Goal: Information Seeking & Learning: Learn about a topic

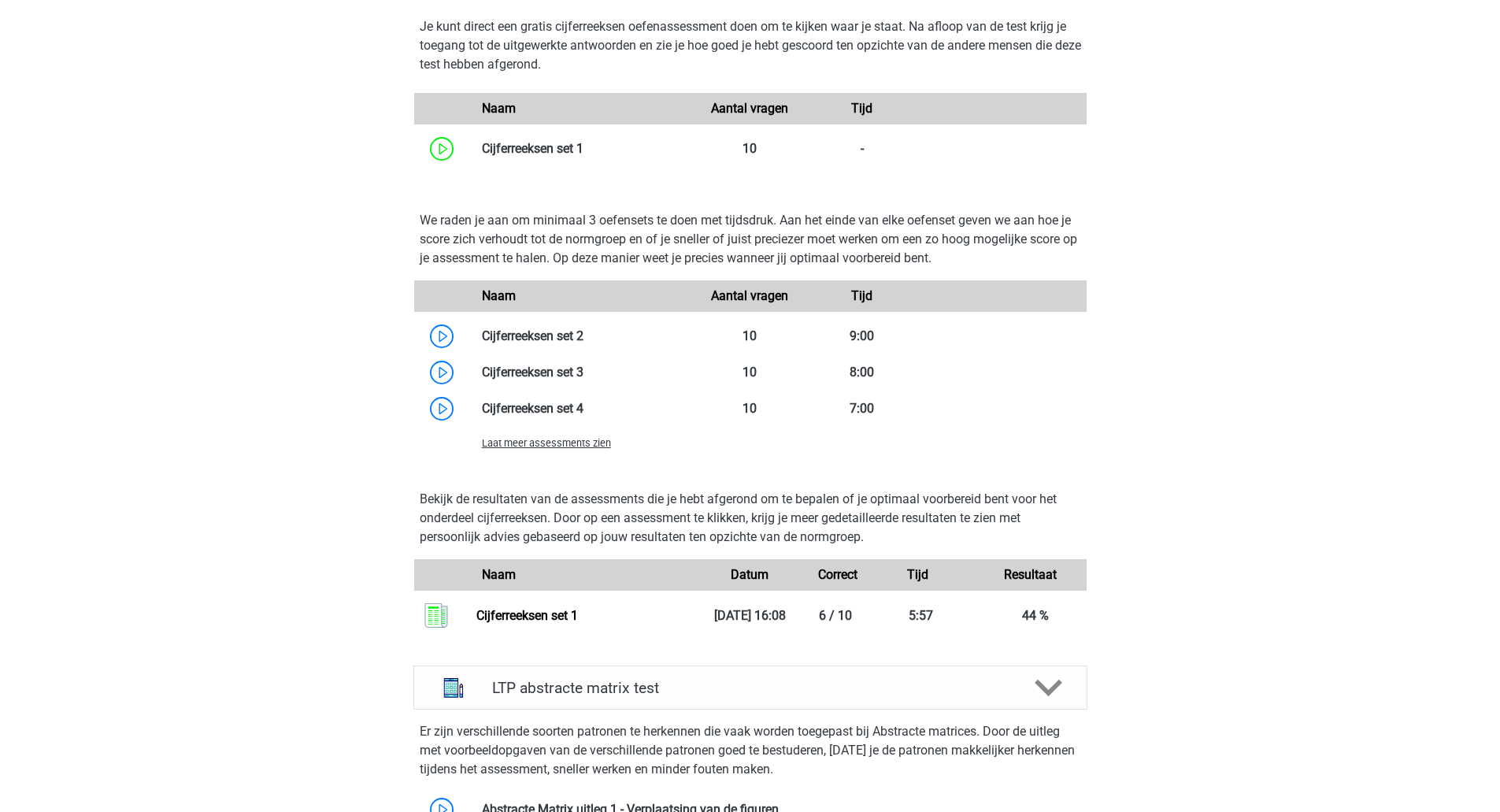
scroll to position [1067, 0]
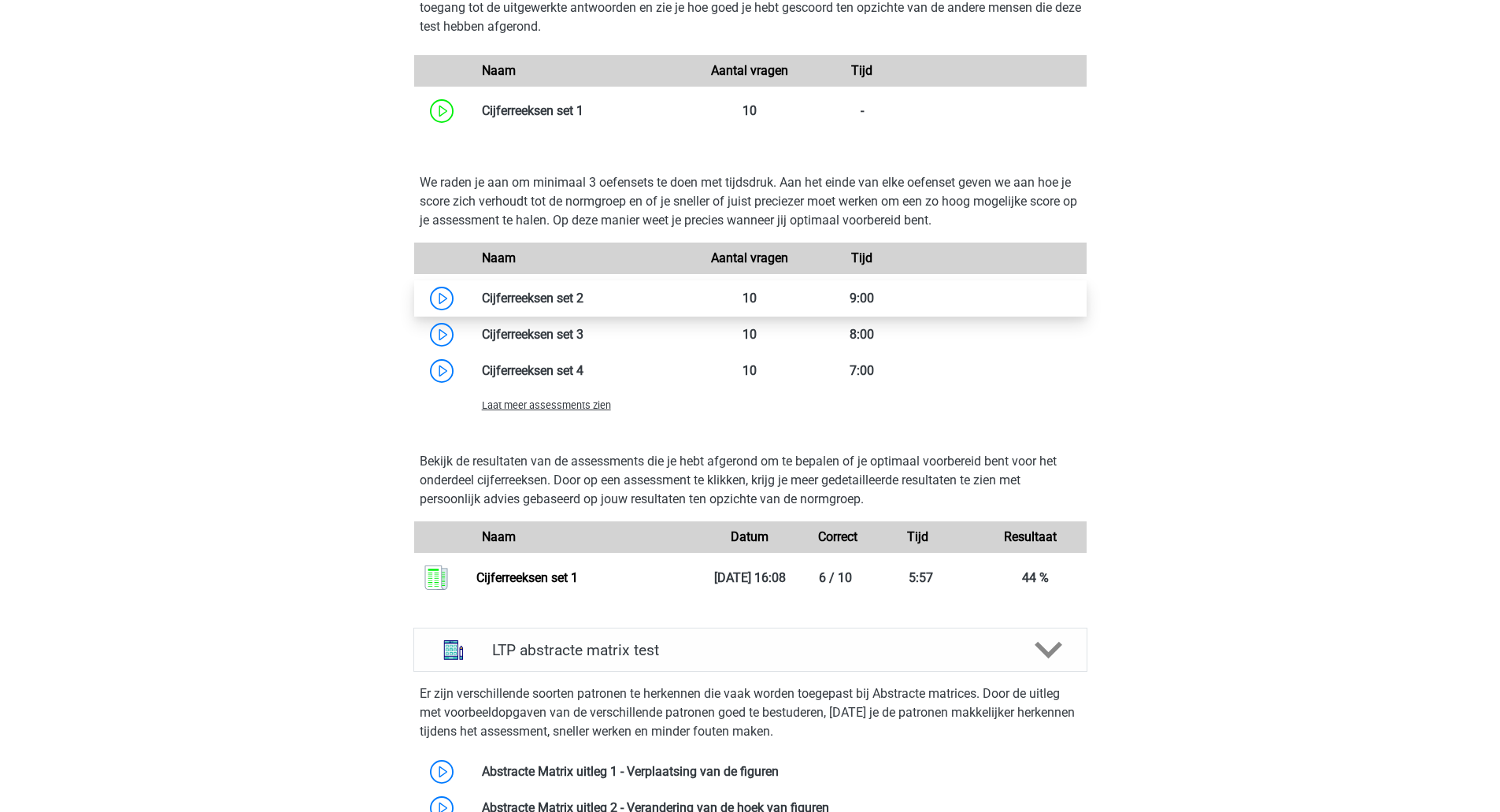
click at [583, 303] on link at bounding box center [583, 298] width 0 height 15
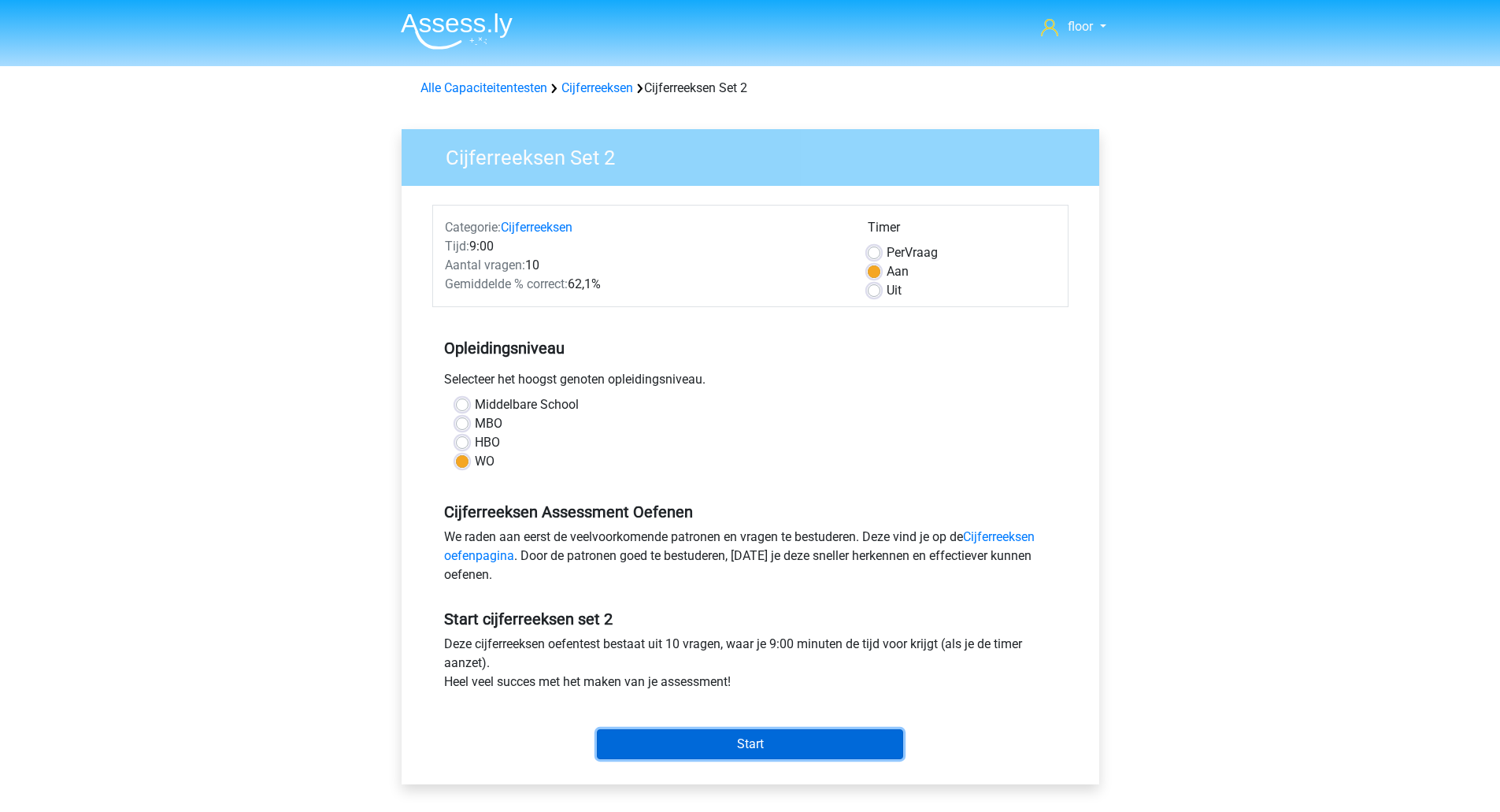
click at [743, 742] on input "Start" at bounding box center [750, 744] width 306 height 30
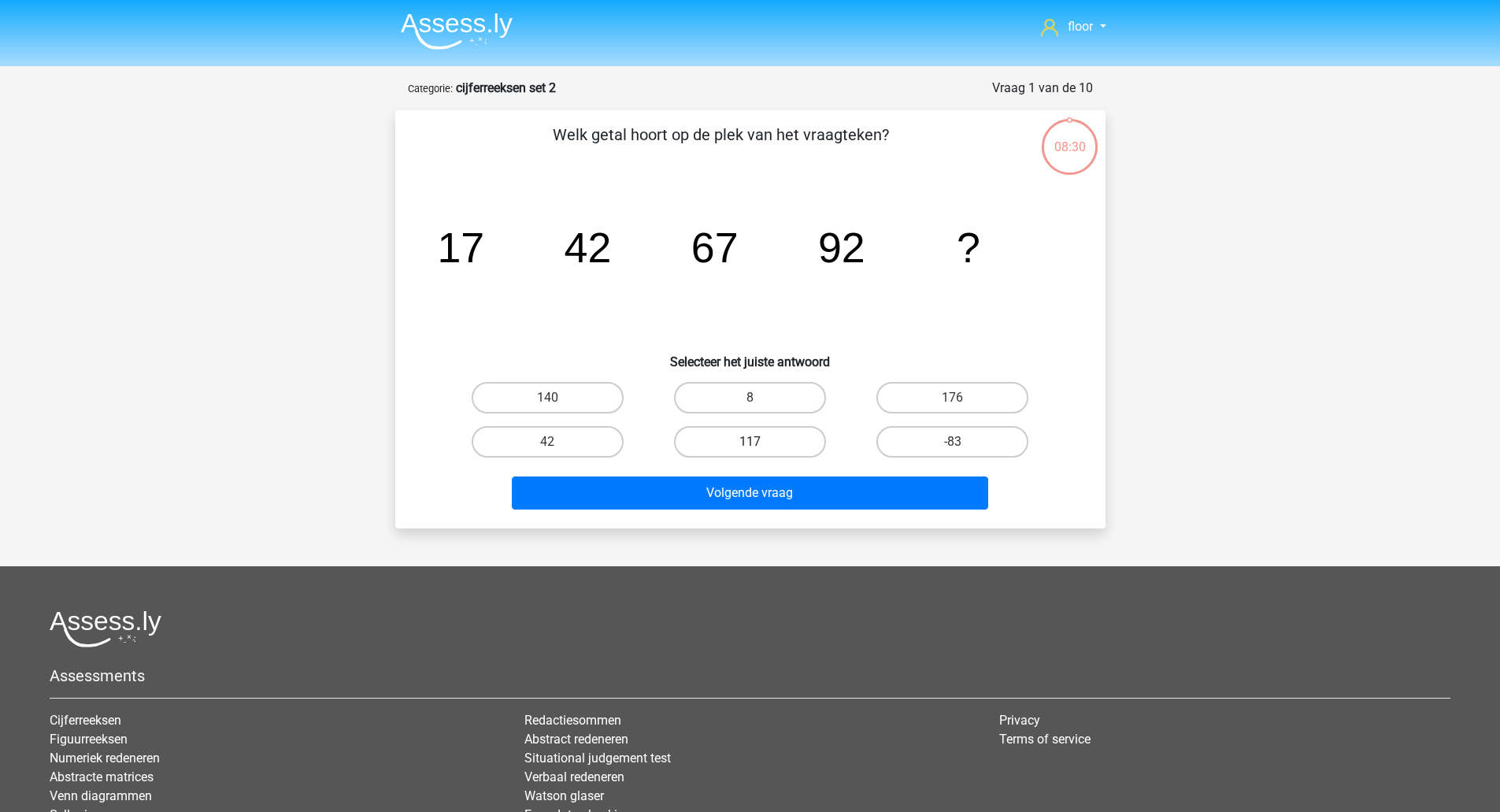
click at [767, 444] on label "117" at bounding box center [750, 442] width 152 height 31
click at [760, 444] on input "117" at bounding box center [755, 447] width 10 height 10
radio input "true"
click at [703, 492] on button "Volgende vraag" at bounding box center [750, 493] width 476 height 33
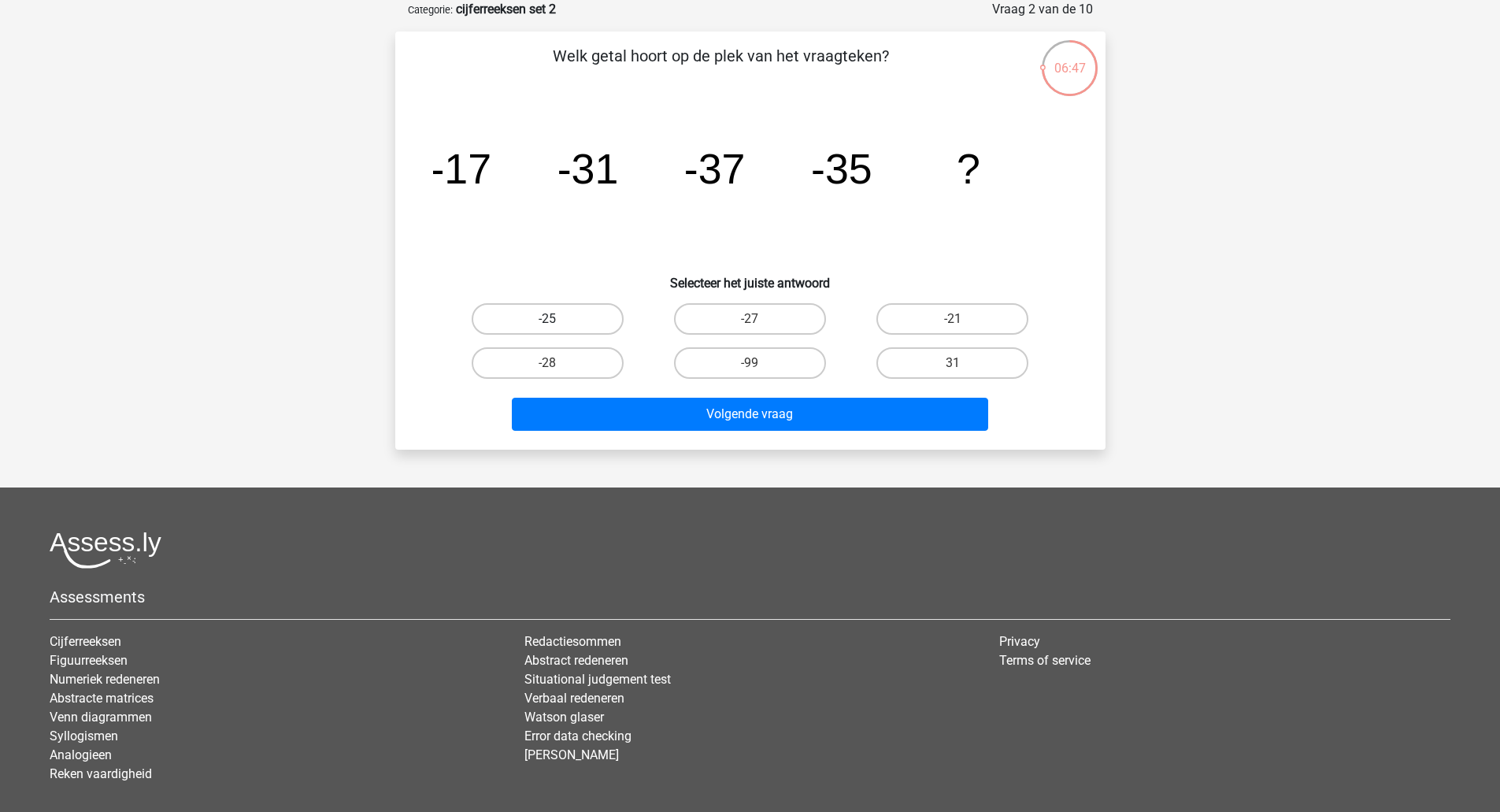
click at [541, 334] on label "-25" at bounding box center [547, 318] width 152 height 31
click at [547, 329] on input "-25" at bounding box center [552, 324] width 10 height 10
radio input "true"
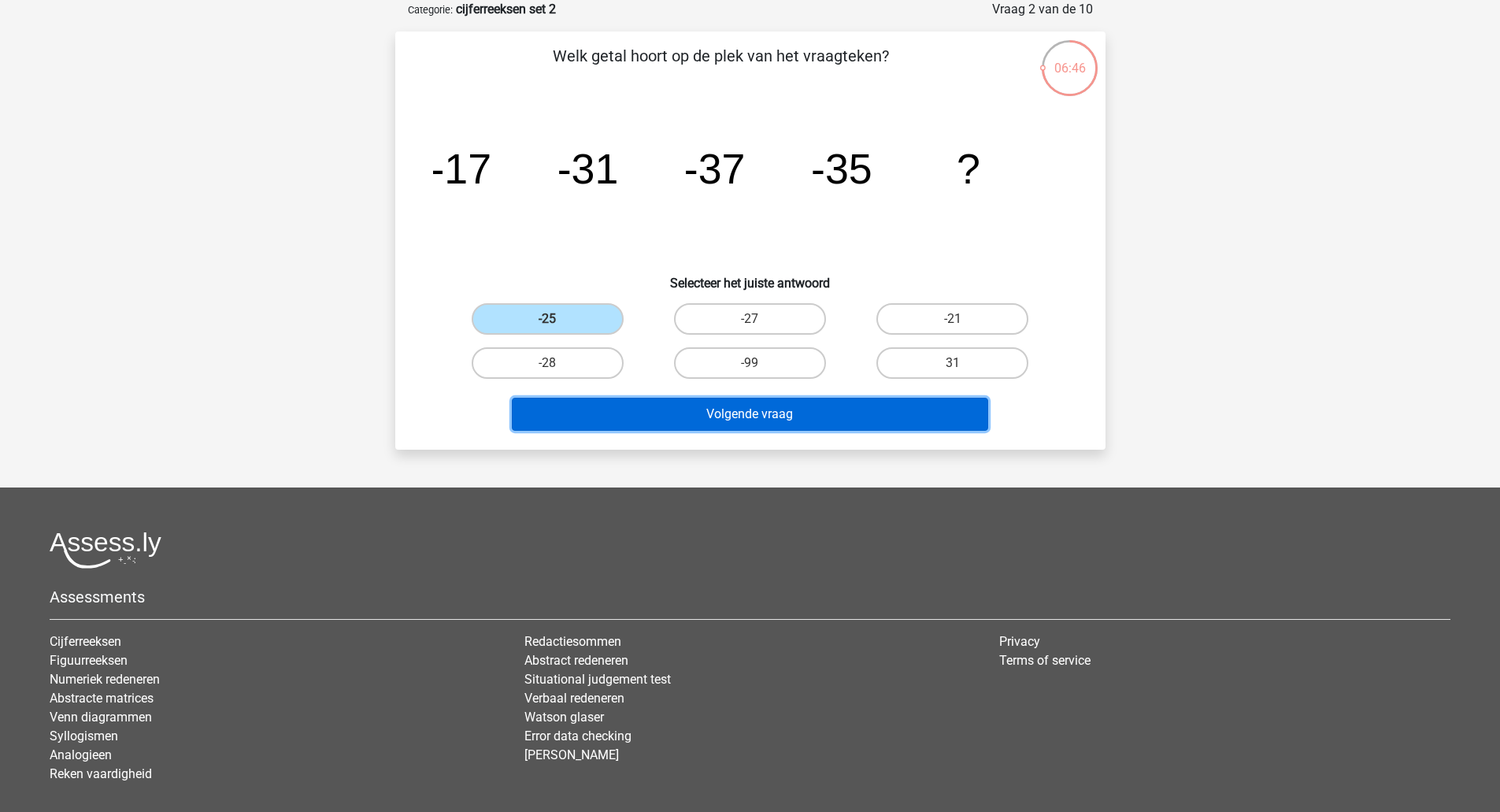
click at [567, 401] on button "Volgende vraag" at bounding box center [750, 414] width 476 height 33
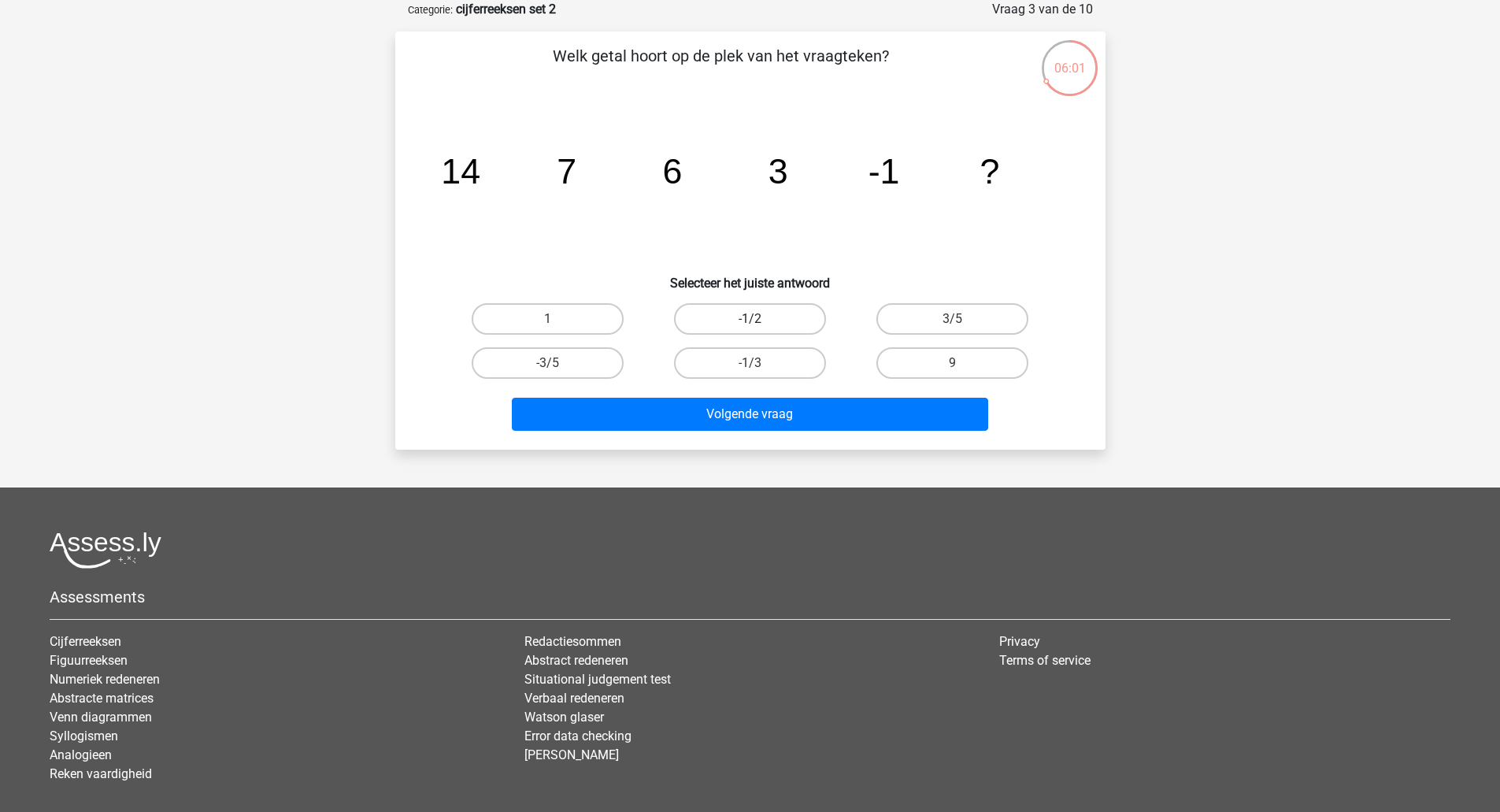
click at [758, 315] on label "-1/2" at bounding box center [750, 318] width 152 height 31
click at [758, 319] on input "-1/2" at bounding box center [755, 324] width 10 height 10
radio input "true"
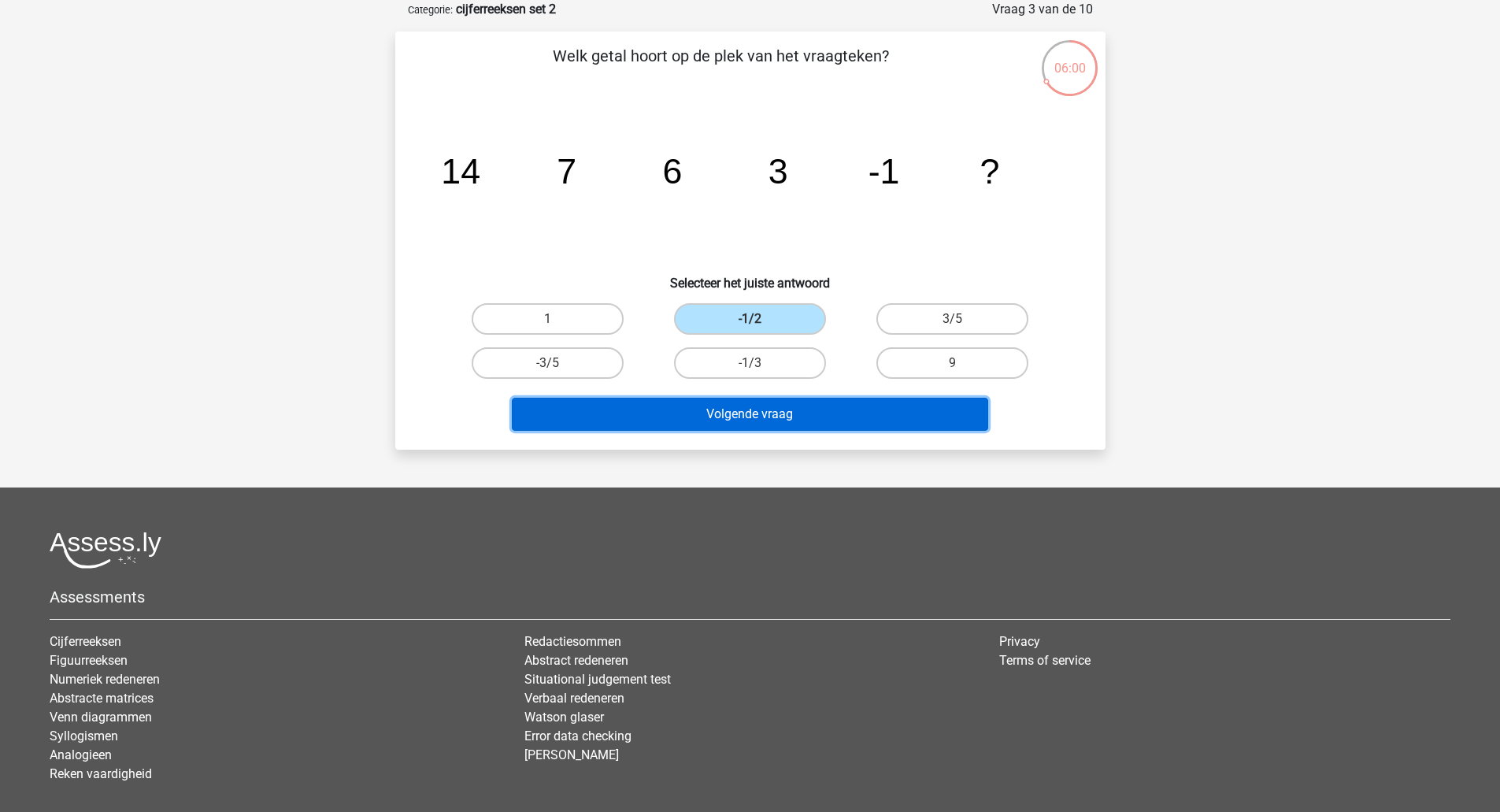
click at [790, 417] on button "Volgende vraag" at bounding box center [750, 414] width 476 height 33
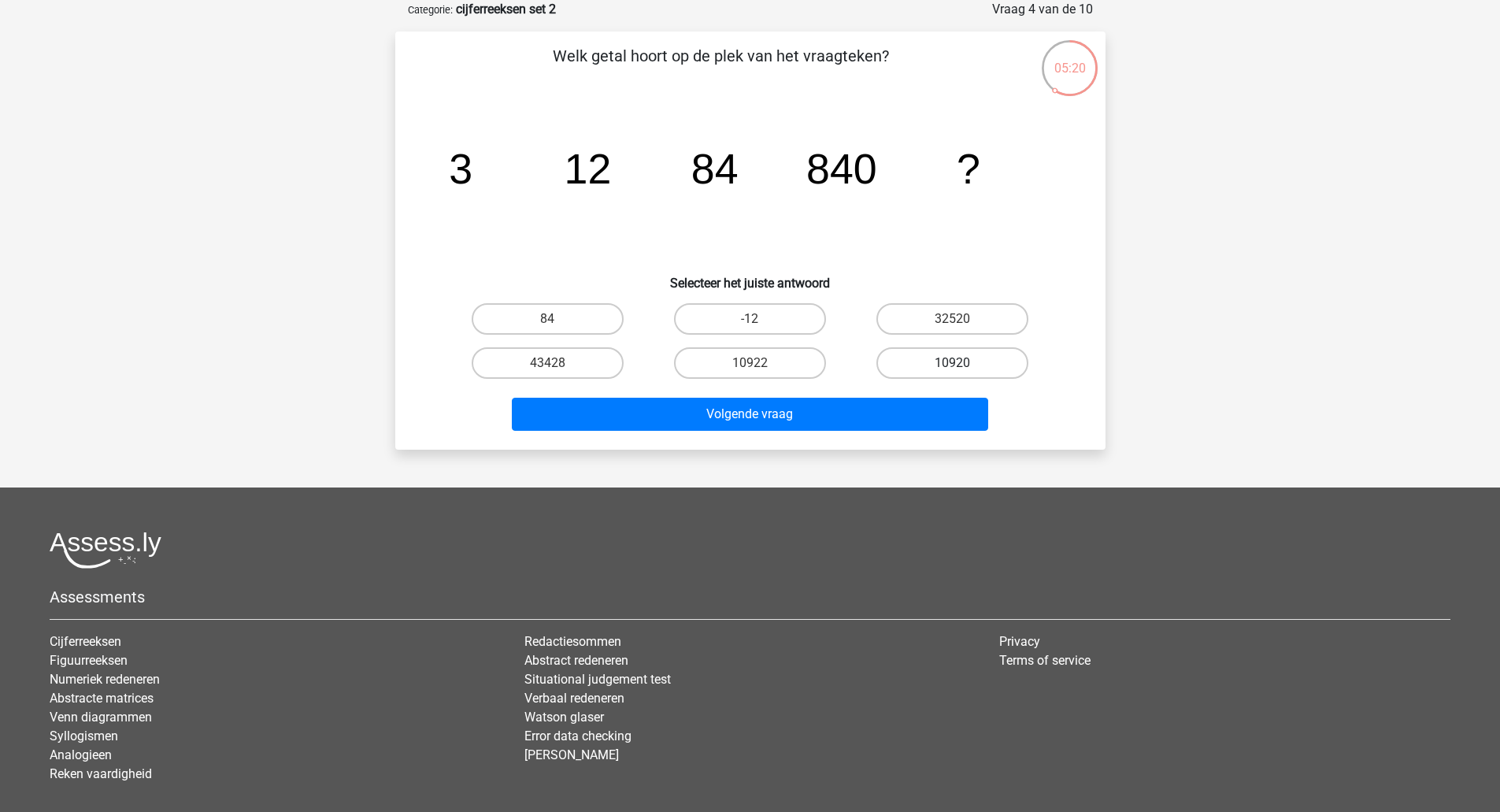
click at [928, 363] on label "10920" at bounding box center [952, 363] width 152 height 31
click at [953, 363] on input "10920" at bounding box center [958, 368] width 10 height 10
radio input "true"
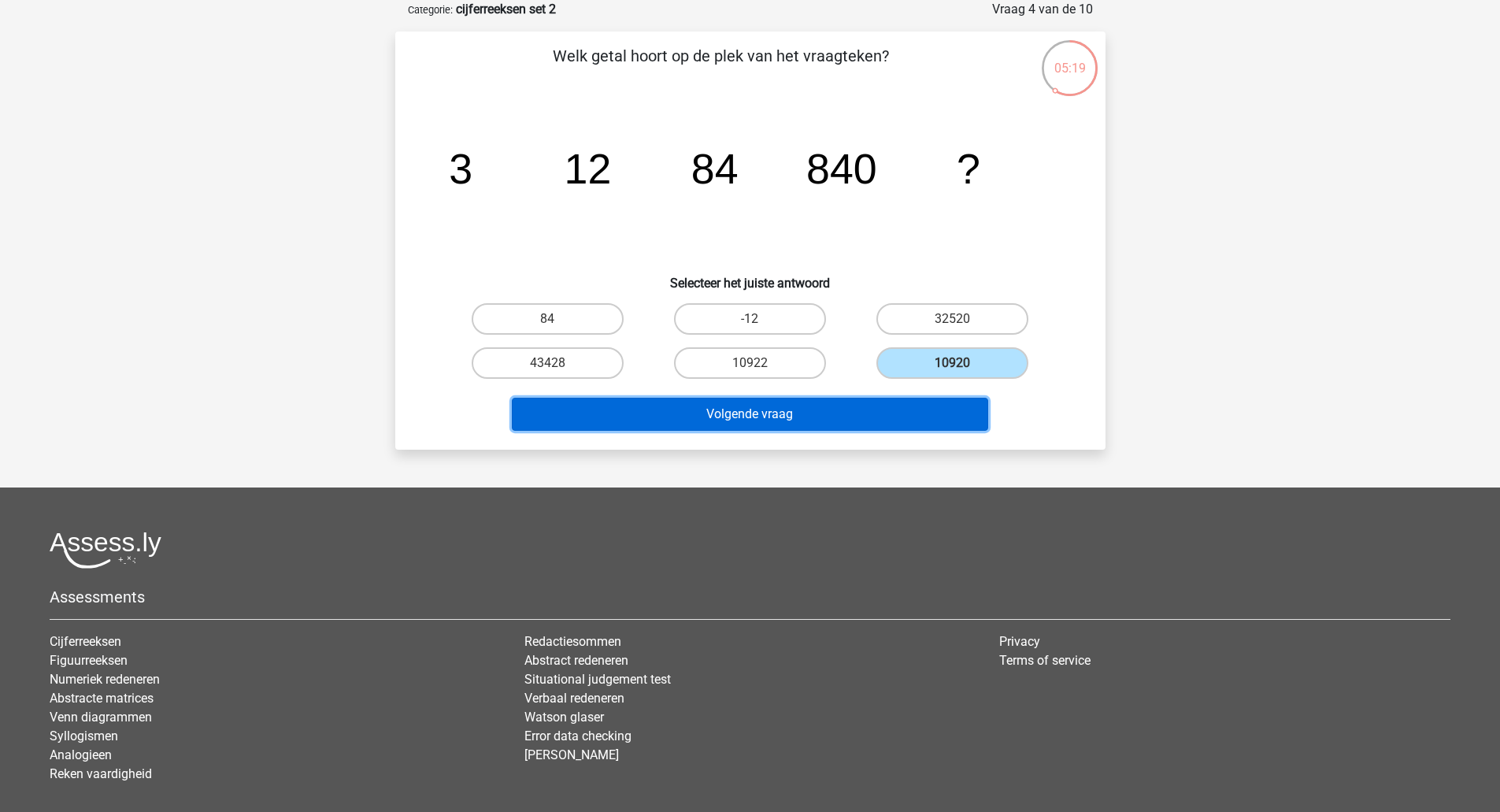
click at [867, 424] on button "Volgende vraag" at bounding box center [750, 414] width 476 height 33
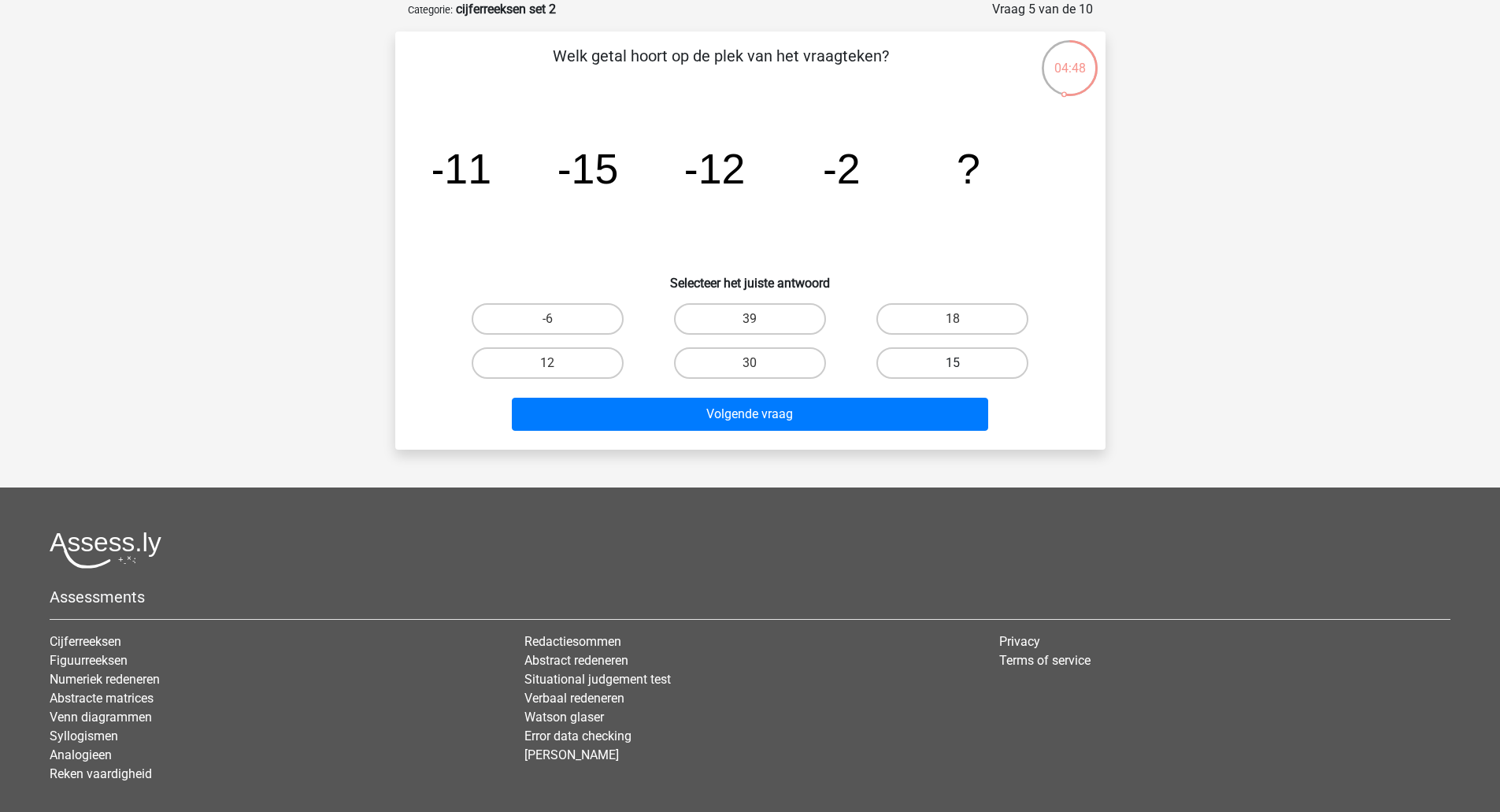
click at [916, 364] on label "15" at bounding box center [952, 363] width 152 height 31
click at [953, 364] on input "15" at bounding box center [958, 368] width 10 height 10
radio input "true"
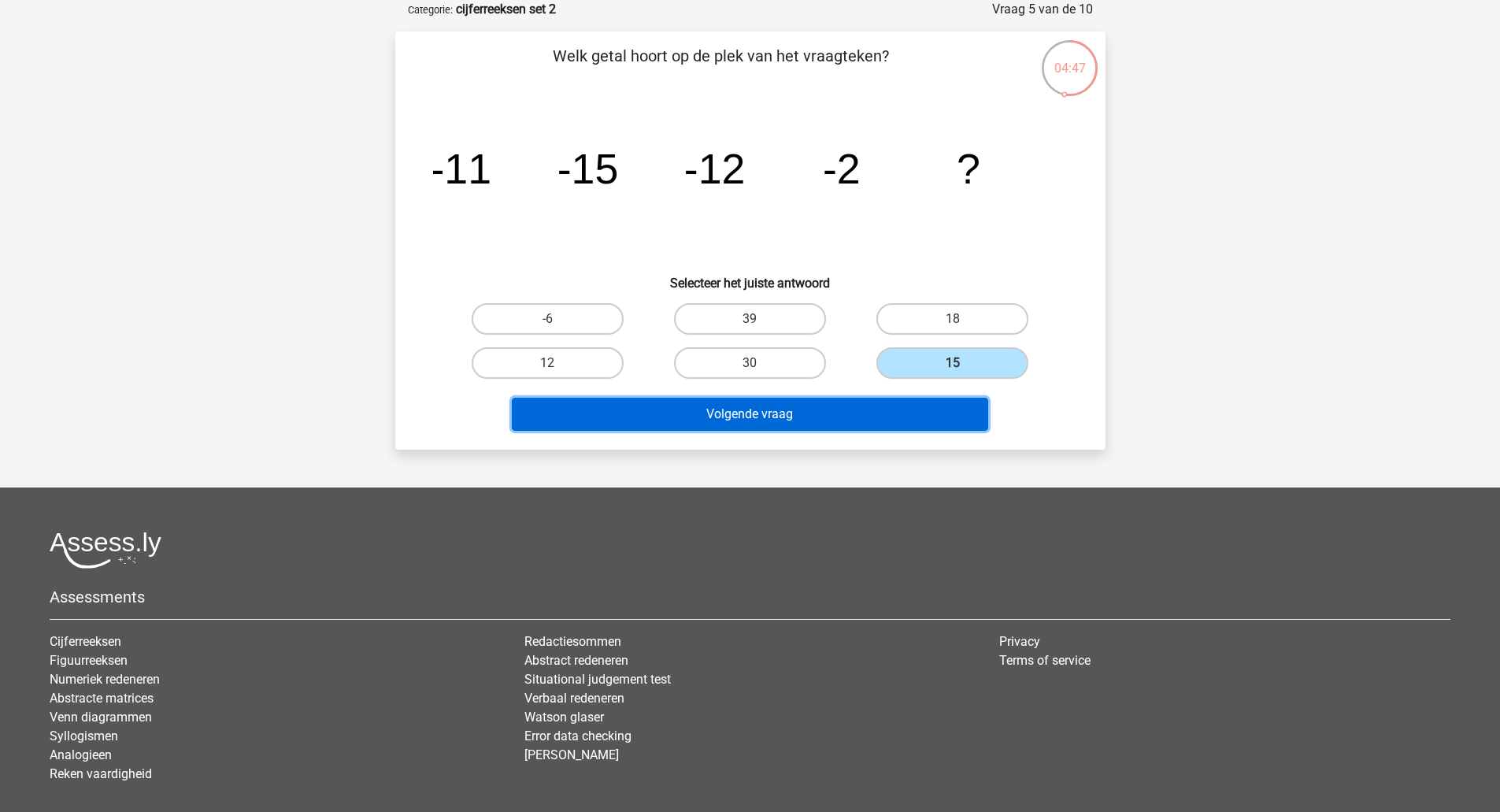
click at [827, 418] on button "Volgende vraag" at bounding box center [750, 414] width 476 height 33
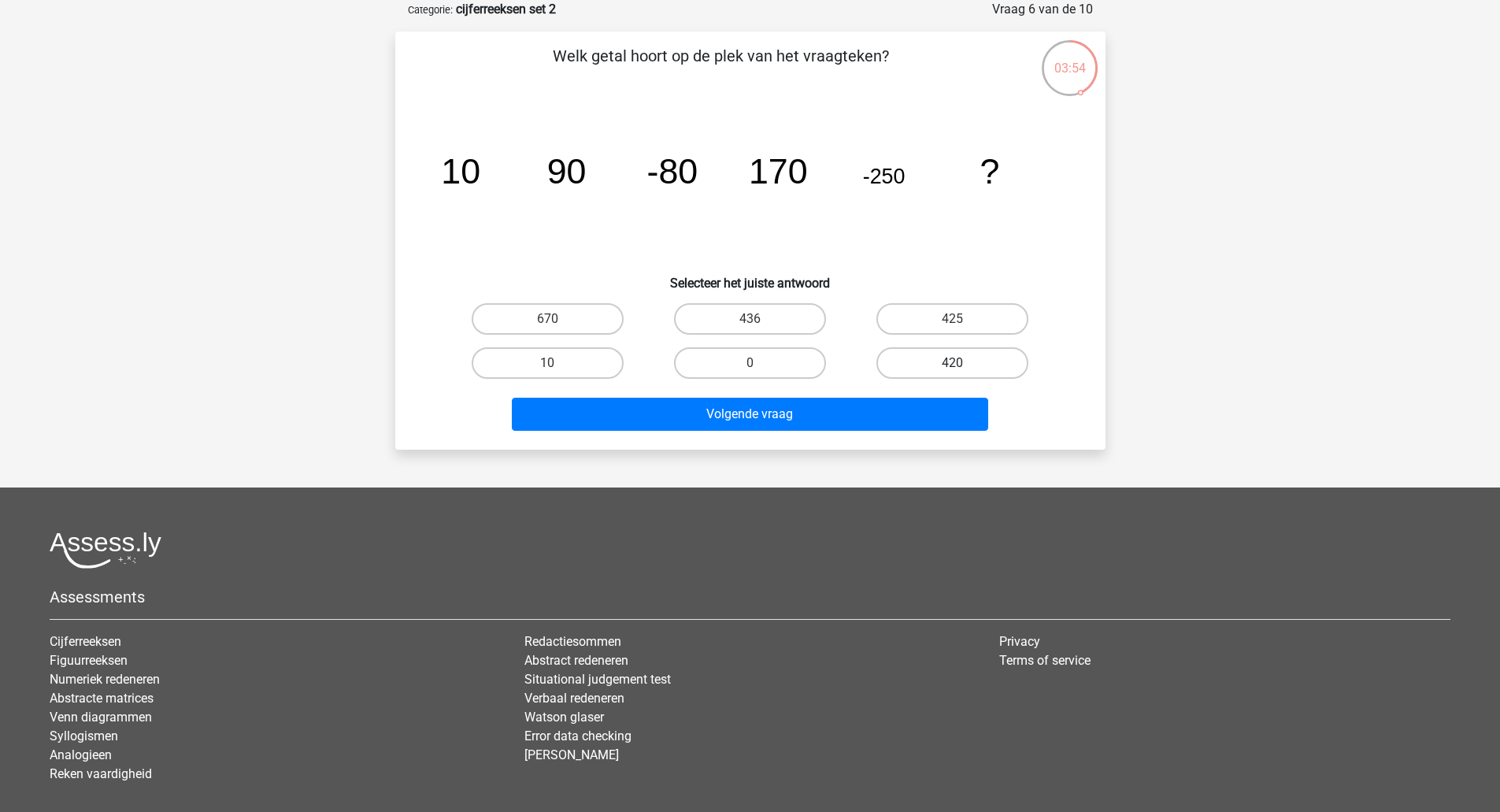
click at [913, 370] on label "420" at bounding box center [952, 363] width 152 height 31
click at [953, 370] on input "420" at bounding box center [958, 368] width 10 height 10
radio input "true"
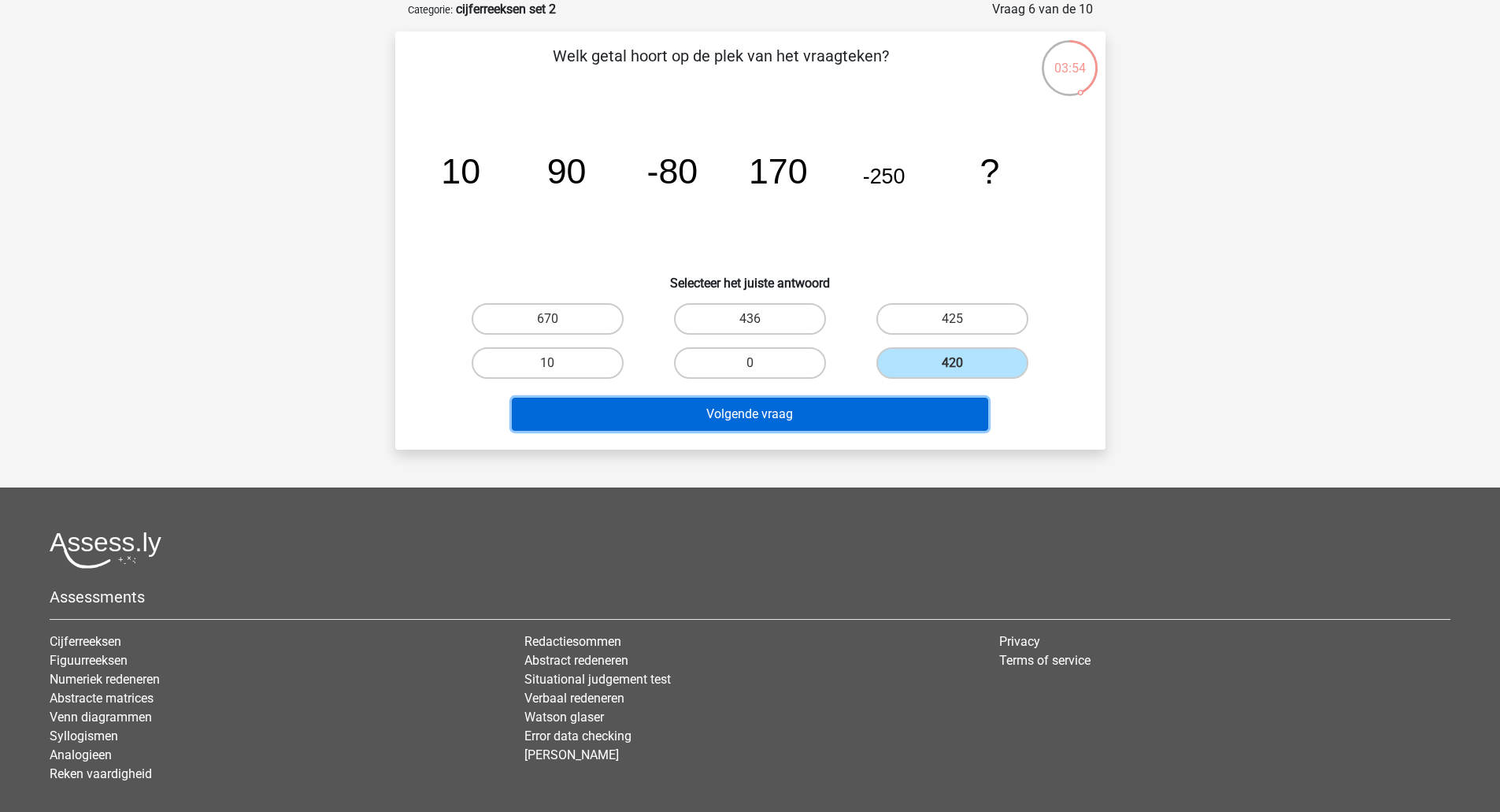
click at [824, 417] on button "Volgende vraag" at bounding box center [750, 414] width 476 height 33
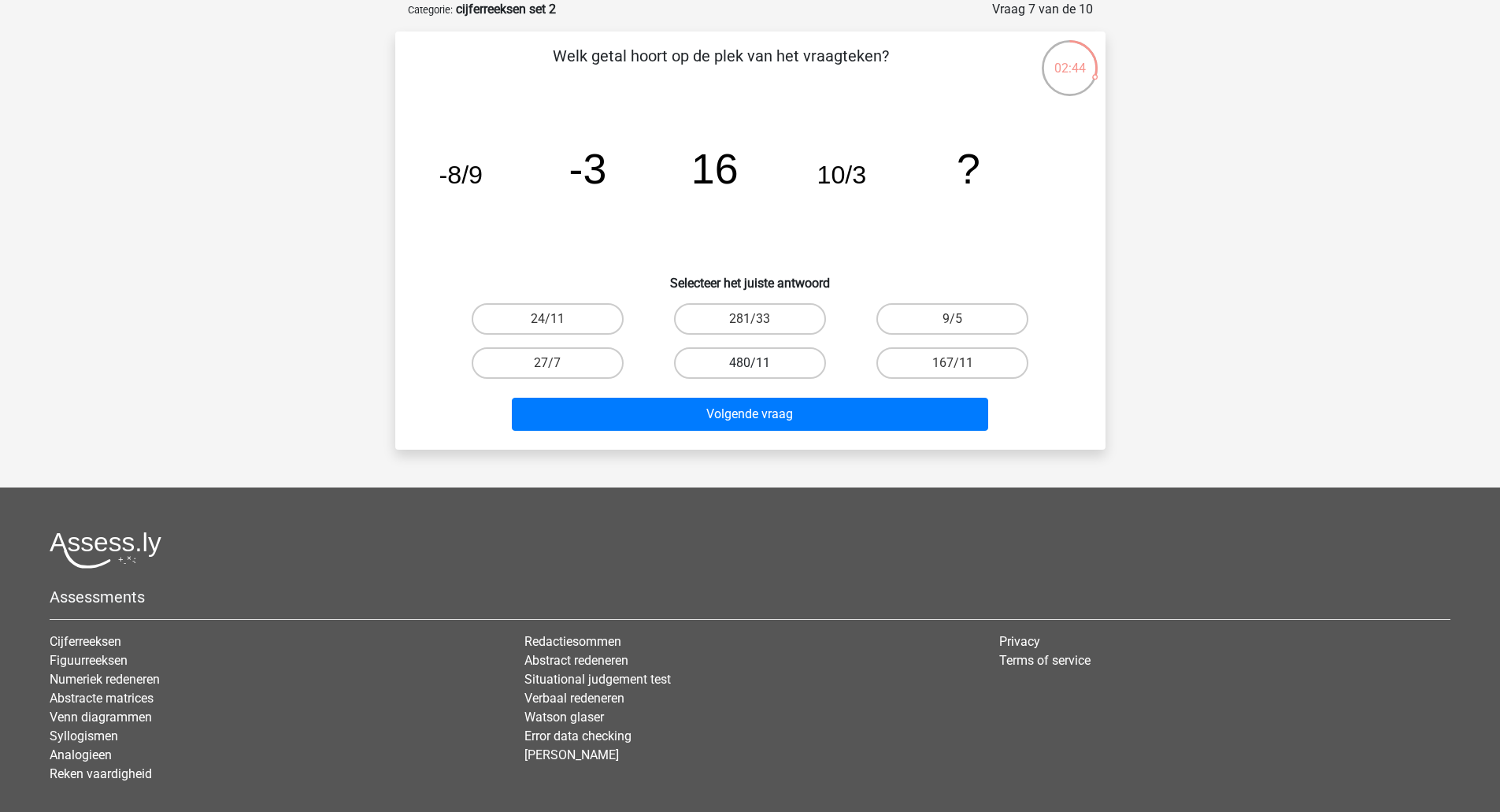
click at [698, 360] on label "480/11" at bounding box center [750, 363] width 152 height 31
click at [750, 363] on input "480/11" at bounding box center [755, 368] width 10 height 10
radio input "true"
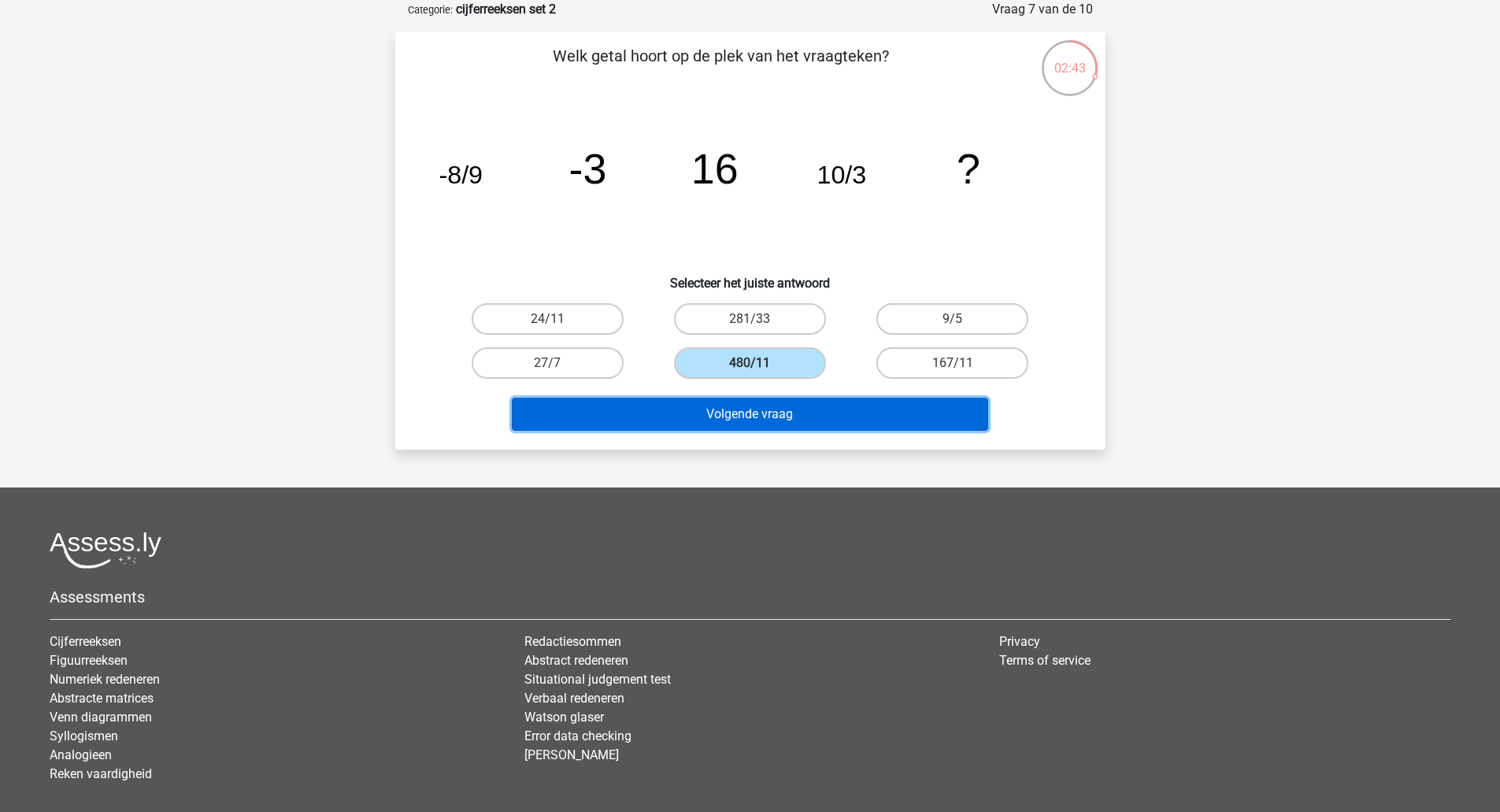
click at [695, 422] on button "Volgende vraag" at bounding box center [750, 414] width 476 height 33
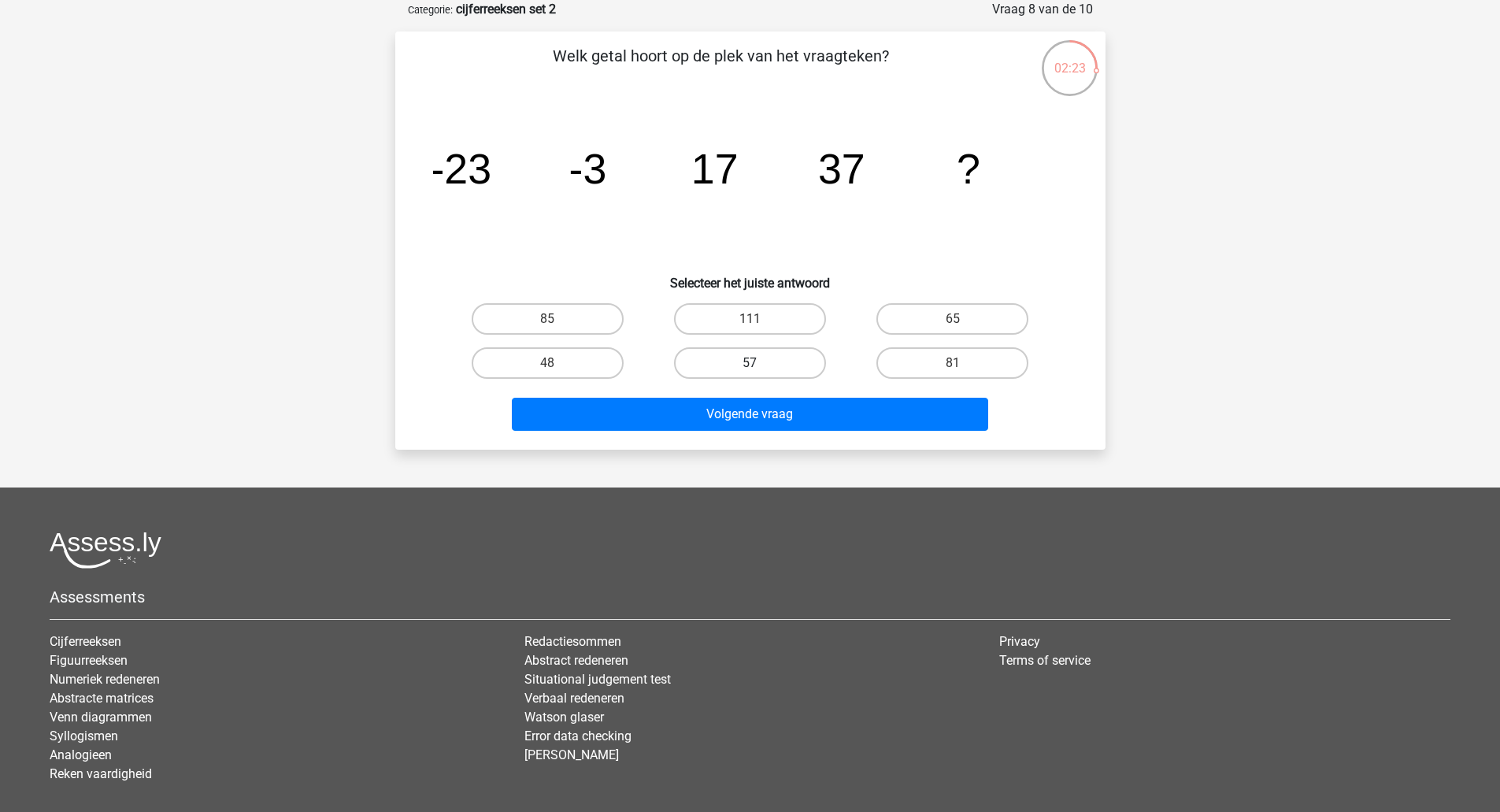
click at [743, 360] on label "57" at bounding box center [750, 363] width 152 height 31
click at [750, 363] on input "57" at bounding box center [755, 368] width 10 height 10
radio input "true"
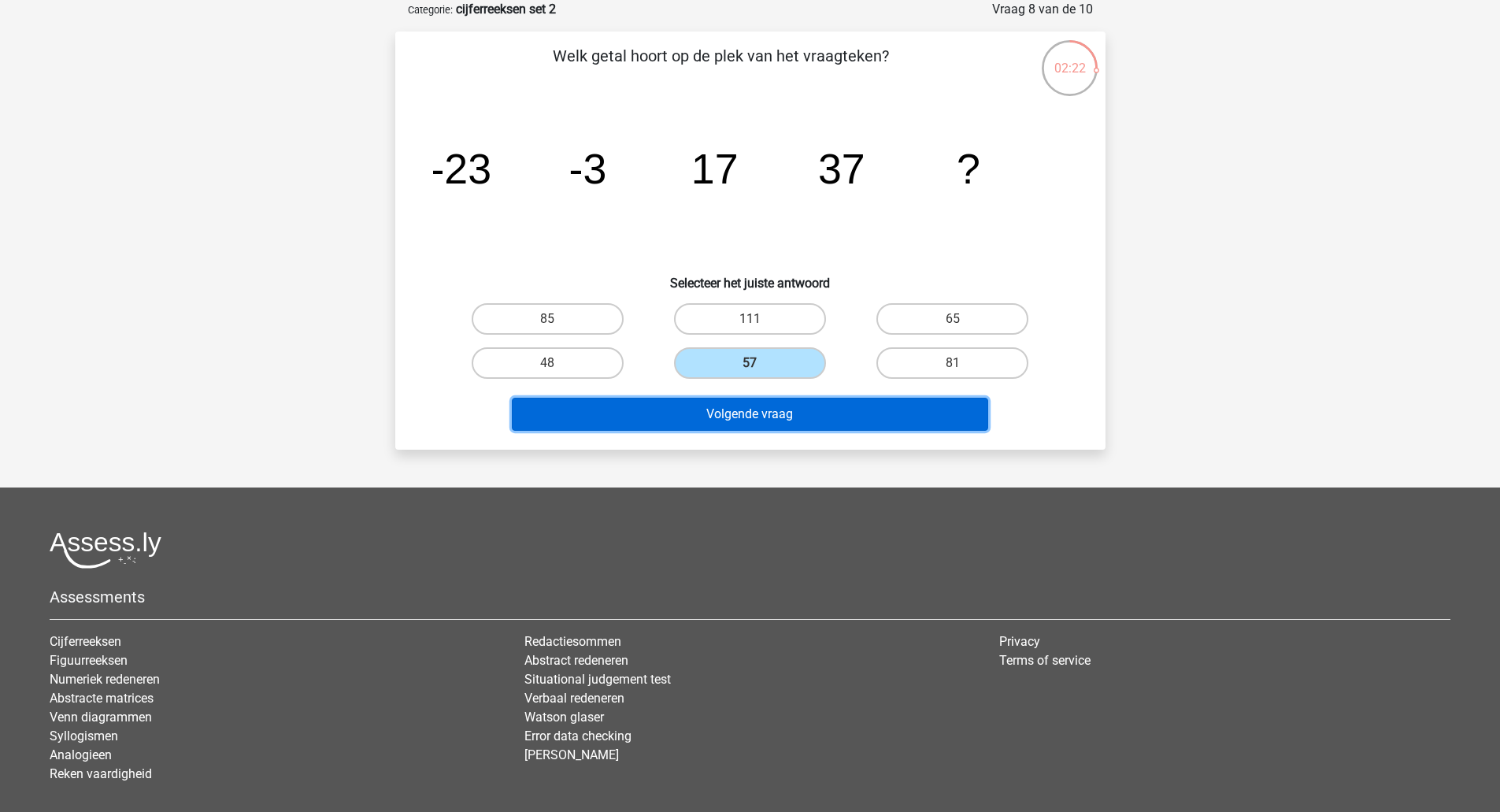
click at [738, 415] on button "Volgende vraag" at bounding box center [750, 414] width 476 height 33
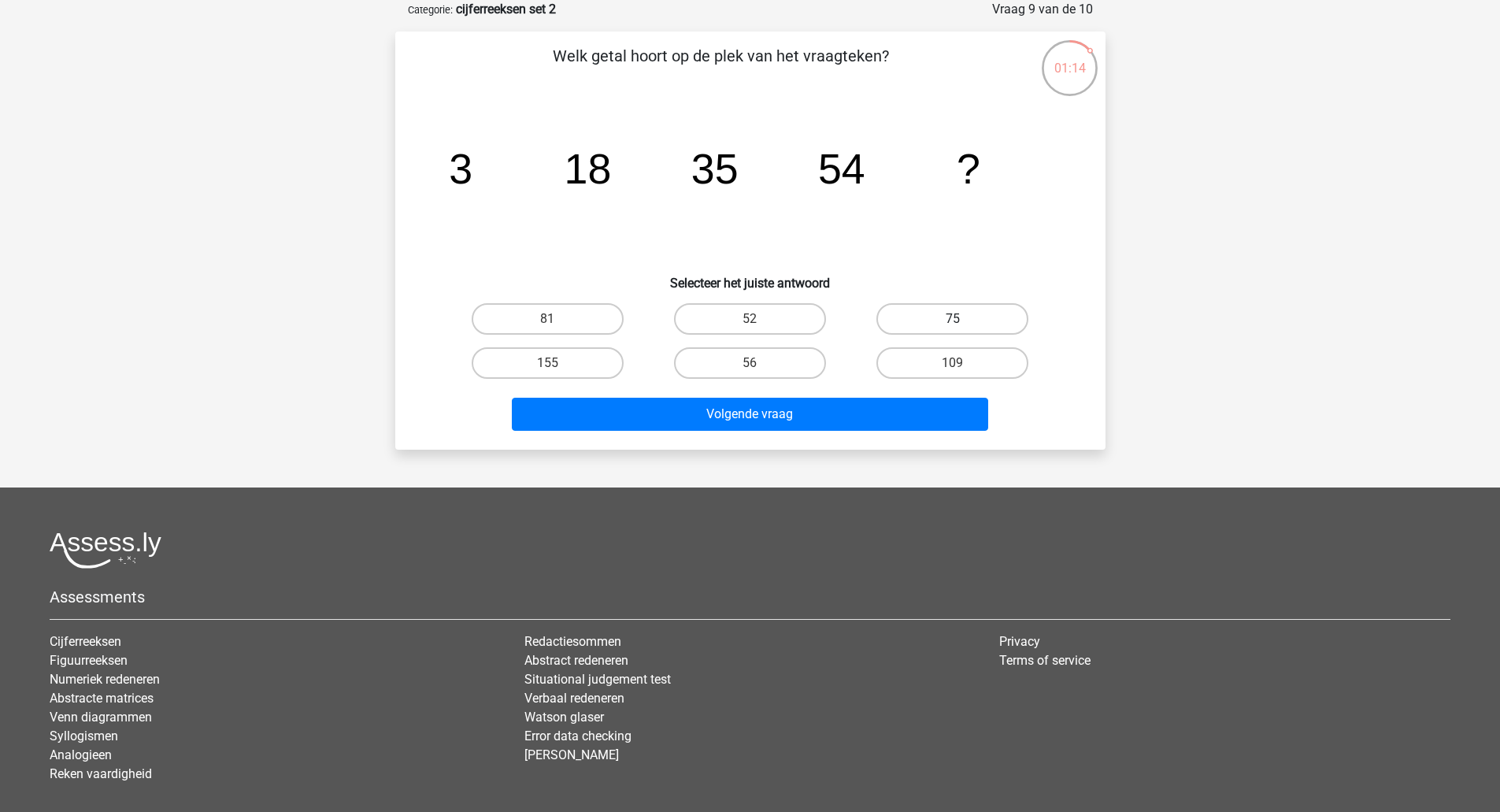
click at [935, 317] on label "75" at bounding box center [952, 318] width 152 height 31
click at [953, 319] on input "75" at bounding box center [958, 324] width 10 height 10
radio input "true"
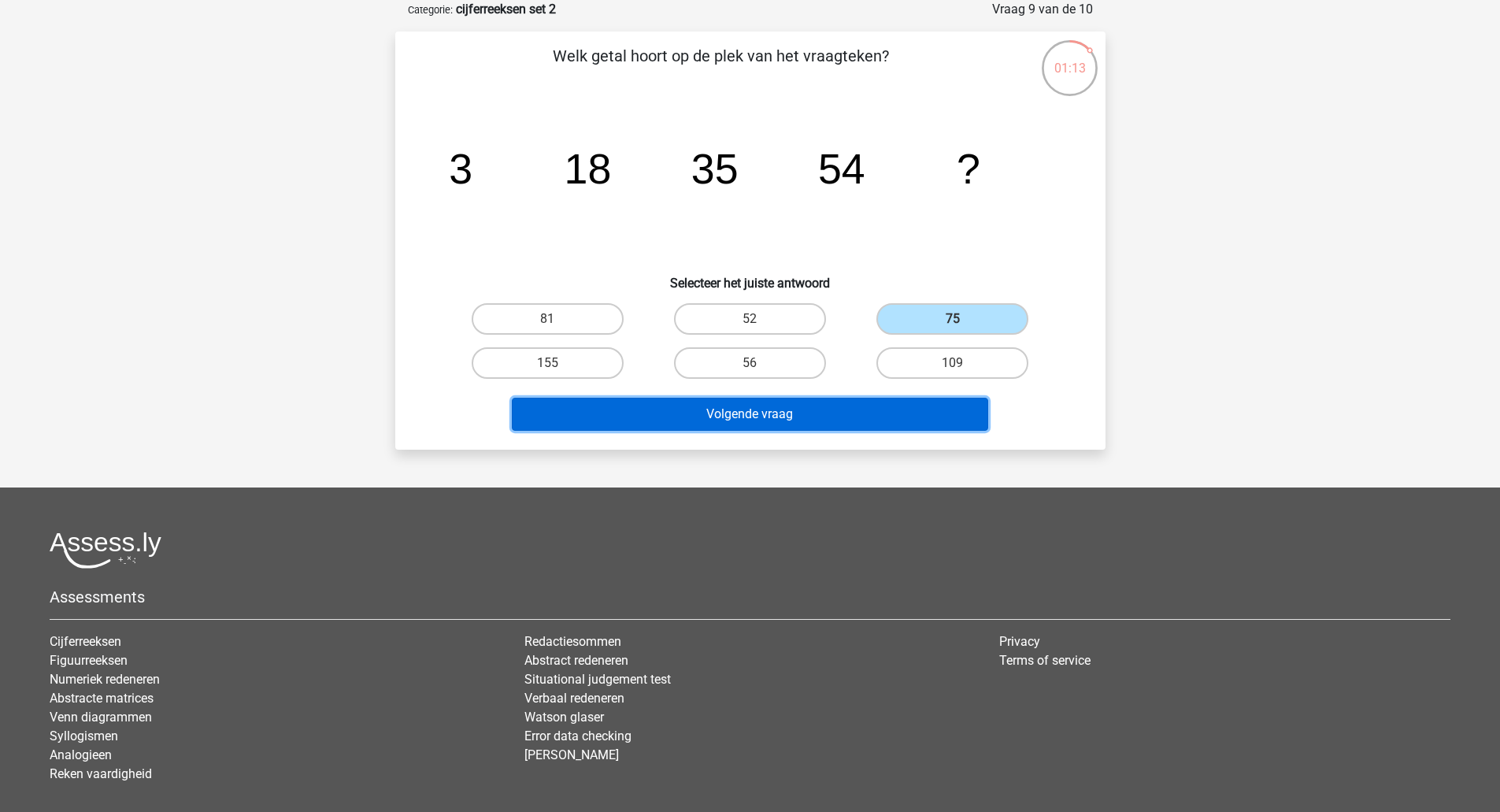
click at [764, 421] on button "Volgende vraag" at bounding box center [750, 414] width 476 height 33
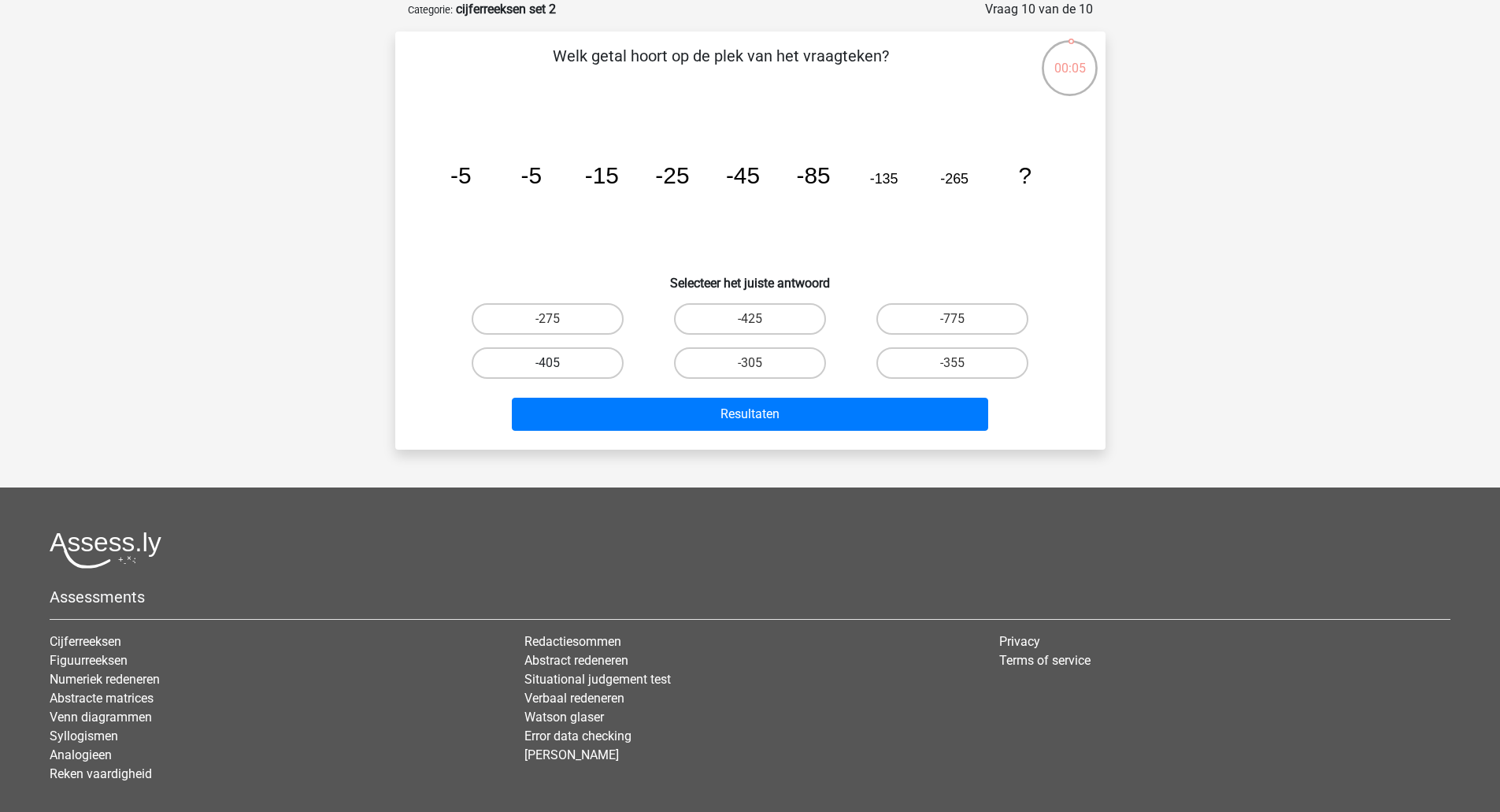
click at [578, 353] on label "-405" at bounding box center [547, 363] width 152 height 31
click at [558, 363] on input "-405" at bounding box center [552, 368] width 10 height 10
radio input "true"
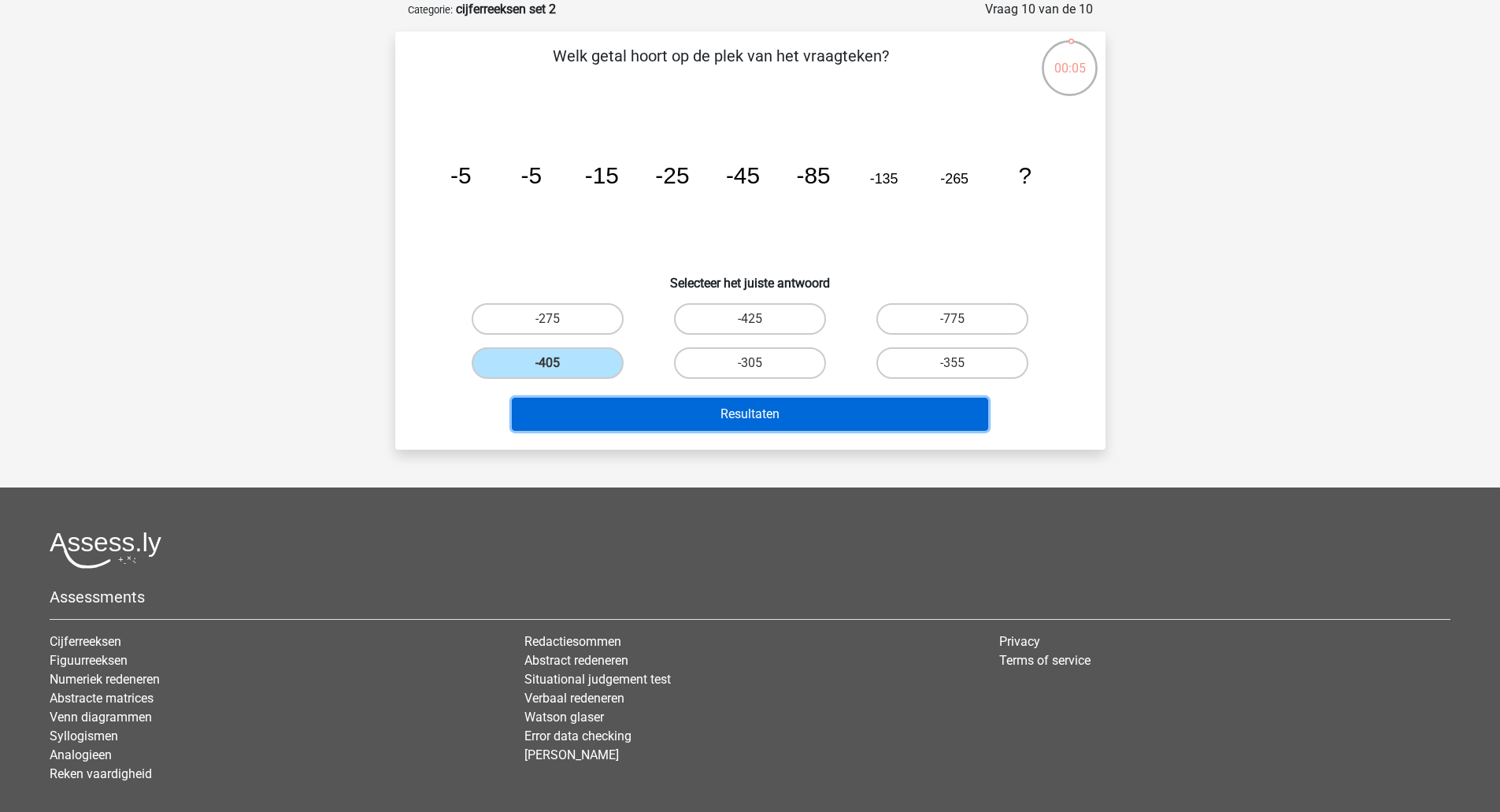
click at [610, 411] on button "Resultaten" at bounding box center [750, 414] width 476 height 33
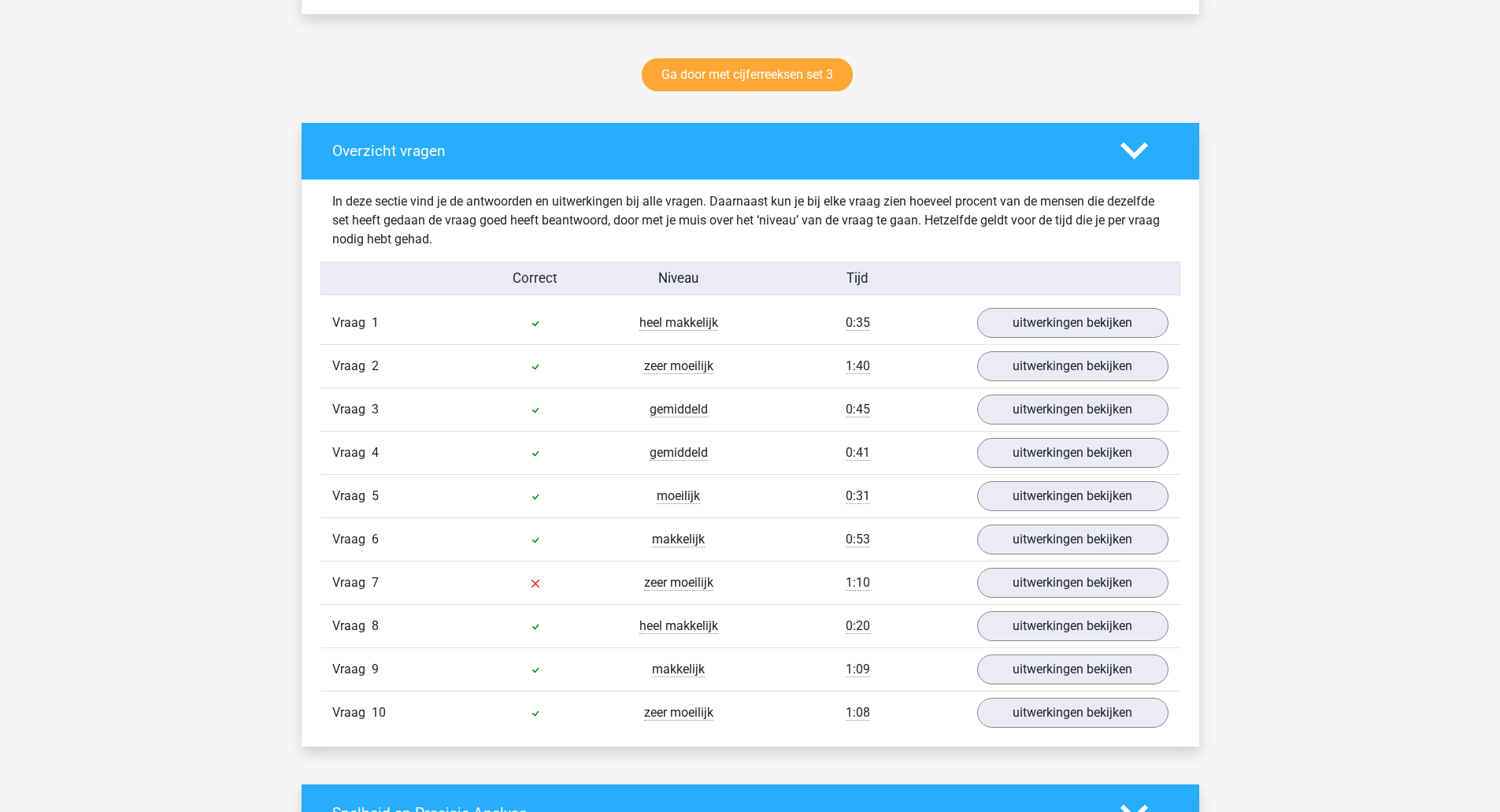
scroll to position [788, 0]
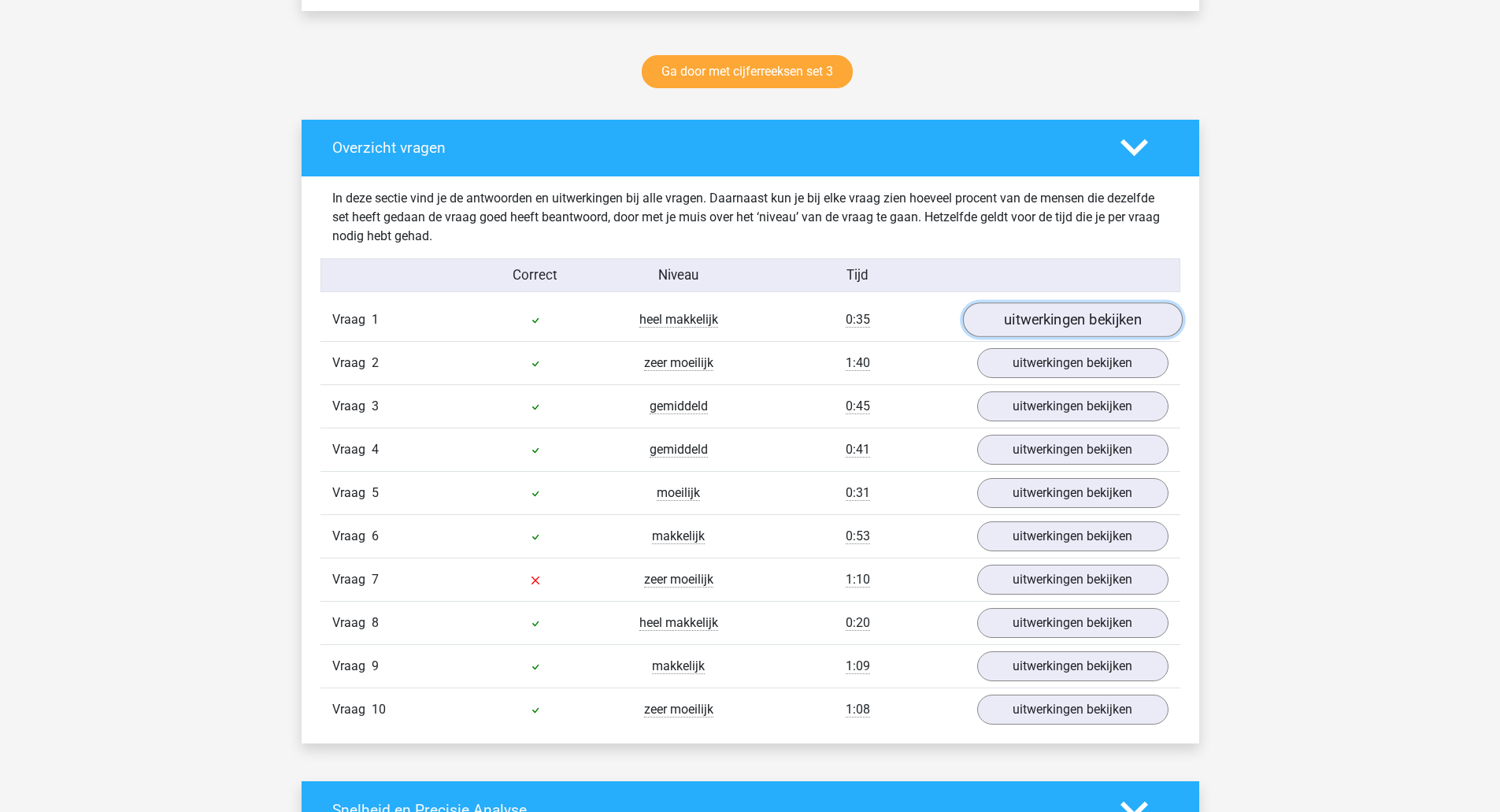
click at [1117, 321] on link "uitwerkingen bekijken" at bounding box center [1072, 320] width 220 height 35
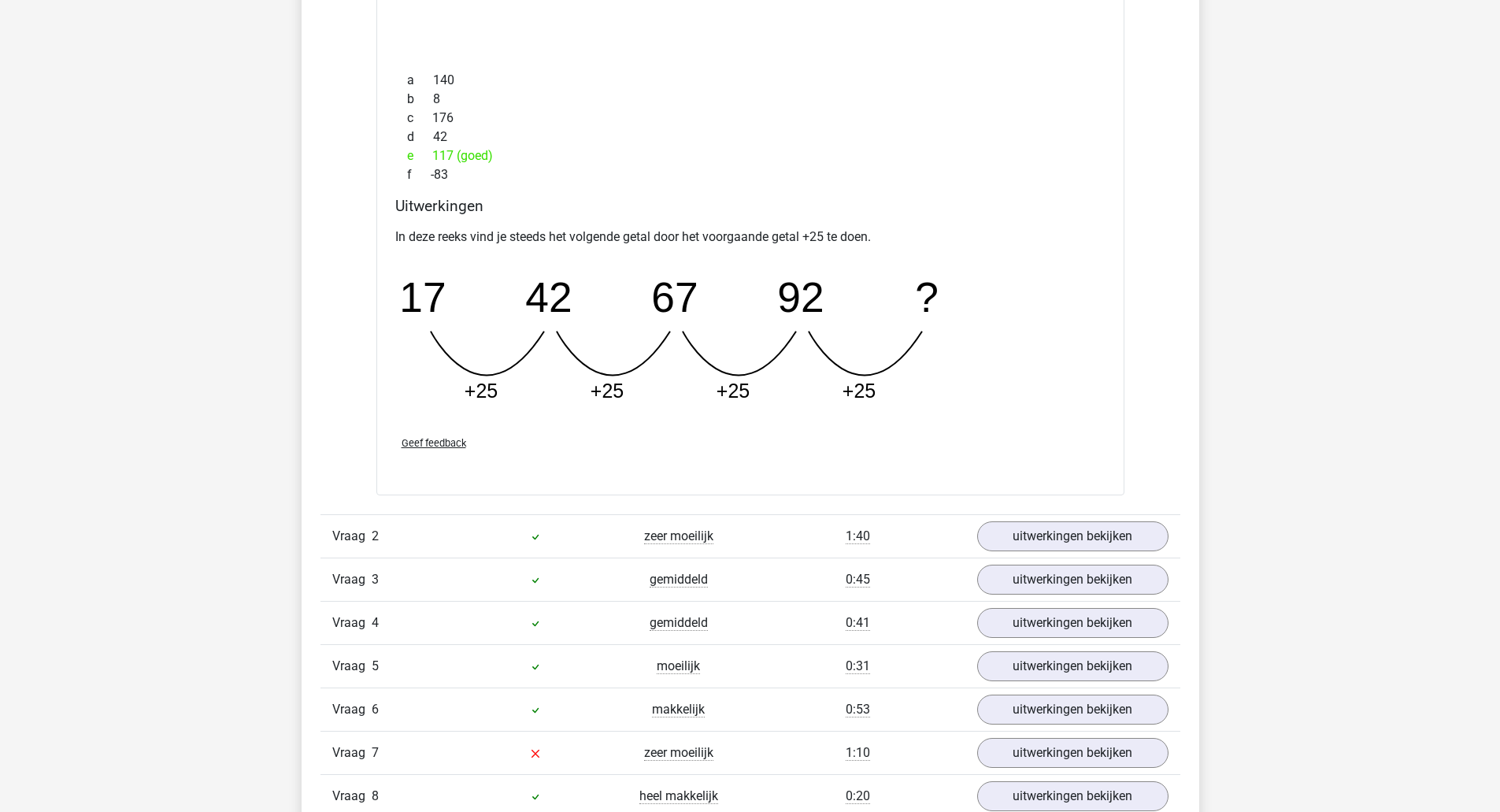
scroll to position [1306, 0]
click at [1111, 545] on link "uitwerkingen bekijken" at bounding box center [1072, 534] width 220 height 35
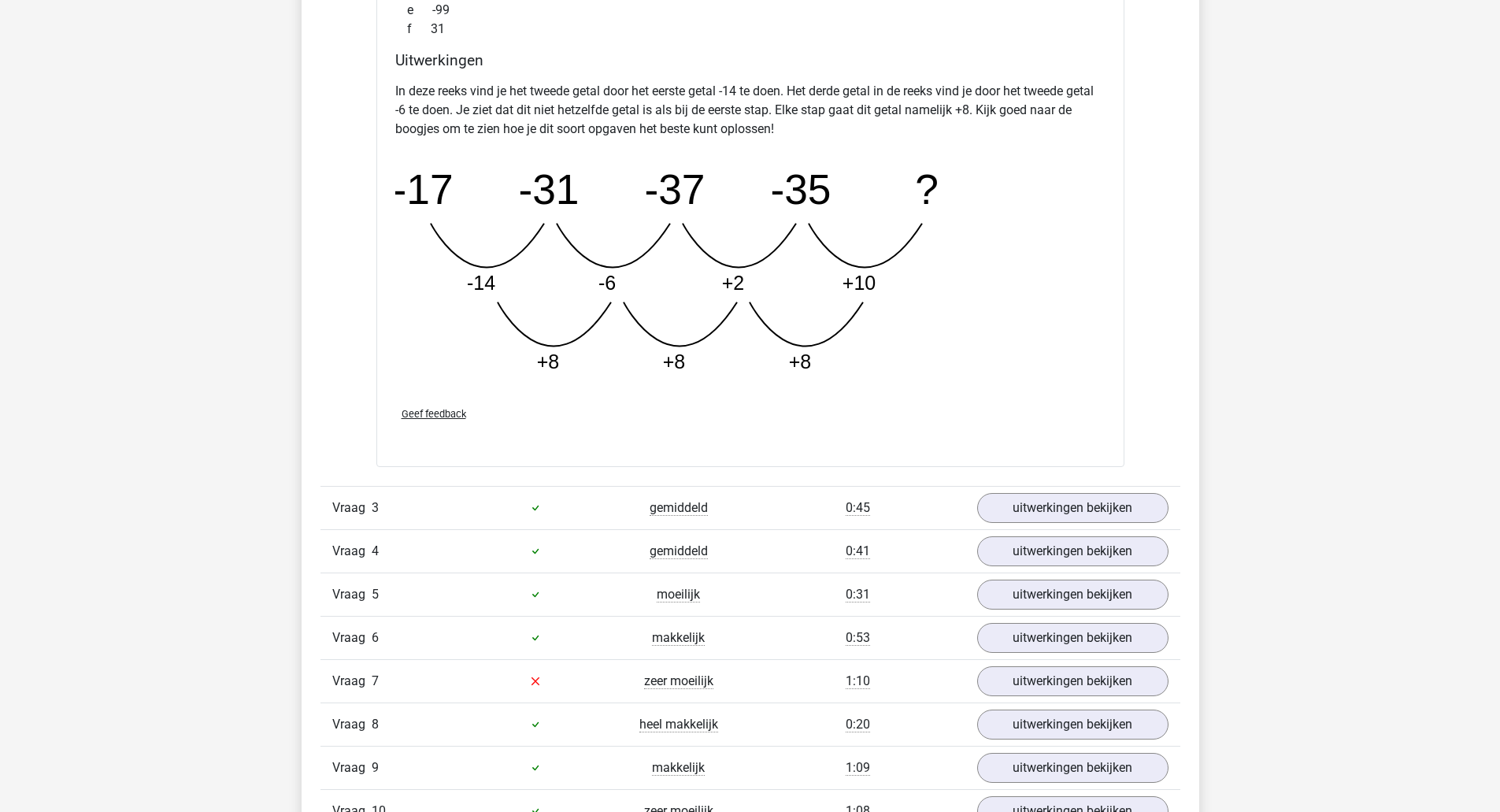
scroll to position [2284, 0]
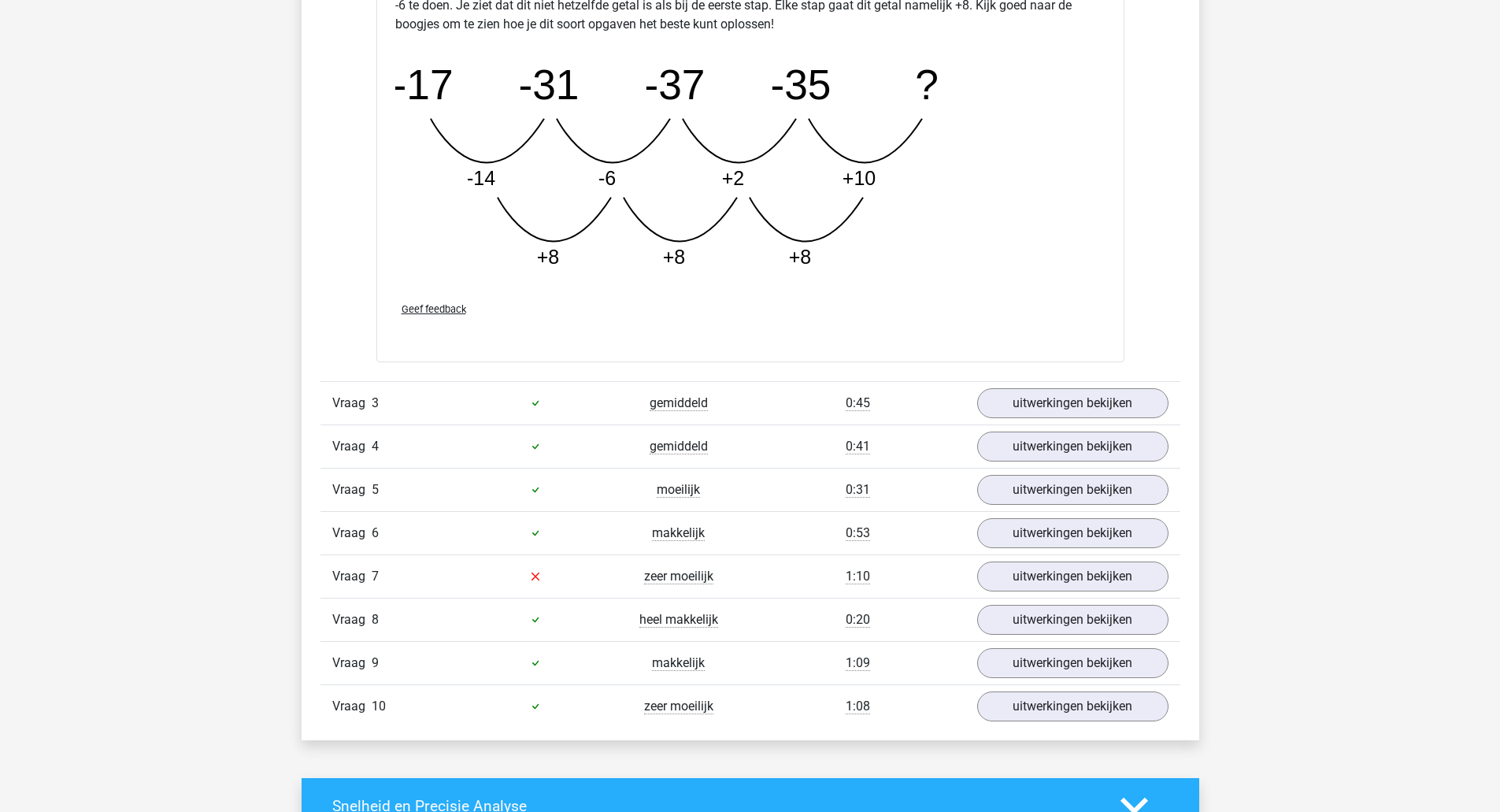
click at [1098, 409] on link "uitwerkingen bekijken" at bounding box center [1073, 403] width 192 height 30
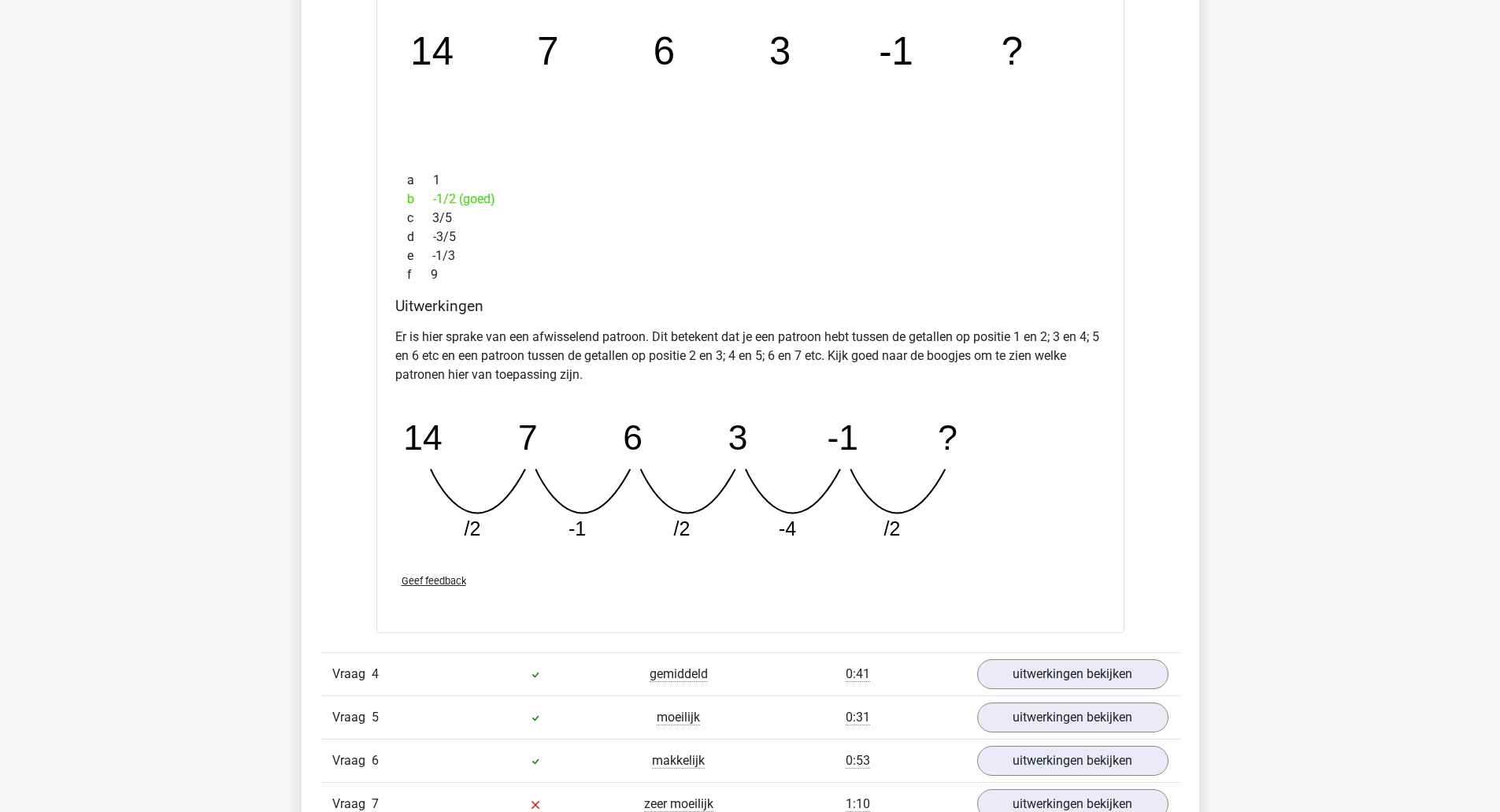
scroll to position [2786, 0]
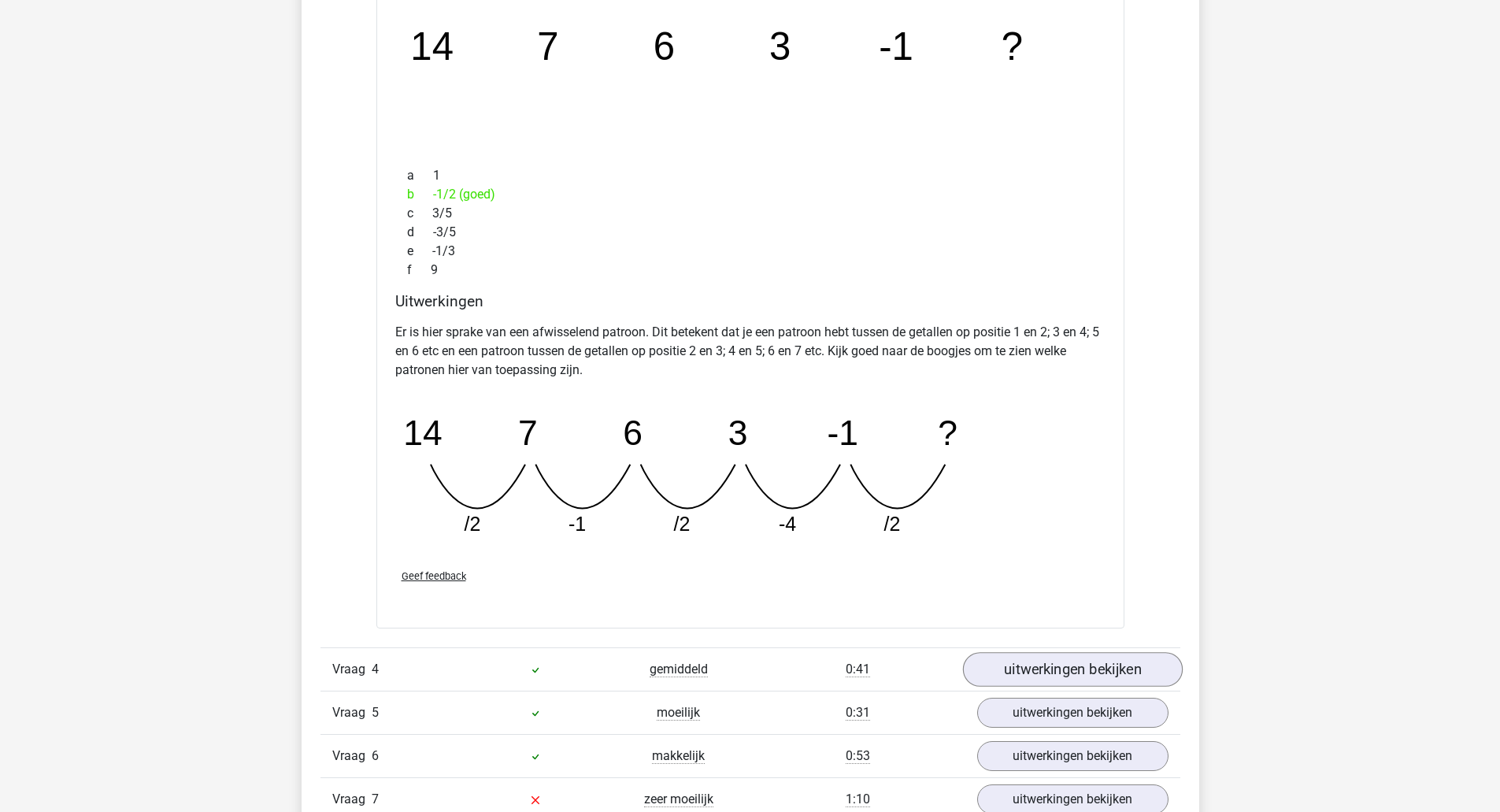
click at [1114, 678] on link "uitwerkingen bekijken" at bounding box center [1072, 669] width 220 height 35
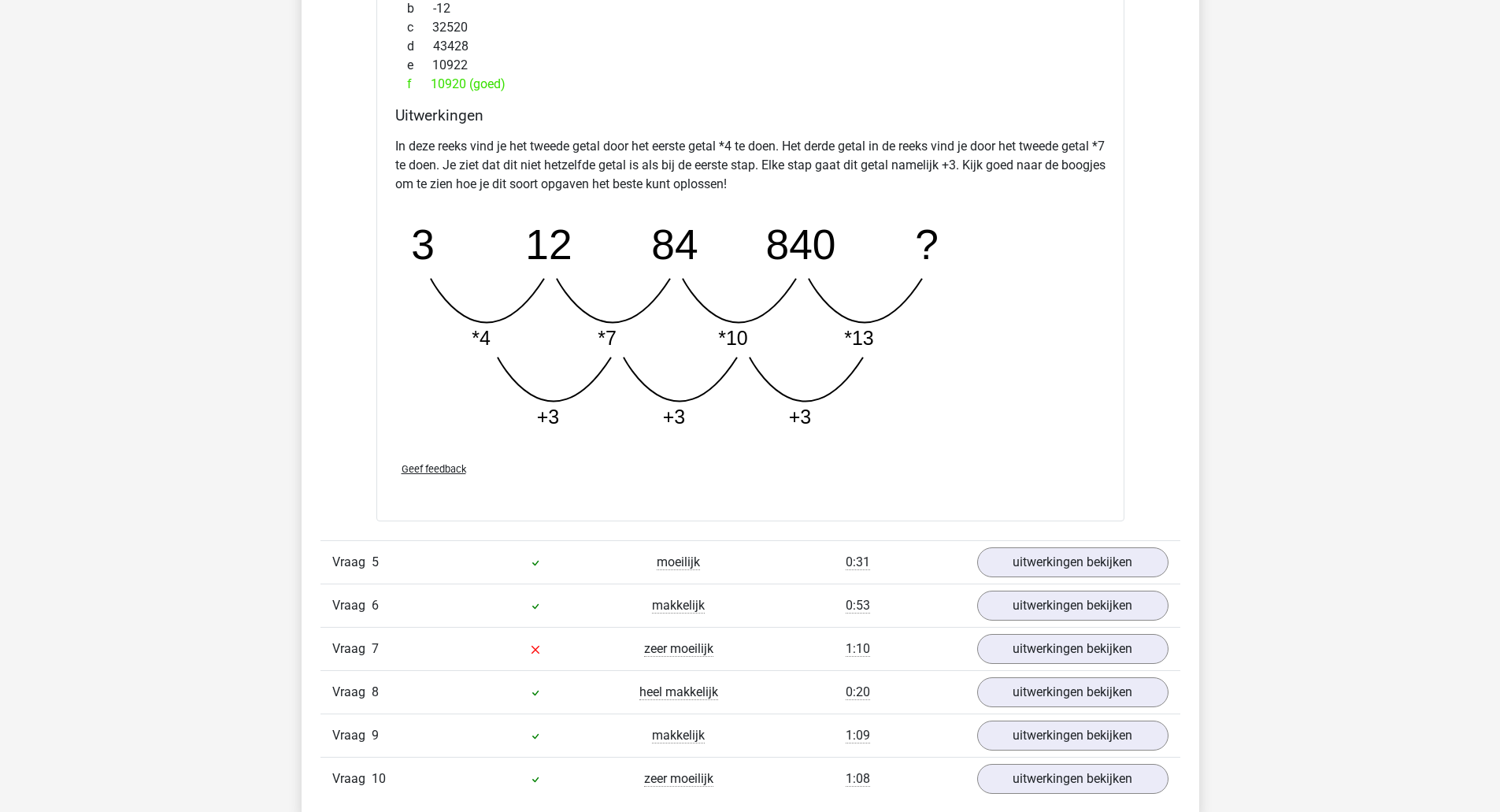
scroll to position [3751, 0]
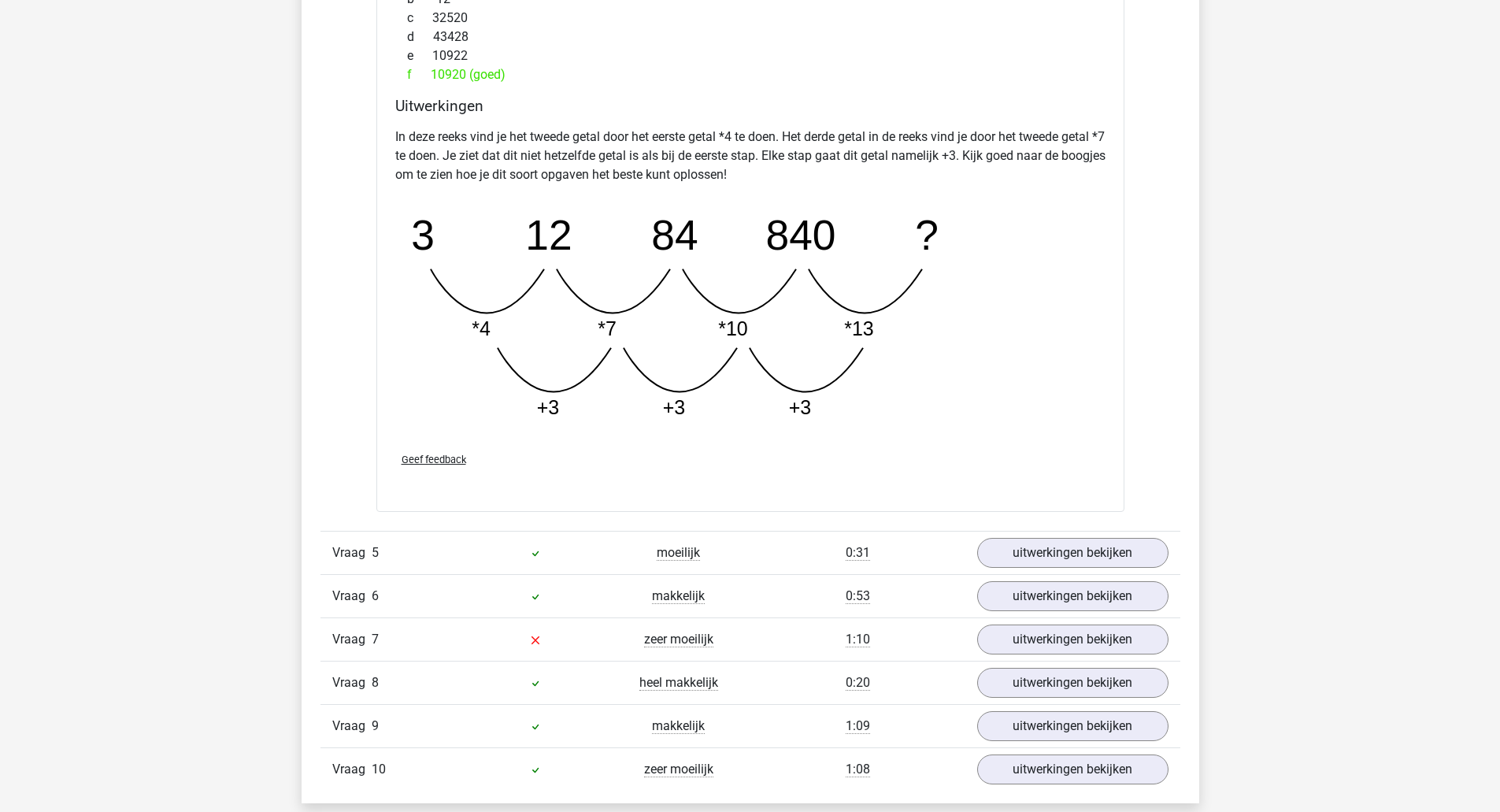
click at [1109, 565] on link "uitwerkingen bekijken" at bounding box center [1073, 553] width 192 height 30
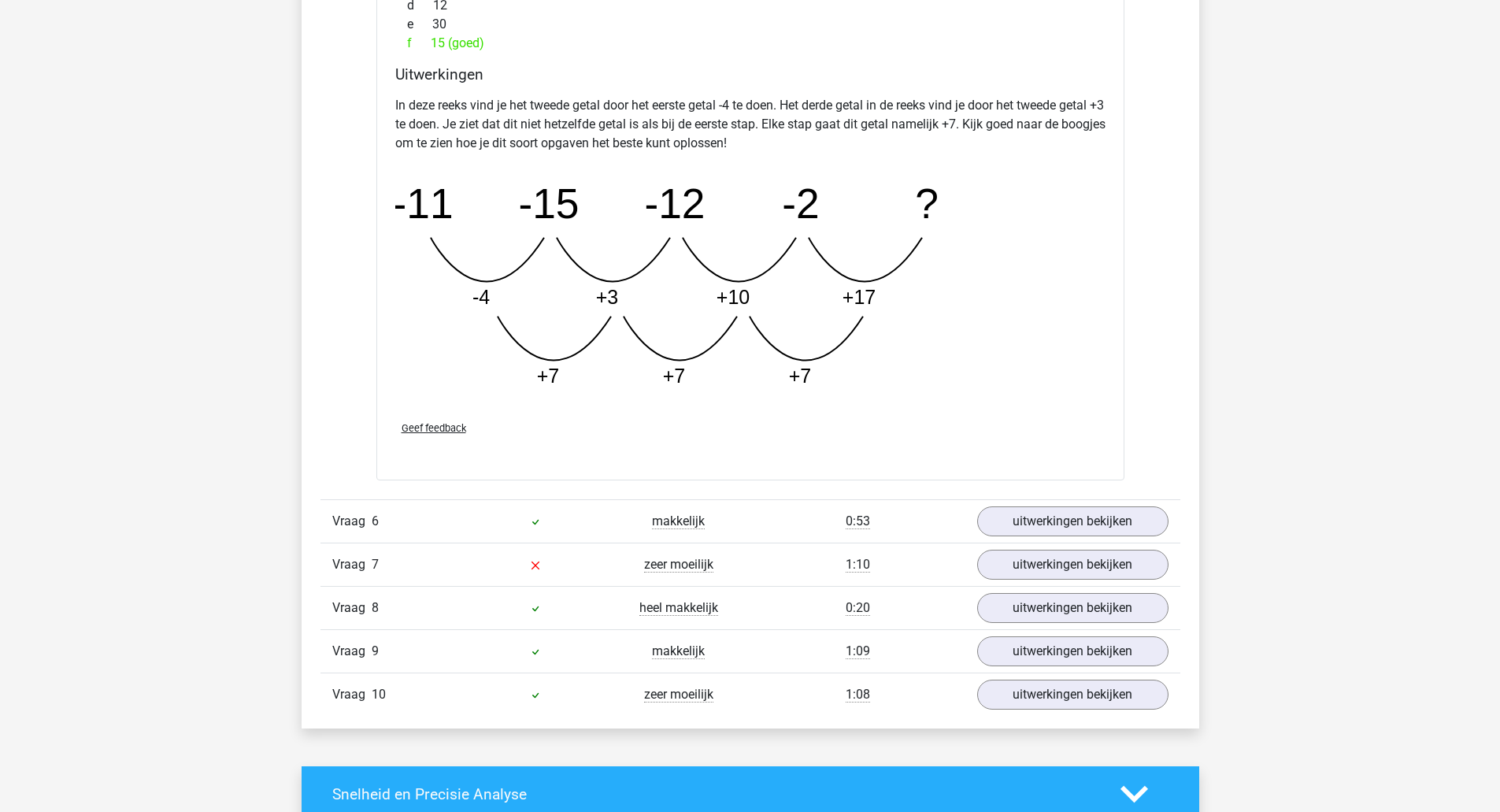
scroll to position [4633, 0]
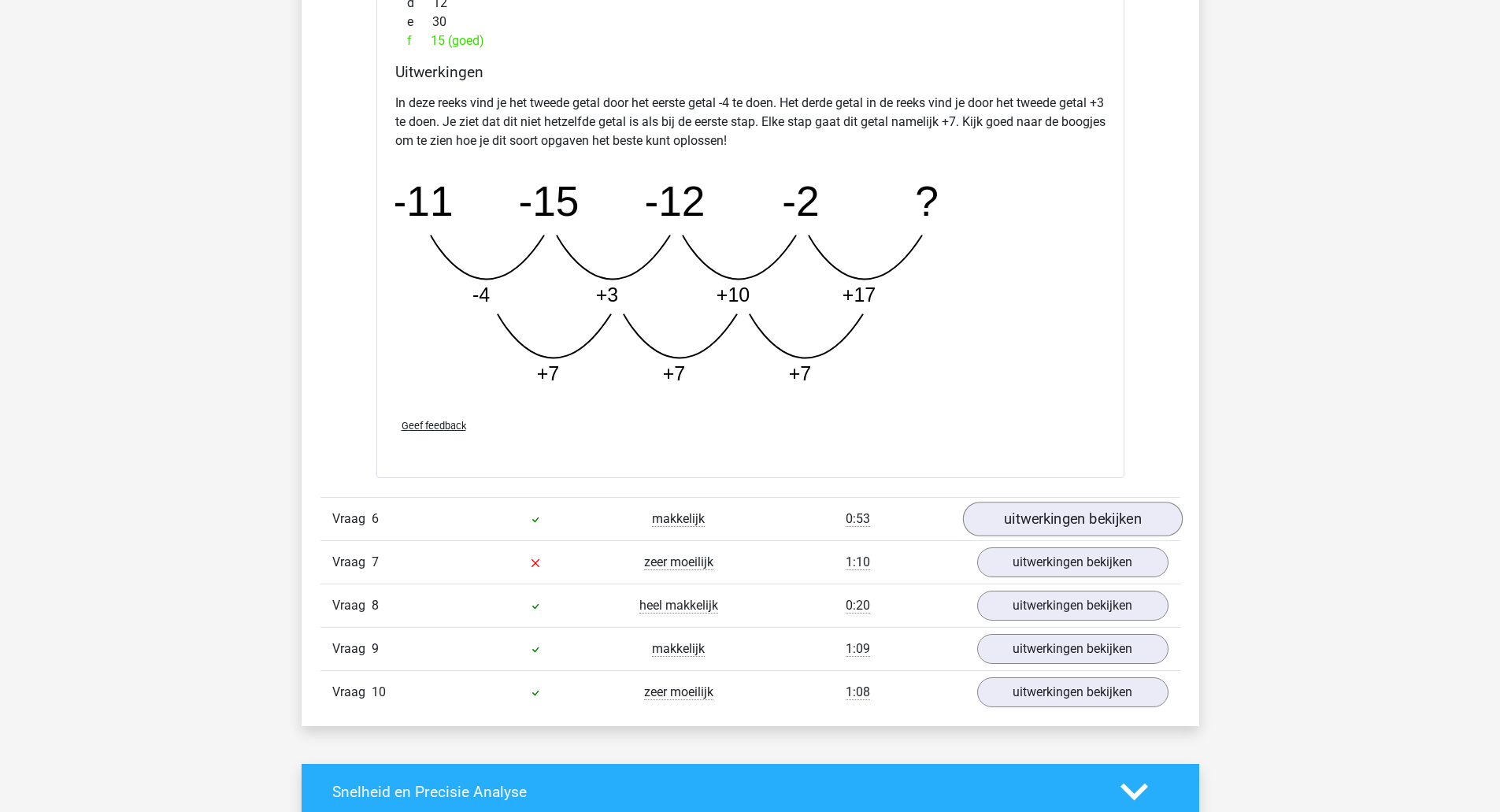
click at [1139, 508] on link "uitwerkingen bekijken" at bounding box center [1072, 519] width 220 height 35
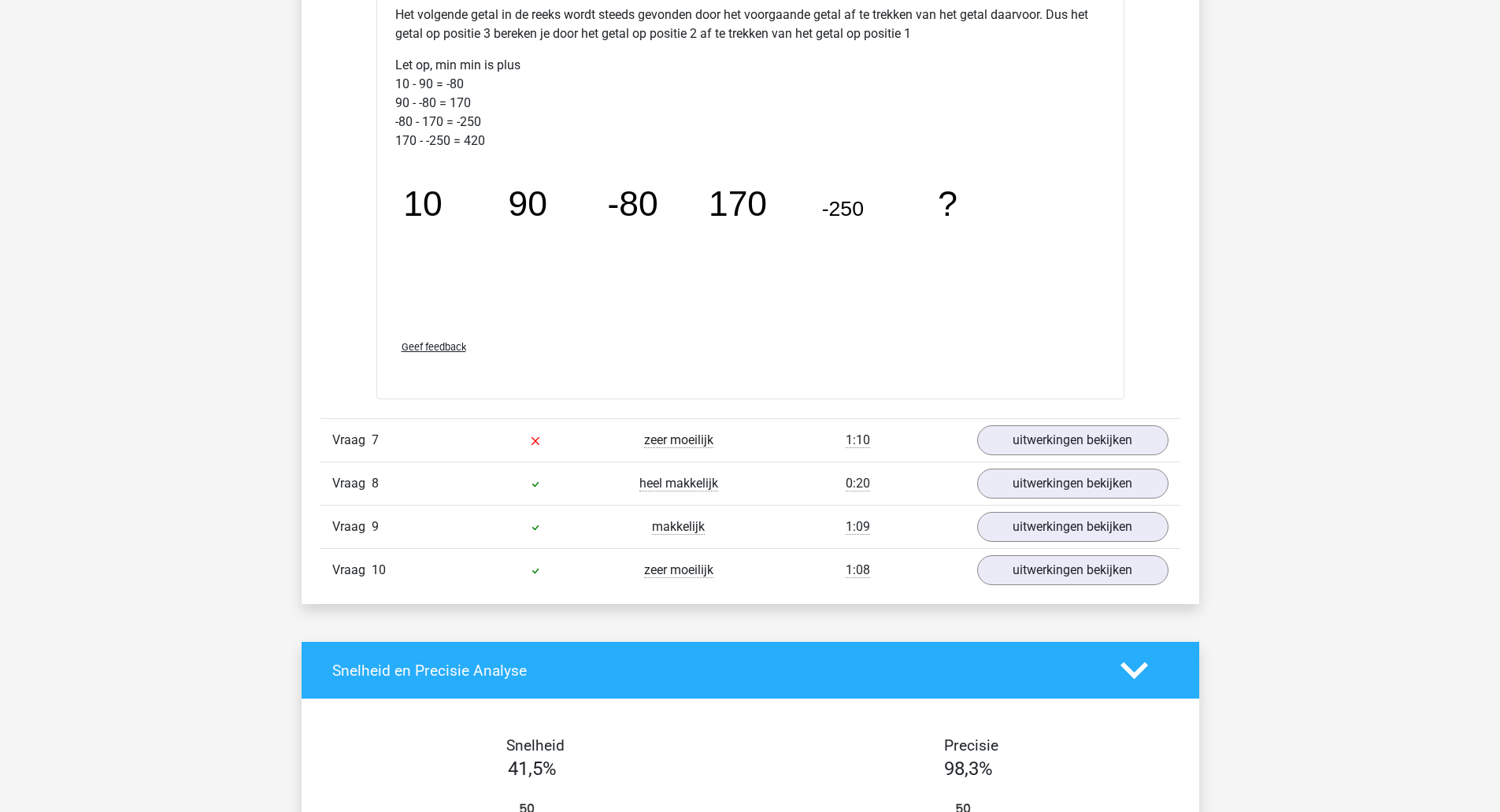
scroll to position [5569, 0]
click at [1143, 454] on link "uitwerkingen bekijken" at bounding box center [1073, 439] width 192 height 30
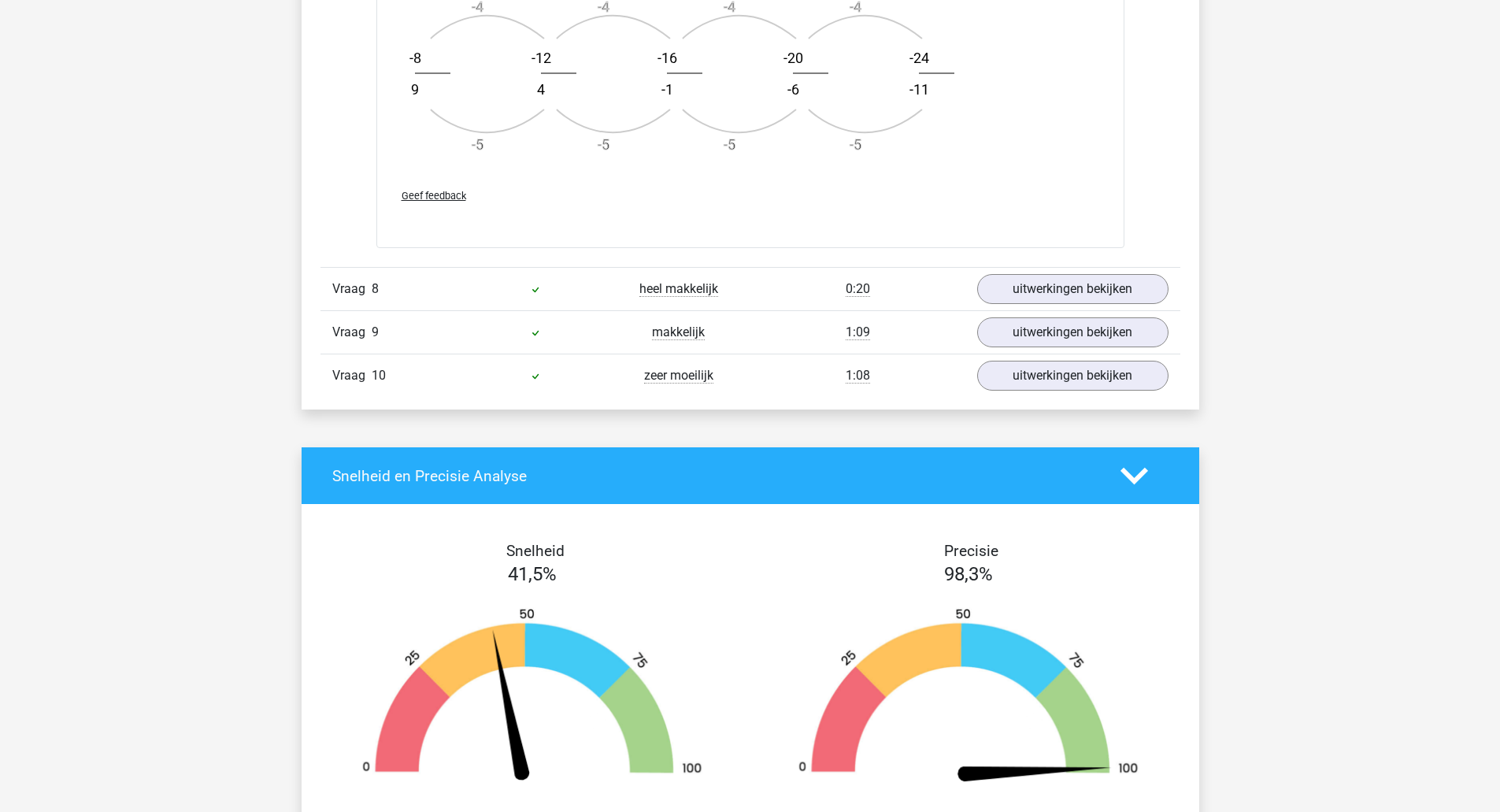
scroll to position [6709, 0]
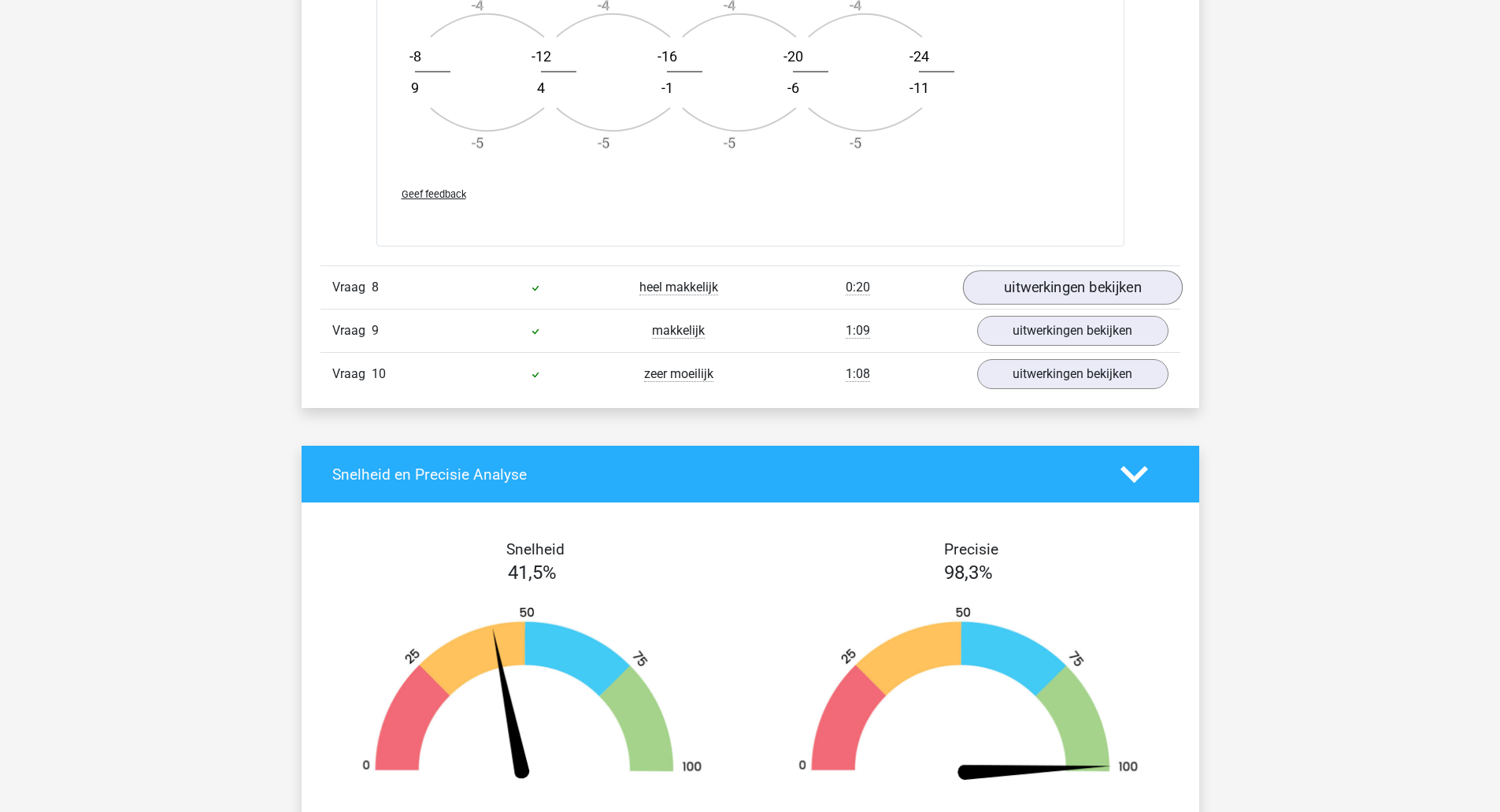
click at [1111, 290] on link "uitwerkingen bekijken" at bounding box center [1072, 287] width 220 height 35
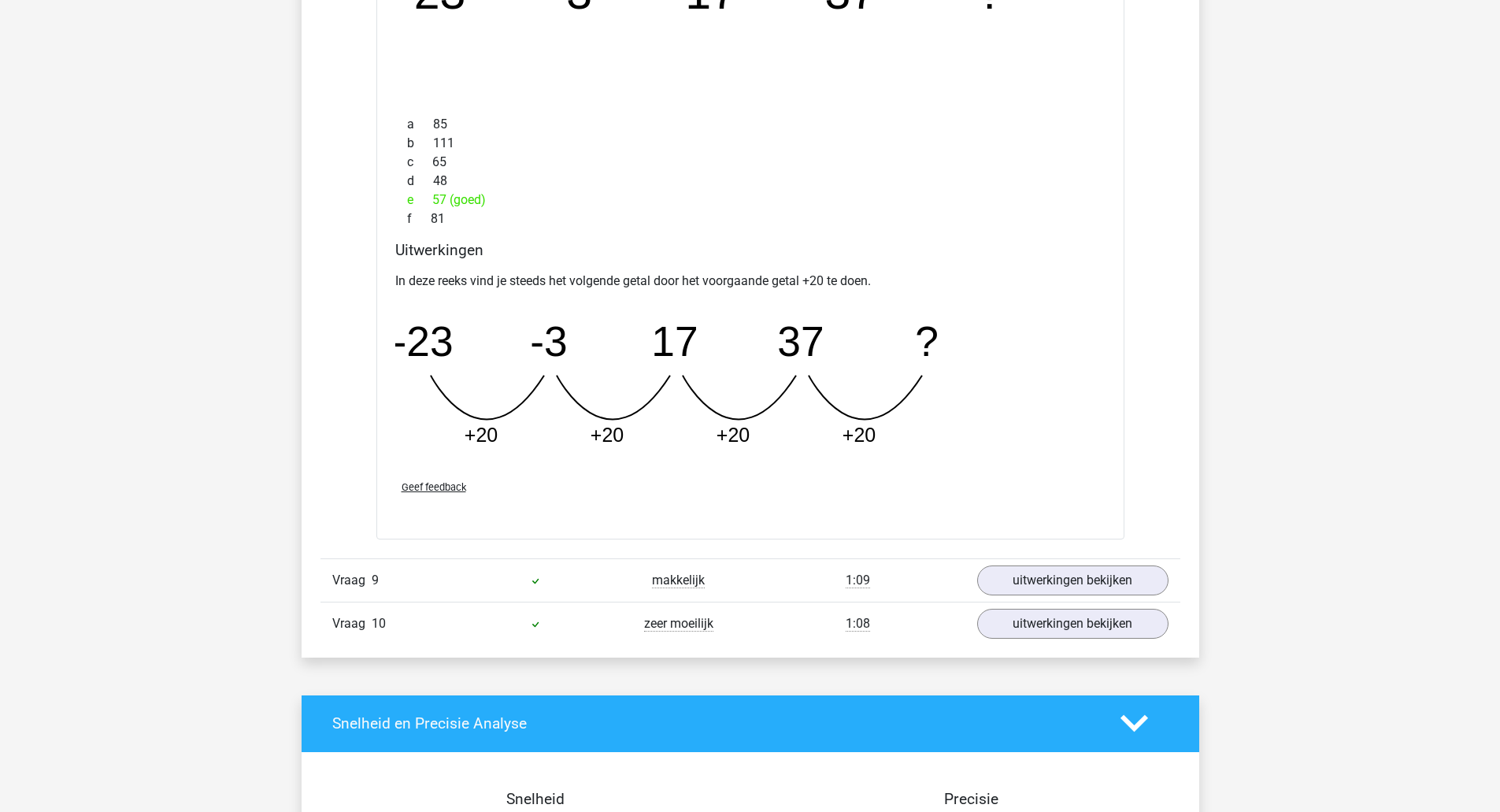
scroll to position [7202, 0]
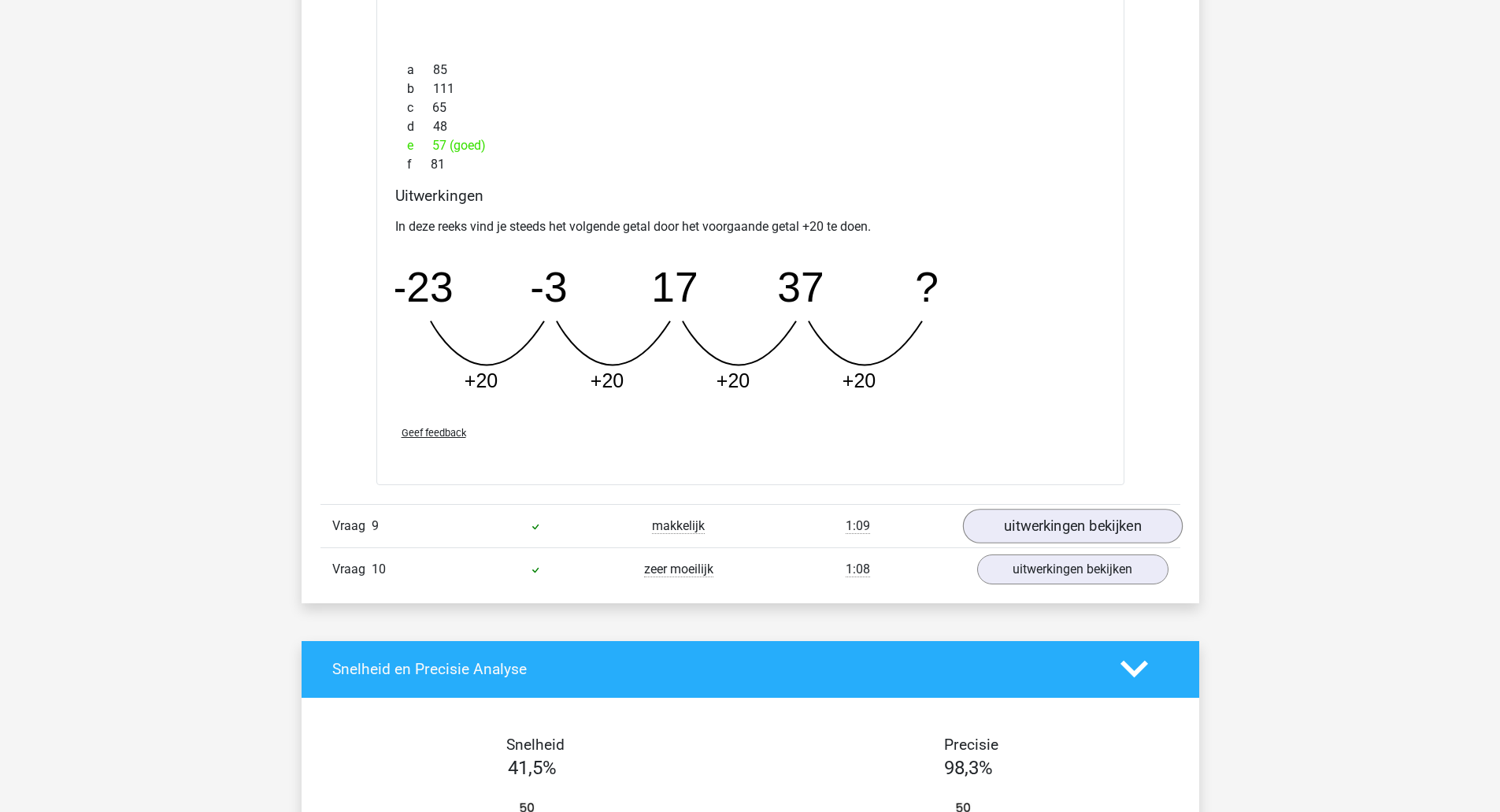
click at [1137, 530] on link "uitwerkingen bekijken" at bounding box center [1072, 526] width 220 height 35
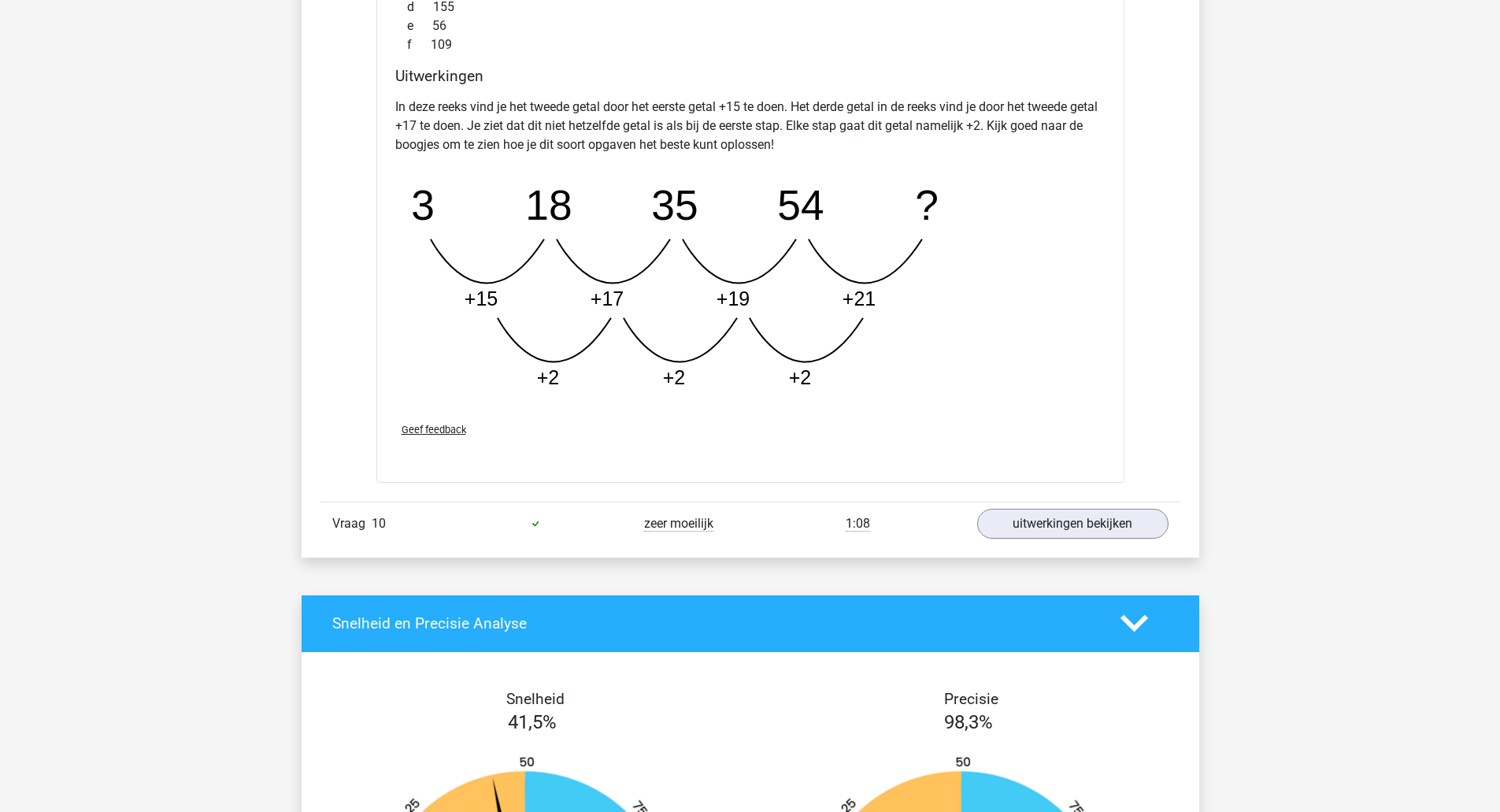
scroll to position [8054, 0]
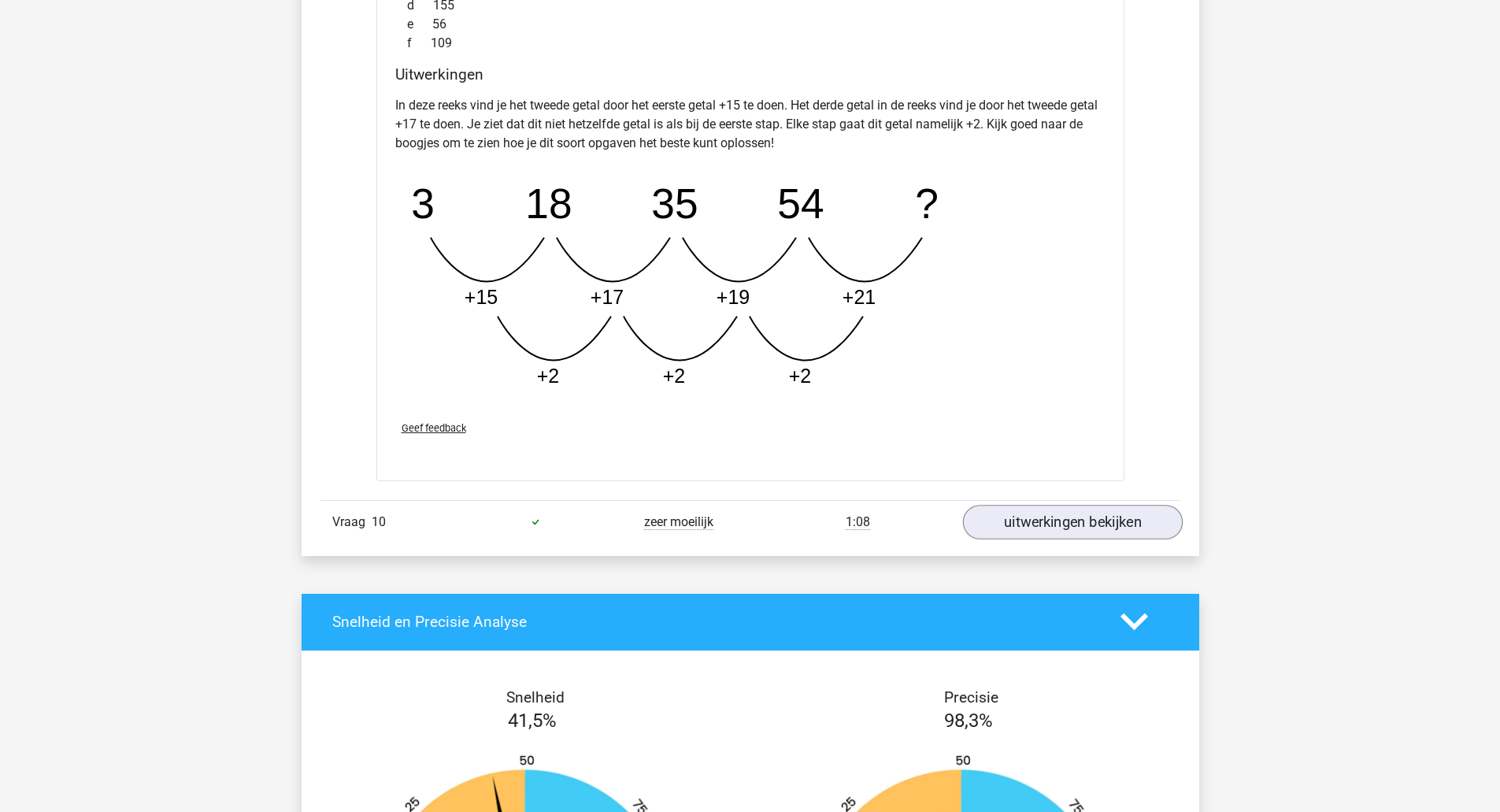
click at [1109, 529] on link "uitwerkingen bekijken" at bounding box center [1072, 522] width 220 height 35
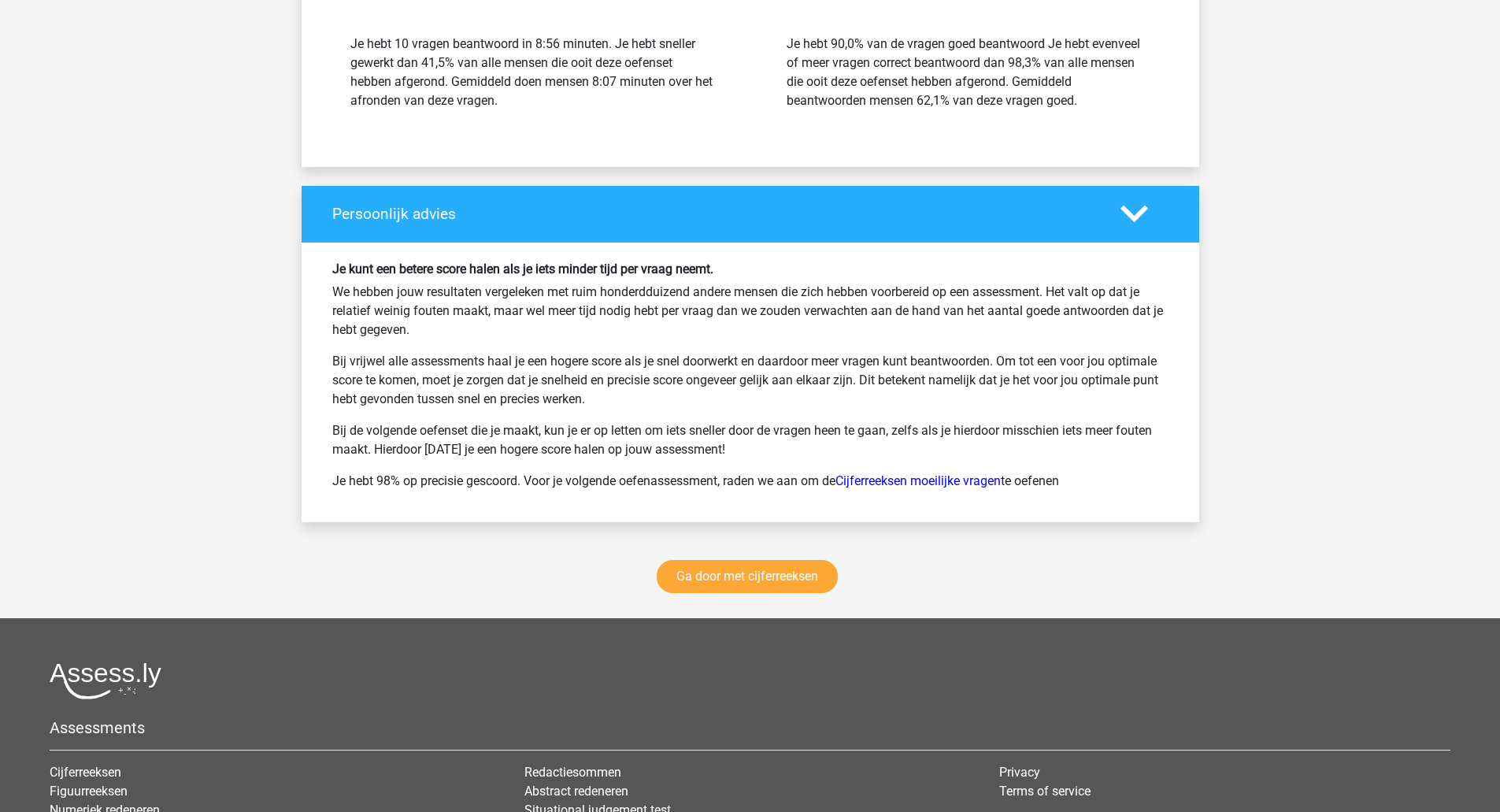
scroll to position [9776, 0]
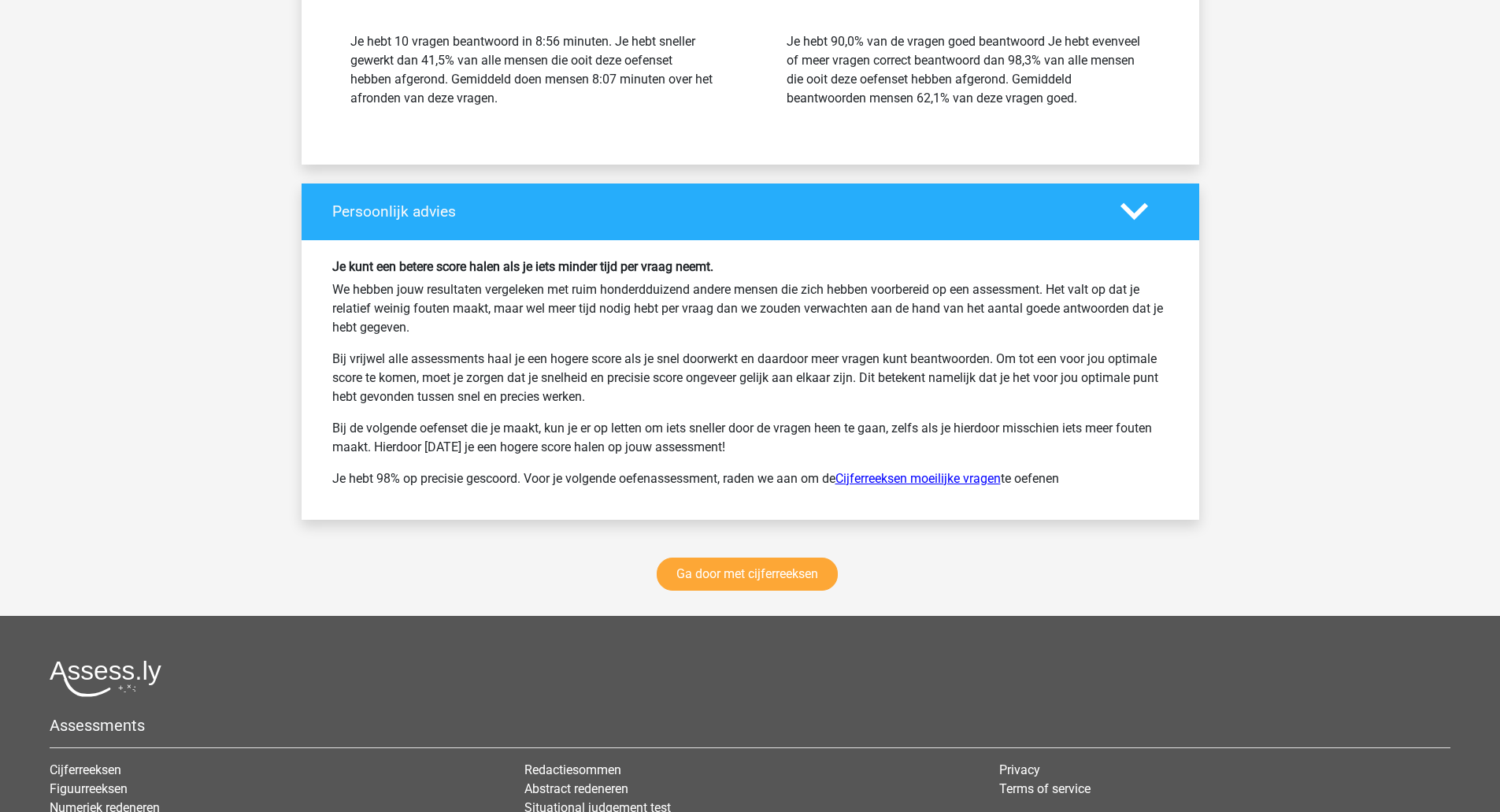
click at [882, 479] on link "Cijferreeksen moeilijke vragen" at bounding box center [917, 478] width 165 height 15
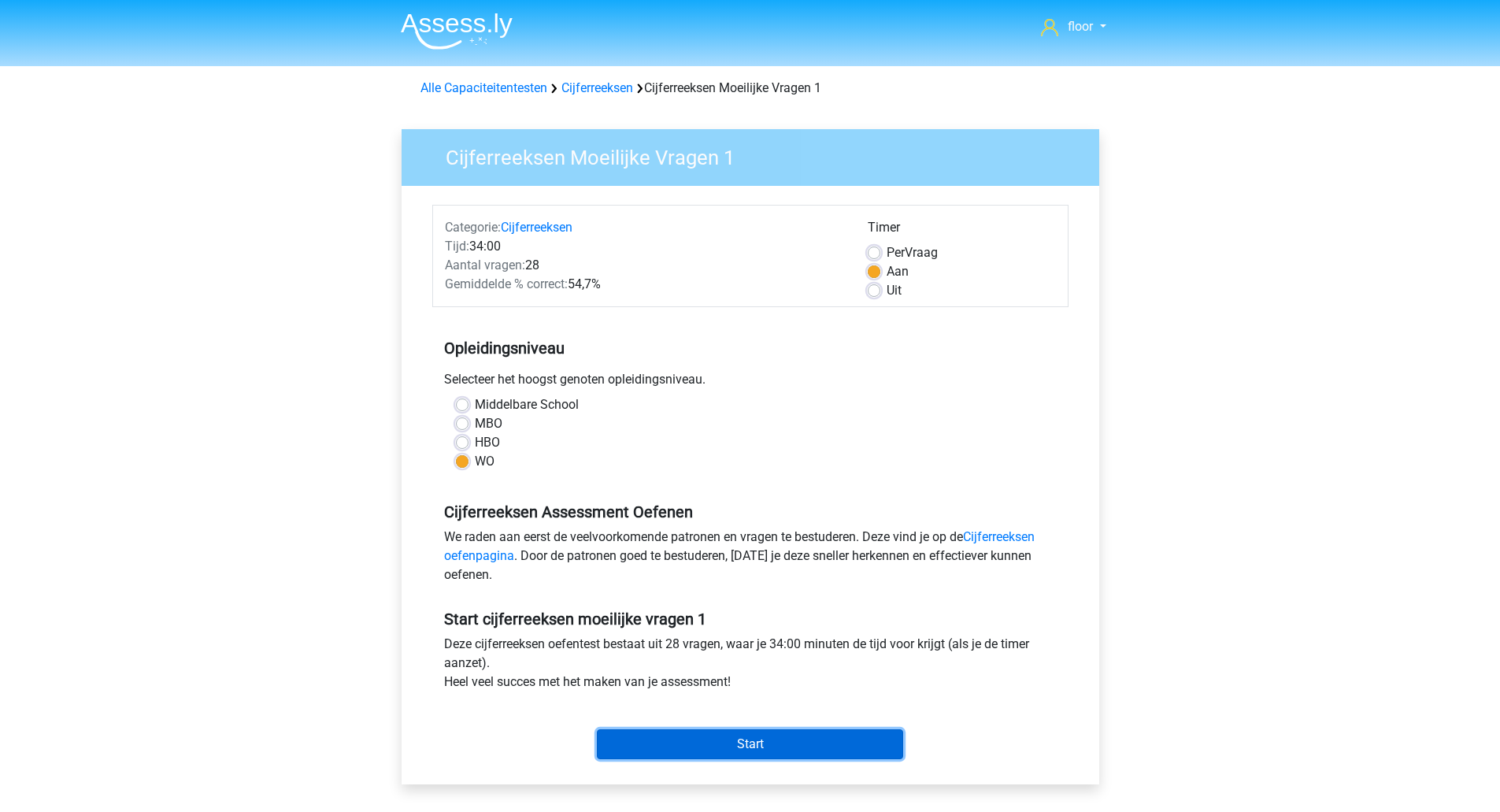
click at [750, 743] on input "Start" at bounding box center [750, 744] width 306 height 30
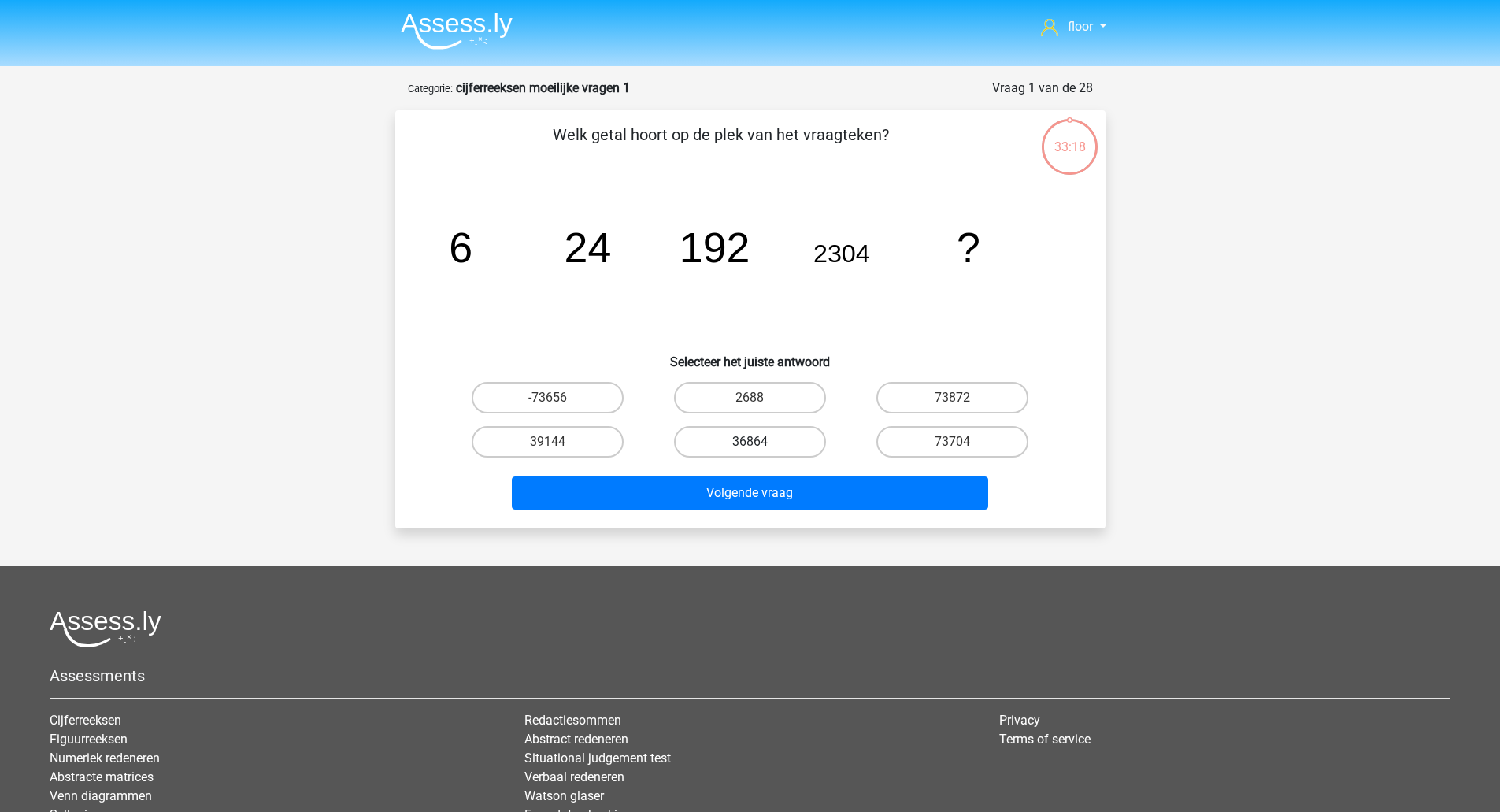
click at [764, 452] on label "36864" at bounding box center [750, 442] width 152 height 31
click at [760, 452] on input "36864" at bounding box center [755, 447] width 10 height 10
radio input "true"
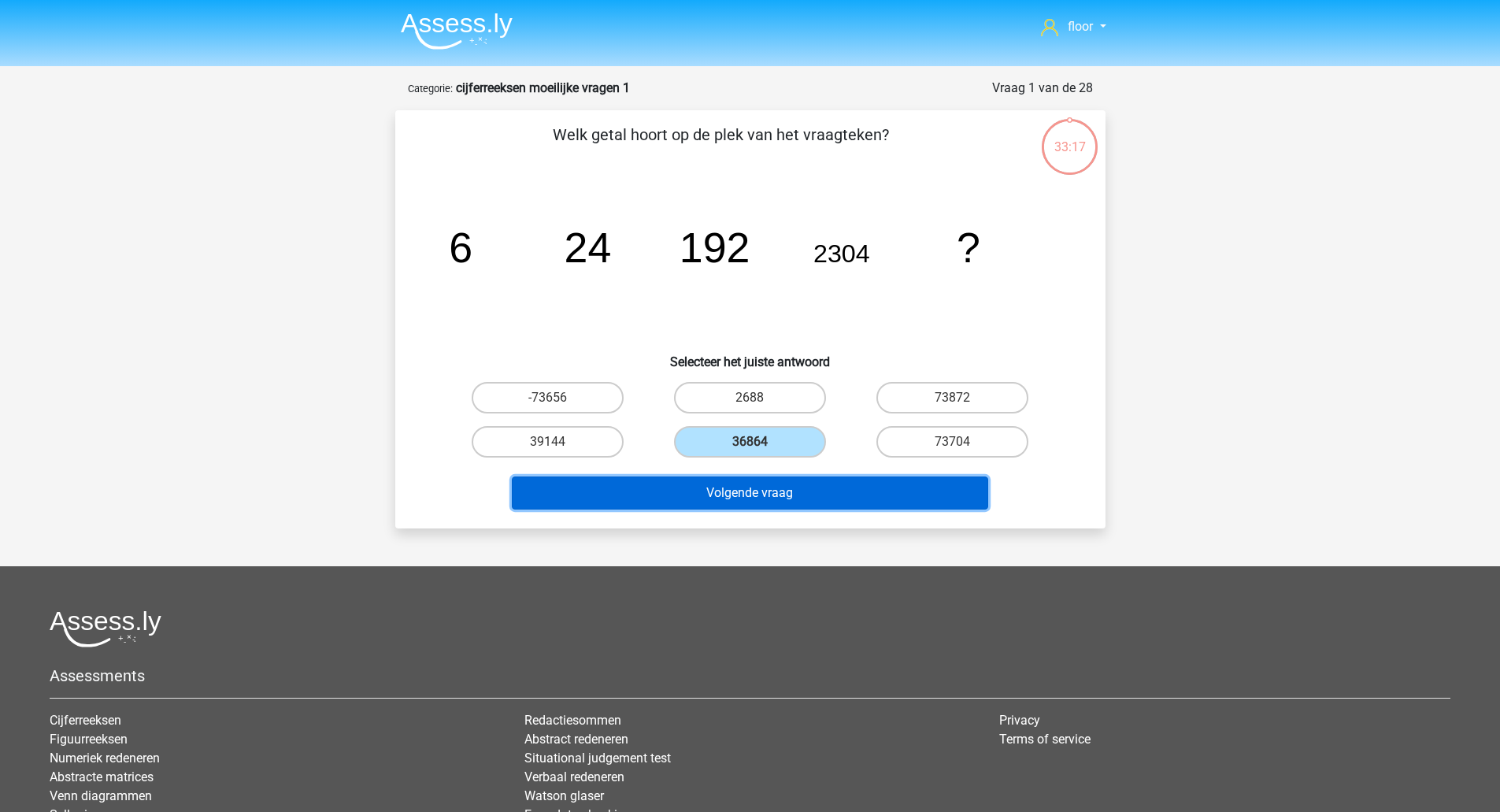
click at [748, 490] on button "Volgende vraag" at bounding box center [750, 493] width 476 height 33
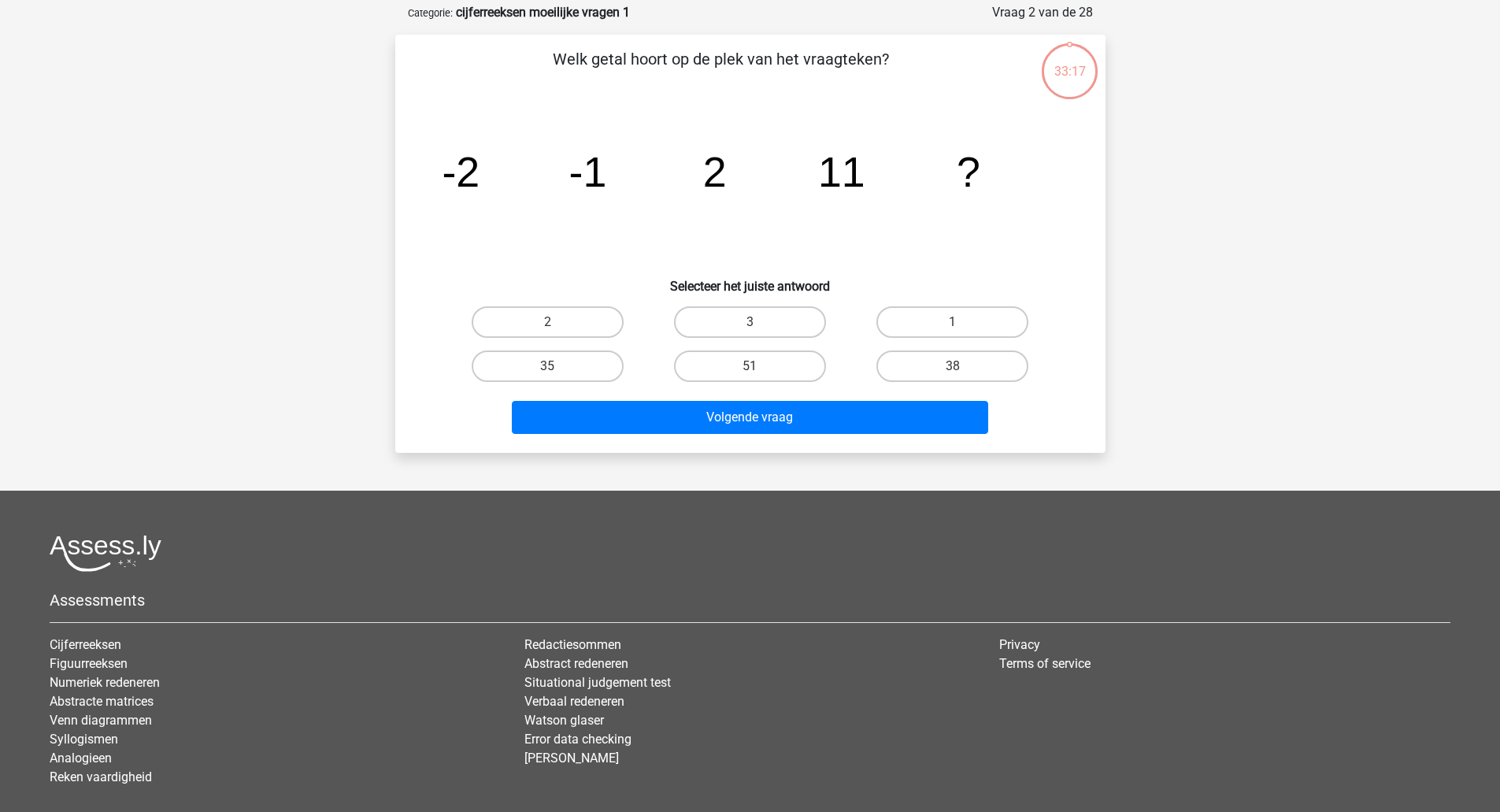
scroll to position [79, 0]
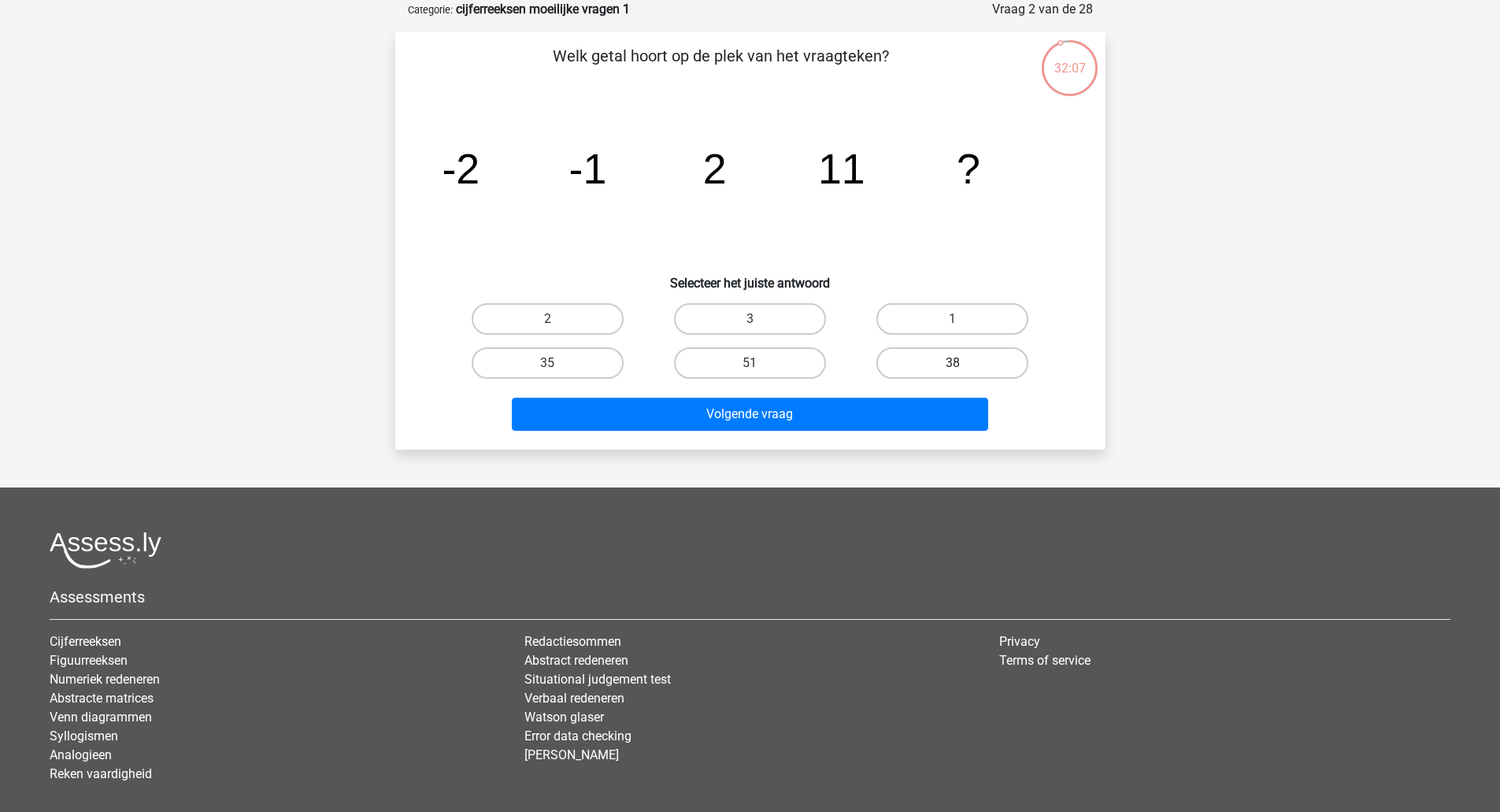
click at [926, 360] on label "38" at bounding box center [952, 363] width 152 height 31
click at [953, 363] on input "38" at bounding box center [958, 368] width 10 height 10
radio input "true"
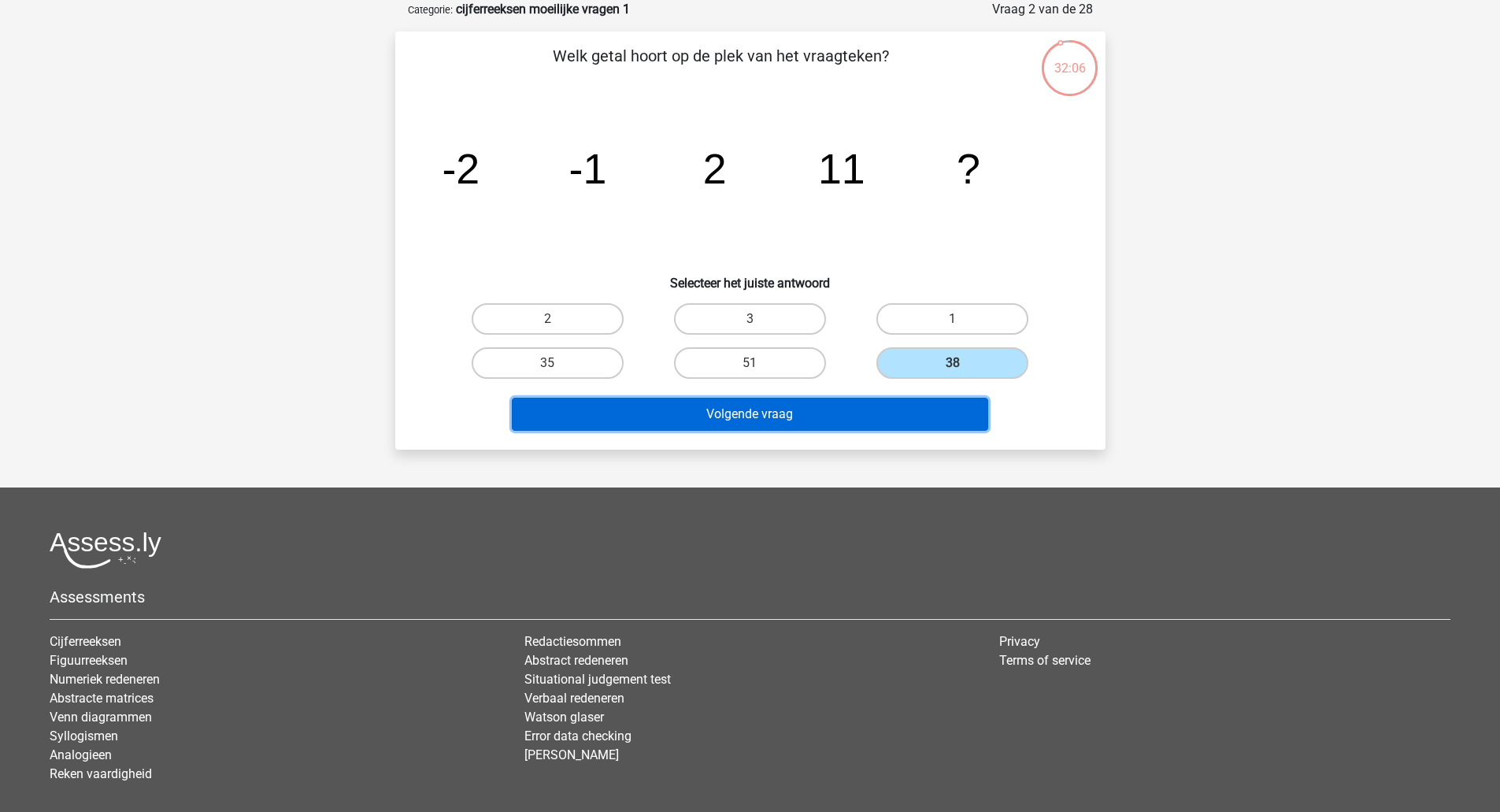
click at [842, 415] on button "Volgende vraag" at bounding box center [750, 414] width 476 height 33
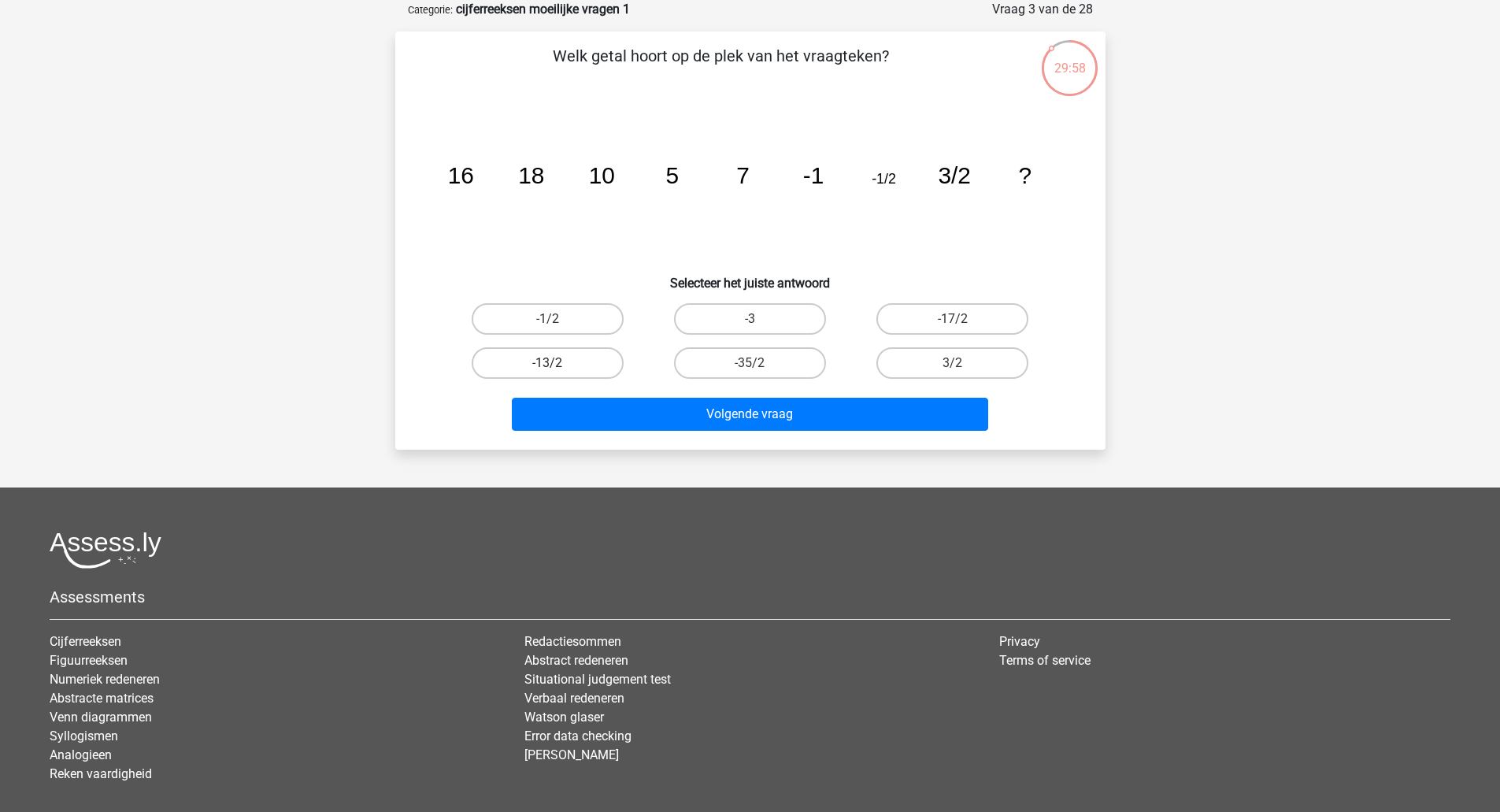
click at [581, 371] on label "-13/2" at bounding box center [547, 363] width 152 height 31
click at [558, 371] on input "-13/2" at bounding box center [552, 368] width 10 height 10
radio input "true"
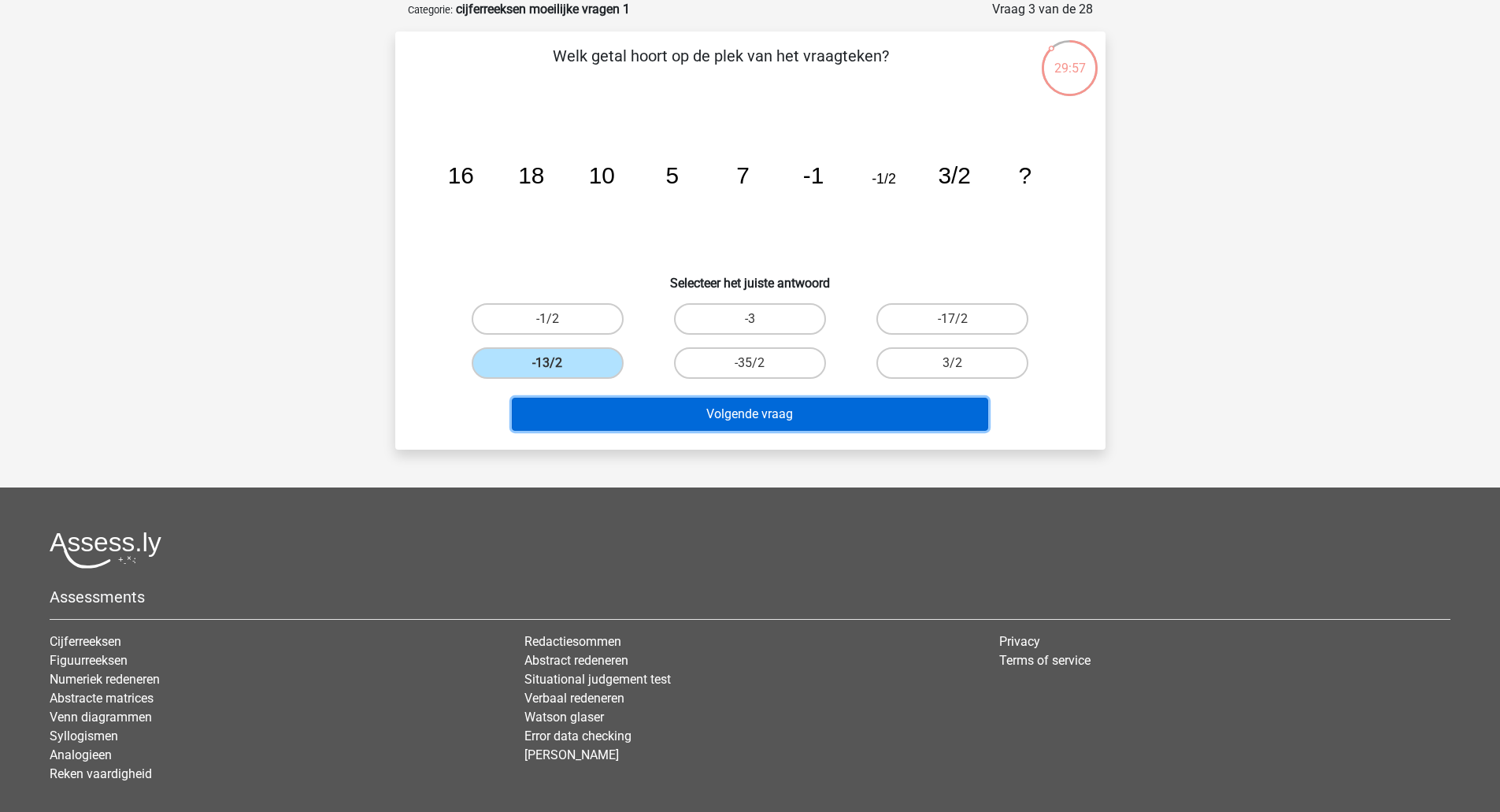
click at [605, 422] on button "Volgende vraag" at bounding box center [750, 414] width 476 height 33
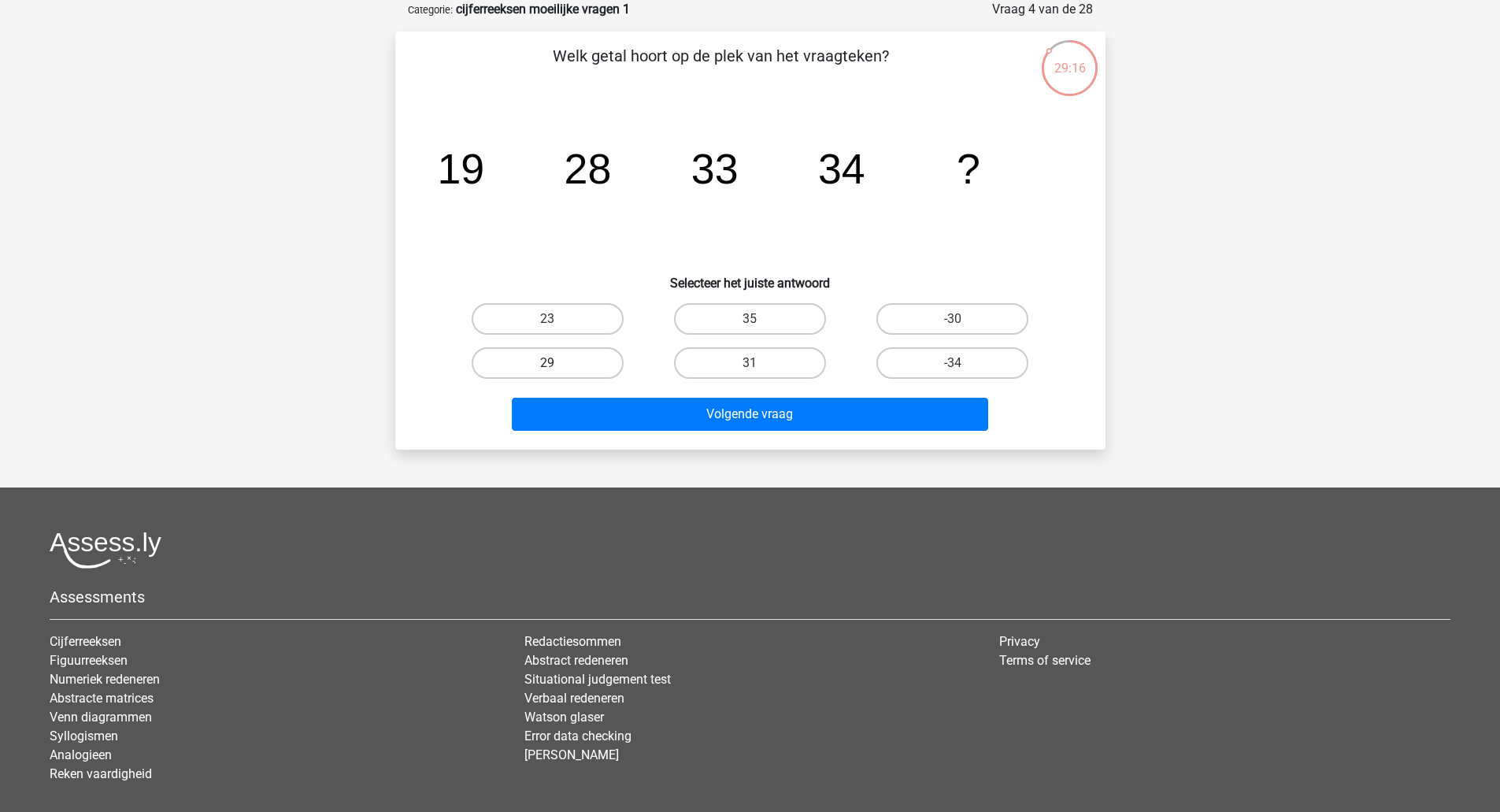
click at [592, 364] on label "29" at bounding box center [547, 363] width 152 height 31
click at [558, 364] on input "29" at bounding box center [552, 368] width 10 height 10
radio input "true"
click at [762, 315] on label "35" at bounding box center [750, 318] width 152 height 31
click at [760, 319] on input "35" at bounding box center [755, 324] width 10 height 10
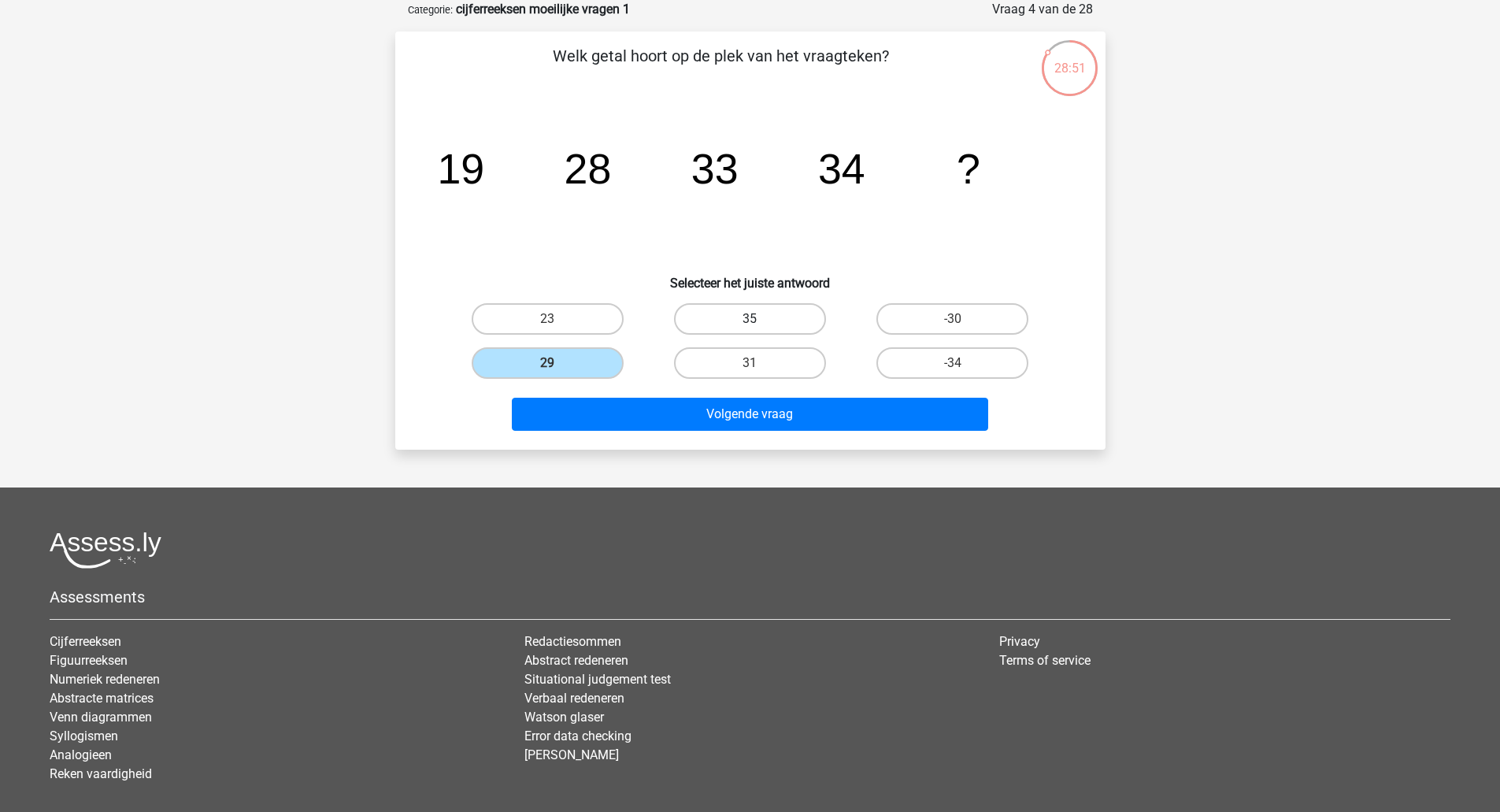
radio input "true"
click at [792, 356] on label "31" at bounding box center [750, 363] width 152 height 31
click at [760, 363] on input "31" at bounding box center [755, 368] width 10 height 10
radio input "true"
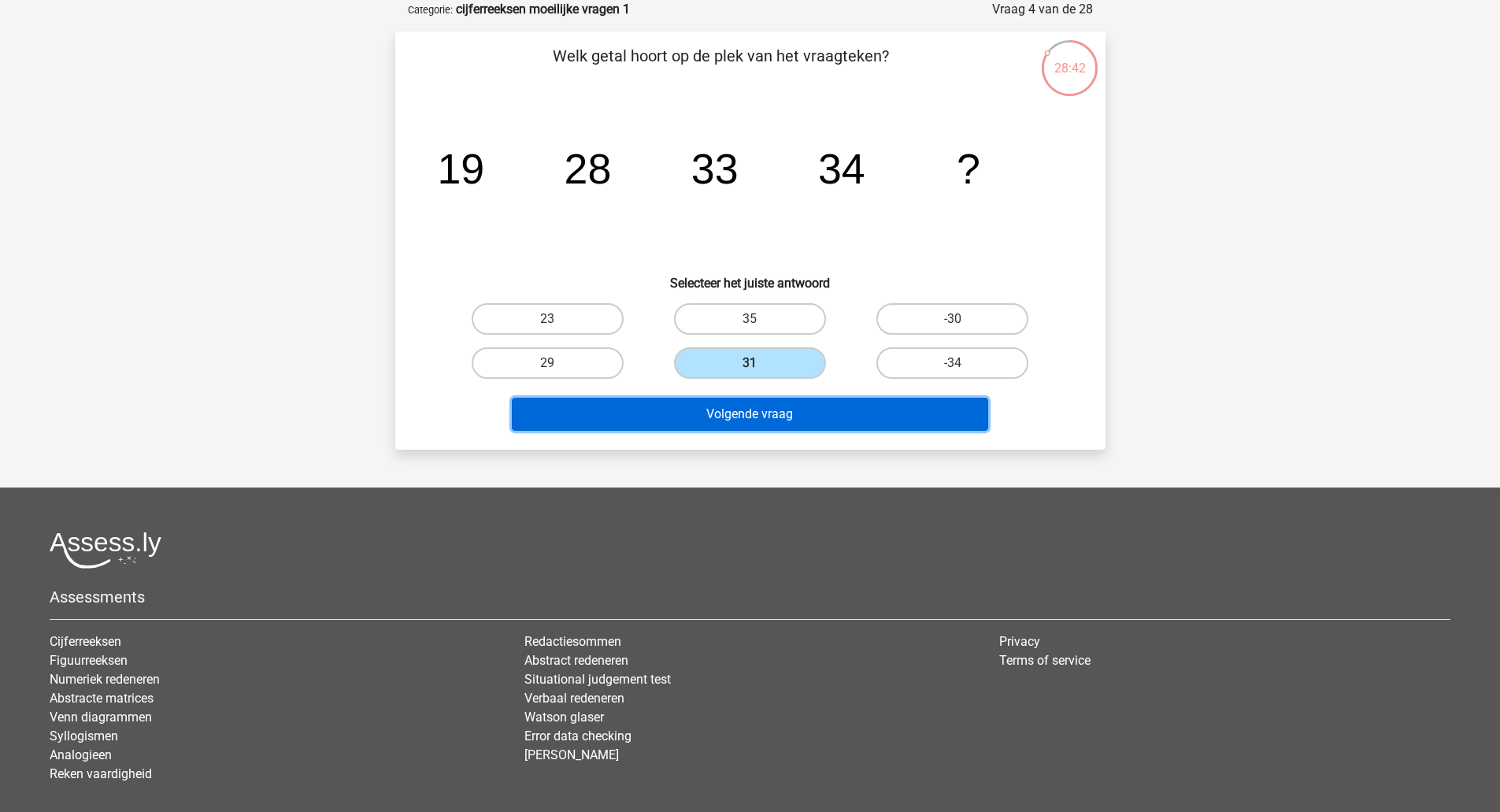
click at [766, 420] on button "Volgende vraag" at bounding box center [750, 414] width 476 height 33
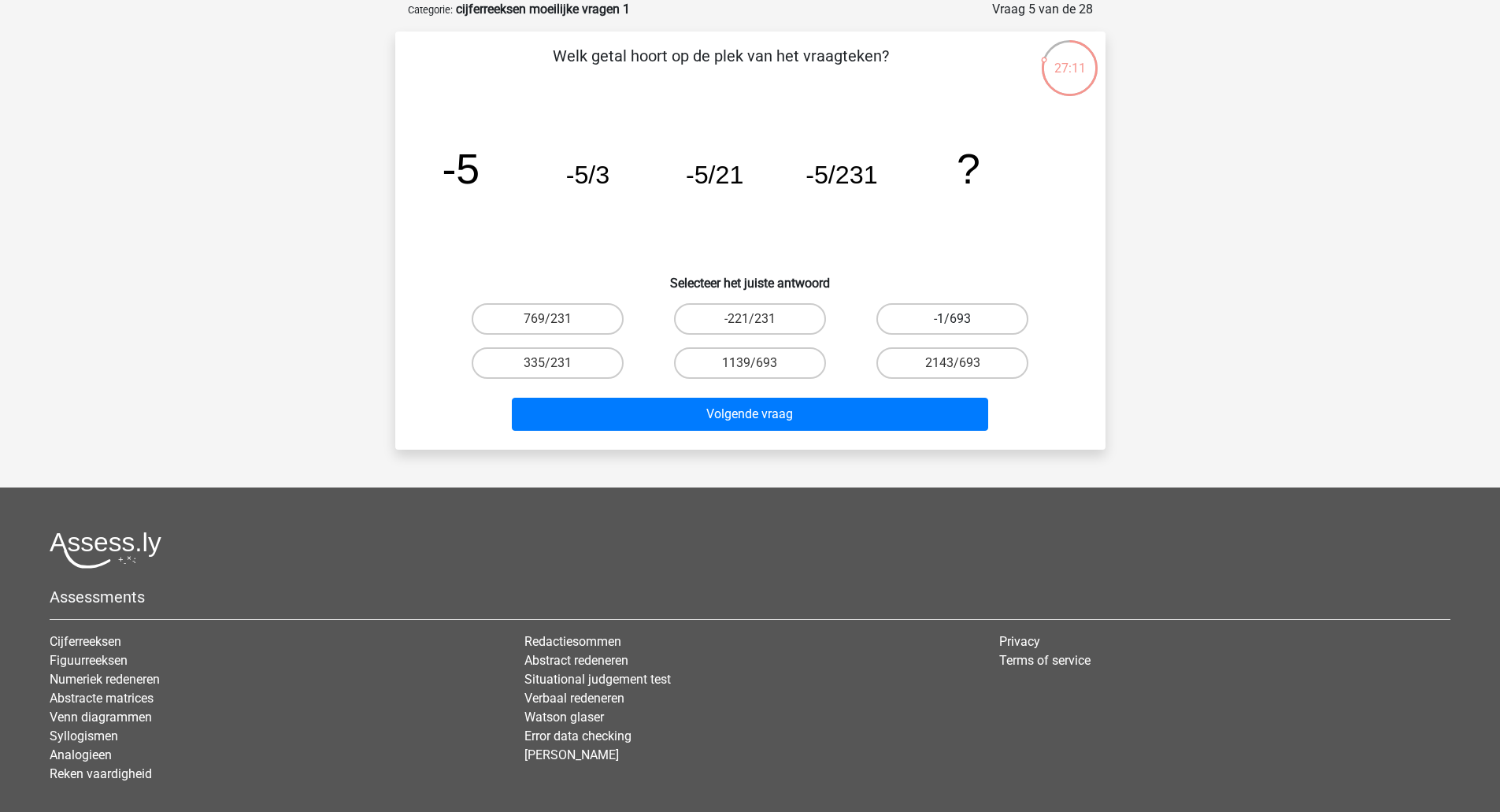
click at [936, 309] on label "-1/693" at bounding box center [952, 318] width 152 height 31
click at [953, 319] on input "-1/693" at bounding box center [958, 324] width 10 height 10
radio input "true"
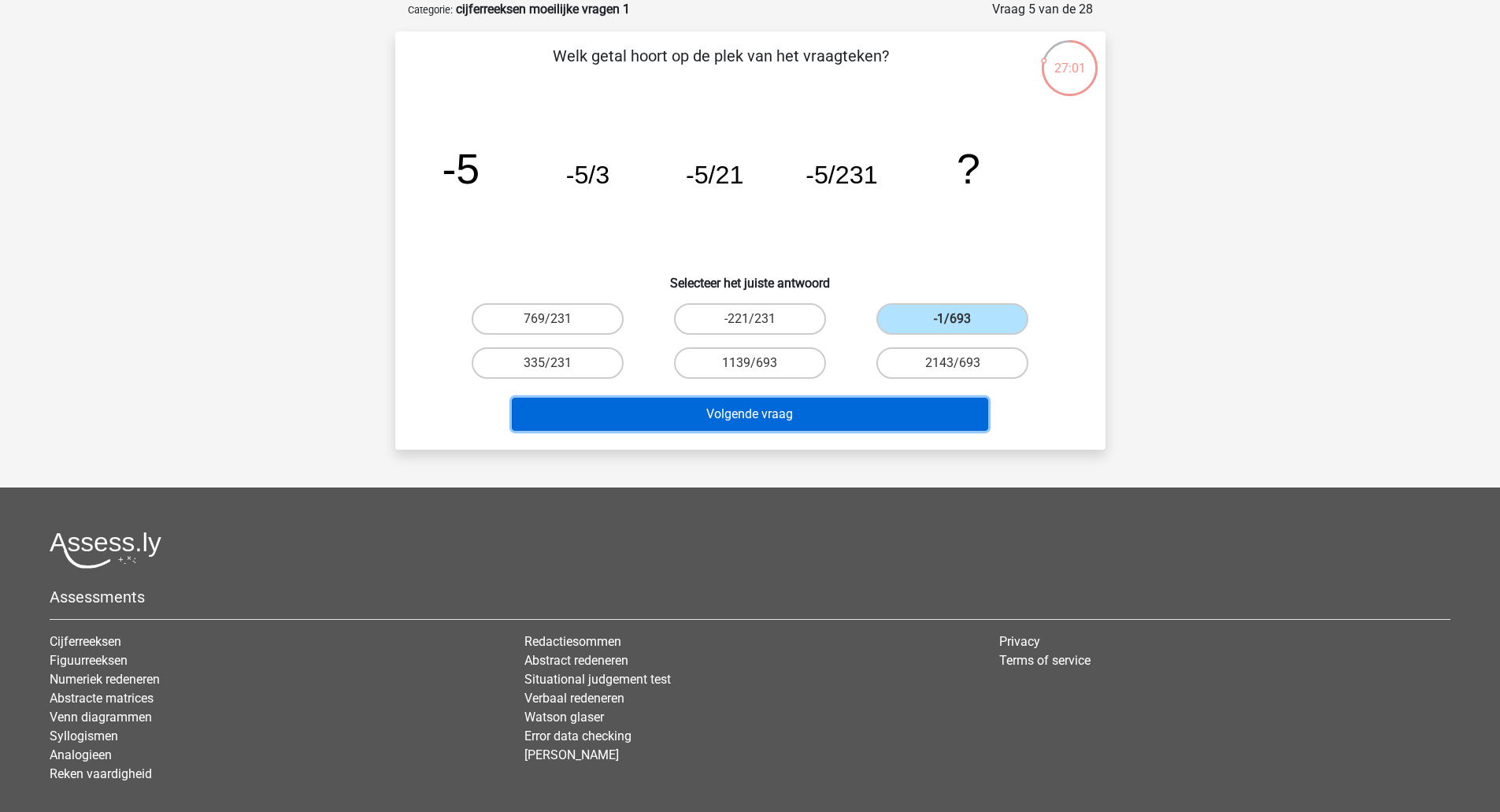
click at [768, 405] on button "Volgende vraag" at bounding box center [750, 414] width 476 height 33
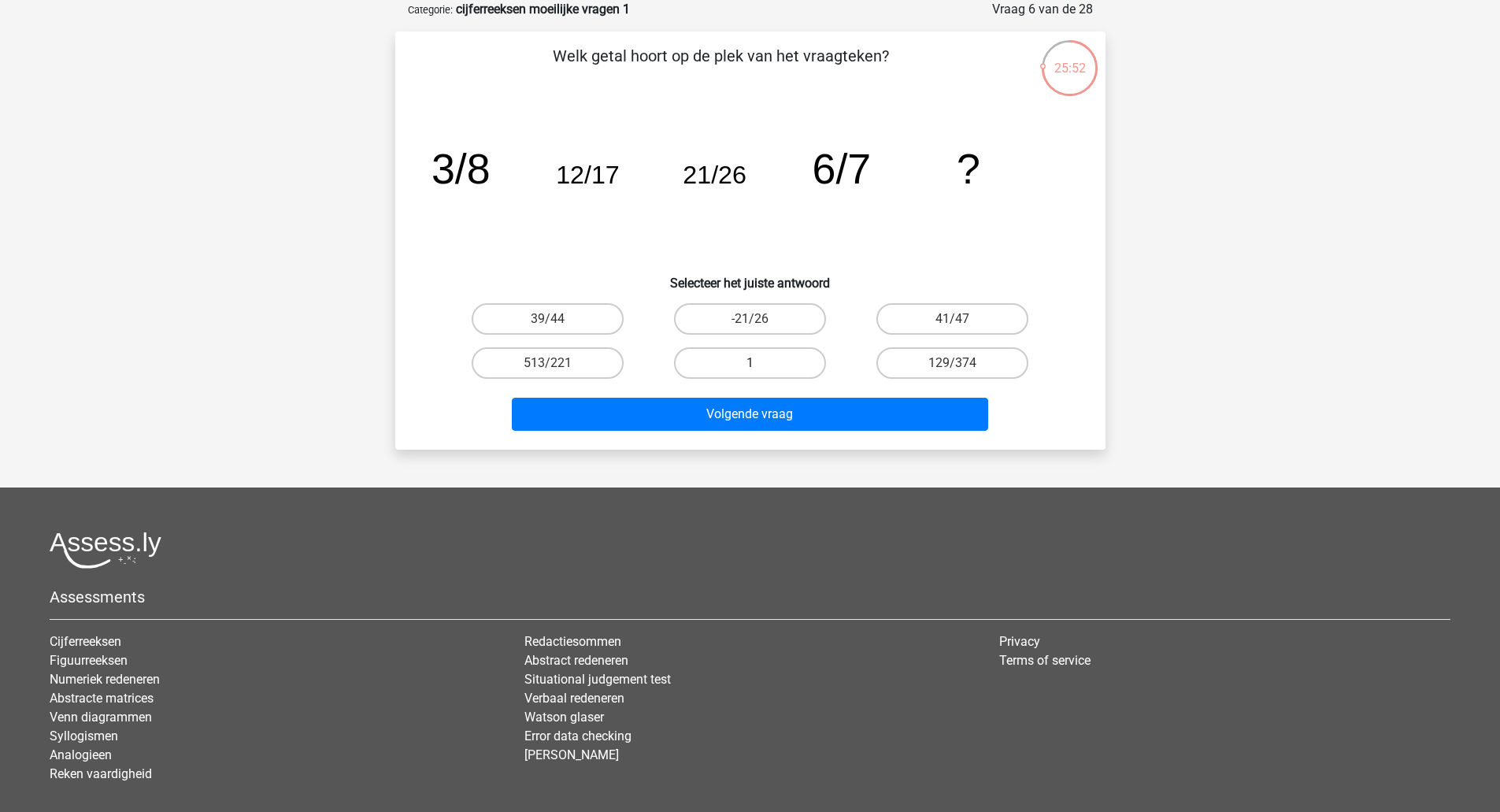
click at [764, 372] on label "1" at bounding box center [750, 363] width 152 height 31
click at [760, 372] on input "1" at bounding box center [755, 368] width 10 height 10
radio input "true"
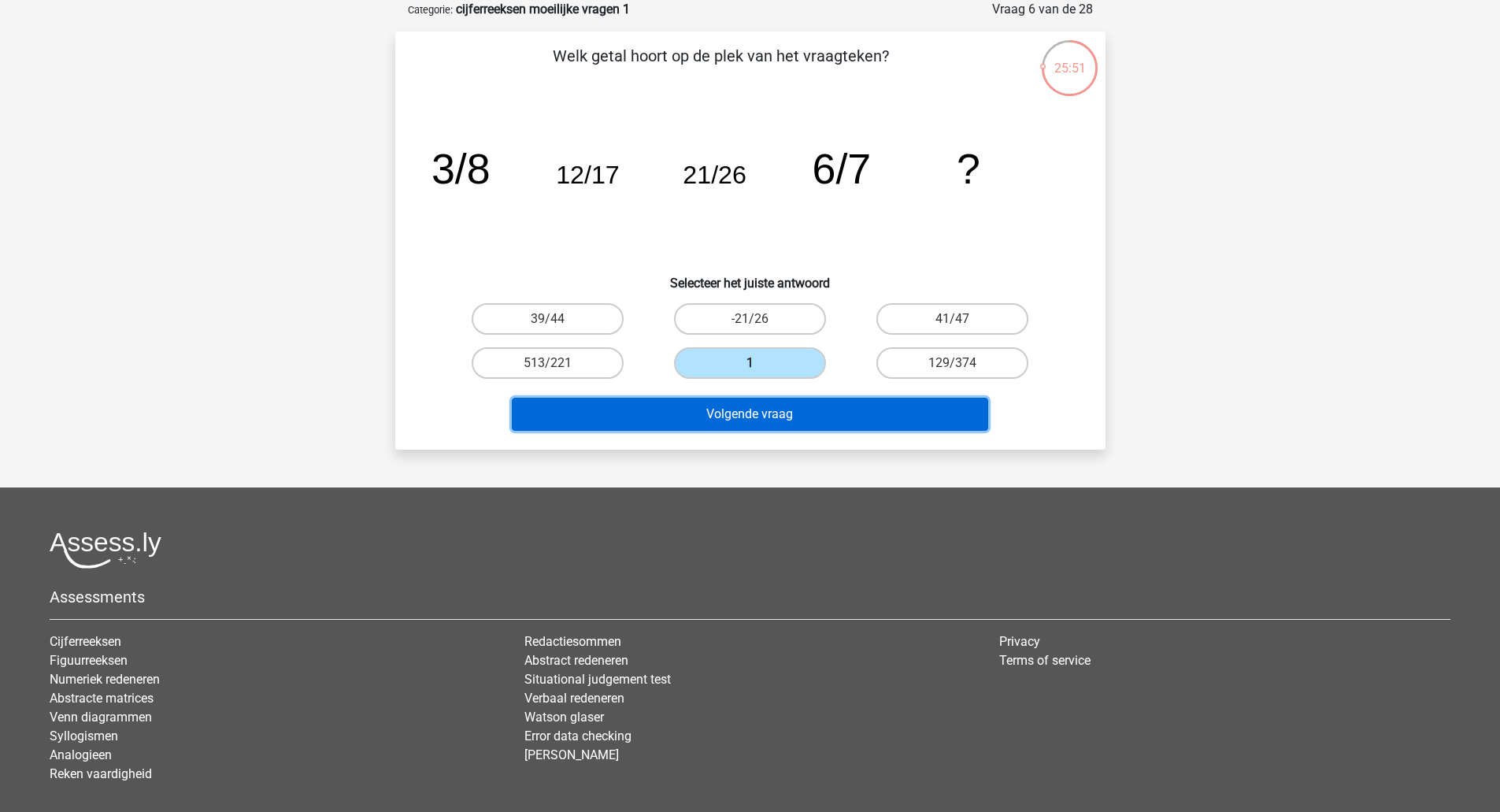
click at [755, 424] on button "Volgende vraag" at bounding box center [750, 414] width 476 height 33
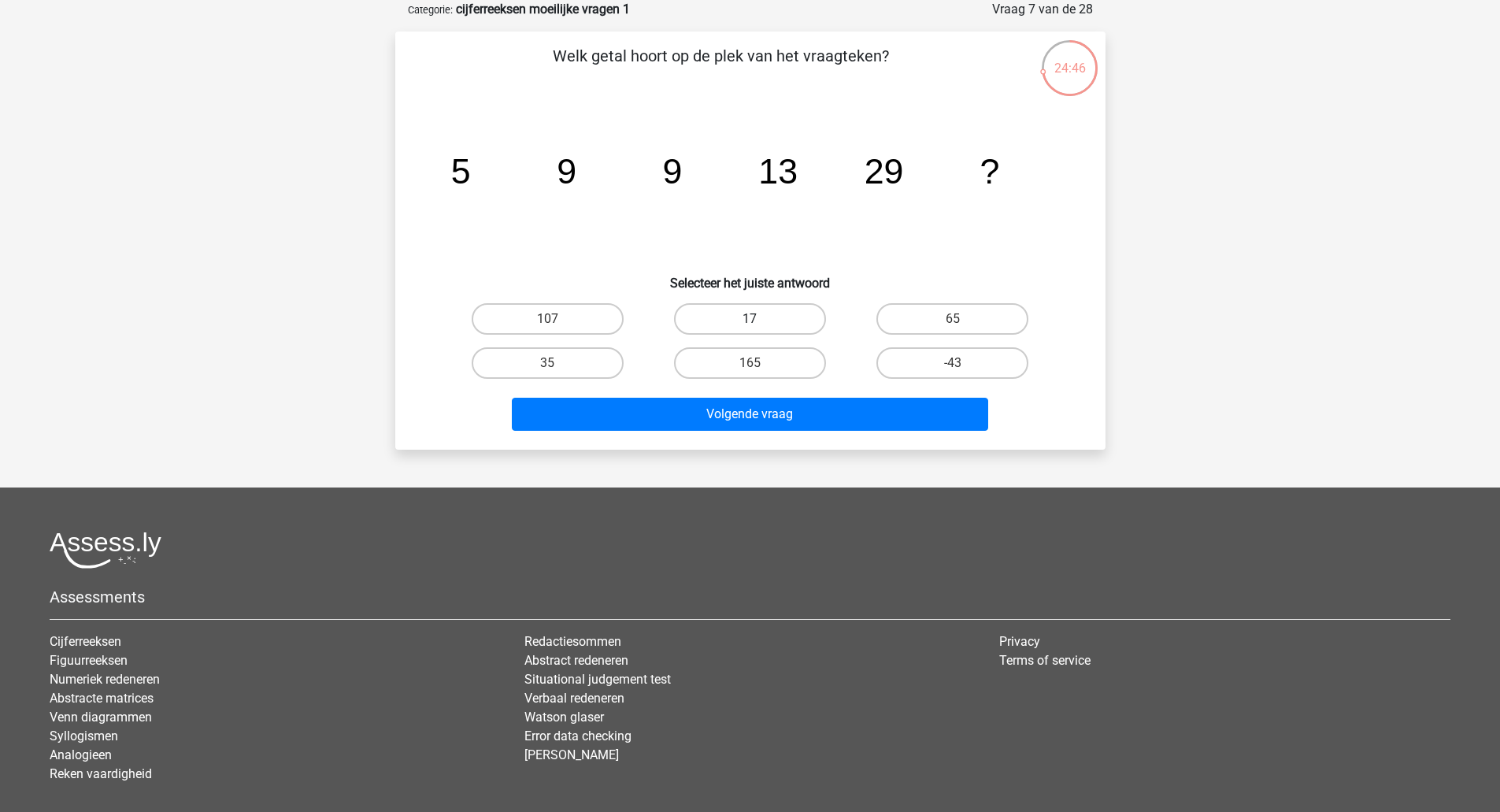
click at [768, 320] on label "17" at bounding box center [750, 318] width 152 height 31
click at [760, 320] on input "17" at bounding box center [755, 324] width 10 height 10
radio input "true"
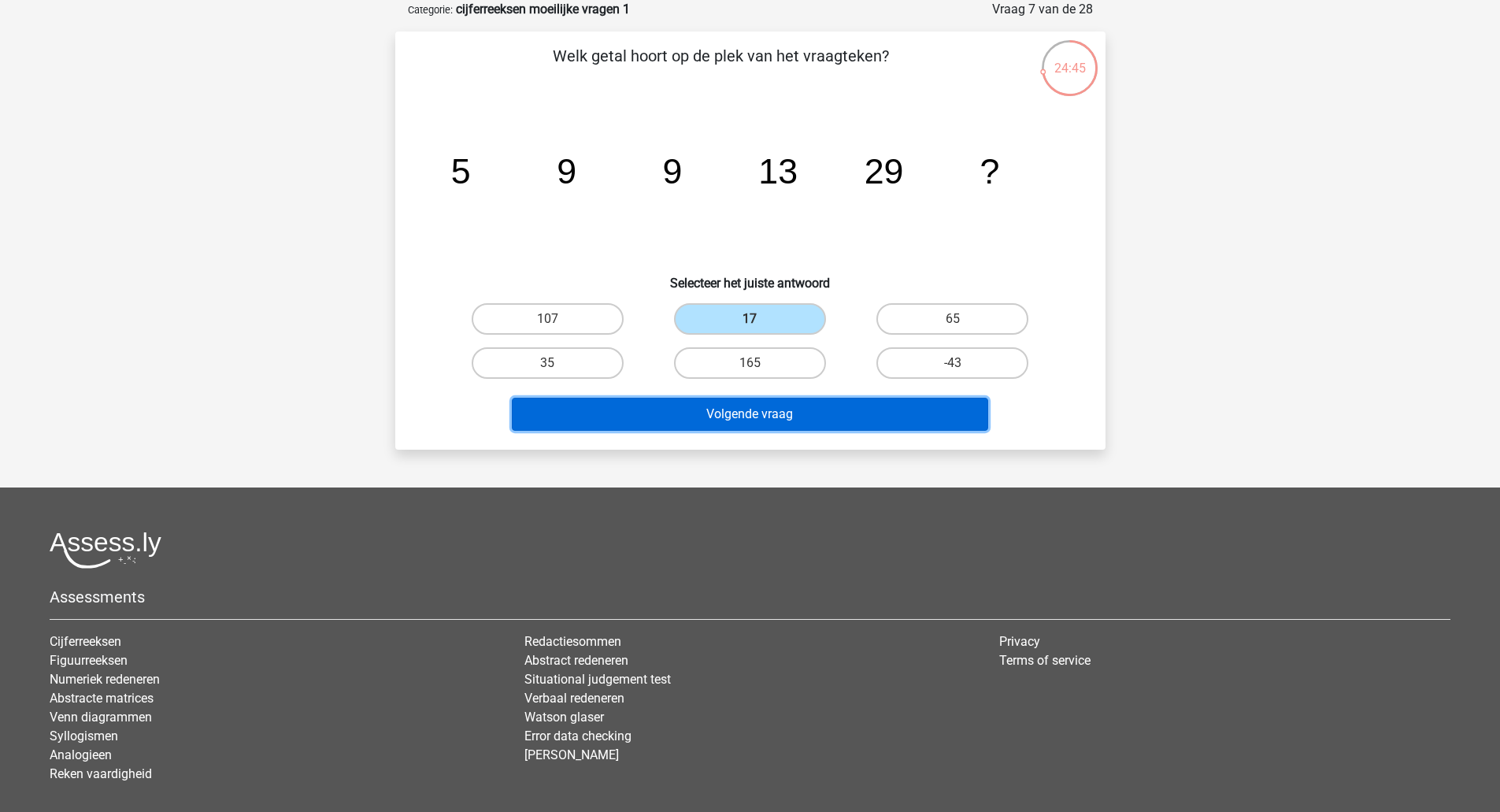
click at [751, 411] on button "Volgende vraag" at bounding box center [750, 414] width 476 height 33
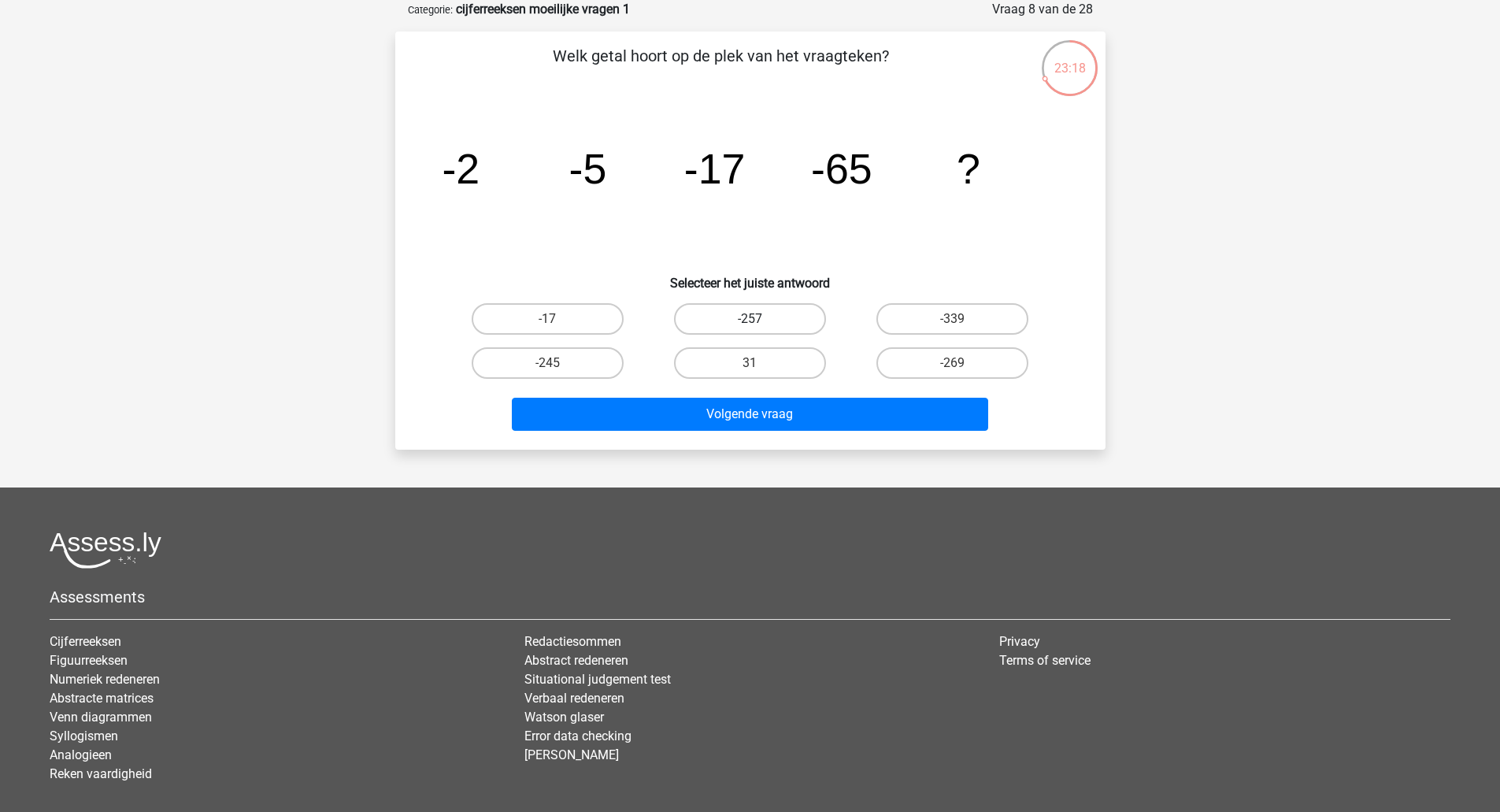
click at [764, 321] on label "-257" at bounding box center [750, 318] width 152 height 31
click at [760, 321] on input "-257" at bounding box center [755, 324] width 10 height 10
radio input "true"
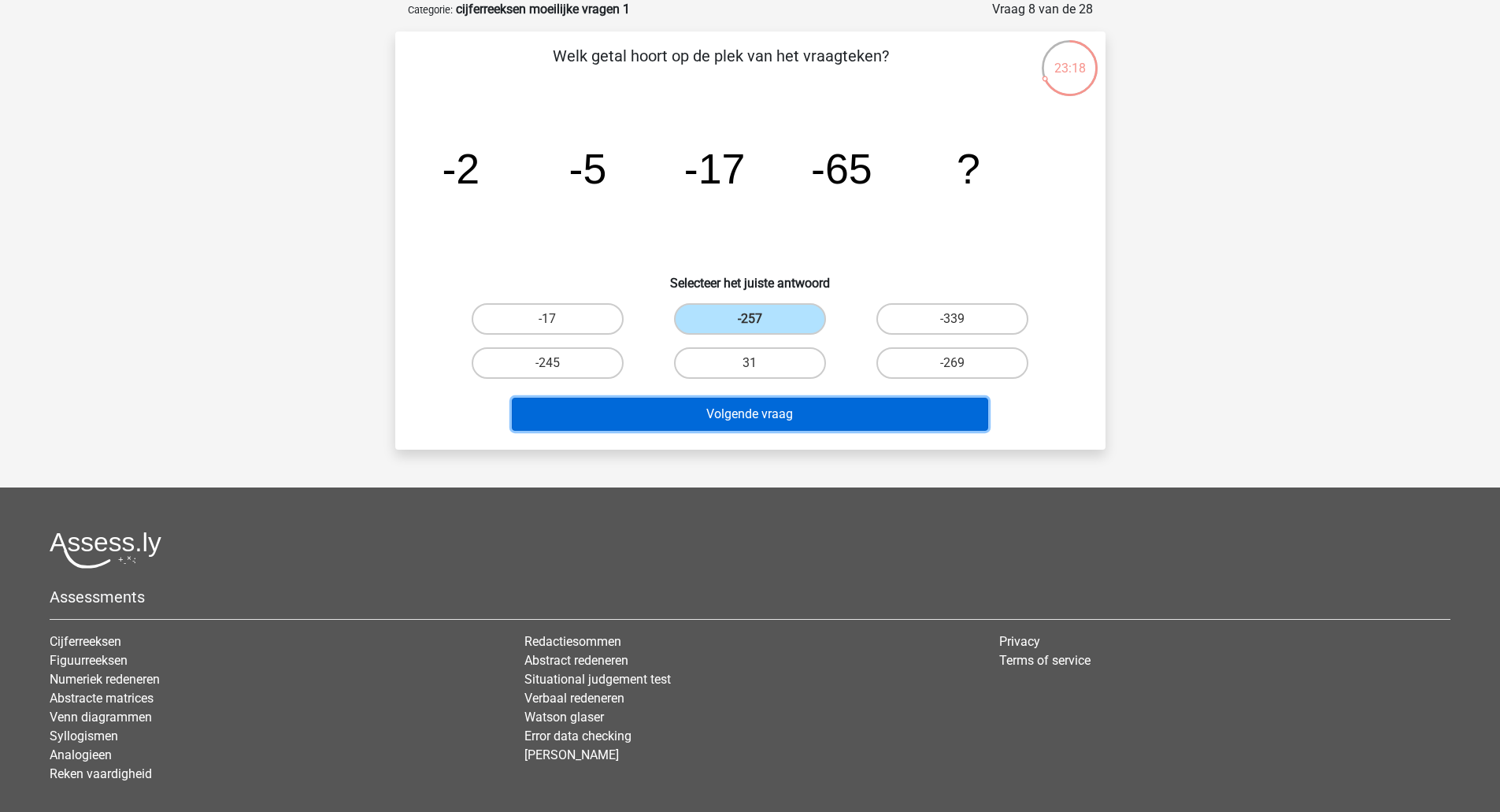
click at [735, 421] on button "Volgende vraag" at bounding box center [750, 414] width 476 height 33
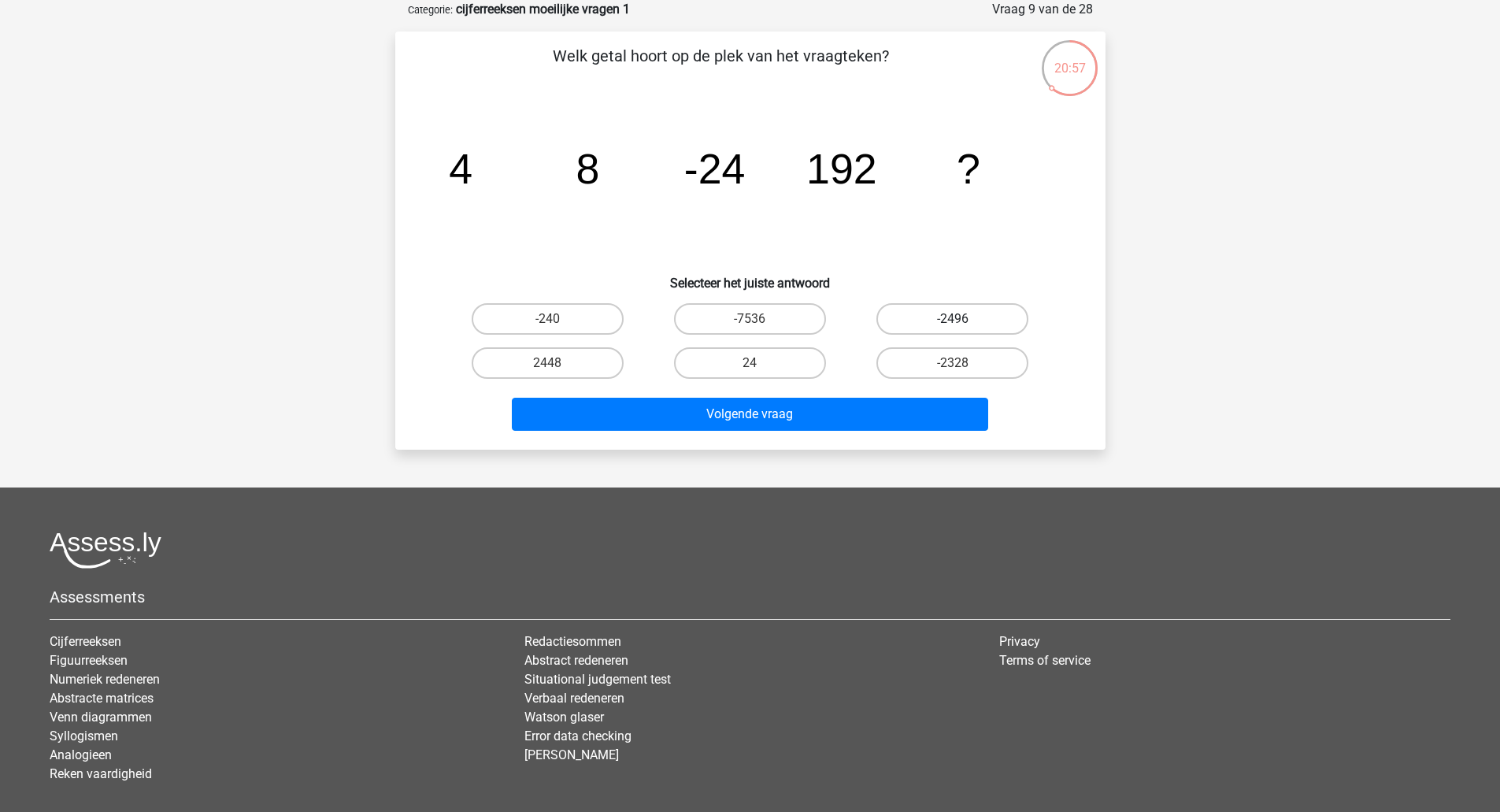
click at [928, 310] on label "-2496" at bounding box center [952, 318] width 152 height 31
click at [953, 319] on input "-2496" at bounding box center [958, 324] width 10 height 10
radio input "true"
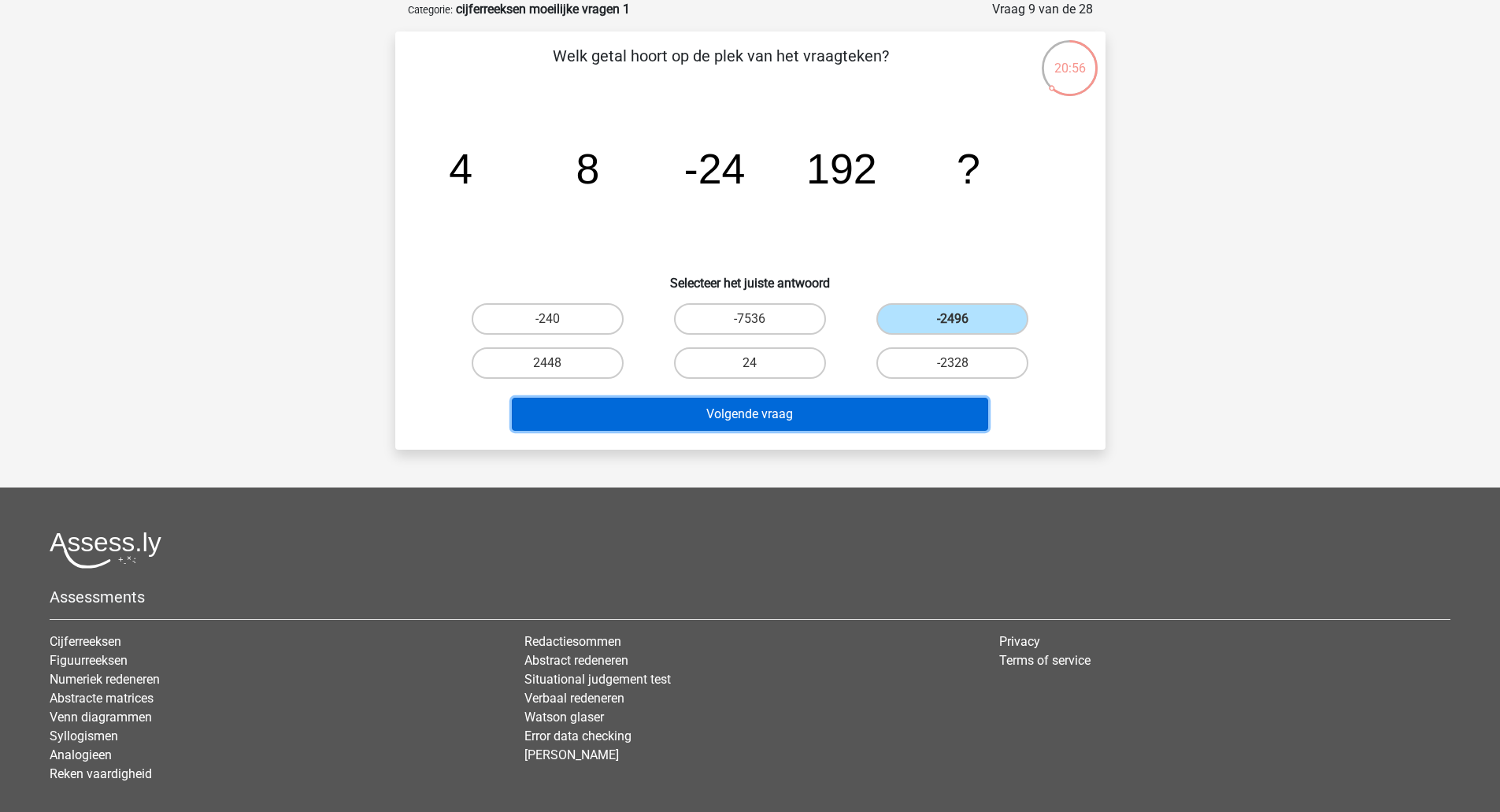
click at [825, 429] on button "Volgende vraag" at bounding box center [750, 414] width 476 height 33
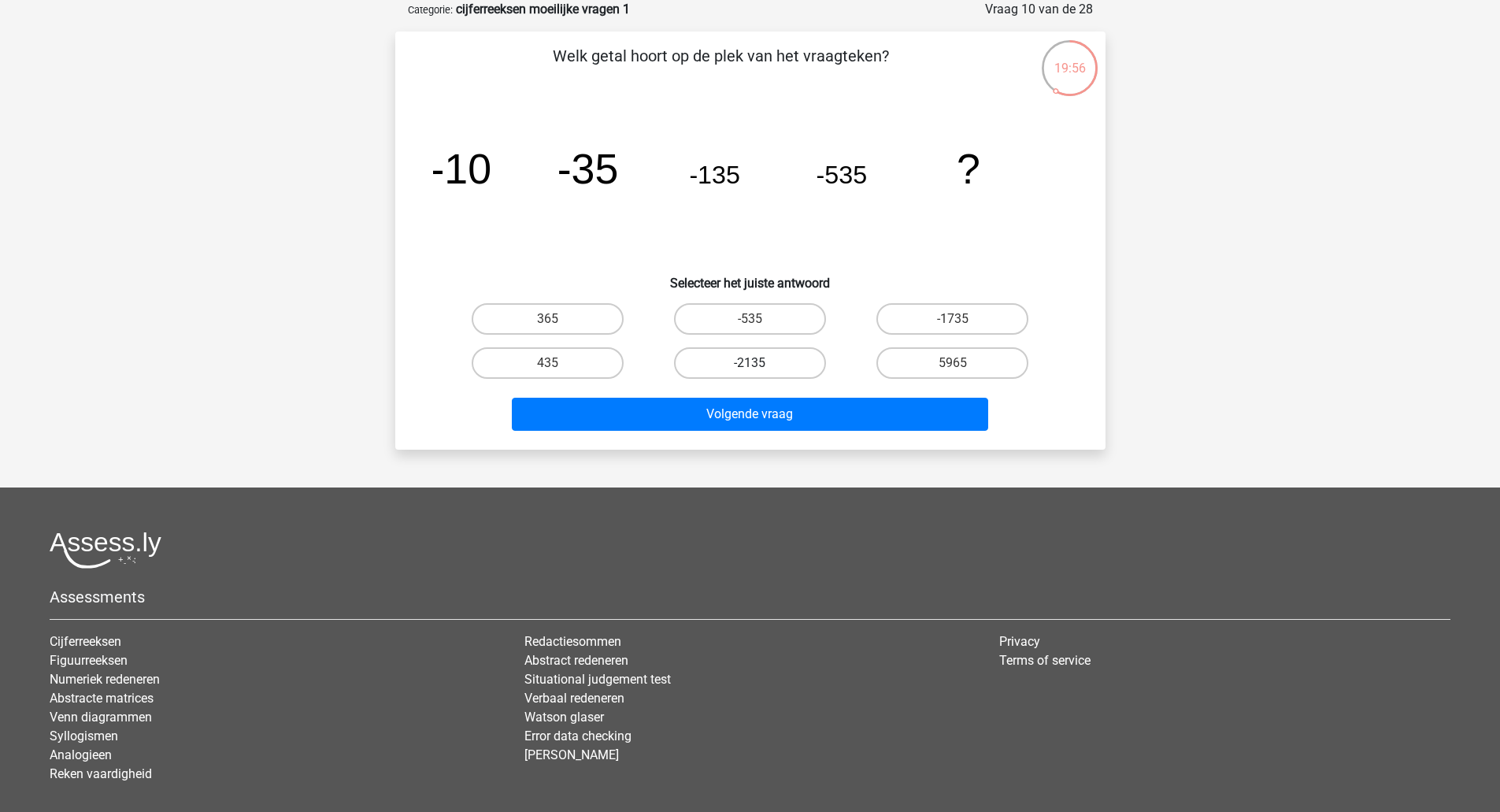
click at [764, 358] on label "-2135" at bounding box center [750, 363] width 152 height 31
click at [760, 363] on input "-2135" at bounding box center [755, 368] width 10 height 10
radio input "true"
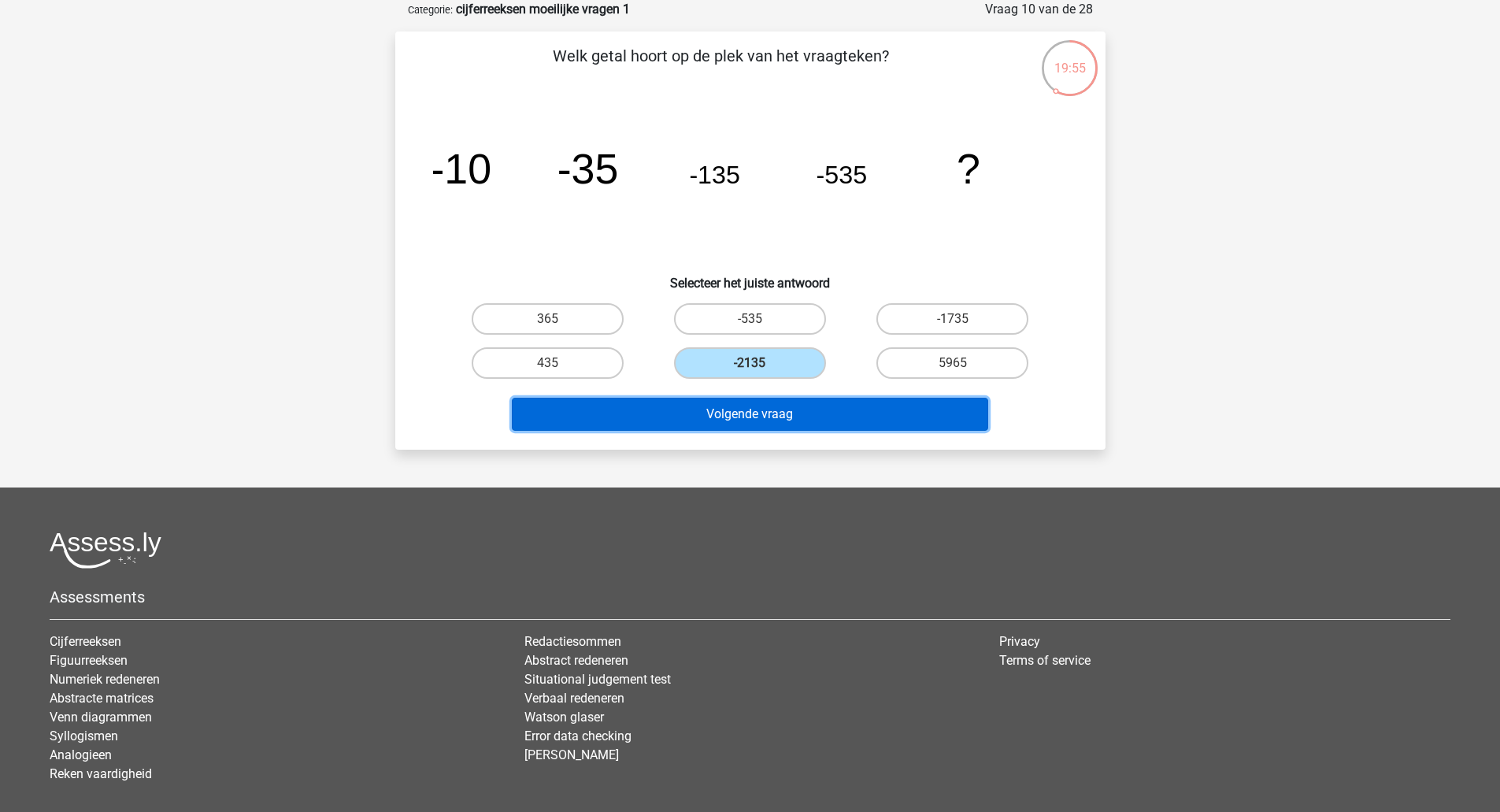
click at [755, 411] on button "Volgende vraag" at bounding box center [750, 414] width 476 height 33
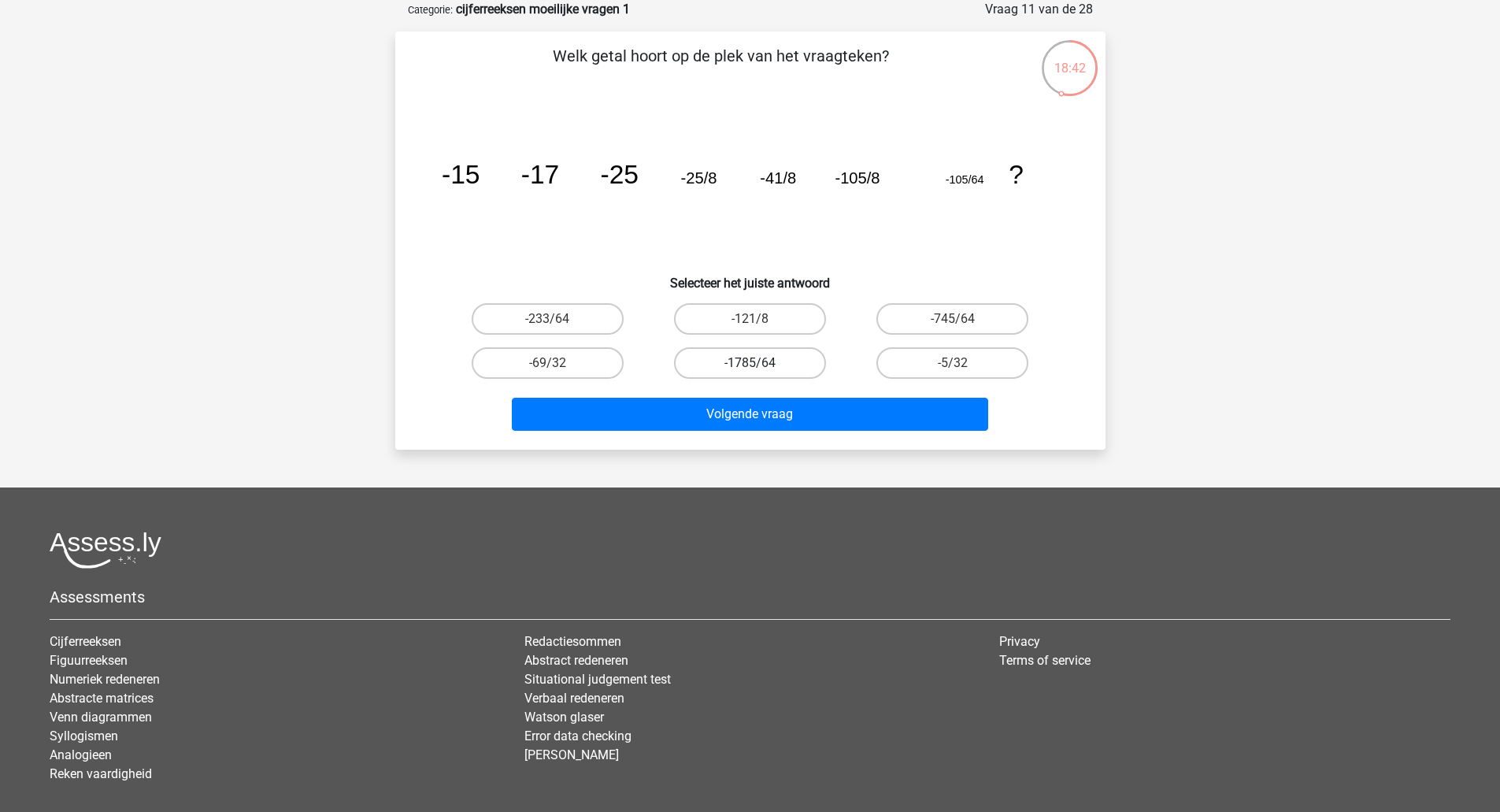
click at [761, 364] on label "-1785/64" at bounding box center [750, 363] width 152 height 31
click at [760, 364] on input "-1785/64" at bounding box center [755, 368] width 10 height 10
radio input "true"
click at [926, 316] on label "-745/64" at bounding box center [952, 318] width 152 height 31
click at [953, 319] on input "-745/64" at bounding box center [958, 324] width 10 height 10
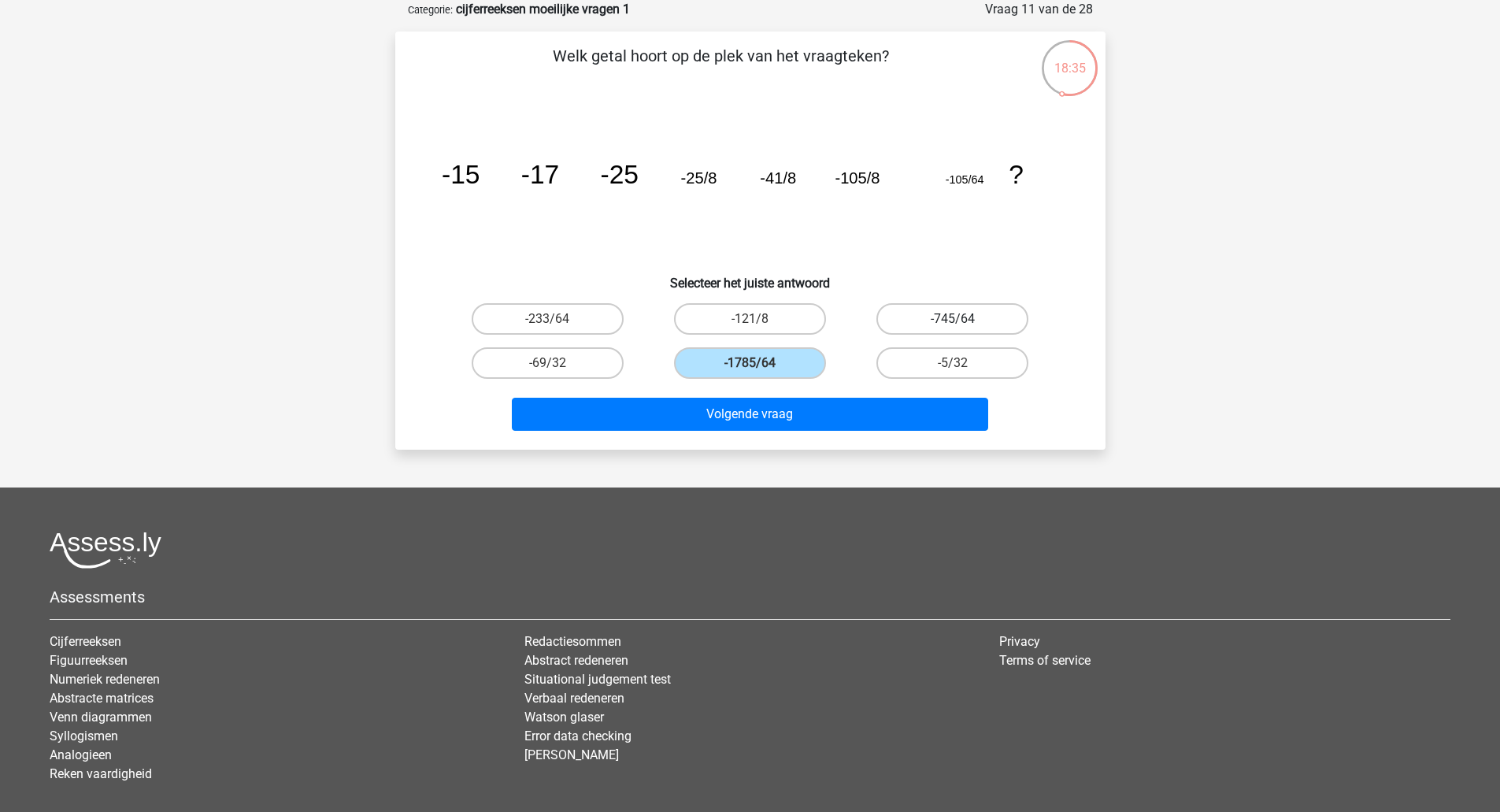
radio input "true"
click at [769, 444] on div "Welk getal hoort op de plek van het vraagteken? image/svg+xml -15 -17 -25 -25/8…" at bounding box center [750, 240] width 710 height 418
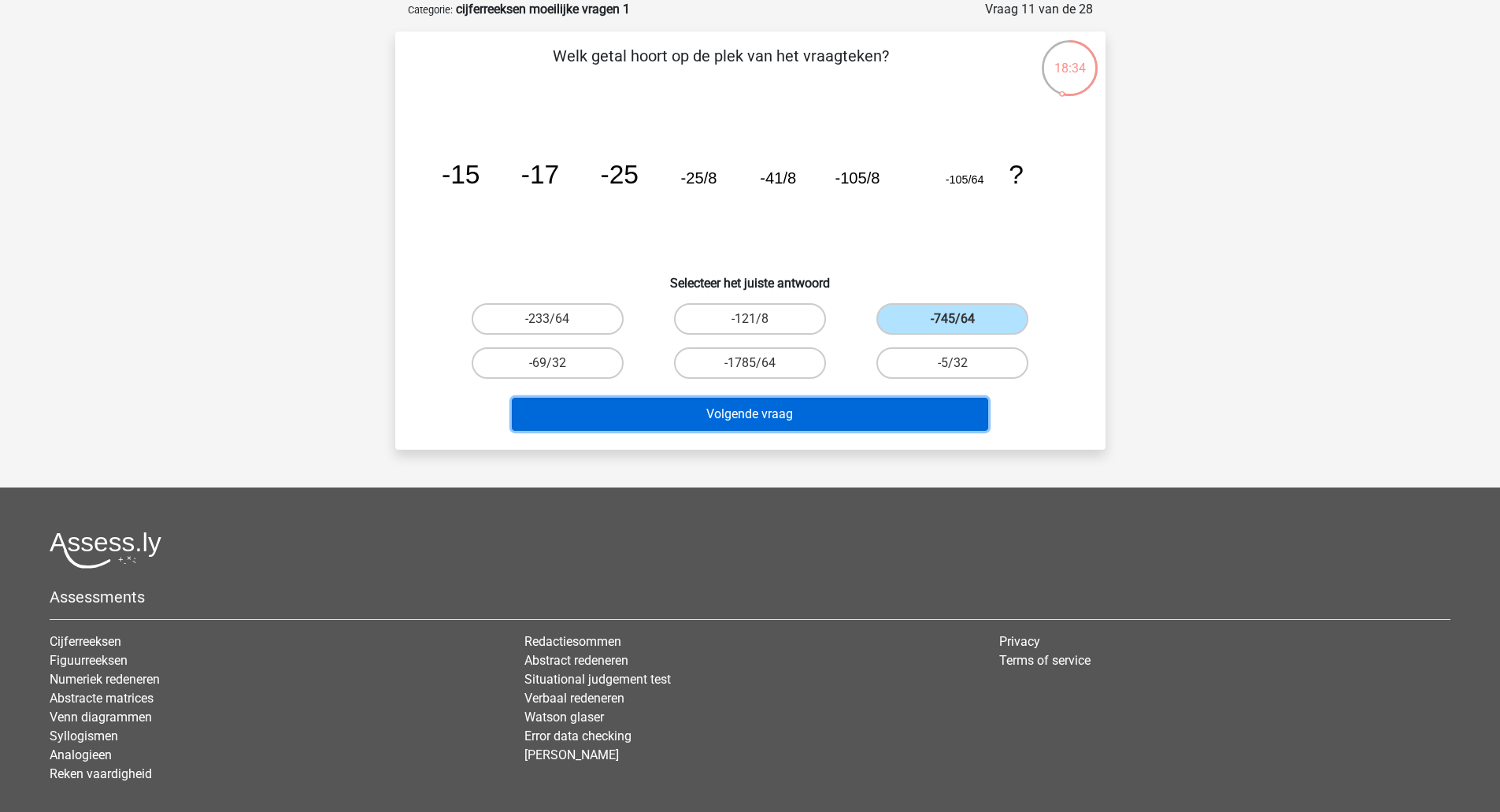
click at [778, 421] on button "Volgende vraag" at bounding box center [750, 414] width 476 height 33
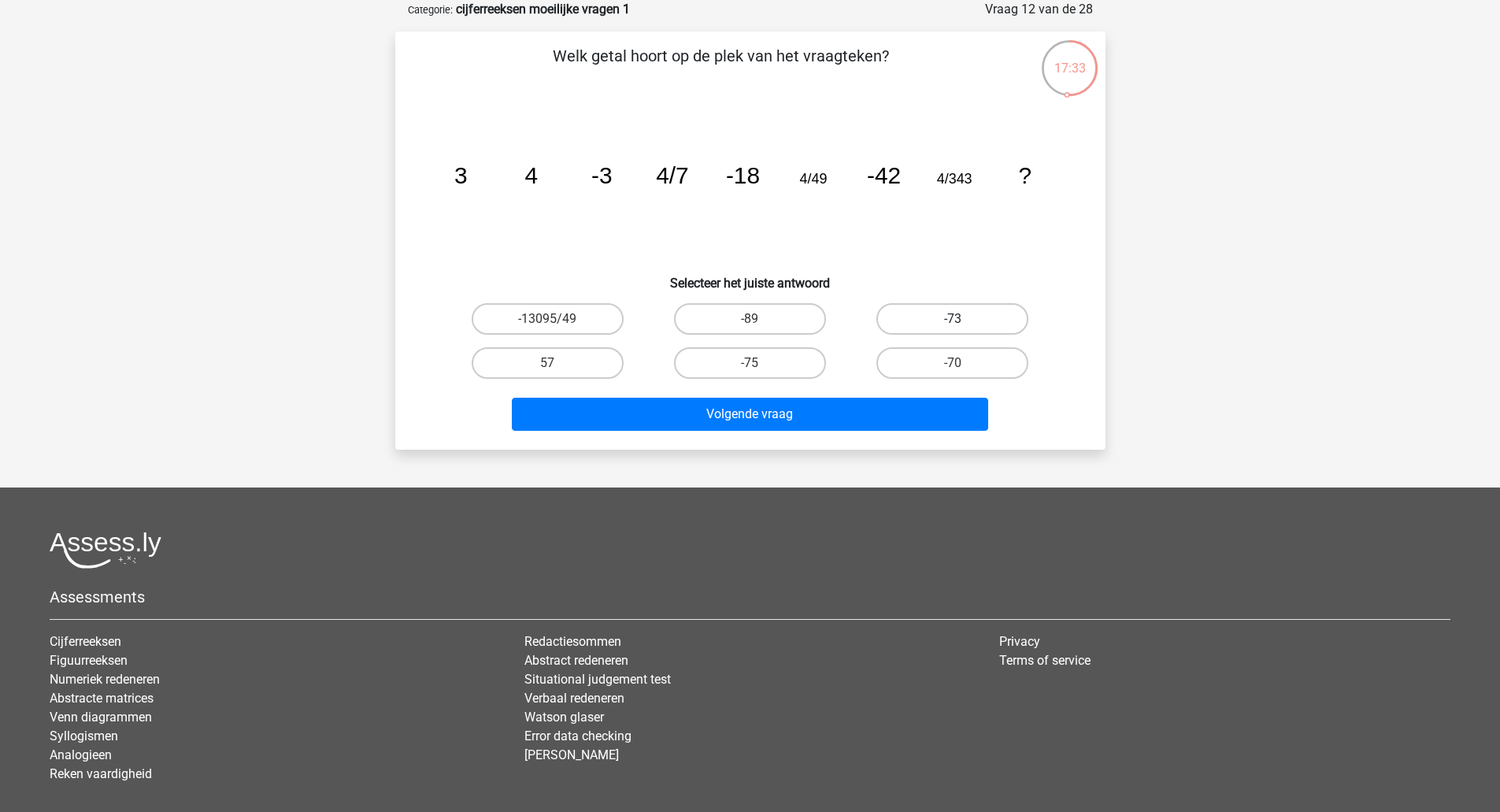
click at [921, 329] on label "-73" at bounding box center [952, 318] width 152 height 31
click at [953, 329] on input "-73" at bounding box center [958, 324] width 10 height 10
radio input "true"
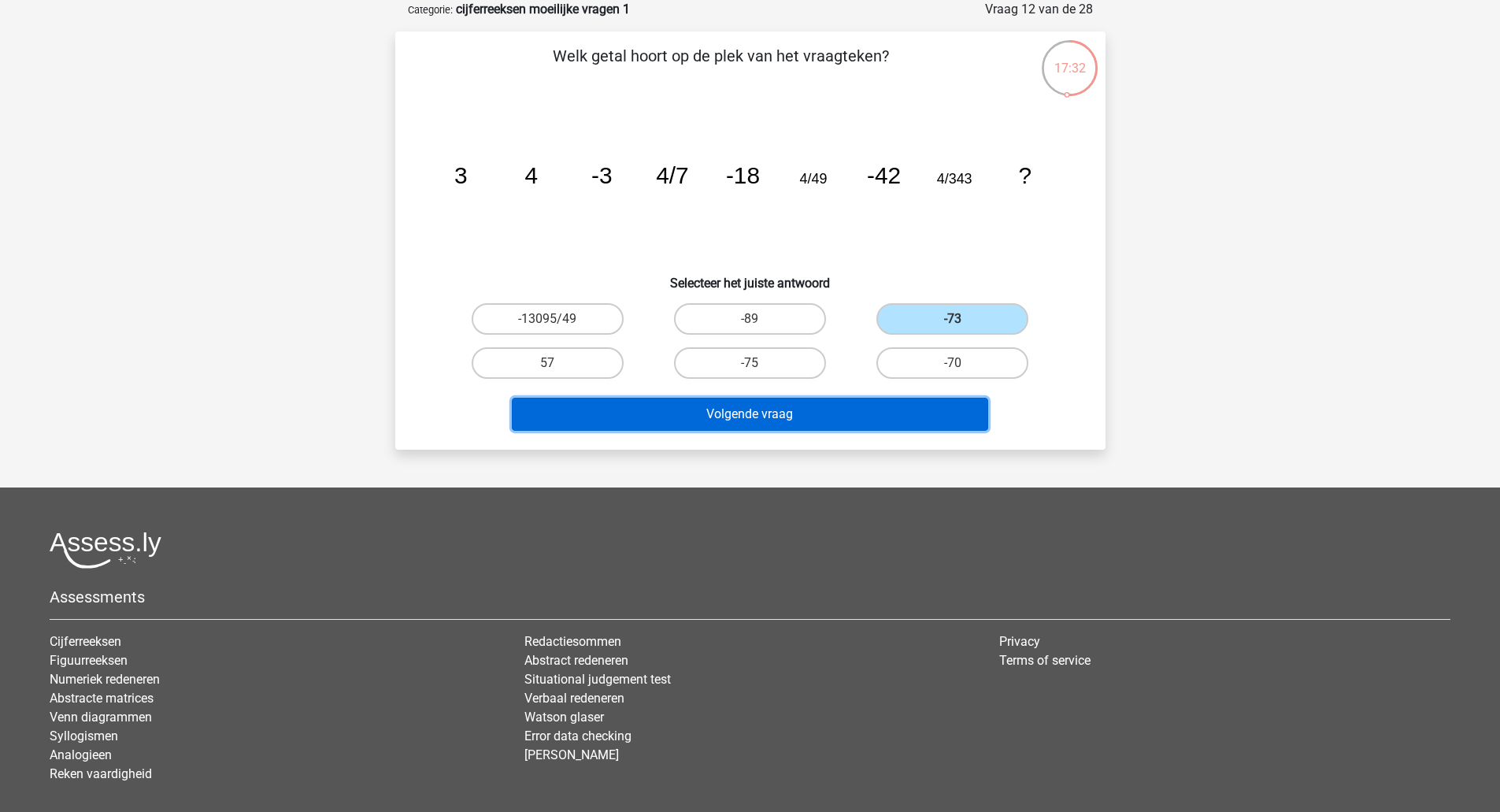
click at [868, 429] on button "Volgende vraag" at bounding box center [750, 414] width 476 height 33
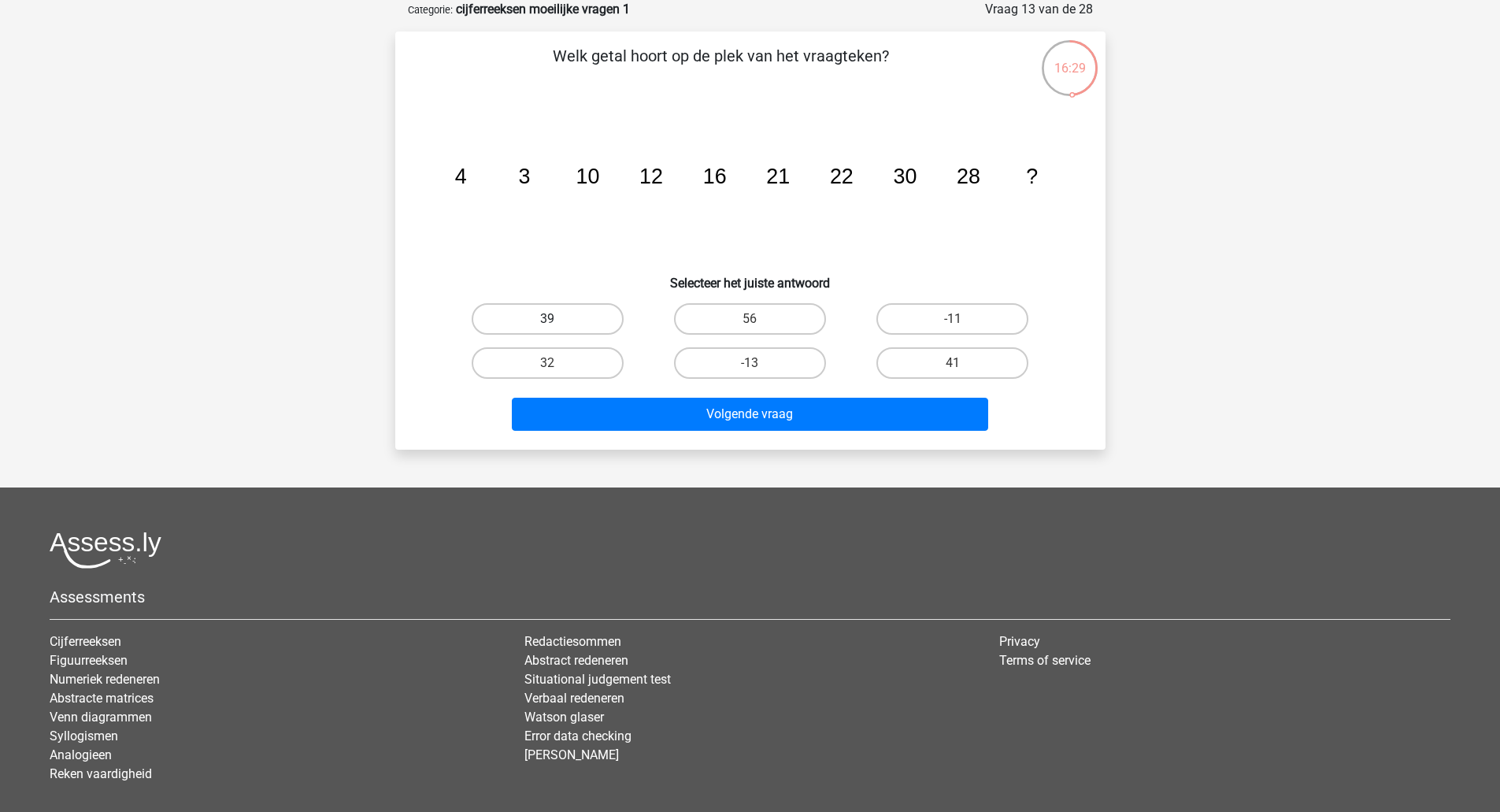
click at [575, 319] on label "39" at bounding box center [547, 318] width 152 height 31
click at [558, 319] on input "39" at bounding box center [552, 324] width 10 height 10
radio input "true"
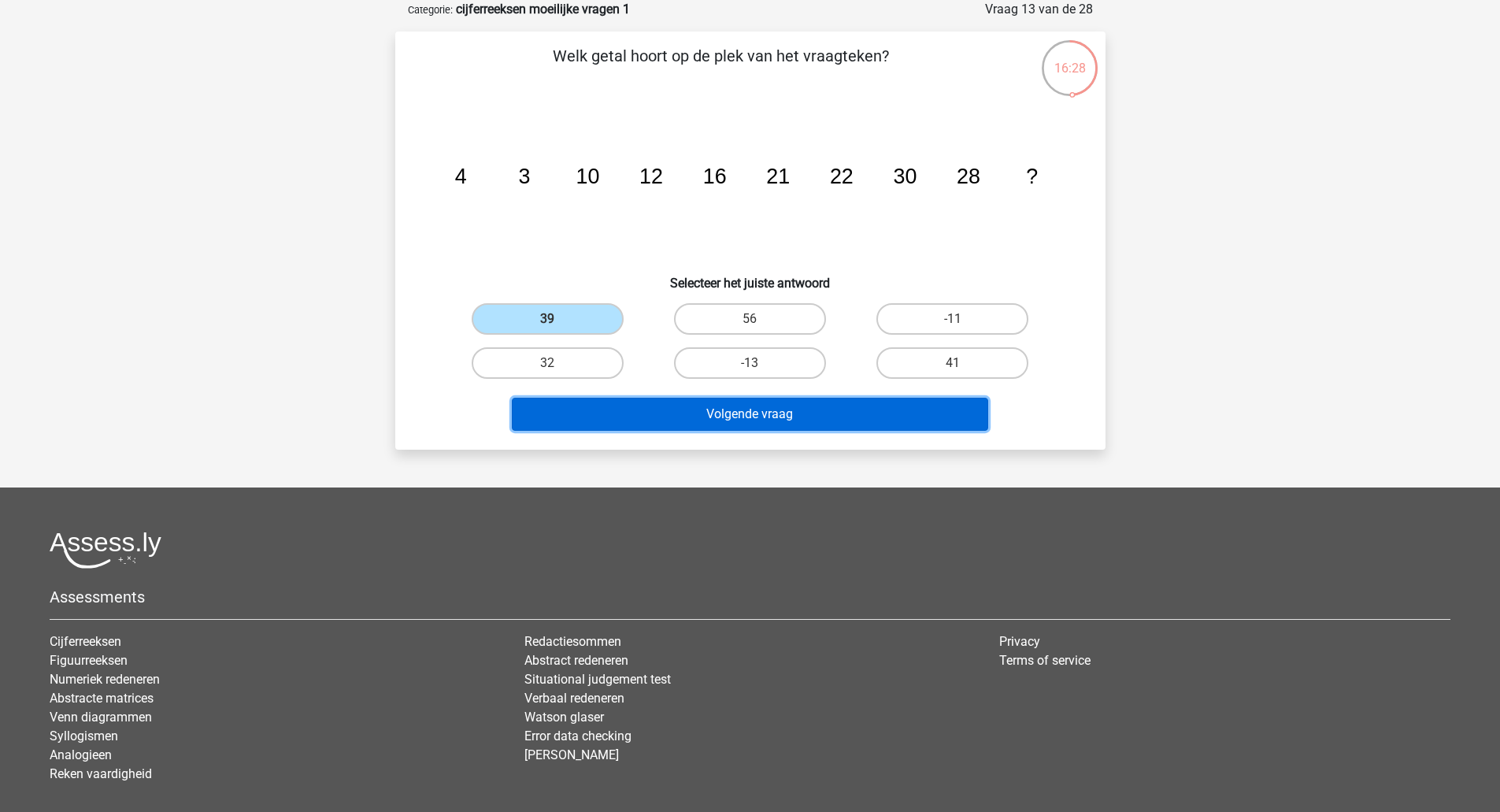
click at [675, 416] on button "Volgende vraag" at bounding box center [750, 414] width 476 height 33
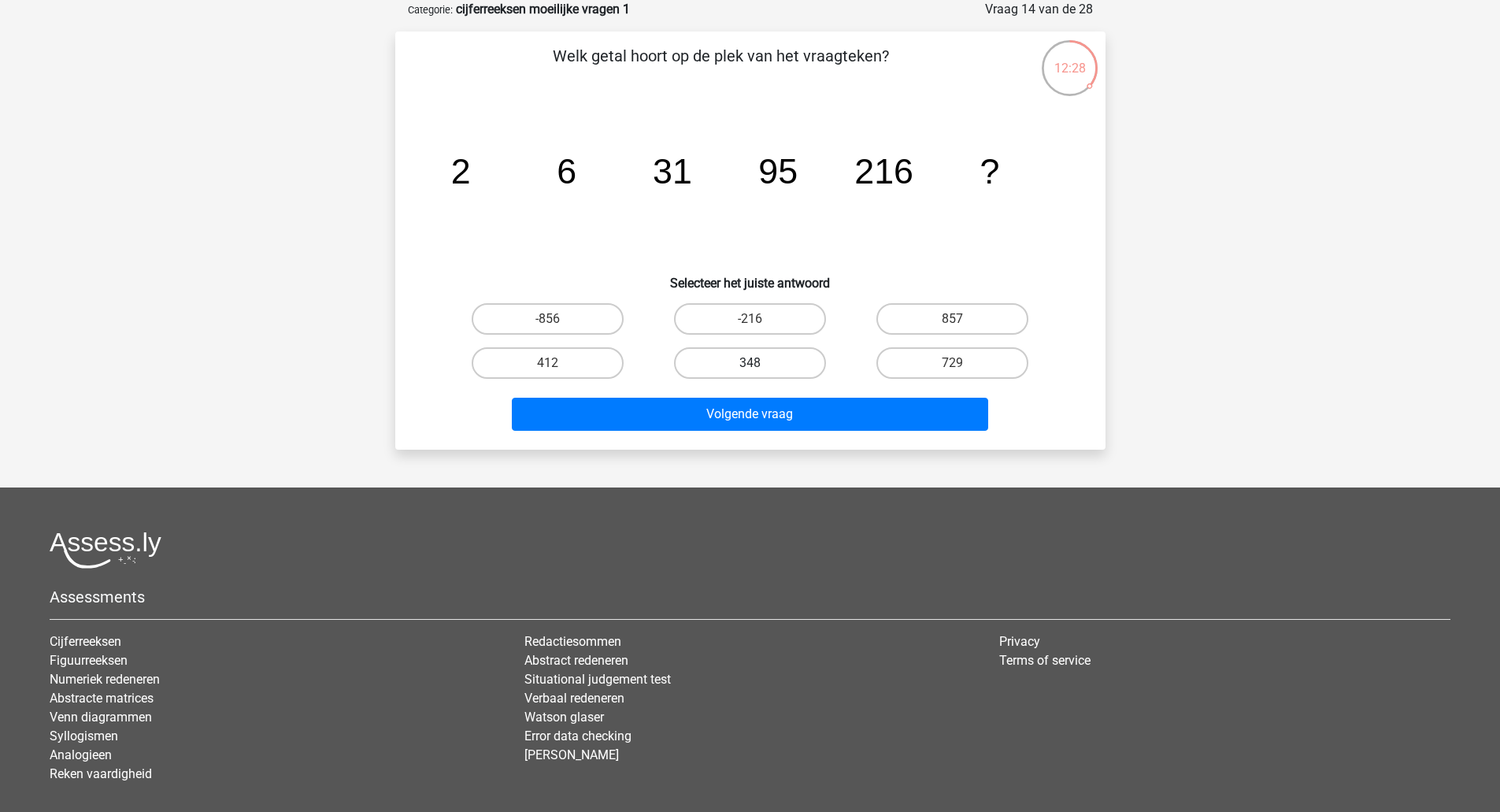
click at [741, 355] on label "348" at bounding box center [750, 363] width 152 height 31
click at [750, 363] on input "348" at bounding box center [755, 368] width 10 height 10
radio input "true"
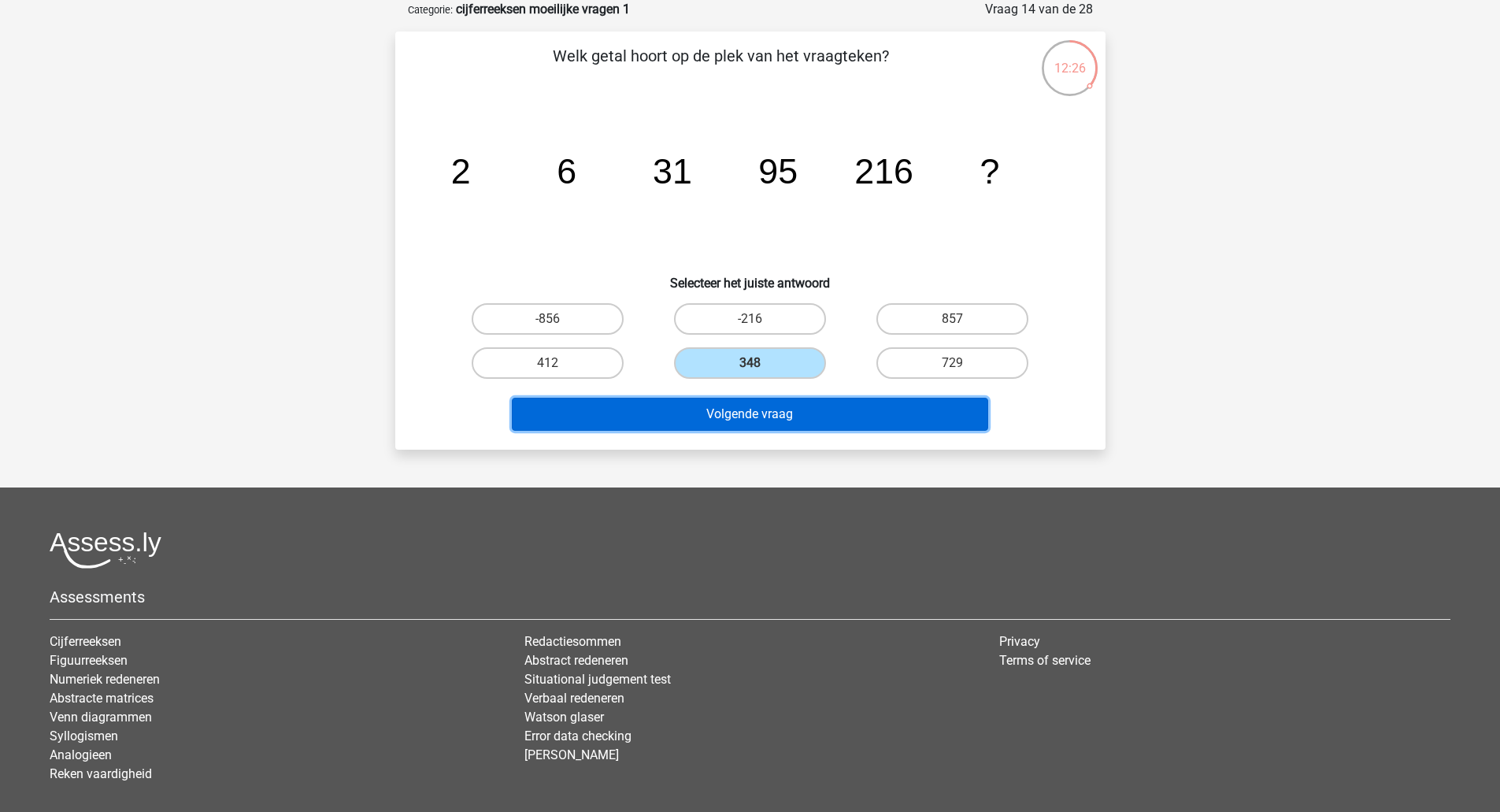
click at [741, 422] on button "Volgende vraag" at bounding box center [750, 414] width 476 height 33
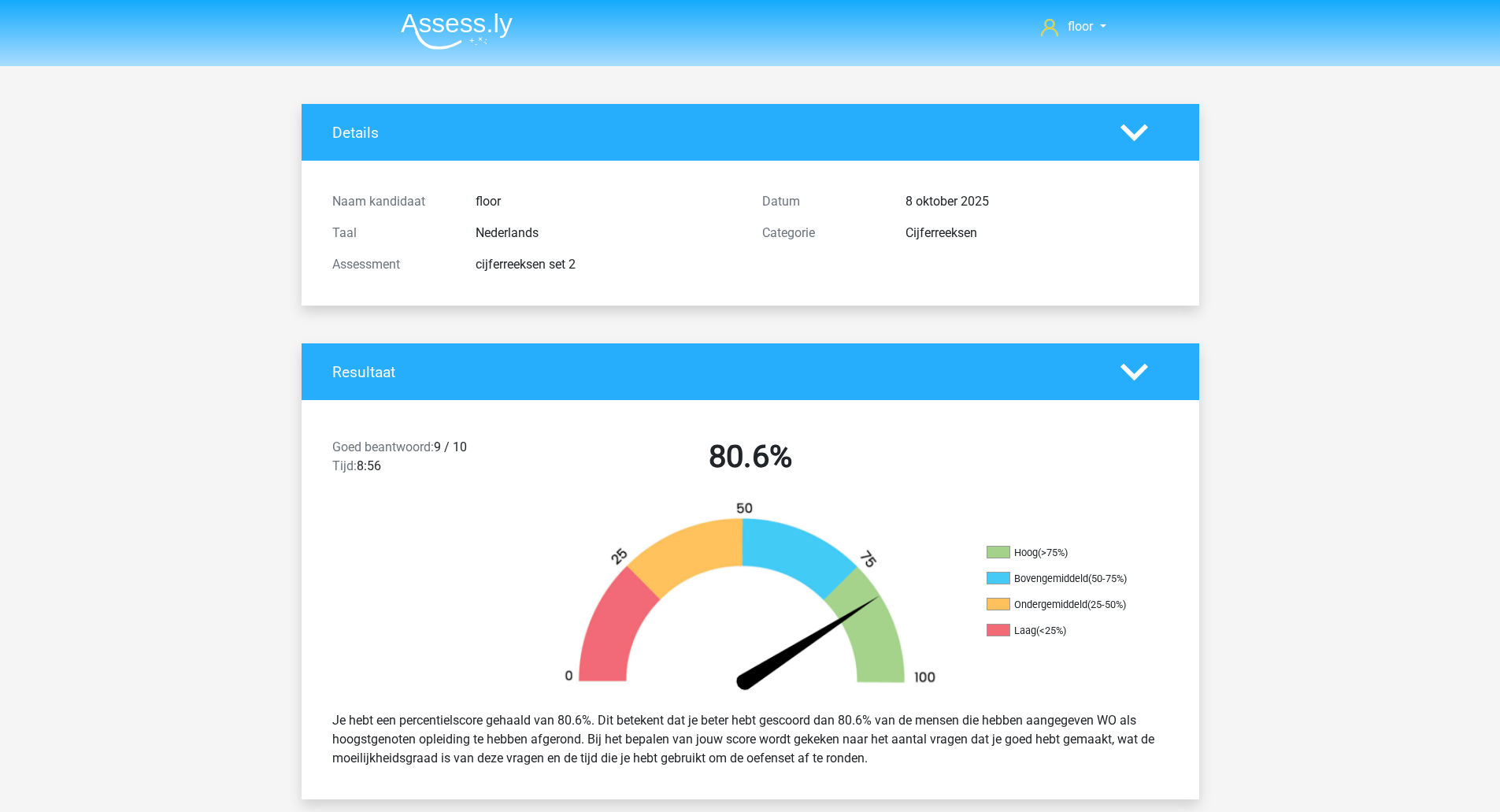
scroll to position [2136, 0]
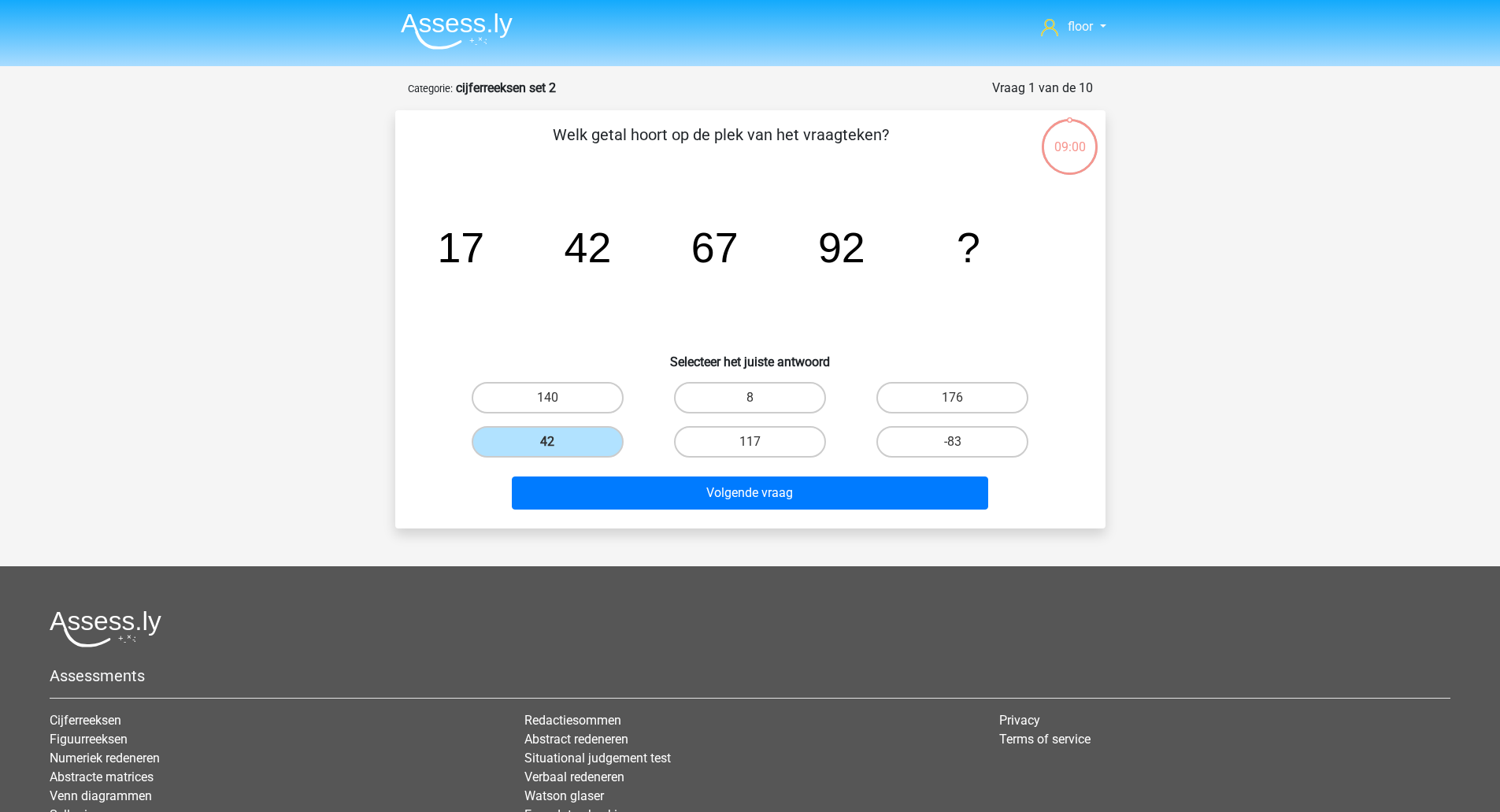
scroll to position [79, 0]
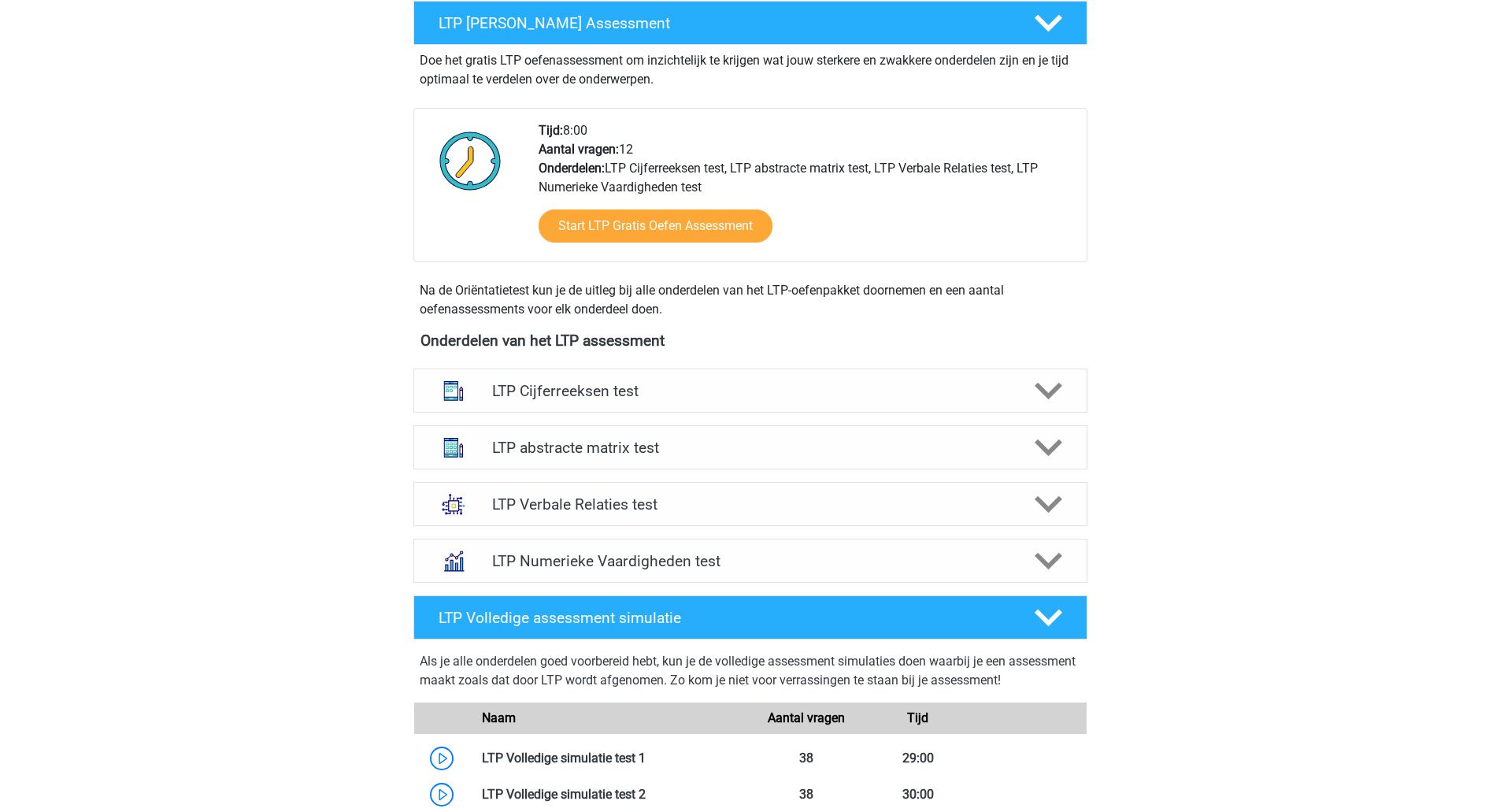
scroll to position [252, 0]
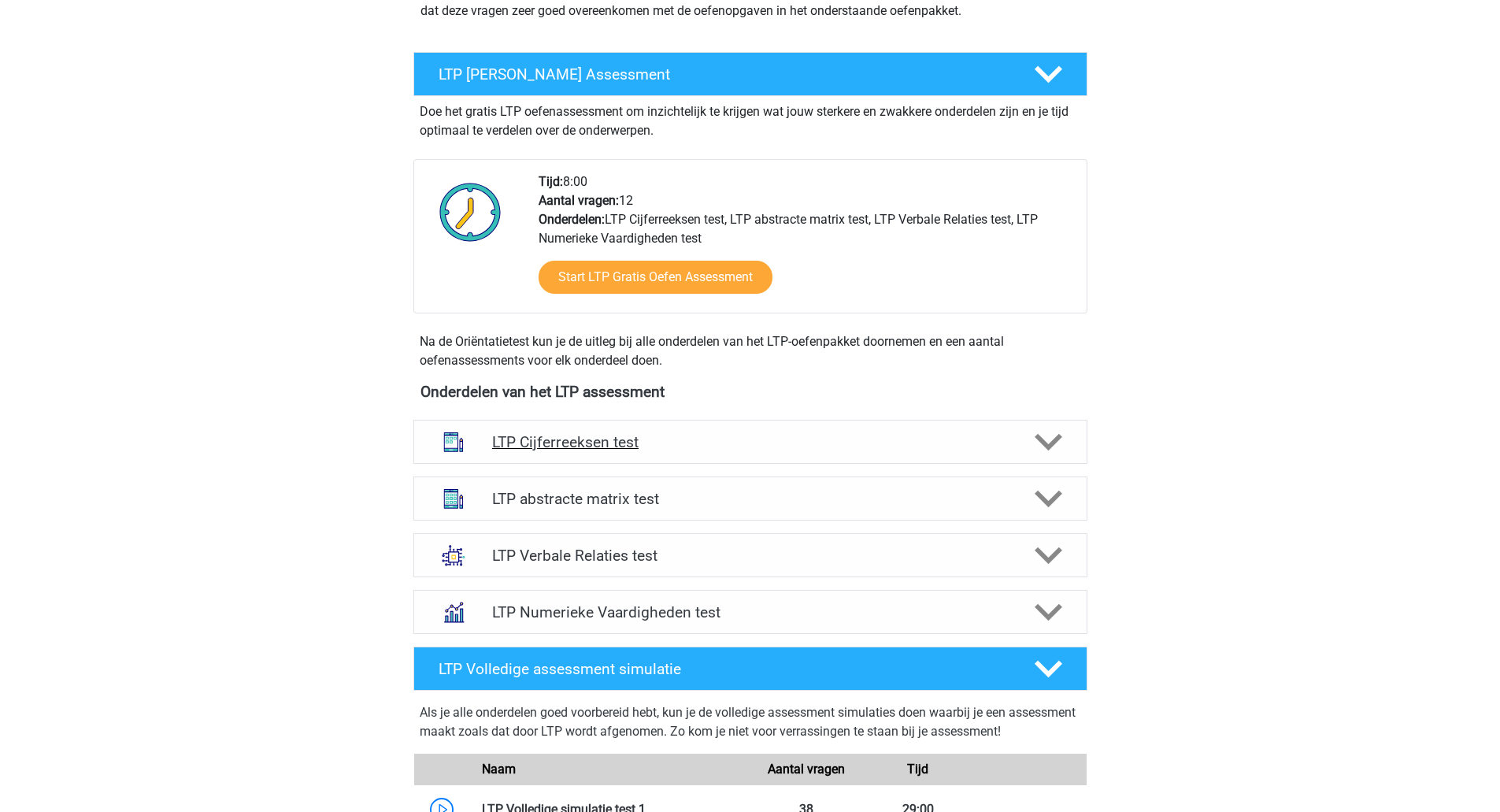
drag, startPoint x: 1046, startPoint y: 447, endPoint x: 1050, endPoint y: 438, distance: 9.8
click at [1050, 438] on icon at bounding box center [1048, 442] width 27 height 27
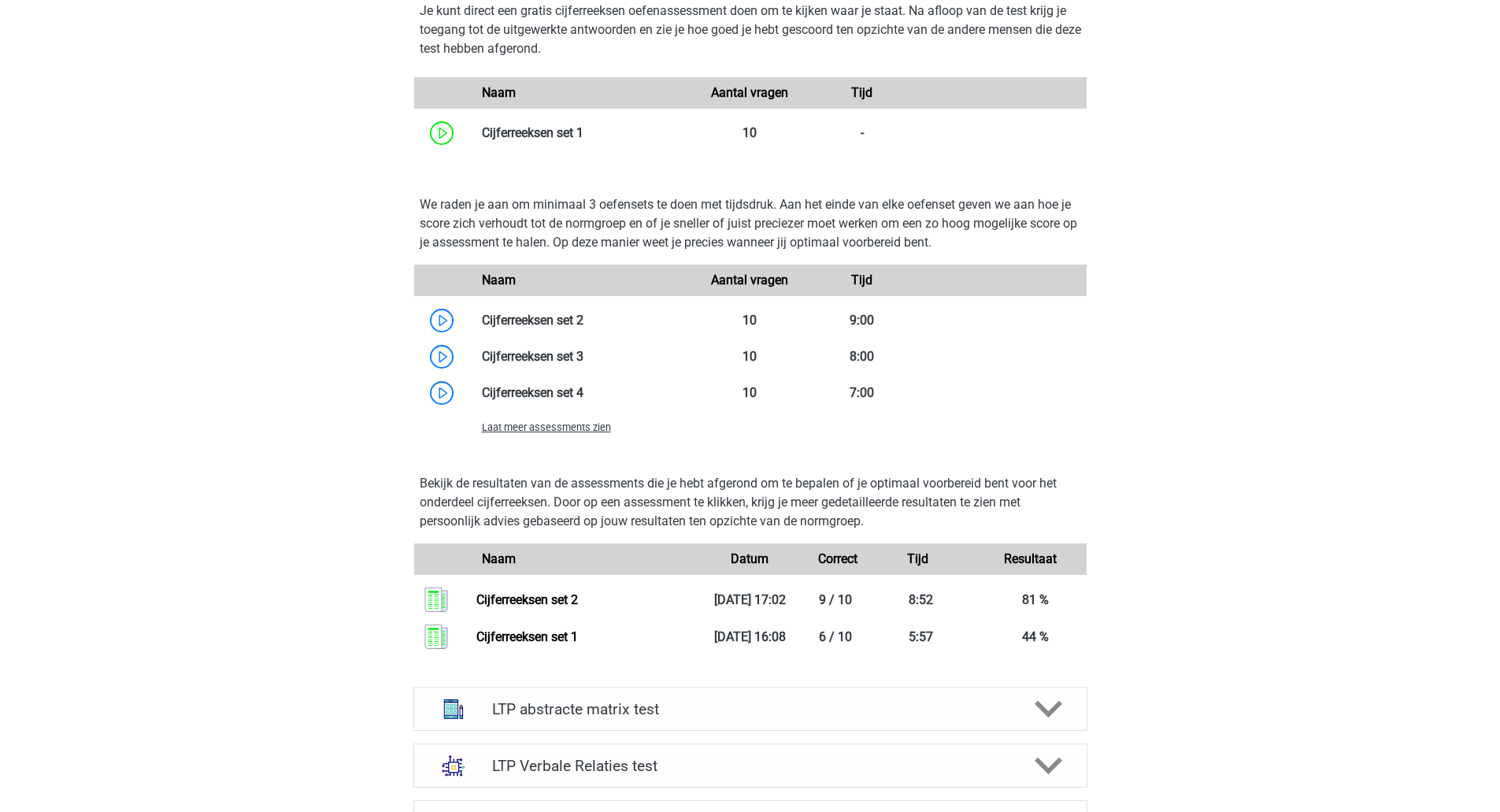
scroll to position [1042, 0]
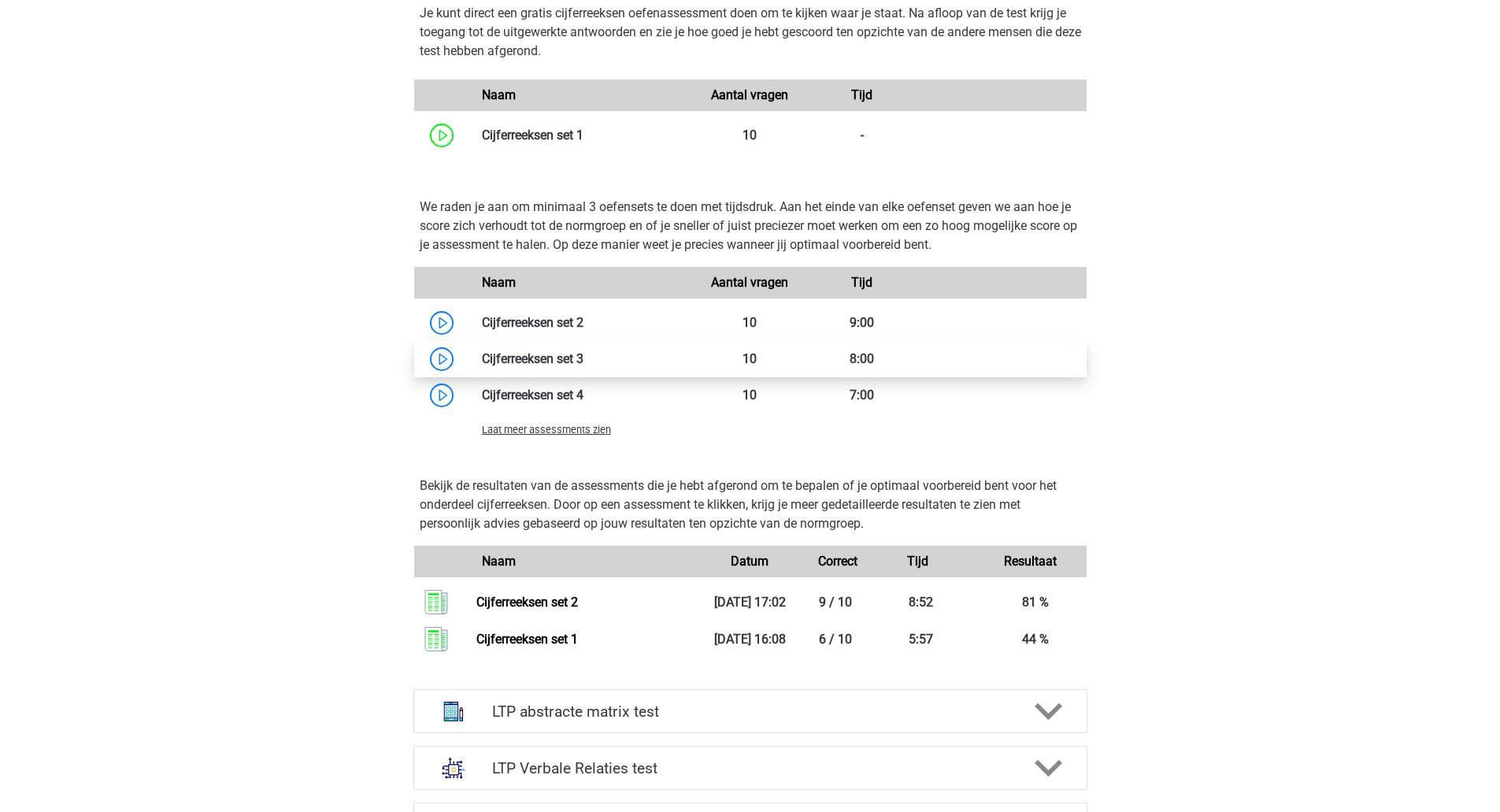
click at [583, 355] on link at bounding box center [583, 359] width 0 height 15
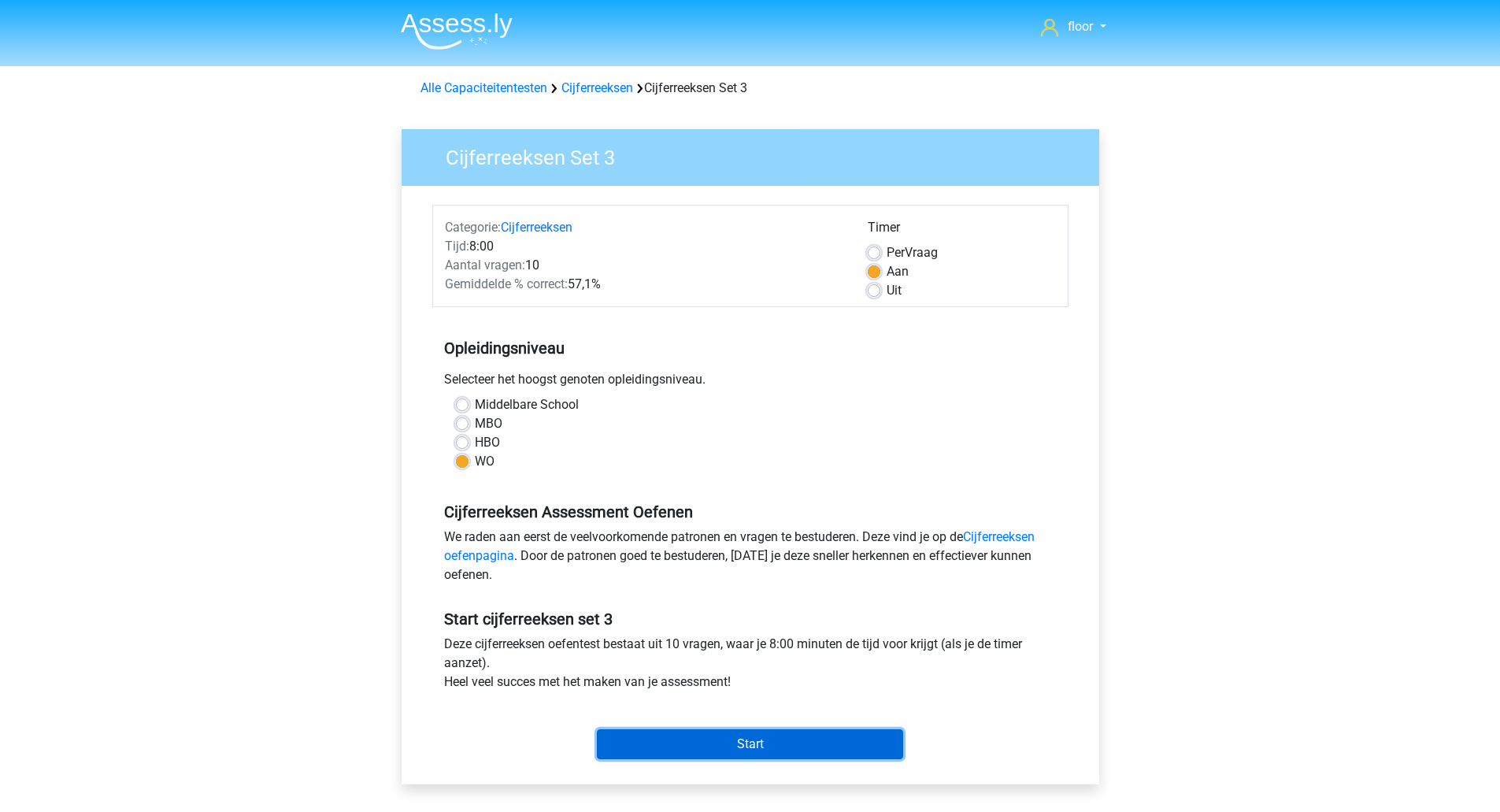
click at [689, 741] on input "Start" at bounding box center [750, 744] width 306 height 30
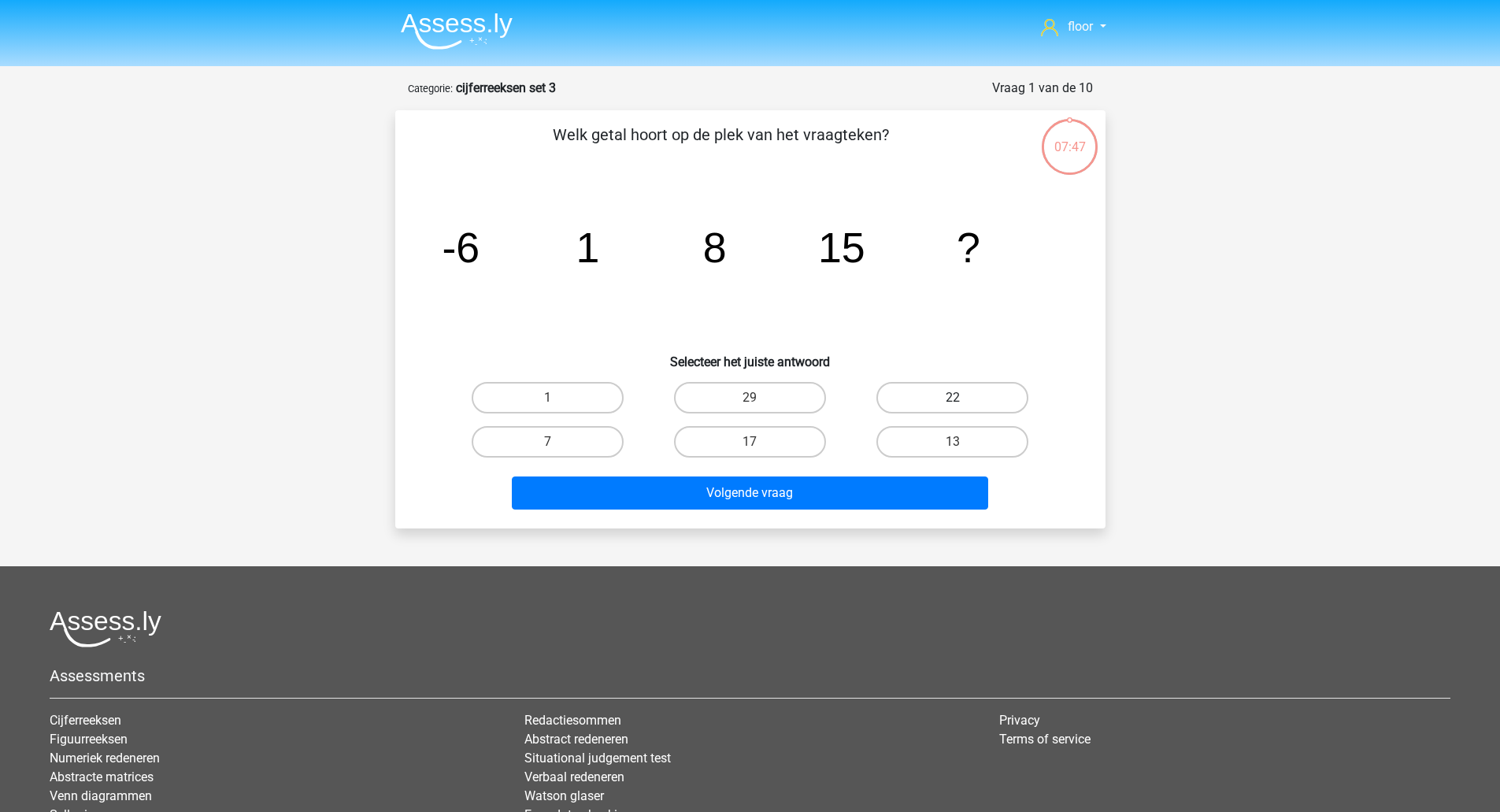
click at [949, 402] on label "22" at bounding box center [952, 397] width 152 height 31
click at [953, 402] on input "22" at bounding box center [958, 402] width 10 height 10
radio input "true"
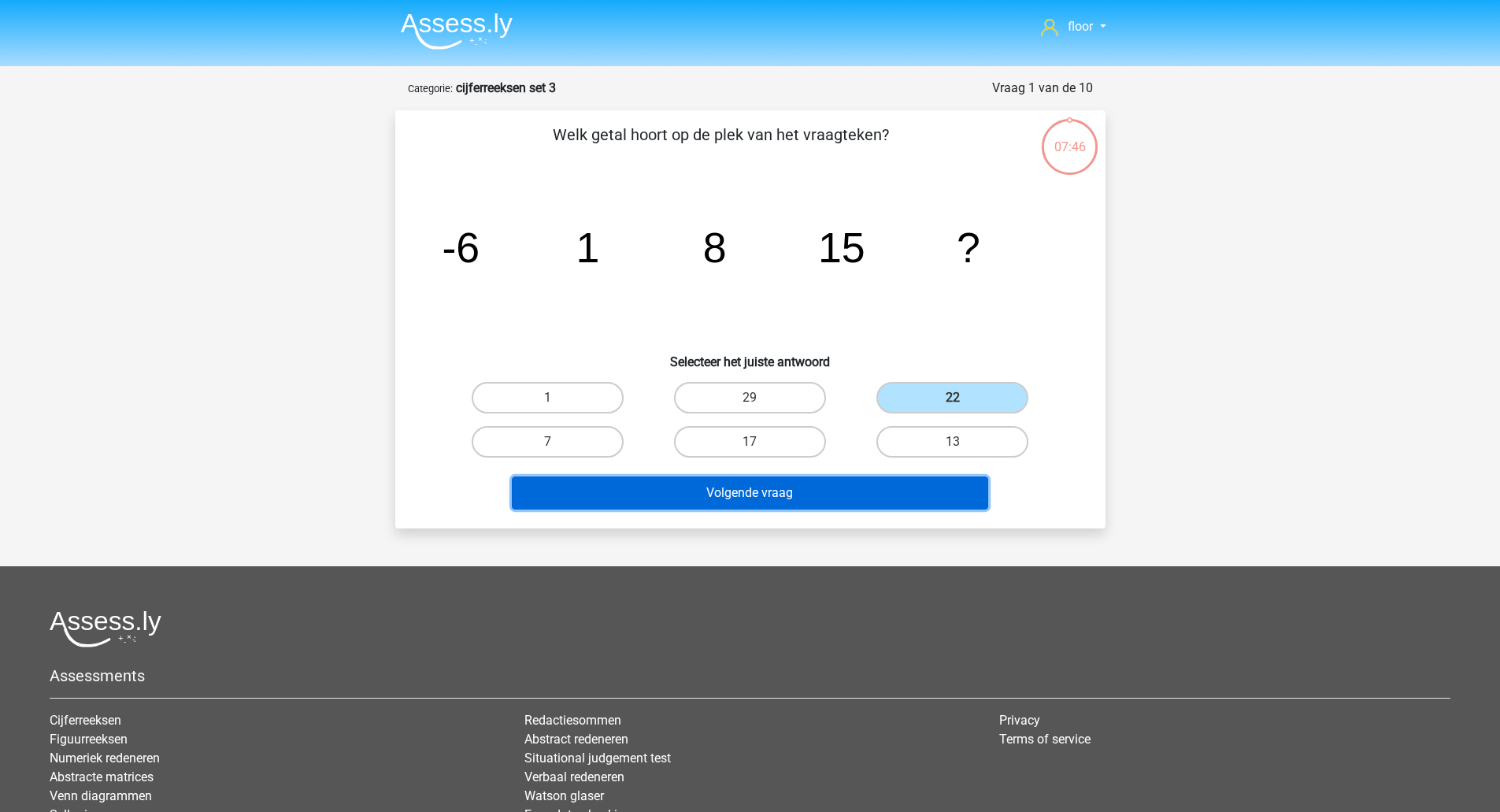
click at [798, 488] on button "Volgende vraag" at bounding box center [750, 493] width 476 height 33
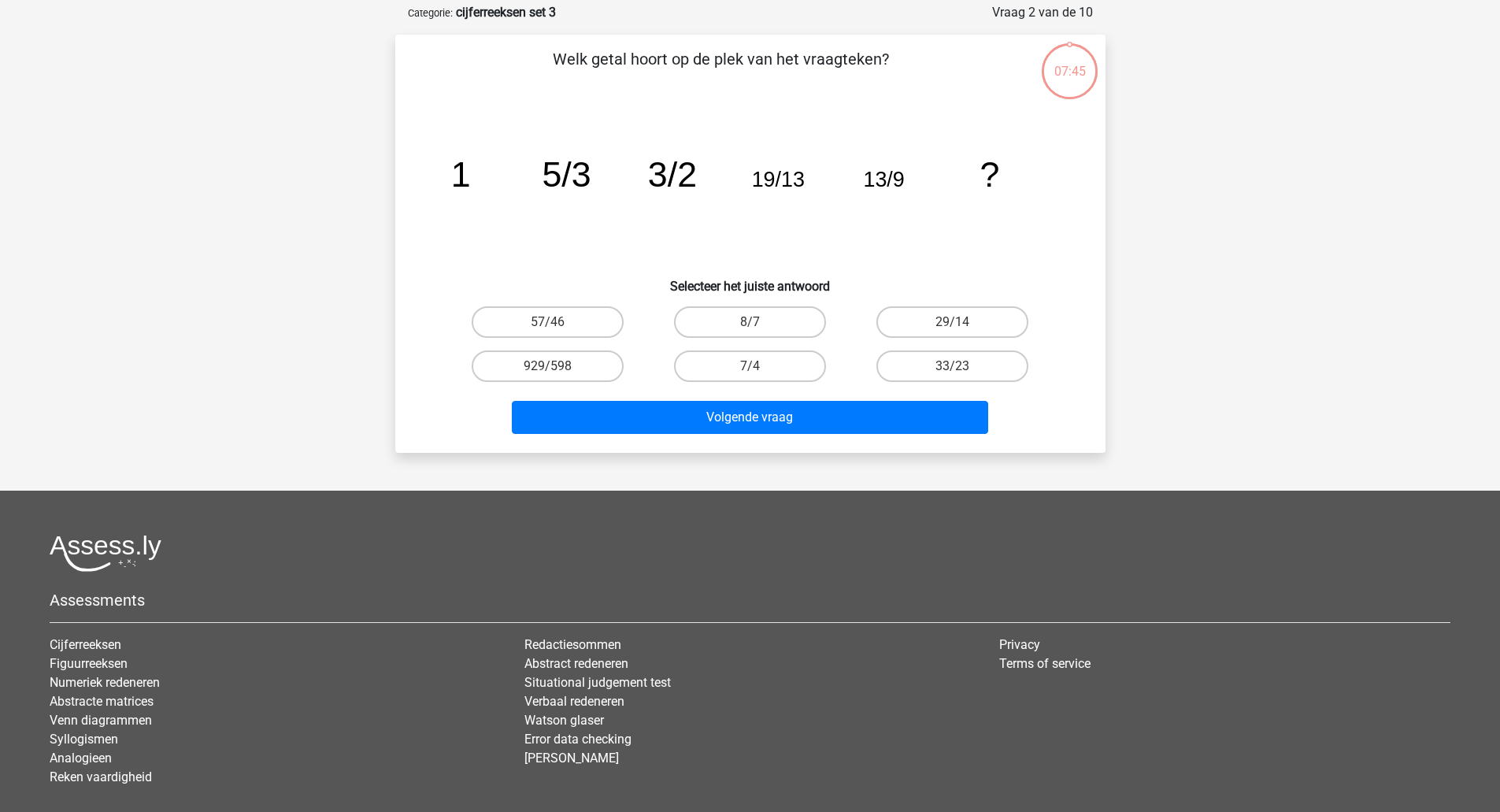
scroll to position [79, 0]
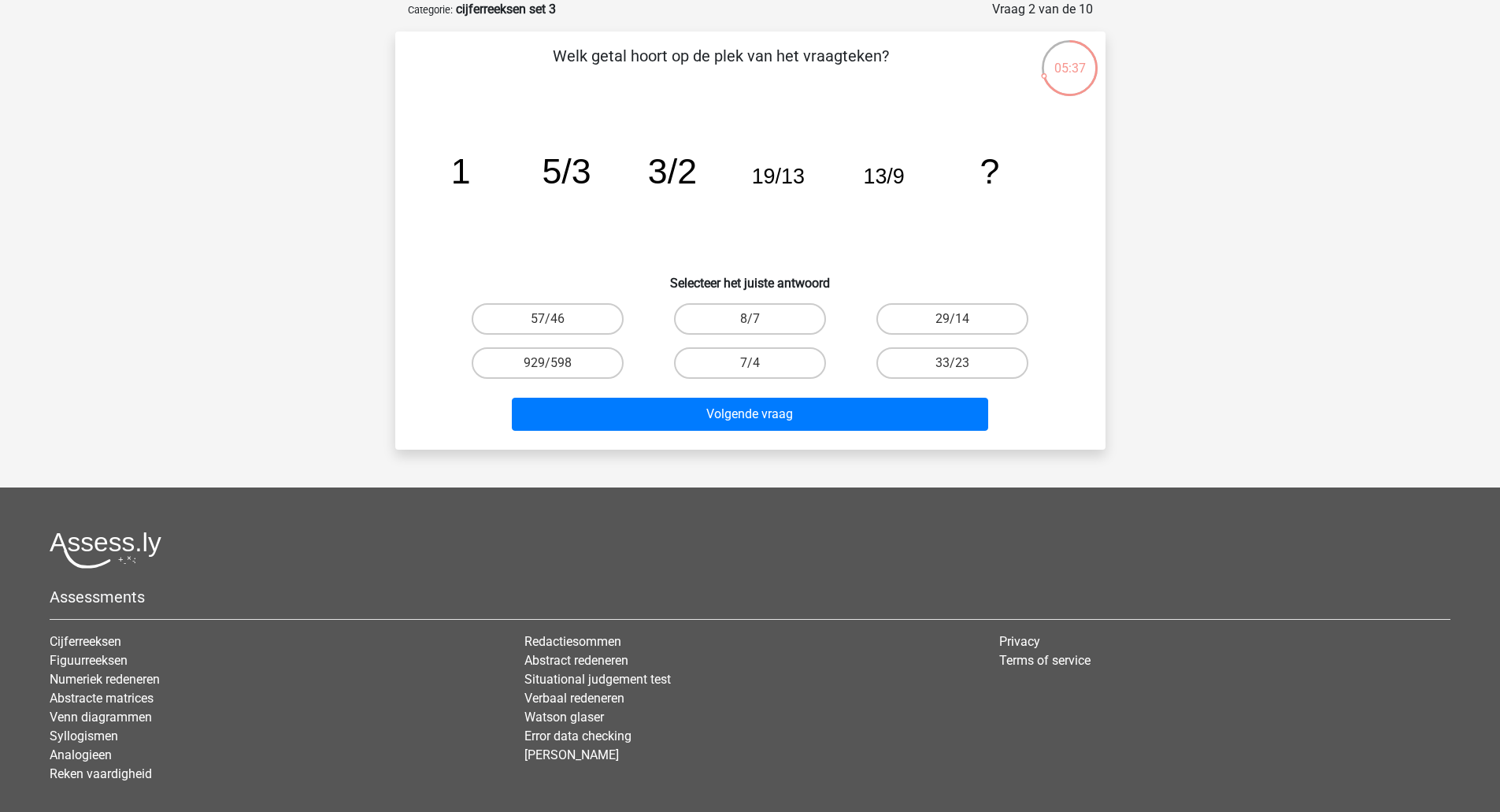
click at [954, 326] on input "29/14" at bounding box center [958, 324] width 10 height 10
radio input "true"
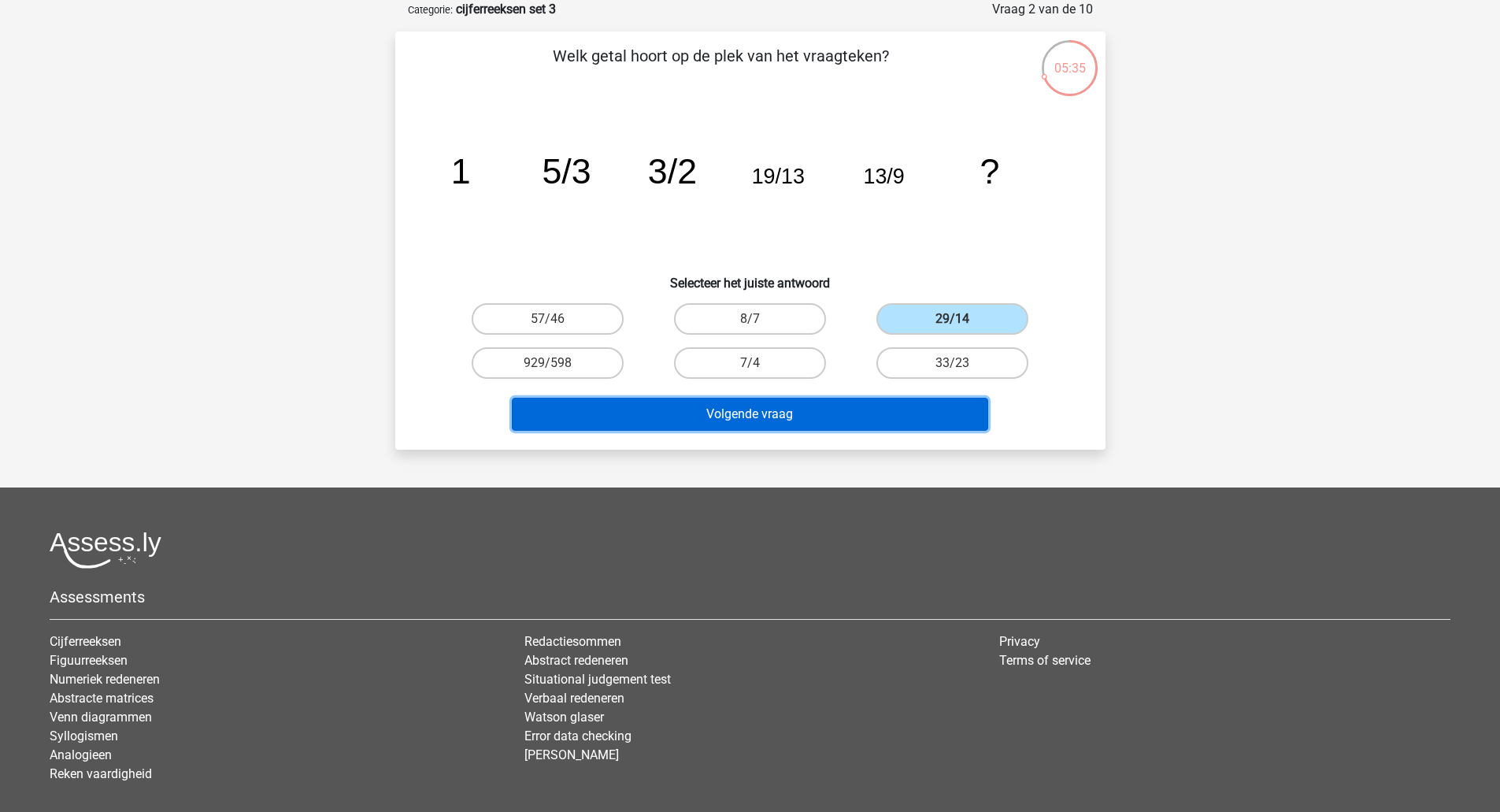
click at [717, 422] on button "Volgende vraag" at bounding box center [750, 414] width 476 height 33
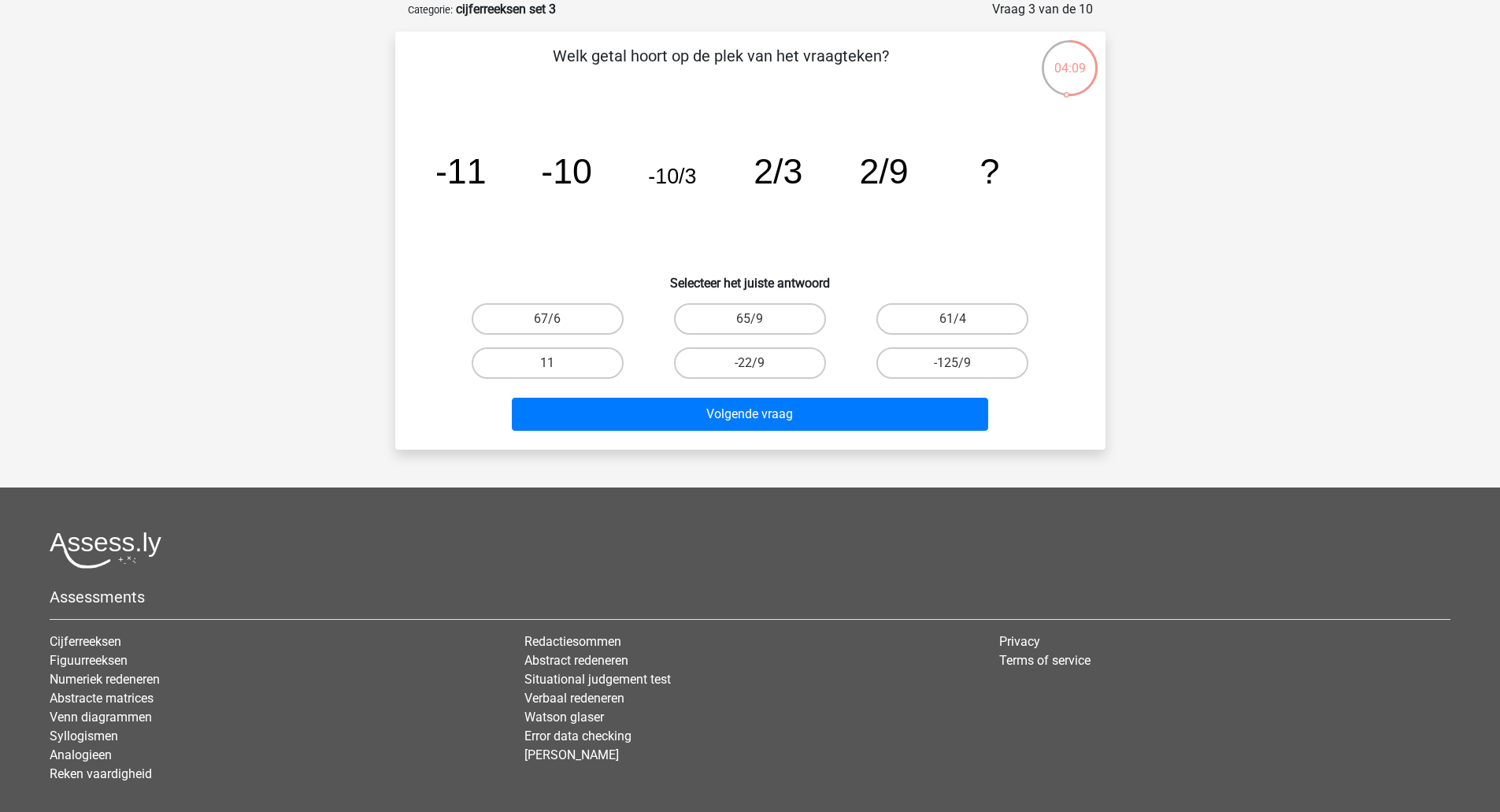
click at [957, 314] on label "61/4" at bounding box center [952, 318] width 152 height 31
click at [957, 319] on input "61/4" at bounding box center [958, 324] width 10 height 10
radio input "true"
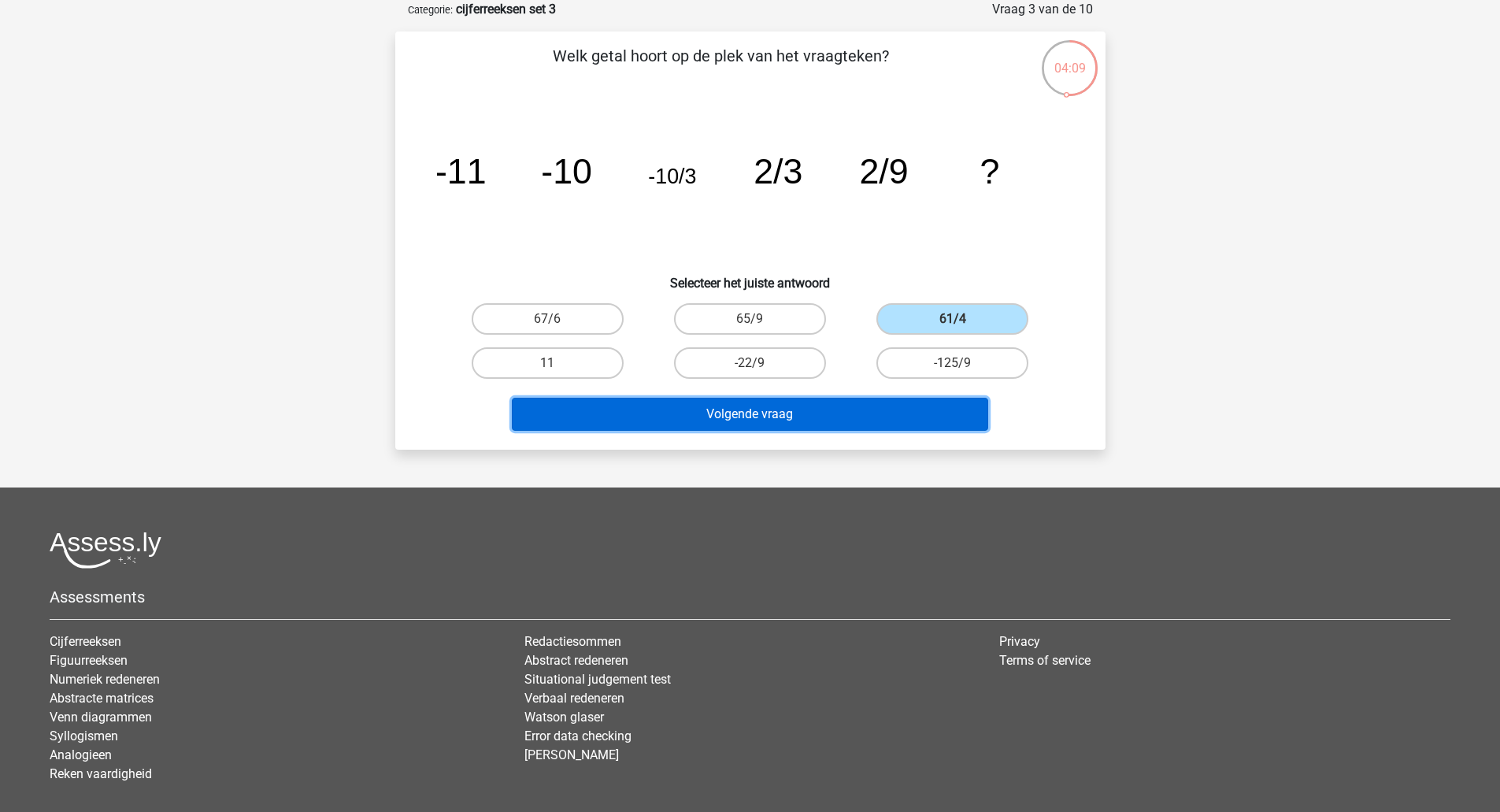
click at [879, 423] on button "Volgende vraag" at bounding box center [750, 414] width 476 height 33
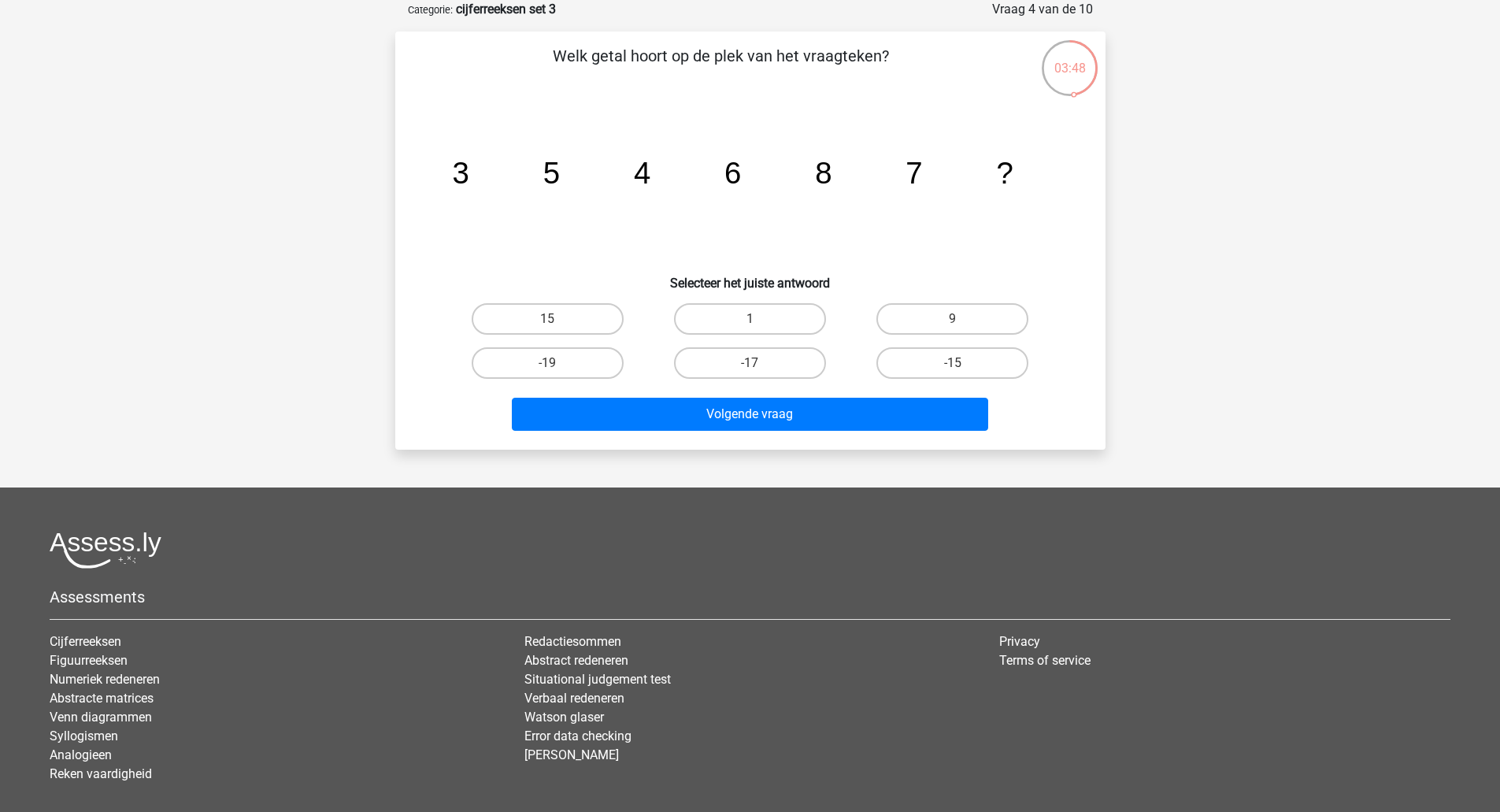
click at [966, 313] on label "9" at bounding box center [952, 318] width 152 height 31
click at [963, 319] on input "9" at bounding box center [958, 324] width 10 height 10
radio input "true"
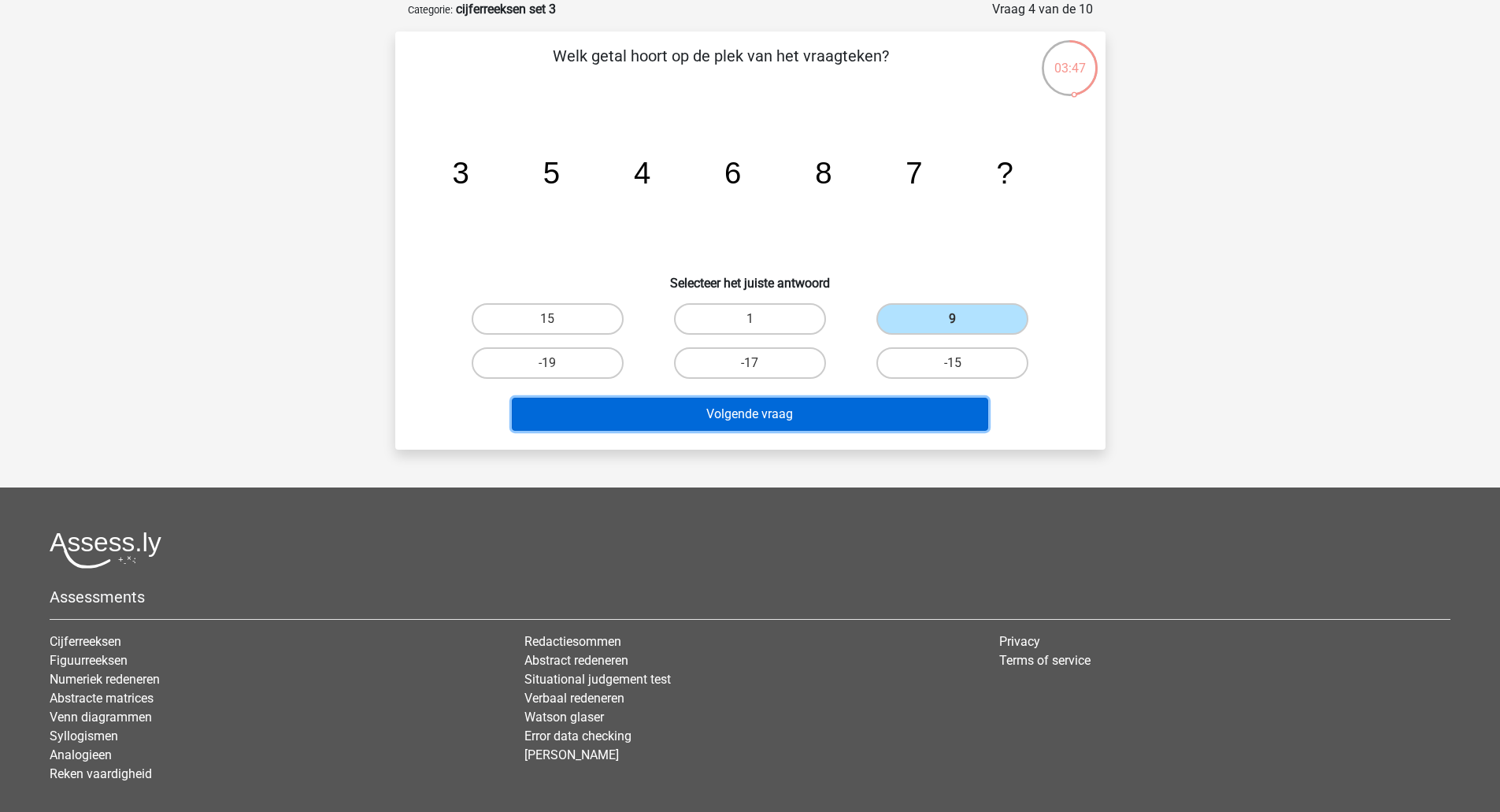
click at [834, 412] on button "Volgende vraag" at bounding box center [750, 414] width 476 height 33
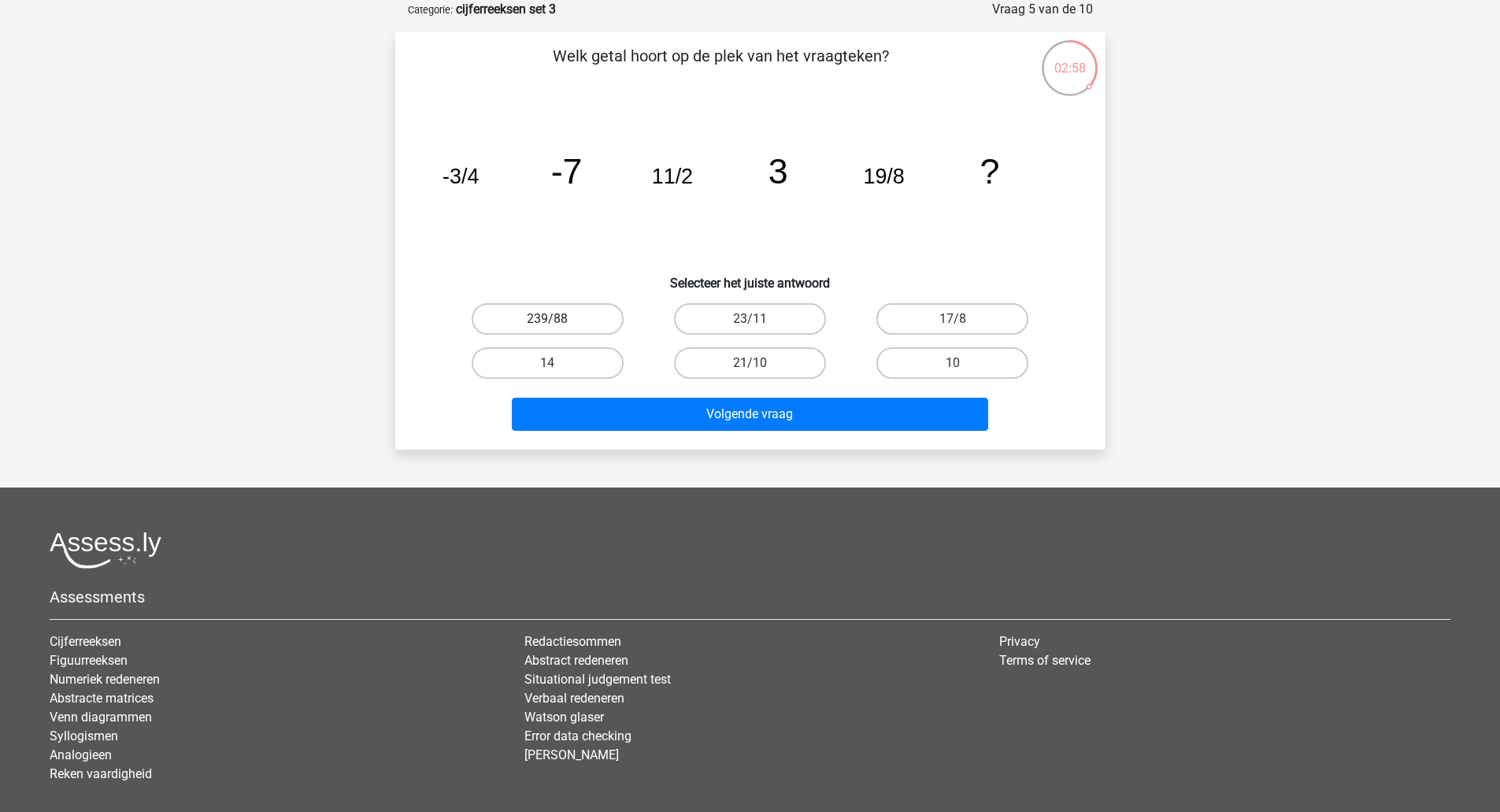
click at [562, 323] on label "239/88" at bounding box center [547, 318] width 152 height 31
click at [558, 323] on input "239/88" at bounding box center [552, 324] width 10 height 10
radio input "true"
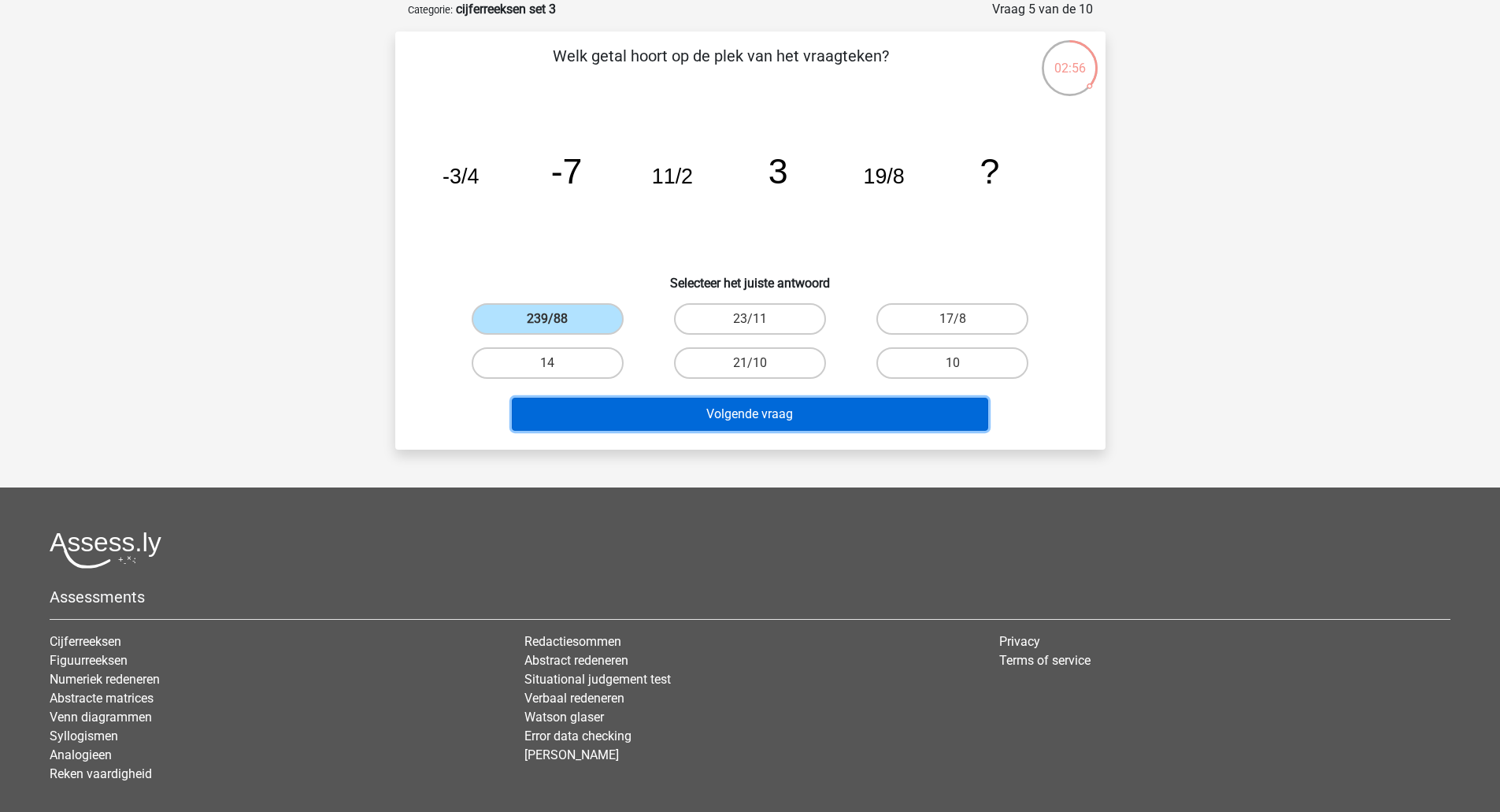
drag, startPoint x: 590, startPoint y: 398, endPoint x: 857, endPoint y: 188, distance: 339.7
click at [857, 188] on div "Welk getal hoort op de plek van het vraagteken? image/svg+xml -3/4 -7 11/2 3 19…" at bounding box center [750, 241] width 698 height 393
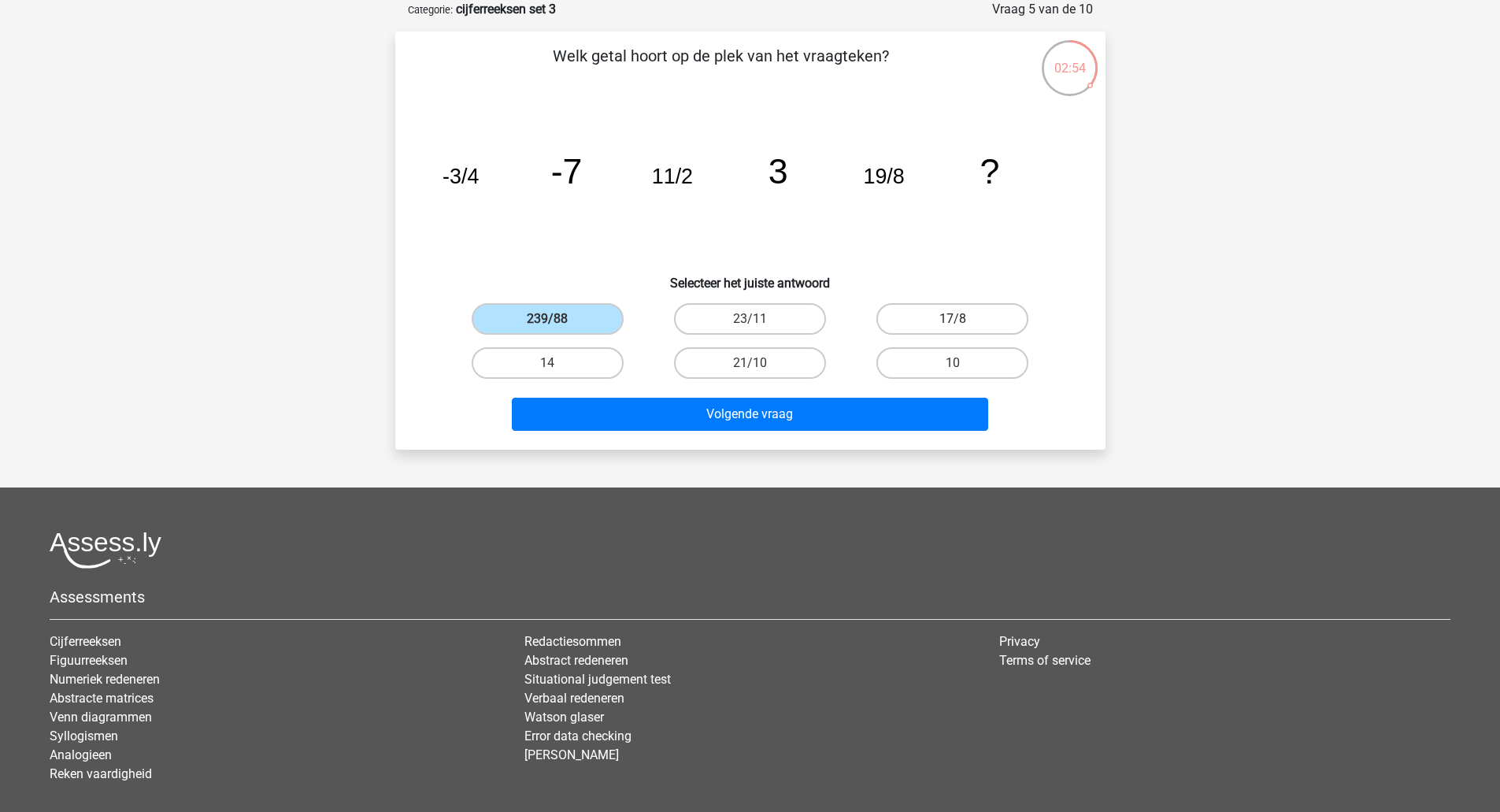
click at [932, 322] on label "17/8" at bounding box center [952, 318] width 152 height 31
click at [953, 322] on input "17/8" at bounding box center [958, 324] width 10 height 10
radio input "true"
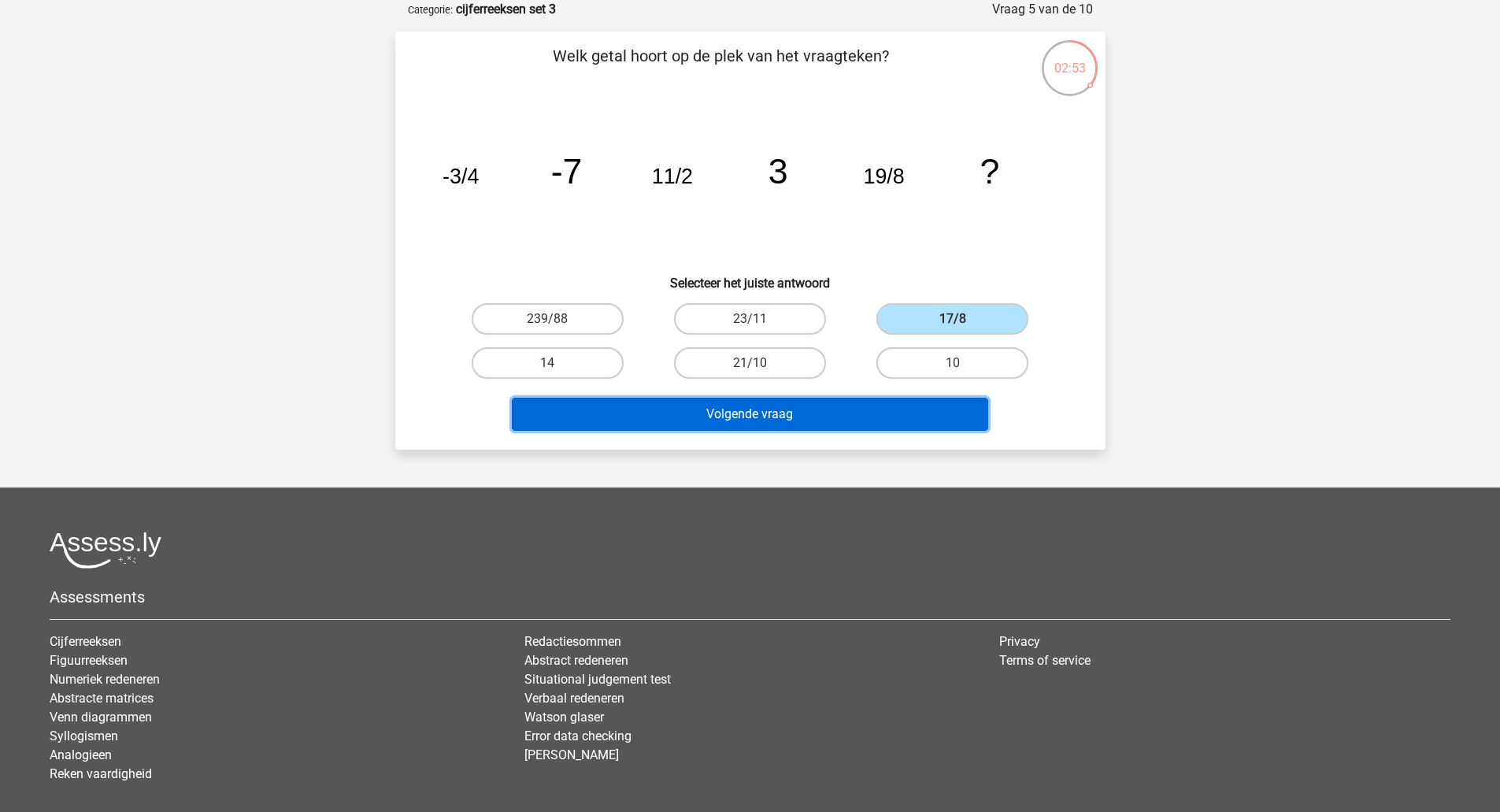
click at [816, 406] on button "Volgende vraag" at bounding box center [750, 414] width 476 height 33
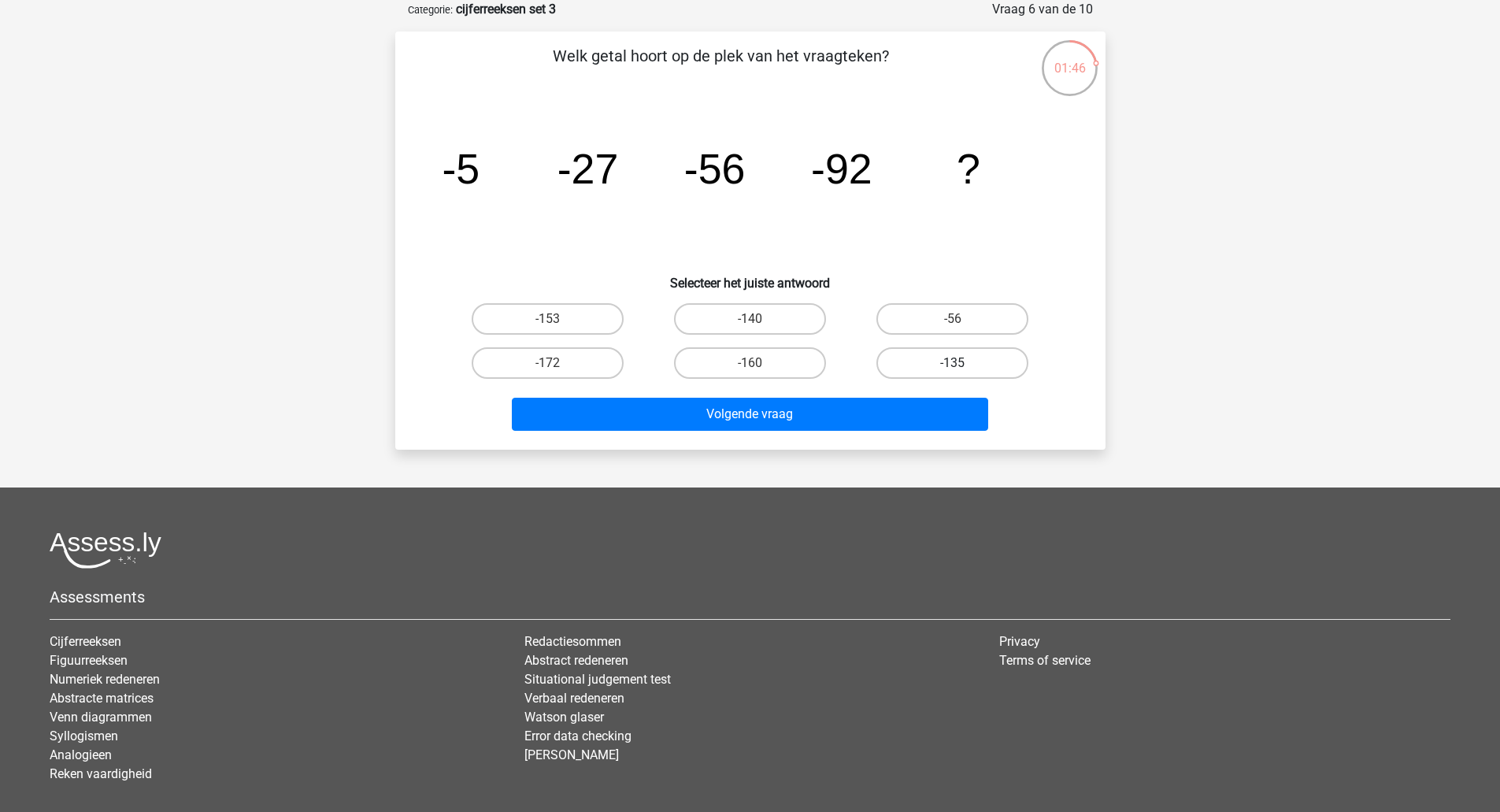
click at [914, 368] on label "-135" at bounding box center [952, 363] width 152 height 31
click at [953, 368] on input "-135" at bounding box center [958, 368] width 10 height 10
radio input "true"
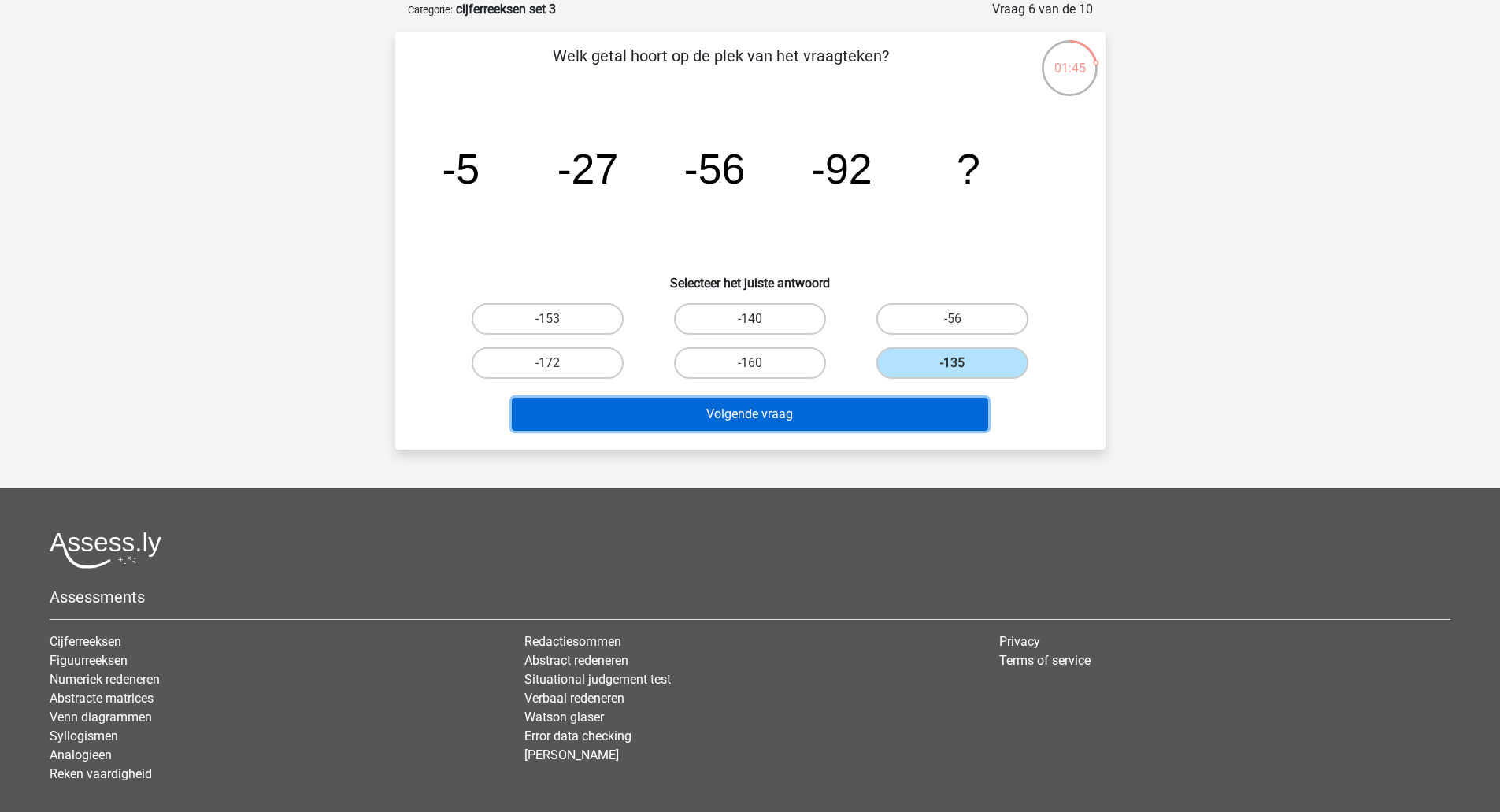
click at [864, 416] on button "Volgende vraag" at bounding box center [750, 414] width 476 height 33
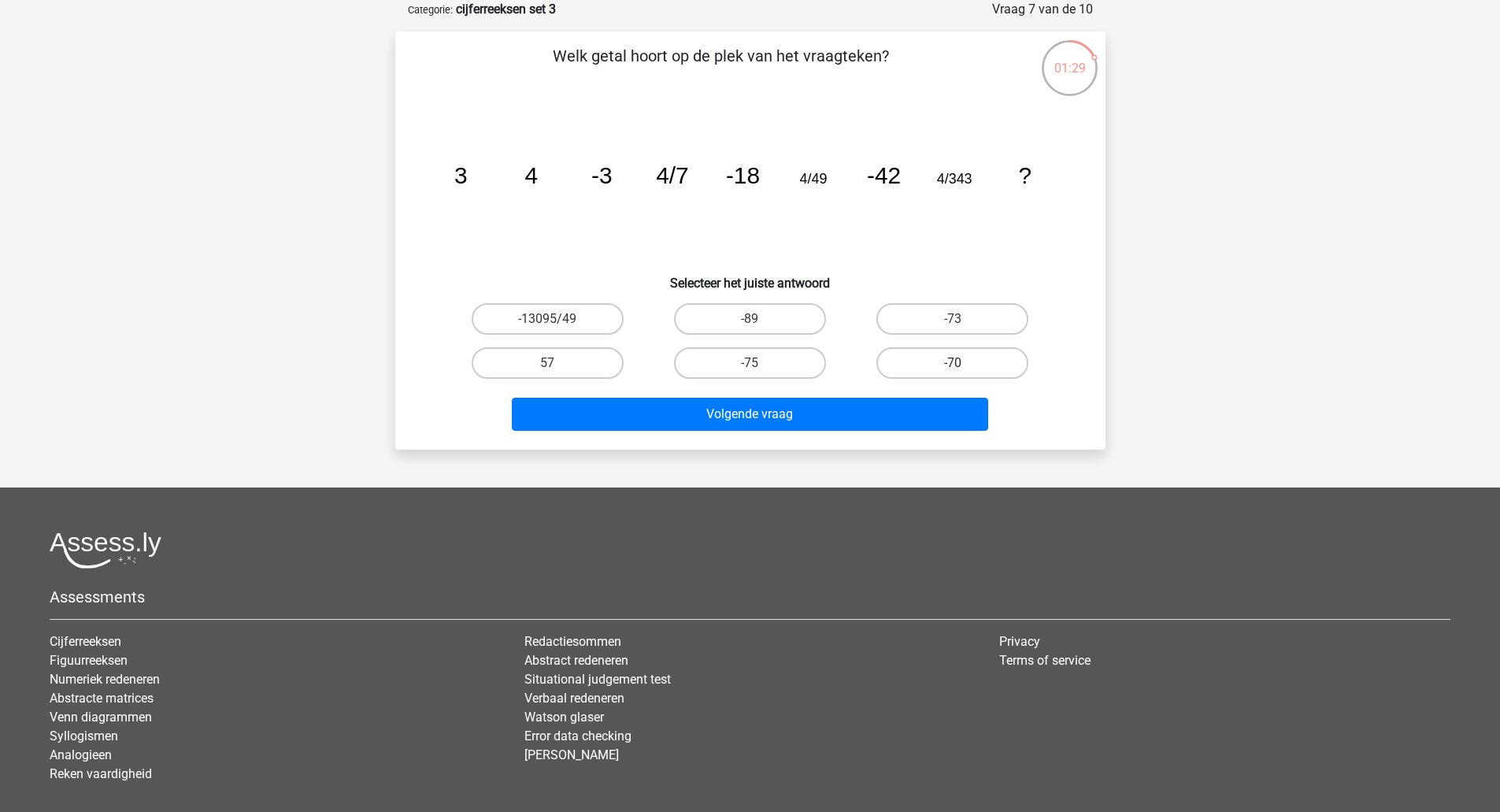
click at [926, 361] on label "-70" at bounding box center [952, 363] width 152 height 31
click at [953, 363] on input "-70" at bounding box center [958, 368] width 10 height 10
radio input "true"
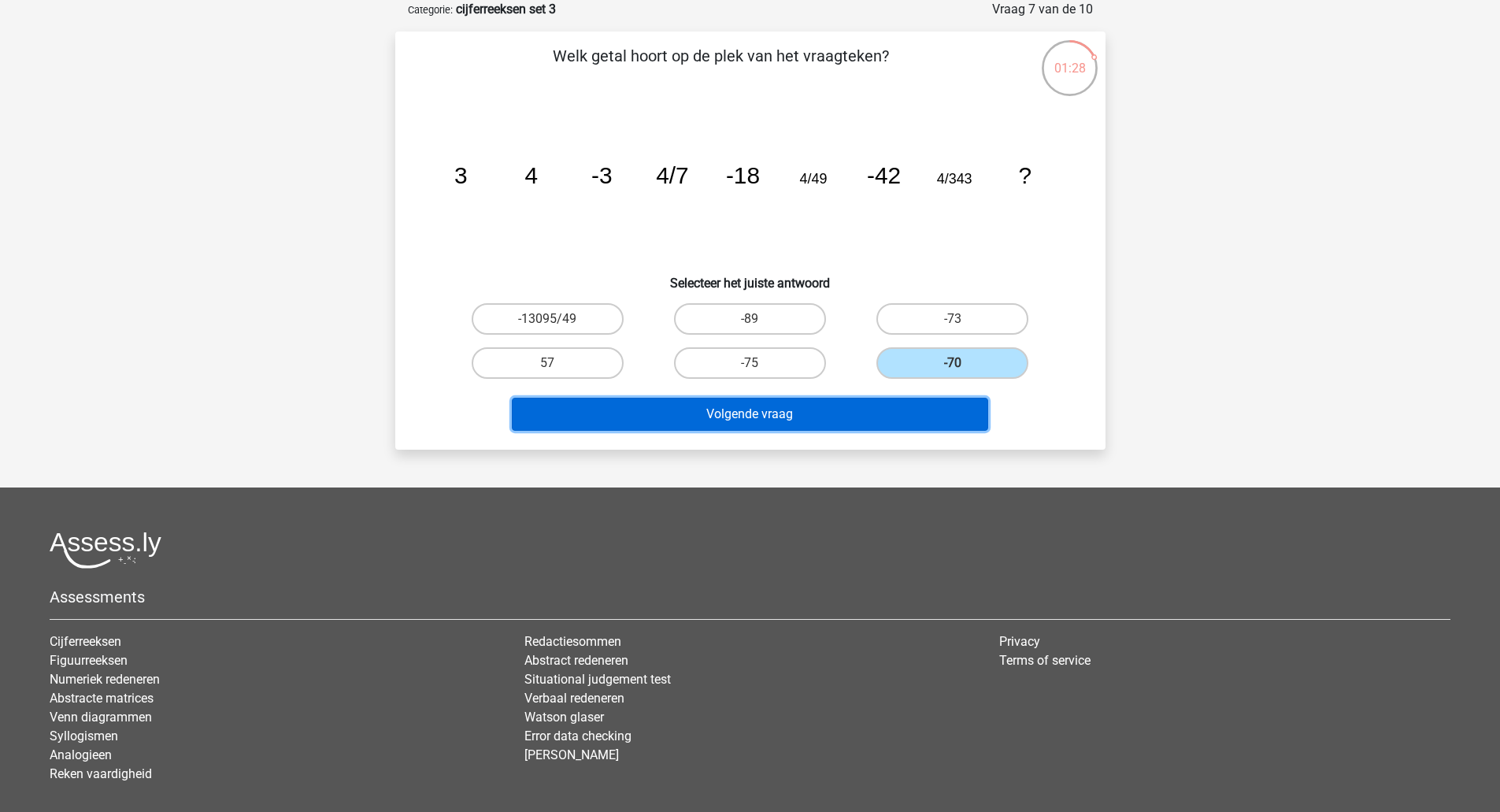
click at [849, 406] on button "Volgende vraag" at bounding box center [750, 414] width 476 height 33
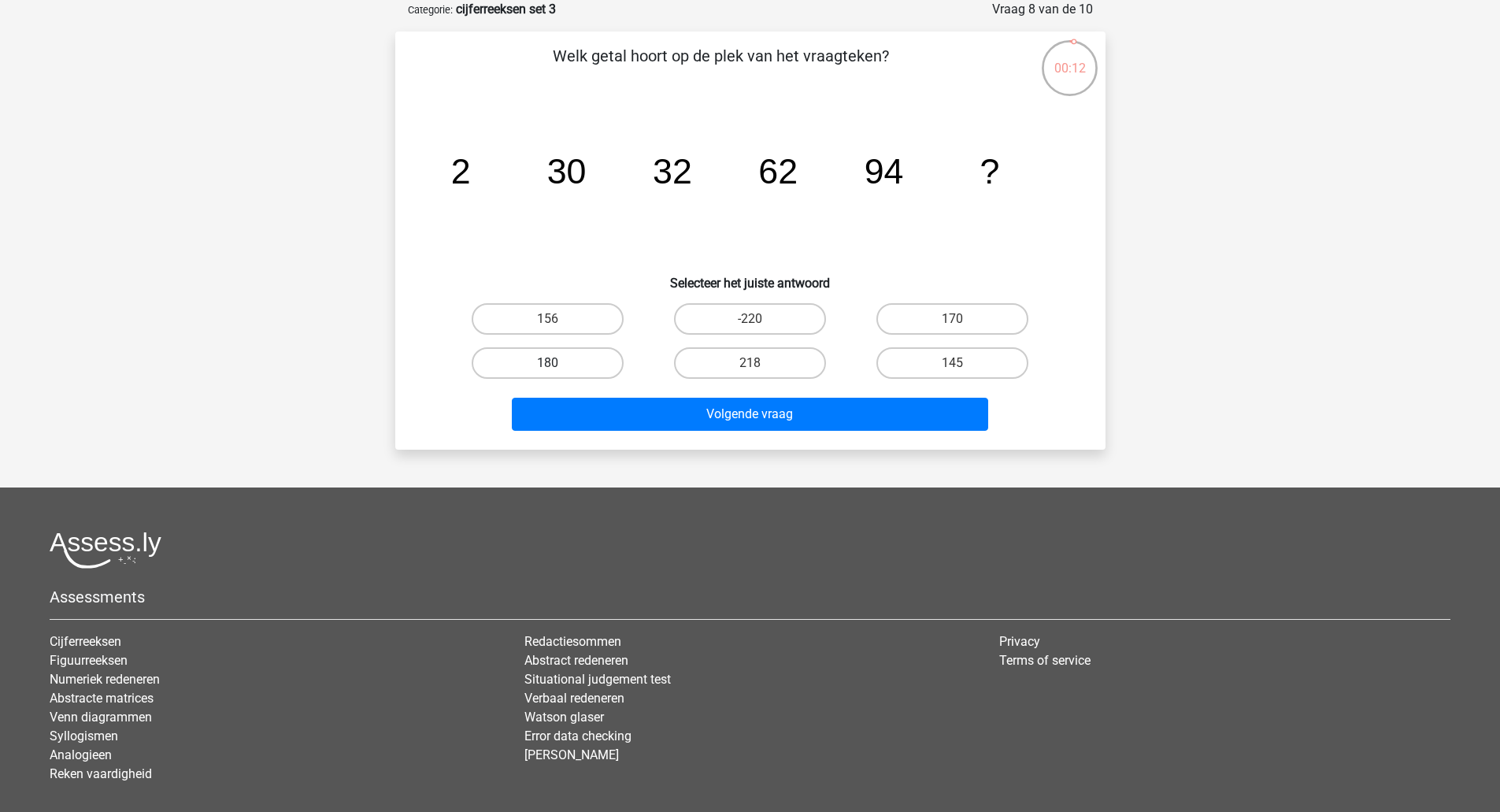
click at [596, 366] on label "180" at bounding box center [547, 363] width 152 height 31
click at [558, 366] on input "180" at bounding box center [552, 368] width 10 height 10
radio input "true"
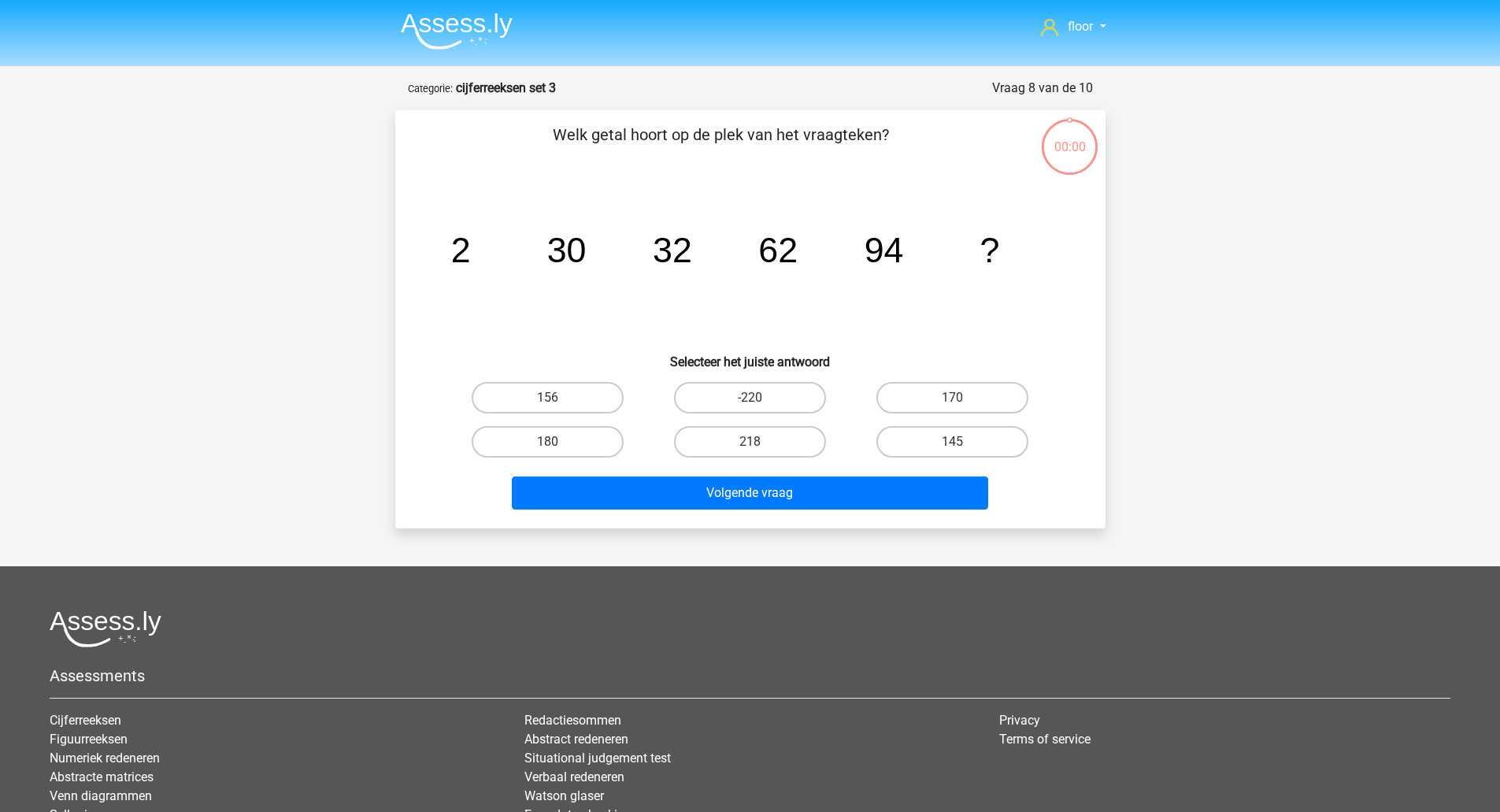
scroll to position [79, 0]
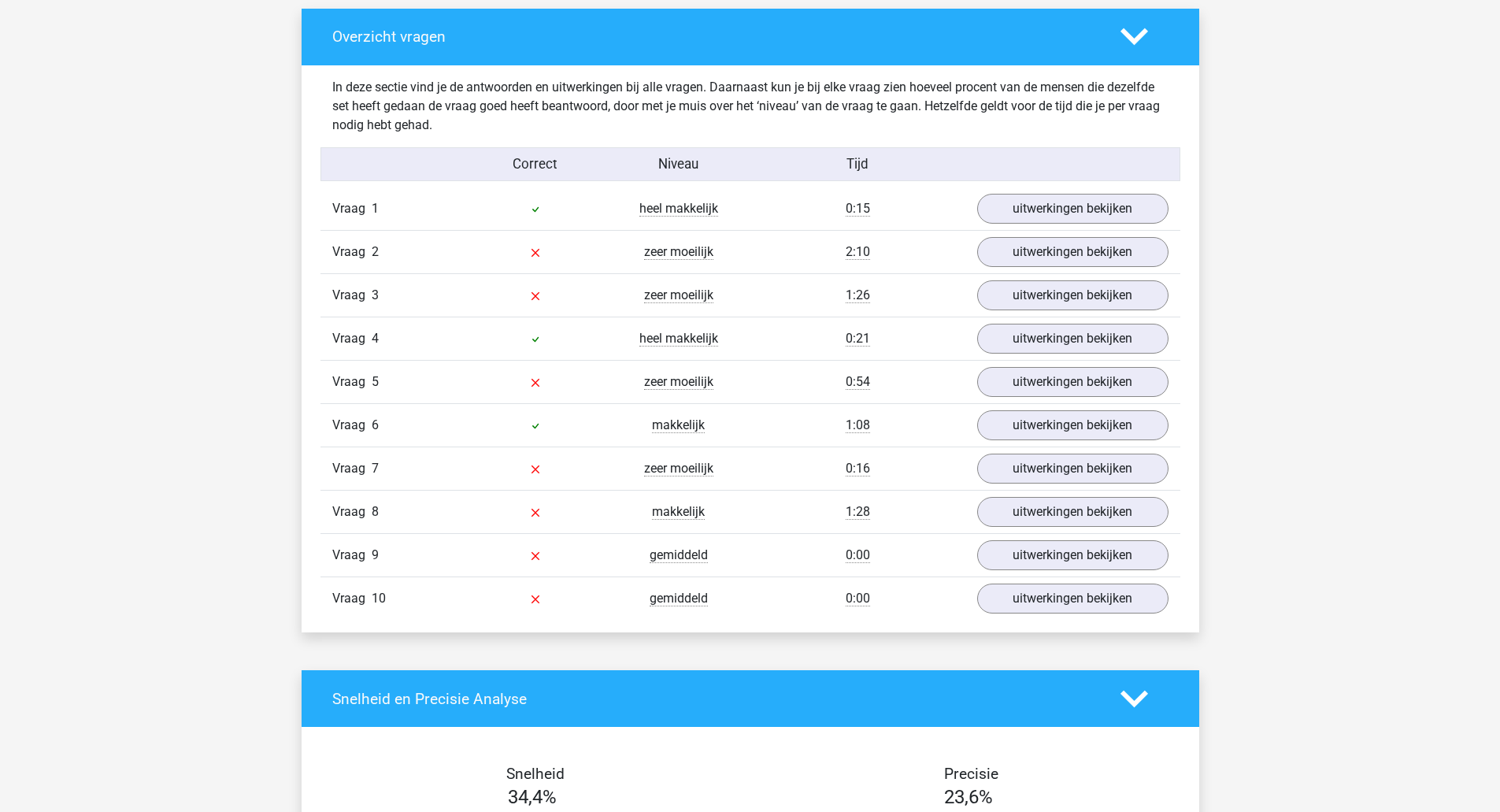
scroll to position [900, 0]
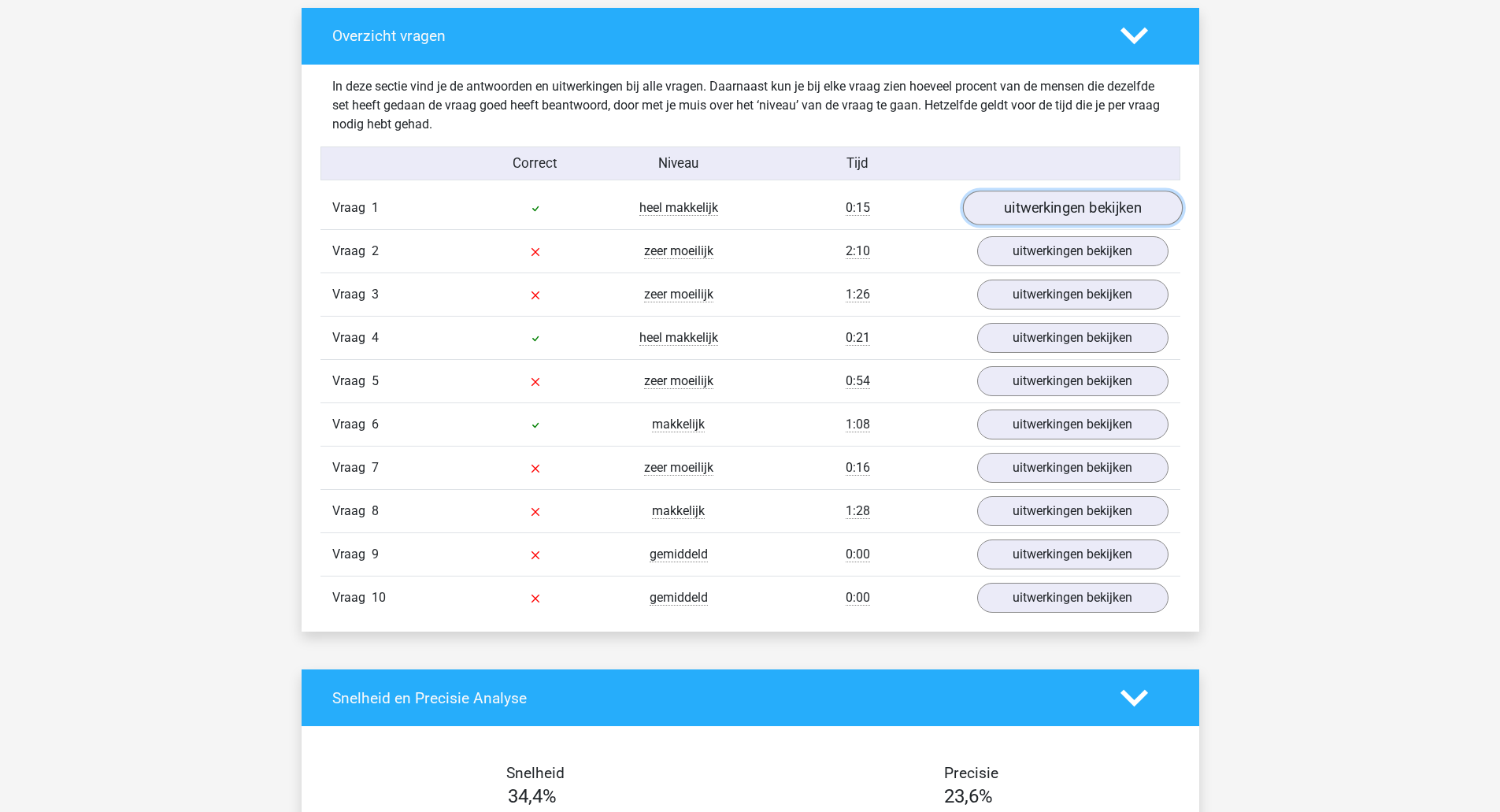
click at [1098, 220] on link "uitwerkingen bekijken" at bounding box center [1072, 208] width 220 height 35
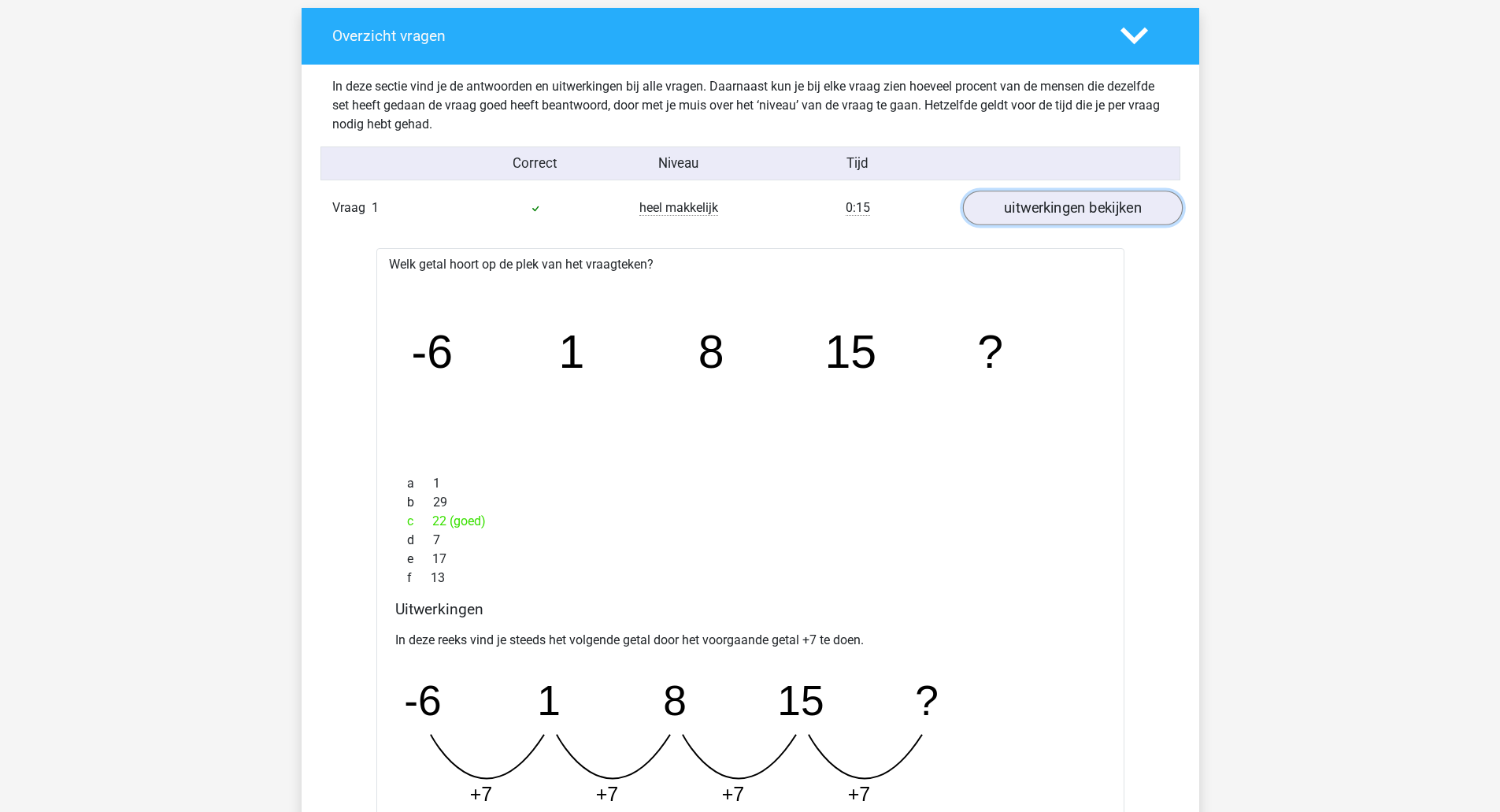
click at [1098, 220] on link "uitwerkingen bekijken" at bounding box center [1072, 208] width 220 height 35
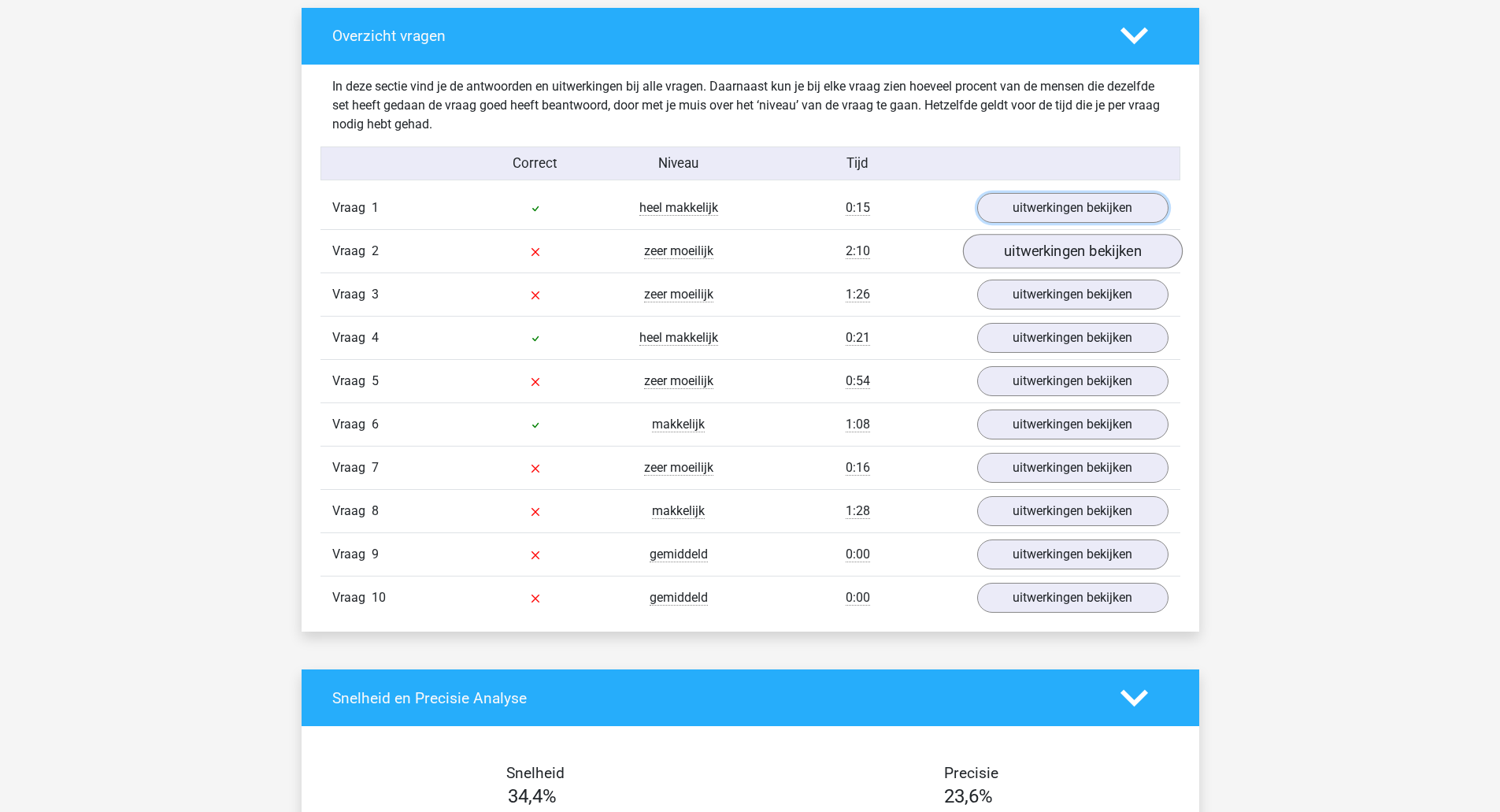
click at [1111, 261] on link "uitwerkingen bekijken" at bounding box center [1072, 251] width 220 height 35
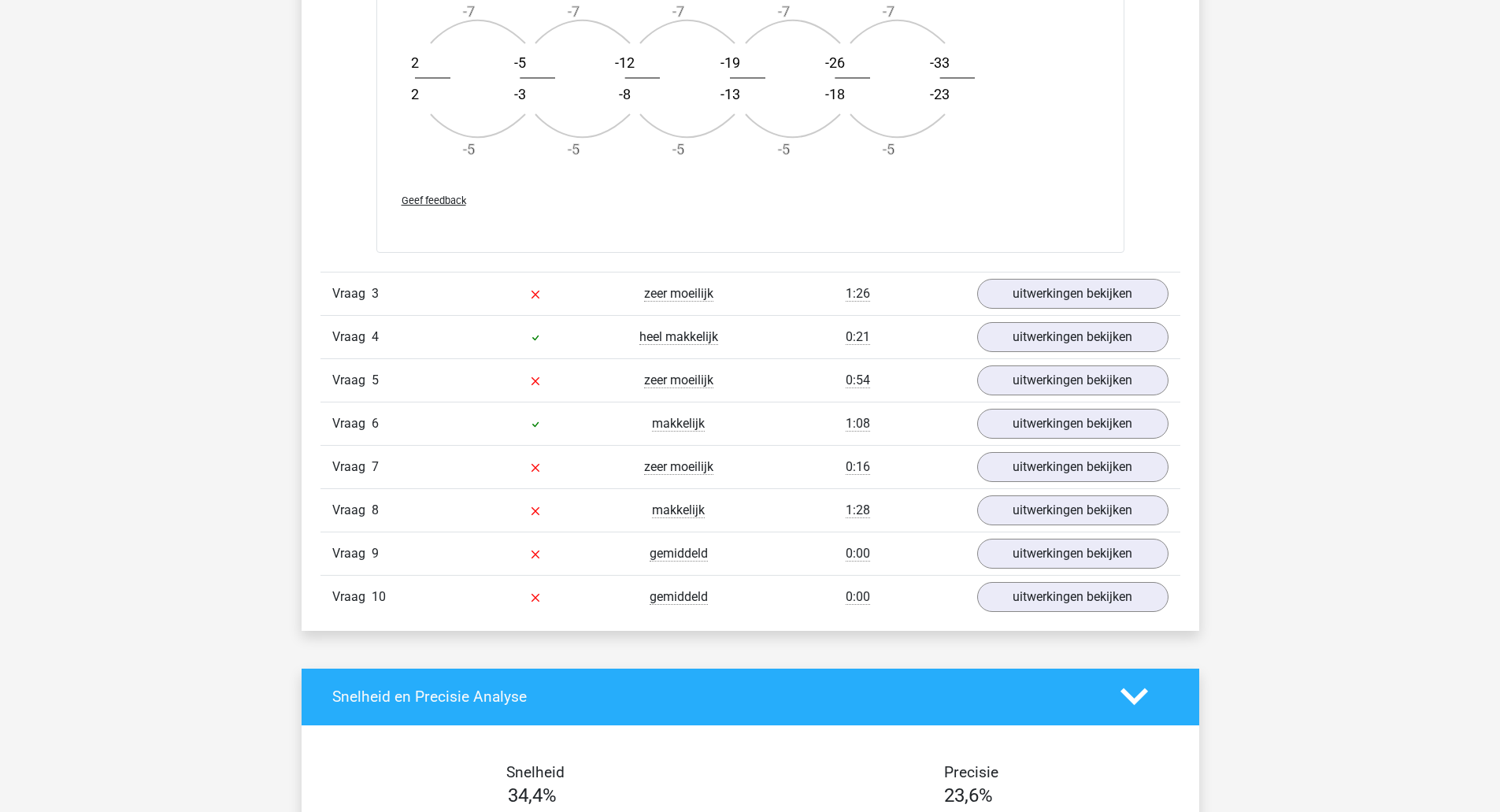
scroll to position [1855, 0]
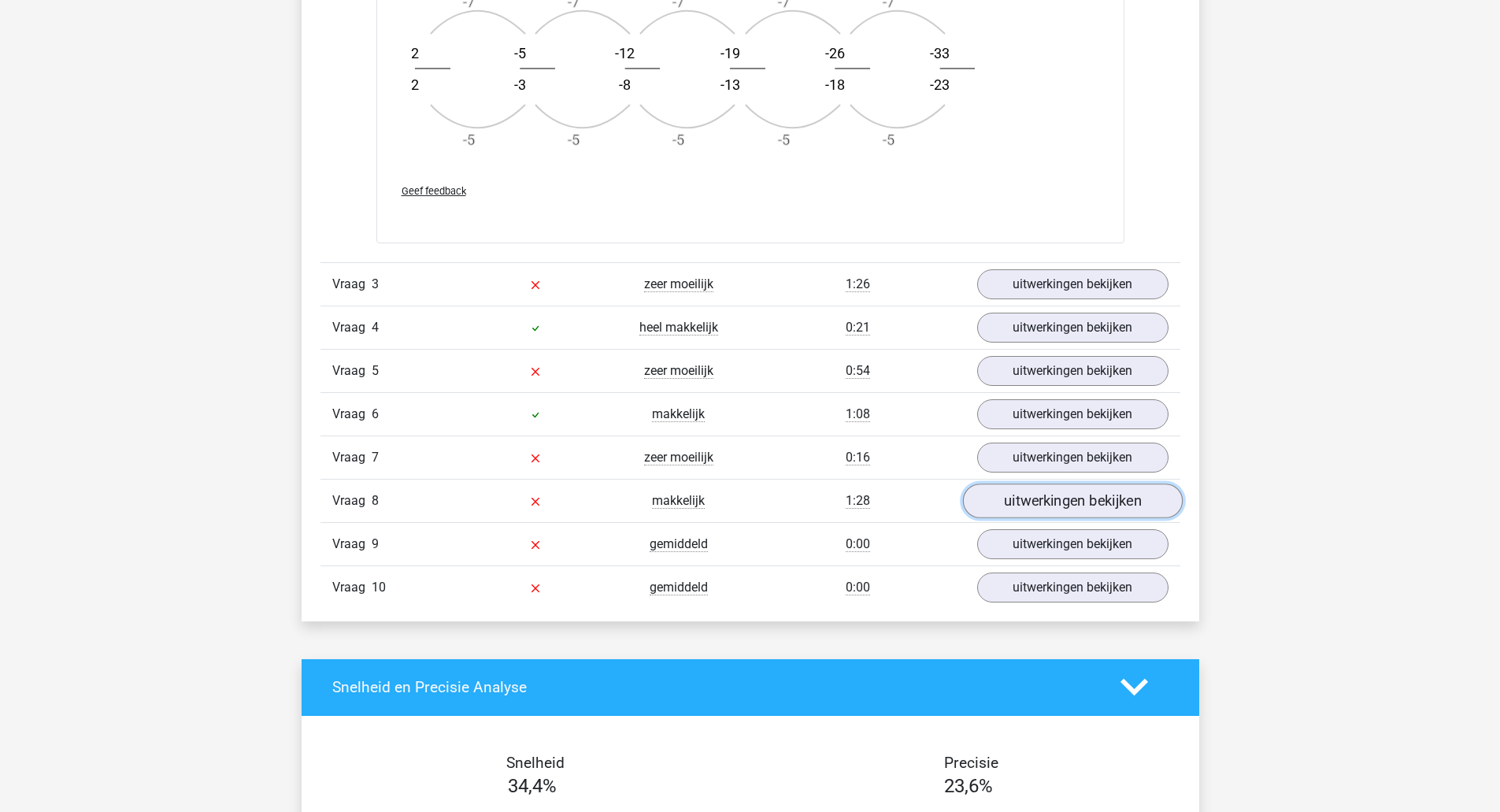
click at [1122, 510] on link "uitwerkingen bekijken" at bounding box center [1072, 501] width 220 height 35
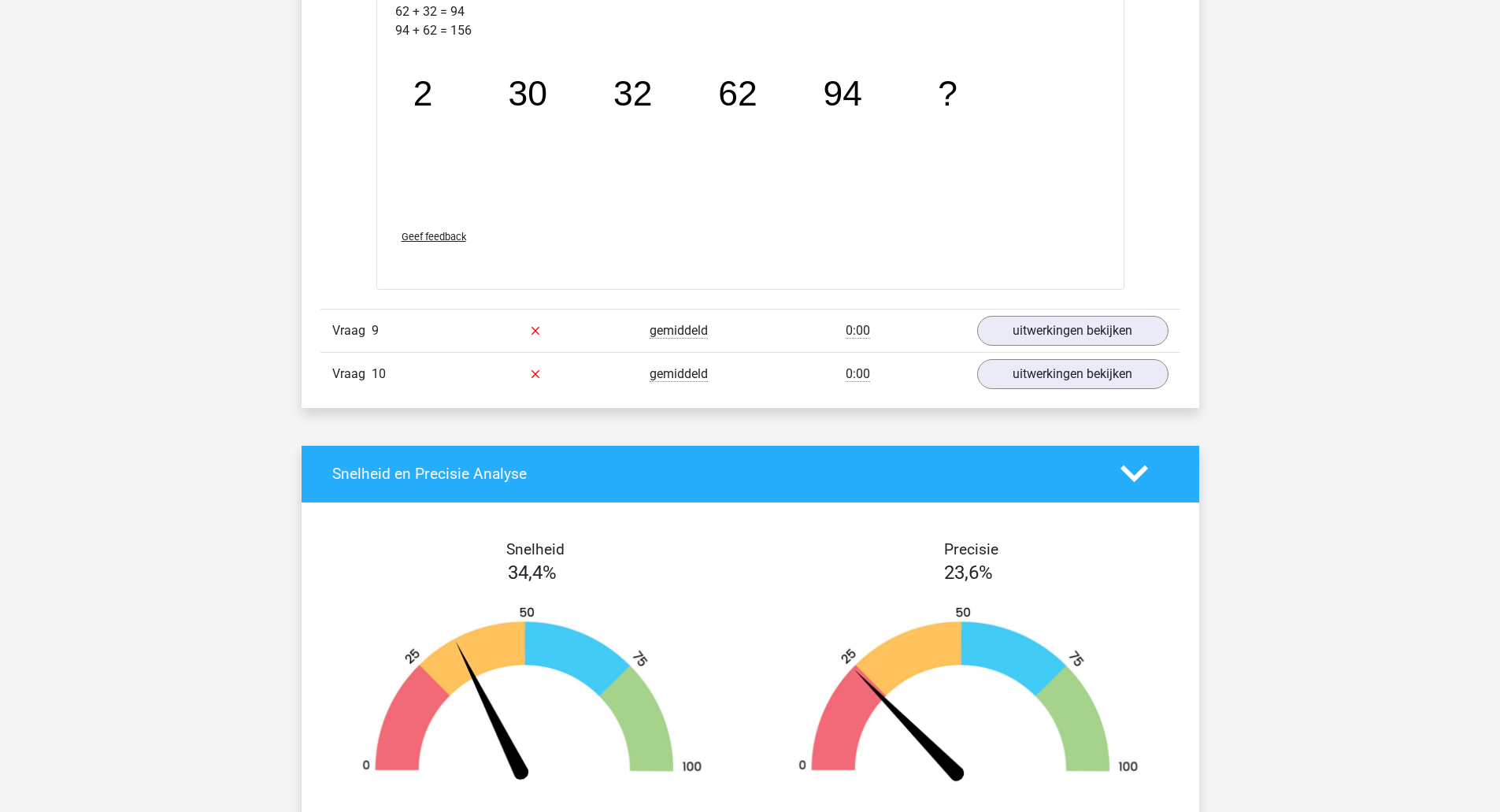
scroll to position [2852, 0]
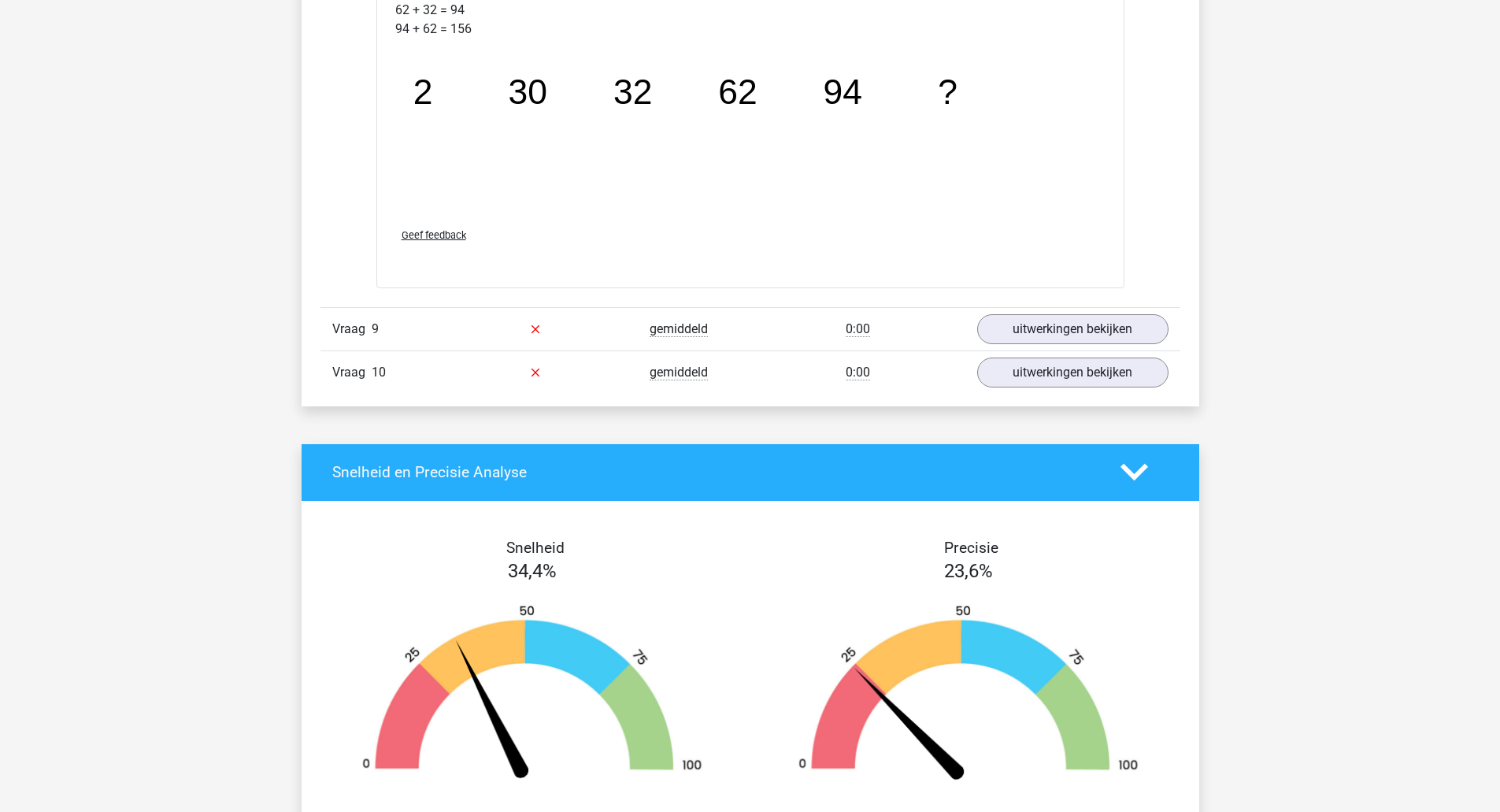
click at [1101, 341] on link "uitwerkingen bekijken" at bounding box center [1073, 329] width 192 height 30
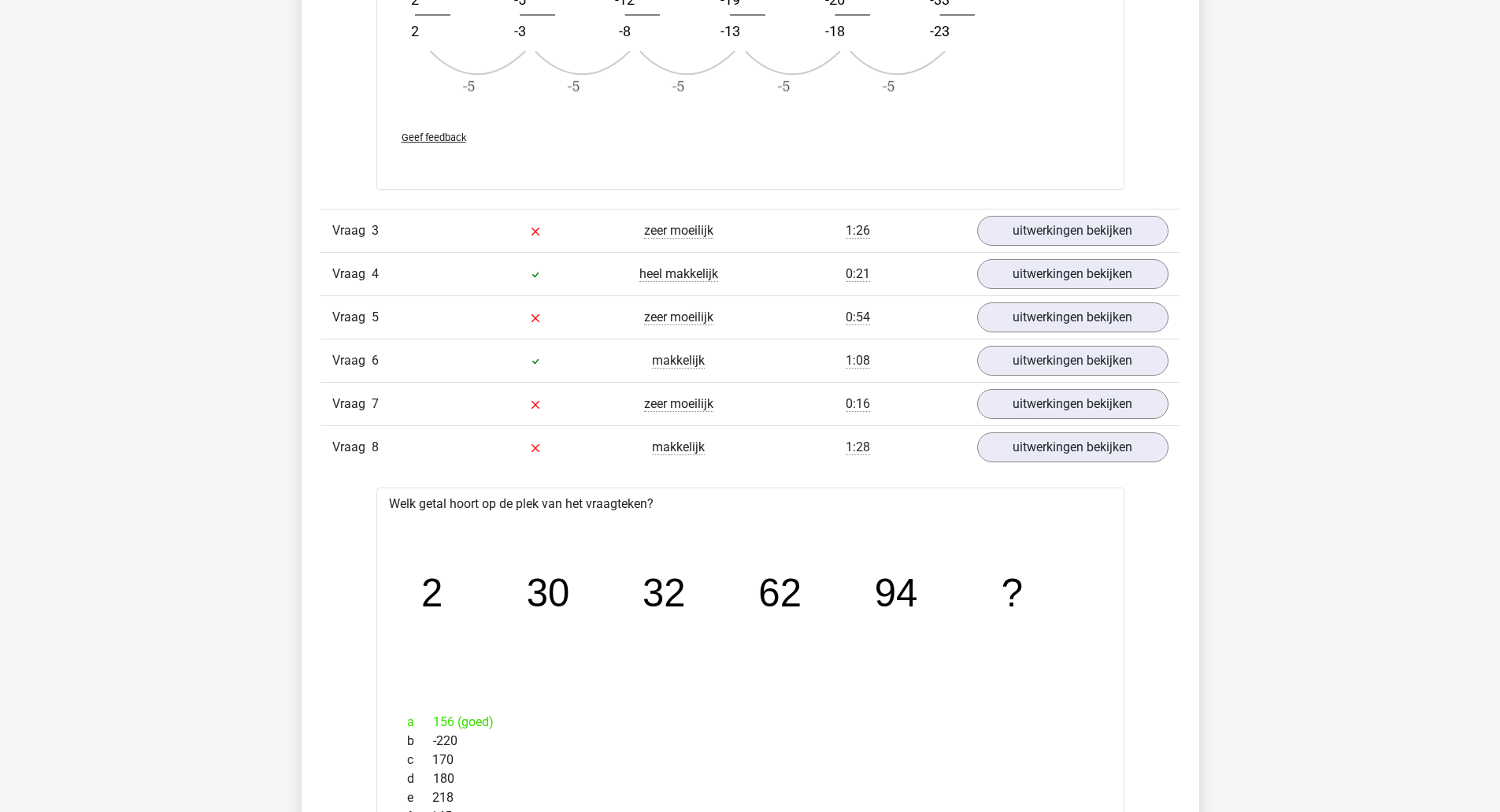
scroll to position [1907, 0]
click at [1158, 327] on link "uitwerkingen bekijken" at bounding box center [1072, 319] width 220 height 35
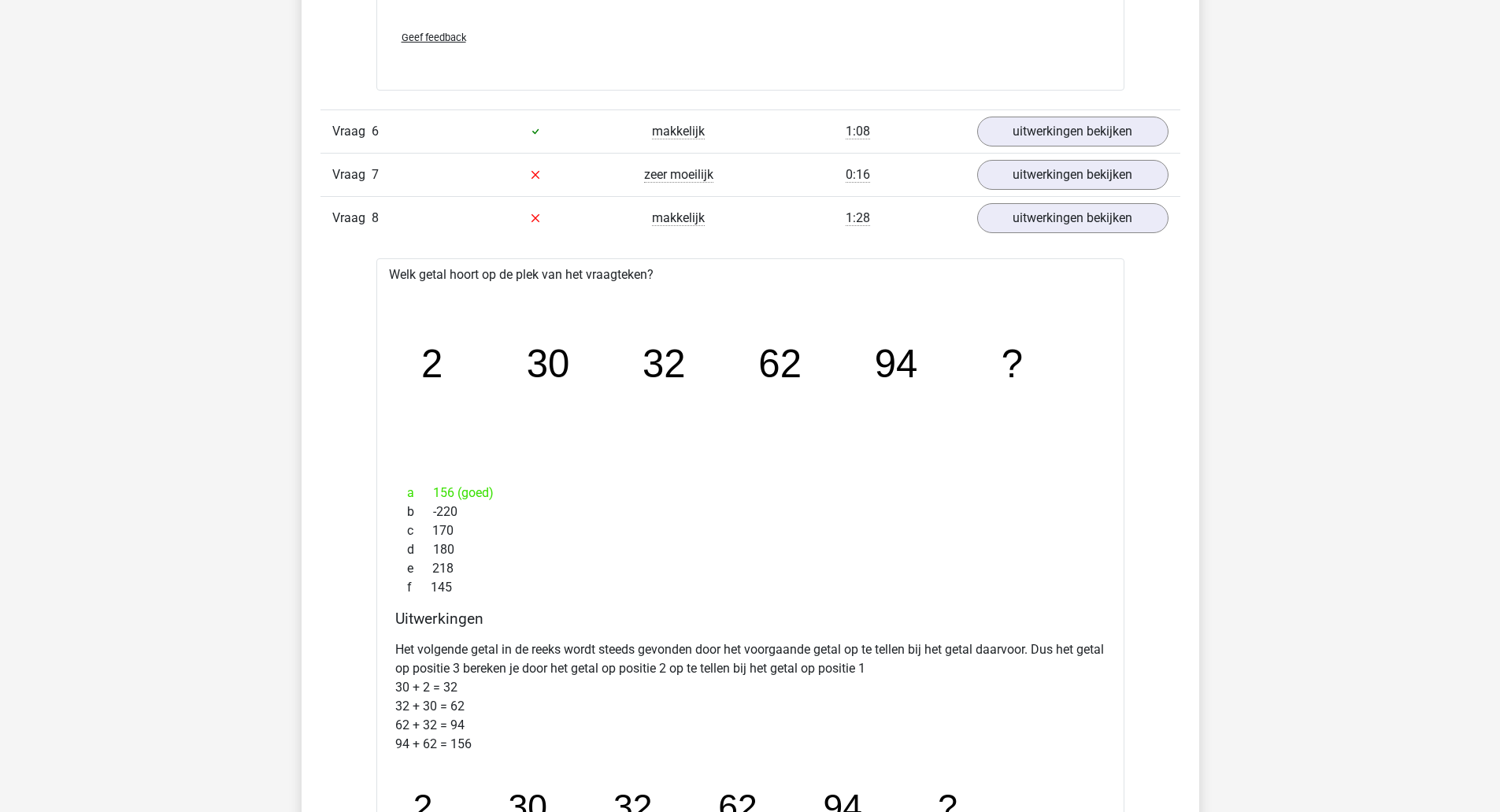
scroll to position [3067, 0]
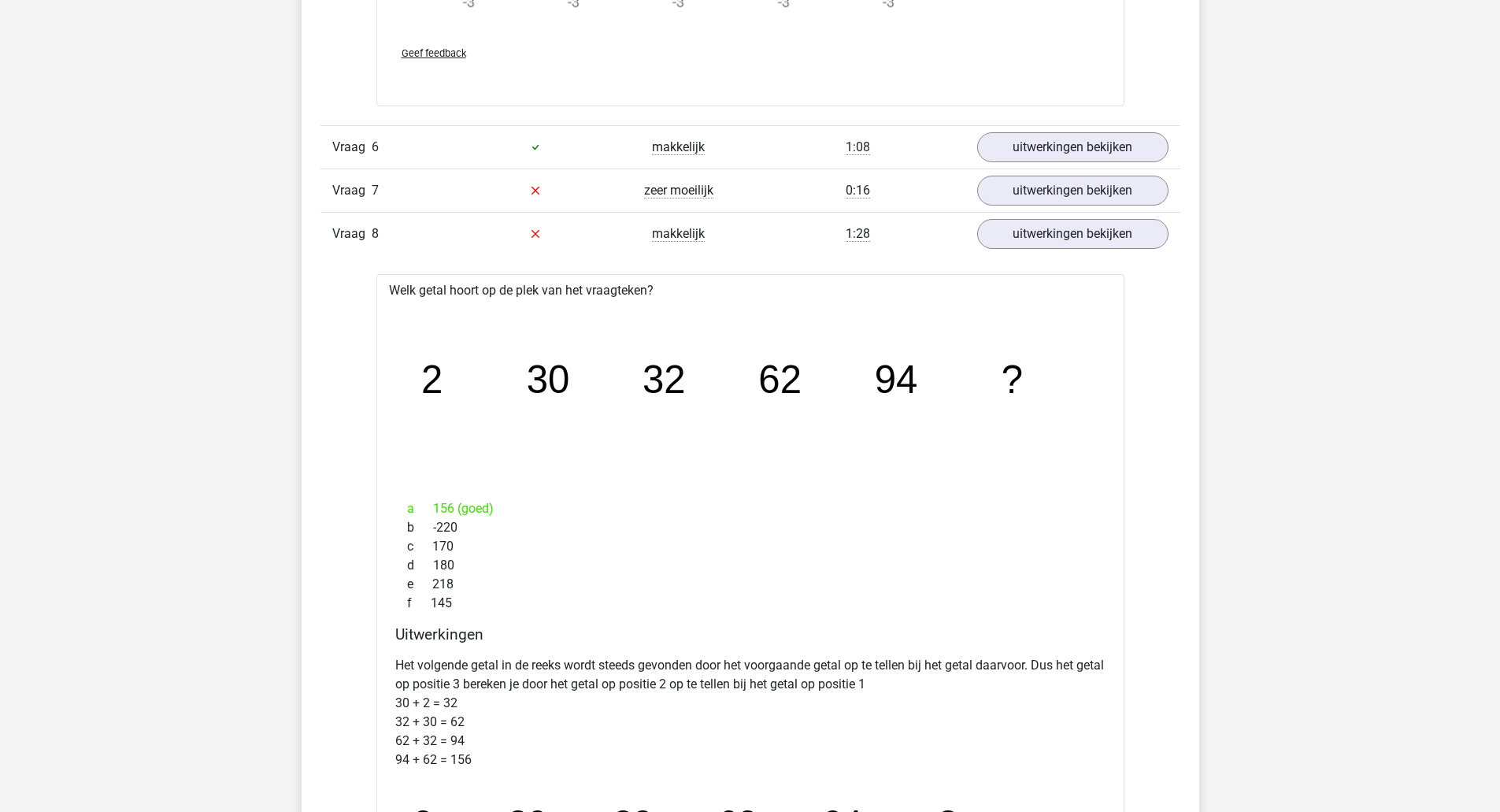
click at [1121, 200] on link "uitwerkingen bekijken" at bounding box center [1073, 190] width 192 height 30
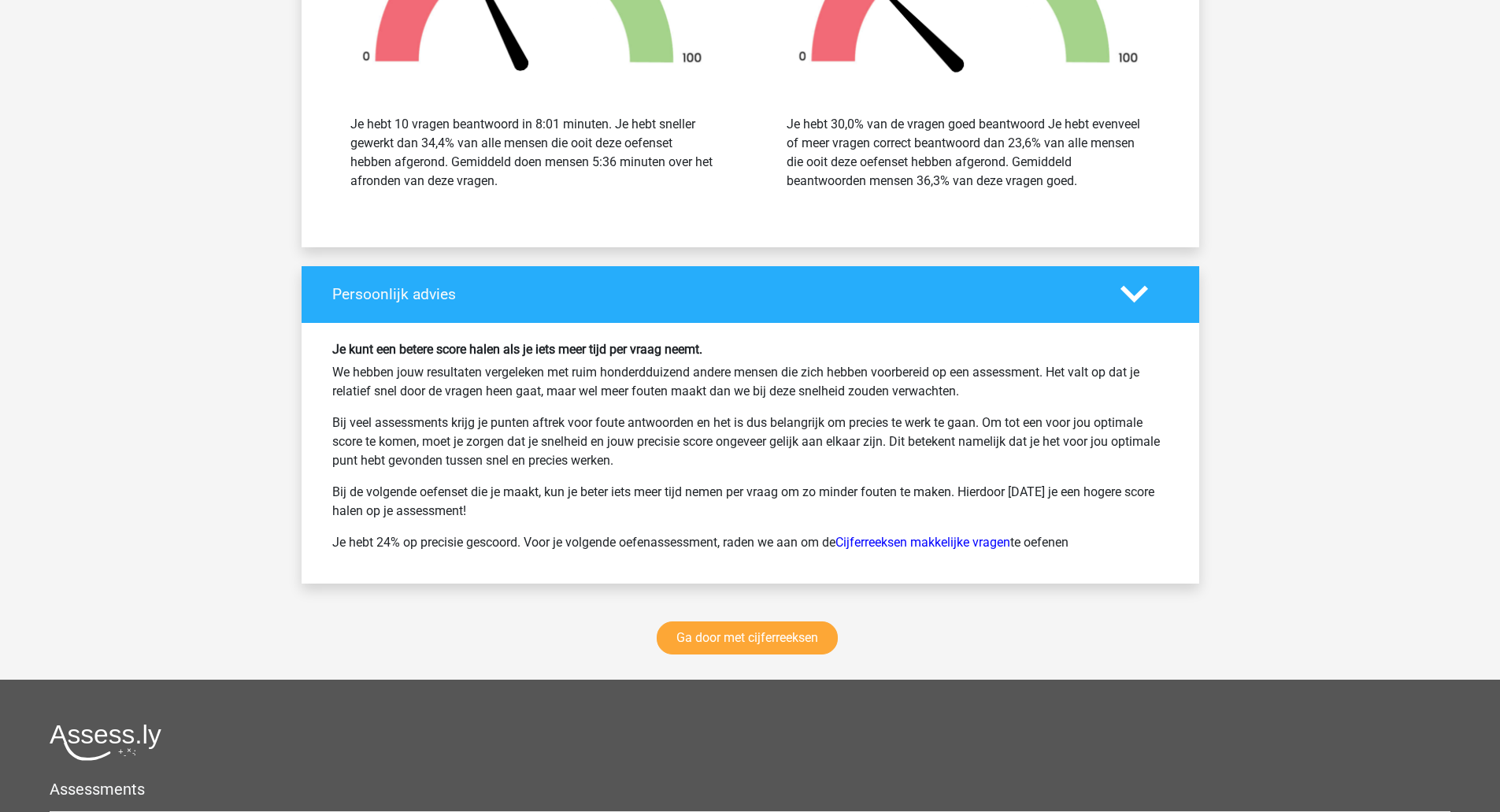
scroll to position [6098, 0]
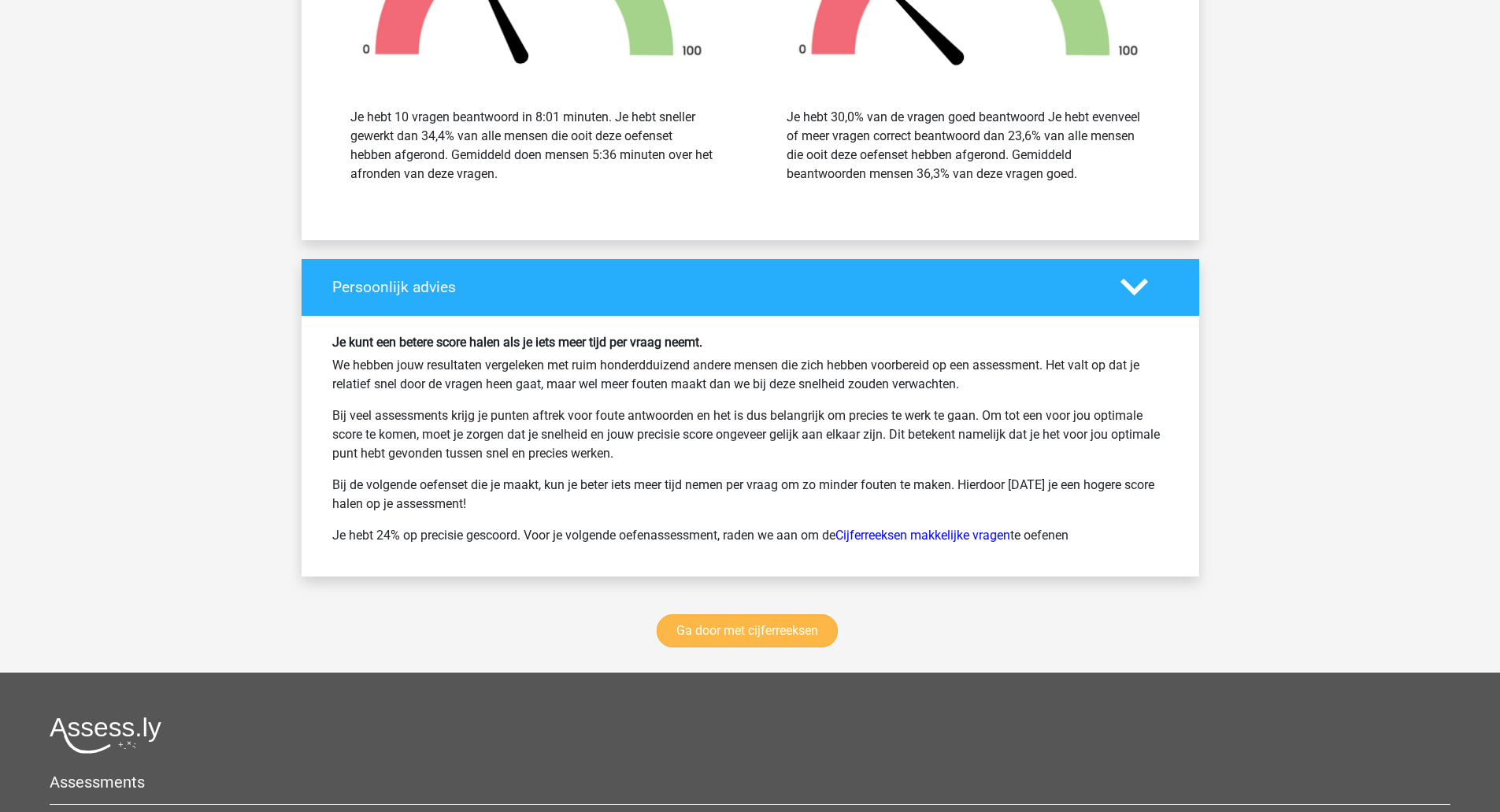
click at [791, 638] on link "Ga door met cijferreeksen" at bounding box center [747, 631] width 181 height 33
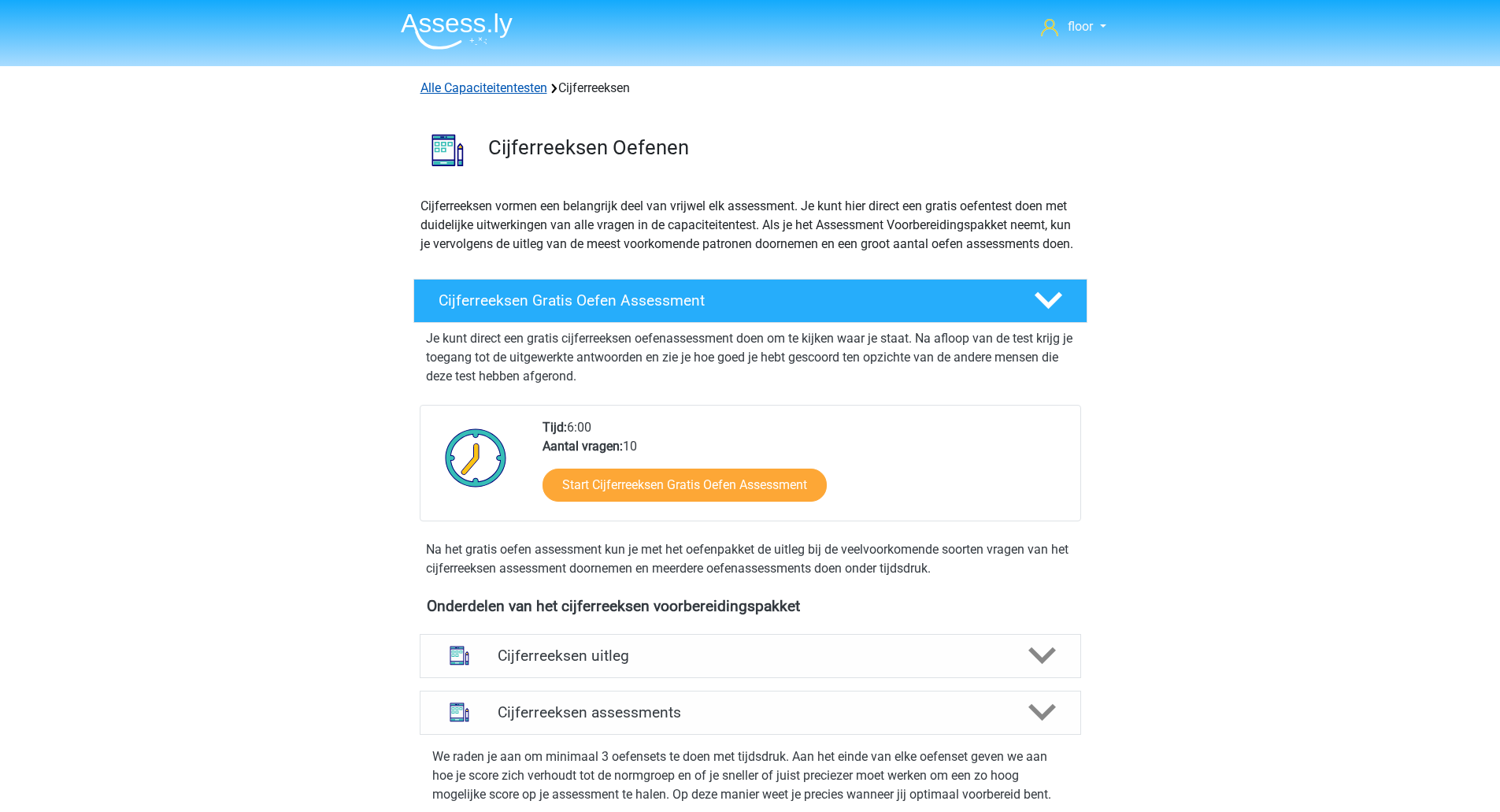
click at [495, 90] on link "Alle Capaciteitentesten" at bounding box center [484, 88] width 127 height 15
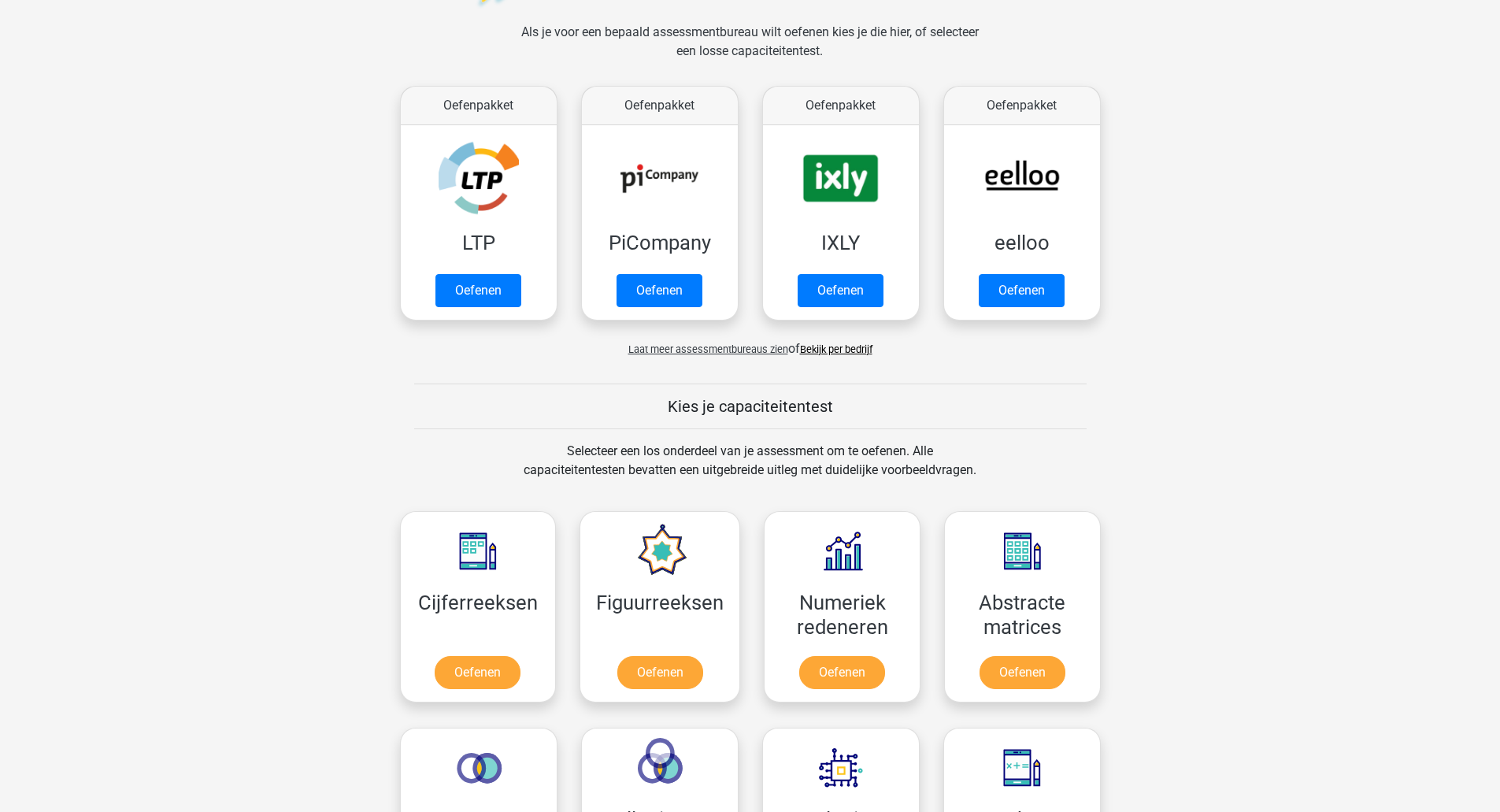
scroll to position [229, 0]
click at [465, 276] on link "Oefenen" at bounding box center [477, 294] width 90 height 35
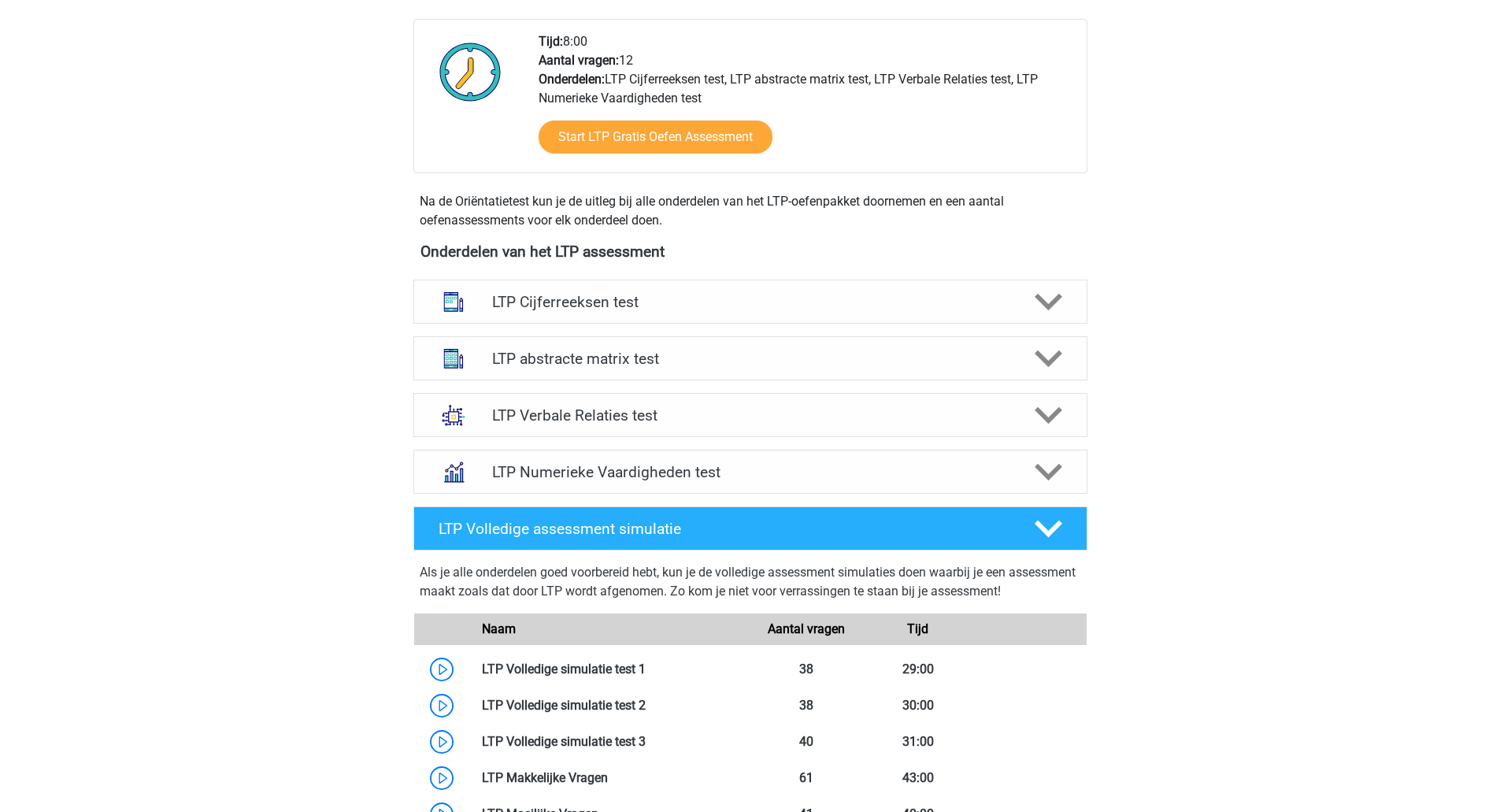
scroll to position [401, 0]
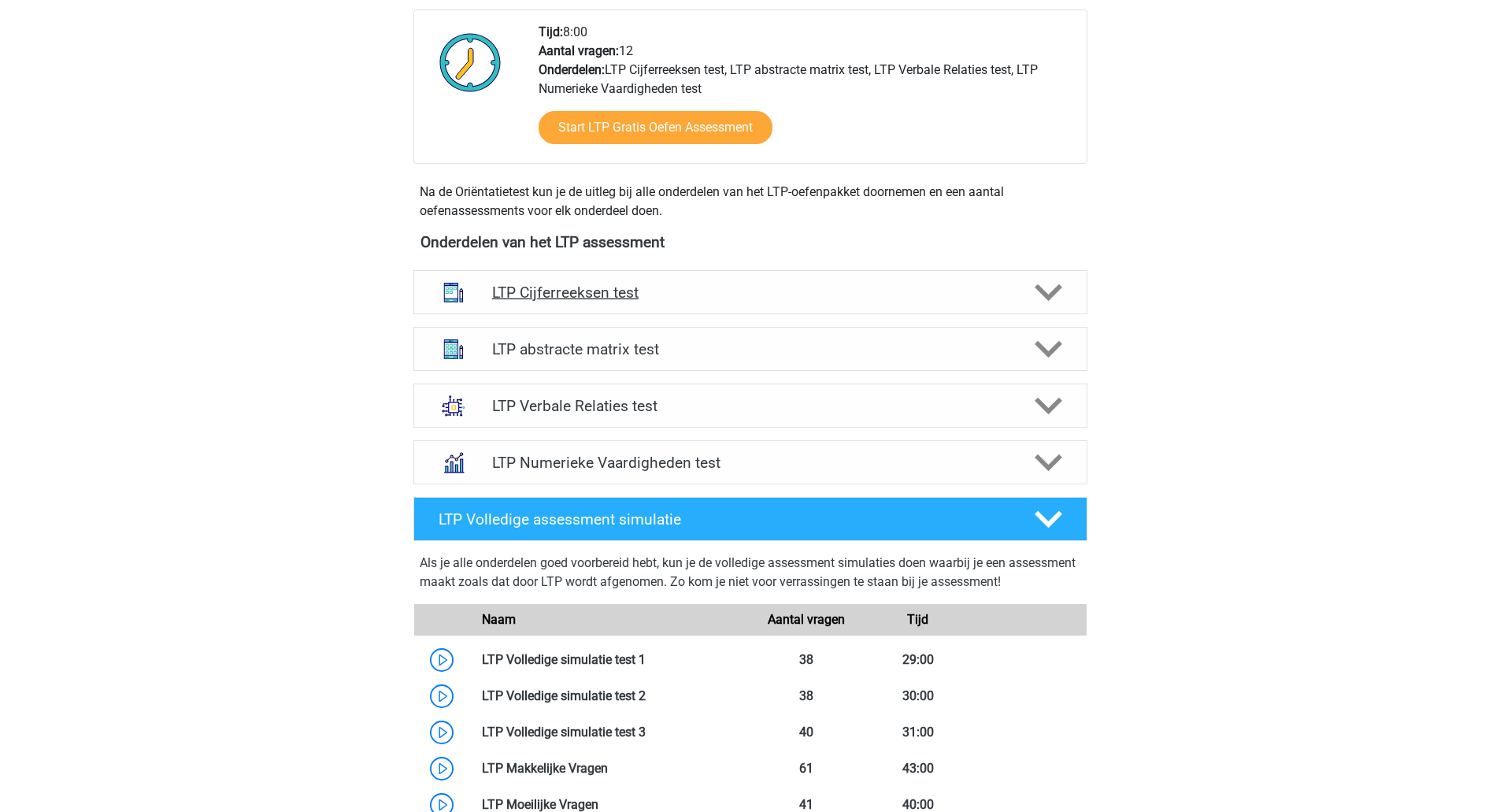
click at [1047, 302] on icon at bounding box center [1048, 292] width 27 height 27
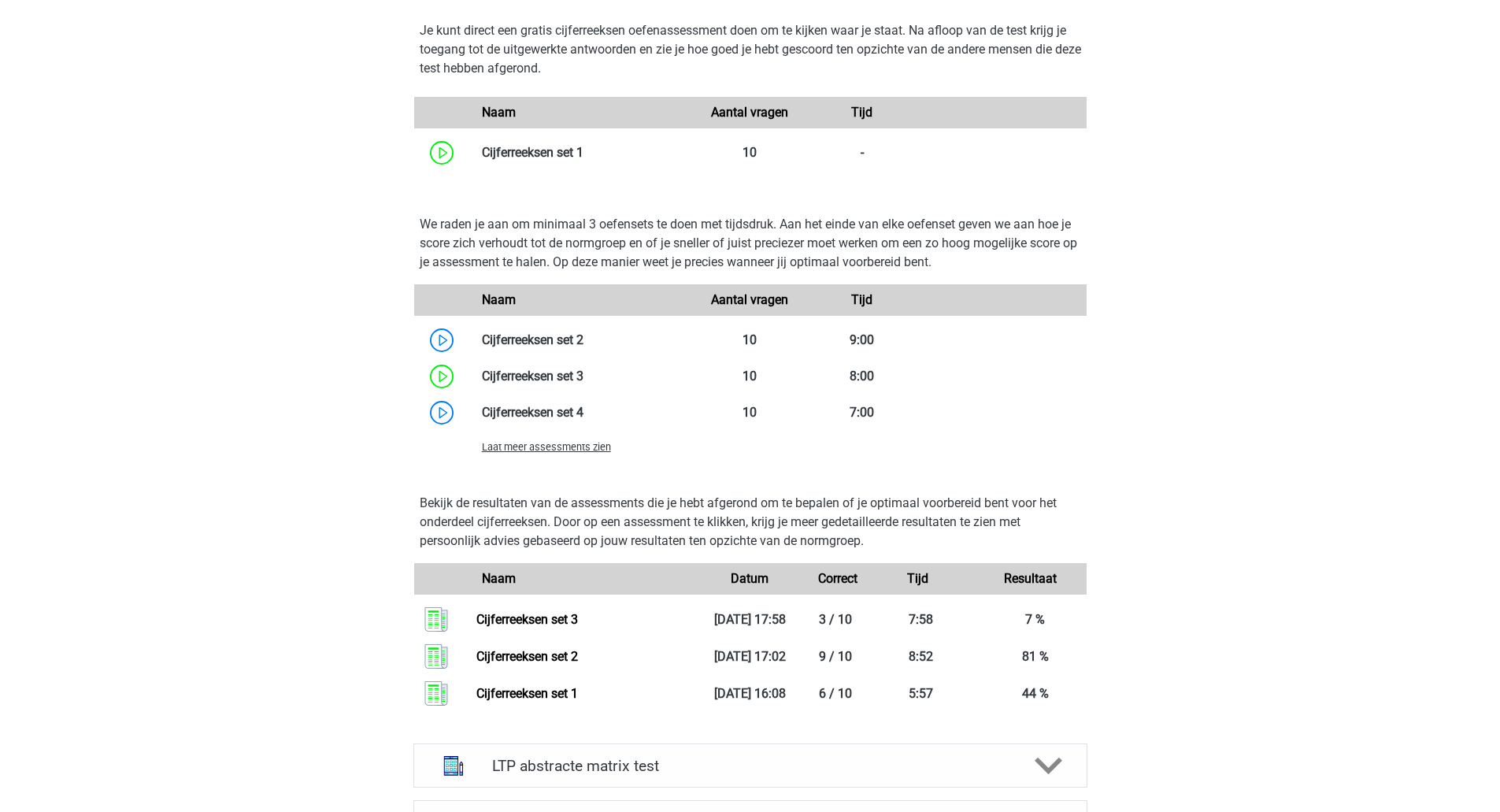
scroll to position [1026, 0]
click at [583, 406] on link at bounding box center [583, 411] width 0 height 15
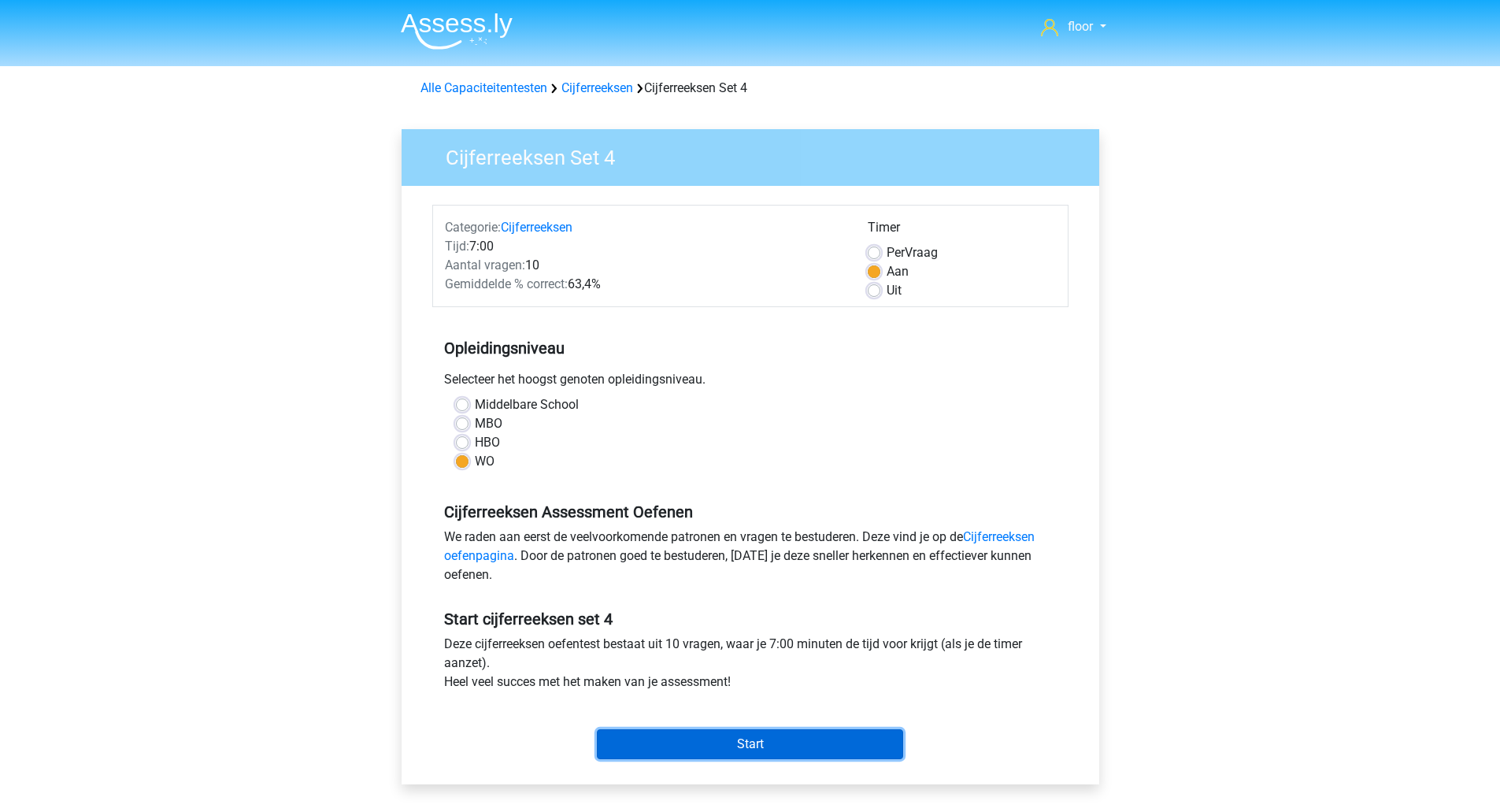
click at [796, 740] on input "Start" at bounding box center [750, 744] width 306 height 30
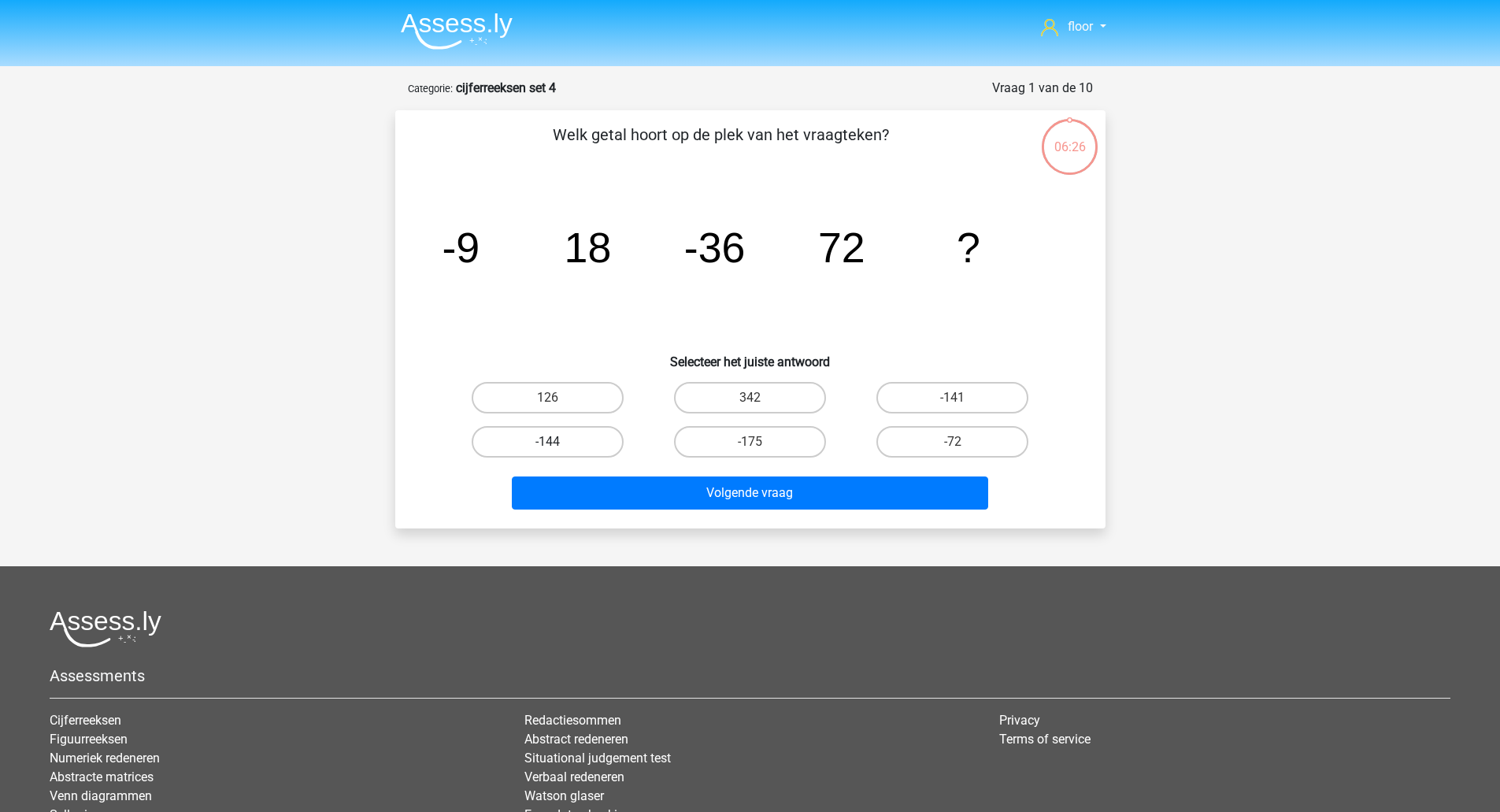
click at [584, 438] on label "-144" at bounding box center [547, 442] width 152 height 31
click at [558, 442] on input "-144" at bounding box center [552, 447] width 10 height 10
radio input "true"
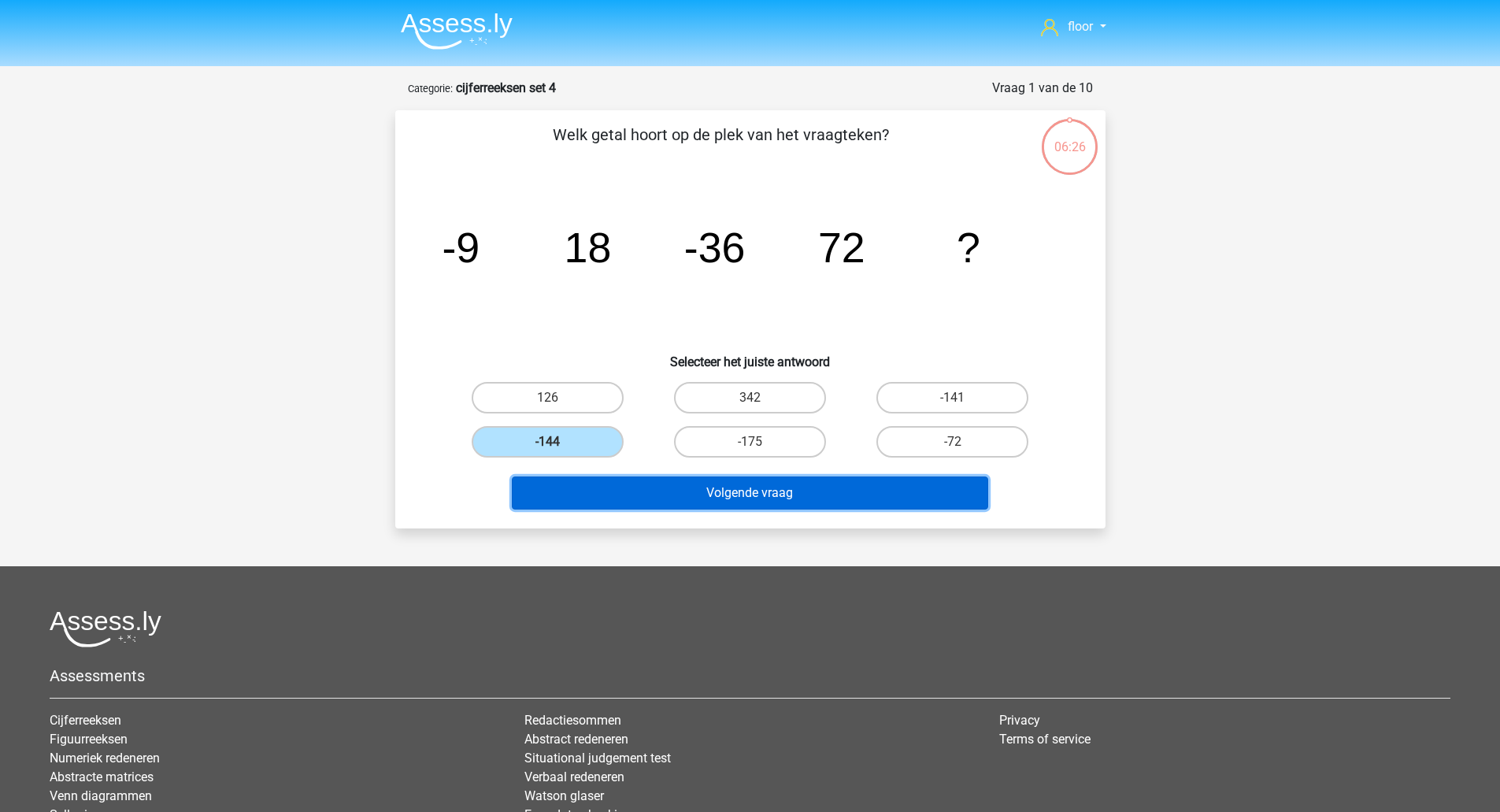
click at [592, 500] on button "Volgende vraag" at bounding box center [750, 493] width 476 height 33
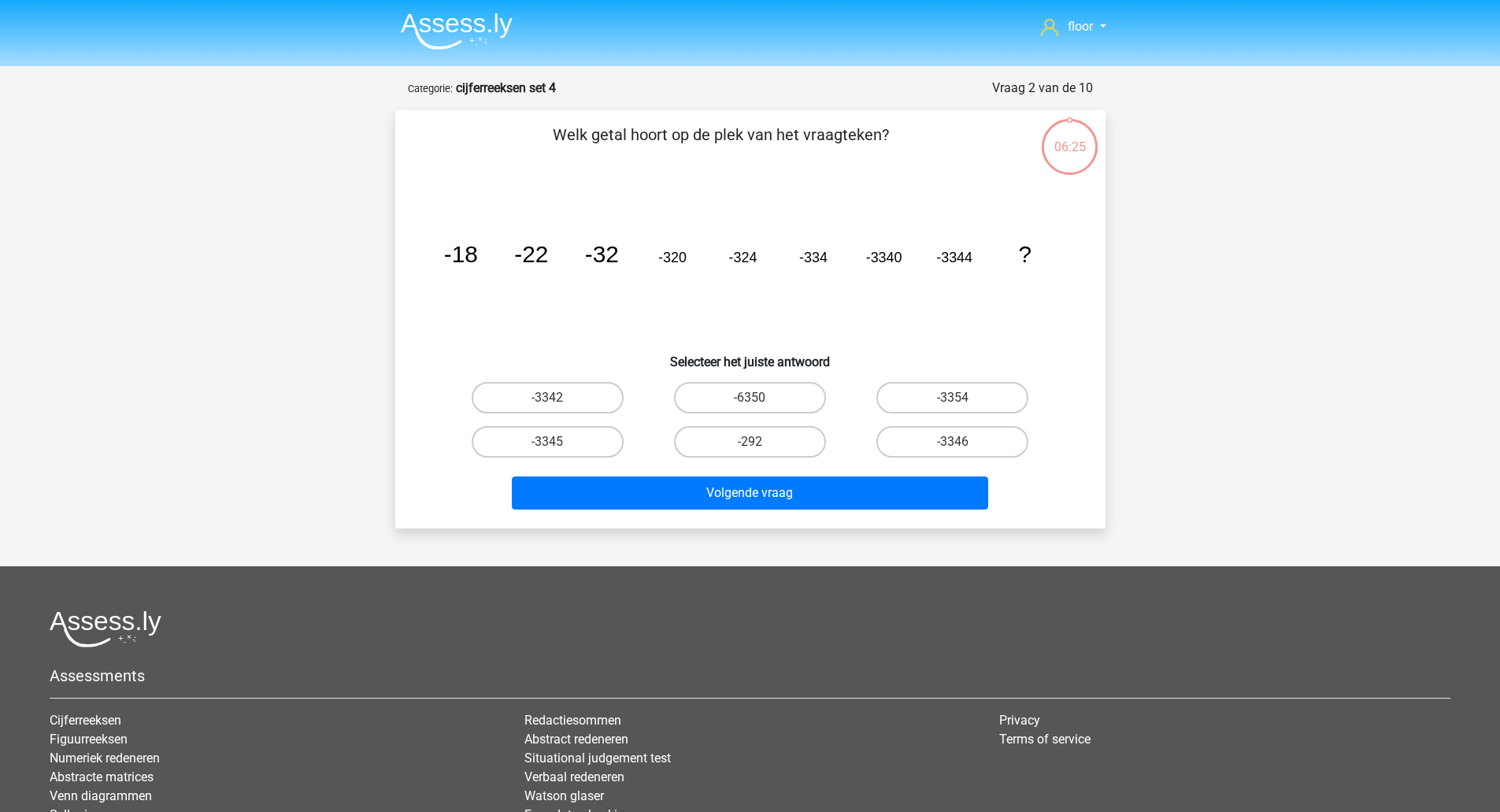
scroll to position [79, 0]
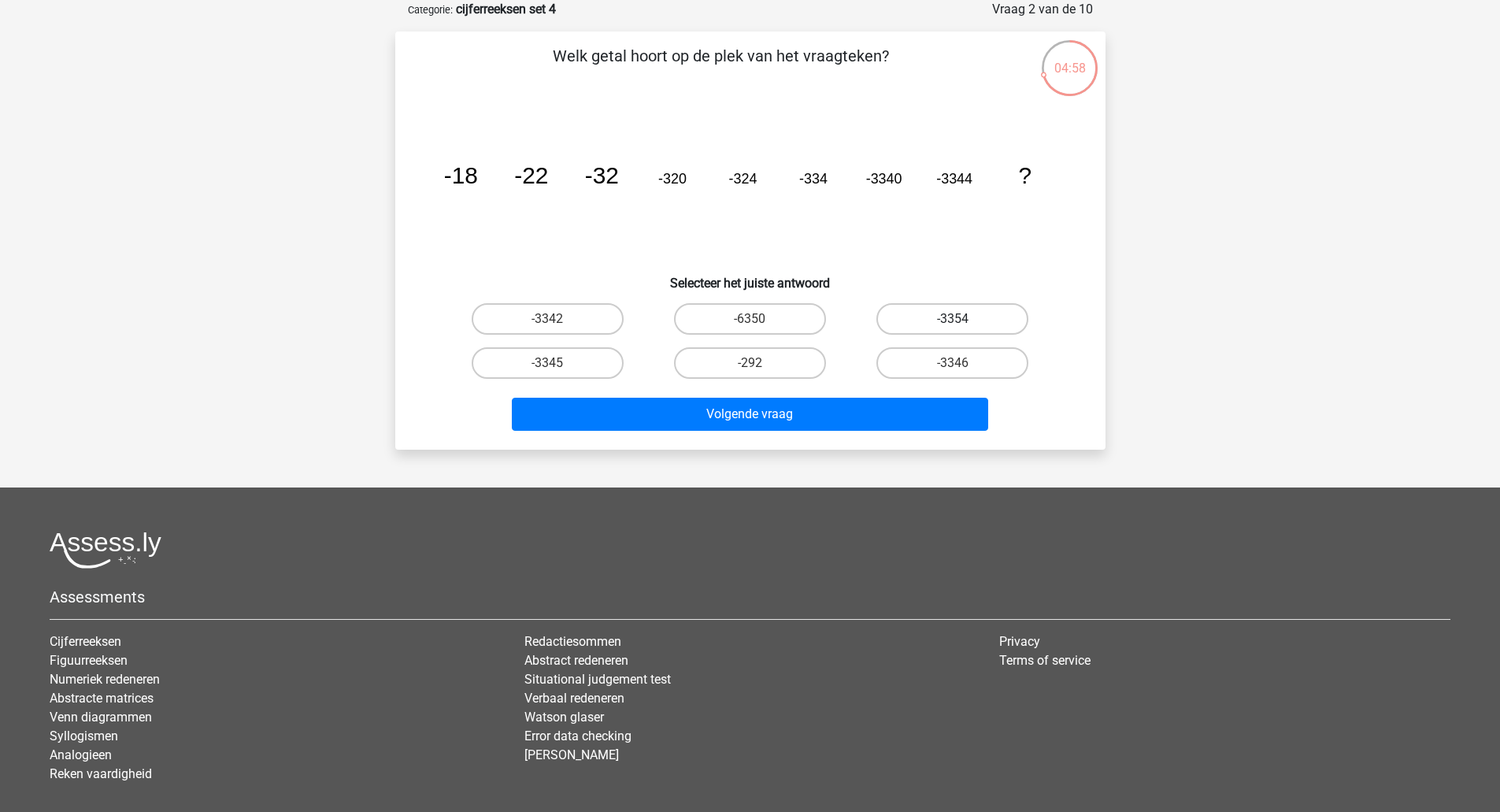
click at [913, 309] on label "-3354" at bounding box center [952, 318] width 152 height 31
click at [953, 319] on input "-3354" at bounding box center [958, 324] width 10 height 10
radio input "true"
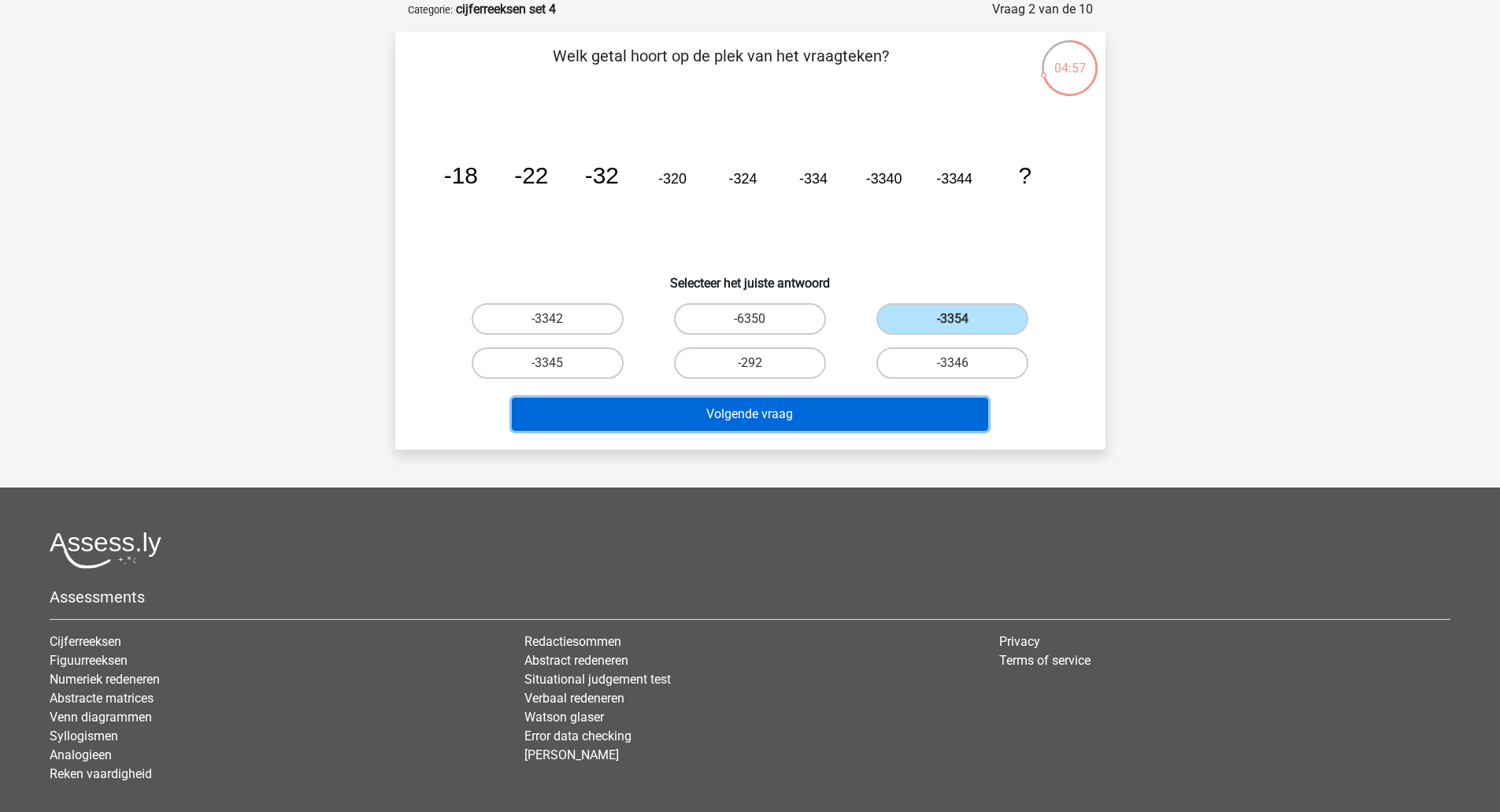
click at [801, 413] on button "Volgende vraag" at bounding box center [750, 414] width 476 height 33
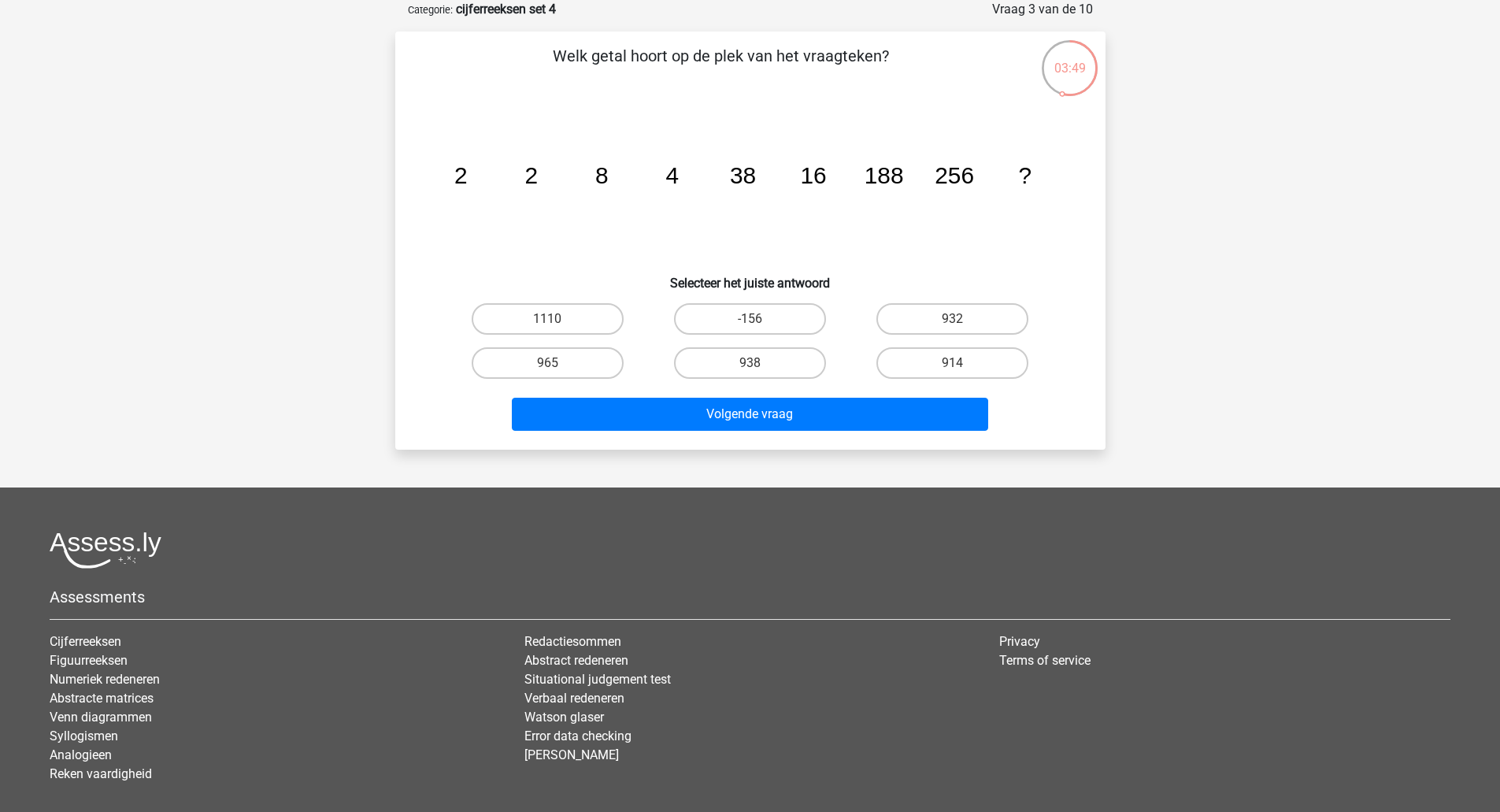
click at [532, 142] on icon "image/svg+xml 2 2 8 4 38 16 188 256 ?" at bounding box center [750, 183] width 634 height 159
click at [679, 170] on icon "image/svg+xml 2 2 8 4 38 16 188 256 ?" at bounding box center [750, 183] width 634 height 159
click at [833, 181] on icon "image/svg+xml 2 2 8 4 38 16 188 256 ?" at bounding box center [750, 183] width 634 height 159
click at [962, 172] on tspan "256" at bounding box center [954, 175] width 39 height 26
click at [868, 183] on tspan "188" at bounding box center [884, 175] width 39 height 26
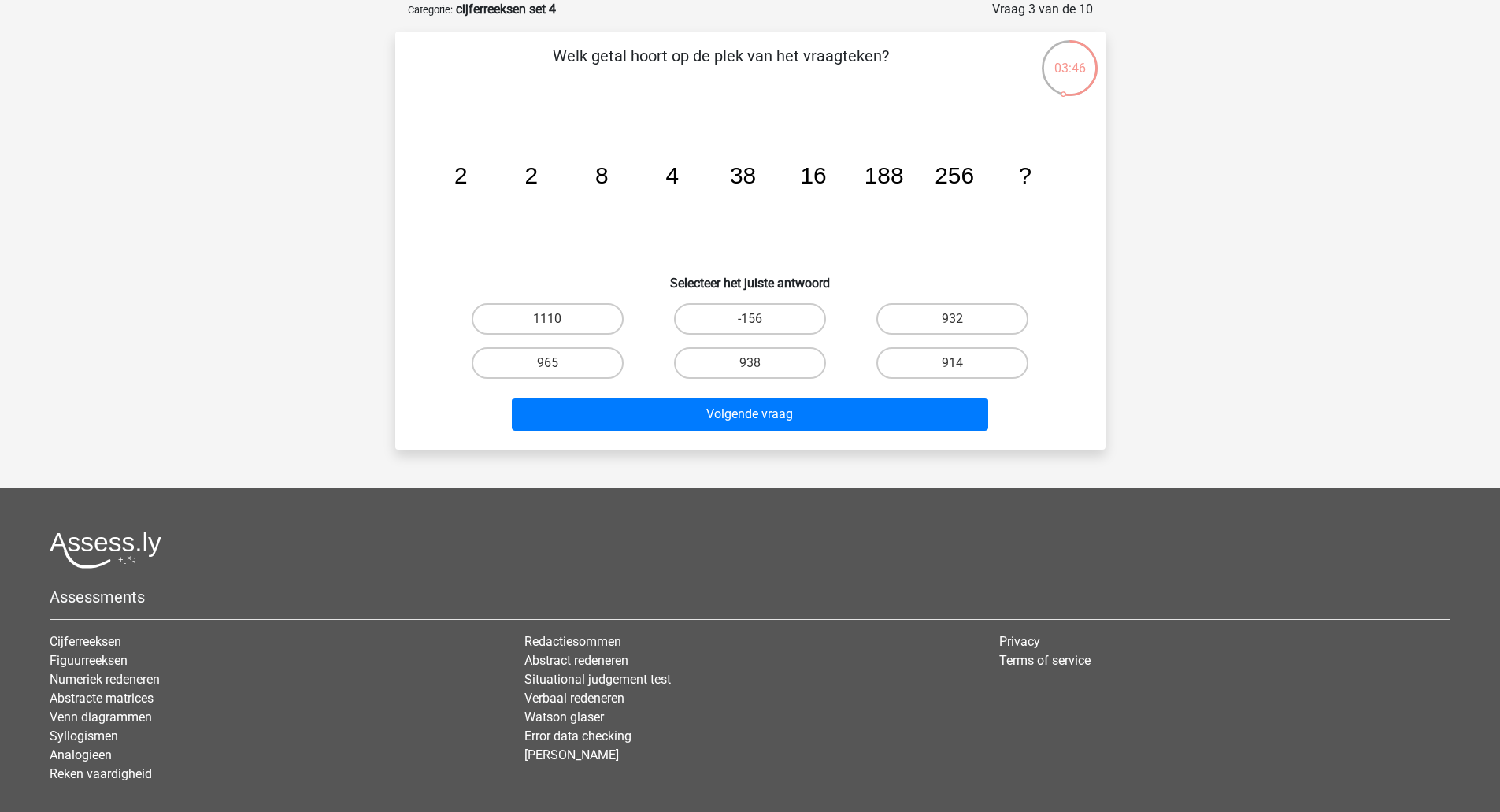
click at [741, 183] on tspan "38" at bounding box center [742, 175] width 26 height 26
click at [591, 183] on icon "image/svg+xml 2 2 8 4 38 16 188 256 ?" at bounding box center [750, 183] width 634 height 159
click at [458, 179] on tspan "2" at bounding box center [460, 175] width 13 height 26
click at [611, 166] on icon "image/svg+xml 2 2 8 4 38 16 188 256 ?" at bounding box center [750, 183] width 634 height 159
click at [752, 181] on tspan "38" at bounding box center [742, 175] width 26 height 26
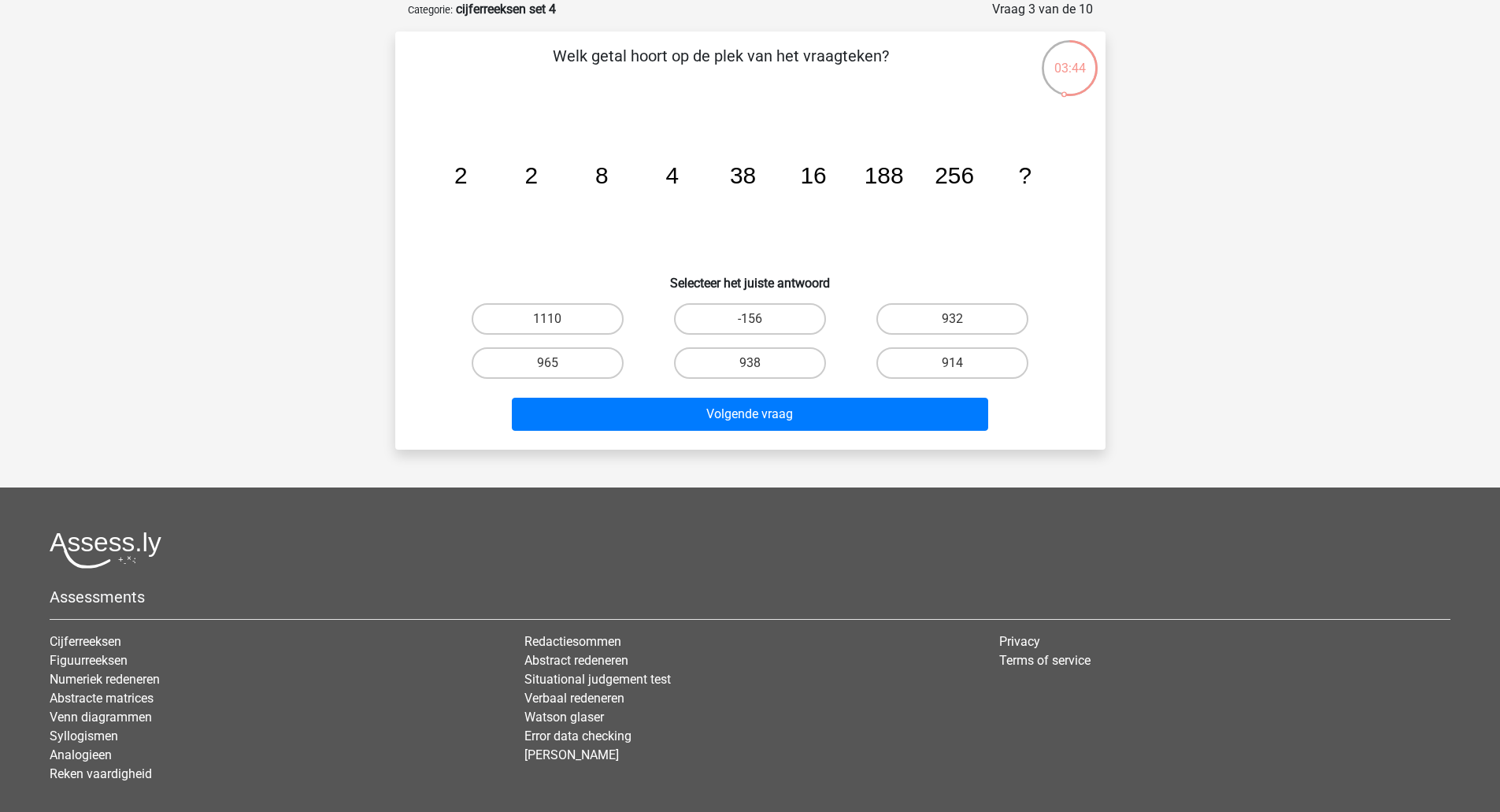
click at [891, 183] on tspan "188" at bounding box center [884, 175] width 39 height 26
click at [954, 322] on input "932" at bounding box center [958, 324] width 10 height 10
radio input "true"
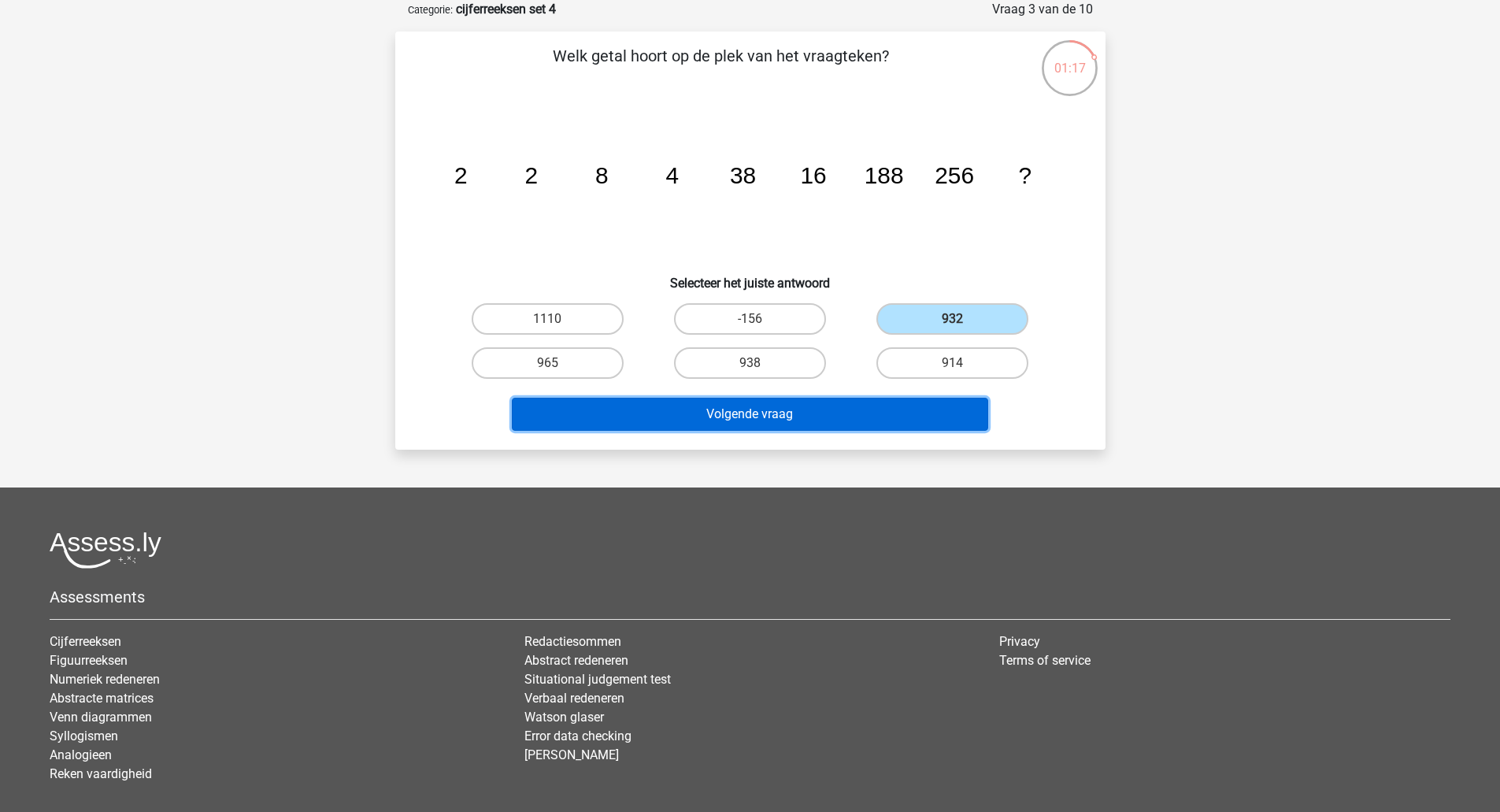
click at [787, 413] on button "Volgende vraag" at bounding box center [750, 414] width 476 height 33
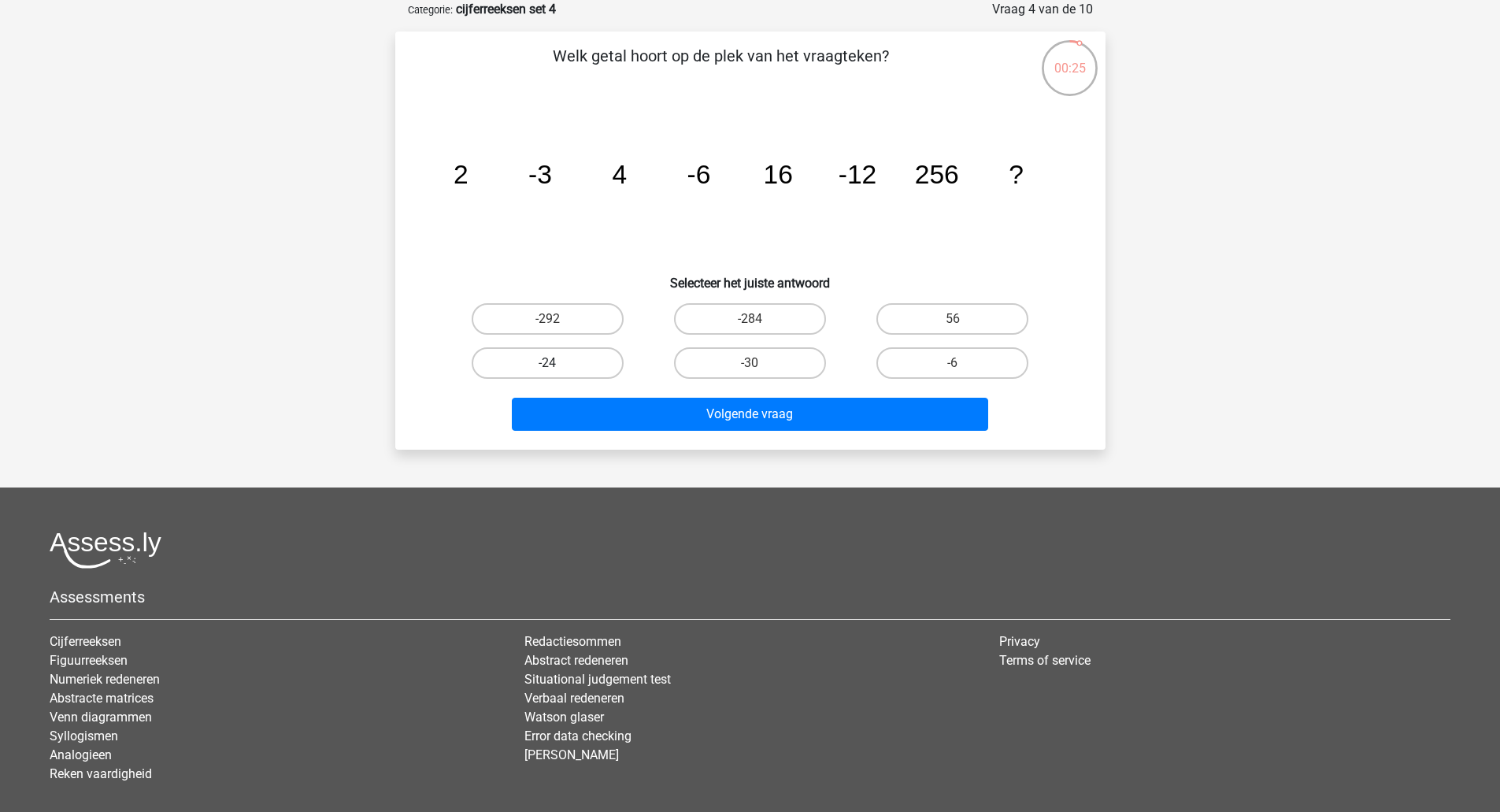
click at [570, 364] on label "-24" at bounding box center [547, 363] width 152 height 31
click at [558, 364] on input "-24" at bounding box center [552, 368] width 10 height 10
radio input "true"
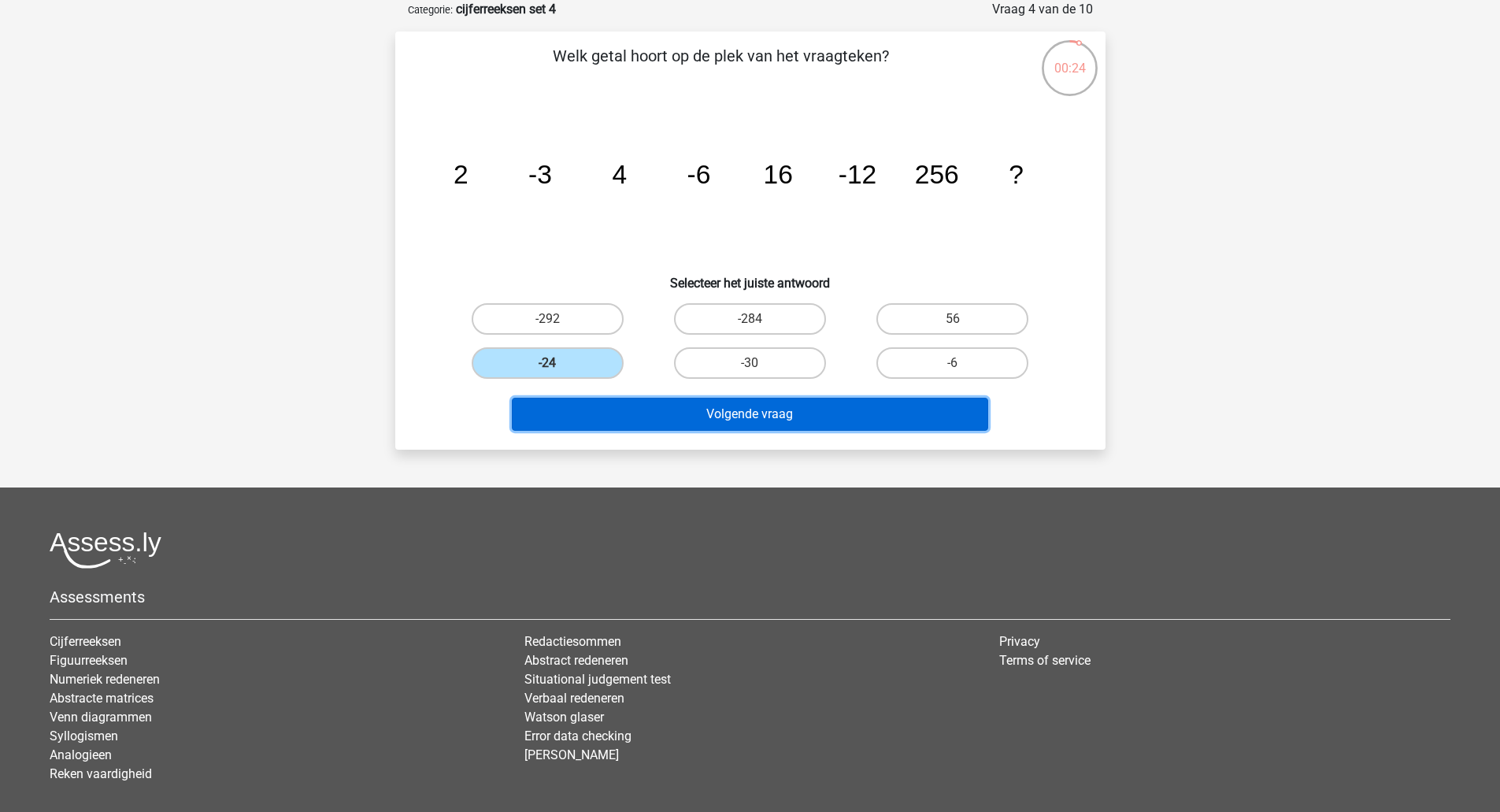
click at [665, 415] on button "Volgende vraag" at bounding box center [750, 414] width 476 height 33
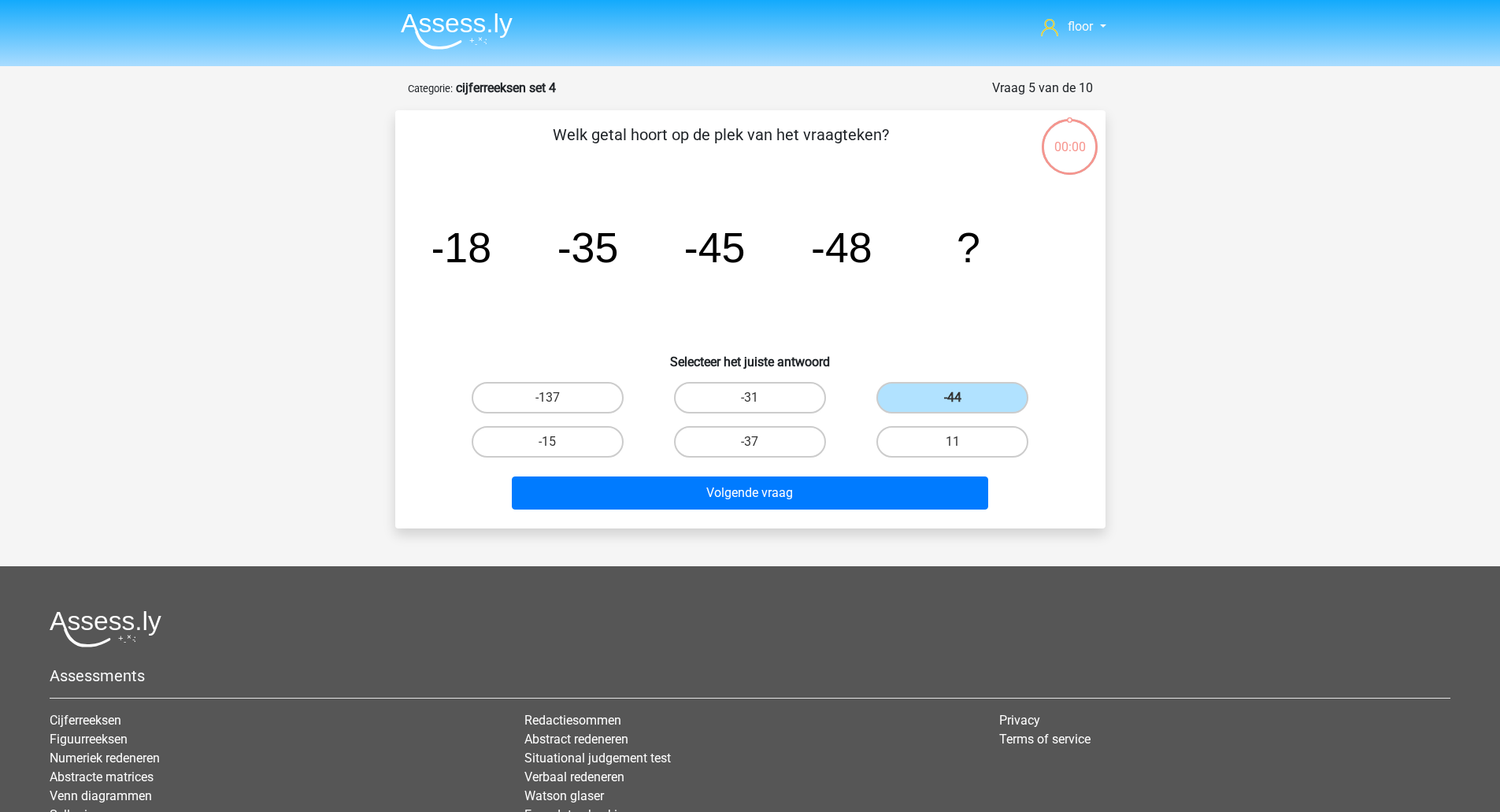
scroll to position [79, 0]
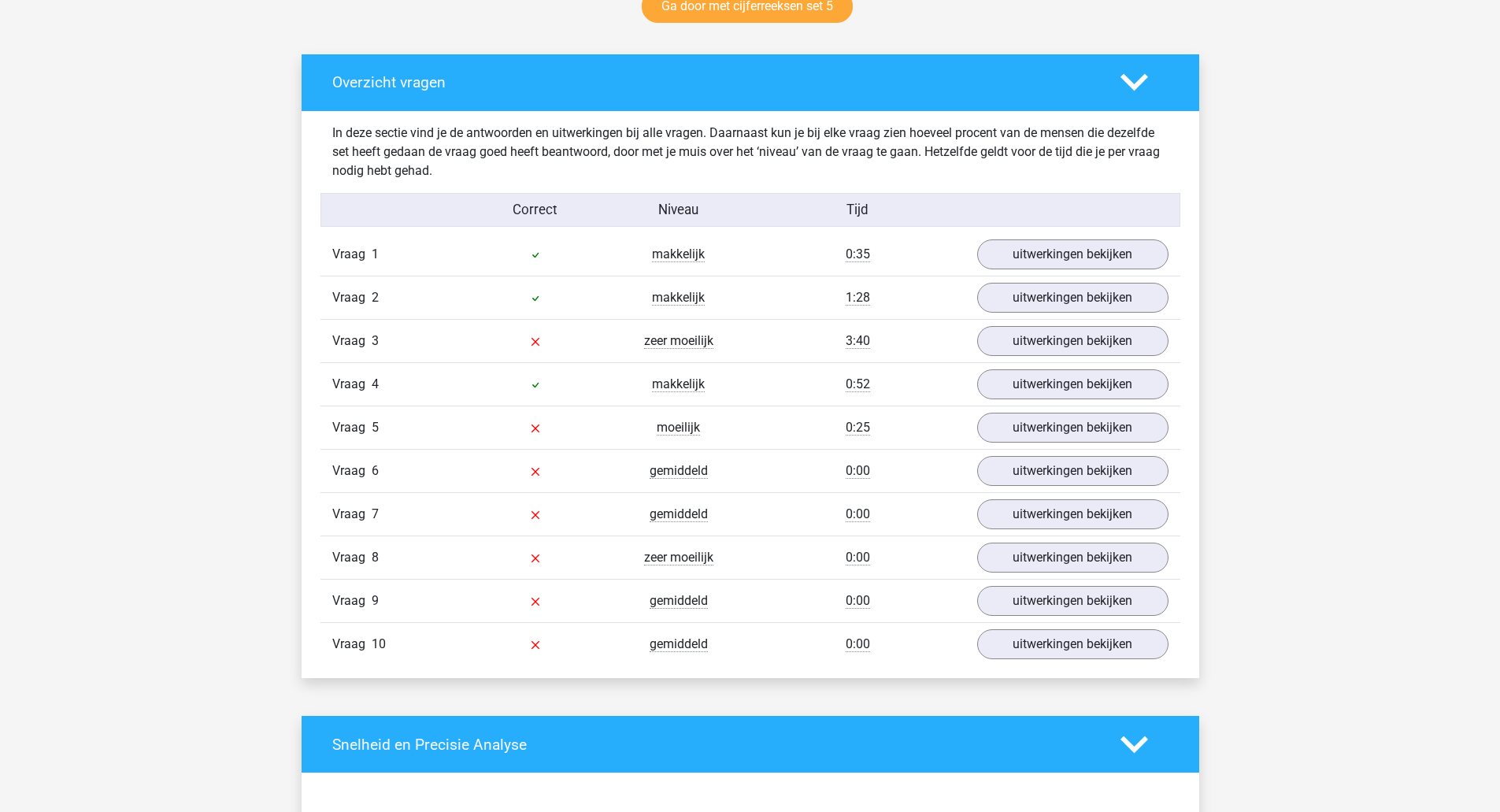
scroll to position [854, 0]
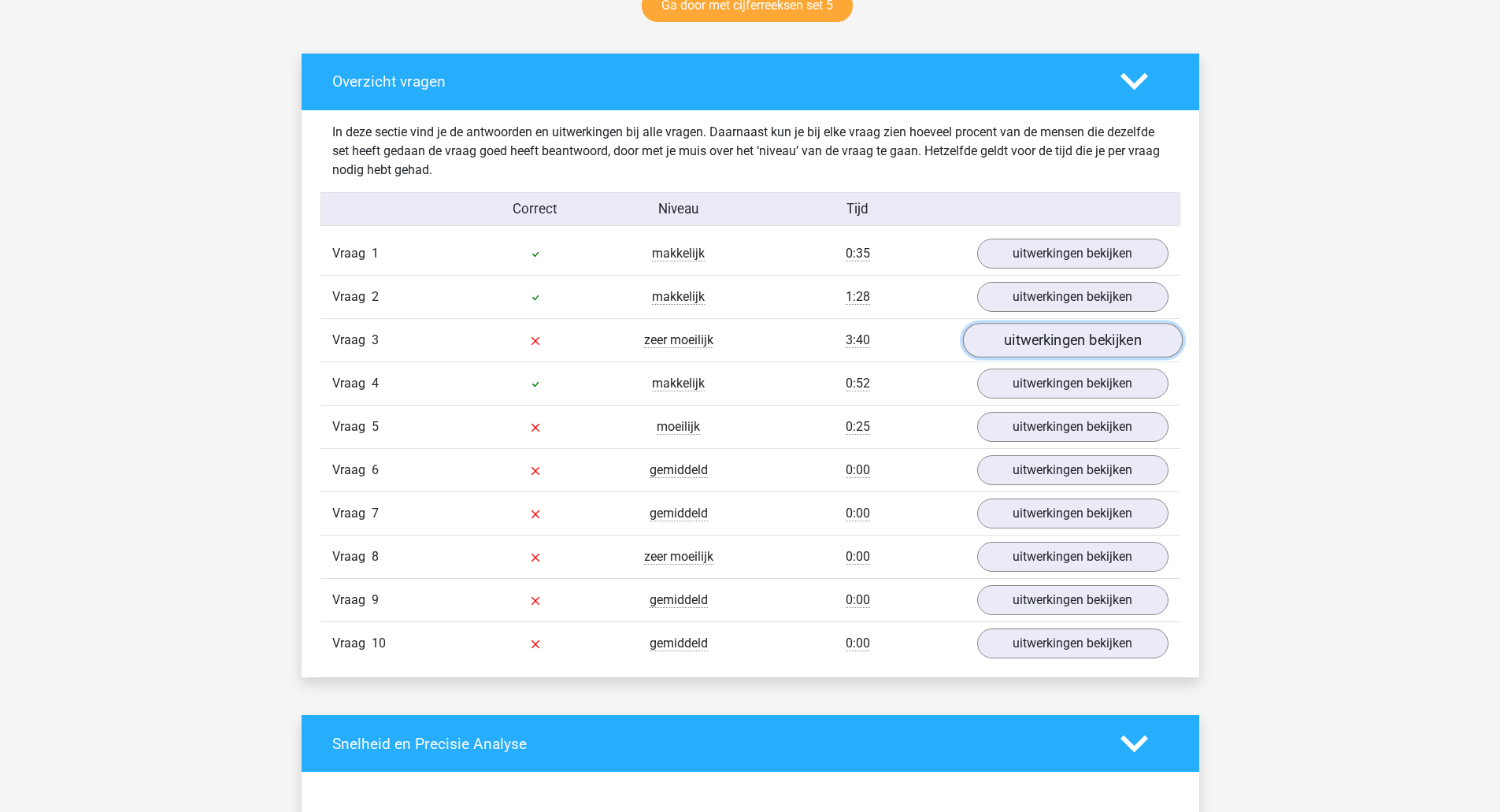
click at [1083, 350] on link "uitwerkingen bekijken" at bounding box center [1072, 340] width 220 height 35
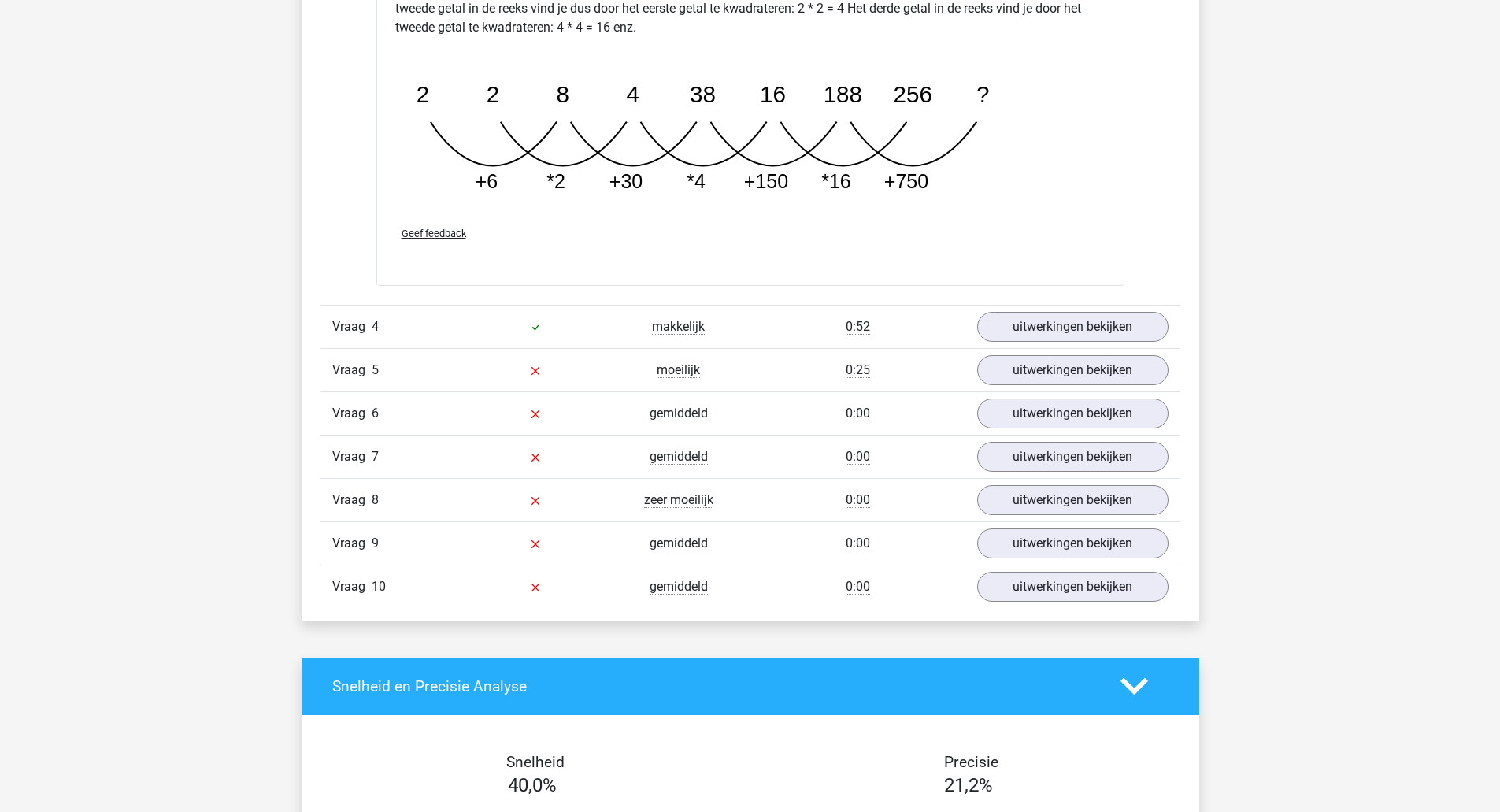
scroll to position [1733, 0]
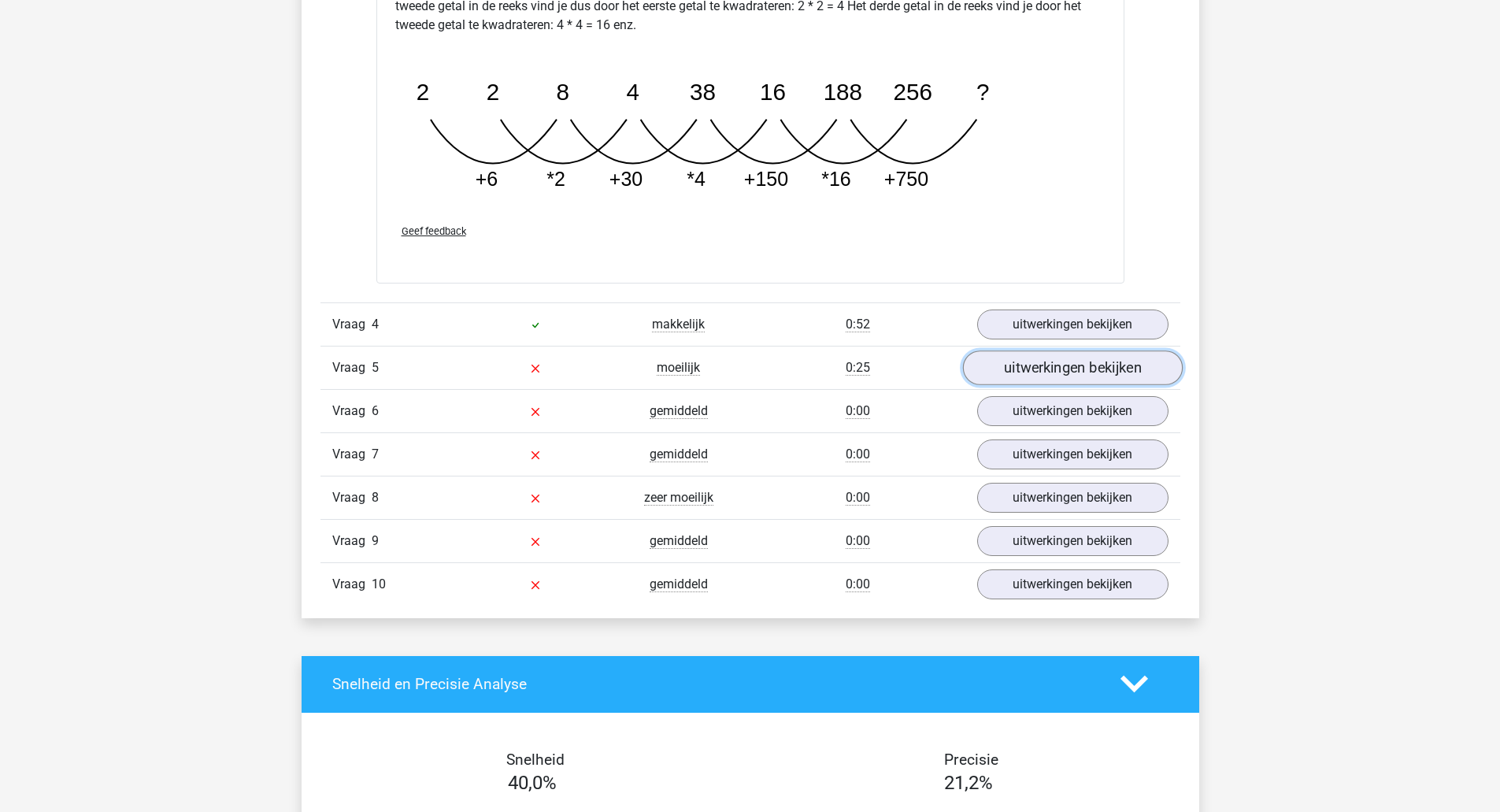
click at [1057, 372] on link "uitwerkingen bekijken" at bounding box center [1072, 368] width 220 height 35
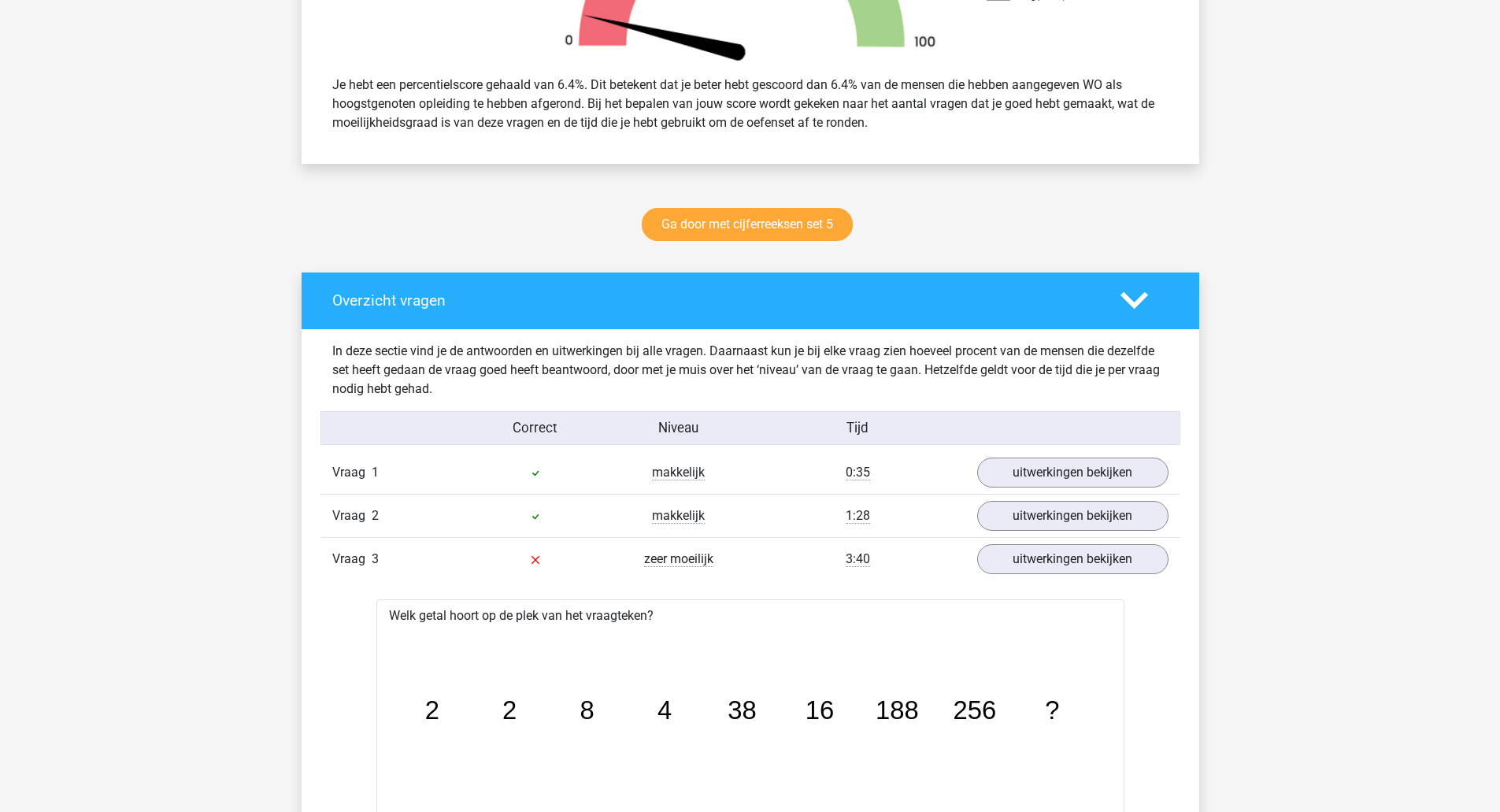
scroll to position [633, 0]
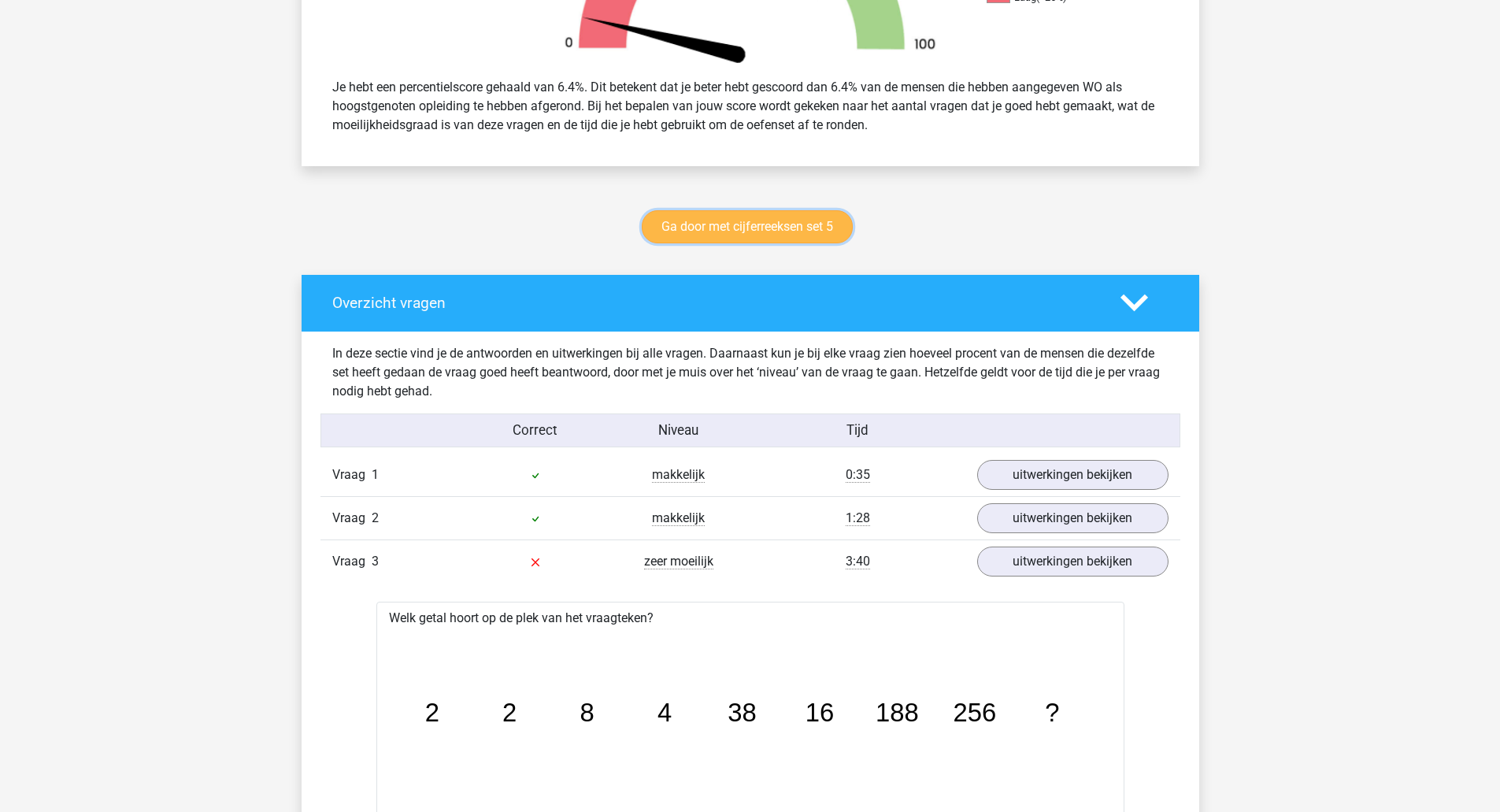
click at [679, 228] on link "Ga door met cijferreeksen set 5" at bounding box center [747, 227] width 211 height 33
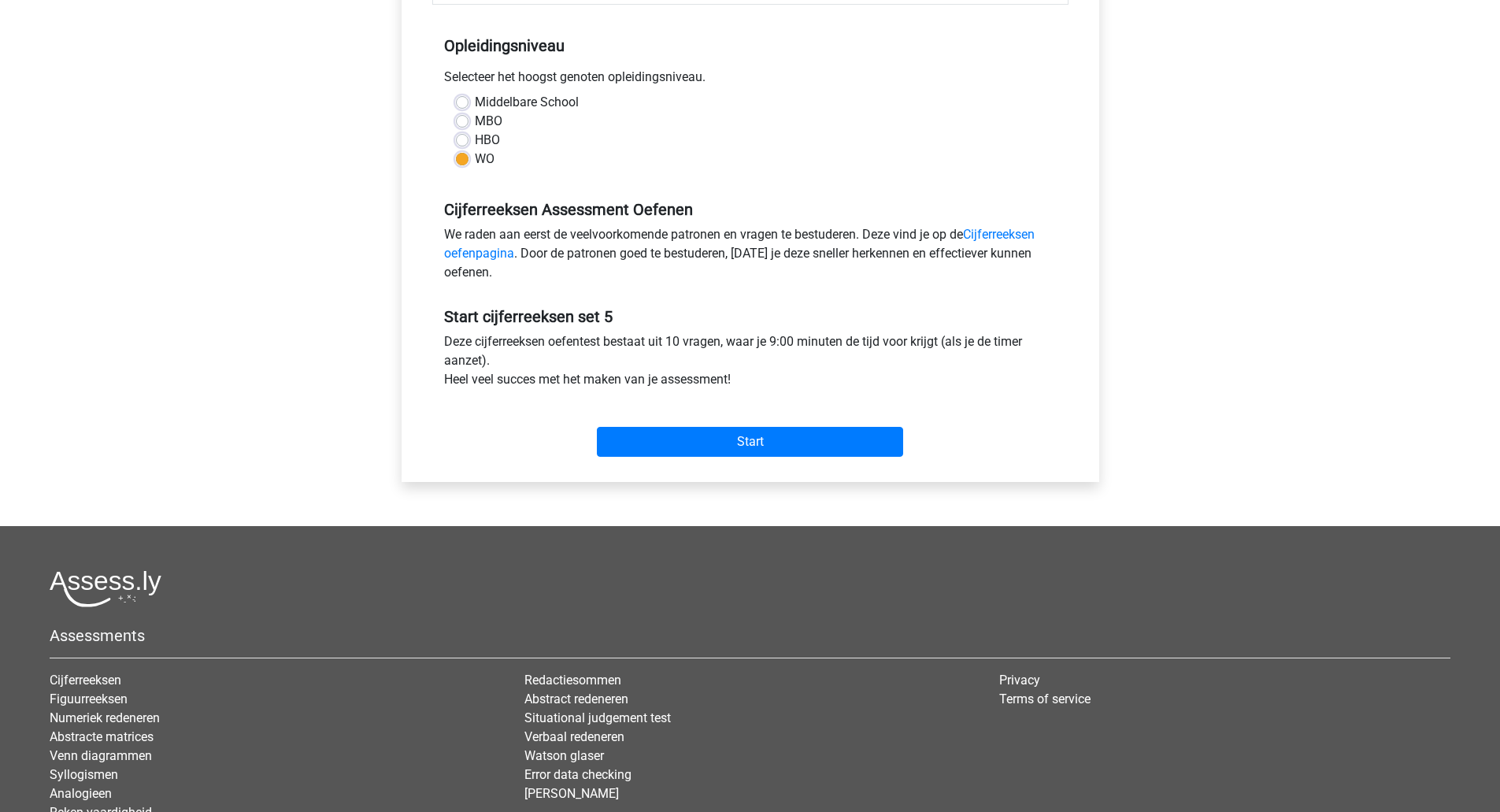
scroll to position [307, 0]
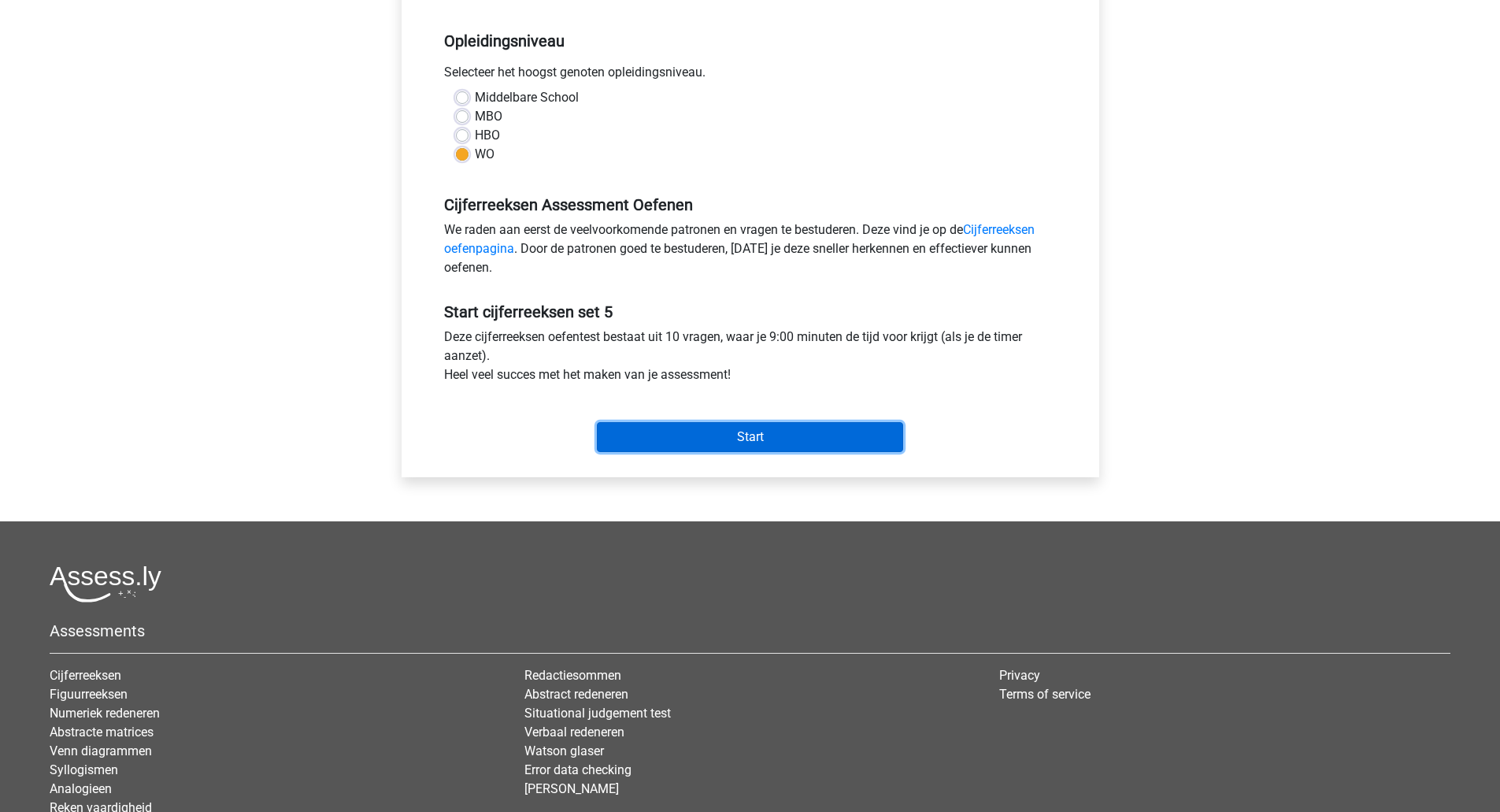
click at [702, 431] on input "Start" at bounding box center [750, 437] width 306 height 30
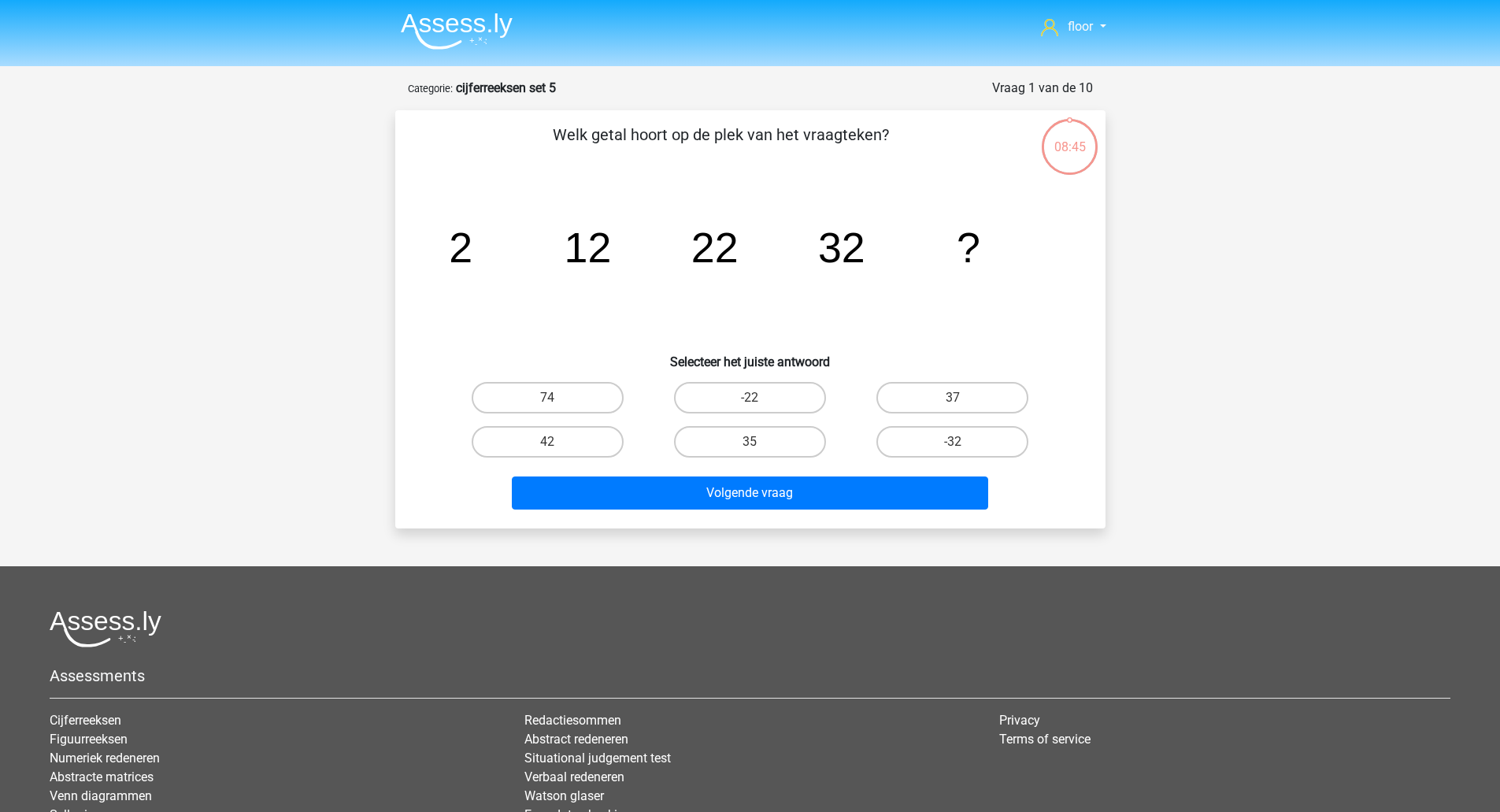
click at [562, 442] on label "42" at bounding box center [547, 442] width 152 height 31
click at [558, 442] on input "42" at bounding box center [552, 447] width 10 height 10
radio input "true"
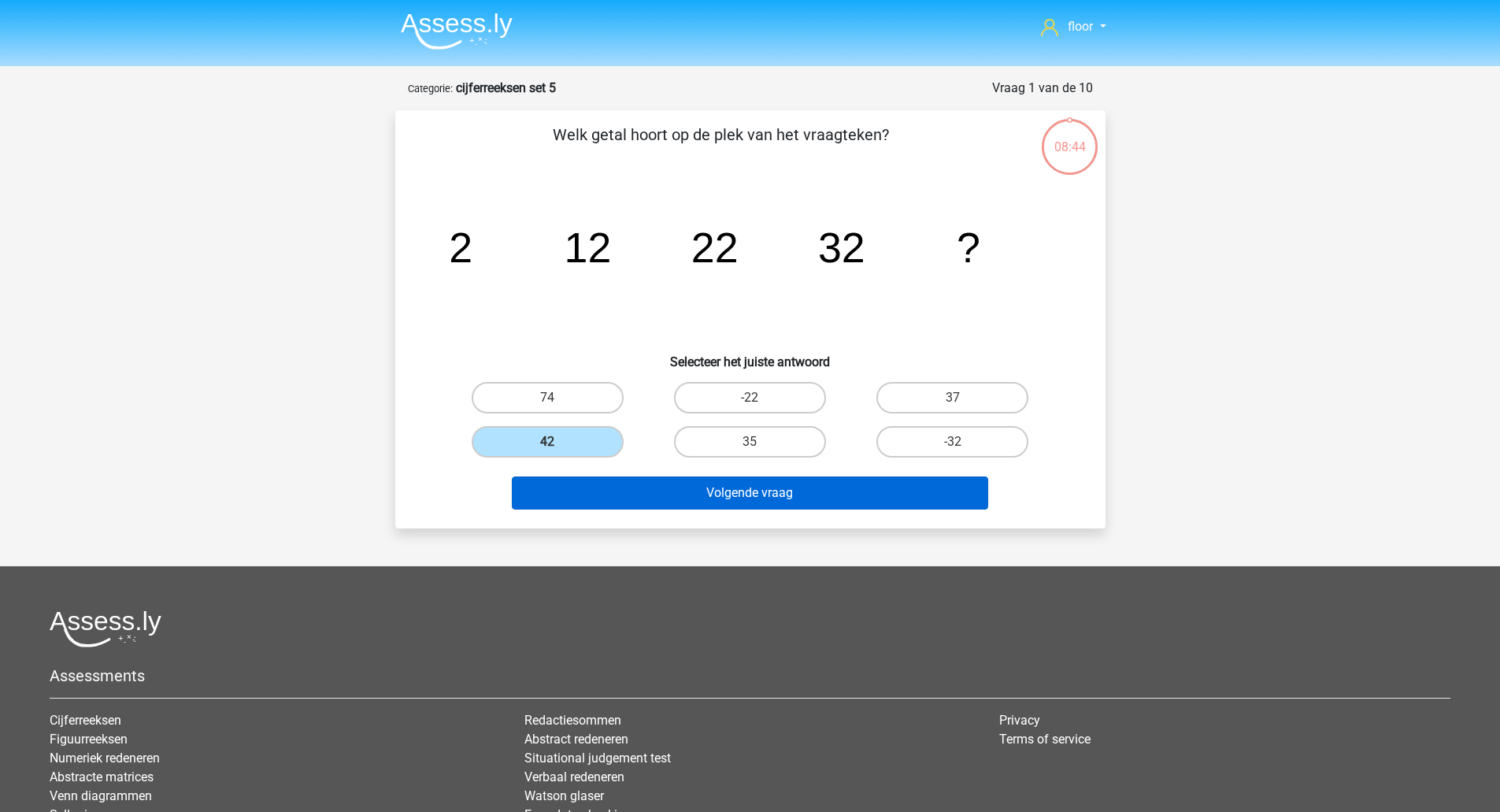
click at [651, 489] on button "Volgende vraag" at bounding box center [750, 493] width 476 height 33
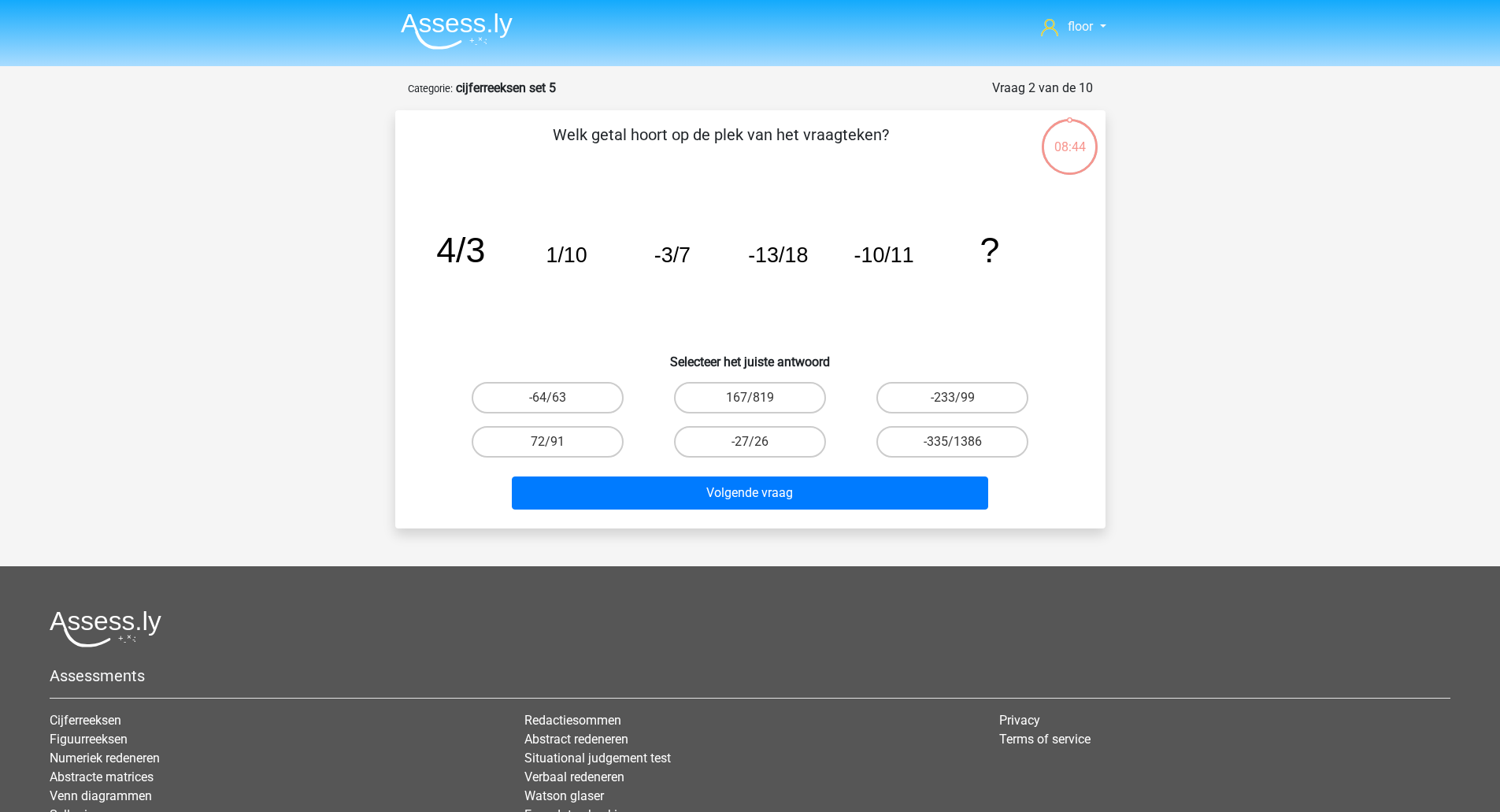
scroll to position [79, 0]
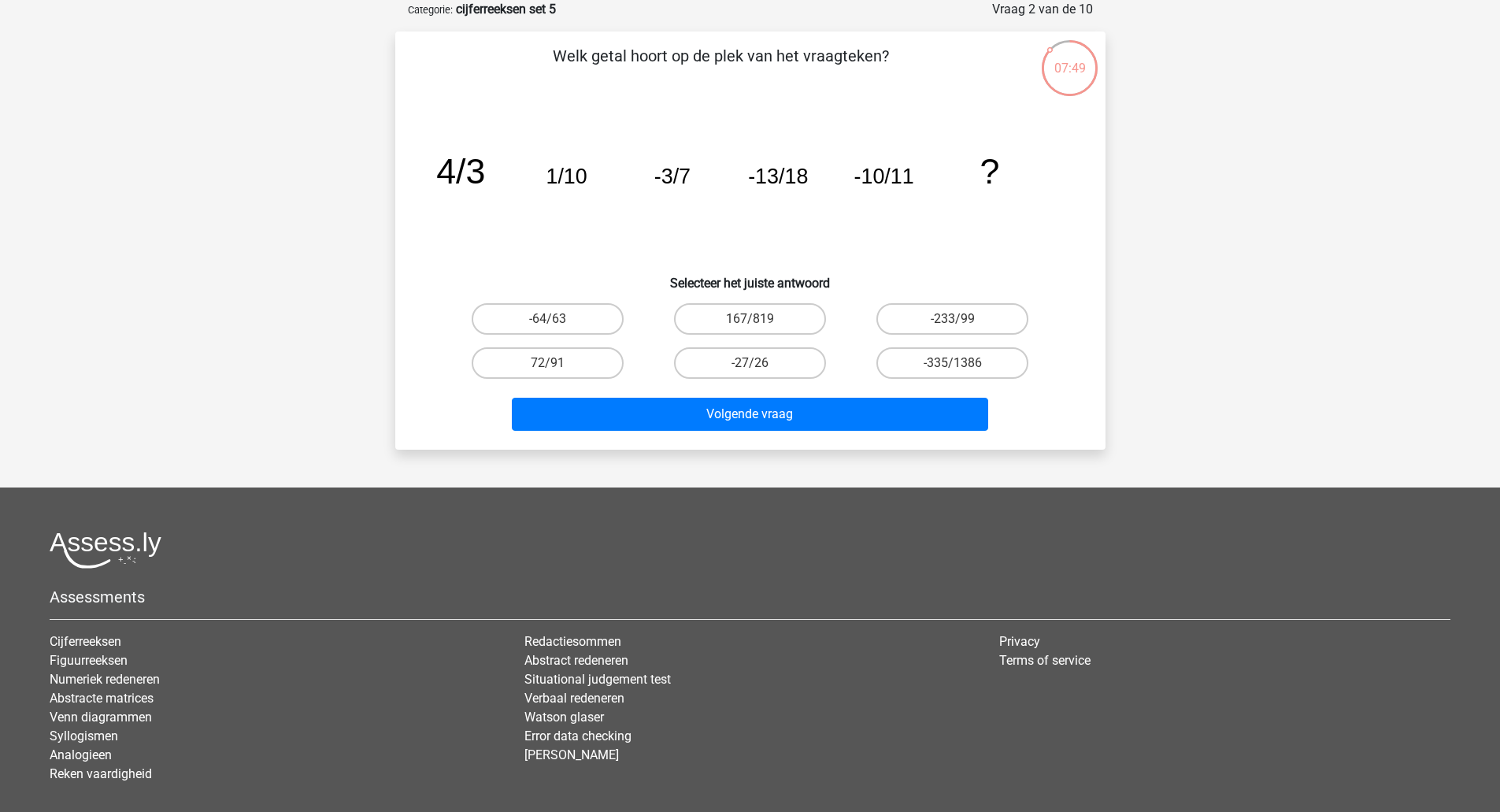
click at [566, 363] on label "72/91" at bounding box center [547, 363] width 152 height 31
click at [558, 363] on input "72/91" at bounding box center [552, 368] width 10 height 10
radio input "true"
click at [745, 370] on label "-27/26" at bounding box center [750, 363] width 152 height 31
click at [750, 370] on input "-27/26" at bounding box center [755, 368] width 10 height 10
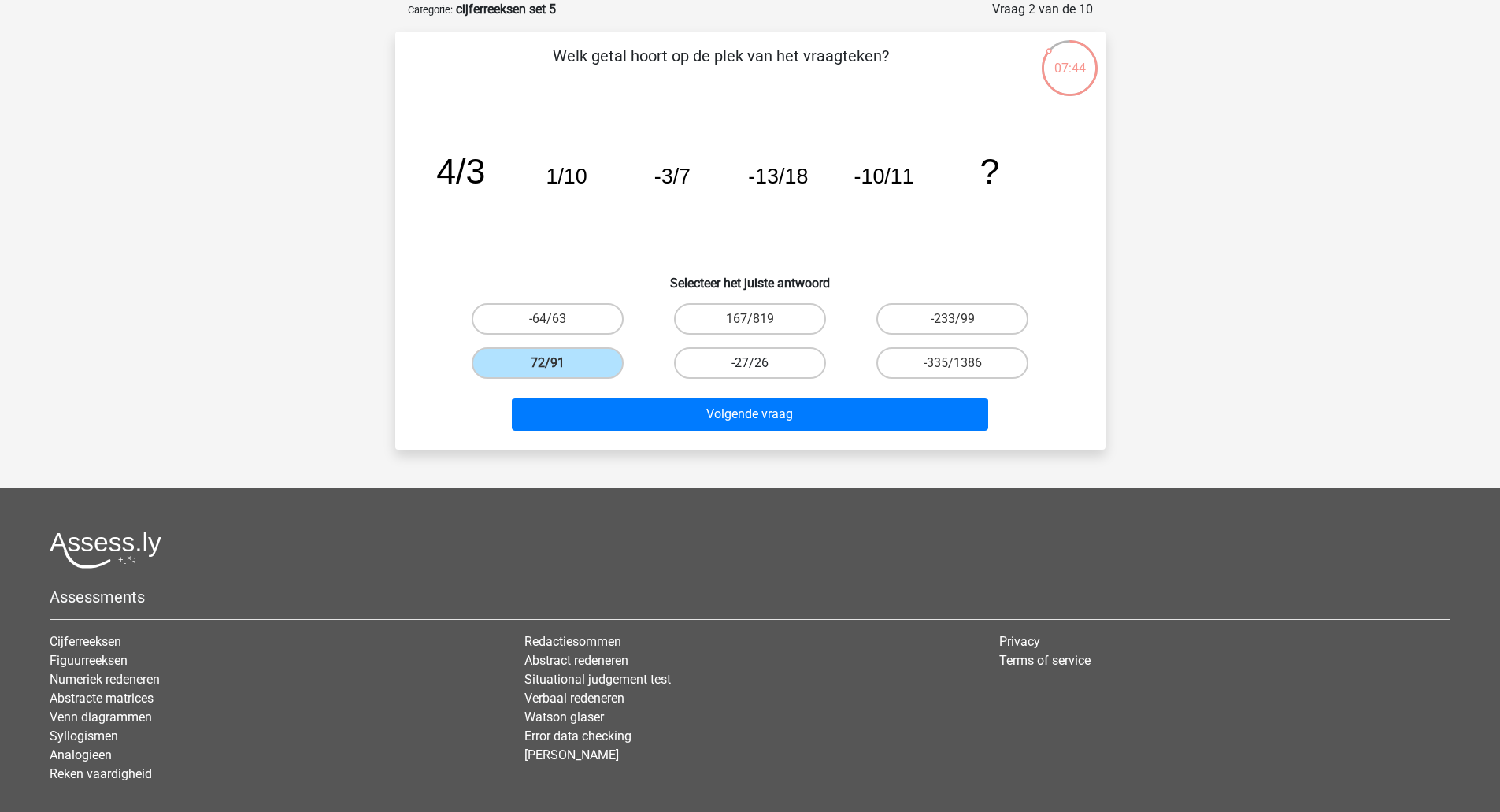
radio input "true"
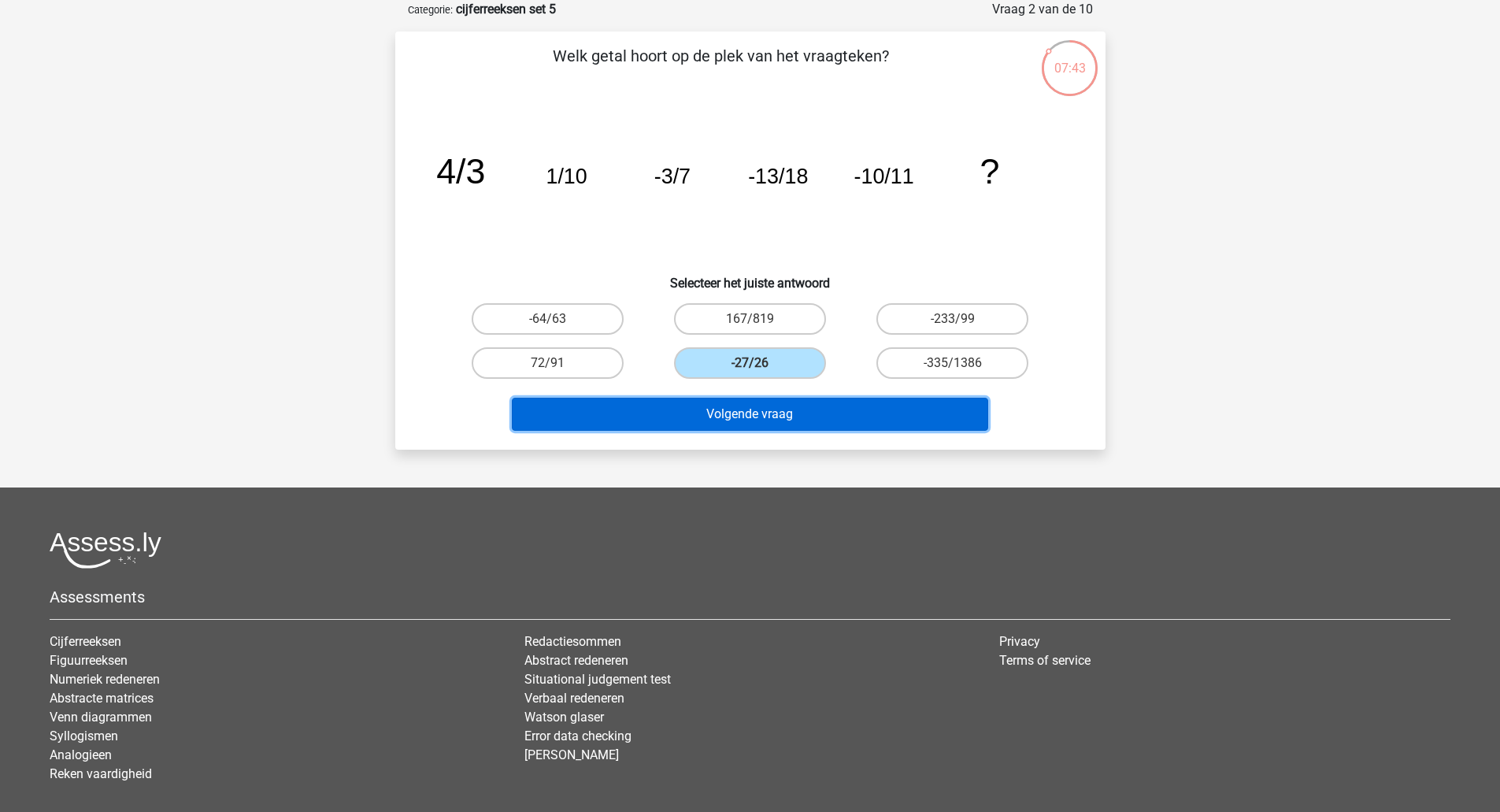
click at [778, 423] on button "Volgende vraag" at bounding box center [750, 414] width 476 height 33
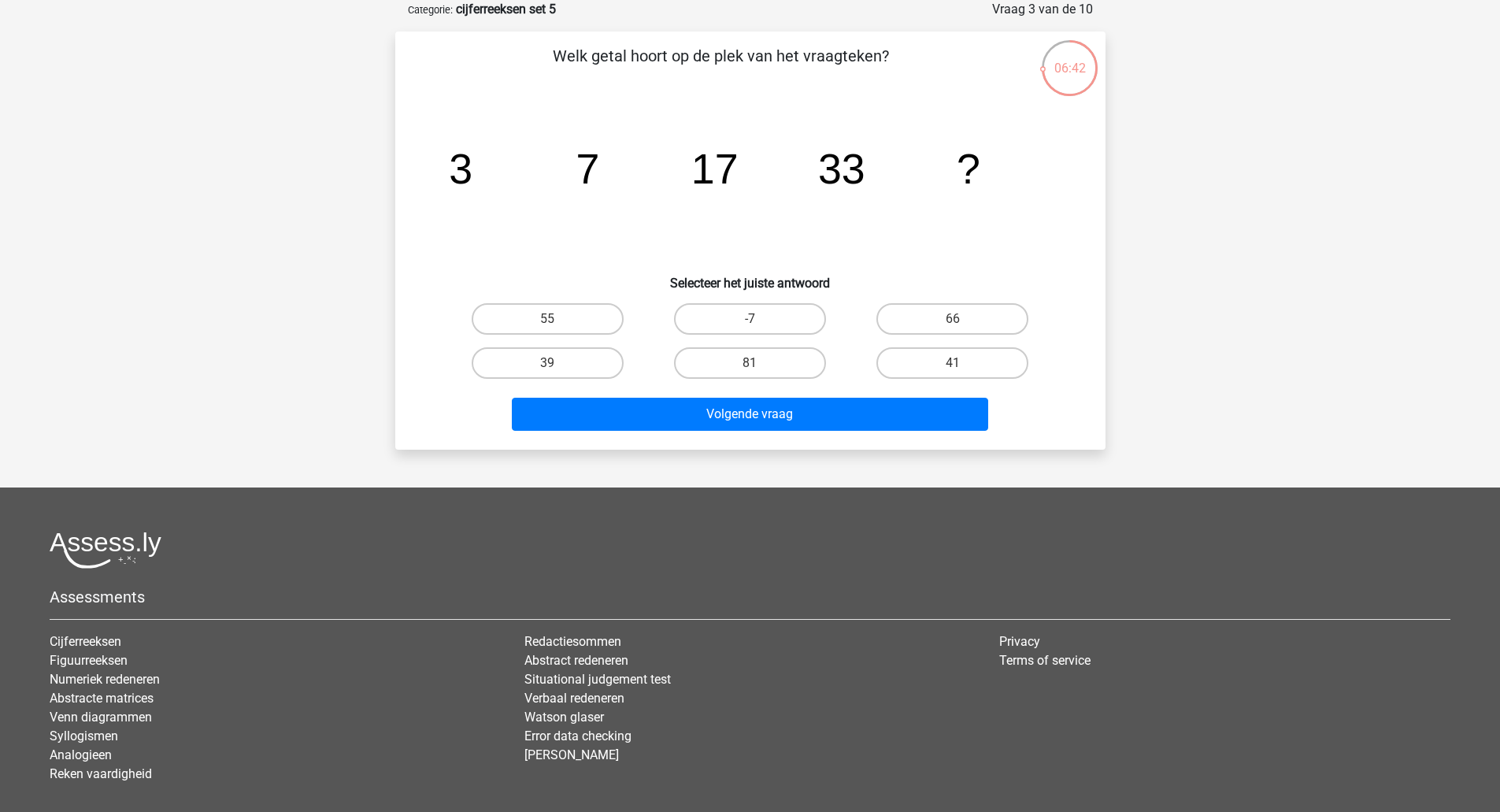
click at [524, 313] on label "55" at bounding box center [547, 318] width 152 height 31
click at [547, 319] on input "55" at bounding box center [552, 324] width 10 height 10
radio input "true"
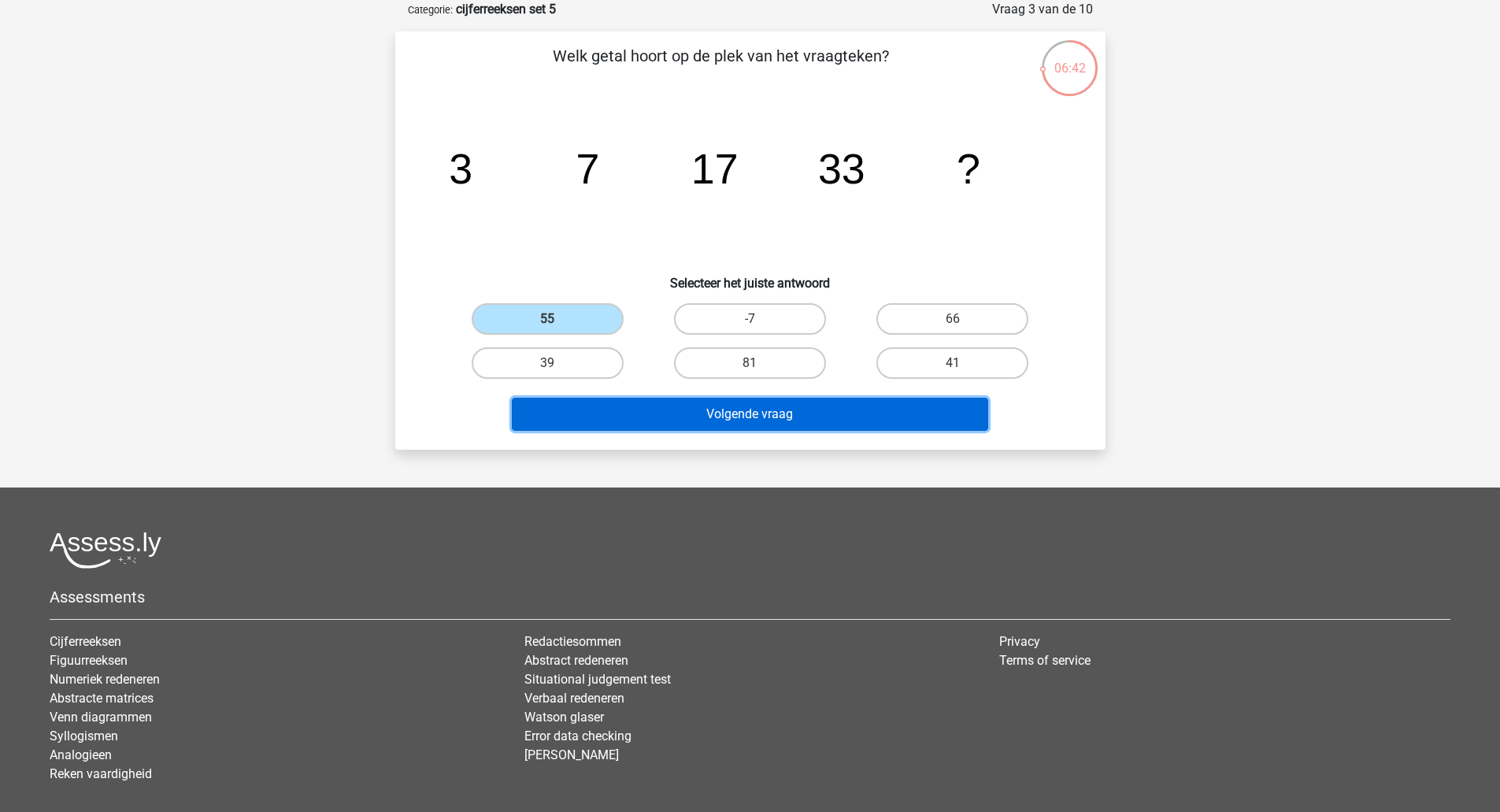
click at [644, 429] on button "Volgende vraag" at bounding box center [750, 414] width 476 height 33
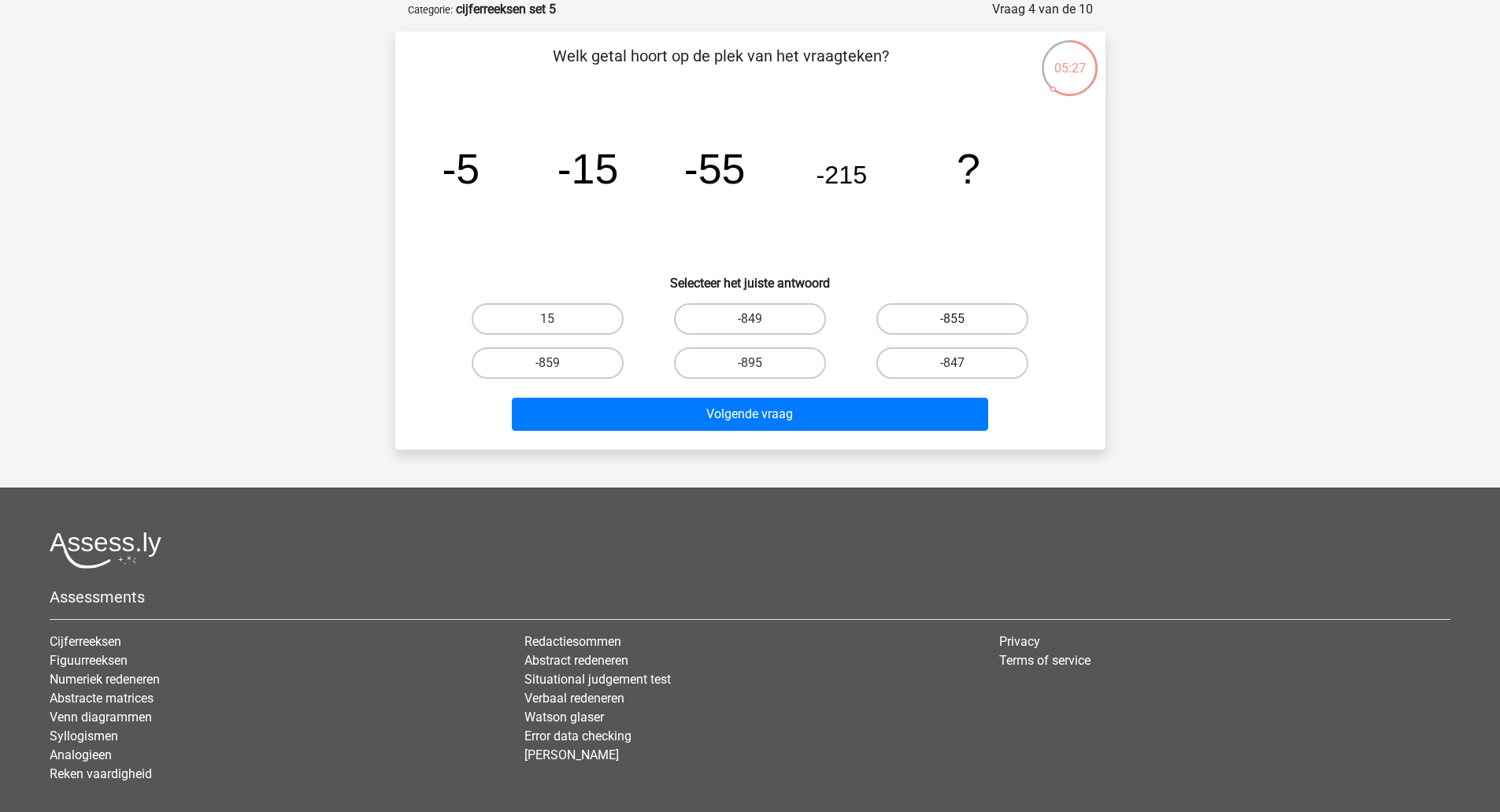
click at [952, 315] on label "-855" at bounding box center [952, 318] width 152 height 31
click at [953, 319] on input "-855" at bounding box center [958, 324] width 10 height 10
radio input "true"
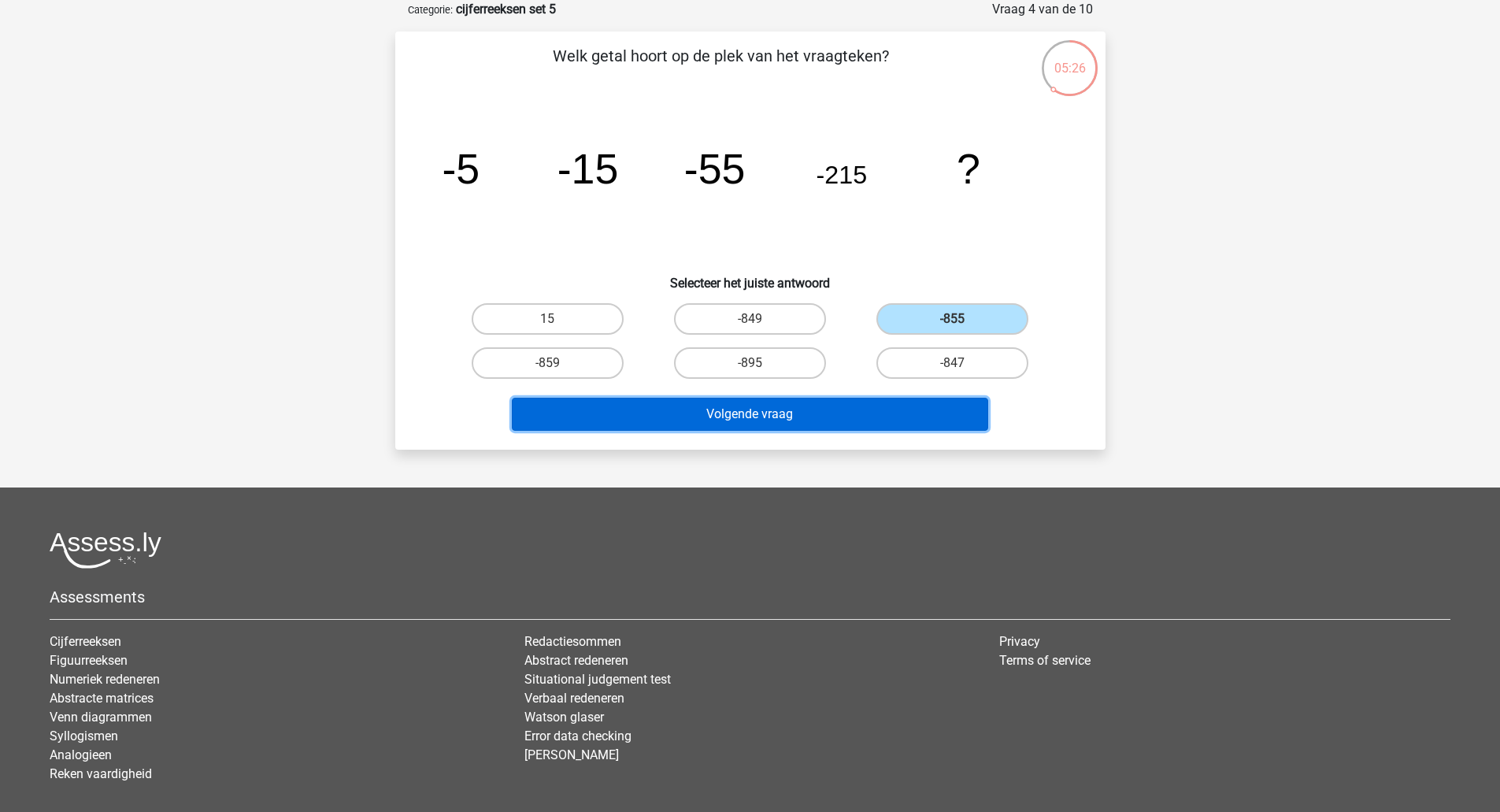
click at [802, 415] on button "Volgende vraag" at bounding box center [750, 414] width 476 height 33
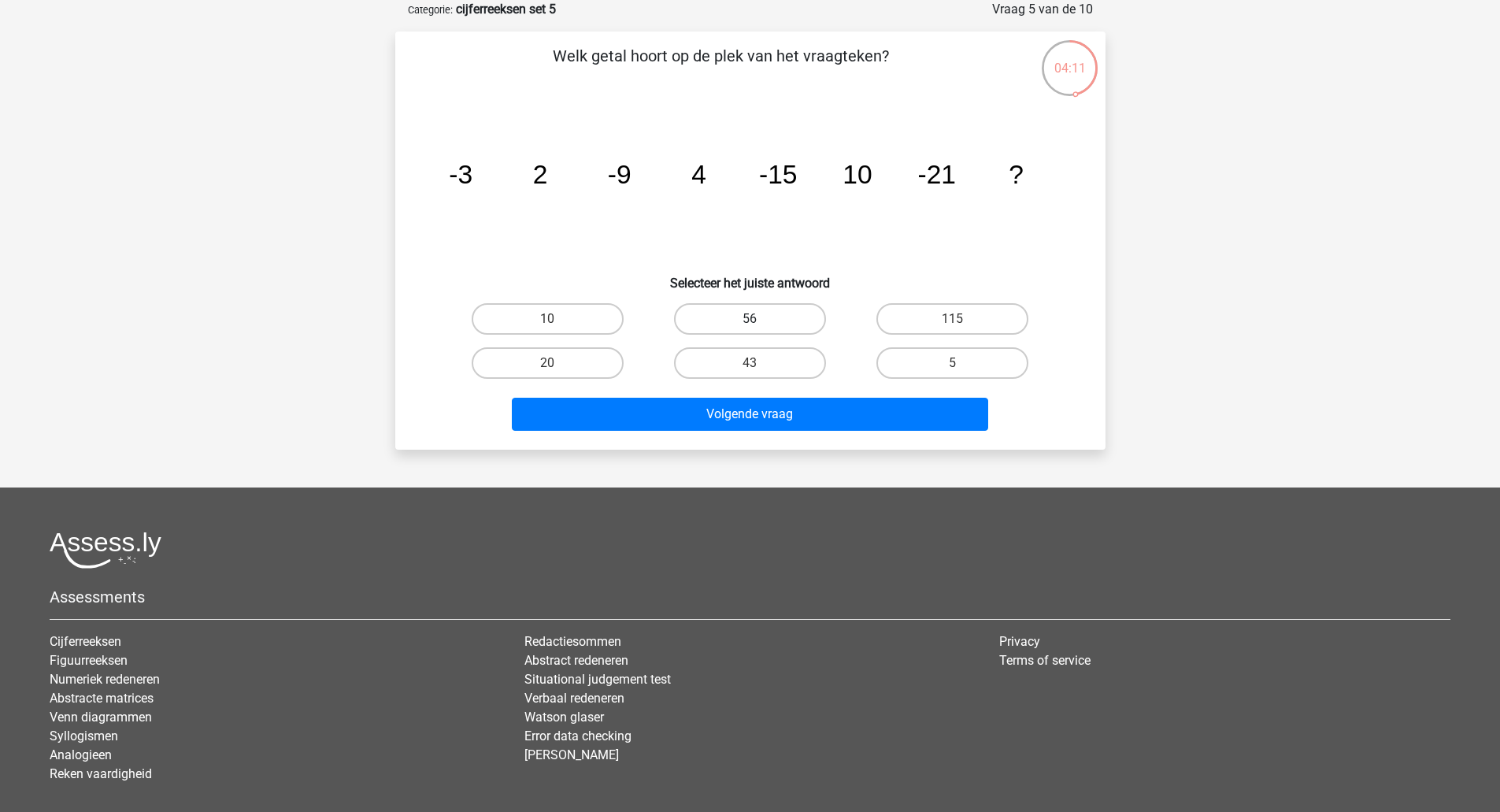
click at [761, 325] on label "56" at bounding box center [750, 318] width 152 height 31
click at [760, 325] on input "56" at bounding box center [755, 324] width 10 height 10
radio input "true"
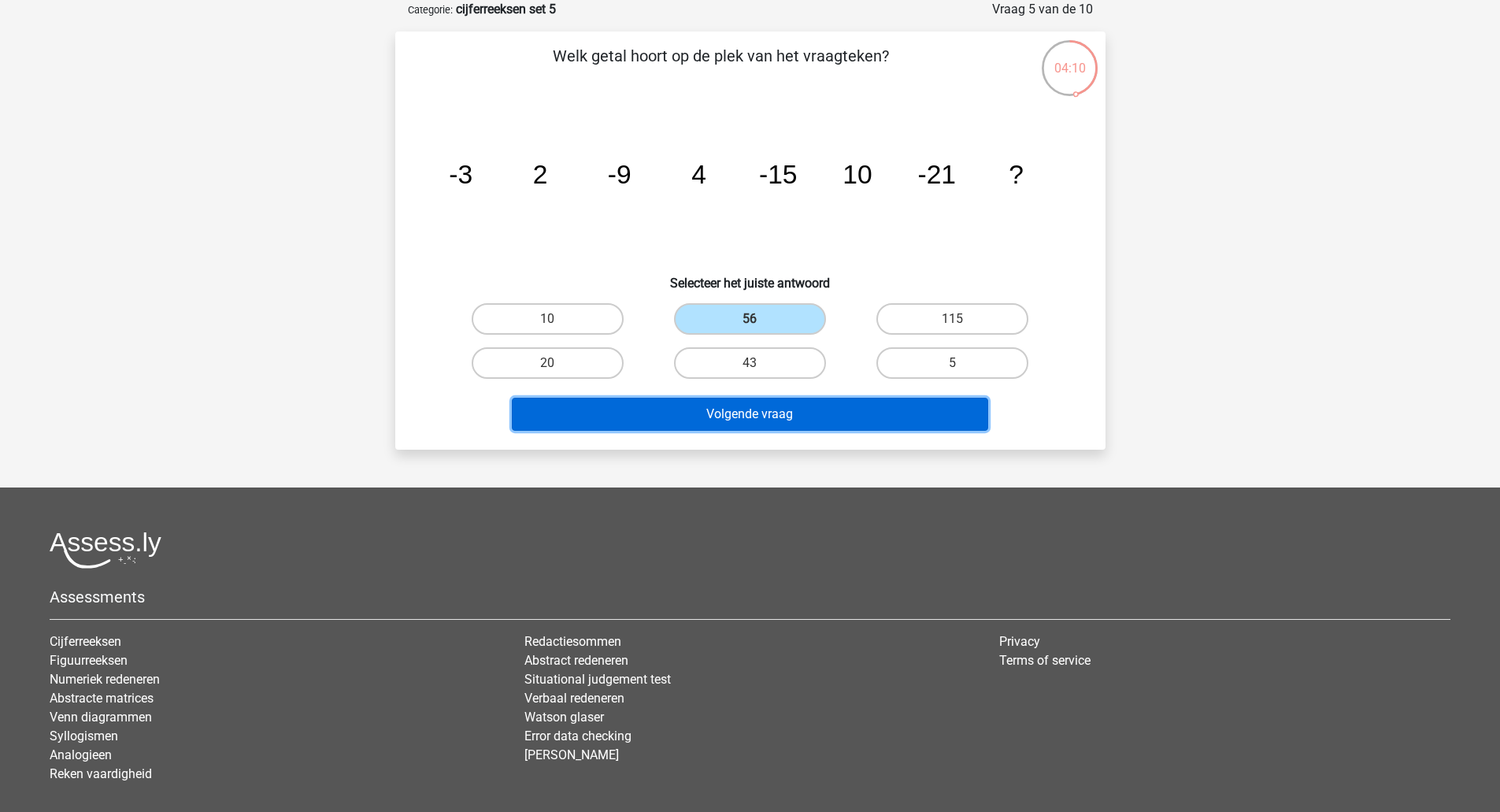
click at [727, 408] on button "Volgende vraag" at bounding box center [750, 414] width 476 height 33
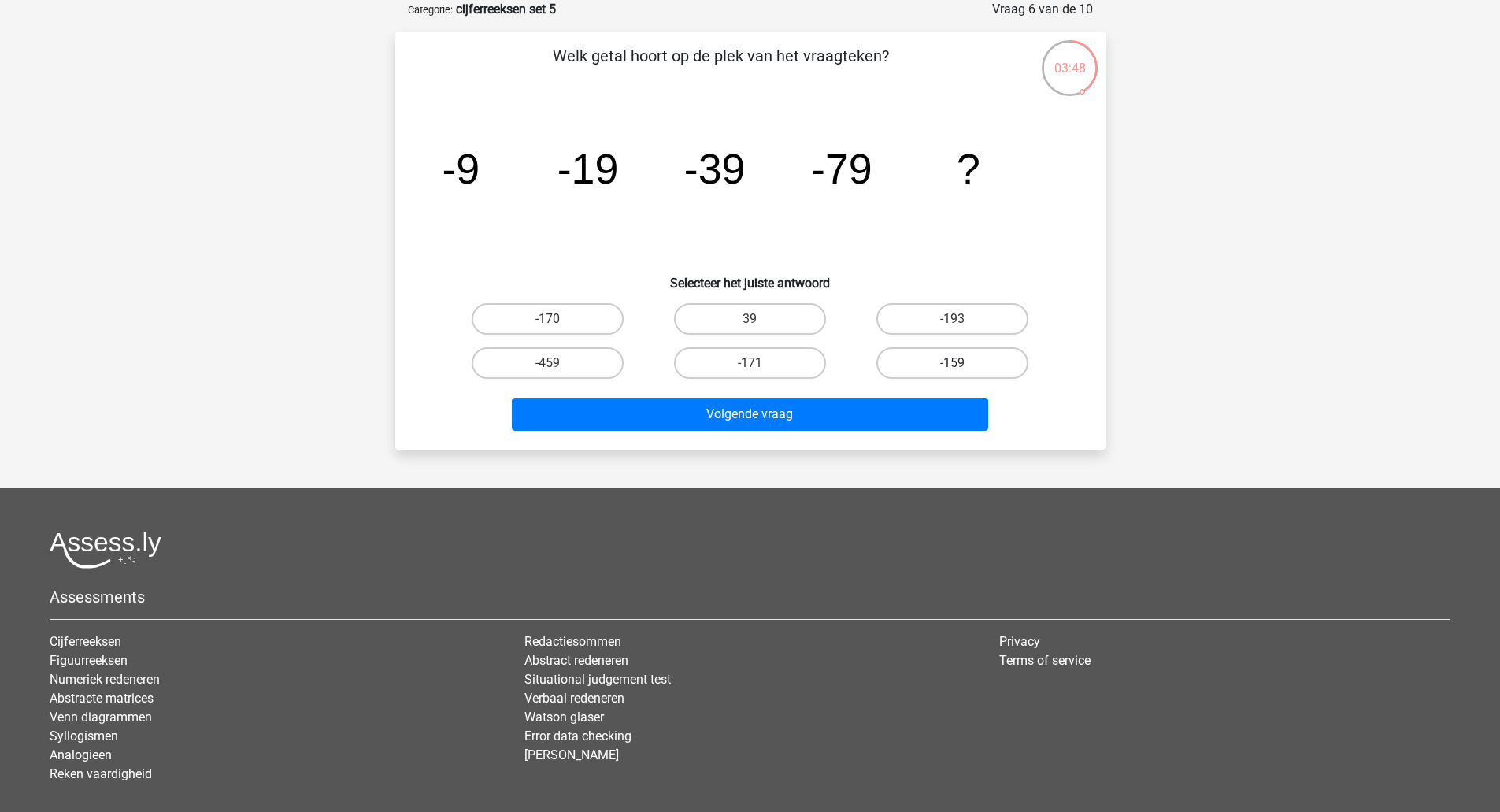
click at [940, 360] on label "-159" at bounding box center [952, 363] width 152 height 31
click at [953, 363] on input "-159" at bounding box center [958, 368] width 10 height 10
radio input "true"
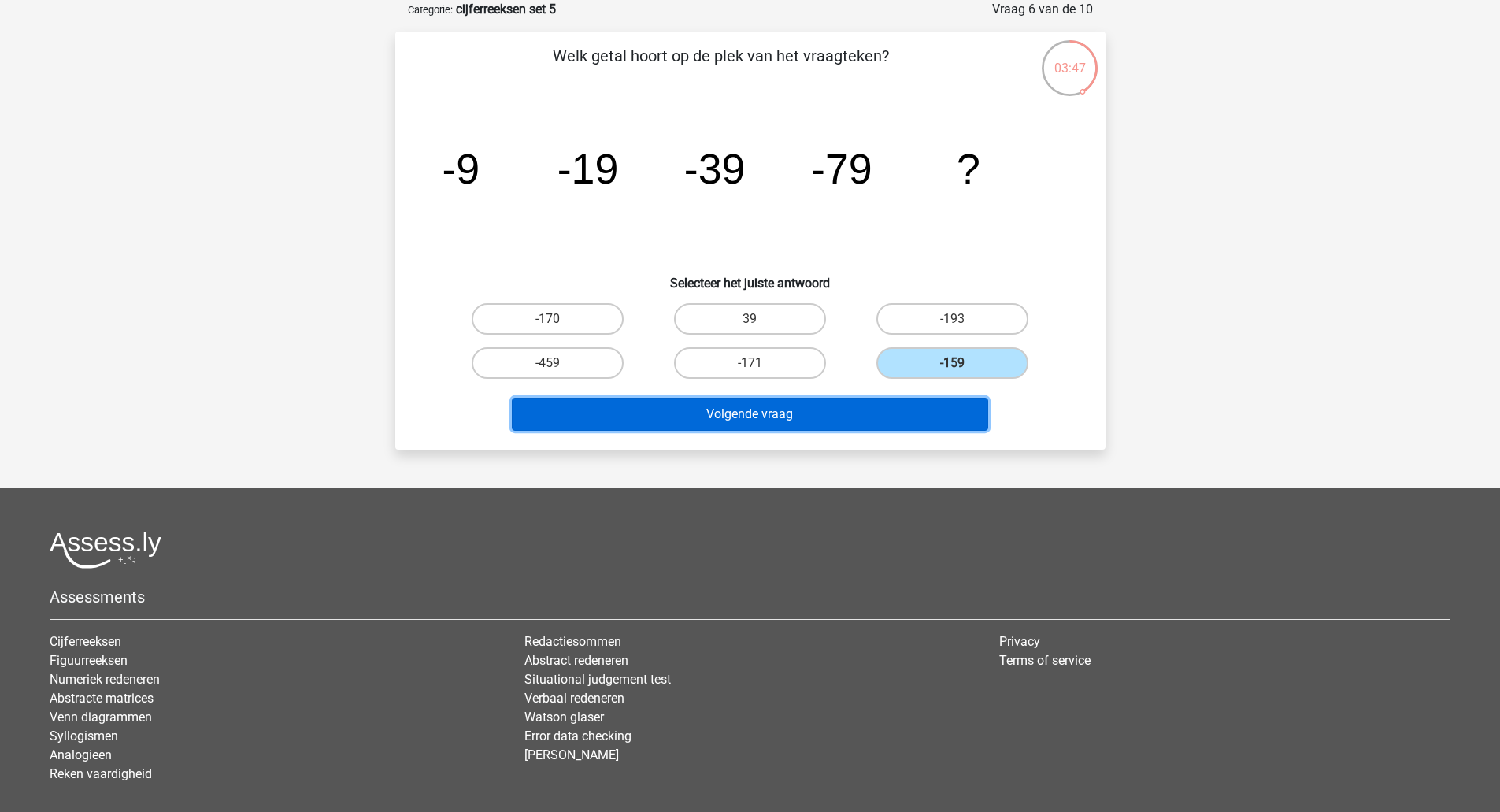
click at [880, 415] on button "Volgende vraag" at bounding box center [750, 414] width 476 height 33
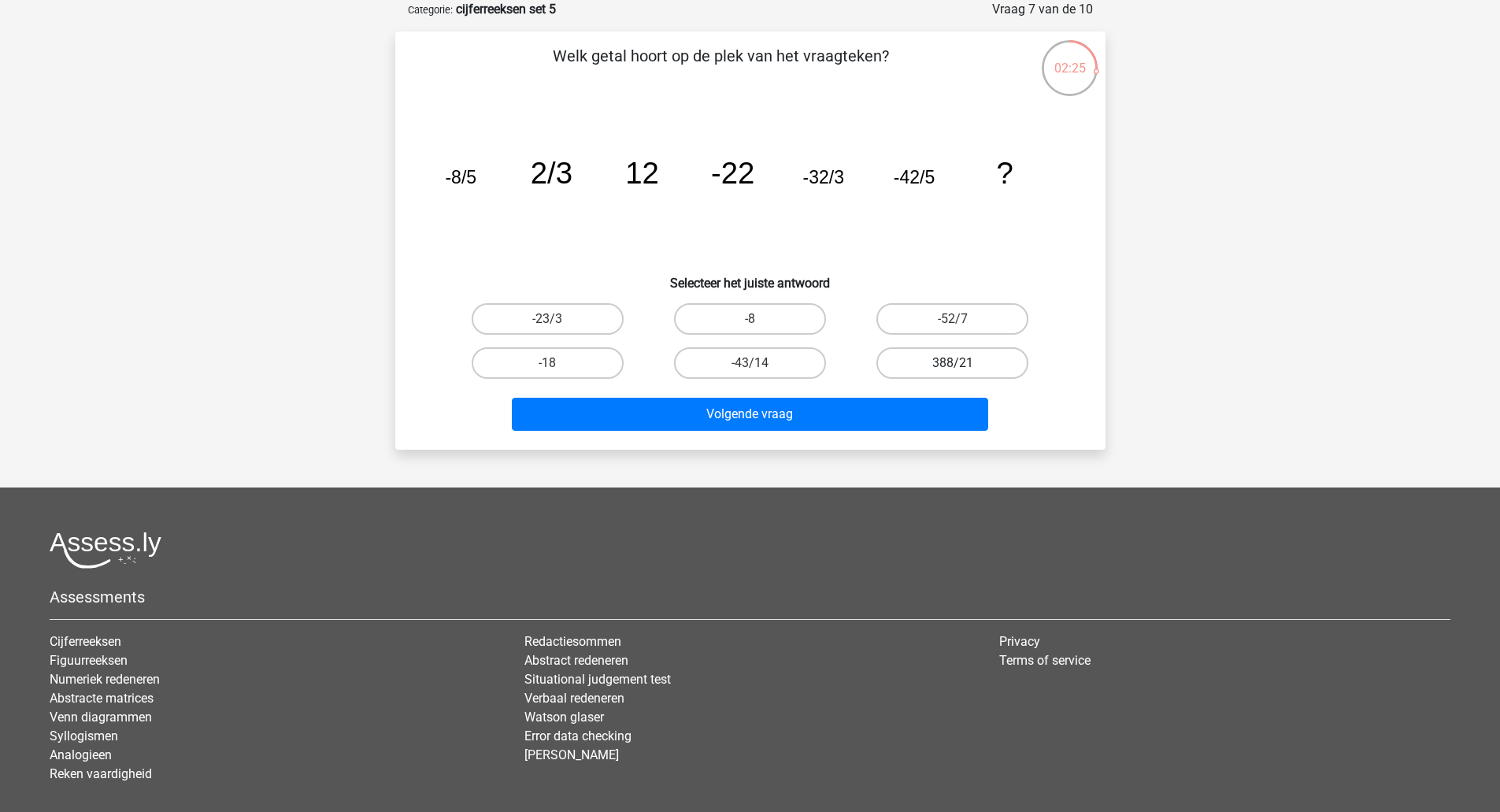
click at [934, 374] on label "388/21" at bounding box center [952, 363] width 152 height 31
click at [953, 374] on input "388/21" at bounding box center [958, 368] width 10 height 10
radio input "true"
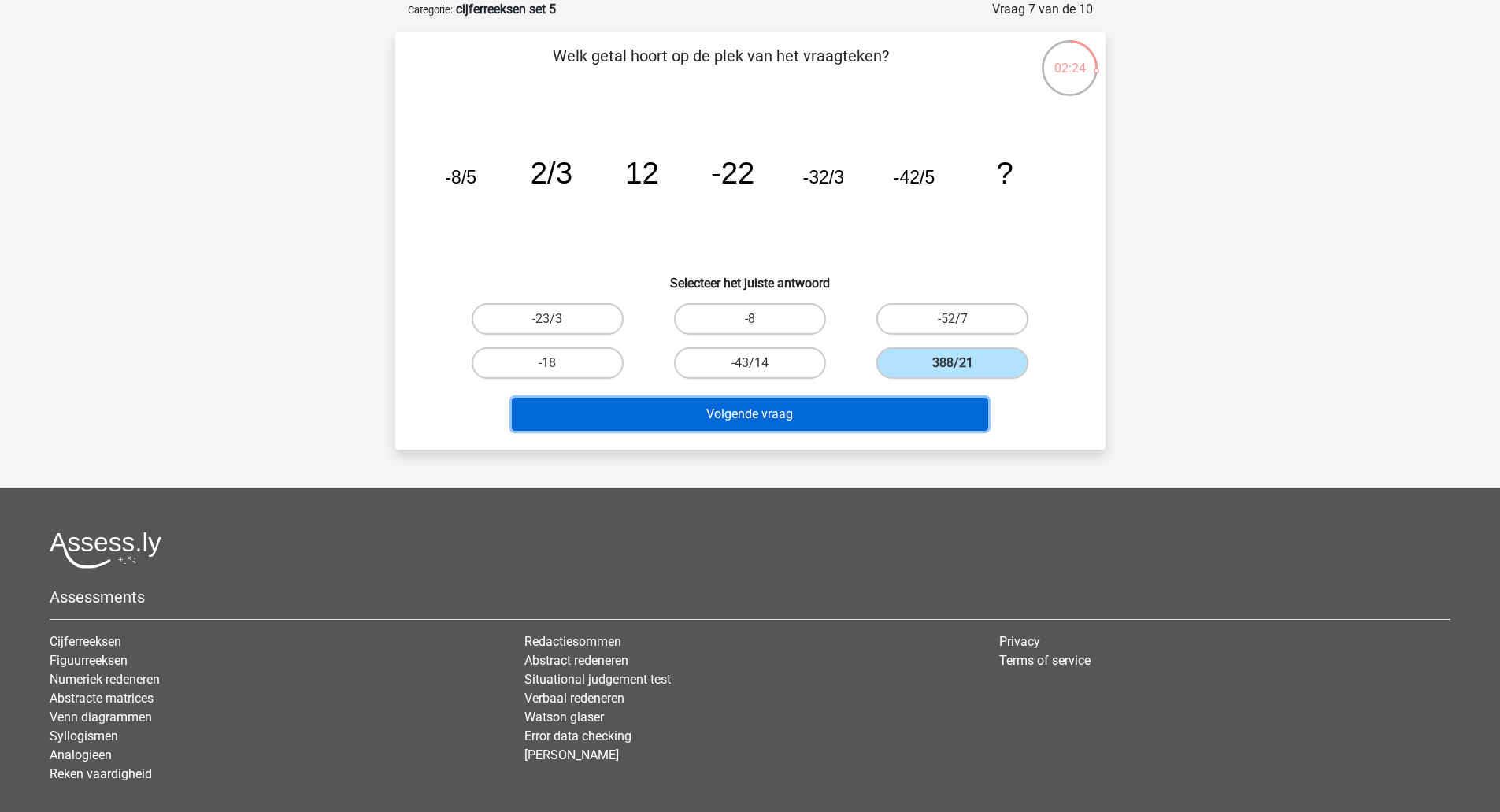
click at [895, 402] on button "Volgende vraag" at bounding box center [750, 414] width 476 height 33
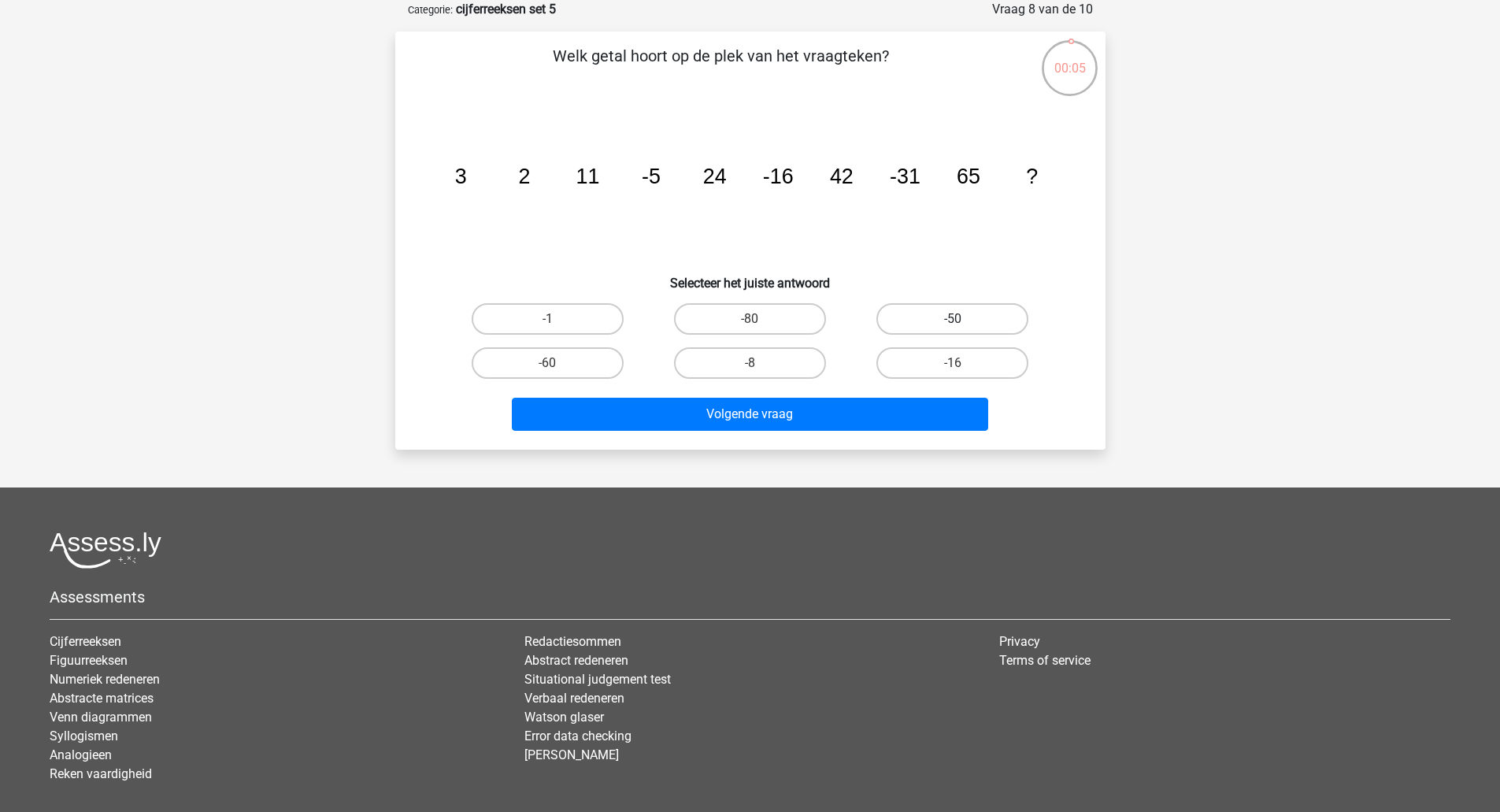
click at [920, 332] on label "-50" at bounding box center [952, 318] width 152 height 31
click at [953, 329] on input "-50" at bounding box center [958, 324] width 10 height 10
radio input "true"
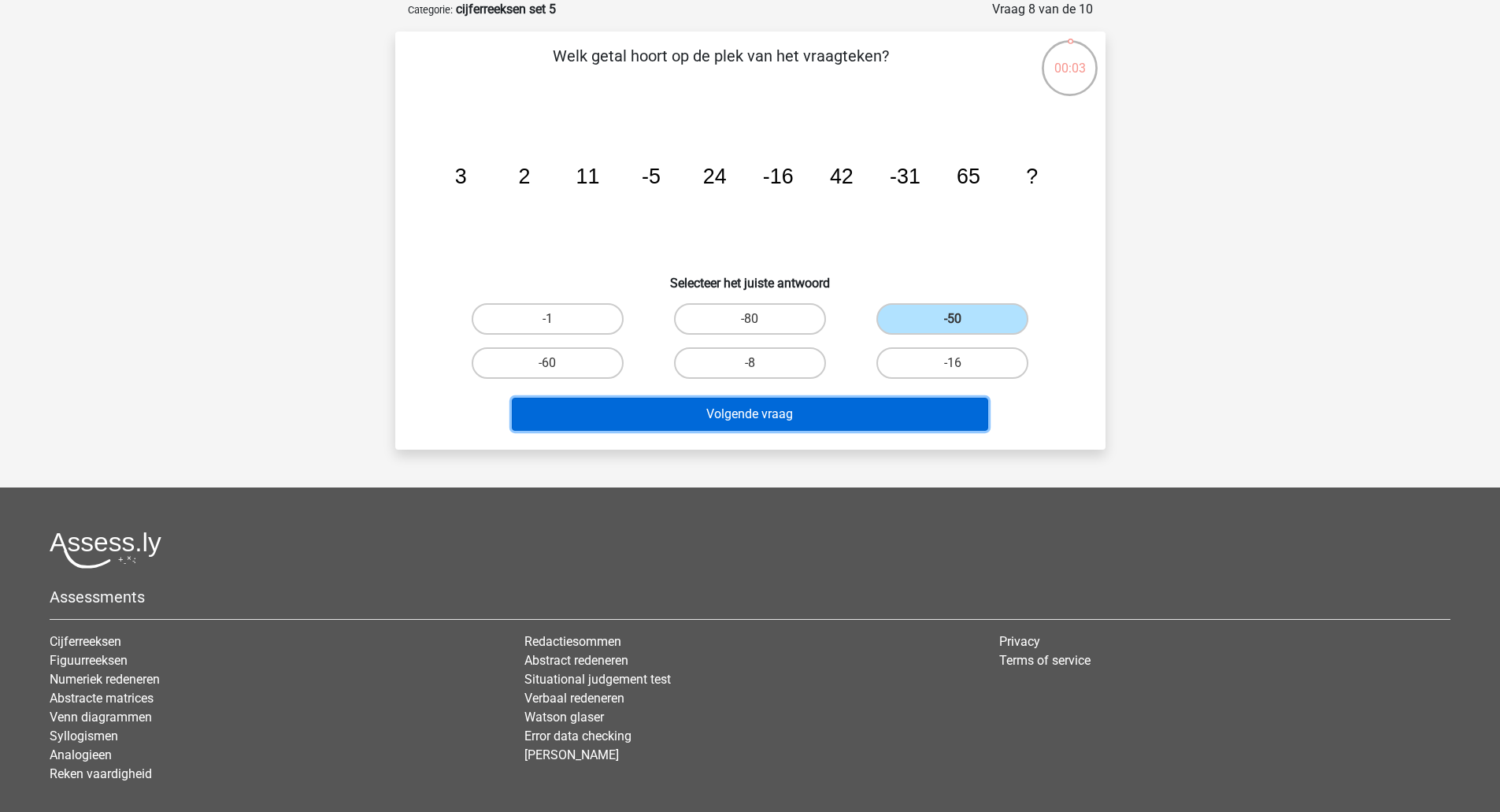
click at [766, 412] on button "Volgende vraag" at bounding box center [750, 414] width 476 height 33
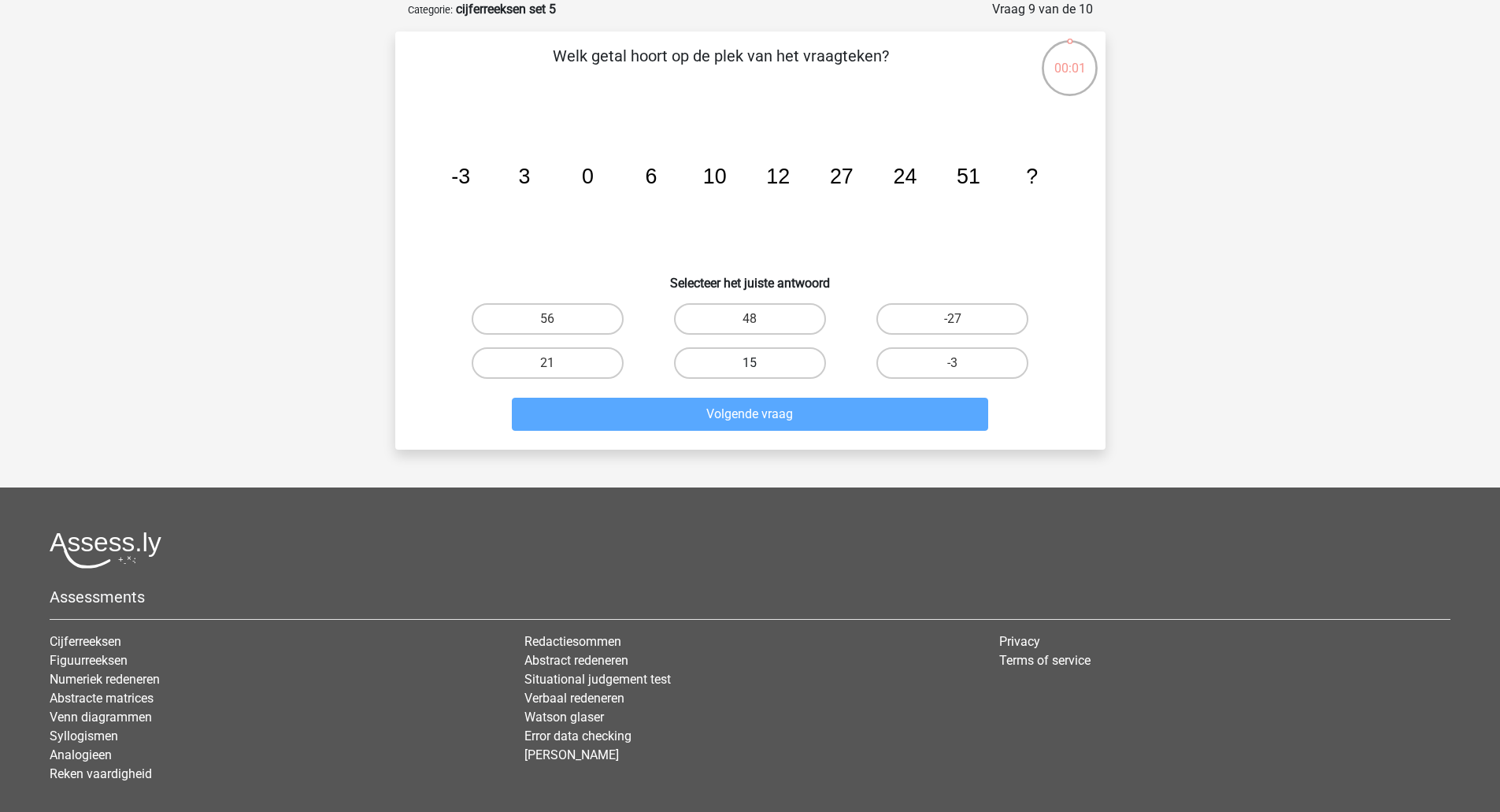
click at [776, 357] on label "15" at bounding box center [750, 363] width 152 height 31
click at [760, 363] on input "15" at bounding box center [755, 368] width 10 height 10
radio input "true"
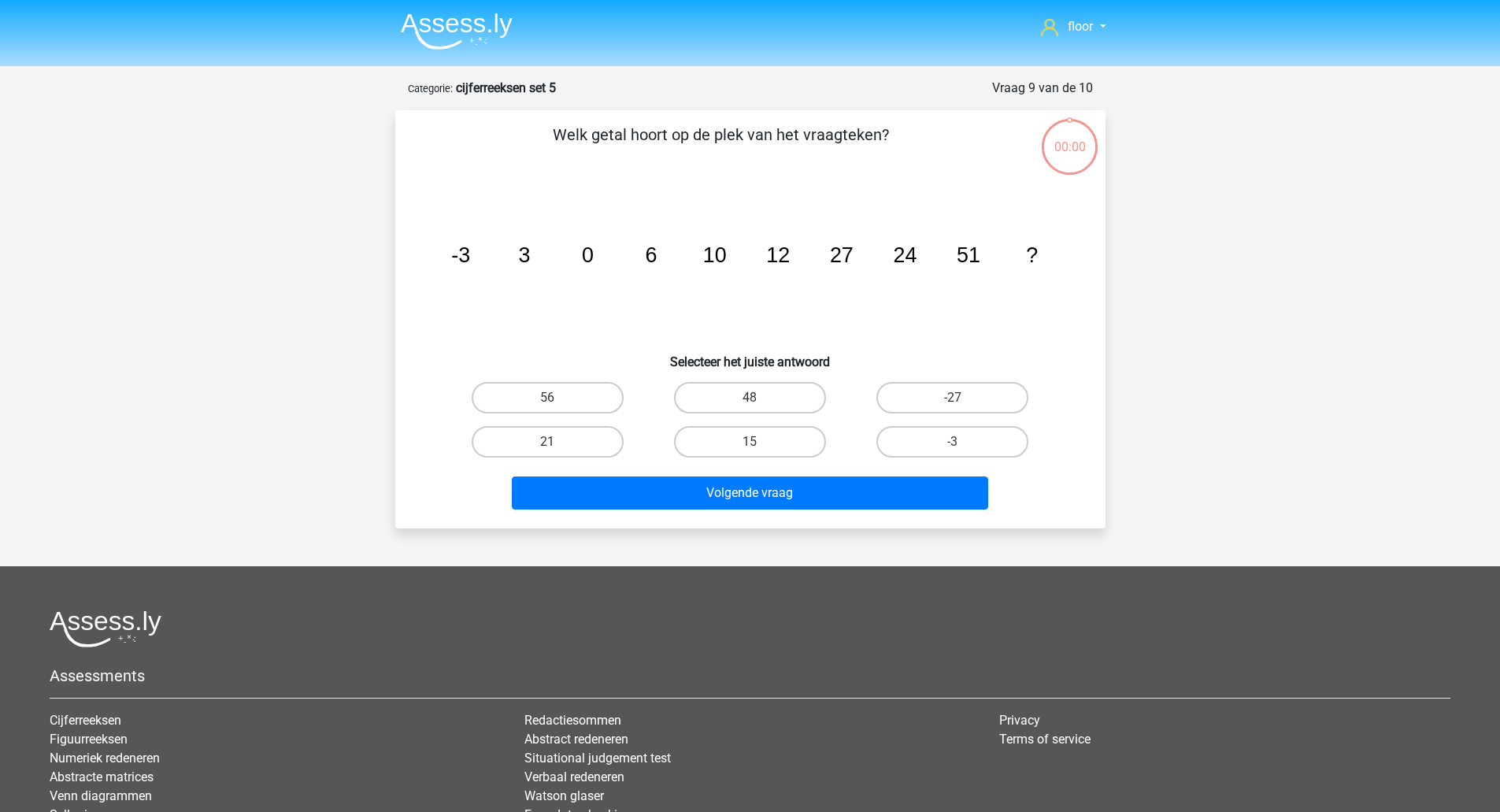
scroll to position [79, 0]
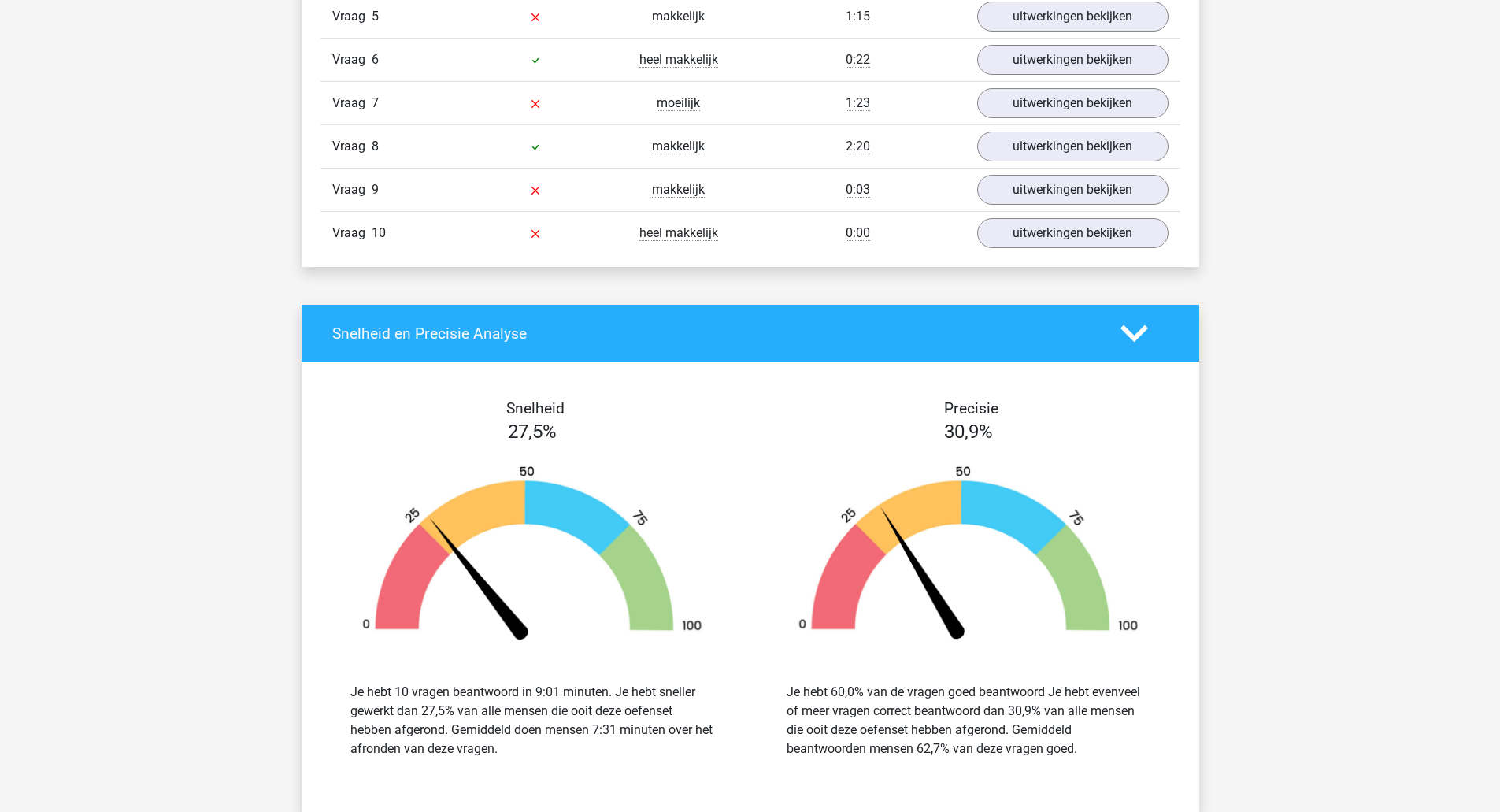
scroll to position [1265, 0]
click at [1121, 160] on link "uitwerkingen bekijken" at bounding box center [1072, 146] width 220 height 35
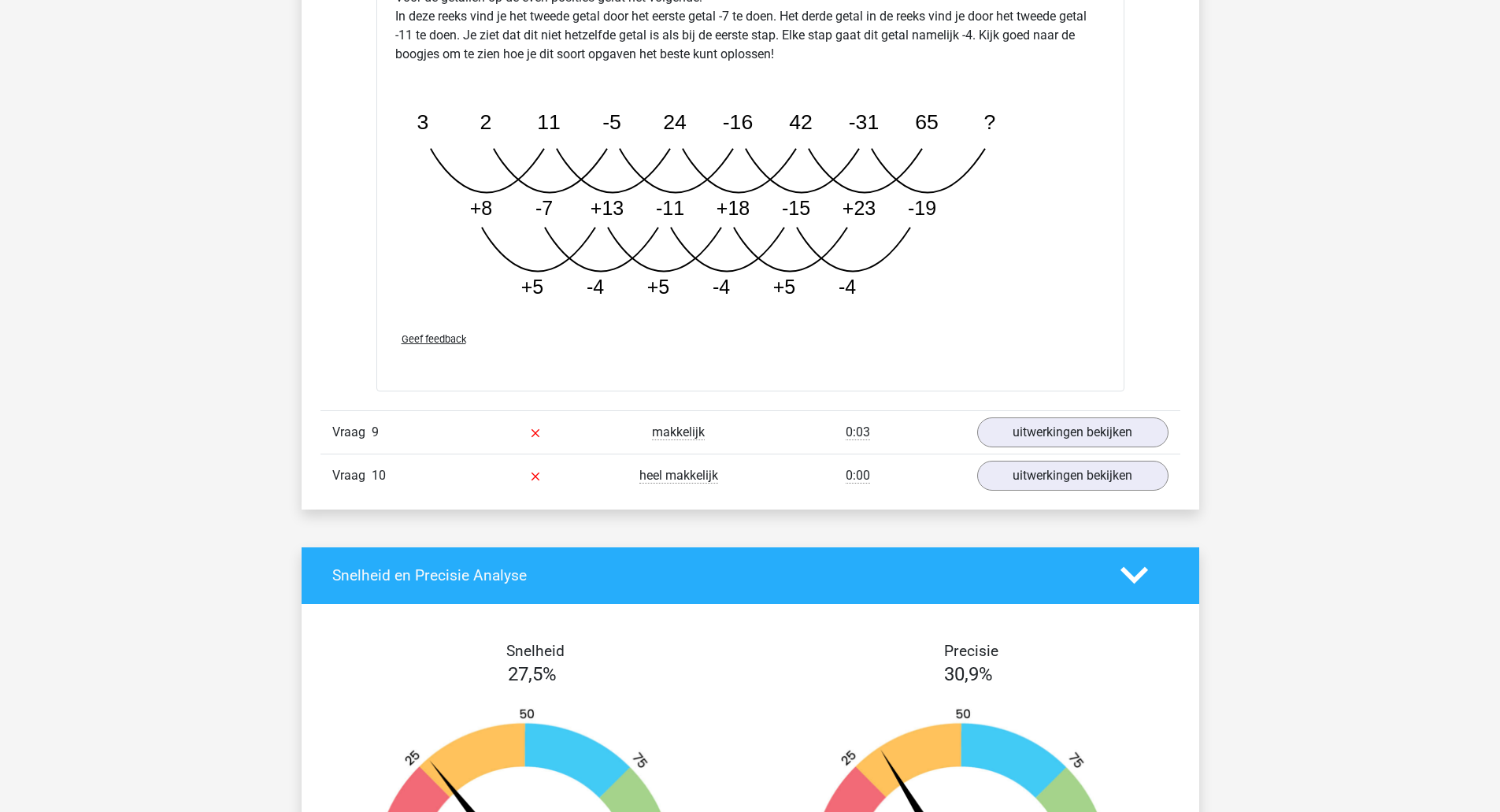
scroll to position [1943, 0]
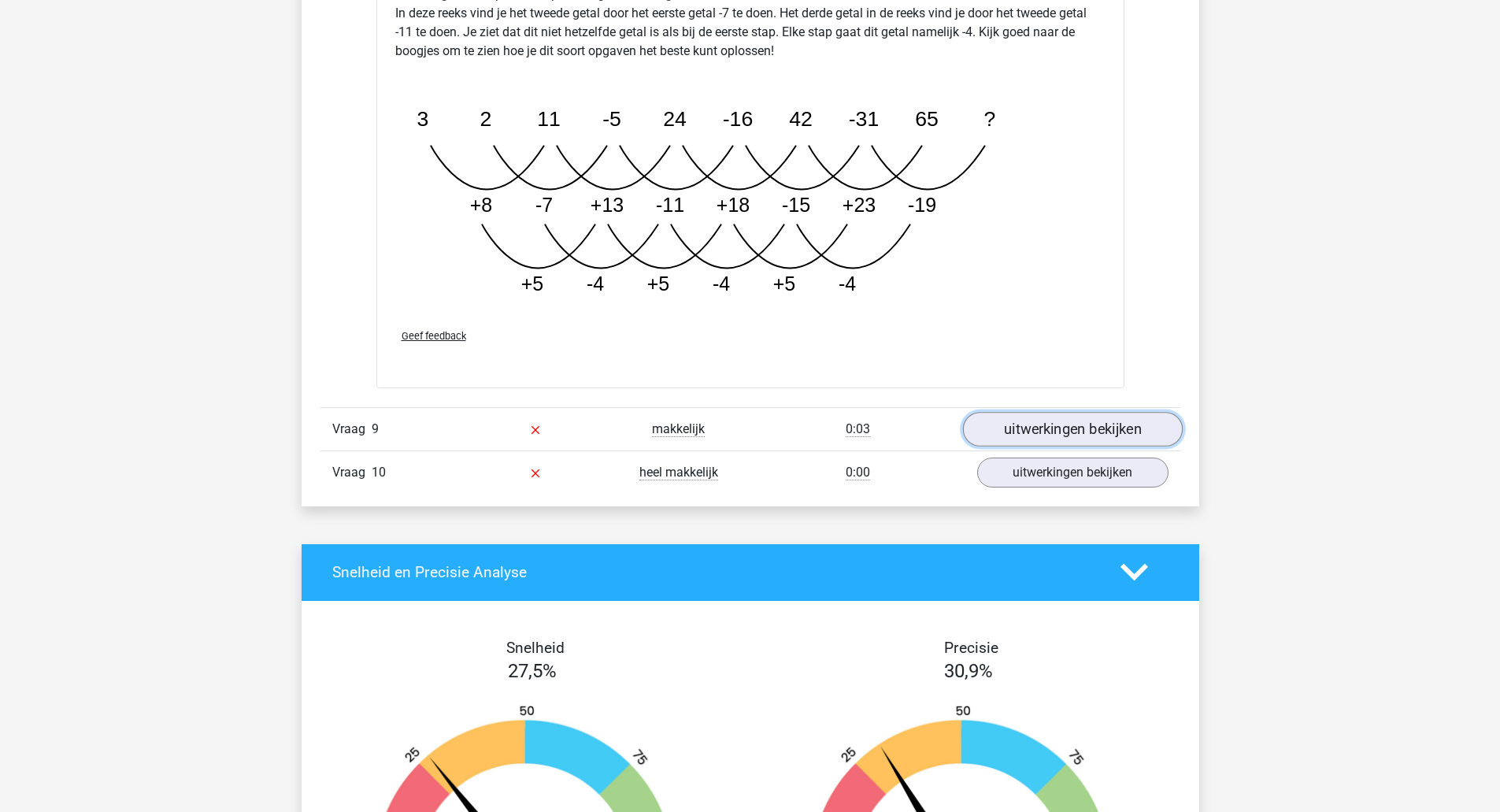
click at [1145, 429] on link "uitwerkingen bekijken" at bounding box center [1072, 429] width 220 height 35
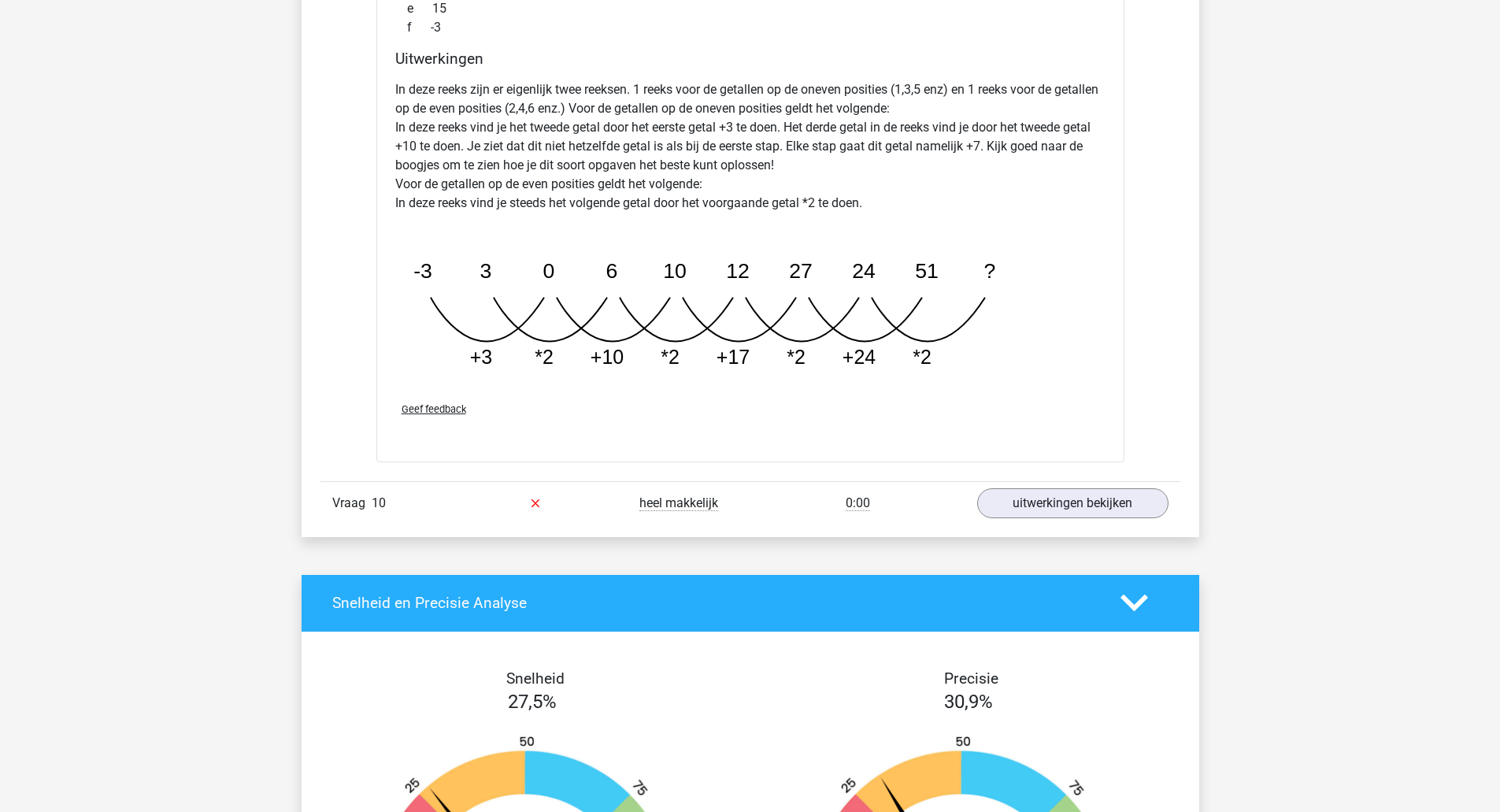
scroll to position [2723, 0]
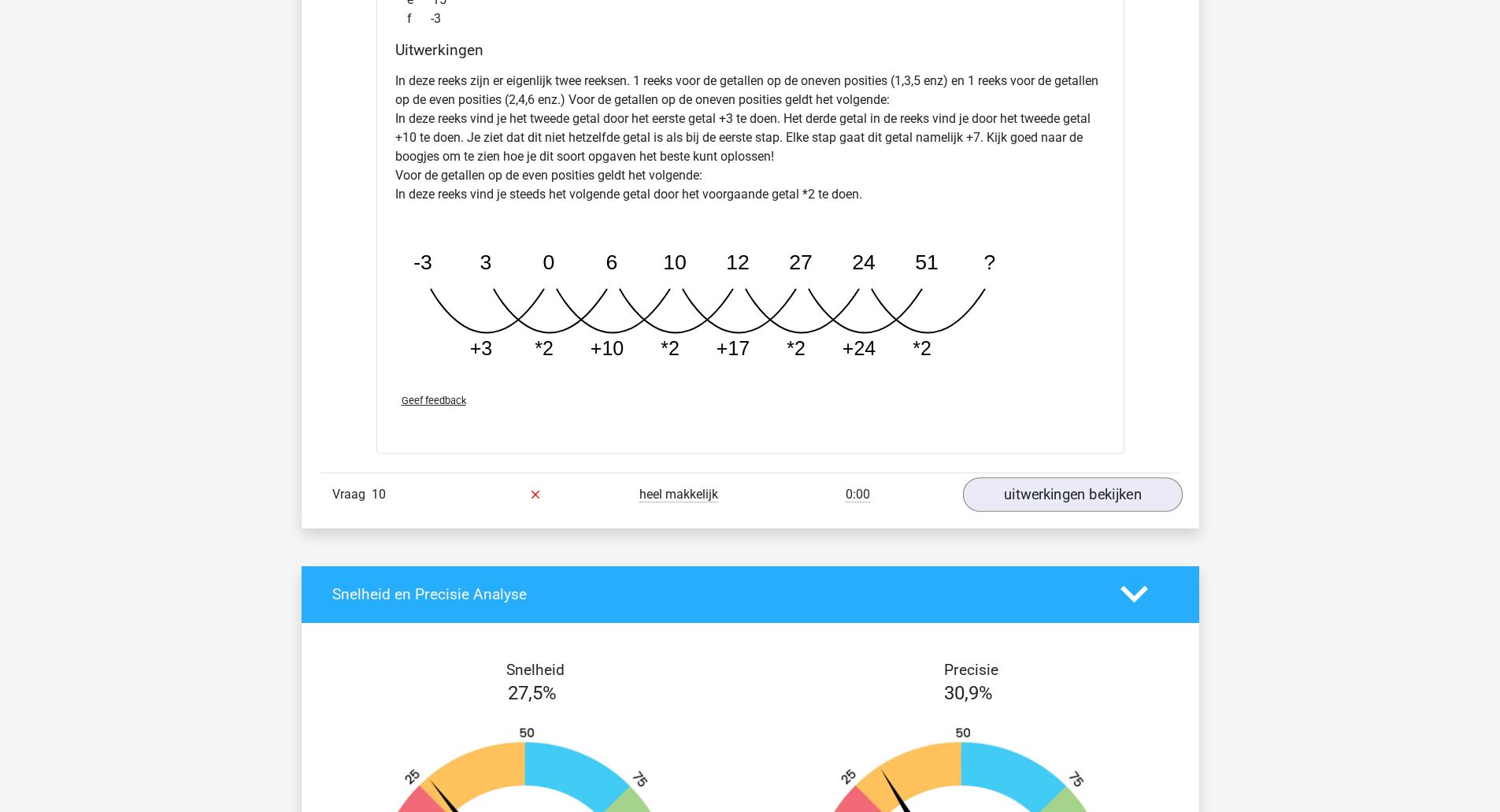
click at [1153, 497] on link "uitwerkingen bekijken" at bounding box center [1072, 494] width 220 height 35
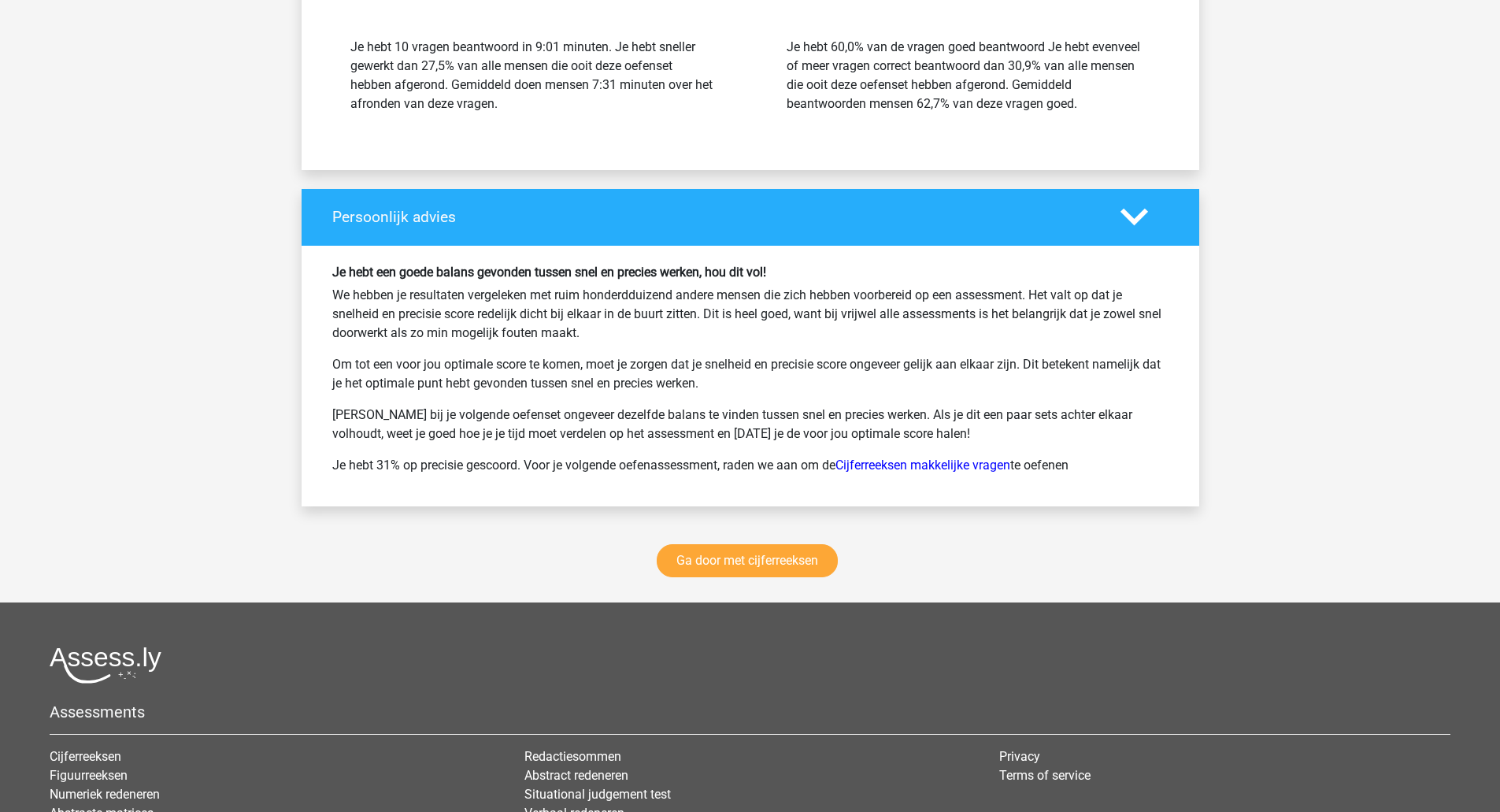
scroll to position [4318, 0]
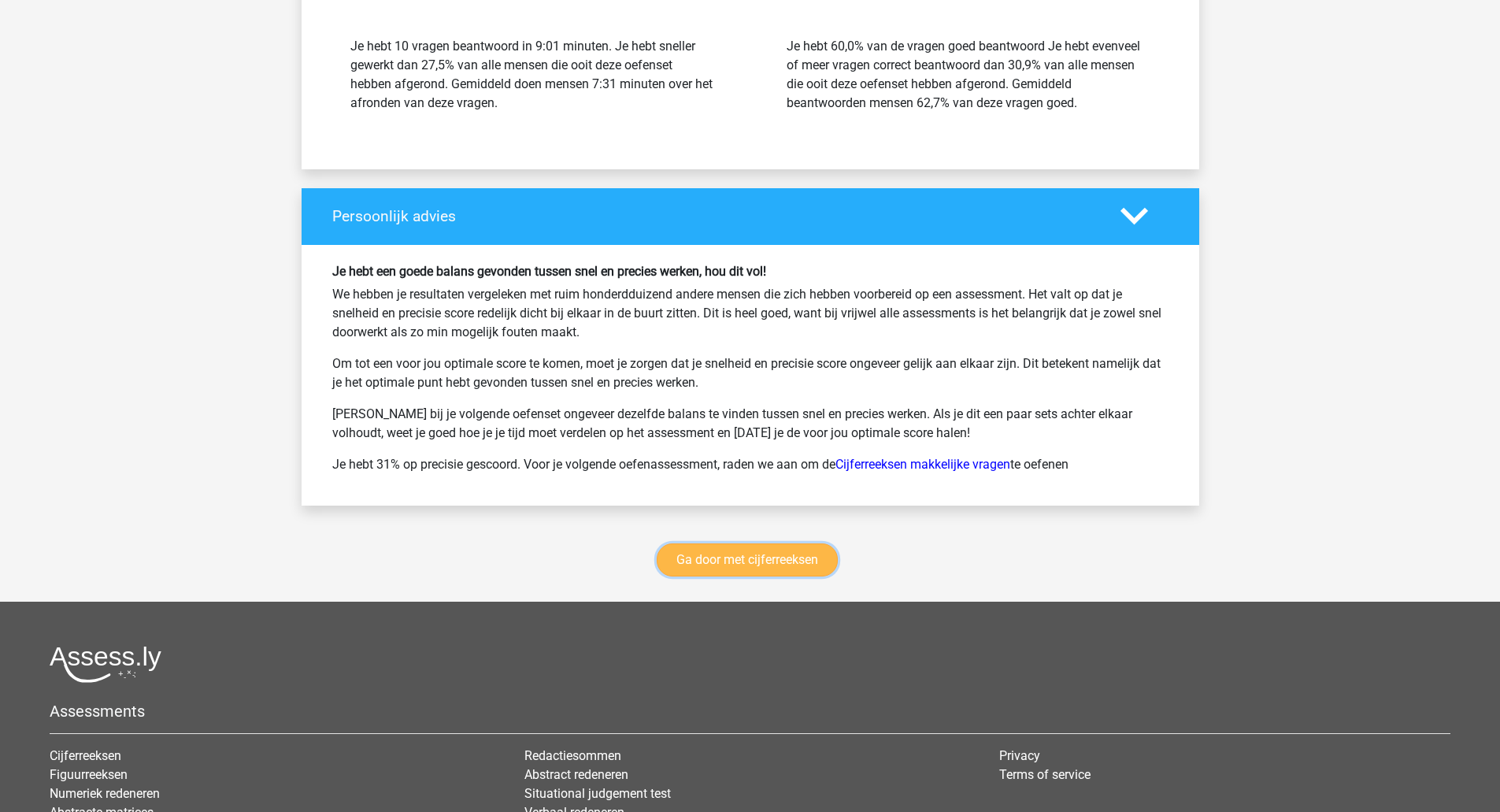
click at [718, 543] on link "Ga door met cijferreeksen" at bounding box center [747, 559] width 181 height 33
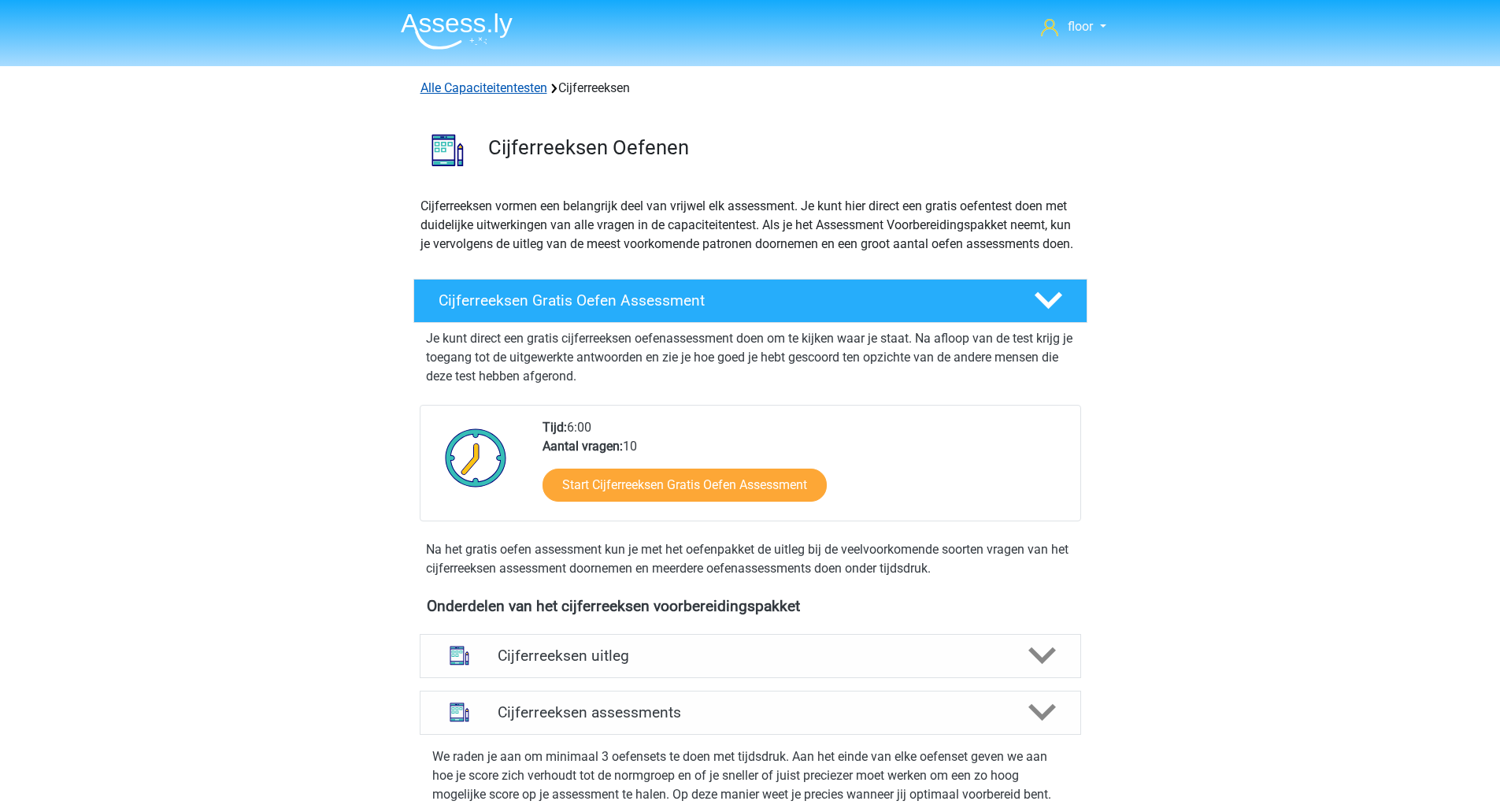
click at [518, 84] on link "Alle Capaciteitentesten" at bounding box center [484, 88] width 127 height 15
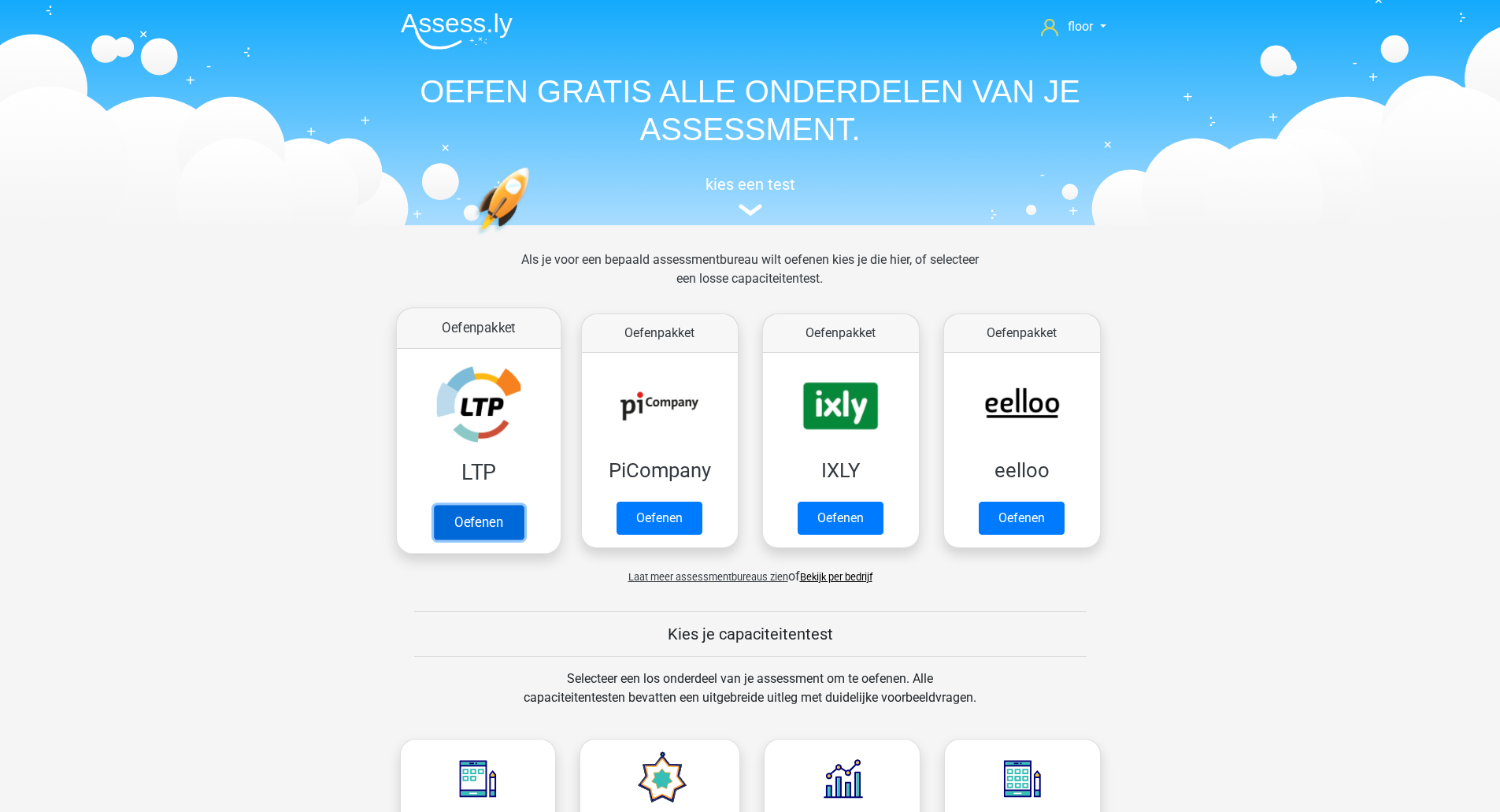
click at [477, 504] on link "Oefenen" at bounding box center [477, 522] width 90 height 35
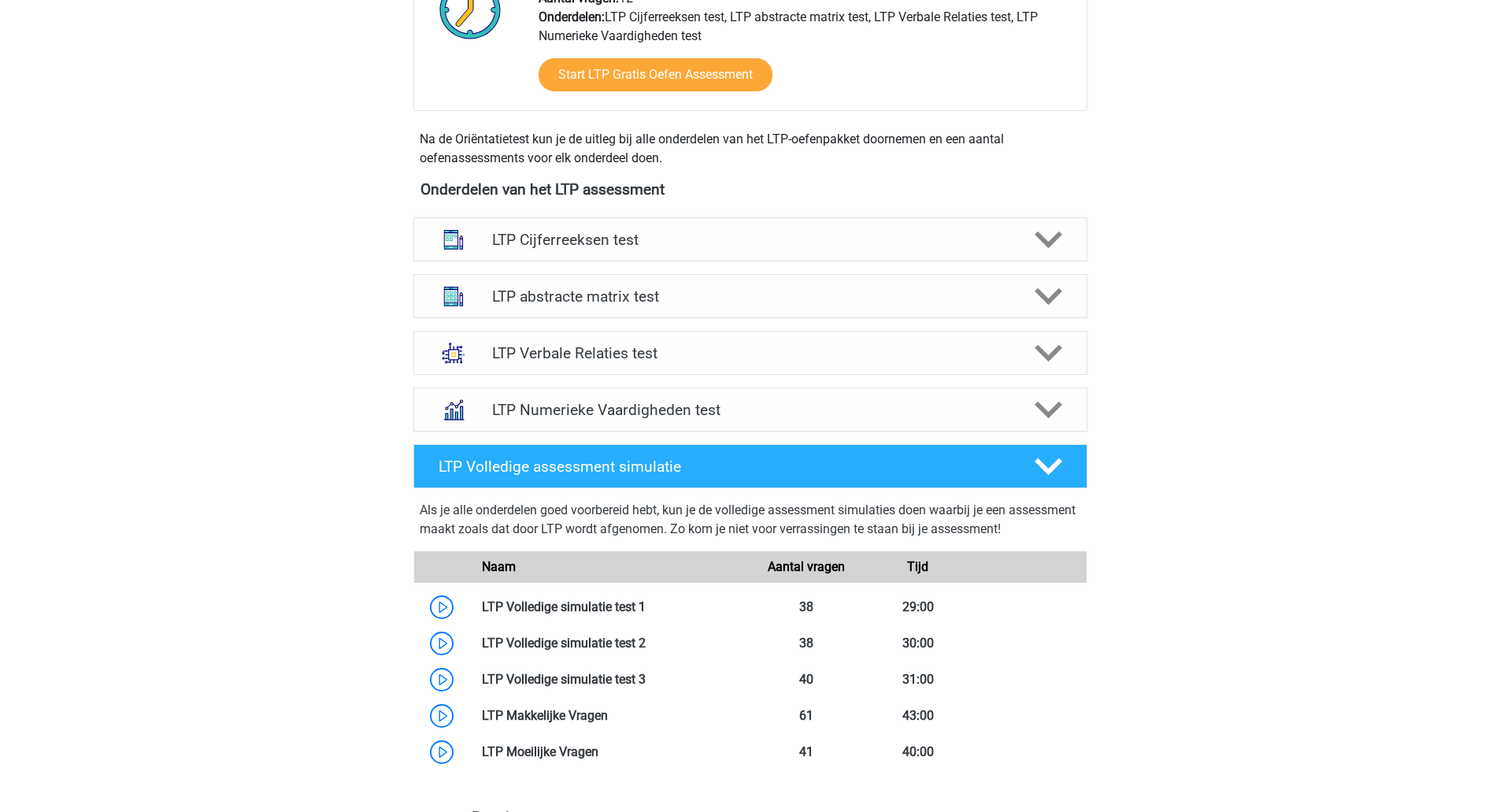
scroll to position [456, 0]
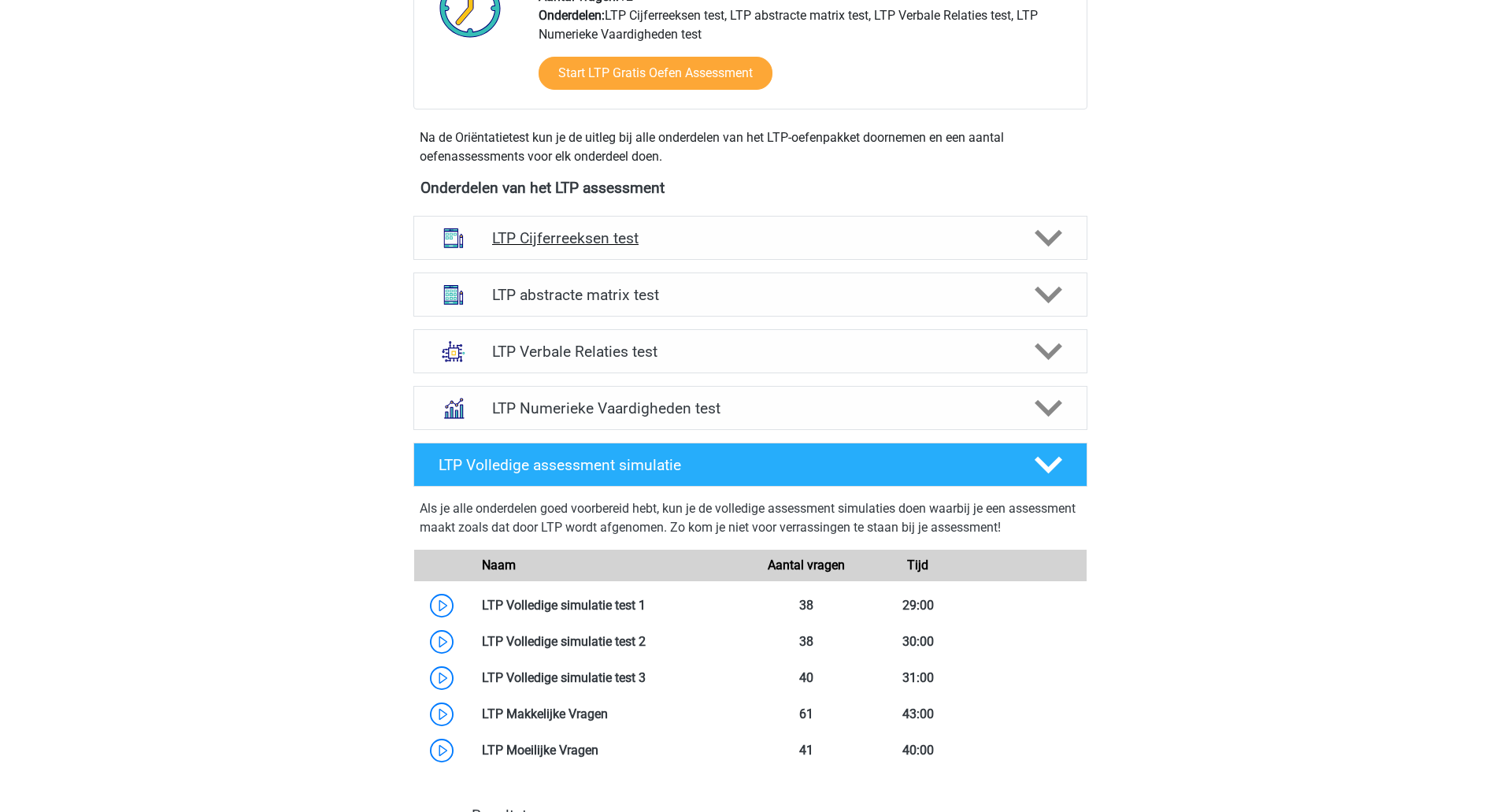
click at [1073, 235] on div at bounding box center [1046, 238] width 53 height 27
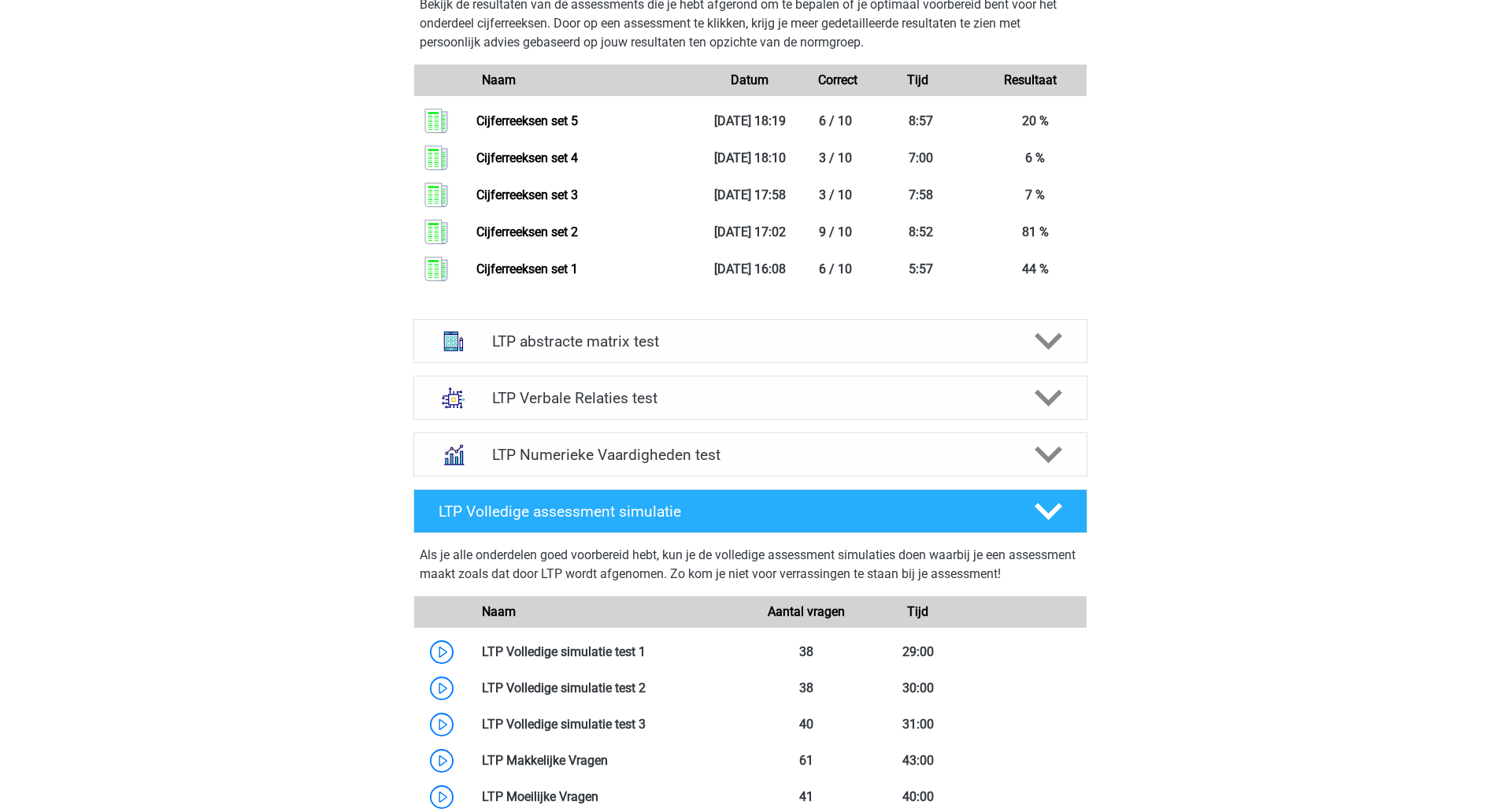
scroll to position [1528, 0]
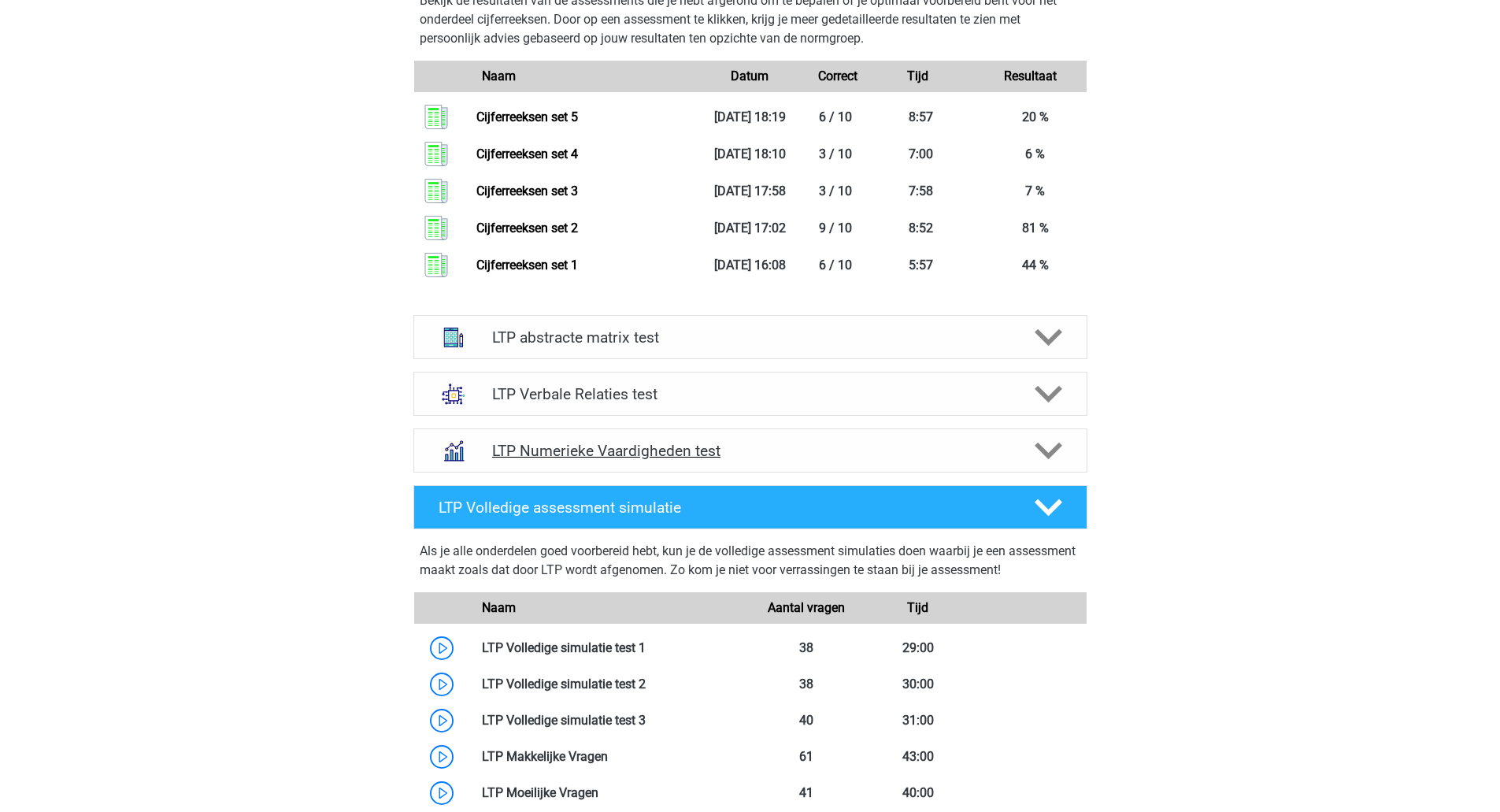
click at [1052, 456] on polygon at bounding box center [1048, 451] width 27 height 17
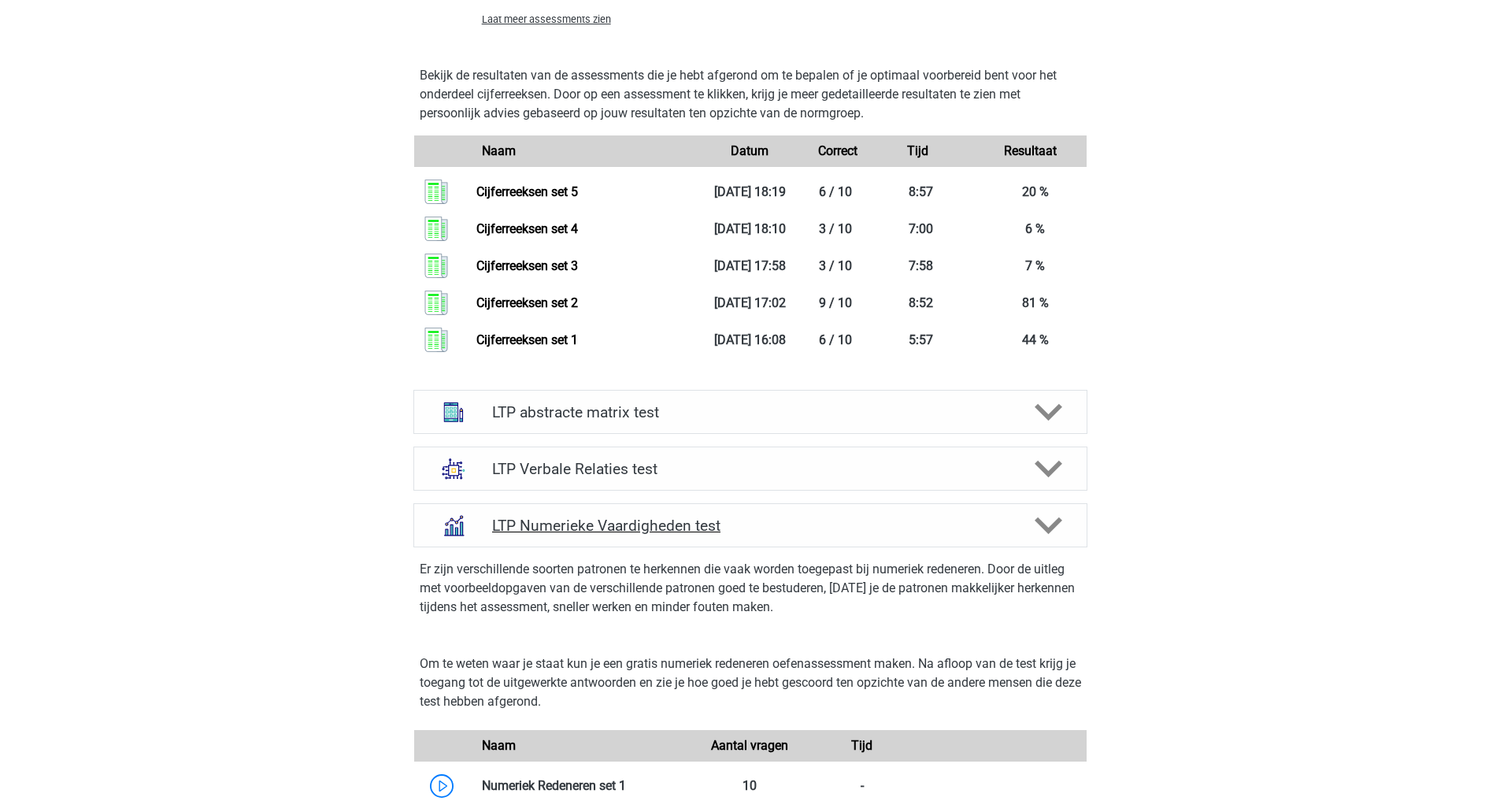
scroll to position [1452, 0]
click at [1055, 415] on icon at bounding box center [1048, 412] width 27 height 27
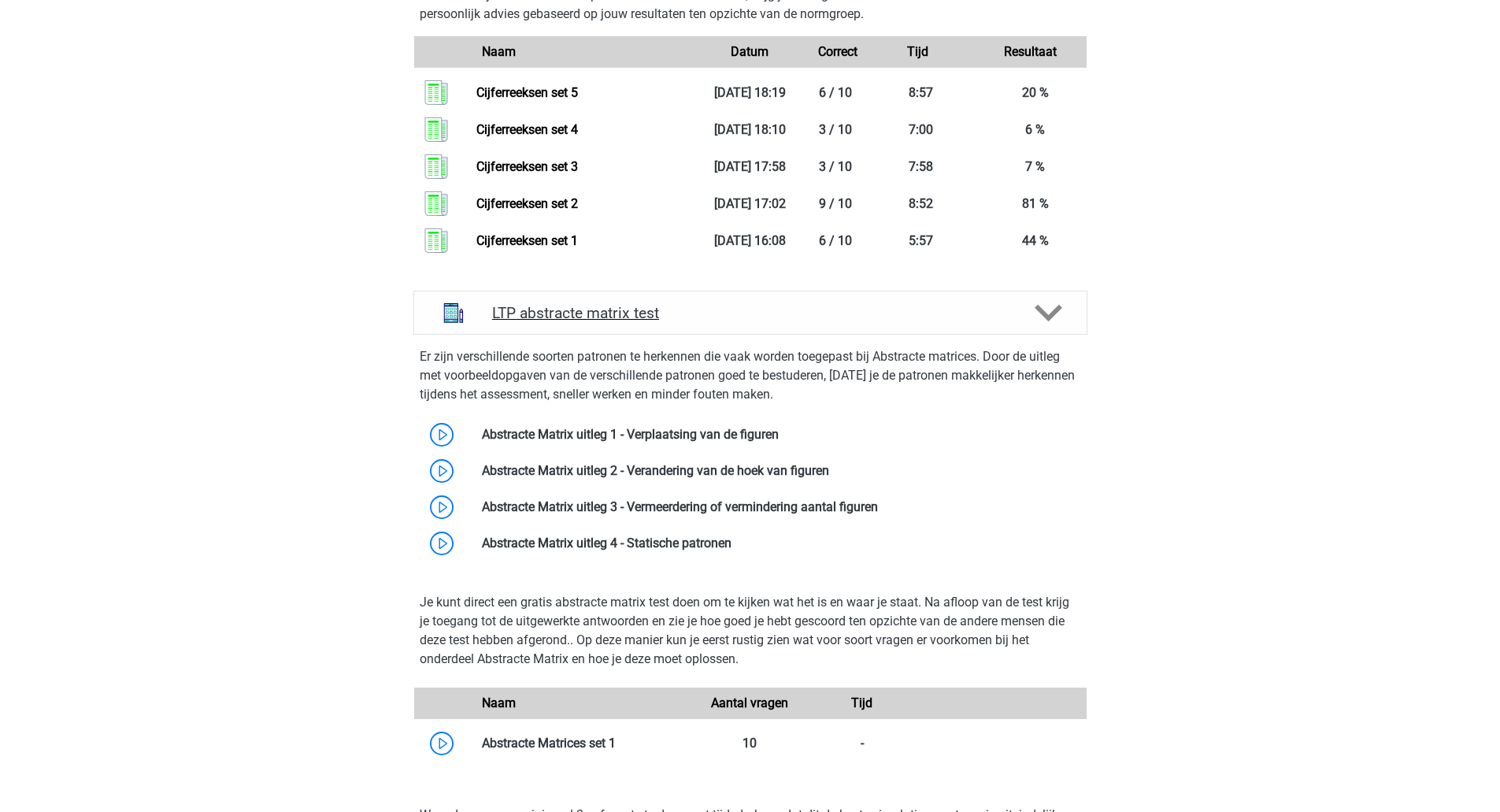
scroll to position [1552, 0]
click at [779, 441] on link at bounding box center [779, 434] width 0 height 15
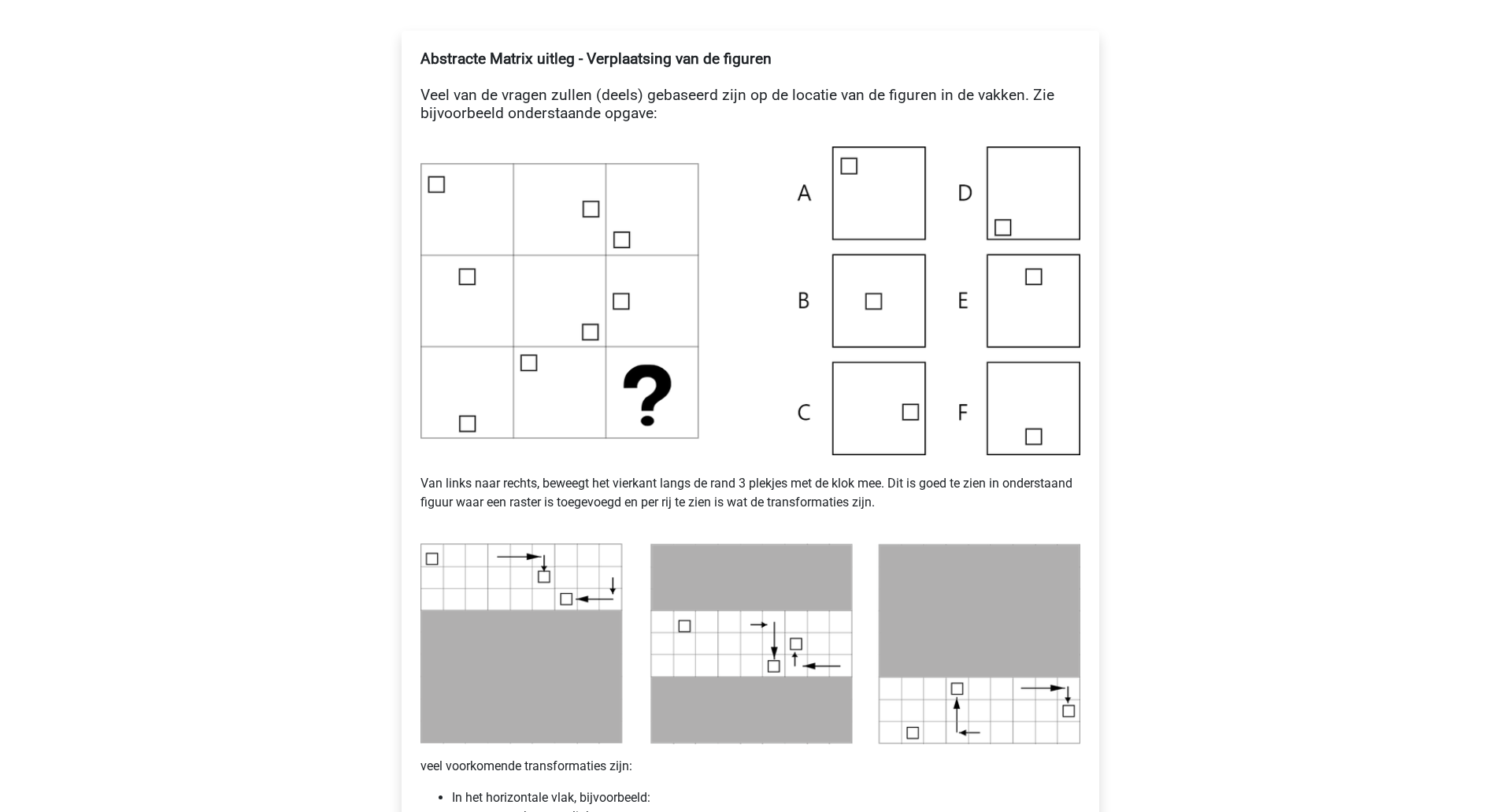
scroll to position [276, 0]
click at [889, 299] on img at bounding box center [750, 302] width 660 height 309
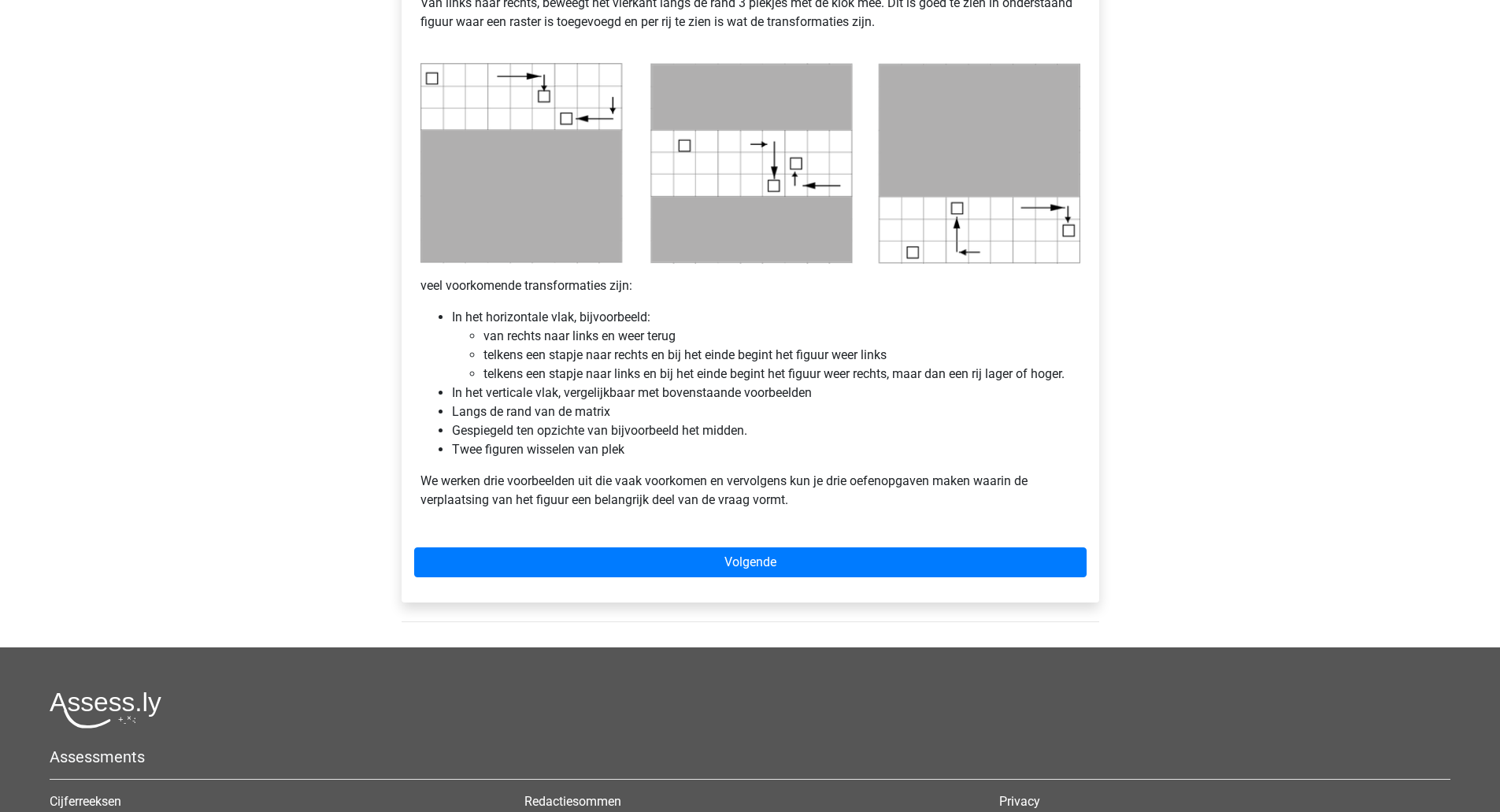
scroll to position [755, 0]
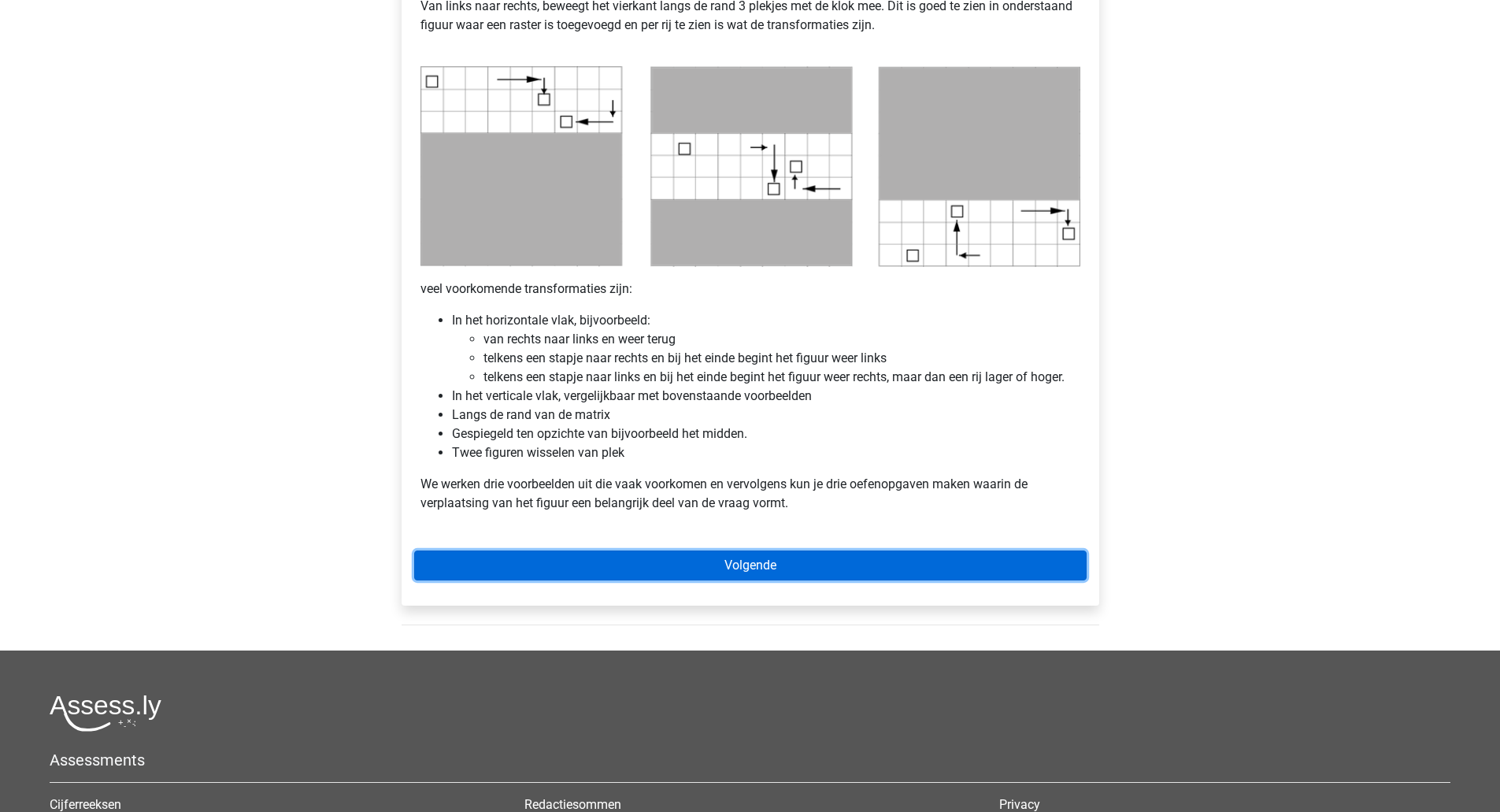
click at [541, 559] on link "Volgende" at bounding box center [750, 565] width 672 height 30
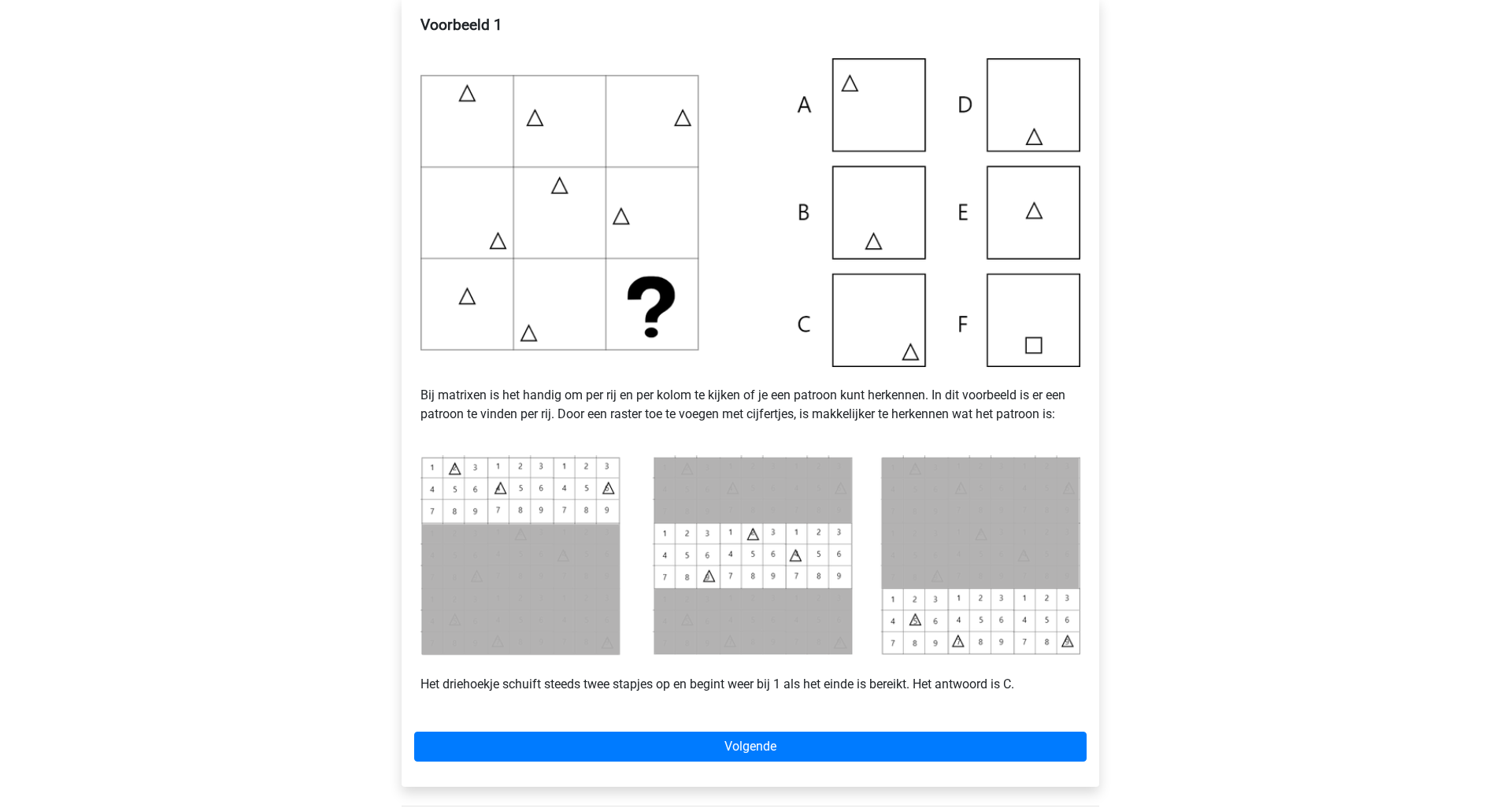
scroll to position [318, 0]
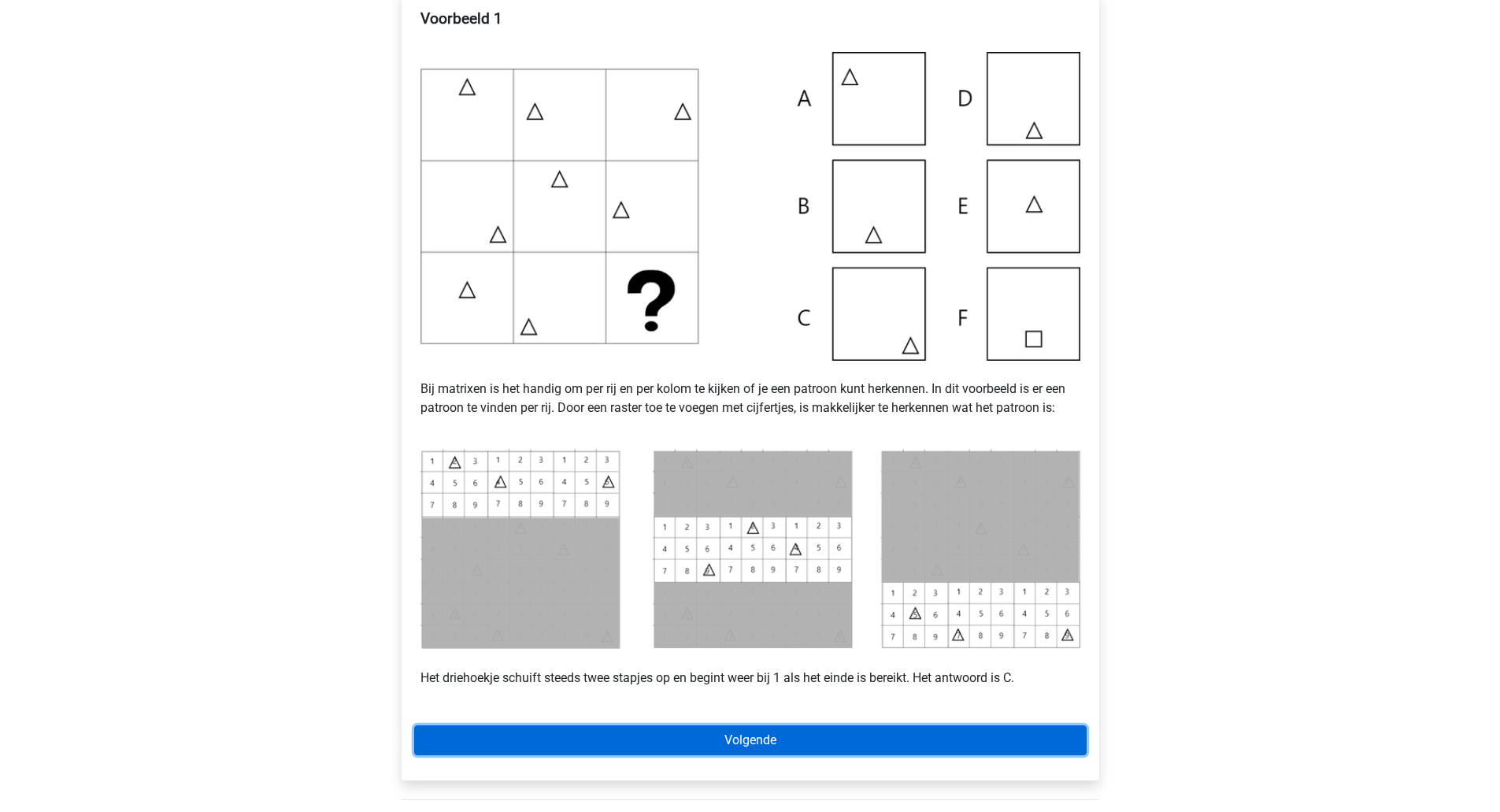
click at [727, 731] on link "Volgende" at bounding box center [750, 740] width 672 height 30
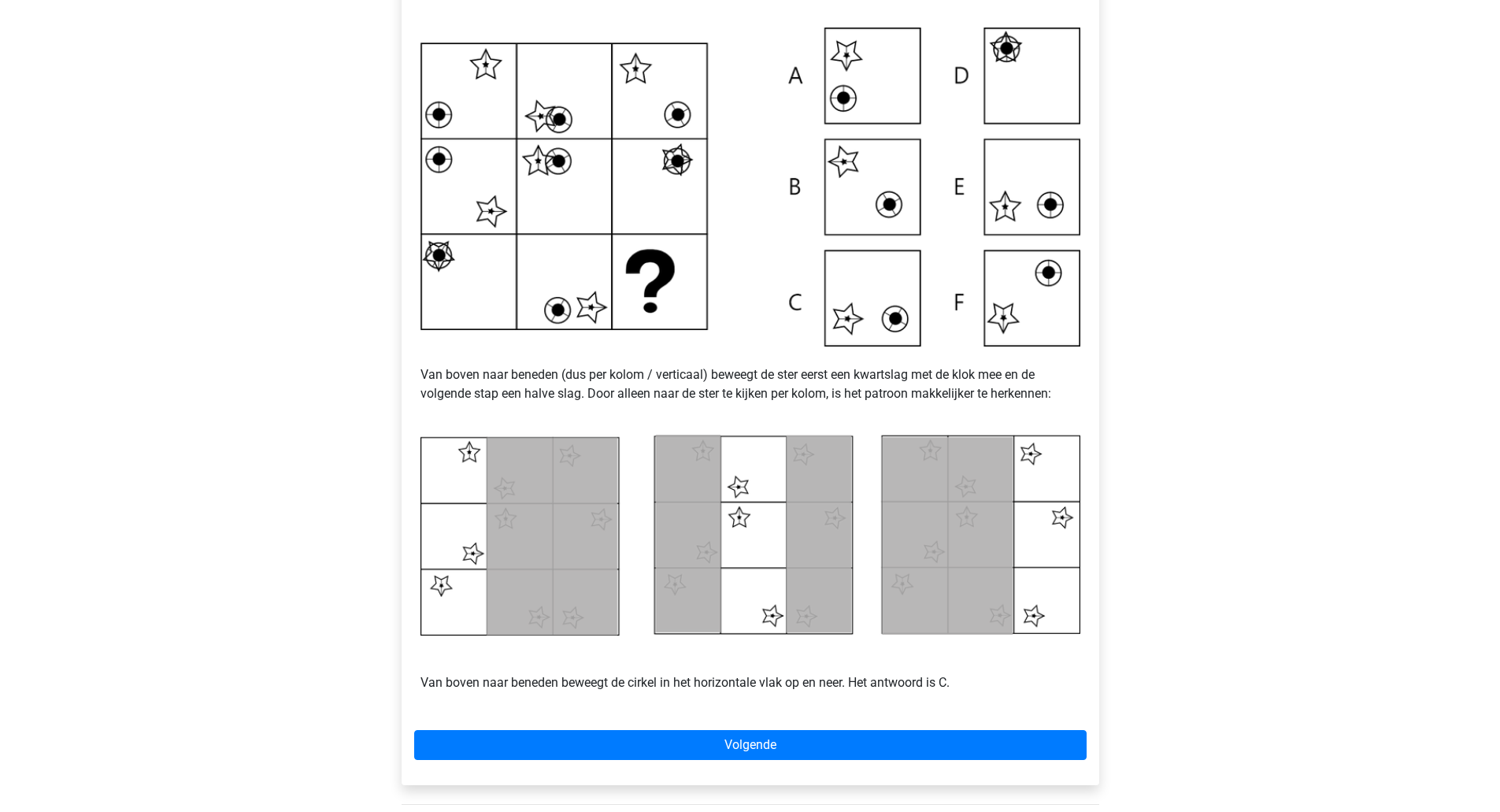
scroll to position [361, 0]
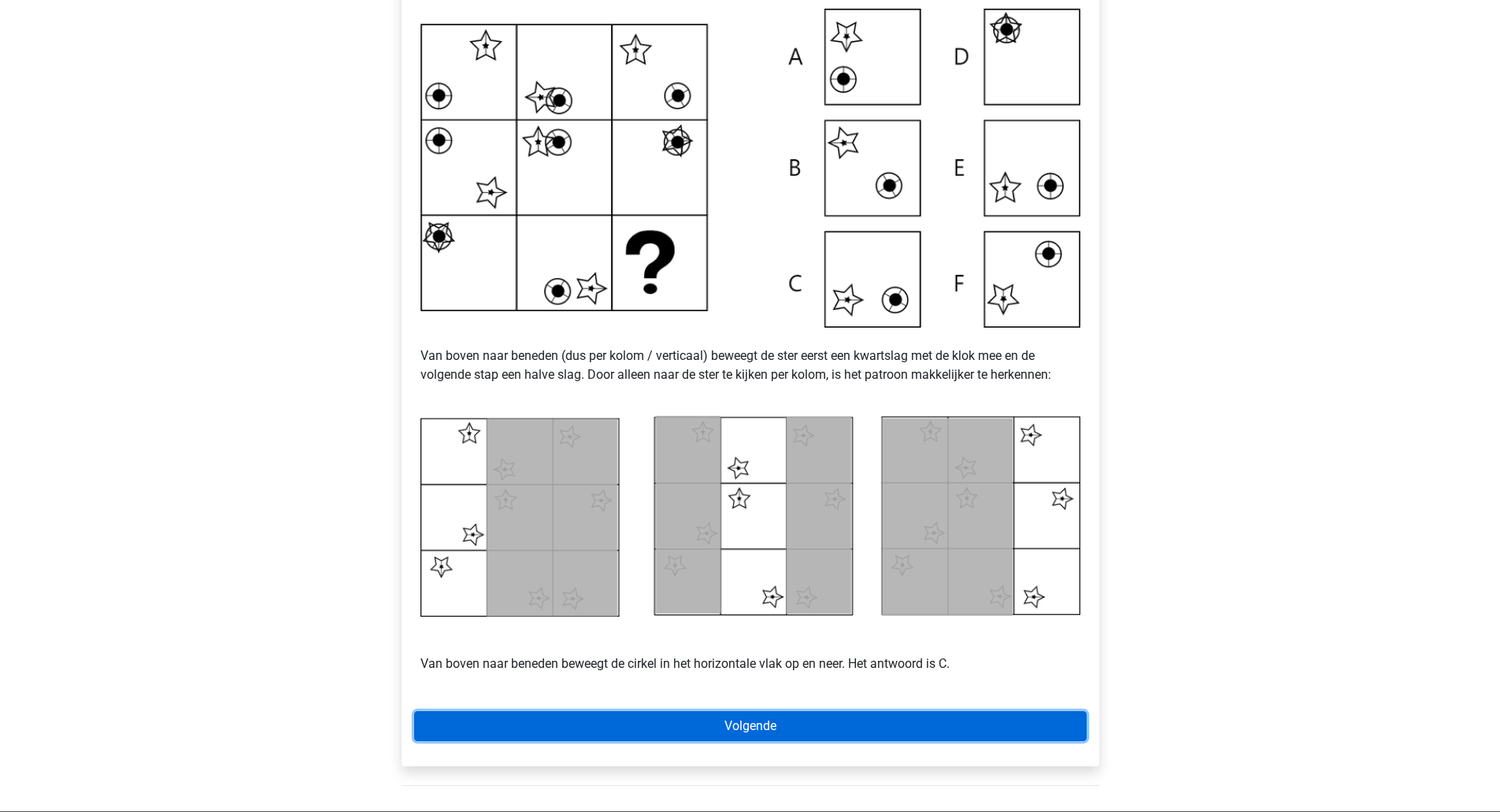
click at [707, 724] on link "Volgende" at bounding box center [750, 726] width 672 height 30
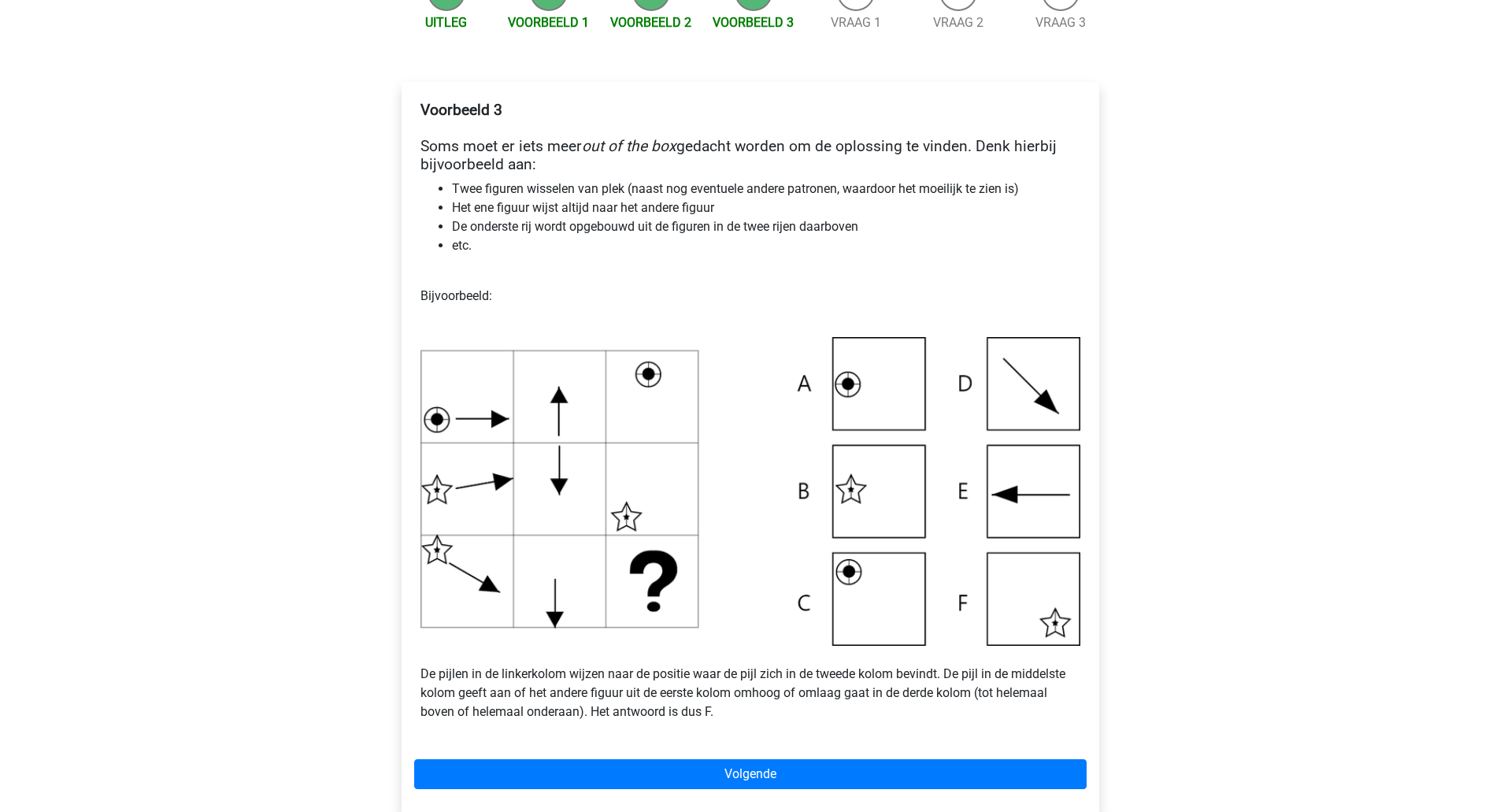
scroll to position [228, 0]
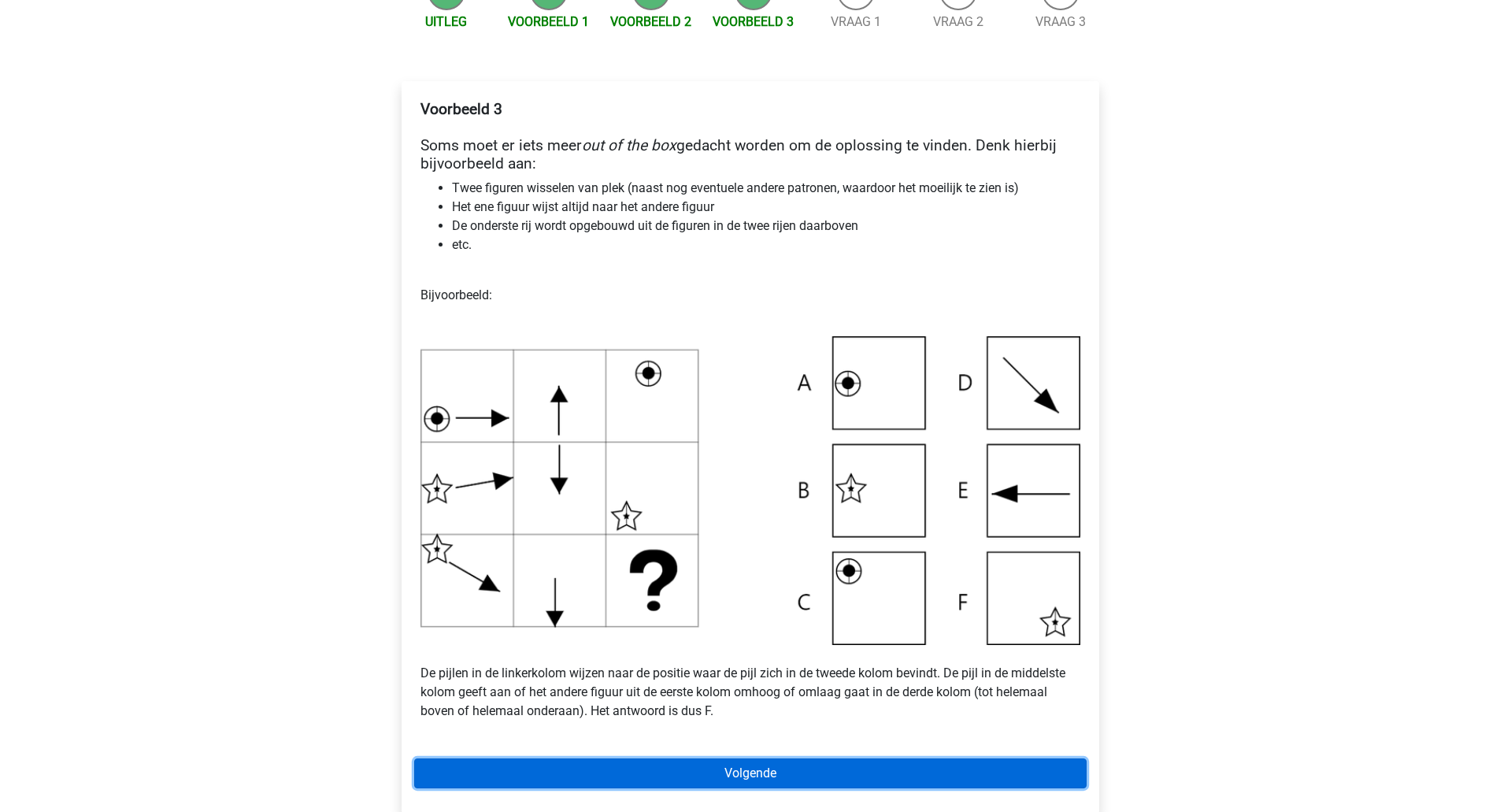
click at [852, 768] on link "Volgende" at bounding box center [750, 773] width 672 height 30
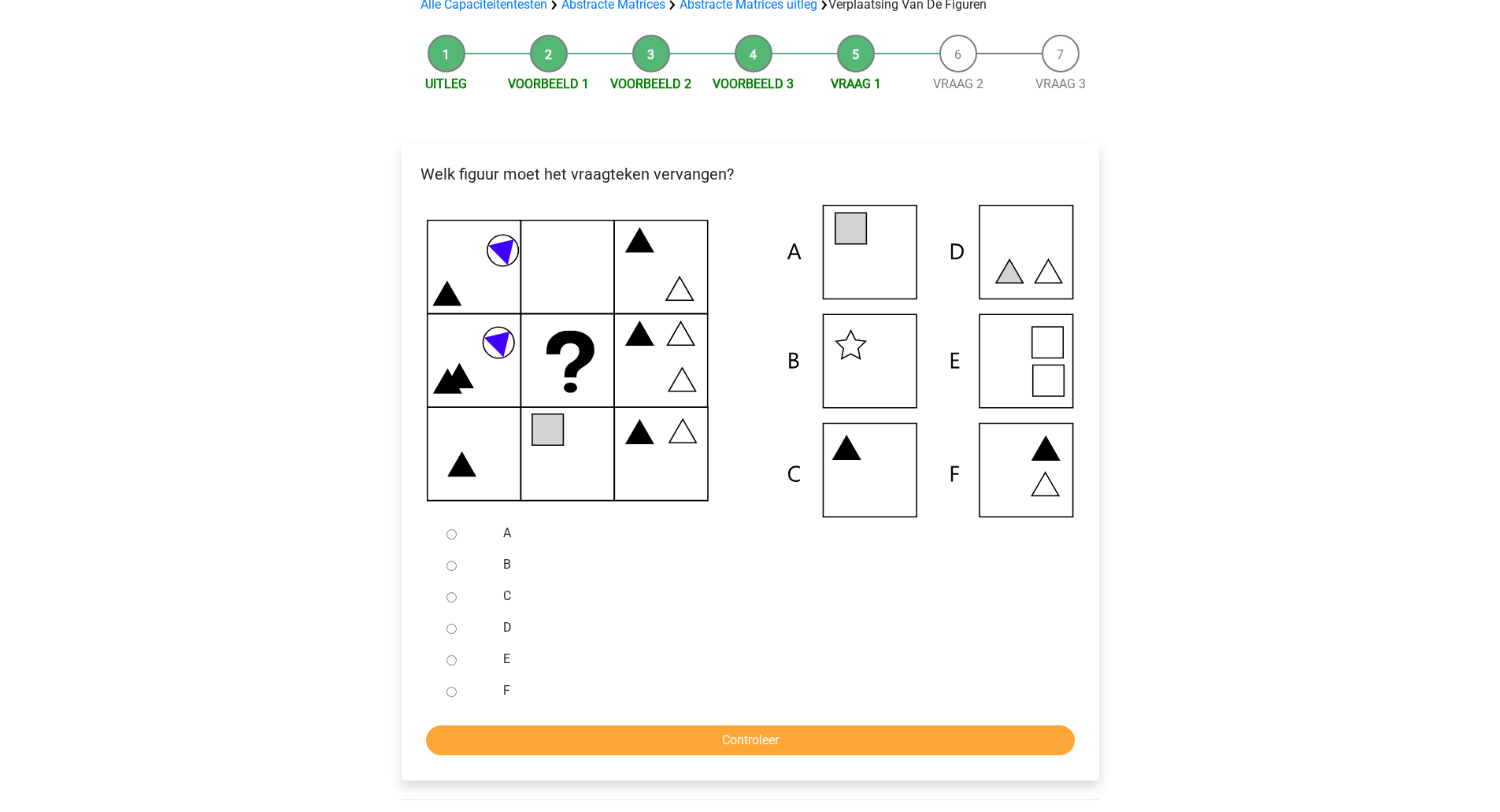
scroll to position [166, 0]
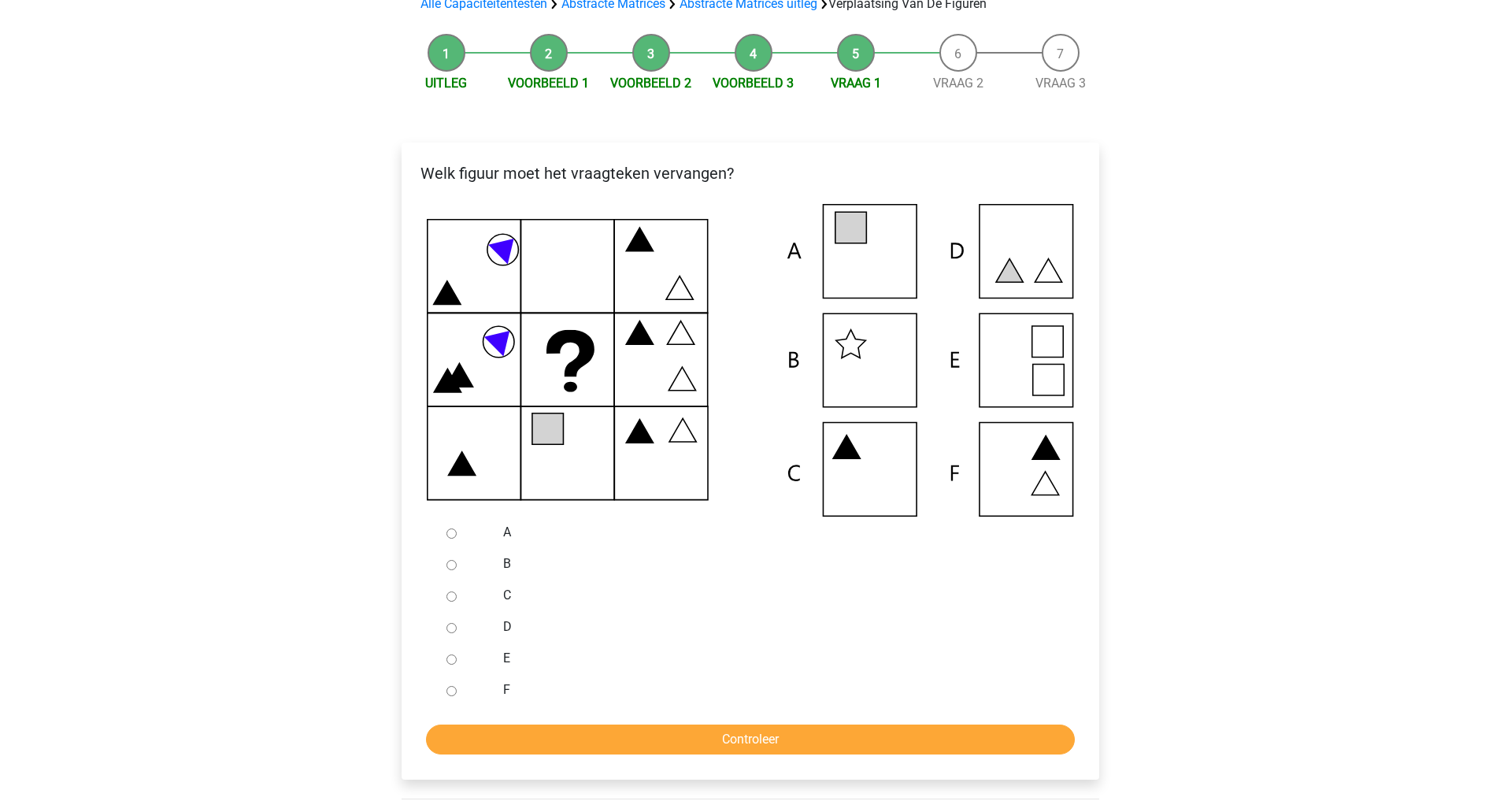
click at [1033, 229] on icon at bounding box center [750, 360] width 648 height 313
click at [481, 615] on div at bounding box center [466, 627] width 52 height 31
click at [507, 629] on label "D" at bounding box center [776, 626] width 545 height 19
click at [457, 629] on input "D" at bounding box center [452, 628] width 10 height 10
radio input "true"
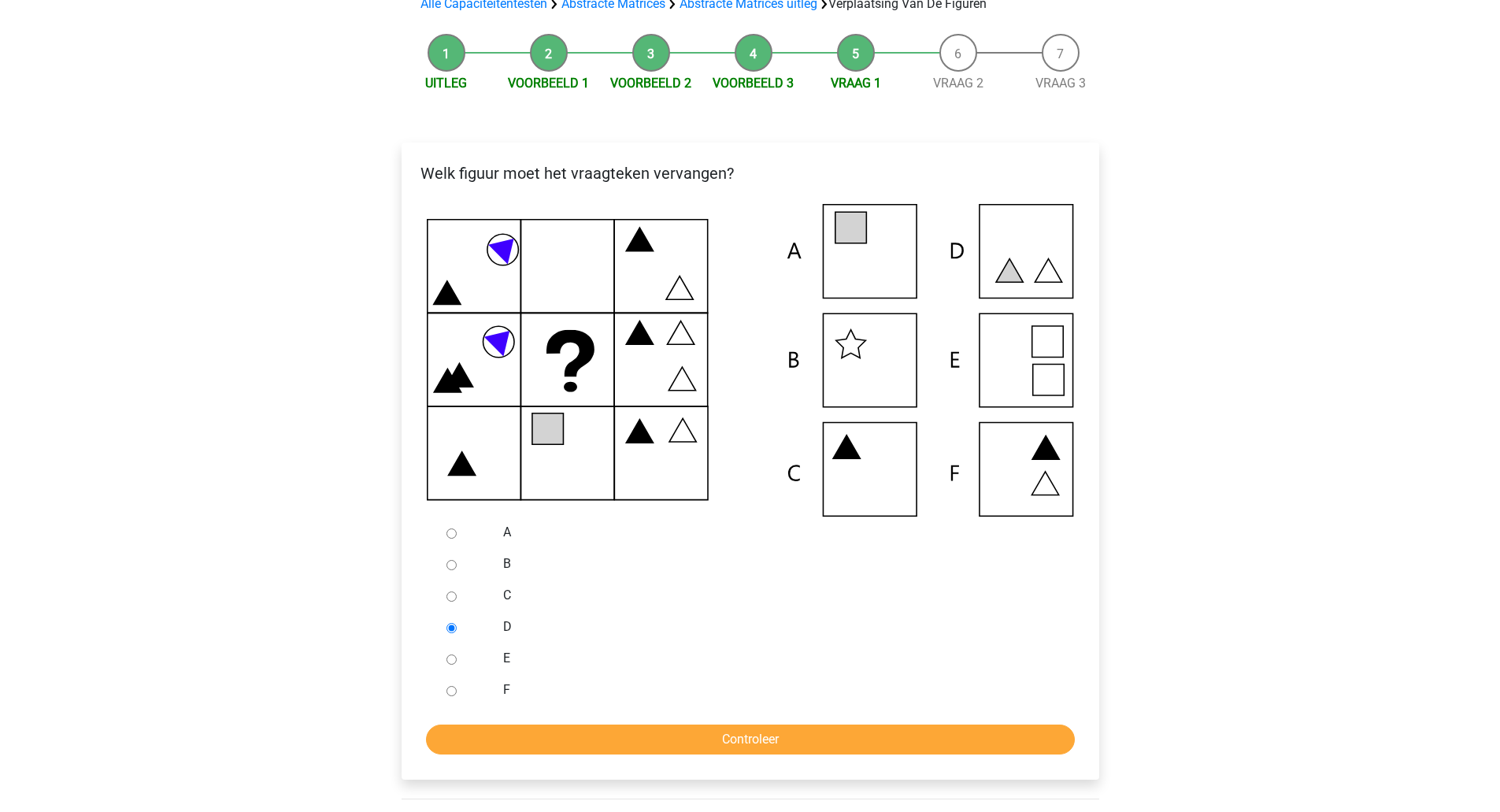
click at [530, 746] on input "Controleer" at bounding box center [750, 739] width 649 height 30
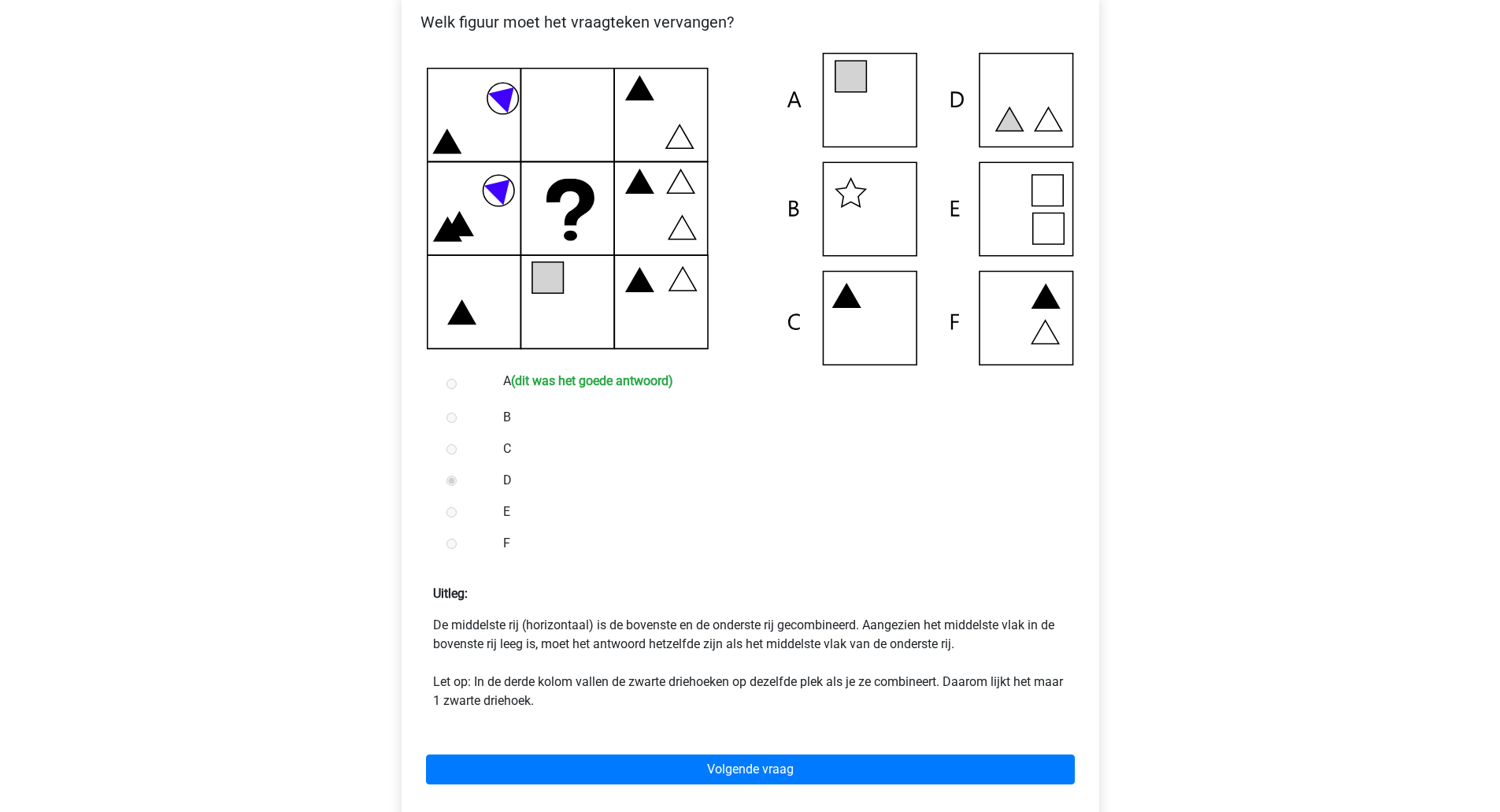
scroll to position [377, 0]
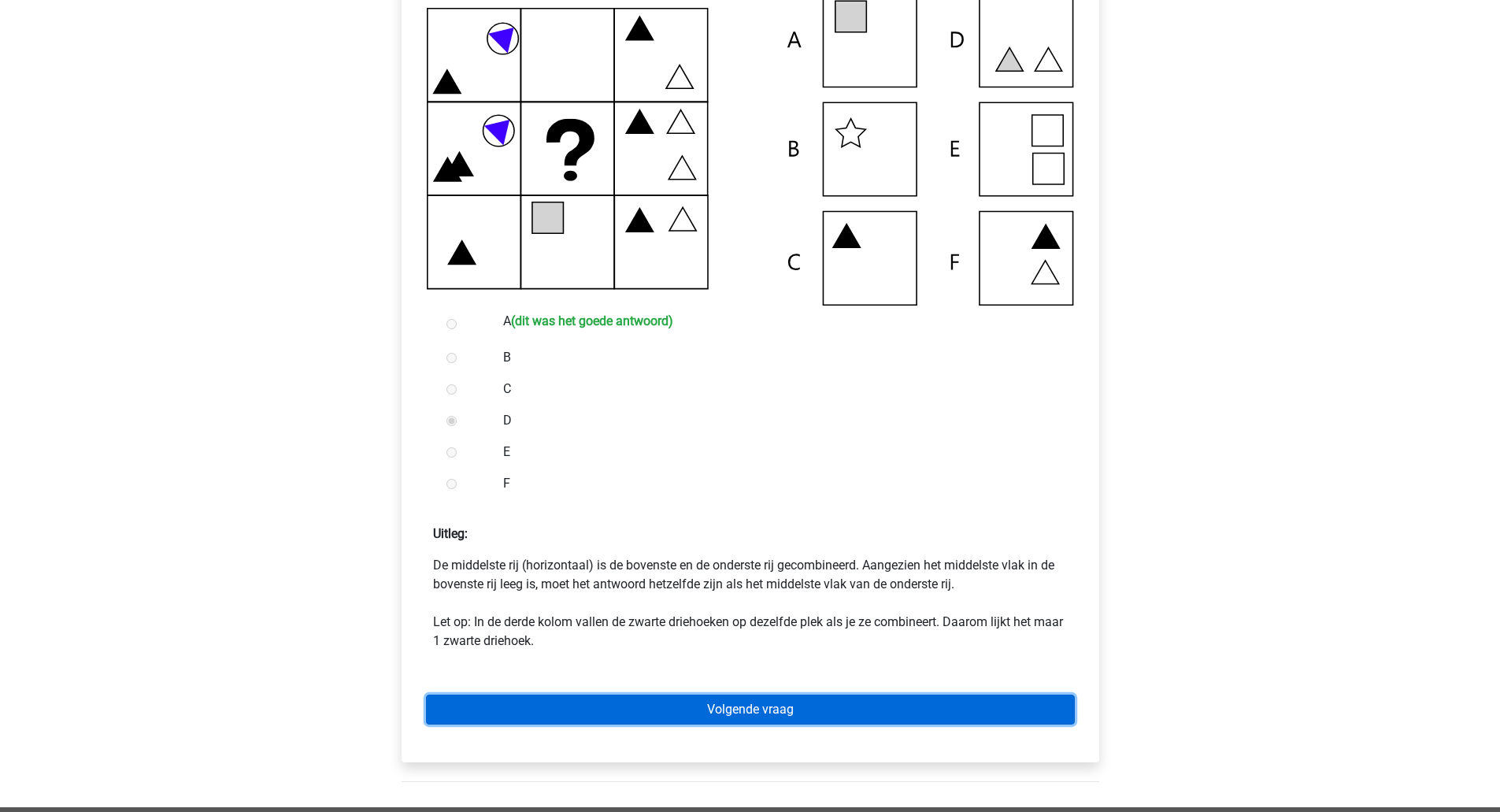
click at [922, 722] on link "Volgende vraag" at bounding box center [750, 709] width 649 height 30
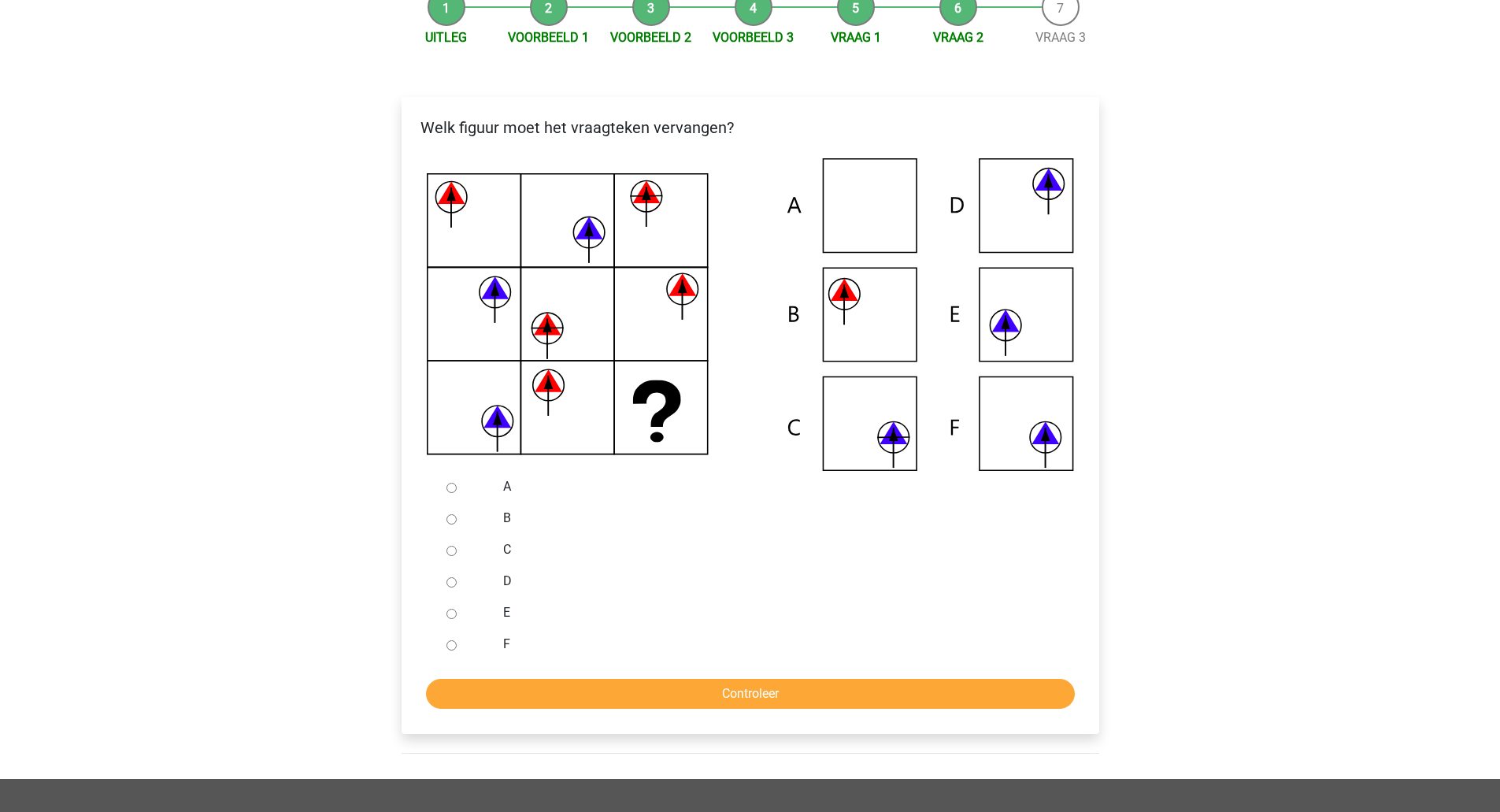
scroll to position [212, 0]
click at [879, 420] on icon at bounding box center [750, 313] width 648 height 313
click at [523, 554] on label "C" at bounding box center [776, 549] width 545 height 19
click at [457, 554] on input "C" at bounding box center [452, 550] width 10 height 10
radio input "true"
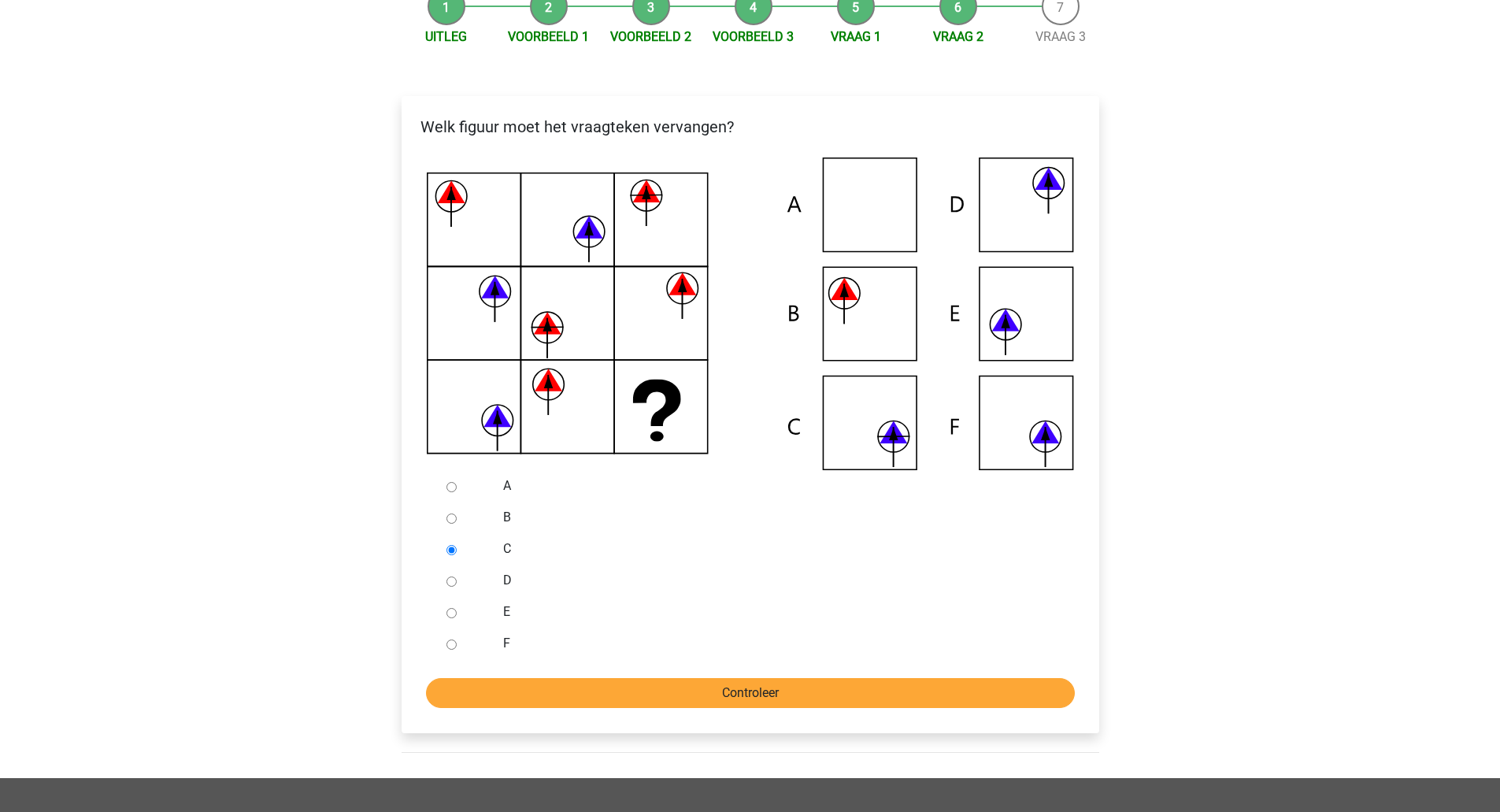
click at [551, 701] on input "Controleer" at bounding box center [750, 693] width 649 height 30
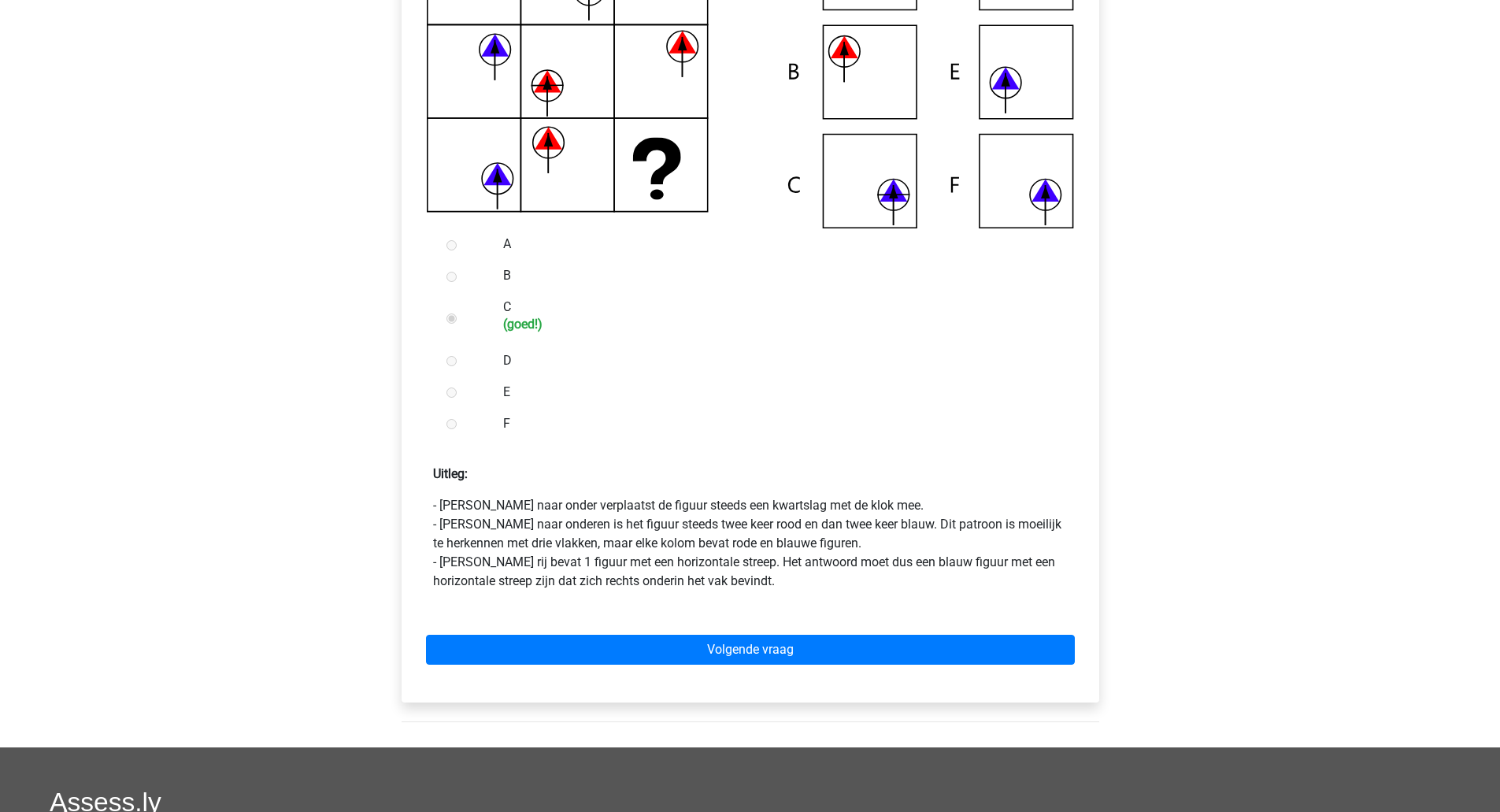
scroll to position [453, 0]
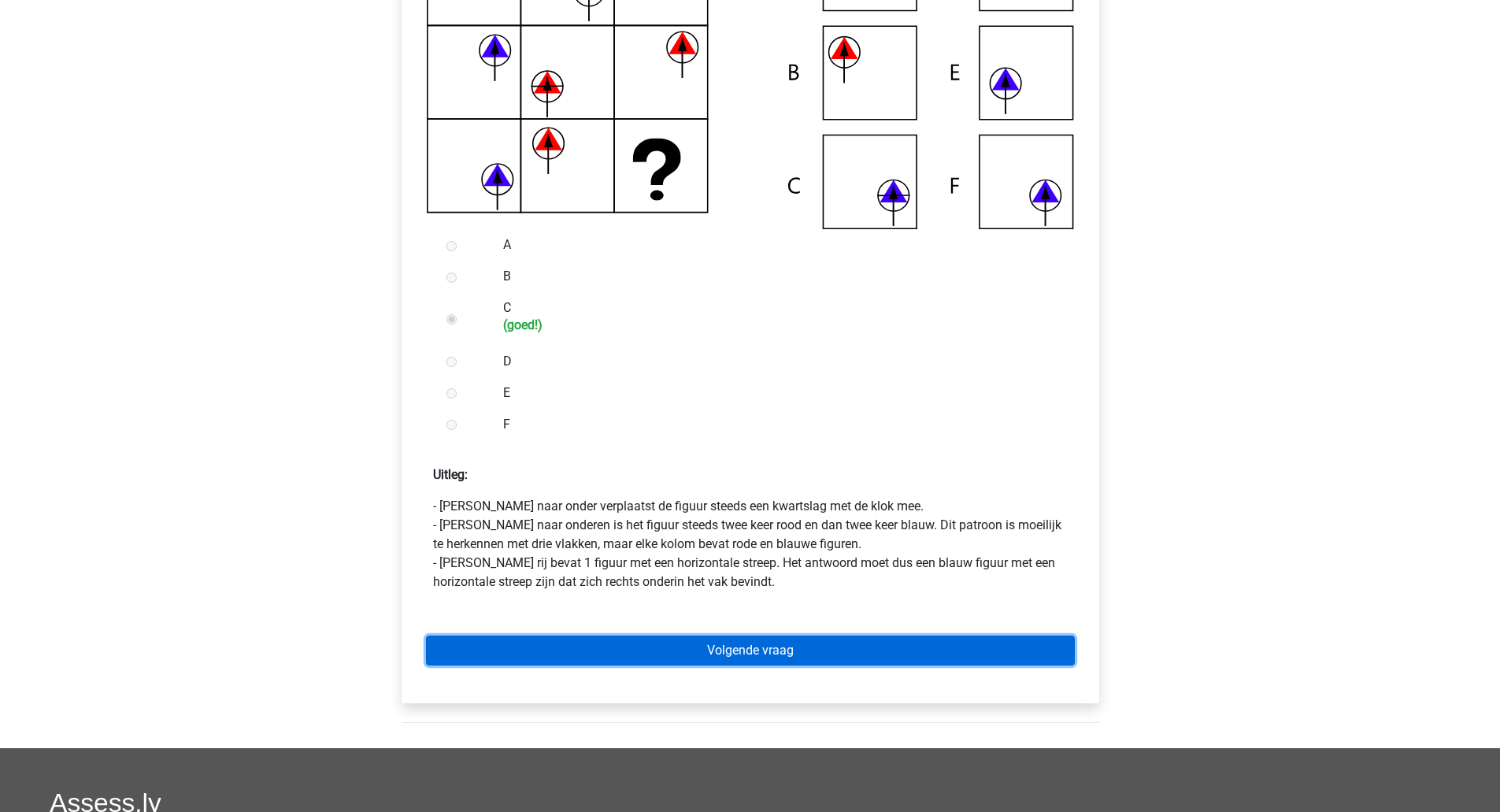
click at [591, 659] on link "Volgende vraag" at bounding box center [750, 650] width 649 height 30
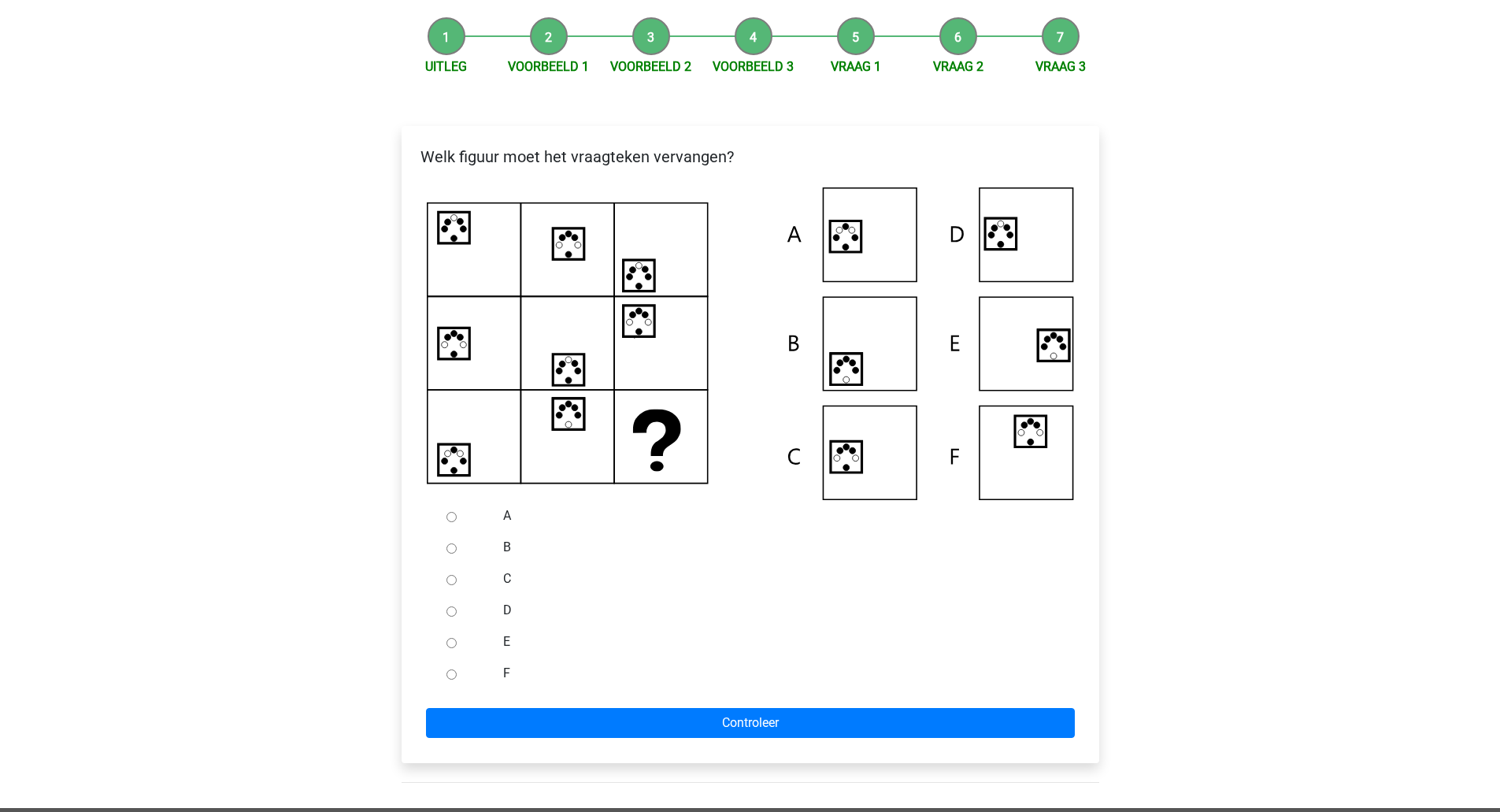
scroll to position [185, 0]
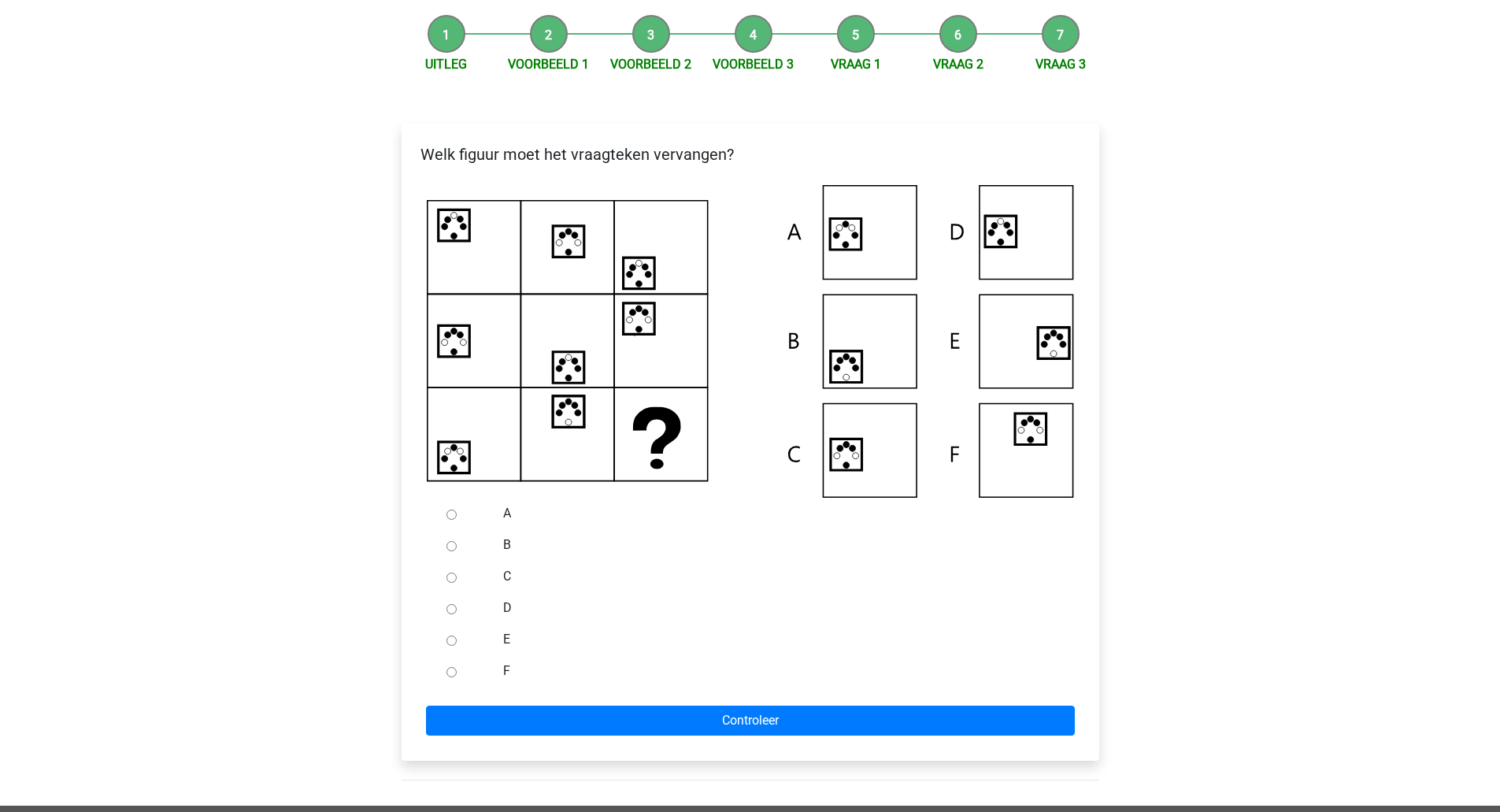
click at [514, 602] on label "D" at bounding box center [776, 607] width 545 height 19
click at [457, 604] on input "D" at bounding box center [452, 609] width 10 height 10
radio input "true"
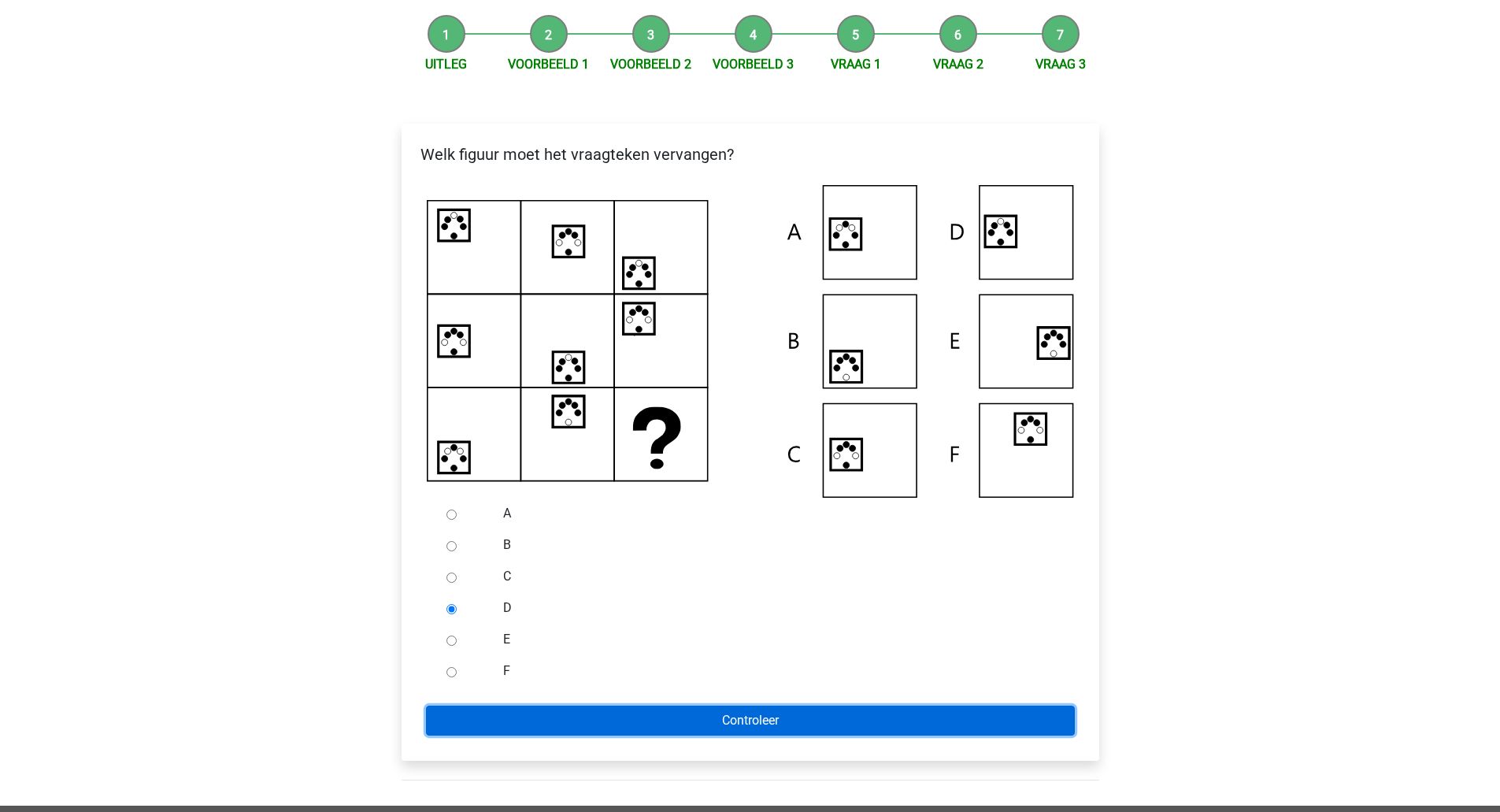
click at [526, 724] on input "Controleer" at bounding box center [750, 721] width 649 height 30
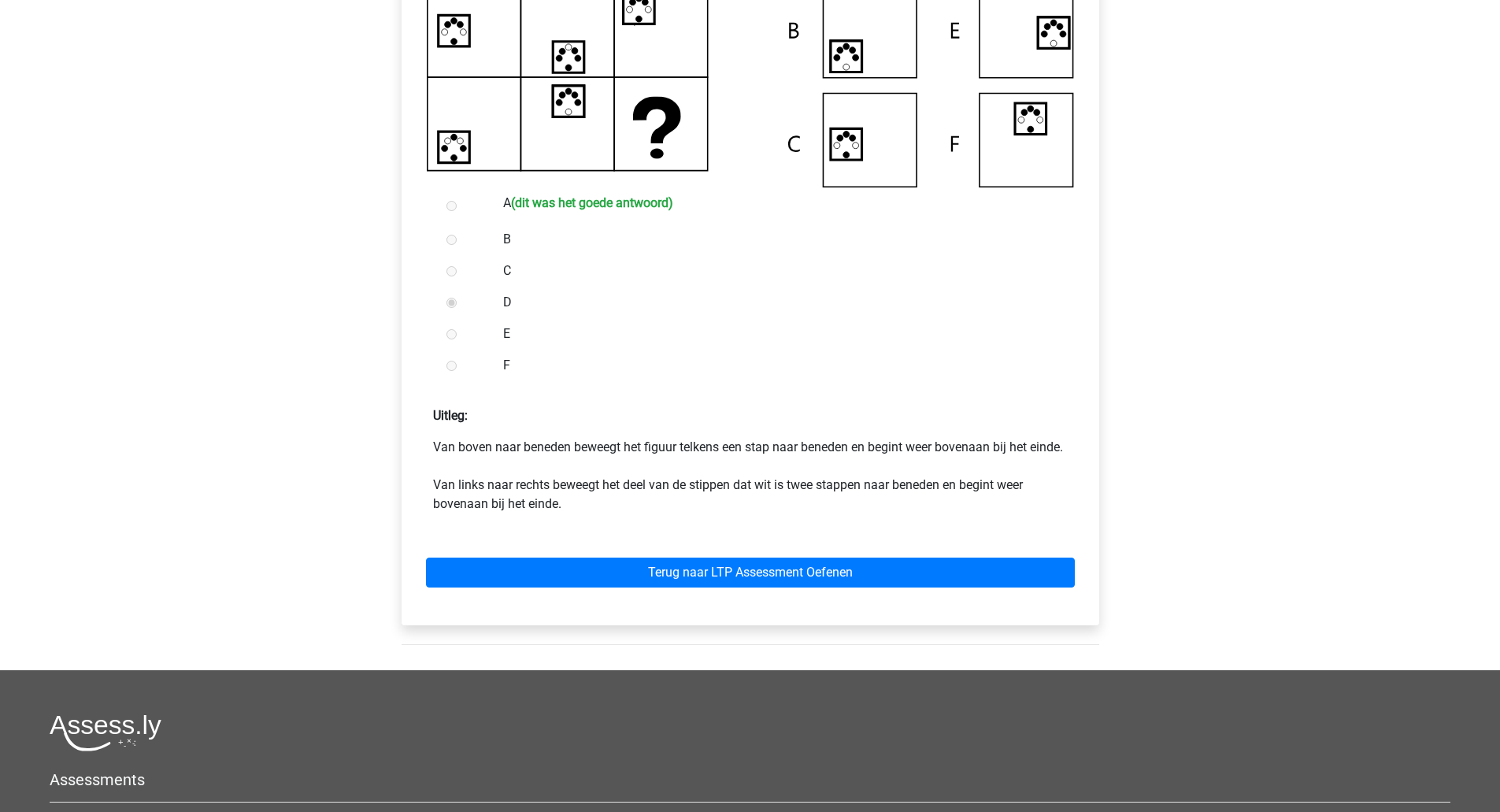
scroll to position [501, 0]
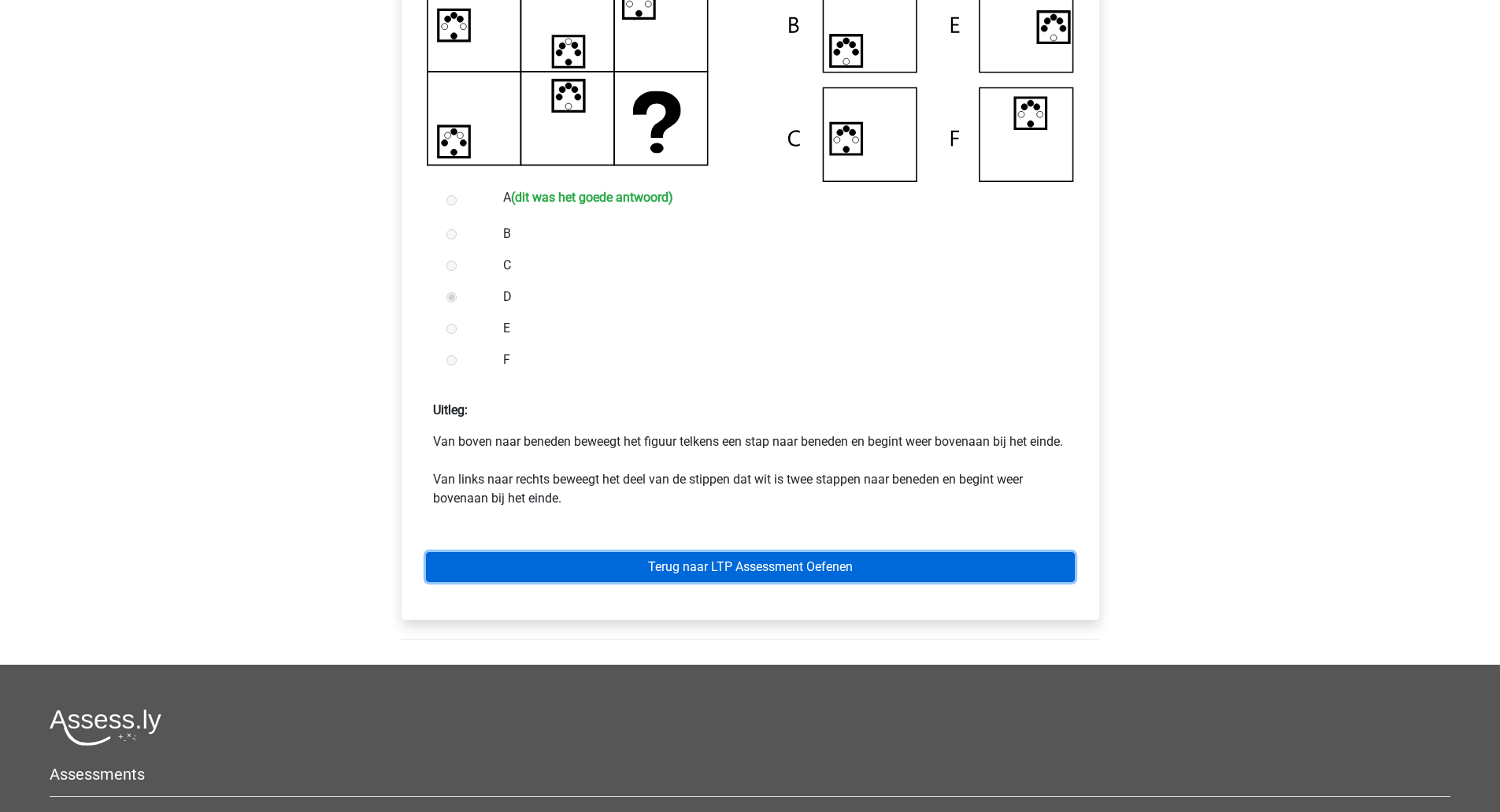
click at [751, 582] on link "Terug naar LTP Assessment Oefenen" at bounding box center [750, 567] width 649 height 30
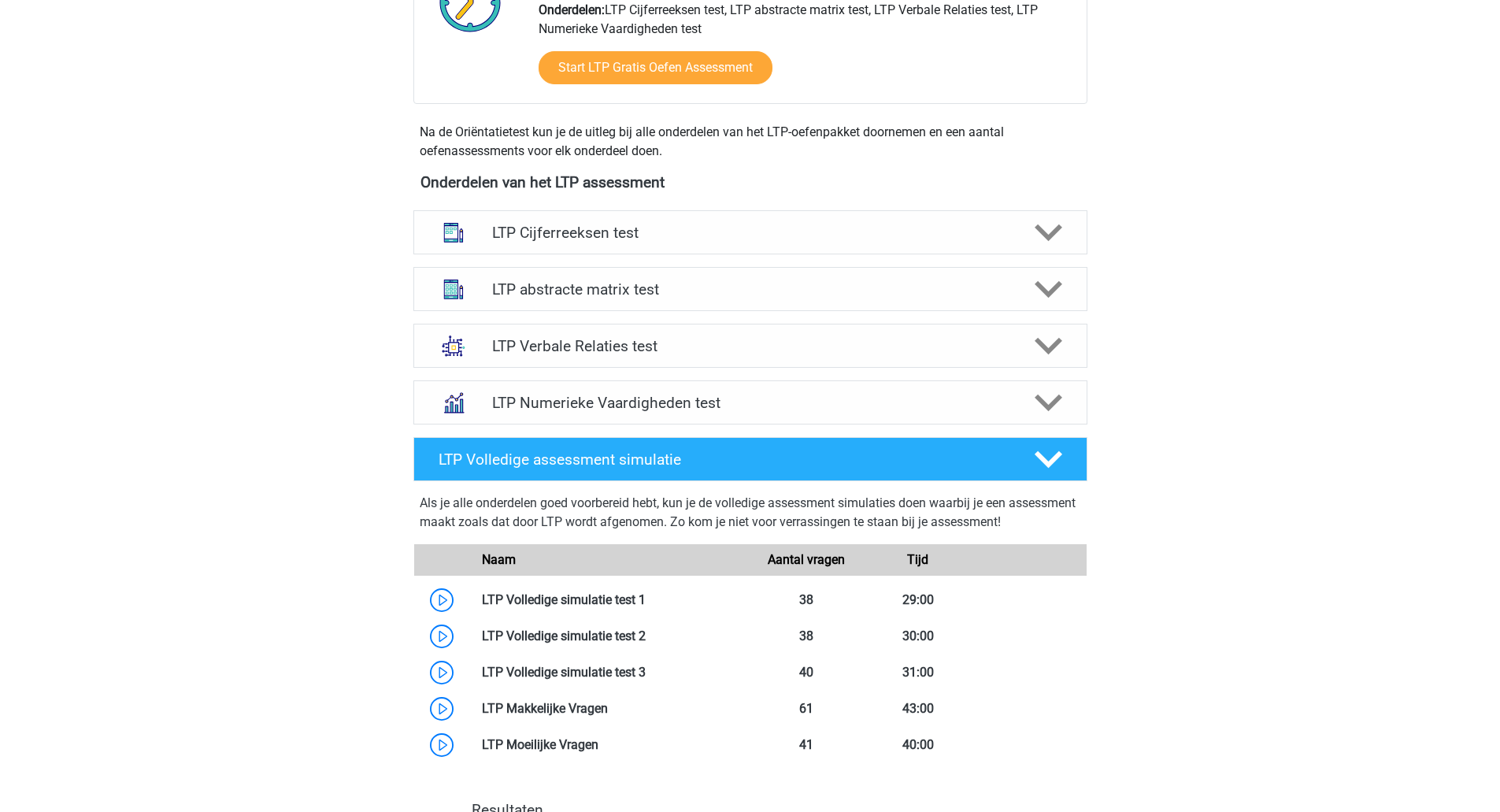
scroll to position [463, 0]
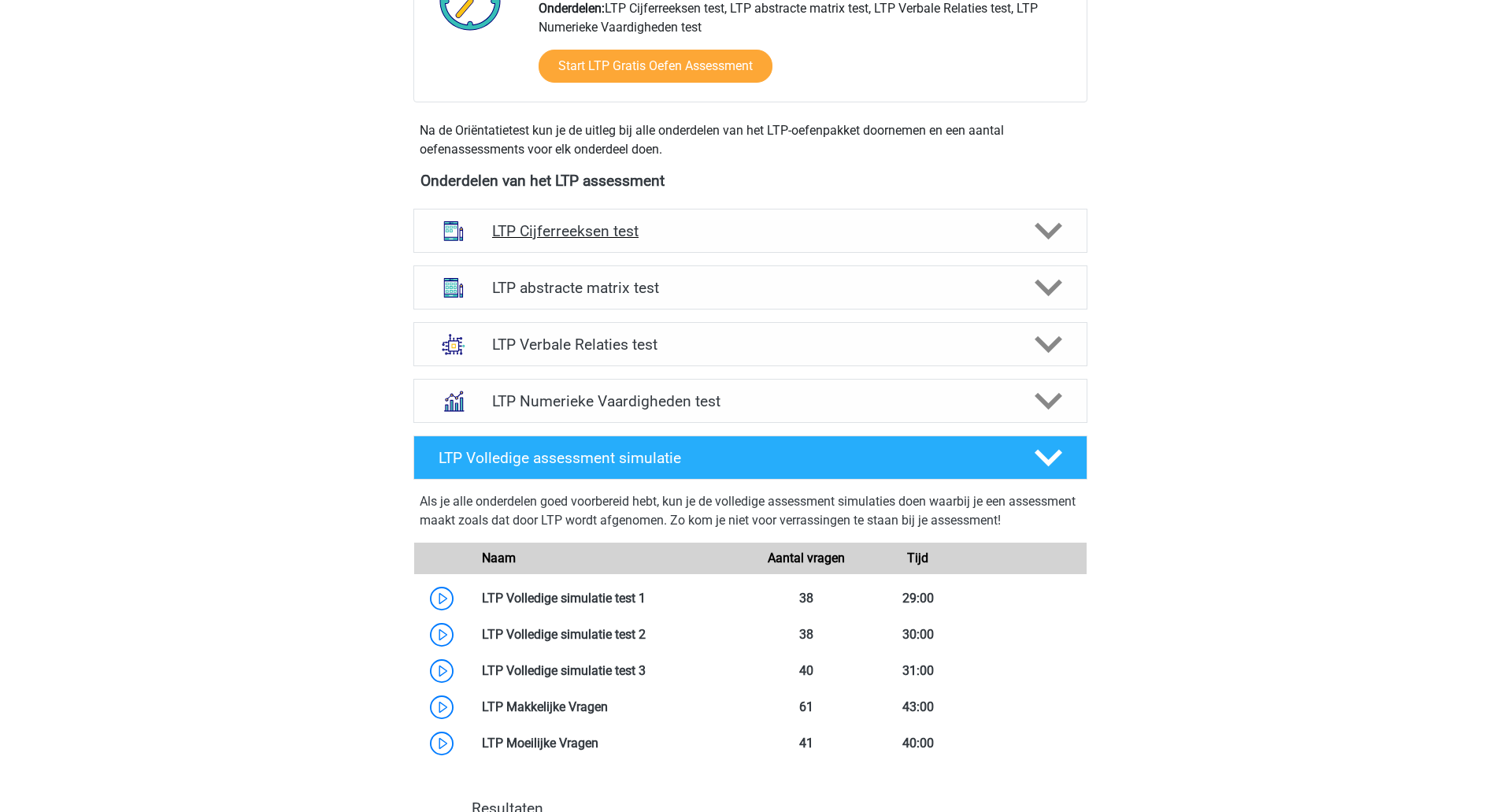
click at [1055, 229] on polygon at bounding box center [1048, 231] width 27 height 17
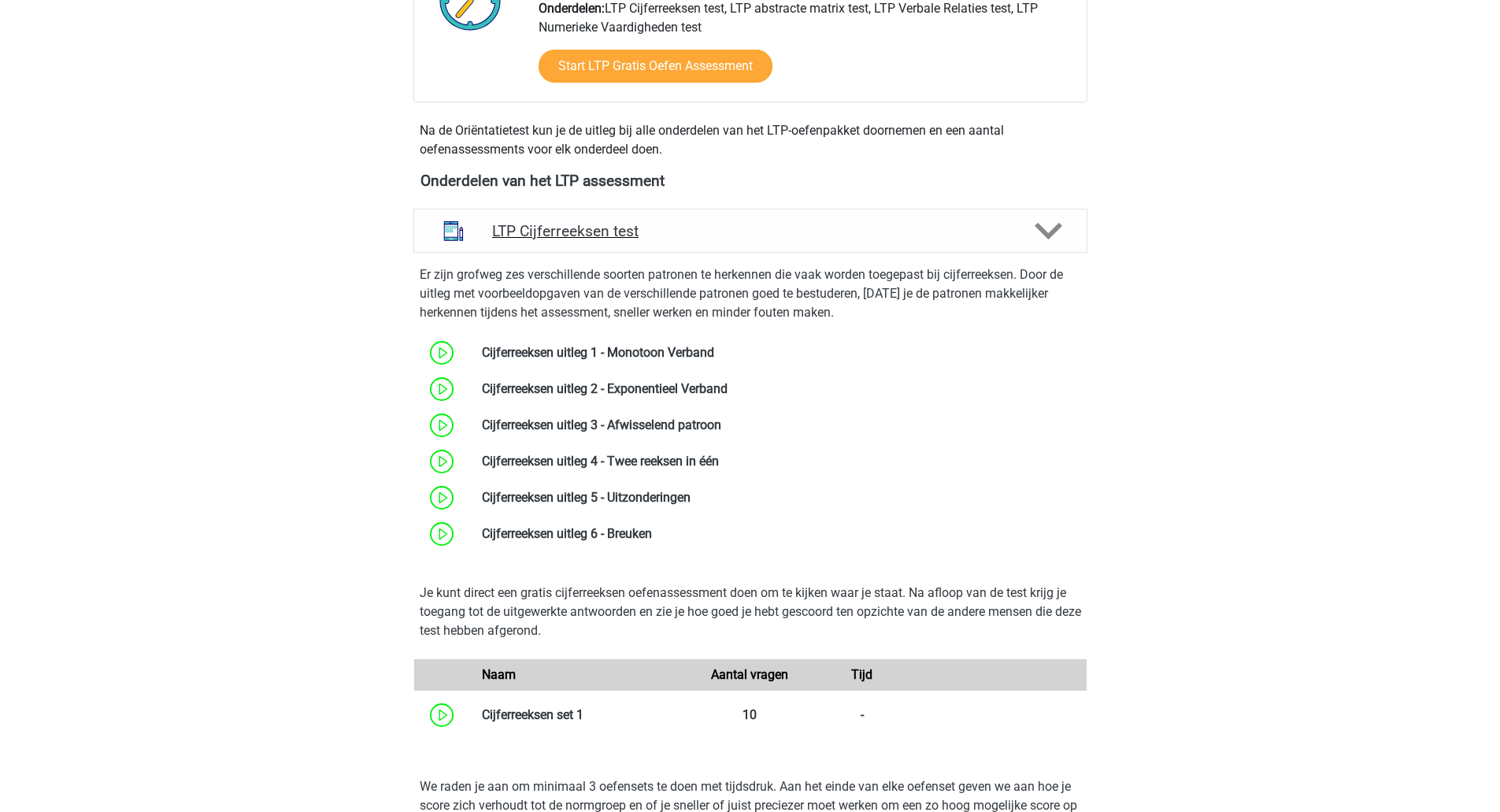
click at [1050, 231] on polygon at bounding box center [1048, 231] width 27 height 17
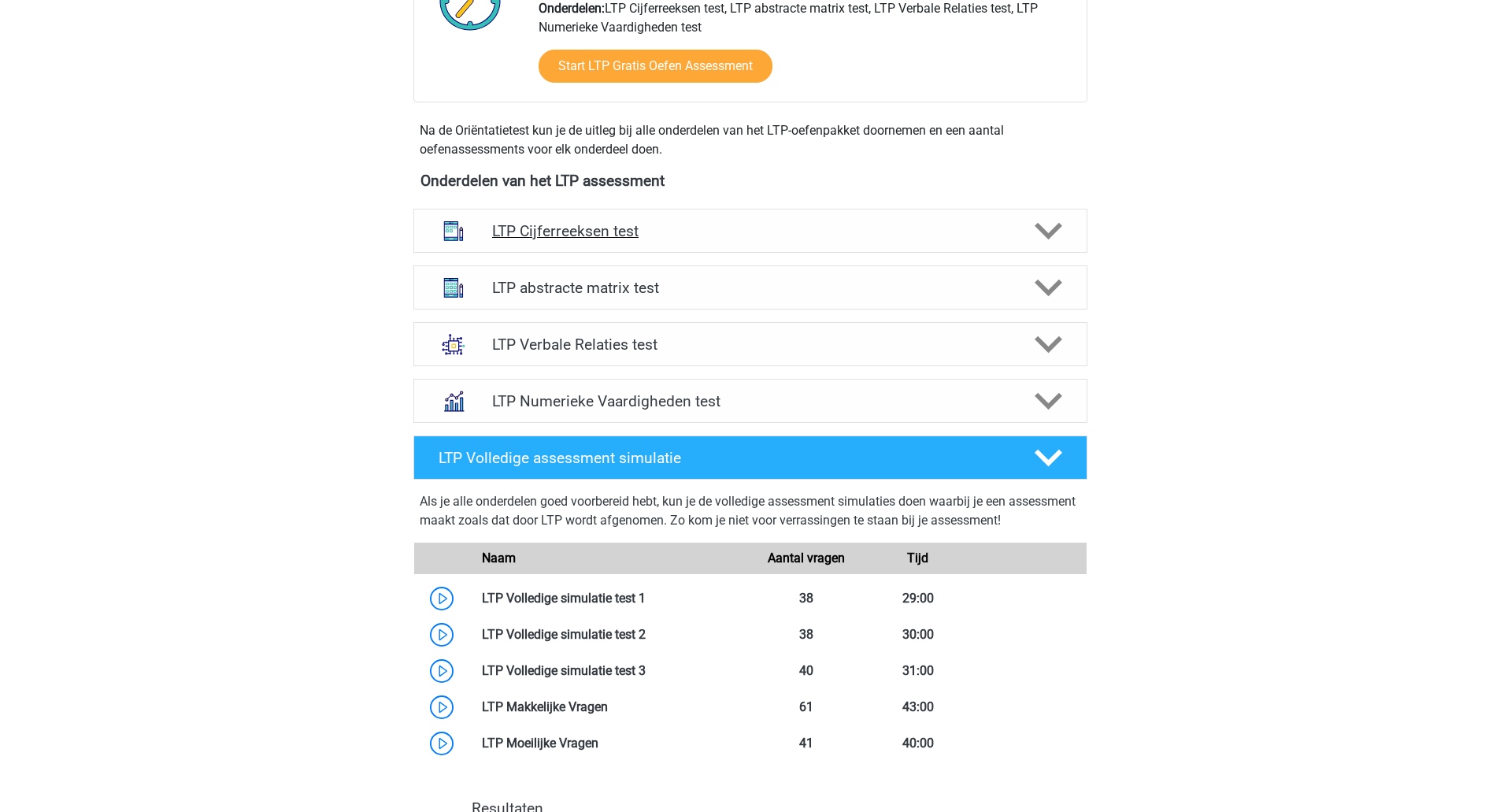
click at [1055, 288] on polygon at bounding box center [1048, 288] width 27 height 17
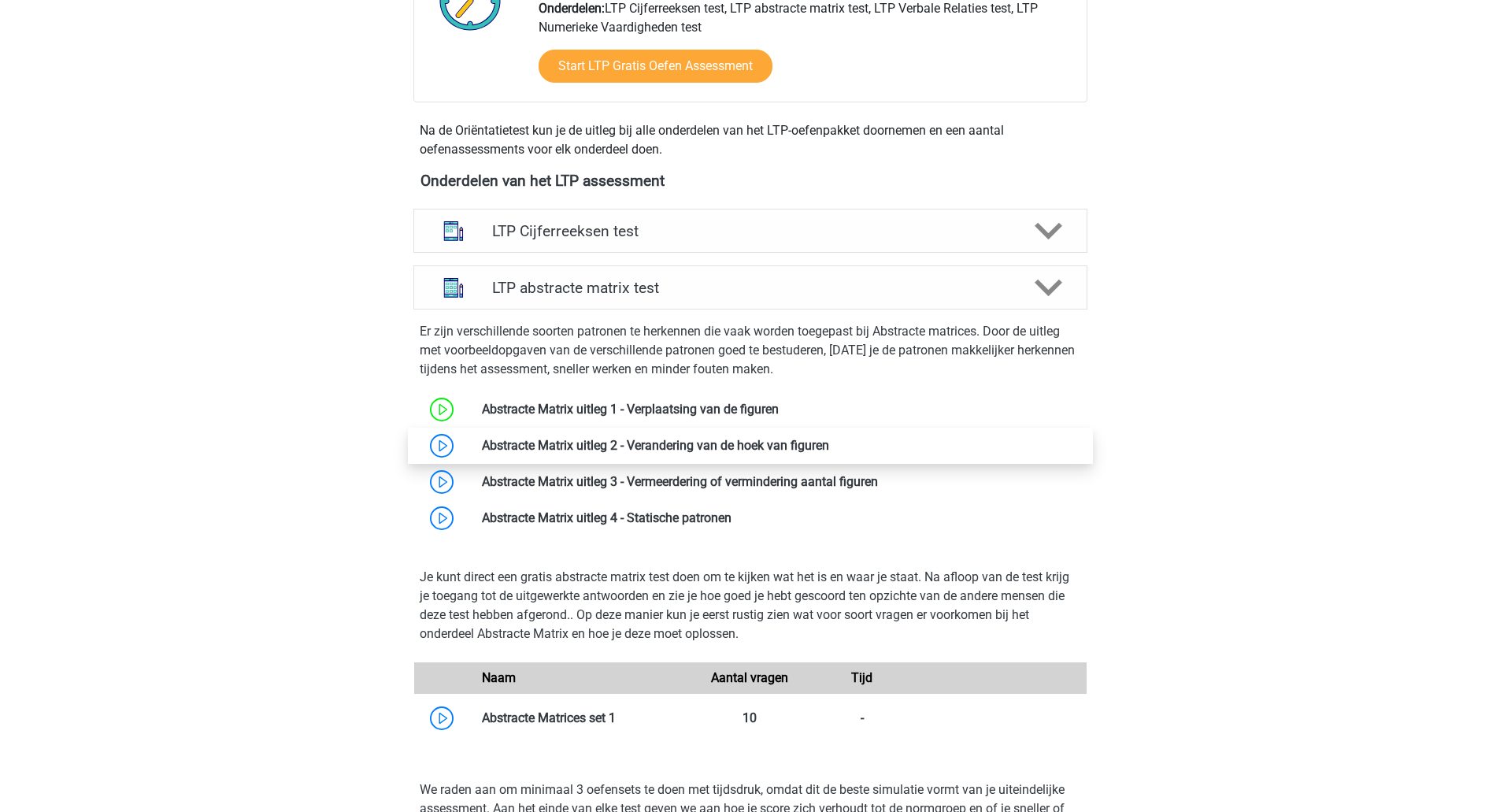
click at [829, 443] on link at bounding box center [829, 445] width 0 height 15
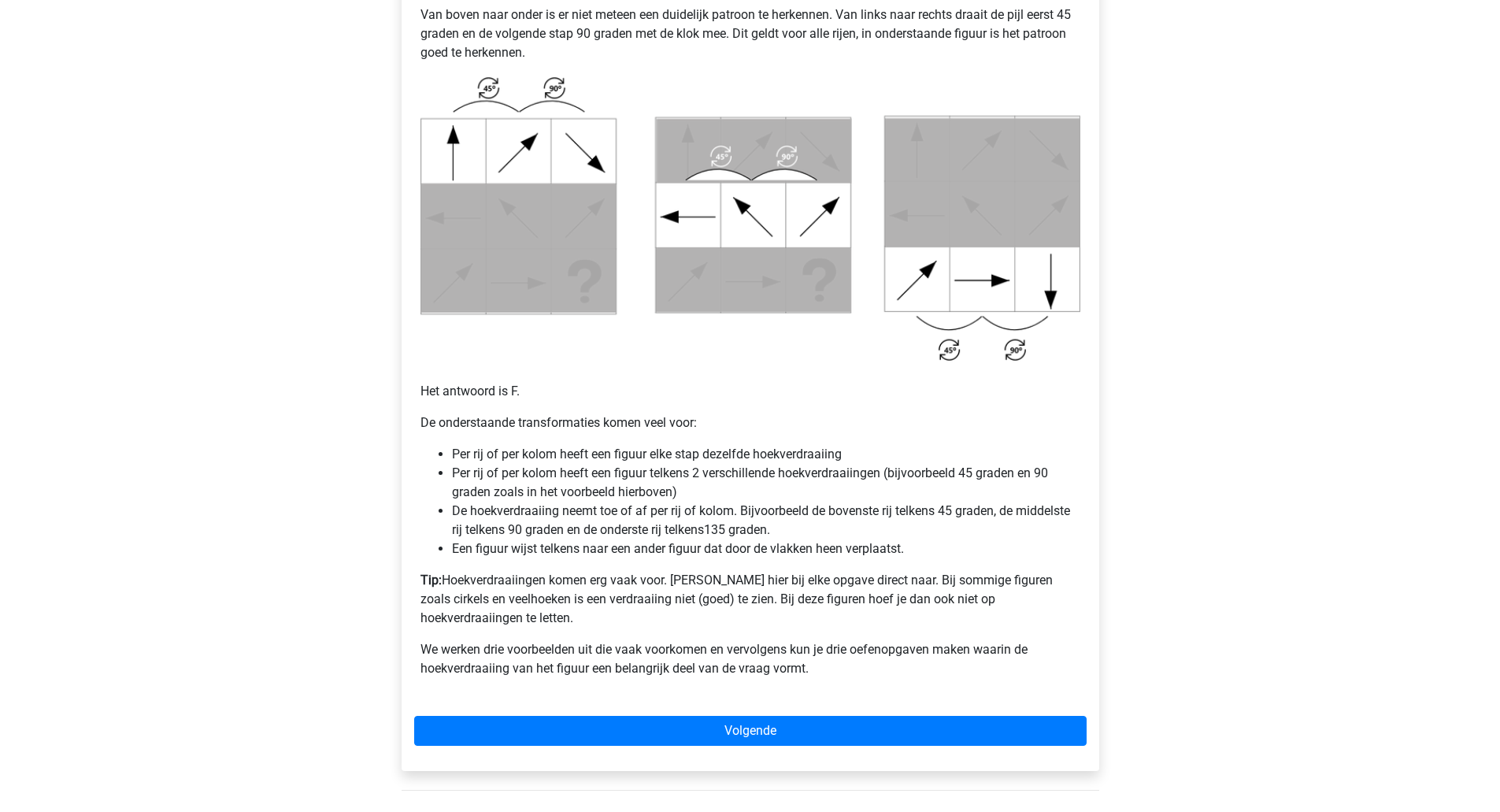
scroll to position [736, 0]
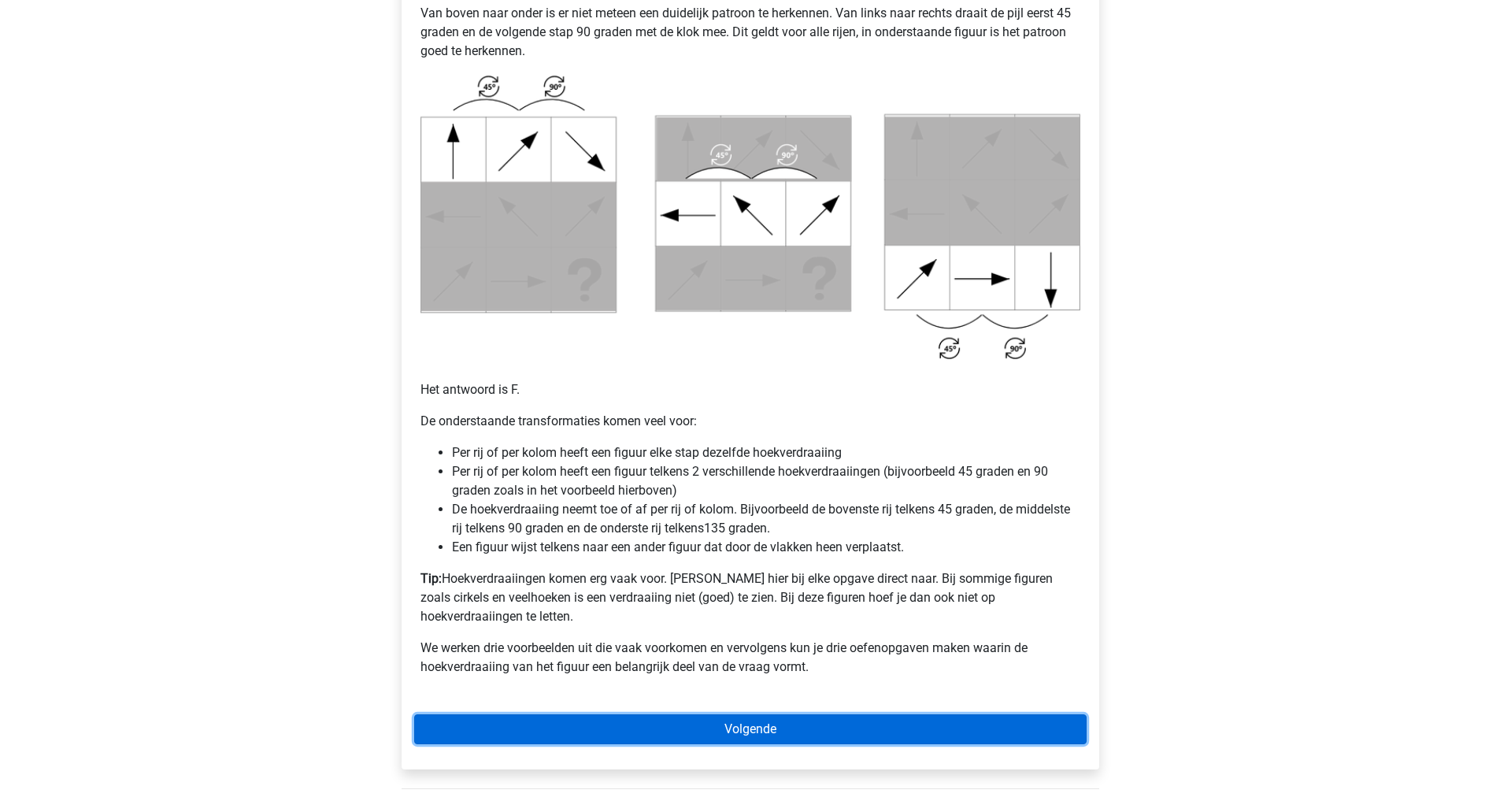
click at [862, 714] on link "Volgende" at bounding box center [750, 729] width 672 height 30
click at [976, 714] on link "Volgende" at bounding box center [750, 729] width 672 height 30
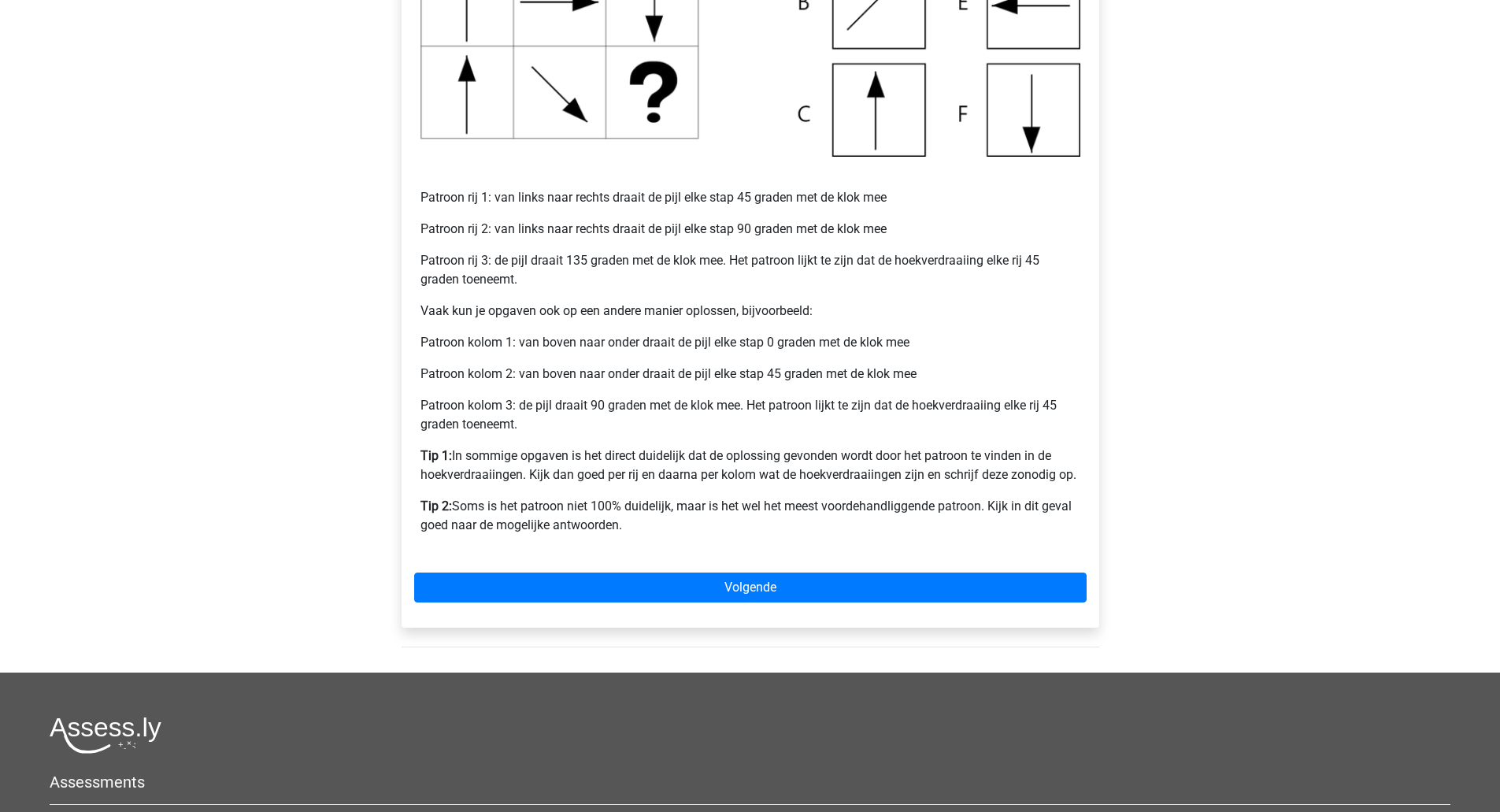
scroll to position [538, 0]
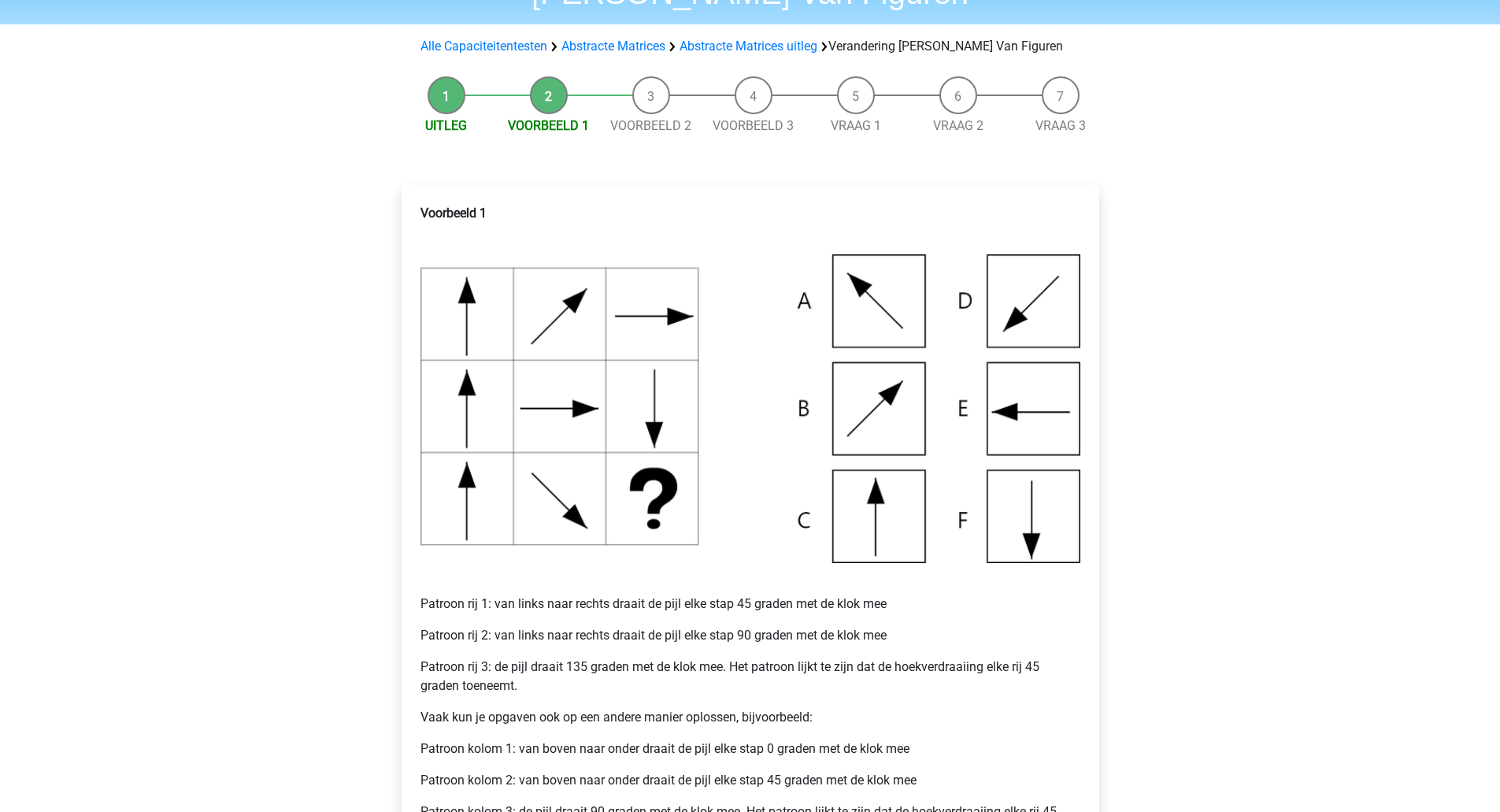
scroll to position [124, 0]
click at [1025, 290] on img at bounding box center [750, 407] width 660 height 309
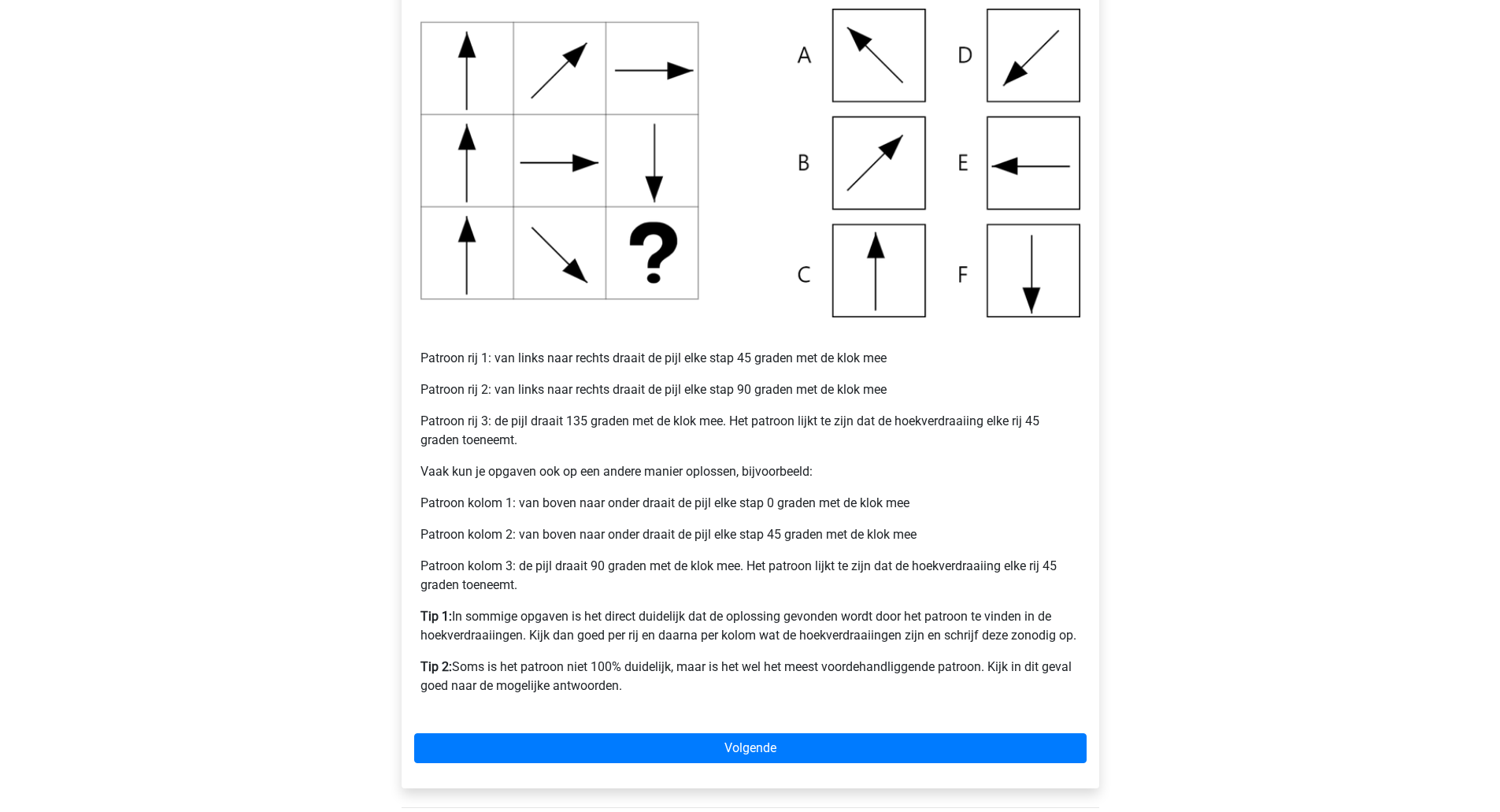
scroll to position [370, 0]
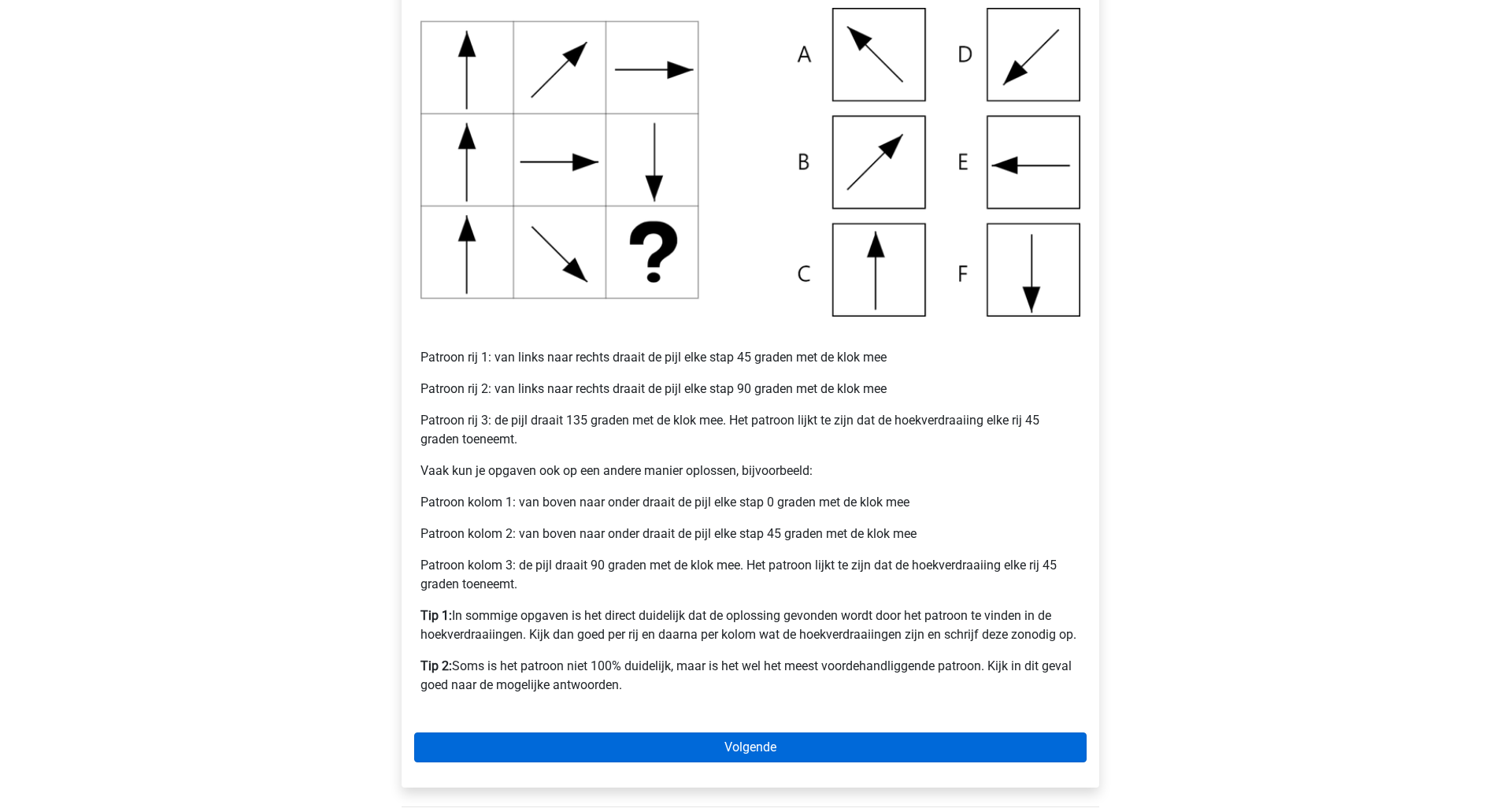
click at [960, 746] on link "Volgende" at bounding box center [750, 747] width 672 height 30
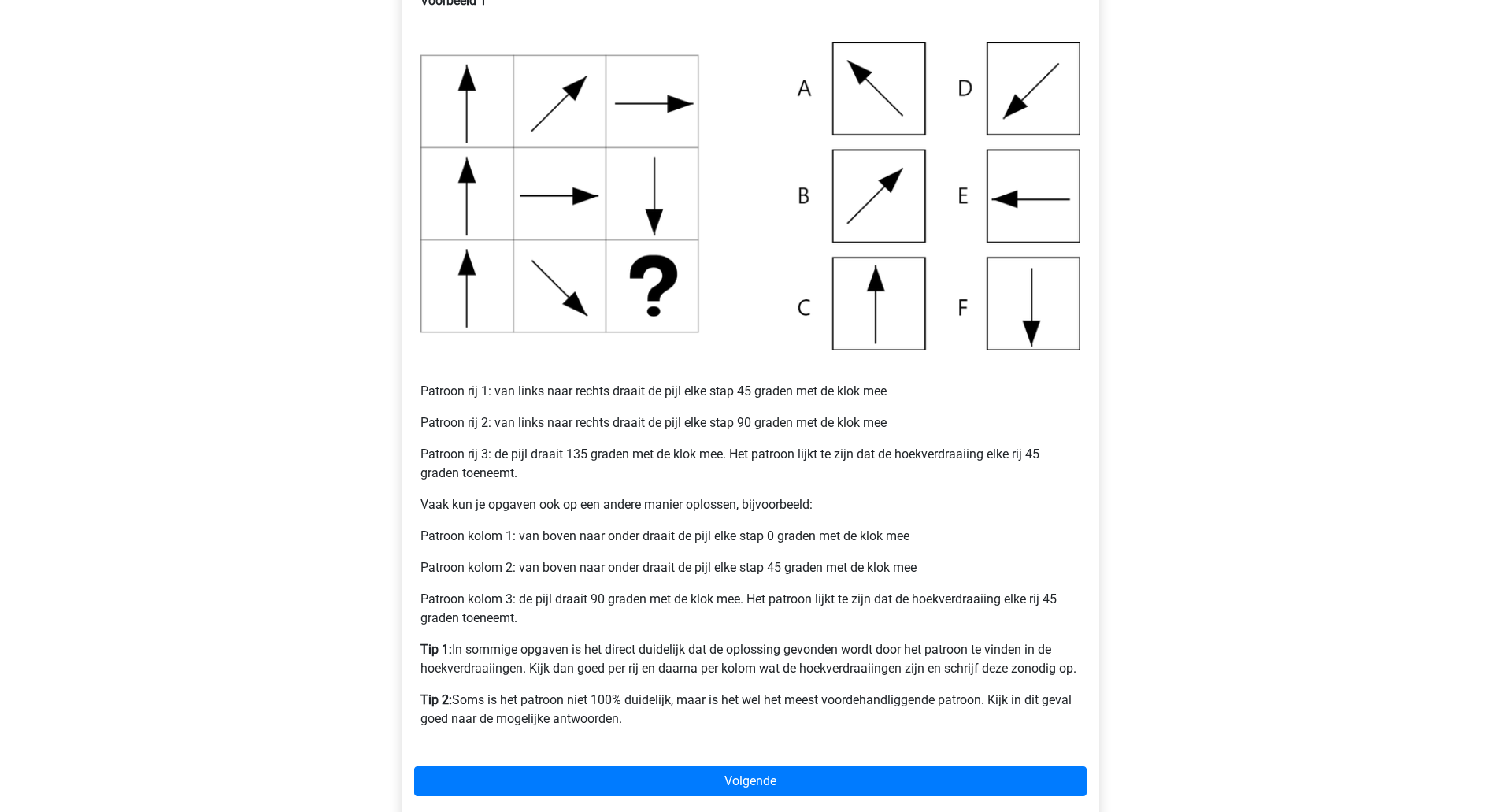
scroll to position [355, 0]
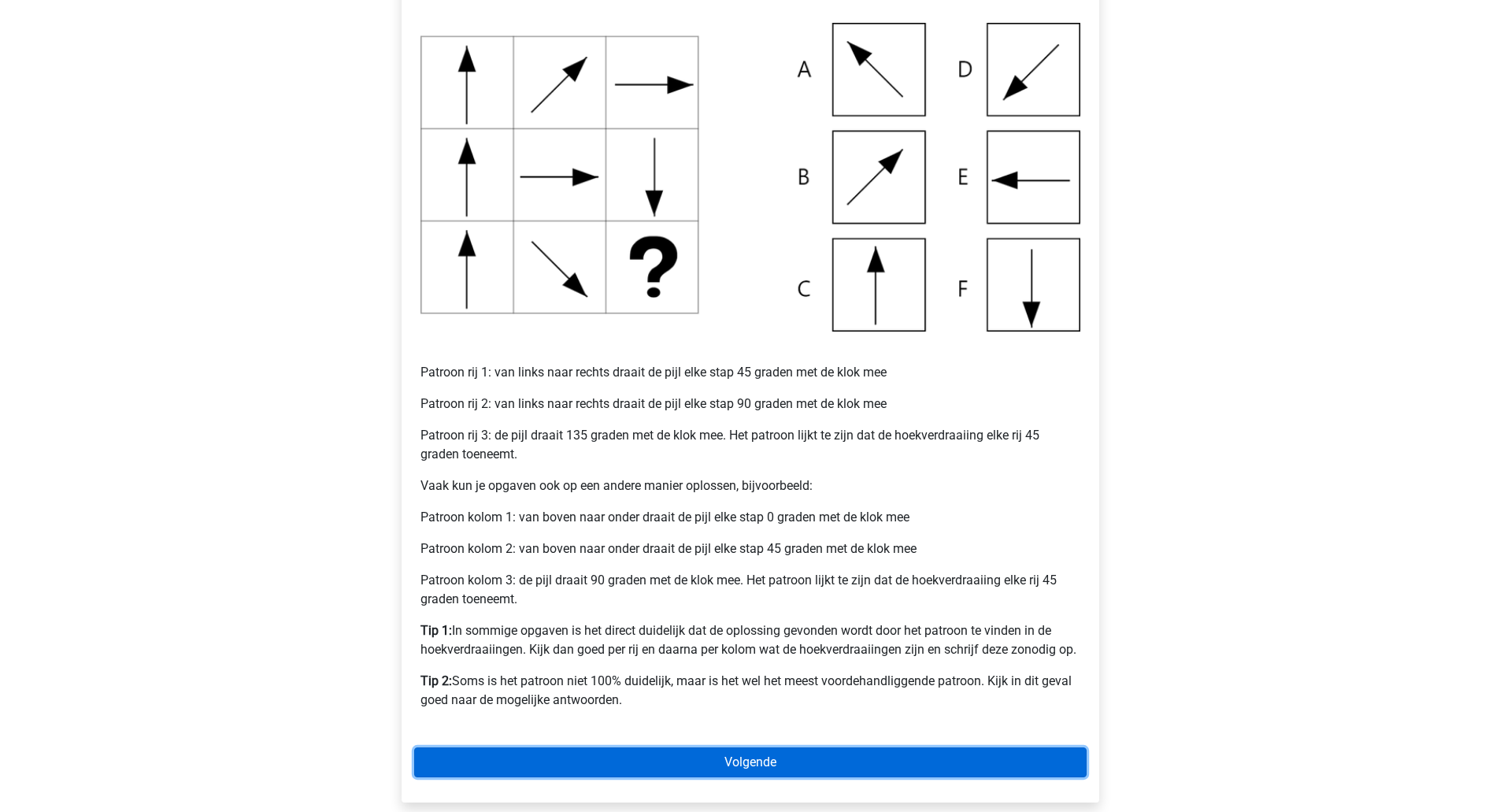
click at [842, 755] on link "Volgende" at bounding box center [750, 762] width 672 height 30
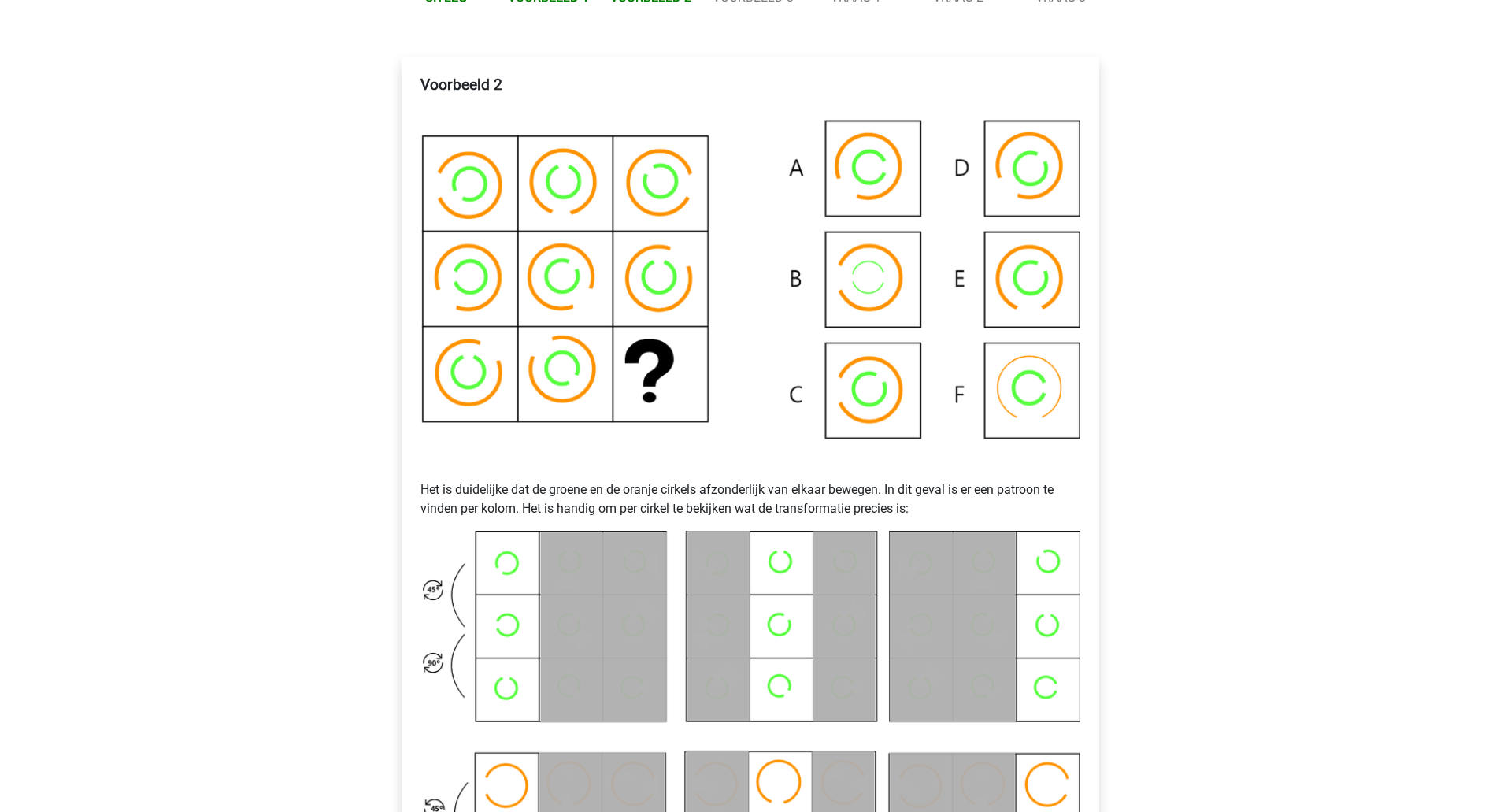
scroll to position [254, 0]
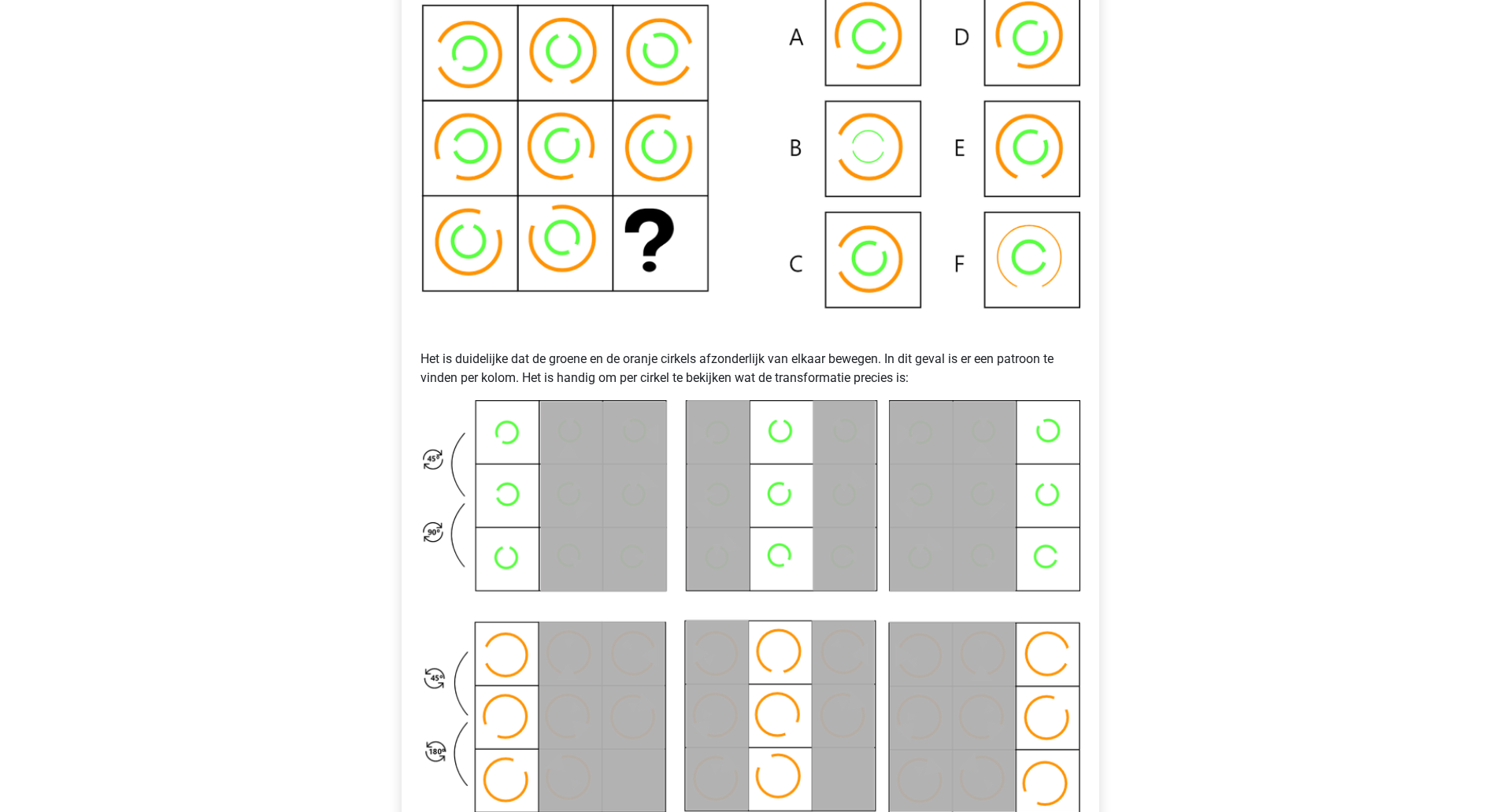
scroll to position [669, 0]
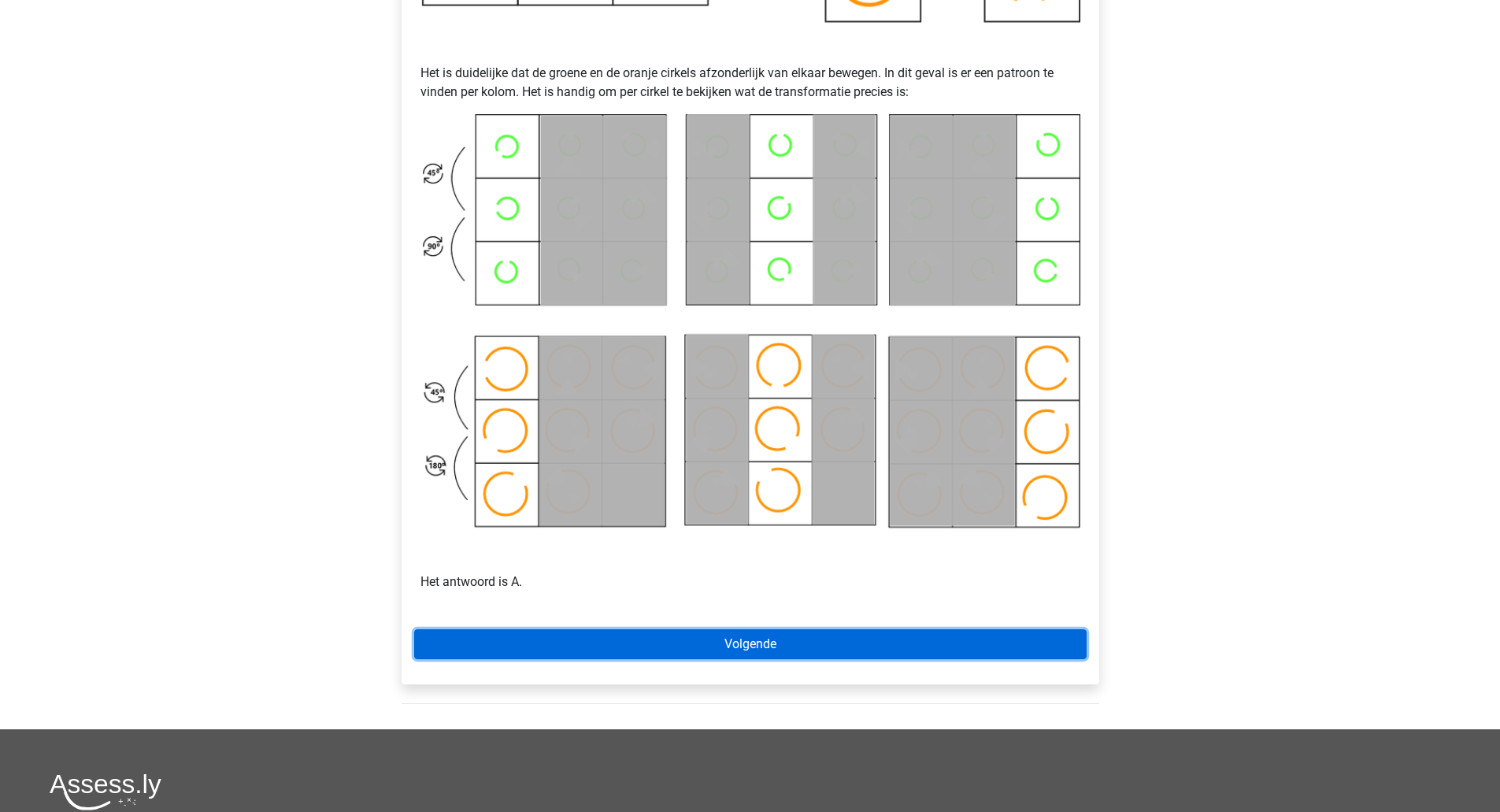
click at [806, 642] on link "Volgende" at bounding box center [750, 644] width 672 height 30
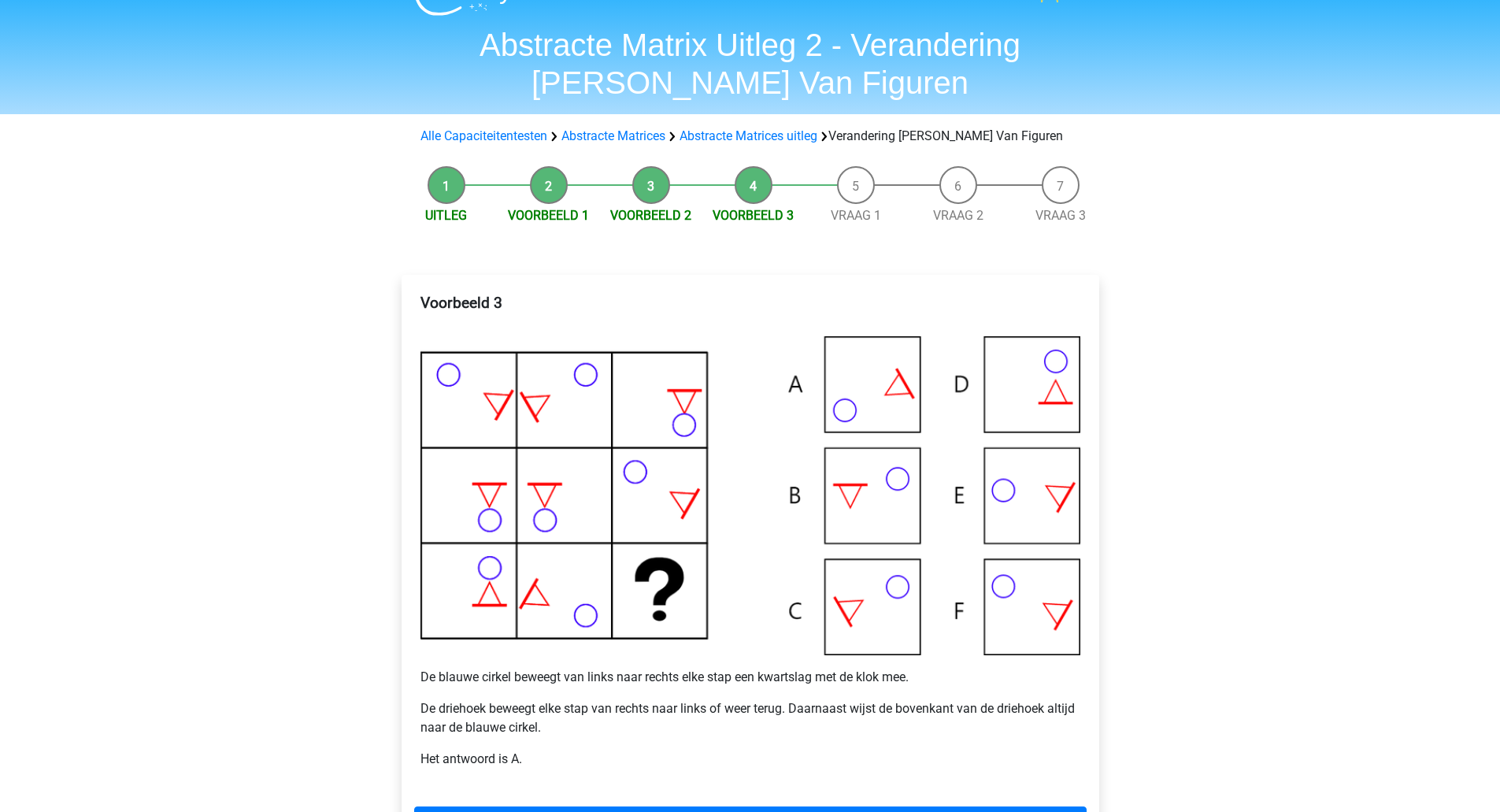
scroll to position [35, 0]
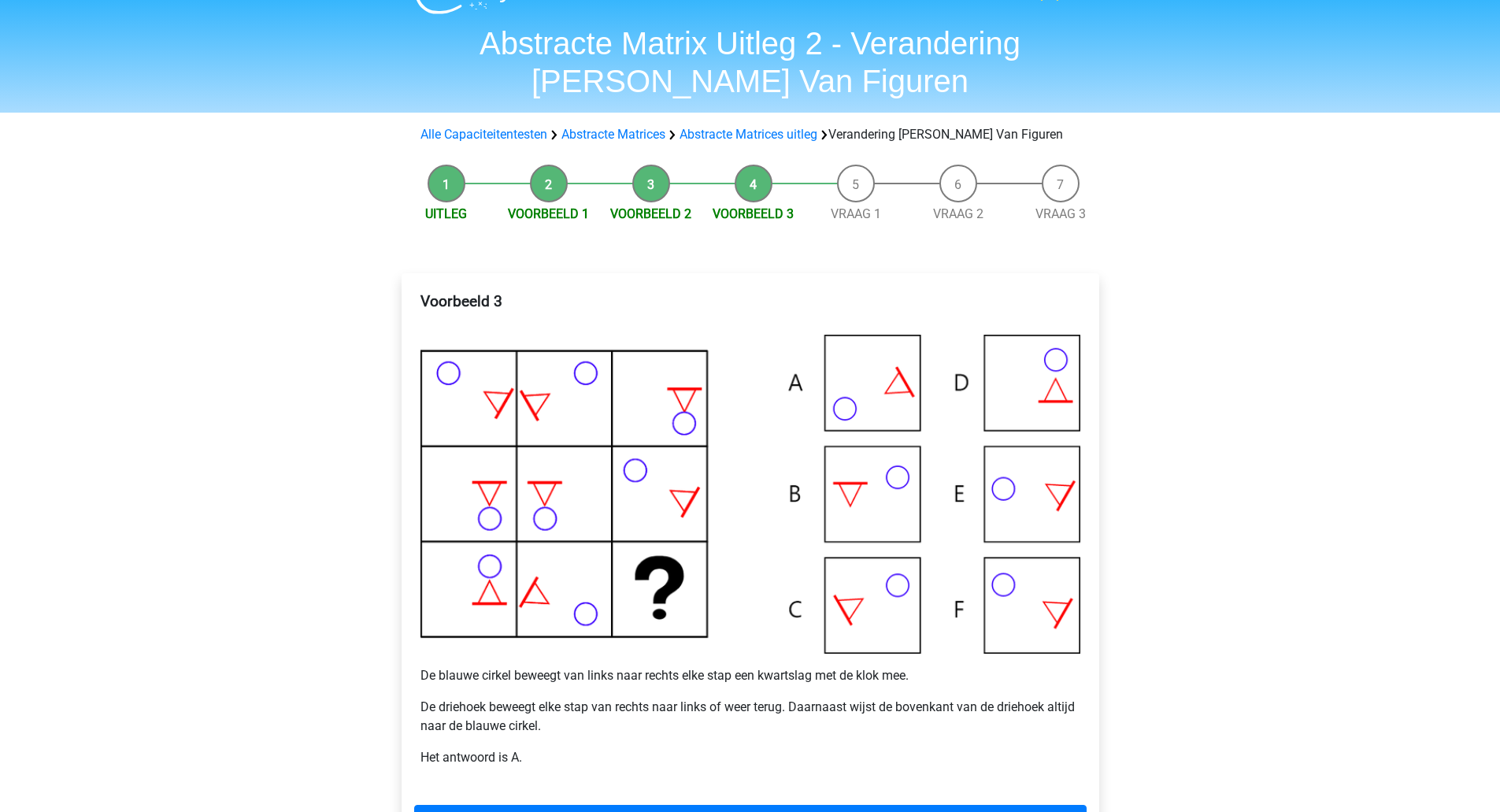
click at [1499, 181] on html "floor flooroosterwechel@gmail.com Nederlands English" at bounding box center [750, 643] width 1500 height 1356
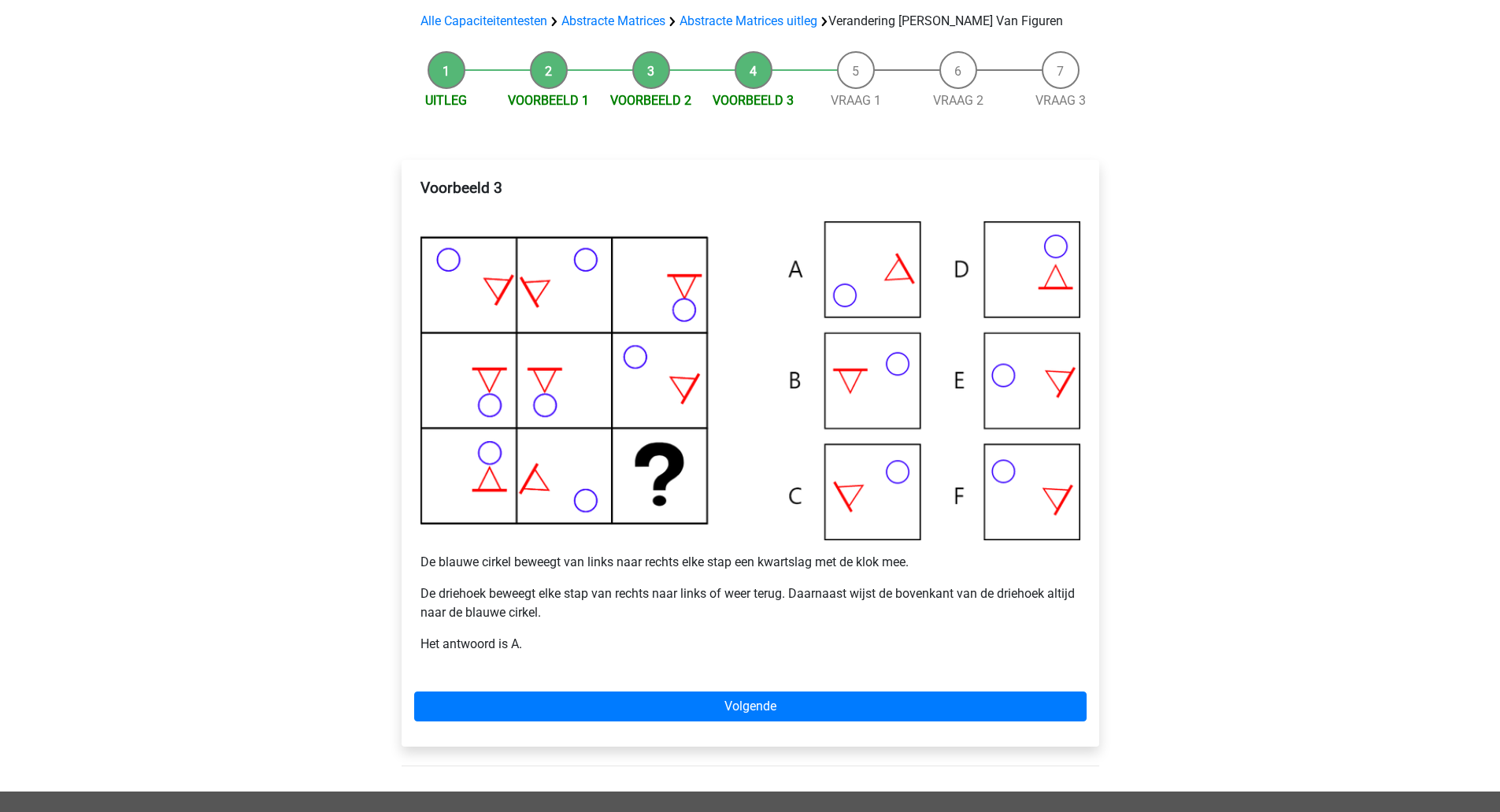
scroll to position [152, 0]
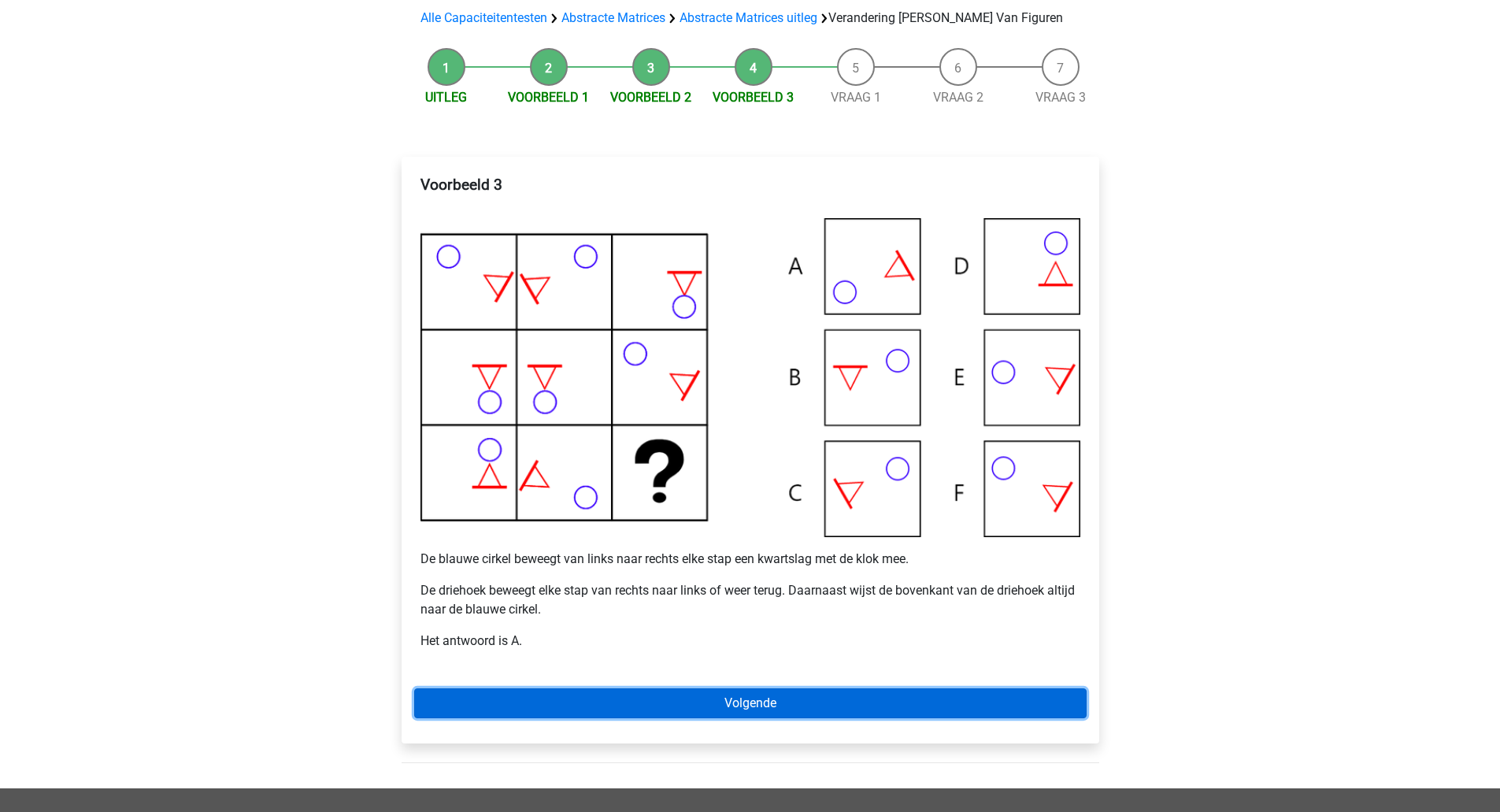
click at [834, 707] on link "Volgende" at bounding box center [750, 703] width 672 height 30
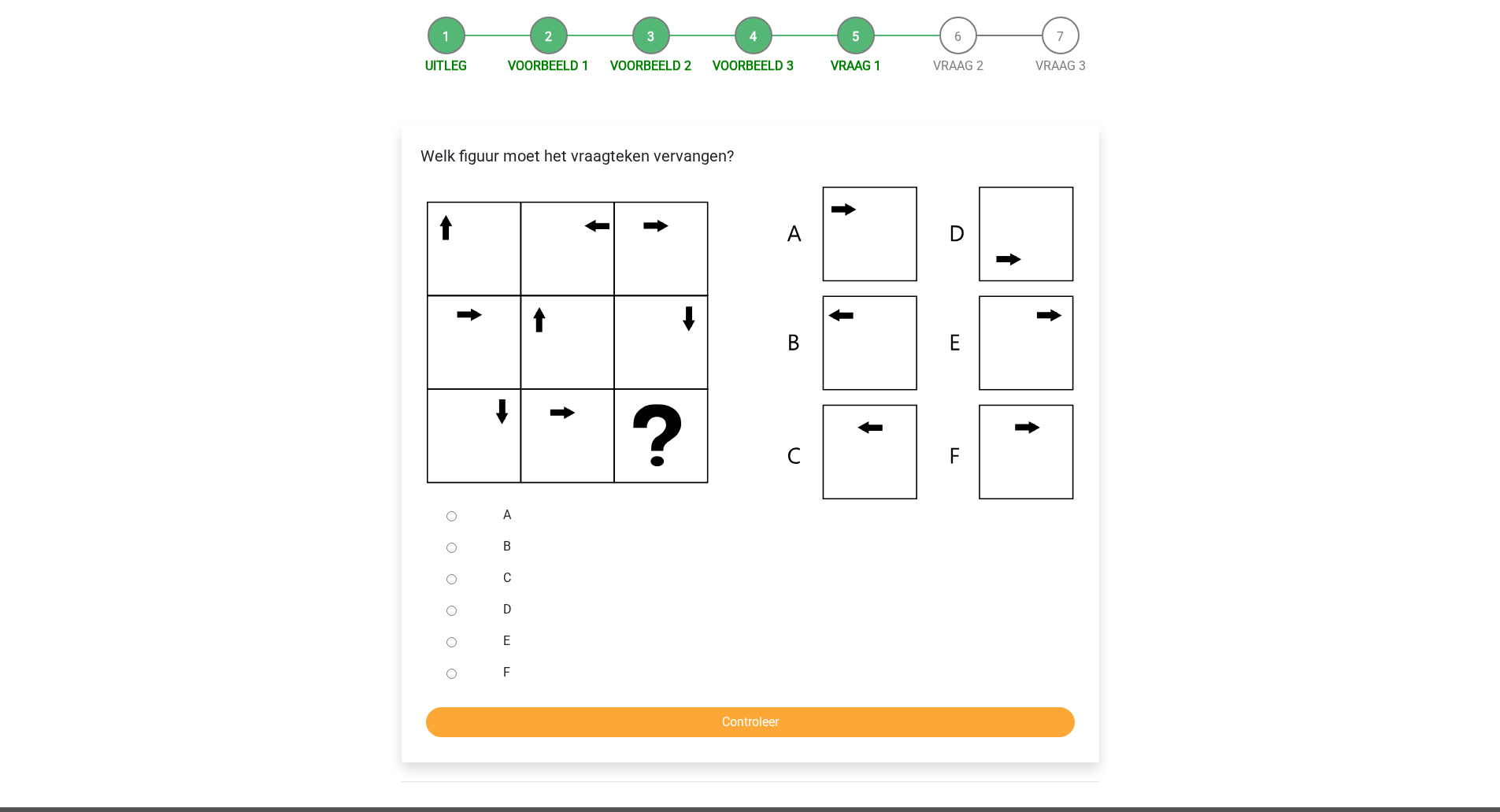
scroll to position [193, 0]
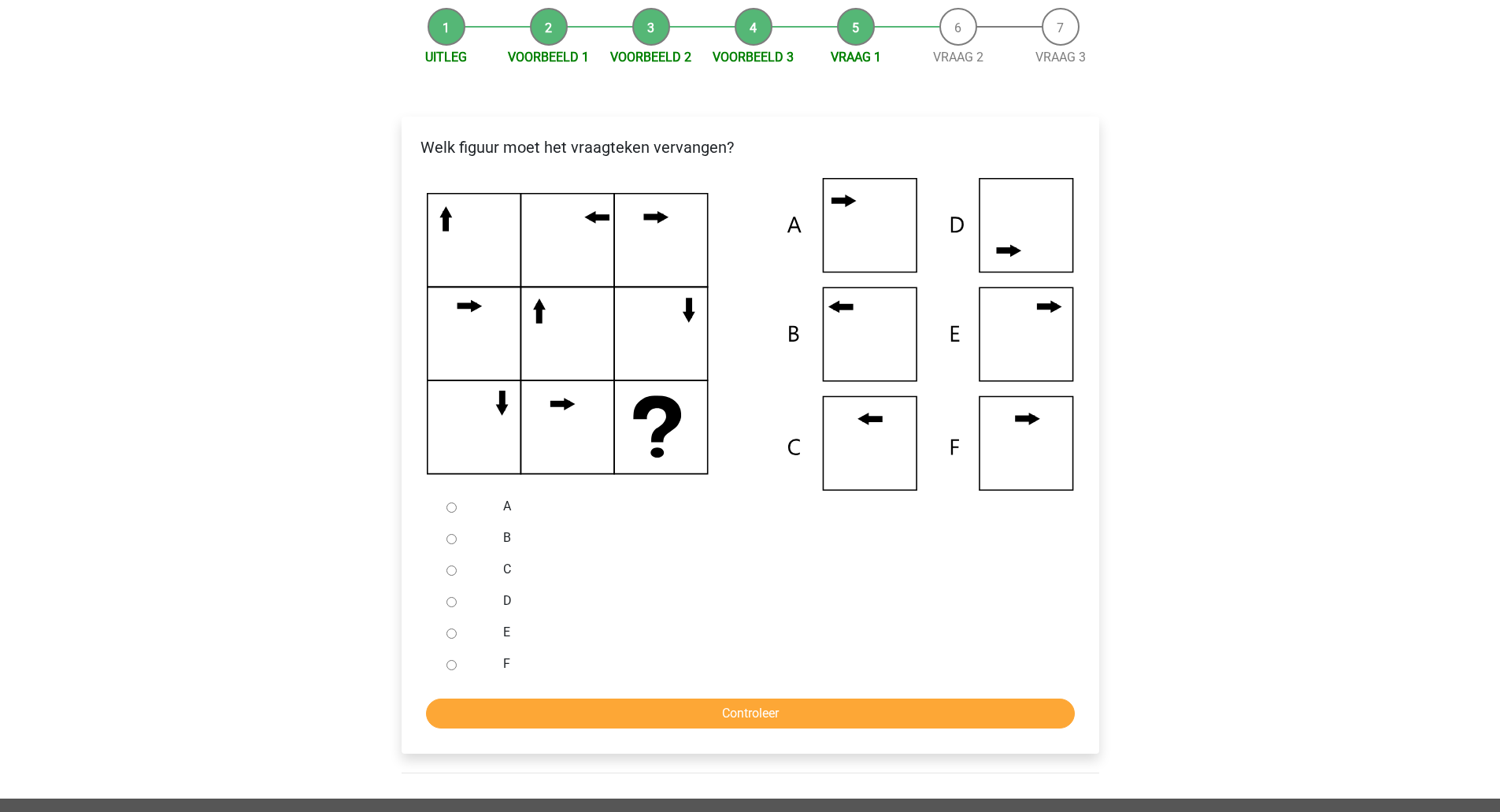
click at [504, 537] on label "B" at bounding box center [776, 537] width 545 height 19
click at [457, 537] on input "B" at bounding box center [452, 539] width 10 height 10
radio input "true"
click at [516, 720] on input "Controleer" at bounding box center [750, 713] width 649 height 30
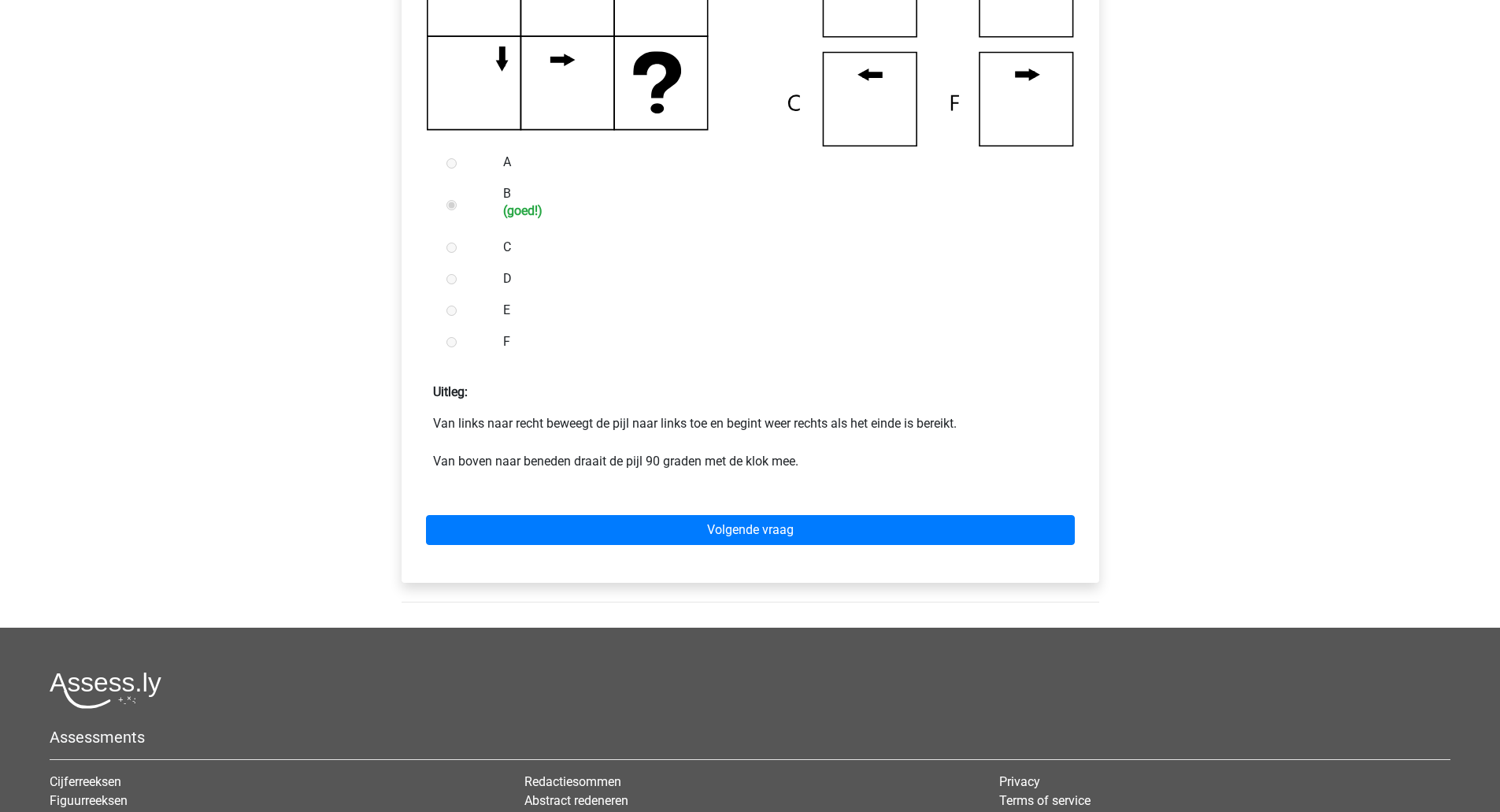
scroll to position [554, 0]
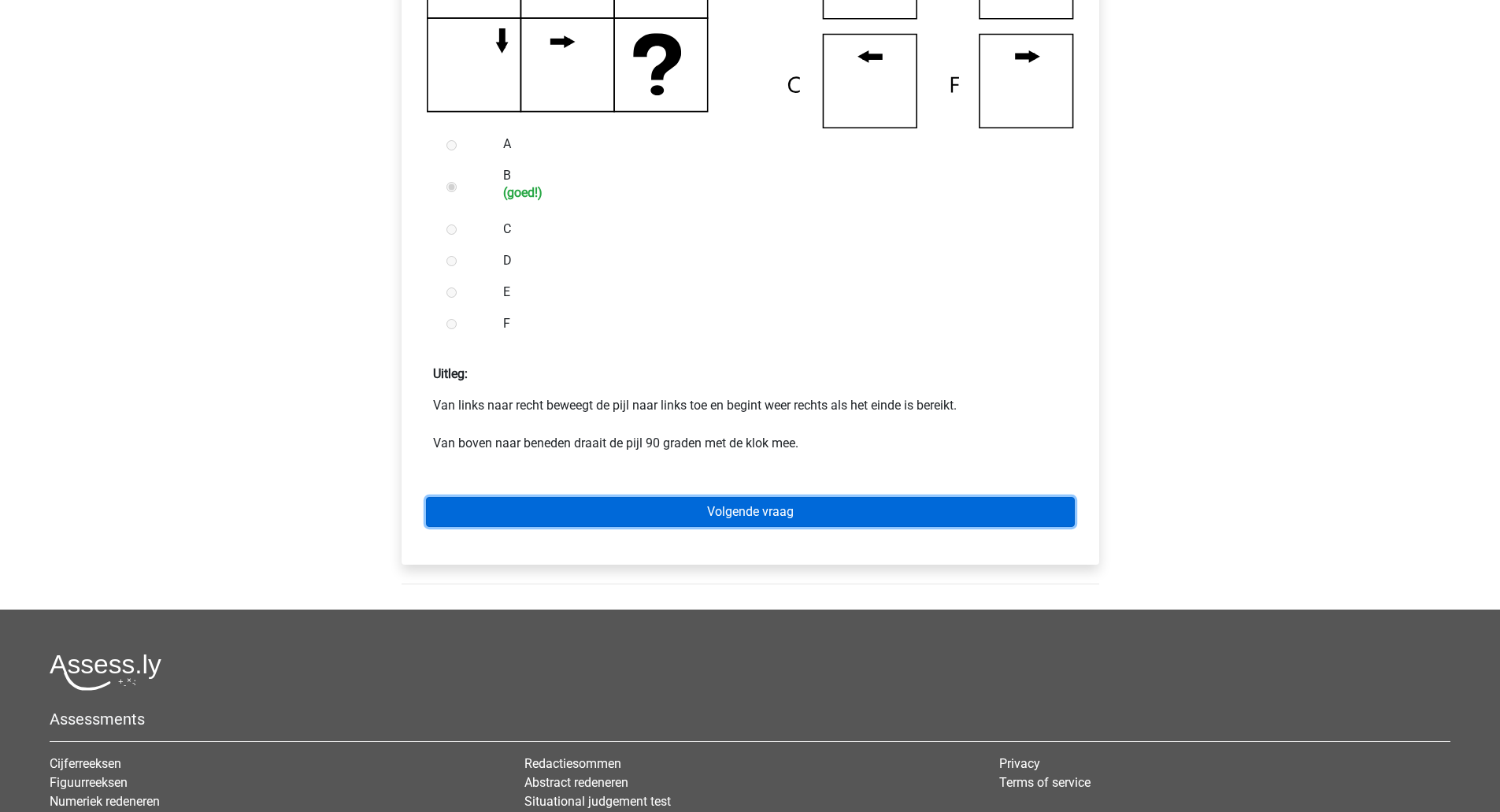
click at [881, 522] on link "Volgende vraag" at bounding box center [750, 512] width 649 height 30
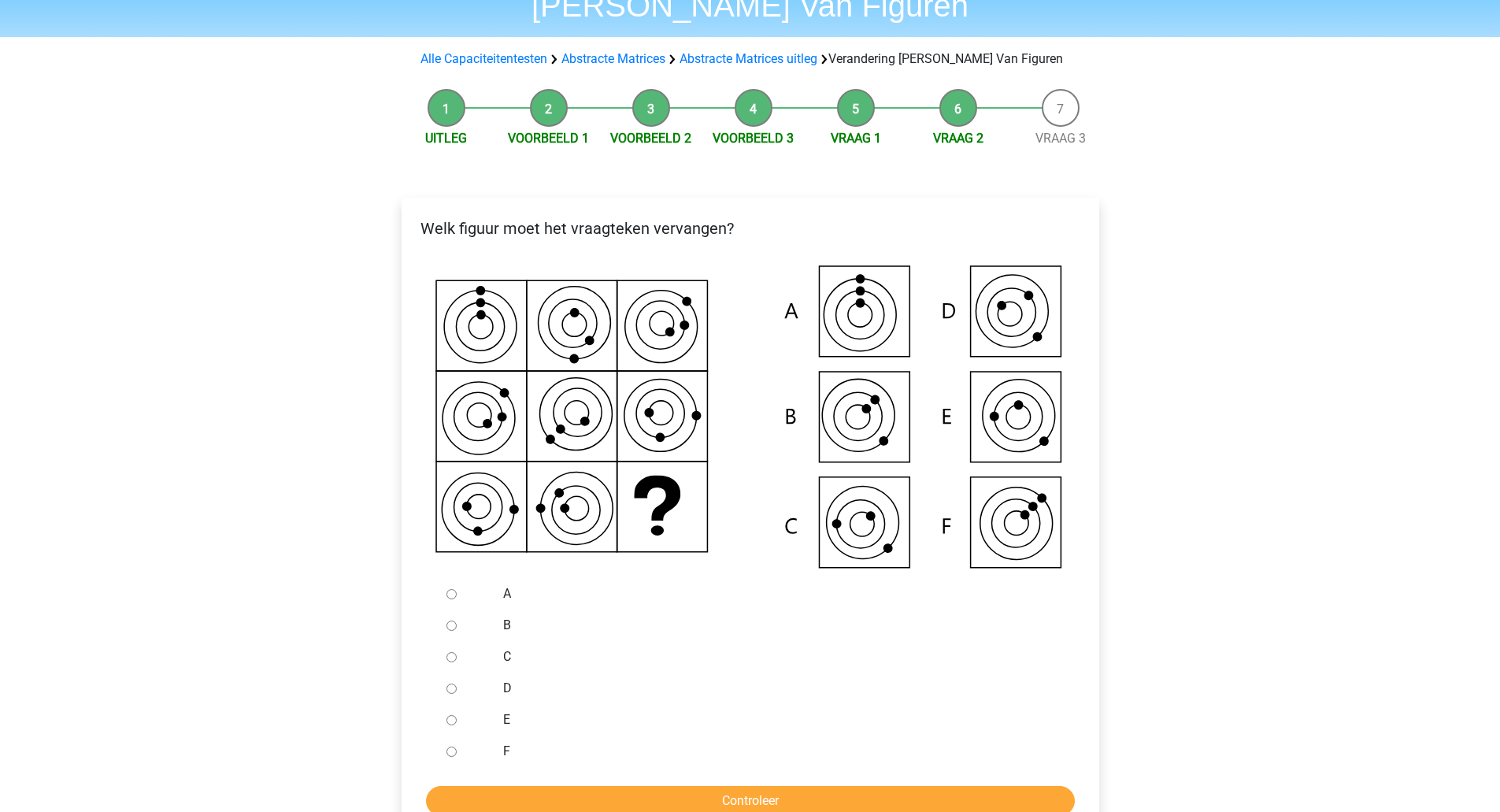
scroll to position [104, 0]
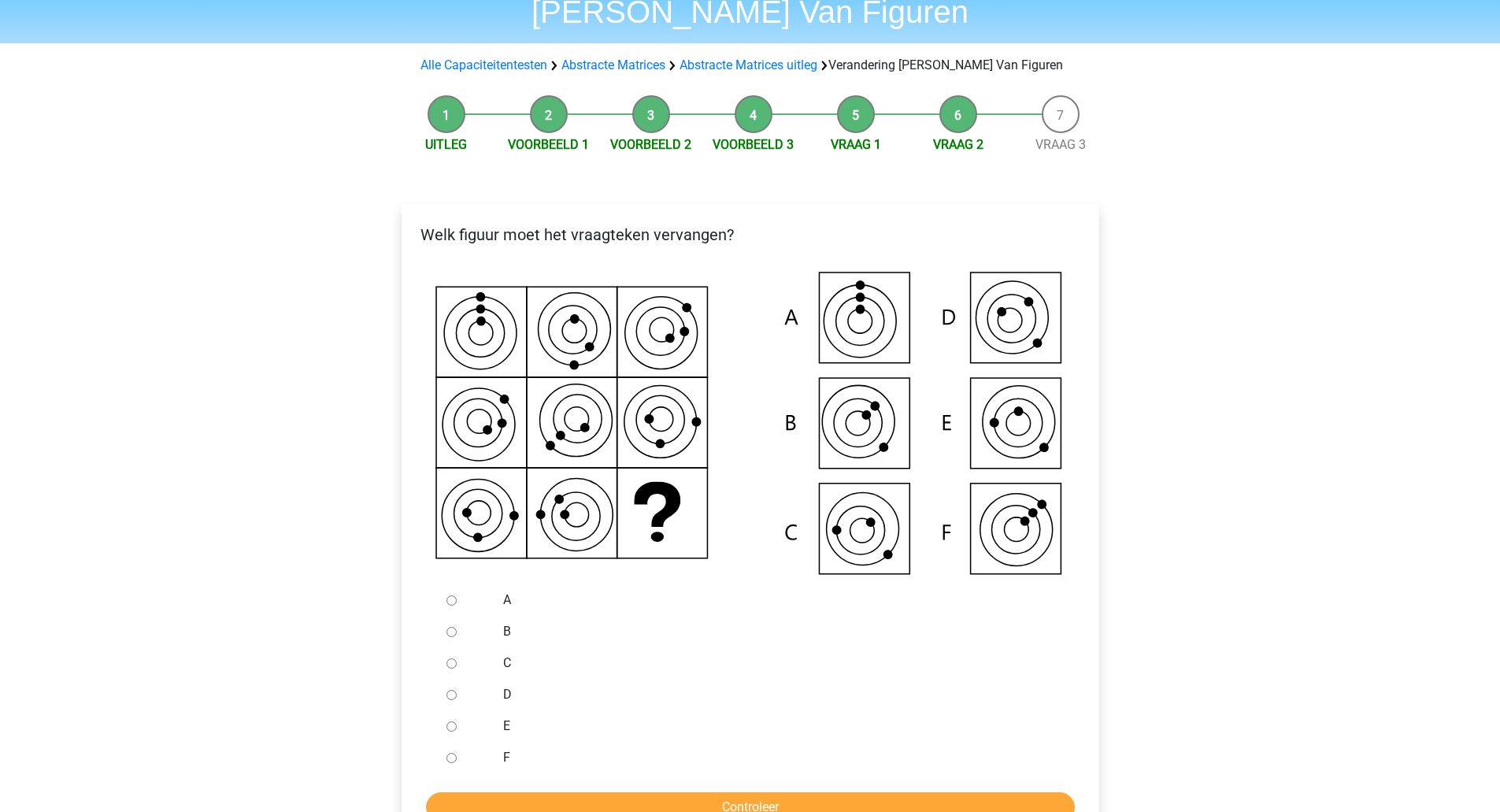
click at [1010, 431] on icon at bounding box center [1018, 424] width 25 height 25
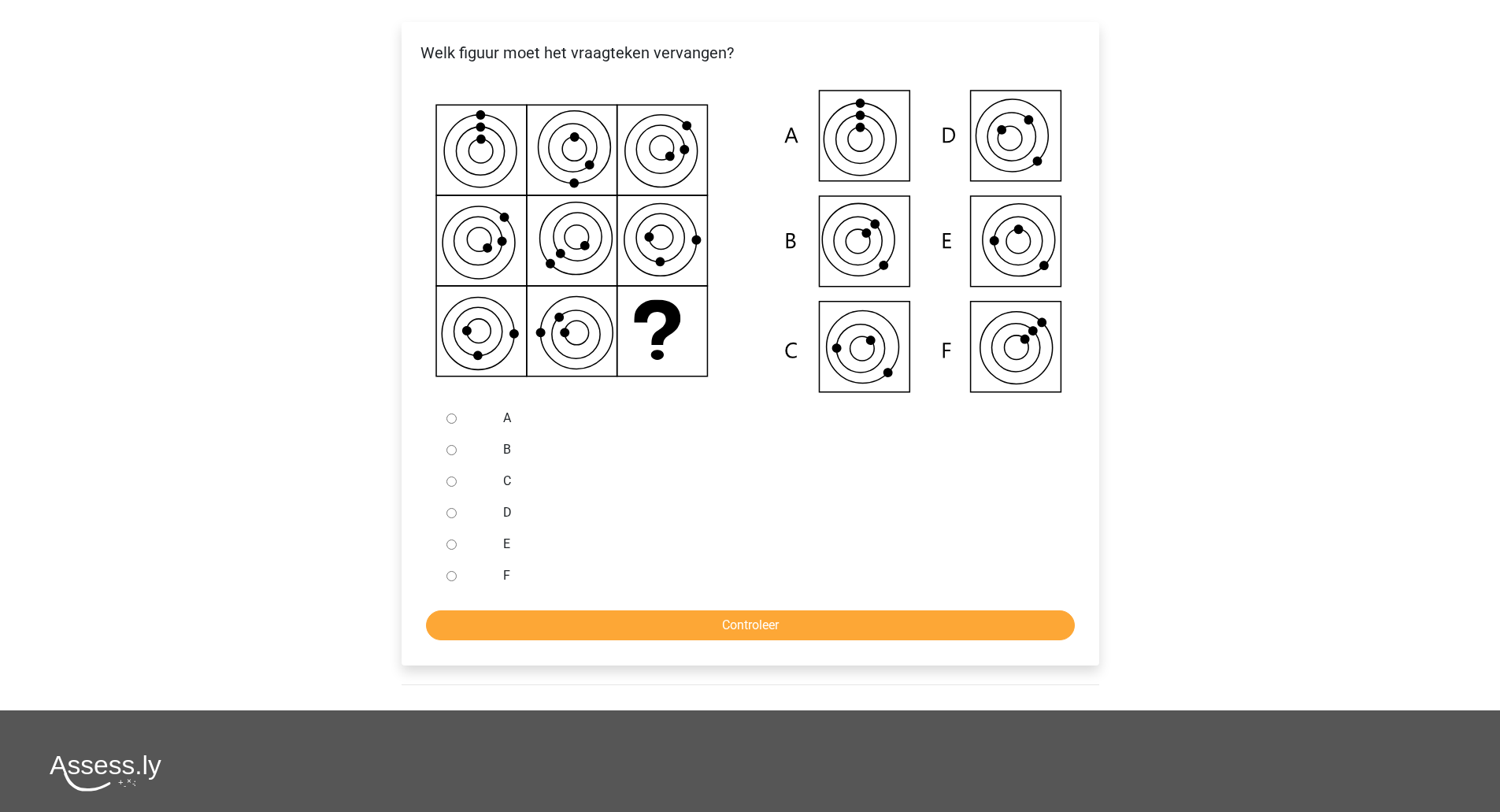
scroll to position [287, 0]
click at [504, 543] on label "E" at bounding box center [776, 543] width 545 height 19
click at [457, 543] on input "E" at bounding box center [452, 544] width 10 height 10
radio input "true"
click at [577, 638] on input "Controleer" at bounding box center [750, 624] width 649 height 30
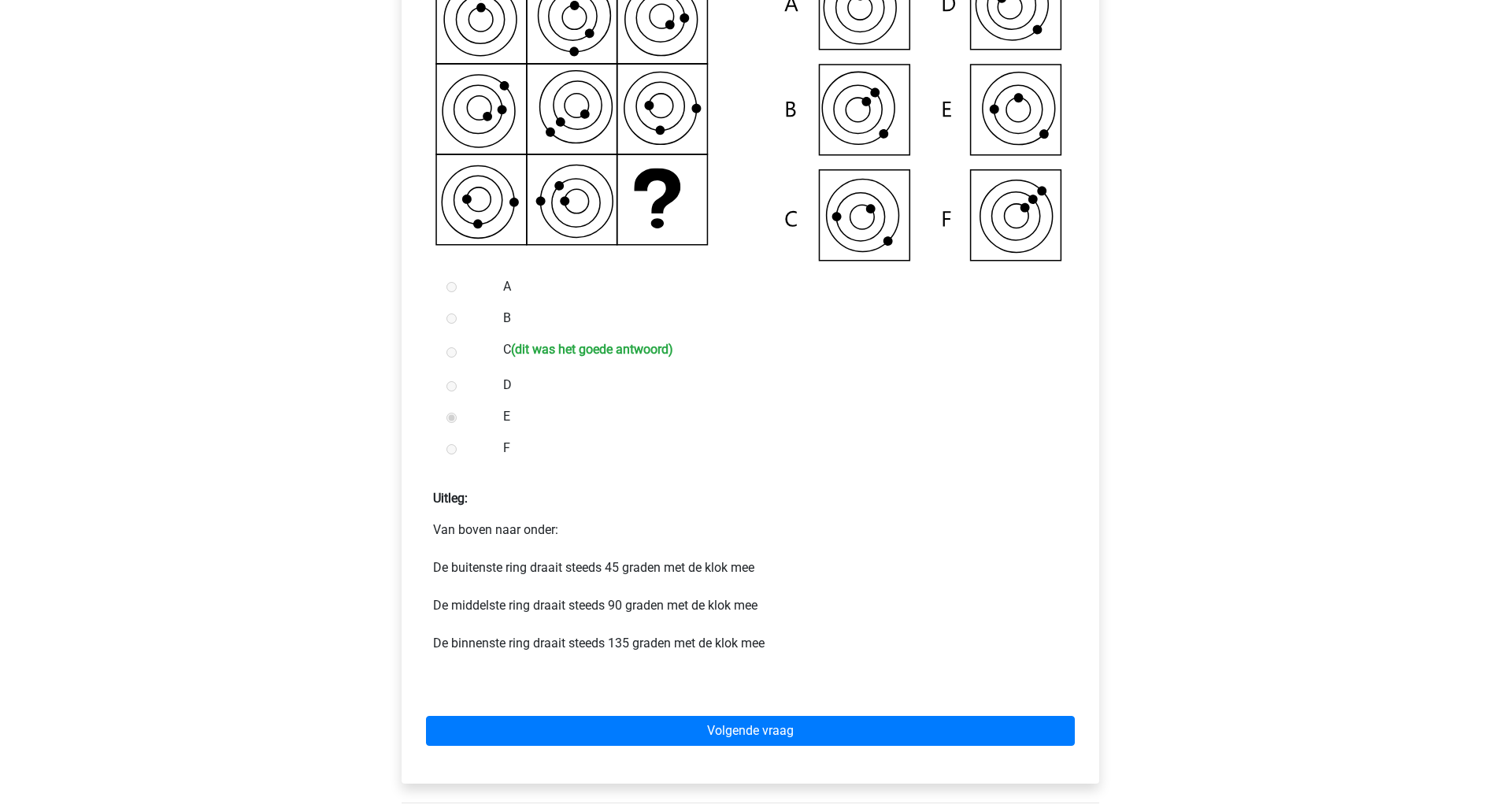
scroll to position [420, 0]
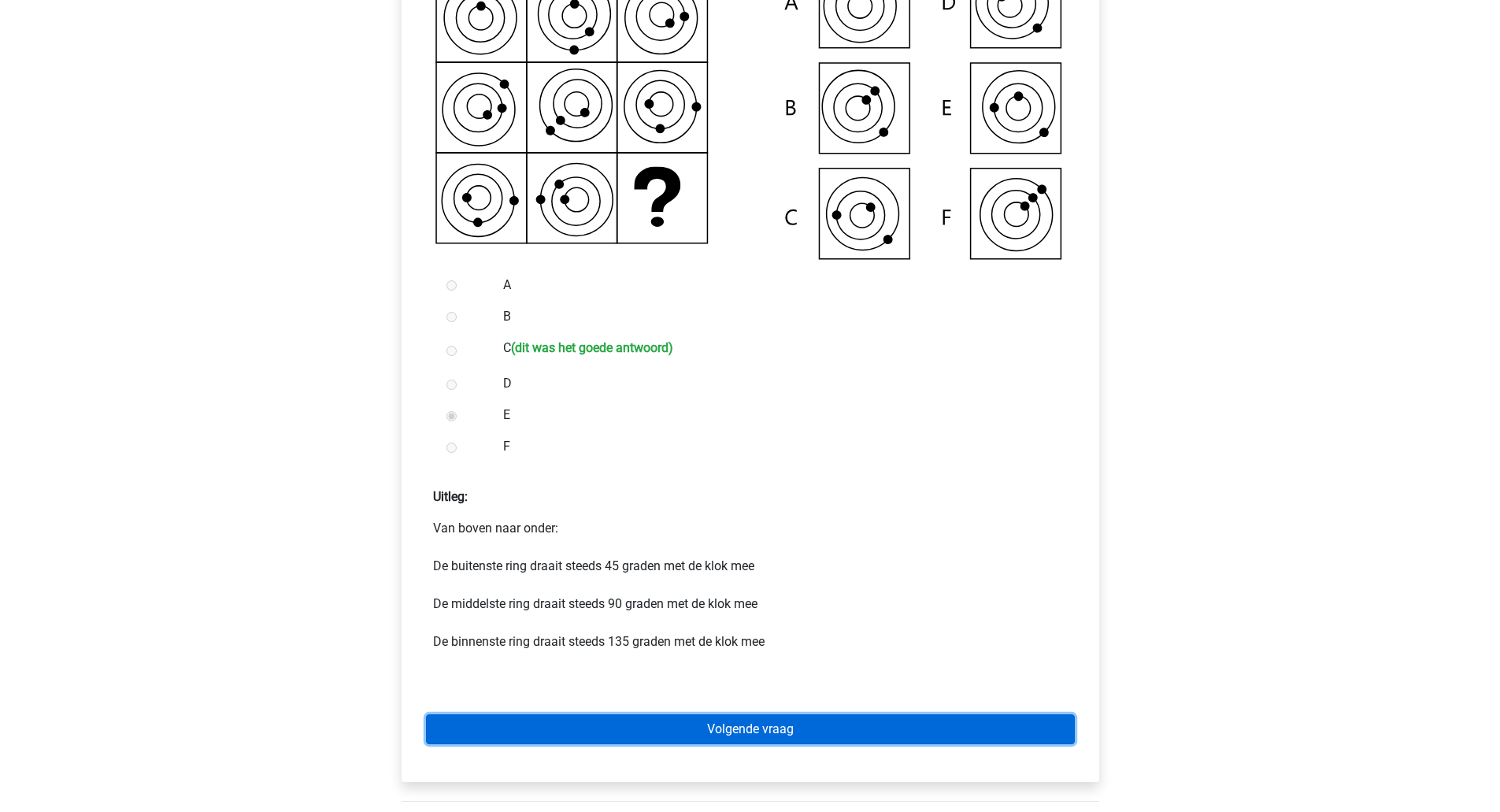
click at [837, 742] on link "Volgende vraag" at bounding box center [750, 729] width 649 height 30
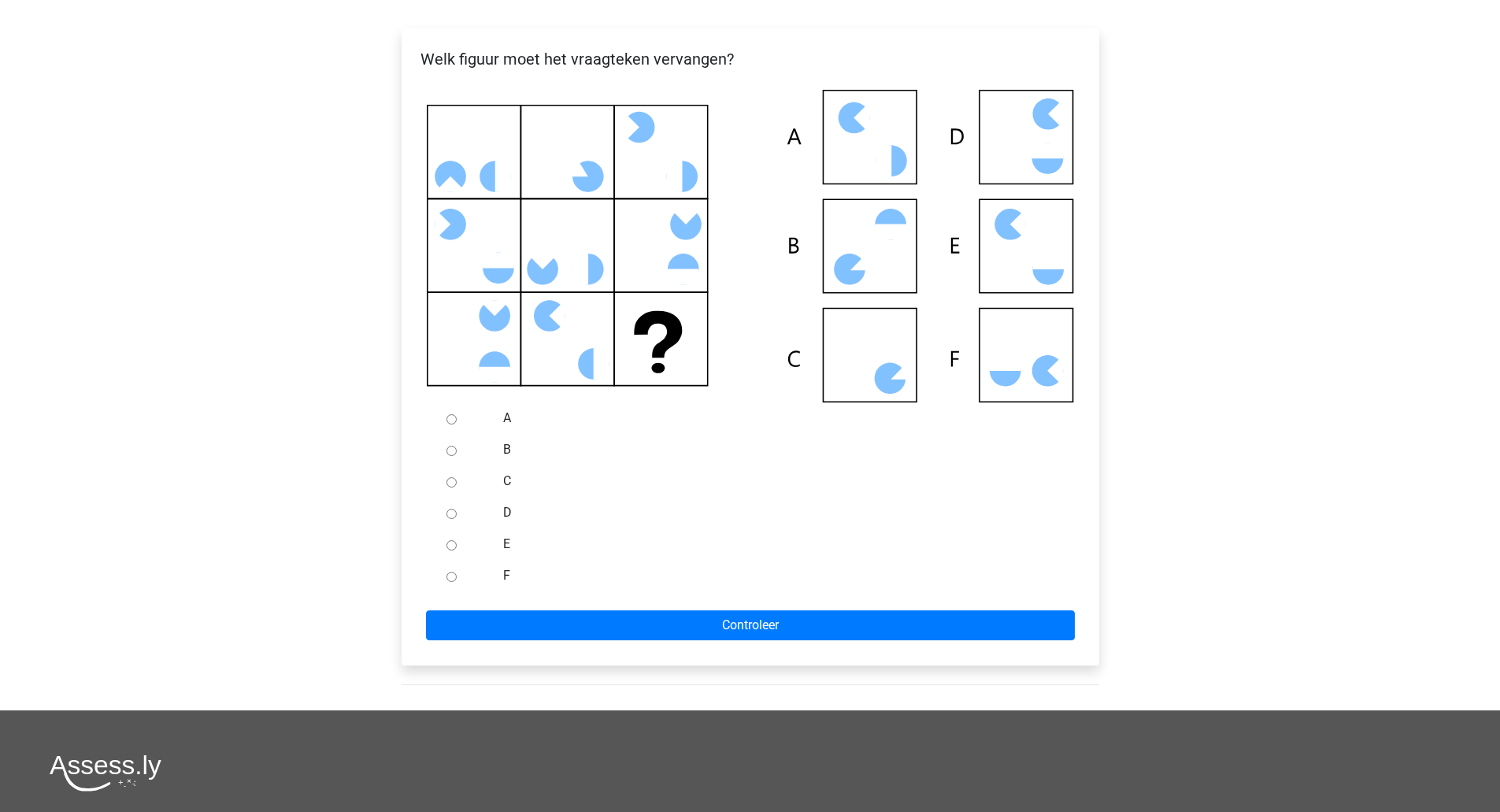
scroll to position [287, 0]
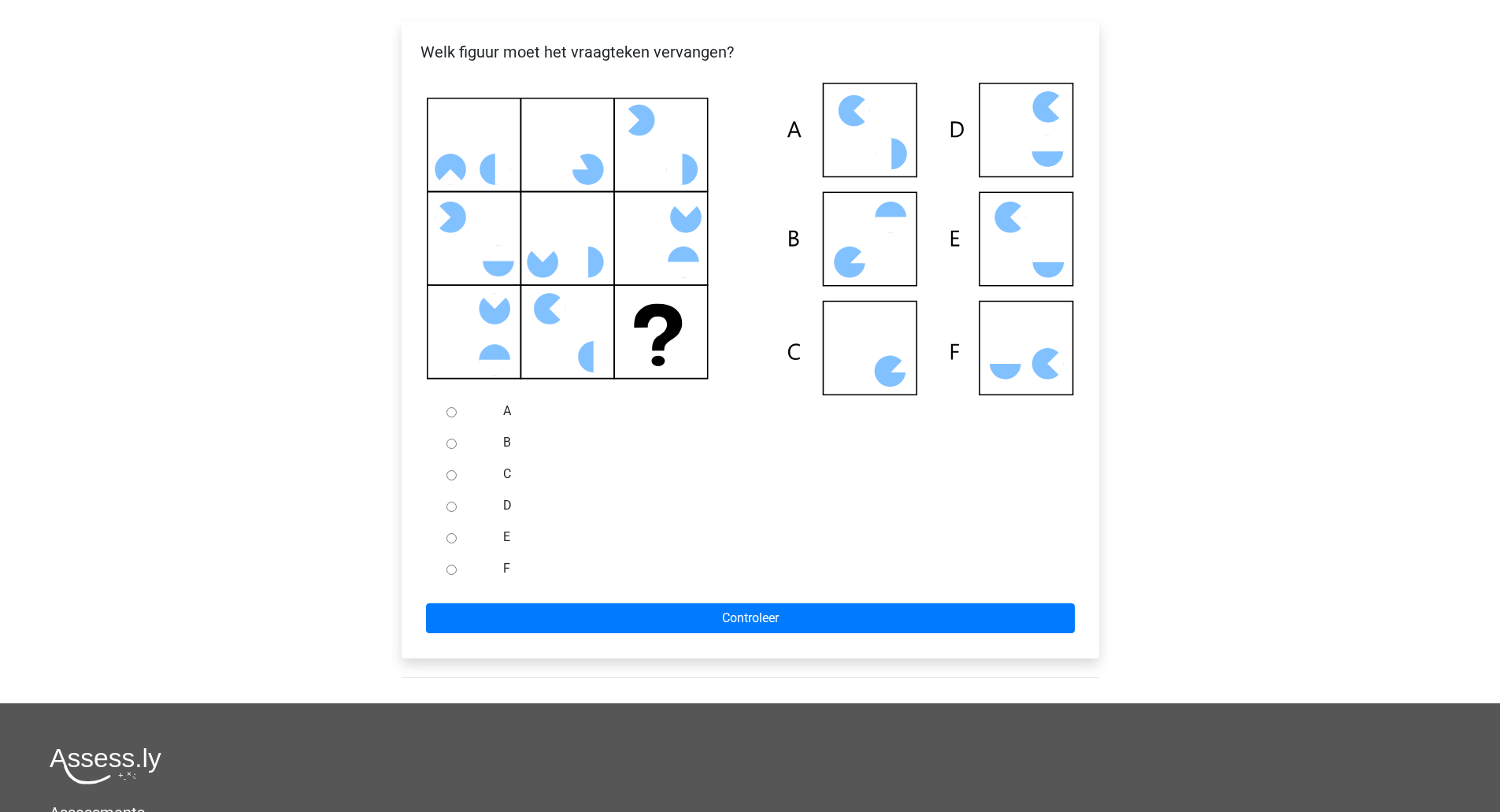
click at [1033, 355] on icon at bounding box center [750, 239] width 648 height 313
click at [506, 568] on label "F" at bounding box center [776, 568] width 545 height 19
click at [457, 568] on input "F" at bounding box center [452, 569] width 10 height 10
radio input "true"
click at [488, 465] on div at bounding box center [466, 474] width 52 height 31
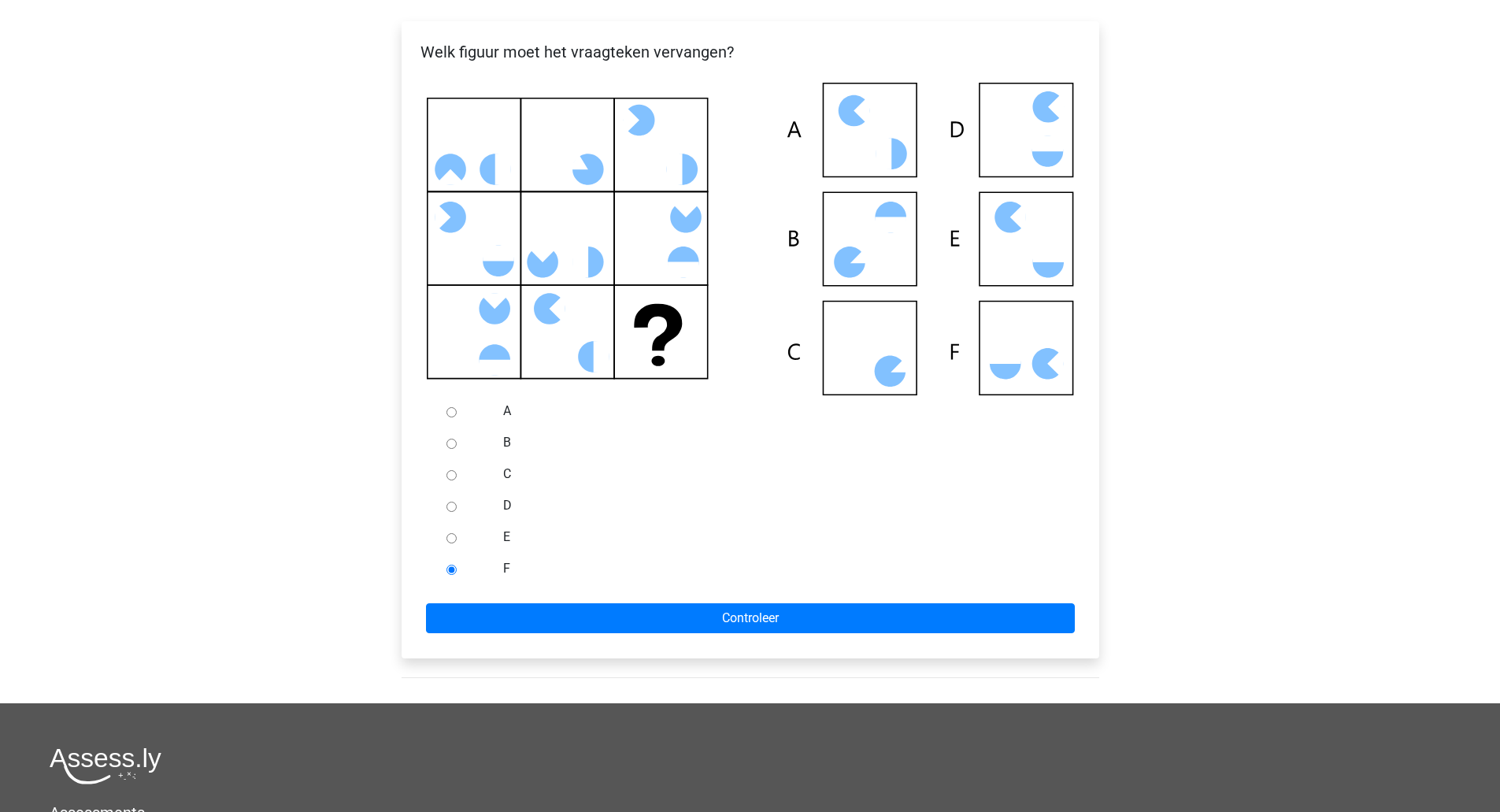
click at [507, 474] on label "C" at bounding box center [776, 474] width 545 height 19
click at [457, 474] on input "C" at bounding box center [452, 475] width 10 height 10
radio input "true"
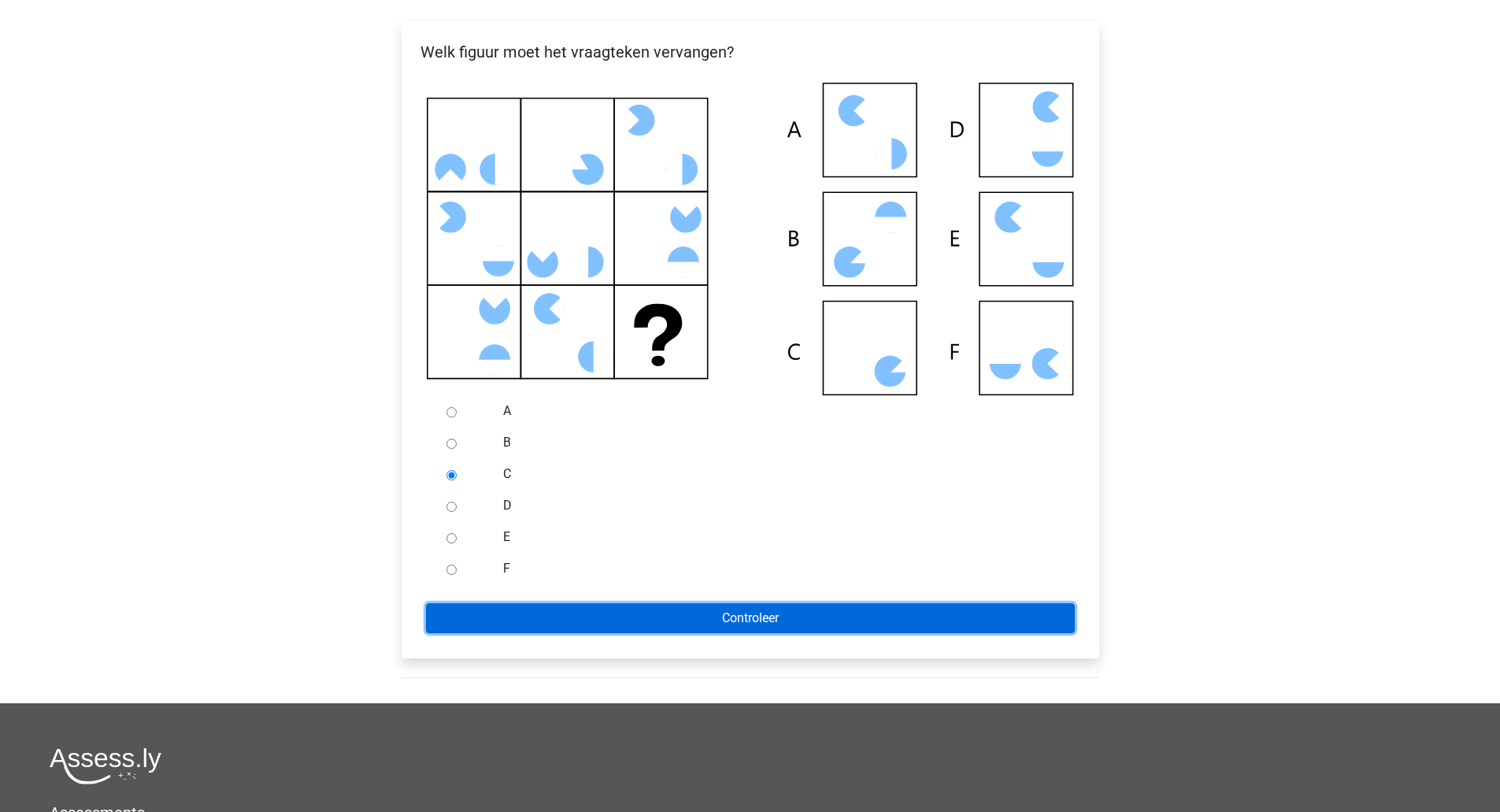
click at [574, 615] on input "Controleer" at bounding box center [750, 618] width 649 height 30
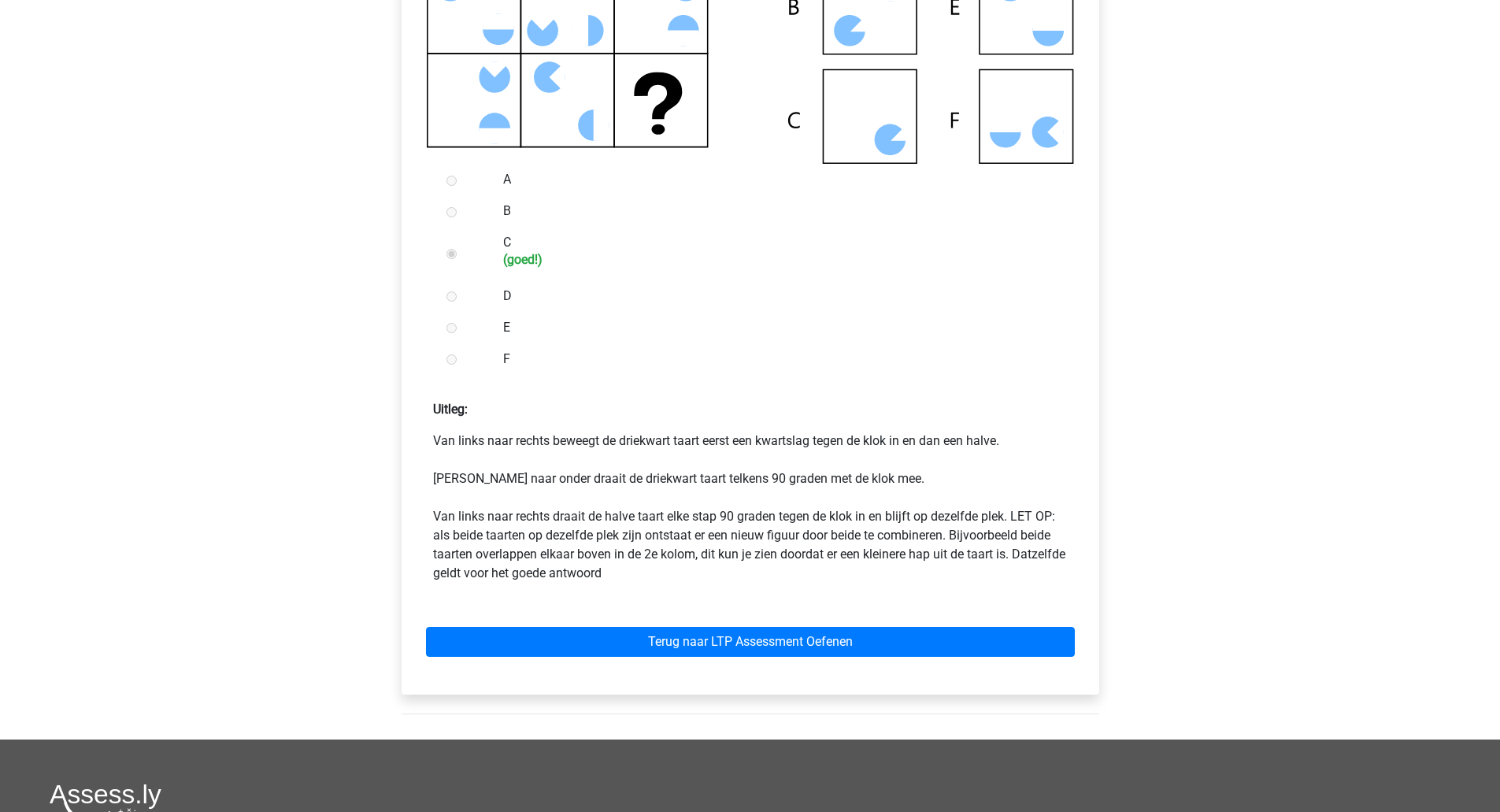
scroll to position [520, 0]
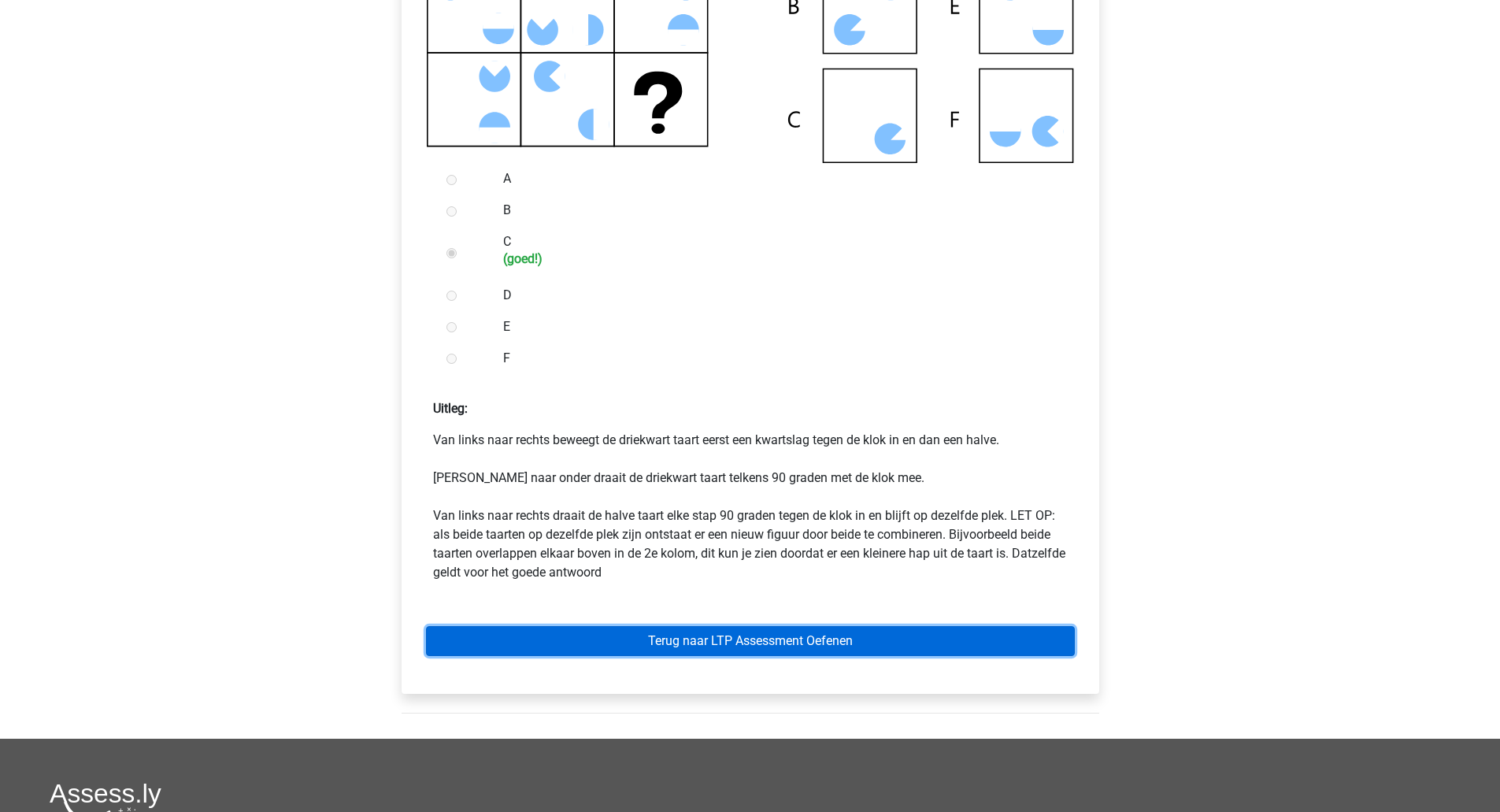
click at [792, 638] on link "Terug naar LTP Assessment Oefenen" at bounding box center [750, 641] width 649 height 30
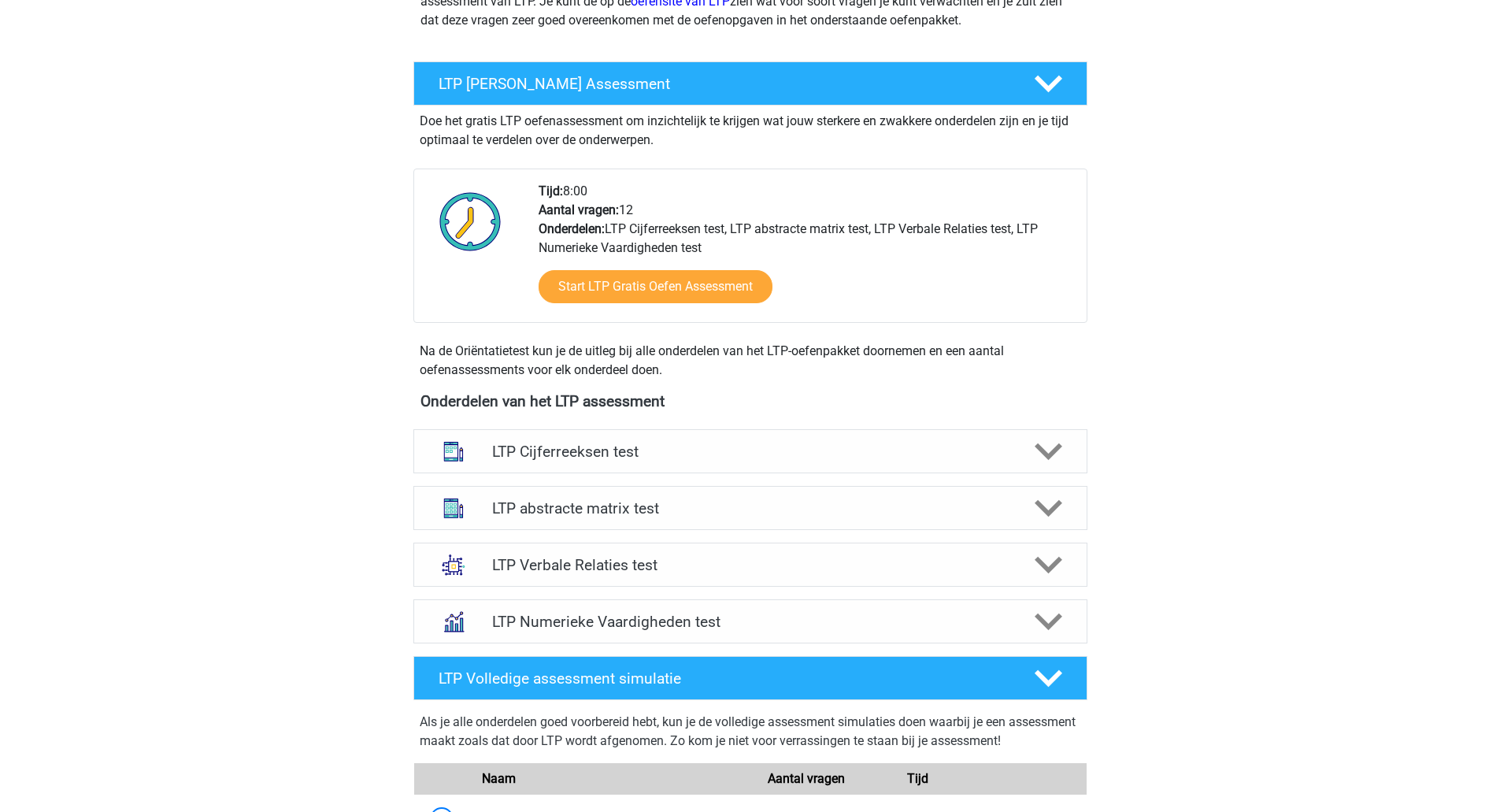
scroll to position [253, 0]
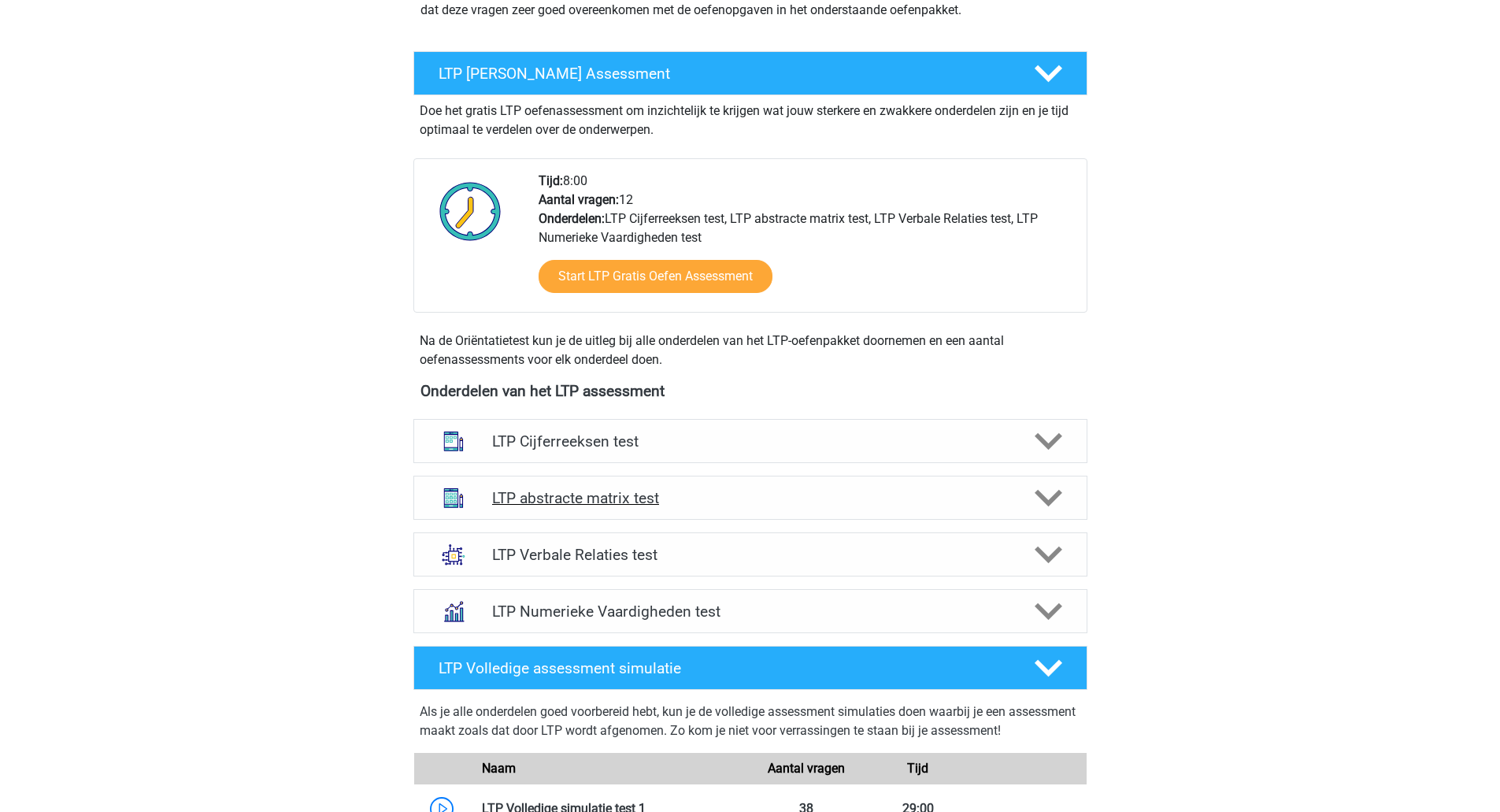
click at [1042, 494] on polygon at bounding box center [1048, 498] width 27 height 17
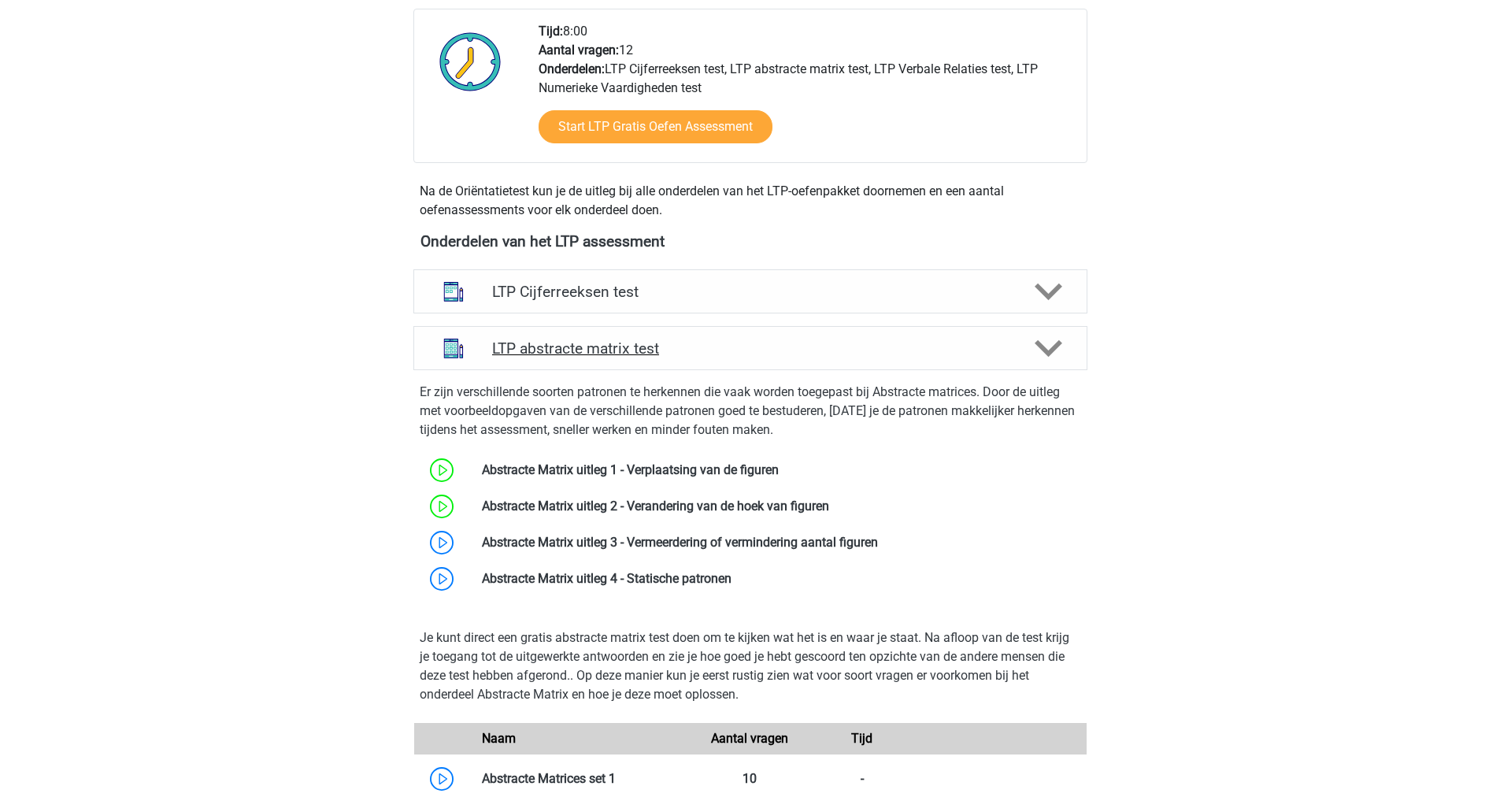
scroll to position [412, 0]
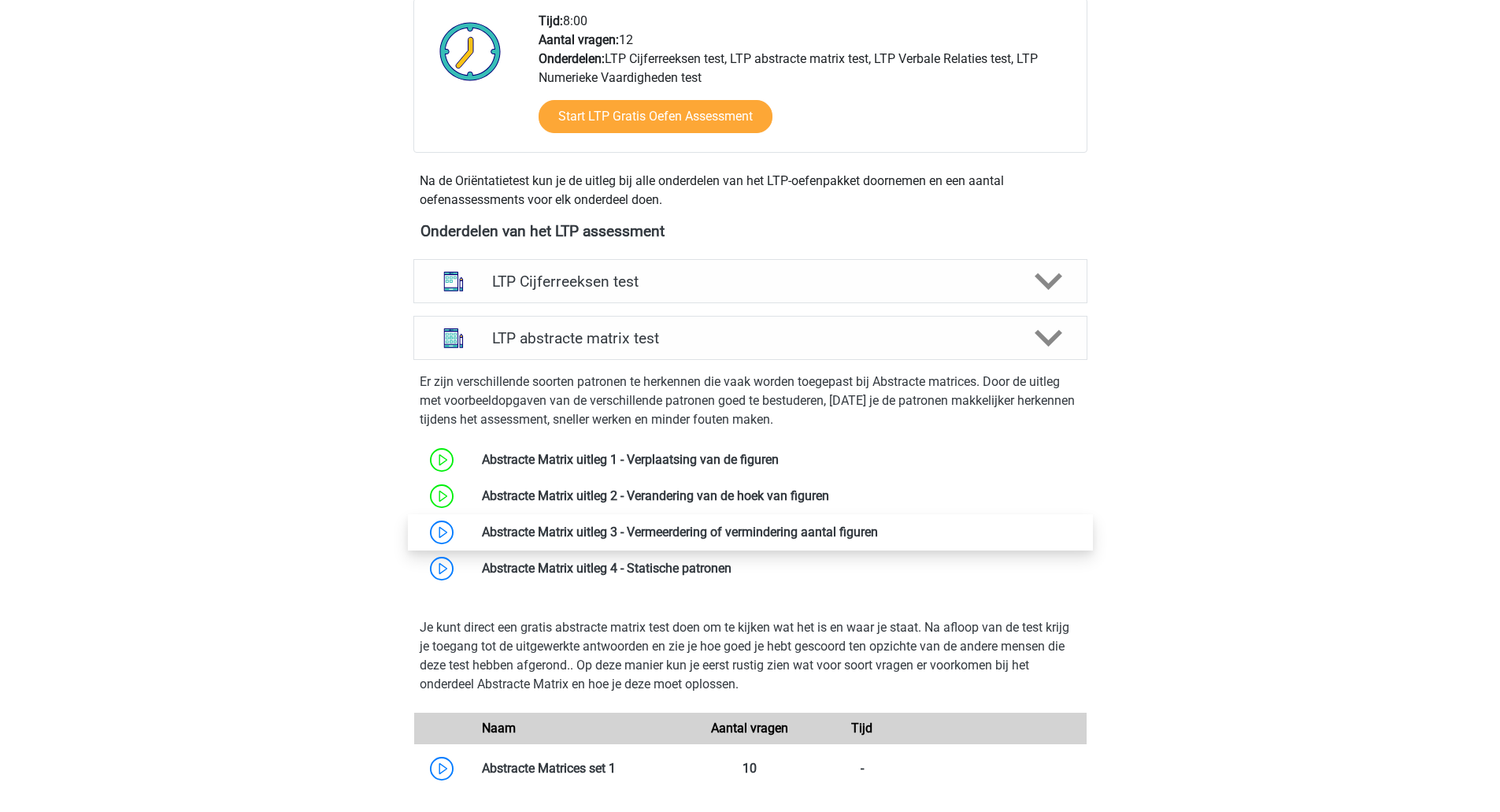
click at [878, 529] on link at bounding box center [878, 531] width 0 height 15
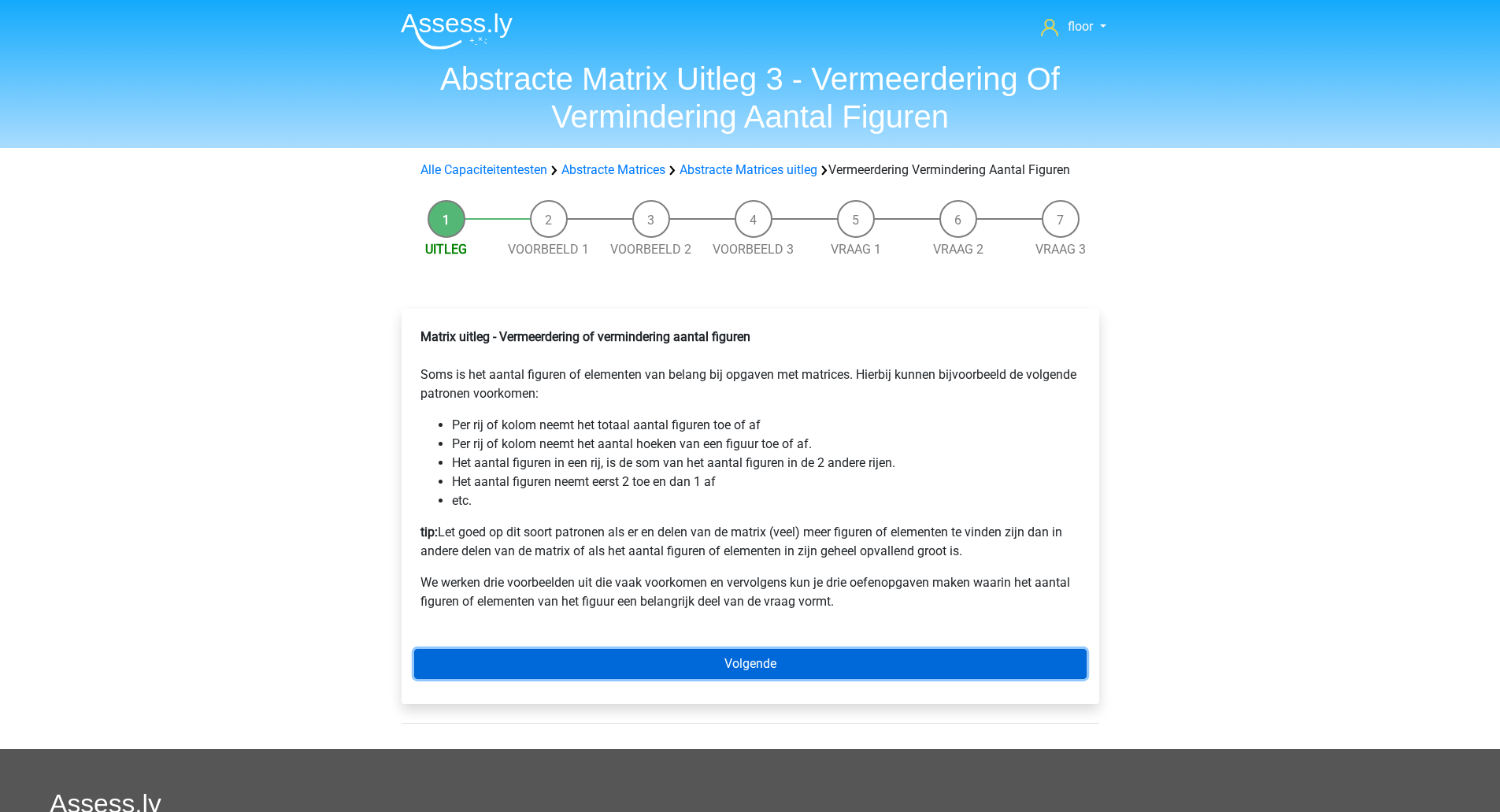
click at [889, 668] on link "Volgende" at bounding box center [750, 664] width 672 height 30
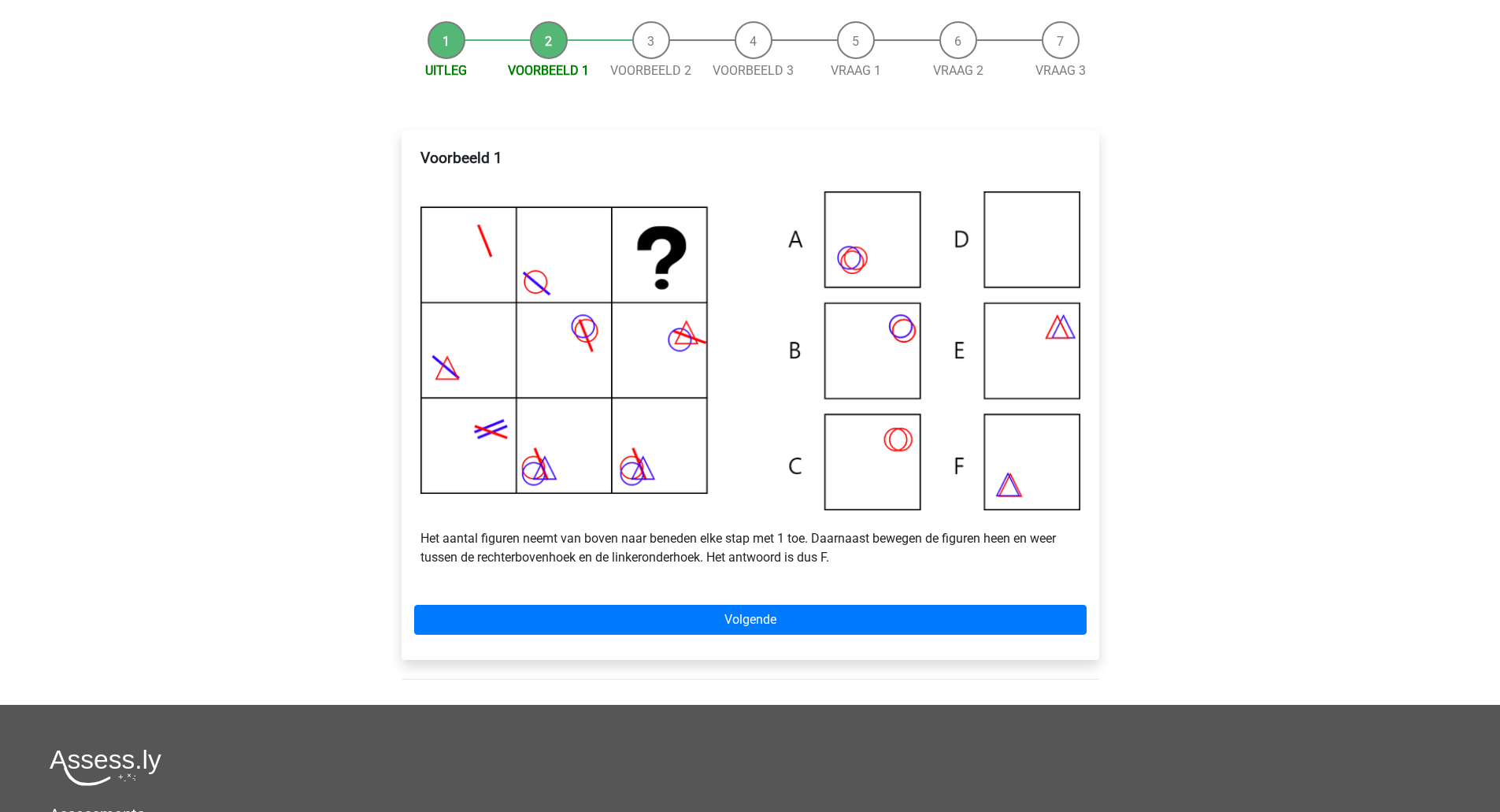
scroll to position [183, 0]
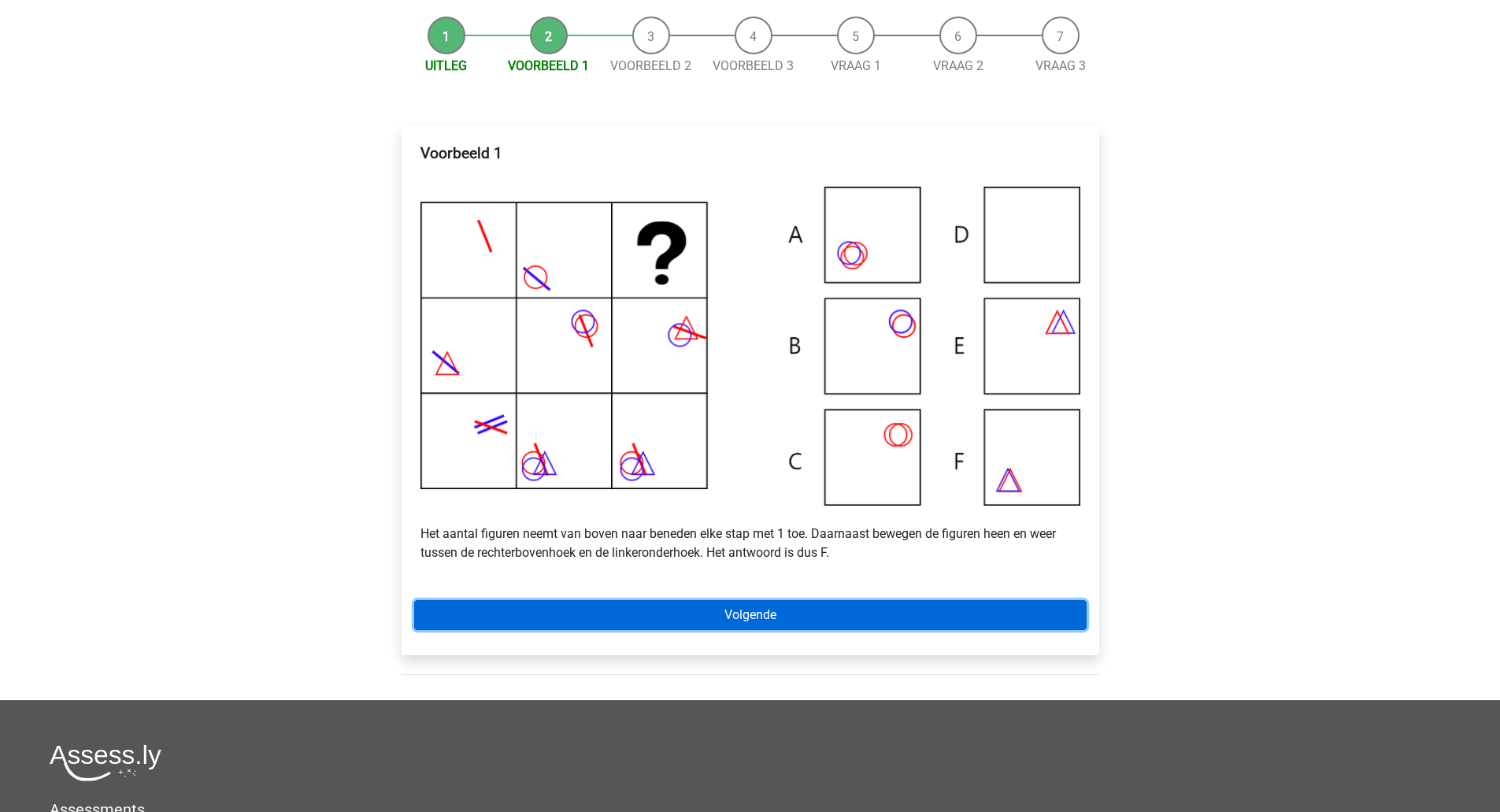
click at [888, 630] on link "Volgende" at bounding box center [750, 615] width 672 height 30
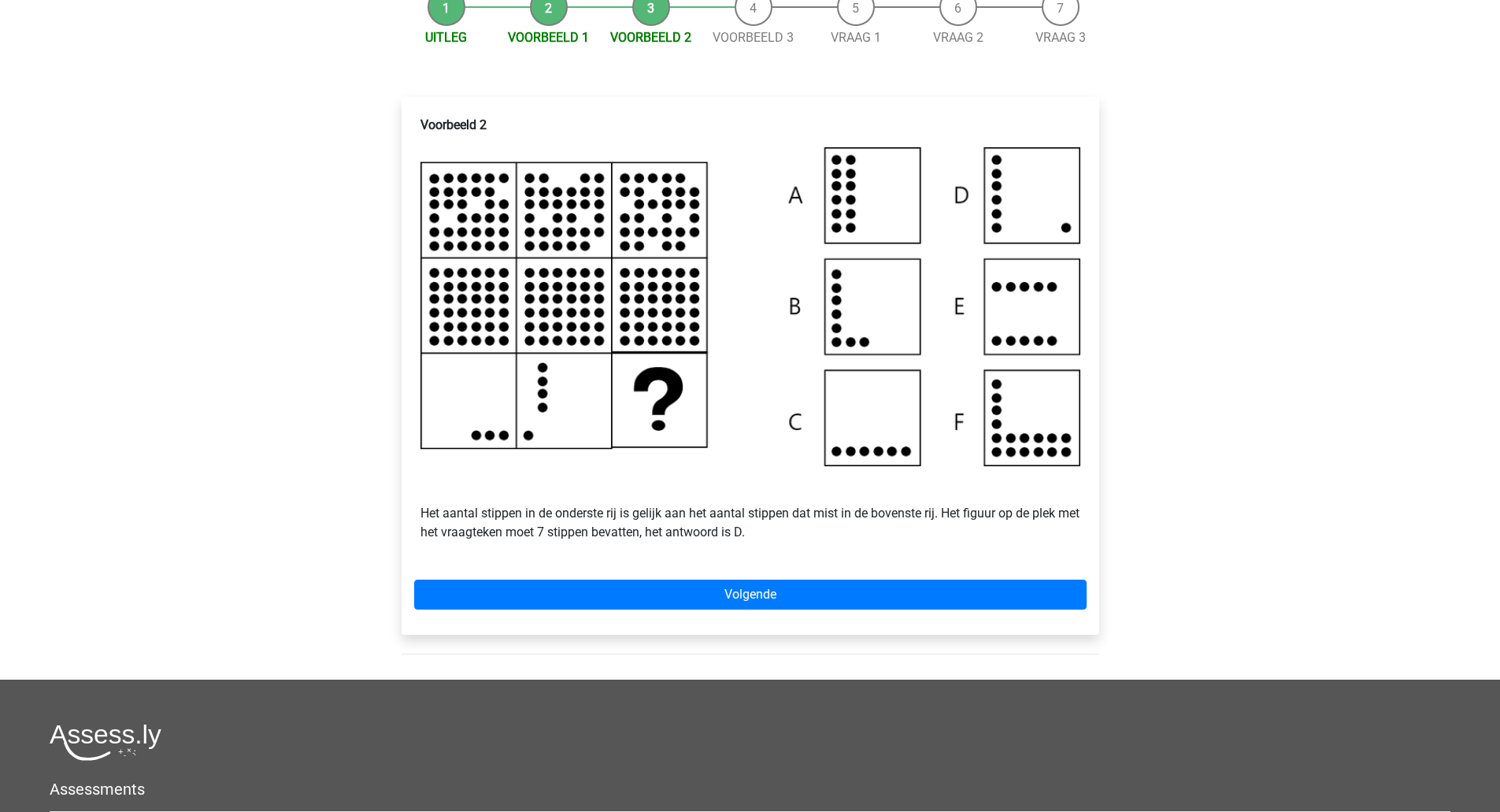
scroll to position [212, 0]
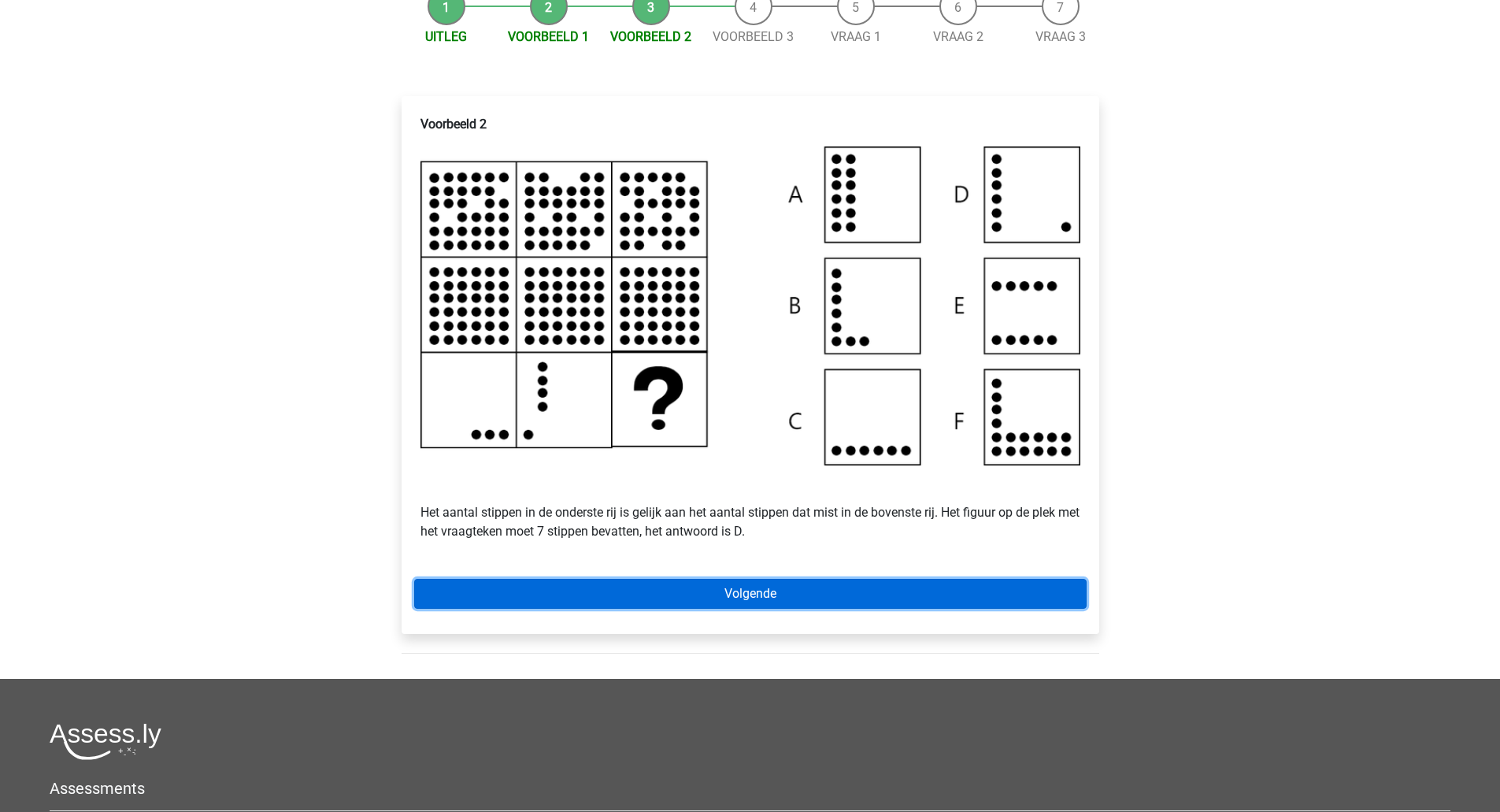
click at [854, 604] on link "Volgende" at bounding box center [750, 593] width 672 height 30
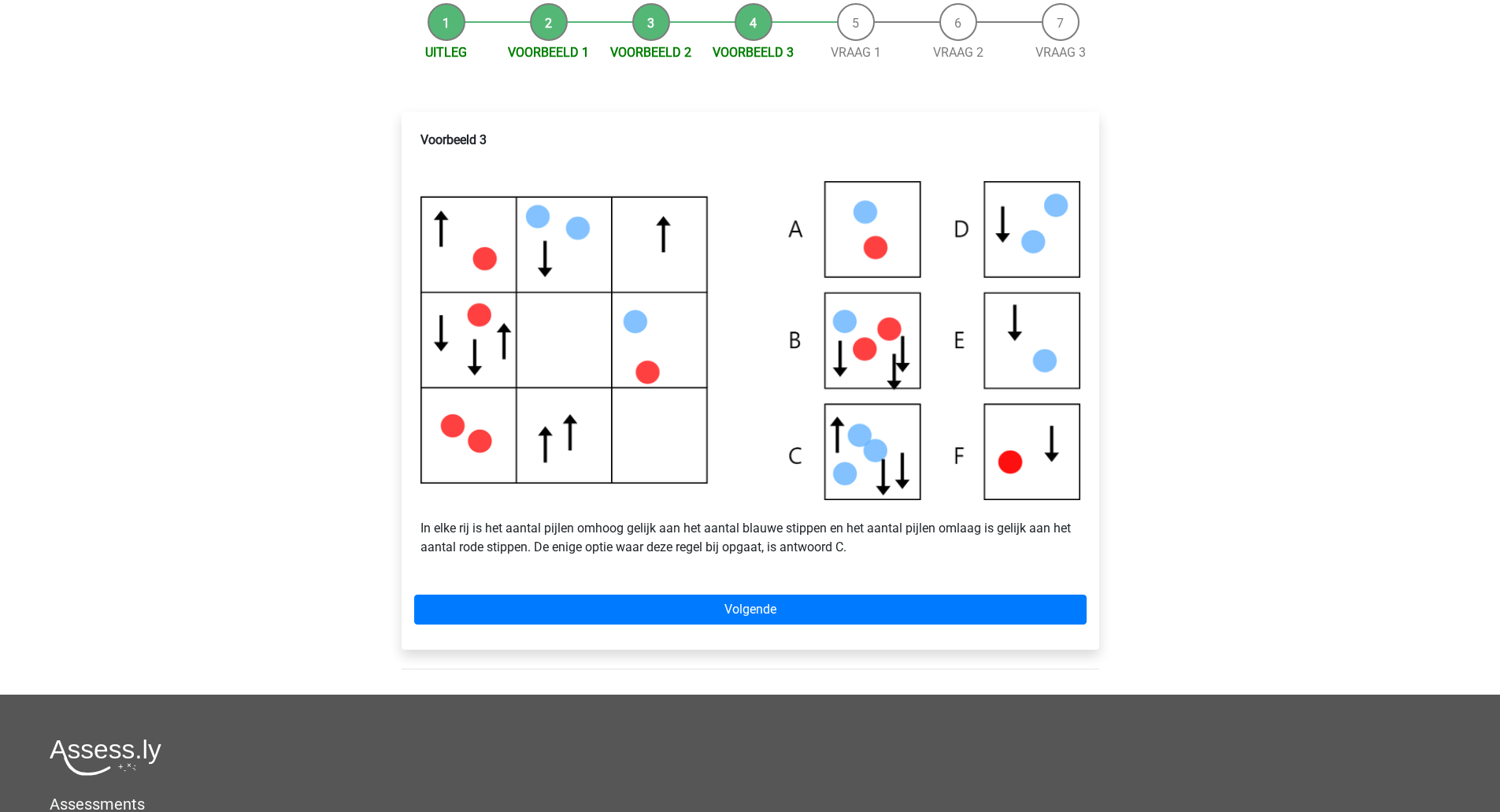
scroll to position [212, 0]
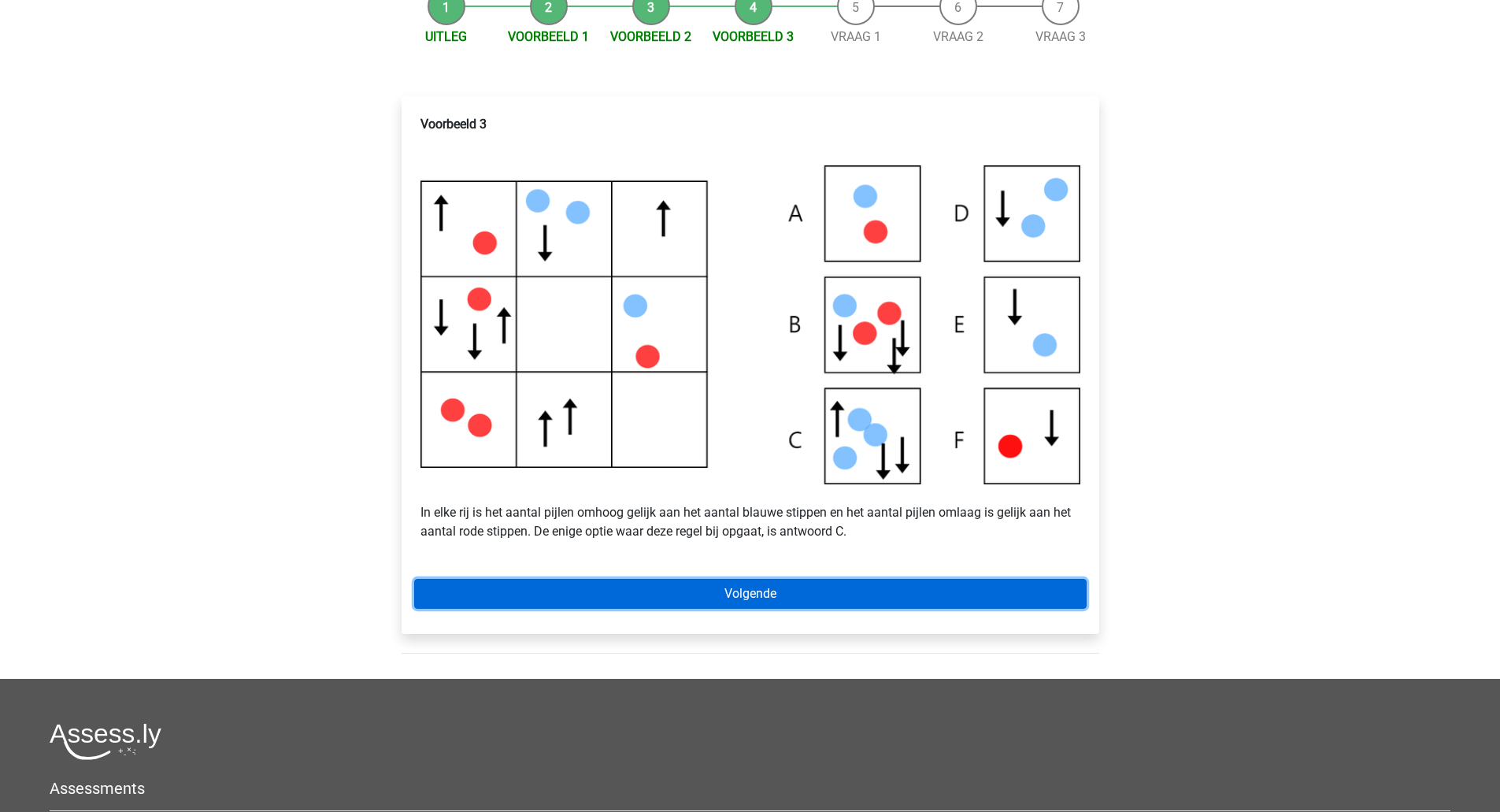
click at [878, 609] on link "Volgende" at bounding box center [750, 593] width 672 height 30
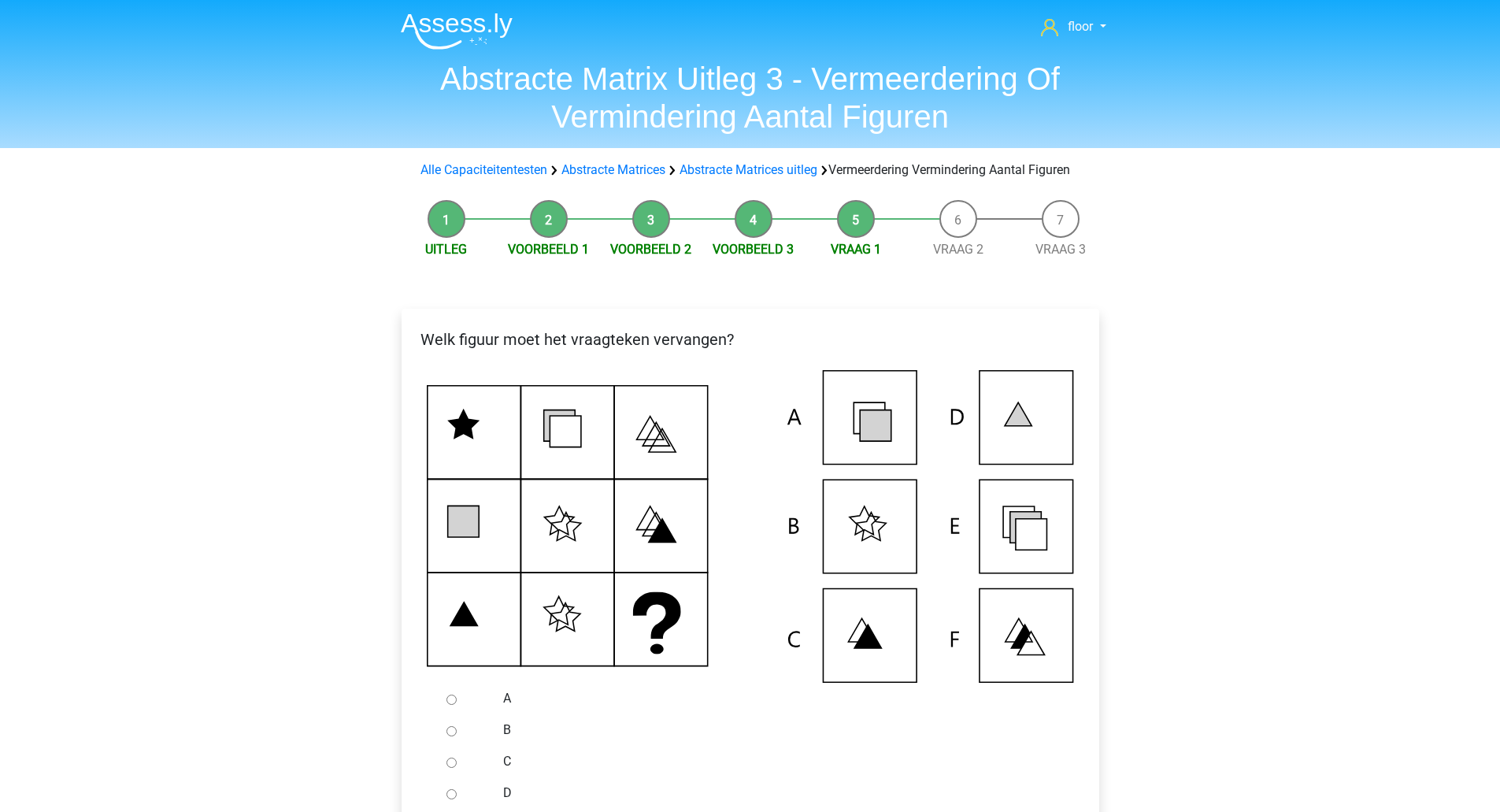
click at [1019, 550] on icon at bounding box center [1032, 535] width 31 height 31
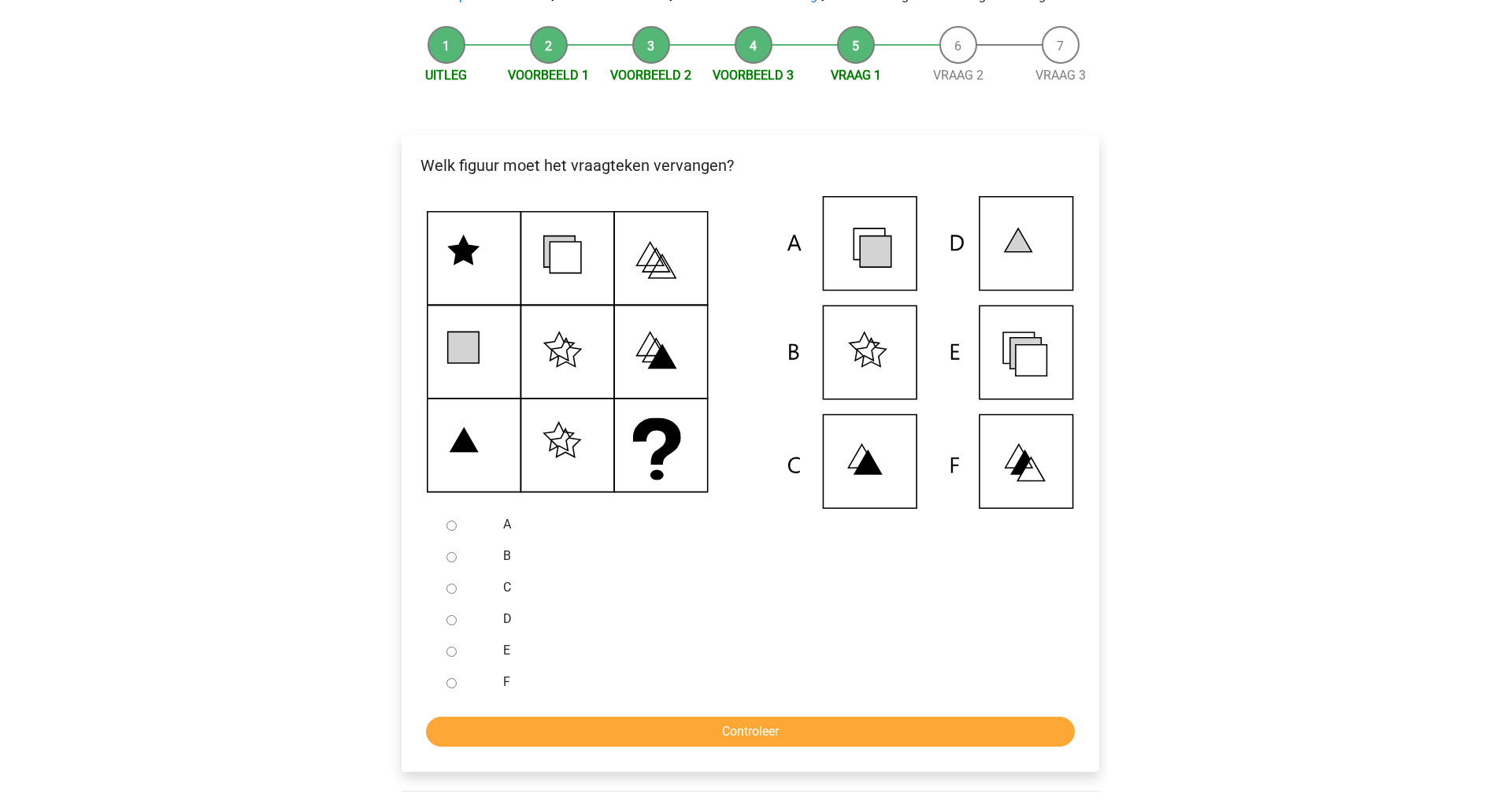
scroll to position [180, 0]
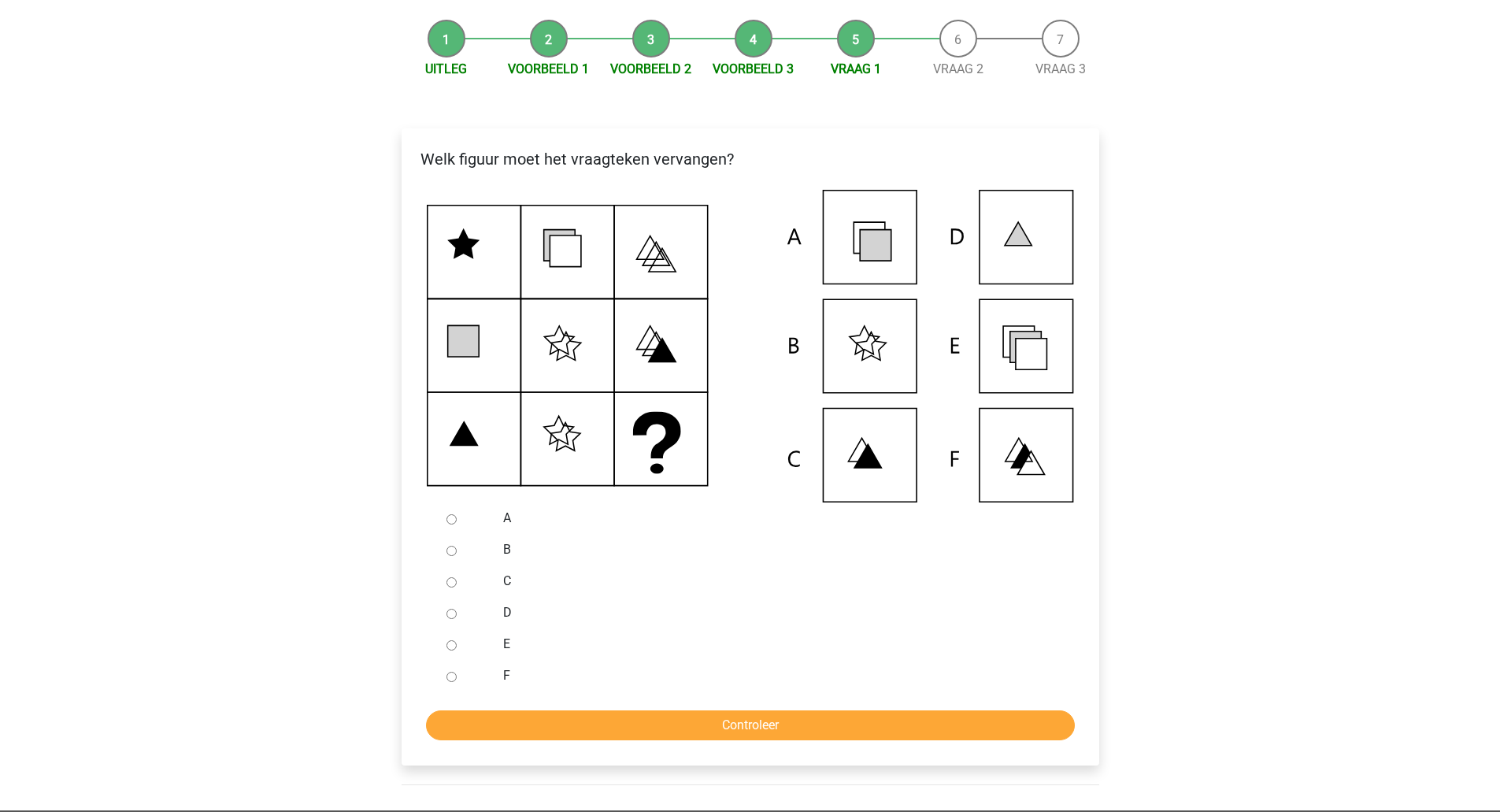
click at [507, 653] on label "E" at bounding box center [776, 643] width 545 height 19
click at [457, 651] on input "E" at bounding box center [452, 645] width 10 height 10
radio input "true"
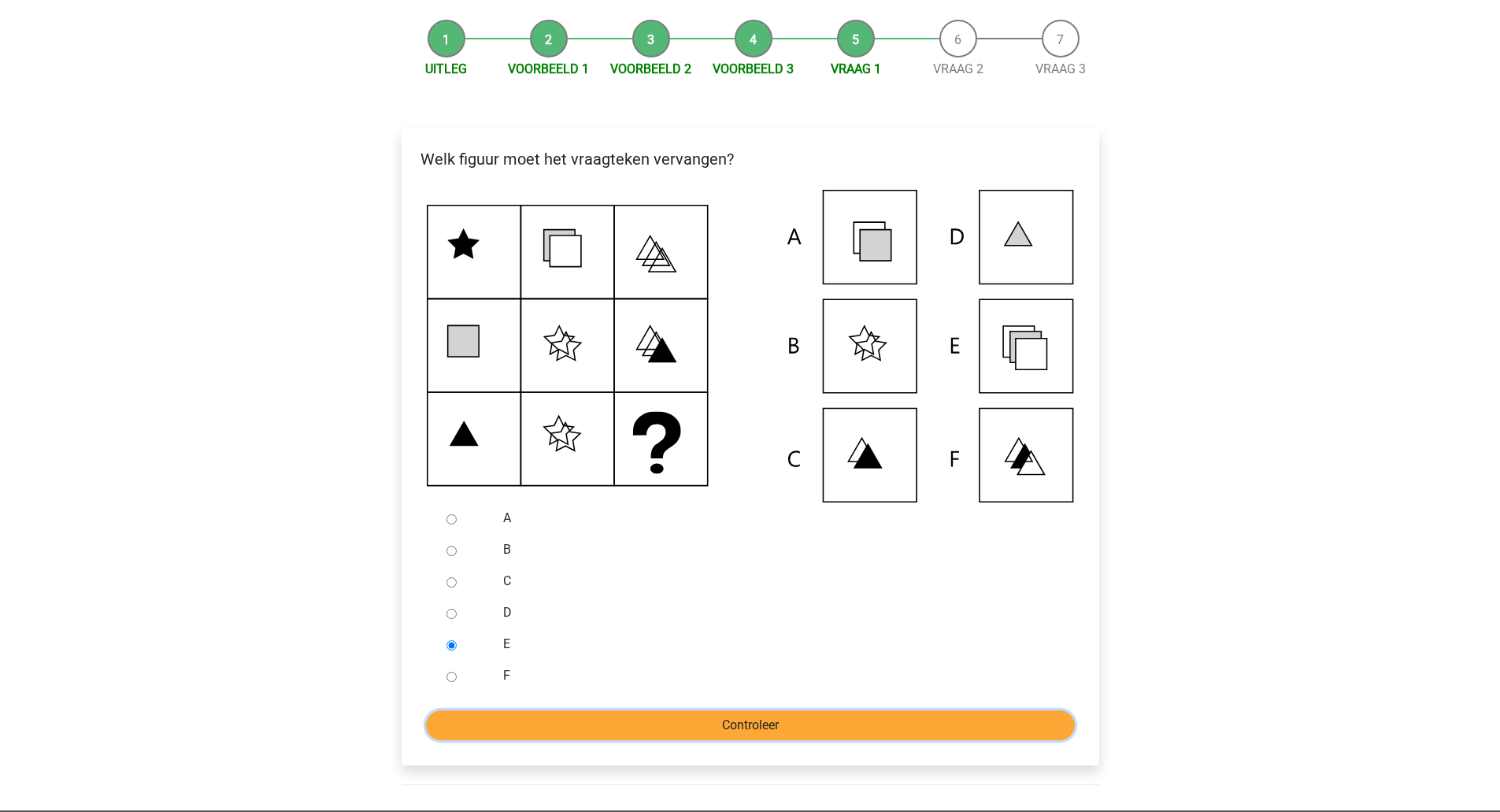
click at [555, 740] on input "Controleer" at bounding box center [750, 725] width 649 height 30
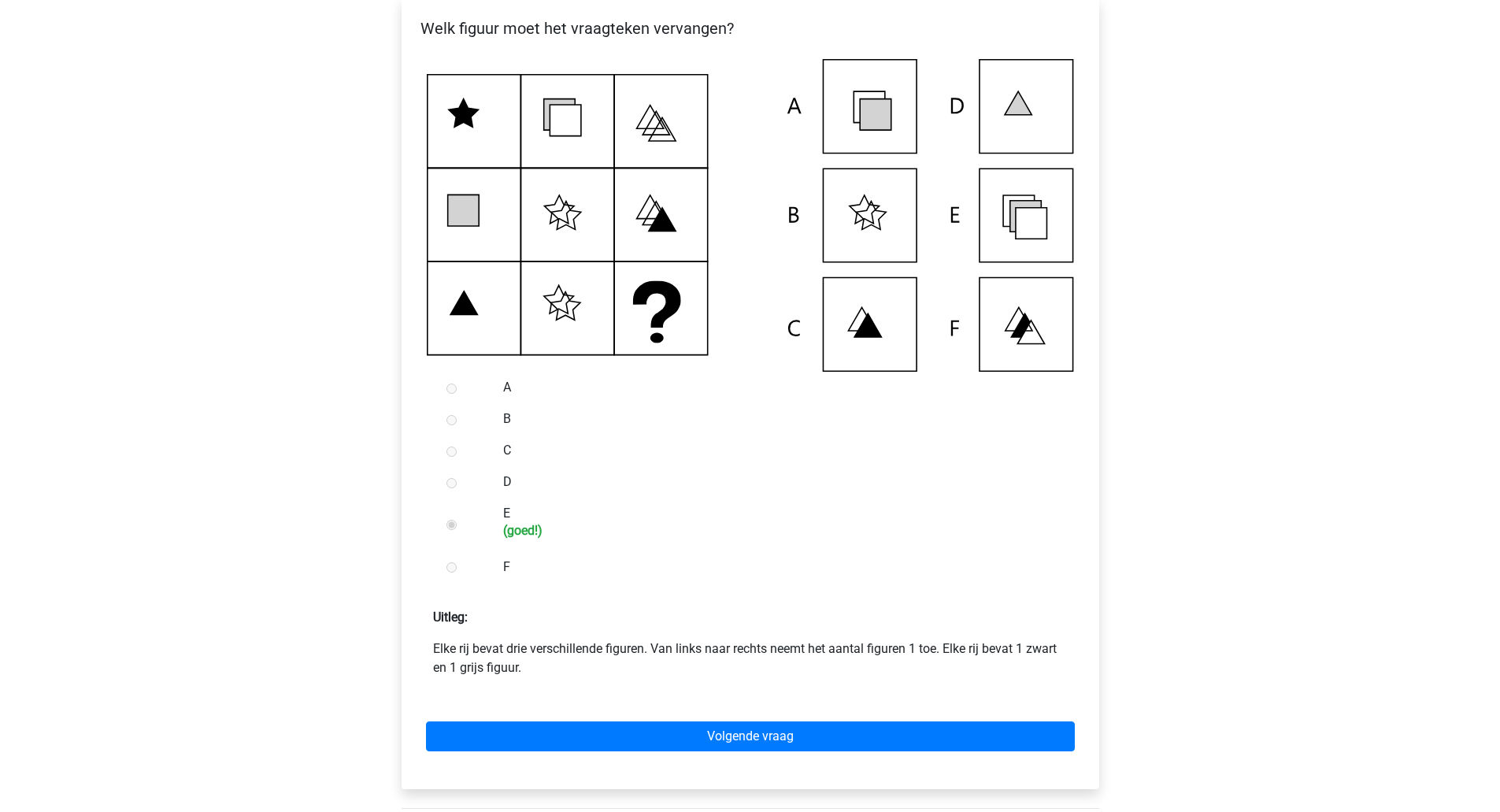
scroll to position [312, 0]
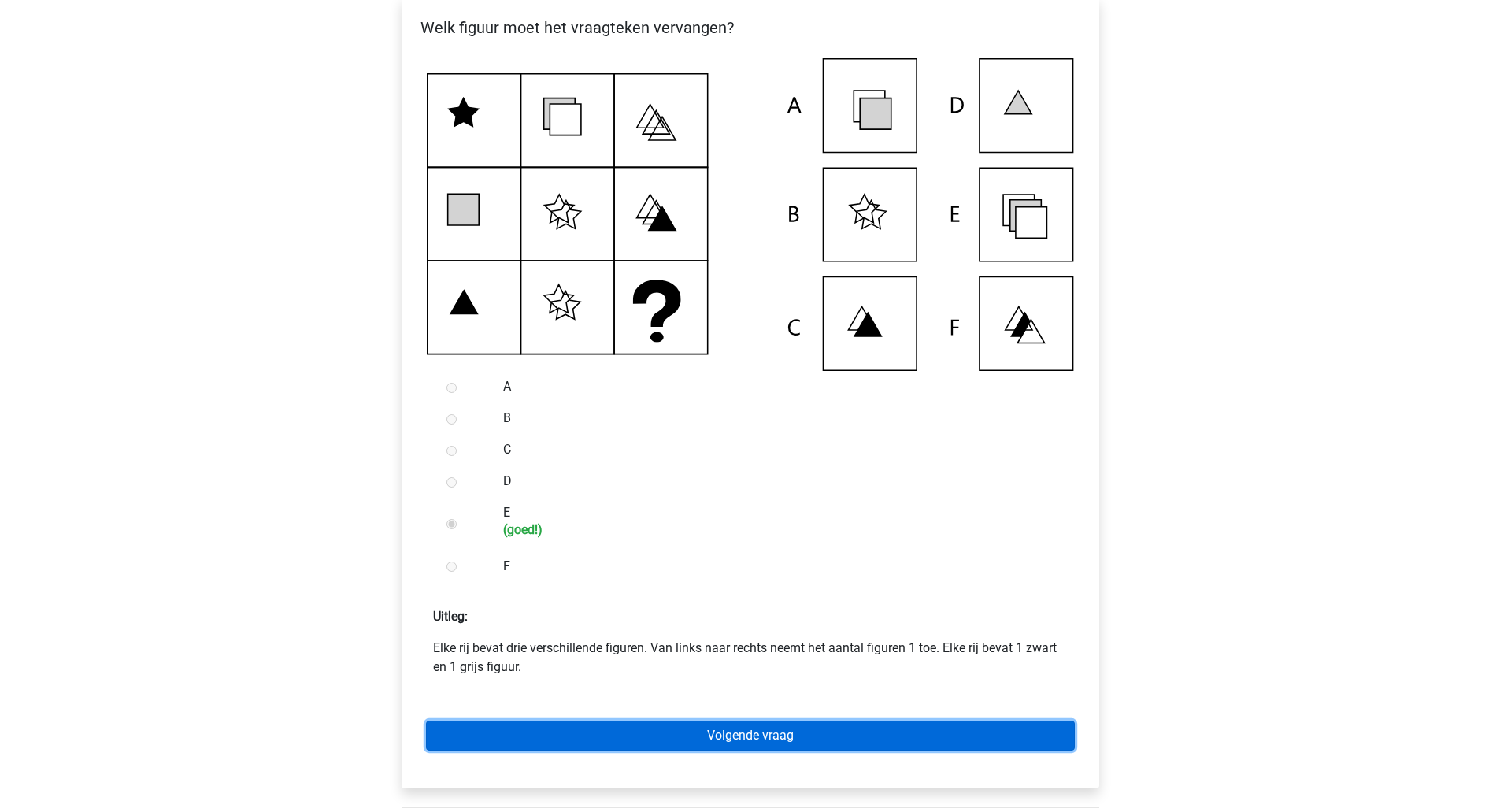
click at [964, 750] on link "Volgende vraag" at bounding box center [750, 735] width 649 height 30
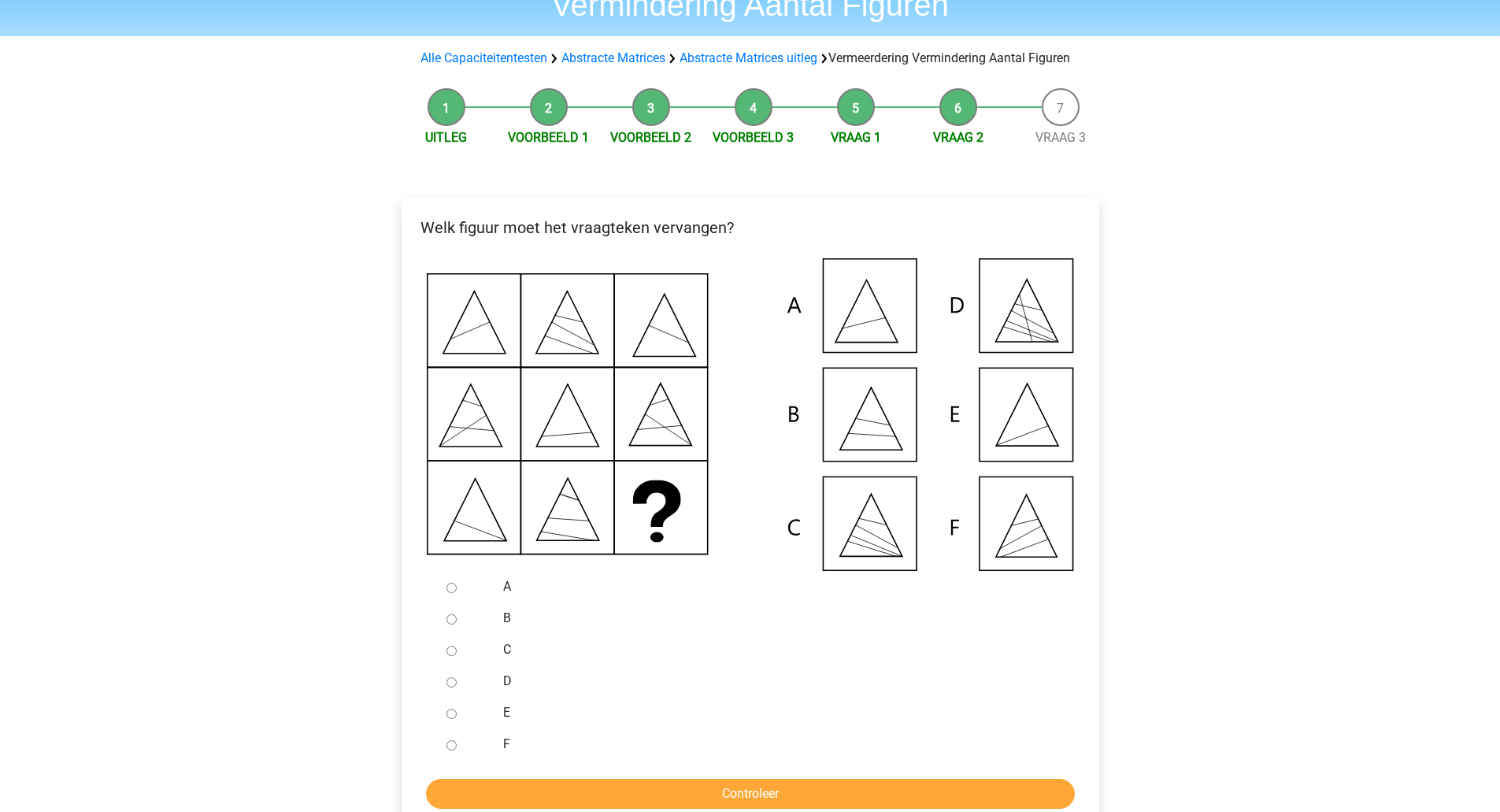
scroll to position [119, 0]
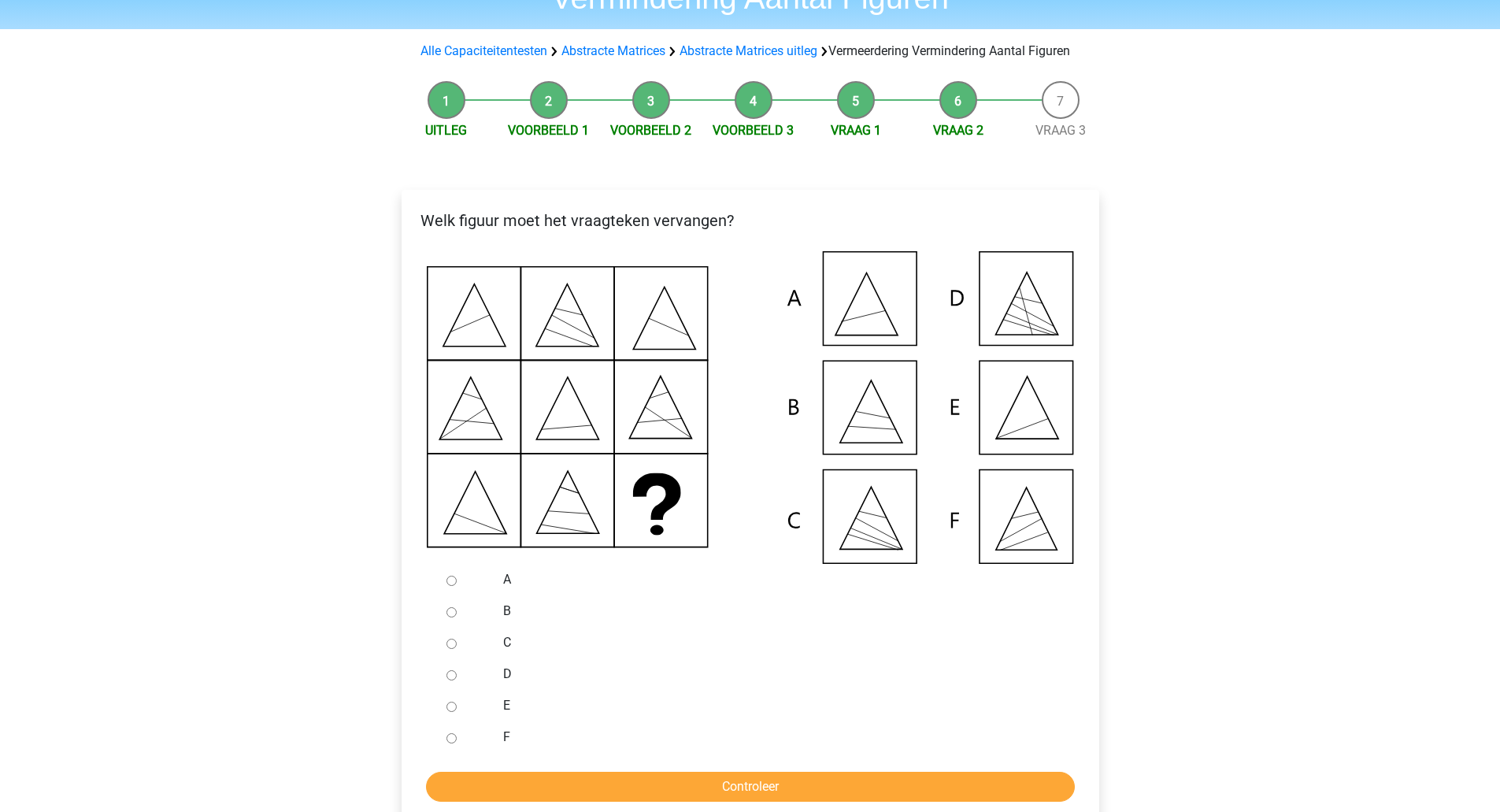
click at [485, 722] on div at bounding box center [466, 705] width 52 height 31
click at [504, 715] on label "E" at bounding box center [776, 705] width 545 height 19
click at [457, 712] on input "E" at bounding box center [452, 707] width 10 height 10
radio input "true"
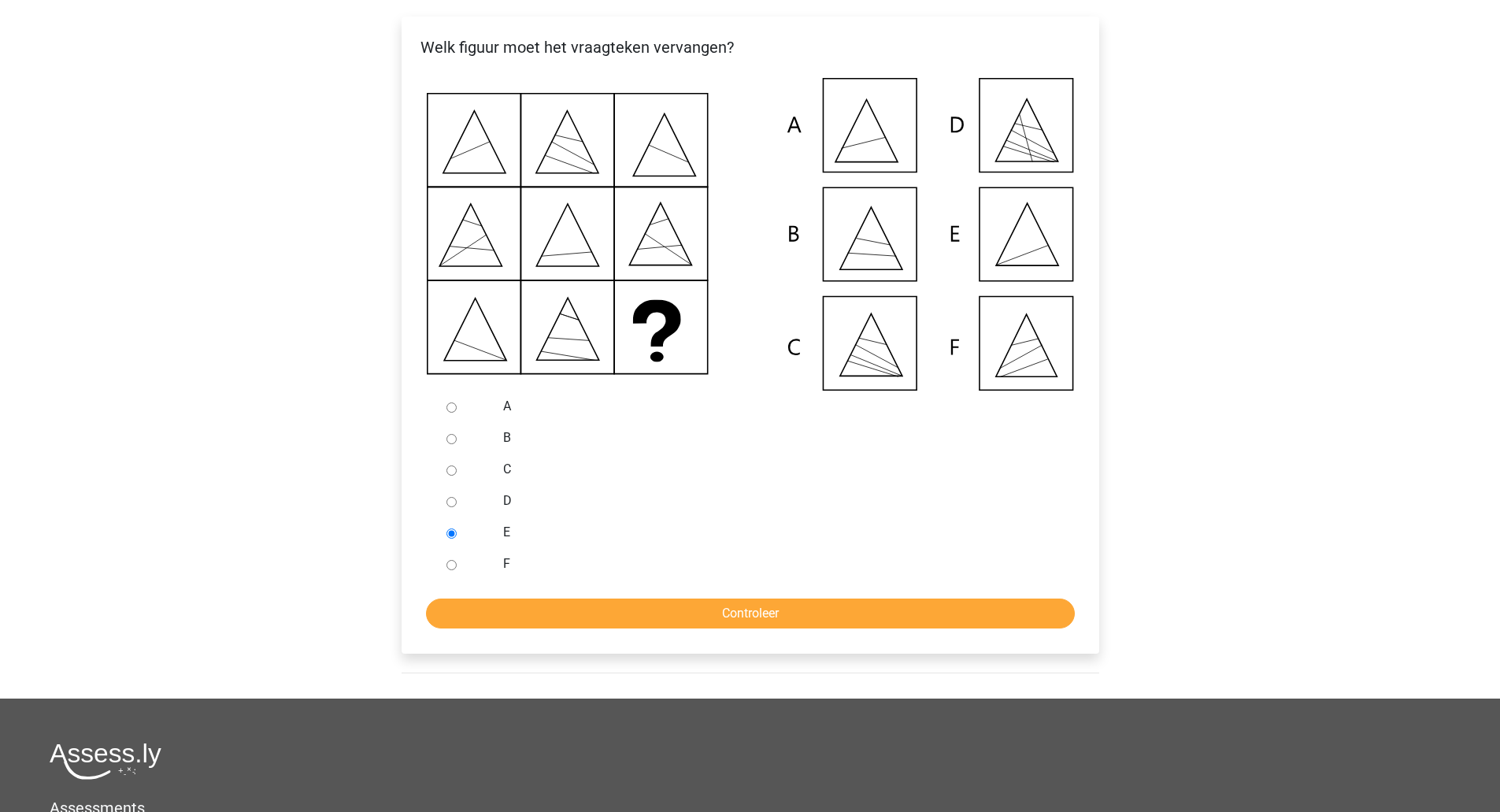
scroll to position [295, 0]
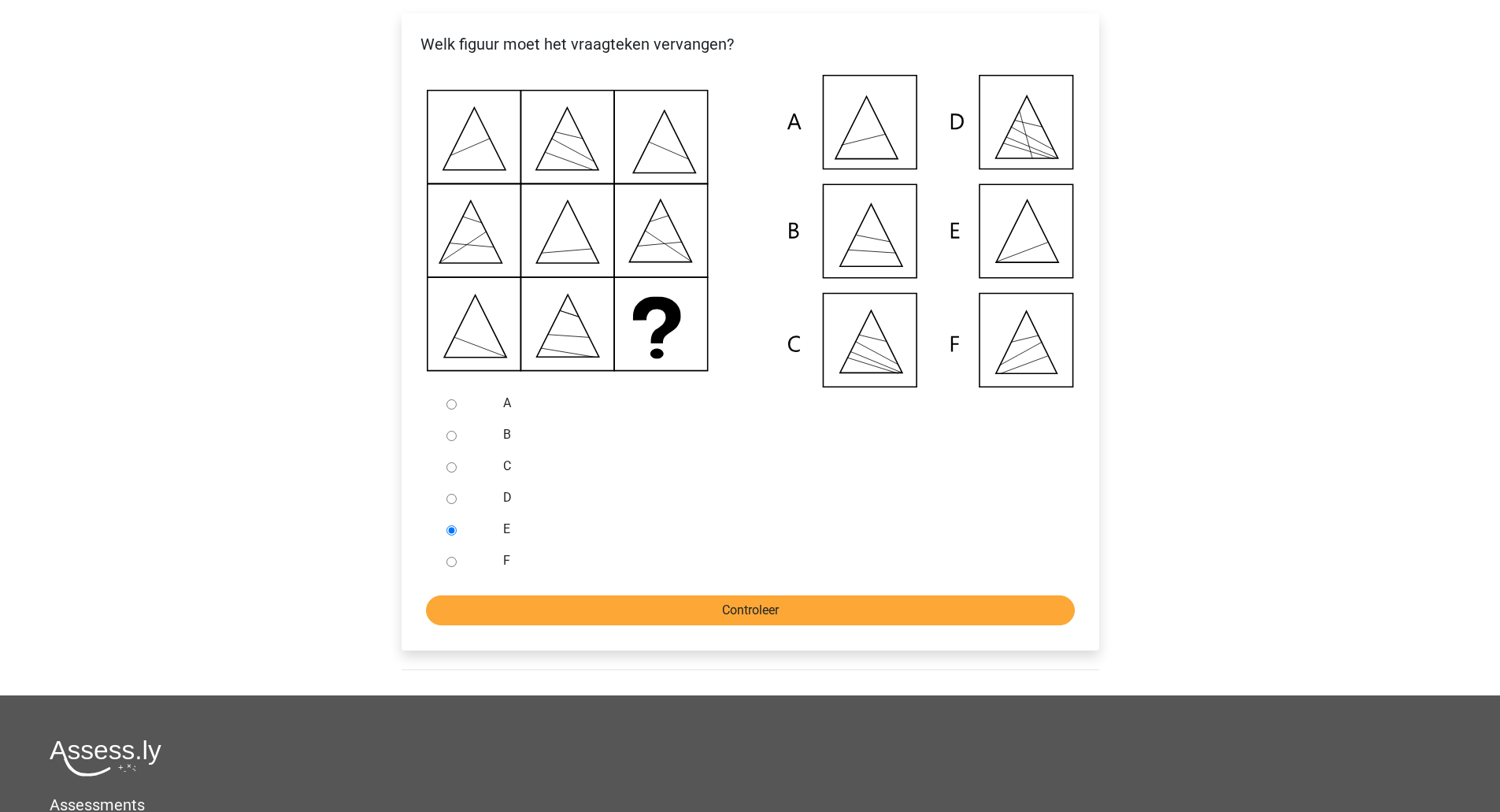
click at [662, 625] on input "Controleer" at bounding box center [750, 610] width 649 height 30
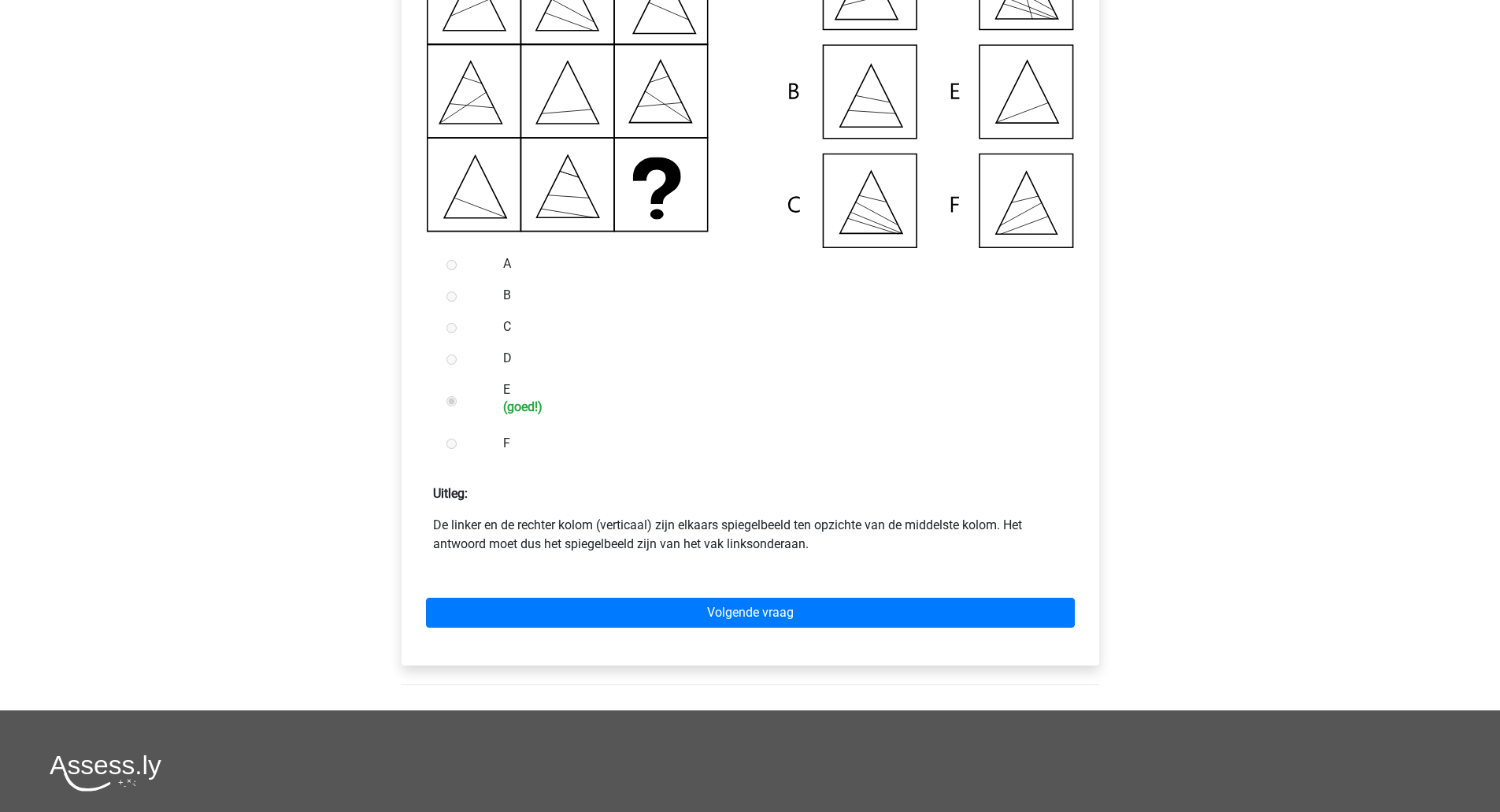
scroll to position [443, 0]
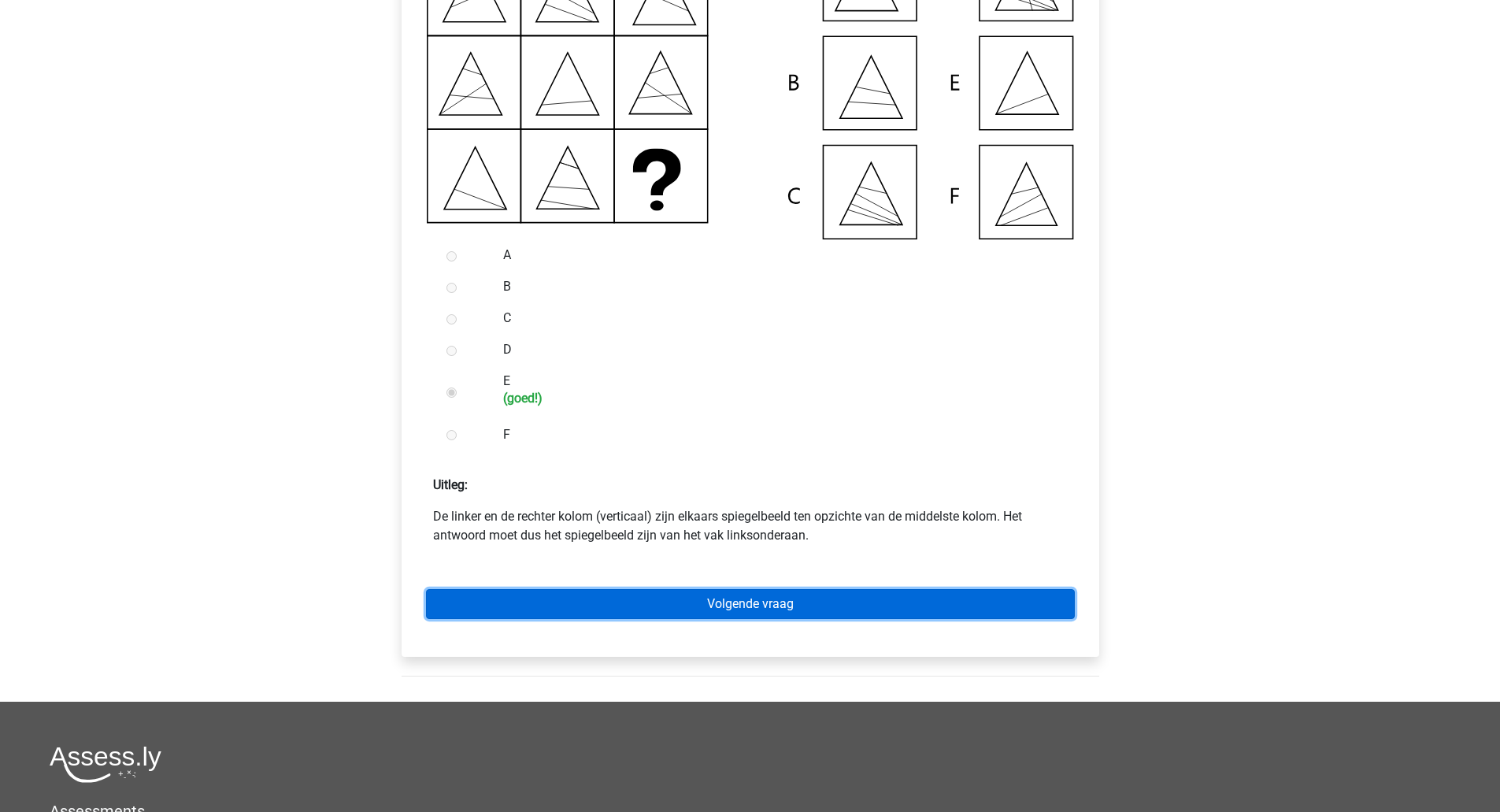
click at [741, 619] on link "Volgende vraag" at bounding box center [750, 604] width 649 height 30
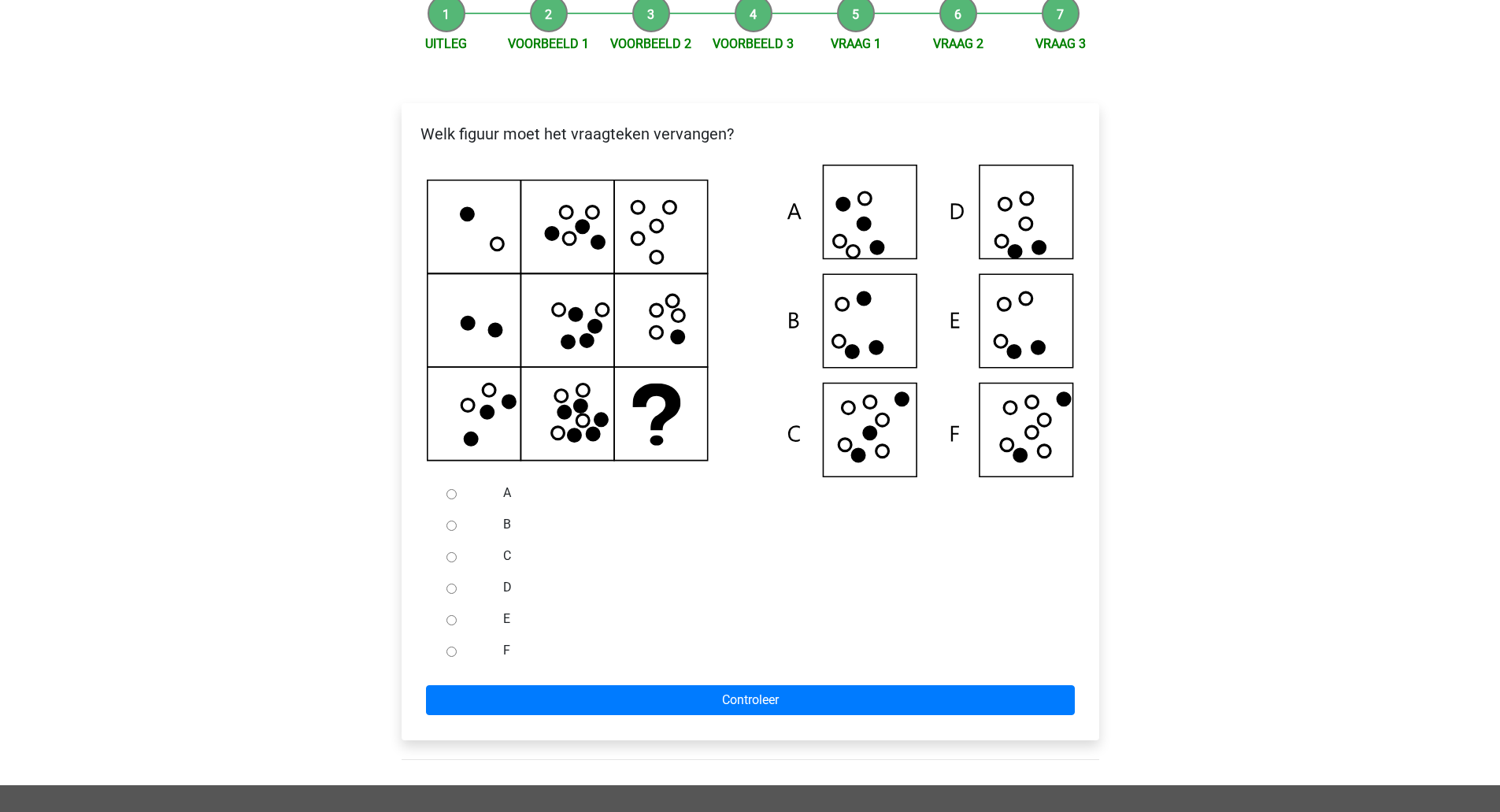
scroll to position [228, 0]
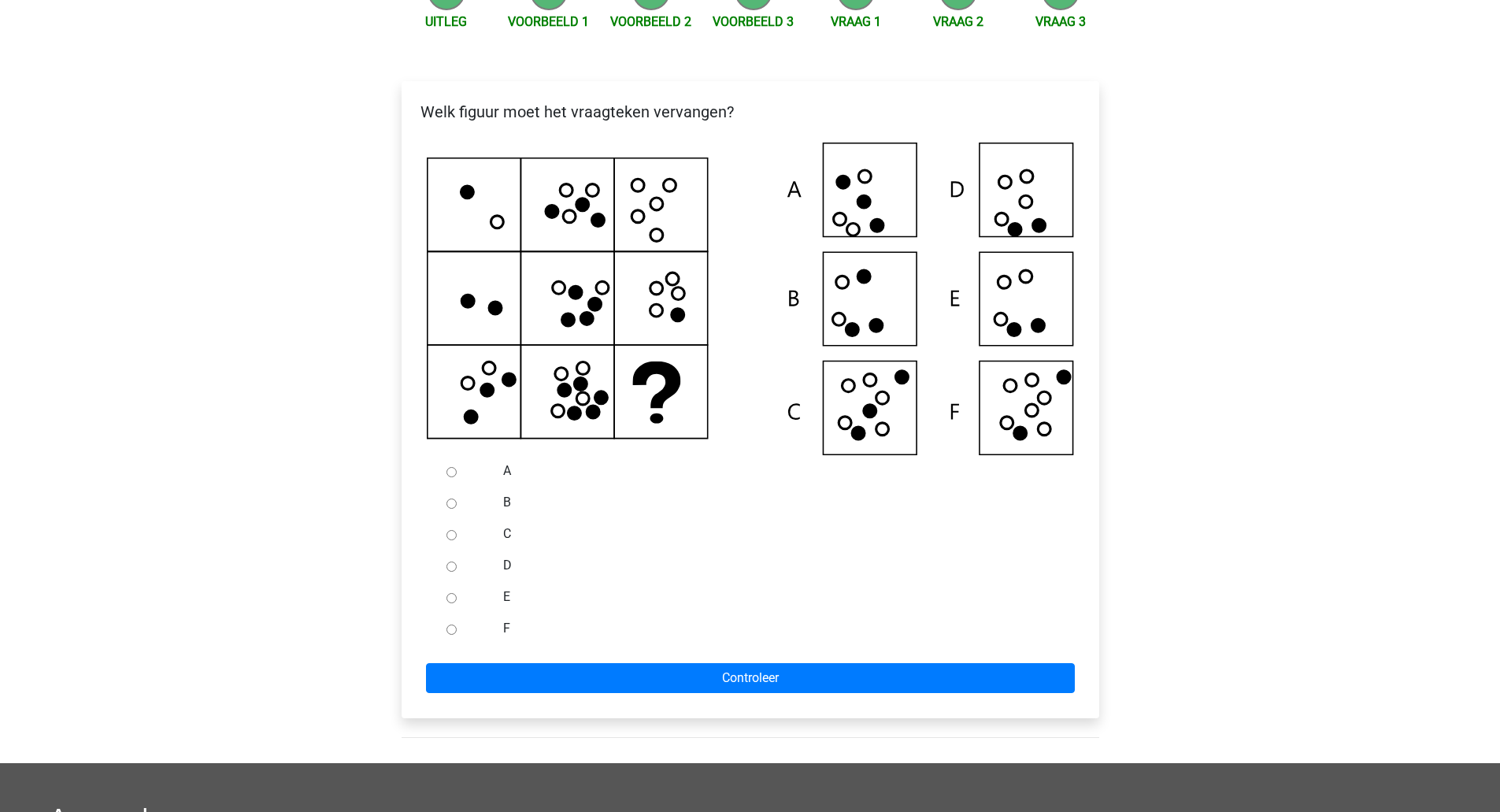
click at [1033, 208] on icon at bounding box center [1025, 201] width 12 height 12
click at [507, 575] on label "D" at bounding box center [776, 565] width 545 height 19
click at [457, 572] on input "D" at bounding box center [452, 566] width 10 height 10
radio input "true"
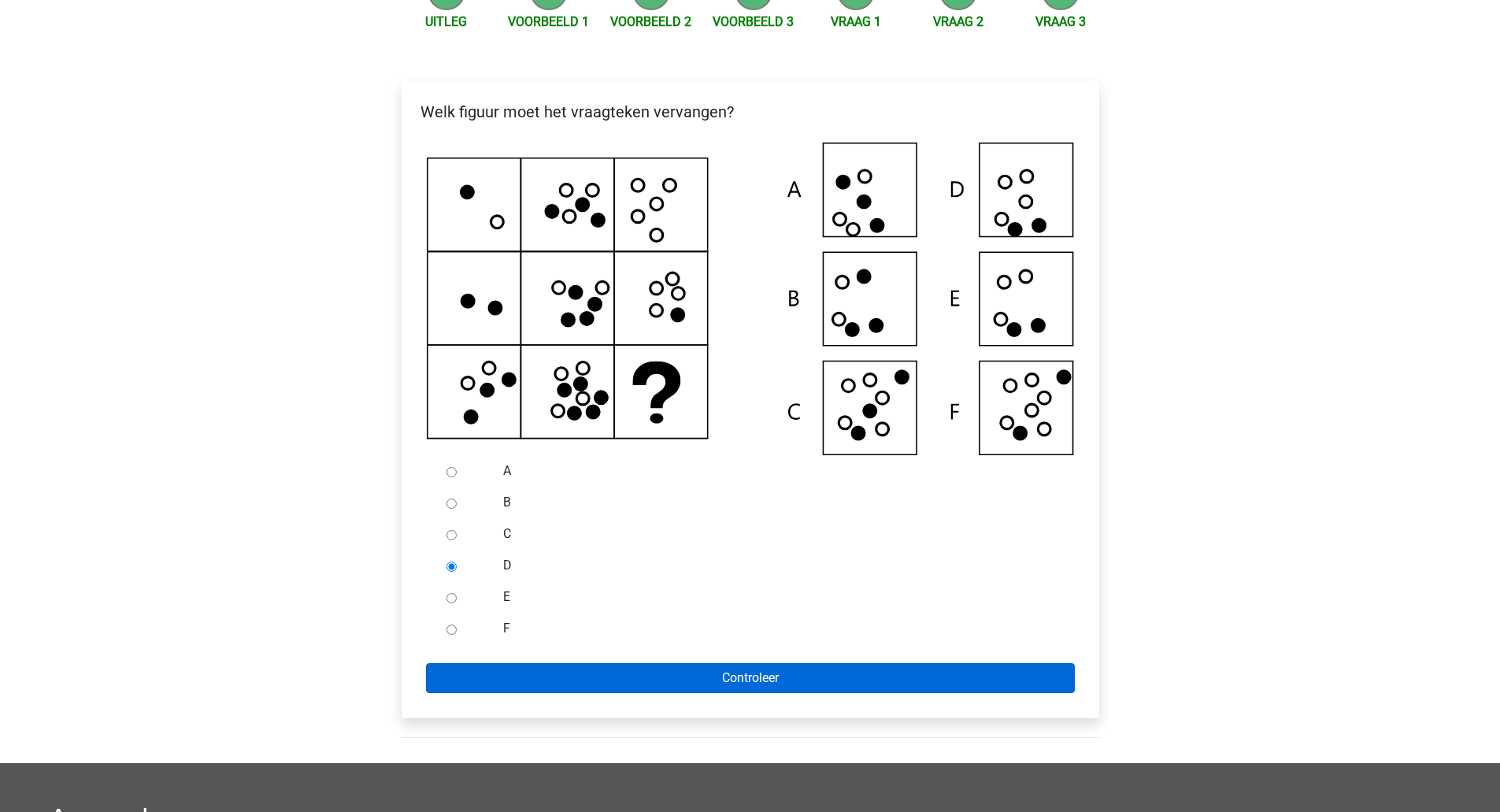
click at [541, 687] on input "Controleer" at bounding box center [750, 678] width 649 height 30
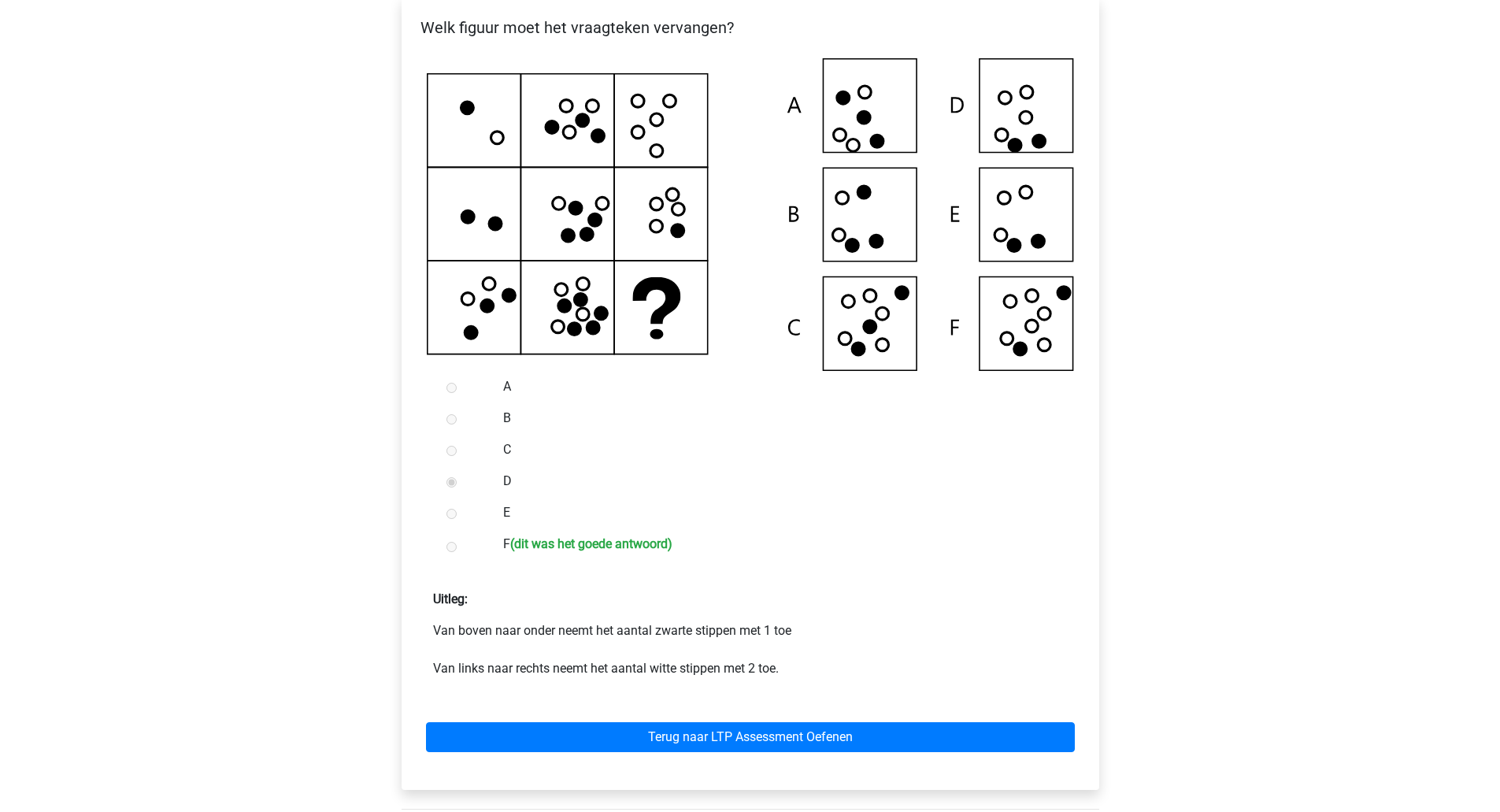
scroll to position [358, 0]
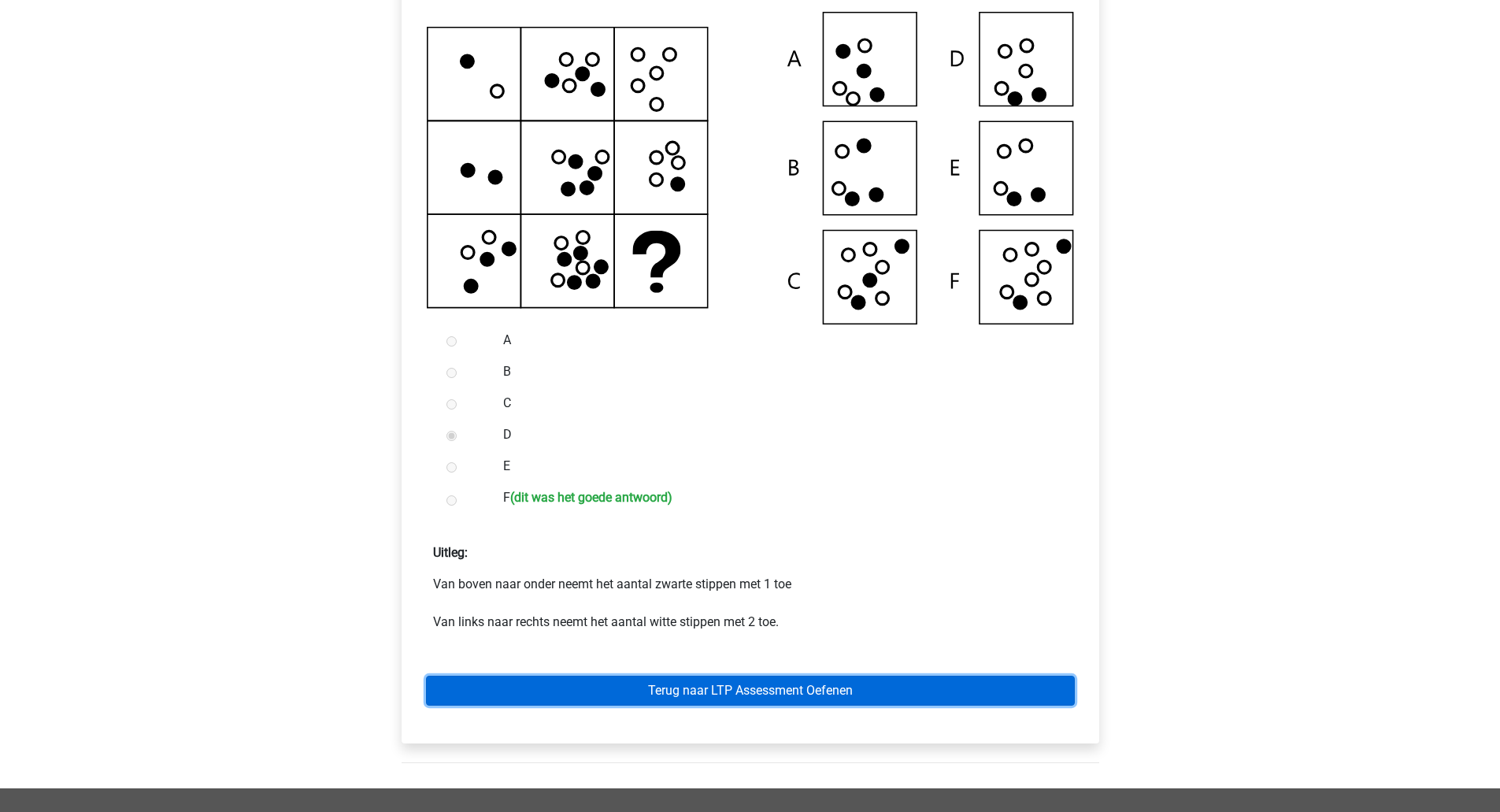
click at [633, 703] on link "Terug naar LTP Assessment Oefenen" at bounding box center [750, 690] width 649 height 30
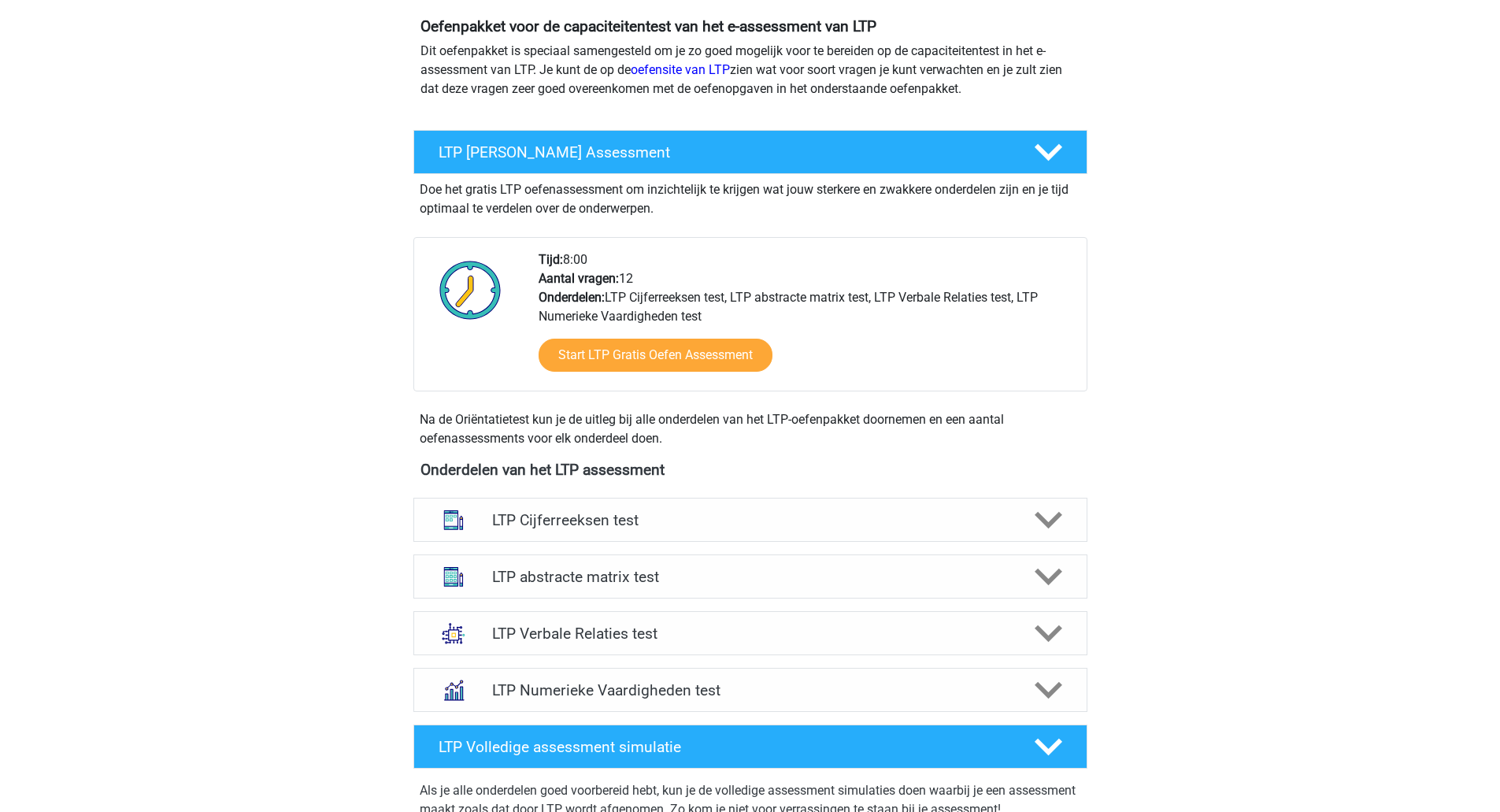
scroll to position [173, 0]
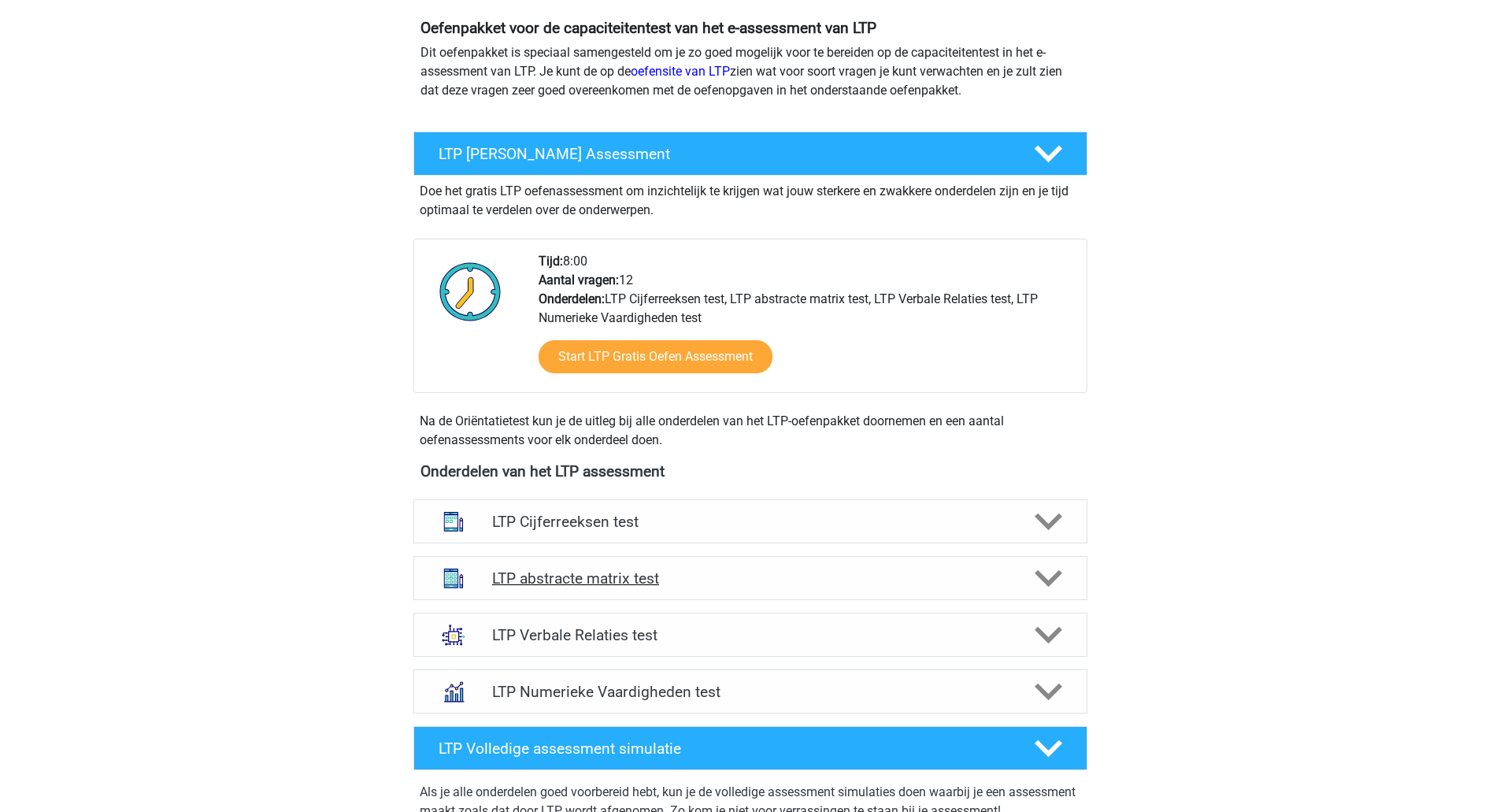
click at [1033, 574] on div at bounding box center [1046, 578] width 53 height 27
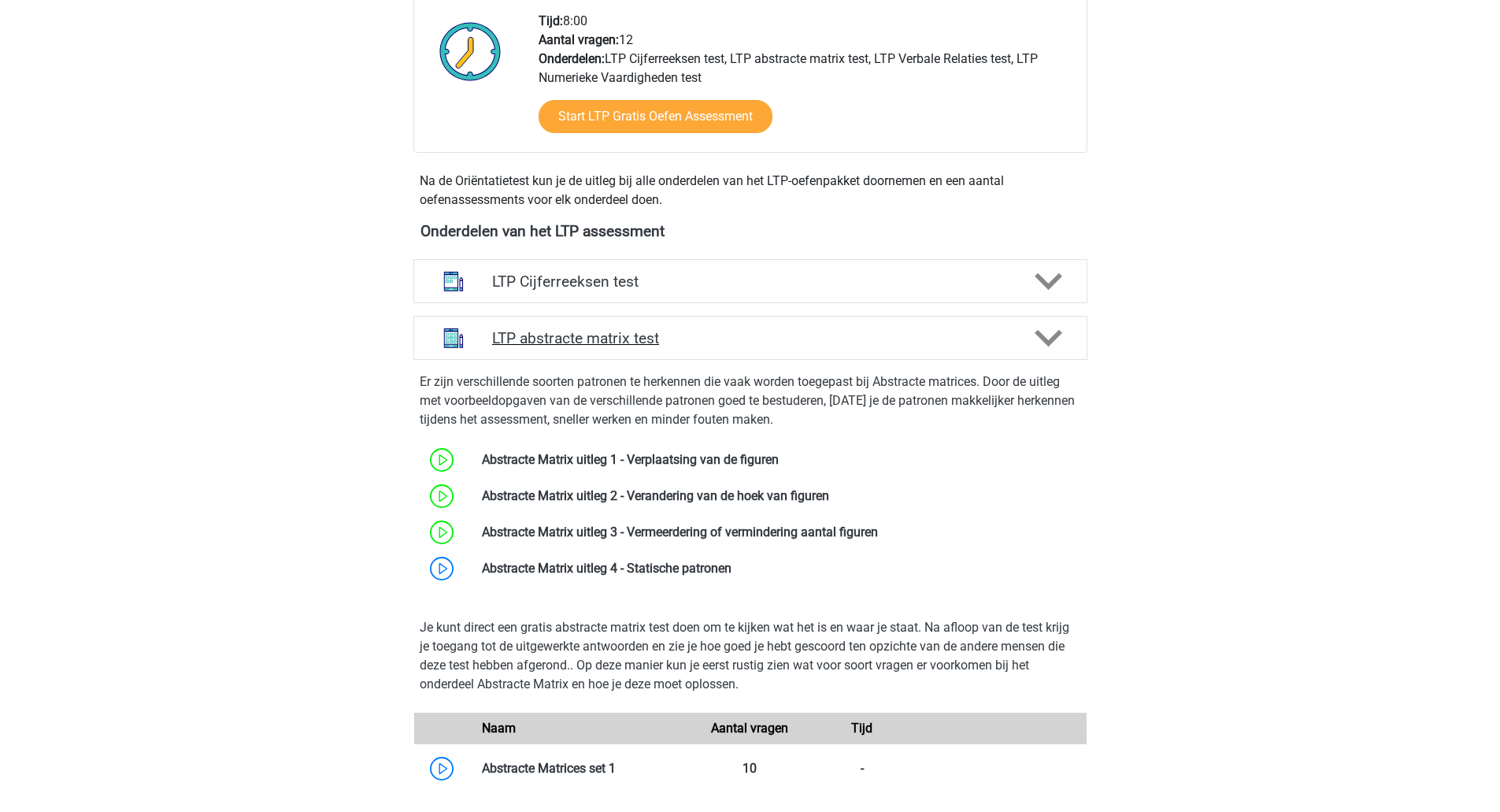
scroll to position [416, 0]
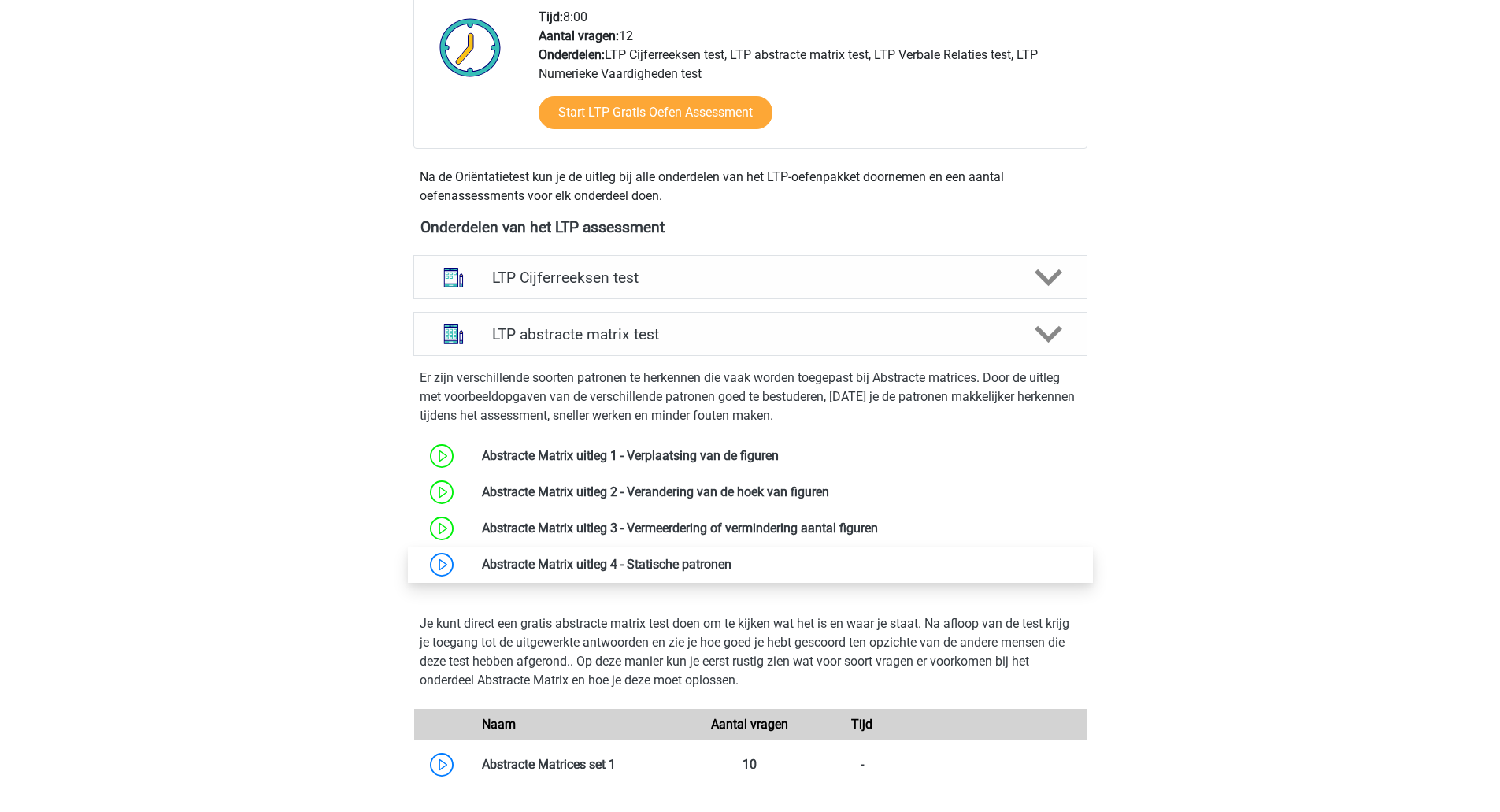
click at [731, 571] on link at bounding box center [731, 564] width 0 height 15
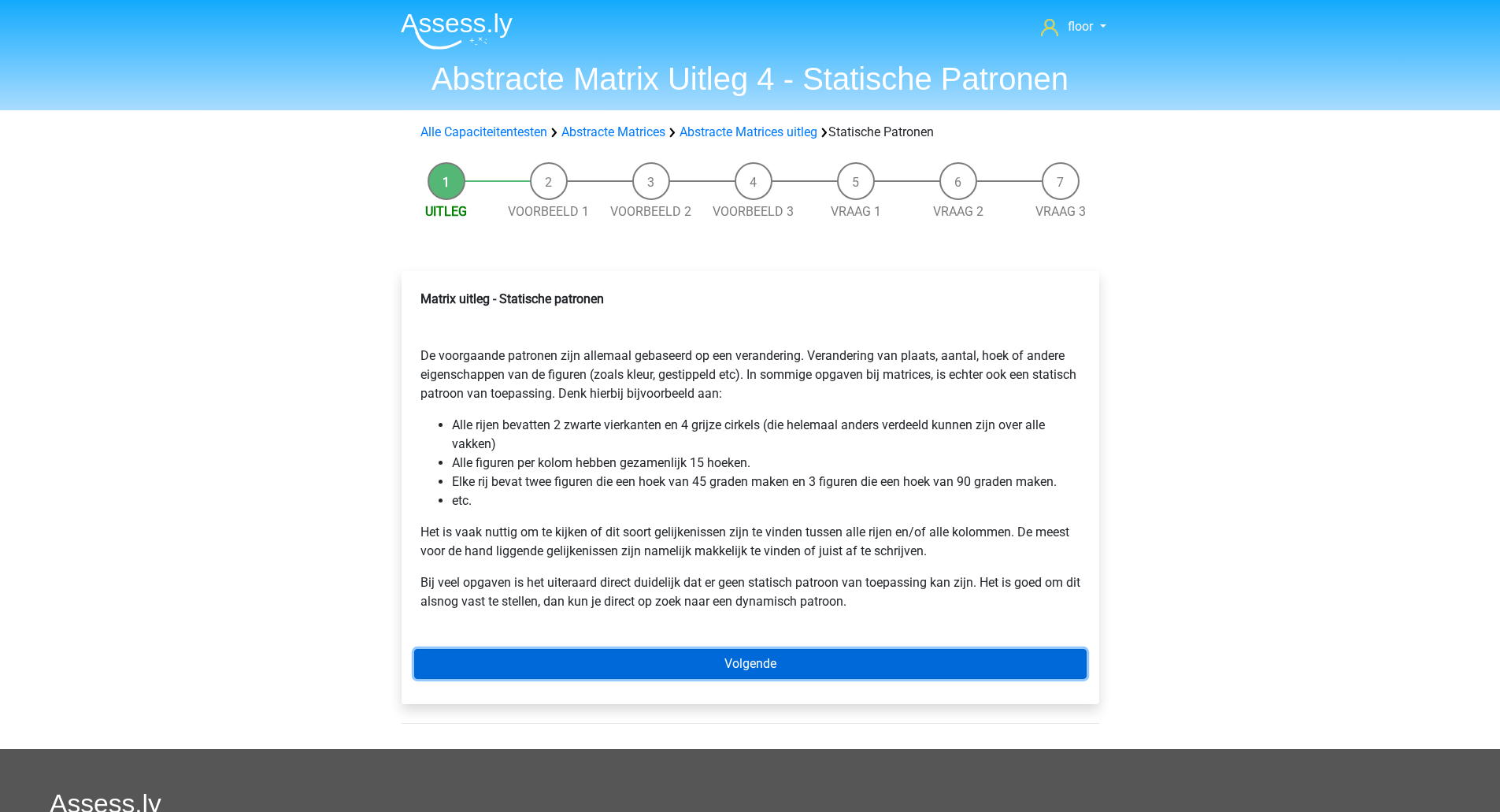
click at [790, 661] on link "Volgende" at bounding box center [750, 664] width 672 height 30
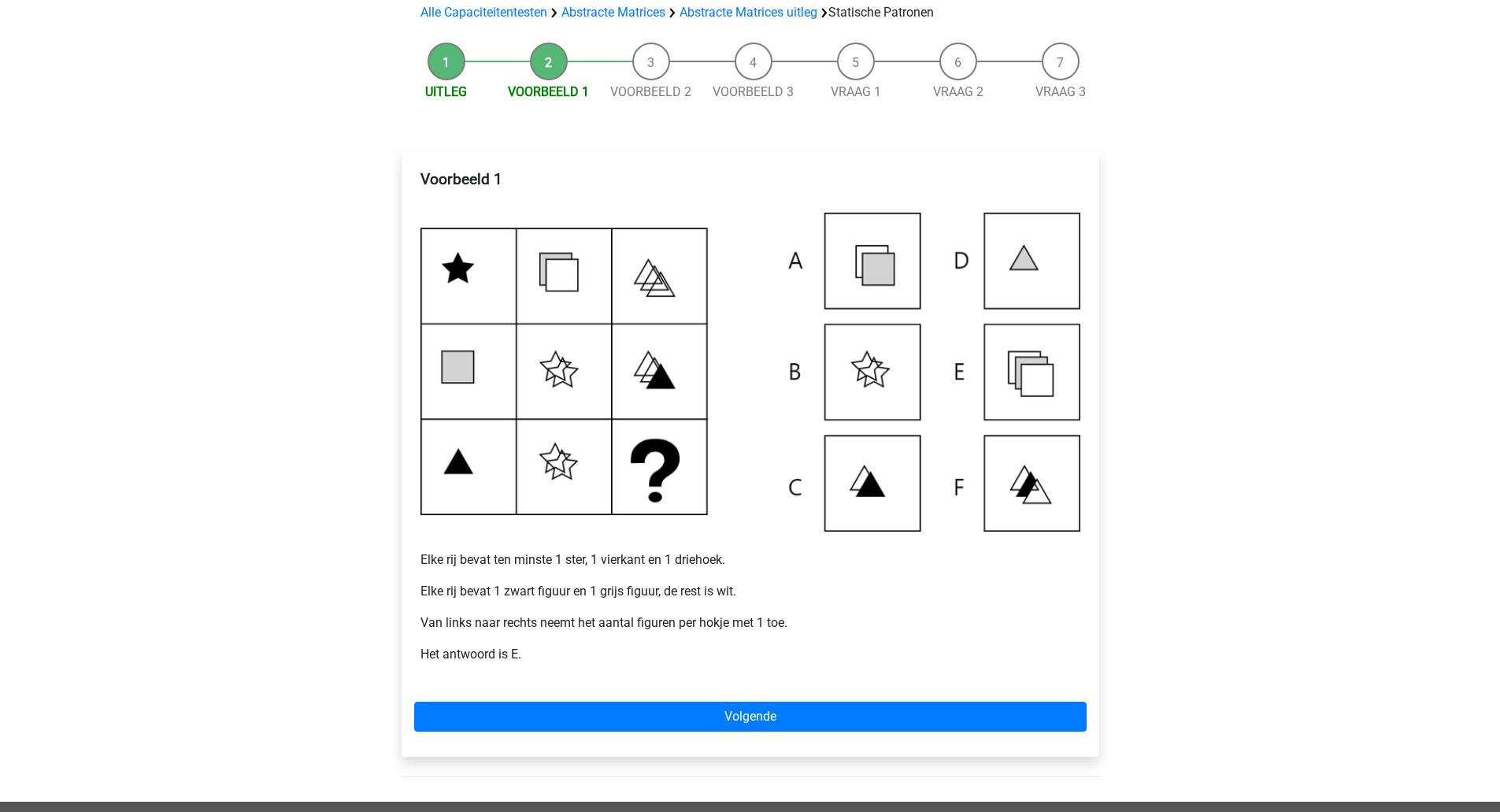
scroll to position [121, 0]
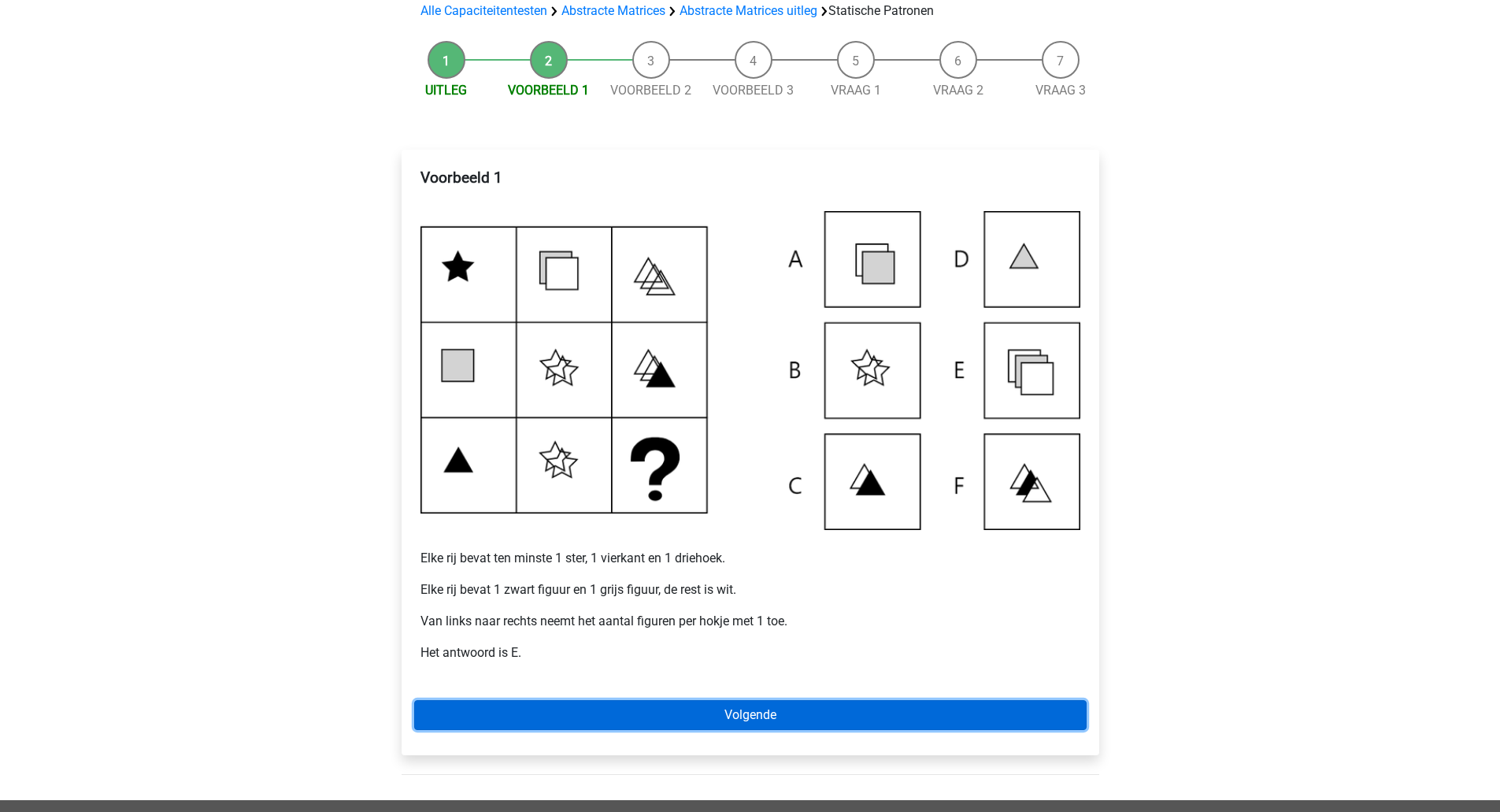
click at [797, 722] on link "Volgende" at bounding box center [750, 715] width 672 height 30
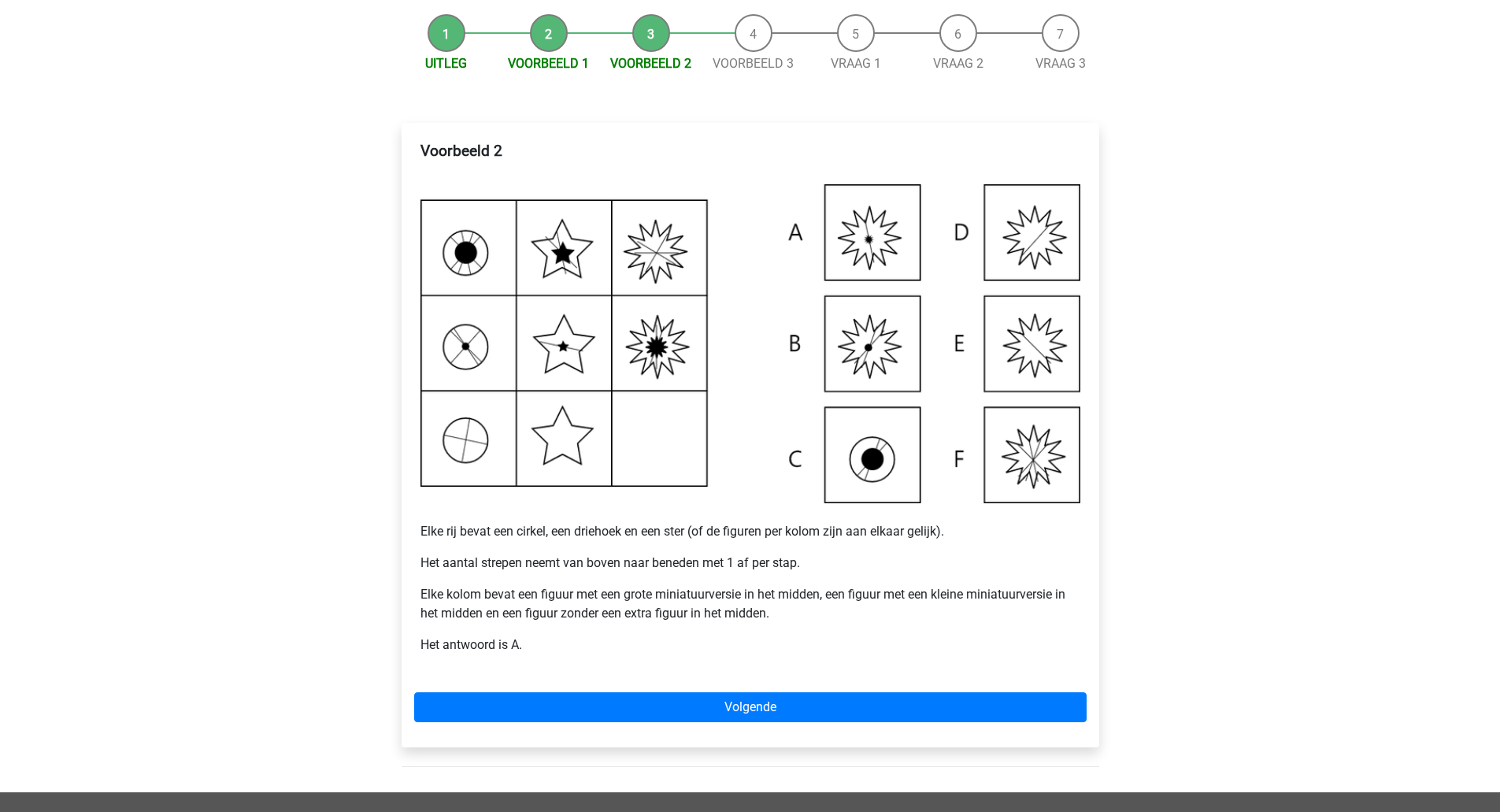
scroll to position [149, 0]
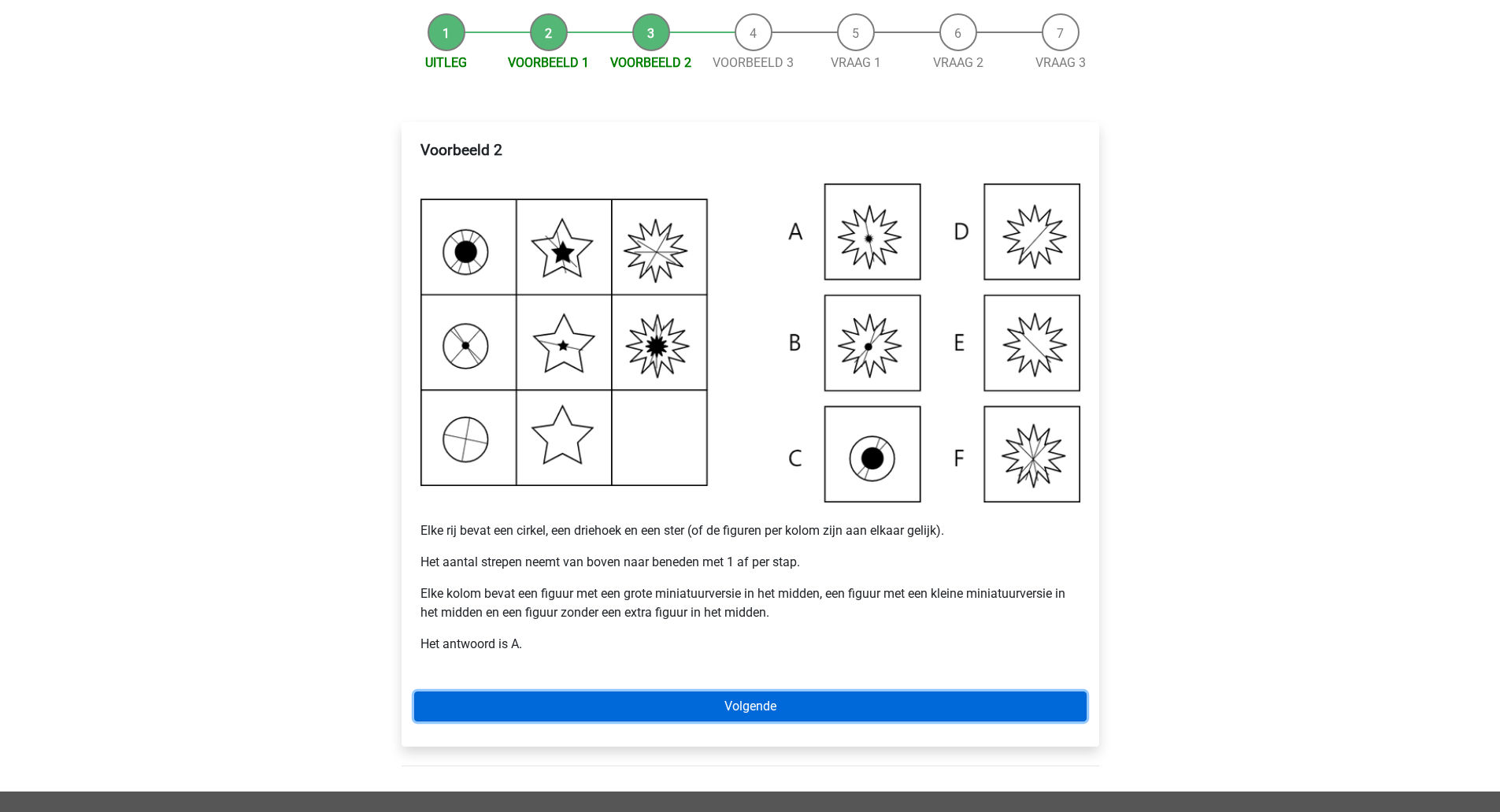
click at [799, 713] on link "Volgende" at bounding box center [750, 706] width 672 height 30
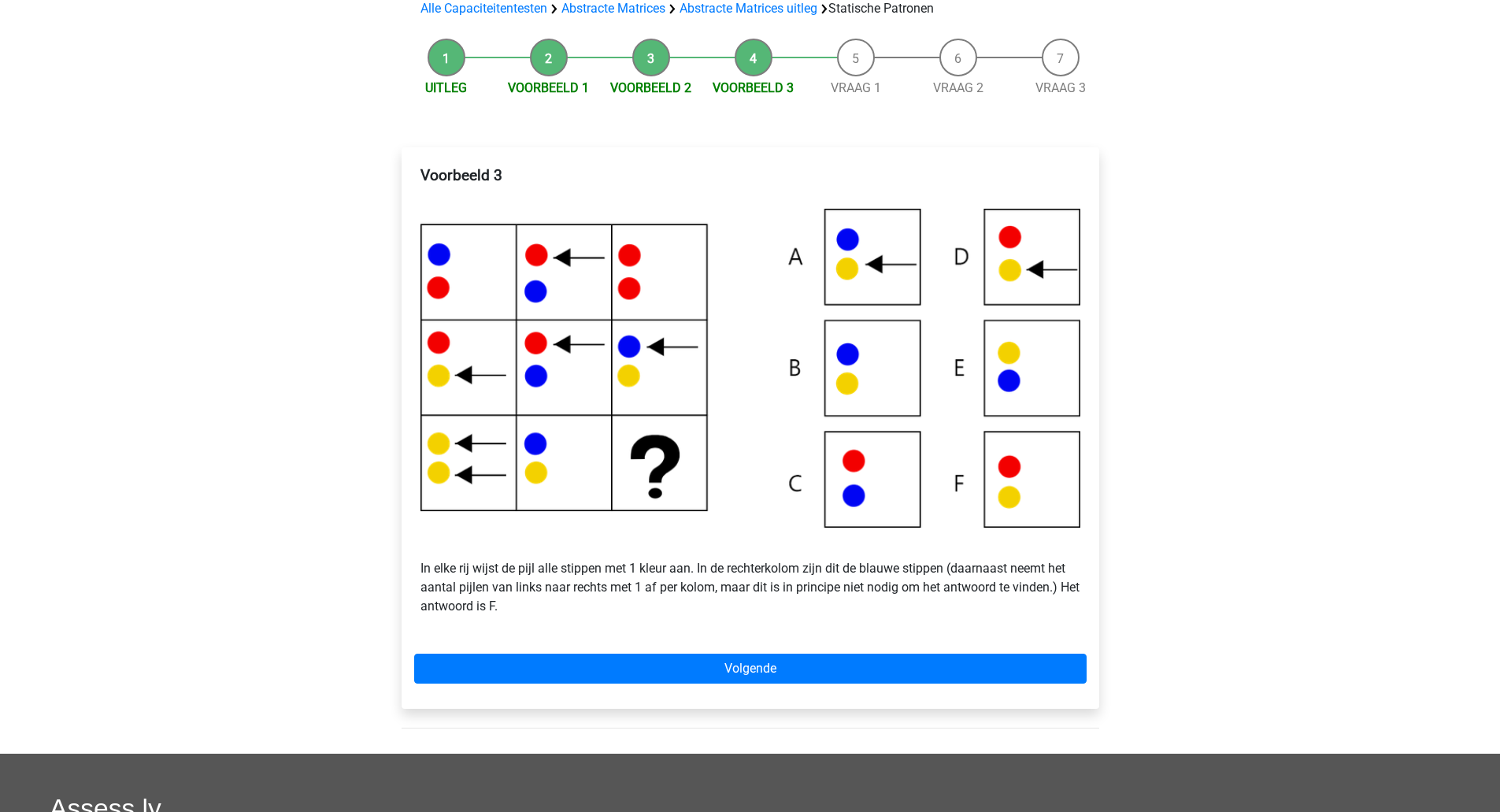
scroll to position [124, 0]
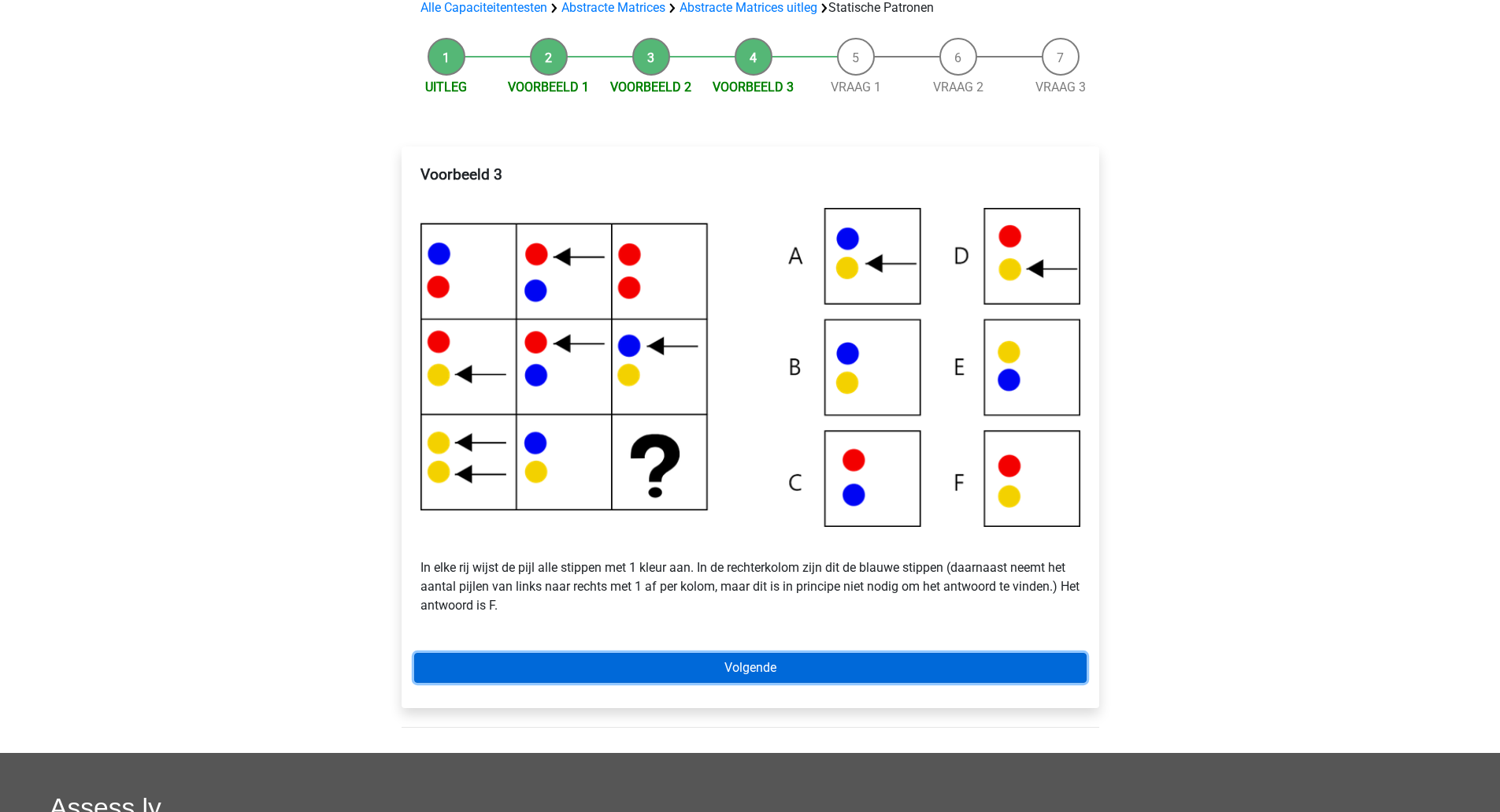
click at [899, 673] on link "Volgende" at bounding box center [750, 667] width 672 height 30
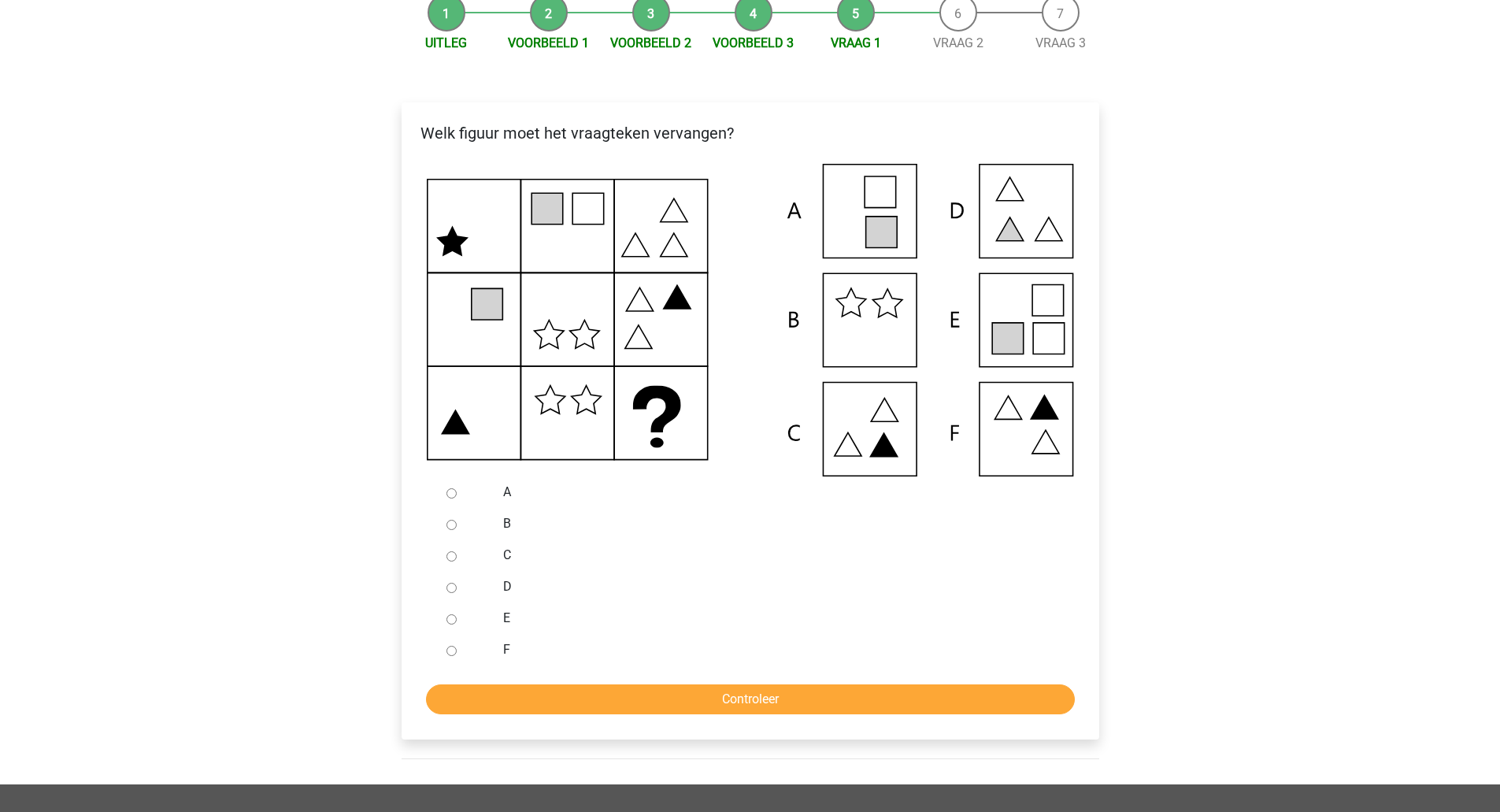
scroll to position [178, 0]
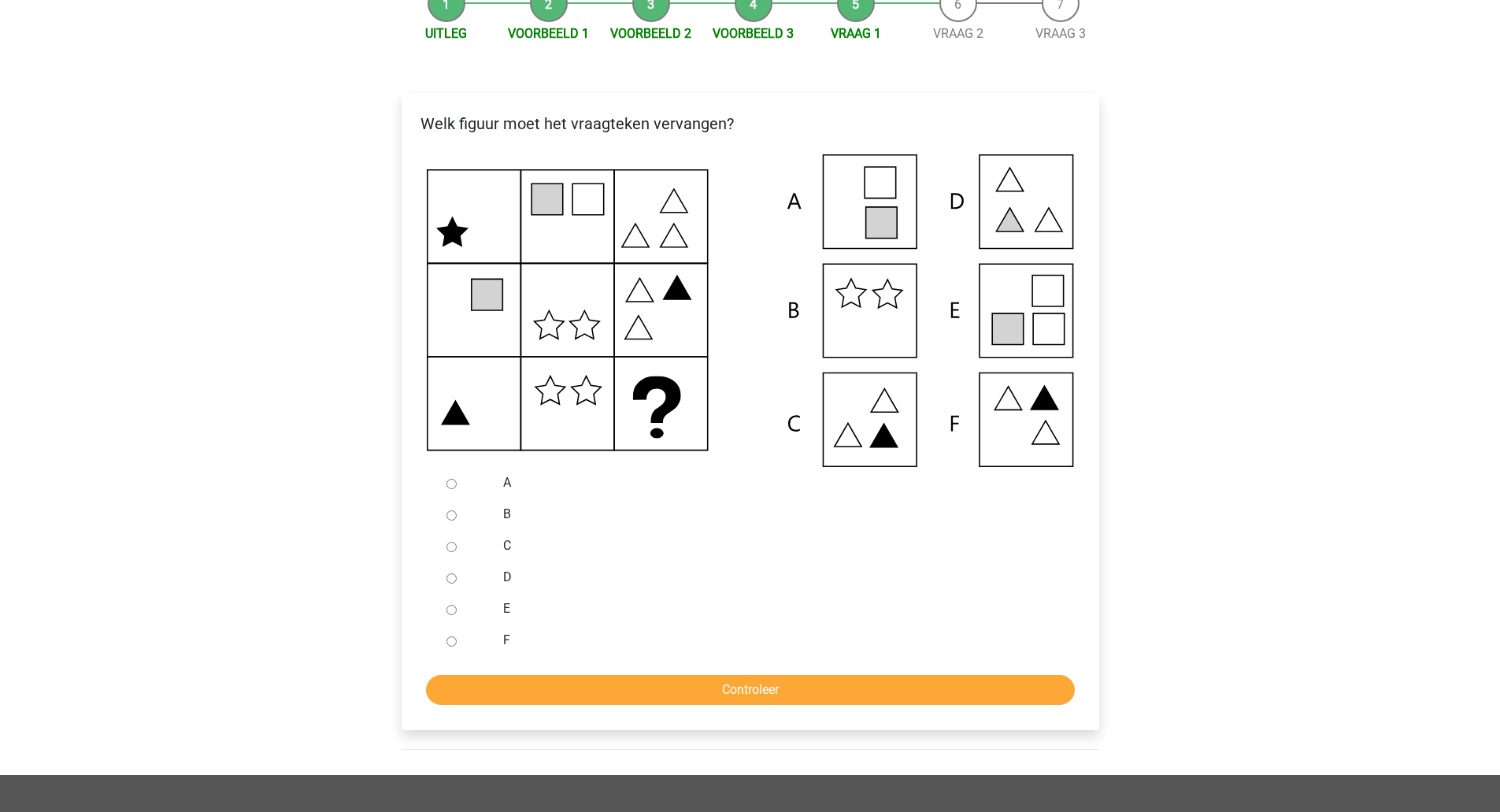
click at [507, 612] on label "E" at bounding box center [776, 608] width 545 height 19
click at [457, 612] on input "E" at bounding box center [452, 610] width 10 height 10
radio input "true"
click at [552, 692] on input "Controleer" at bounding box center [750, 689] width 649 height 30
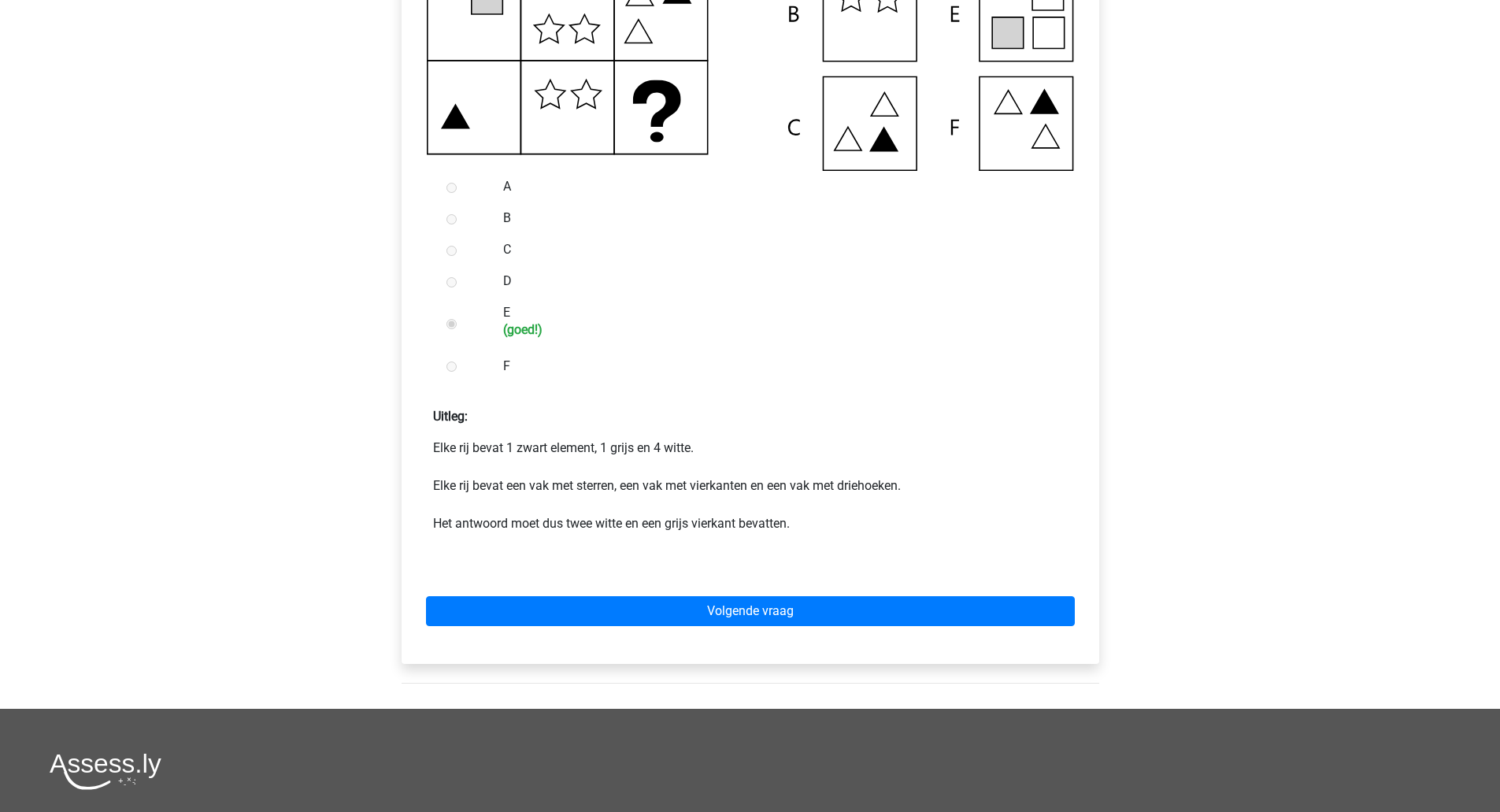
scroll to position [492, 0]
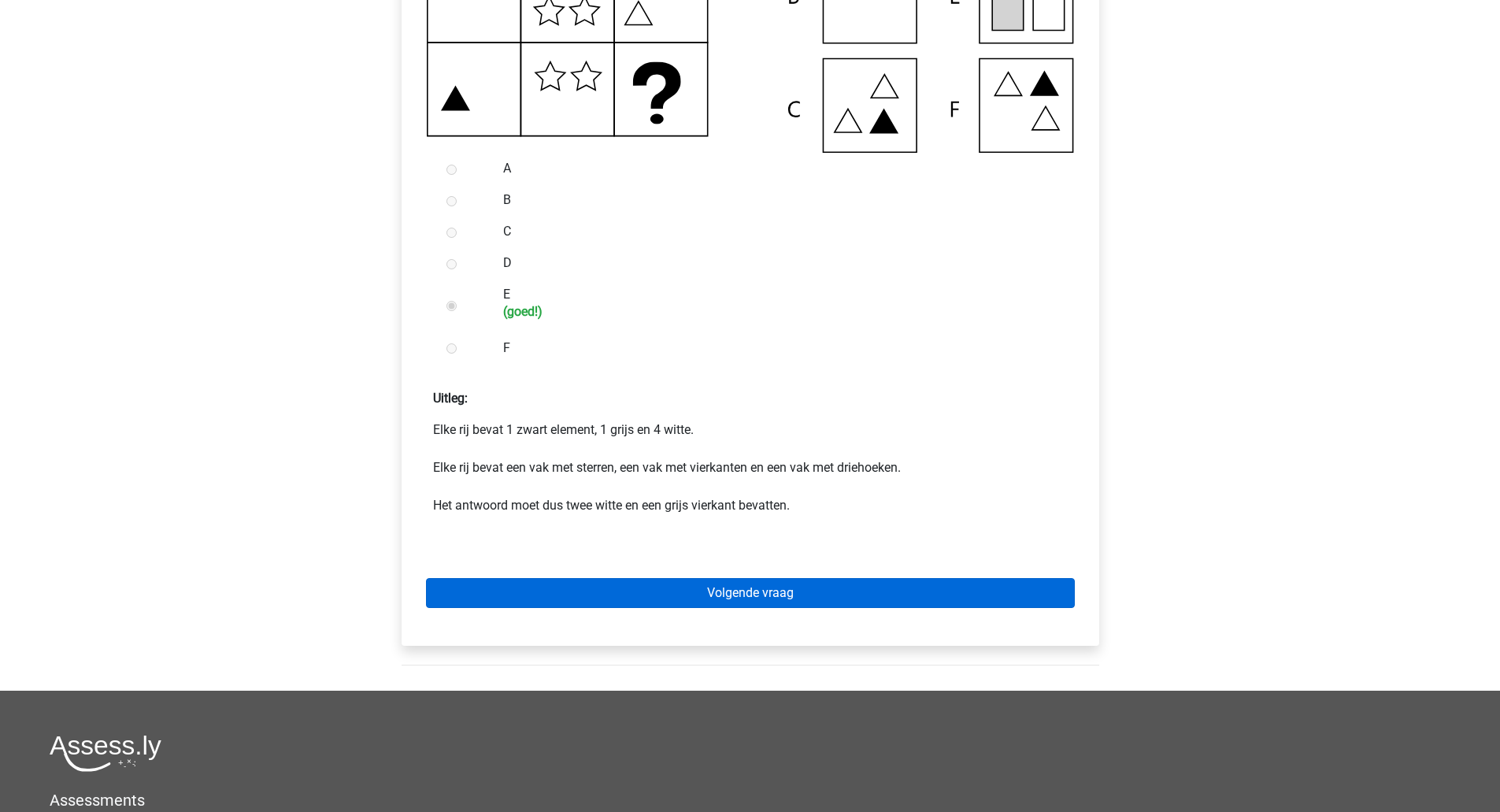
click at [683, 598] on link "Volgende vraag" at bounding box center [750, 592] width 649 height 30
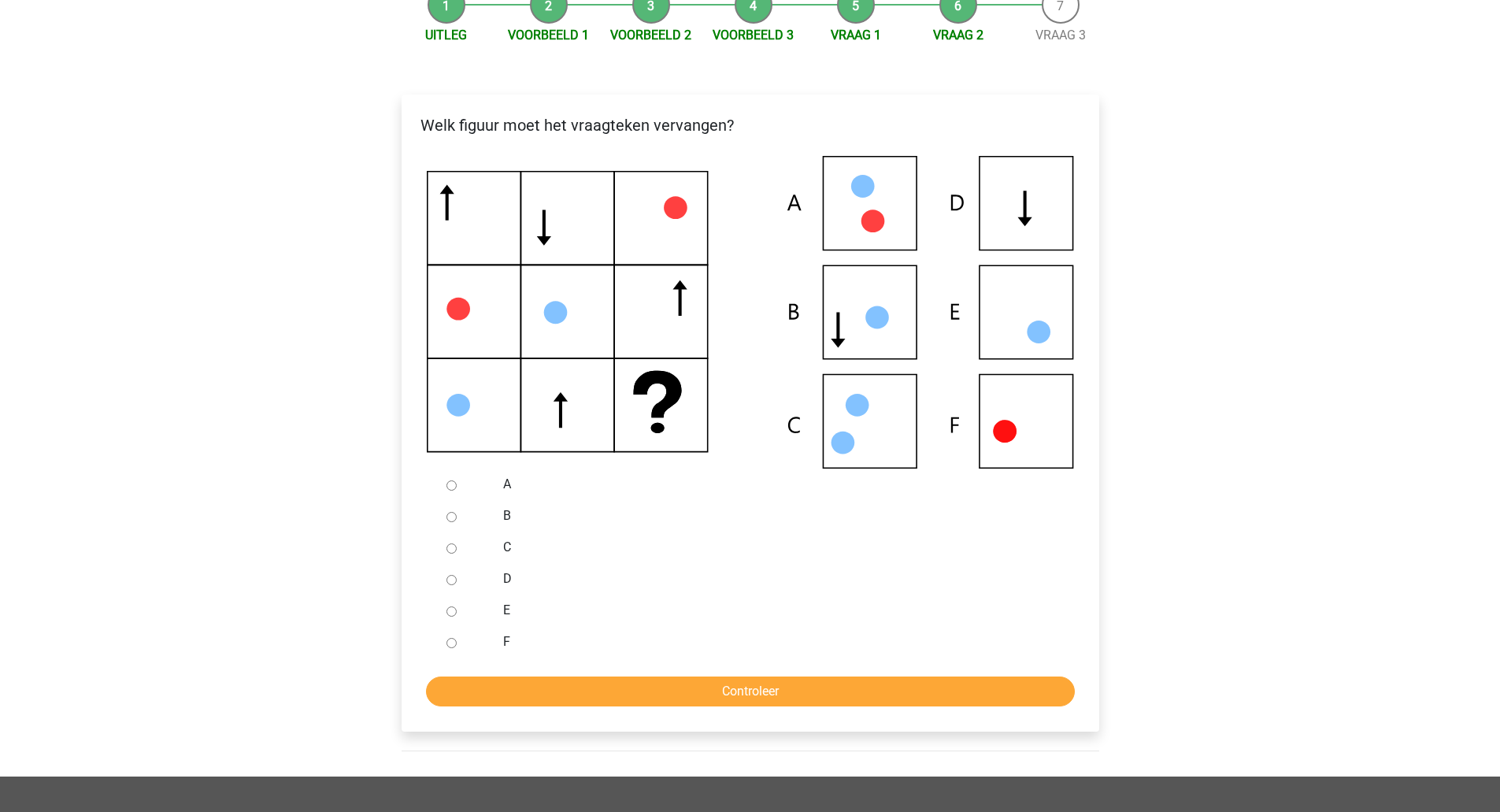
scroll to position [179, 0]
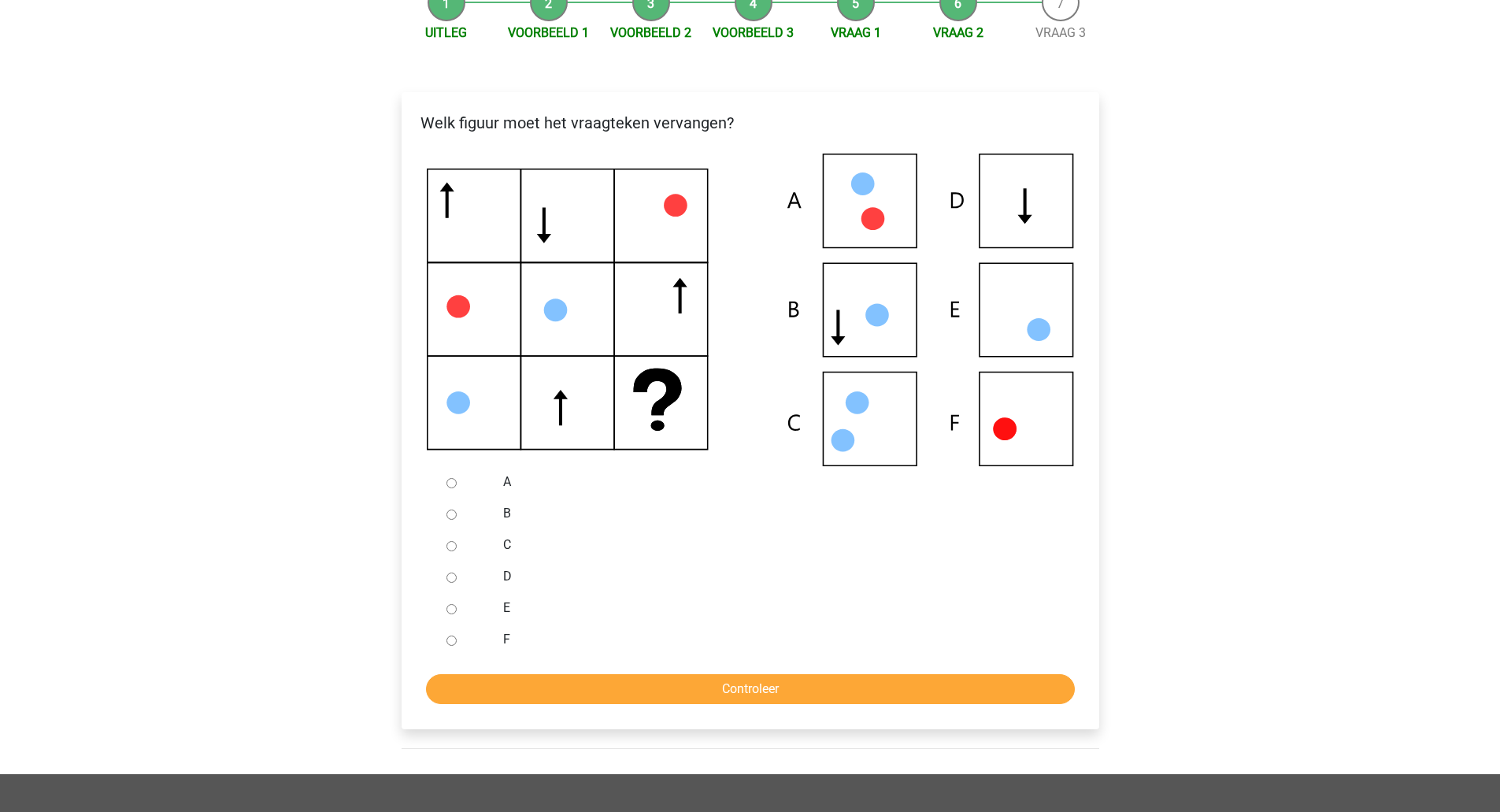
click at [483, 633] on div at bounding box center [466, 639] width 52 height 31
click at [523, 681] on input "Controleer" at bounding box center [750, 689] width 649 height 30
click at [508, 635] on label "F" at bounding box center [776, 639] width 545 height 19
click at [457, 635] on input "F" at bounding box center [452, 640] width 10 height 10
radio input "true"
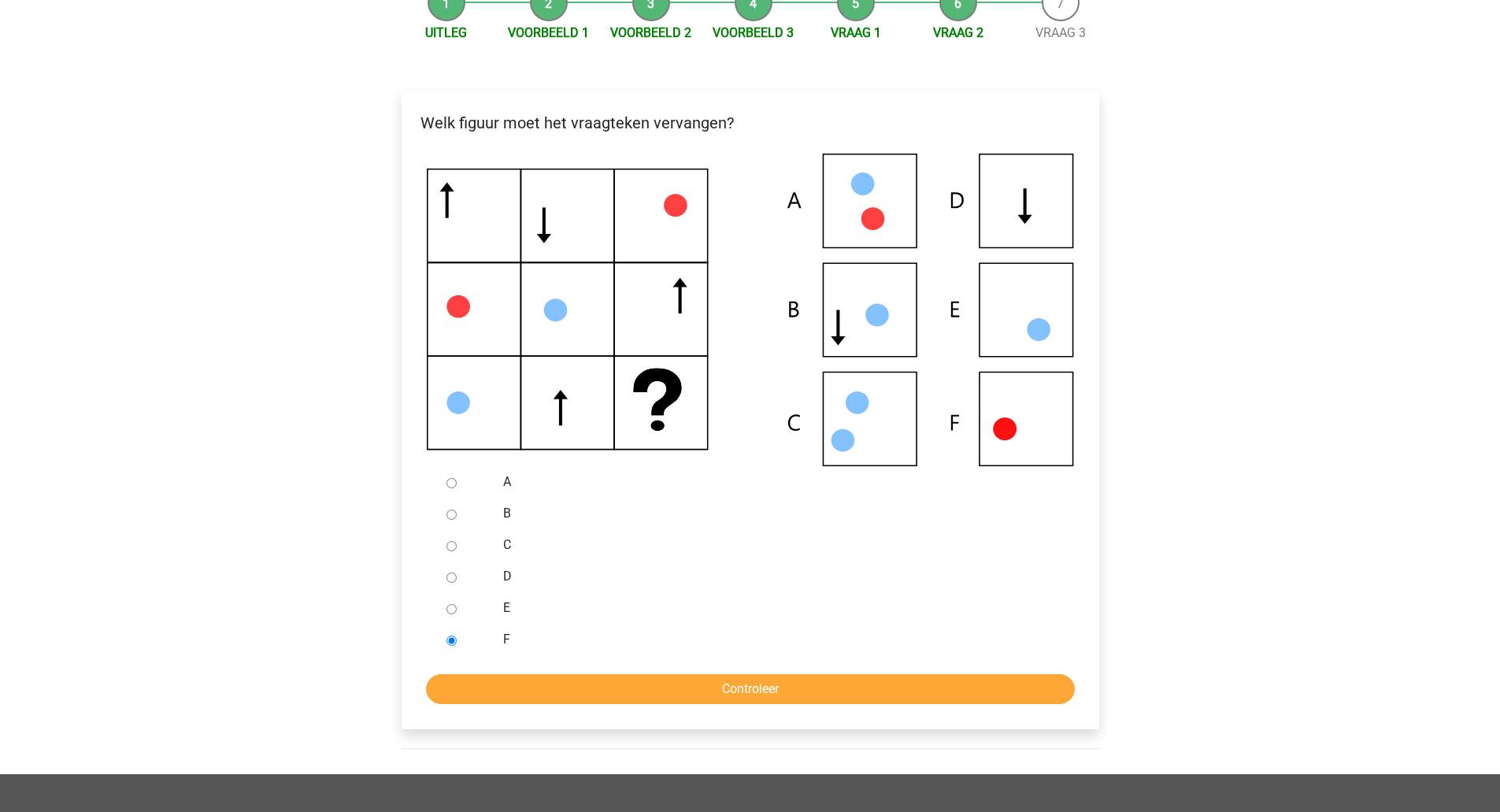
click at [543, 688] on input "Controleer" at bounding box center [750, 689] width 649 height 30
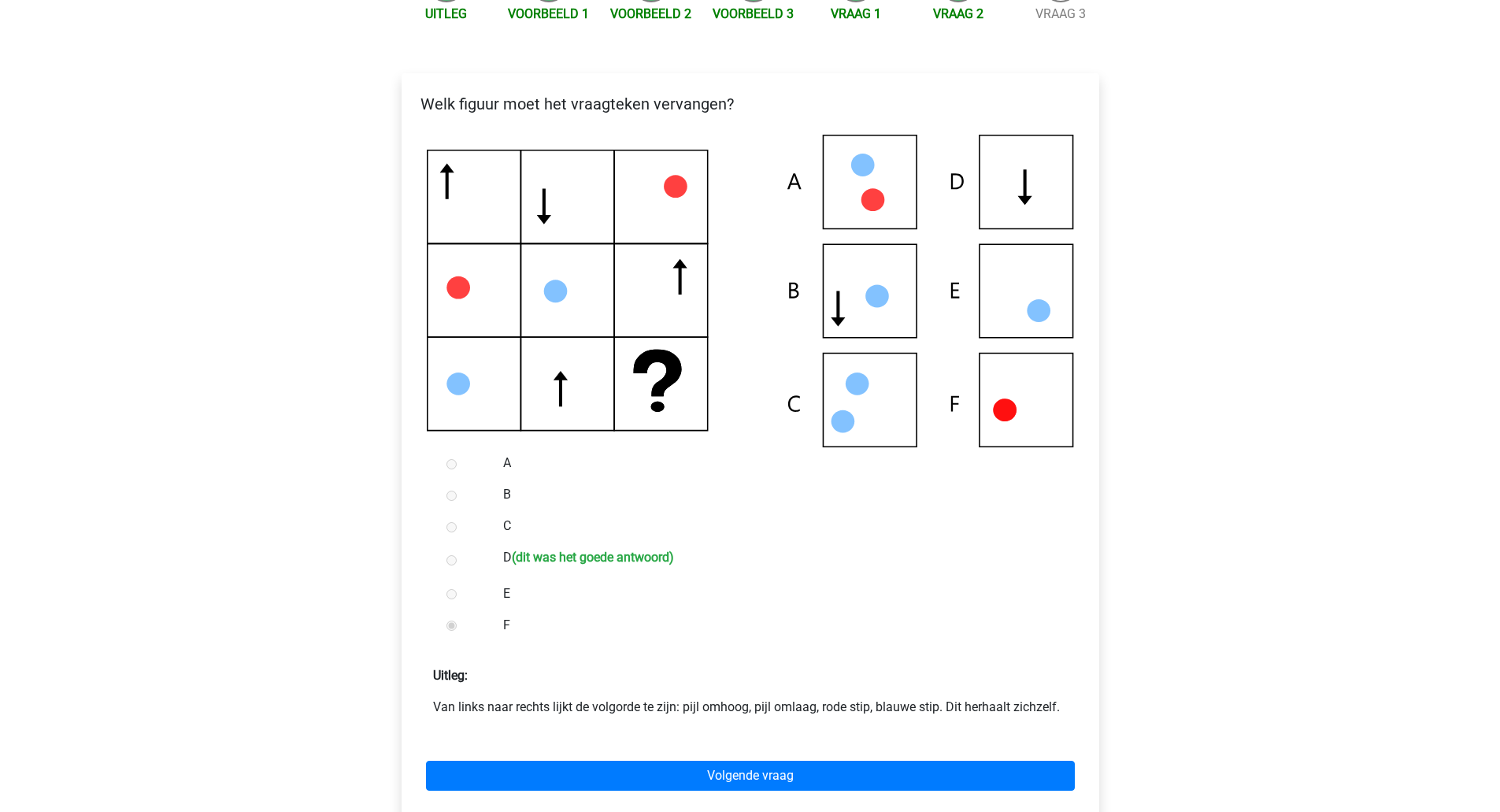
scroll to position [197, 0]
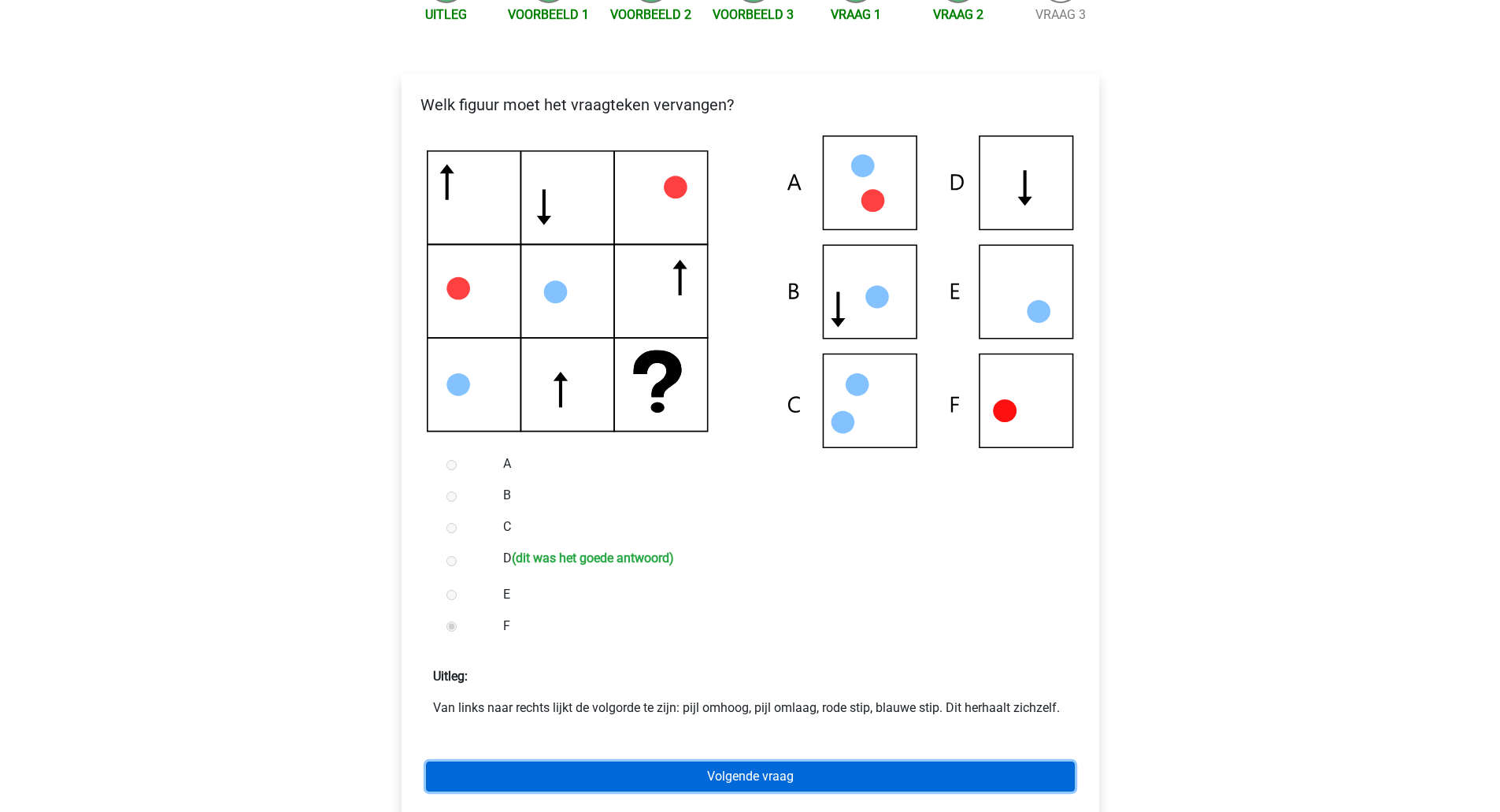
click at [790, 790] on link "Volgende vraag" at bounding box center [750, 776] width 649 height 30
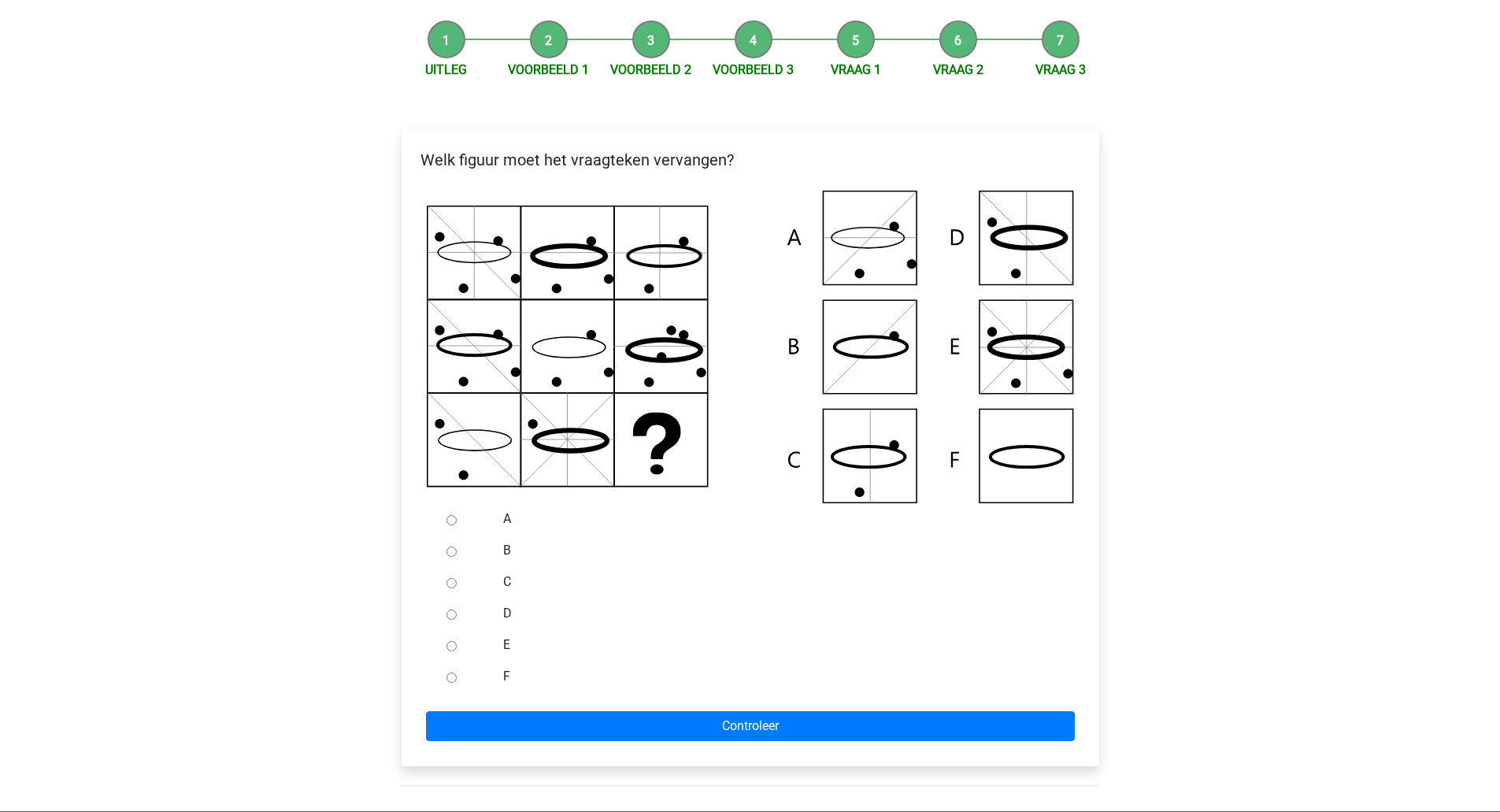
scroll to position [132, 0]
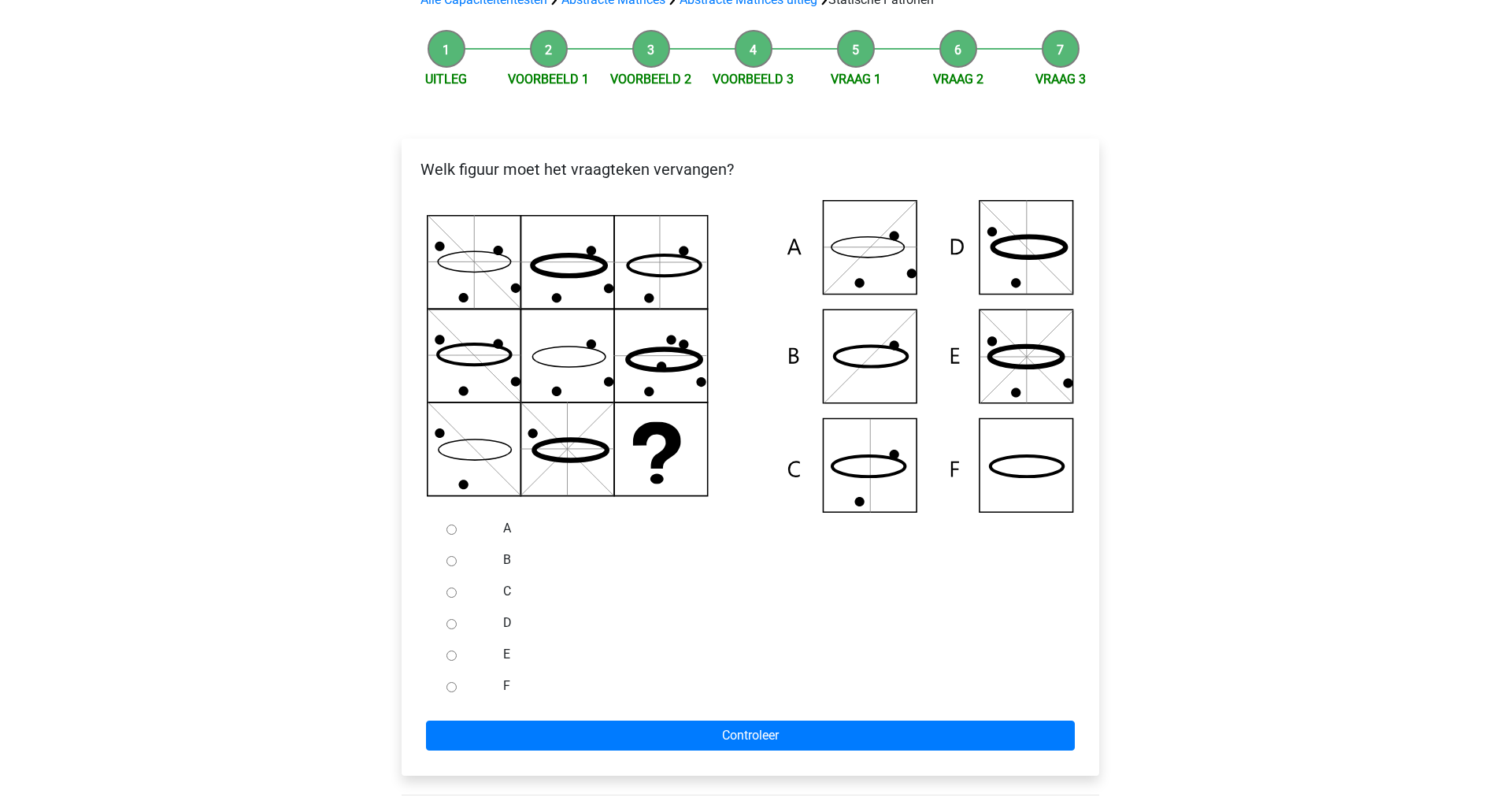
click at [507, 558] on label "B" at bounding box center [776, 559] width 545 height 19
click at [457, 558] on input "B" at bounding box center [452, 561] width 10 height 10
radio input "true"
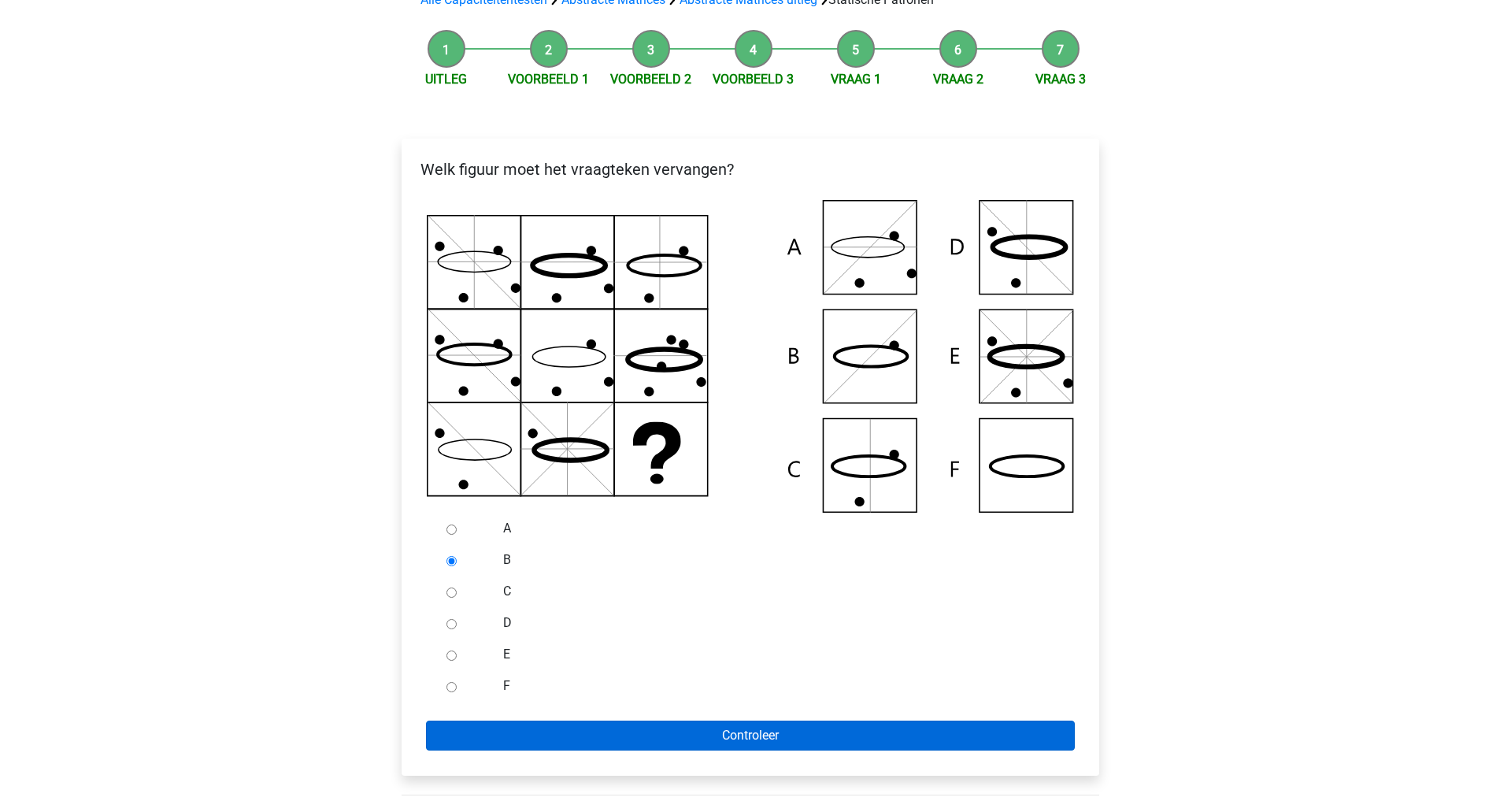
click at [513, 724] on input "Controleer" at bounding box center [750, 735] width 649 height 30
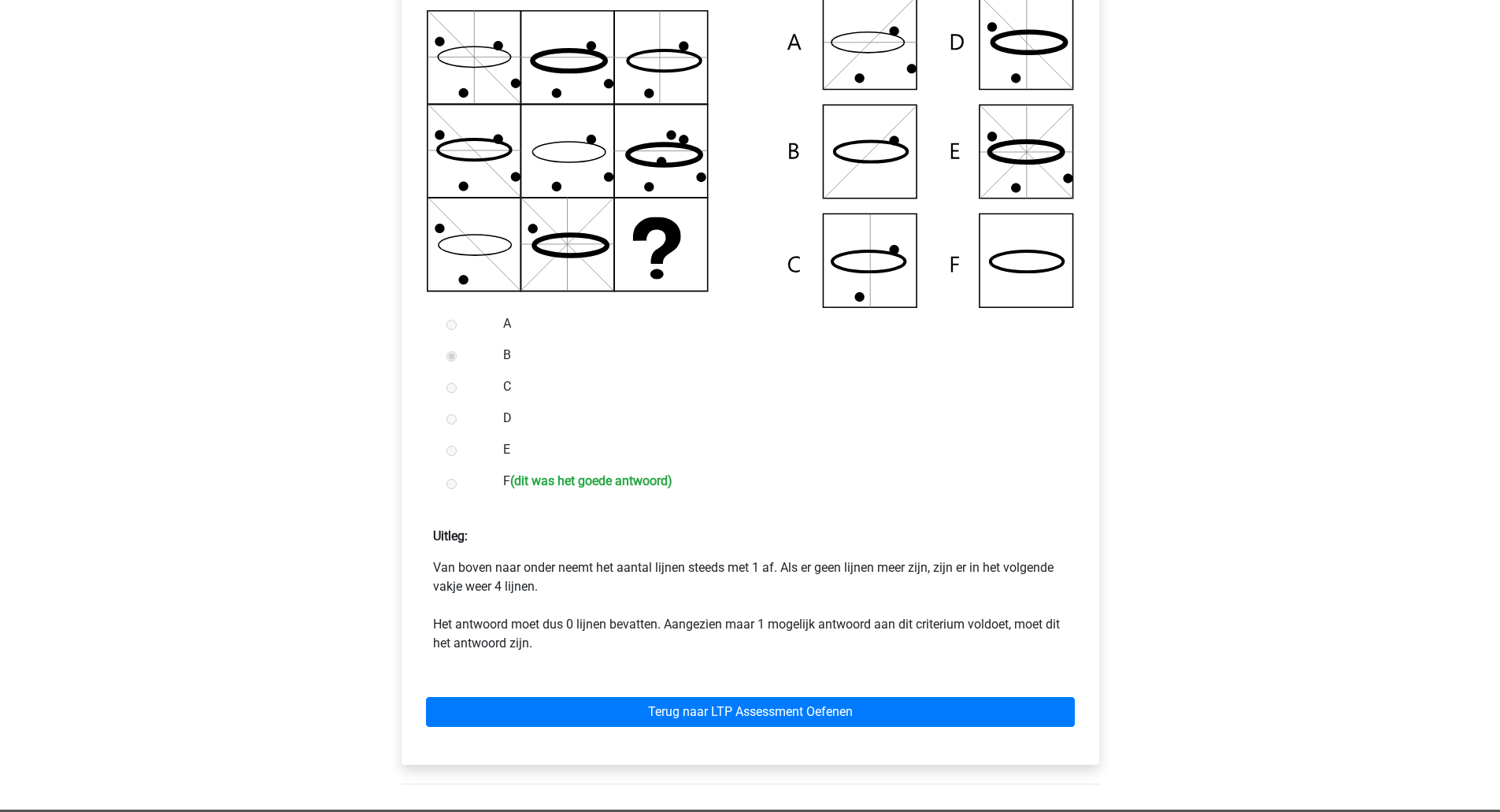
scroll to position [348, 0]
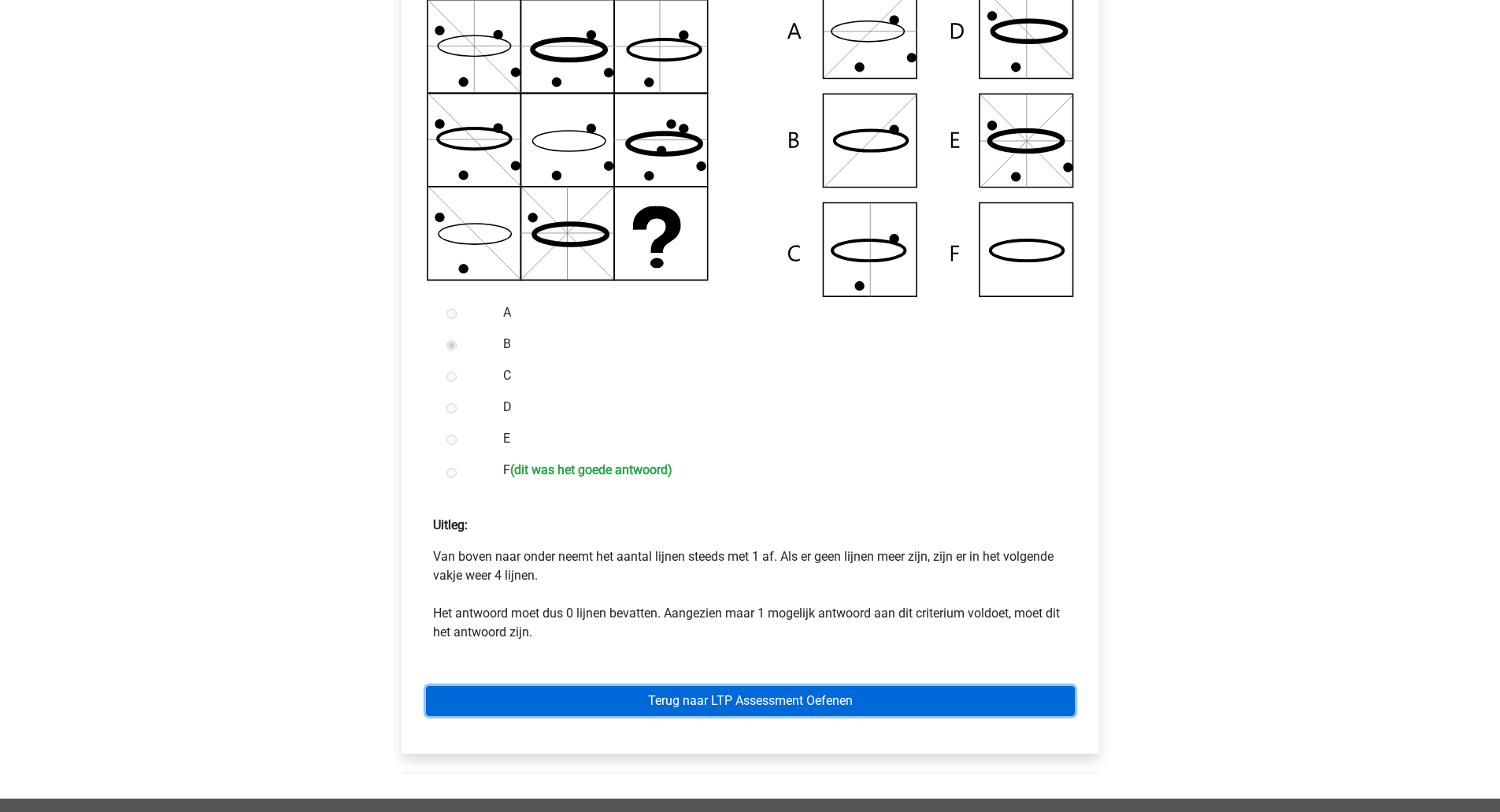
click at [750, 702] on link "Terug naar LTP Assessment Oefenen" at bounding box center [750, 701] width 649 height 30
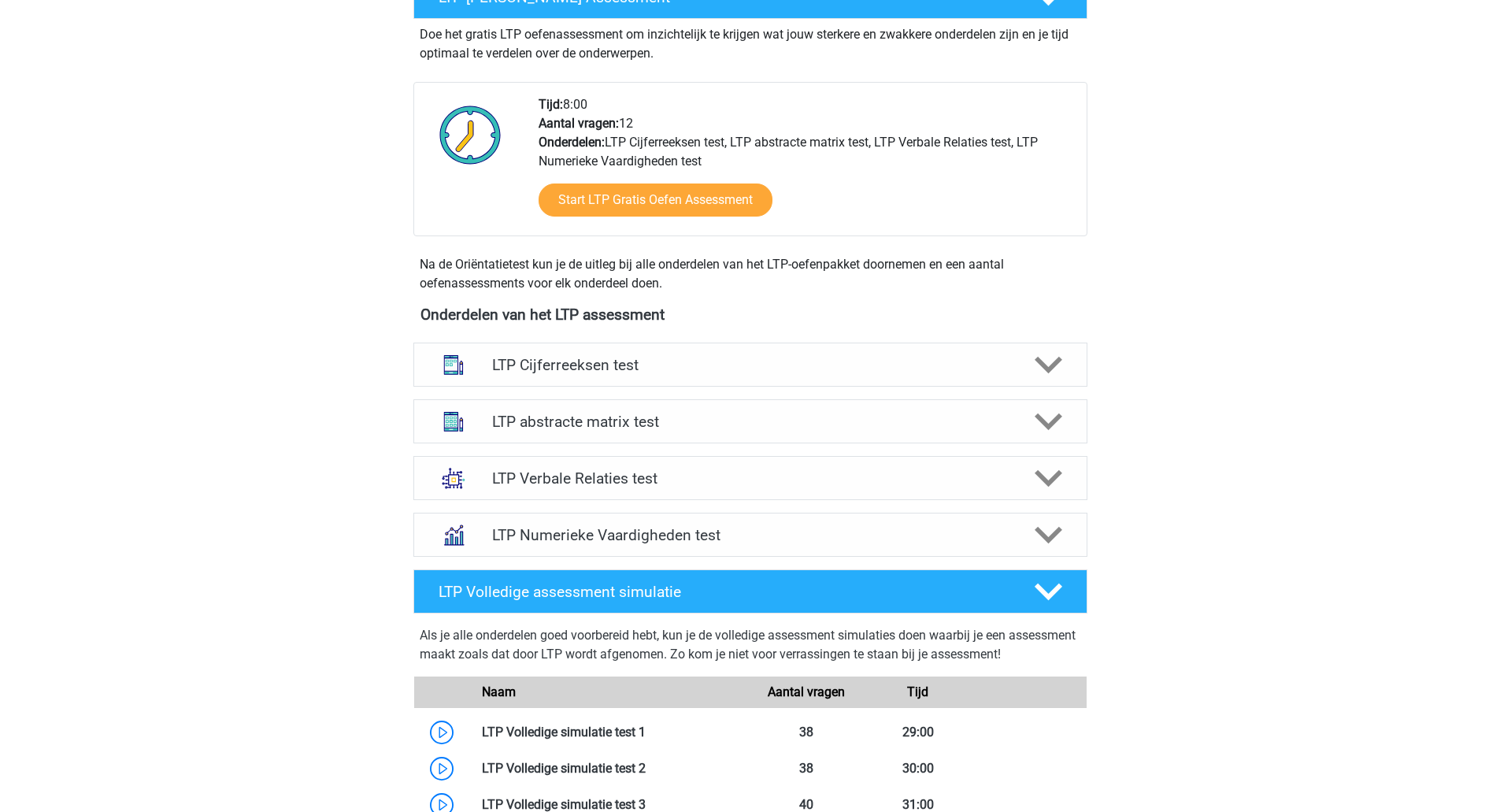
scroll to position [344, 0]
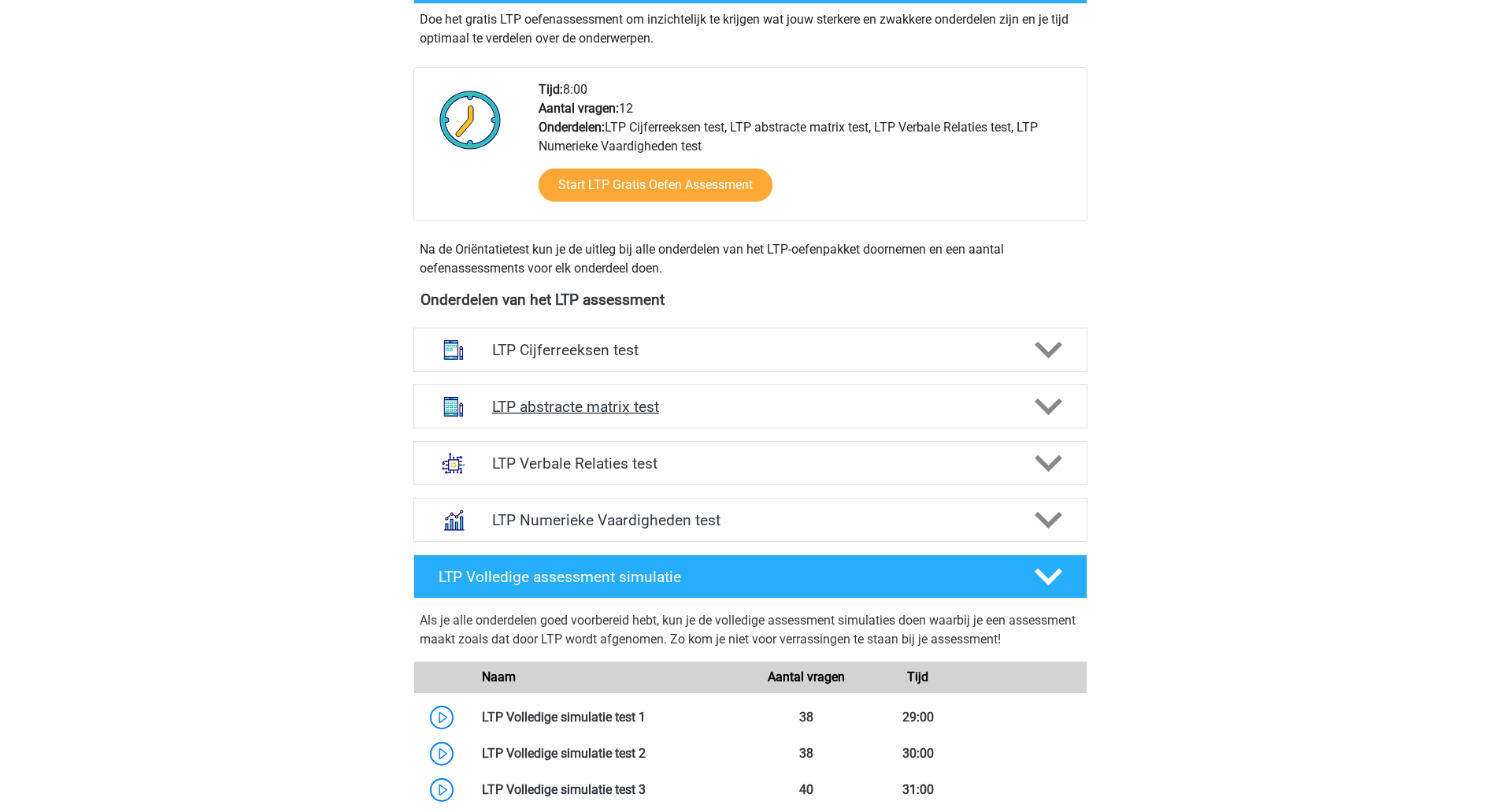
click at [1051, 411] on polygon at bounding box center [1048, 406] width 27 height 17
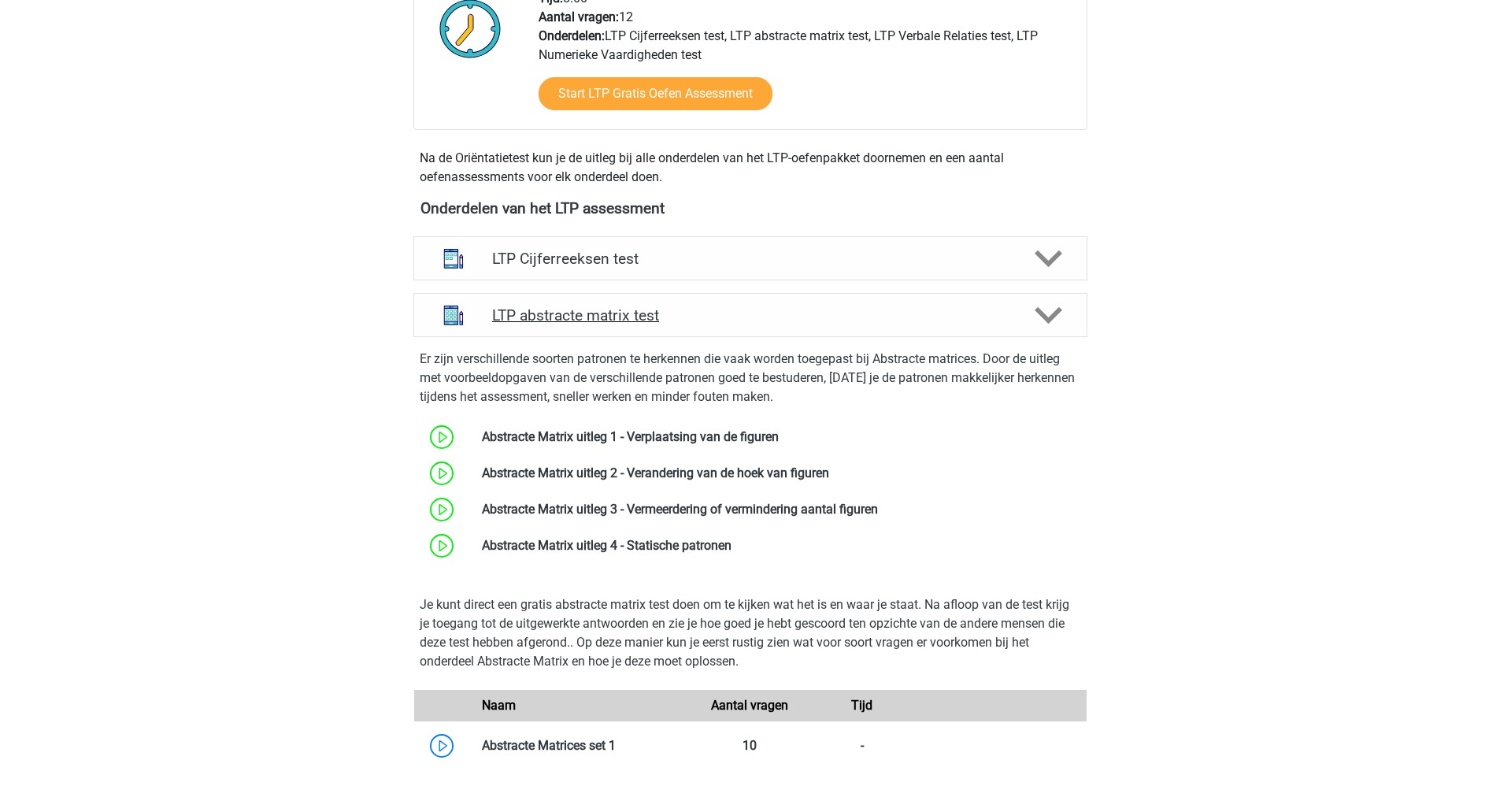
scroll to position [409, 0]
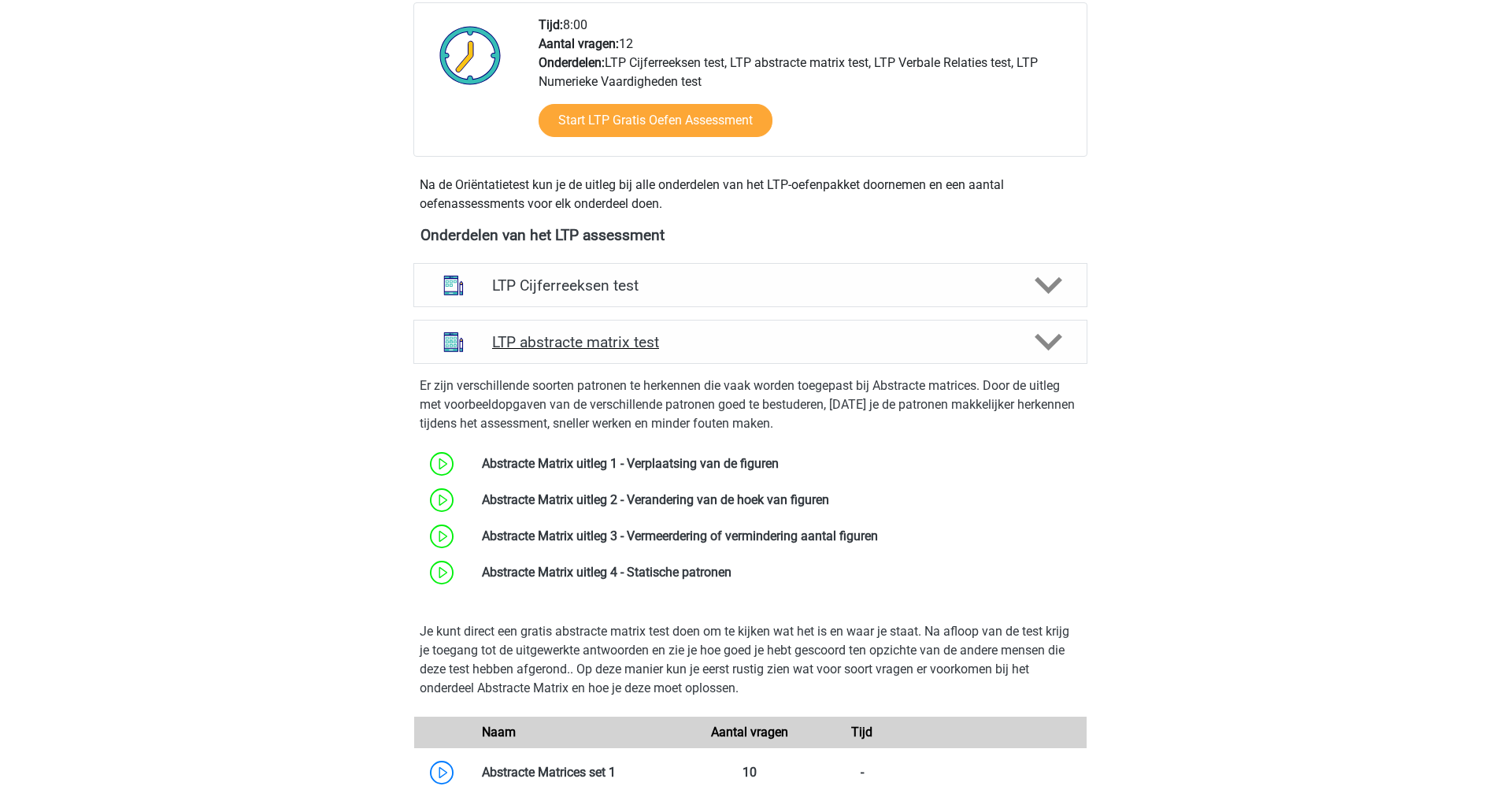
click at [1036, 333] on icon at bounding box center [1048, 341] width 27 height 27
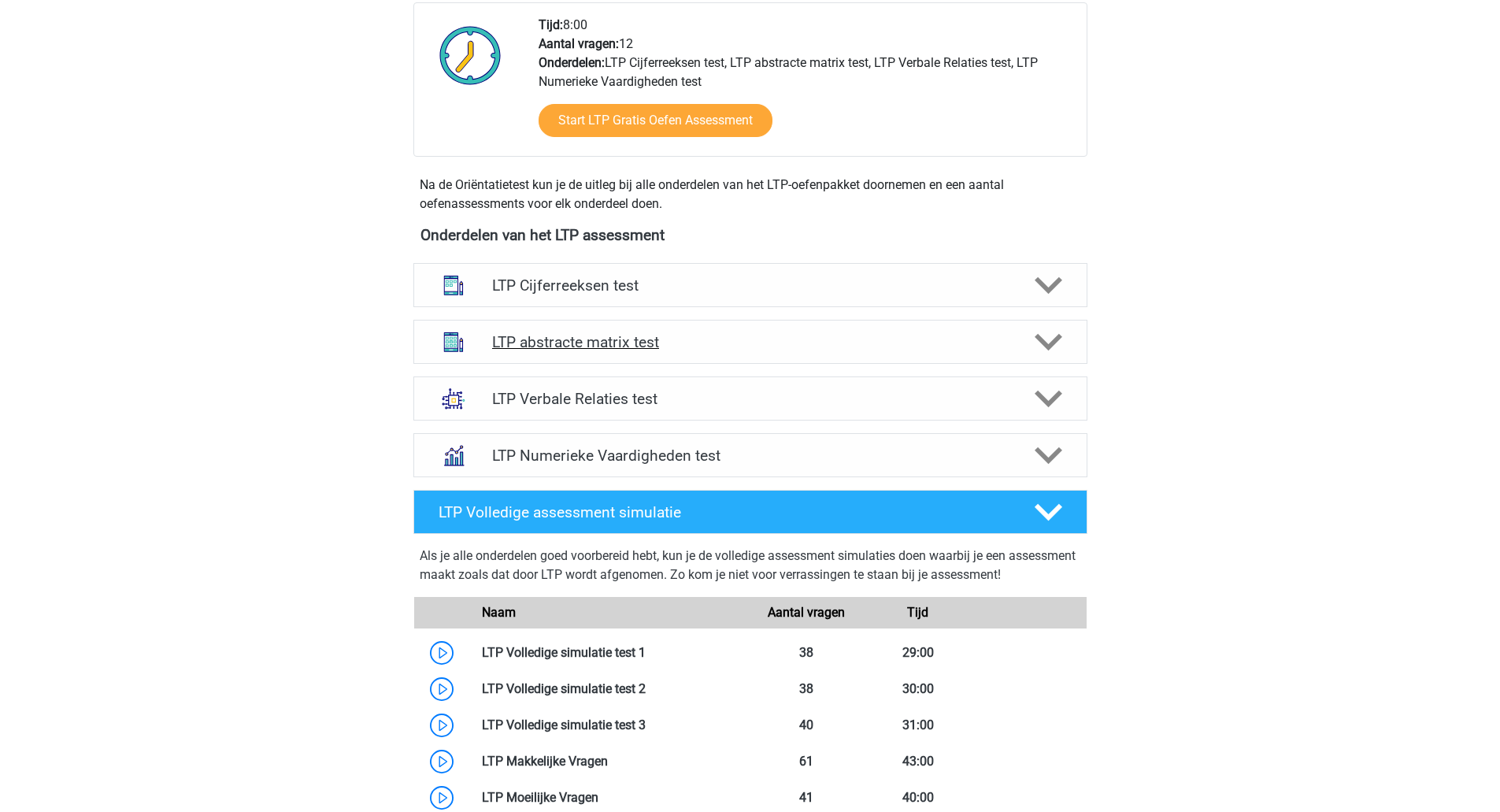
click at [1040, 395] on polygon at bounding box center [1048, 399] width 27 height 17
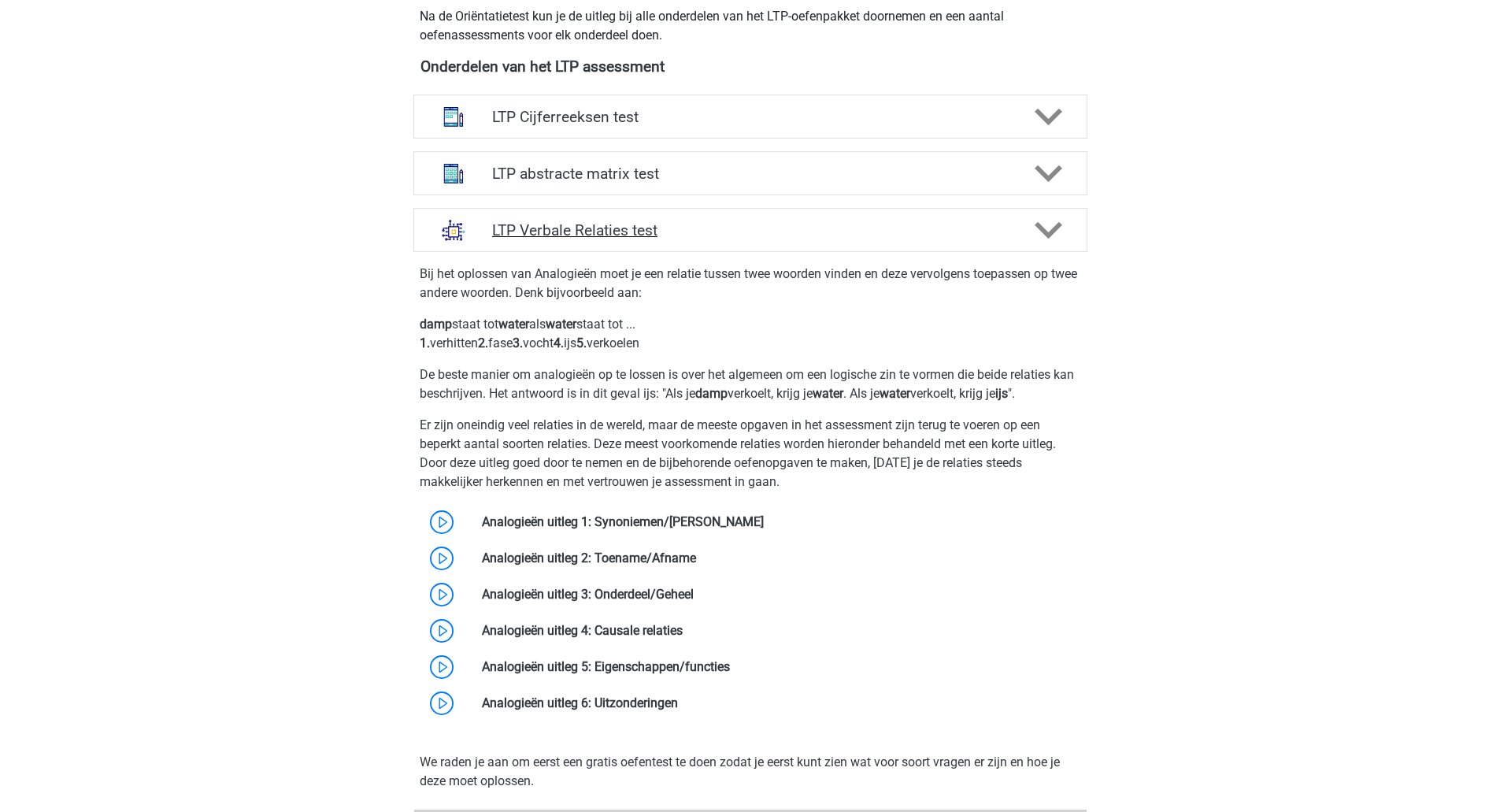
scroll to position [577, 0]
click at [1042, 234] on icon at bounding box center [1048, 230] width 27 height 27
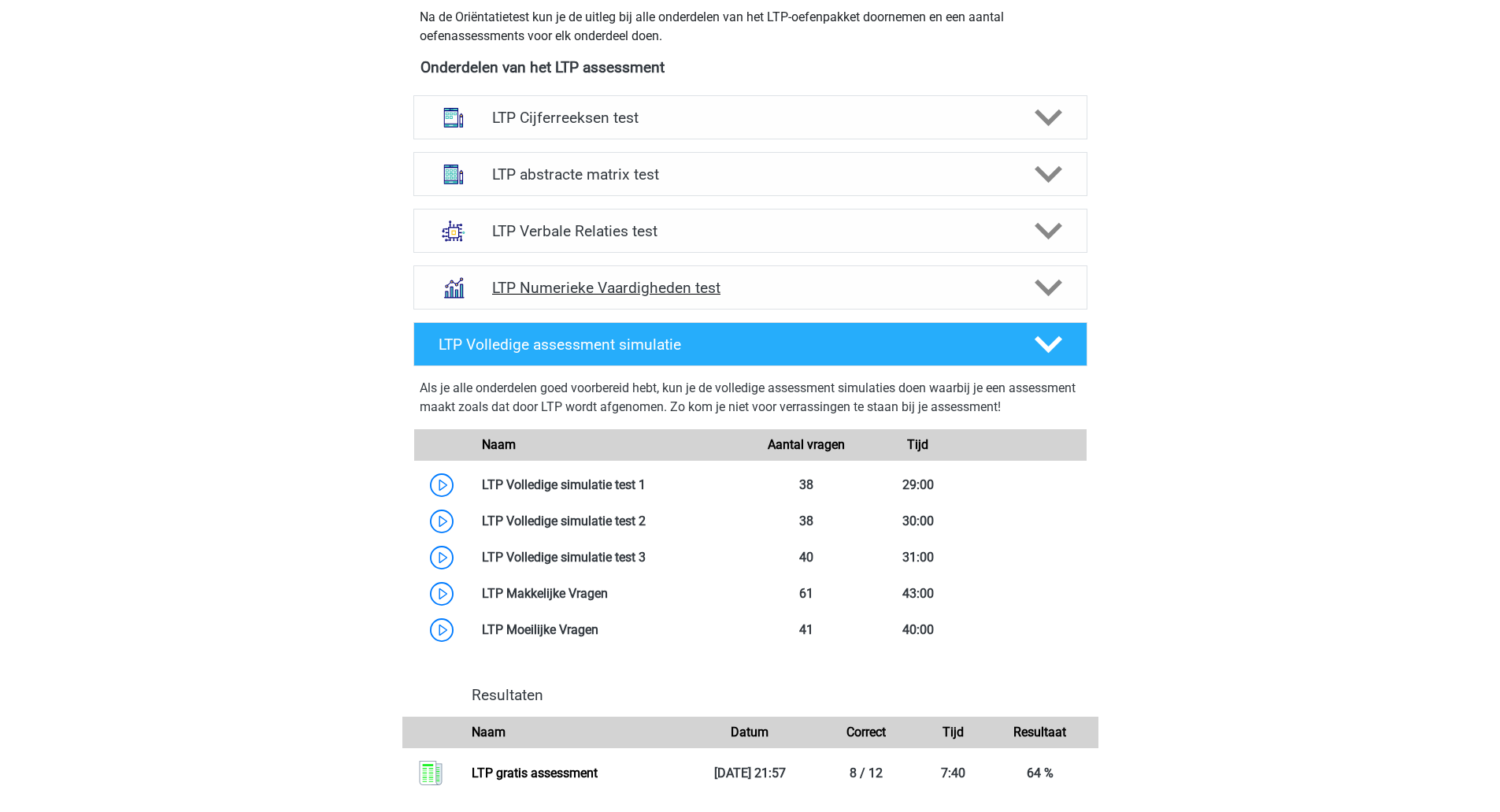
click at [1052, 290] on polygon at bounding box center [1048, 288] width 27 height 17
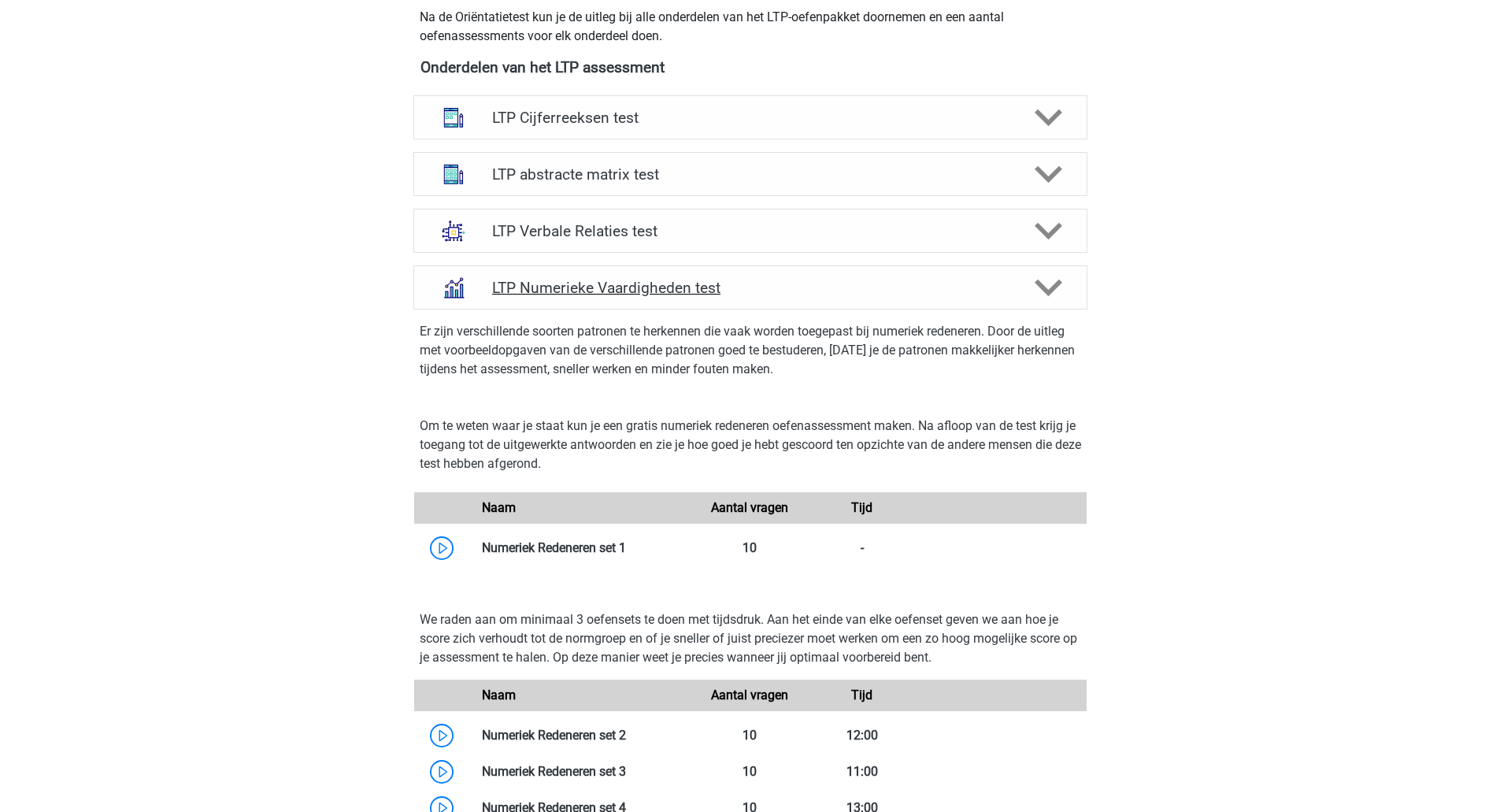
click at [1040, 290] on icon at bounding box center [1048, 287] width 27 height 27
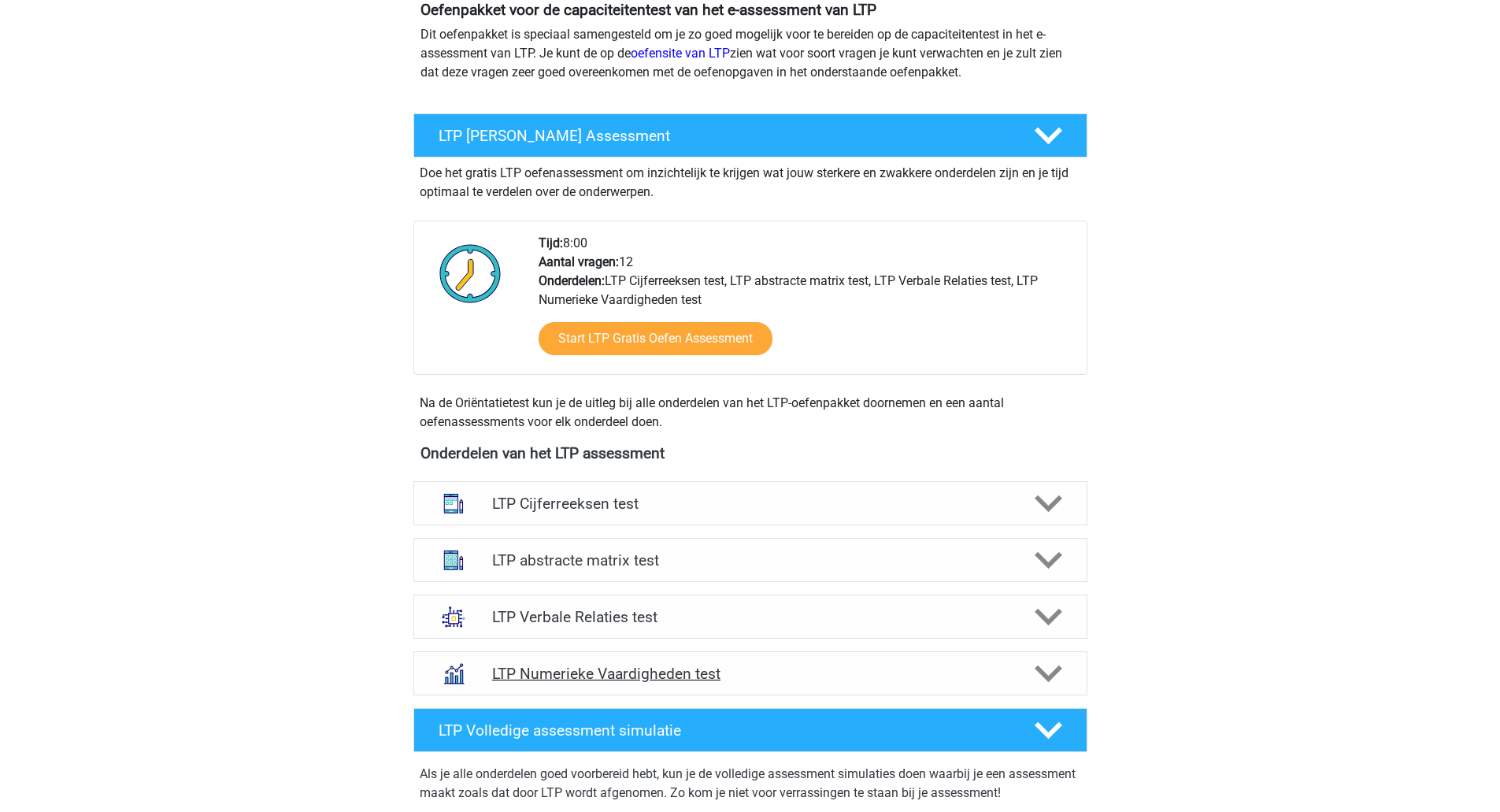
scroll to position [194, 0]
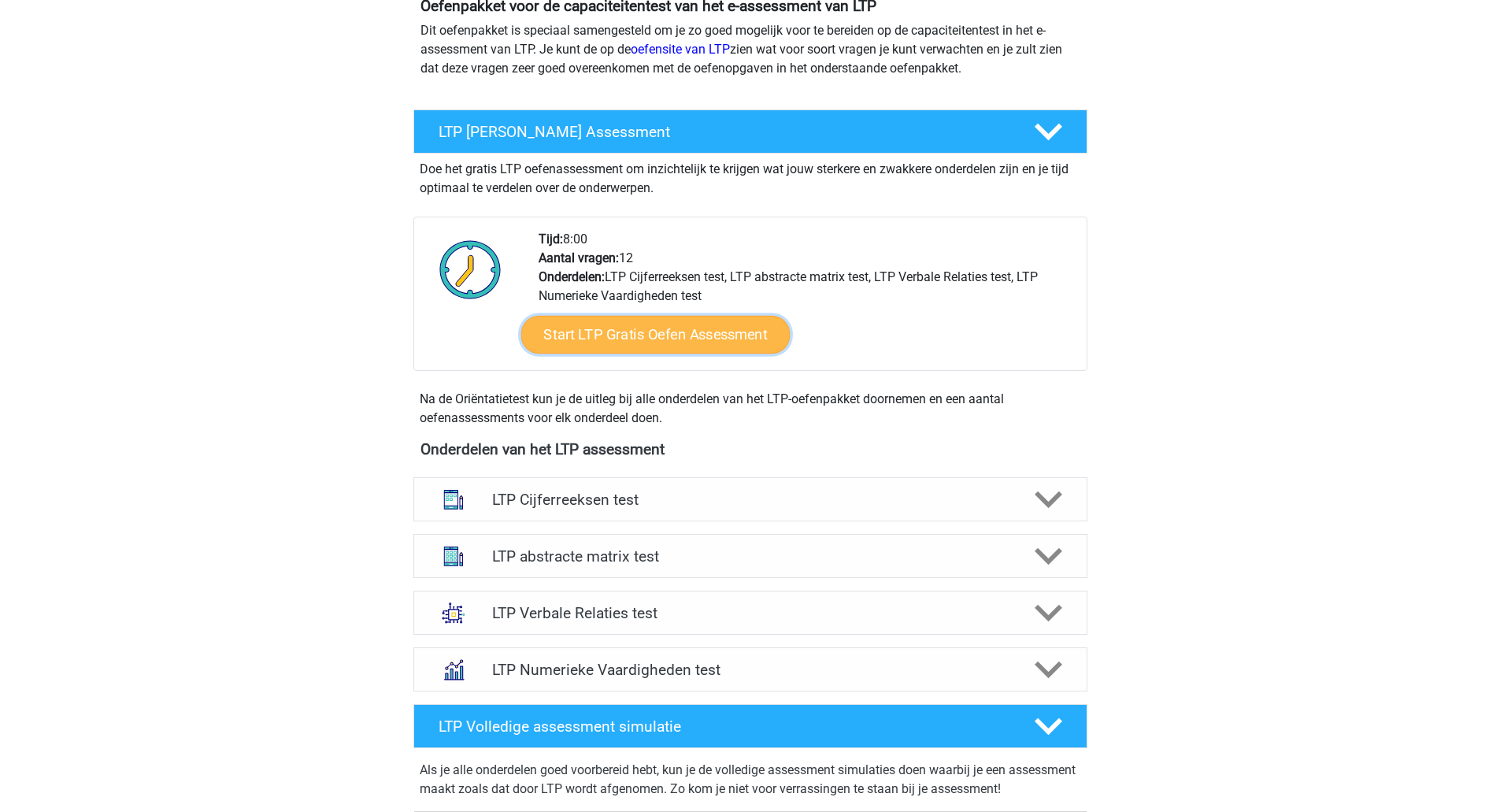
click at [733, 334] on link "Start LTP Gratis Oefen Assessment" at bounding box center [655, 335] width 269 height 38
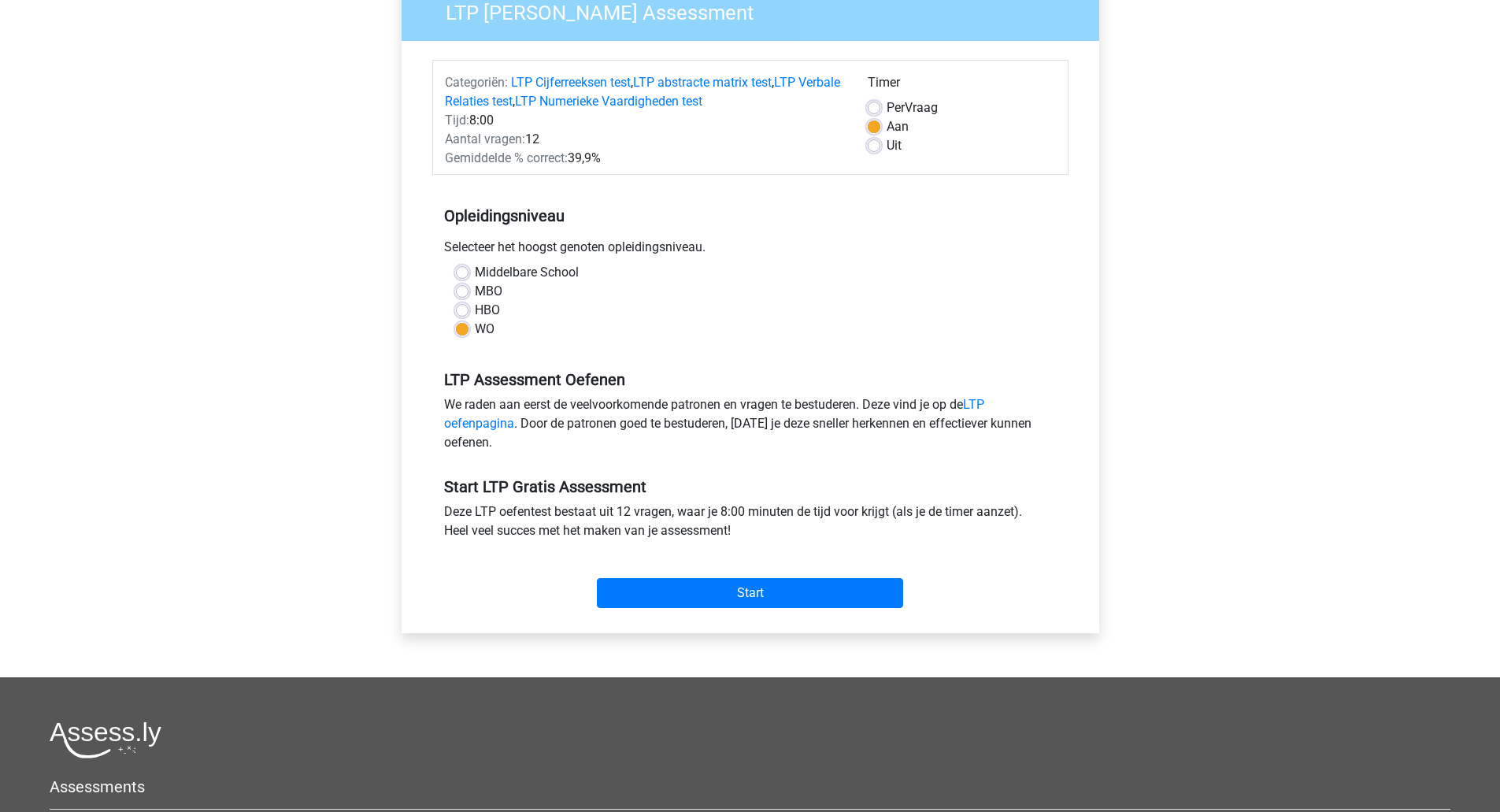
scroll to position [152, 0]
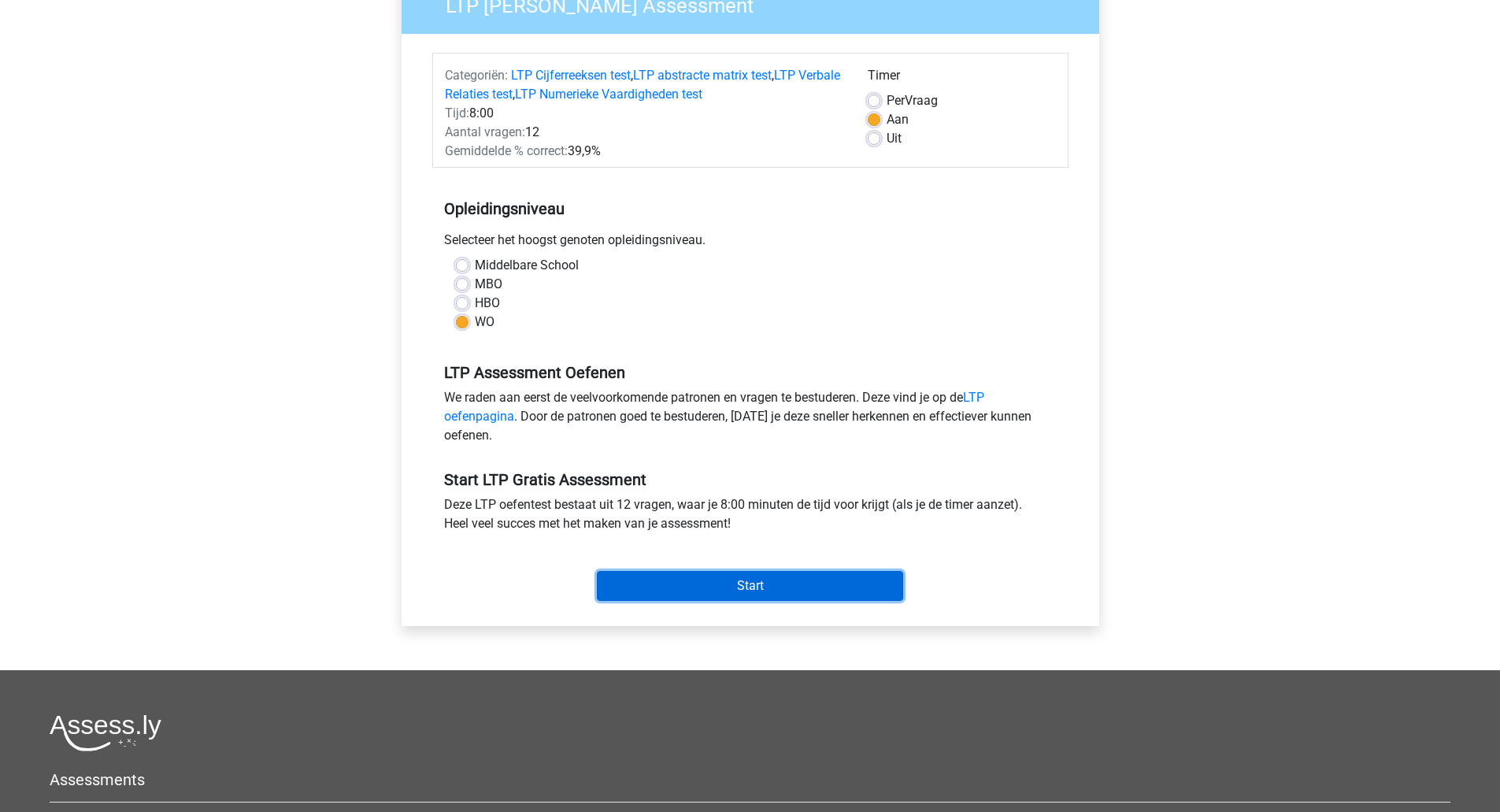
click at [736, 582] on input "Start" at bounding box center [750, 586] width 306 height 30
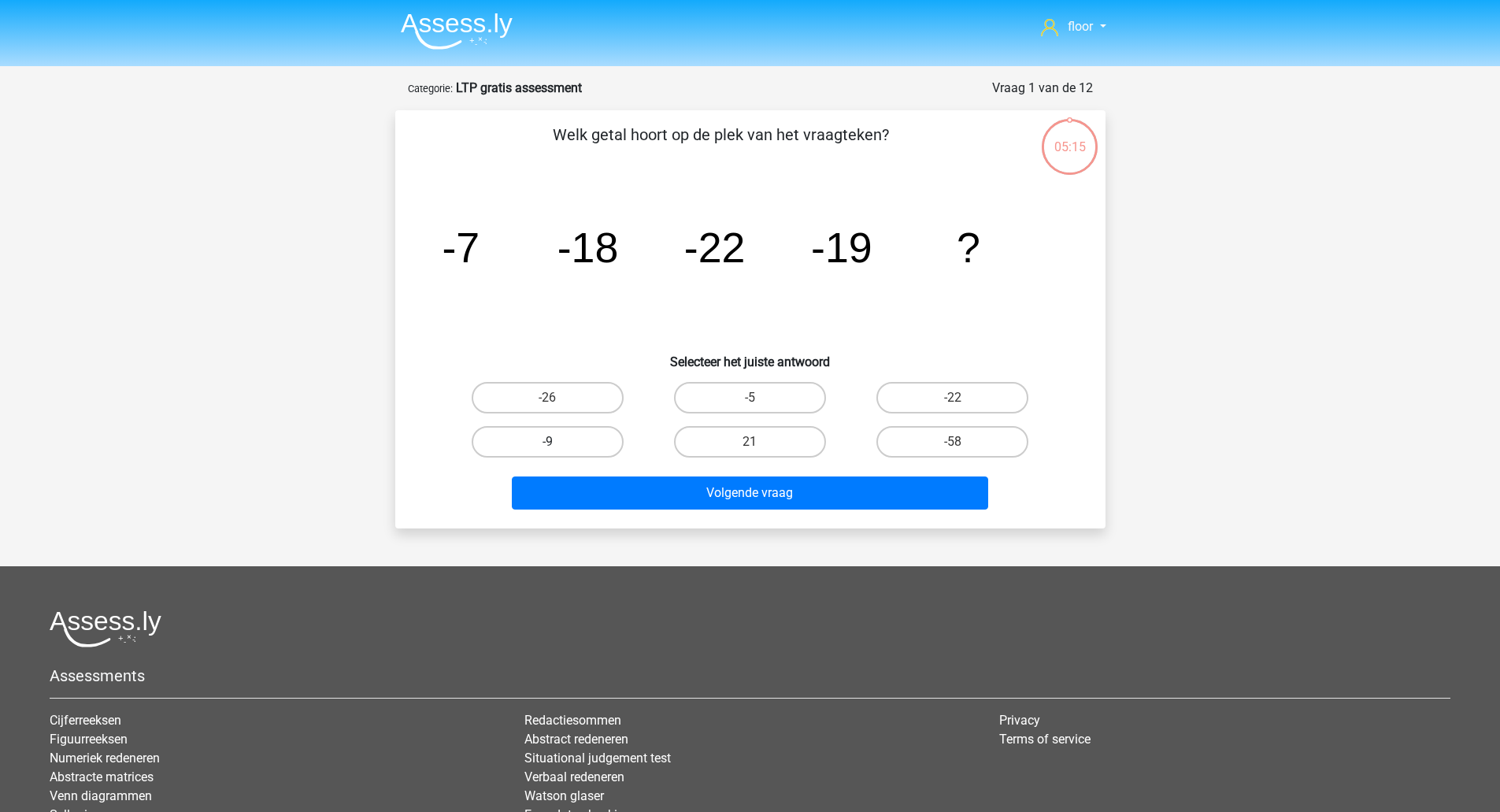
click at [544, 435] on label "-9" at bounding box center [547, 442] width 152 height 31
click at [547, 442] on input "-9" at bounding box center [552, 447] width 10 height 10
radio input "true"
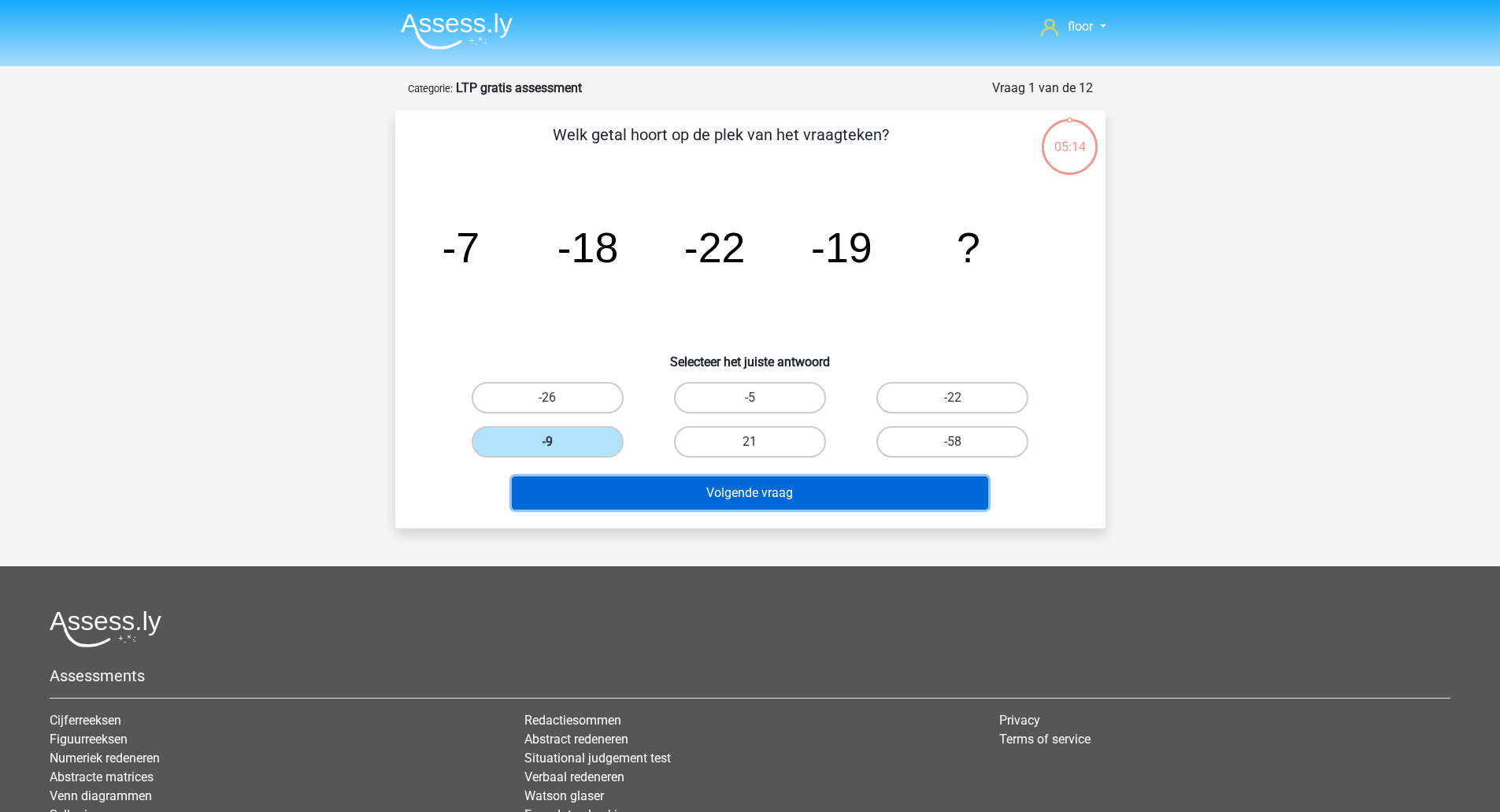
click at [575, 490] on button "Volgende vraag" at bounding box center [750, 493] width 476 height 33
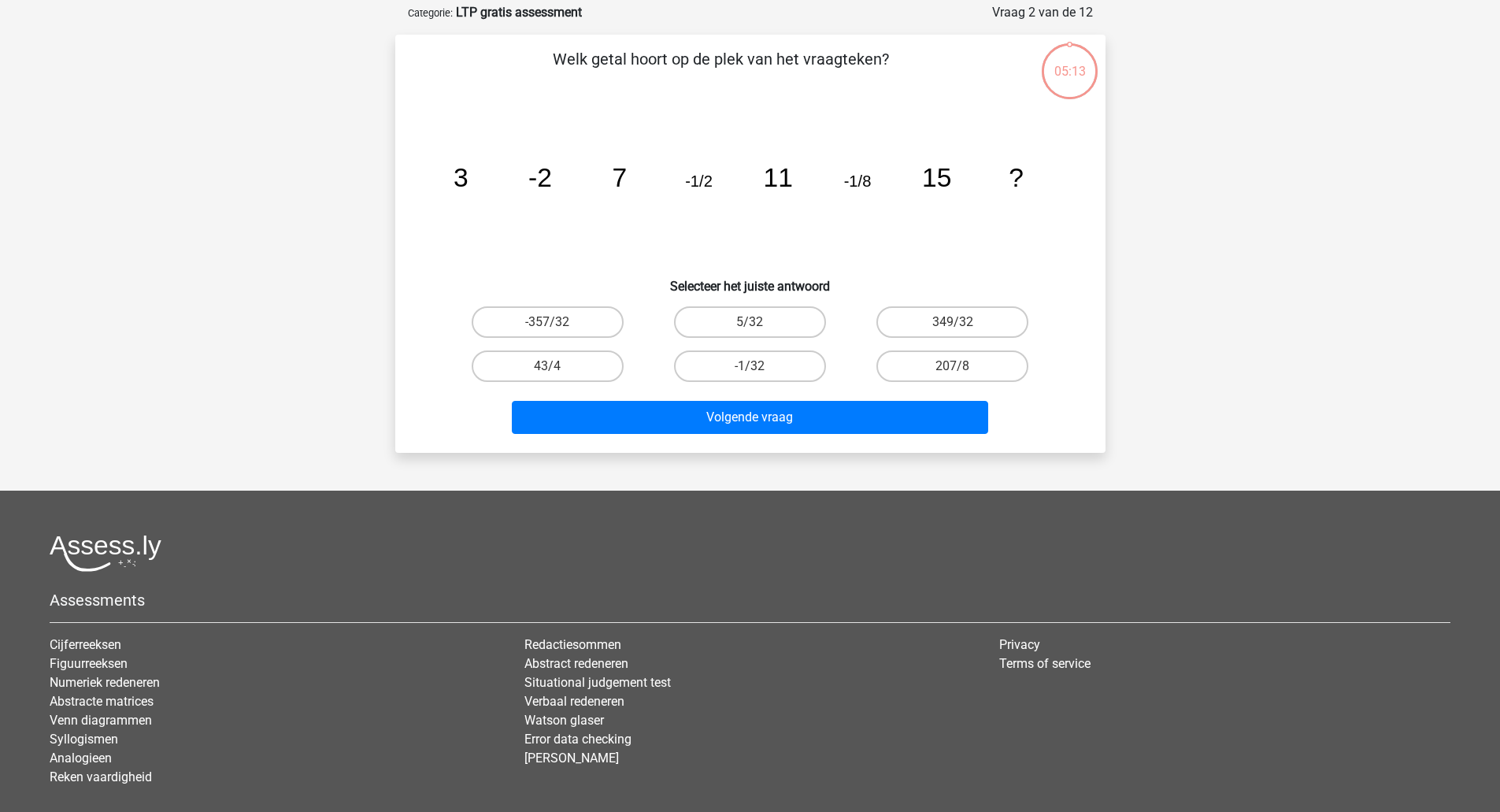
scroll to position [79, 0]
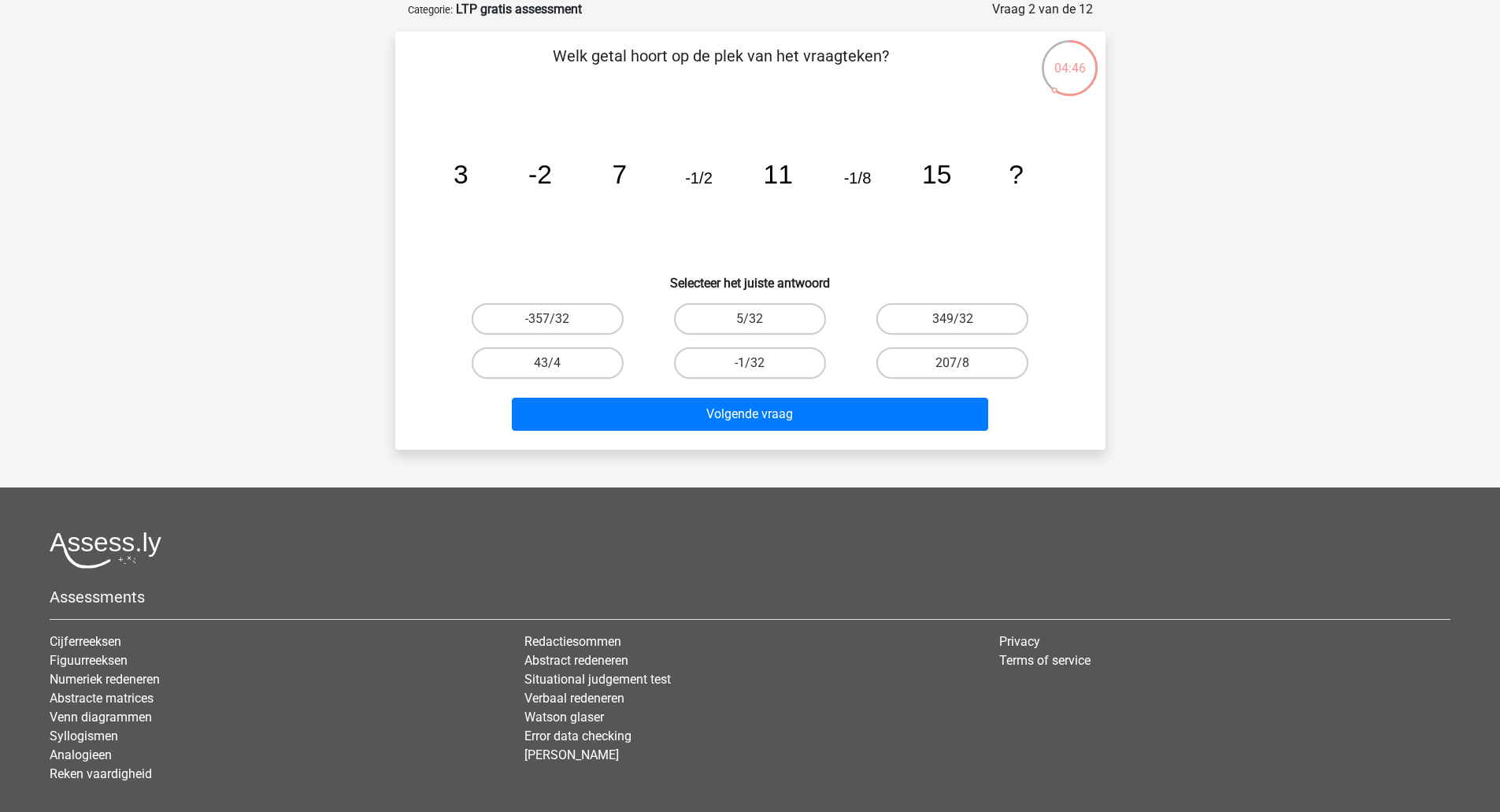
click at [788, 363] on label "-1/32" at bounding box center [750, 363] width 152 height 31
click at [760, 363] on input "-1/32" at bounding box center [755, 368] width 10 height 10
radio input "true"
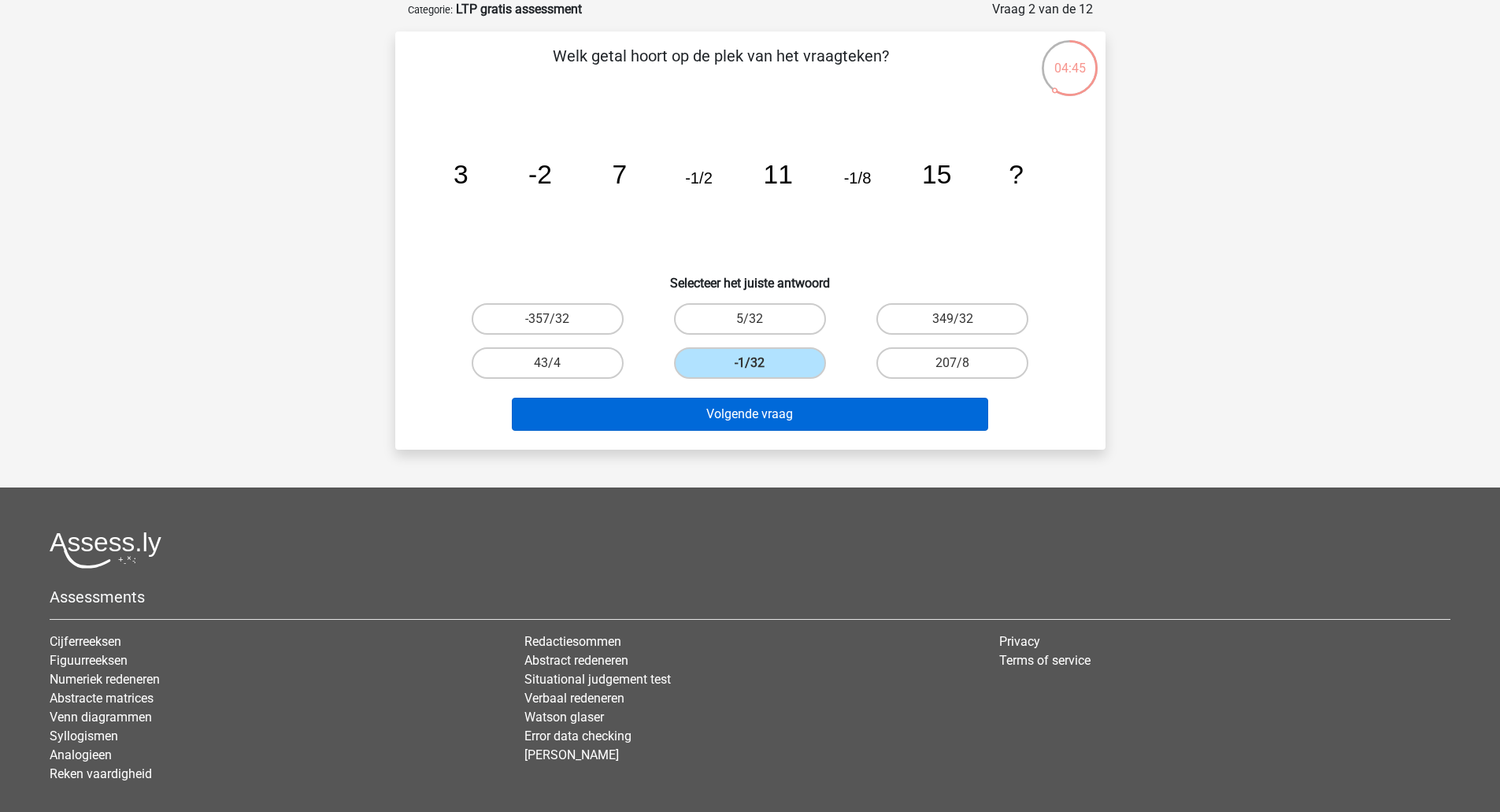
click at [797, 418] on button "Volgende vraag" at bounding box center [750, 414] width 476 height 33
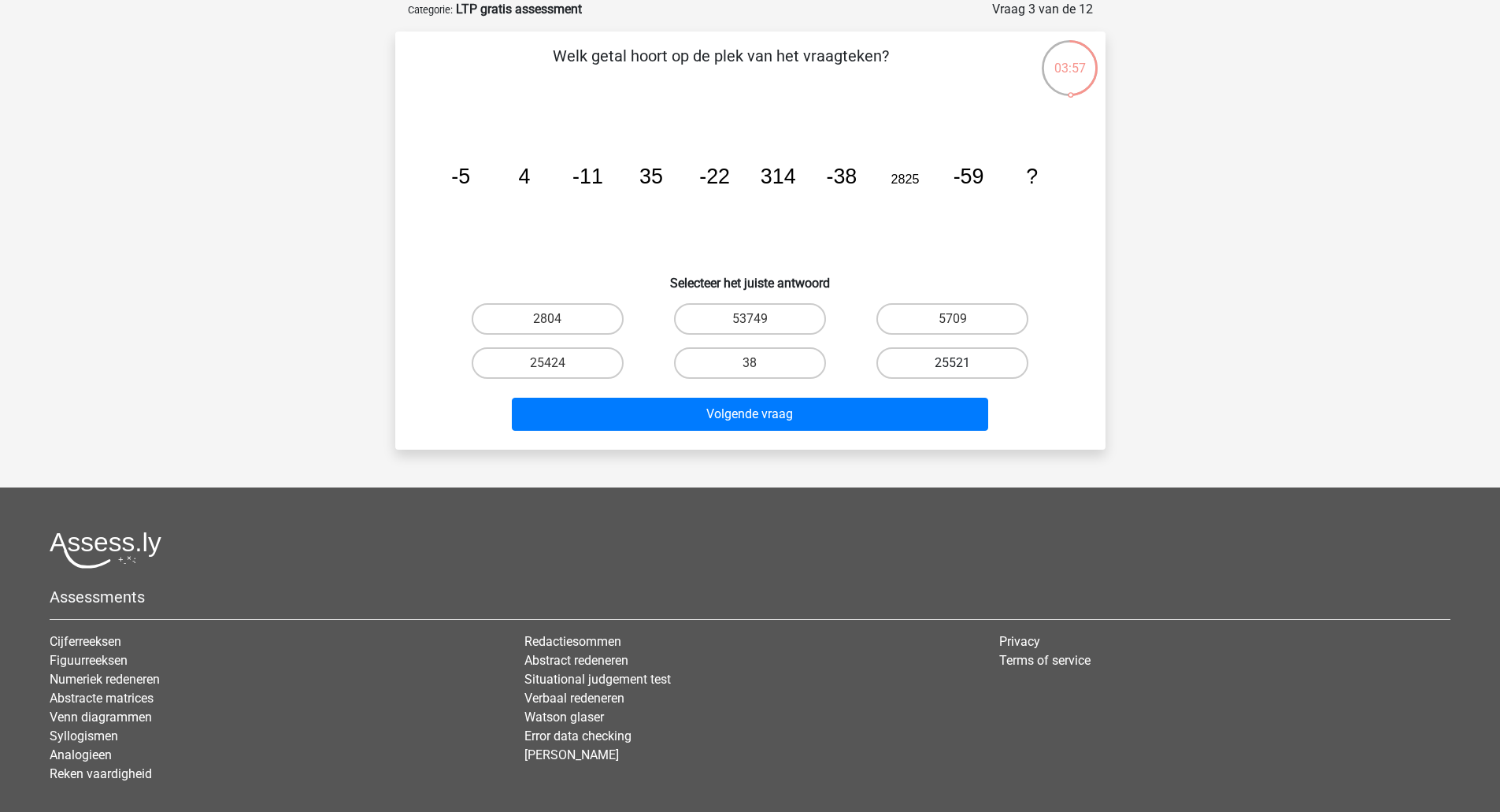
click at [917, 363] on label "25521" at bounding box center [952, 363] width 152 height 31
click at [953, 363] on input "25521" at bounding box center [958, 368] width 10 height 10
radio input "true"
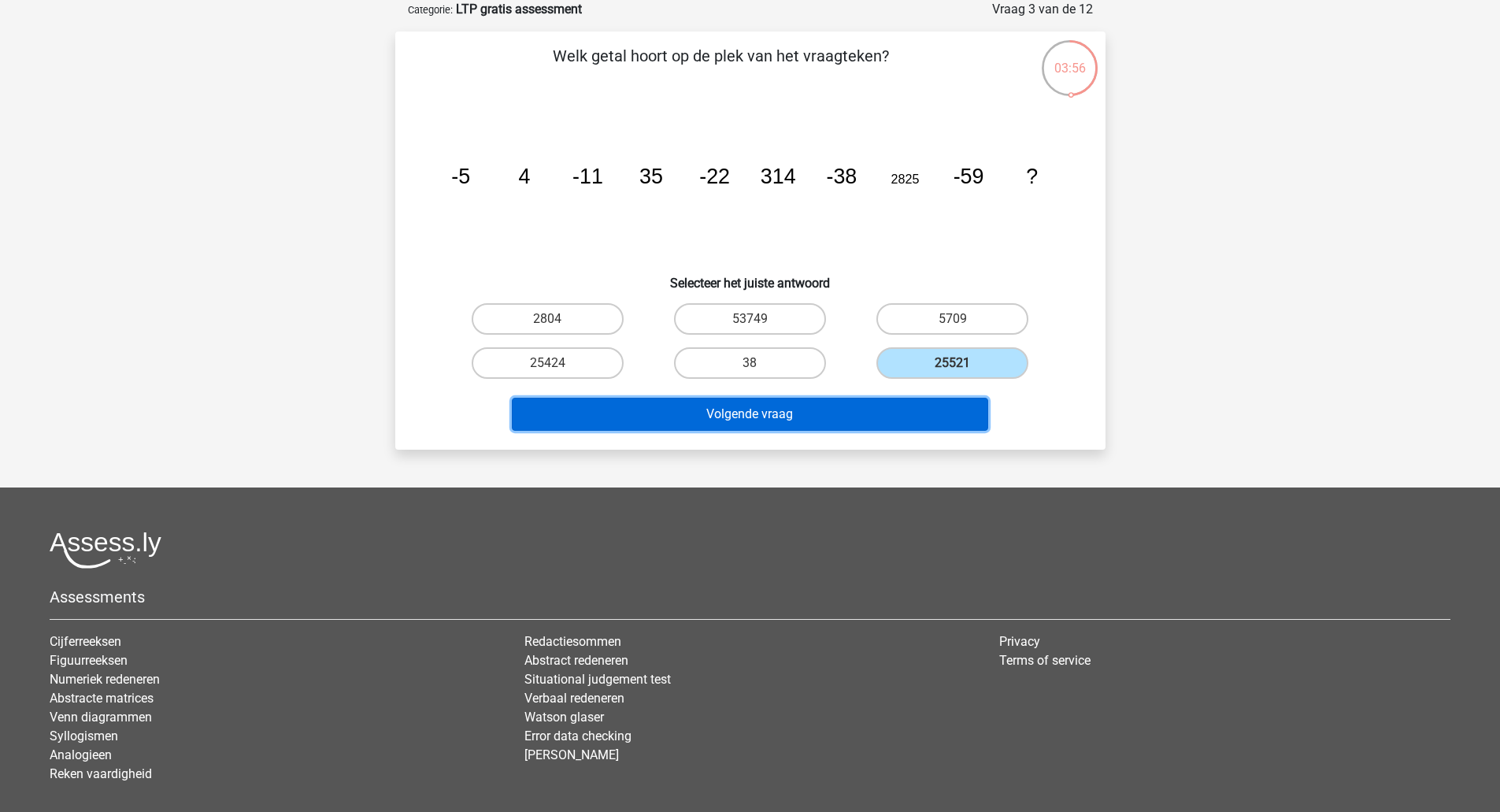
click at [846, 418] on button "Volgende vraag" at bounding box center [750, 414] width 476 height 33
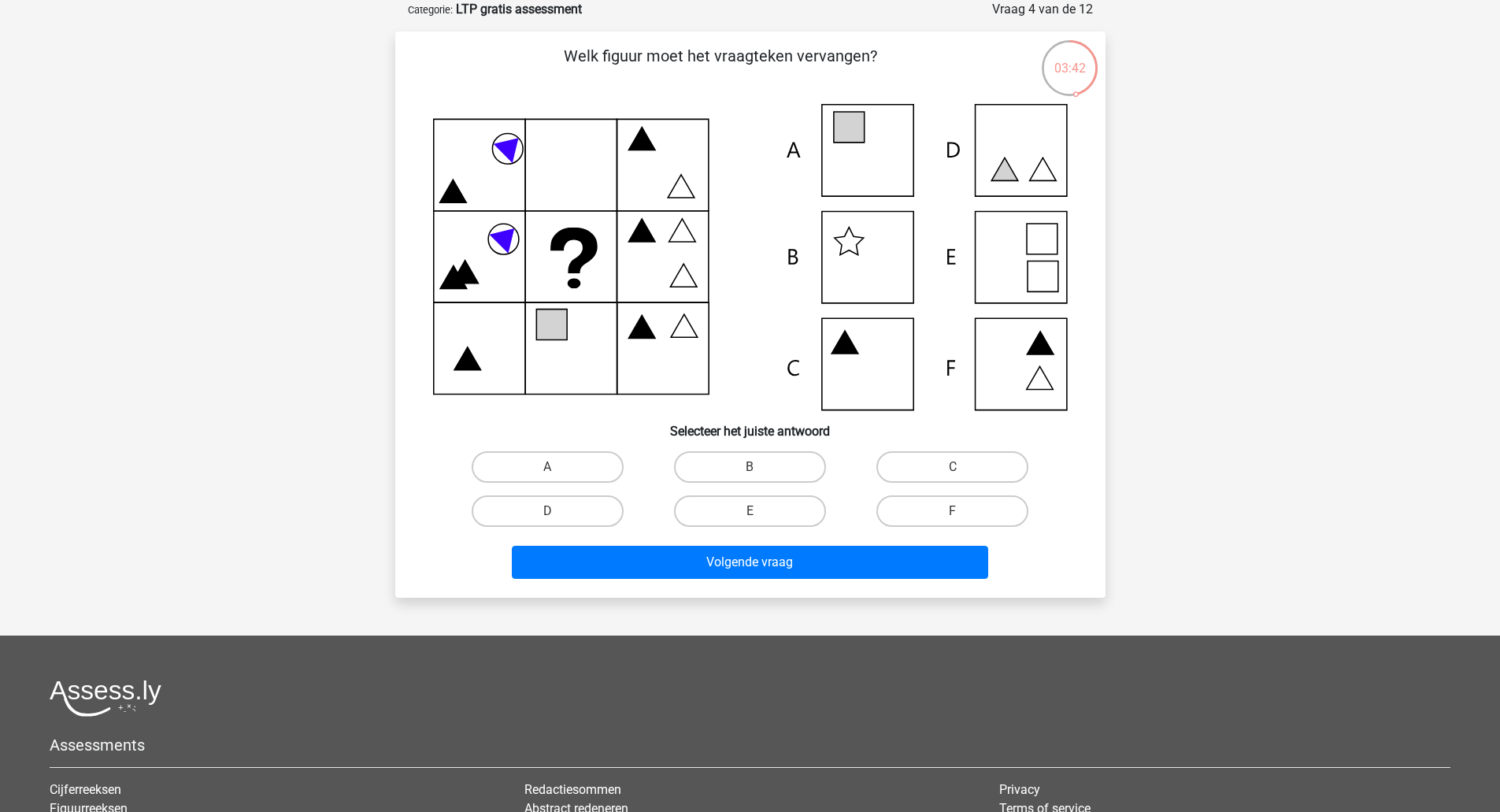
click at [886, 158] on icon at bounding box center [750, 257] width 634 height 306
click at [575, 452] on label "A" at bounding box center [547, 466] width 152 height 31
click at [558, 467] on input "A" at bounding box center [552, 472] width 10 height 10
radio input "true"
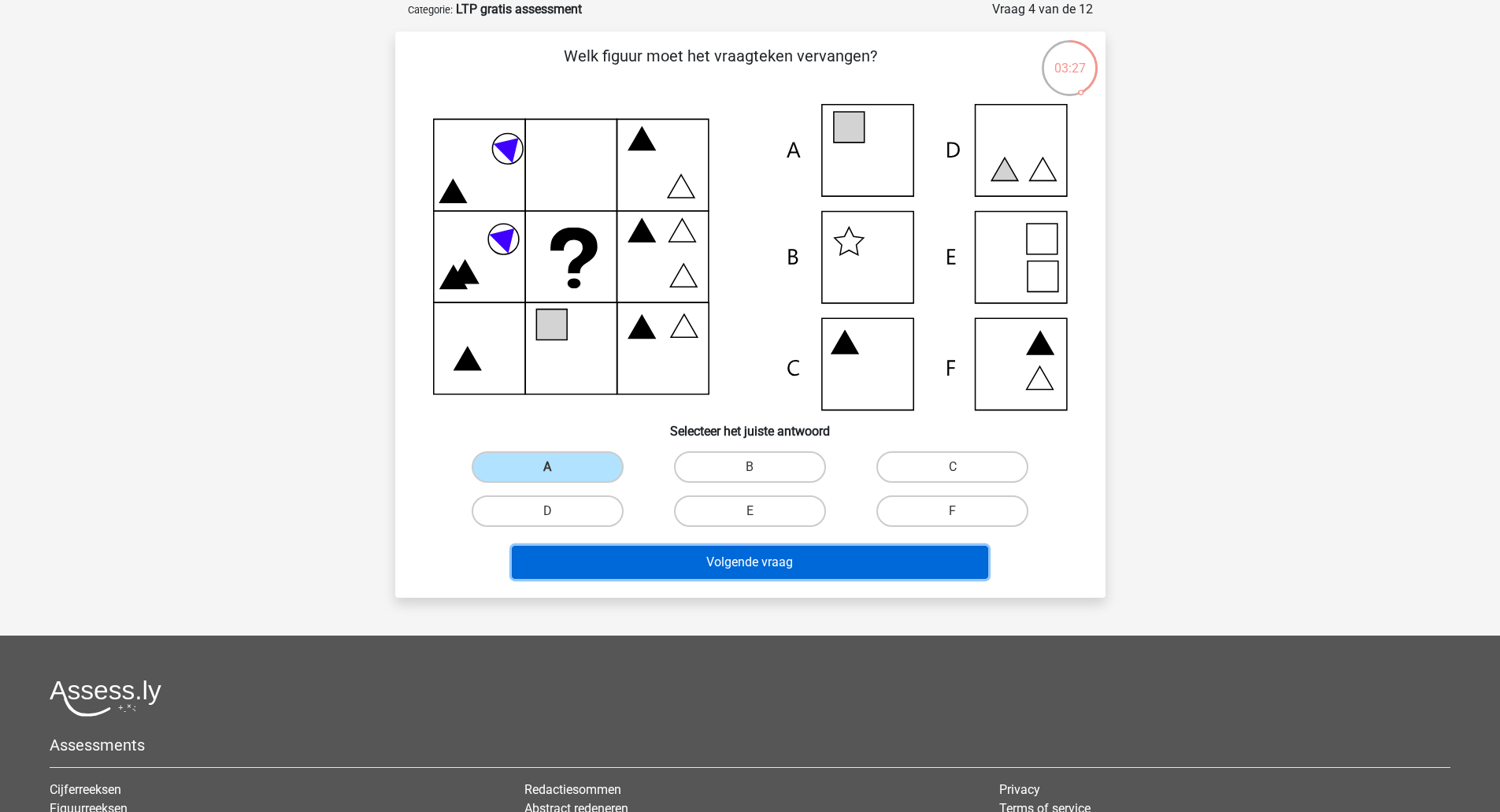
click at [628, 568] on button "Volgende vraag" at bounding box center [750, 562] width 476 height 33
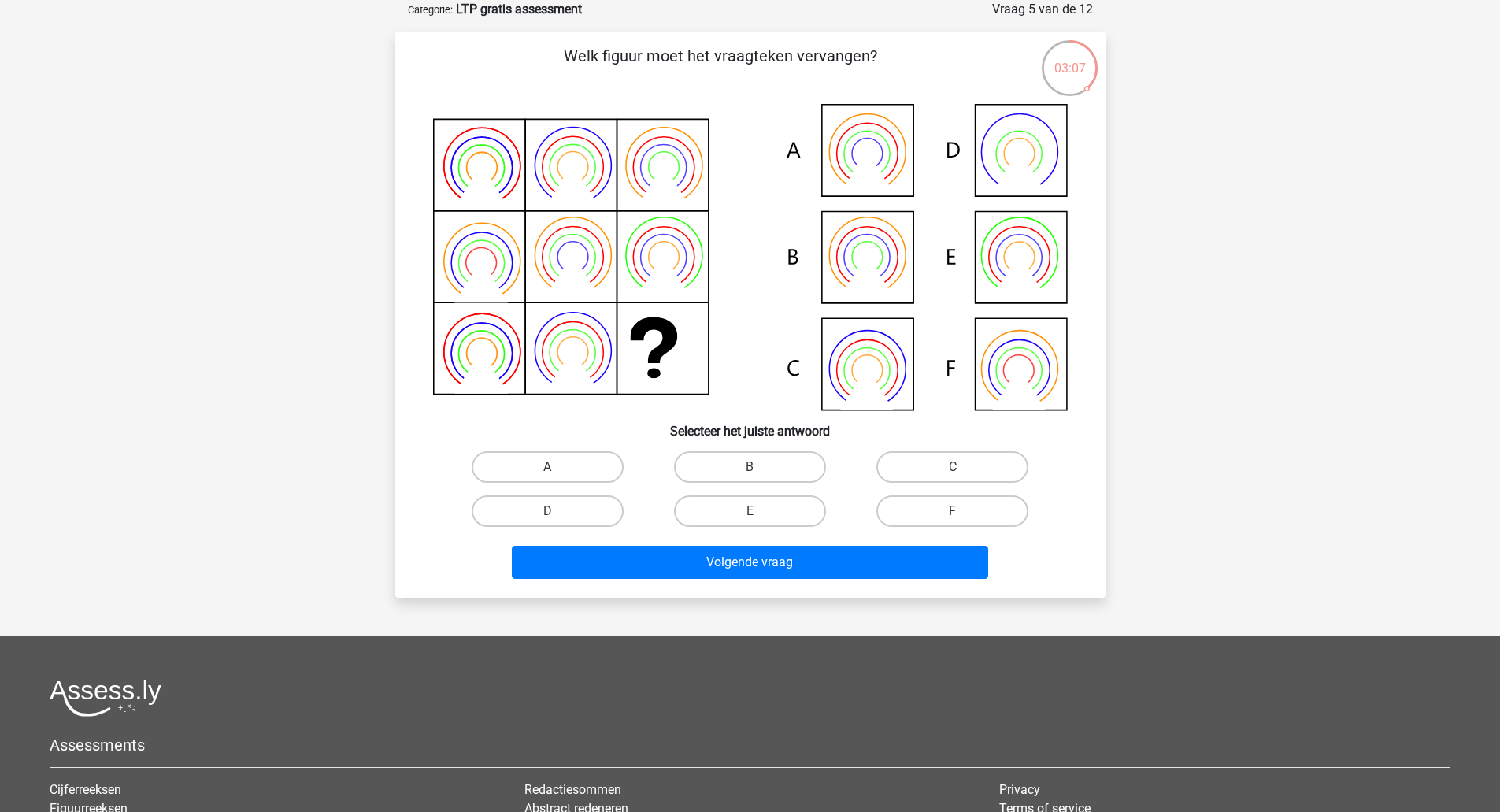
click at [755, 507] on label "E" at bounding box center [750, 511] width 152 height 31
click at [755, 511] on input "E" at bounding box center [755, 516] width 10 height 10
radio input "true"
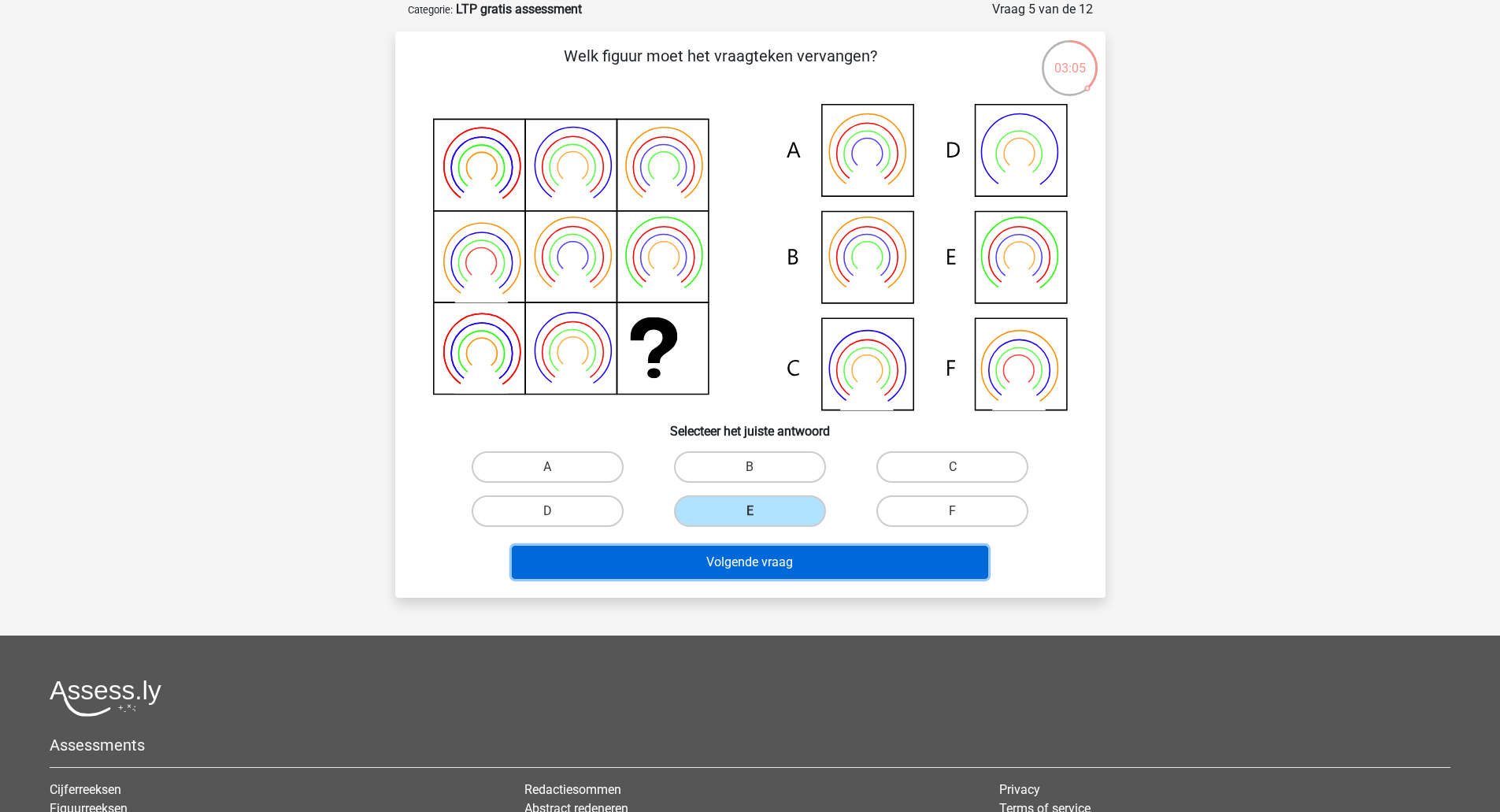
click at [843, 573] on button "Volgende vraag" at bounding box center [750, 562] width 476 height 33
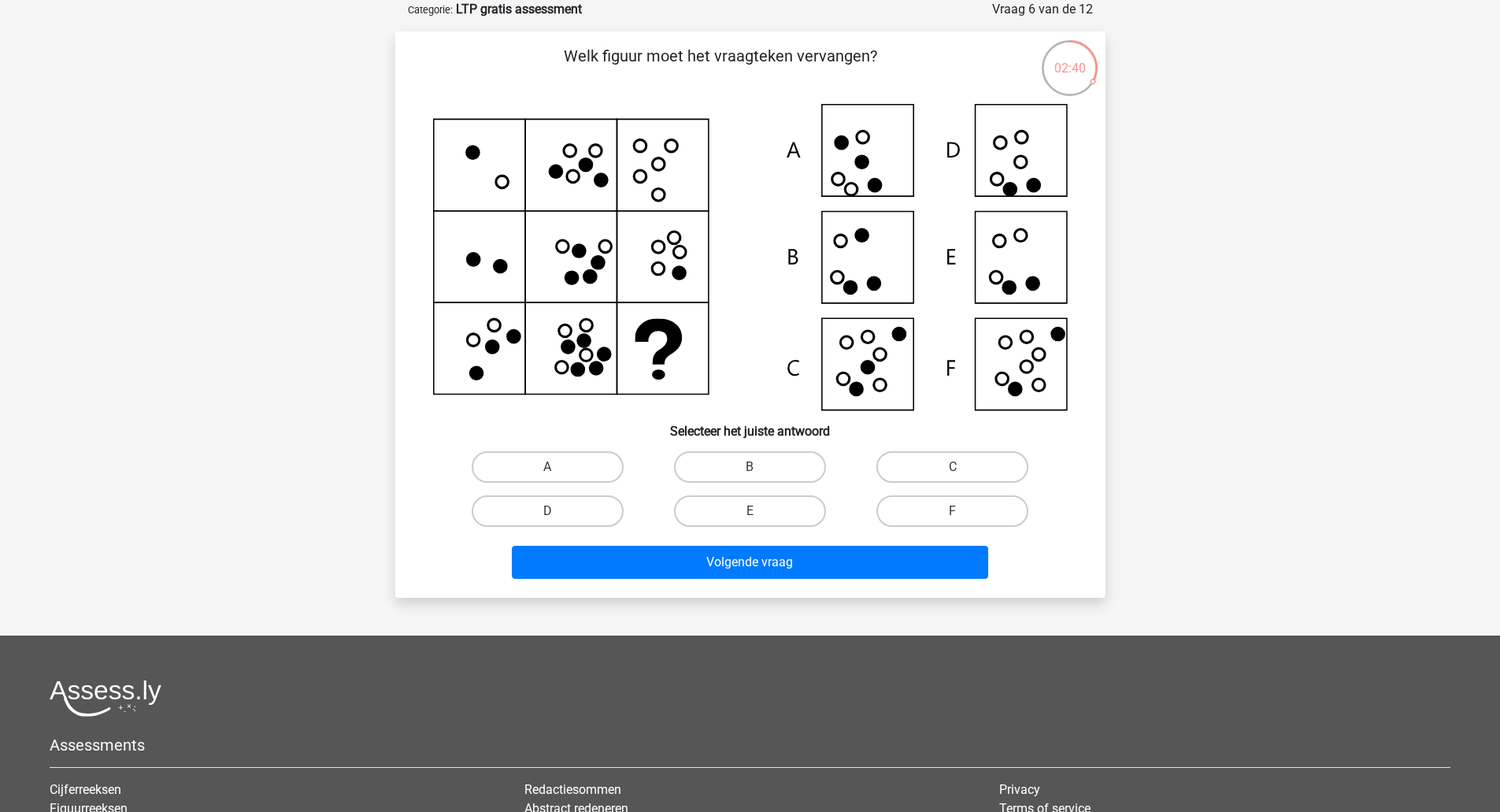
click at [1027, 269] on icon at bounding box center [750, 257] width 634 height 306
click at [769, 512] on label "E" at bounding box center [750, 511] width 152 height 31
click at [760, 512] on input "E" at bounding box center [755, 516] width 10 height 10
radio input "true"
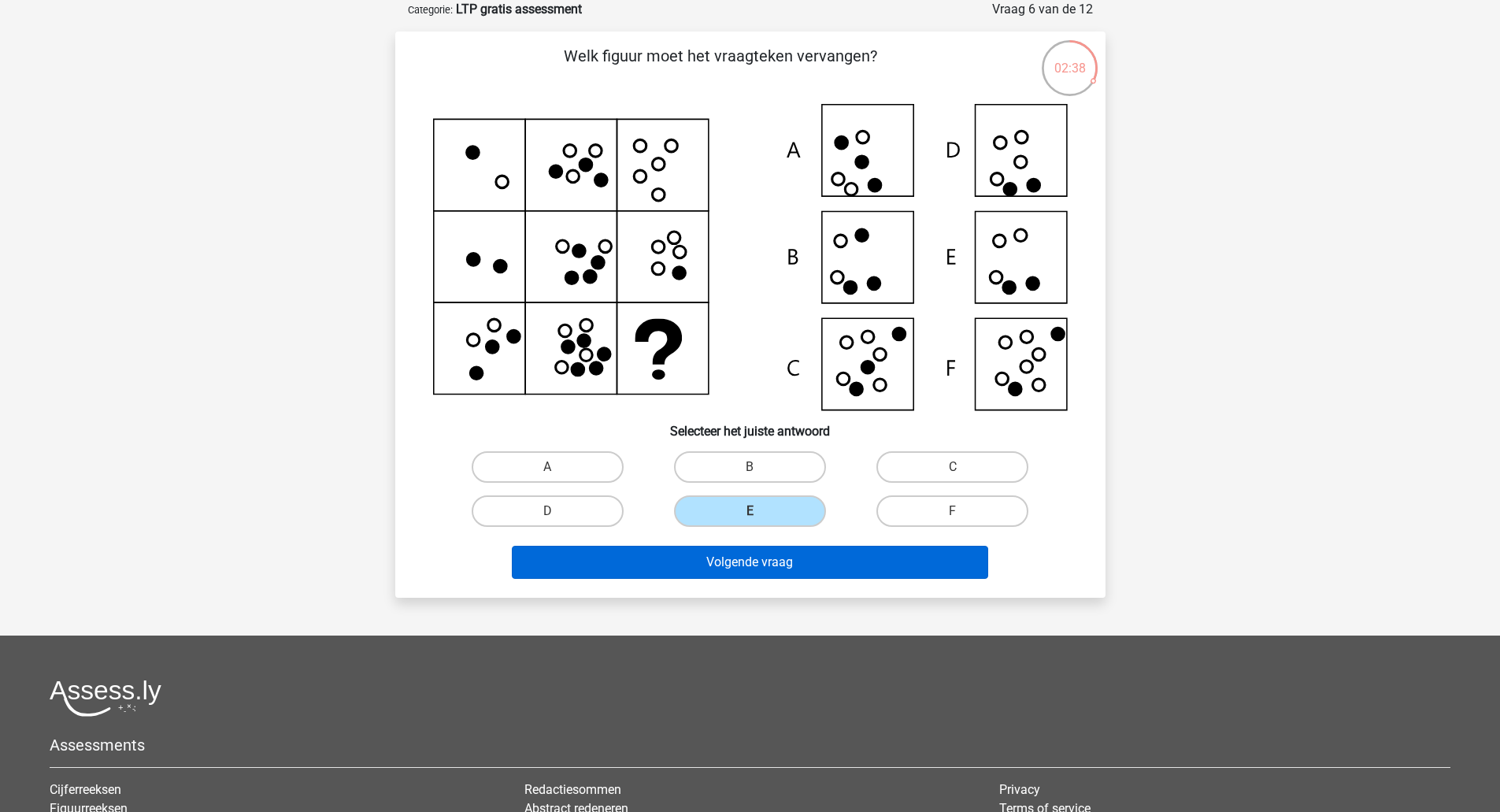
click at [801, 568] on button "Volgende vraag" at bounding box center [750, 562] width 476 height 33
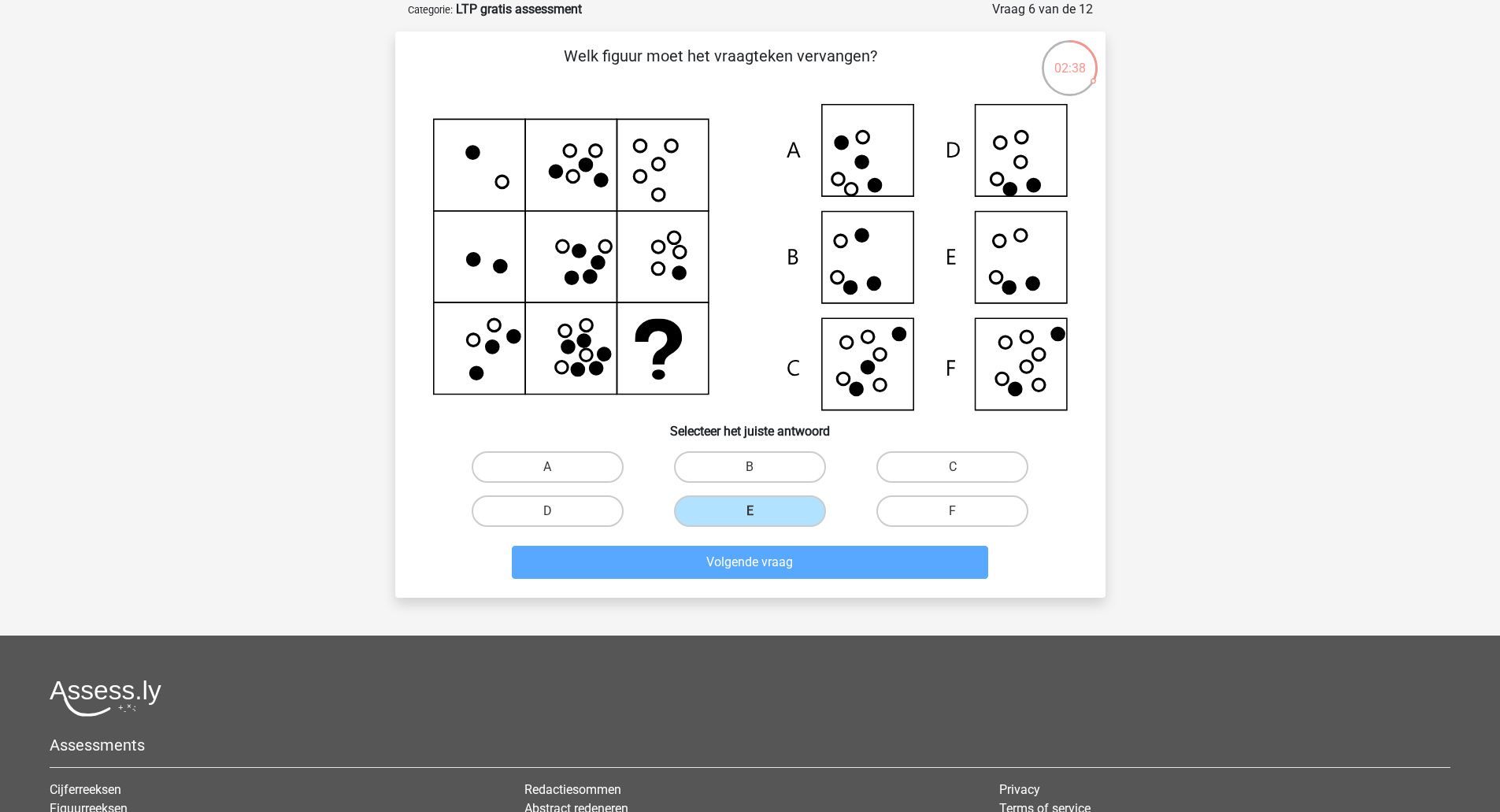
scroll to position [55, 0]
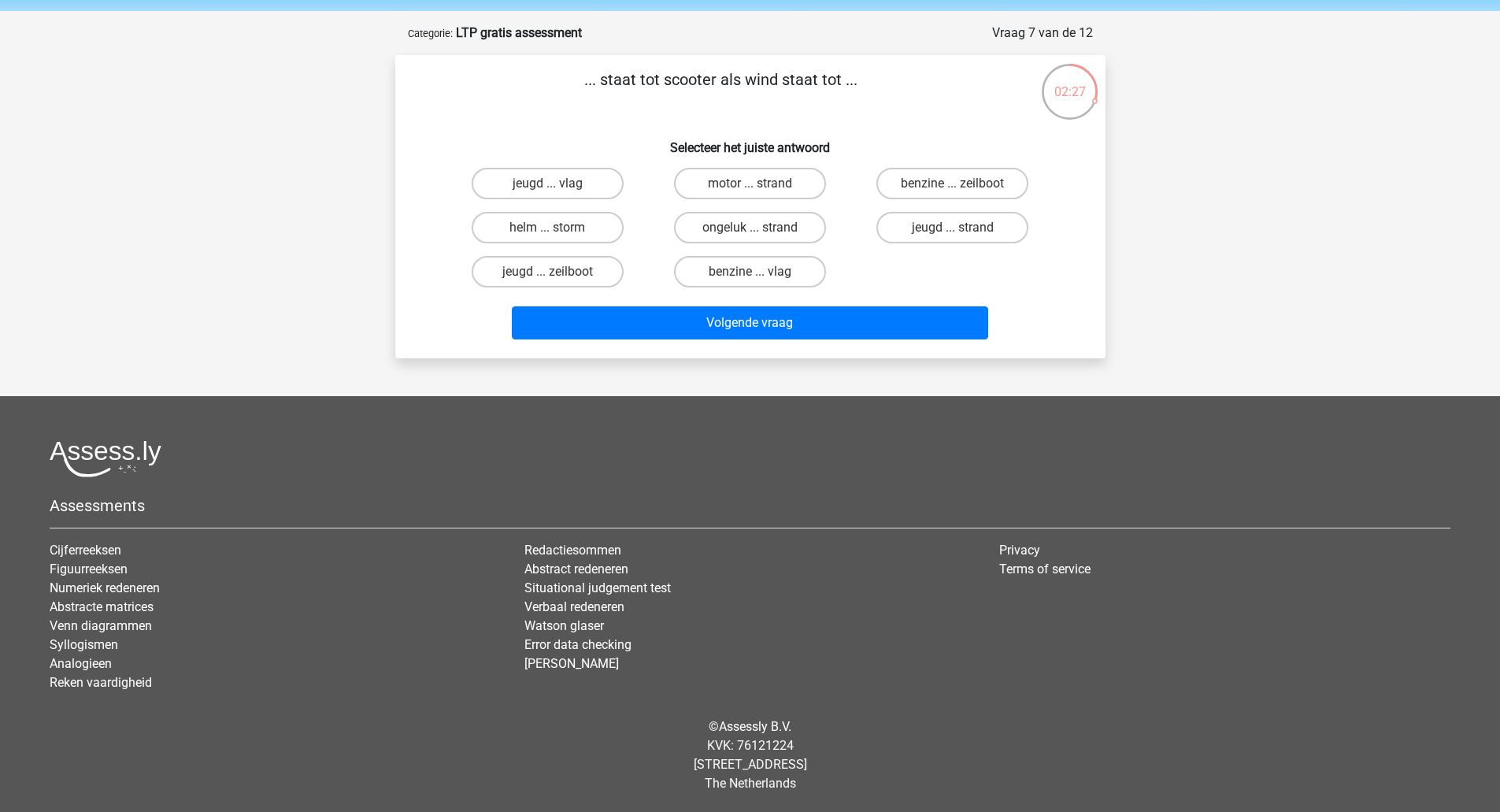
click at [945, 193] on label "benzine ... zeilboot" at bounding box center [952, 183] width 152 height 31
click at [953, 193] on input "benzine ... zeilboot" at bounding box center [958, 188] width 10 height 10
radio input "true"
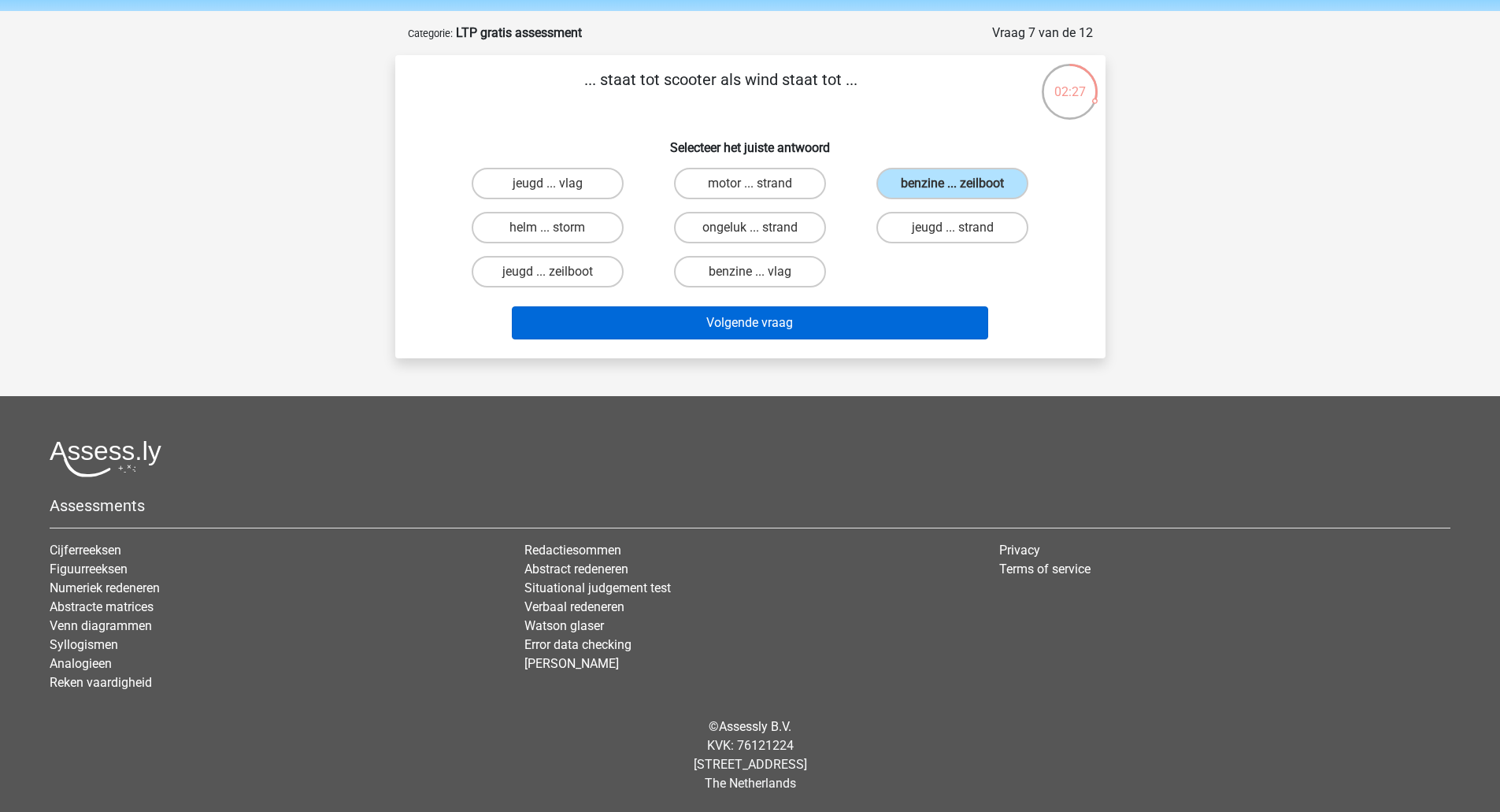
click at [876, 333] on button "Volgende vraag" at bounding box center [750, 322] width 476 height 33
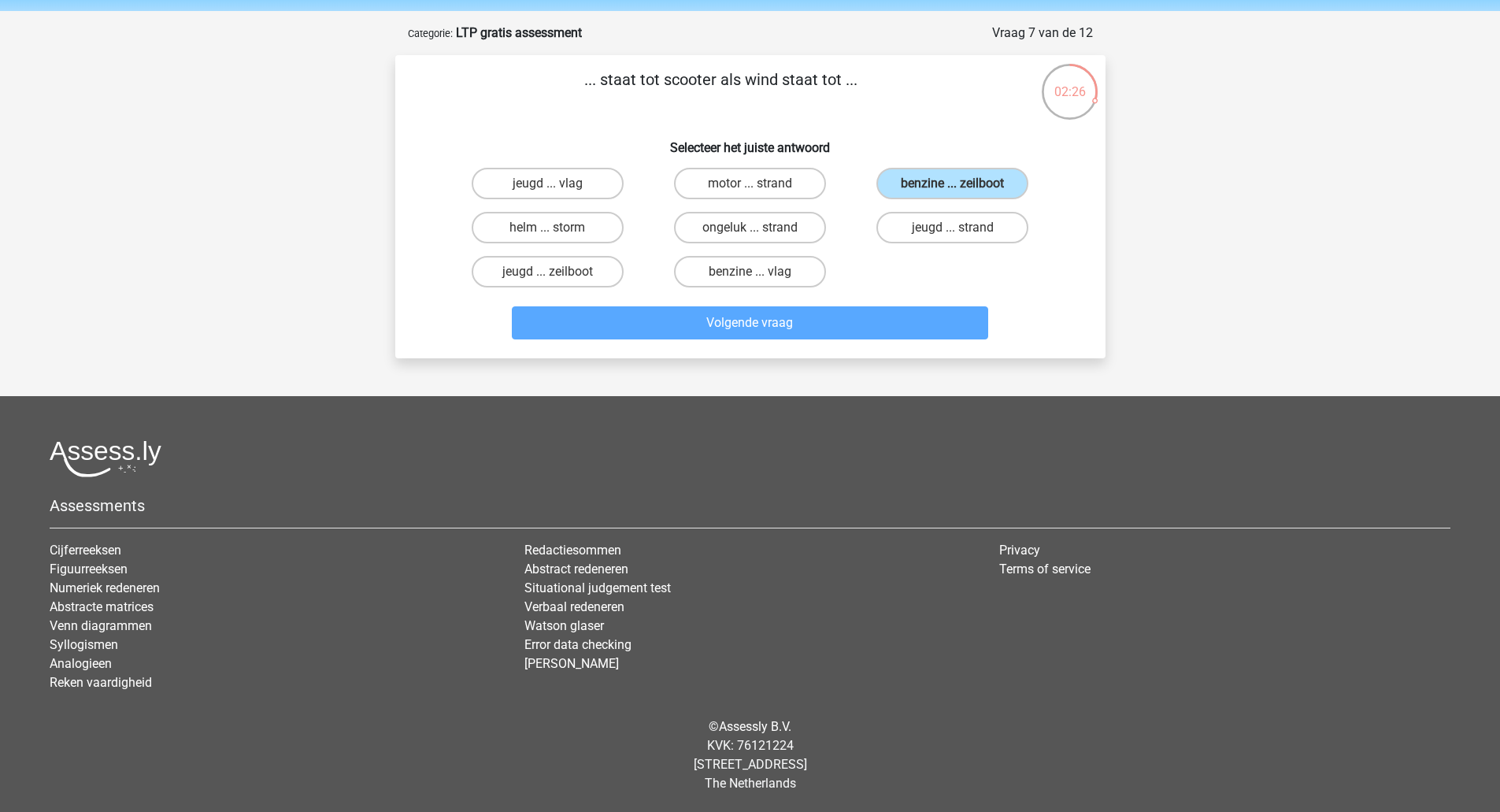
scroll to position [74, 0]
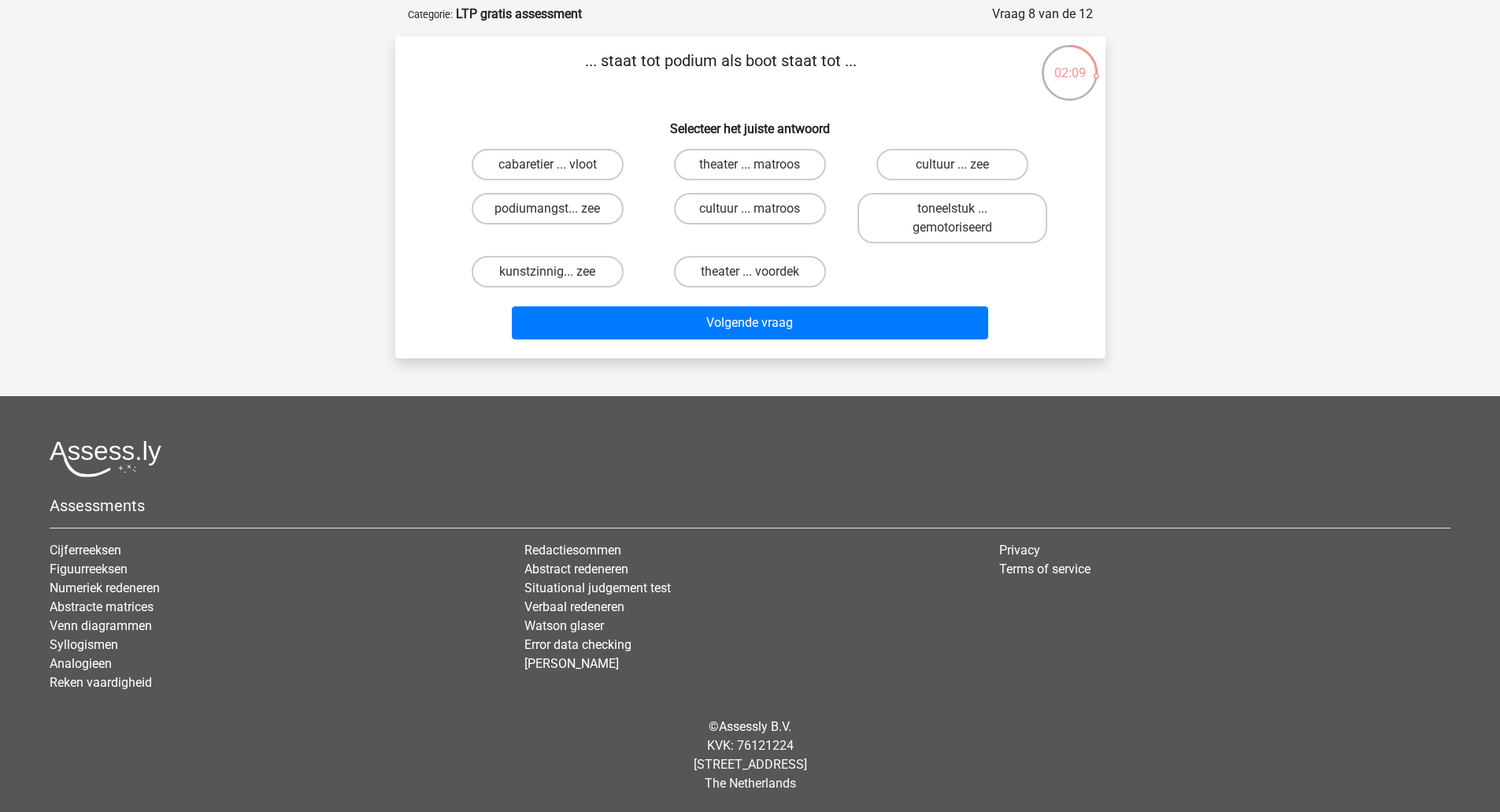
click at [591, 160] on label "cabaretier ... vloot" at bounding box center [547, 165] width 152 height 31
click at [558, 165] on input "cabaretier ... vloot" at bounding box center [552, 169] width 10 height 10
radio input "true"
click at [745, 162] on label "theater ... matroos" at bounding box center [750, 165] width 152 height 31
click at [750, 165] on input "theater ... matroos" at bounding box center [755, 169] width 10 height 10
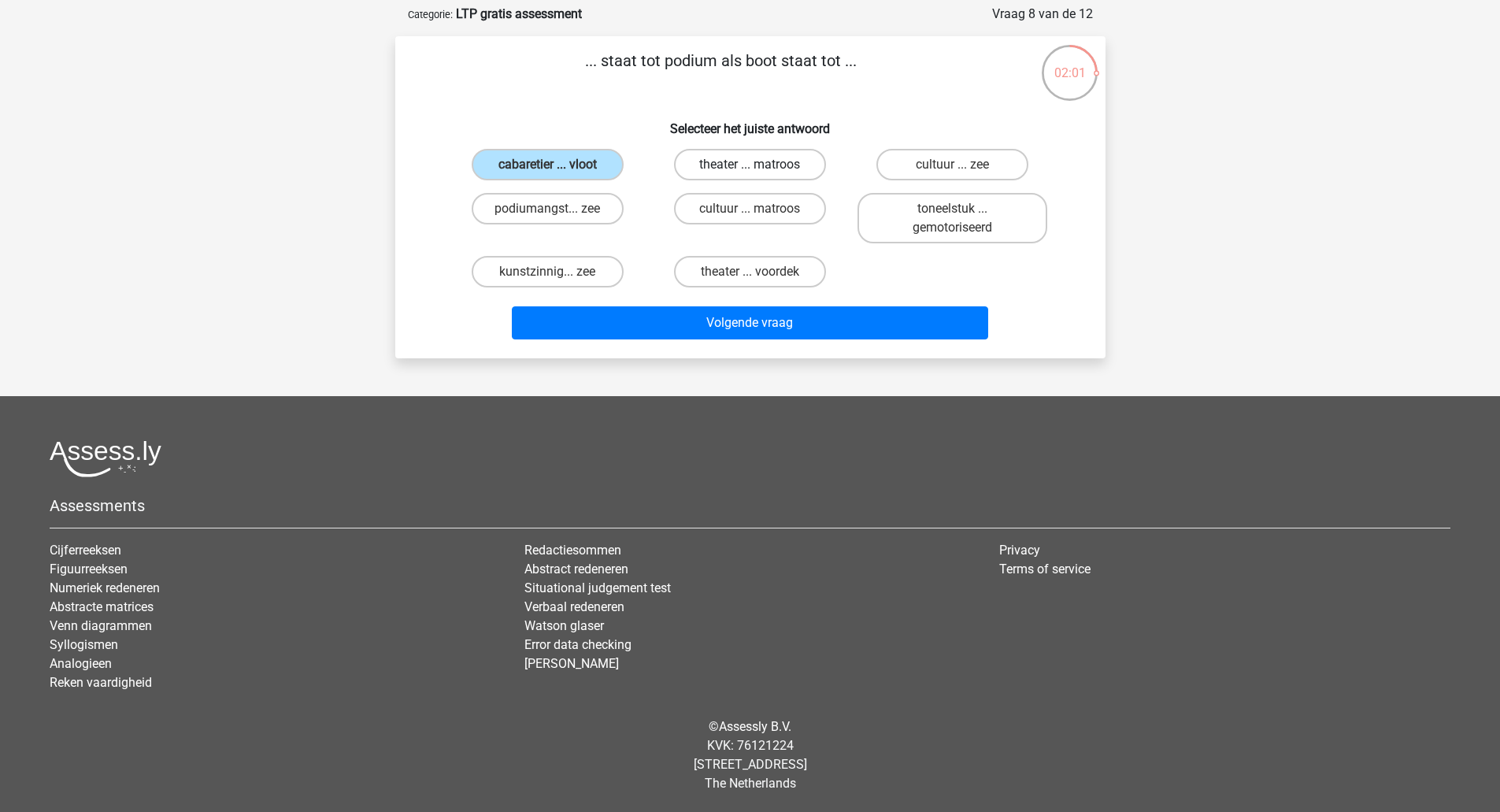
radio input "true"
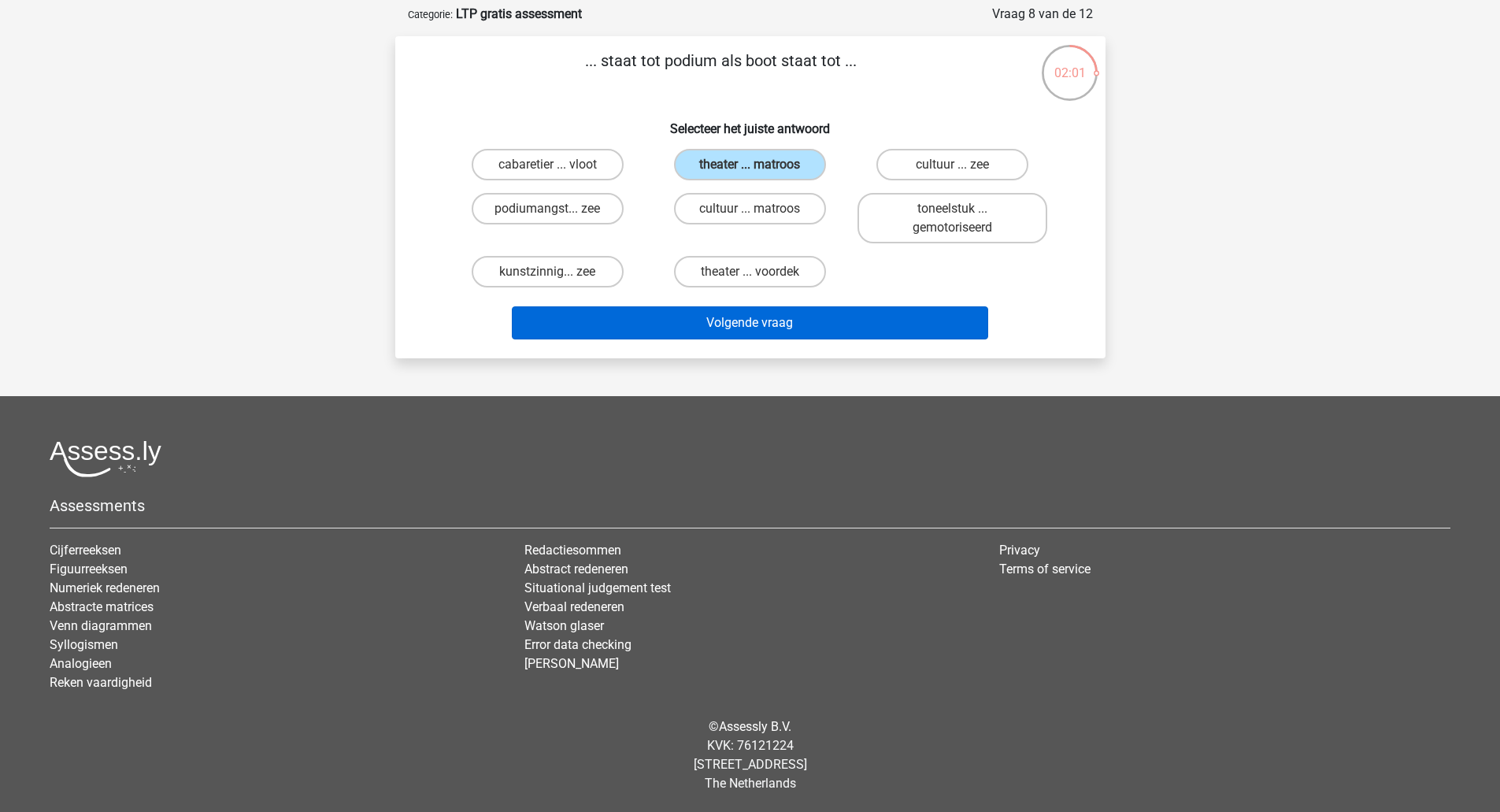
click at [755, 315] on button "Volgende vraag" at bounding box center [750, 322] width 476 height 33
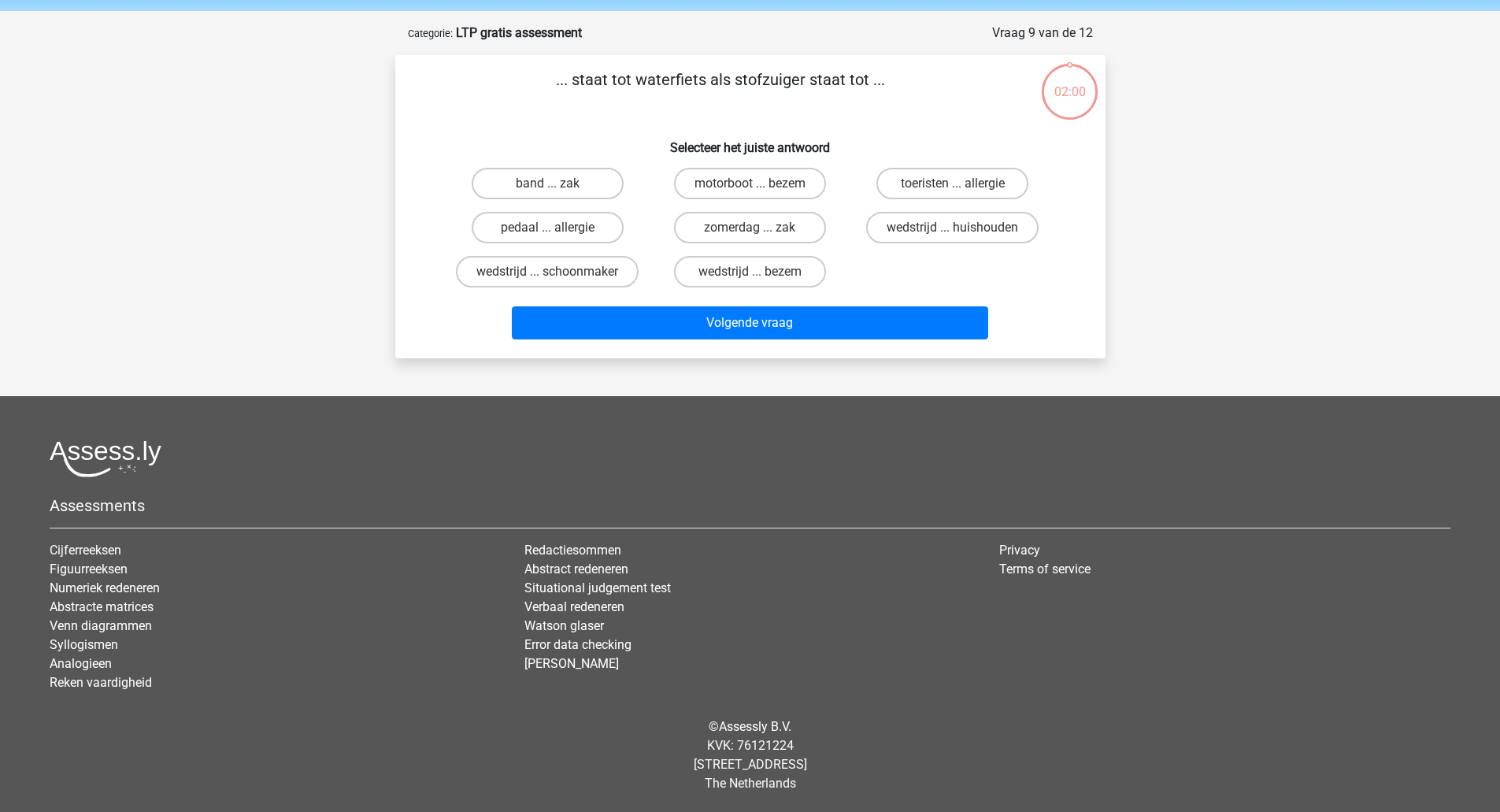
scroll to position [55, 0]
click at [745, 180] on label "motorboot ... bezem" at bounding box center [750, 183] width 152 height 31
click at [750, 183] on input "motorboot ... bezem" at bounding box center [755, 188] width 10 height 10
radio input "true"
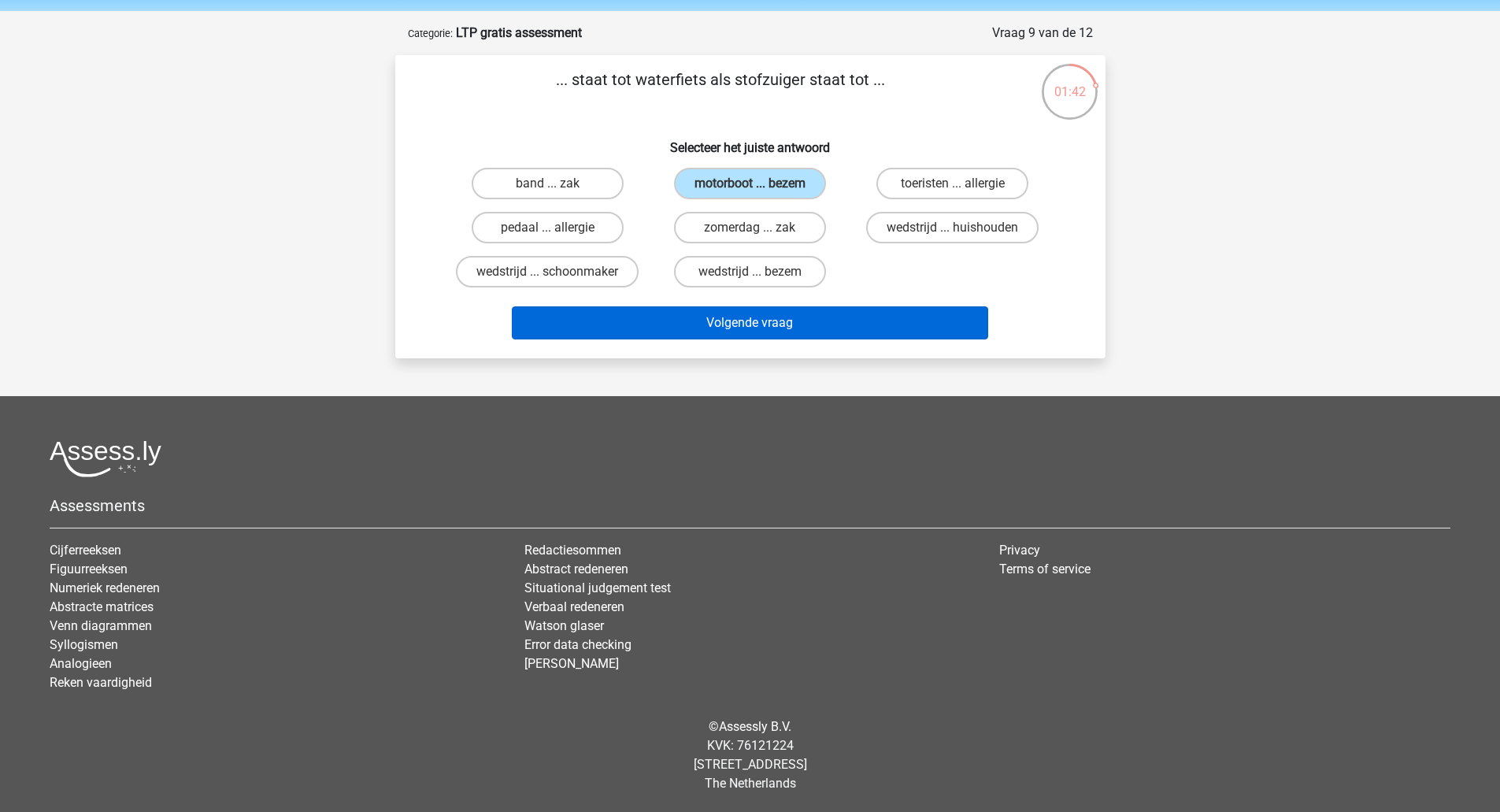
click at [748, 334] on button "Volgende vraag" at bounding box center [750, 322] width 476 height 33
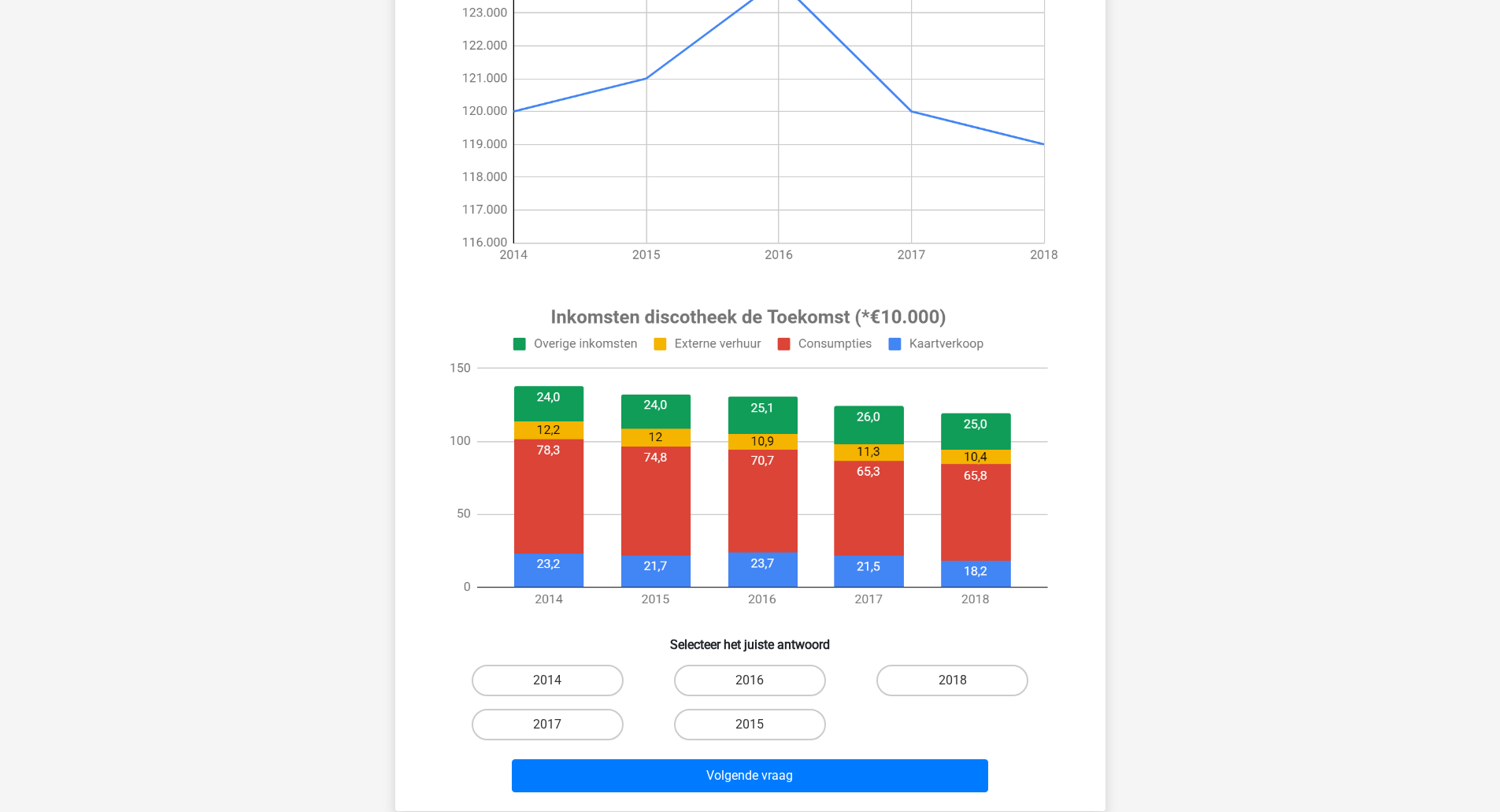
scroll to position [295, 0]
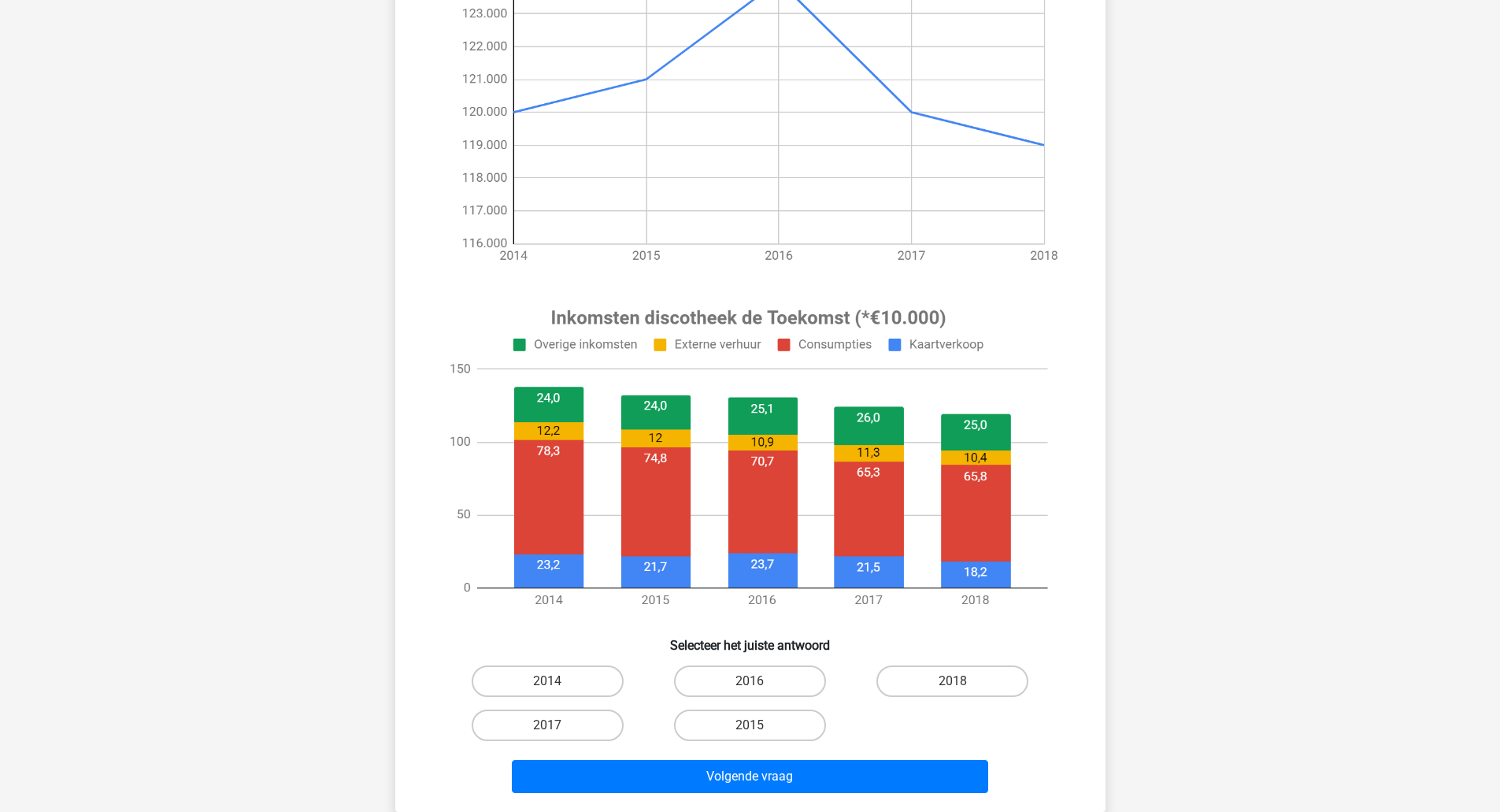
click at [569, 681] on label "2014" at bounding box center [547, 681] width 152 height 31
click at [558, 681] on input "2014" at bounding box center [552, 686] width 10 height 10
radio input "true"
click at [615, 768] on button "Volgende vraag" at bounding box center [750, 777] width 476 height 33
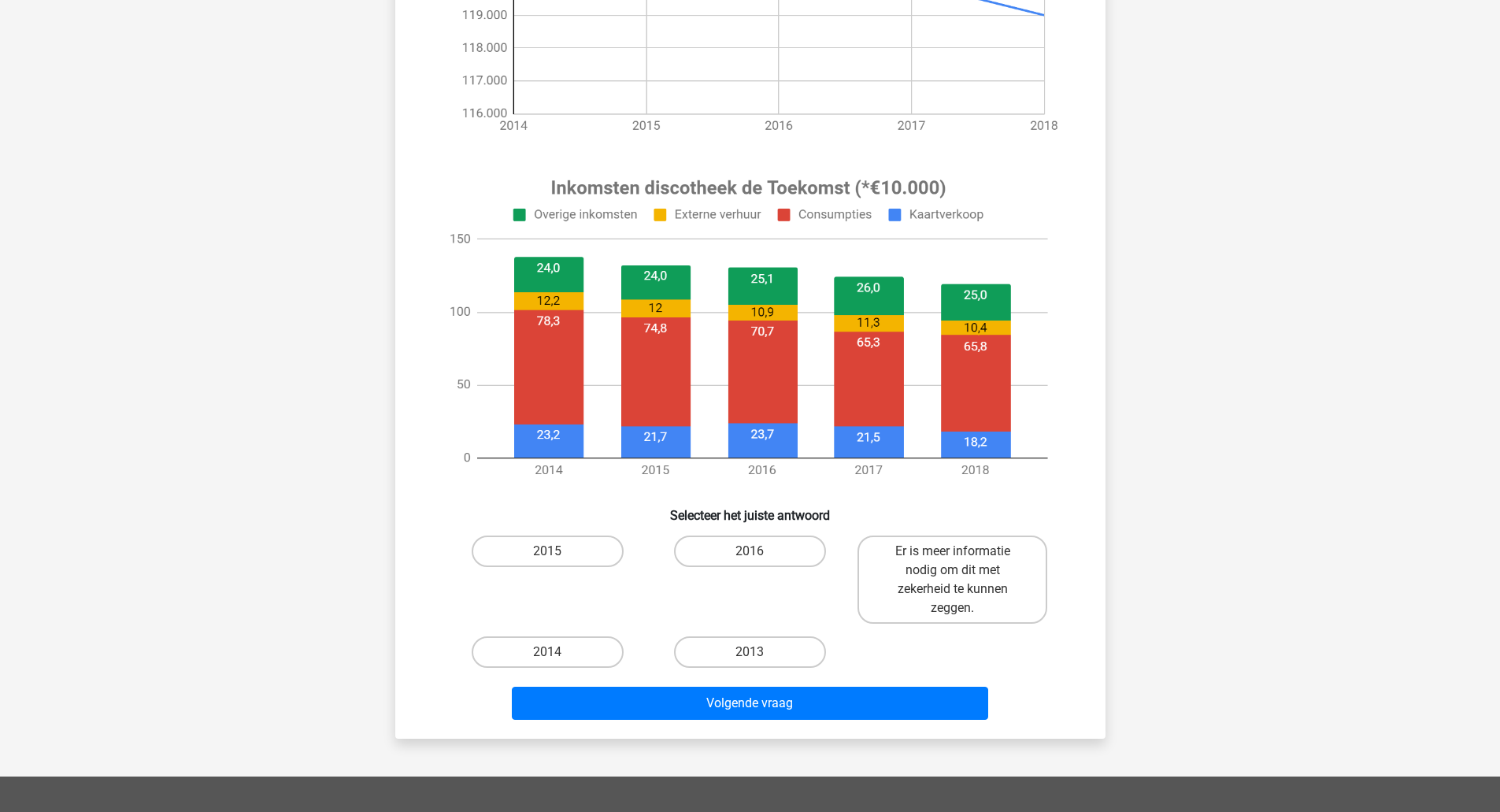
scroll to position [425, 0]
click at [898, 583] on label "Er is meer informatie nodig om dit met zekerheid te kunnen zeggen." at bounding box center [952, 578] width 190 height 88
click at [953, 560] on input "Er is meer informatie nodig om dit met zekerheid te kunnen zeggen." at bounding box center [958, 555] width 10 height 10
radio input "true"
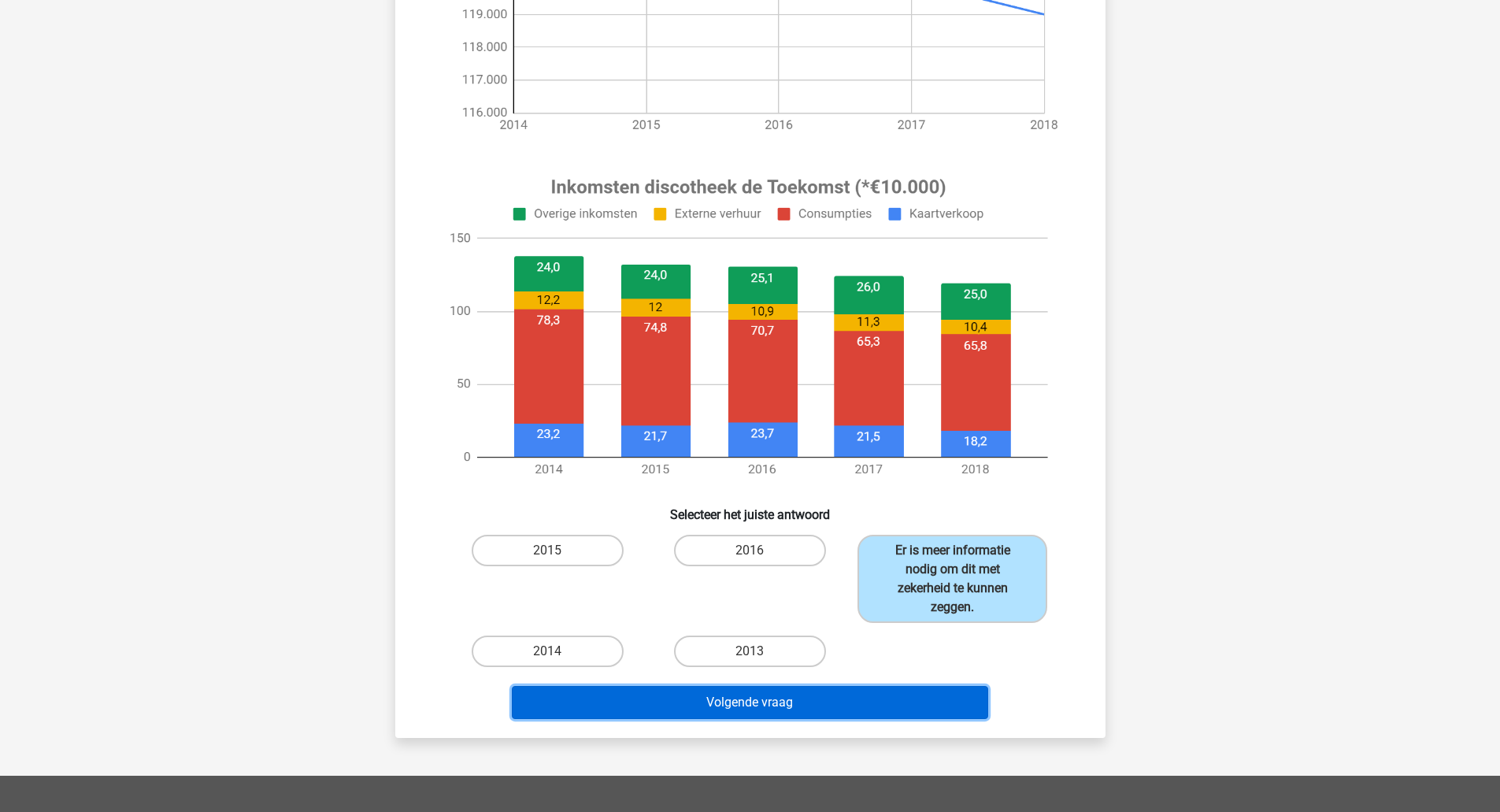
click at [832, 704] on button "Volgende vraag" at bounding box center [750, 703] width 476 height 33
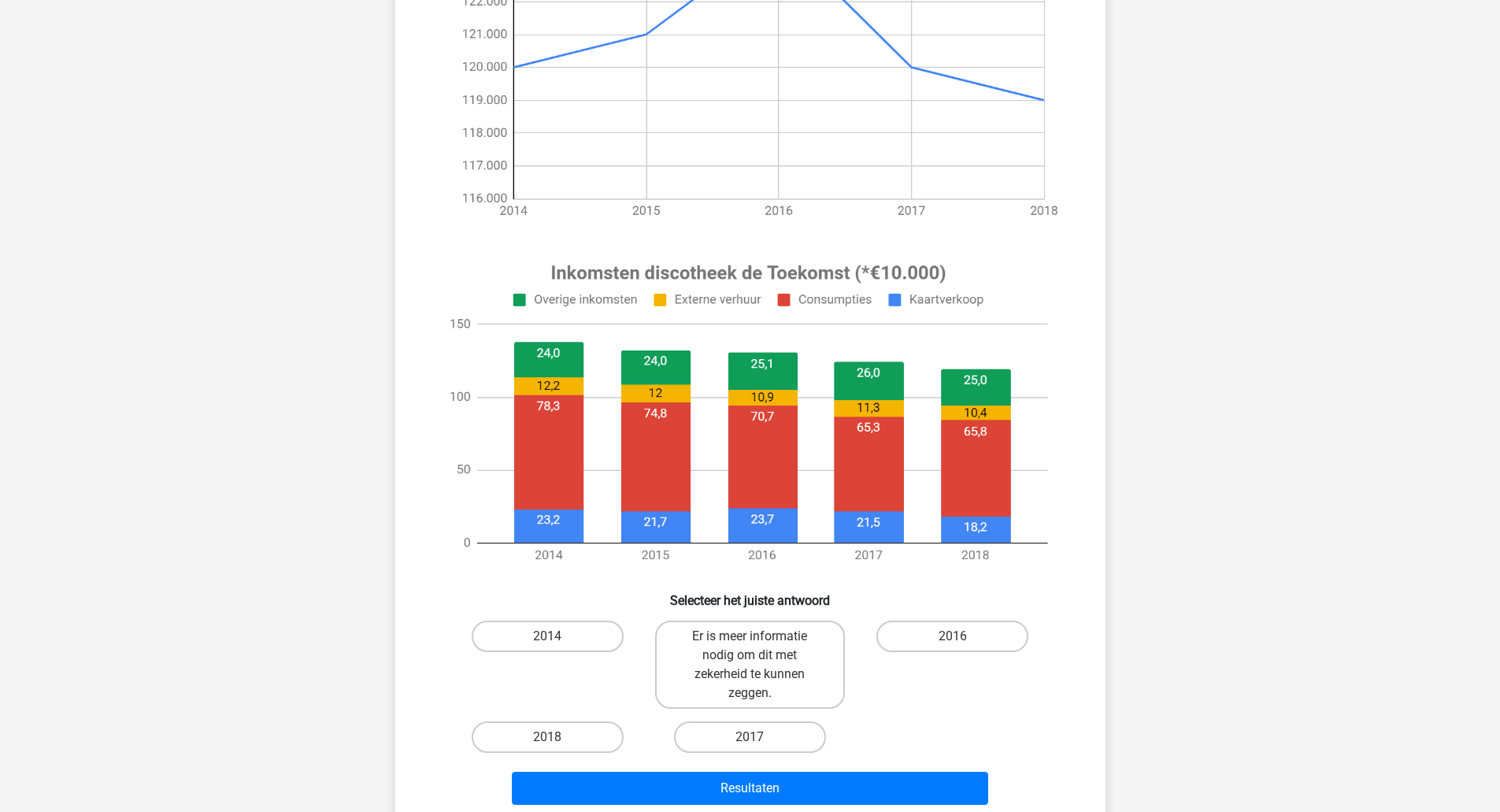
scroll to position [359, 0]
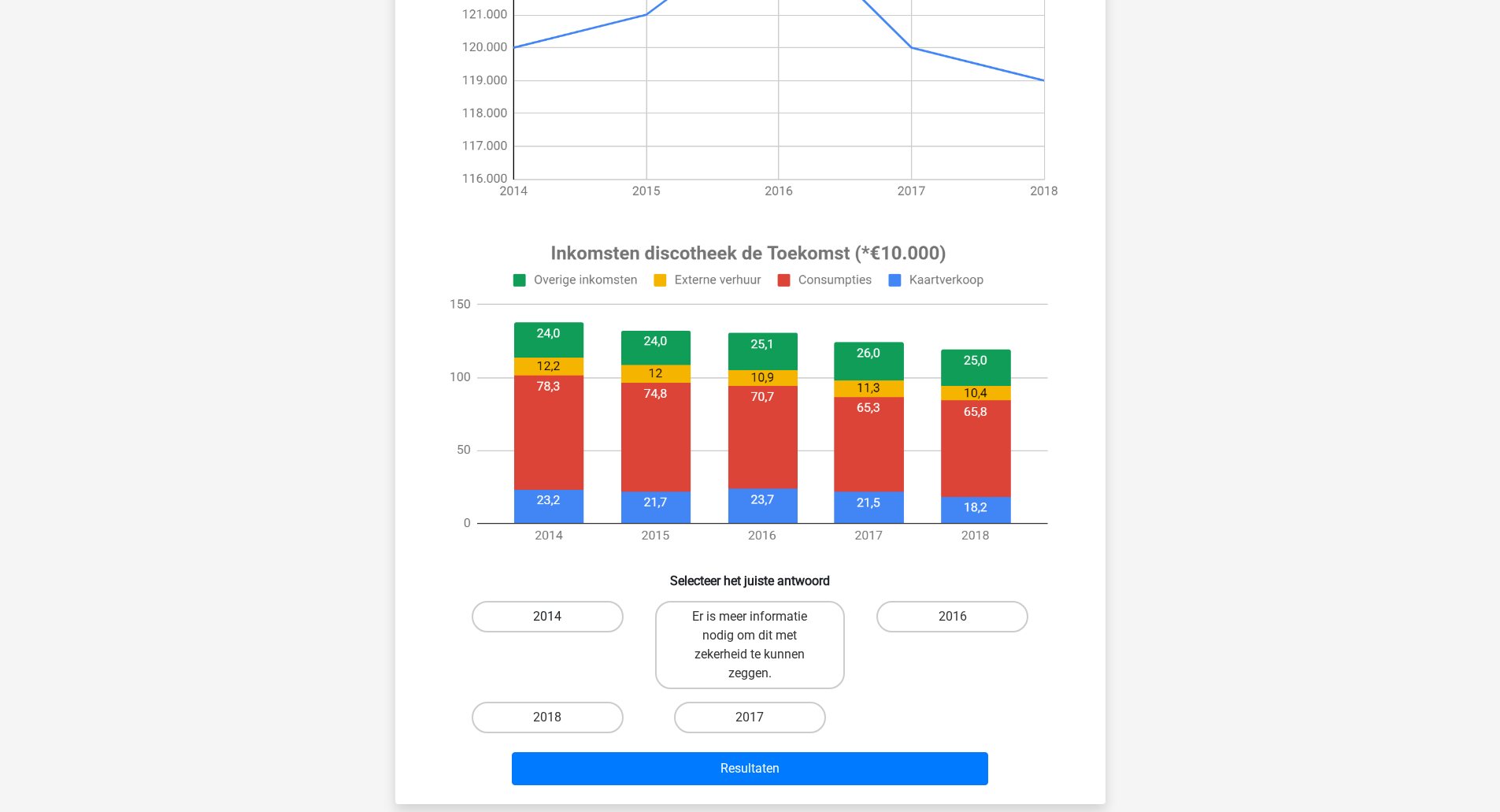
click at [589, 618] on label "2014" at bounding box center [547, 616] width 152 height 31
click at [558, 618] on input "2014" at bounding box center [552, 621] width 10 height 10
radio input "true"
click at [641, 779] on button "Resultaten" at bounding box center [750, 768] width 476 height 33
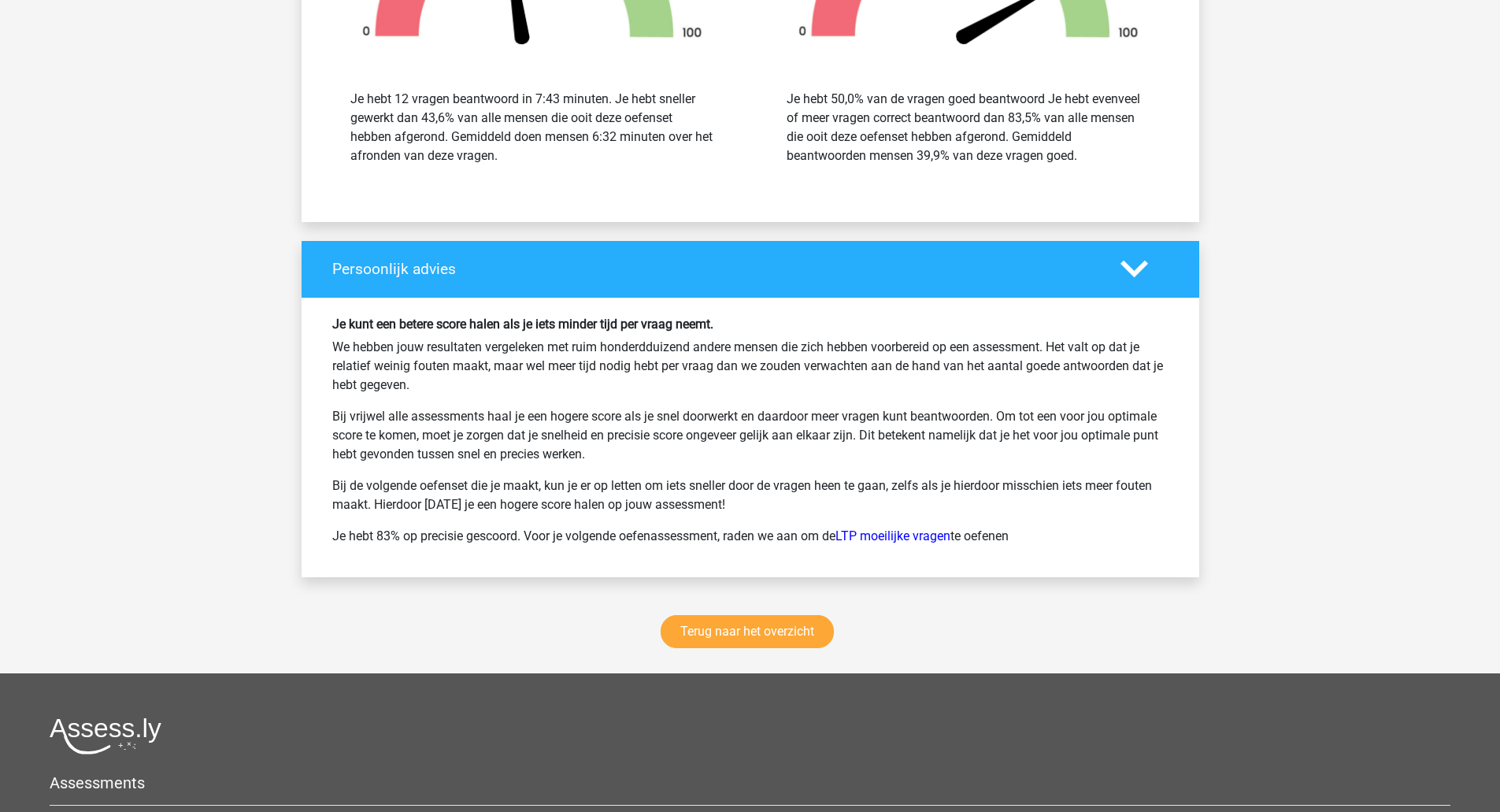
scroll to position [2299, 0]
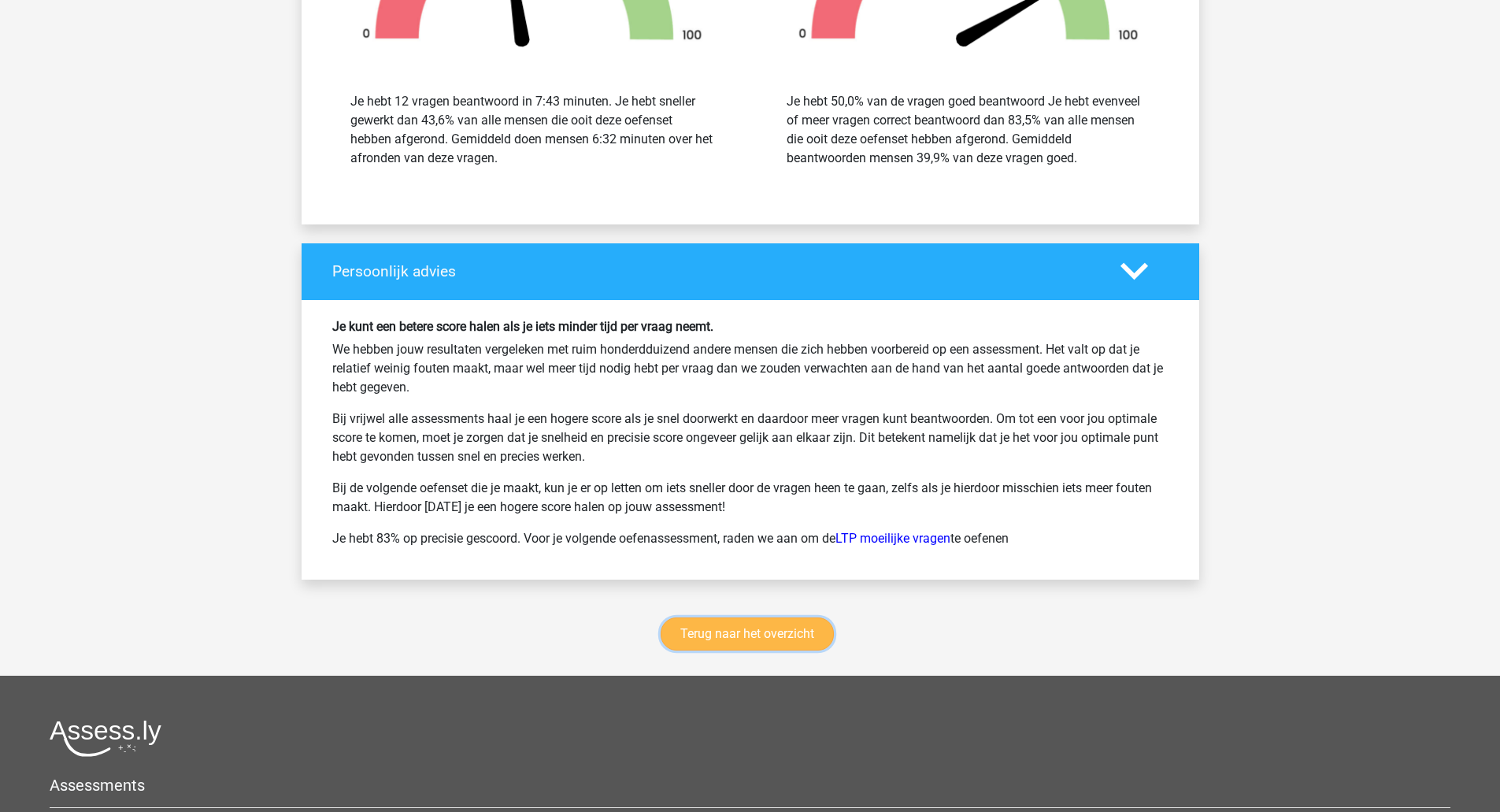
click at [773, 645] on link "Terug naar het overzicht" at bounding box center [747, 633] width 174 height 33
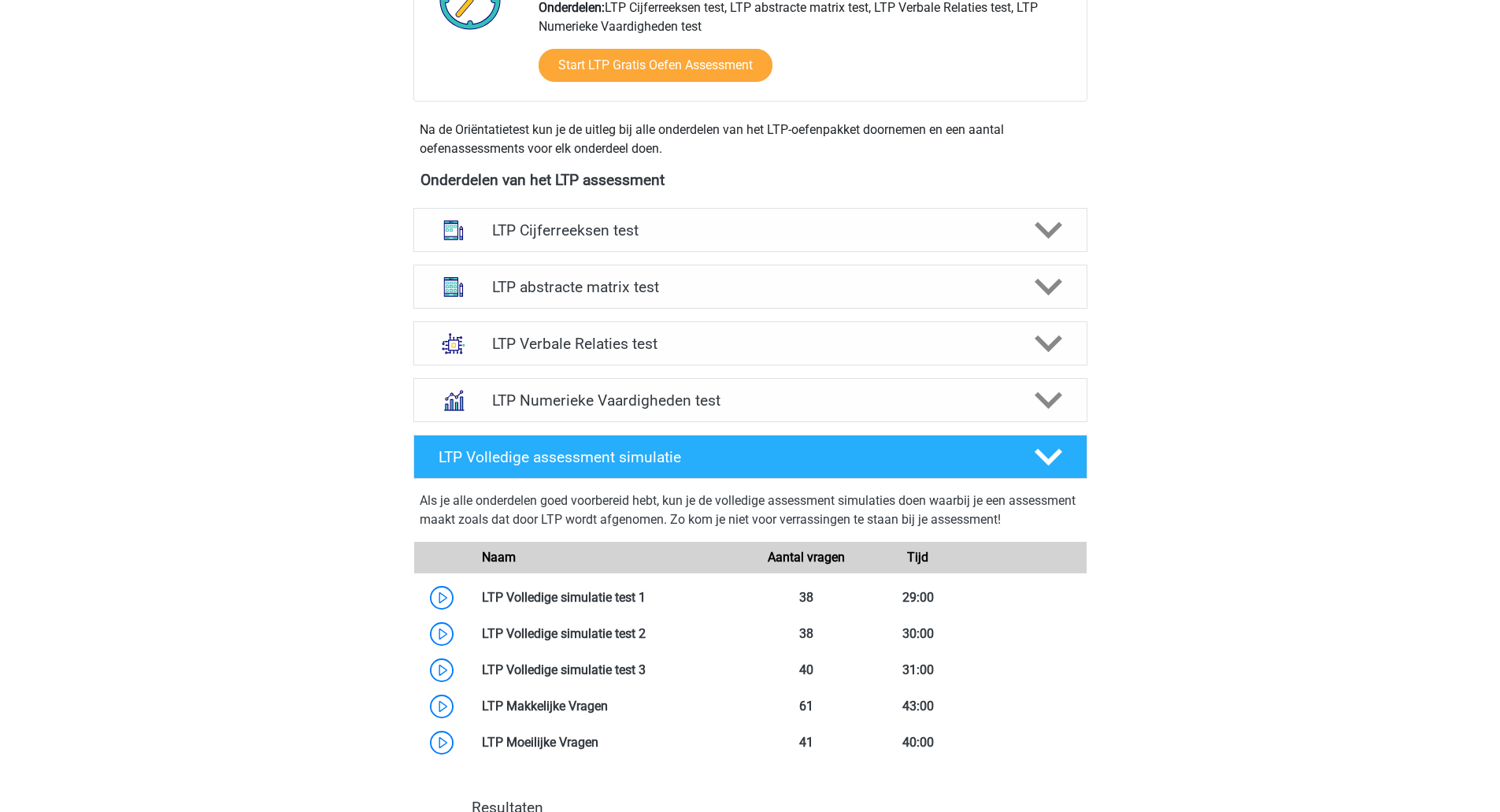
scroll to position [467, 0]
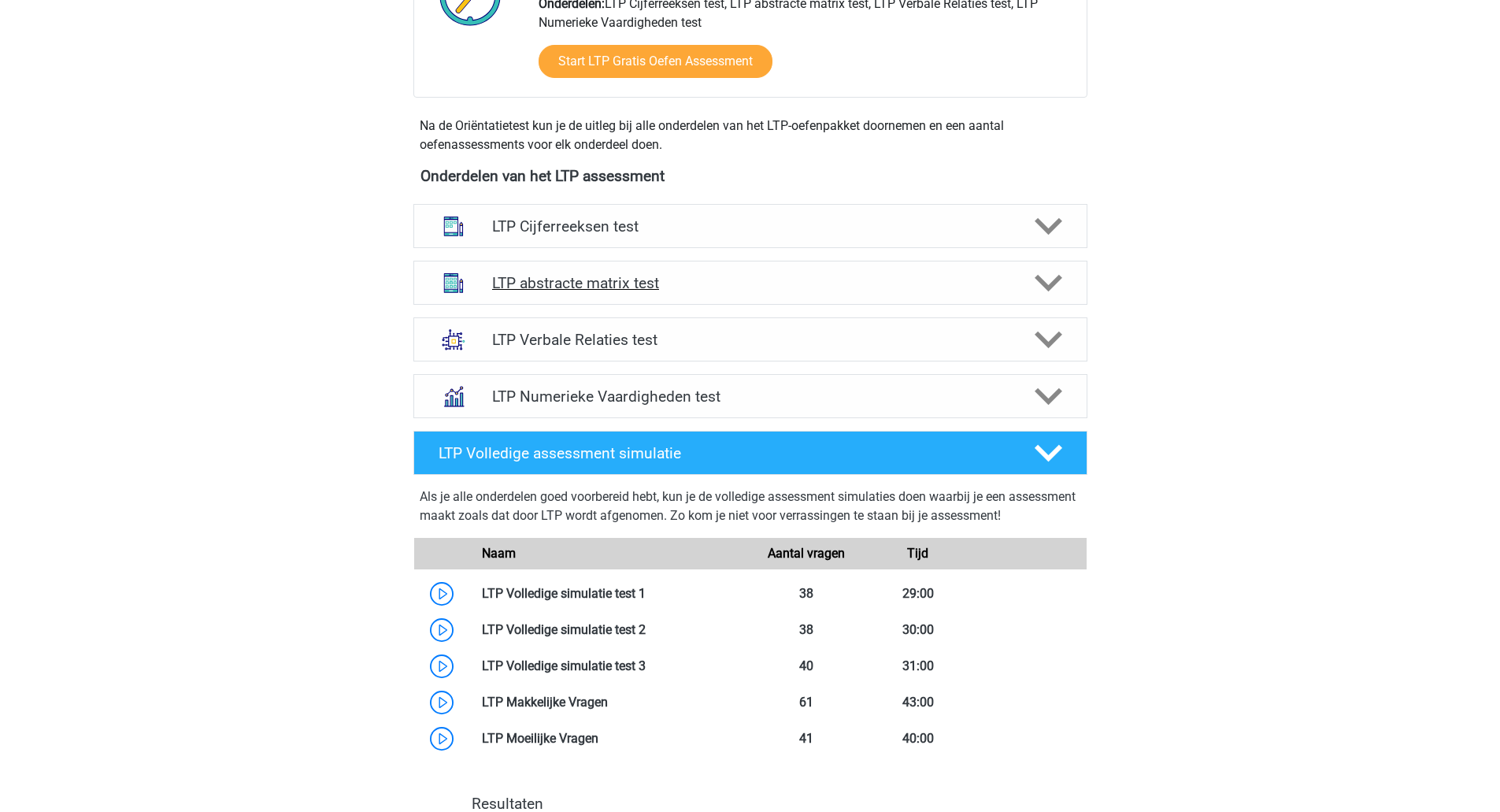
click at [1055, 297] on div "LTP abstracte matrix test" at bounding box center [750, 283] width 674 height 44
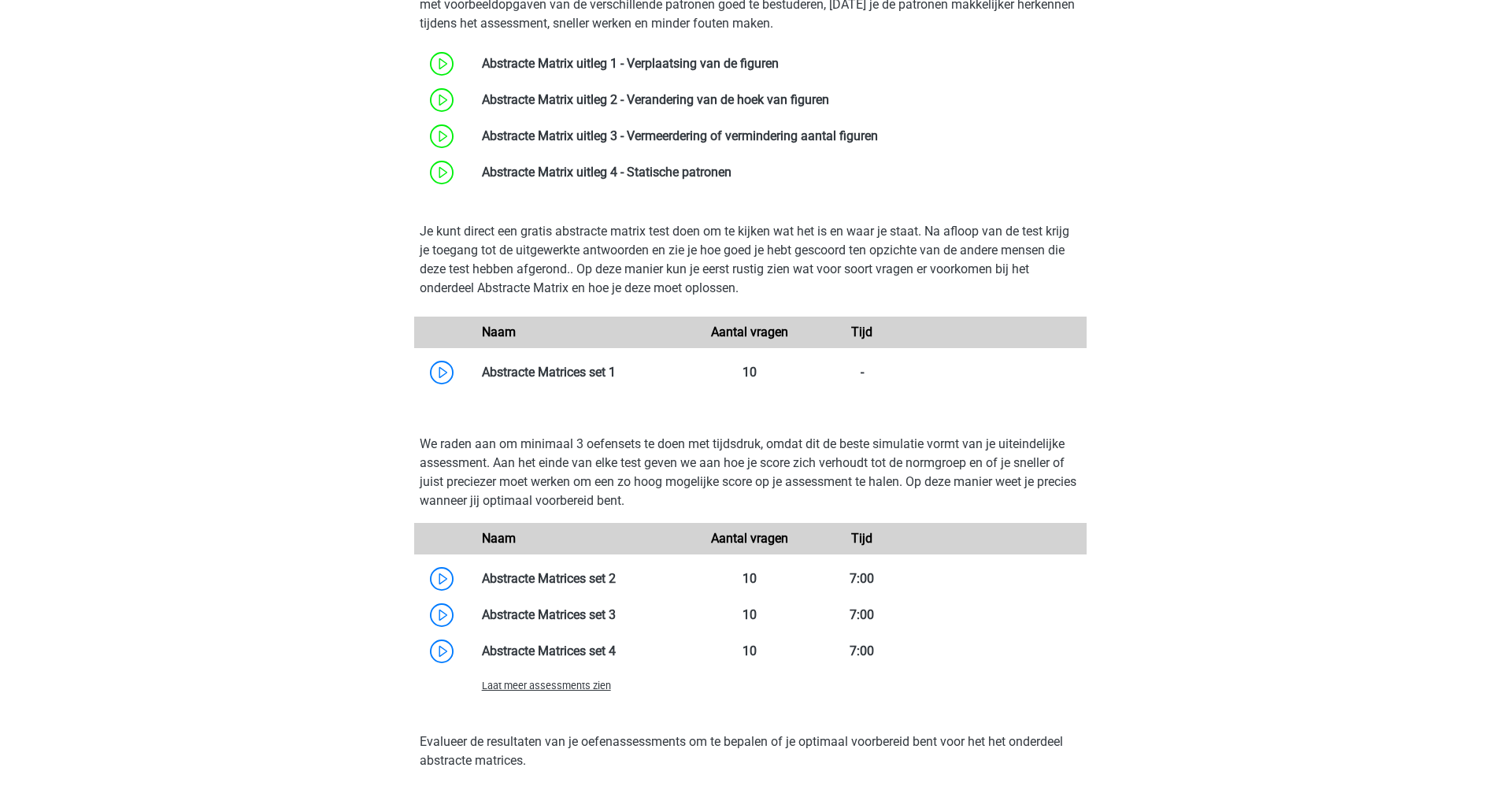
scroll to position [810, 0]
click at [615, 378] on link at bounding box center [615, 371] width 0 height 15
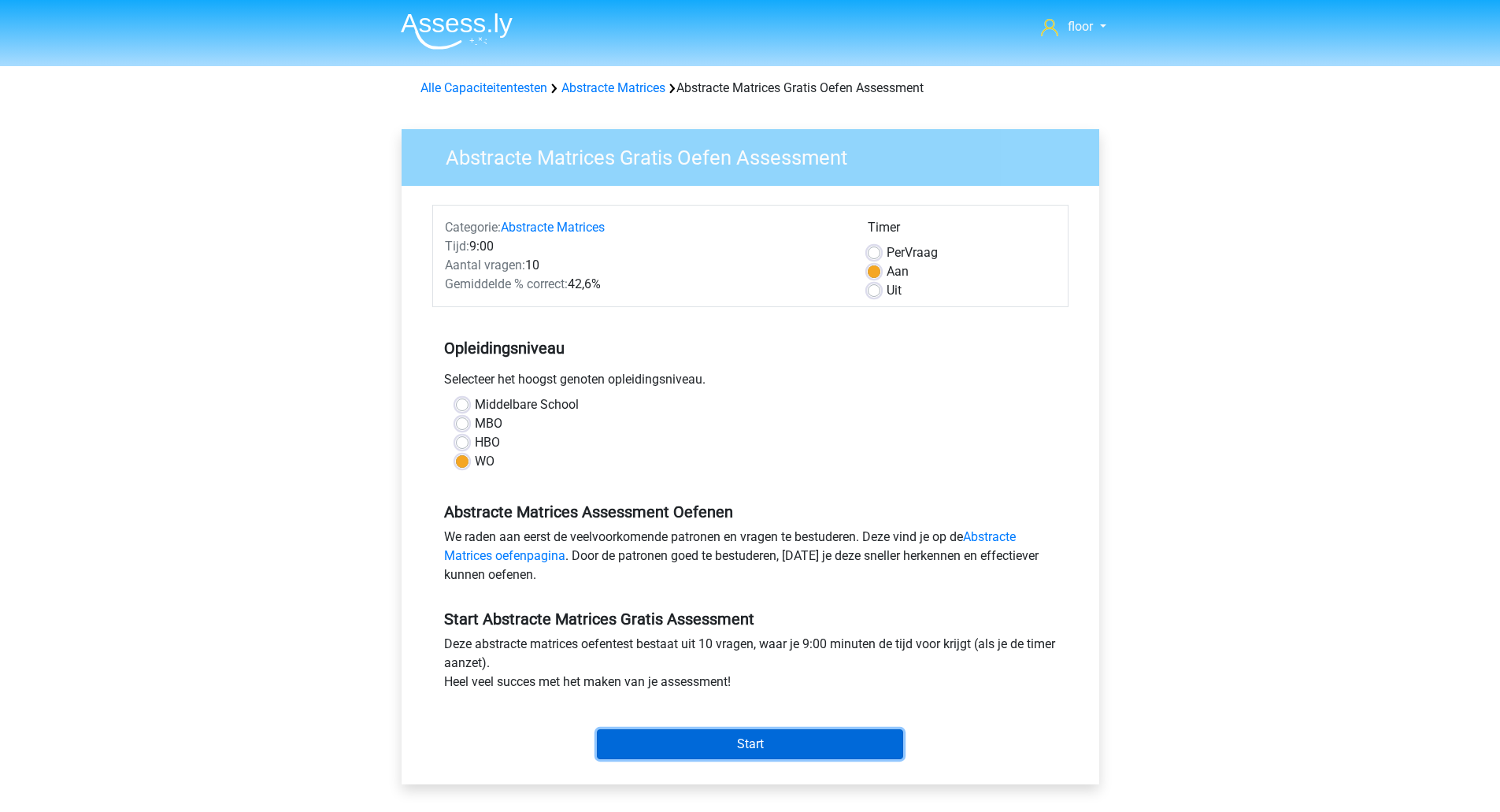
click at [719, 749] on input "Start" at bounding box center [750, 744] width 306 height 30
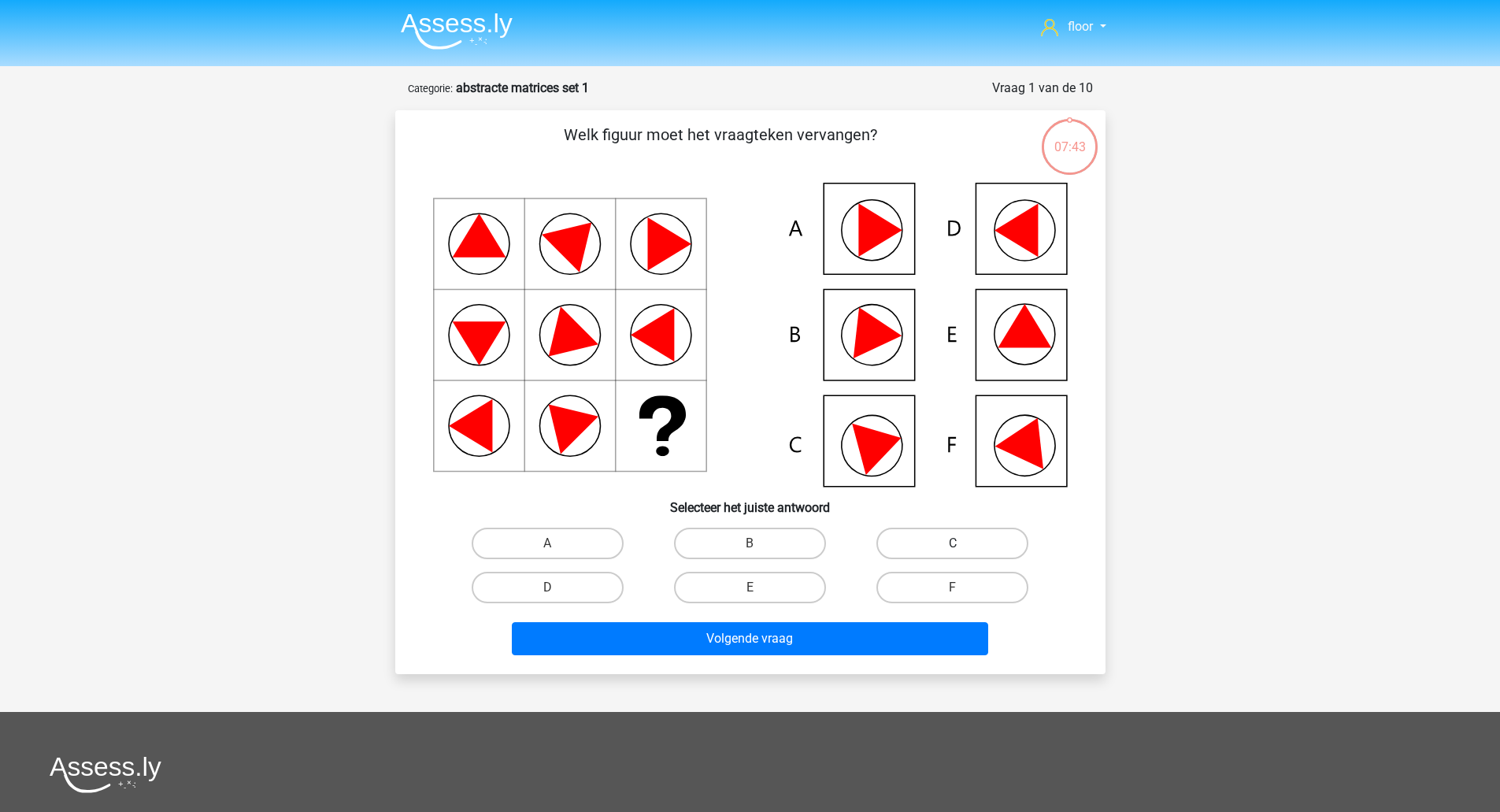
click at [982, 551] on label "C" at bounding box center [952, 543] width 152 height 31
click at [963, 551] on input "C" at bounding box center [958, 548] width 10 height 10
radio input "true"
click at [856, 633] on button "Volgende vraag" at bounding box center [750, 638] width 476 height 33
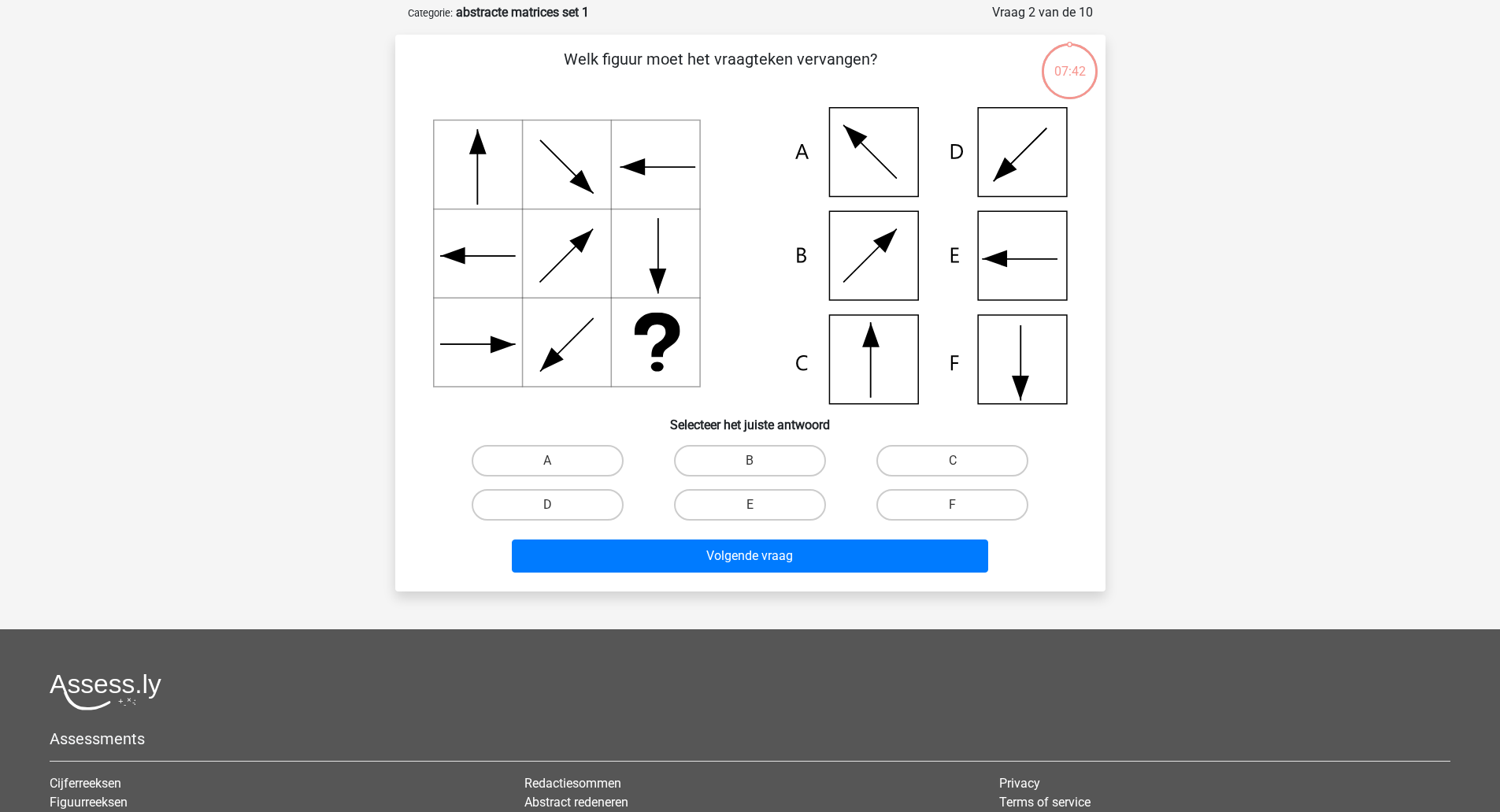
scroll to position [79, 0]
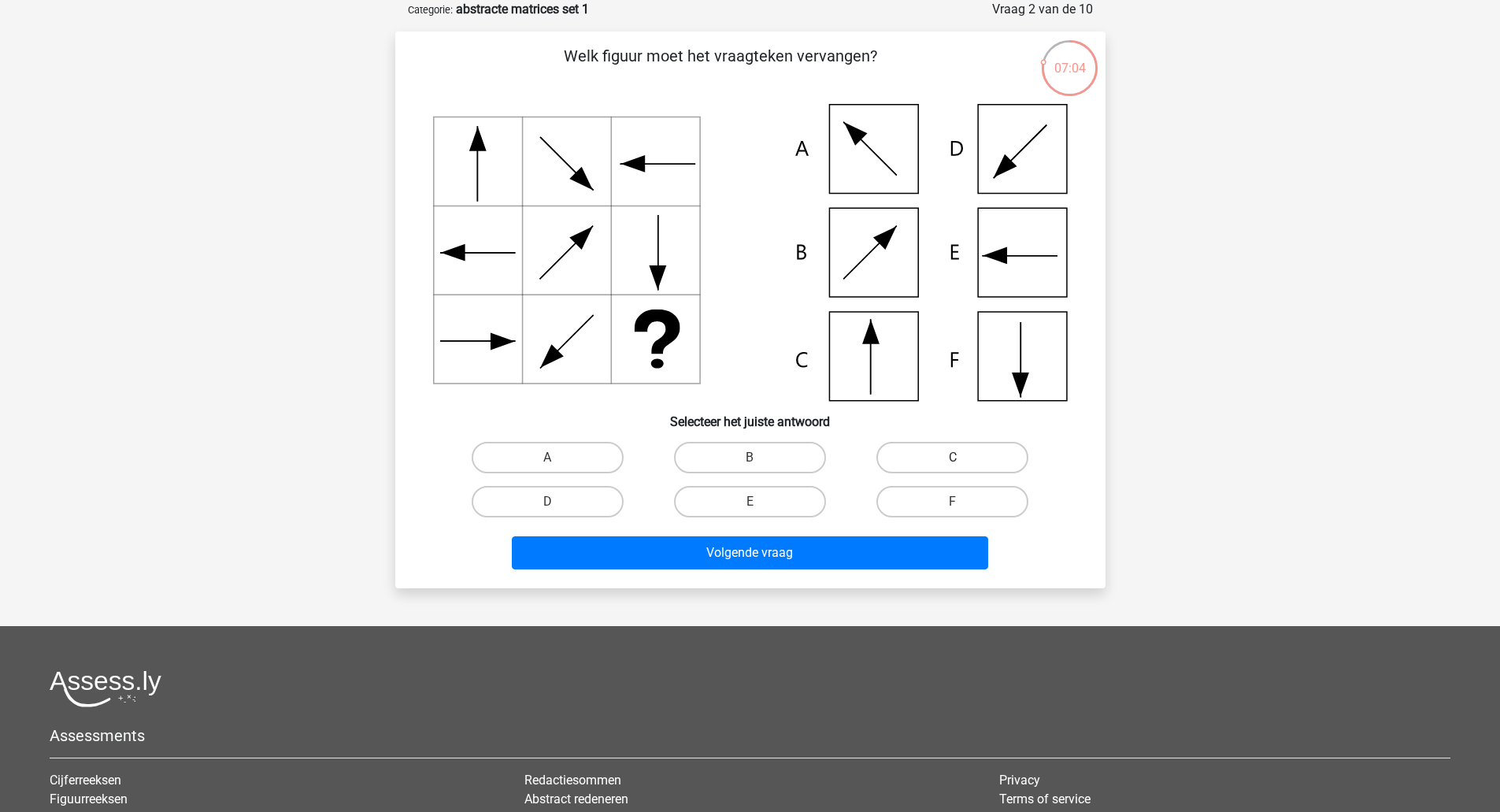
click at [1004, 445] on label "C" at bounding box center [952, 457] width 152 height 31
click at [963, 457] on input "C" at bounding box center [958, 462] width 10 height 10
radio input "true"
click at [908, 559] on button "Volgende vraag" at bounding box center [750, 553] width 476 height 33
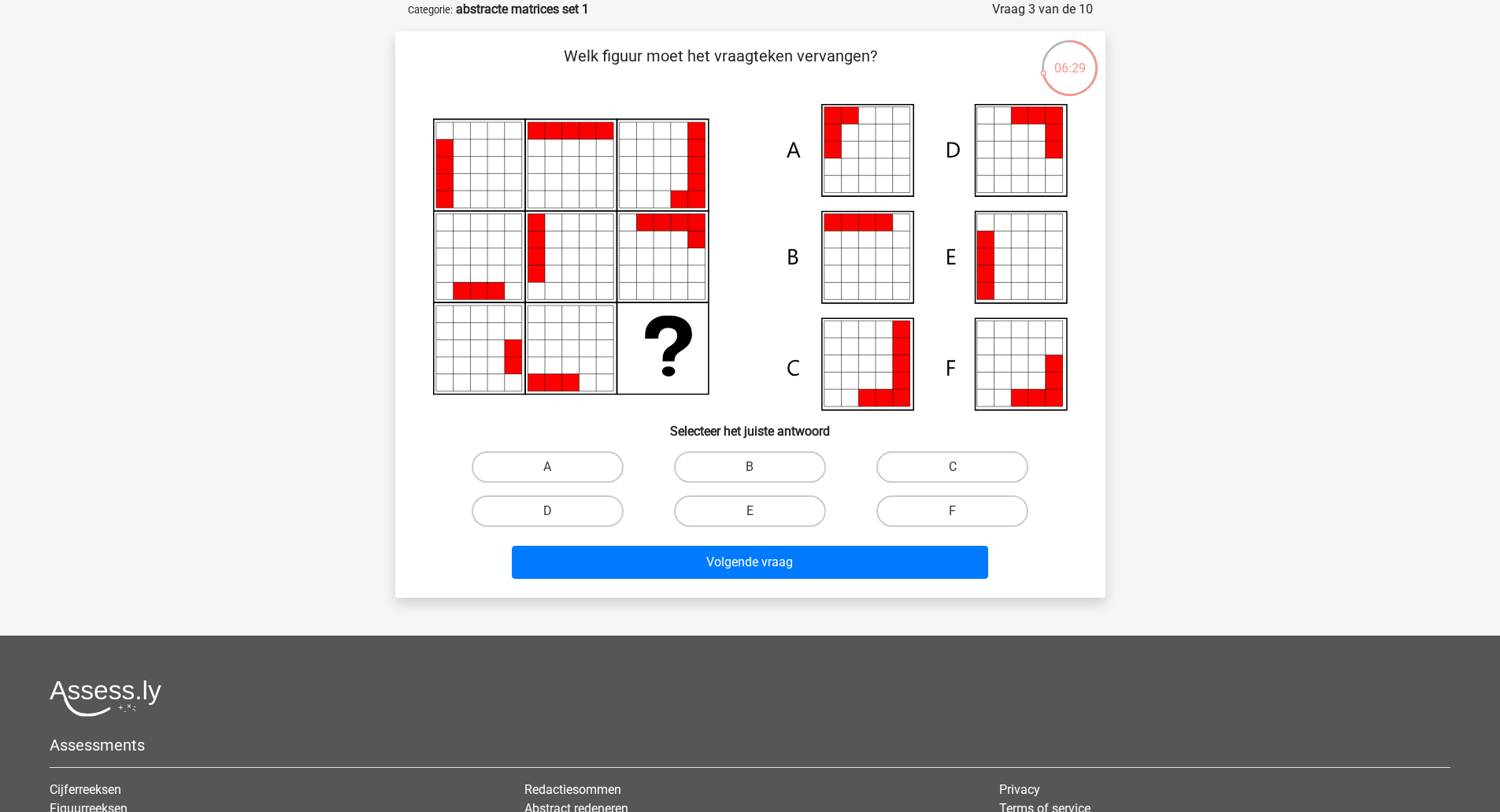
click at [745, 516] on label "E" at bounding box center [750, 511] width 152 height 31
click at [750, 516] on input "E" at bounding box center [755, 516] width 10 height 10
radio input "true"
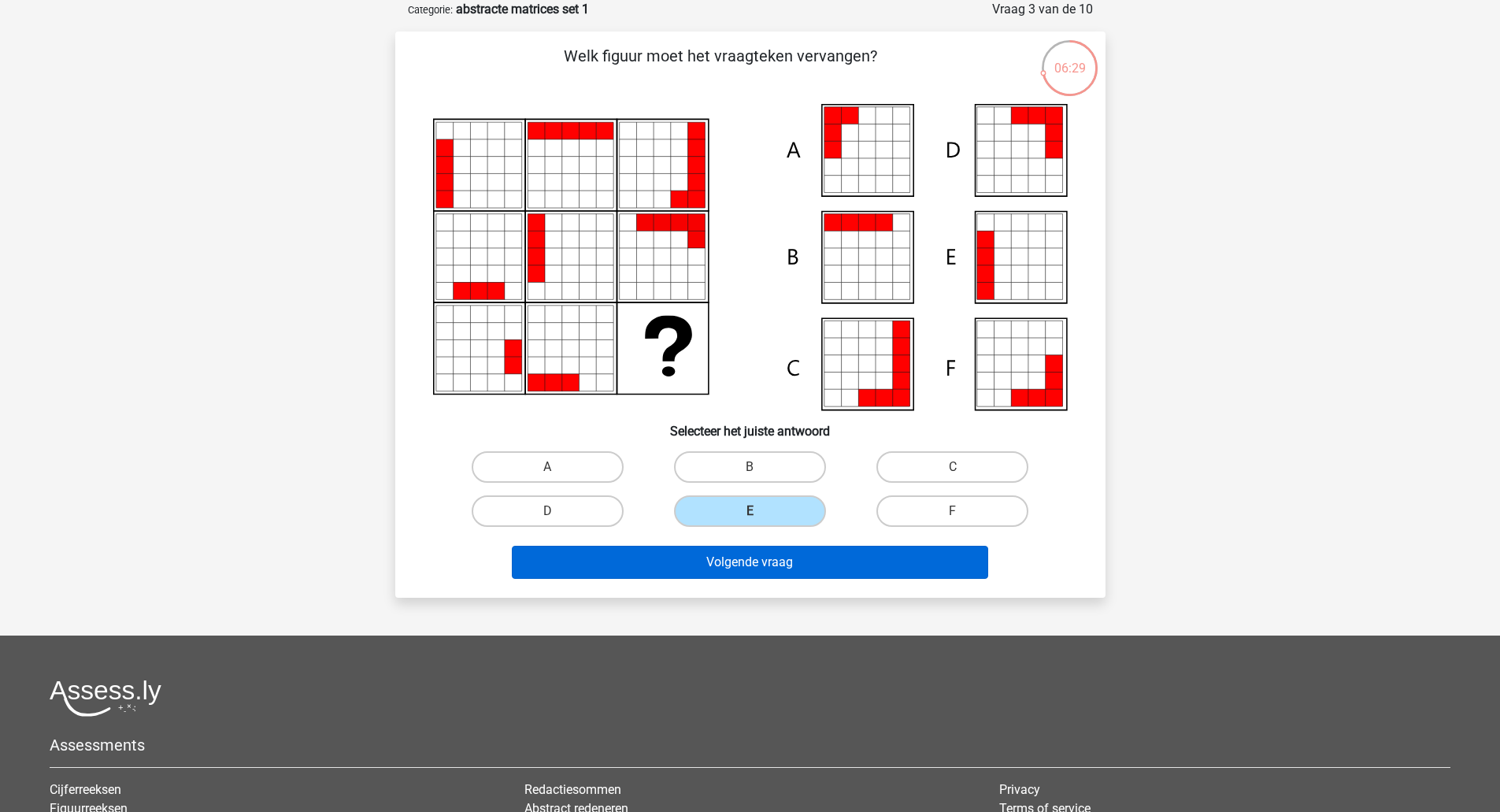
click at [786, 568] on button "Volgende vraag" at bounding box center [750, 562] width 476 height 33
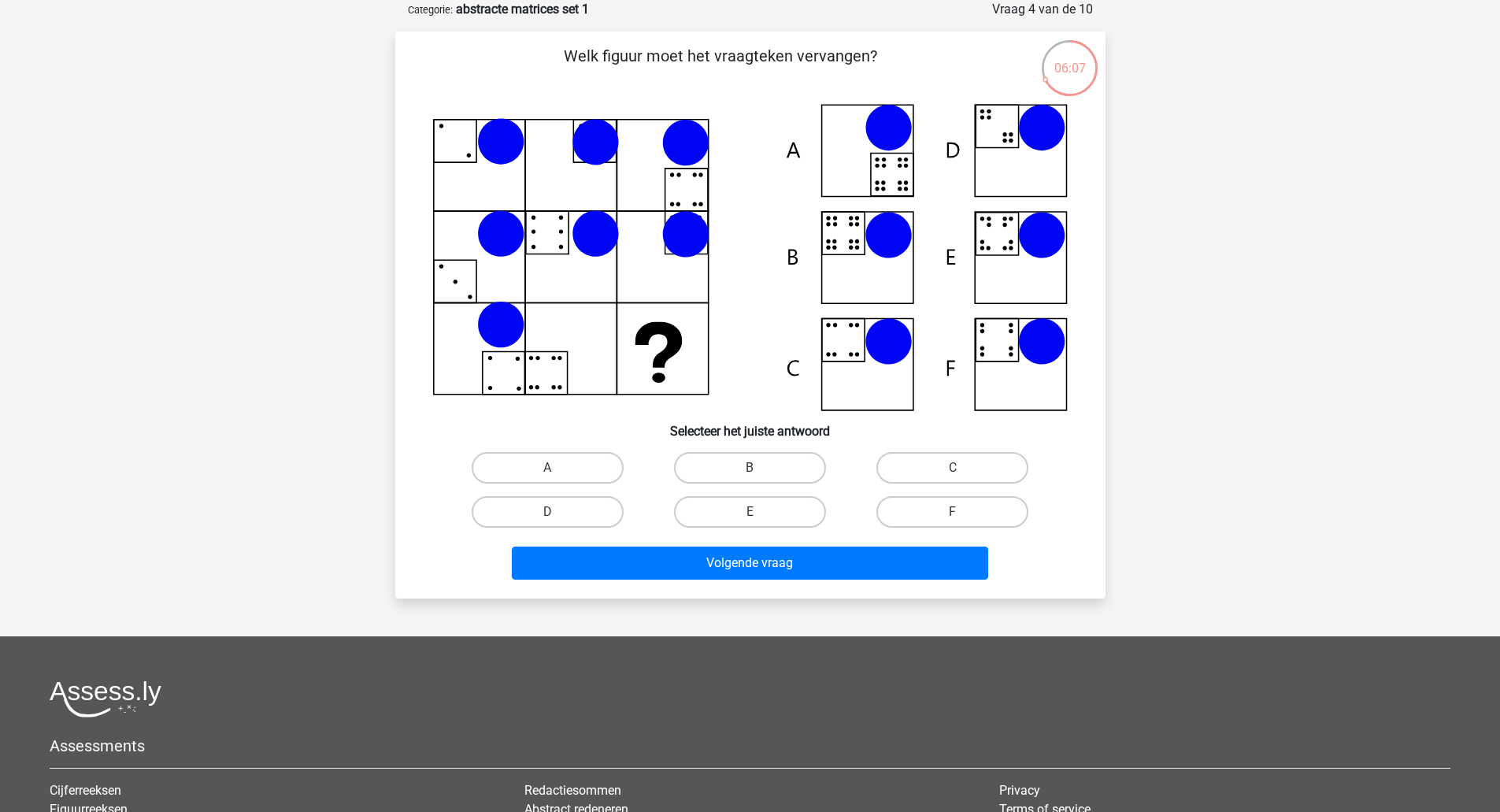
click at [591, 522] on label "D" at bounding box center [547, 512] width 152 height 31
click at [558, 522] on input "D" at bounding box center [552, 517] width 10 height 10
radio input "true"
click at [768, 522] on label "E" at bounding box center [750, 512] width 152 height 31
click at [760, 522] on input "E" at bounding box center [755, 517] width 10 height 10
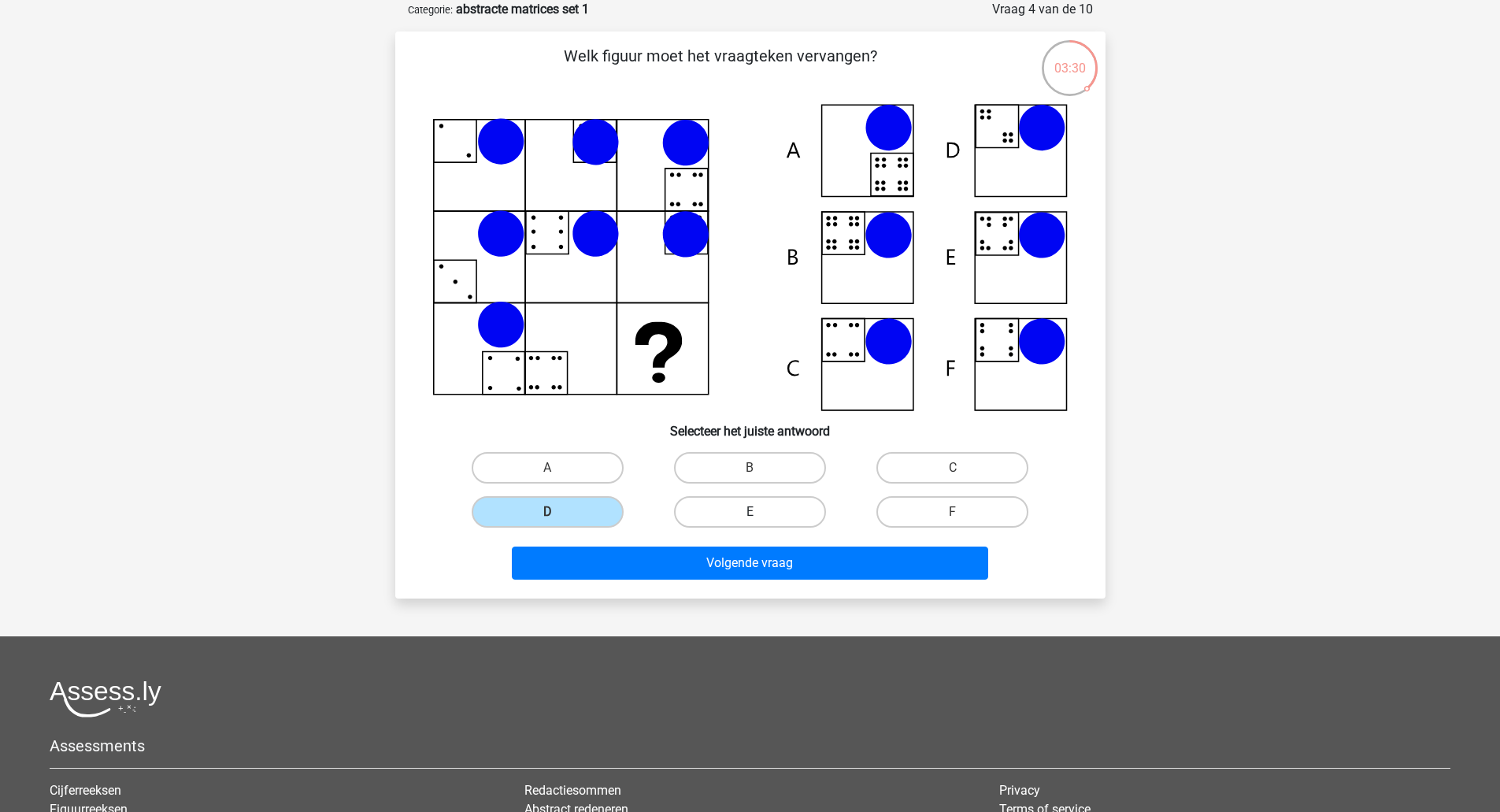
radio input "true"
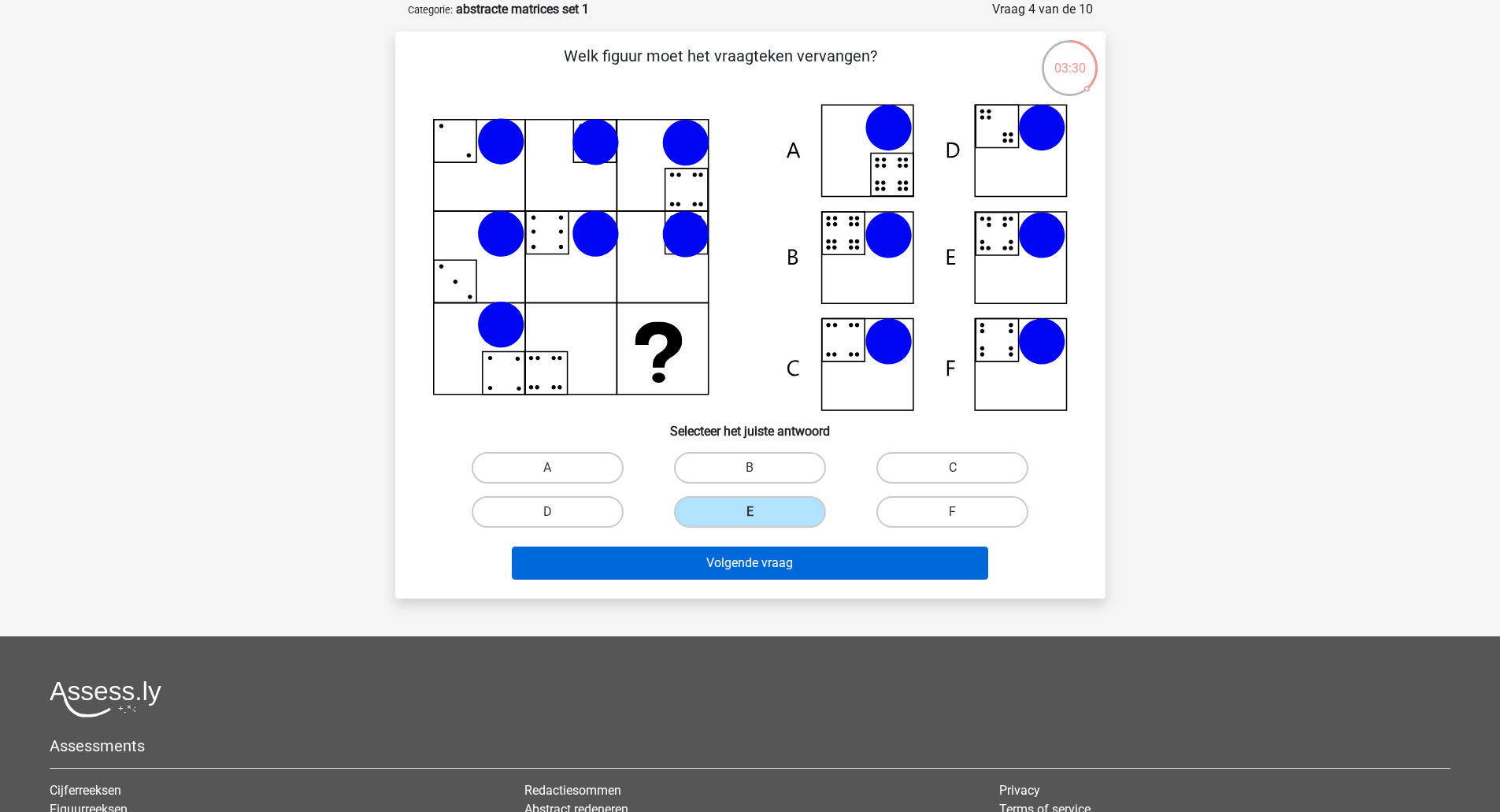
click at [788, 577] on button "Volgende vraag" at bounding box center [750, 563] width 476 height 33
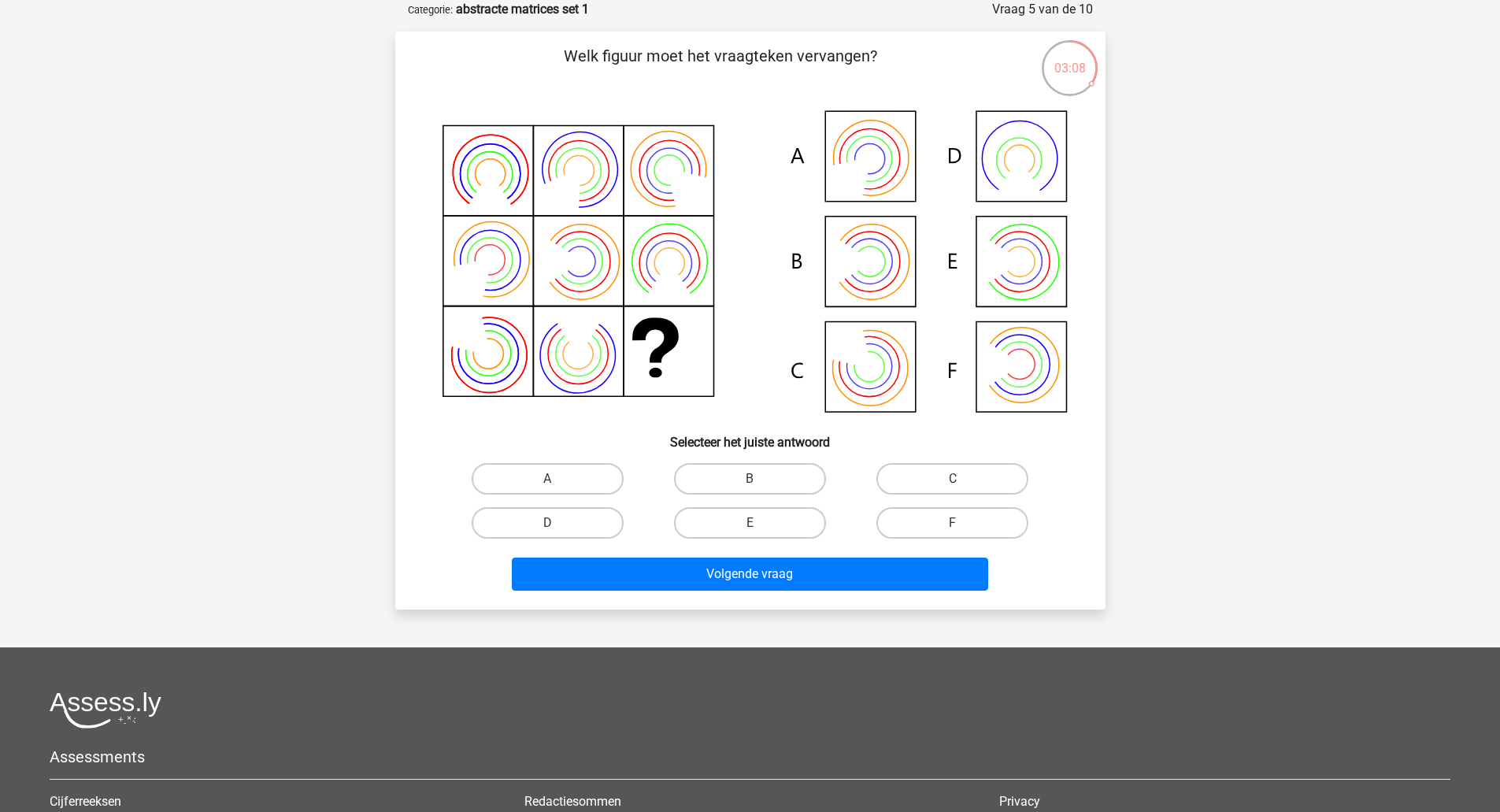
click at [587, 484] on label "A" at bounding box center [547, 479] width 152 height 31
click at [558, 484] on input "A" at bounding box center [552, 484] width 10 height 10
radio input "true"
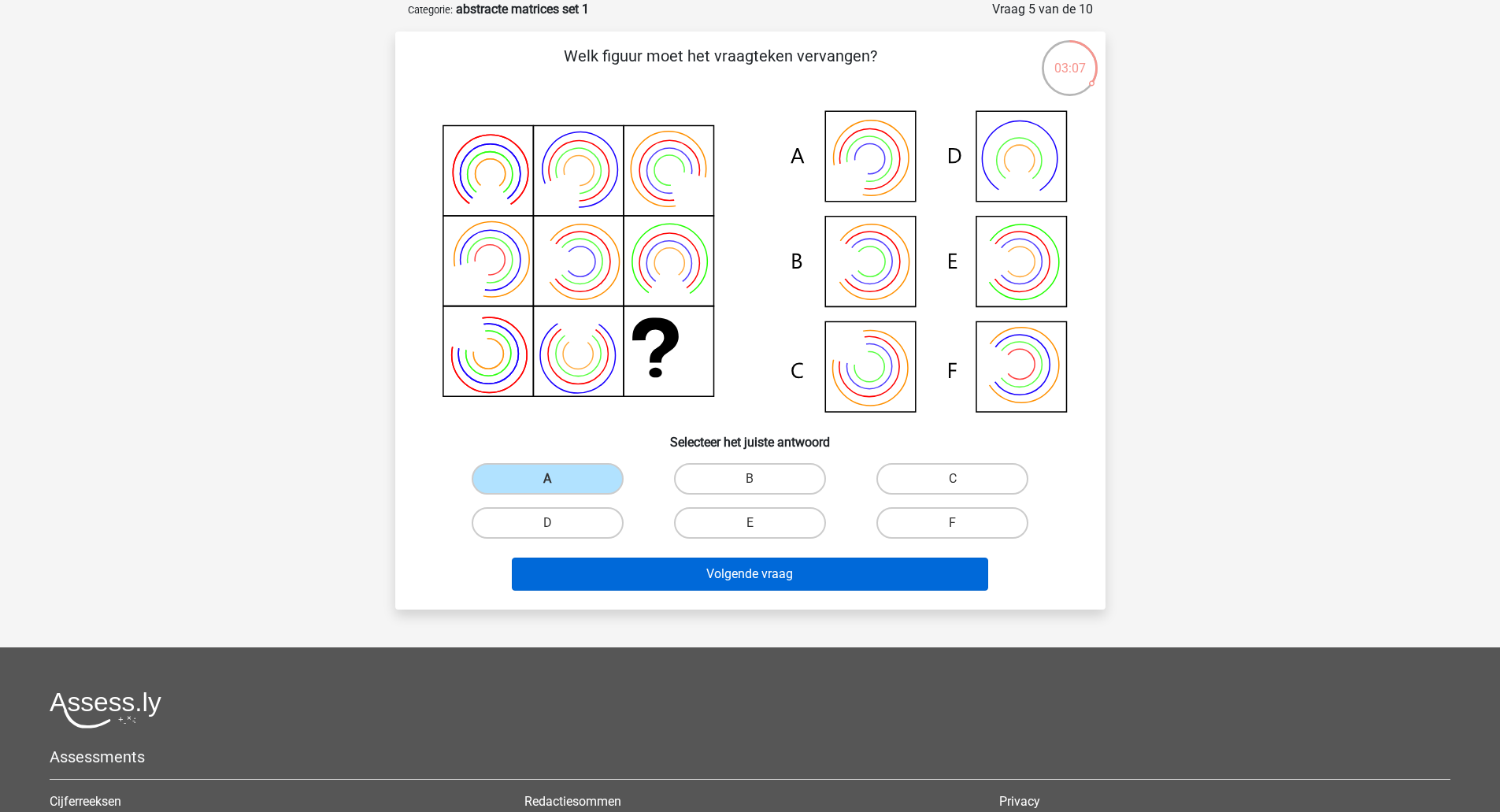
click at [702, 573] on button "Volgende vraag" at bounding box center [750, 574] width 476 height 33
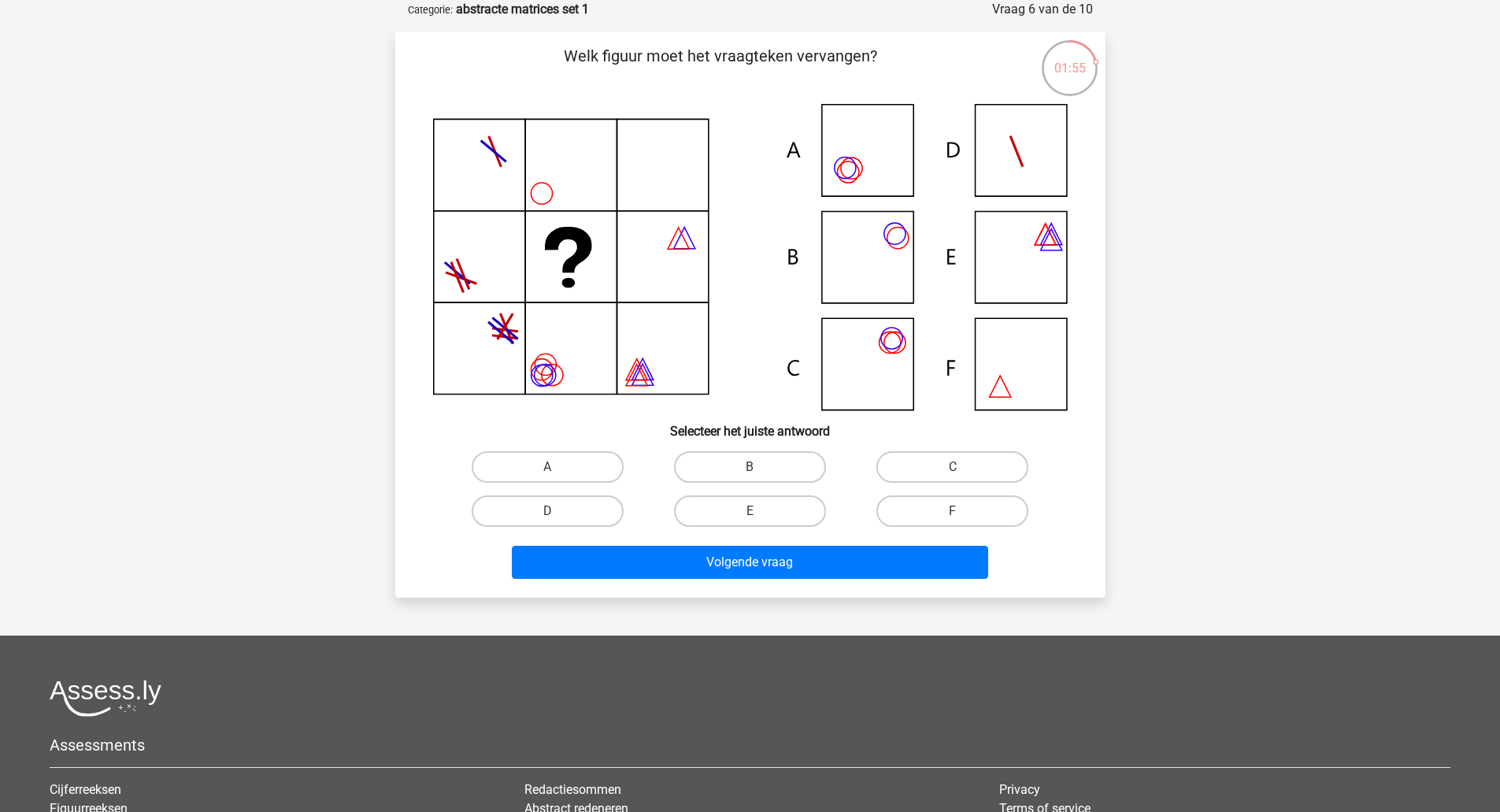
click at [964, 459] on label "C" at bounding box center [952, 466] width 152 height 31
click at [963, 467] on input "C" at bounding box center [958, 472] width 10 height 10
radio input "true"
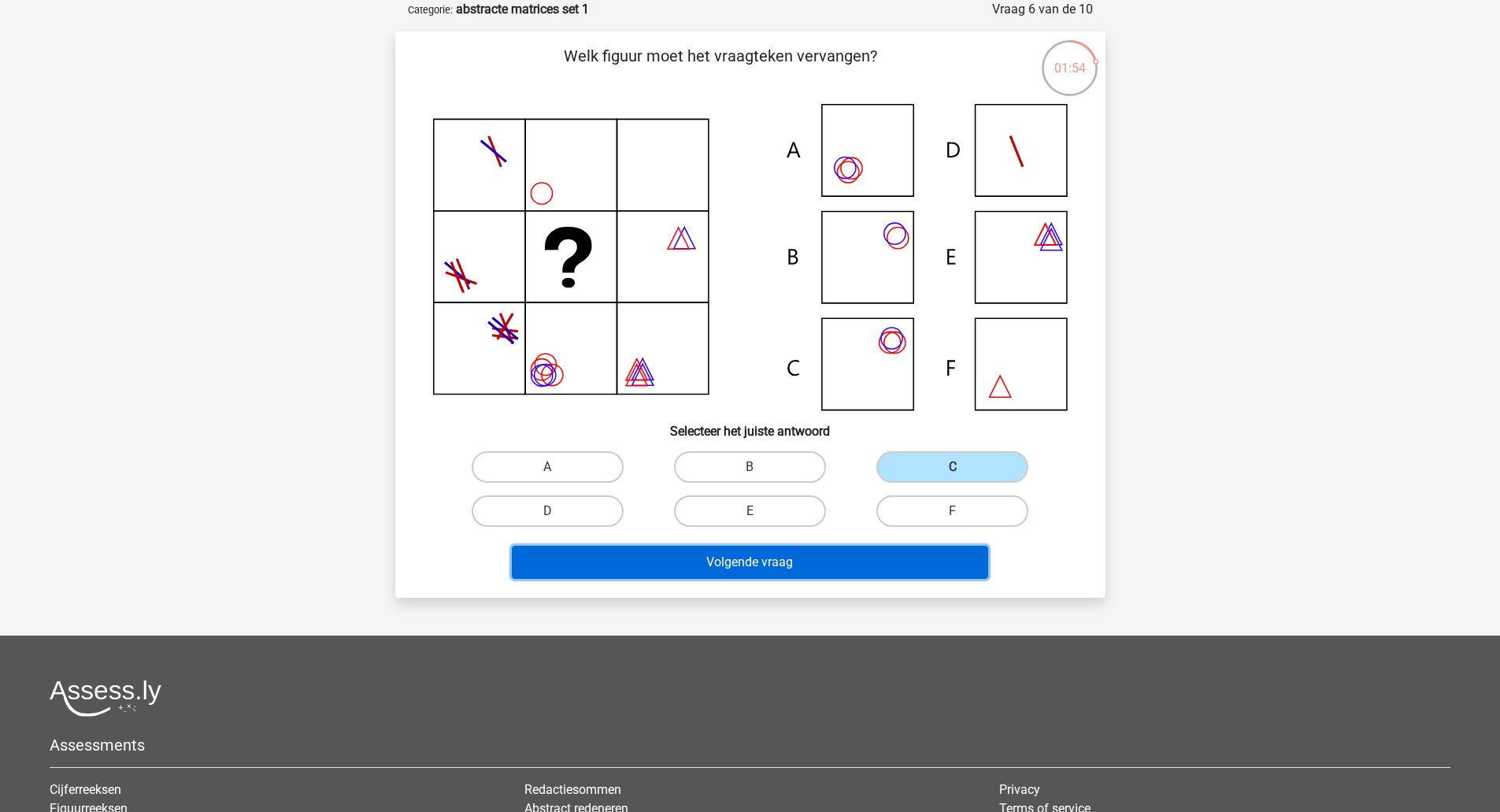
click at [813, 555] on button "Volgende vraag" at bounding box center [750, 562] width 476 height 33
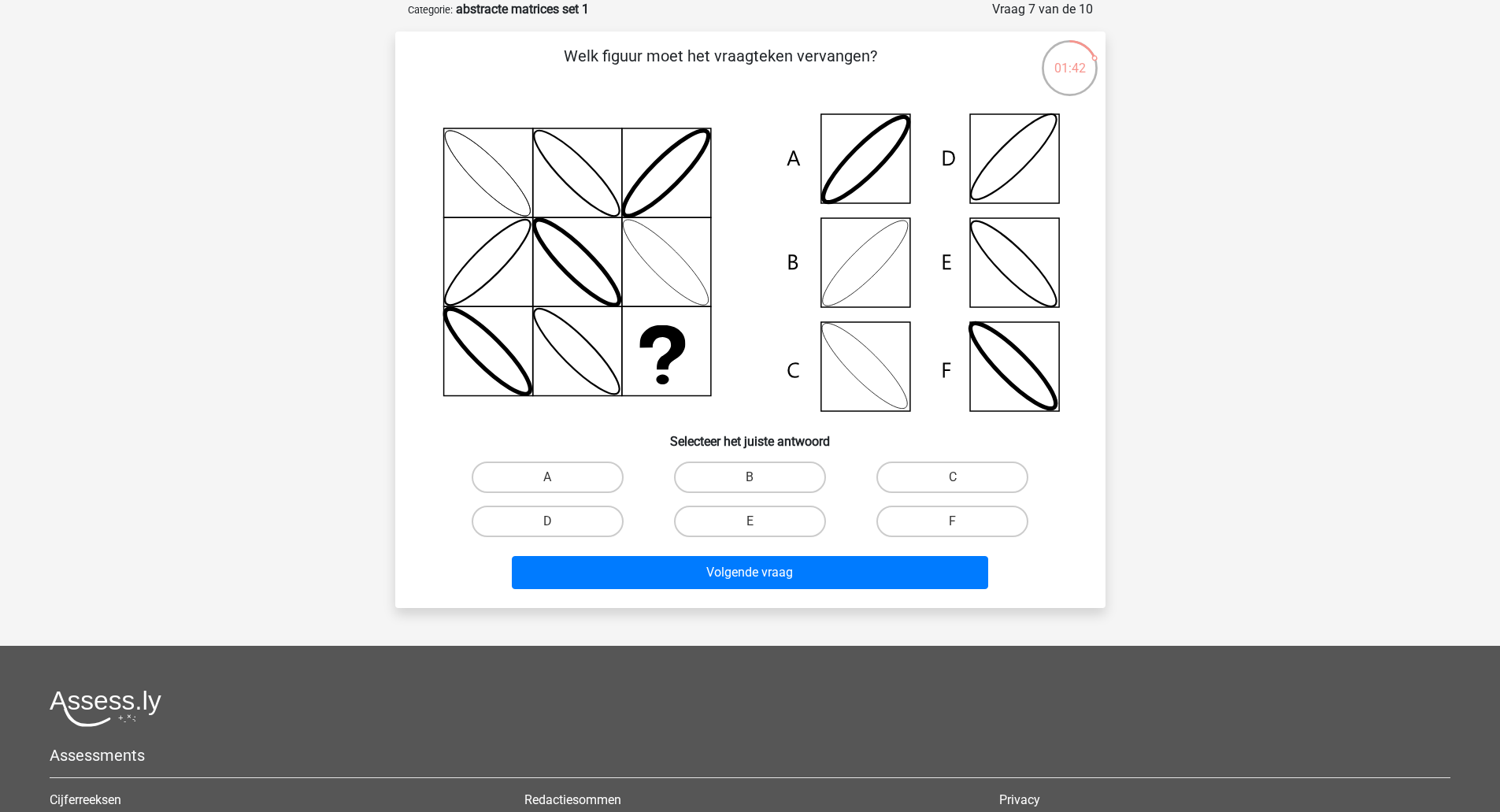
click at [768, 485] on label "B" at bounding box center [750, 477] width 152 height 31
click at [760, 485] on input "B" at bounding box center [755, 482] width 10 height 10
radio input "true"
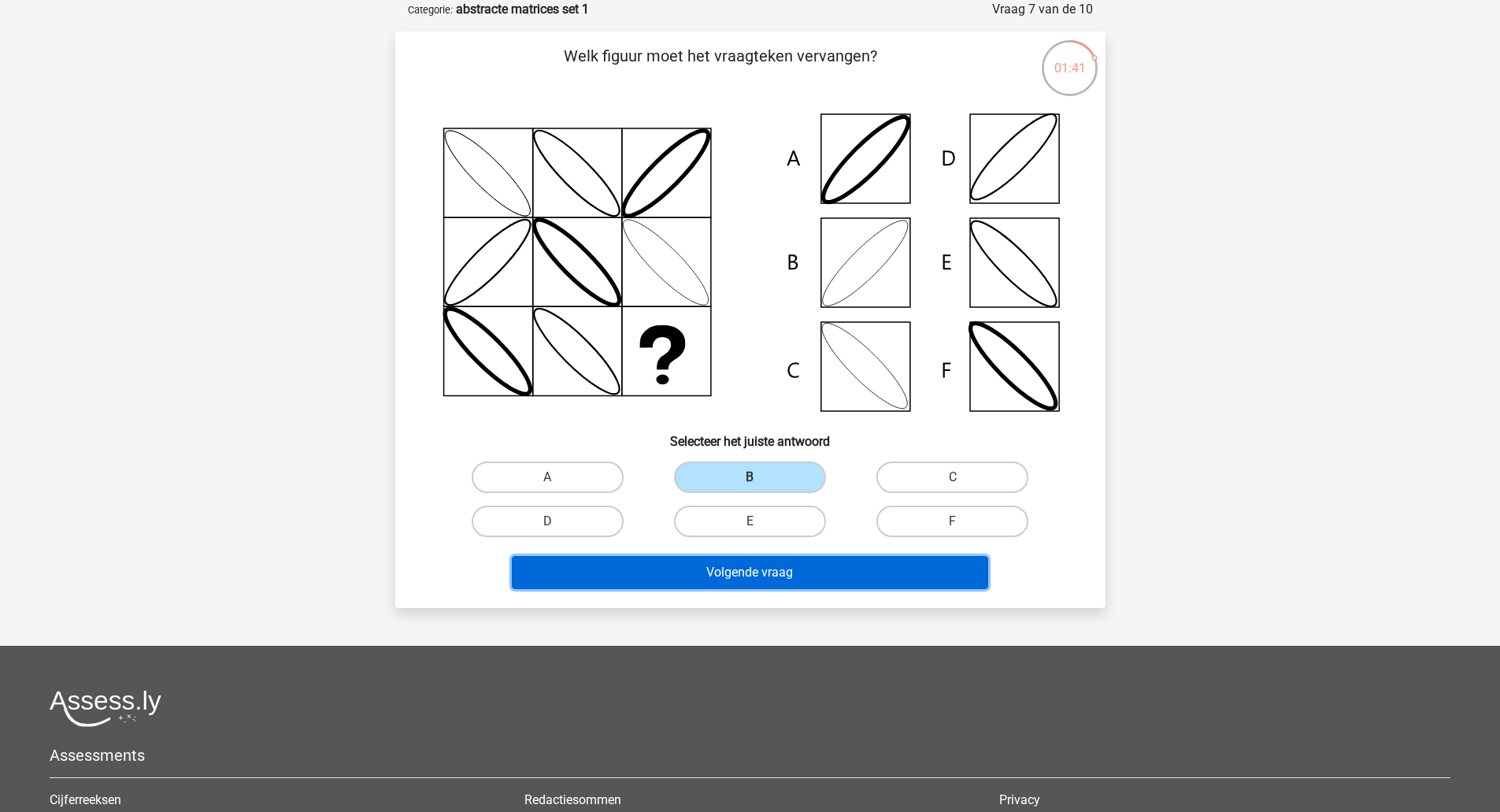
click at [761, 573] on button "Volgende vraag" at bounding box center [750, 573] width 476 height 33
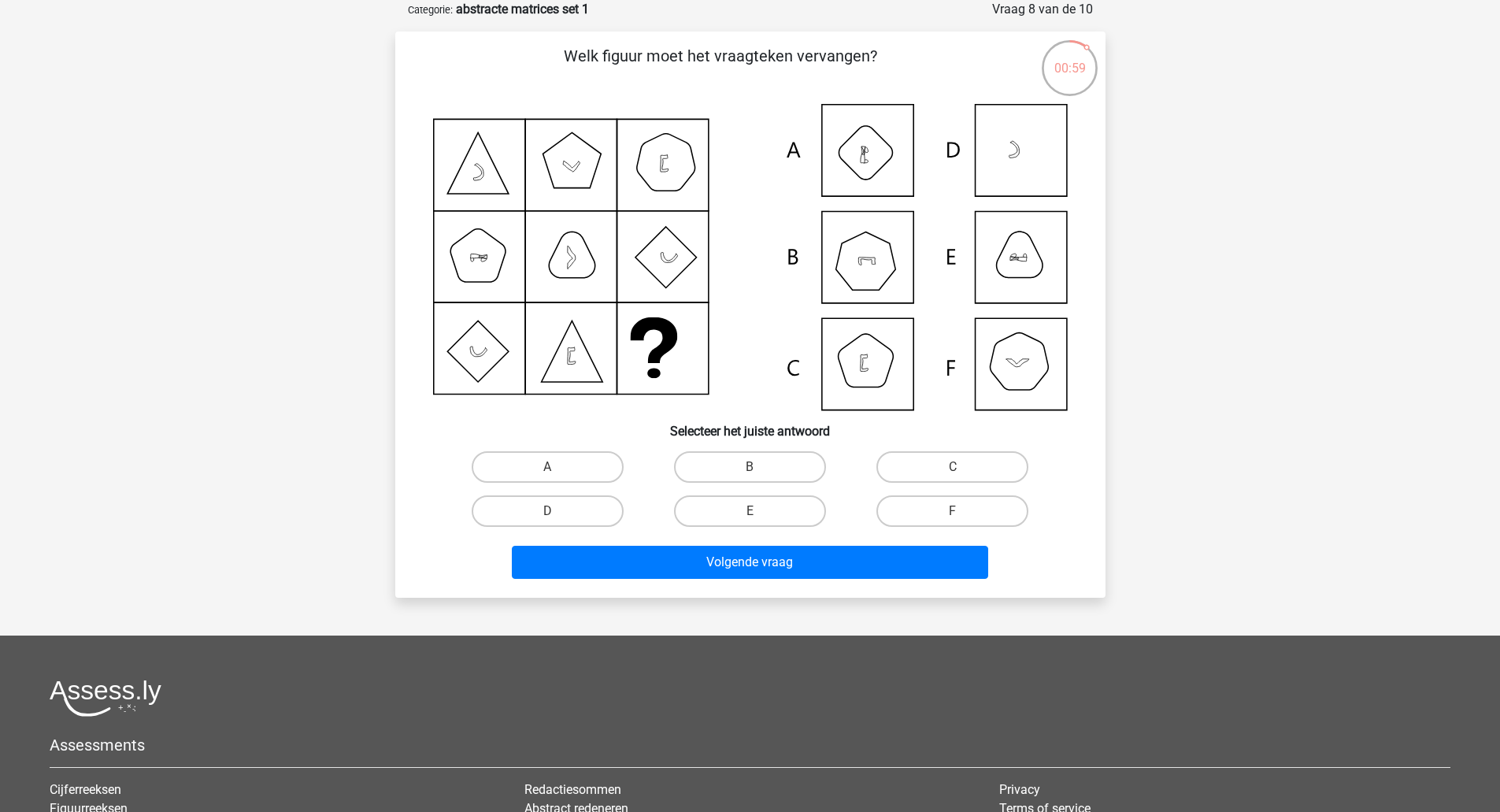
click at [970, 521] on label "F" at bounding box center [952, 511] width 152 height 31
click at [963, 521] on input "F" at bounding box center [958, 516] width 10 height 10
radio input "true"
click at [754, 516] on input "E" at bounding box center [755, 516] width 10 height 10
radio input "true"
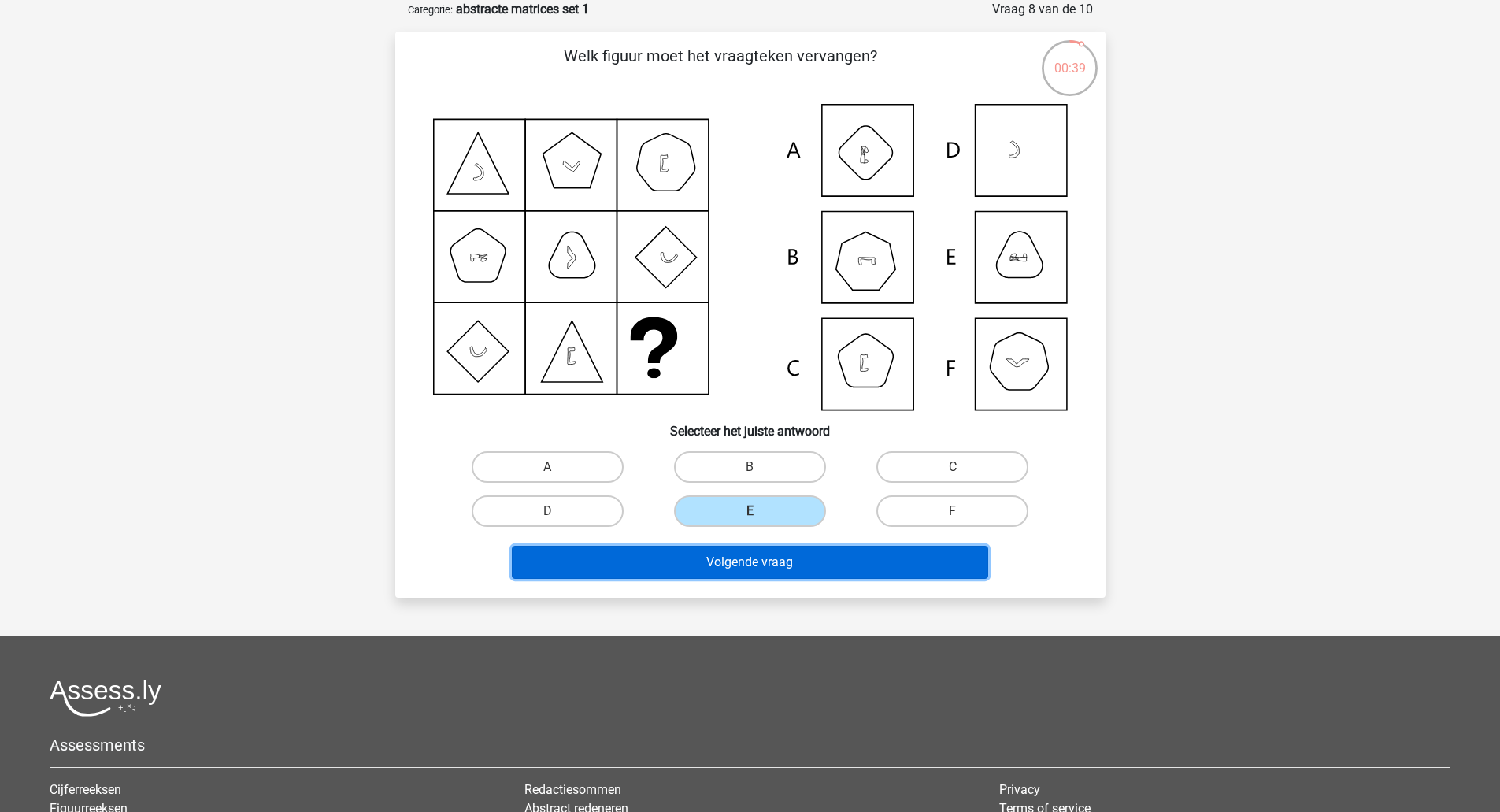
click at [856, 560] on button "Volgende vraag" at bounding box center [750, 562] width 476 height 33
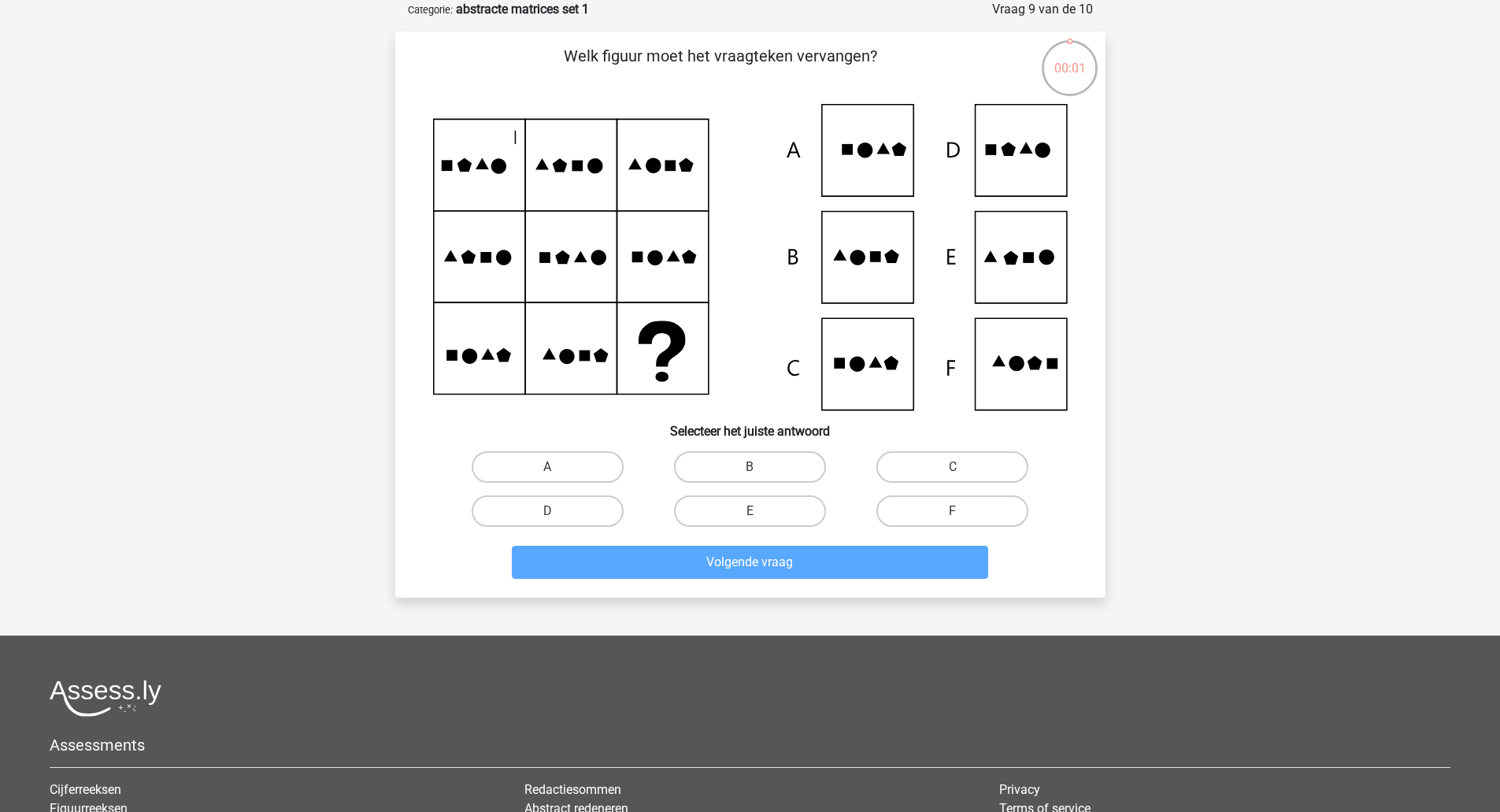
click at [878, 277] on icon at bounding box center [750, 257] width 634 height 306
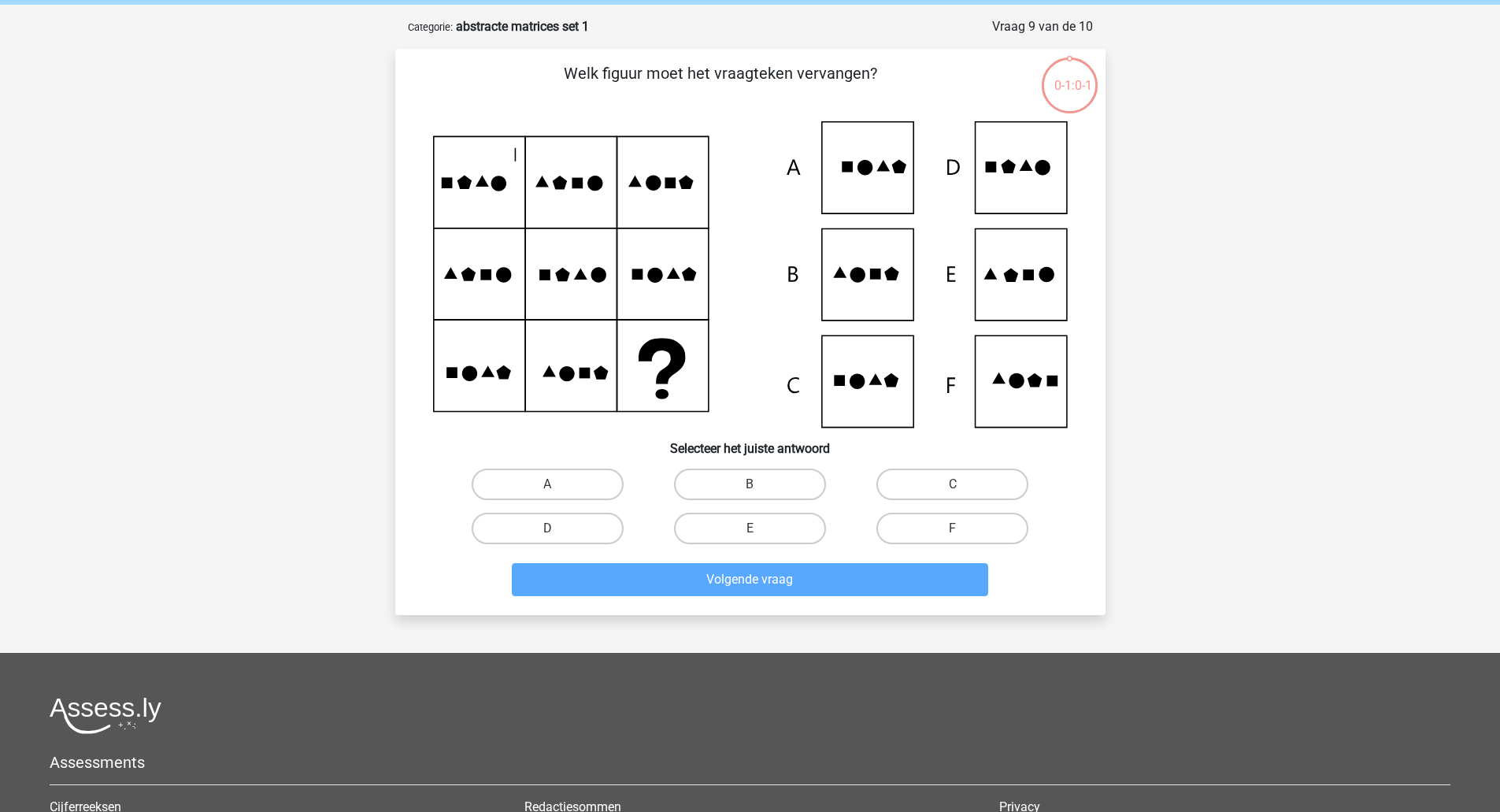
scroll to position [59, 0]
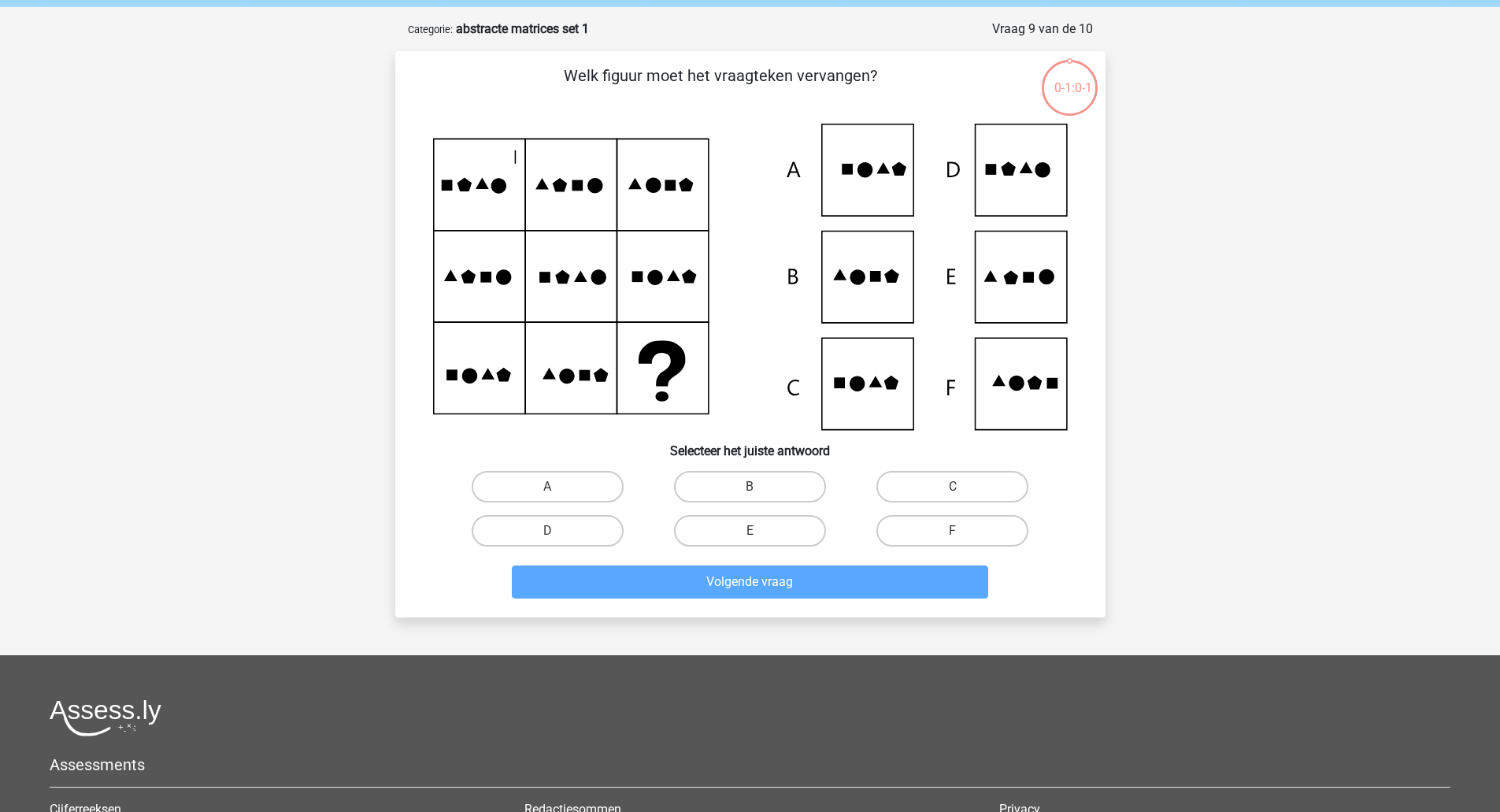
click at [782, 491] on label "B" at bounding box center [750, 486] width 152 height 31
click at [760, 491] on input "B" at bounding box center [755, 491] width 10 height 10
radio input "true"
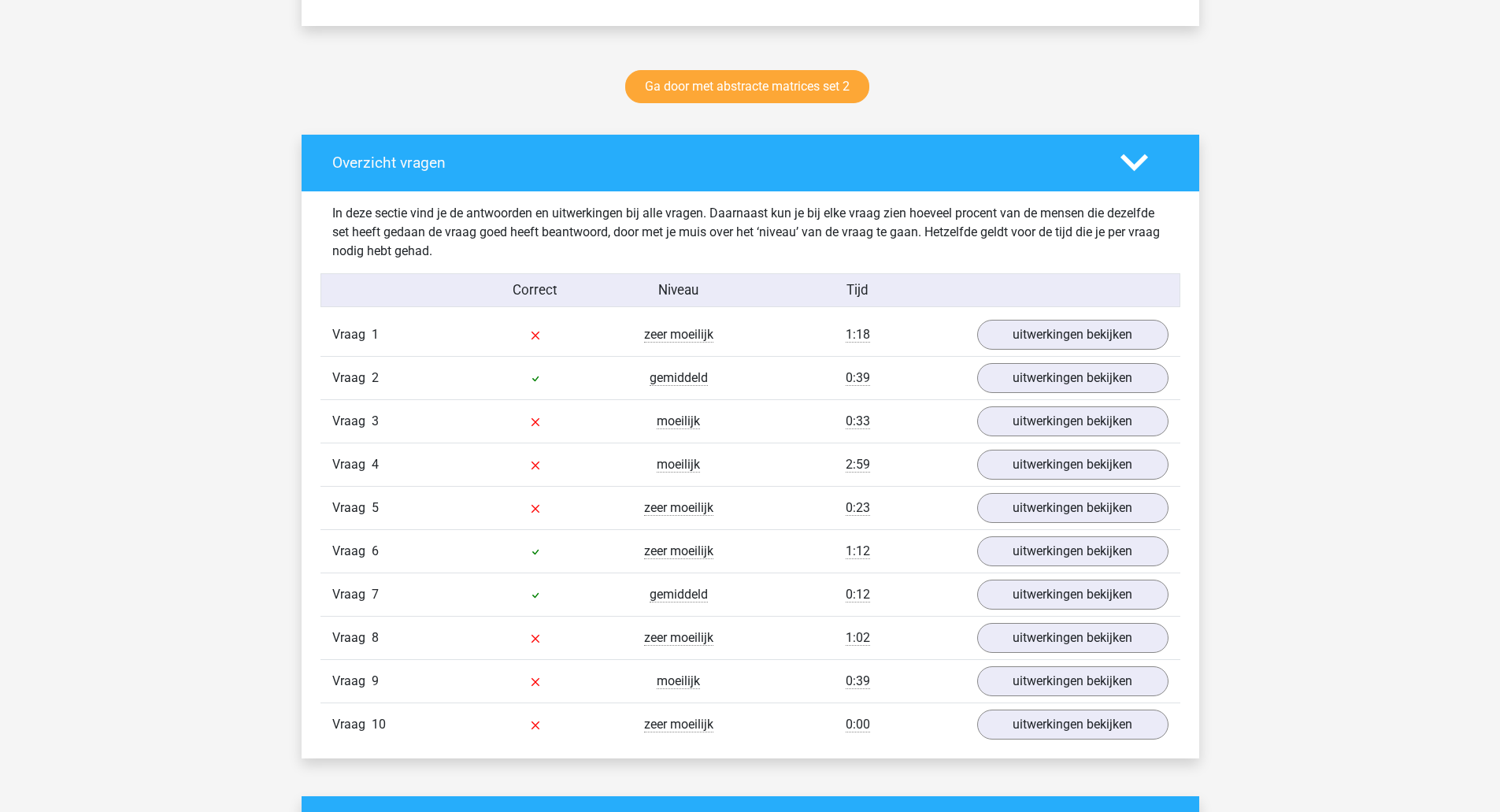
scroll to position [762, 0]
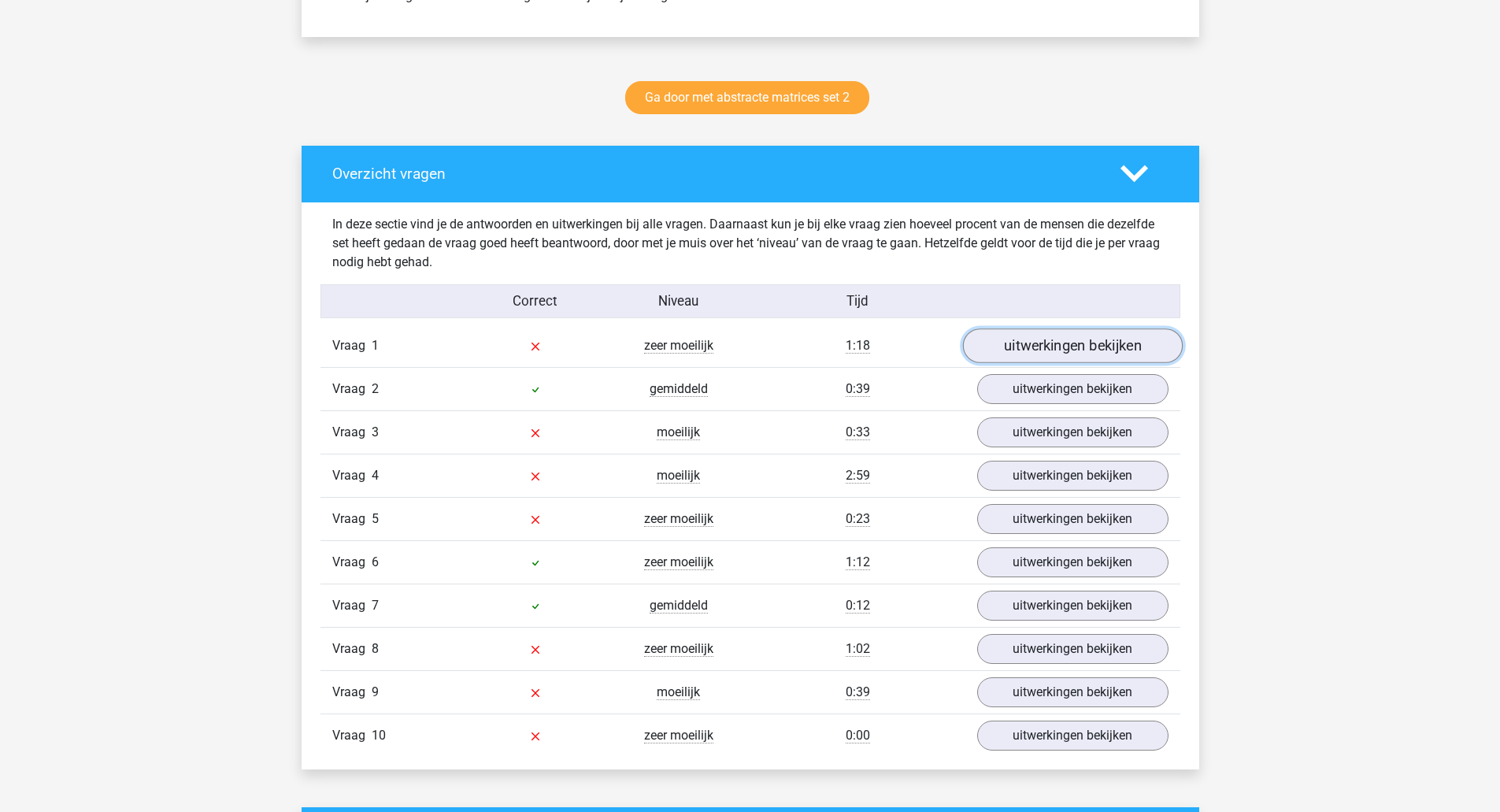
click at [1098, 350] on link "uitwerkingen bekijken" at bounding box center [1072, 346] width 220 height 35
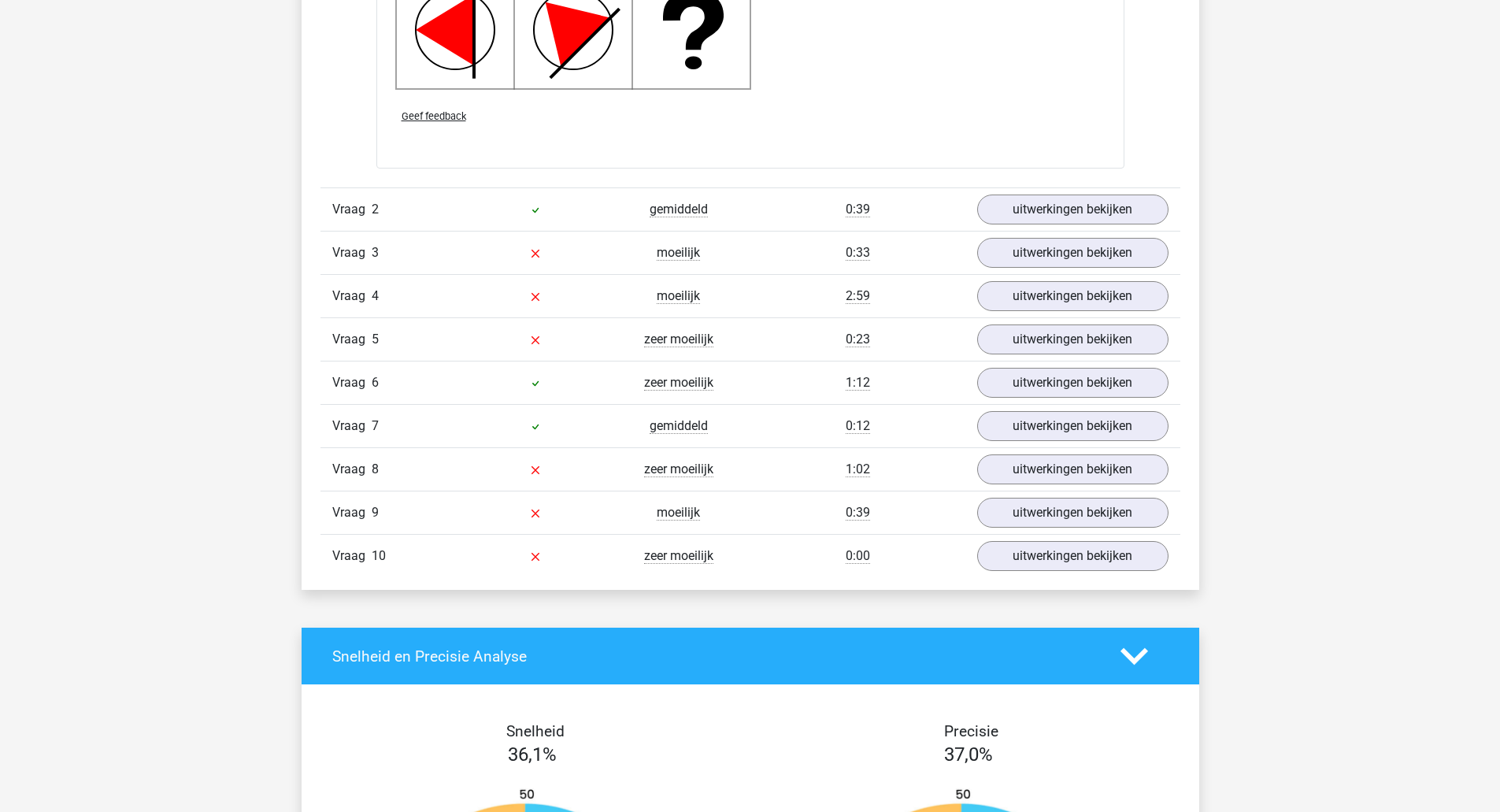
scroll to position [2062, 0]
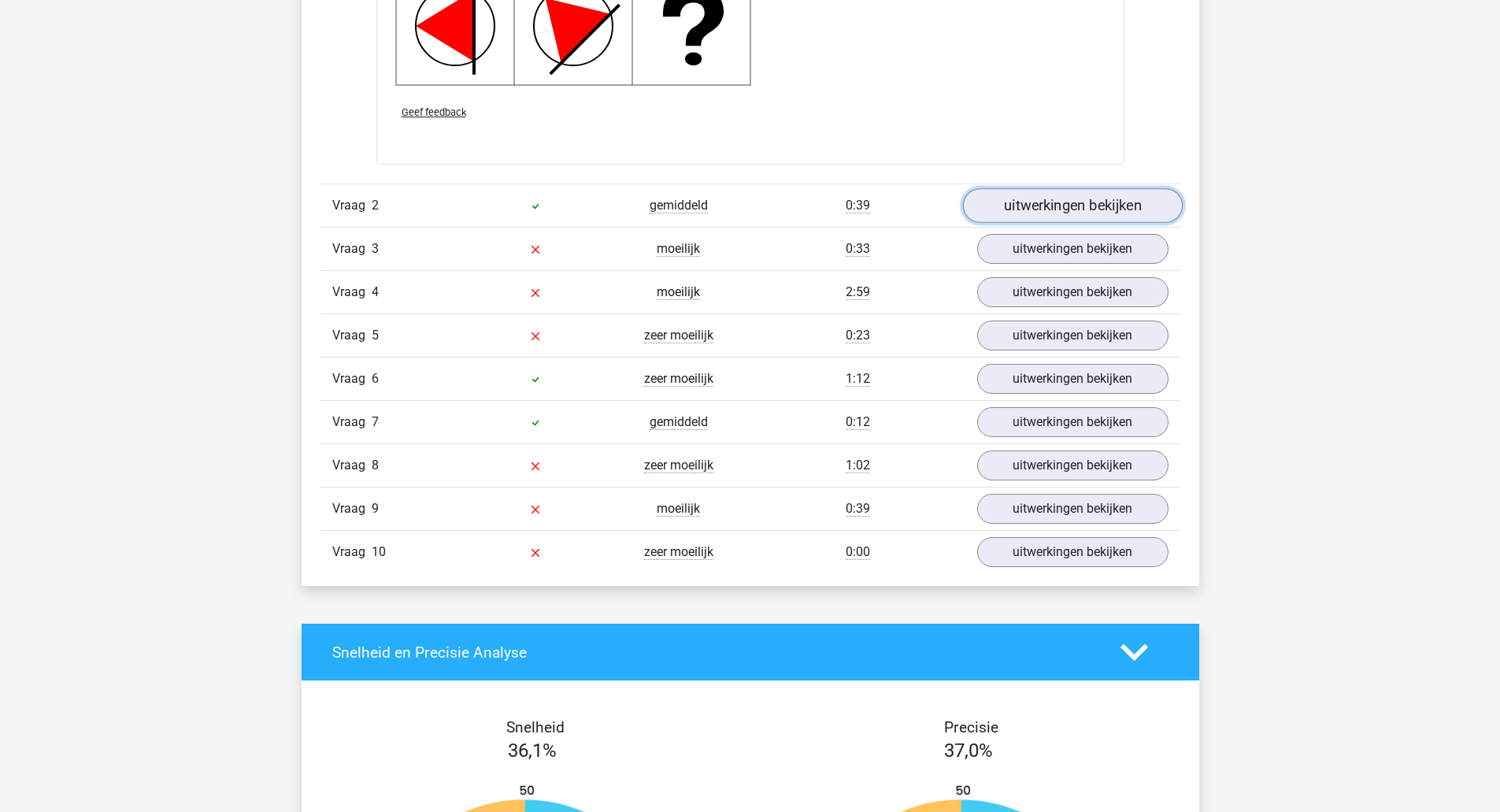
click at [1065, 216] on link "uitwerkingen bekijken" at bounding box center [1072, 206] width 220 height 35
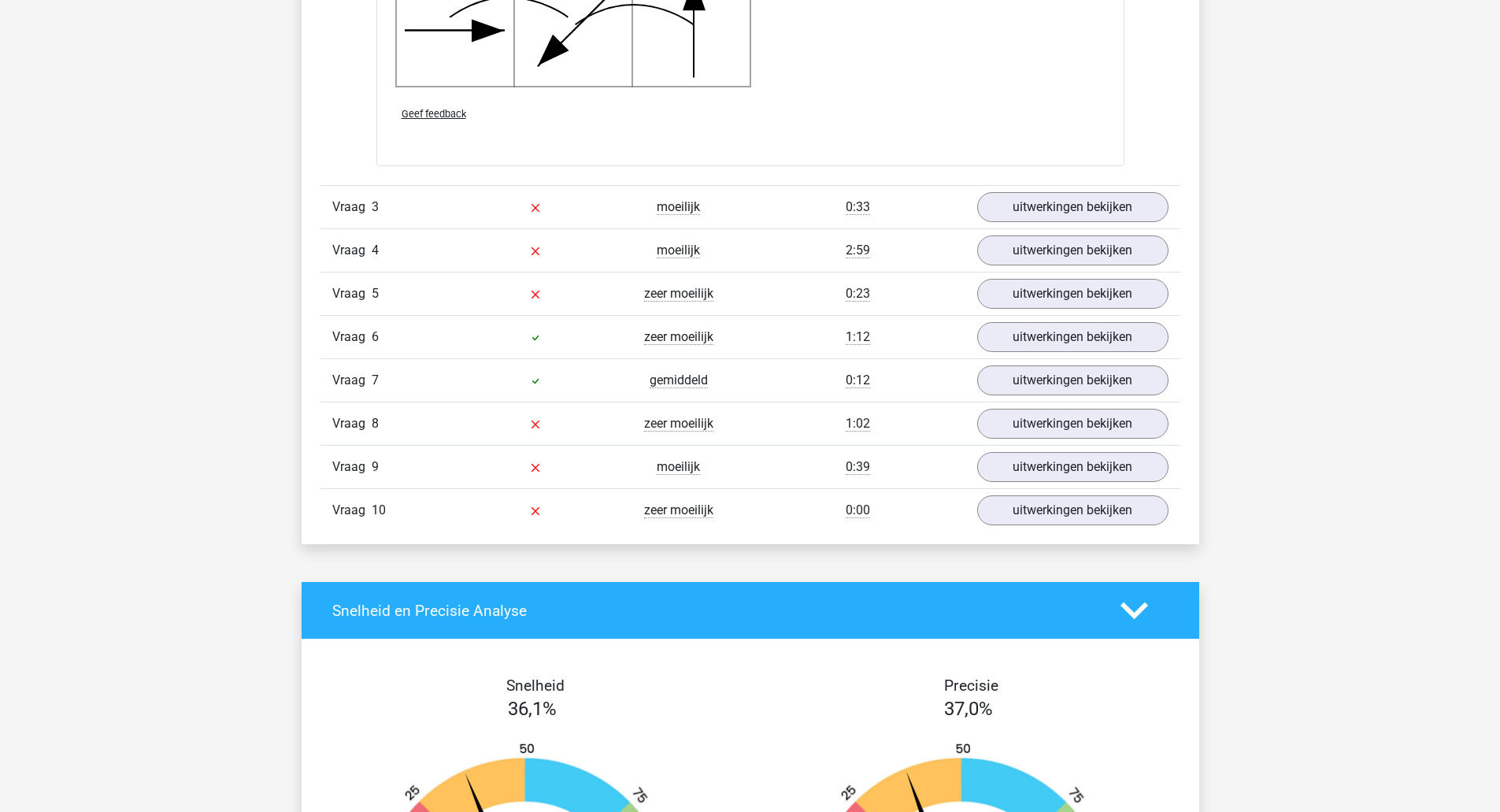
scroll to position [3197, 0]
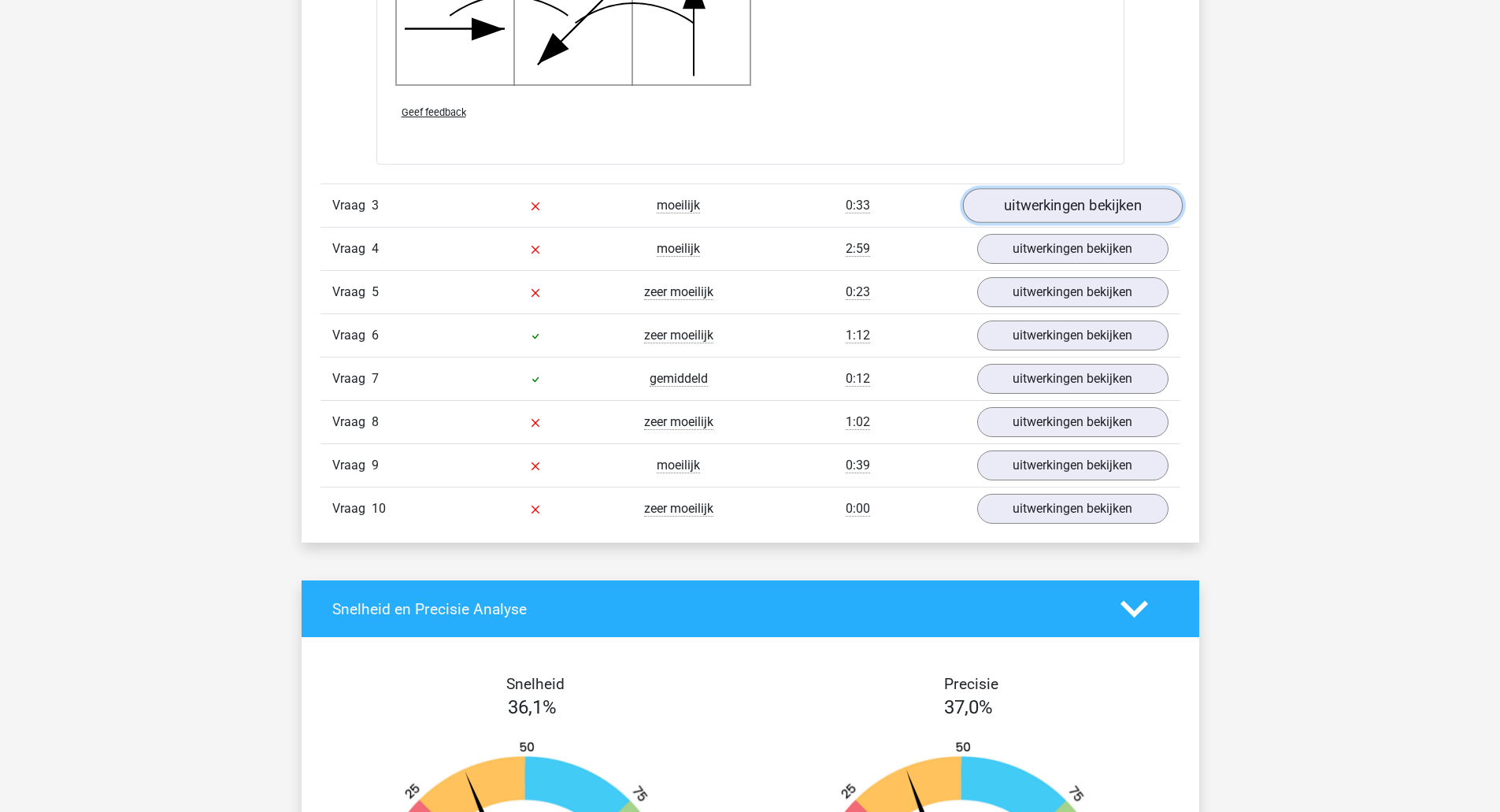
click at [1053, 204] on link "uitwerkingen bekijken" at bounding box center [1072, 206] width 220 height 35
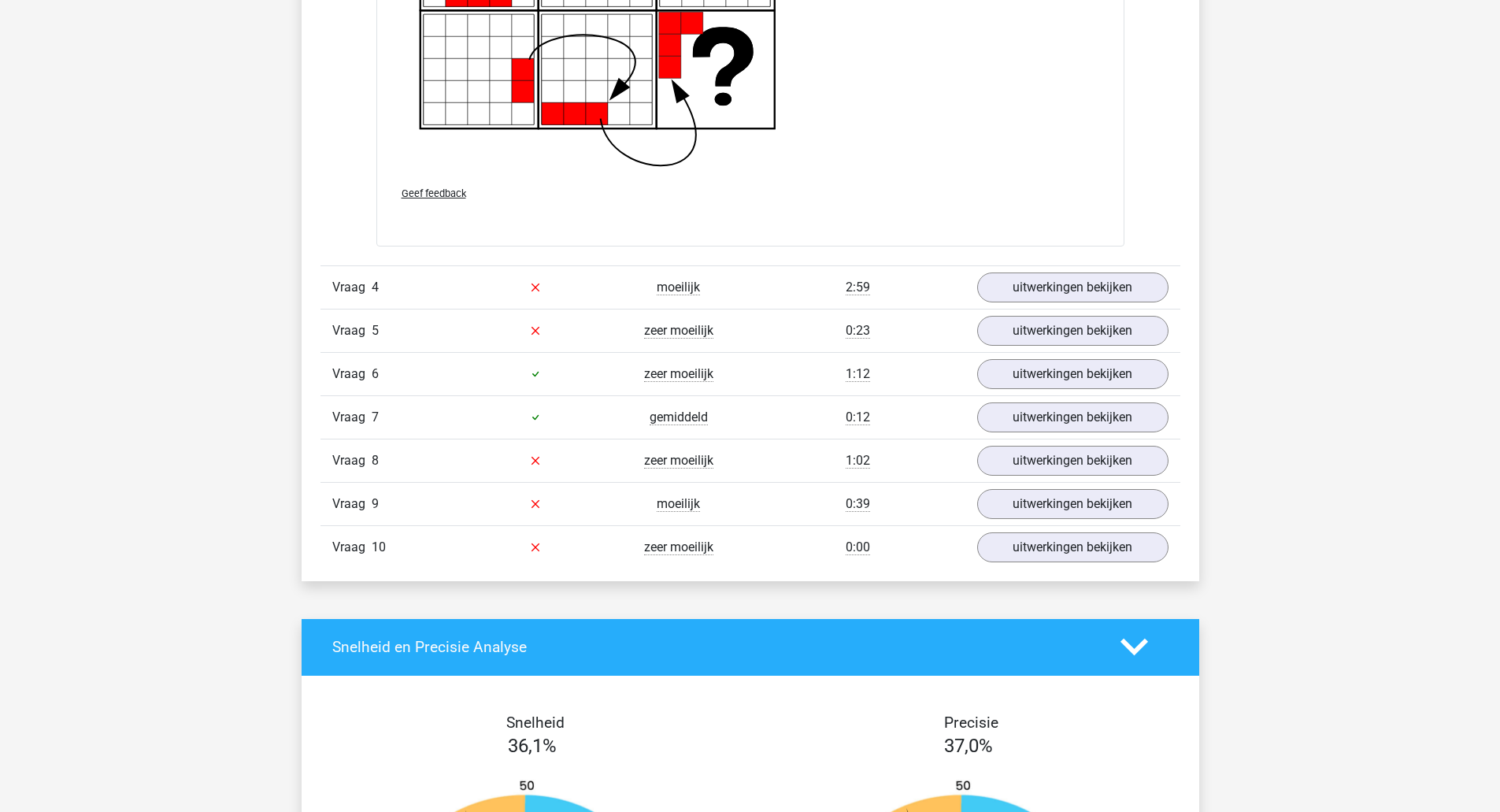
scroll to position [4385, 0]
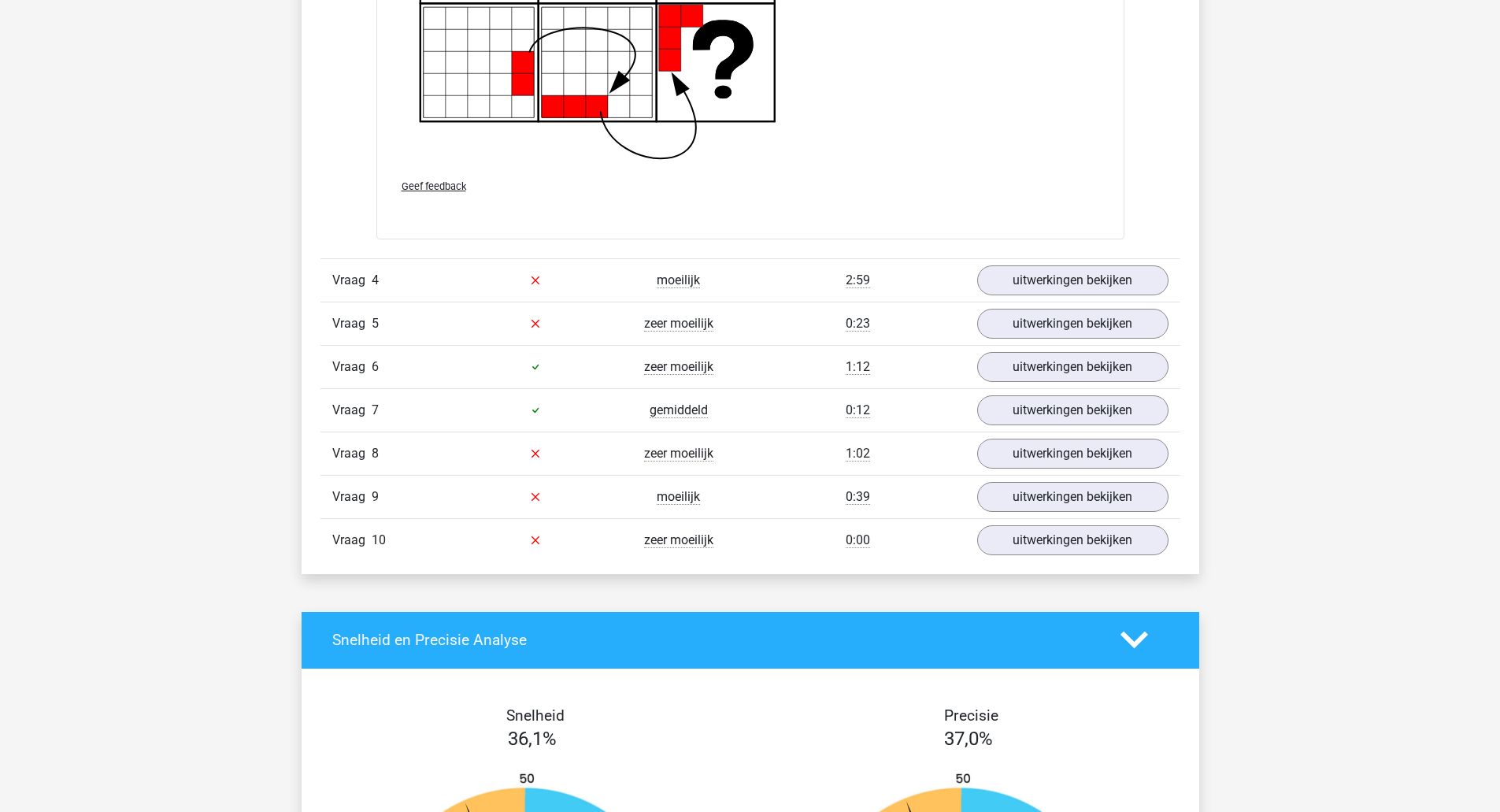
click at [1073, 278] on link "uitwerkingen bekijken" at bounding box center [1073, 281] width 192 height 30
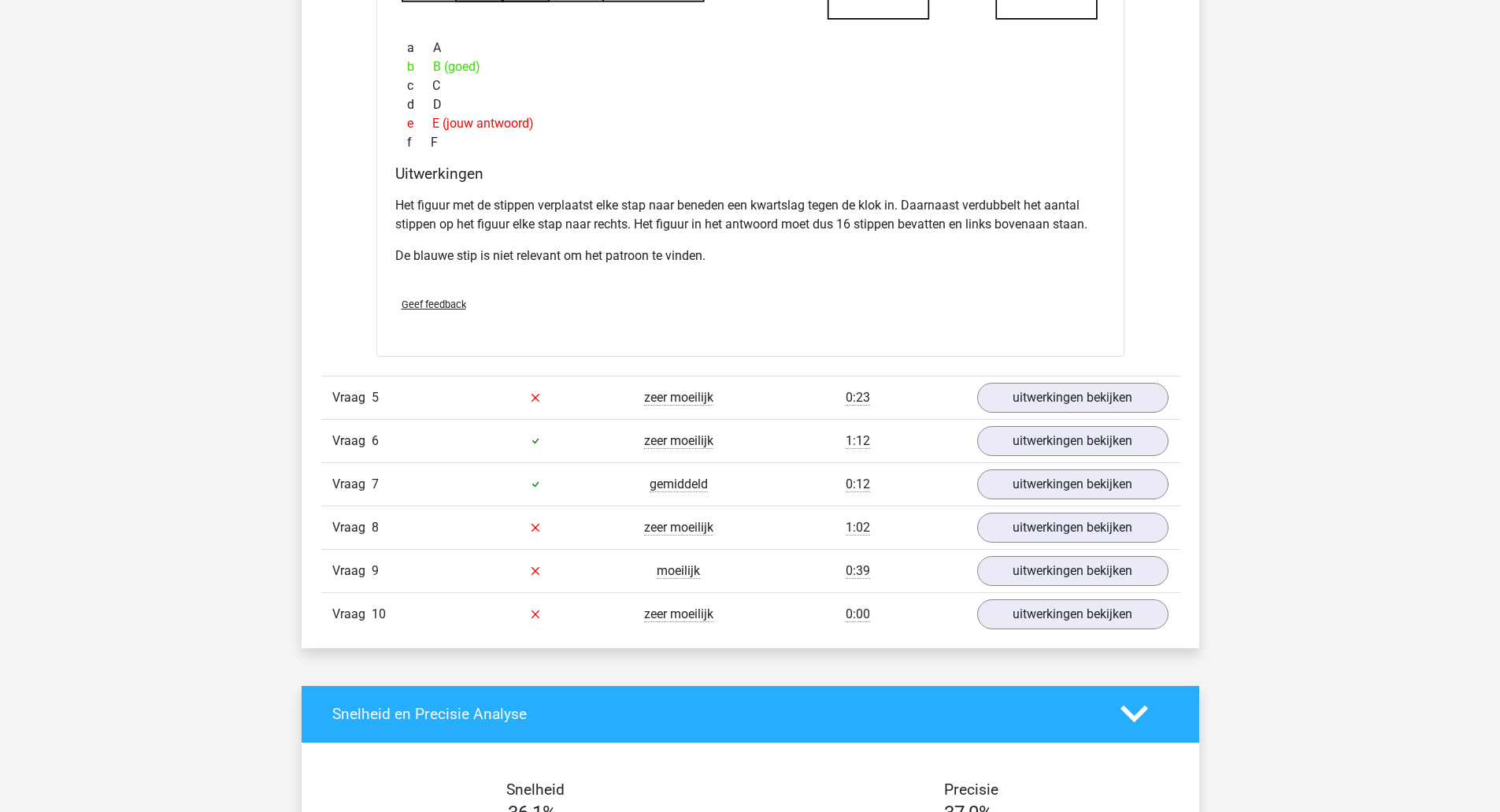
scroll to position [5055, 0]
click at [1108, 405] on link "uitwerkingen bekijken" at bounding box center [1072, 397] width 220 height 35
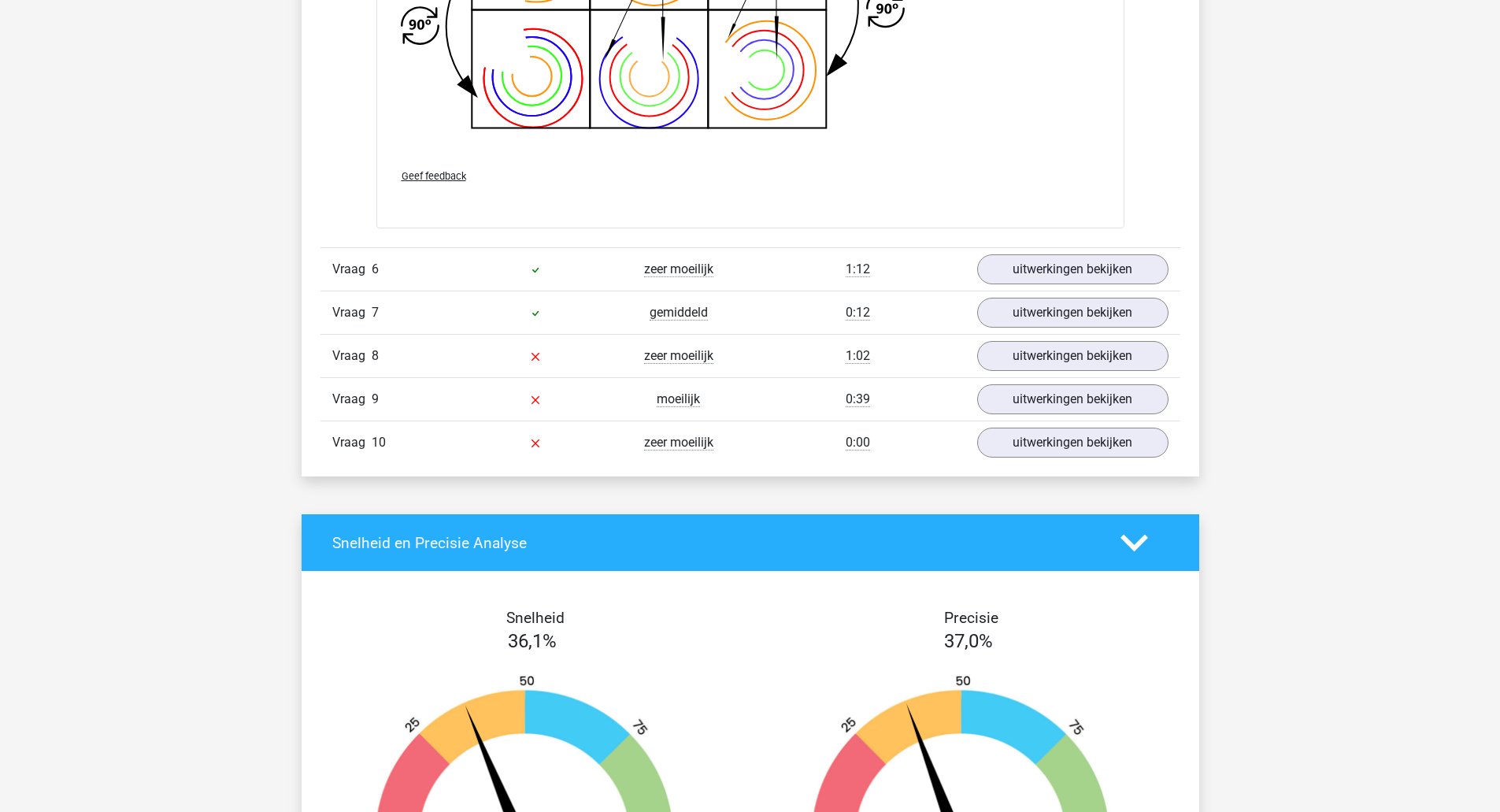
scroll to position [6355, 0]
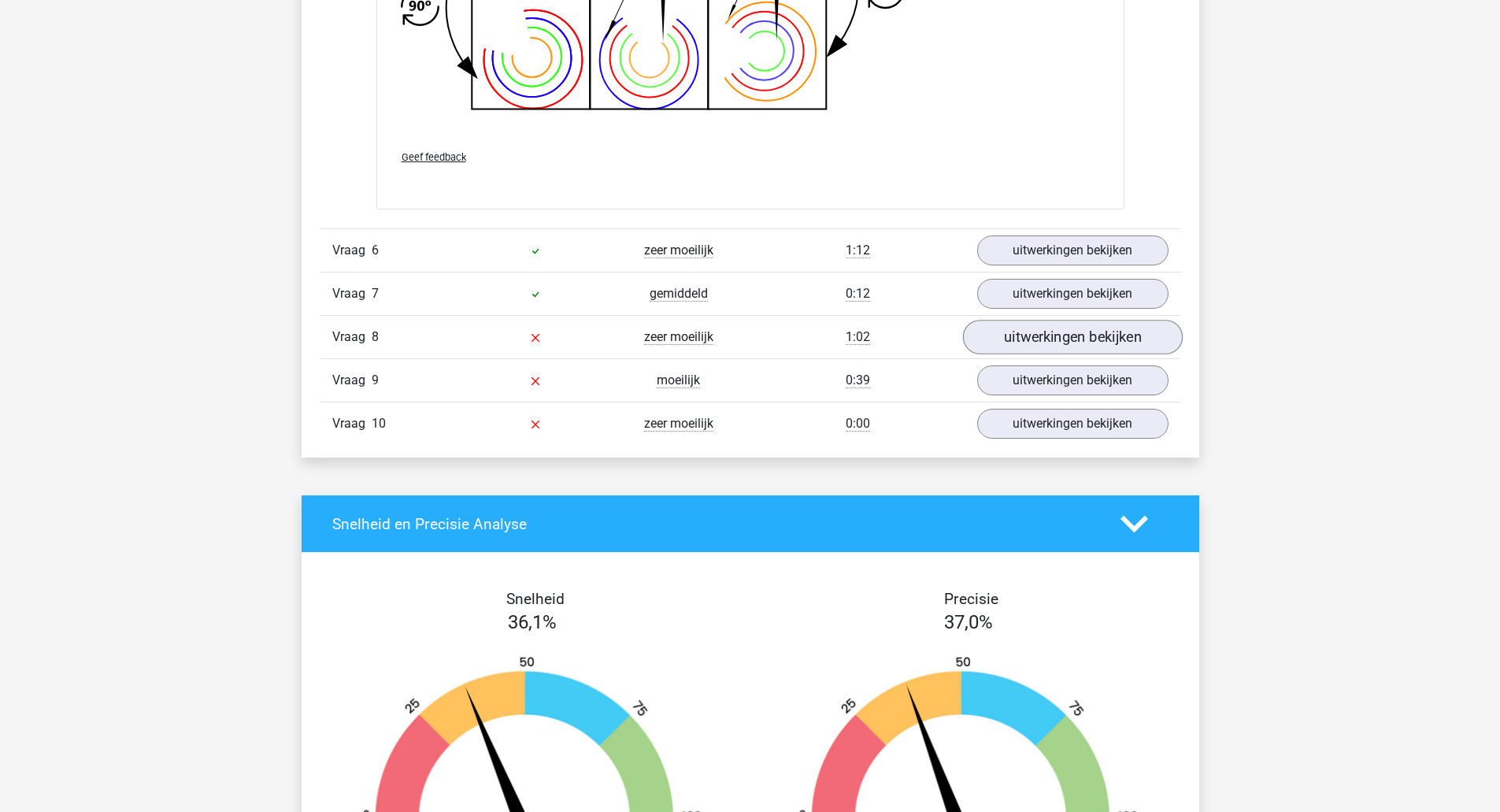
click at [1064, 340] on link "uitwerkingen bekijken" at bounding box center [1072, 337] width 220 height 35
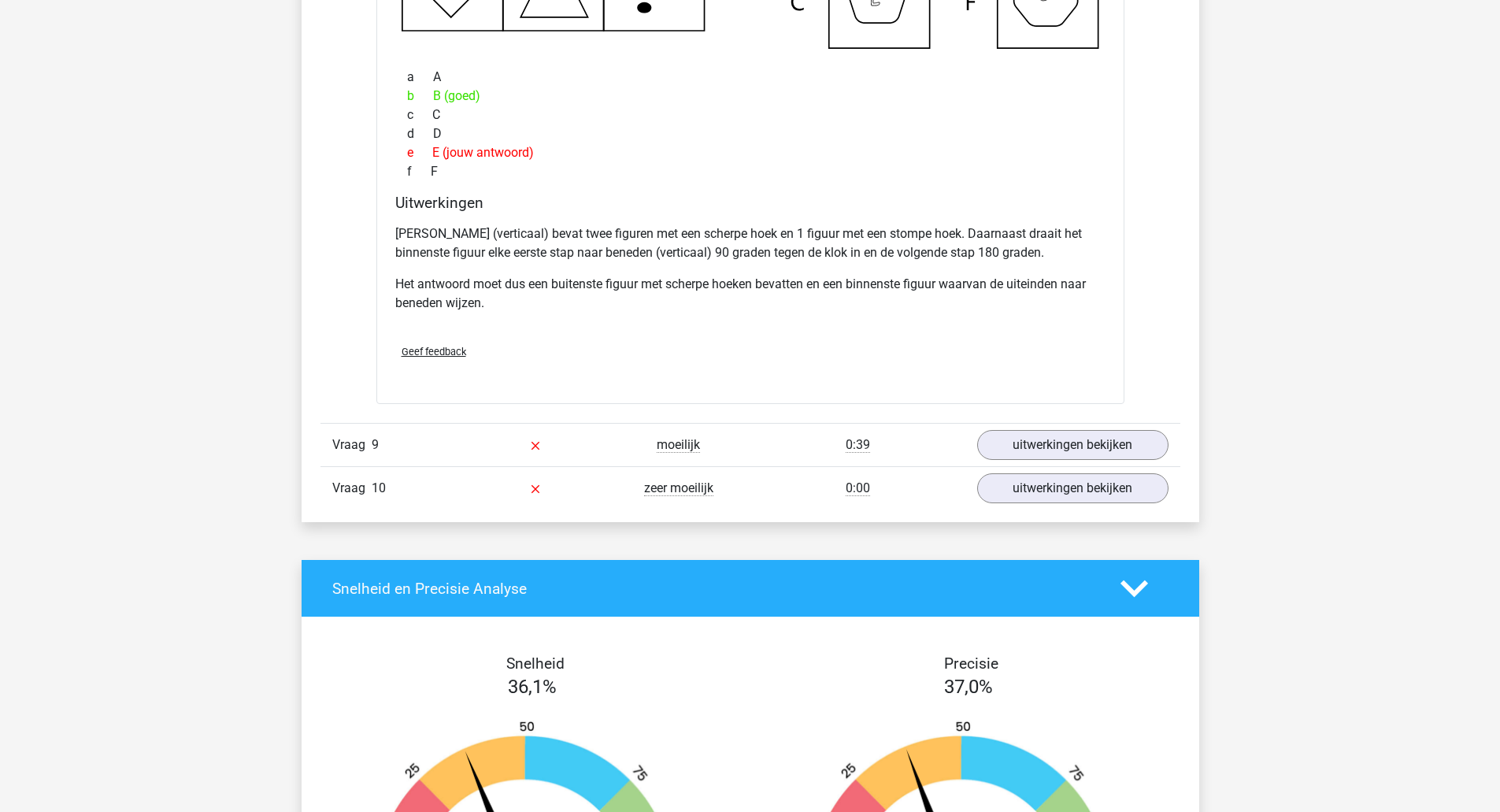
scroll to position [7058, 0]
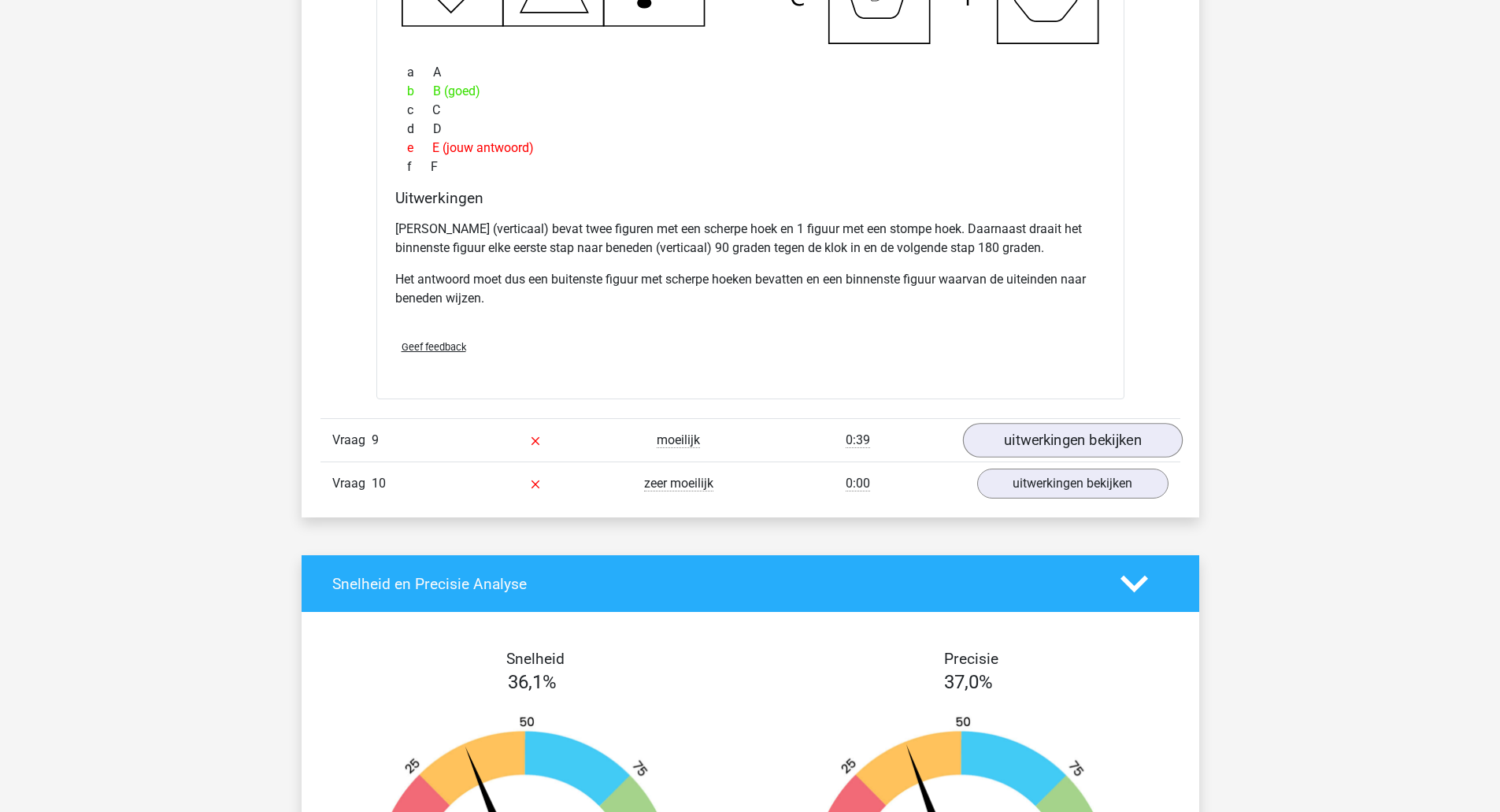
click at [1122, 429] on link "uitwerkingen bekijken" at bounding box center [1072, 441] width 220 height 35
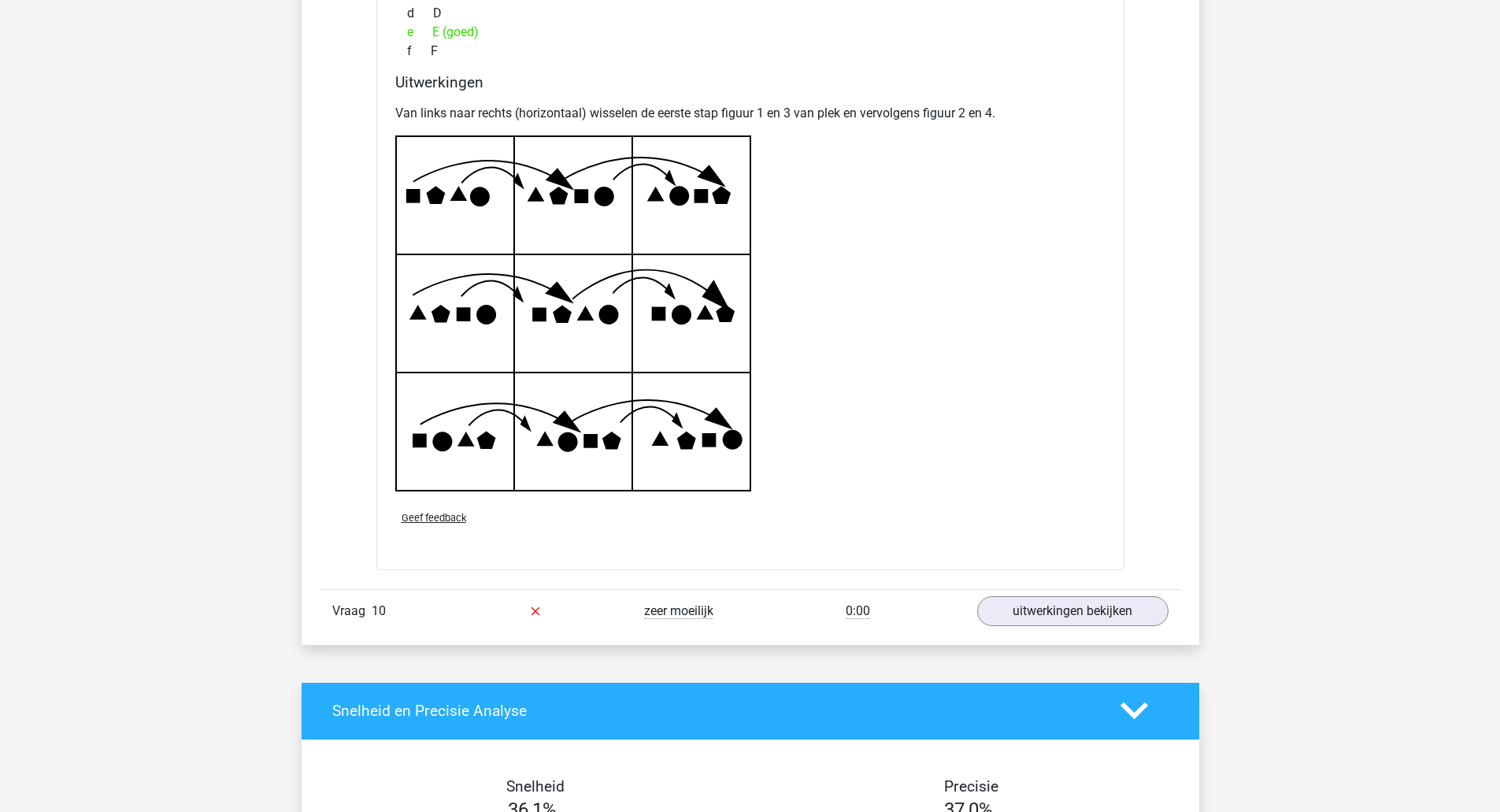
scroll to position [8023, 0]
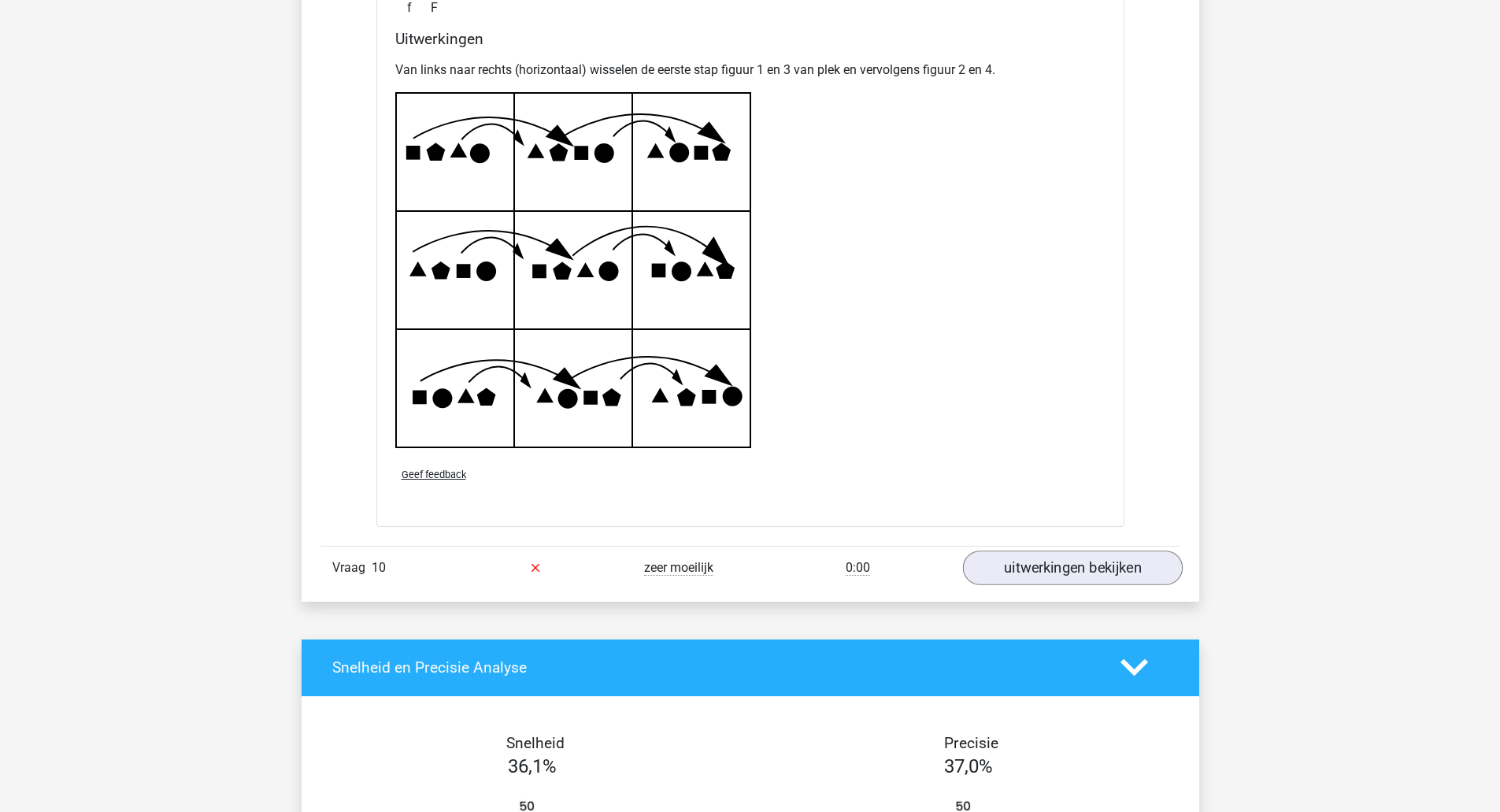
click at [1098, 572] on link "uitwerkingen bekijken" at bounding box center [1072, 568] width 220 height 35
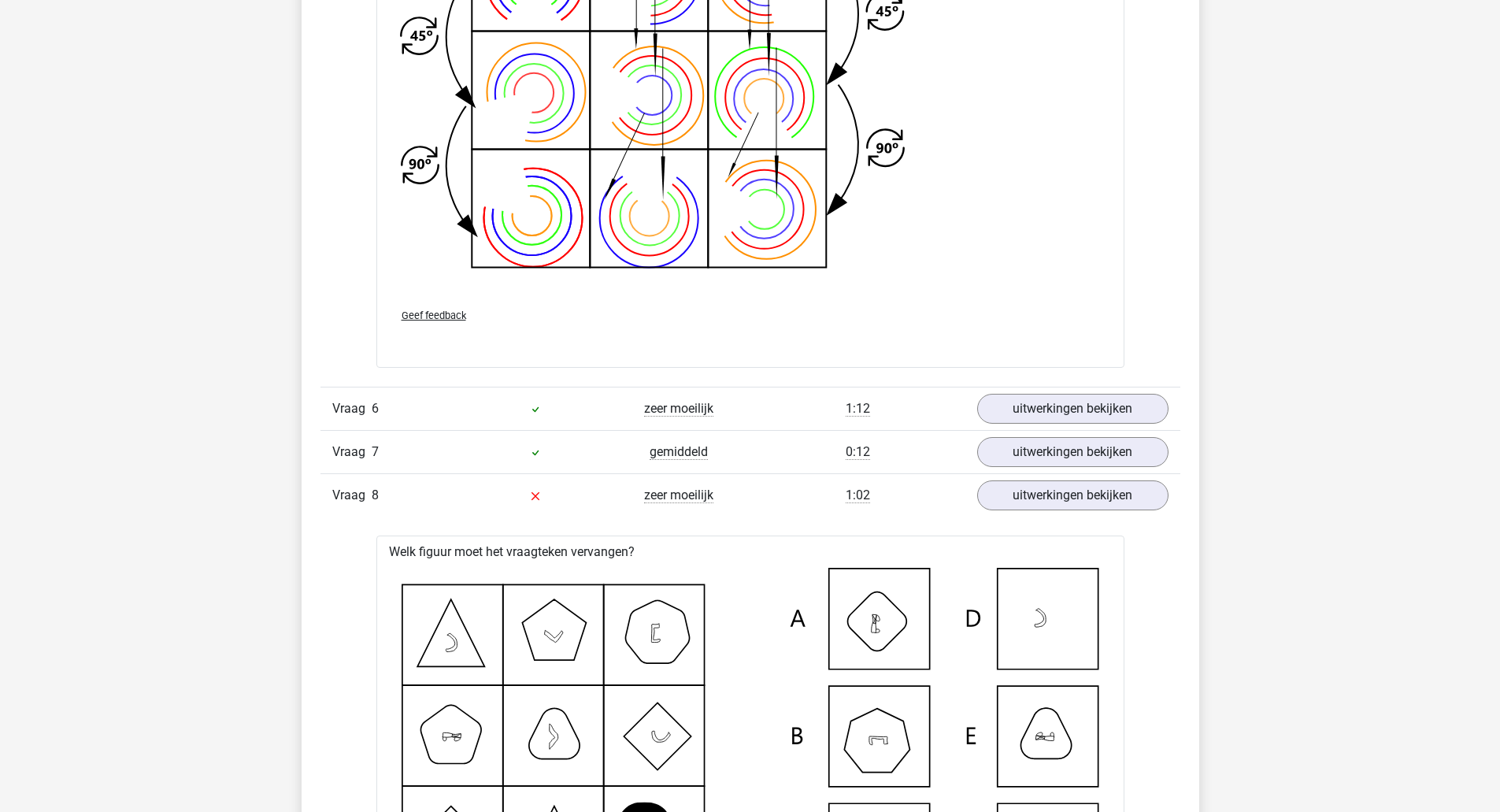
scroll to position [6196, 0]
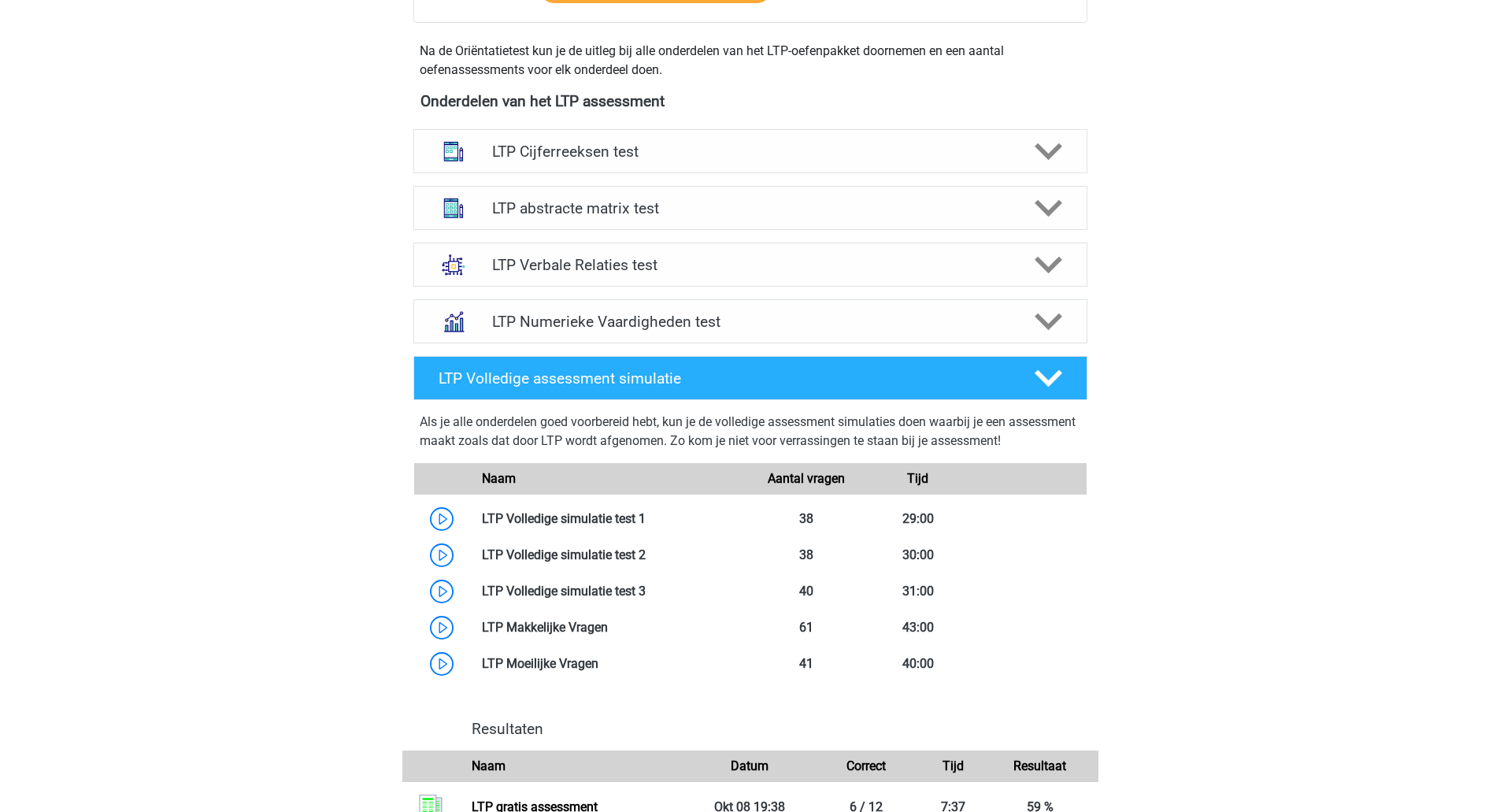
scroll to position [541, 0]
click at [1053, 267] on polygon at bounding box center [1048, 266] width 27 height 17
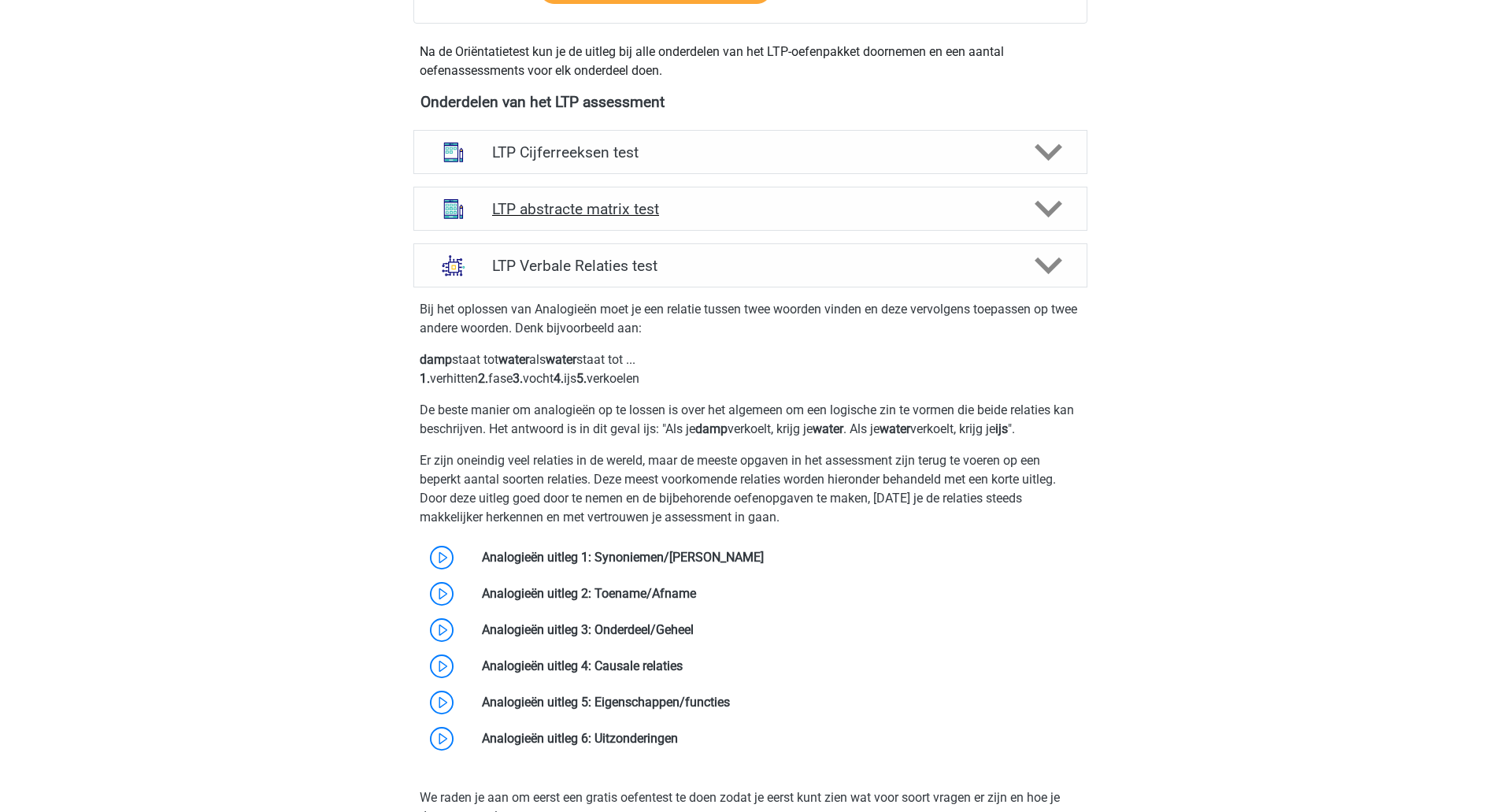
click at [1049, 224] on div "LTP abstracte matrix test" at bounding box center [750, 209] width 674 height 44
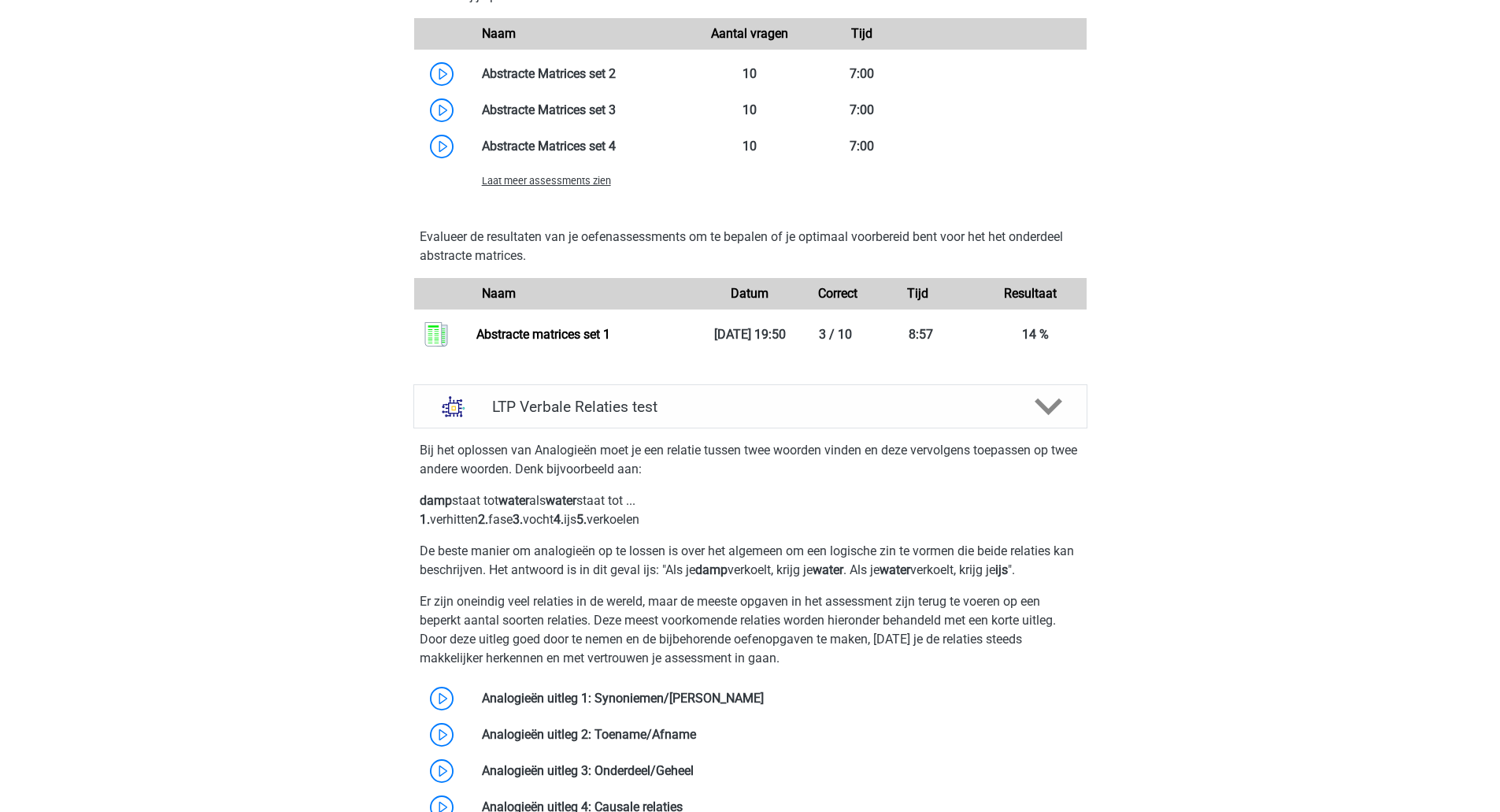
scroll to position [1306, 0]
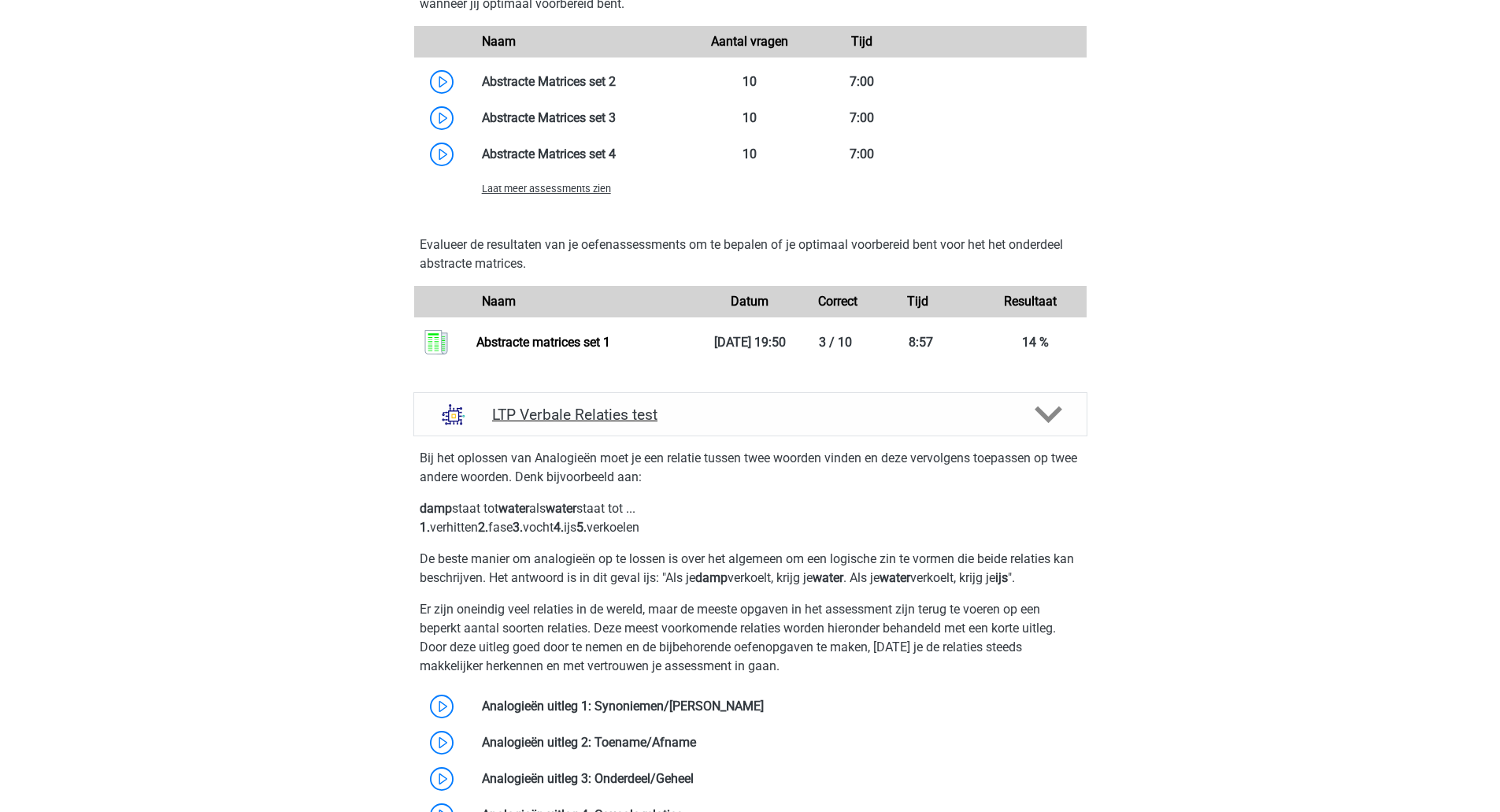
click at [1053, 420] on icon at bounding box center [1048, 414] width 27 height 27
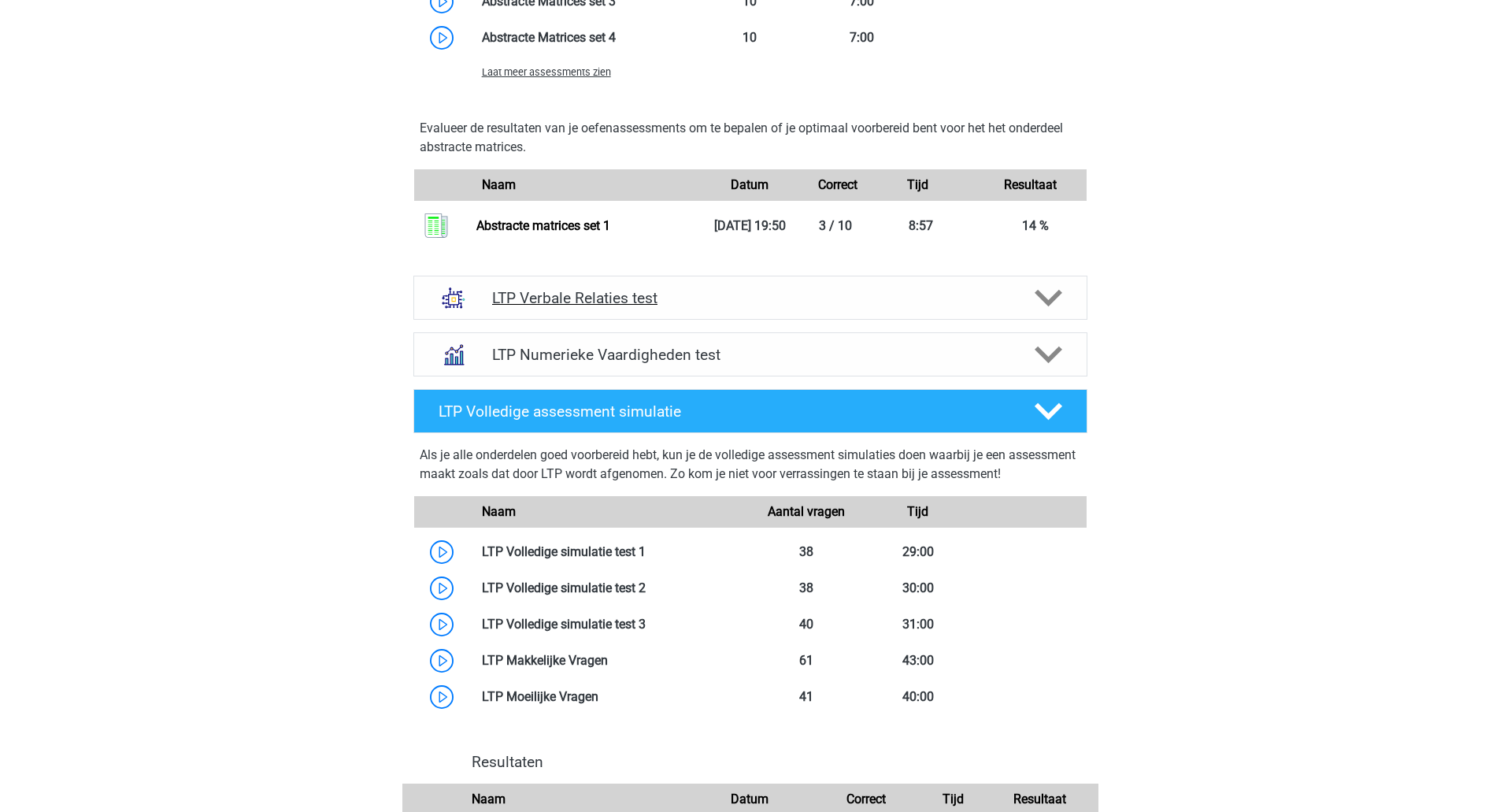
scroll to position [1431, 0]
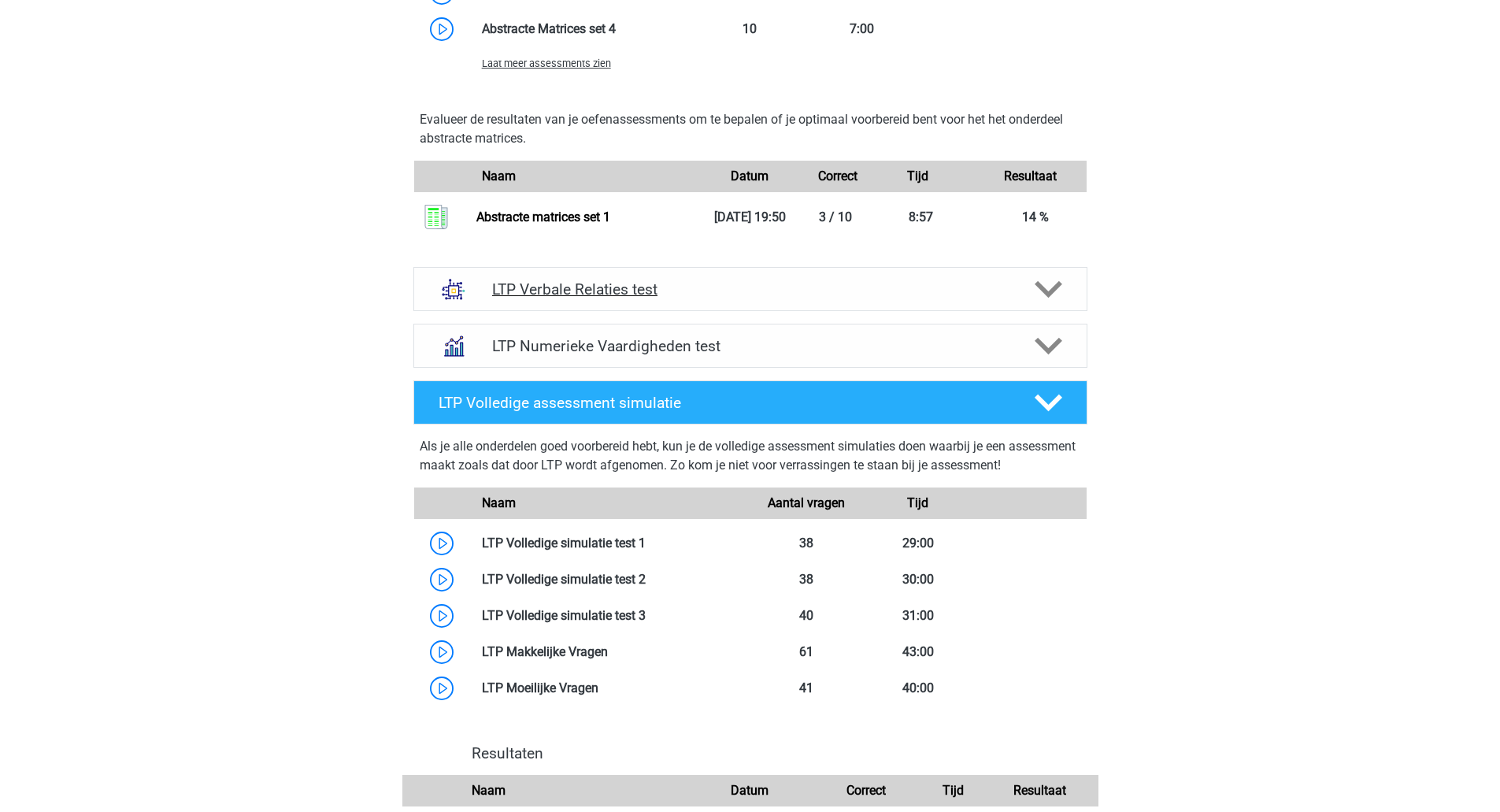
click at [1055, 291] on polygon at bounding box center [1048, 290] width 27 height 17
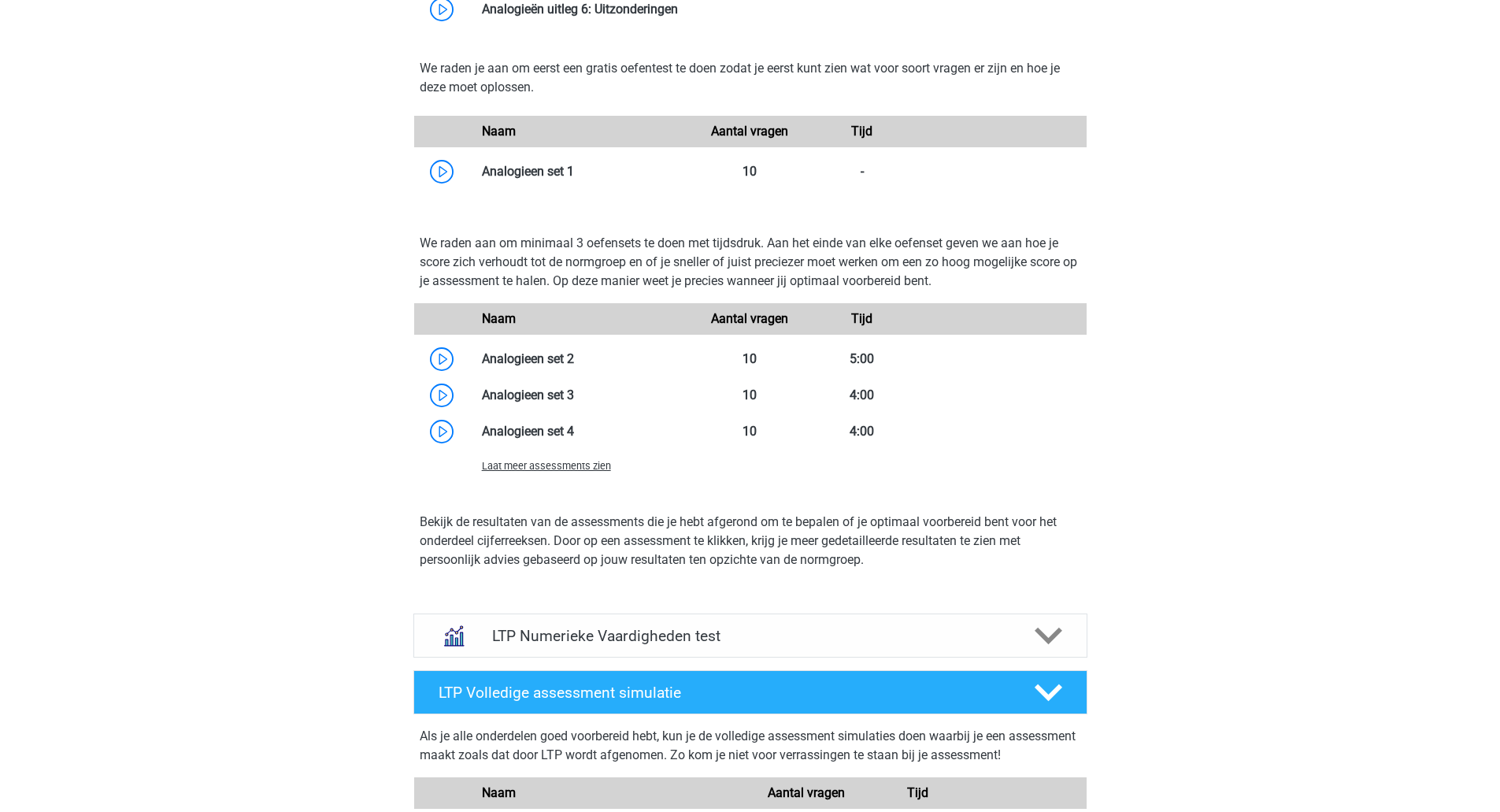
scroll to position [2183, 0]
click at [1048, 643] on polygon at bounding box center [1048, 637] width 27 height 17
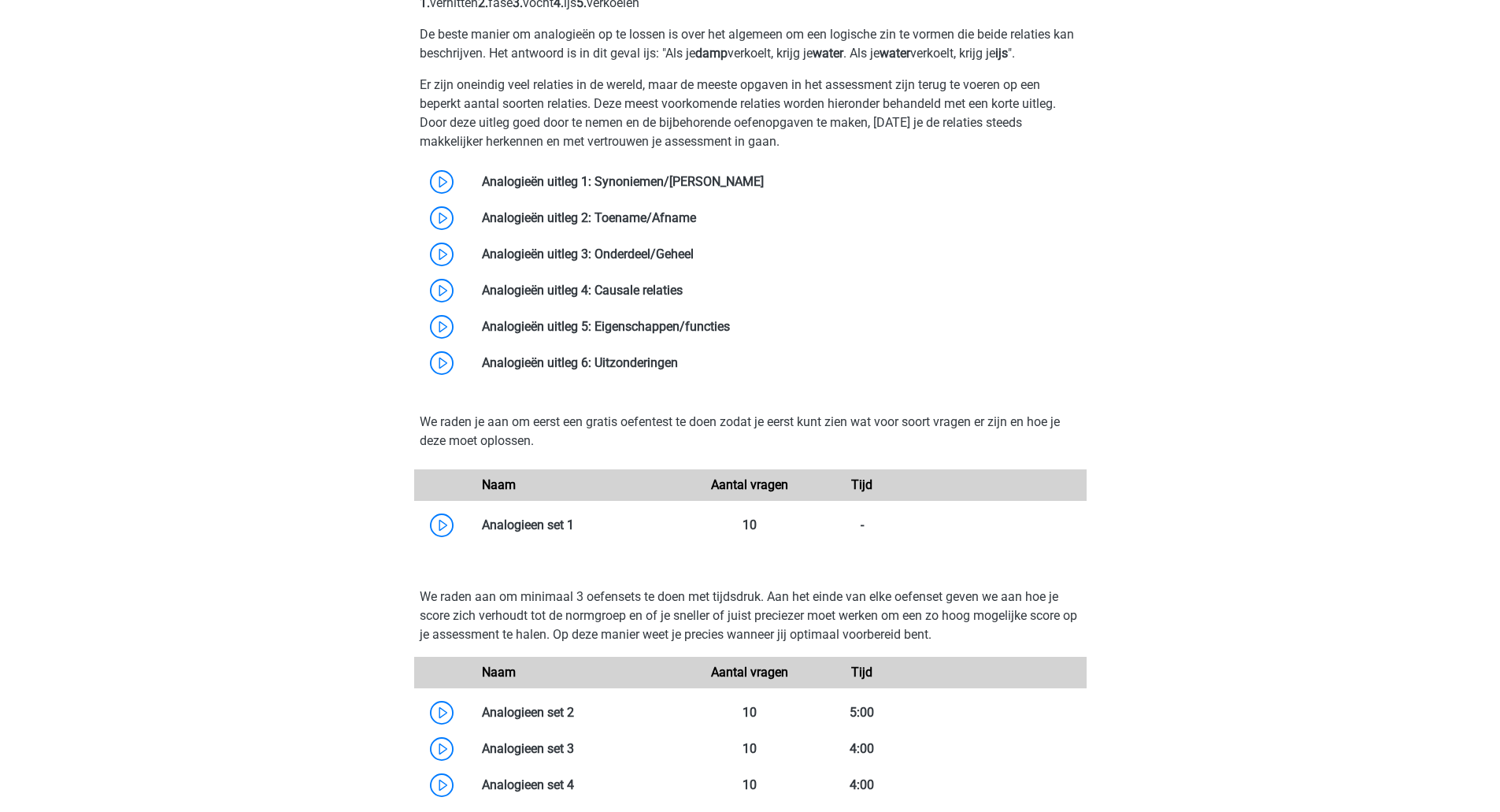
scroll to position [1817, 0]
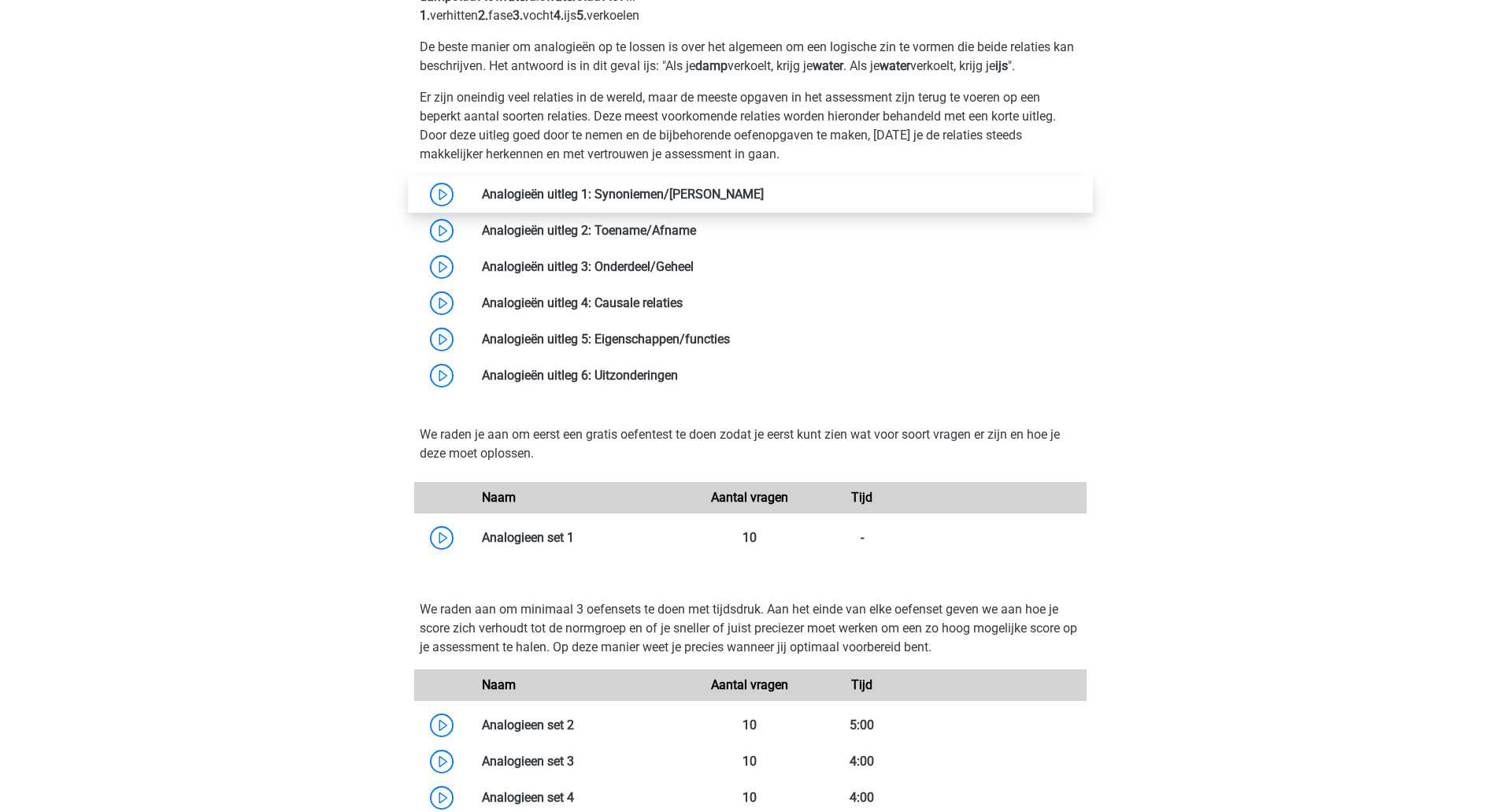
click at [764, 188] on link at bounding box center [764, 194] width 0 height 15
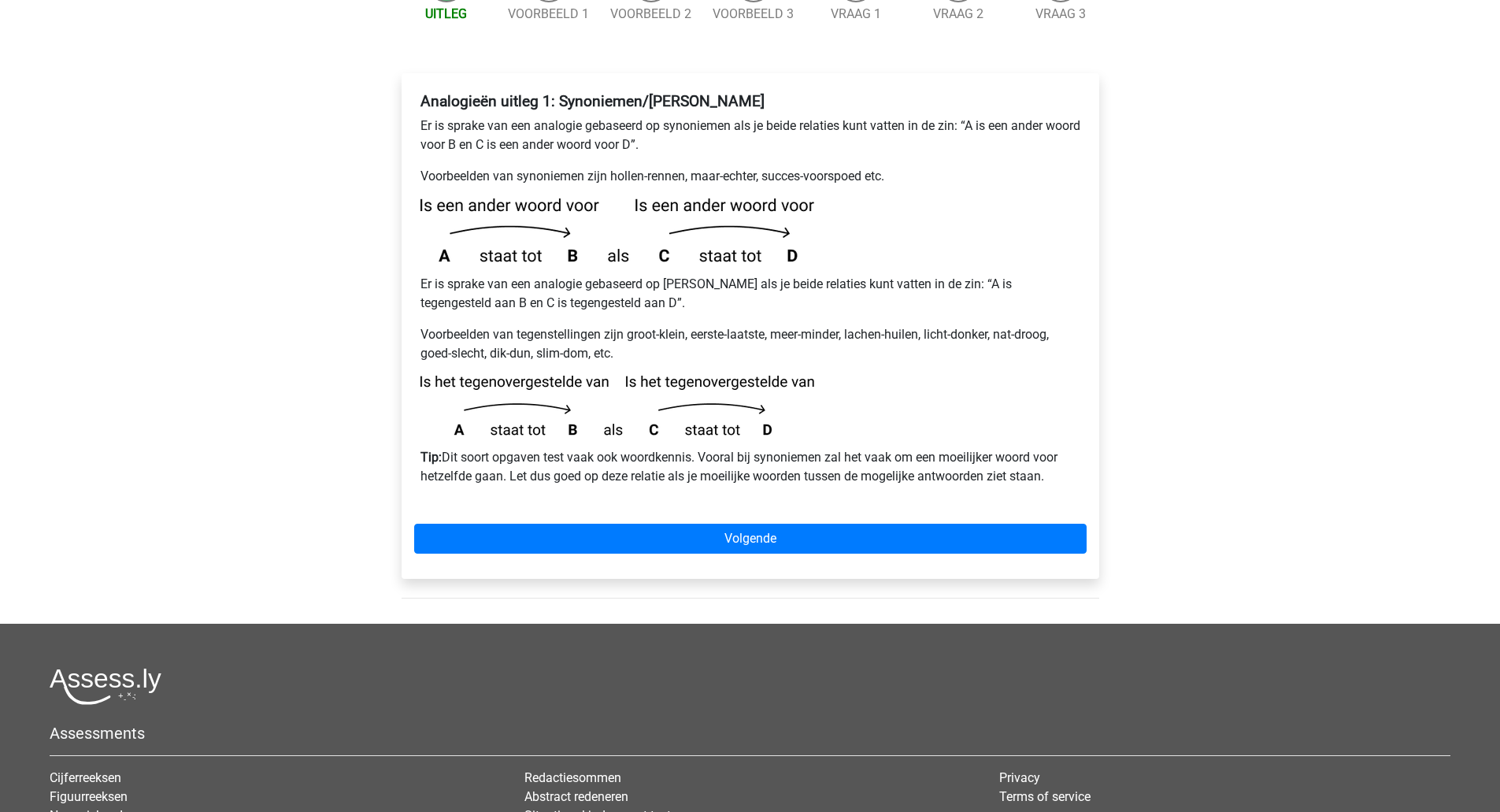
scroll to position [230, 0]
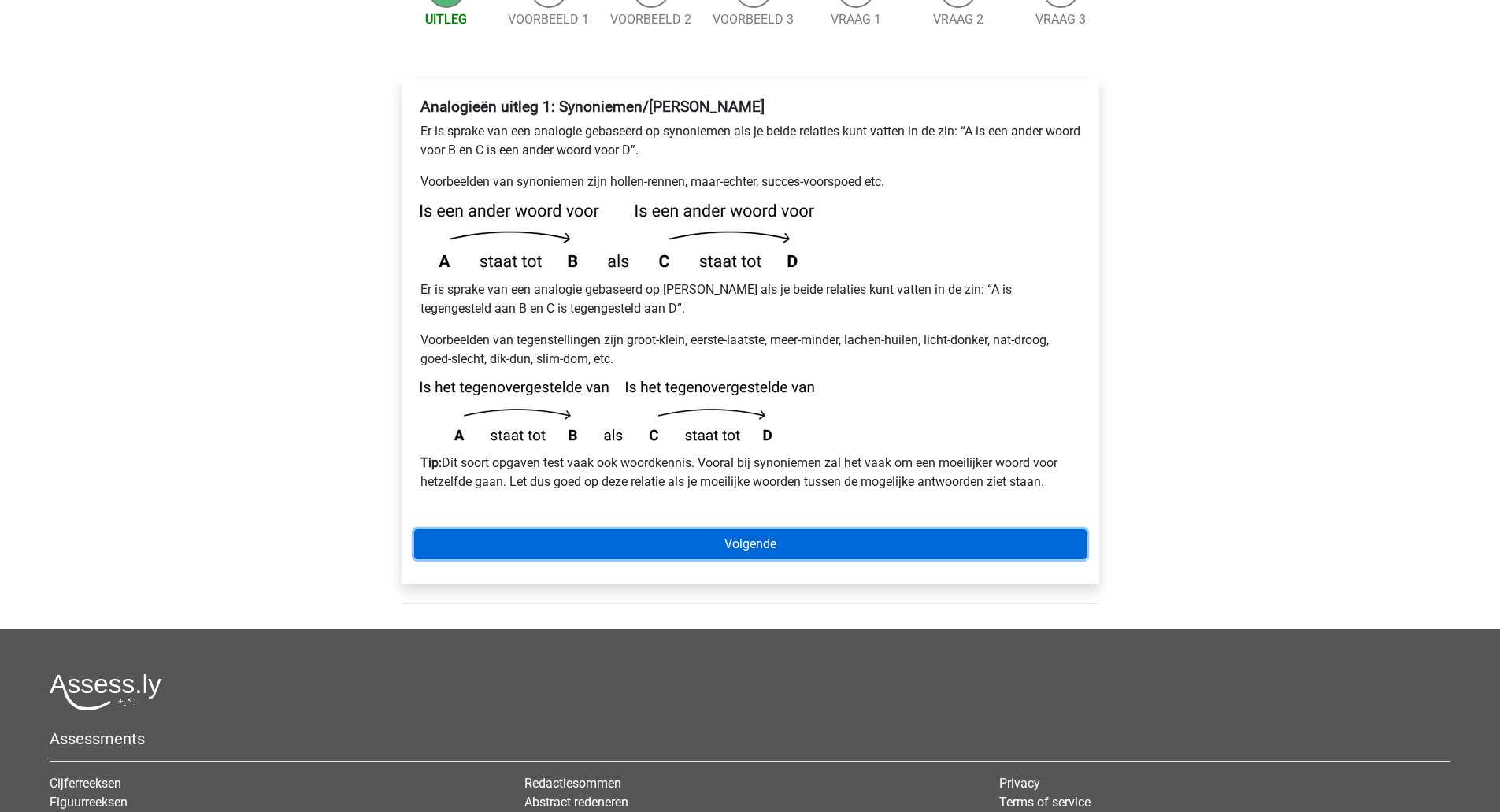
click at [837, 529] on link "Volgende" at bounding box center [750, 544] width 672 height 30
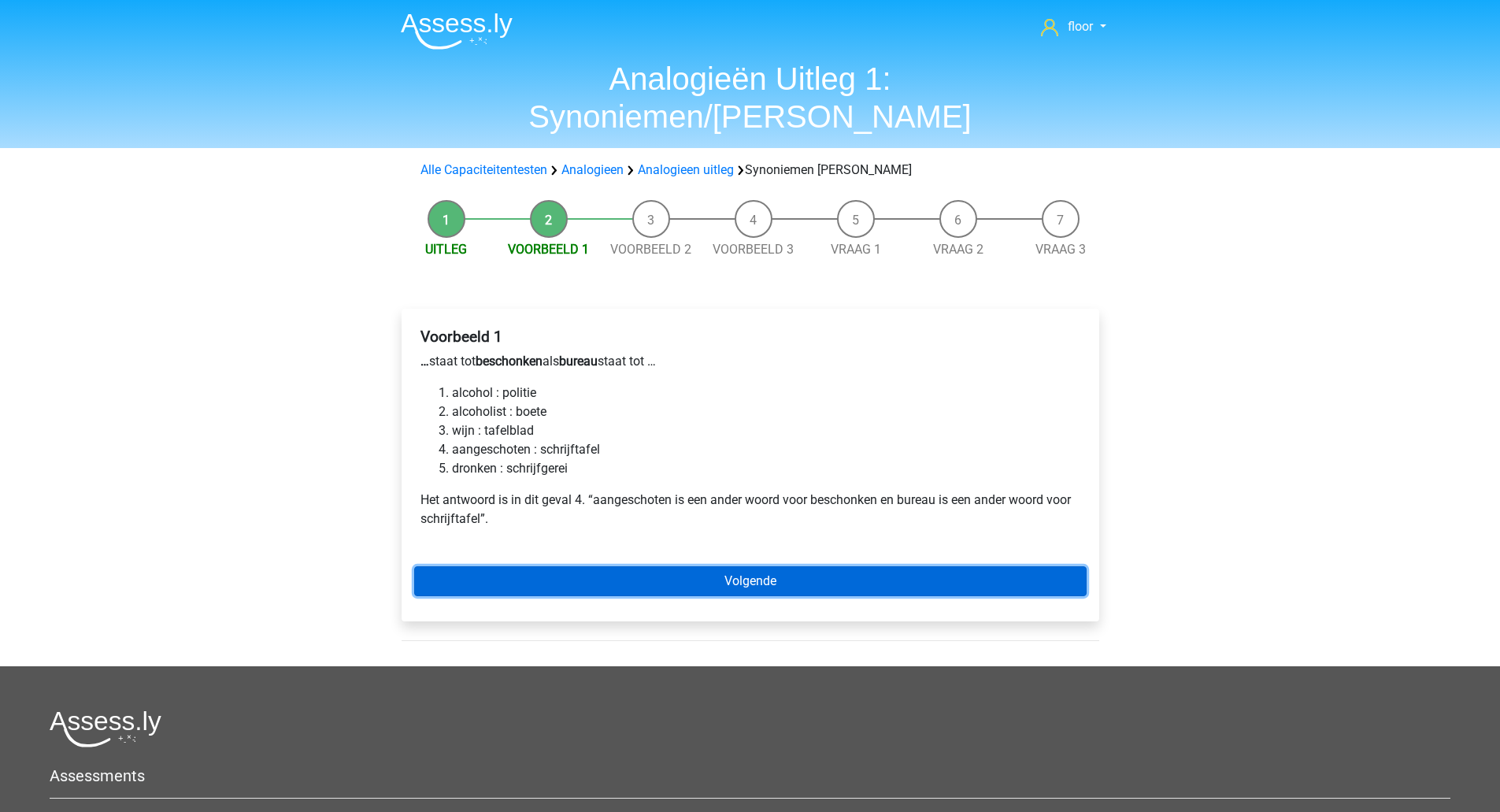
click at [785, 566] on link "Volgende" at bounding box center [750, 581] width 672 height 30
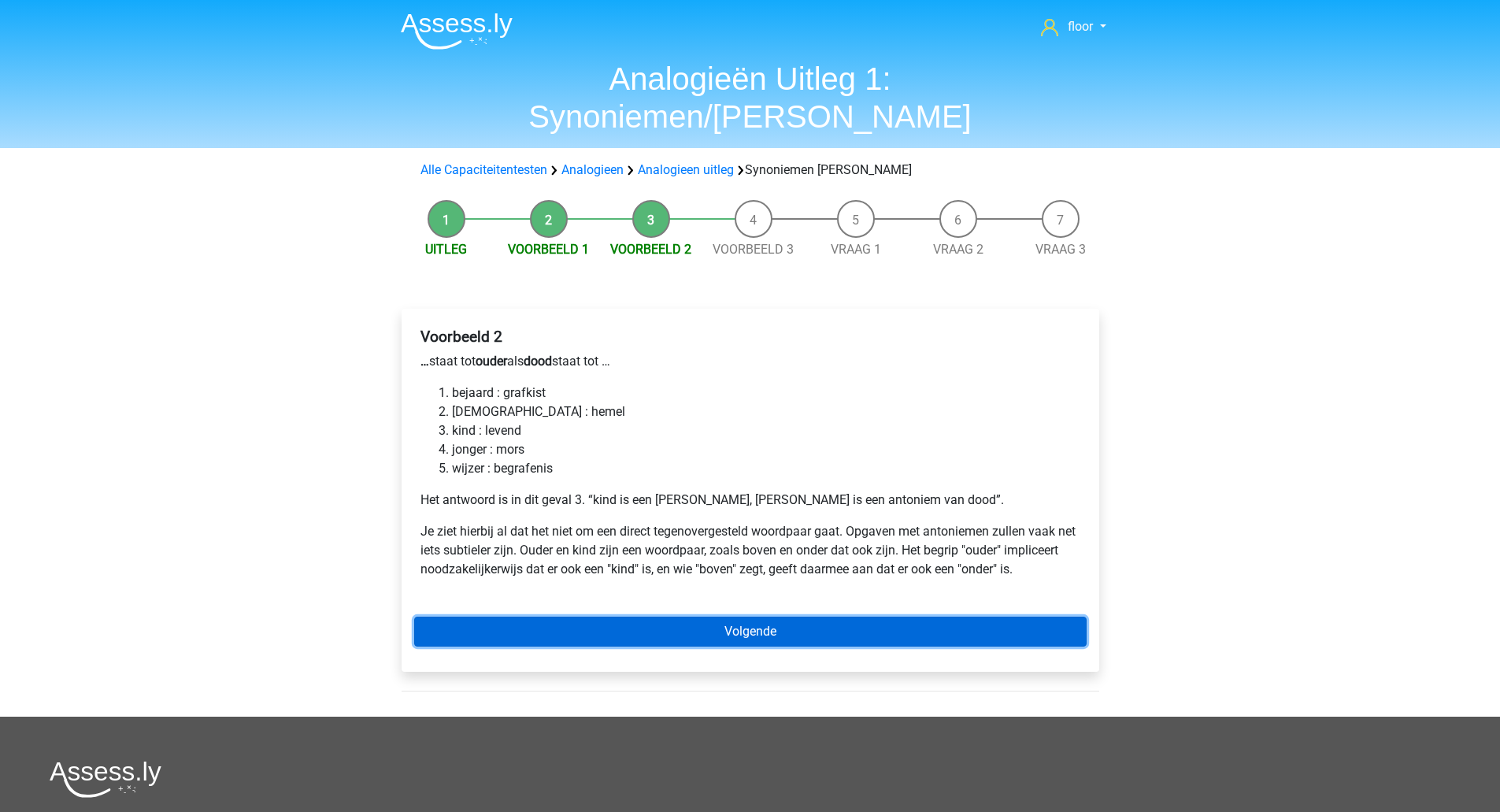
click at [791, 616] on link "Volgende" at bounding box center [750, 631] width 672 height 30
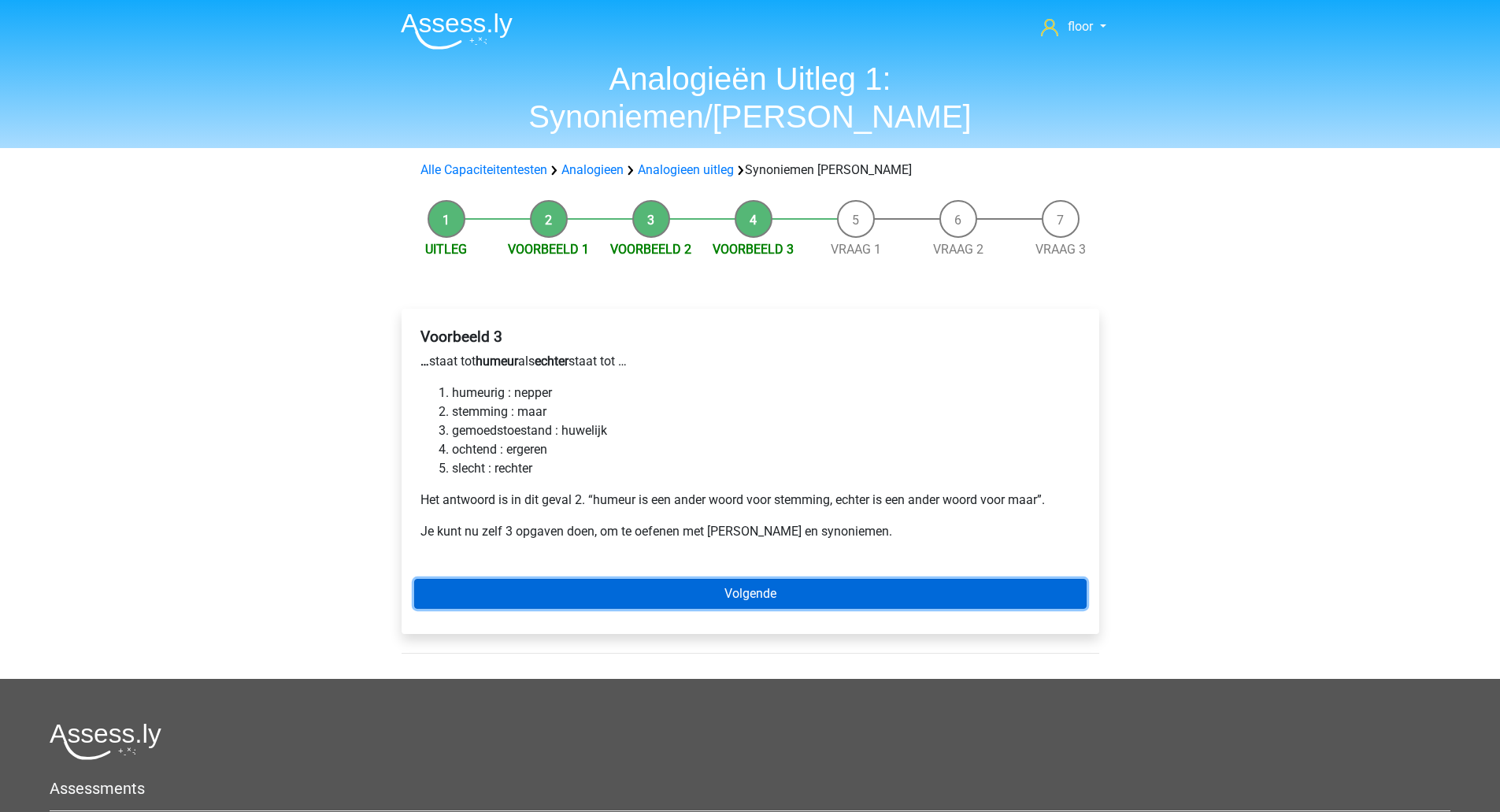
click at [893, 578] on link "Volgende" at bounding box center [750, 593] width 672 height 30
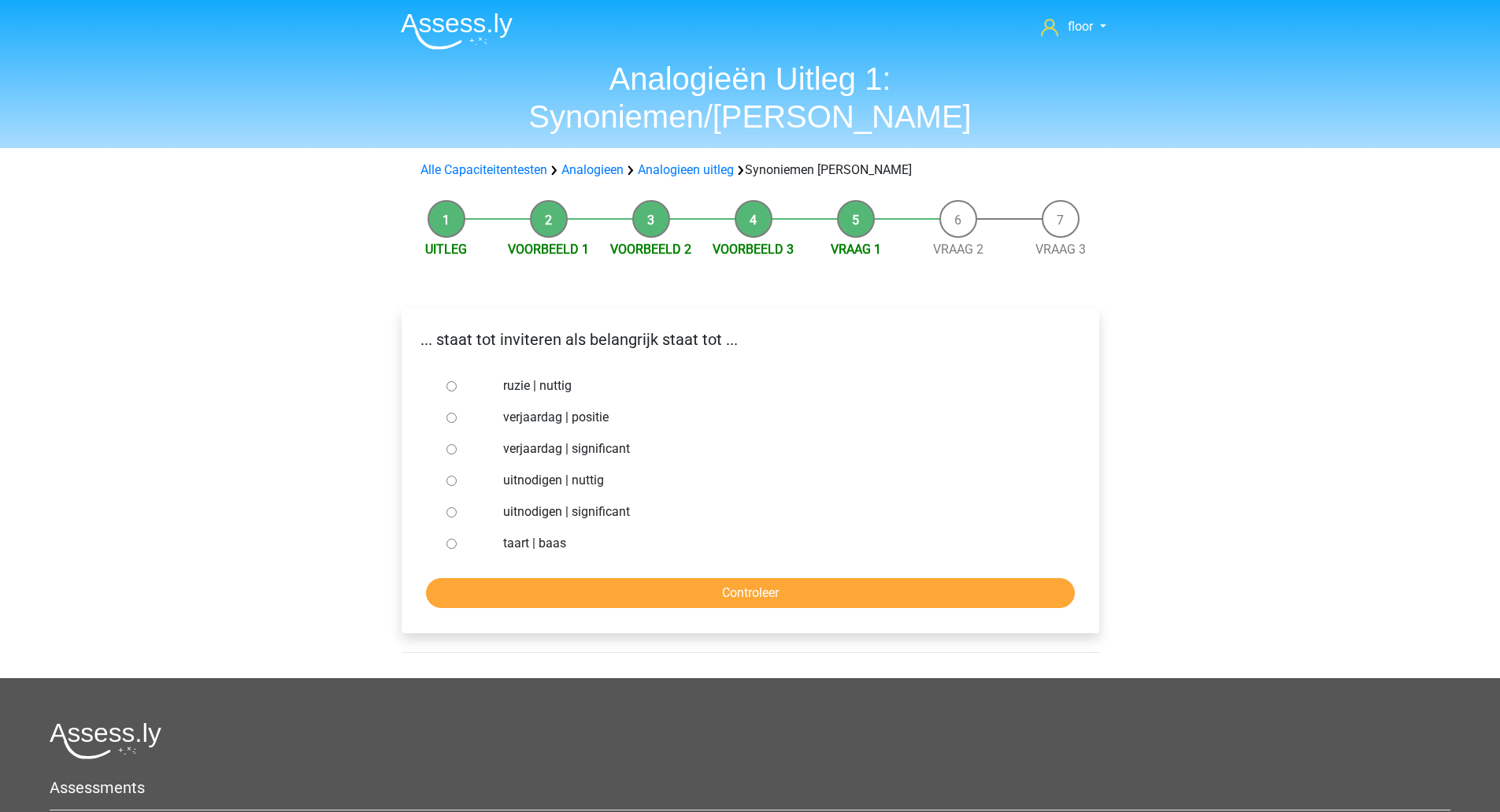
click at [606, 503] on label "uitnodigen | significant" at bounding box center [776, 512] width 545 height 19
click at [457, 507] on input "uitnodigen | significant" at bounding box center [452, 512] width 10 height 10
radio input "true"
click at [659, 578] on input "Controleer" at bounding box center [750, 592] width 649 height 30
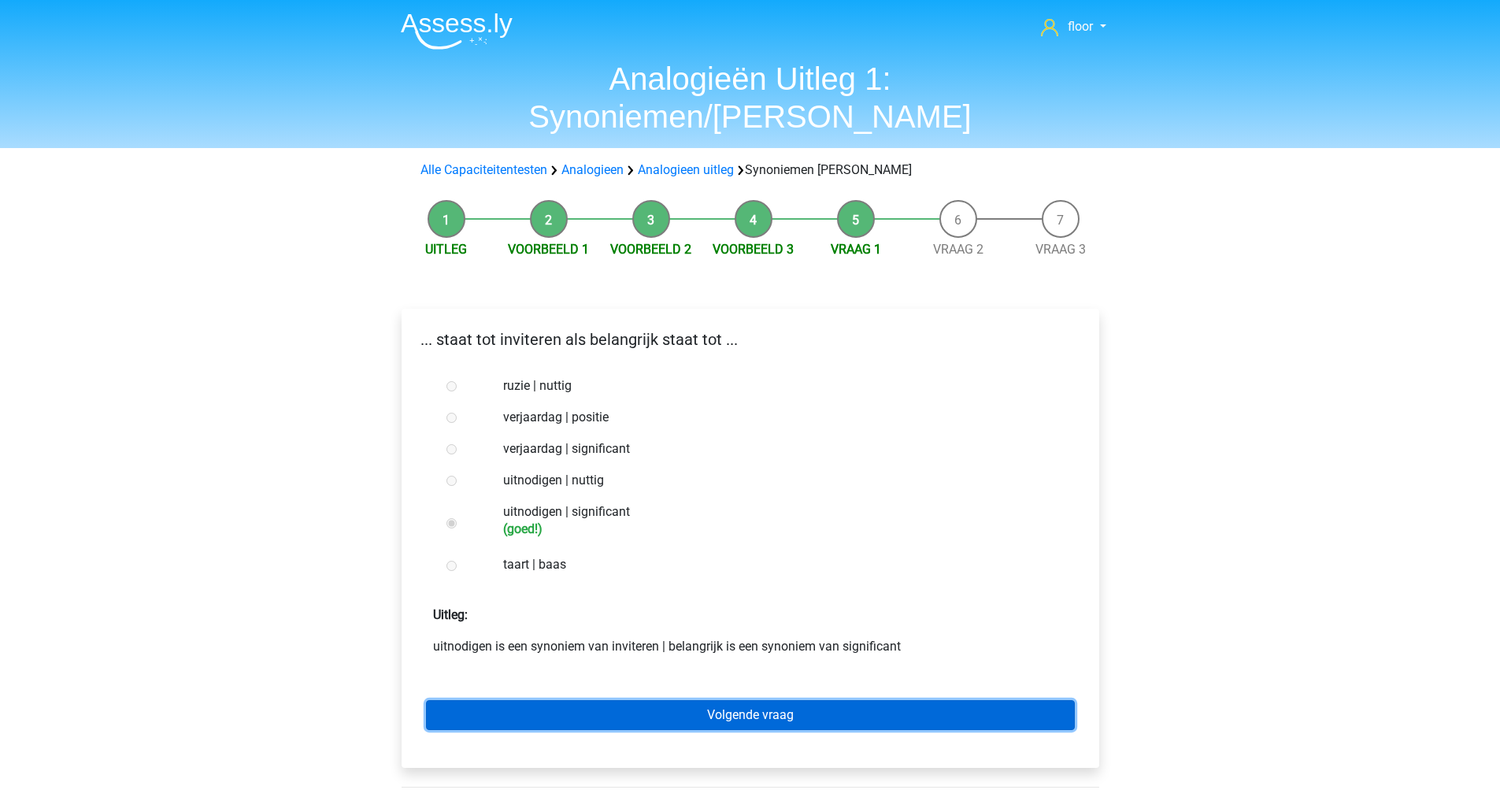
click at [846, 700] on link "Volgende vraag" at bounding box center [750, 715] width 649 height 30
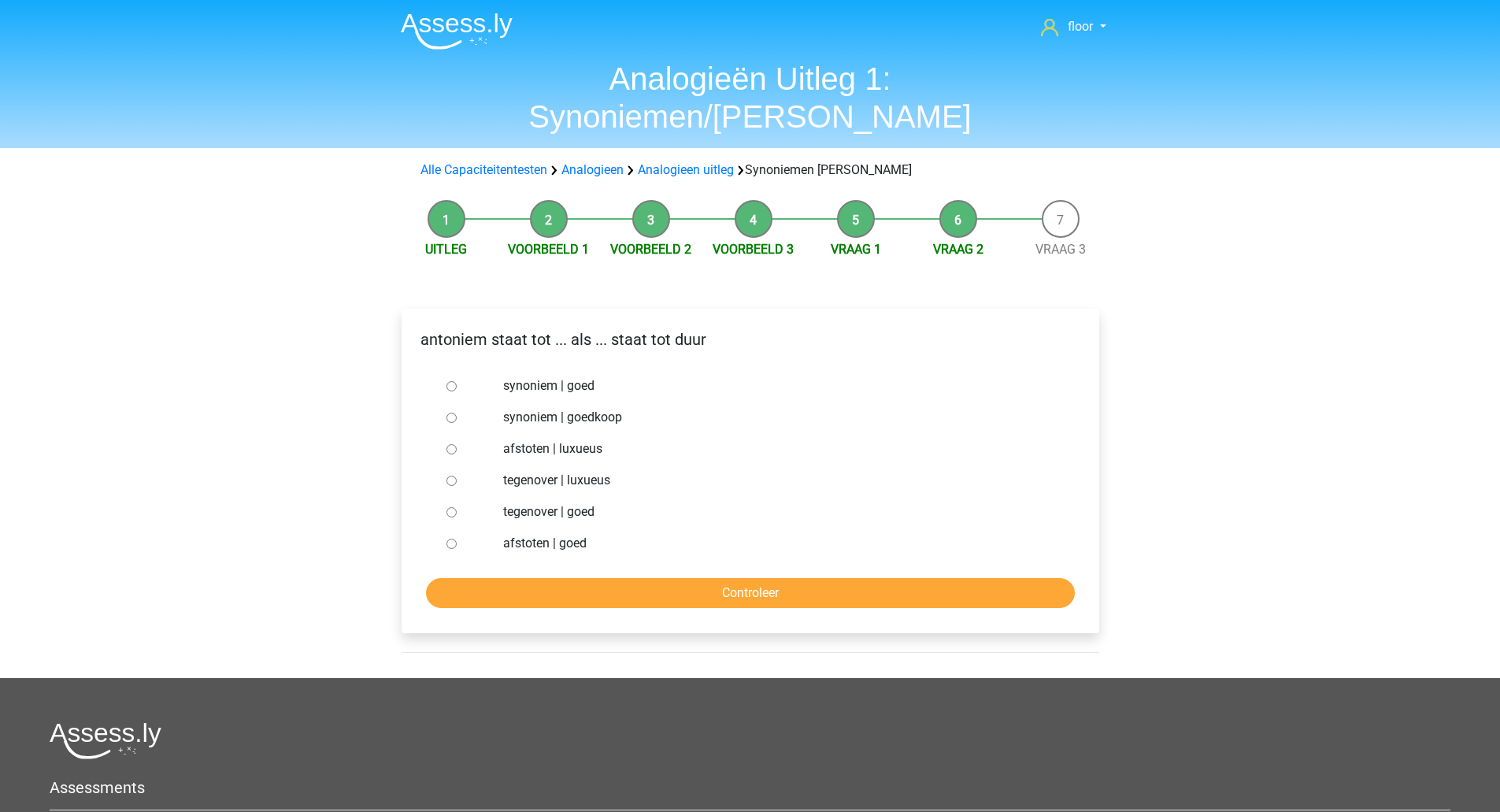
click at [608, 408] on label "synoniem | goedkoop" at bounding box center [776, 417] width 545 height 19
click at [457, 412] on input "synoniem | goedkoop" at bounding box center [452, 417] width 10 height 10
radio input "true"
click at [702, 578] on input "Controleer" at bounding box center [750, 592] width 649 height 30
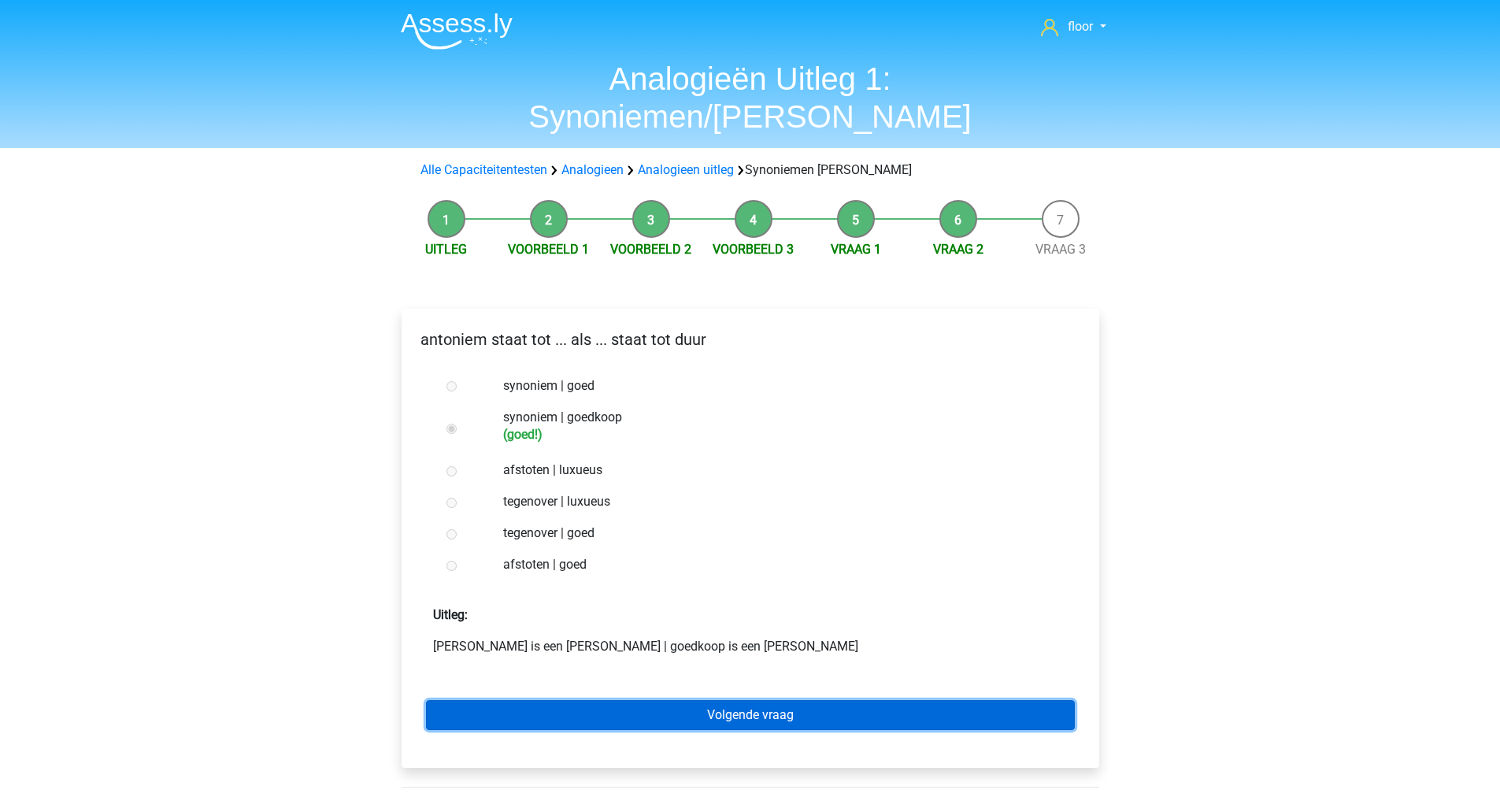
click at [849, 700] on link "Volgende vraag" at bounding box center [750, 715] width 649 height 30
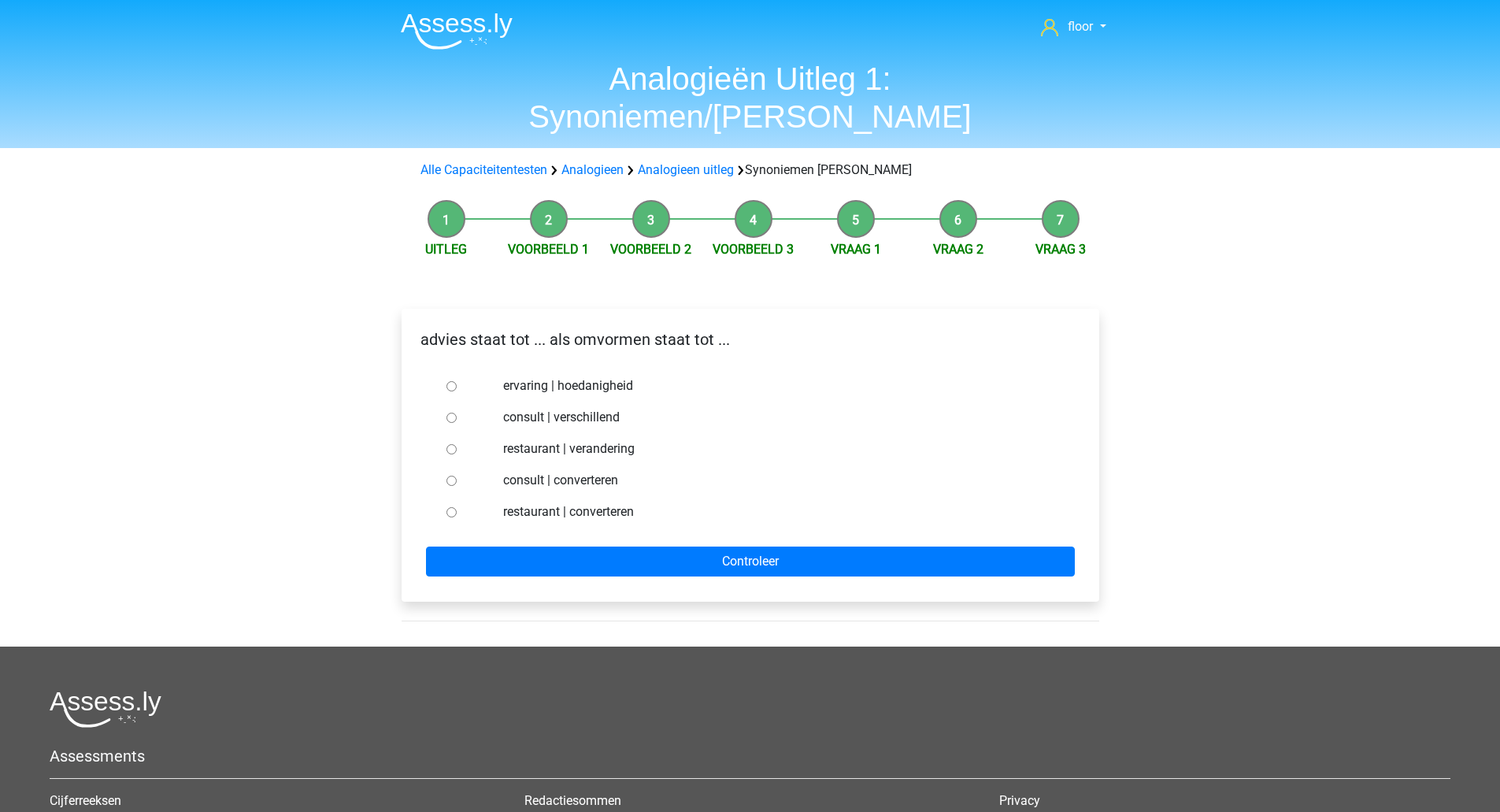
click at [591, 471] on label "consult | converteren" at bounding box center [776, 480] width 545 height 19
click at [457, 476] on input "consult | converteren" at bounding box center [452, 480] width 10 height 10
radio input "true"
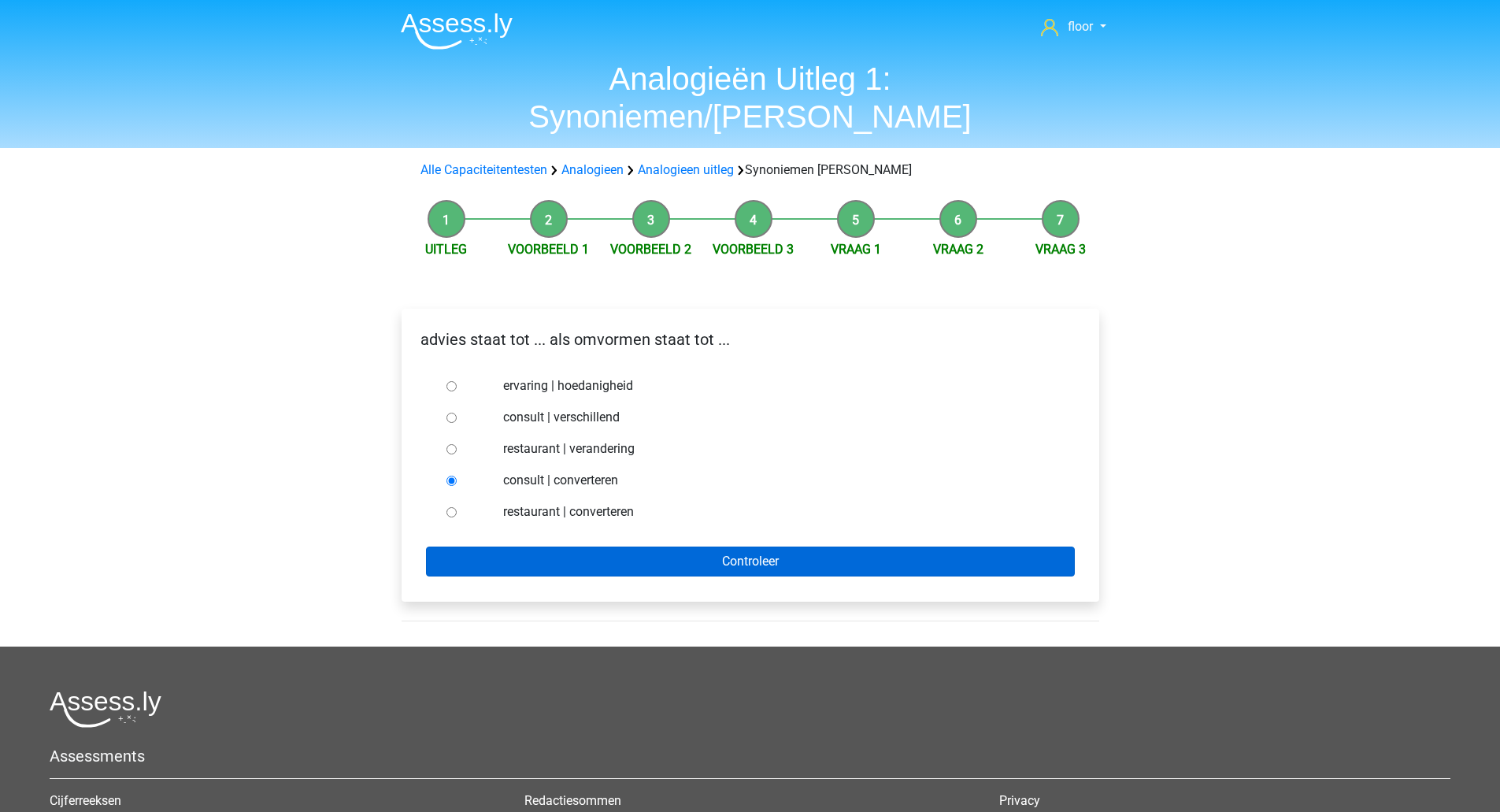
click at [669, 546] on input "Controleer" at bounding box center [750, 561] width 649 height 30
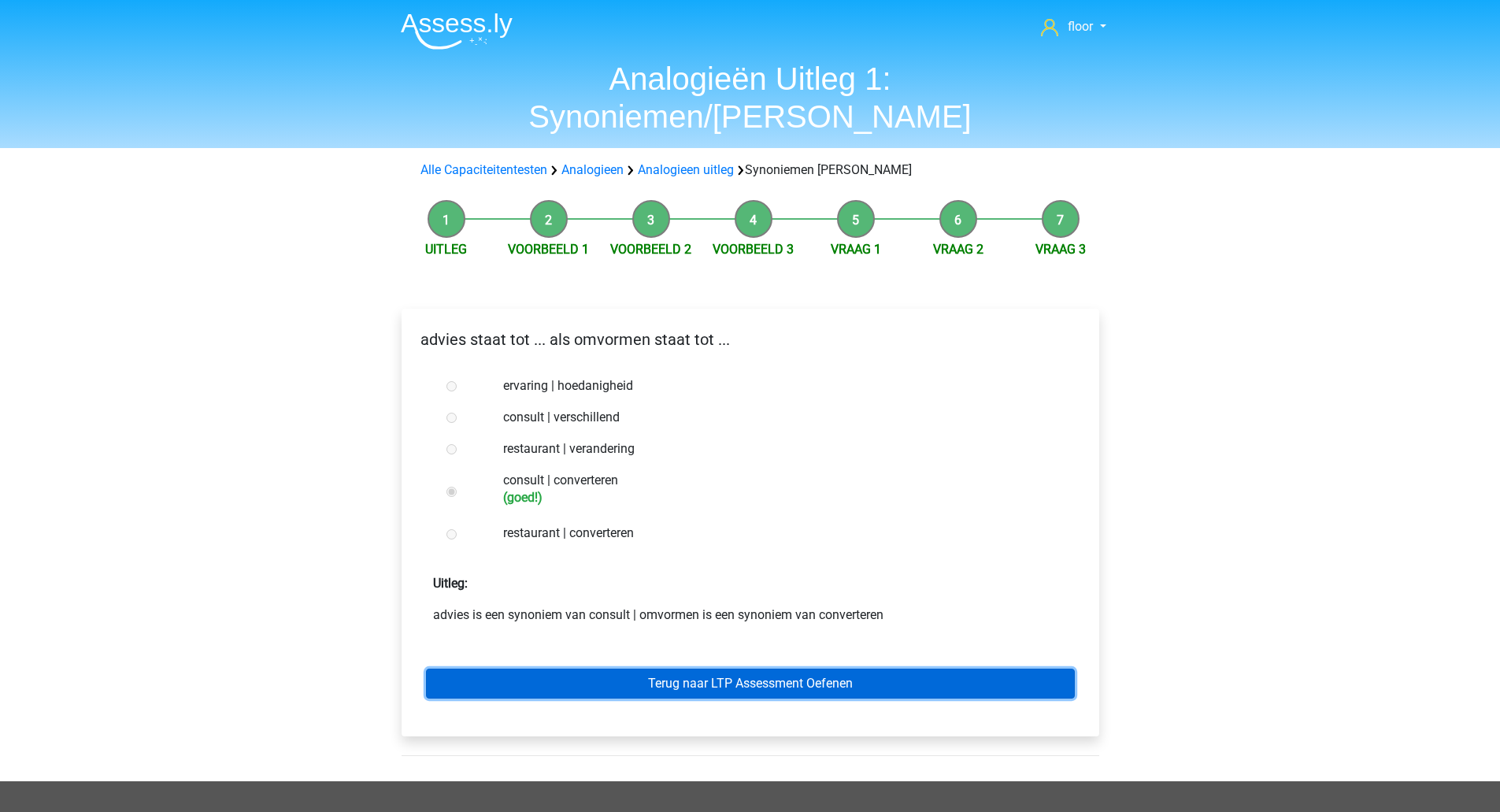
click at [790, 669] on link "Terug naar LTP Assessment Oefenen" at bounding box center [750, 684] width 649 height 30
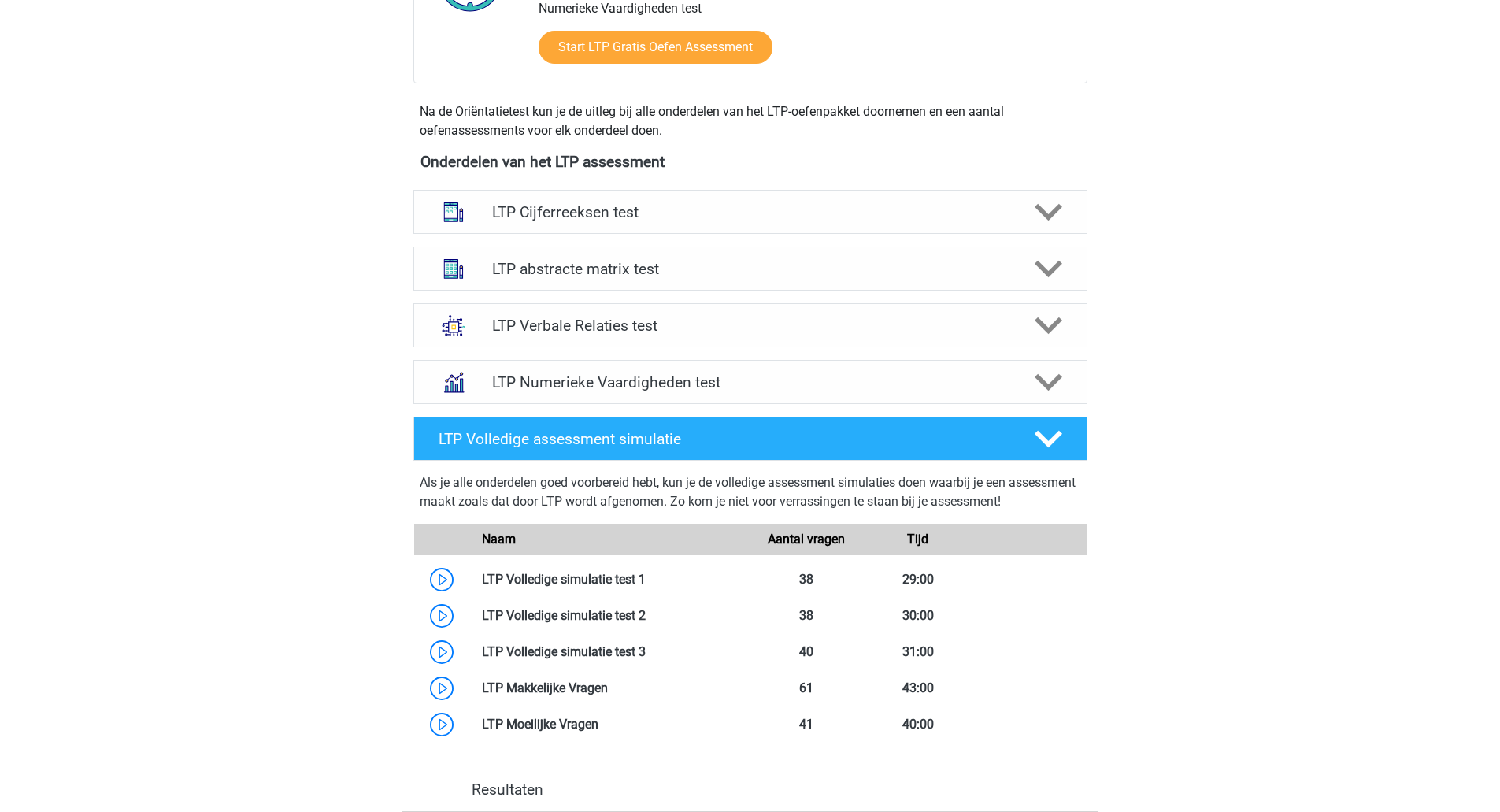
scroll to position [501, 0]
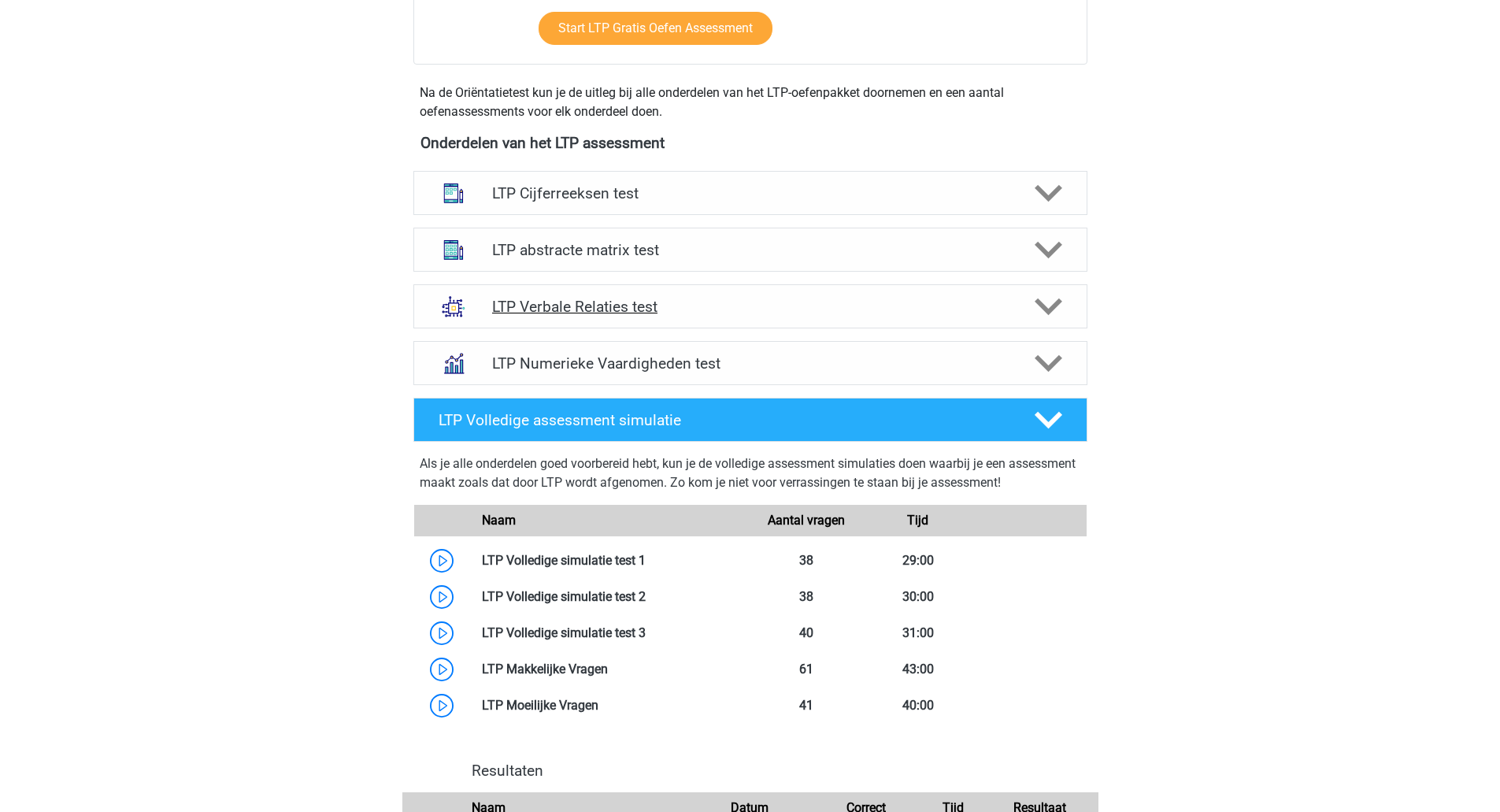
click at [1055, 313] on icon at bounding box center [1048, 306] width 27 height 27
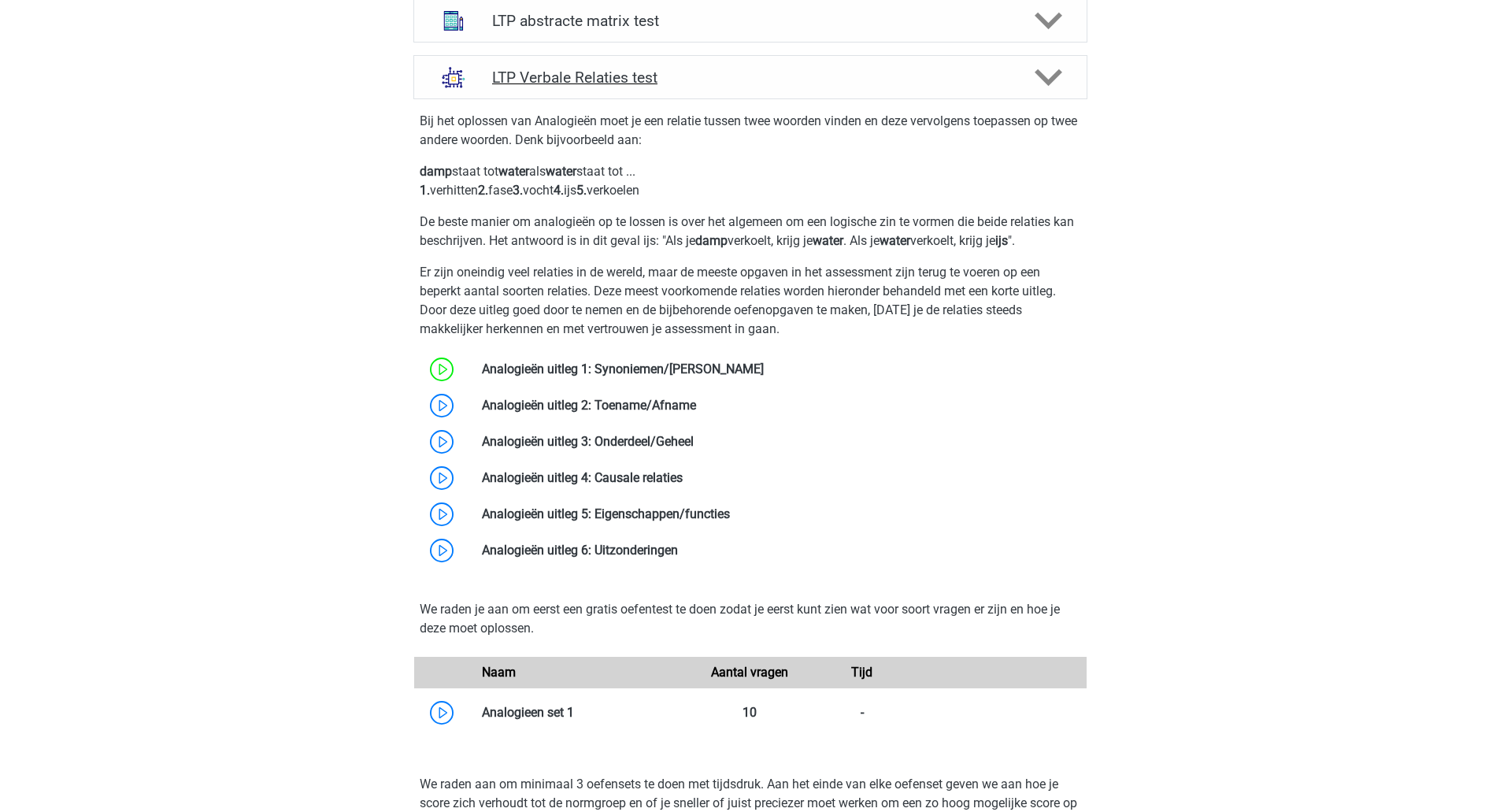
scroll to position [779, 0]
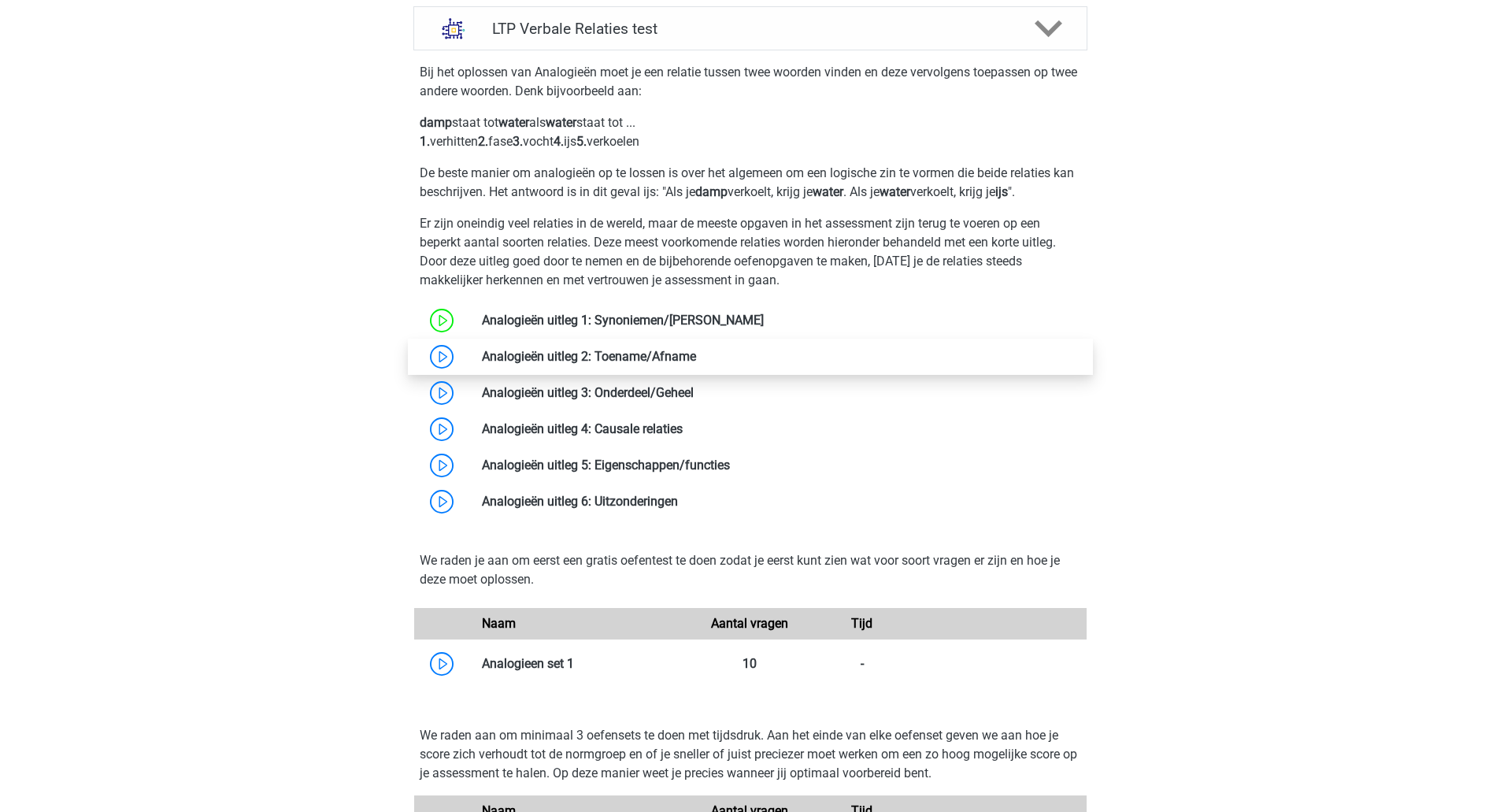
click at [696, 354] on link at bounding box center [696, 356] width 0 height 15
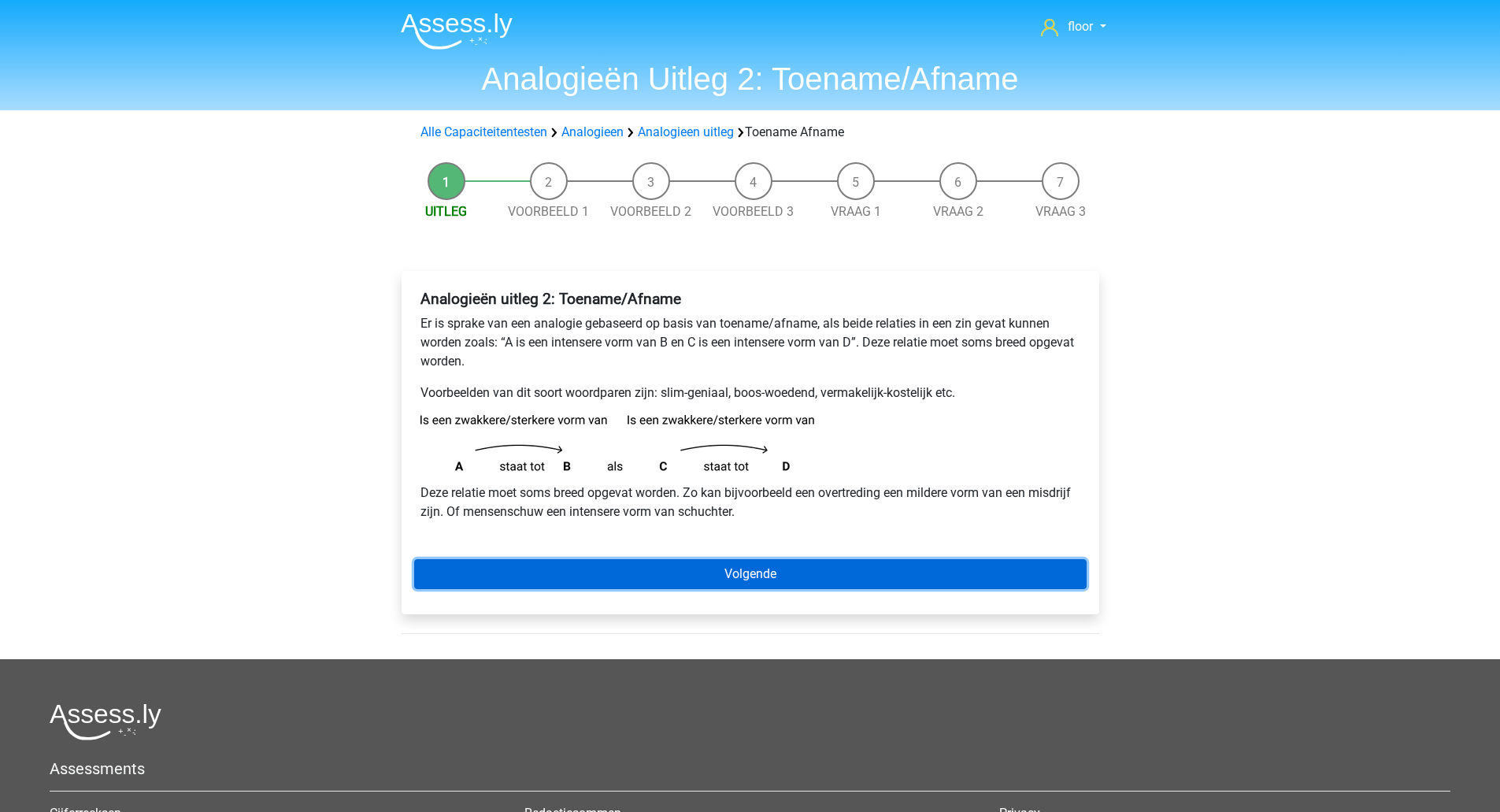
click at [812, 582] on link "Volgende" at bounding box center [750, 574] width 672 height 30
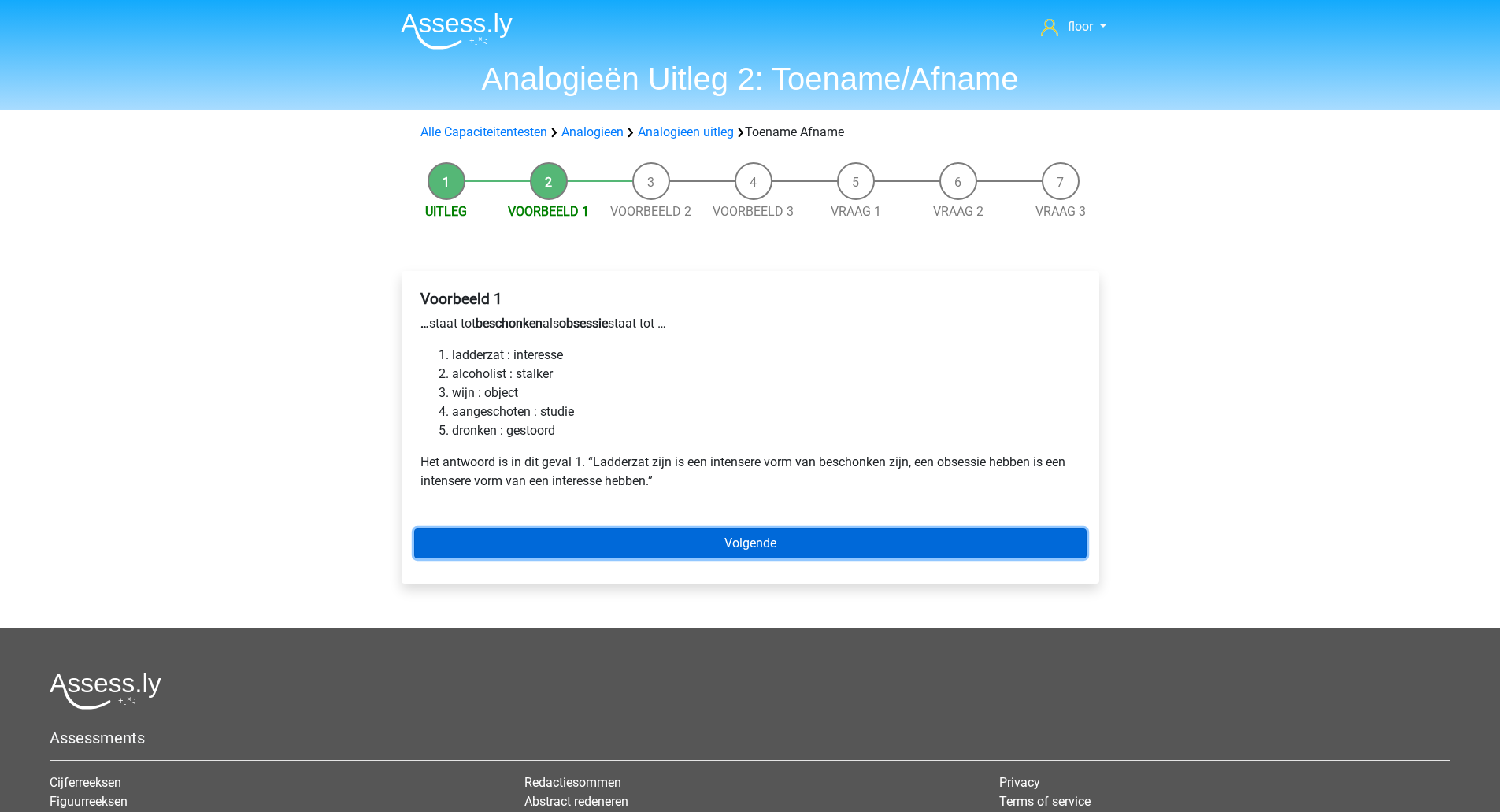
click at [790, 554] on link "Volgende" at bounding box center [750, 543] width 672 height 30
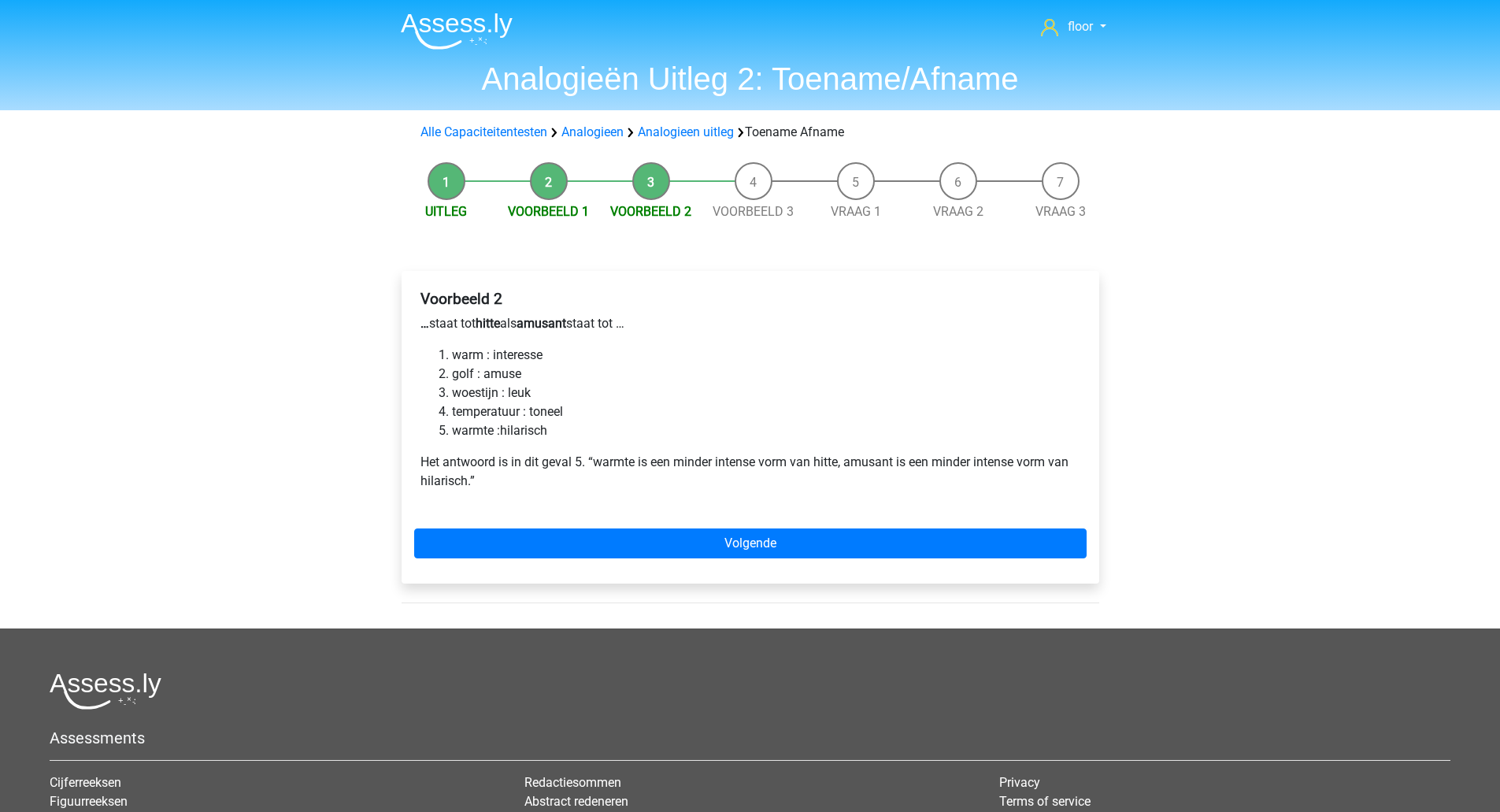
click at [779, 573] on div "Voorbeeld 2 … staat tot hitte als amusant staat tot … warm : interesse golf : a…" at bounding box center [750, 427] width 698 height 313
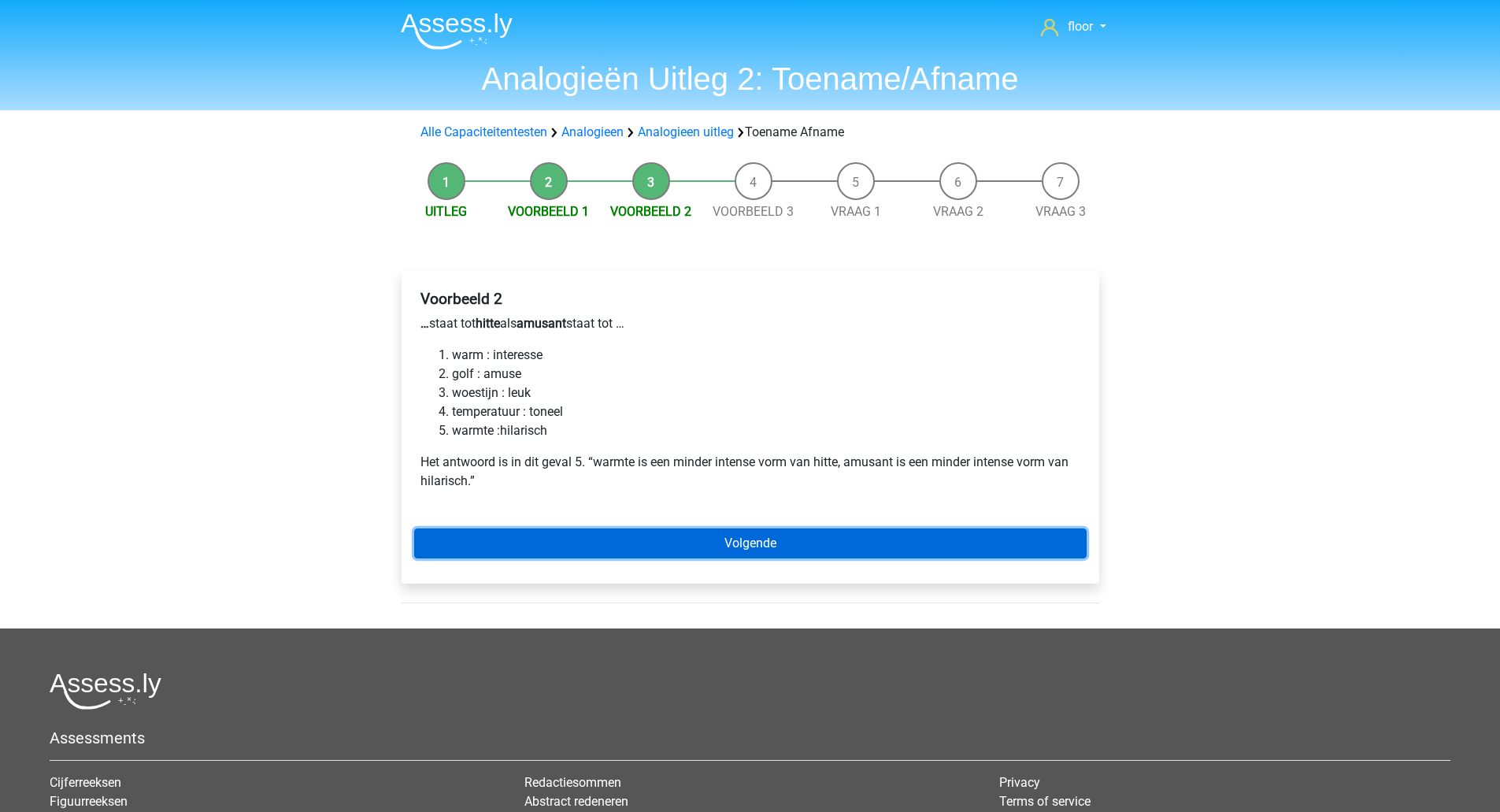
click at [786, 551] on link "Volgende" at bounding box center [750, 543] width 672 height 30
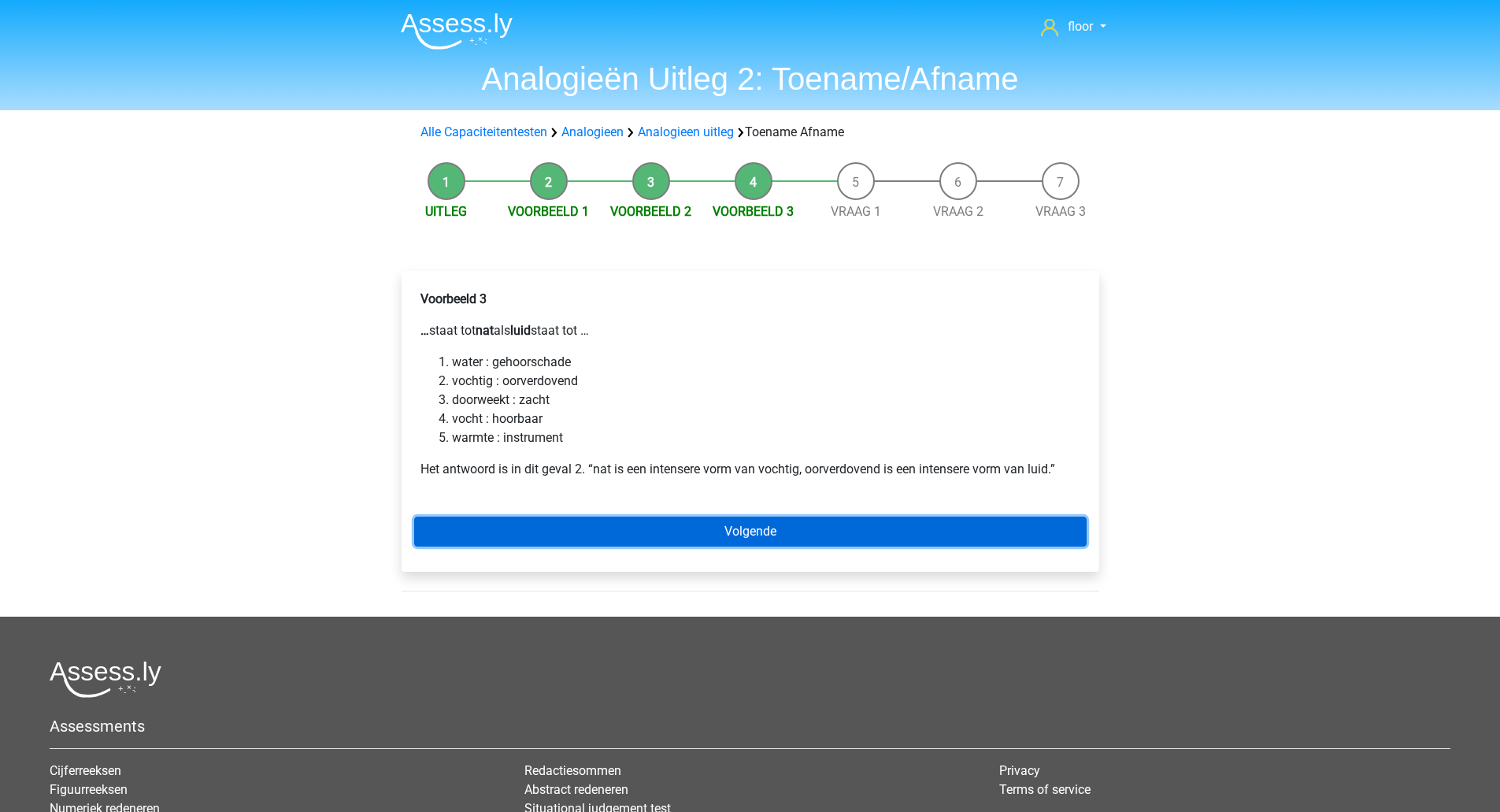
click at [768, 528] on link "Volgende" at bounding box center [750, 531] width 672 height 30
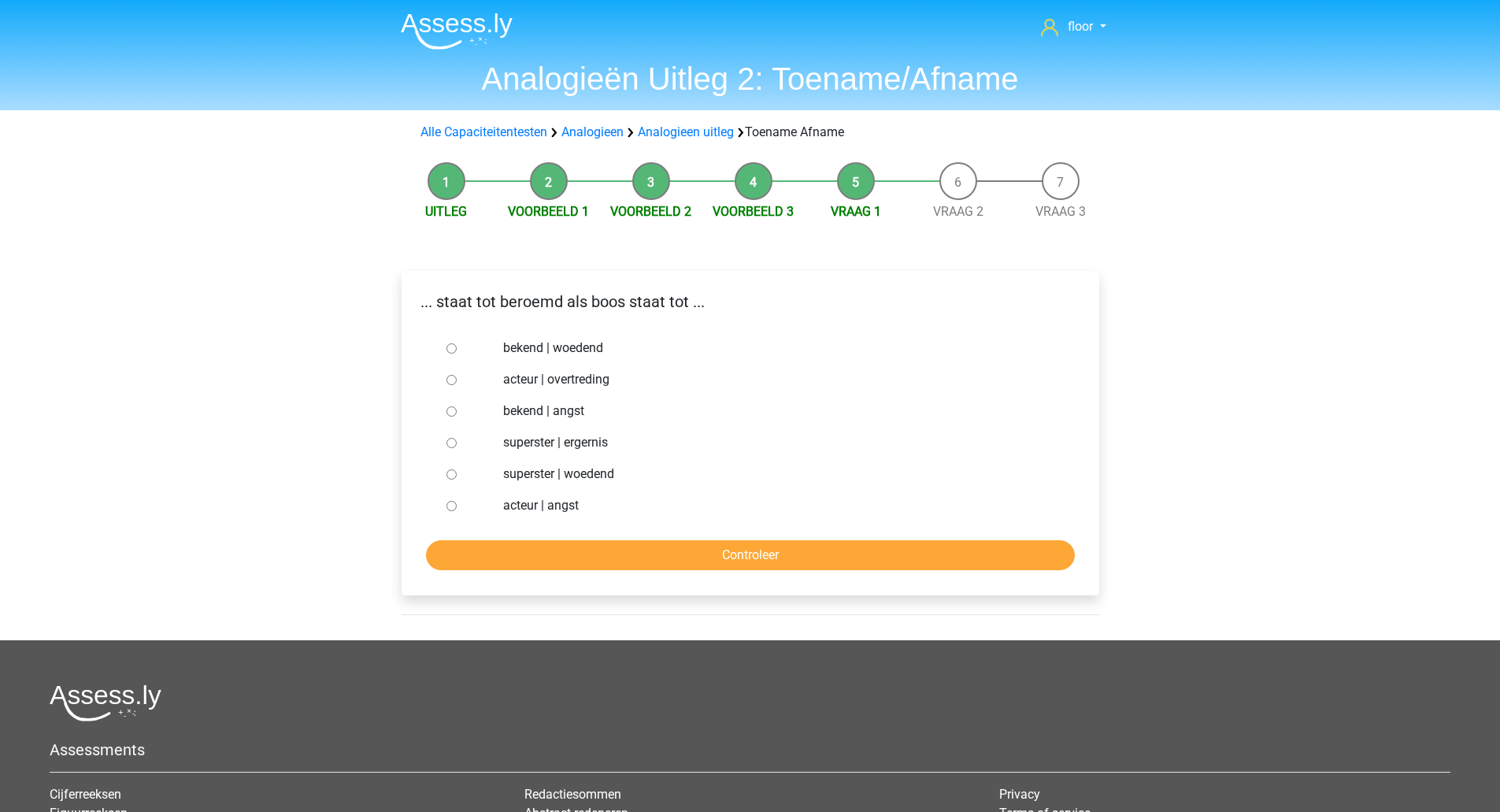
click at [583, 349] on label "bekend | woedend" at bounding box center [776, 348] width 545 height 19
click at [457, 349] on input "bekend | woedend" at bounding box center [452, 348] width 10 height 10
radio input "true"
click at [674, 551] on input "Controleer" at bounding box center [750, 555] width 649 height 30
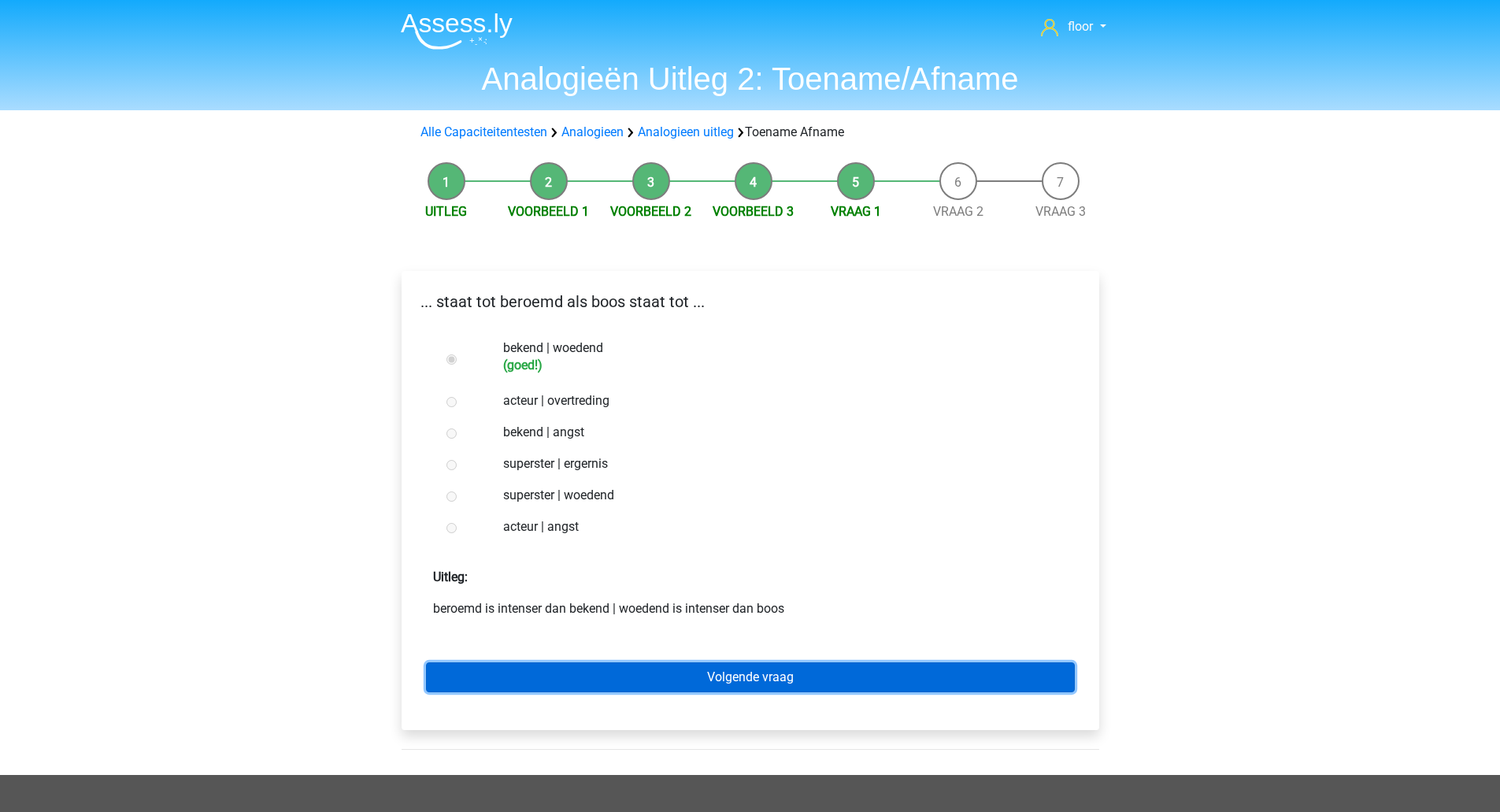
click at [739, 676] on link "Volgende vraag" at bounding box center [750, 677] width 649 height 30
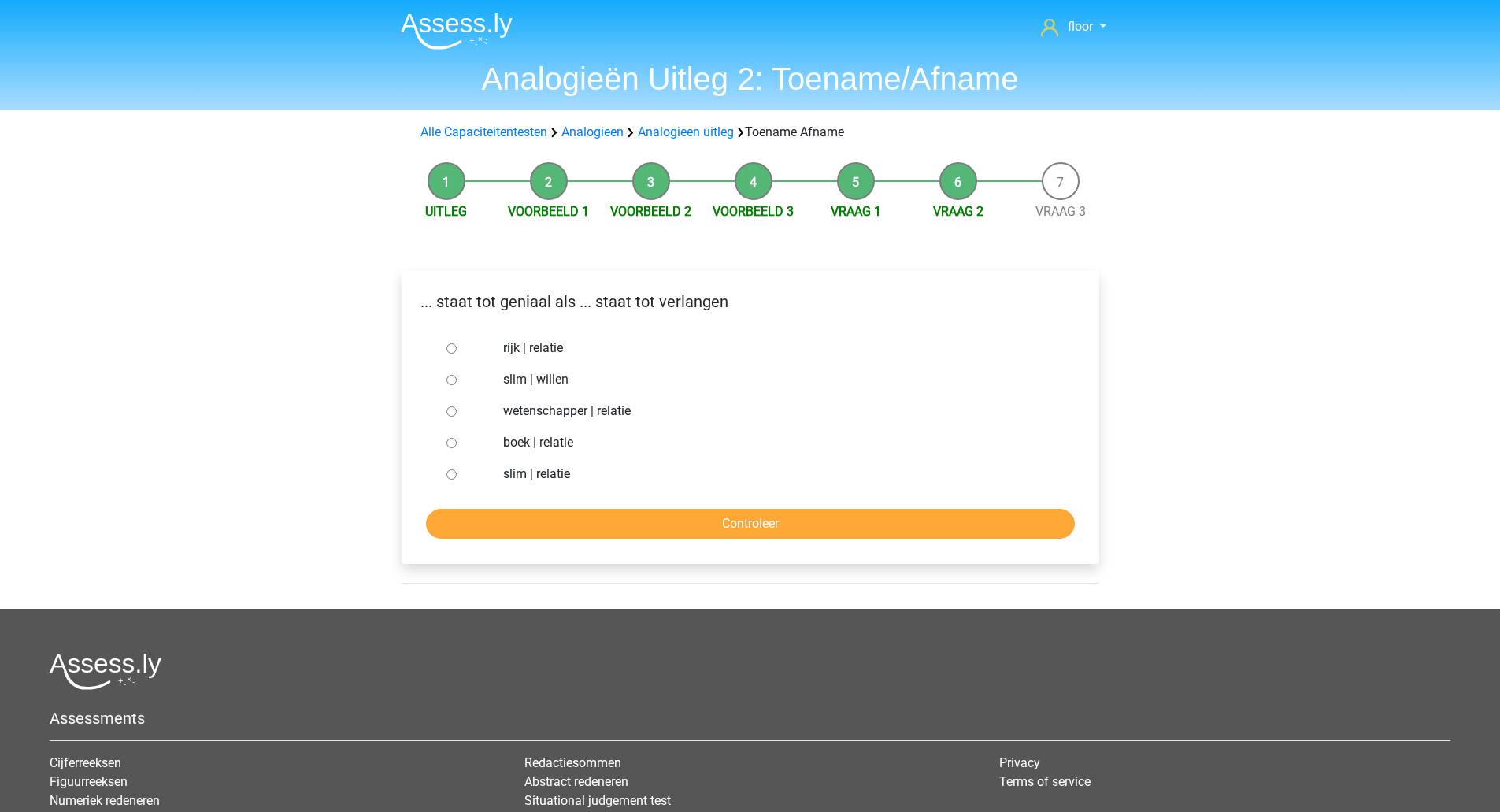
click at [563, 481] on label "slim | relatie" at bounding box center [776, 474] width 545 height 19
click at [457, 480] on input "slim | relatie" at bounding box center [452, 474] width 10 height 10
radio input "true"
click at [650, 534] on input "Controleer" at bounding box center [750, 523] width 649 height 30
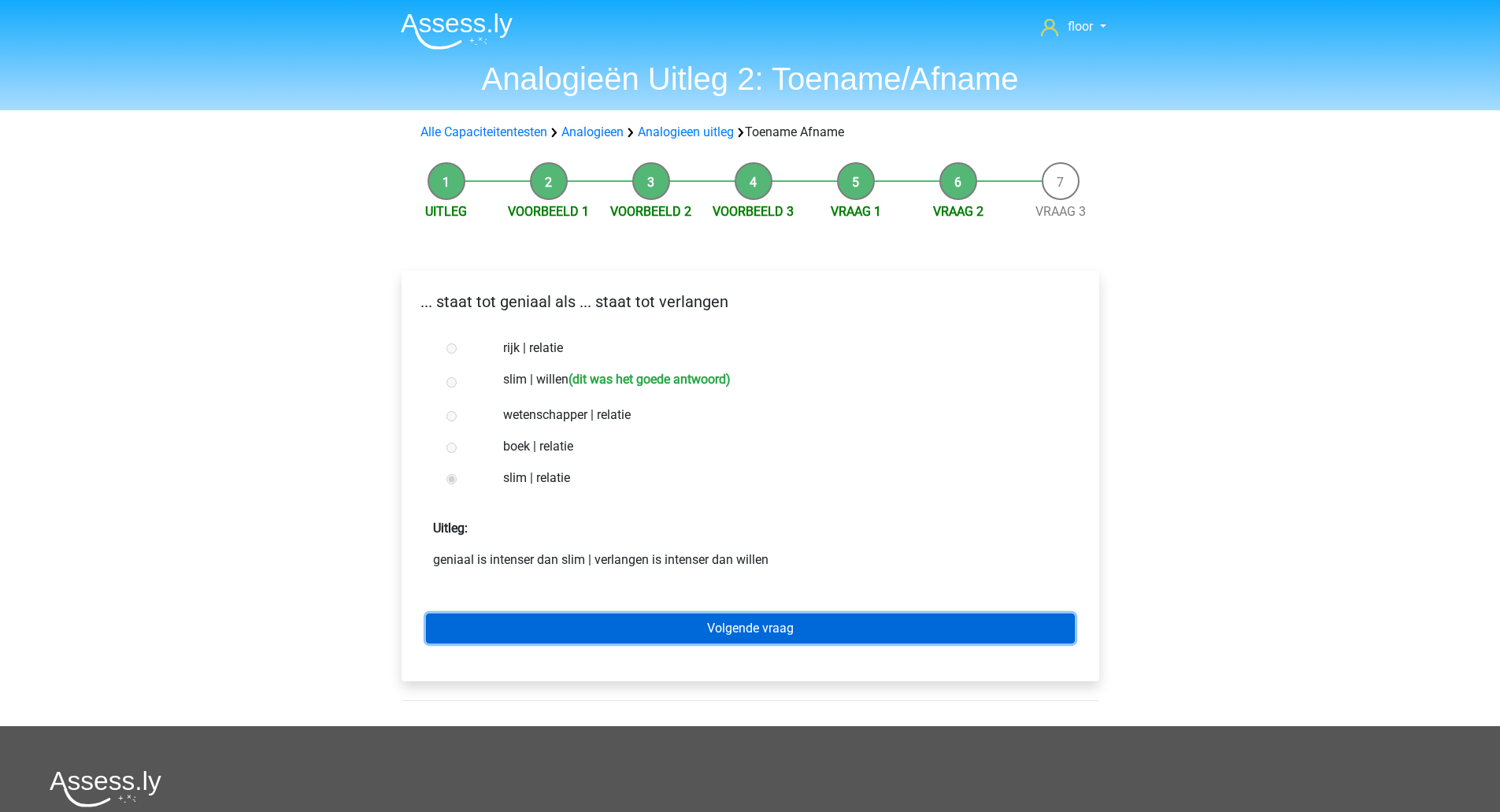
click at [685, 636] on link "Volgende vraag" at bounding box center [750, 629] width 649 height 30
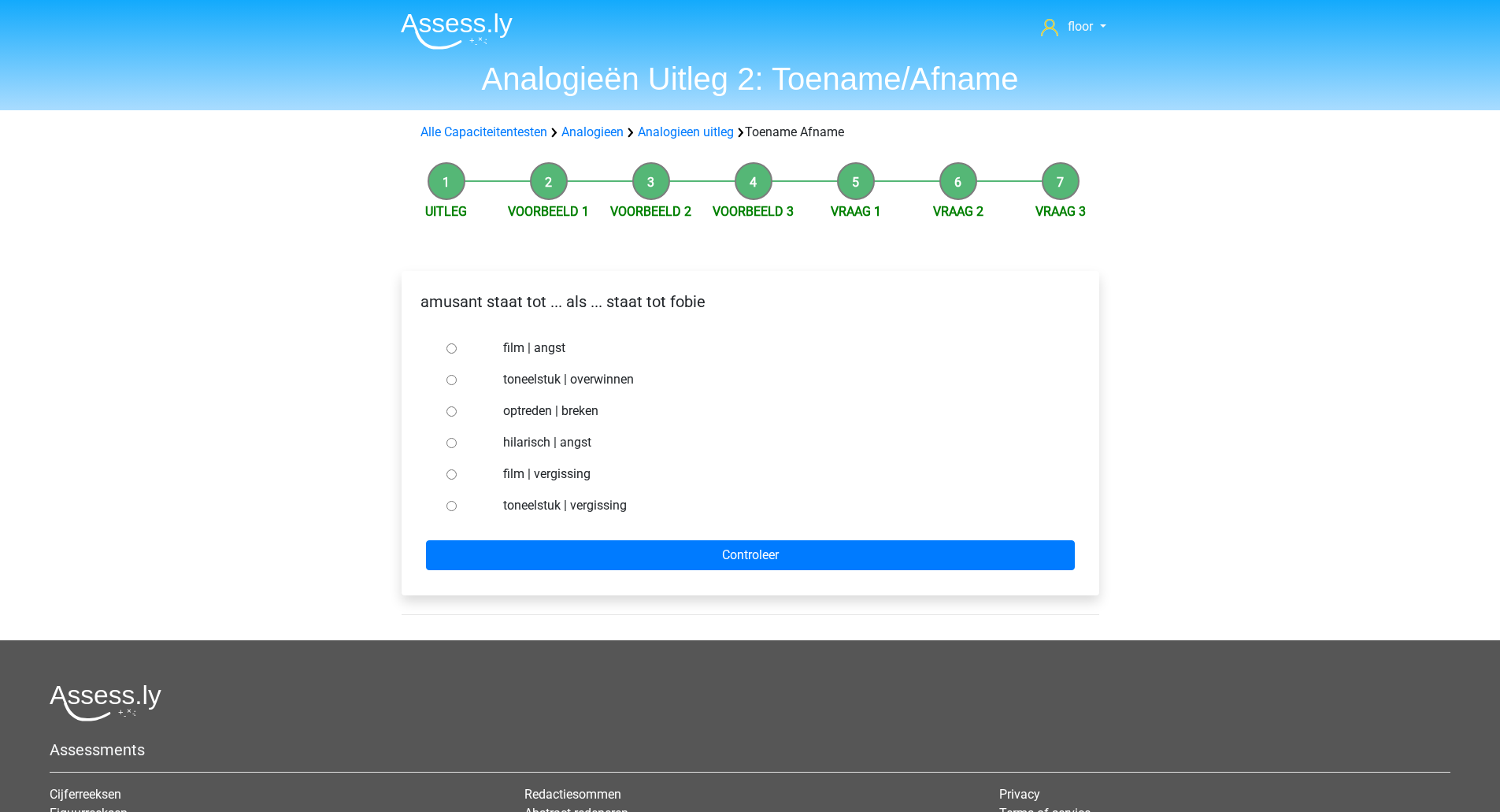
click at [591, 439] on label "hilarisch | angst" at bounding box center [776, 442] width 545 height 19
click at [457, 439] on input "hilarisch | angst" at bounding box center [452, 443] width 10 height 10
radio input "true"
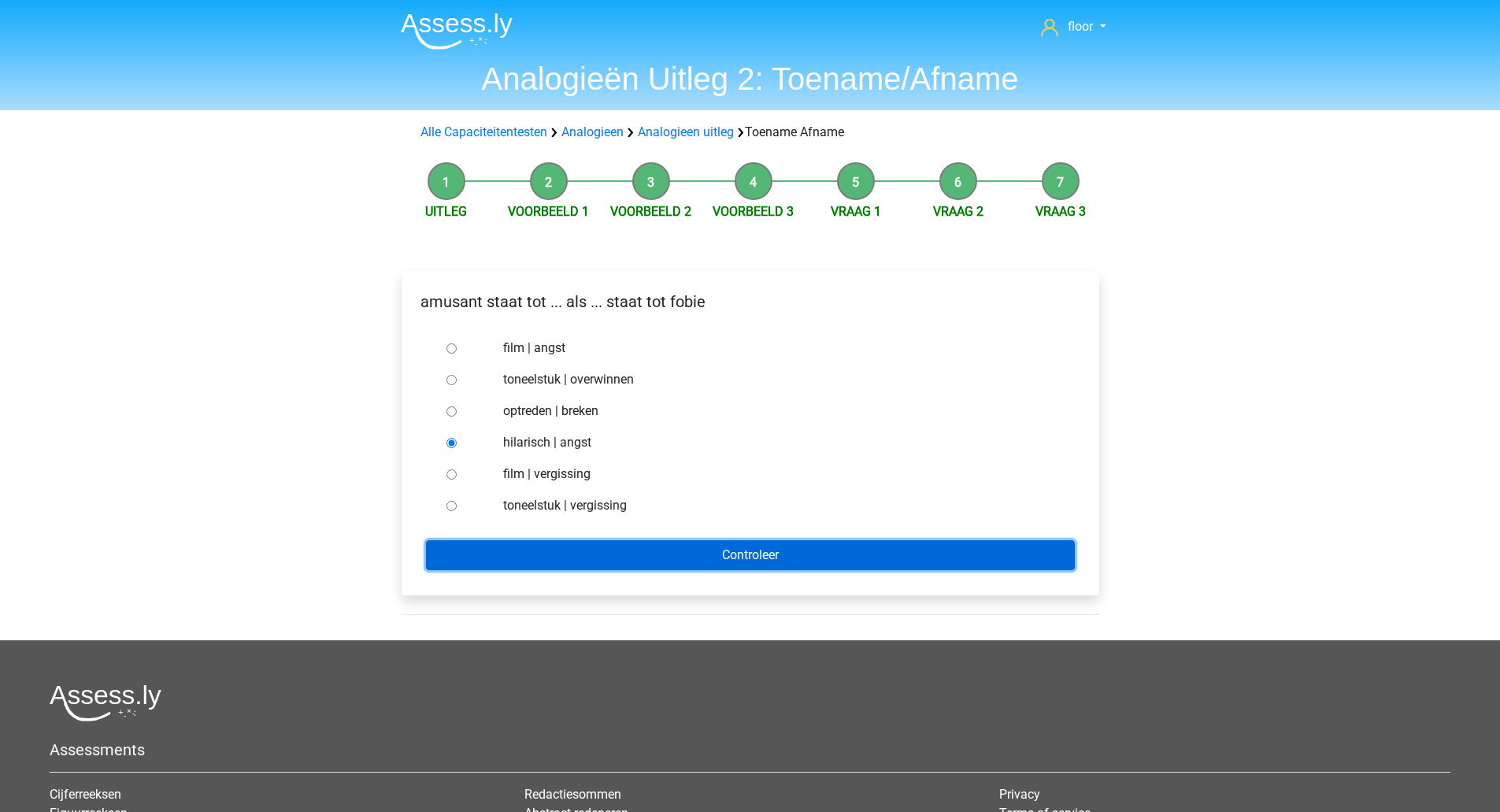
click at [657, 553] on input "Controleer" at bounding box center [750, 555] width 649 height 30
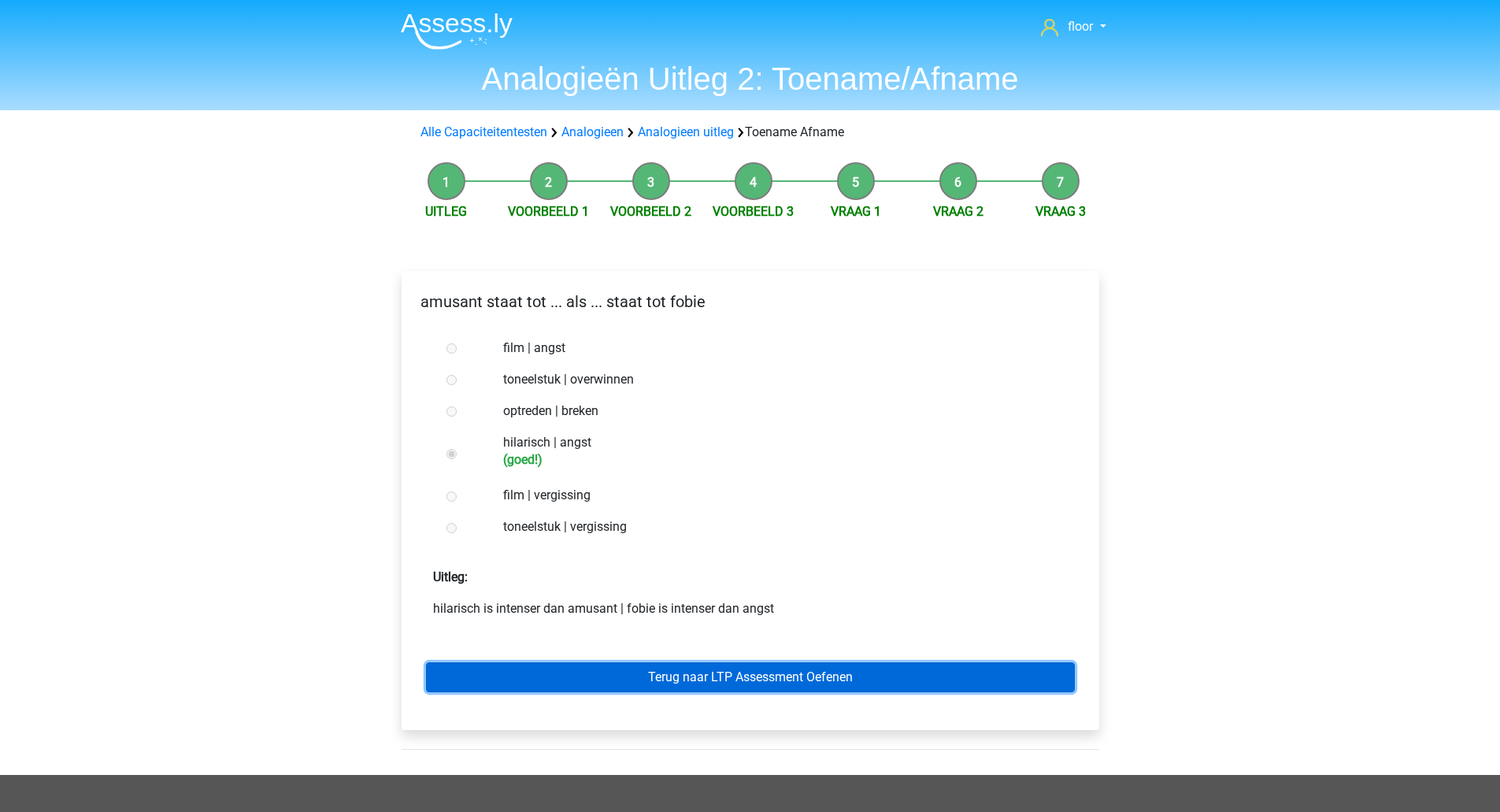
click at [680, 683] on link "Terug naar LTP Assessment Oefenen" at bounding box center [750, 677] width 649 height 30
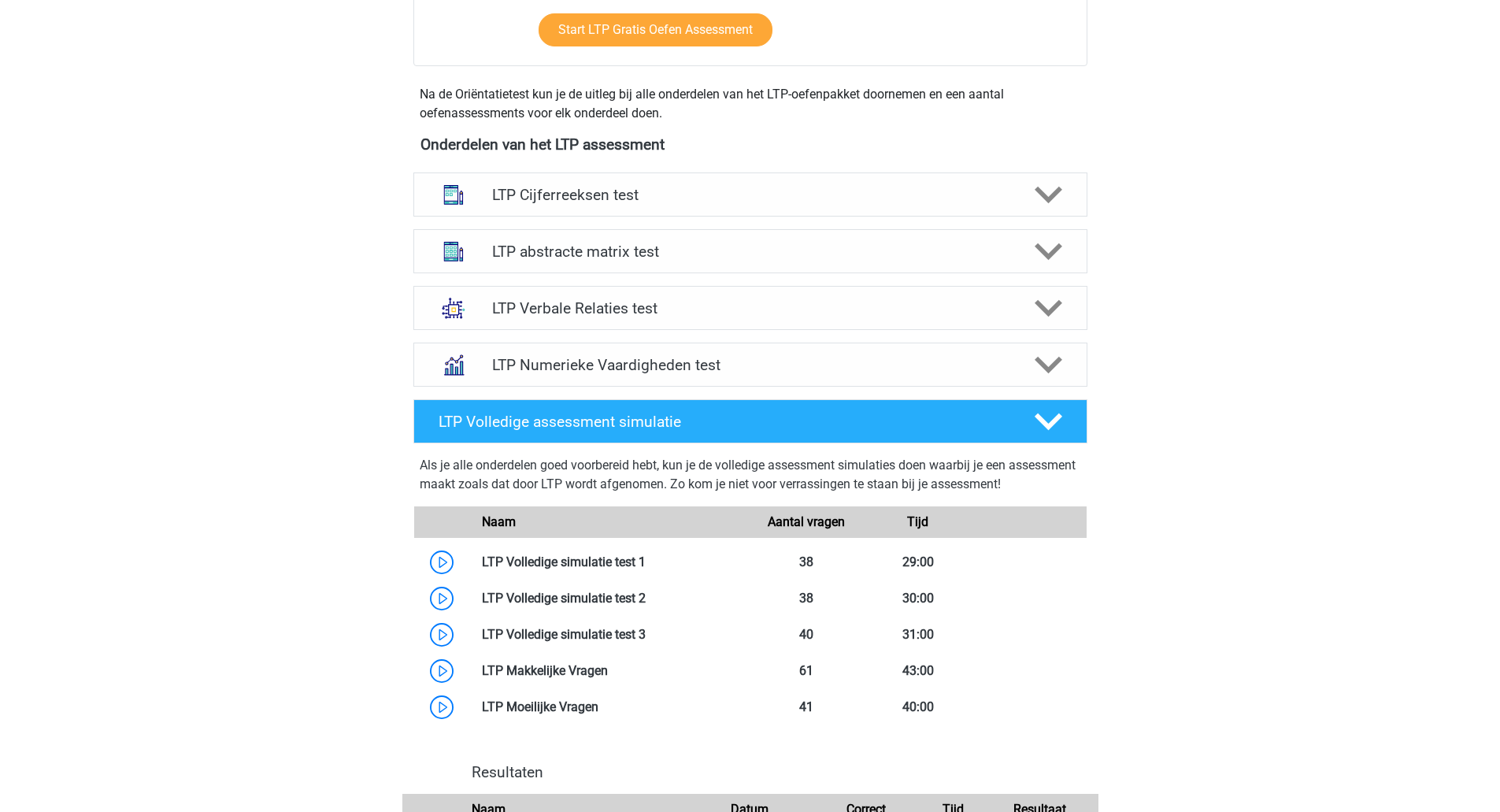
scroll to position [502, 0]
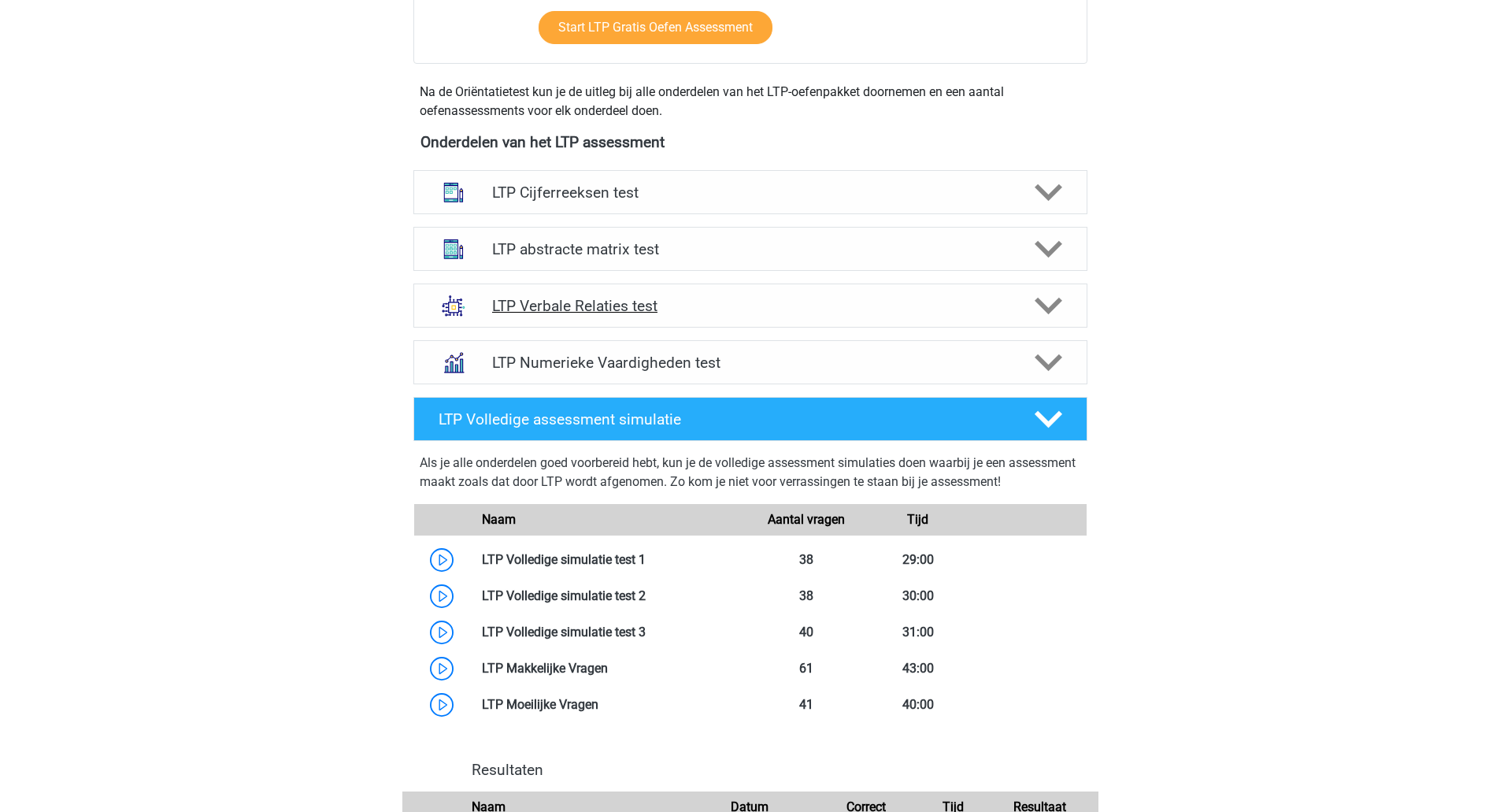
click at [1052, 310] on polygon at bounding box center [1048, 306] width 27 height 17
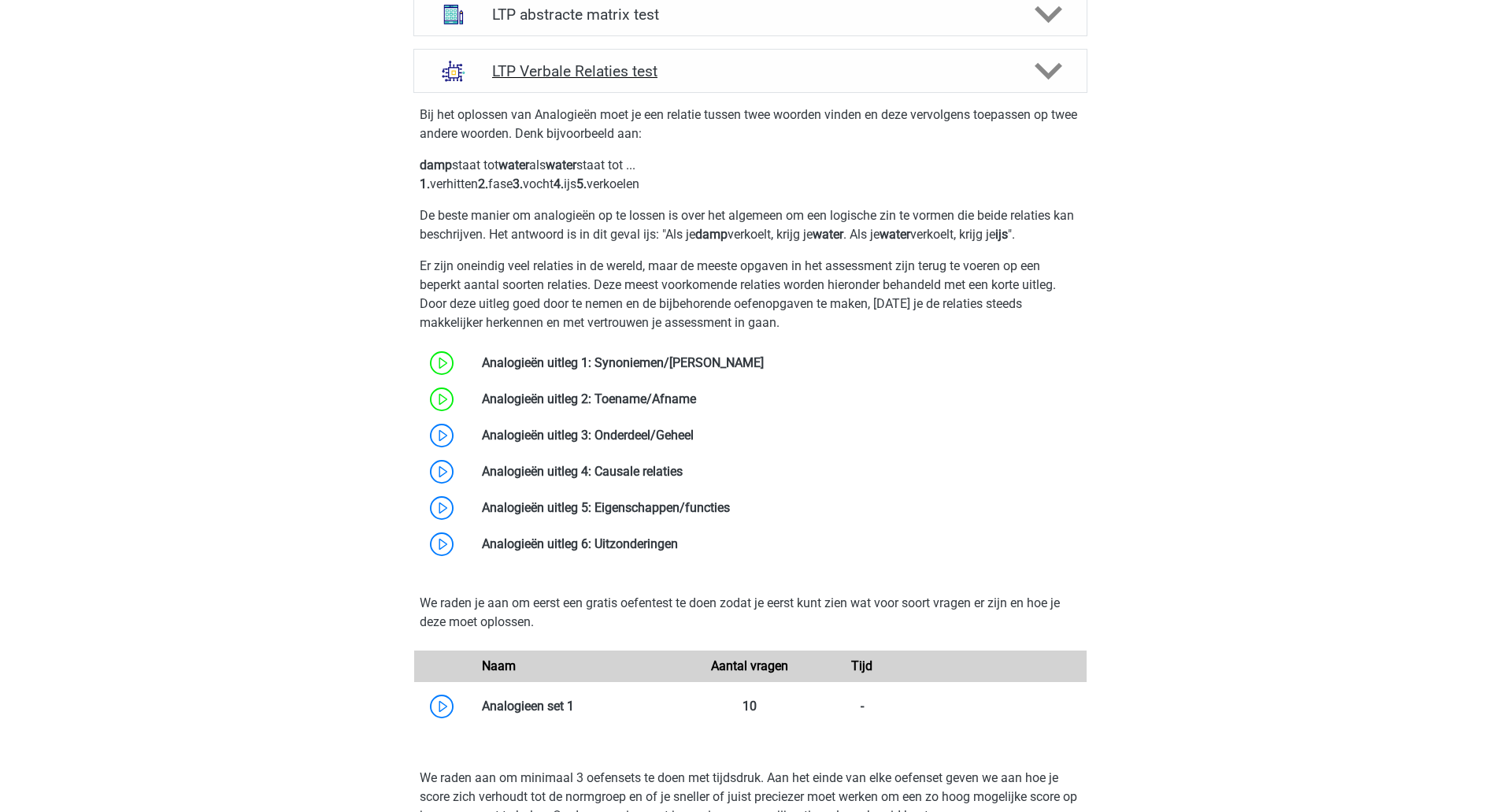
scroll to position [737, 0]
click at [694, 442] on link at bounding box center [694, 434] width 0 height 15
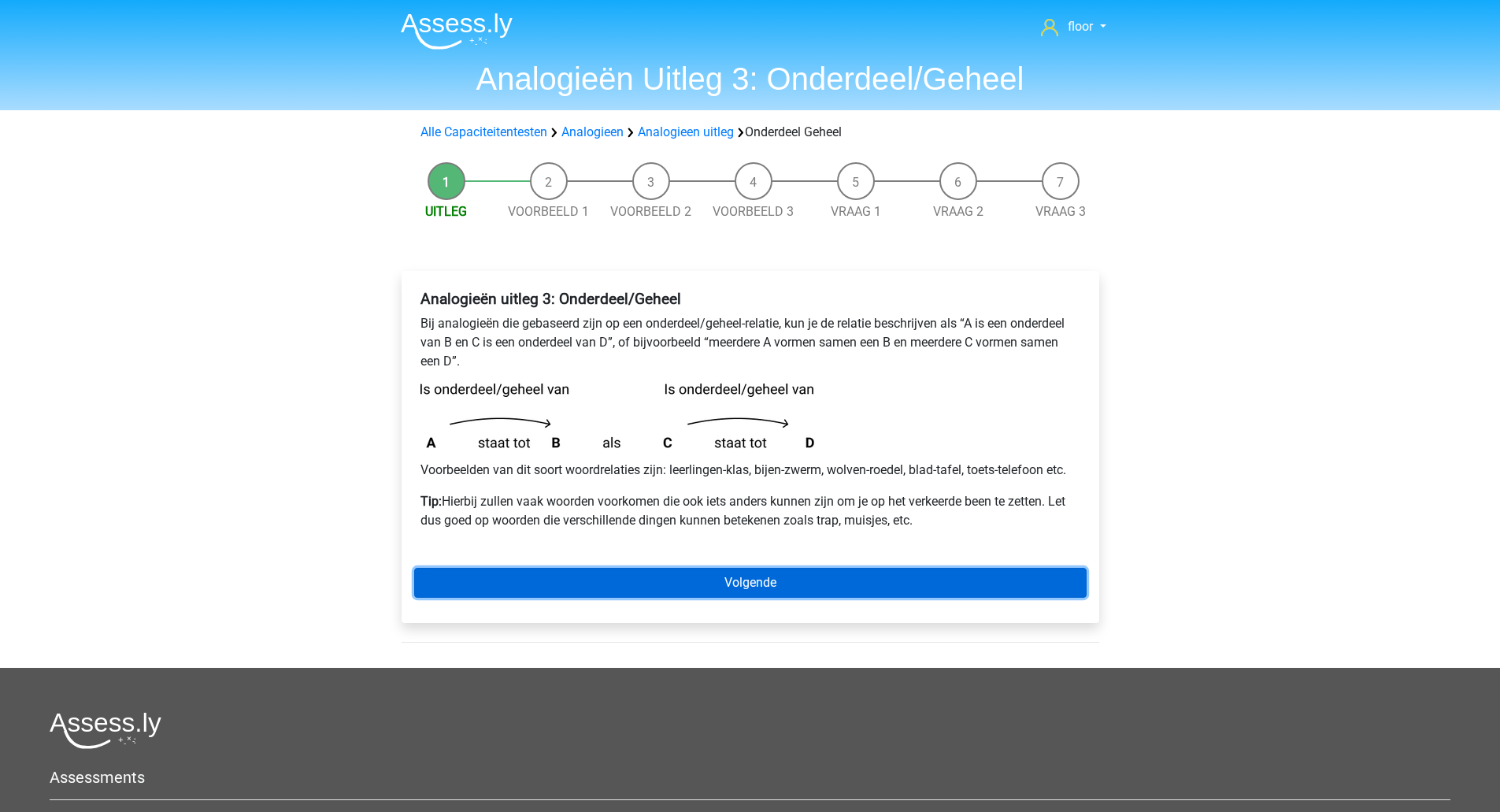
click at [746, 583] on link "Volgende" at bounding box center [750, 582] width 672 height 30
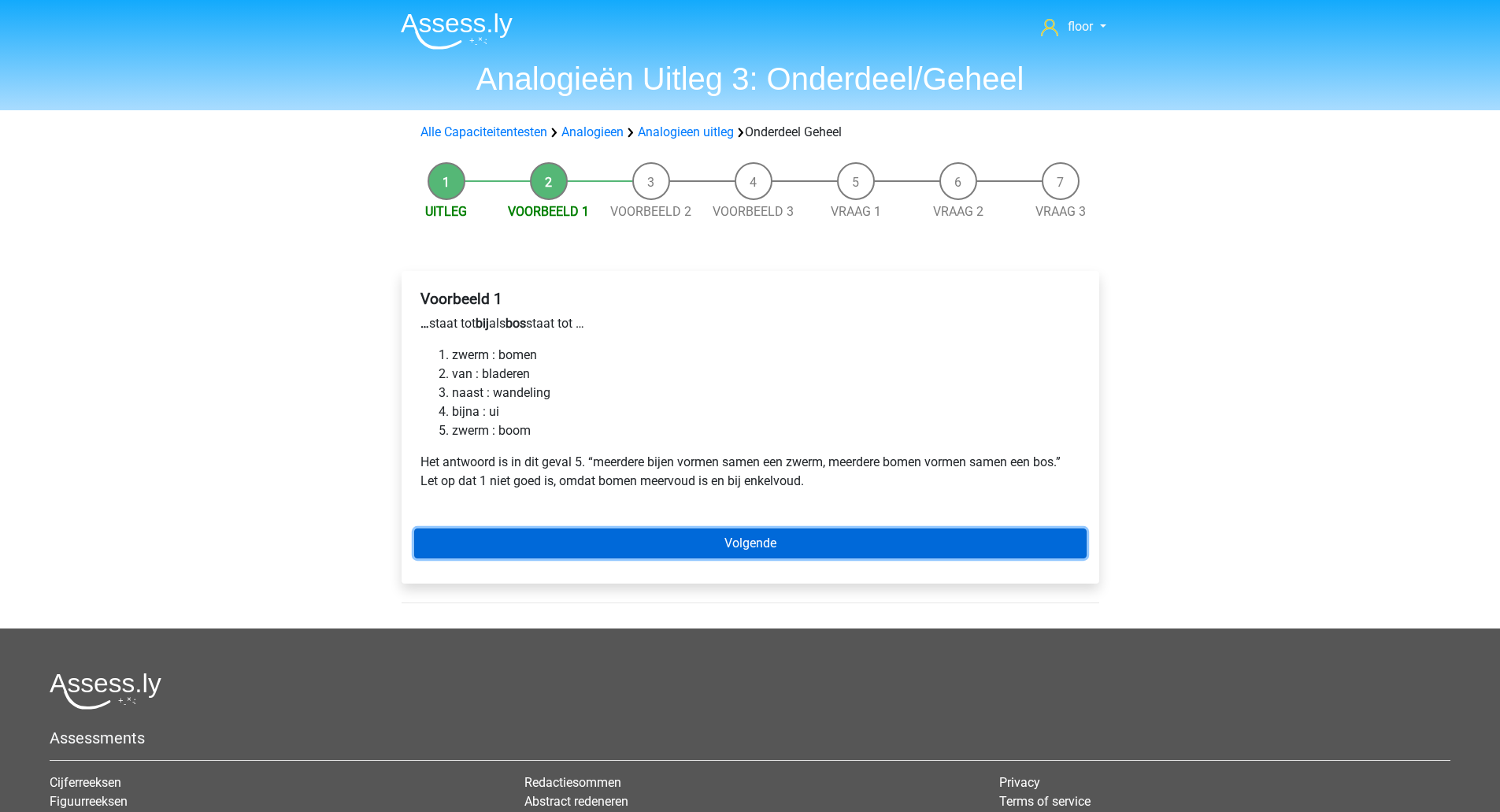
click at [745, 550] on link "Volgende" at bounding box center [750, 543] width 672 height 30
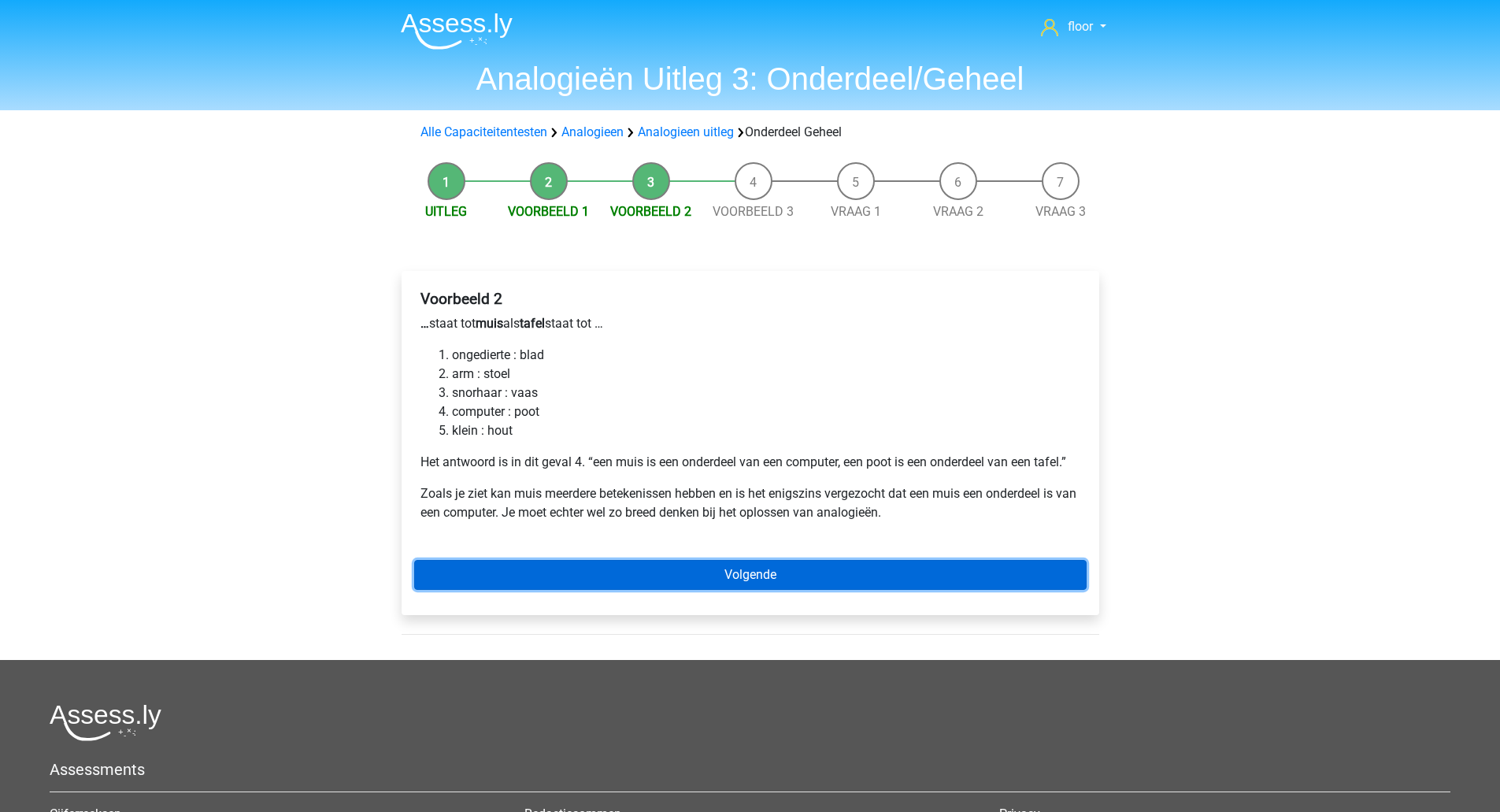
click at [812, 585] on link "Volgende" at bounding box center [750, 574] width 672 height 30
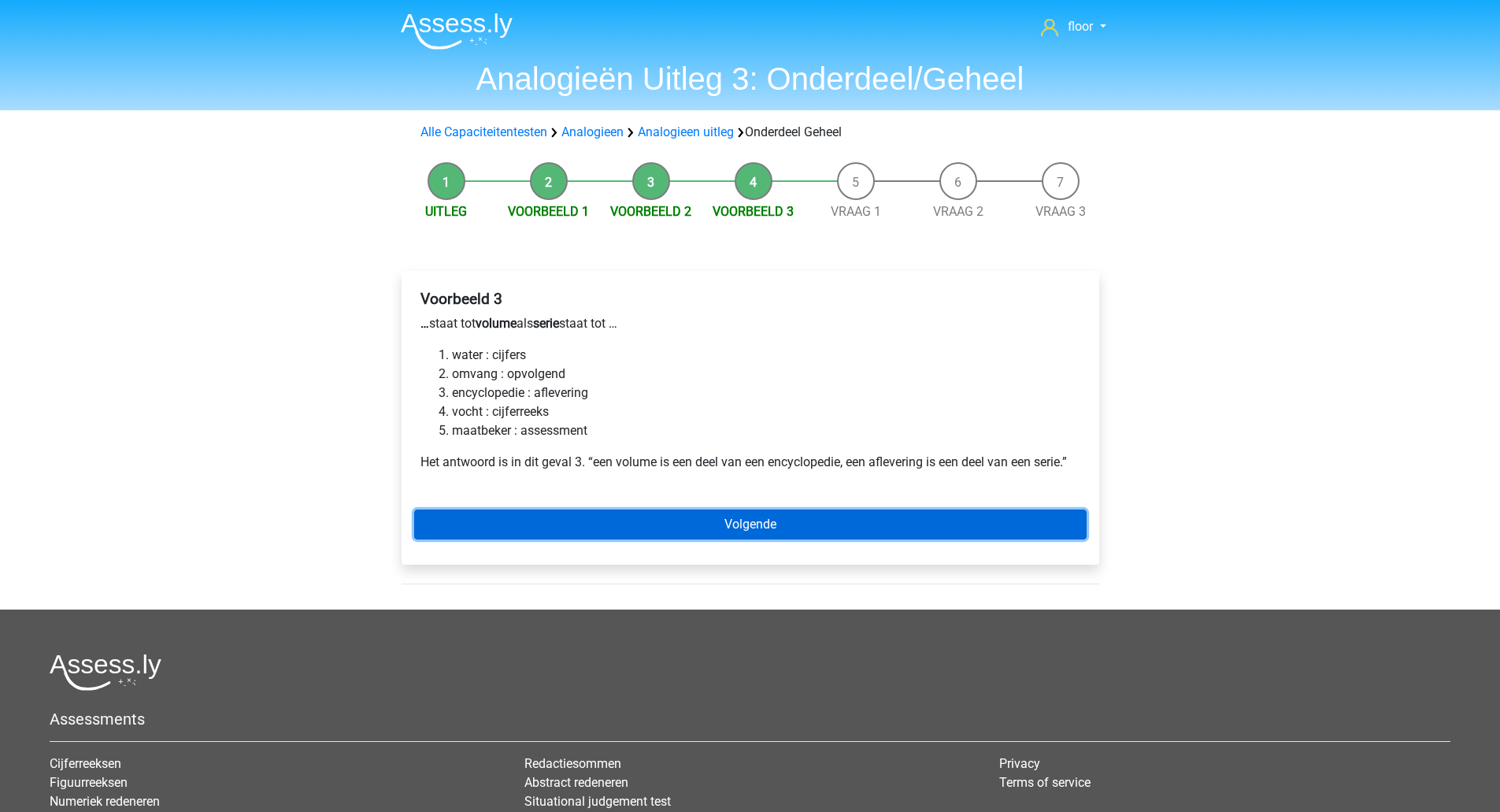
click at [873, 514] on link "Volgende" at bounding box center [750, 524] width 672 height 30
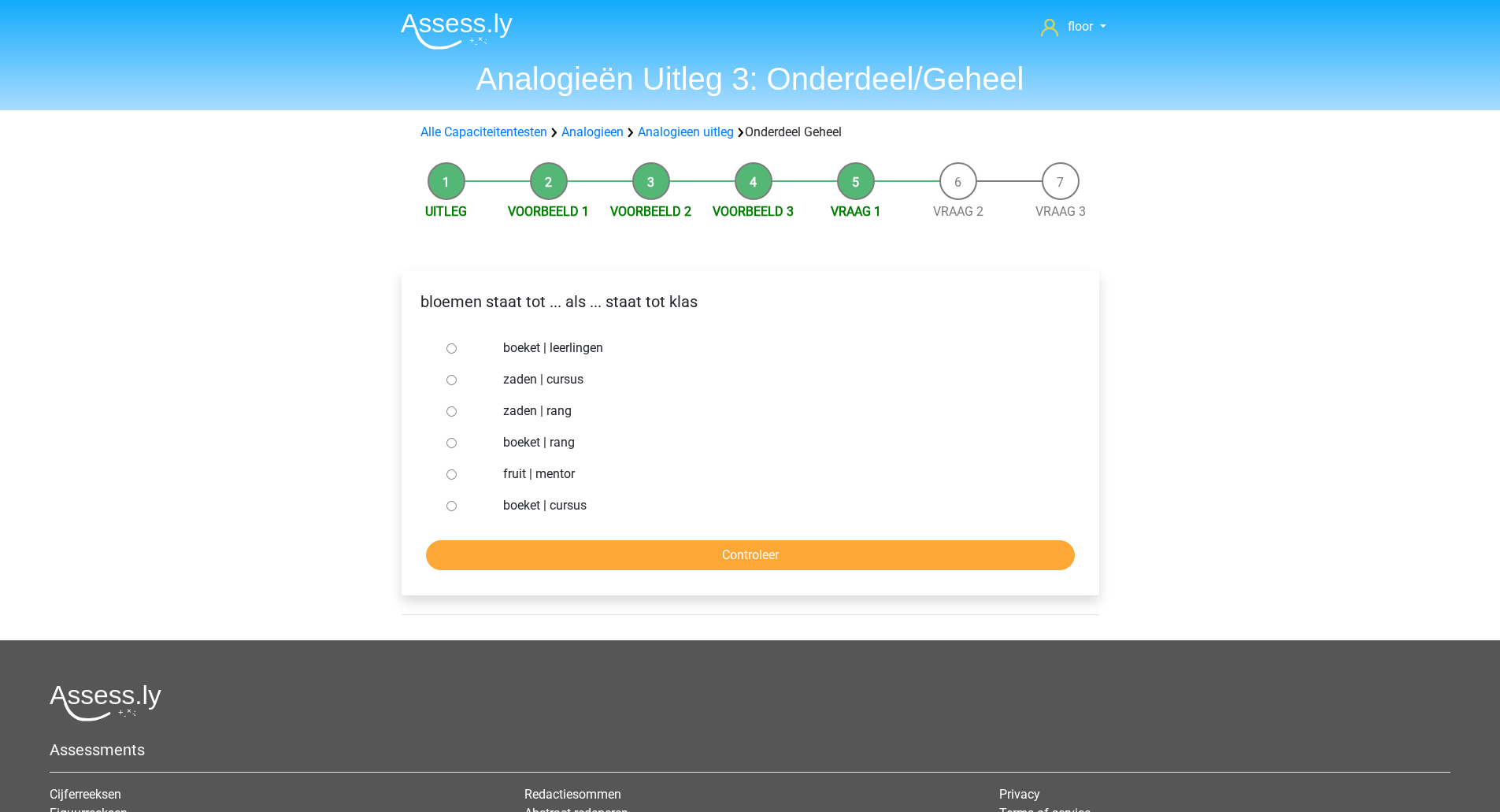
click at [591, 343] on label "boeket | leerlingen" at bounding box center [776, 348] width 545 height 19
click at [457, 343] on input "boeket | leerlingen" at bounding box center [452, 348] width 10 height 10
radio input "true"
click at [652, 542] on input "Controleer" at bounding box center [750, 555] width 649 height 30
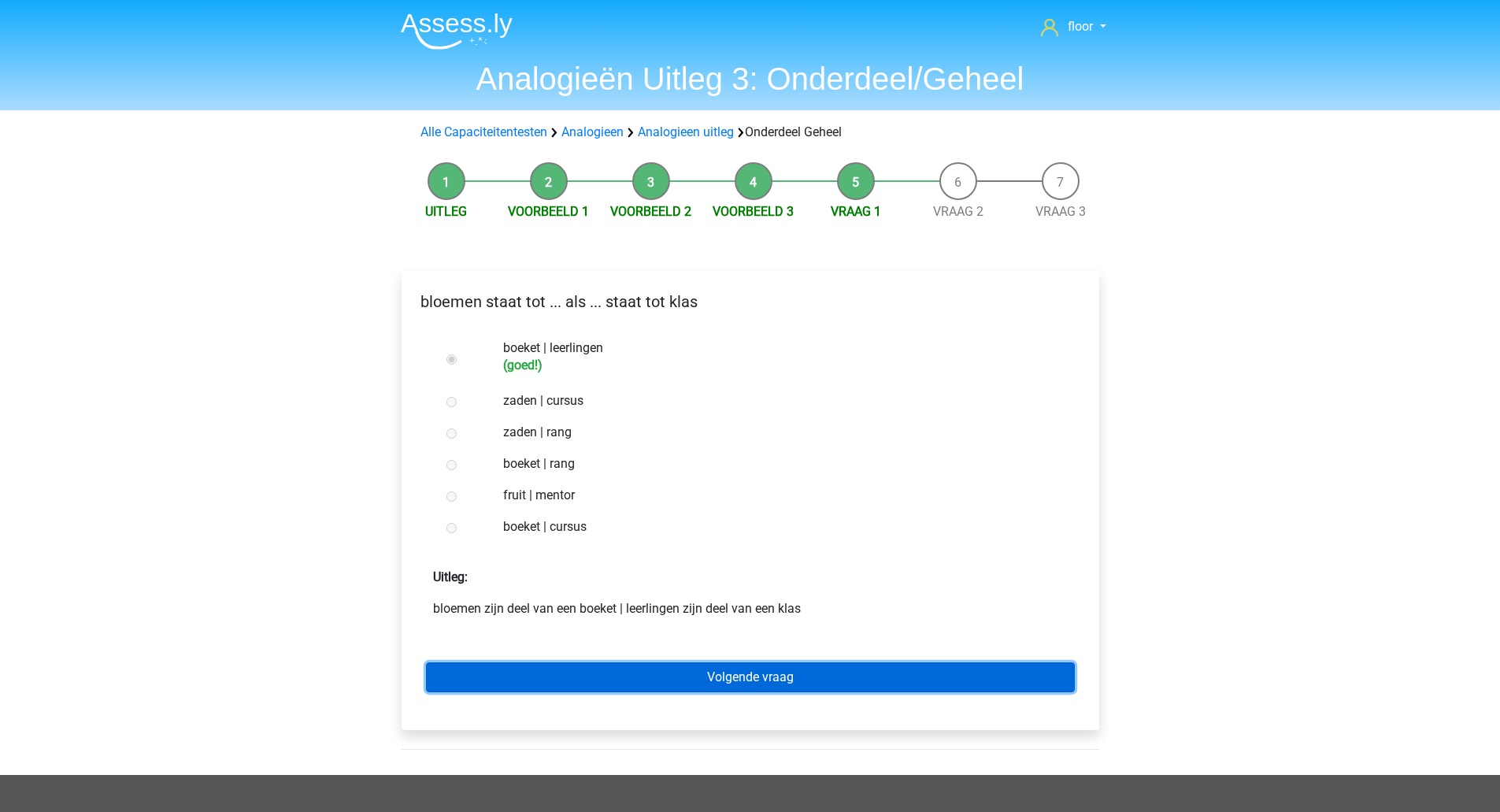
click at [699, 667] on link "Volgende vraag" at bounding box center [750, 677] width 649 height 30
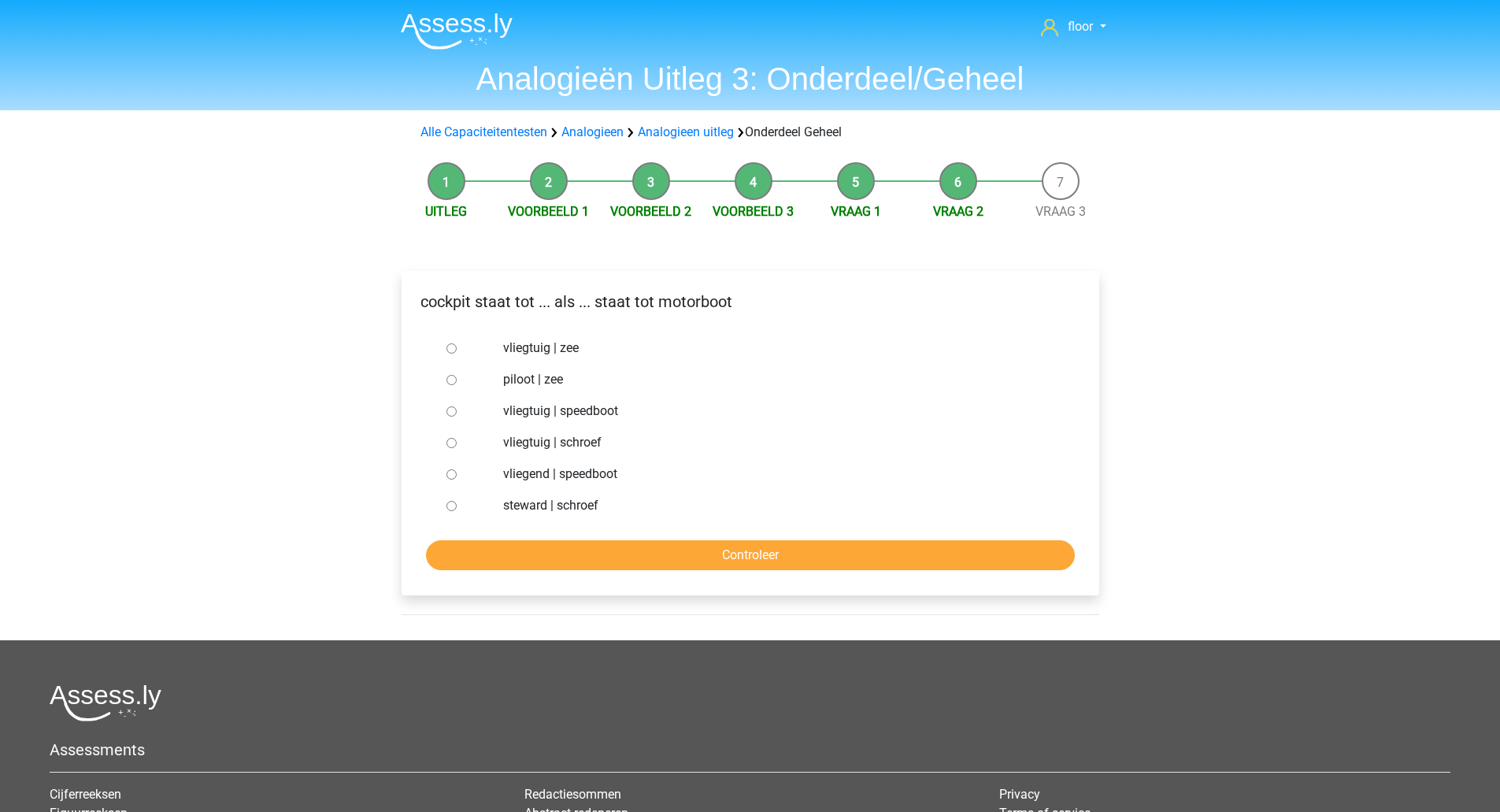
click at [591, 438] on label "vliegtuig | schroef" at bounding box center [776, 442] width 545 height 19
click at [457, 438] on input "vliegtuig | schroef" at bounding box center [452, 443] width 10 height 10
radio input "true"
click at [743, 565] on input "Controleer" at bounding box center [750, 555] width 649 height 30
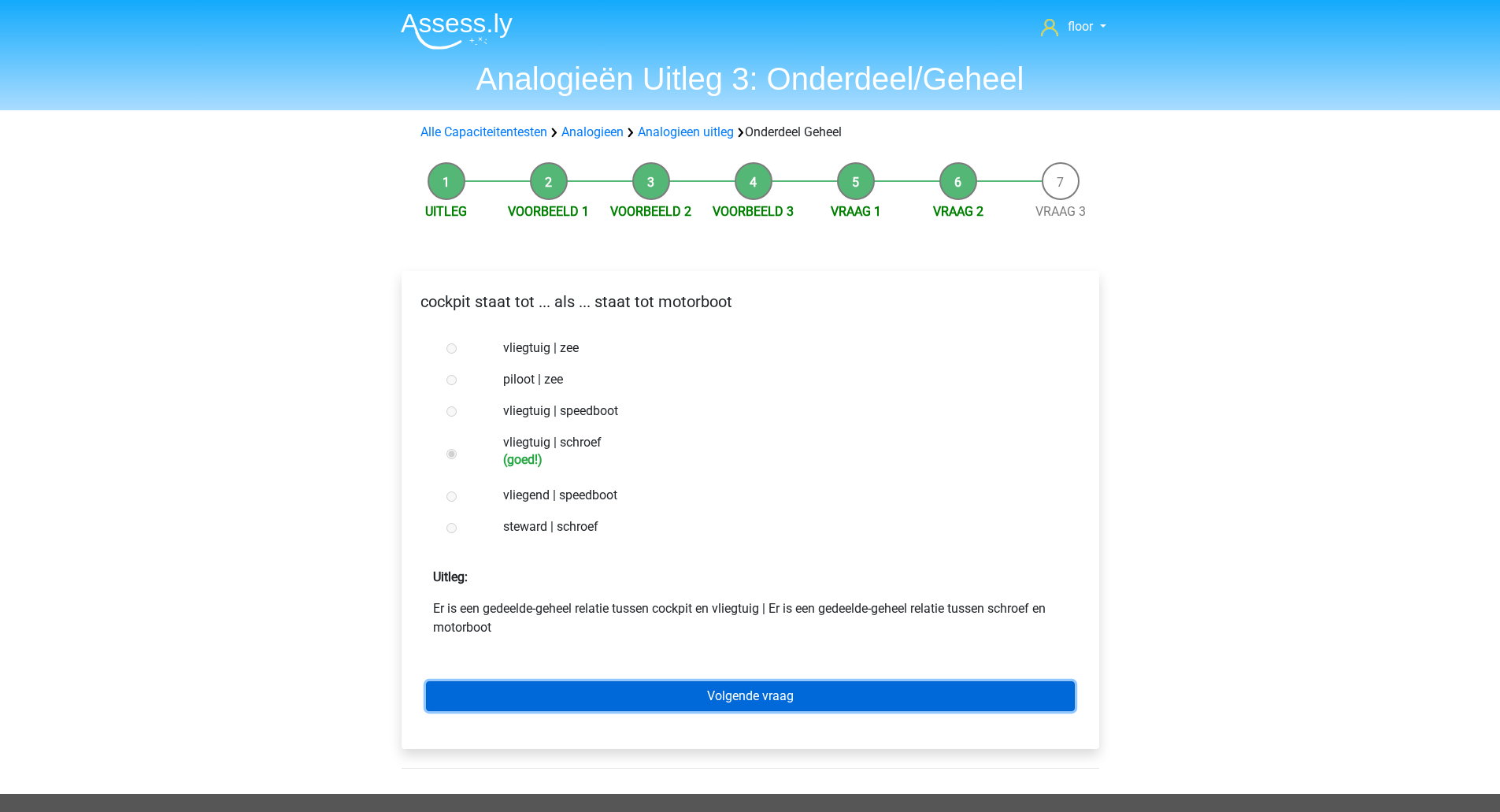
click at [795, 703] on link "Volgende vraag" at bounding box center [750, 696] width 649 height 30
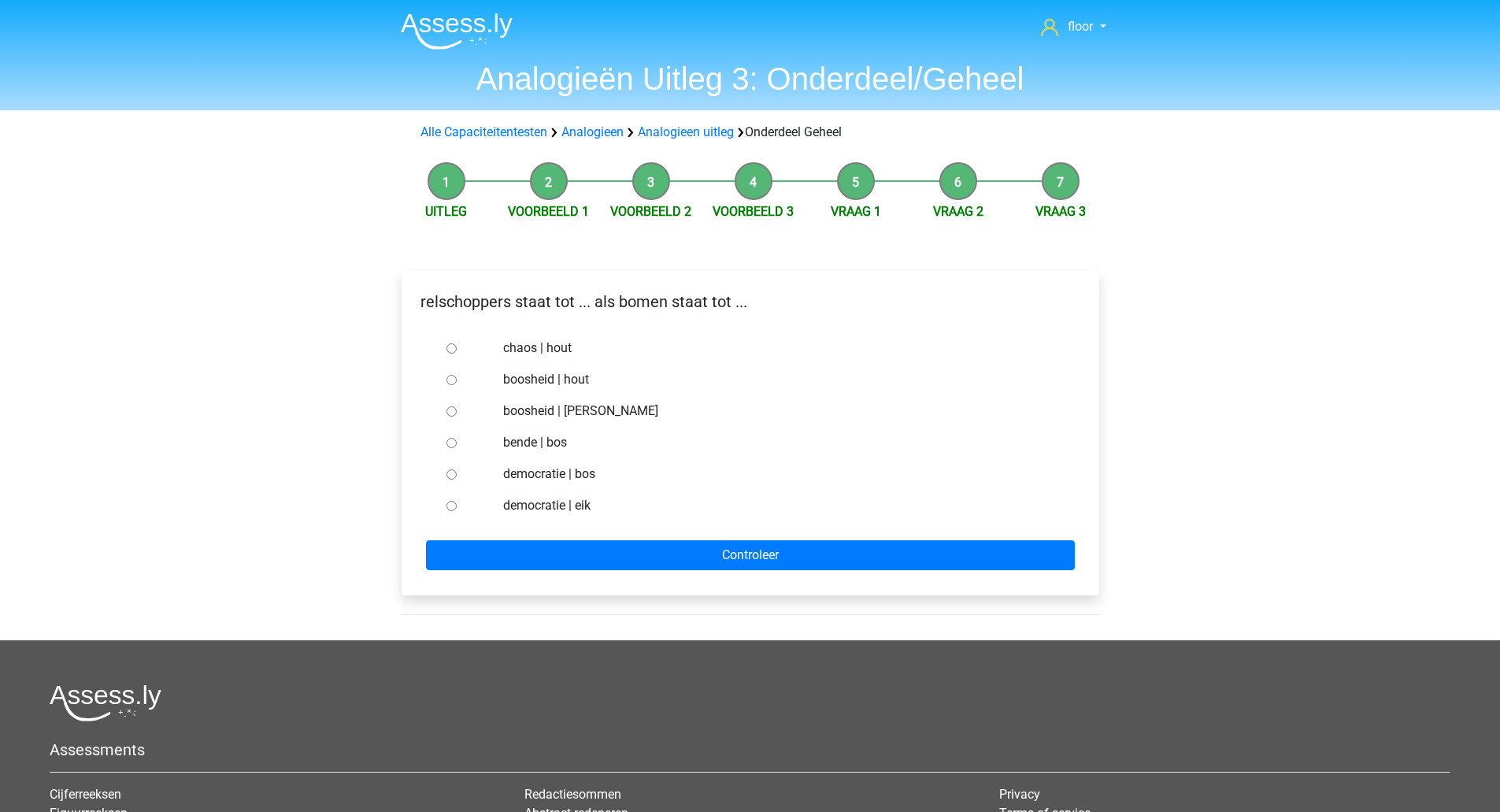
click at [542, 443] on label "bende | bos" at bounding box center [776, 442] width 545 height 19
click at [457, 443] on input "bende | bos" at bounding box center [452, 443] width 10 height 10
radio input "true"
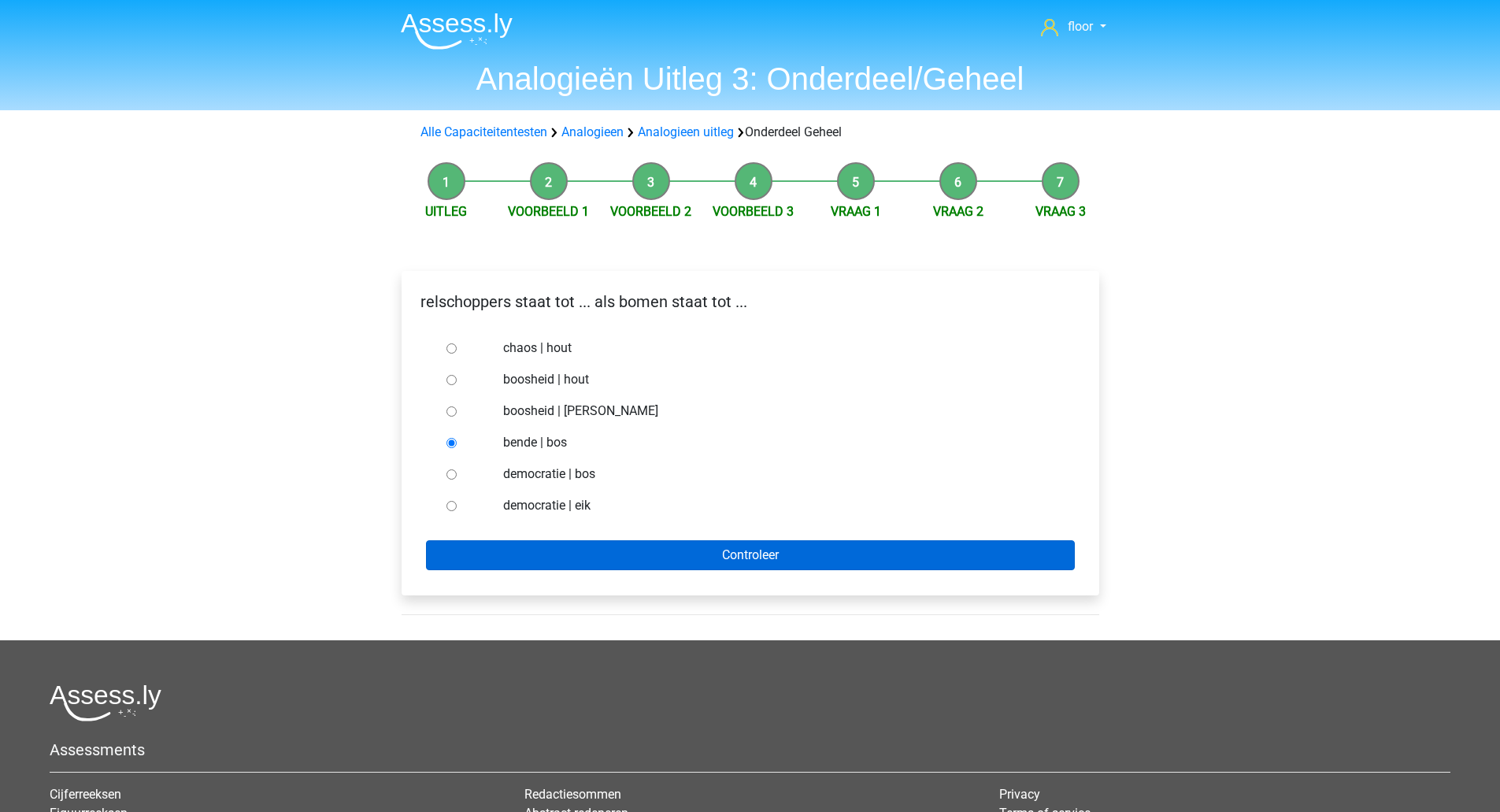
click at [634, 568] on input "Controleer" at bounding box center [750, 555] width 649 height 30
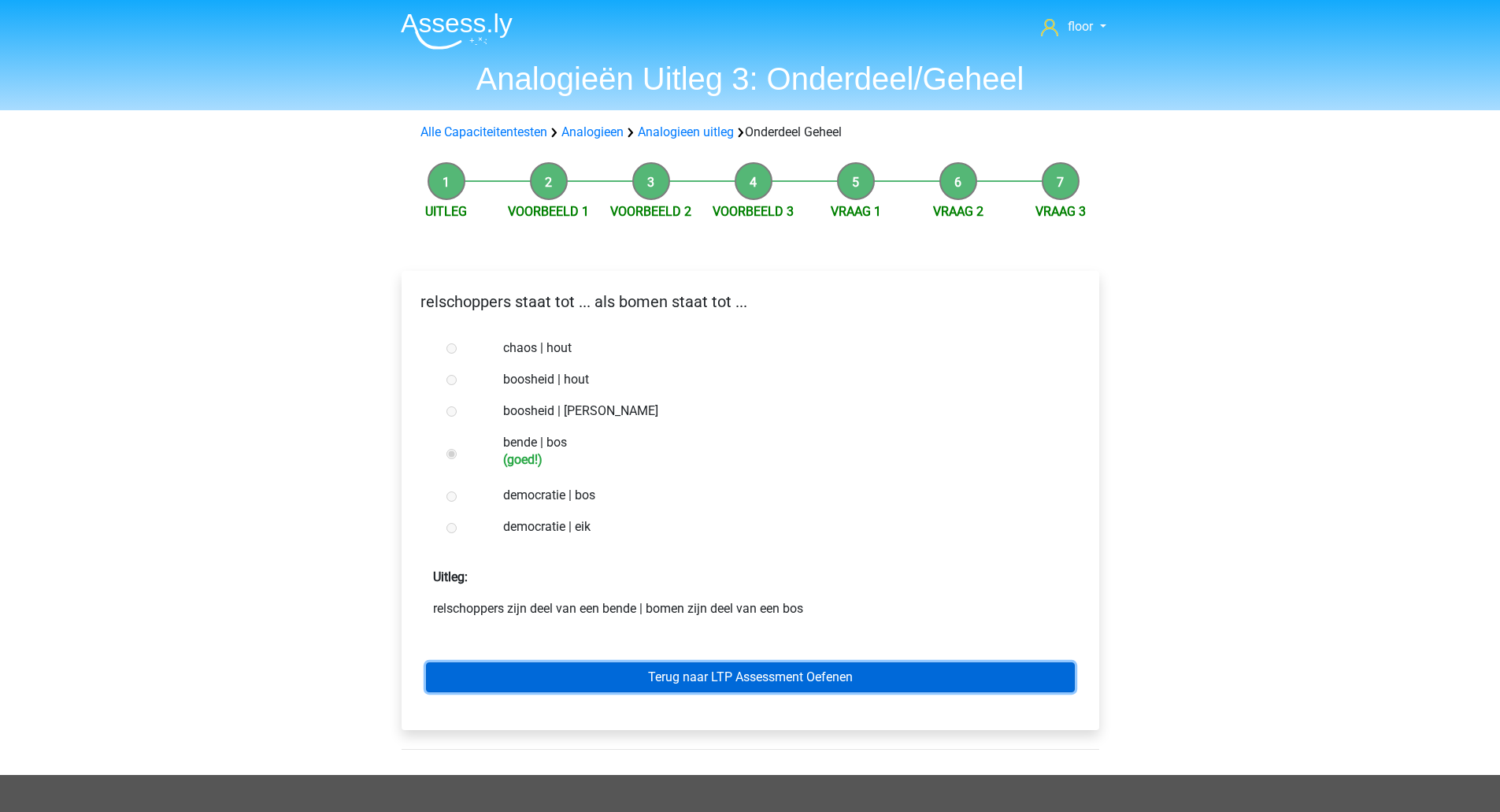
click at [772, 681] on link "Terug naar LTP Assessment Oefenen" at bounding box center [750, 677] width 649 height 30
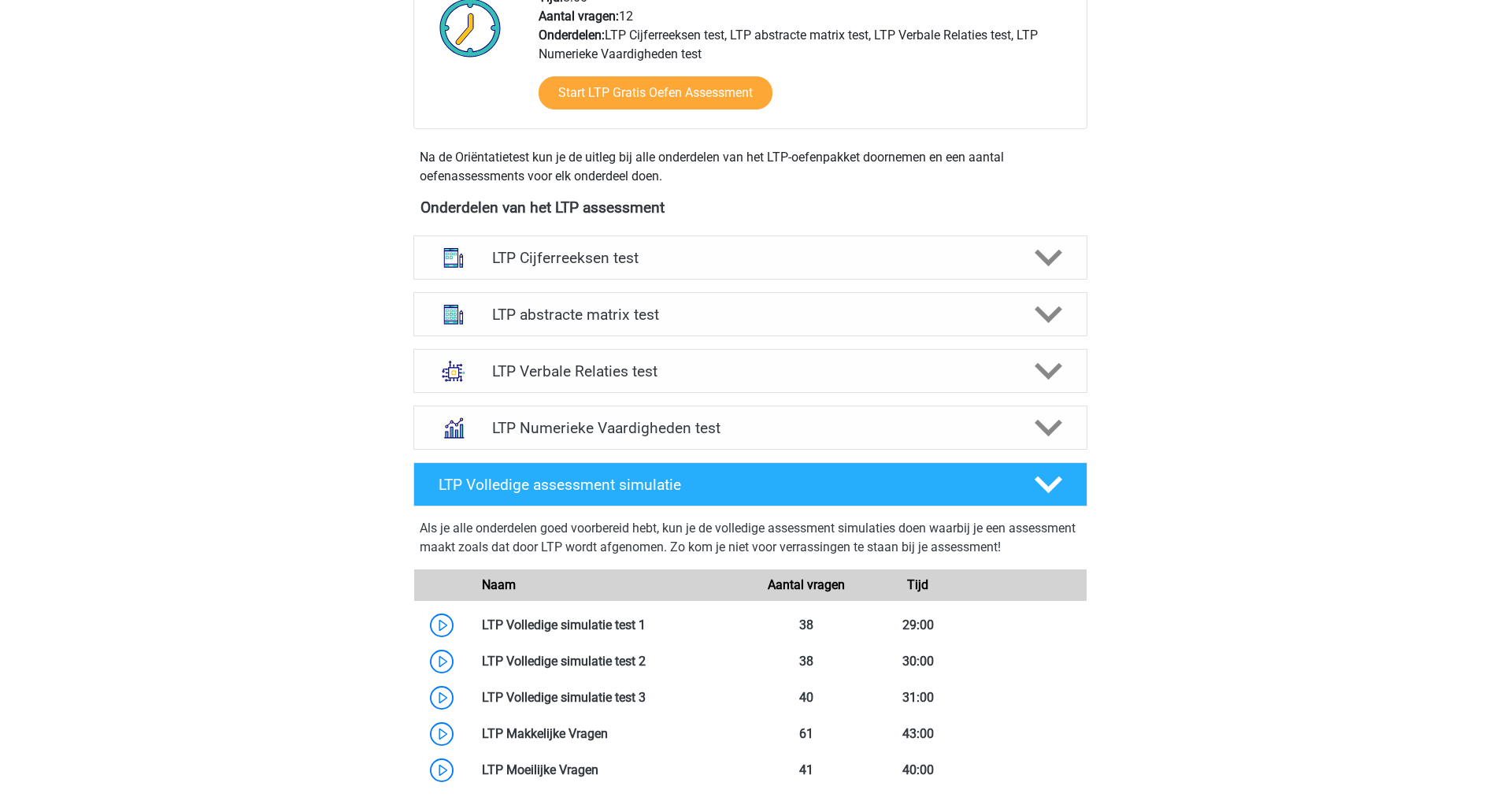
scroll to position [510, 0]
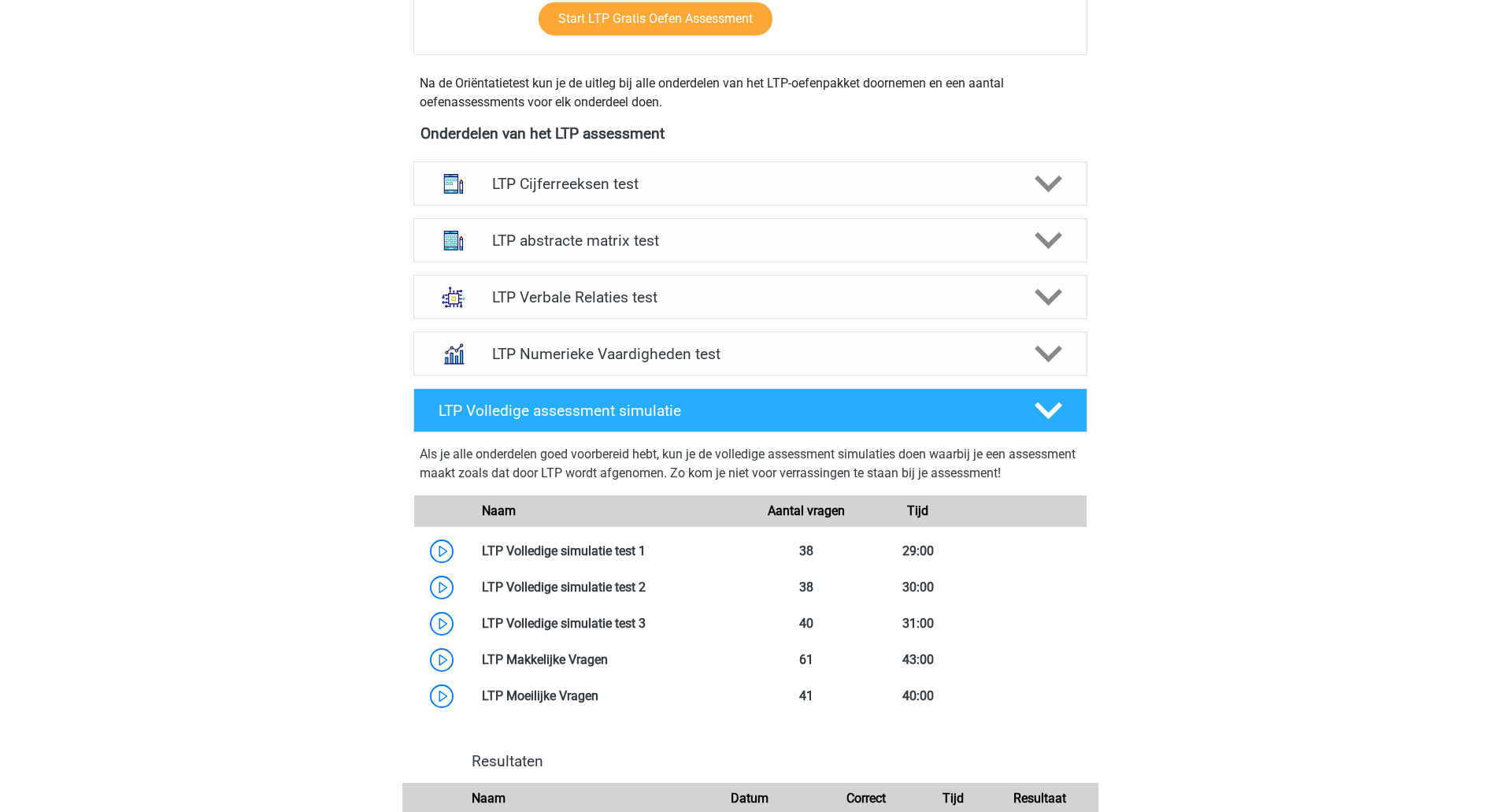
click at [1042, 290] on icon at bounding box center [1048, 297] width 27 height 27
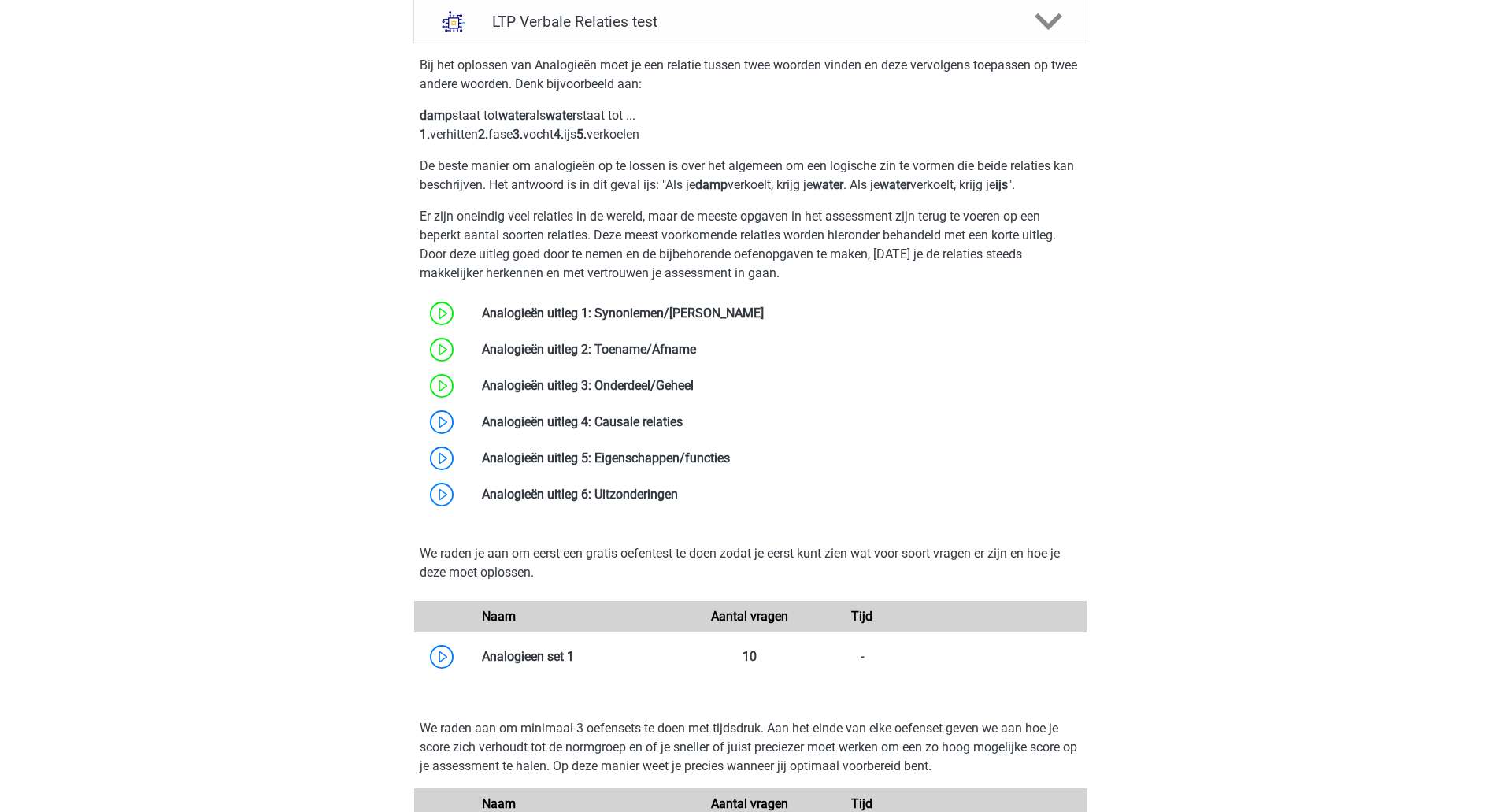
scroll to position [786, 0]
click at [683, 421] on link at bounding box center [683, 420] width 0 height 15
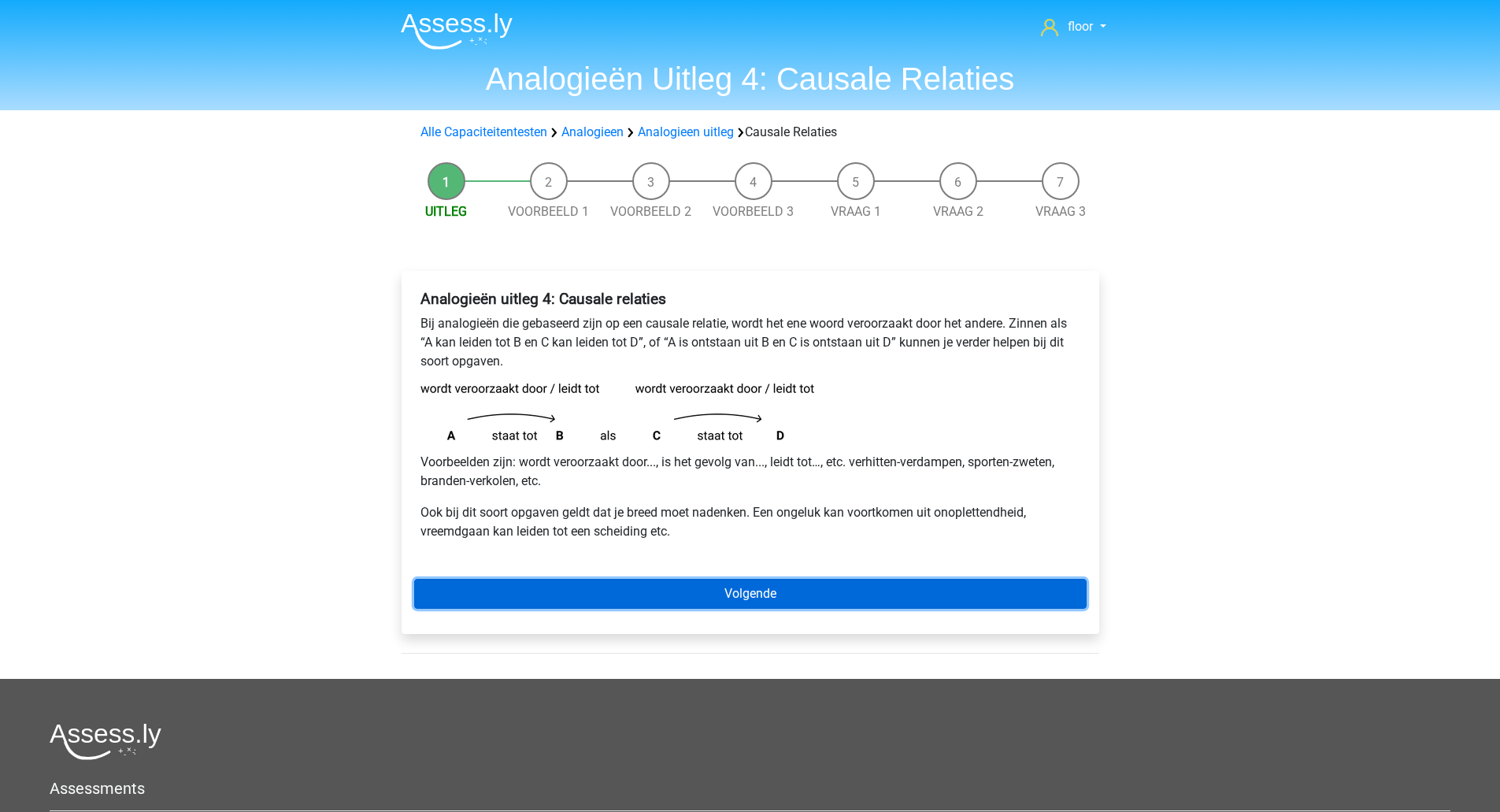
click at [812, 596] on link "Volgende" at bounding box center [750, 593] width 672 height 30
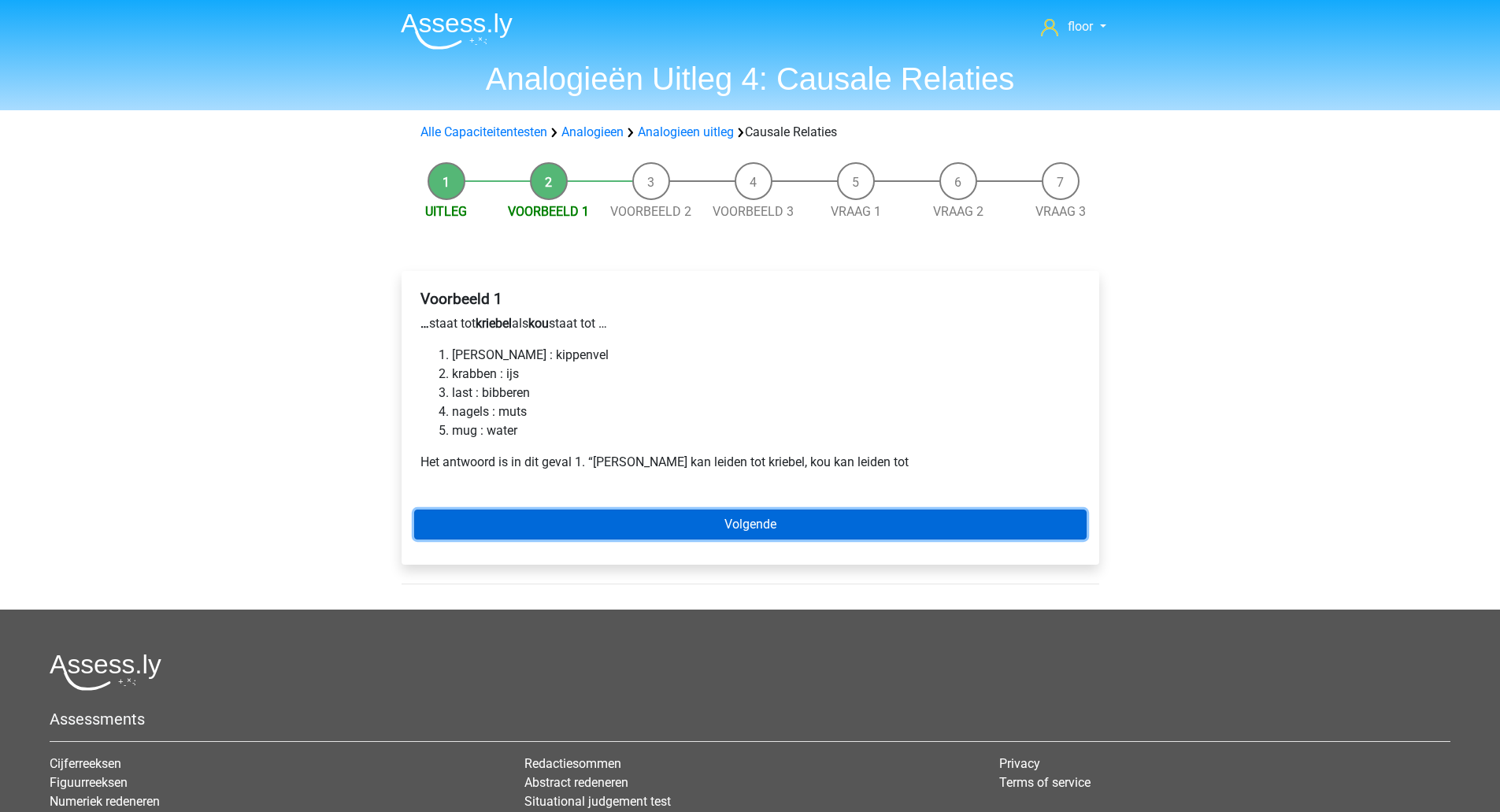
click at [768, 529] on link "Volgende" at bounding box center [750, 524] width 672 height 30
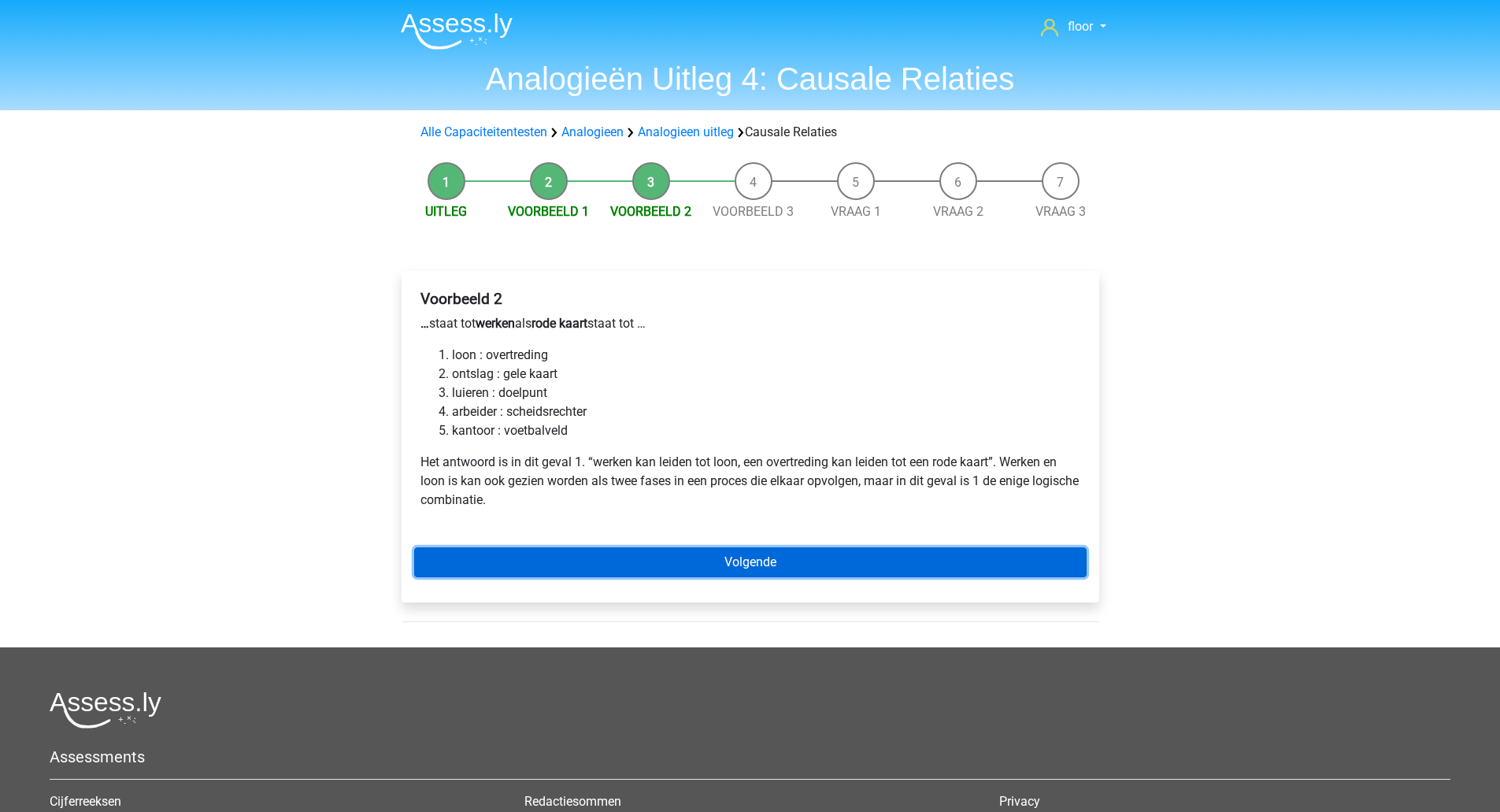
click at [792, 550] on link "Volgende" at bounding box center [750, 562] width 672 height 30
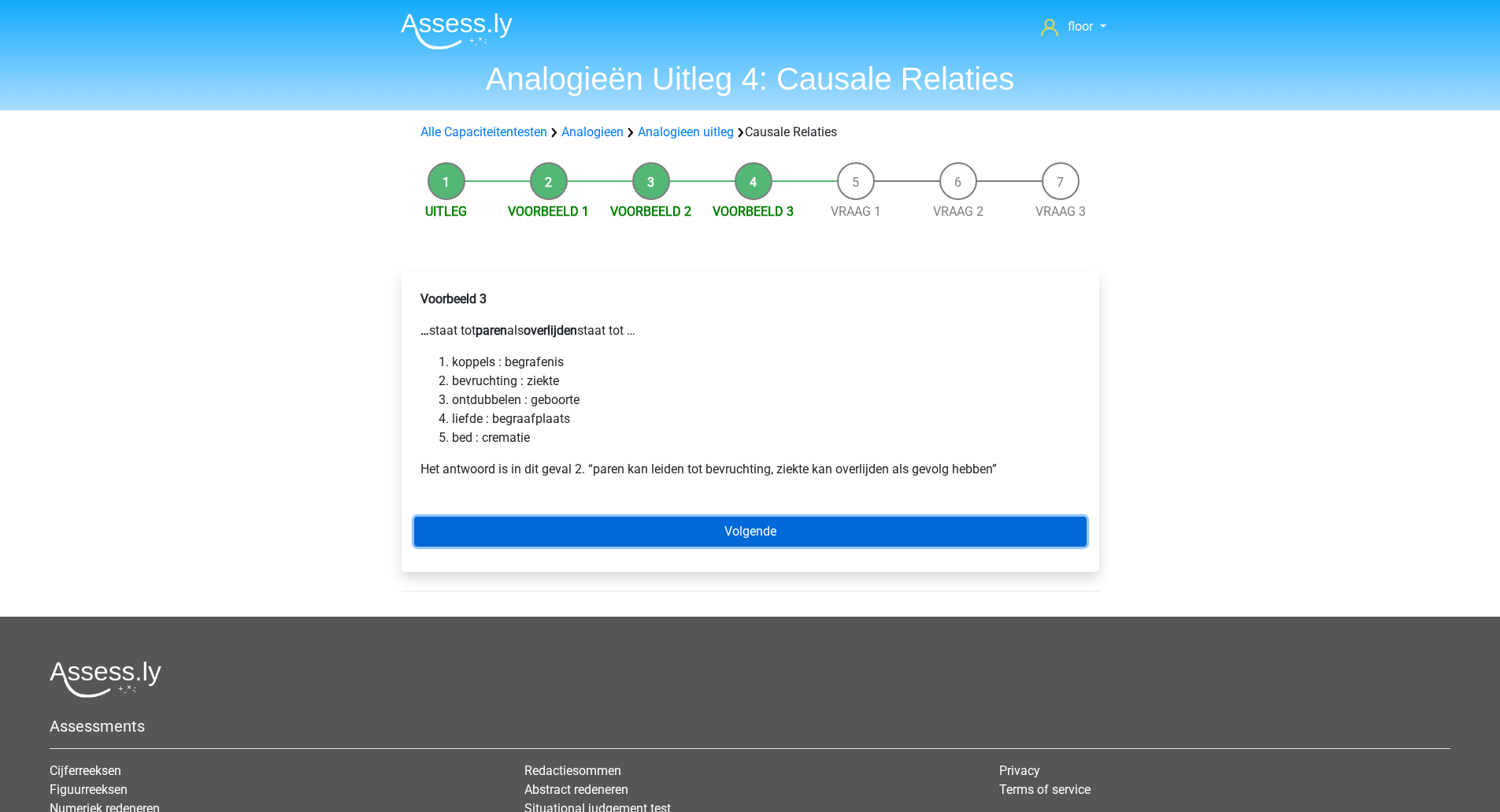
click at [765, 542] on link "Volgende" at bounding box center [750, 531] width 672 height 30
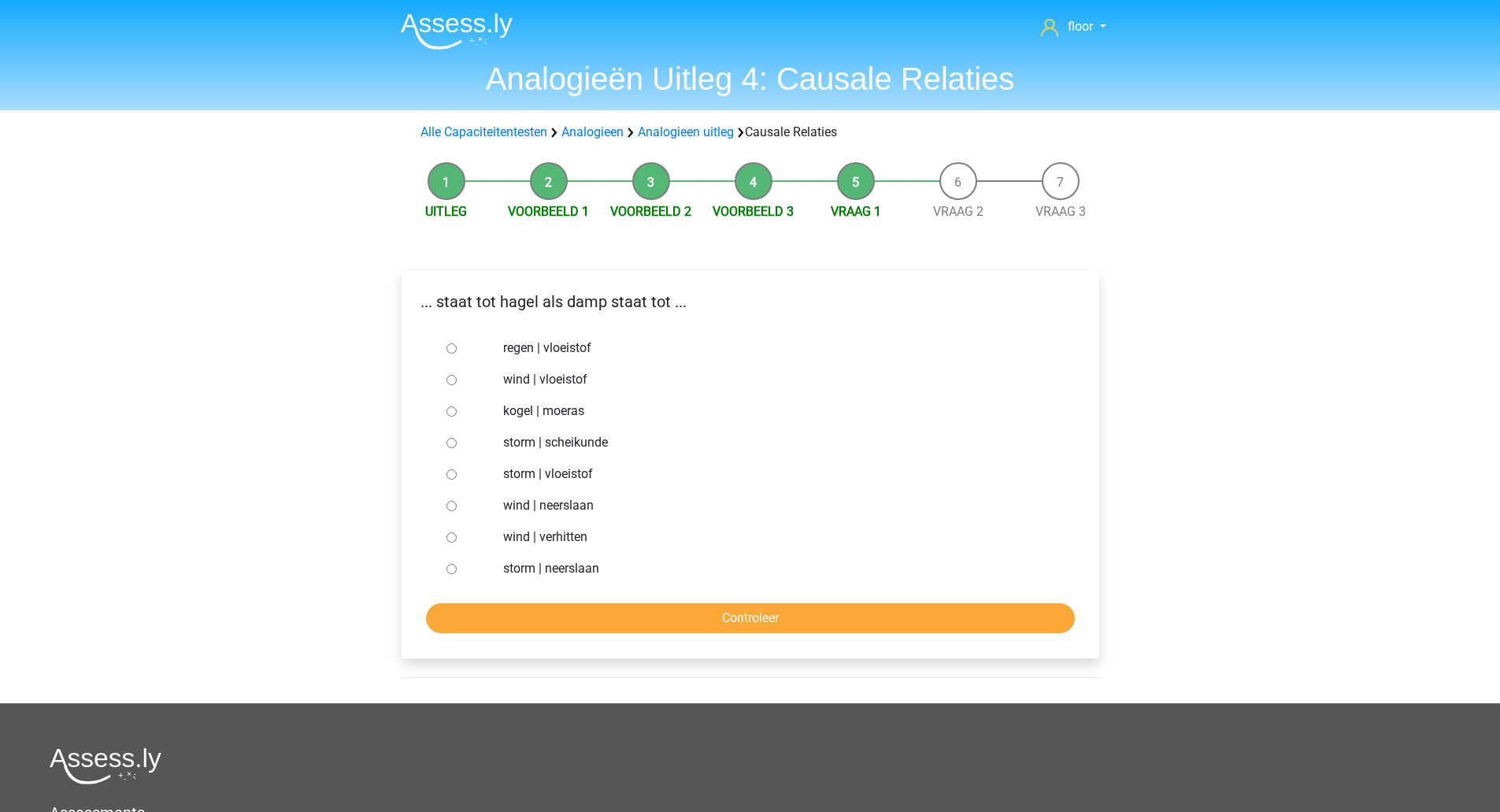
click at [545, 471] on label "storm | vloeistof" at bounding box center [776, 474] width 545 height 19
click at [457, 471] on input "storm | vloeistof" at bounding box center [452, 474] width 10 height 10
radio input "true"
click at [615, 613] on input "Controleer" at bounding box center [750, 618] width 649 height 30
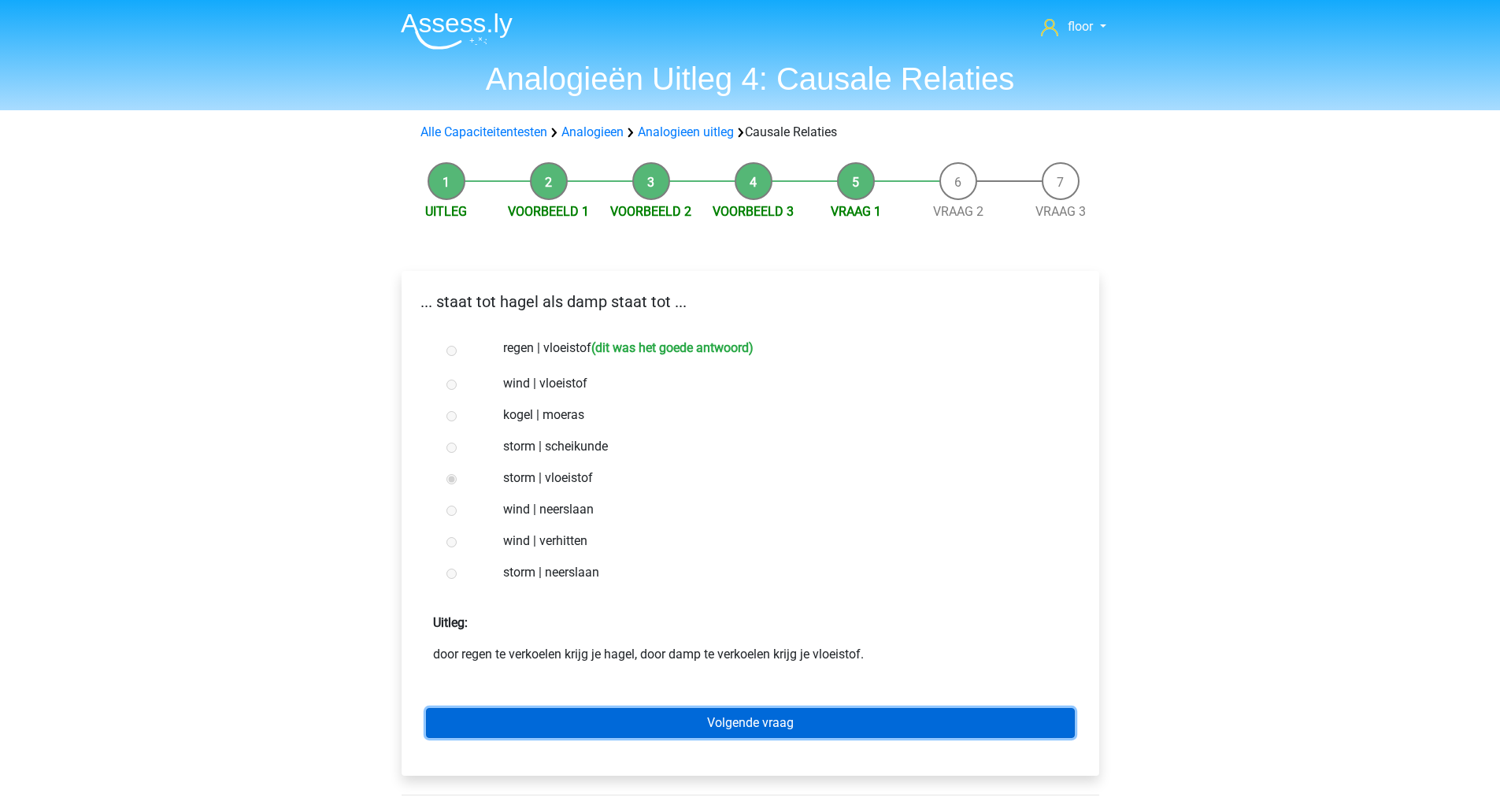
click at [702, 724] on link "Volgende vraag" at bounding box center [750, 722] width 649 height 30
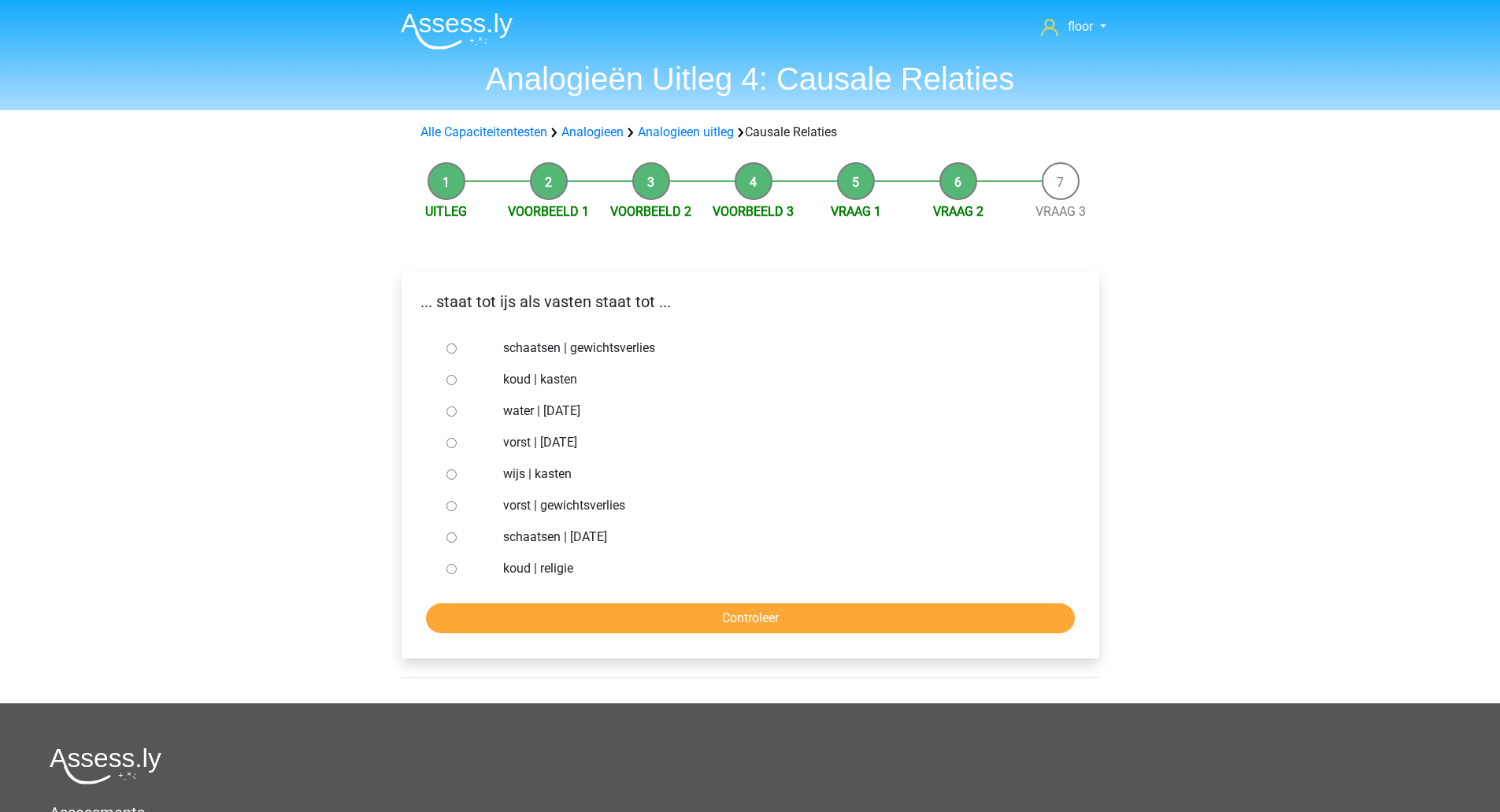
click at [613, 508] on label "vorst | gewichtsverlies" at bounding box center [776, 505] width 545 height 19
click at [457, 508] on input "vorst | gewichtsverlies" at bounding box center [452, 506] width 10 height 10
radio input "true"
click at [679, 621] on input "Controleer" at bounding box center [750, 618] width 649 height 30
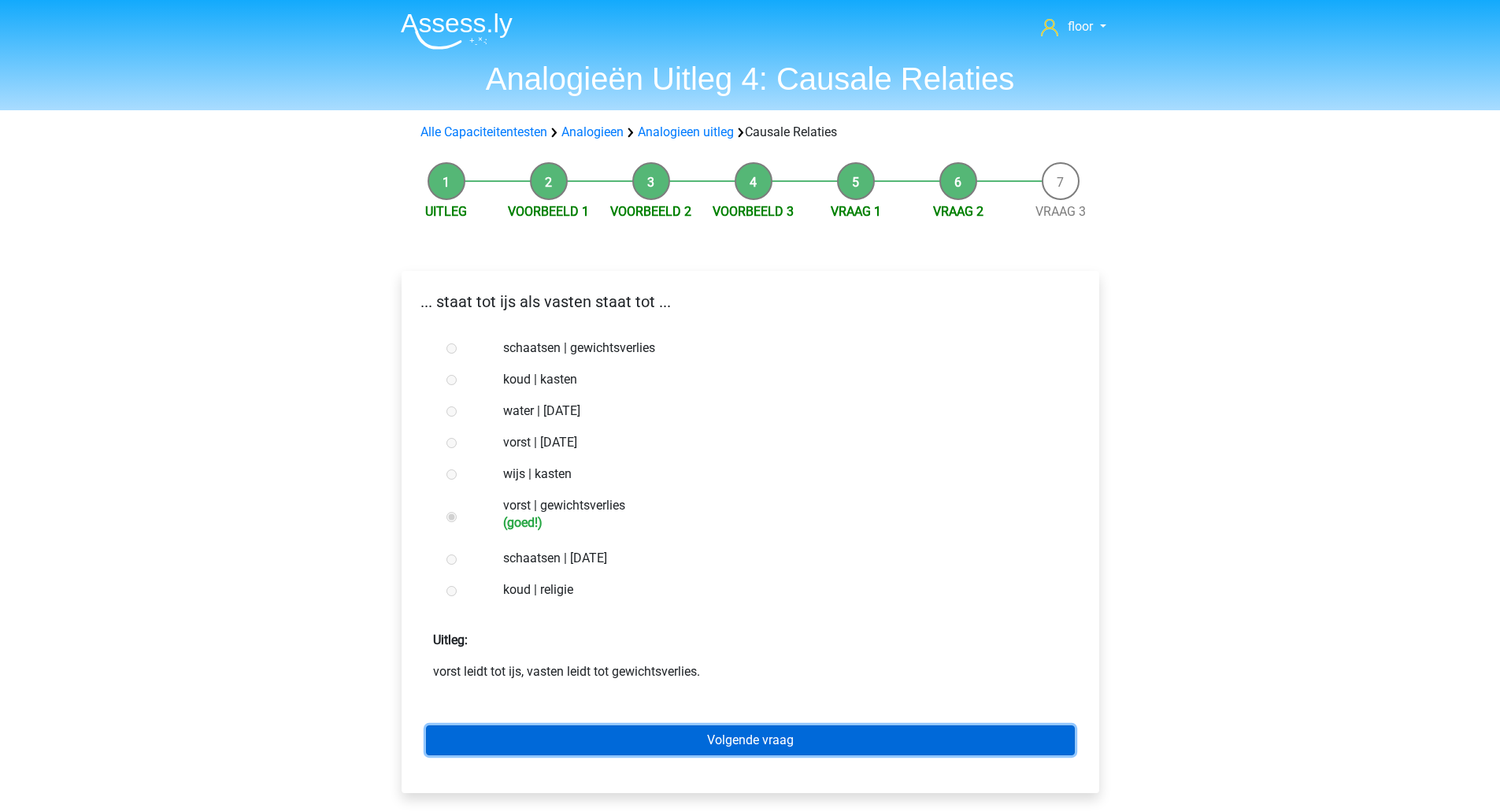
click at [715, 725] on link "Volgende vraag" at bounding box center [750, 740] width 649 height 30
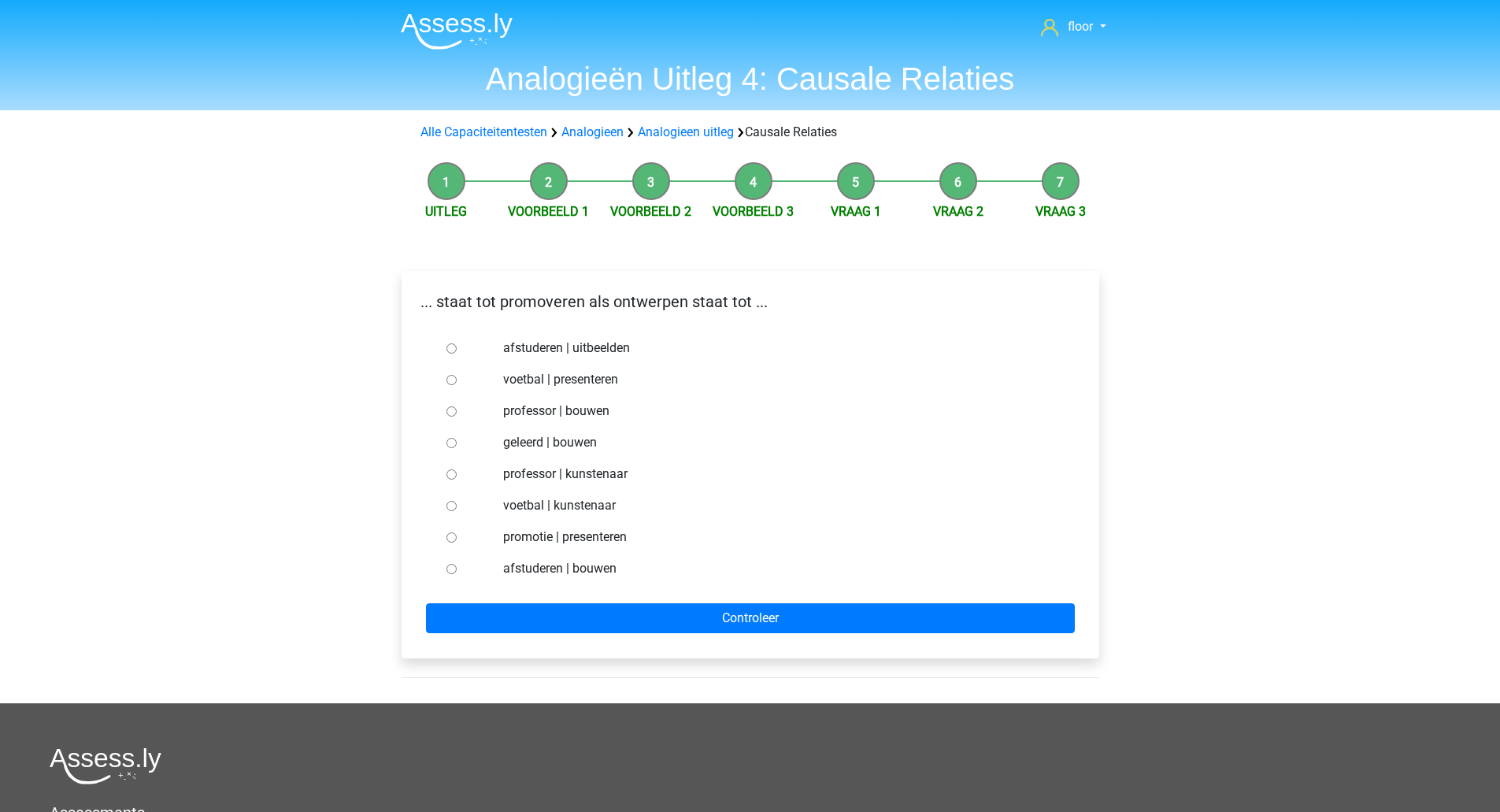
click at [593, 578] on label "afstuderen | bouwen" at bounding box center [776, 568] width 545 height 19
click at [457, 574] on input "afstuderen | bouwen" at bounding box center [452, 568] width 10 height 10
radio input "true"
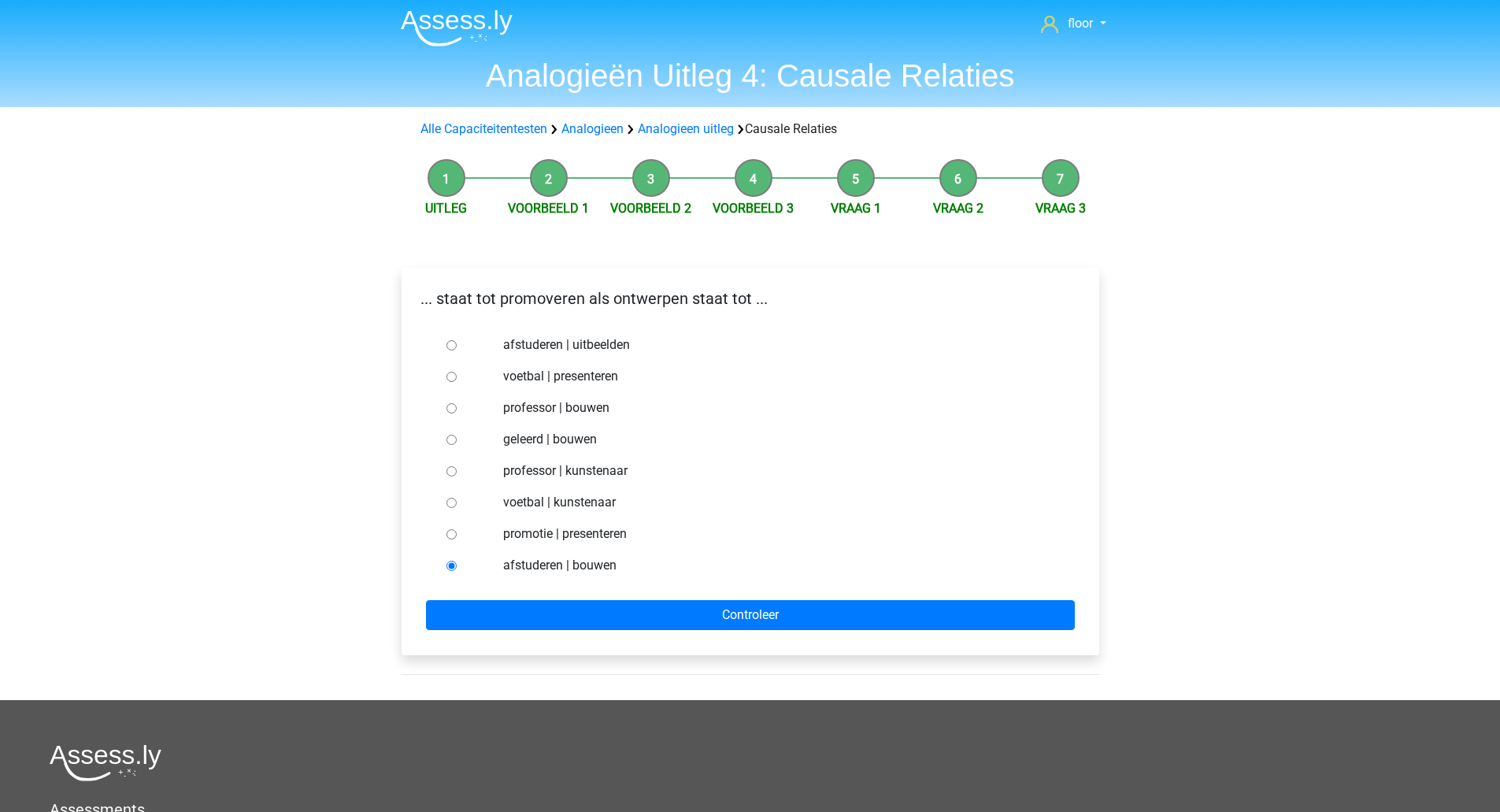
scroll to position [5, 0]
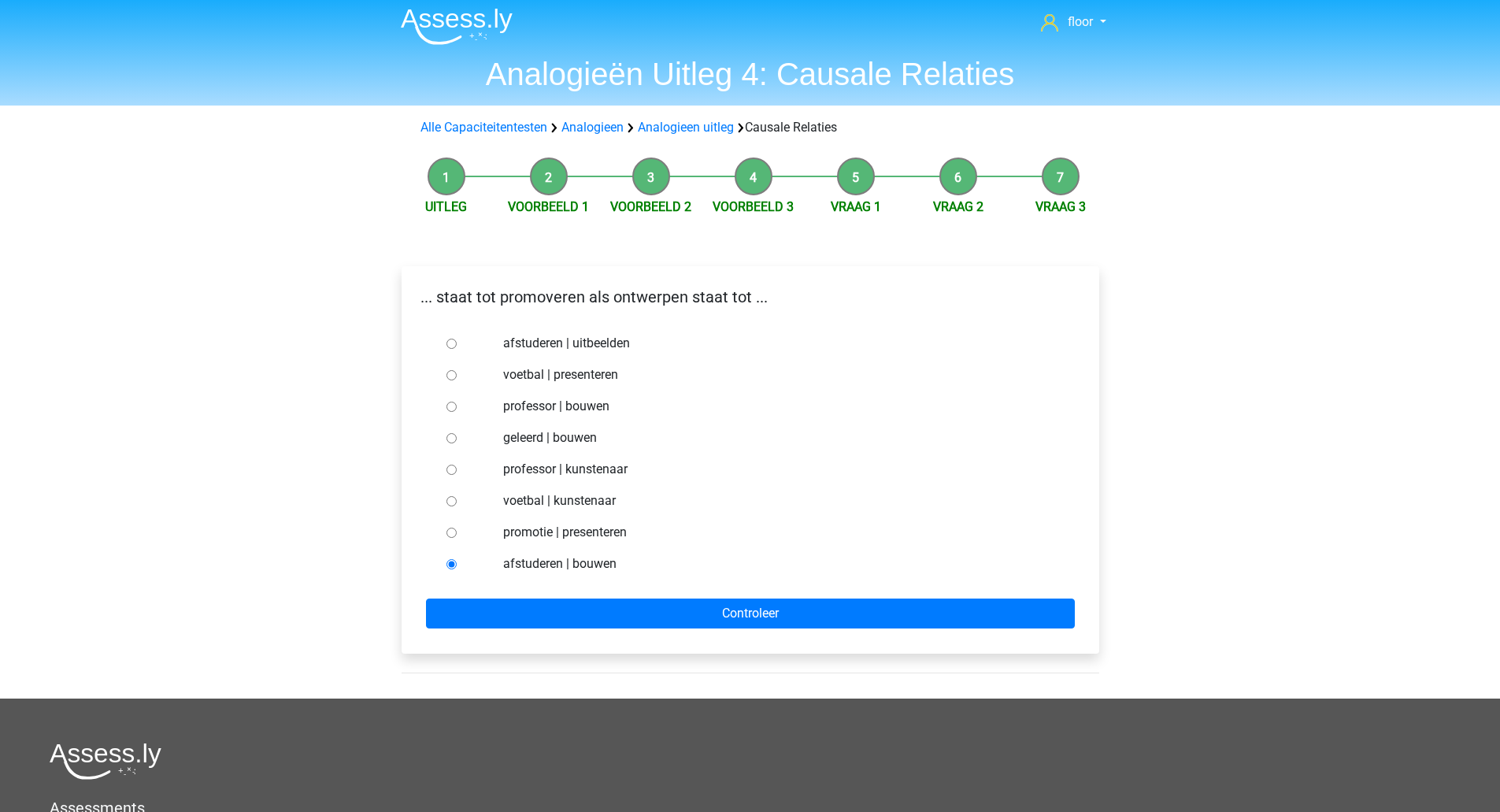
click at [745, 619] on input "Controleer" at bounding box center [750, 613] width 649 height 30
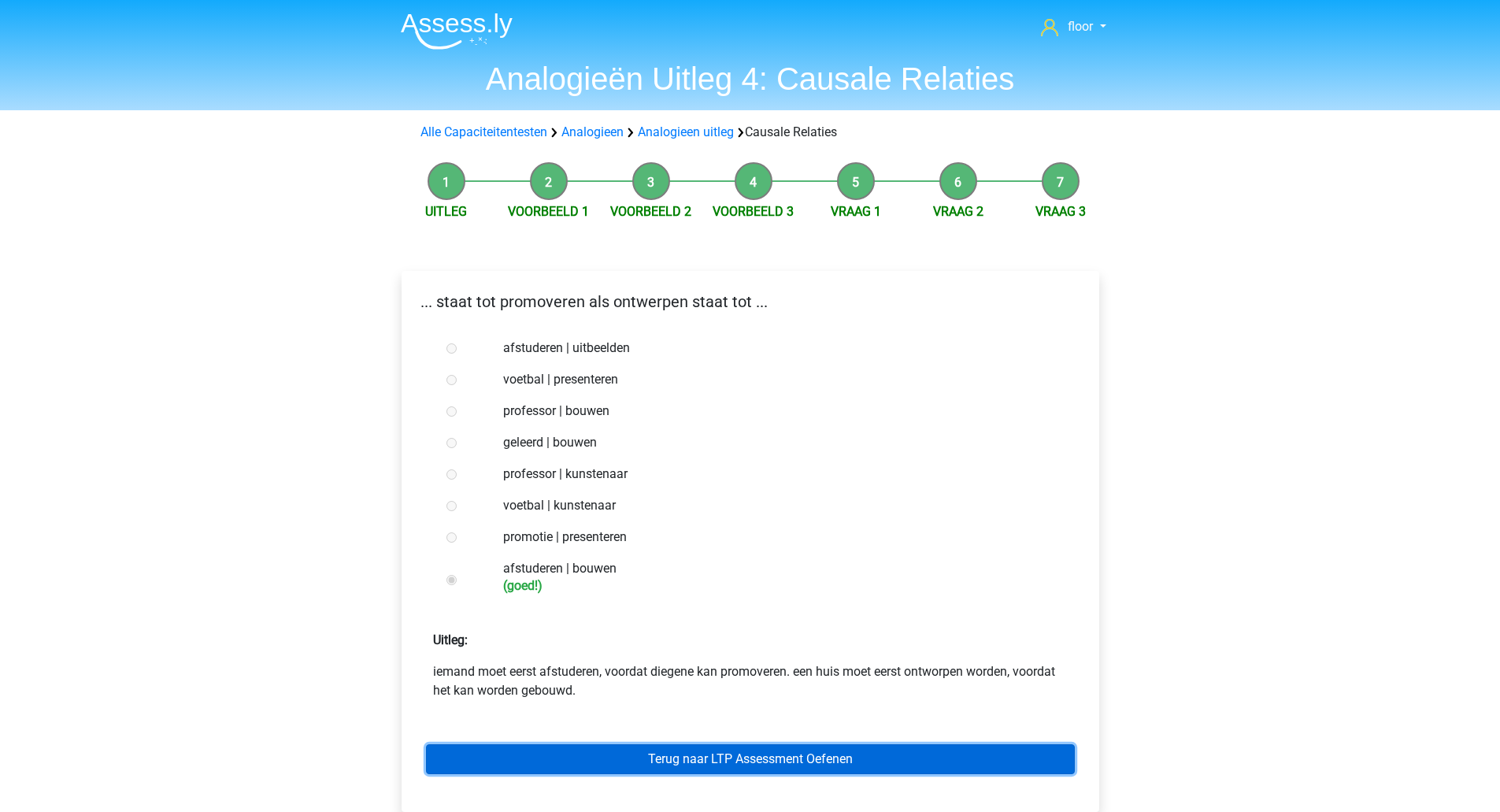
click at [827, 752] on link "Terug naar LTP Assessment Oefenen" at bounding box center [750, 759] width 649 height 30
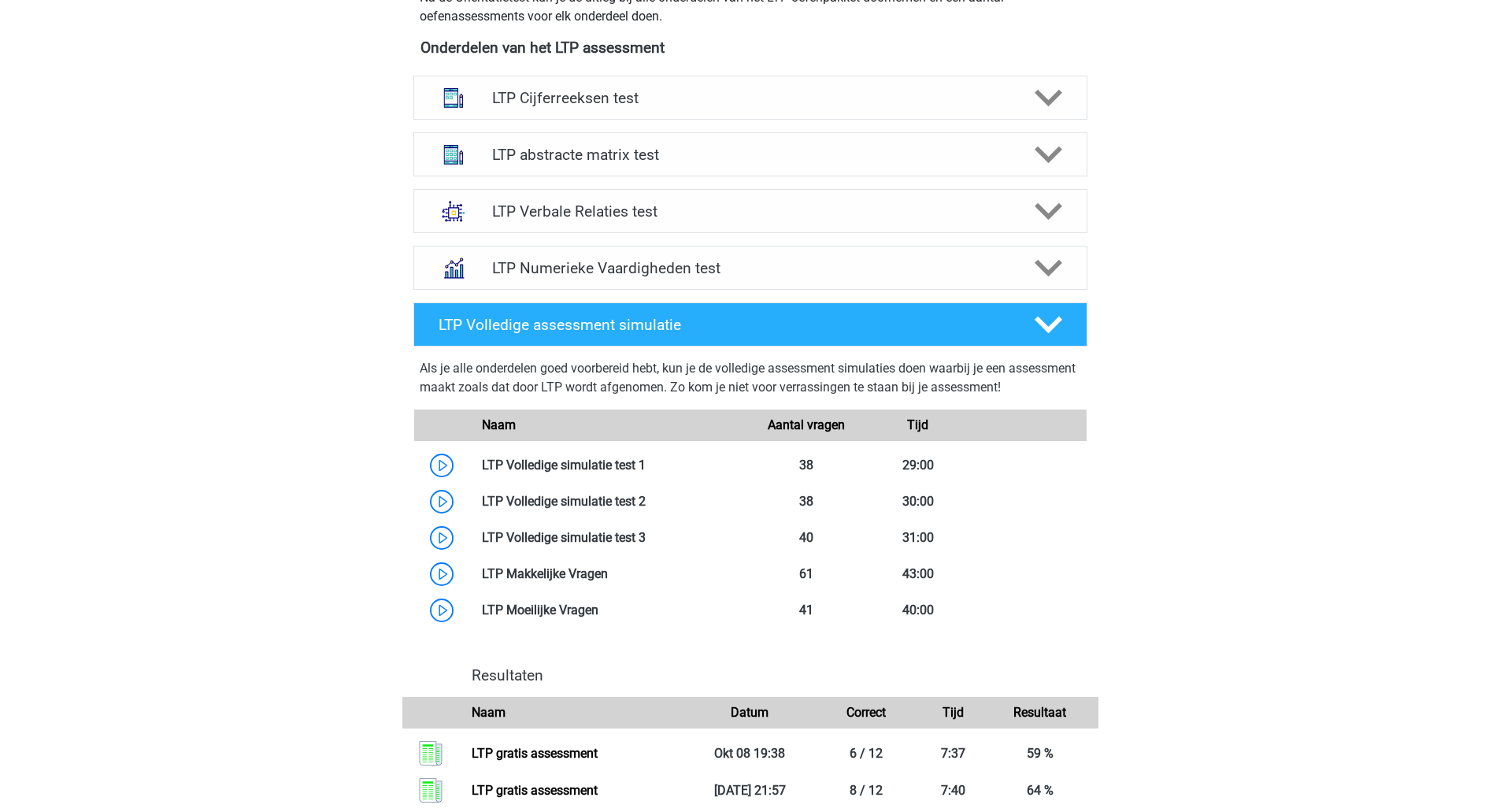
scroll to position [563, 0]
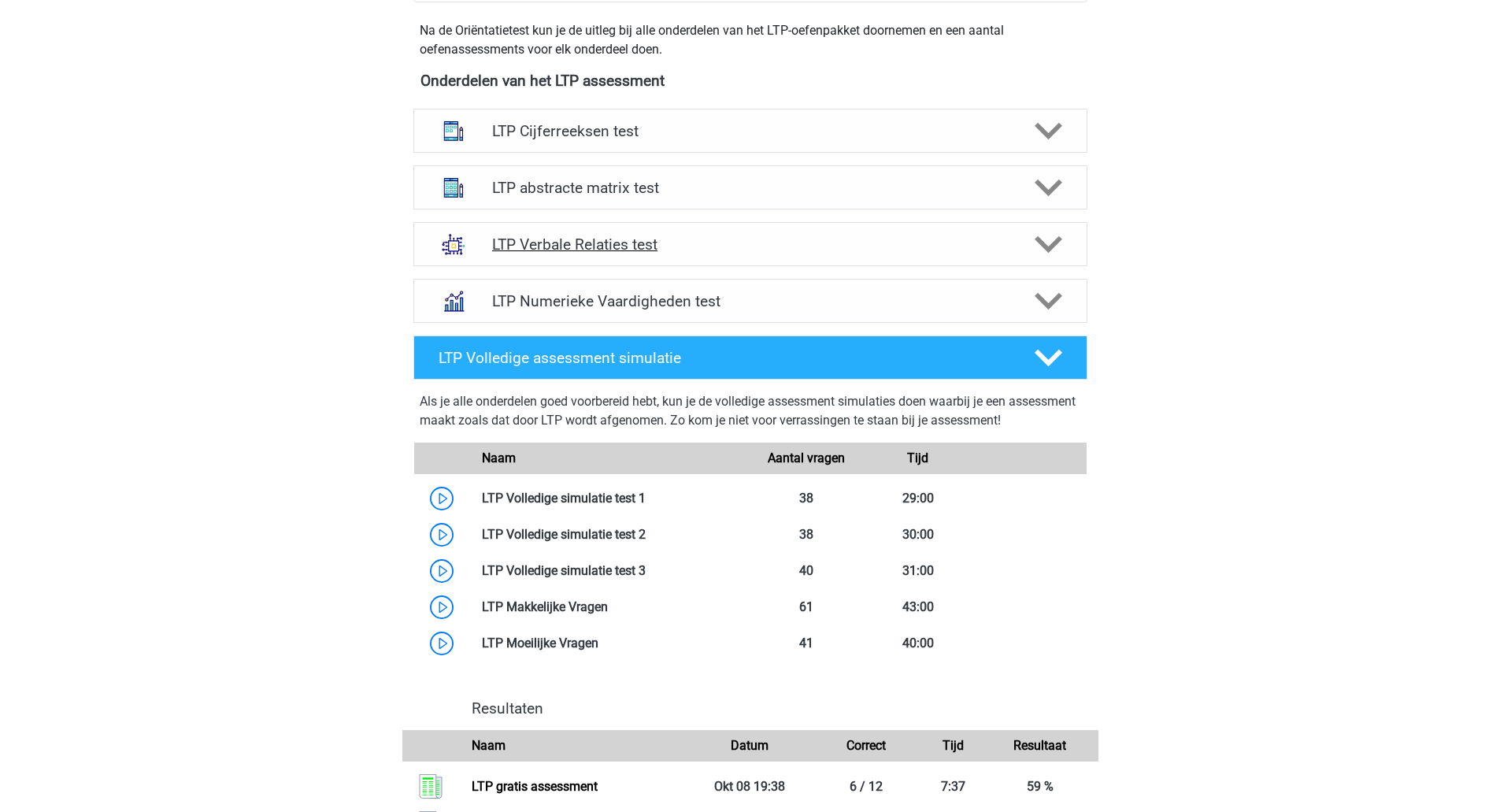
click at [1055, 256] on icon at bounding box center [1048, 244] width 27 height 27
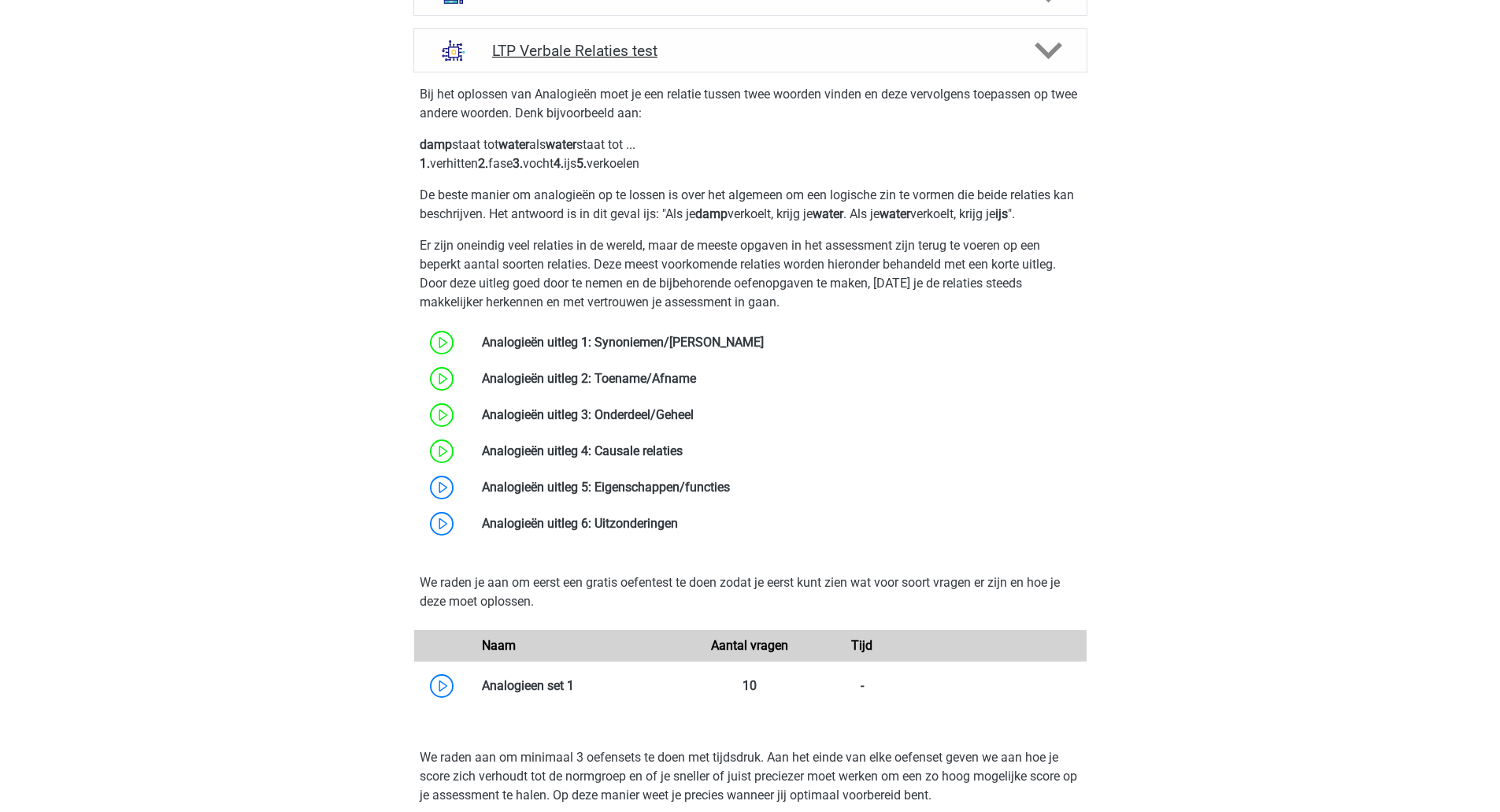
scroll to position [780, 0]
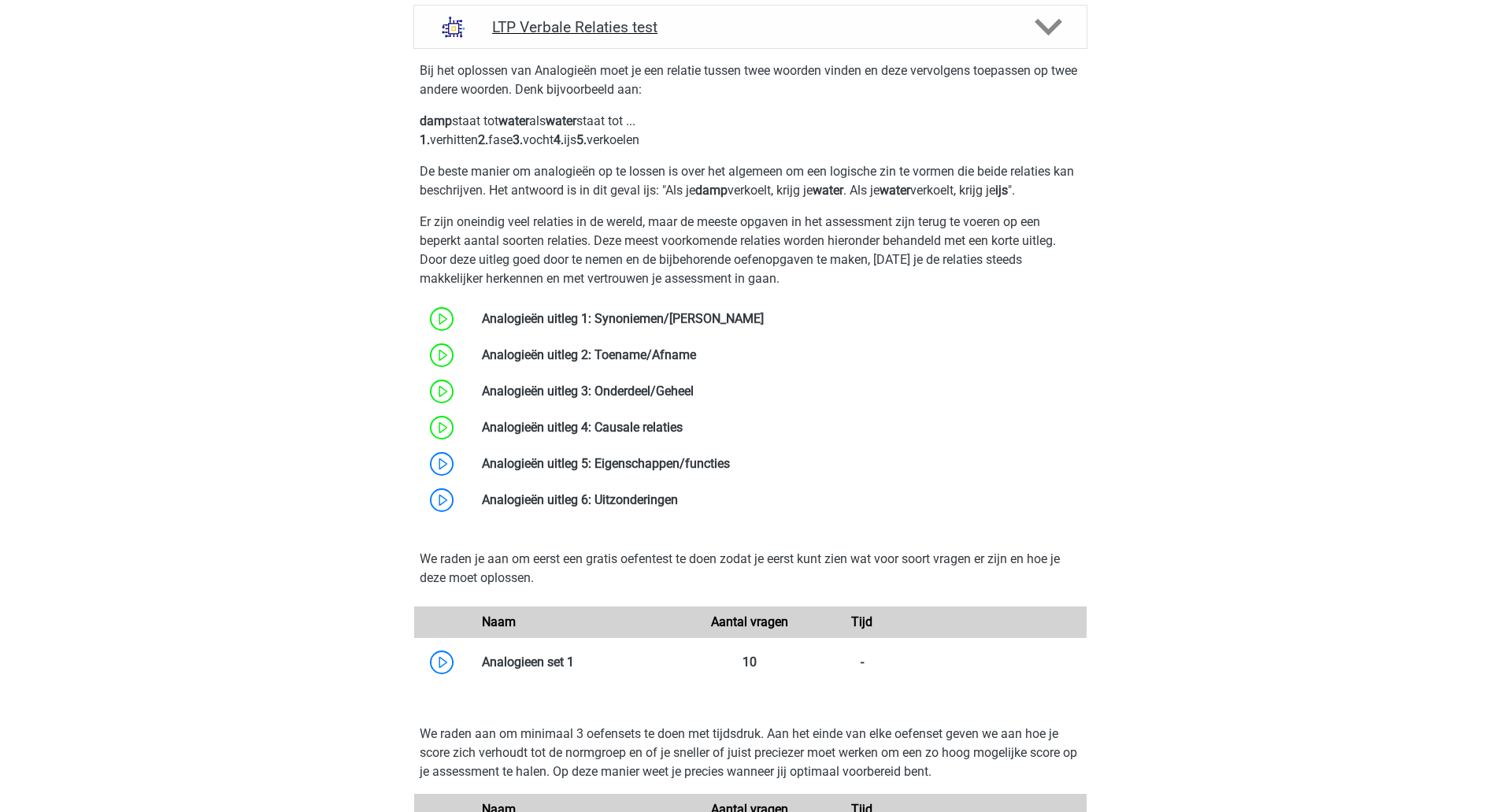
click at [730, 468] on link at bounding box center [730, 463] width 0 height 15
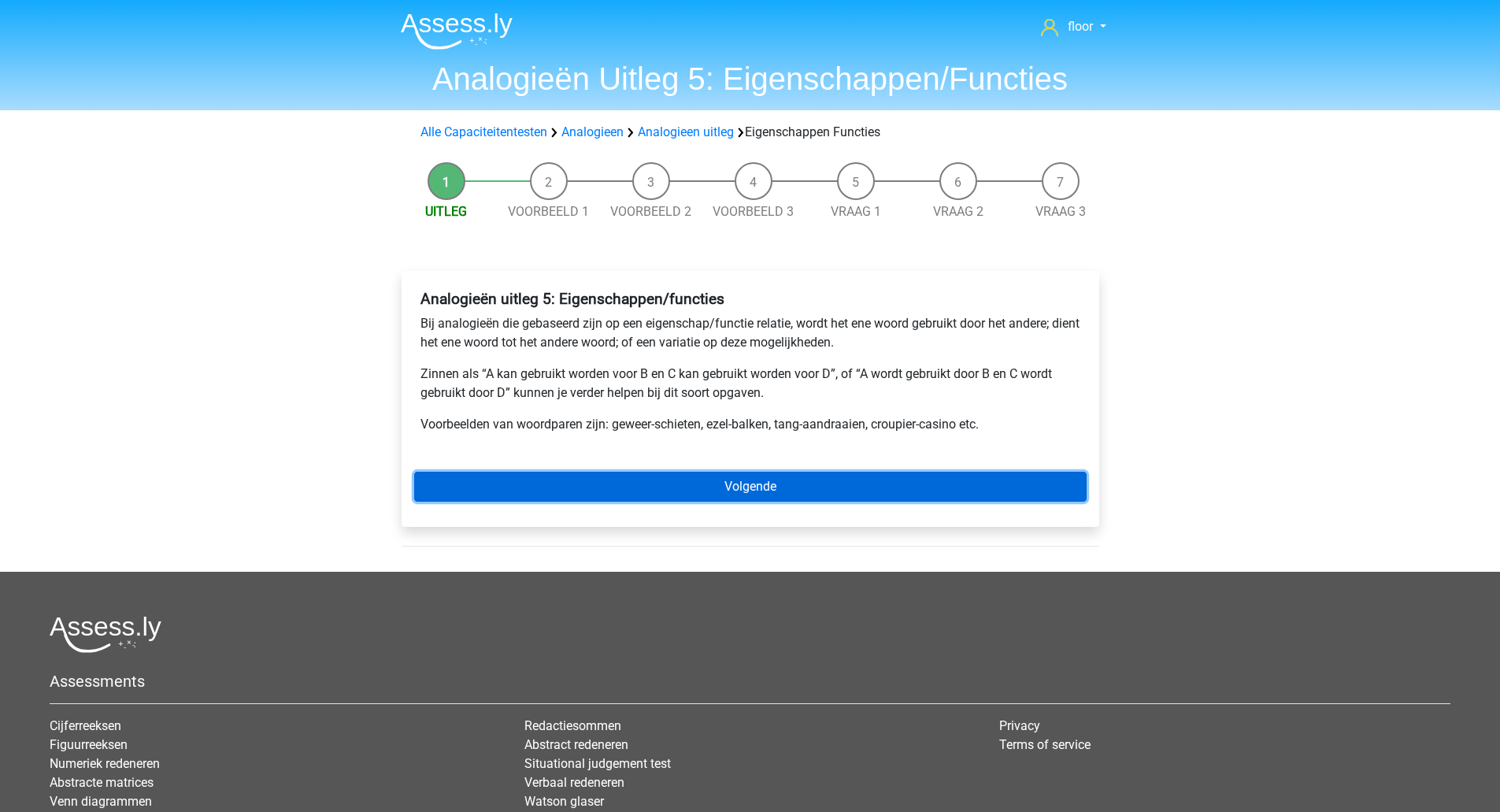
click at [852, 476] on link "Volgende" at bounding box center [750, 486] width 672 height 30
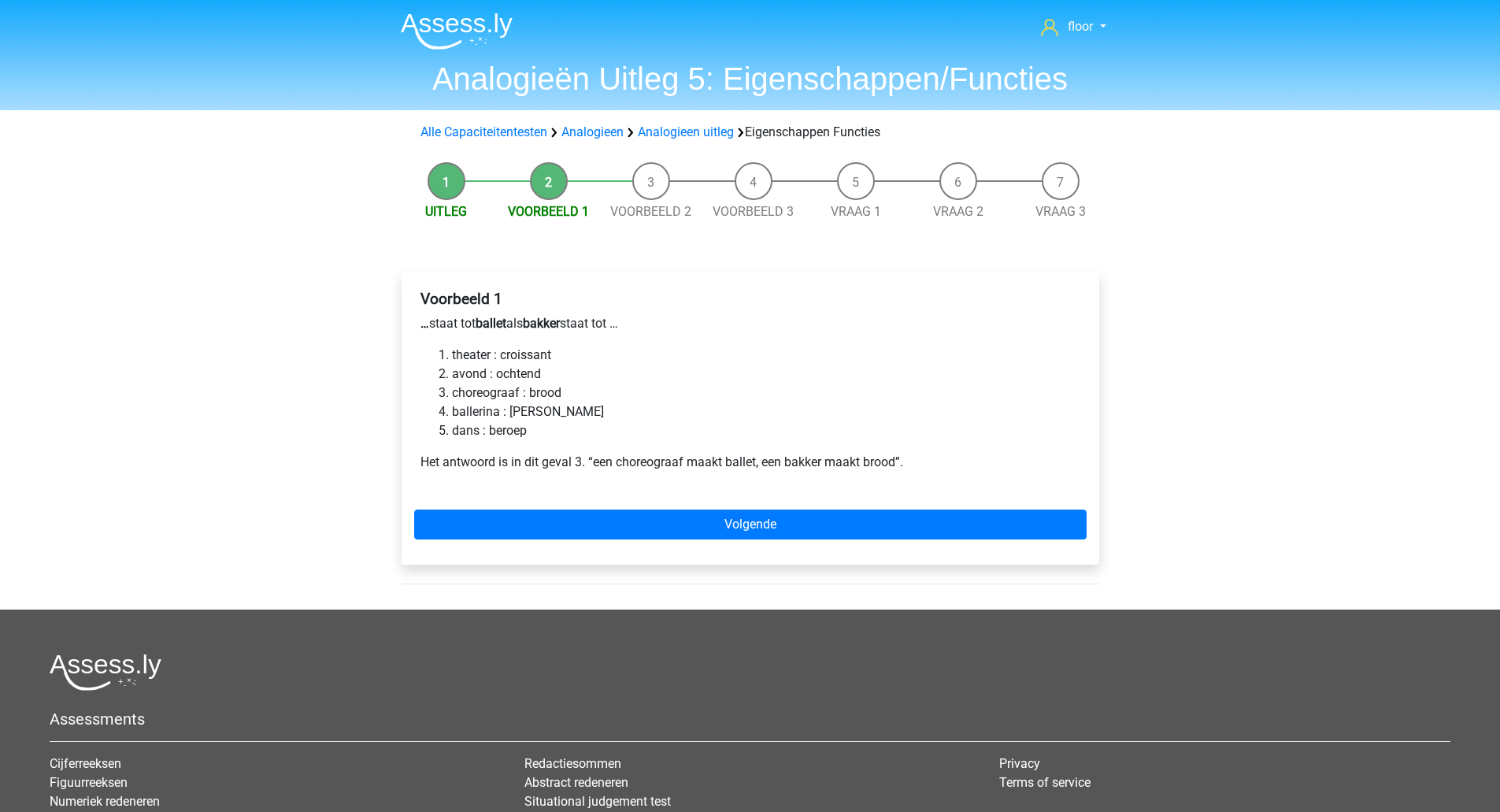
click at [552, 393] on li "choreograaf : brood" at bounding box center [766, 392] width 629 height 19
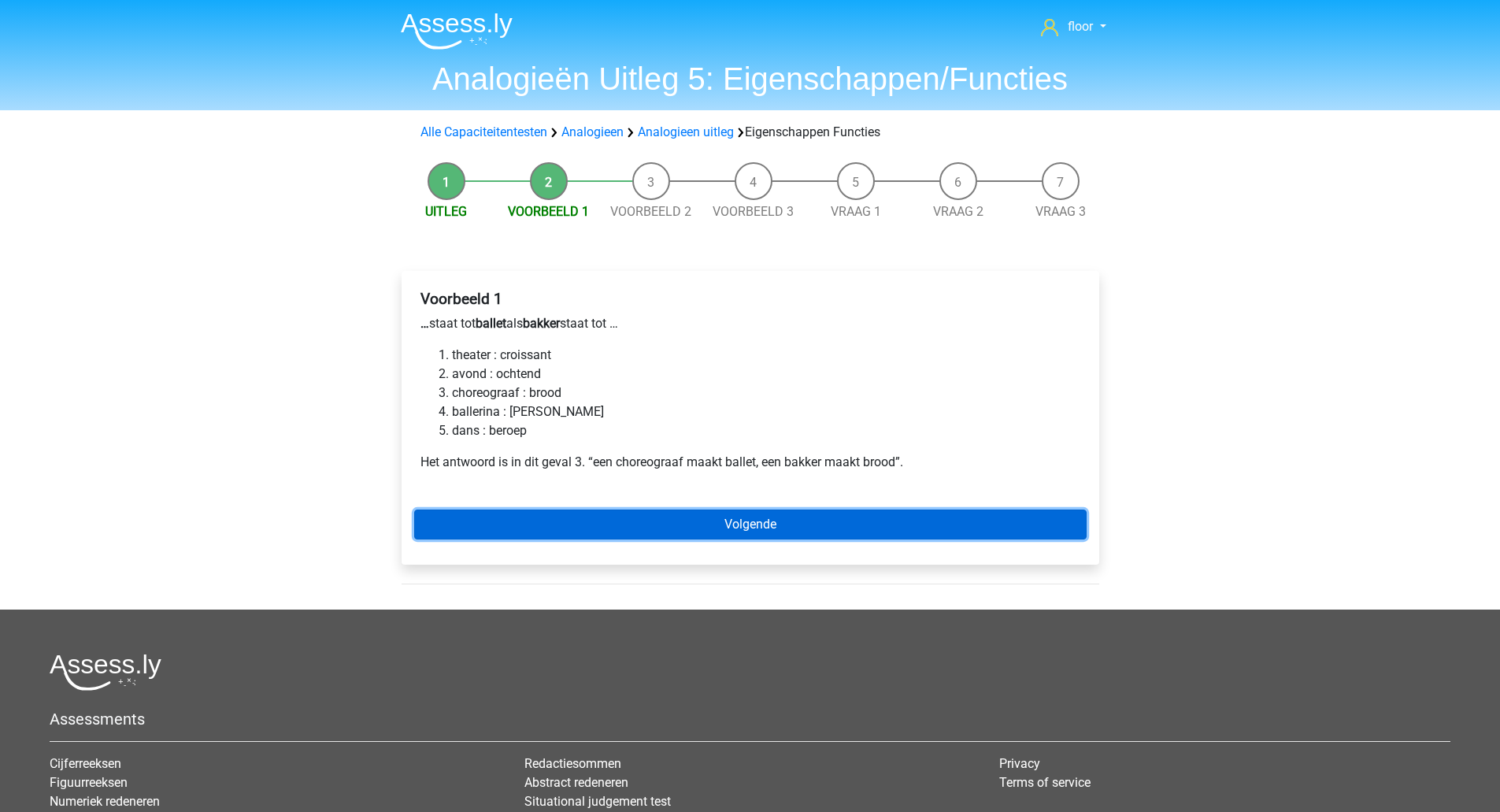
click at [682, 515] on link "Volgende" at bounding box center [750, 524] width 672 height 30
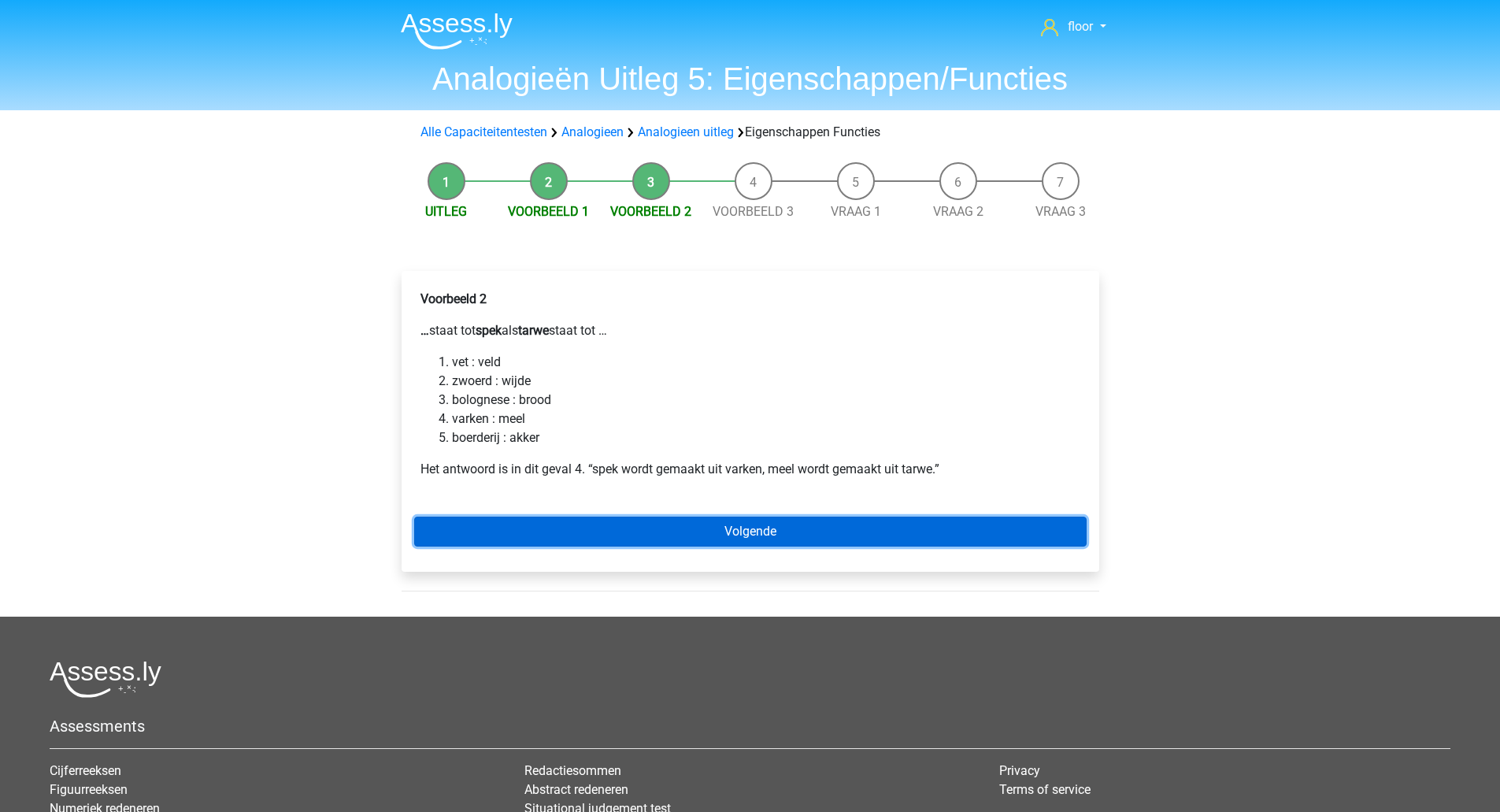
click at [600, 522] on link "Volgende" at bounding box center [750, 531] width 672 height 30
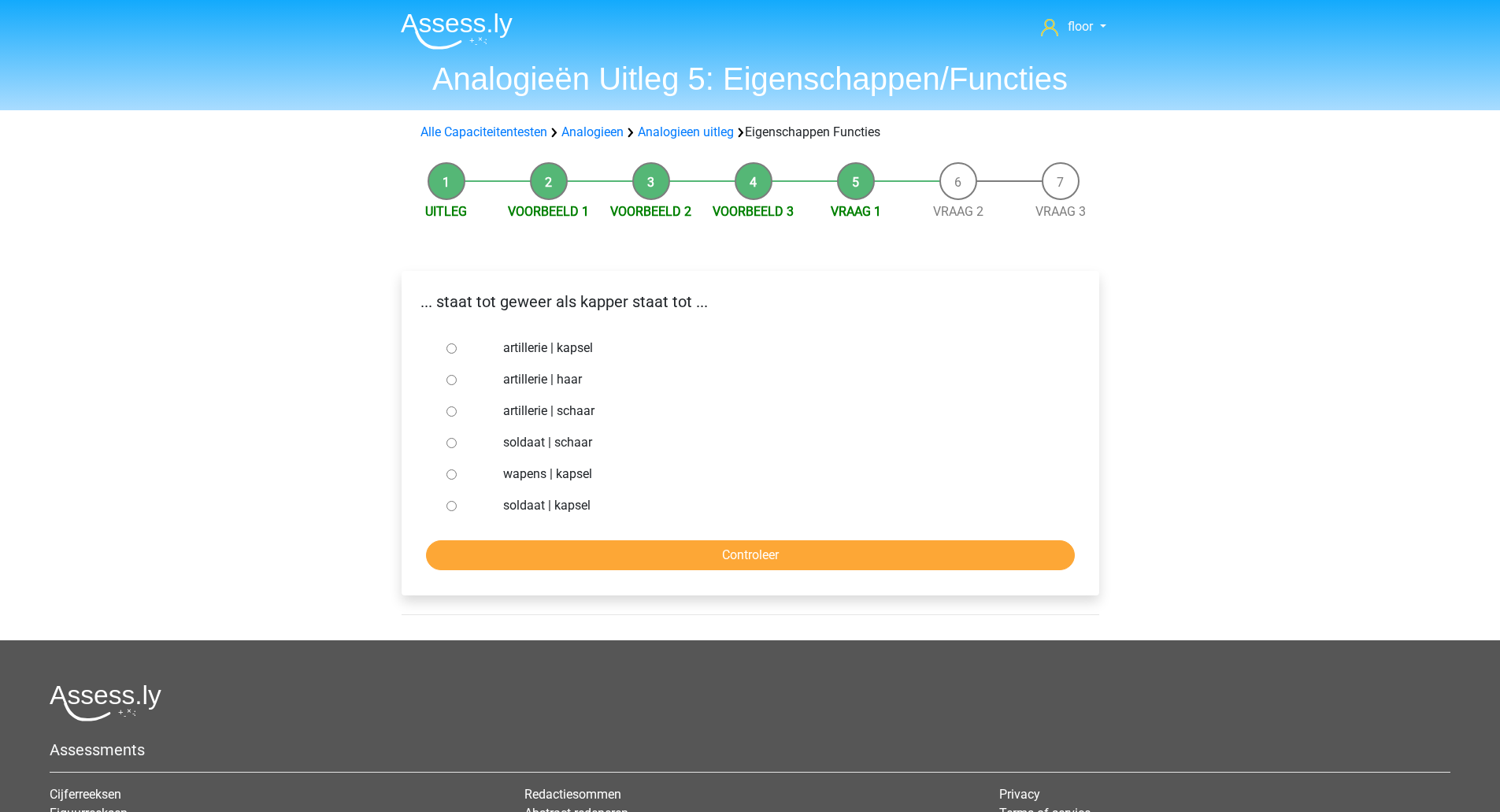
click at [555, 438] on label "soldaat | schaar" at bounding box center [776, 442] width 545 height 19
click at [457, 438] on input "soldaat | schaar" at bounding box center [452, 443] width 10 height 10
radio input "true"
click at [570, 547] on input "Controleer" at bounding box center [750, 555] width 649 height 30
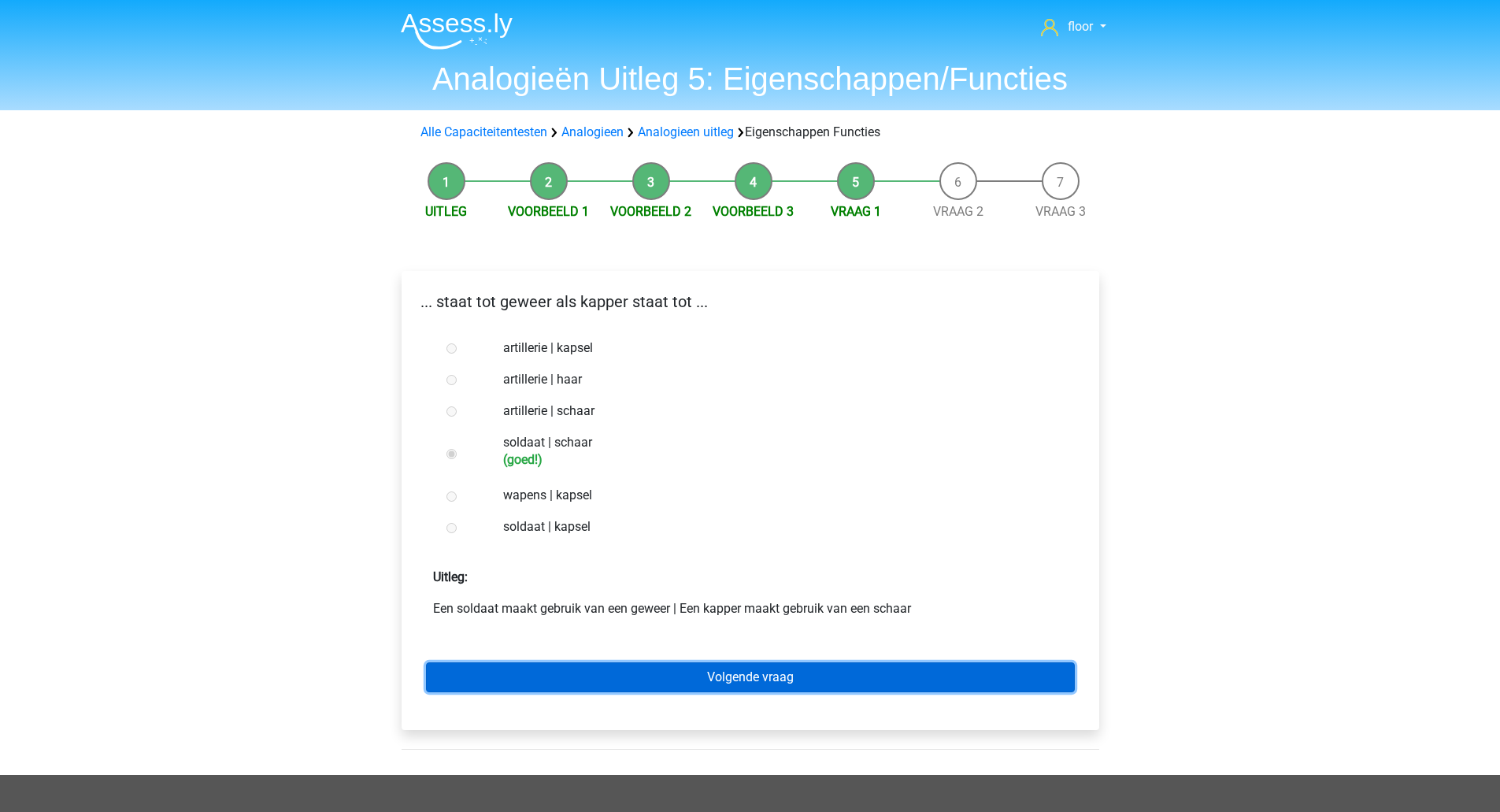
click at [620, 678] on link "Volgende vraag" at bounding box center [750, 677] width 649 height 30
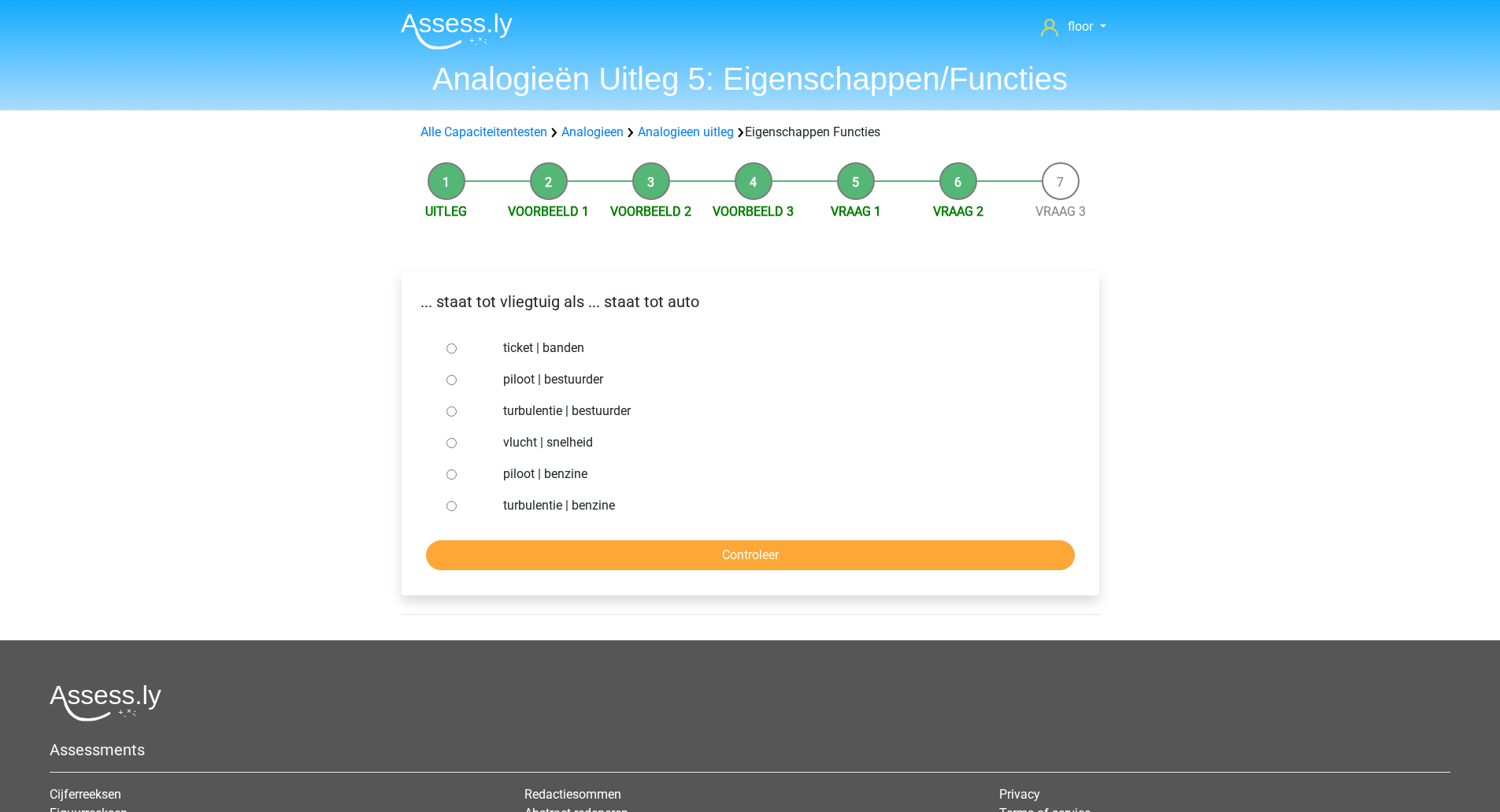
click at [561, 383] on label "piloot | bestuurder" at bounding box center [776, 379] width 545 height 19
click at [457, 383] on input "piloot | bestuurder" at bounding box center [452, 380] width 10 height 10
radio input "true"
click at [601, 562] on input "Controleer" at bounding box center [750, 555] width 649 height 30
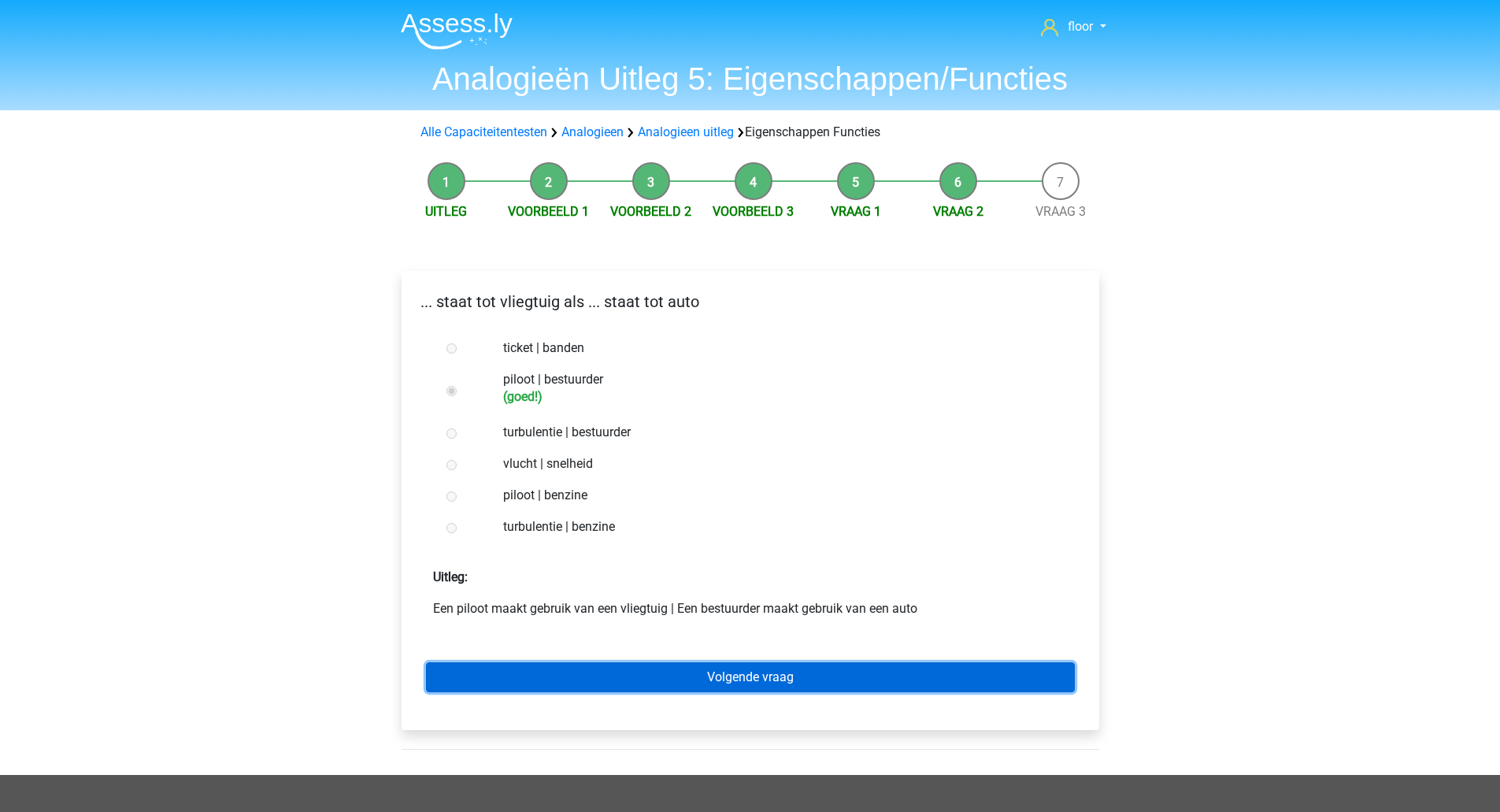
click at [666, 669] on link "Volgende vraag" at bounding box center [750, 677] width 649 height 30
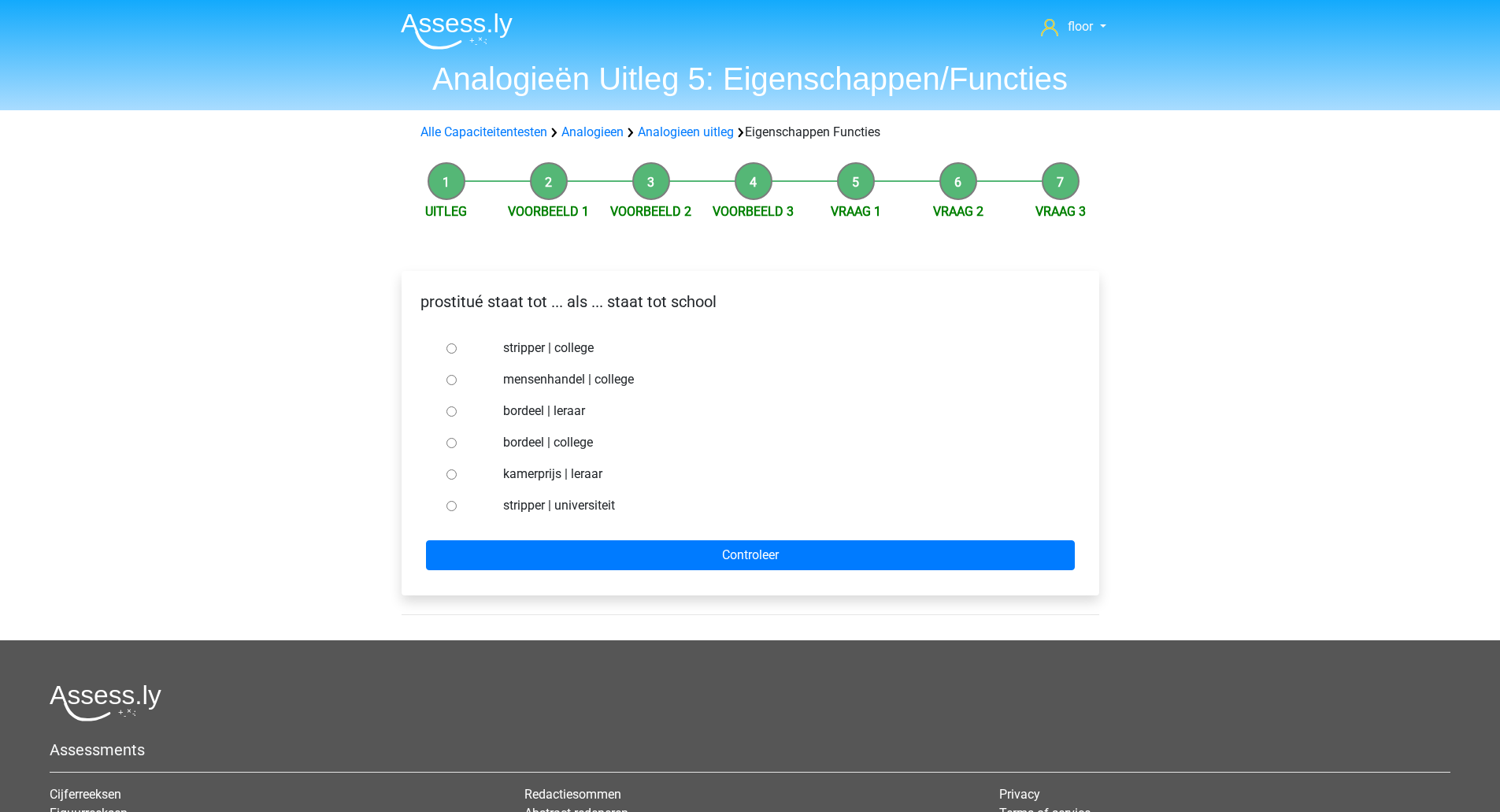
click at [559, 413] on label "bordeel | leraar" at bounding box center [776, 411] width 545 height 19
click at [457, 413] on input "bordeel | leraar" at bounding box center [452, 411] width 10 height 10
radio input "true"
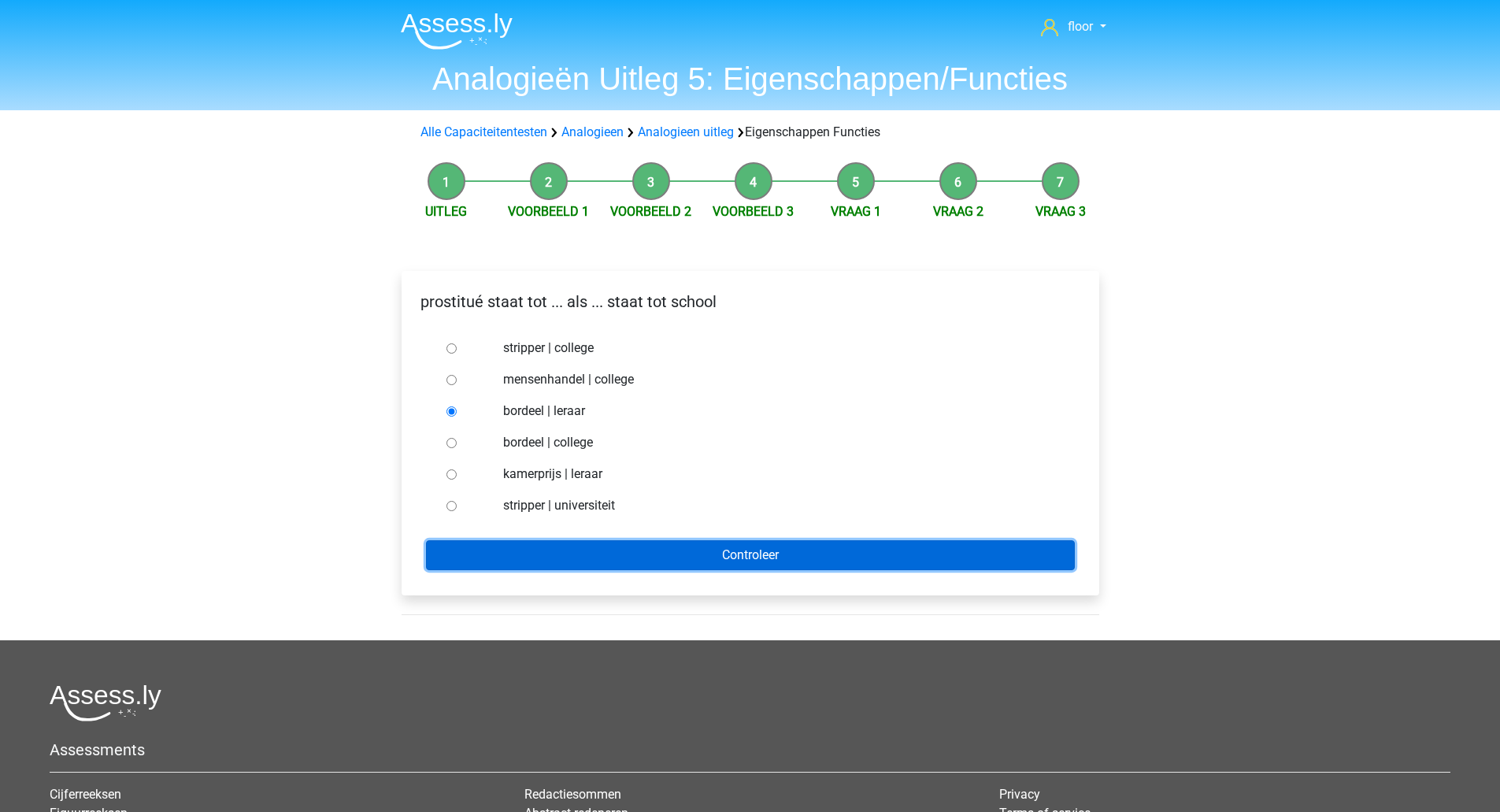
click at [586, 541] on input "Controleer" at bounding box center [750, 555] width 649 height 30
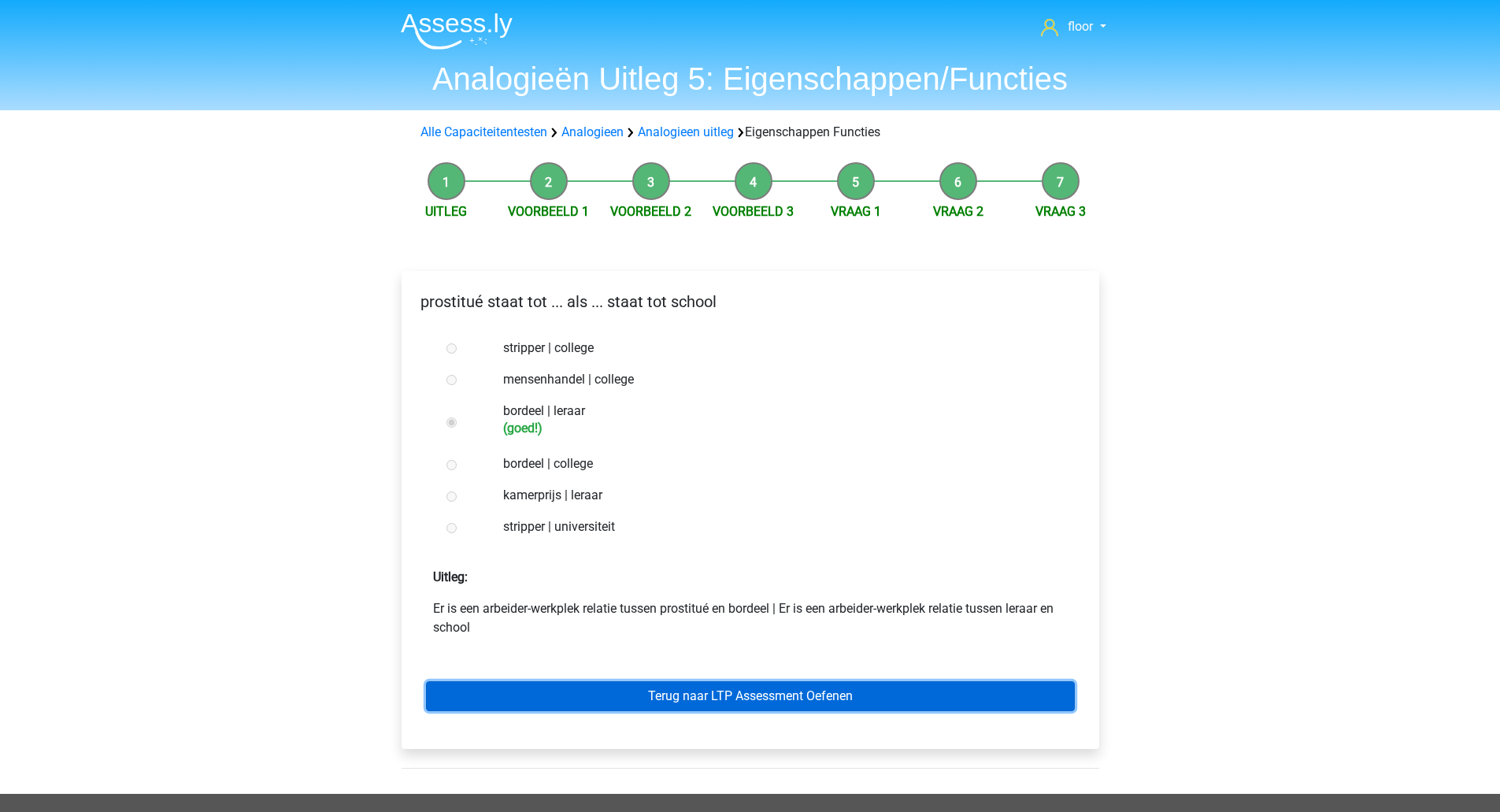
click at [601, 690] on link "Terug naar LTP Assessment Oefenen" at bounding box center [750, 696] width 649 height 30
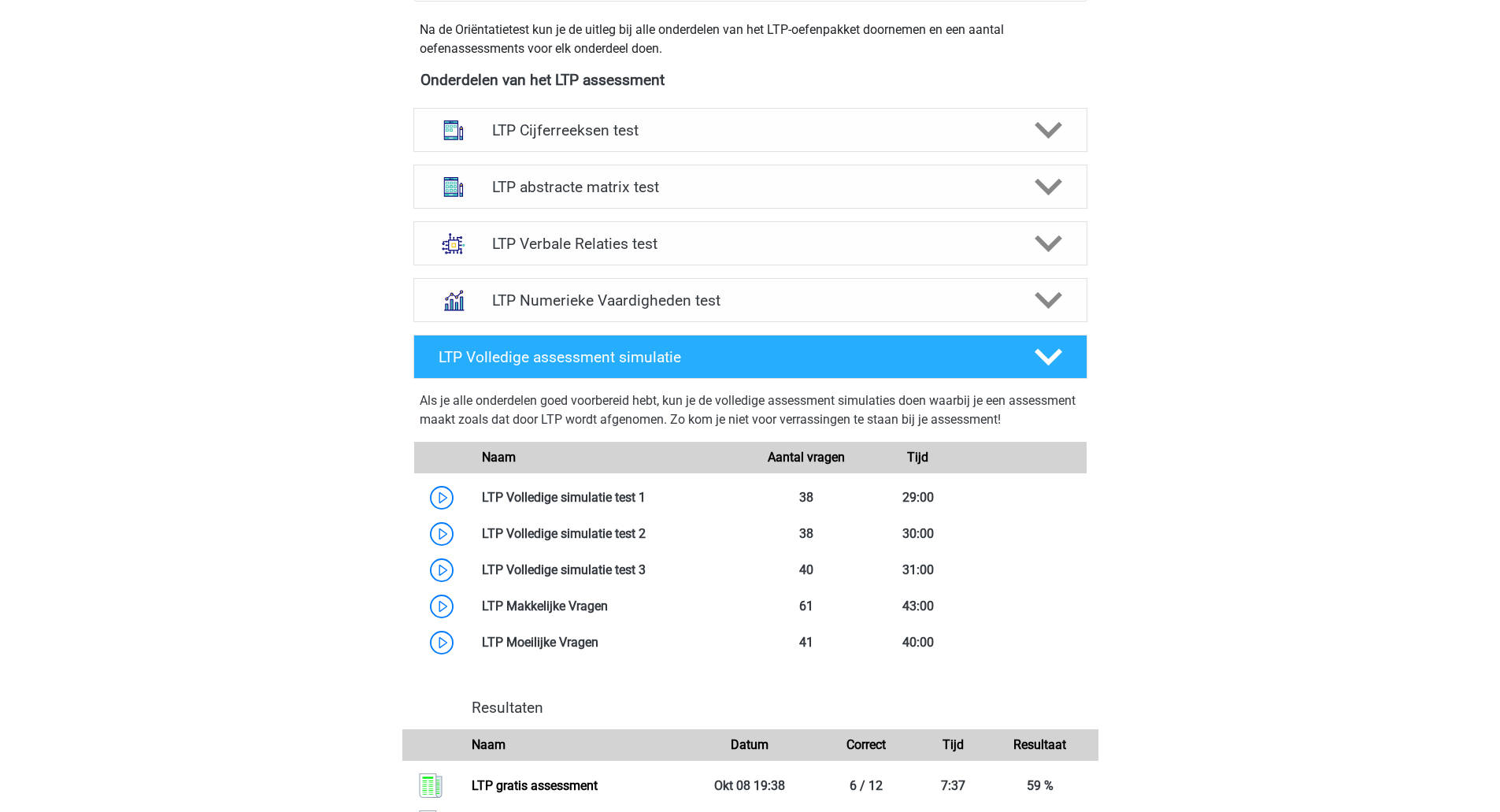
scroll to position [584, 0]
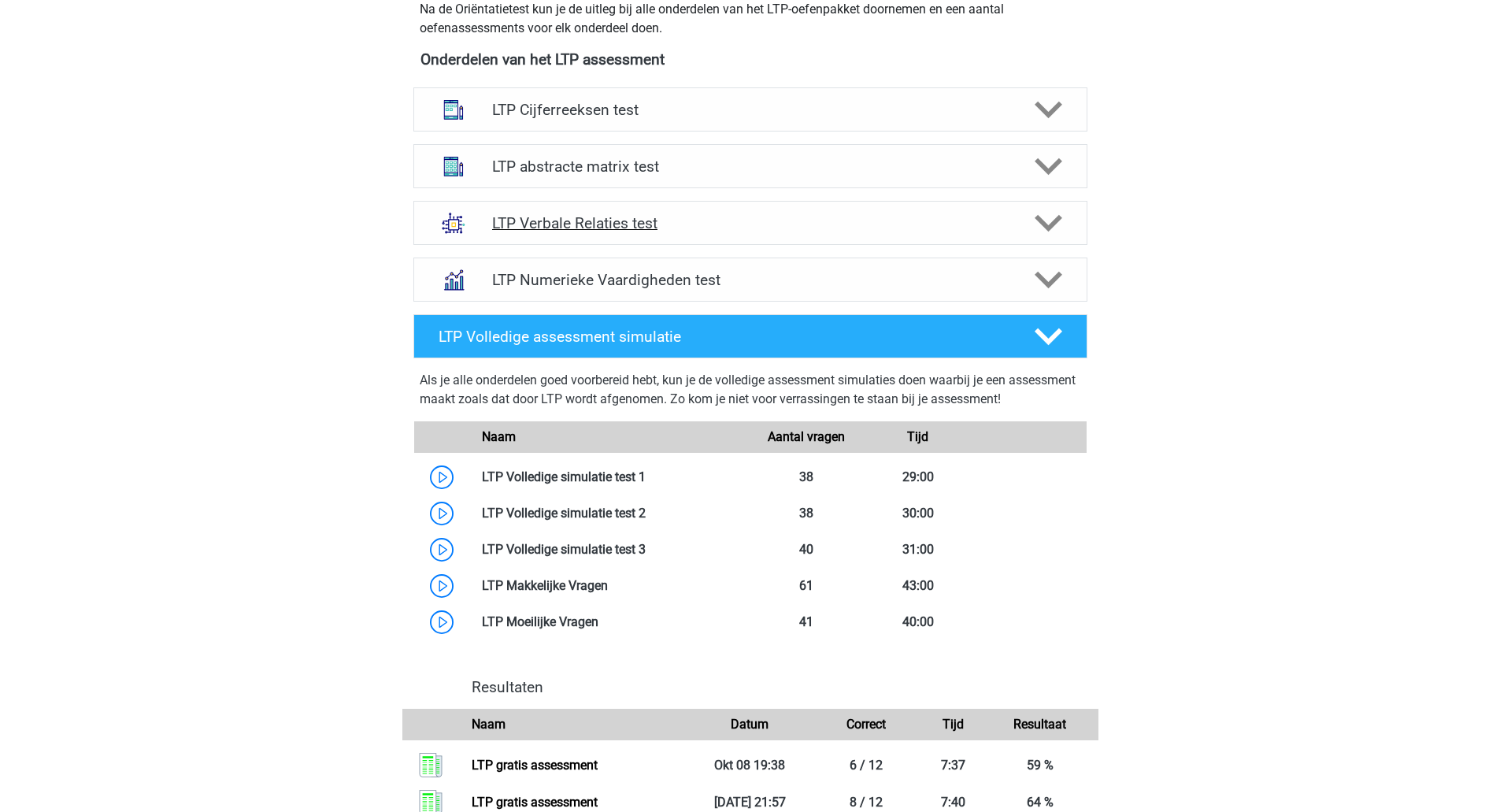
click at [1049, 225] on polygon at bounding box center [1048, 223] width 27 height 17
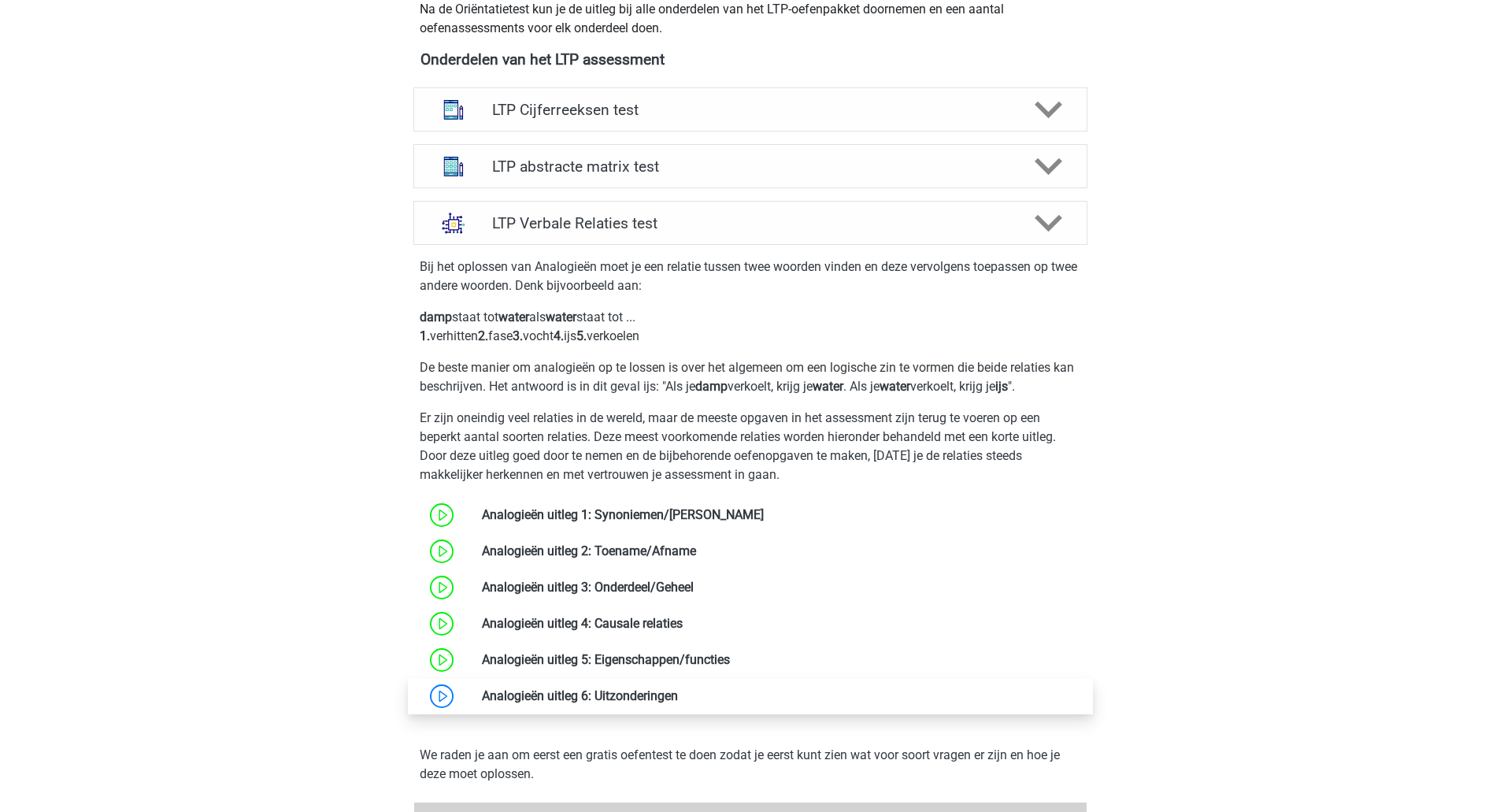
click at [678, 694] on link at bounding box center [678, 695] width 0 height 15
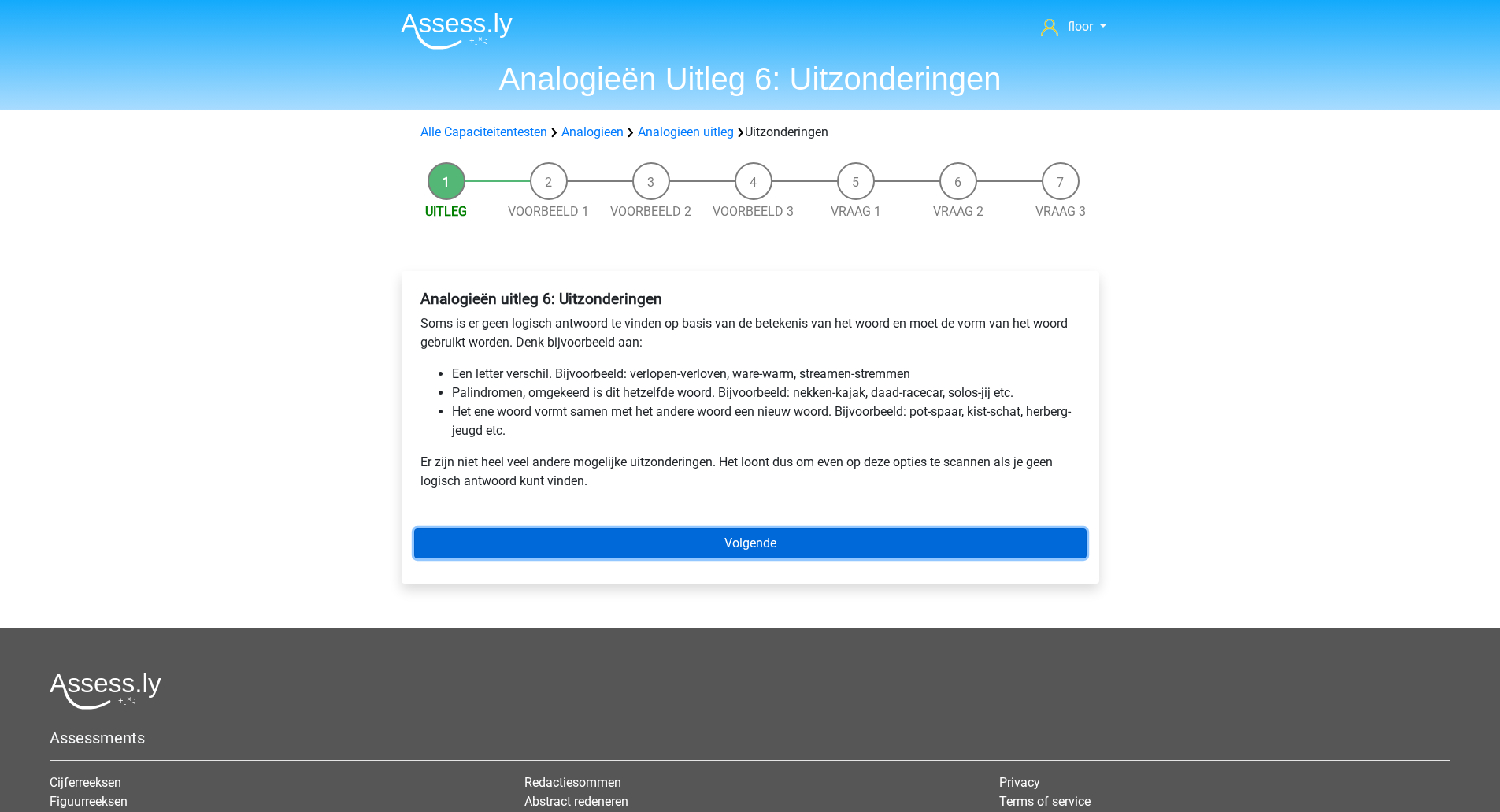
click at [648, 552] on link "Volgende" at bounding box center [750, 543] width 672 height 30
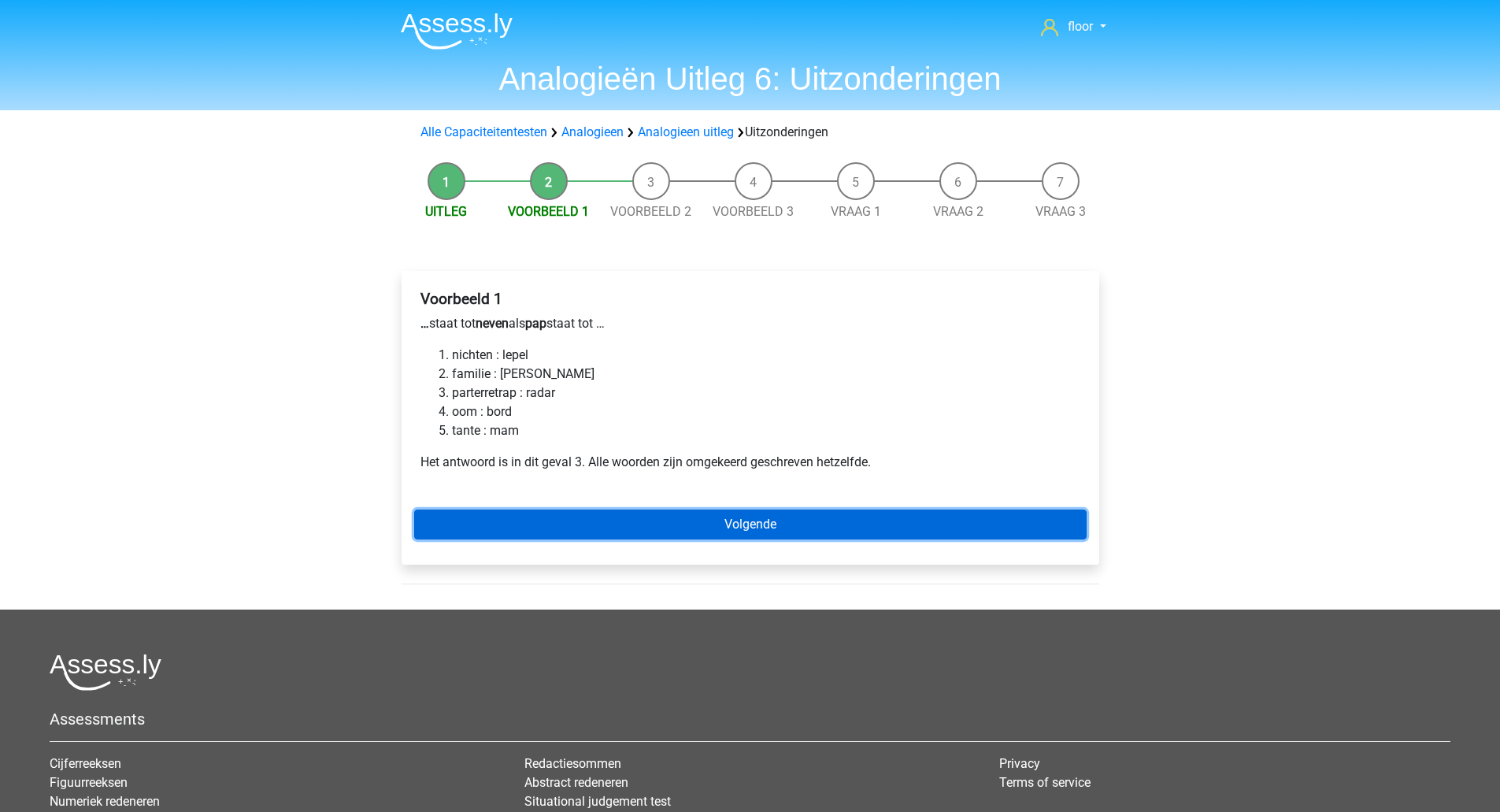
click at [676, 524] on link "Volgende" at bounding box center [750, 524] width 672 height 30
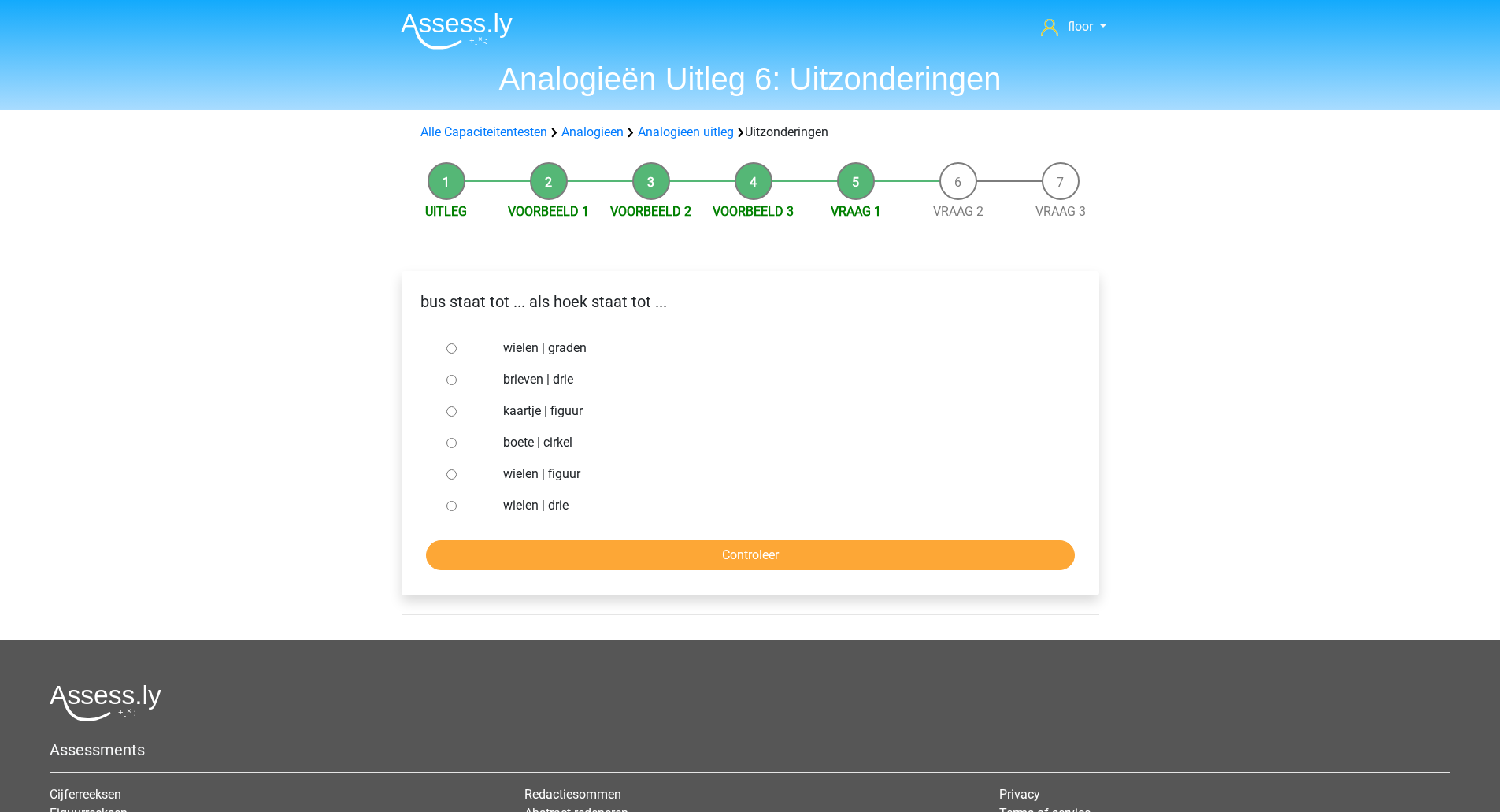
click at [545, 369] on div "brieven | drie" at bounding box center [775, 379] width 569 height 31
click at [543, 378] on label "brieven | drie" at bounding box center [776, 379] width 545 height 19
click at [457, 378] on input "brieven | drie" at bounding box center [452, 380] width 10 height 10
radio input "true"
click at [655, 556] on input "Controleer" at bounding box center [750, 555] width 649 height 30
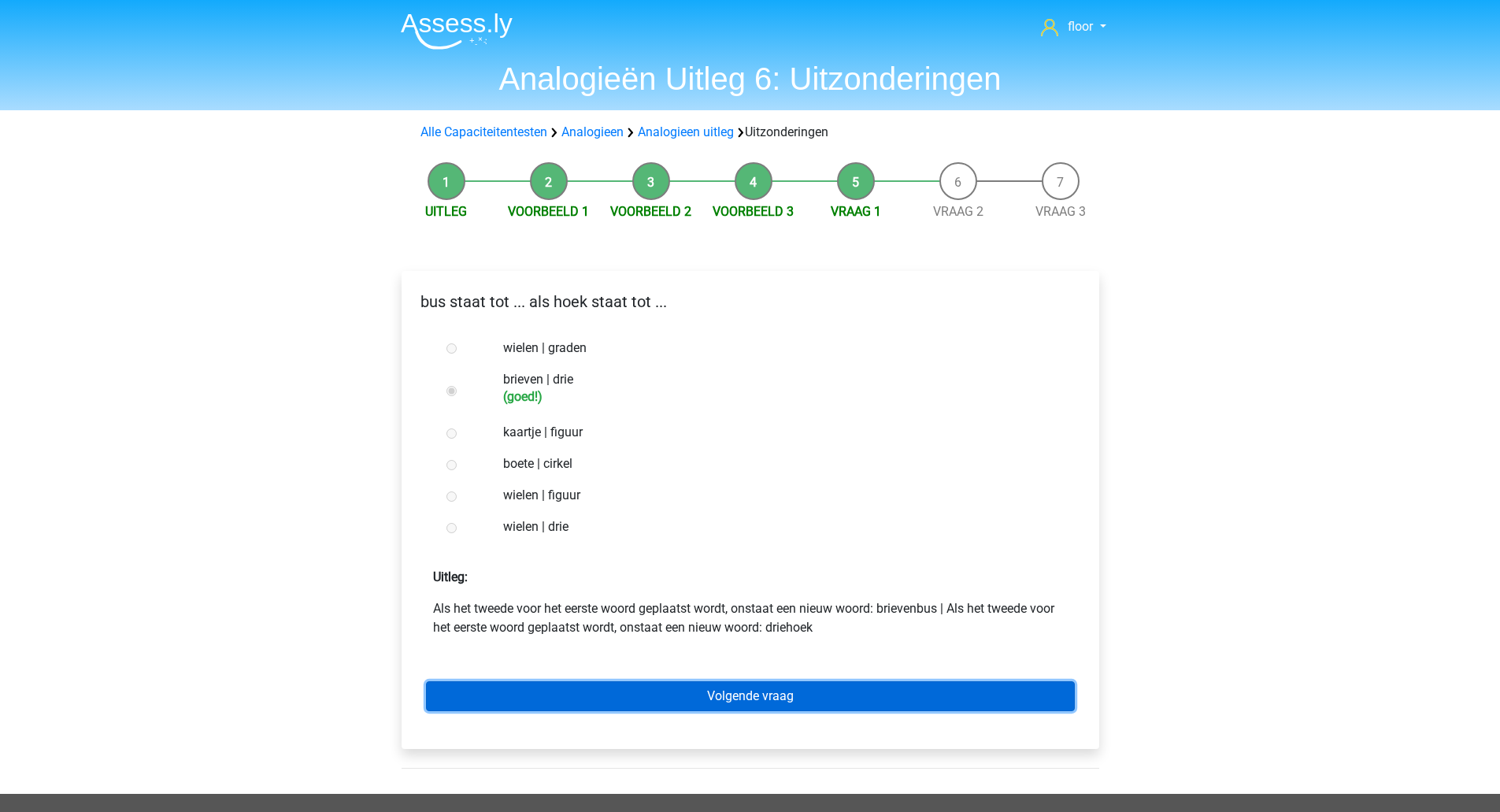
click at [741, 686] on link "Volgende vraag" at bounding box center [750, 696] width 649 height 30
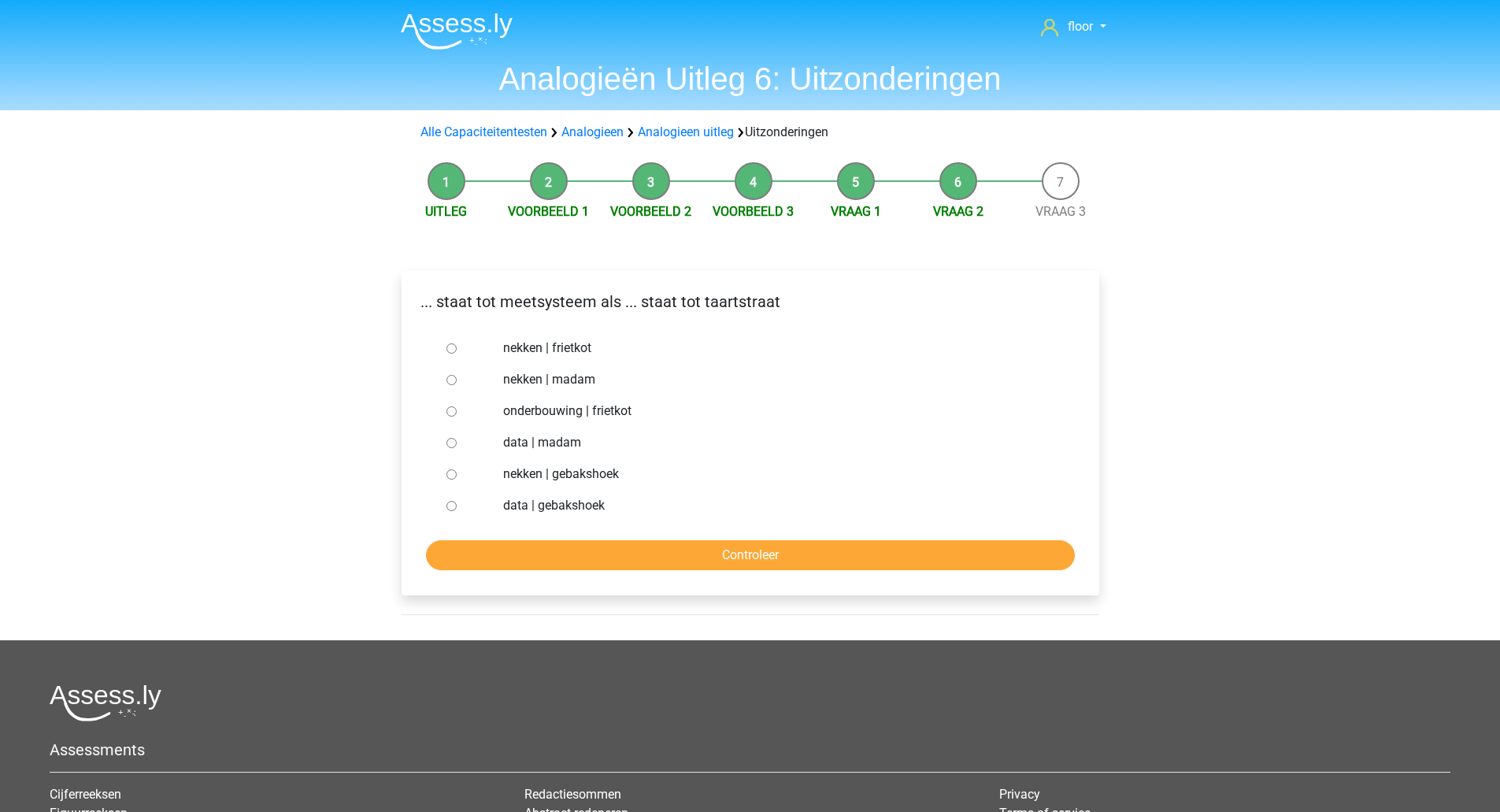
click at [538, 387] on label "nekken | madam" at bounding box center [776, 379] width 545 height 19
click at [457, 385] on input "nekken | madam" at bounding box center [452, 380] width 10 height 10
radio input "true"
click at [582, 554] on input "Controleer" at bounding box center [750, 555] width 649 height 30
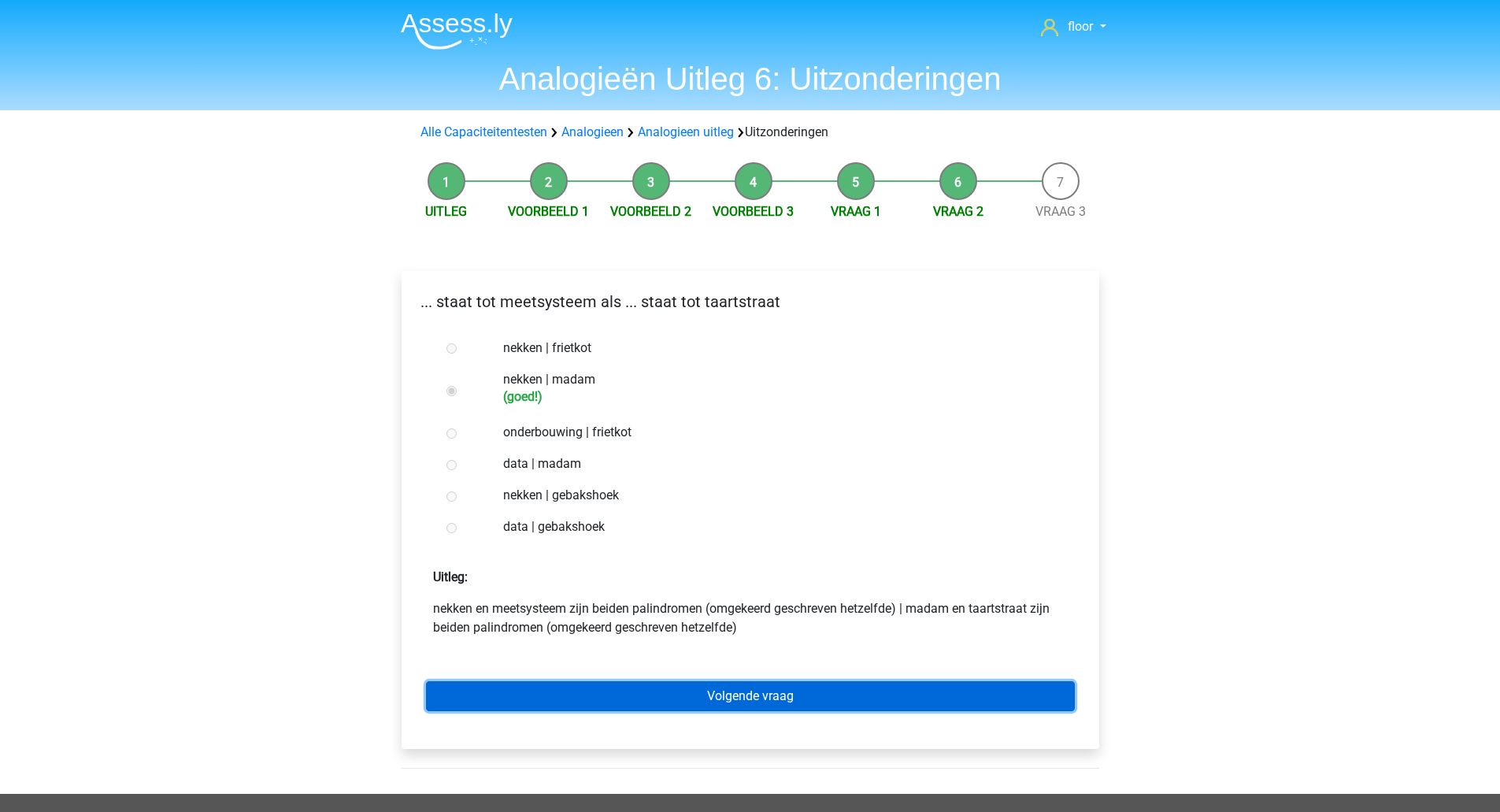
click at [623, 706] on link "Volgende vraag" at bounding box center [750, 696] width 649 height 30
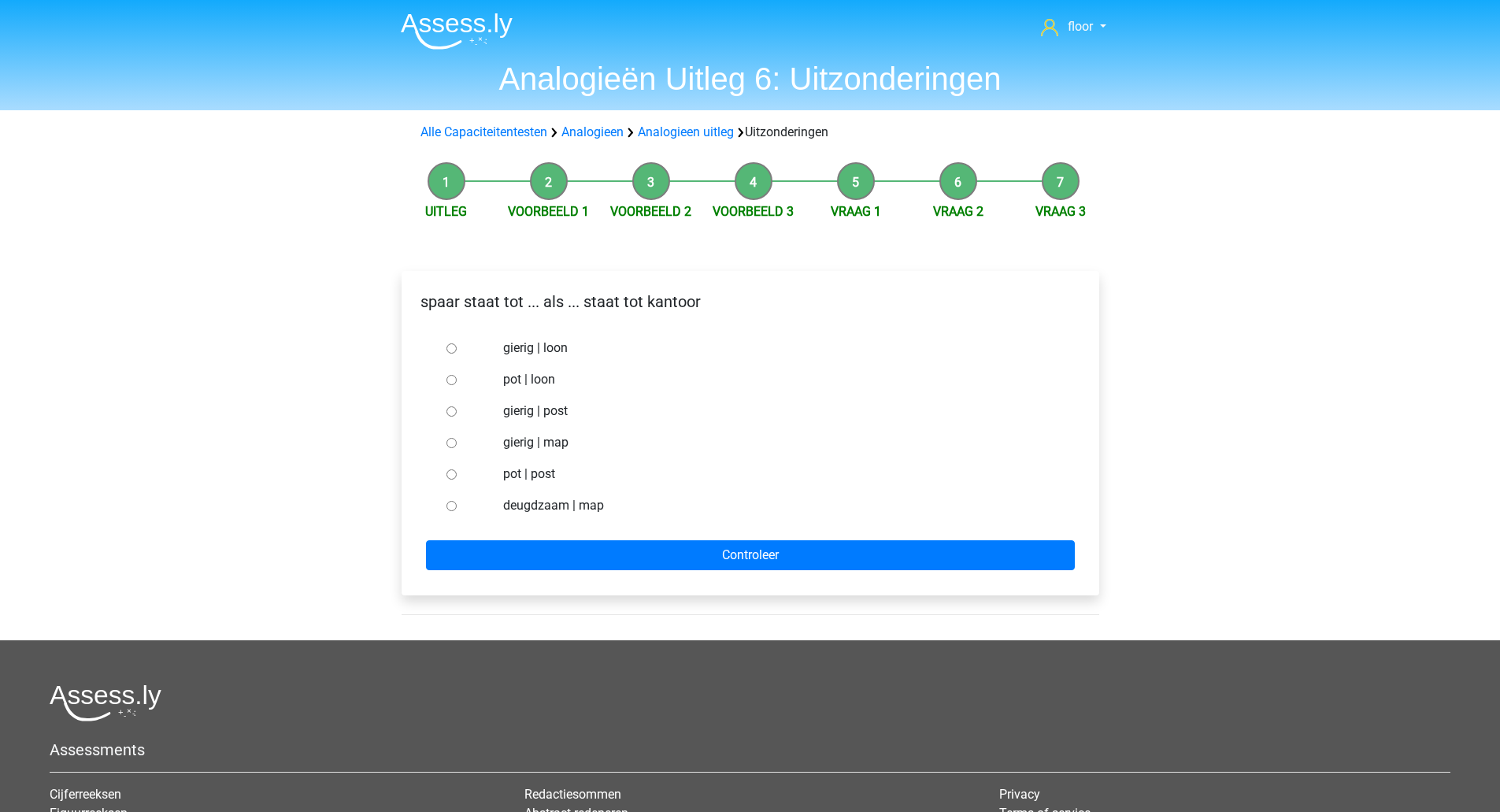
click at [536, 480] on label "pot | post" at bounding box center [776, 474] width 545 height 19
click at [457, 480] on input "pot | post" at bounding box center [452, 474] width 10 height 10
radio input "true"
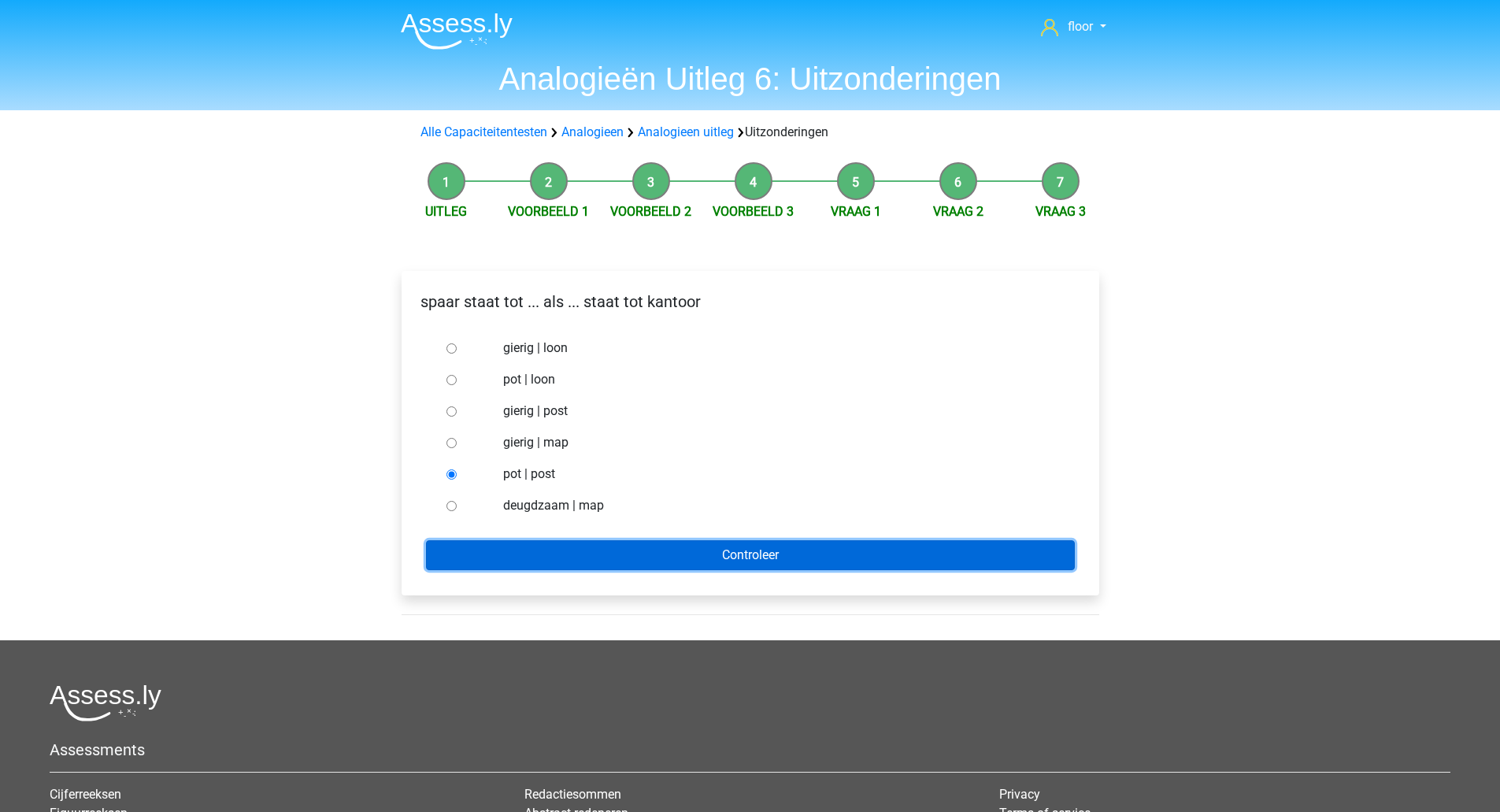
click at [553, 558] on input "Controleer" at bounding box center [750, 555] width 649 height 30
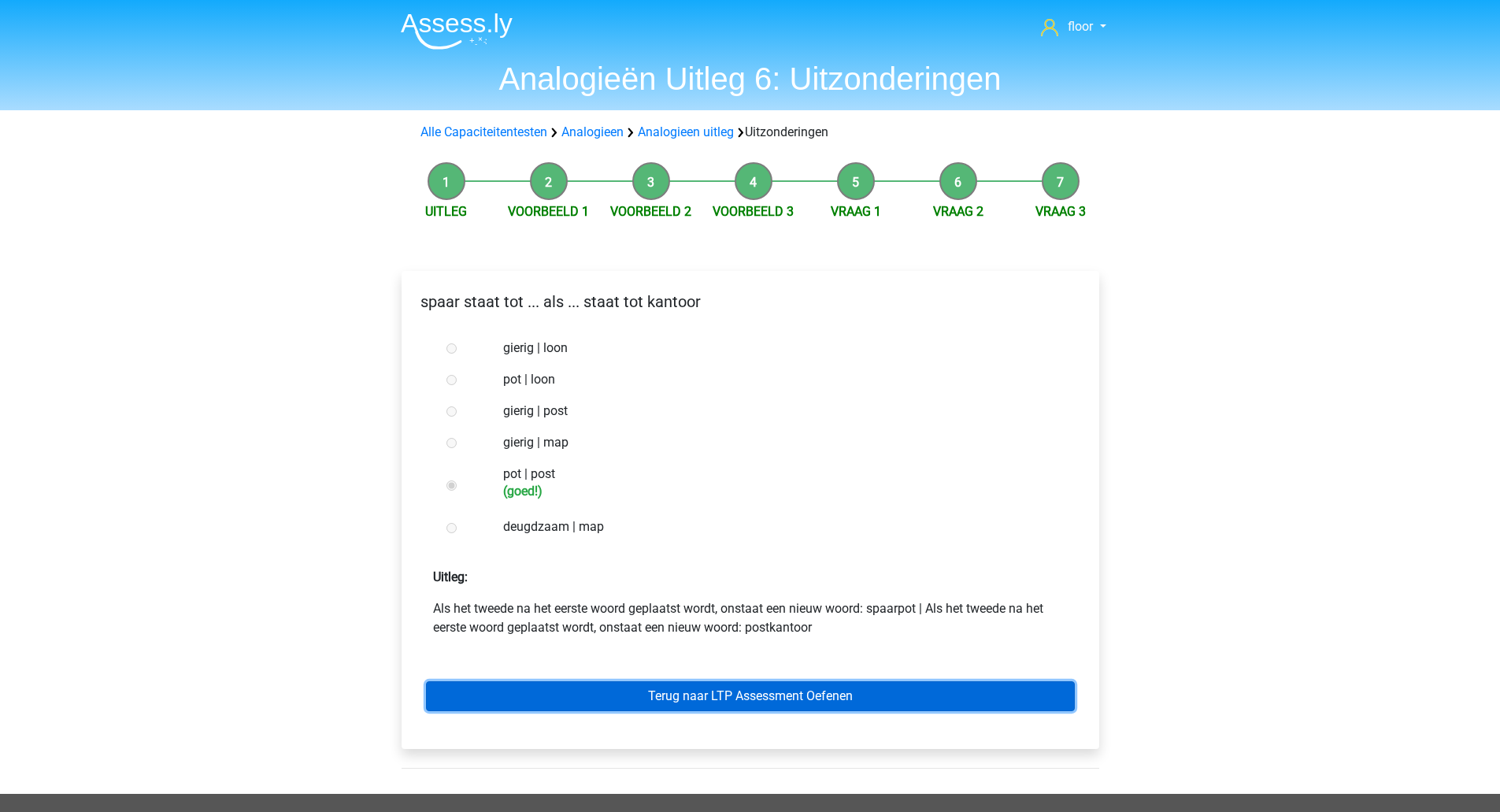
click at [613, 707] on link "Terug naar LTP Assessment Oefenen" at bounding box center [750, 696] width 649 height 30
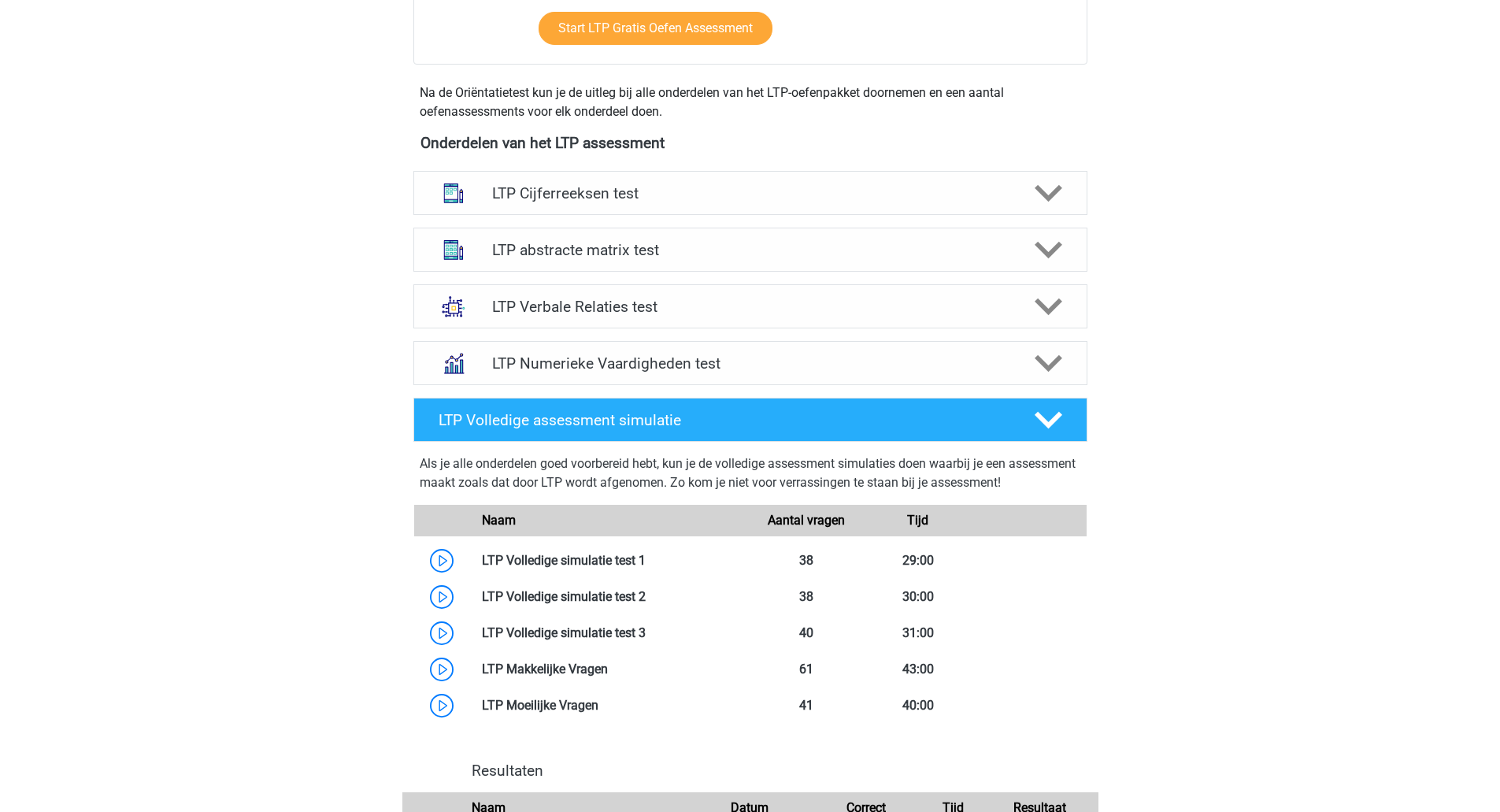
scroll to position [503, 0]
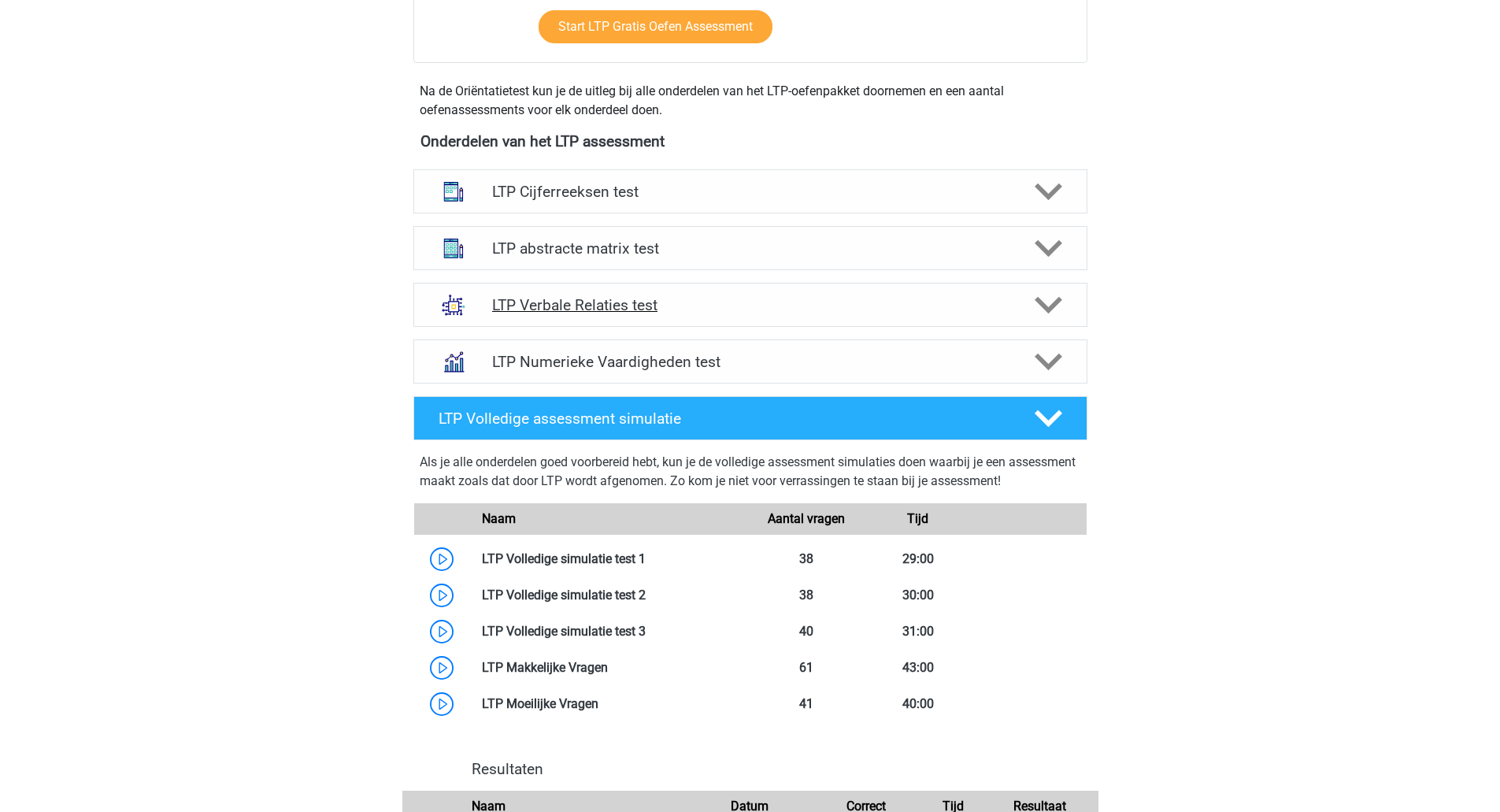
click at [1056, 303] on polygon at bounding box center [1048, 305] width 27 height 17
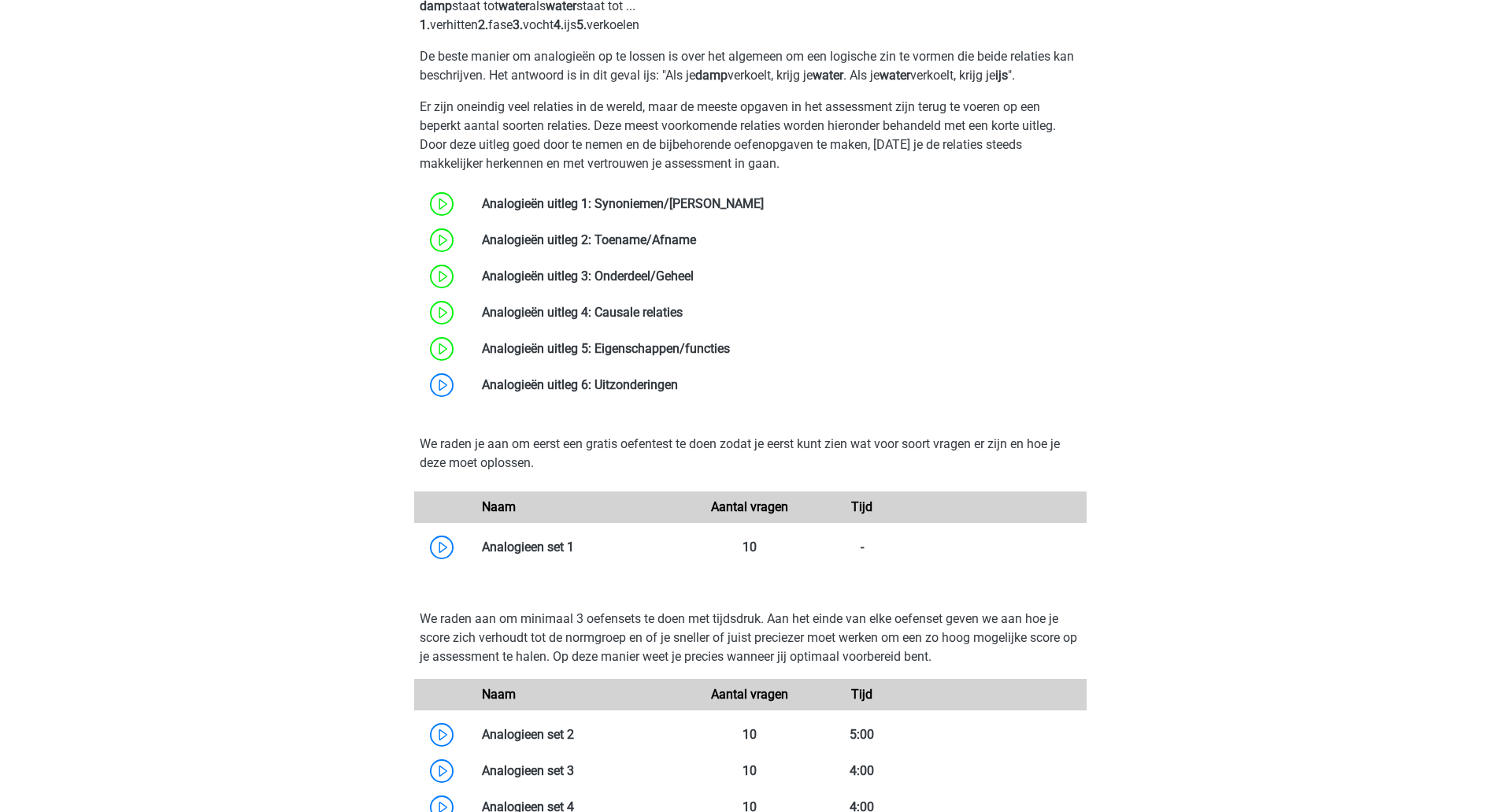
scroll to position [901, 0]
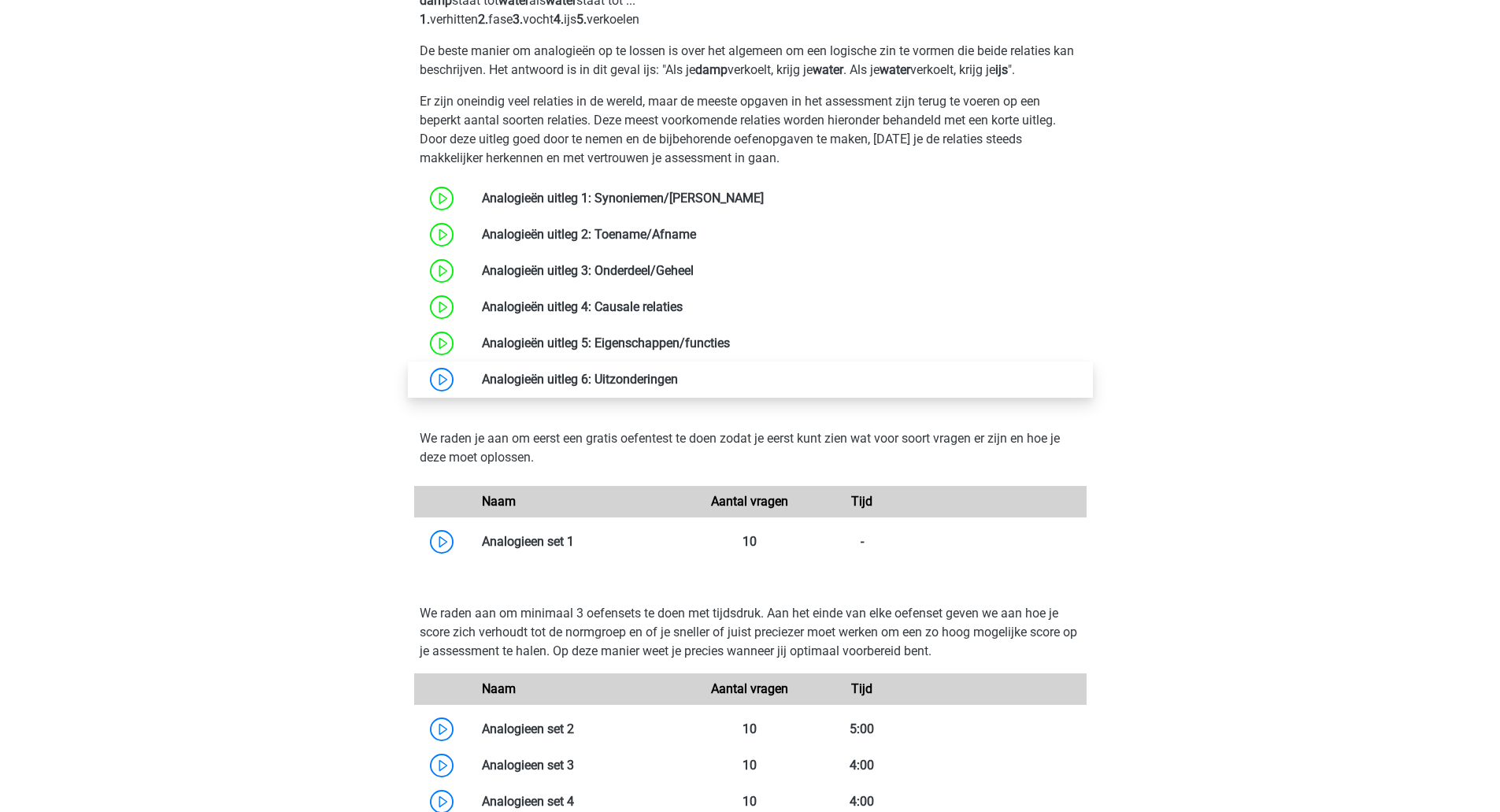
click at [678, 373] on link at bounding box center [678, 379] width 0 height 15
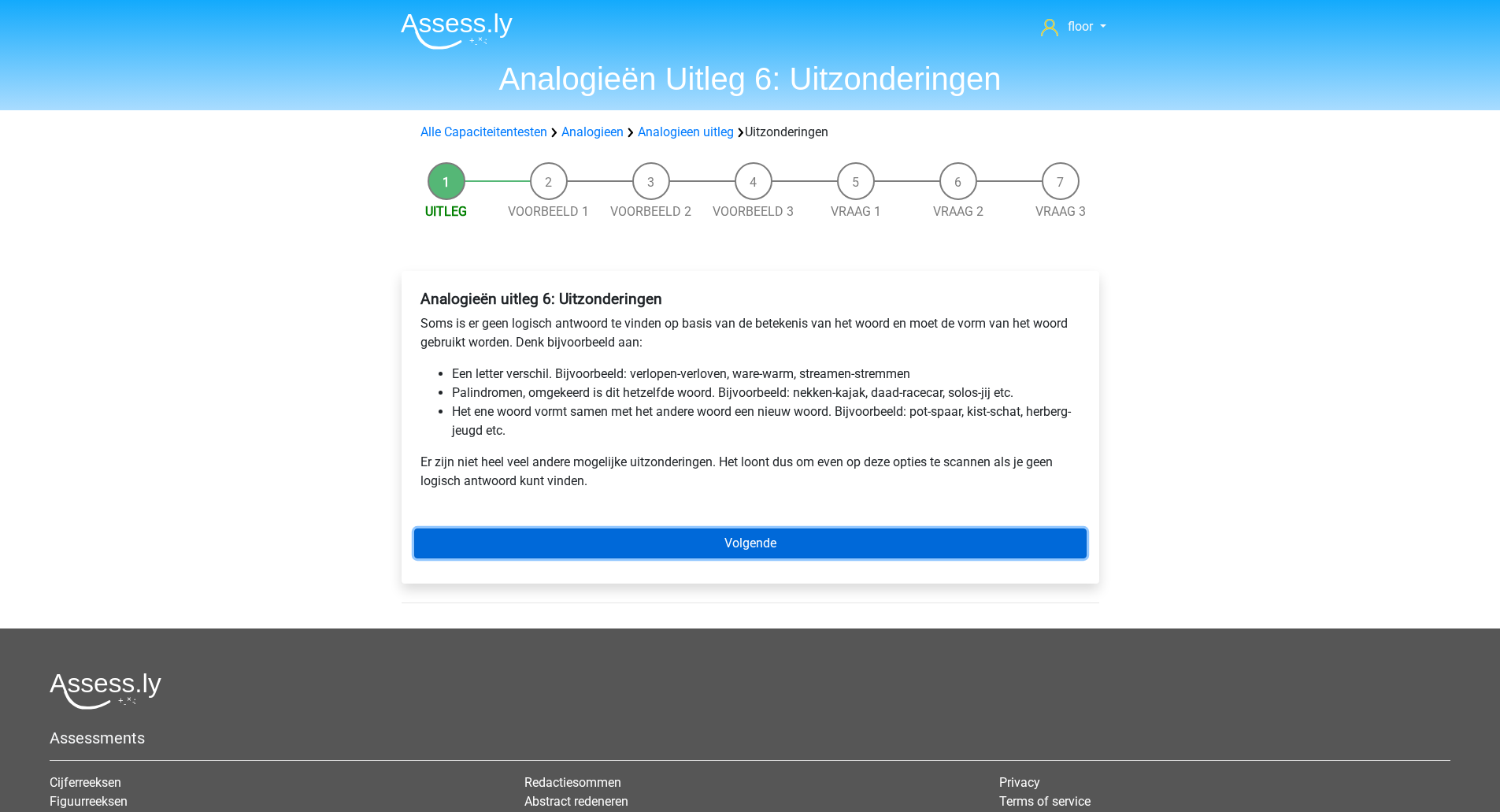
click at [708, 536] on link "Volgende" at bounding box center [750, 543] width 672 height 30
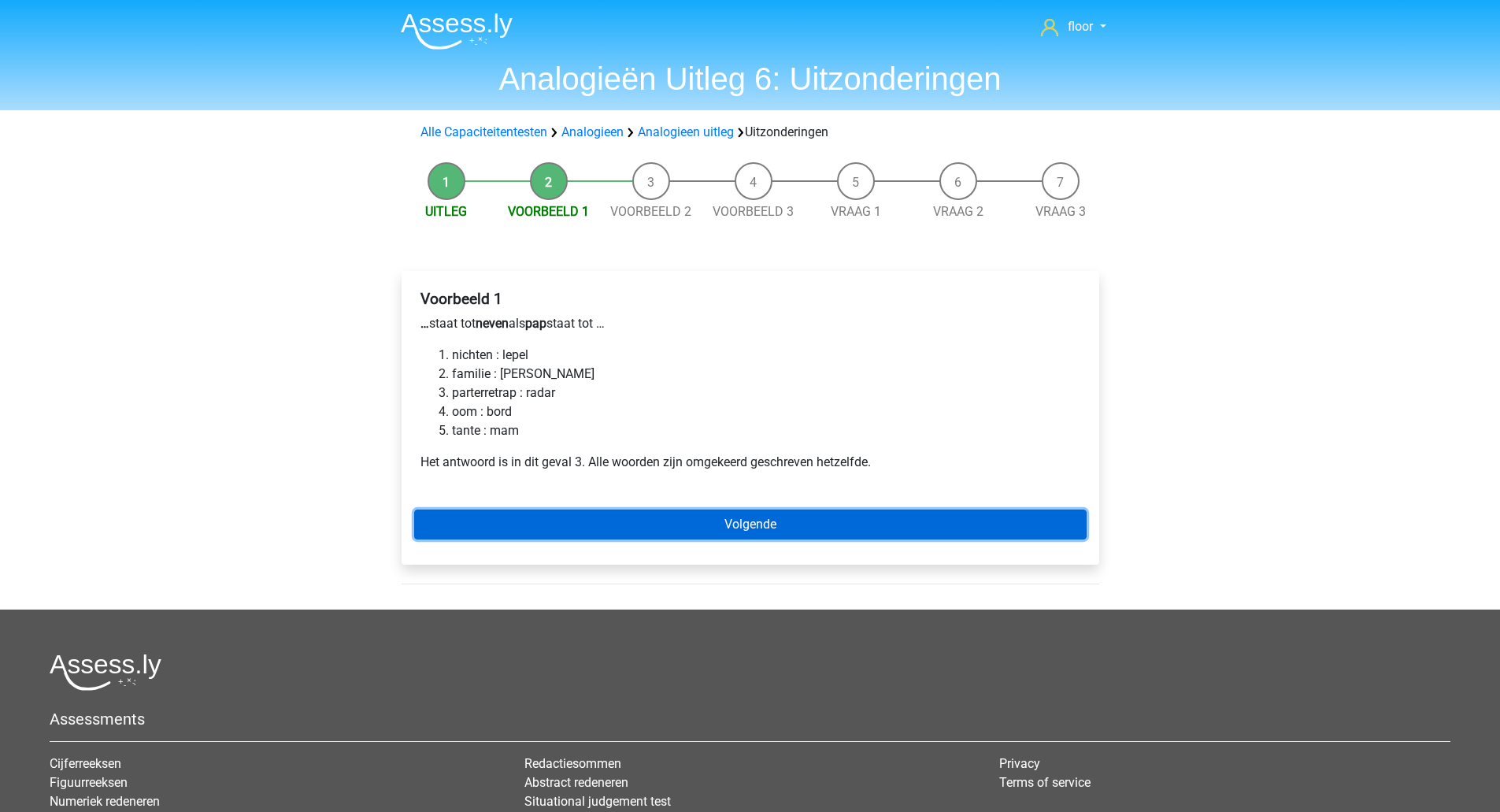
click at [714, 522] on link "Volgende" at bounding box center [750, 524] width 672 height 30
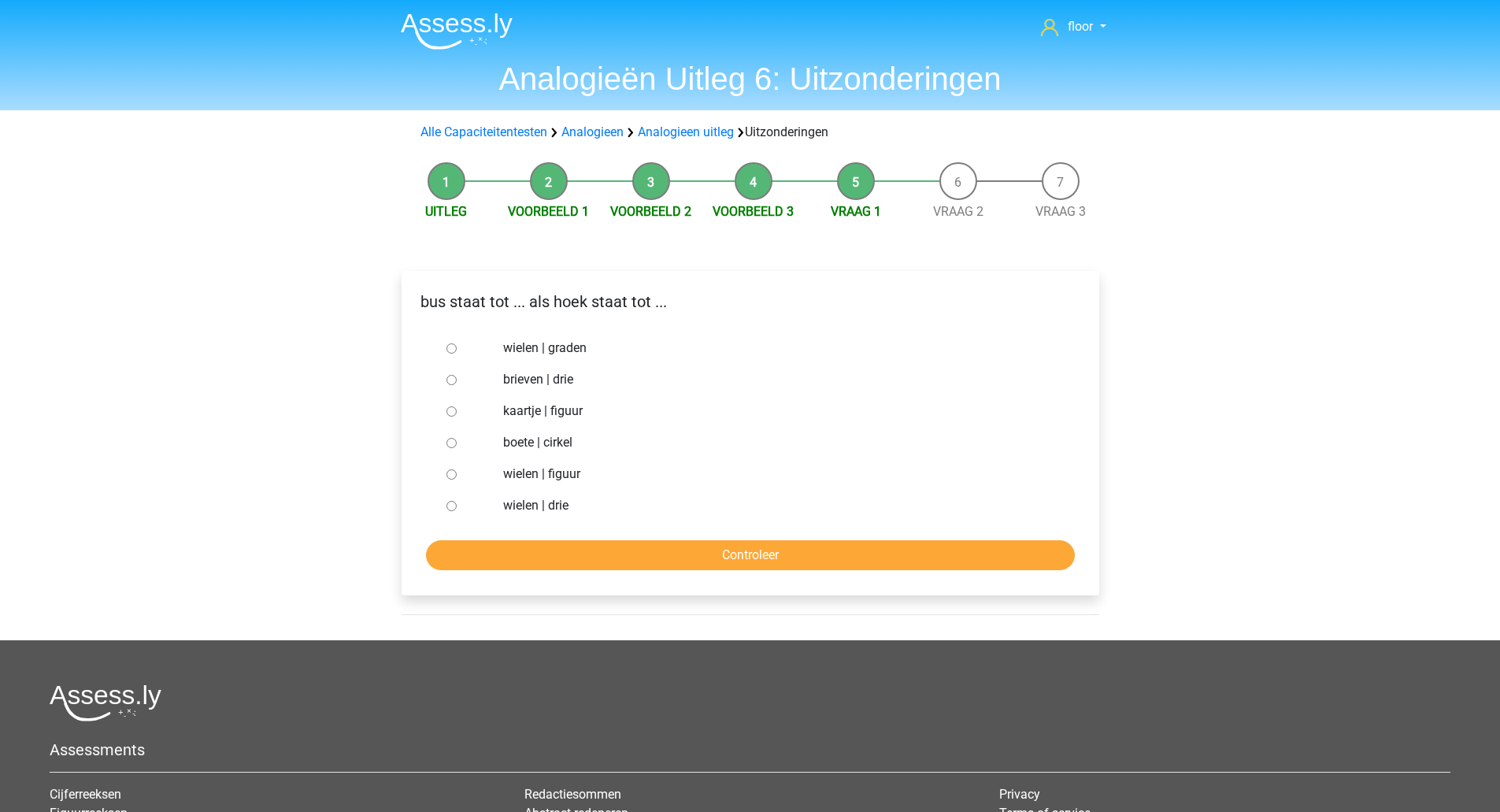
click at [527, 376] on label "brieven | drie" at bounding box center [776, 379] width 545 height 19
click at [457, 376] on input "brieven | drie" at bounding box center [452, 380] width 10 height 10
radio input "true"
click at [541, 554] on input "Controleer" at bounding box center [750, 555] width 649 height 30
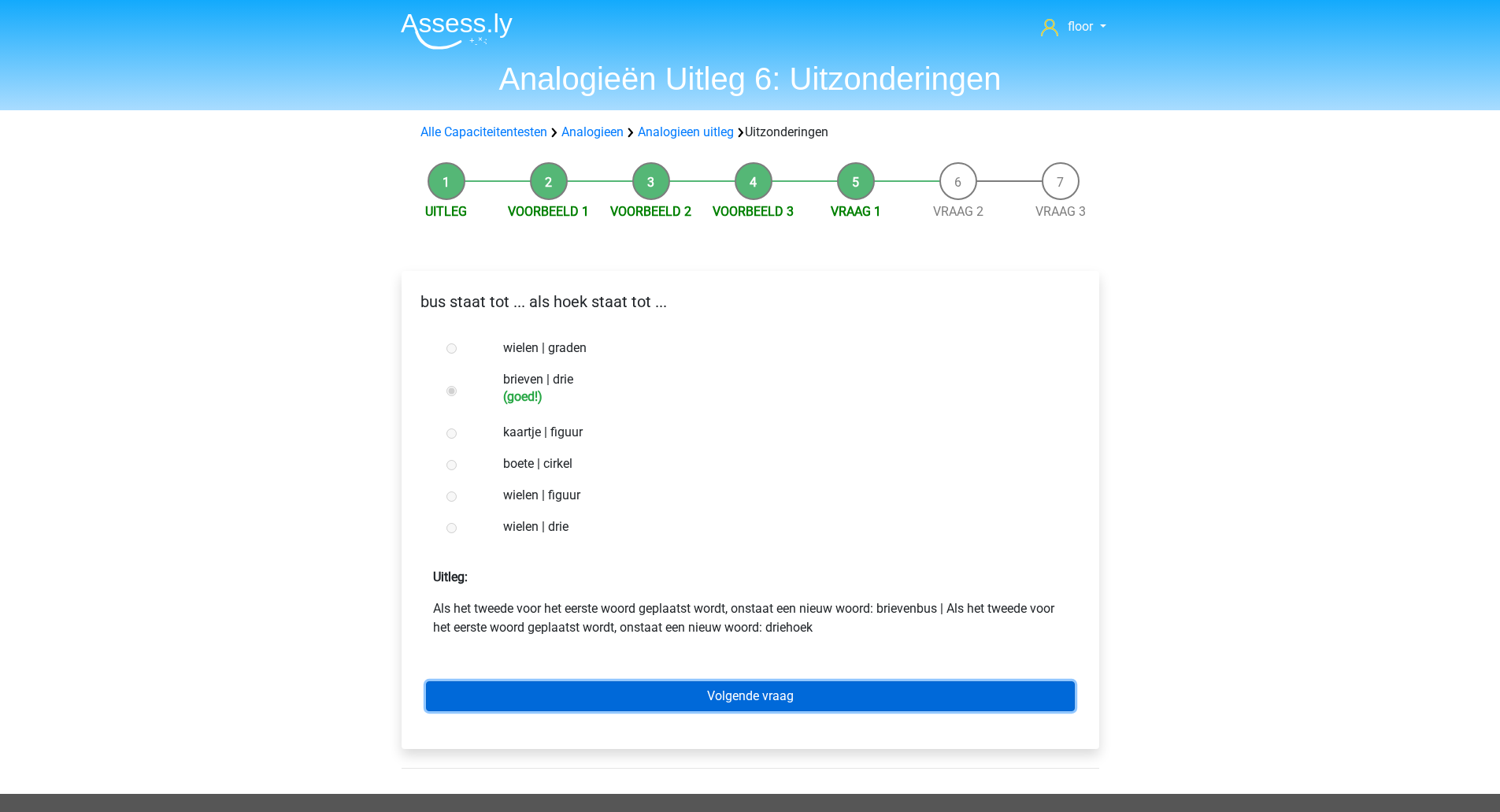
click at [591, 700] on link "Volgende vraag" at bounding box center [750, 696] width 649 height 30
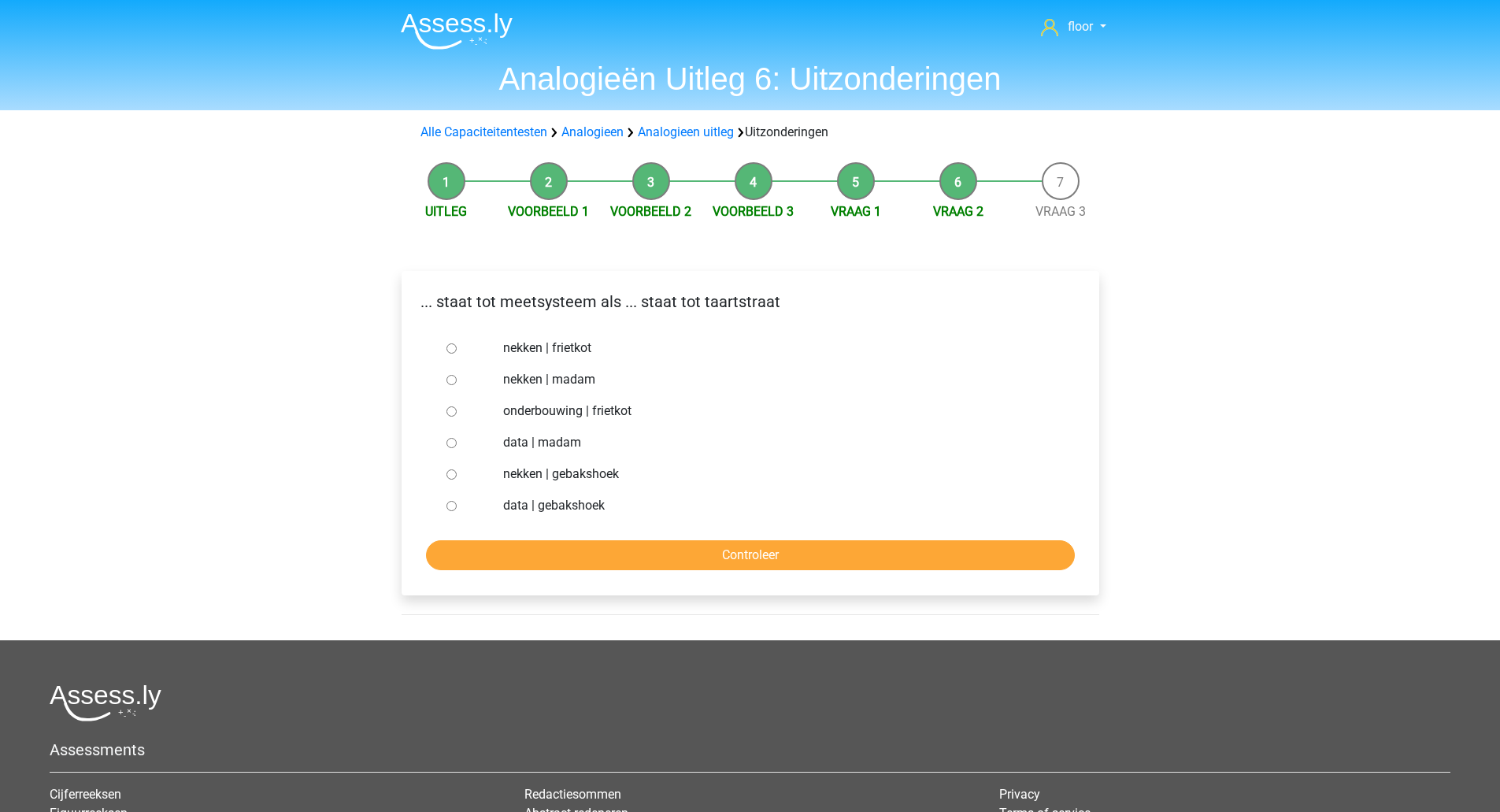
click at [554, 372] on label "nekken | madam" at bounding box center [776, 379] width 545 height 19
click at [457, 375] on input "nekken | madam" at bounding box center [452, 380] width 10 height 10
radio input "true"
click at [595, 560] on input "Controleer" at bounding box center [750, 555] width 649 height 30
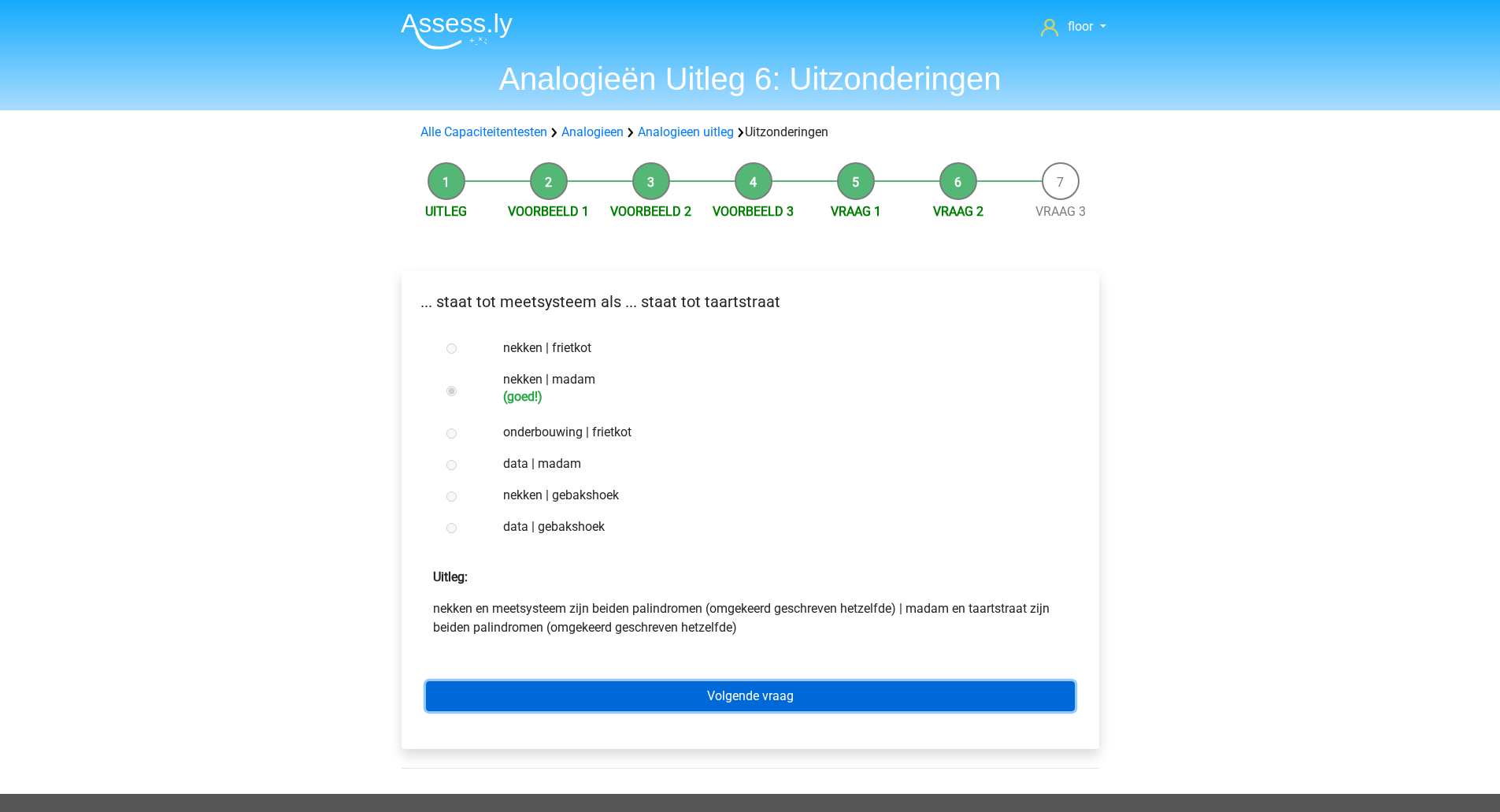
click at [673, 698] on link "Volgende vraag" at bounding box center [750, 696] width 649 height 30
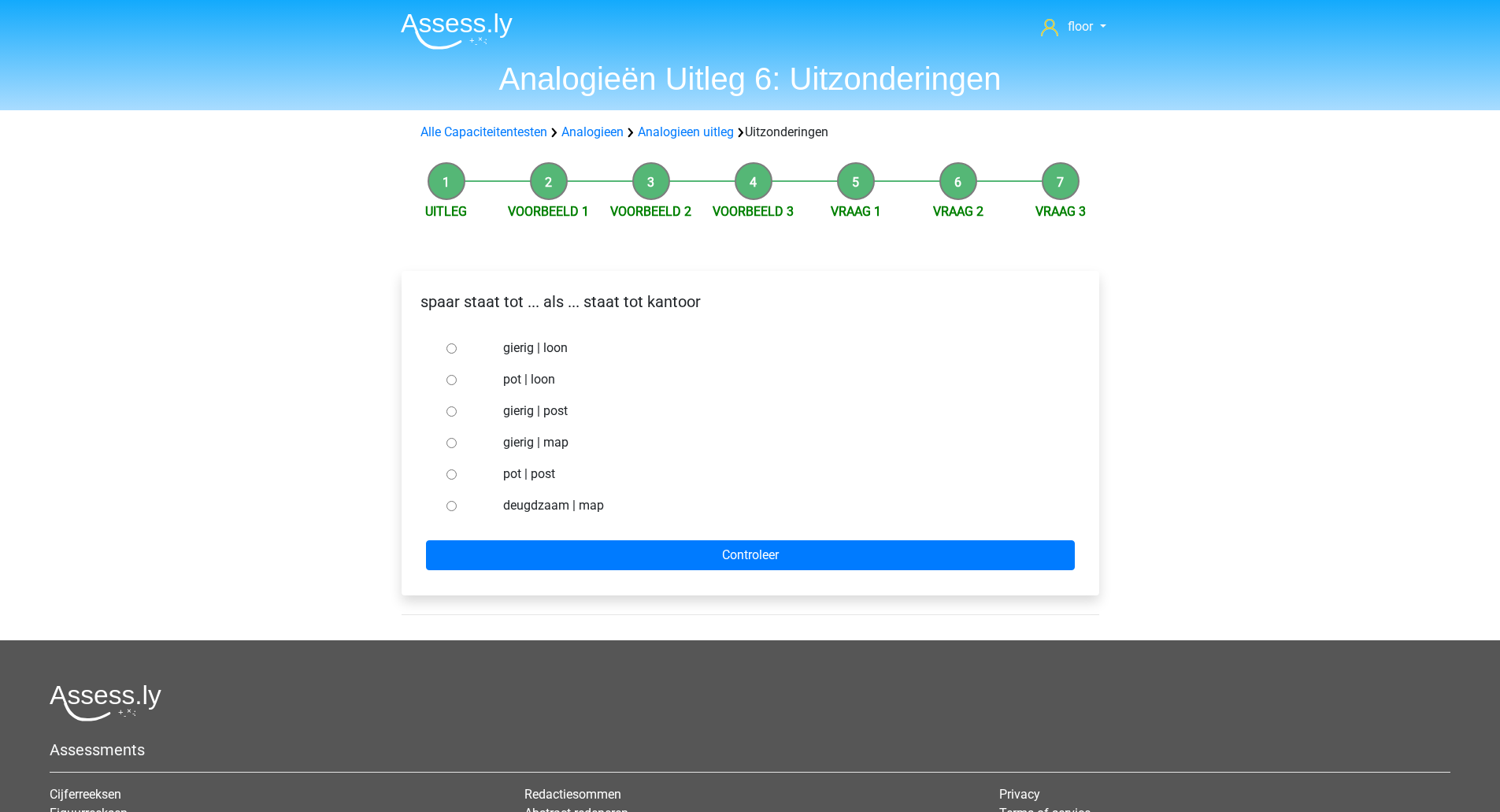
click at [531, 480] on label "pot | post" at bounding box center [776, 474] width 545 height 19
click at [457, 480] on input "pot | post" at bounding box center [452, 474] width 10 height 10
radio input "true"
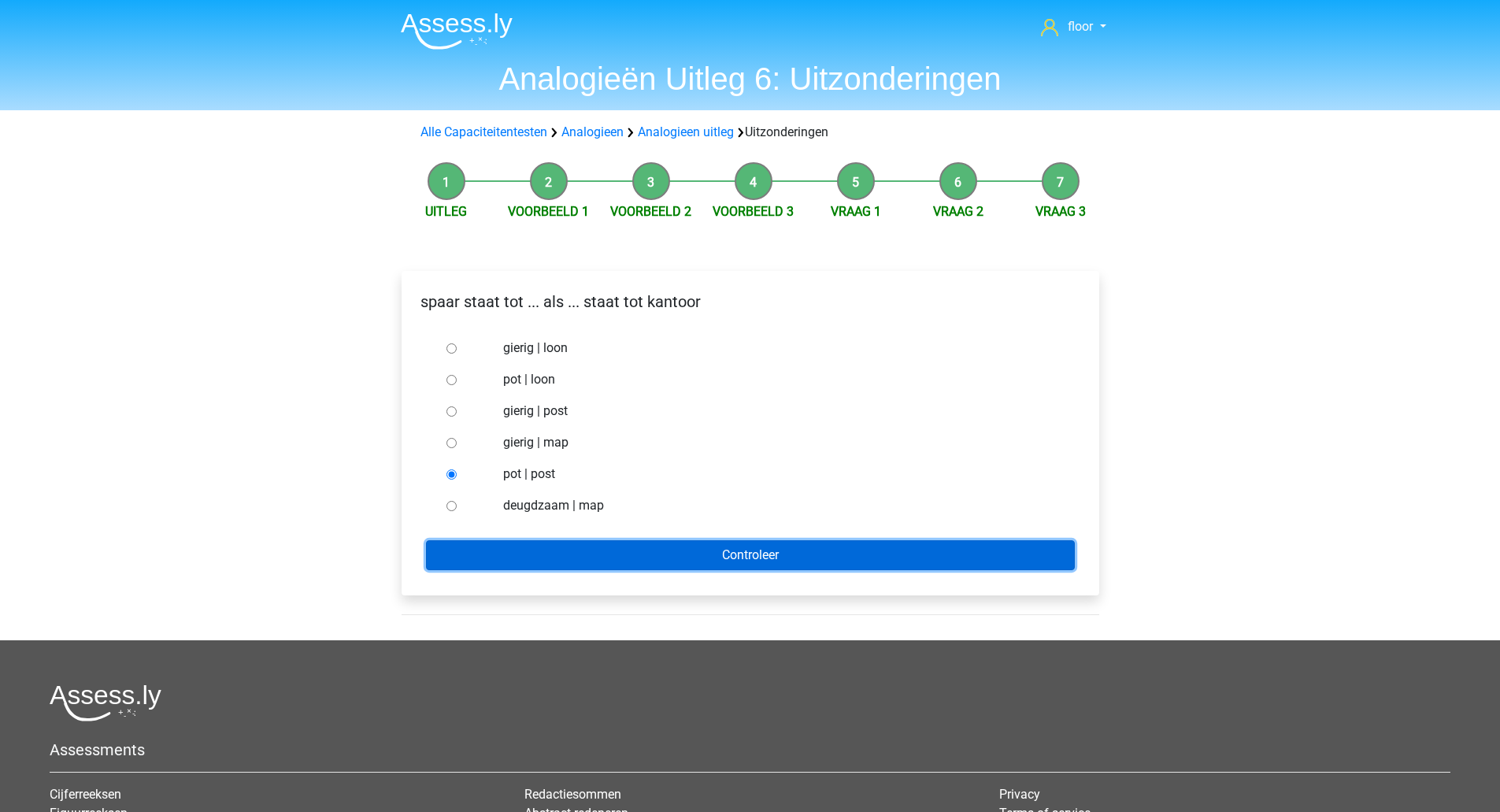
click at [549, 549] on input "Controleer" at bounding box center [750, 555] width 649 height 30
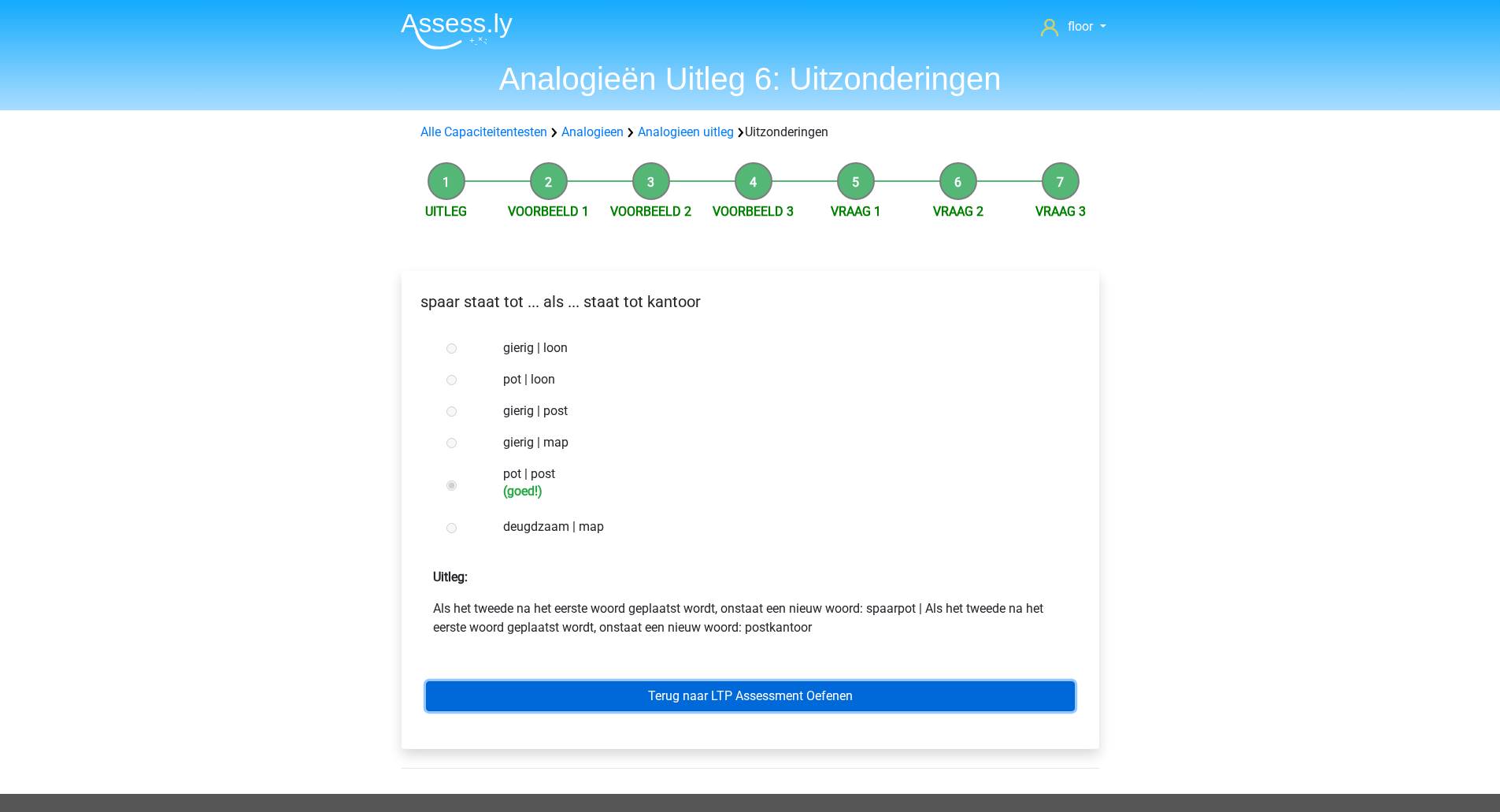
click at [602, 700] on link "Terug naar LTP Assessment Oefenen" at bounding box center [750, 696] width 649 height 30
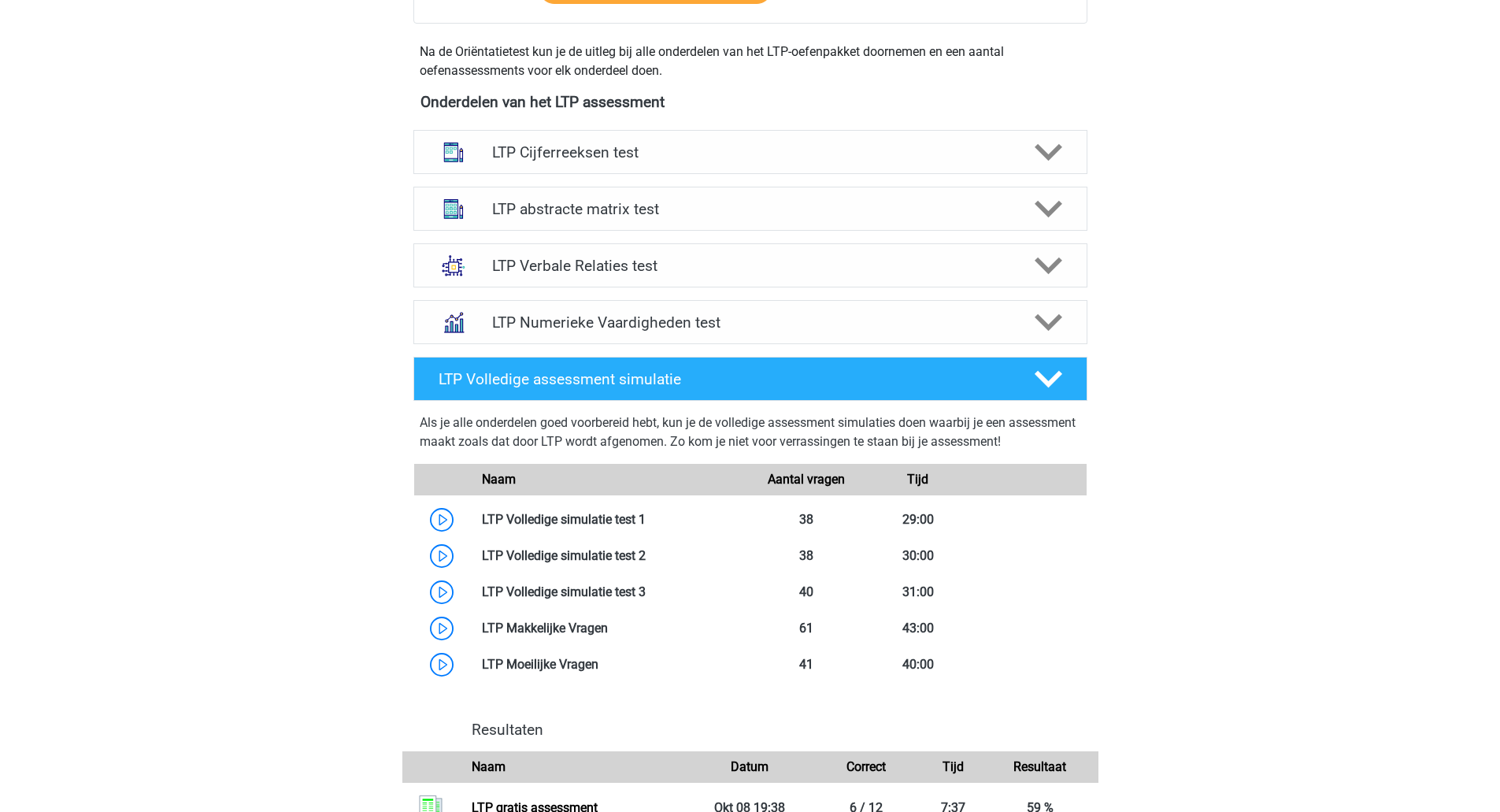
scroll to position [550, 0]
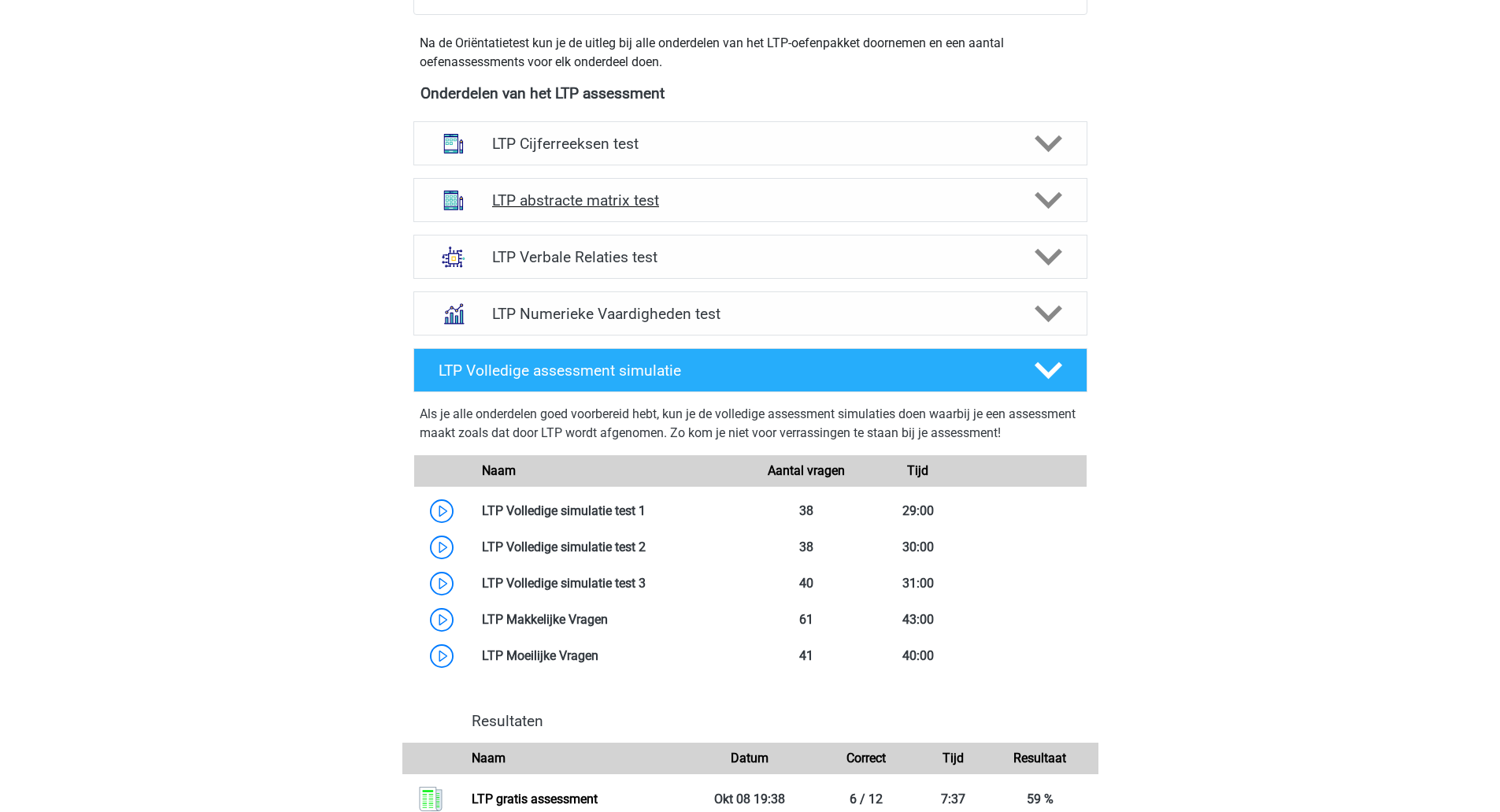
click at [1044, 195] on icon at bounding box center [1048, 200] width 27 height 27
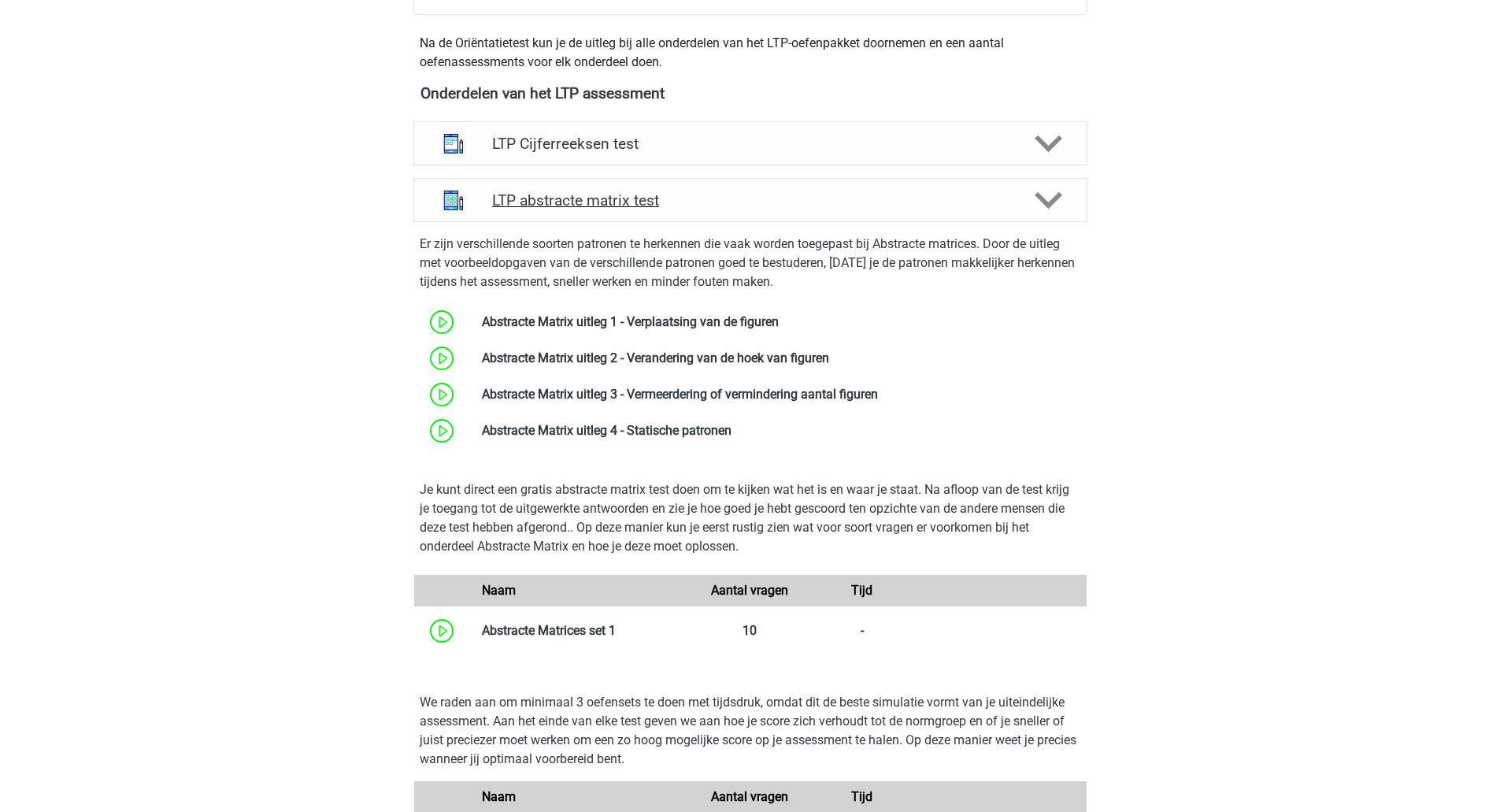
click at [1055, 197] on polygon at bounding box center [1048, 201] width 27 height 17
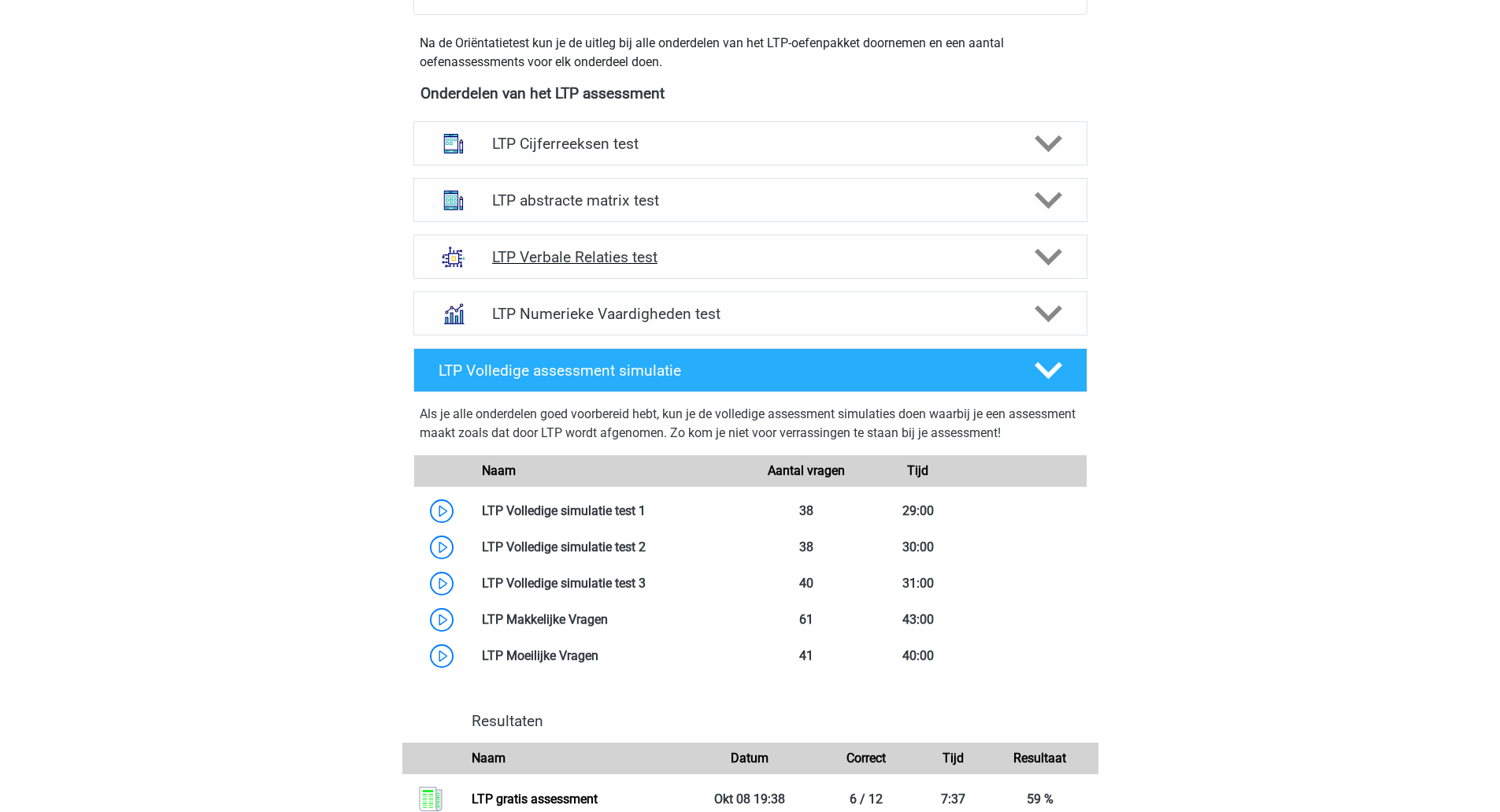
click at [1054, 260] on polygon at bounding box center [1048, 257] width 27 height 17
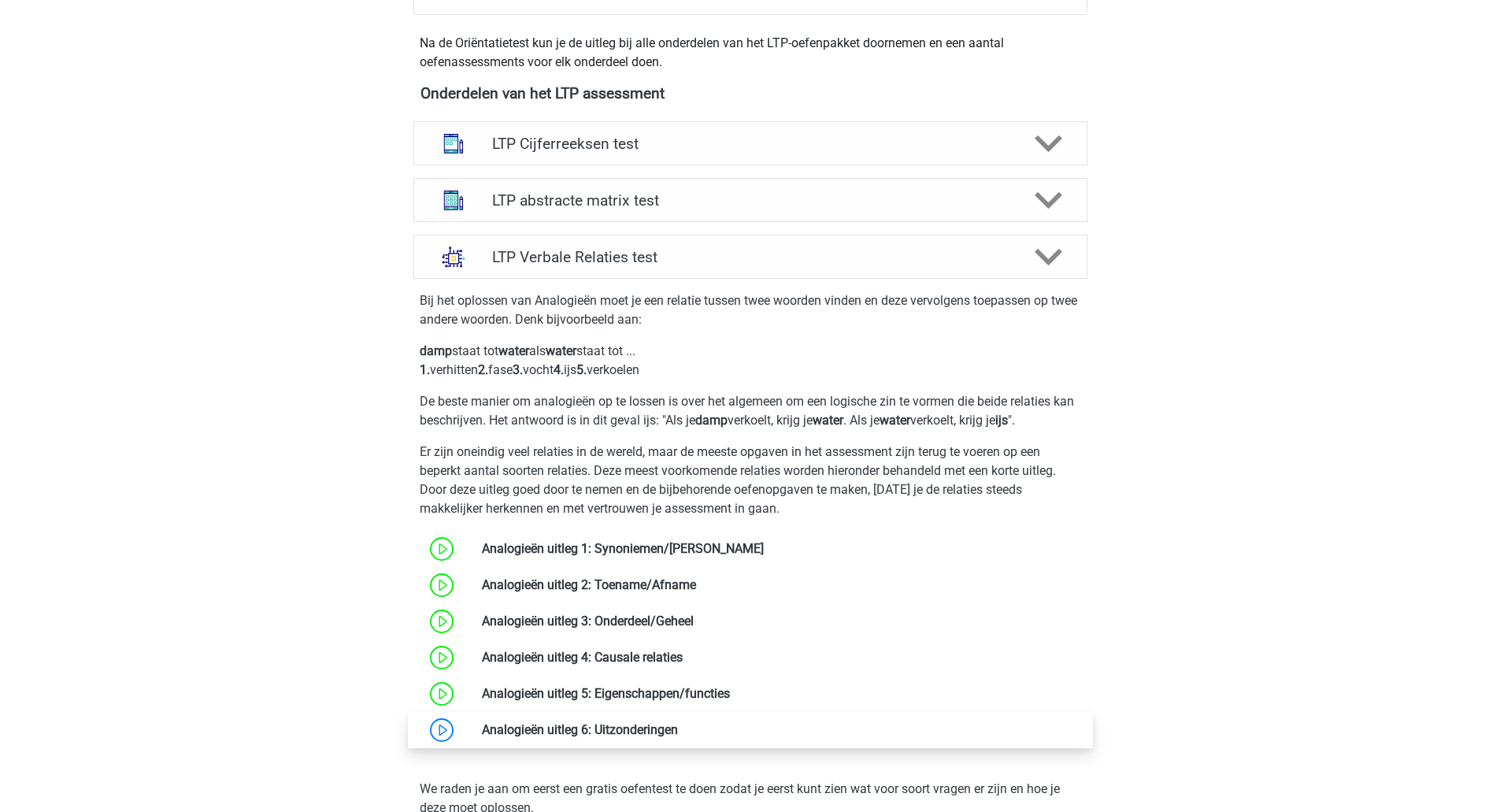
click at [678, 727] on link at bounding box center [678, 730] width 0 height 15
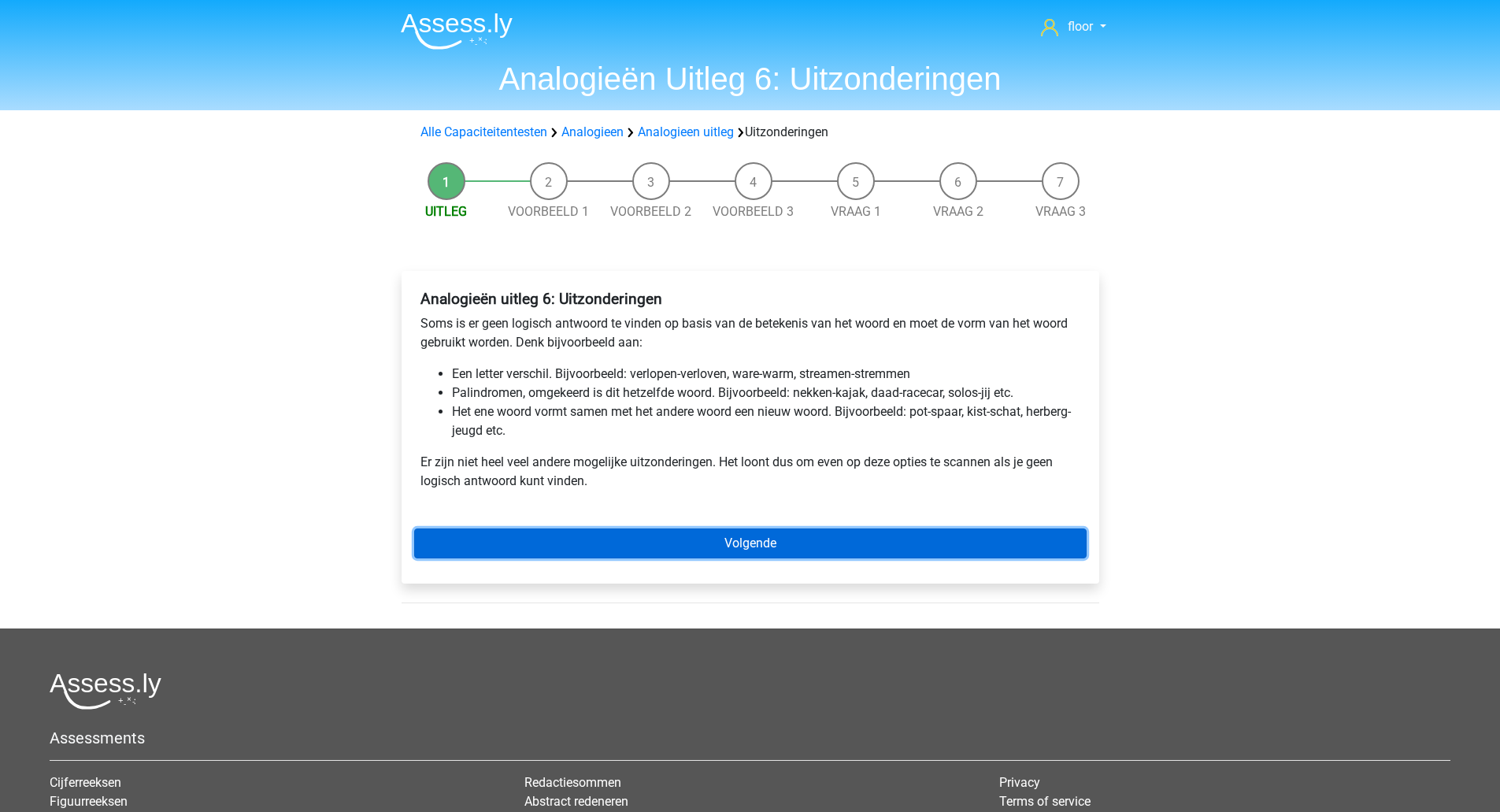
click at [662, 550] on link "Volgende" at bounding box center [750, 543] width 672 height 30
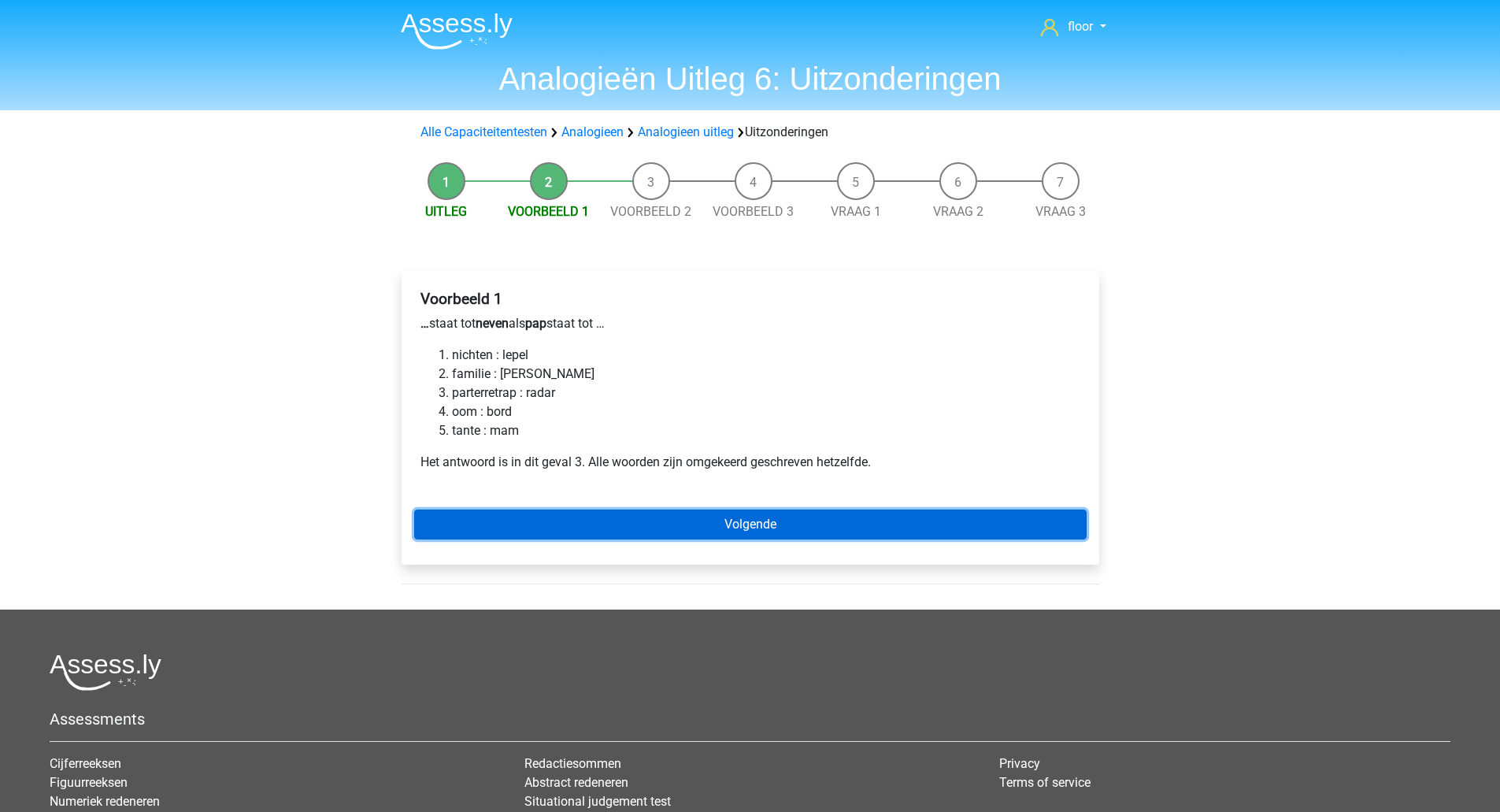
click at [661, 537] on link "Volgende" at bounding box center [750, 524] width 672 height 30
click at [653, 523] on link "Volgende" at bounding box center [750, 524] width 672 height 30
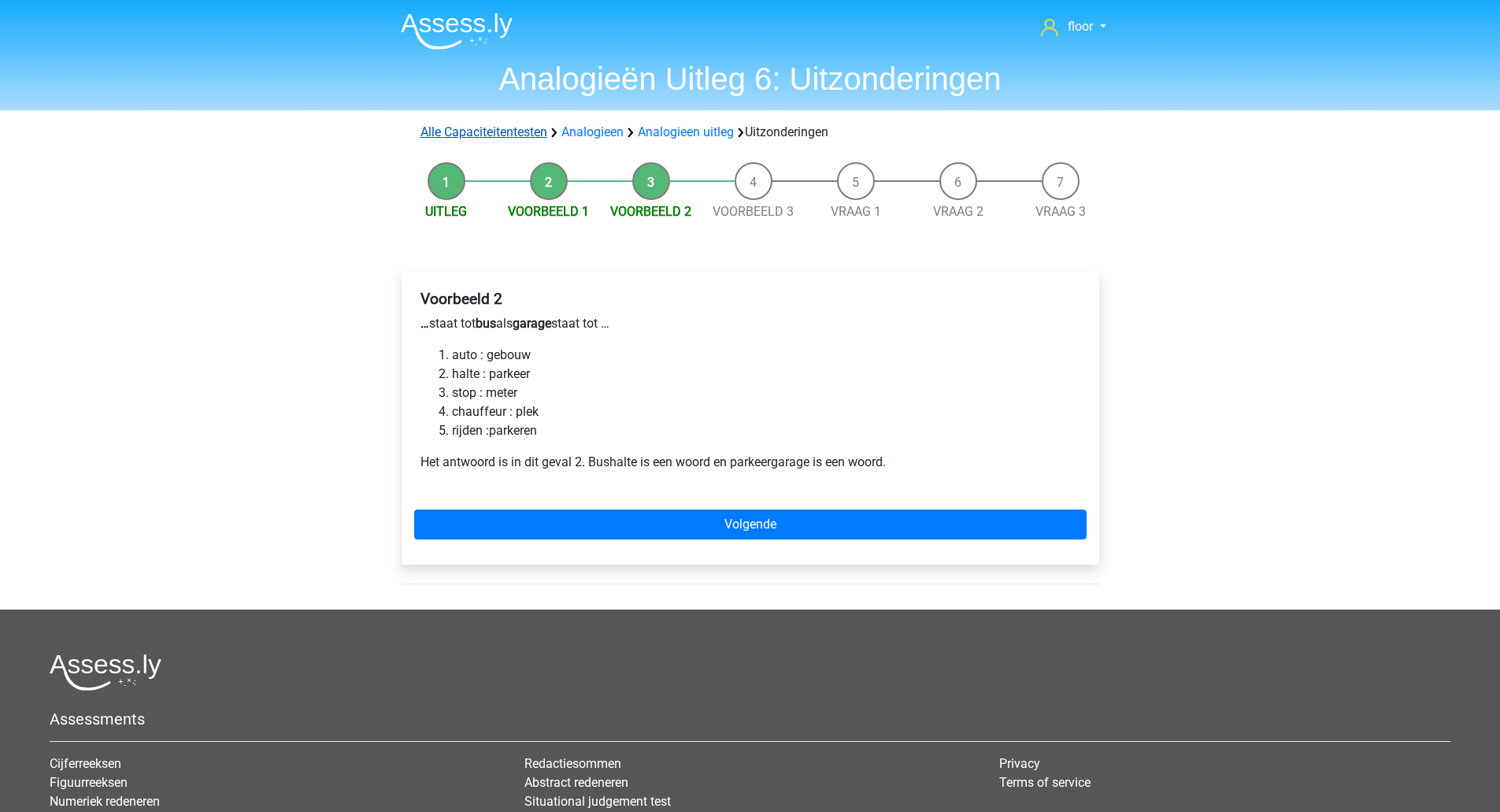
click at [495, 139] on link "Alle Capaciteitentesten" at bounding box center [484, 132] width 127 height 15
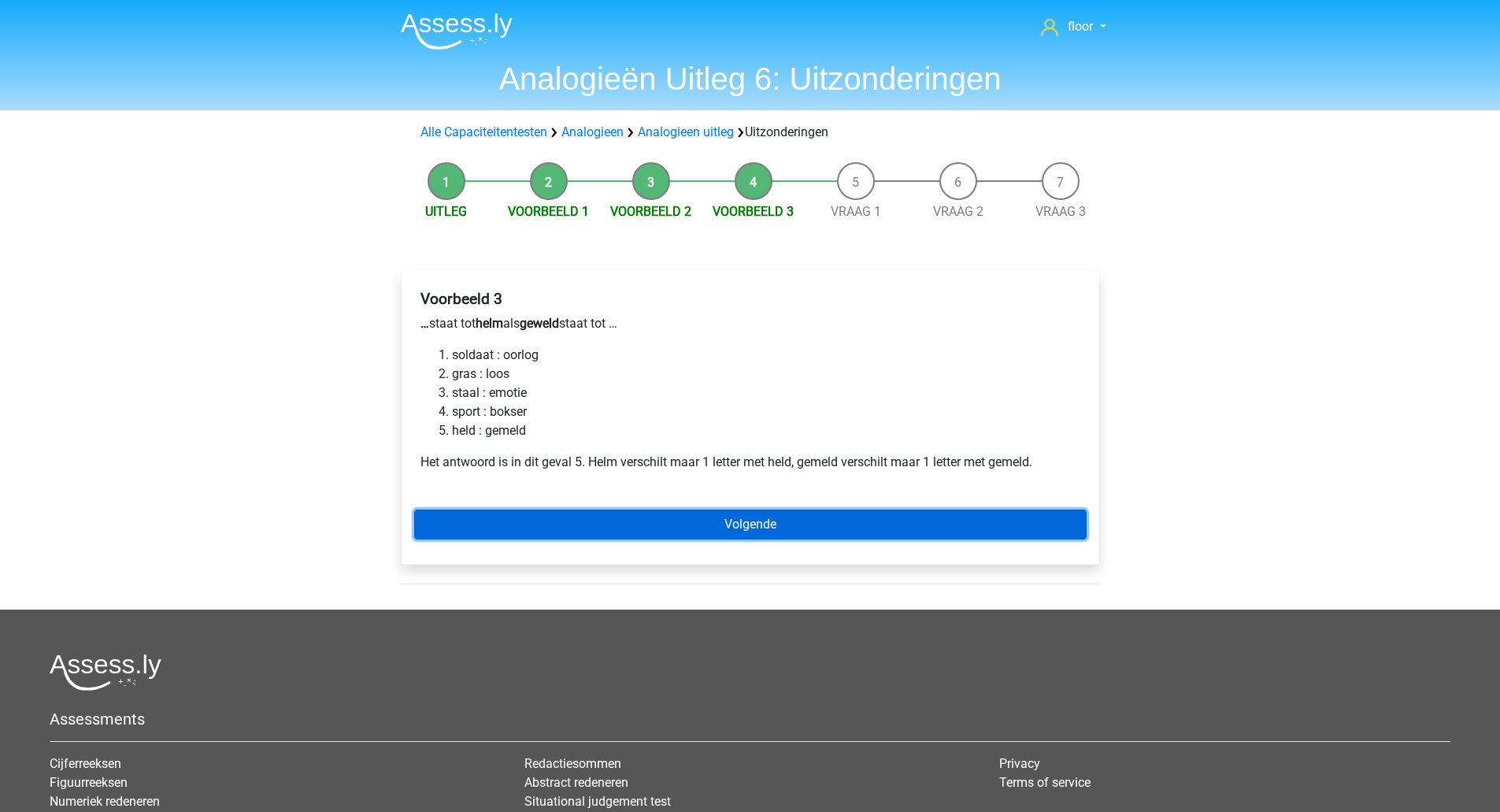
click at [653, 523] on link "Volgende" at bounding box center [750, 524] width 672 height 30
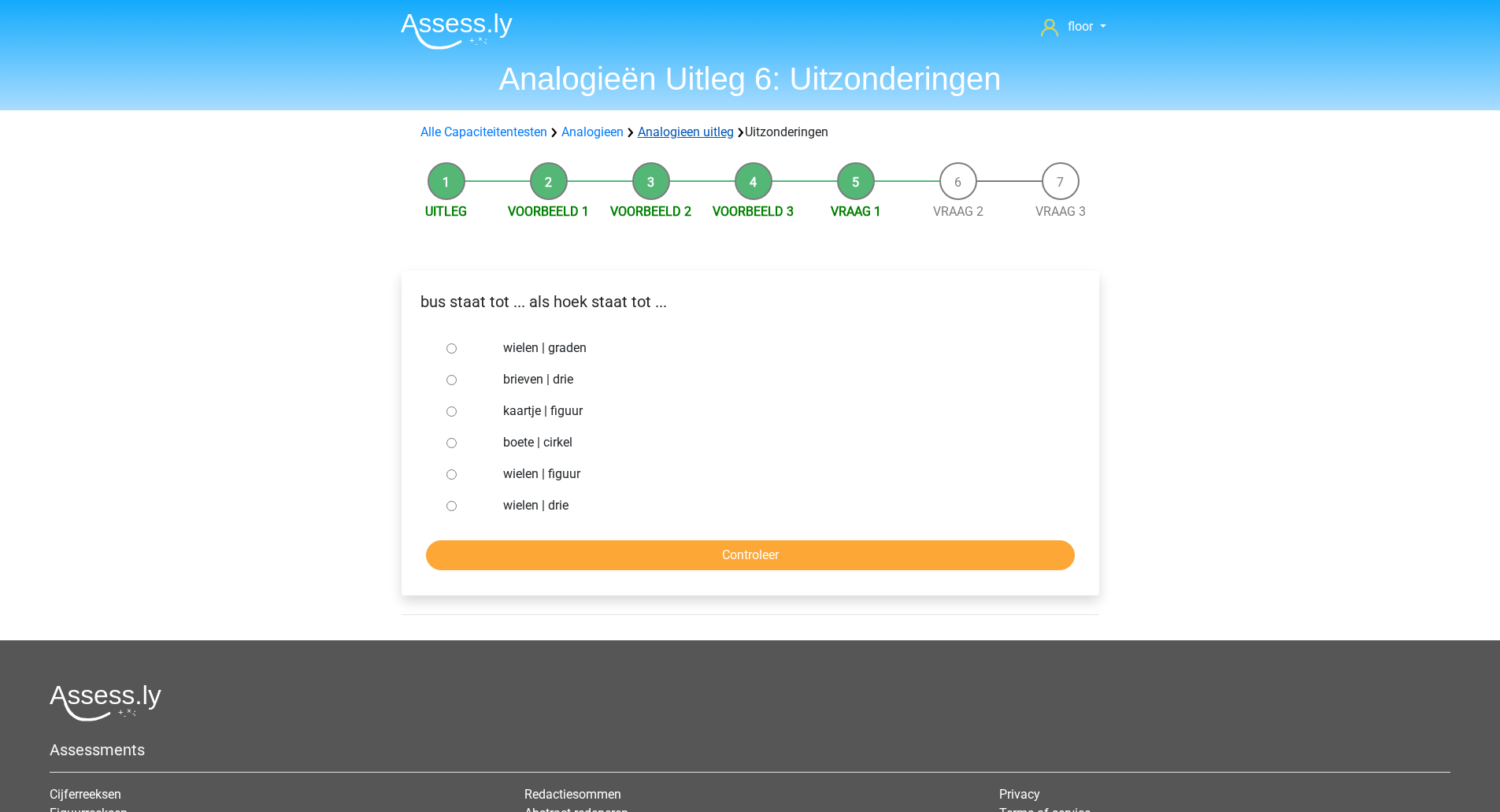
click at [670, 130] on link "Analogieen uitleg" at bounding box center [685, 132] width 96 height 15
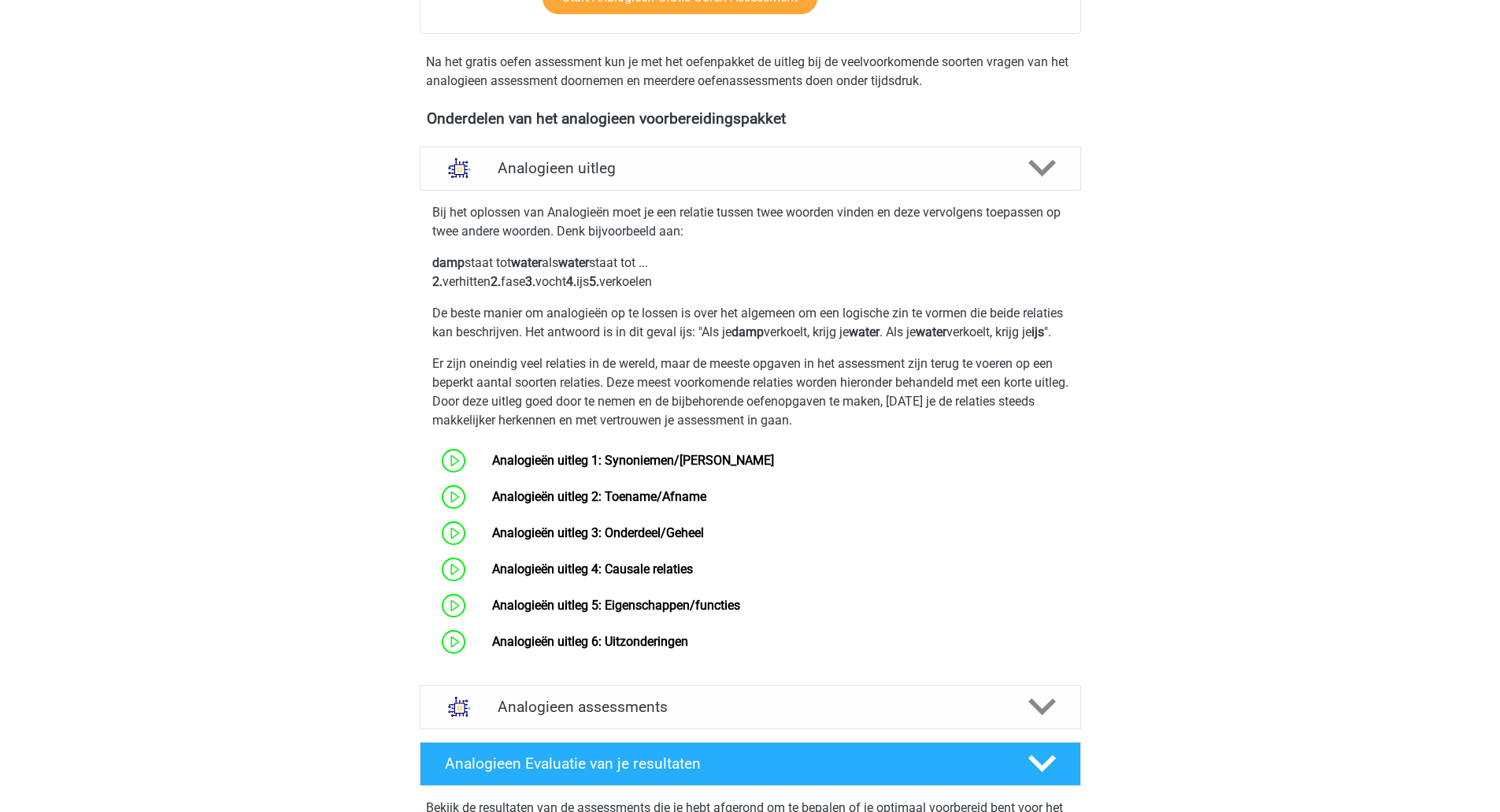
scroll to position [448, 0]
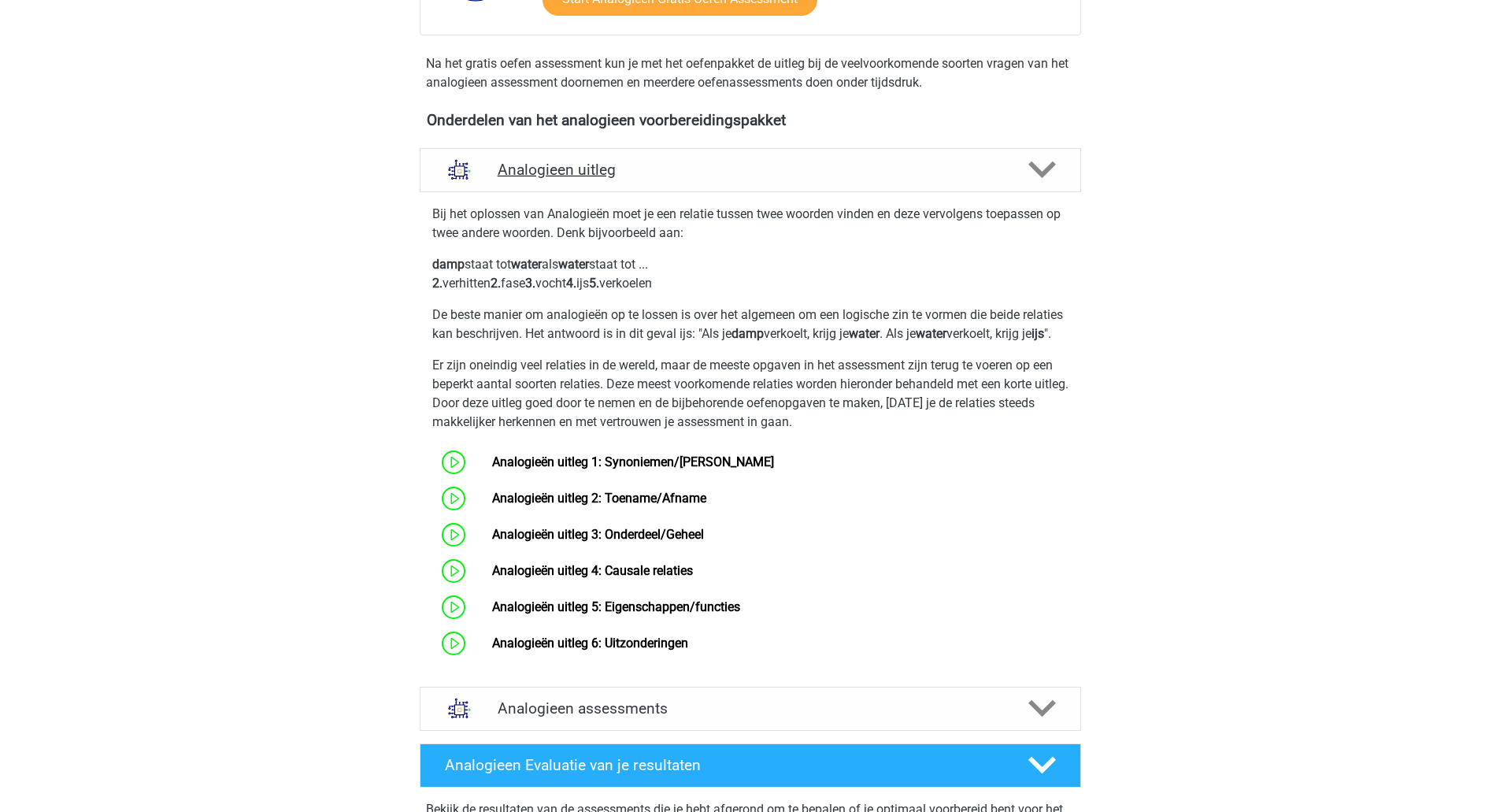
click at [1033, 166] on polygon at bounding box center [1042, 169] width 27 height 17
click at [1045, 172] on polygon at bounding box center [1042, 169] width 27 height 17
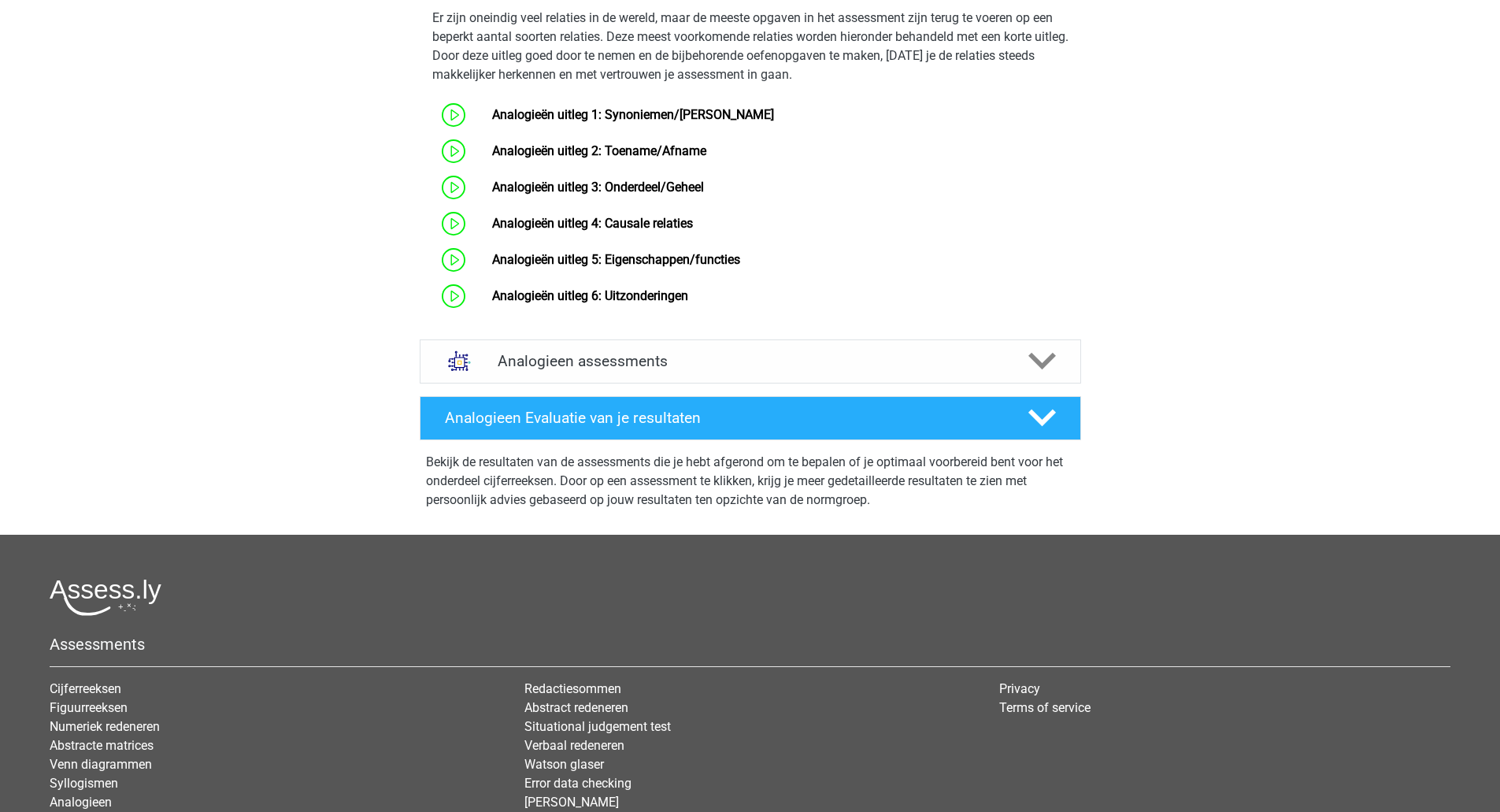
scroll to position [800, 0]
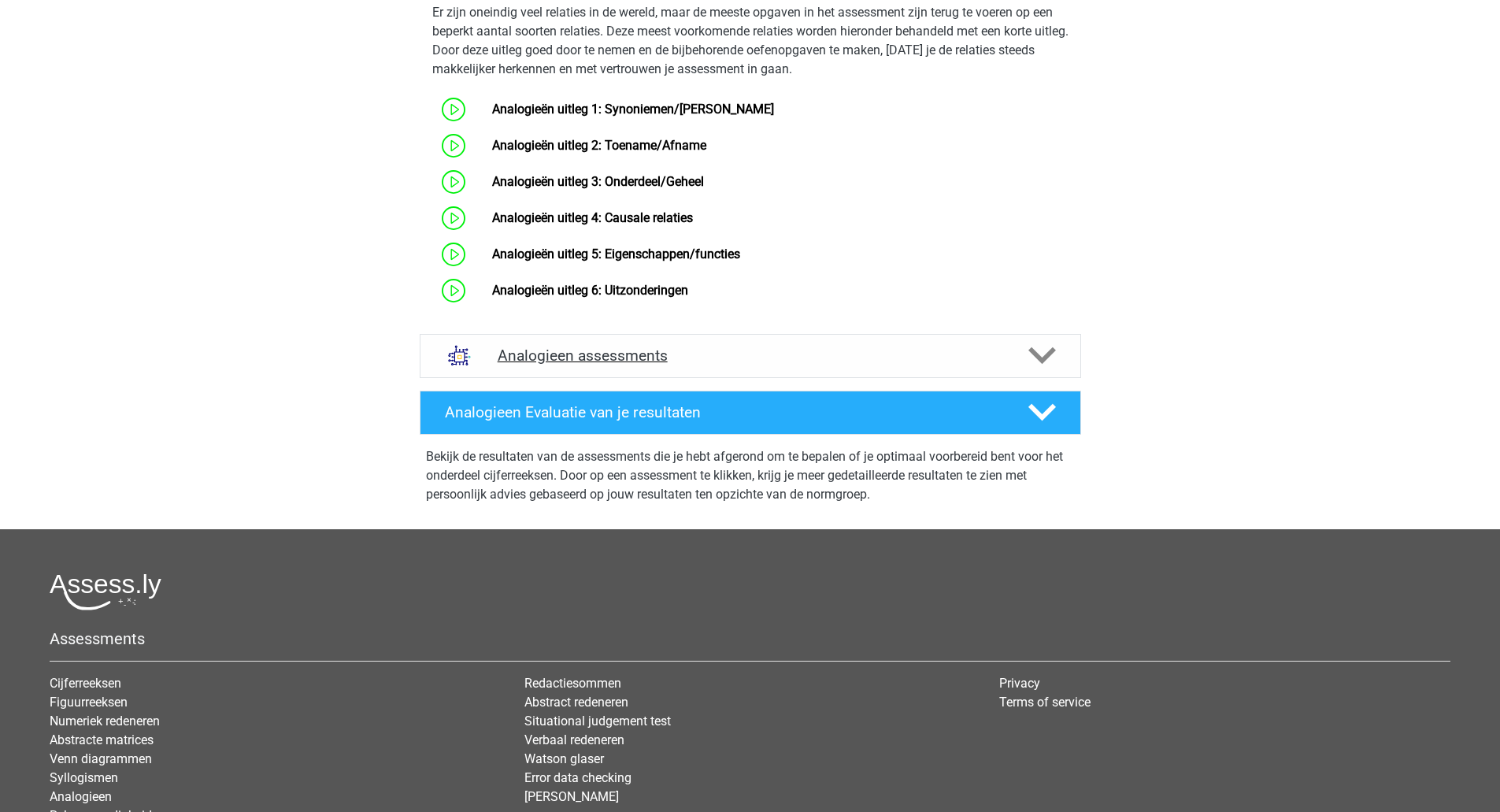
click at [1045, 364] on polygon at bounding box center [1042, 355] width 27 height 17
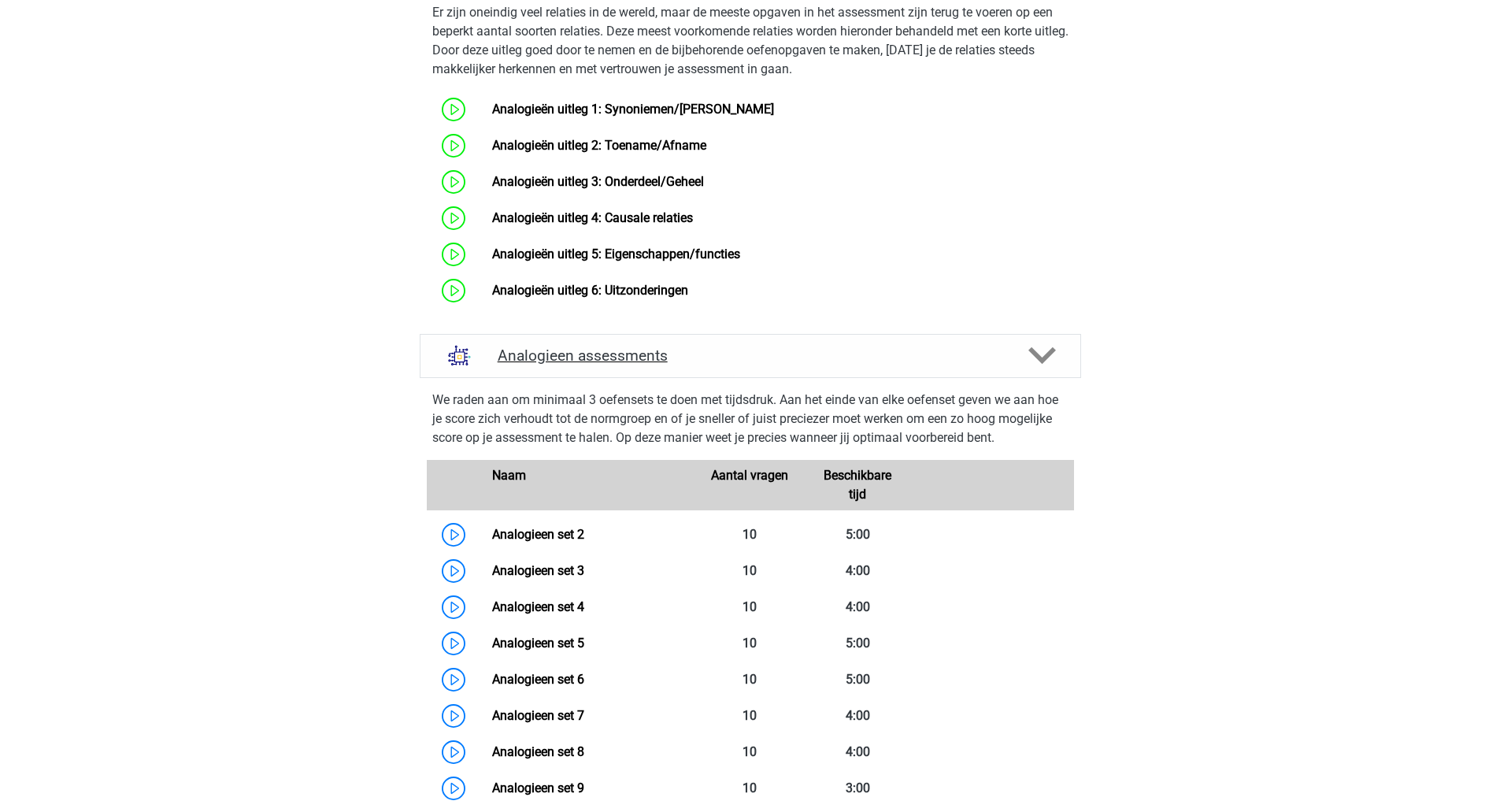
click at [1045, 364] on polygon at bounding box center [1042, 355] width 27 height 17
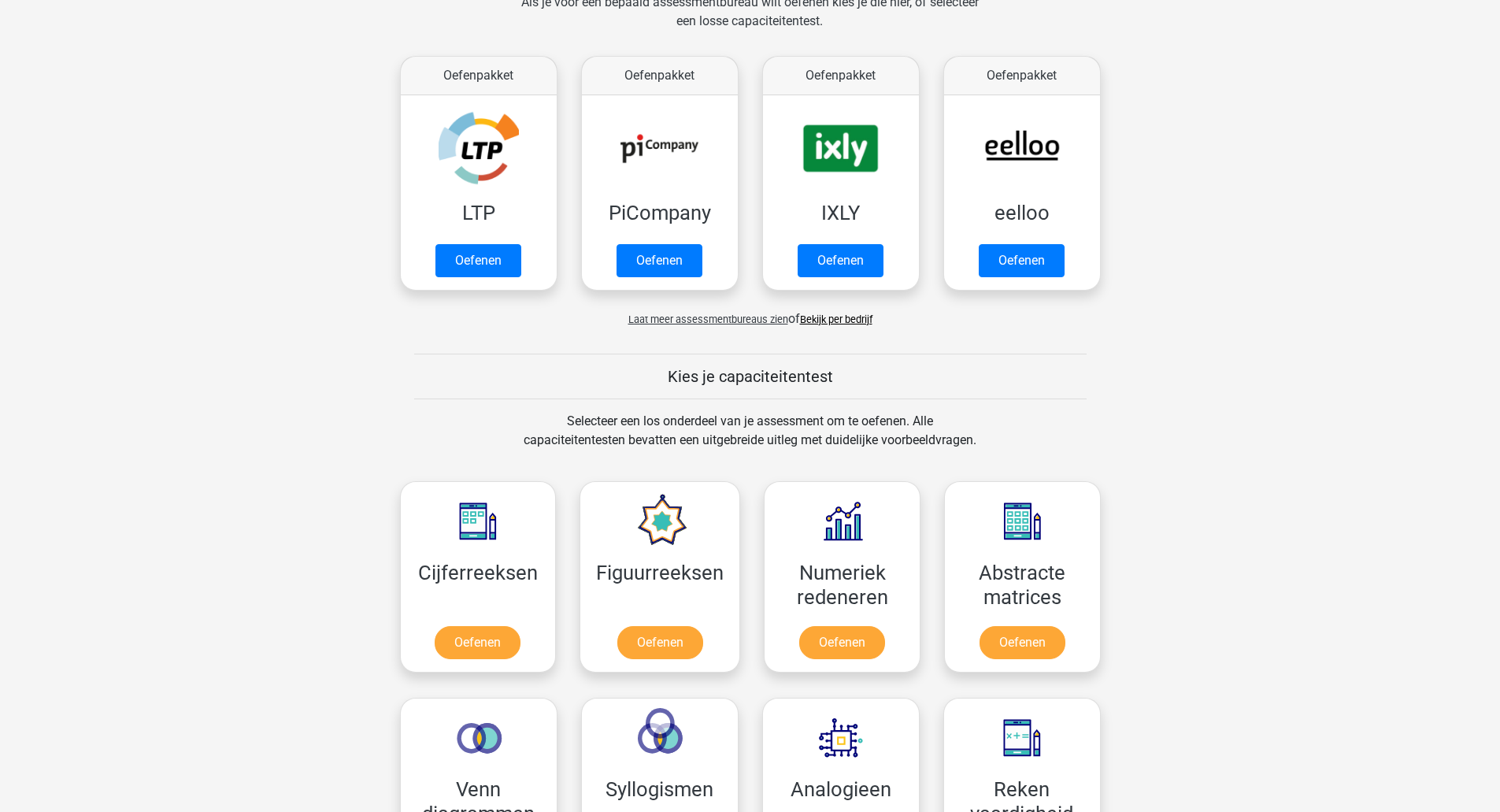
scroll to position [173, 0]
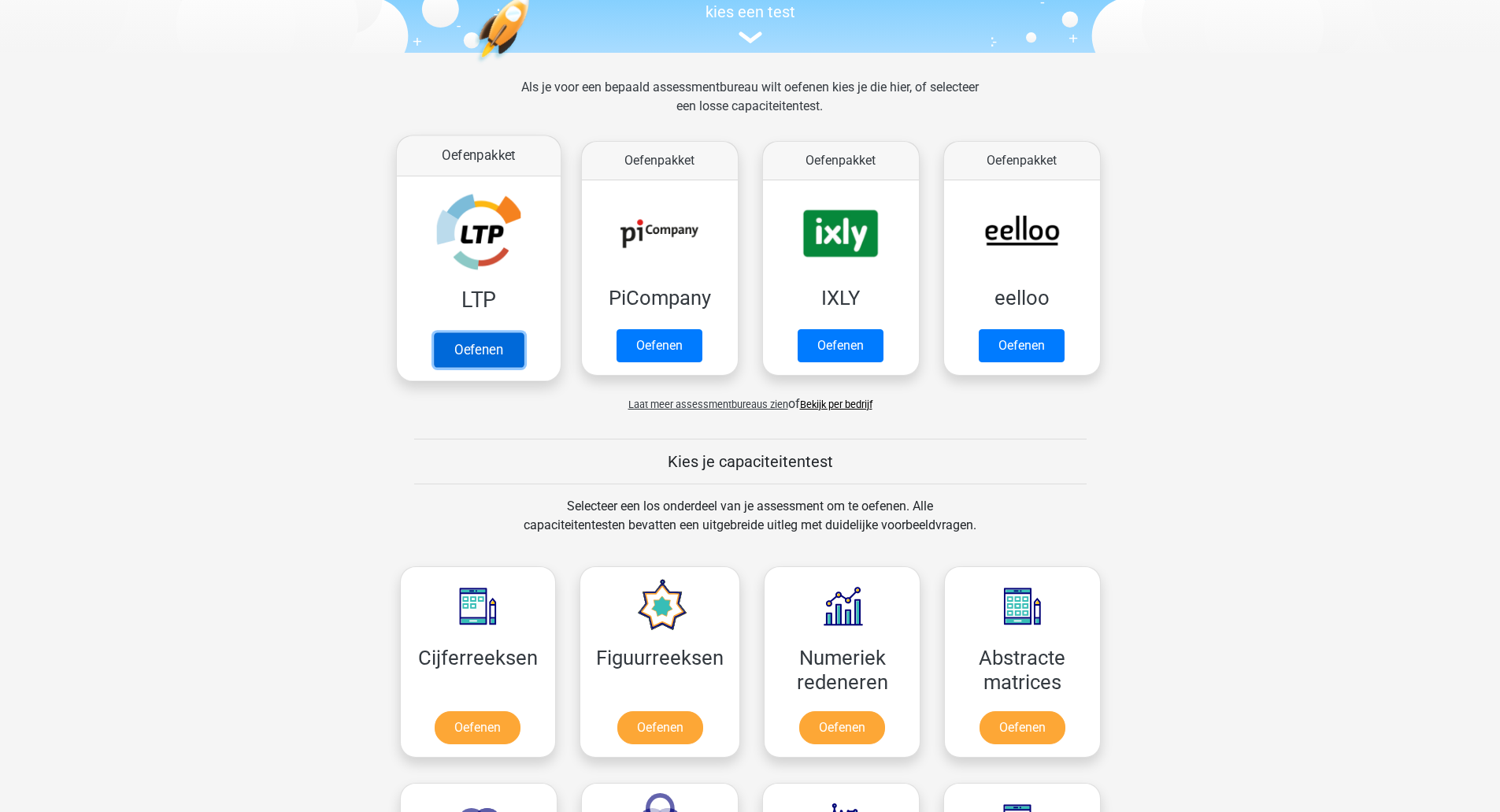
click at [453, 332] on link "Oefenen" at bounding box center [477, 350] width 90 height 35
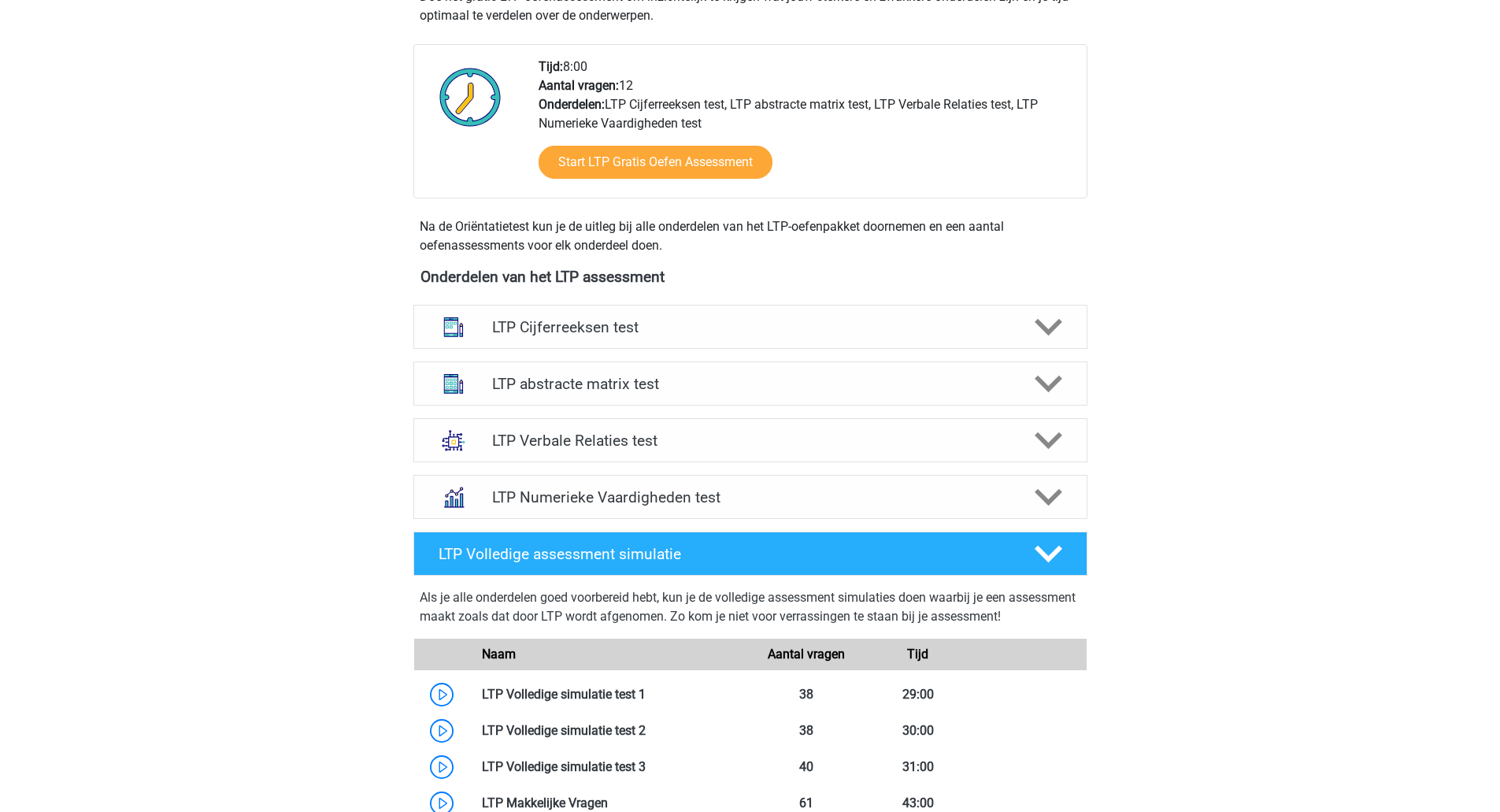
scroll to position [370, 0]
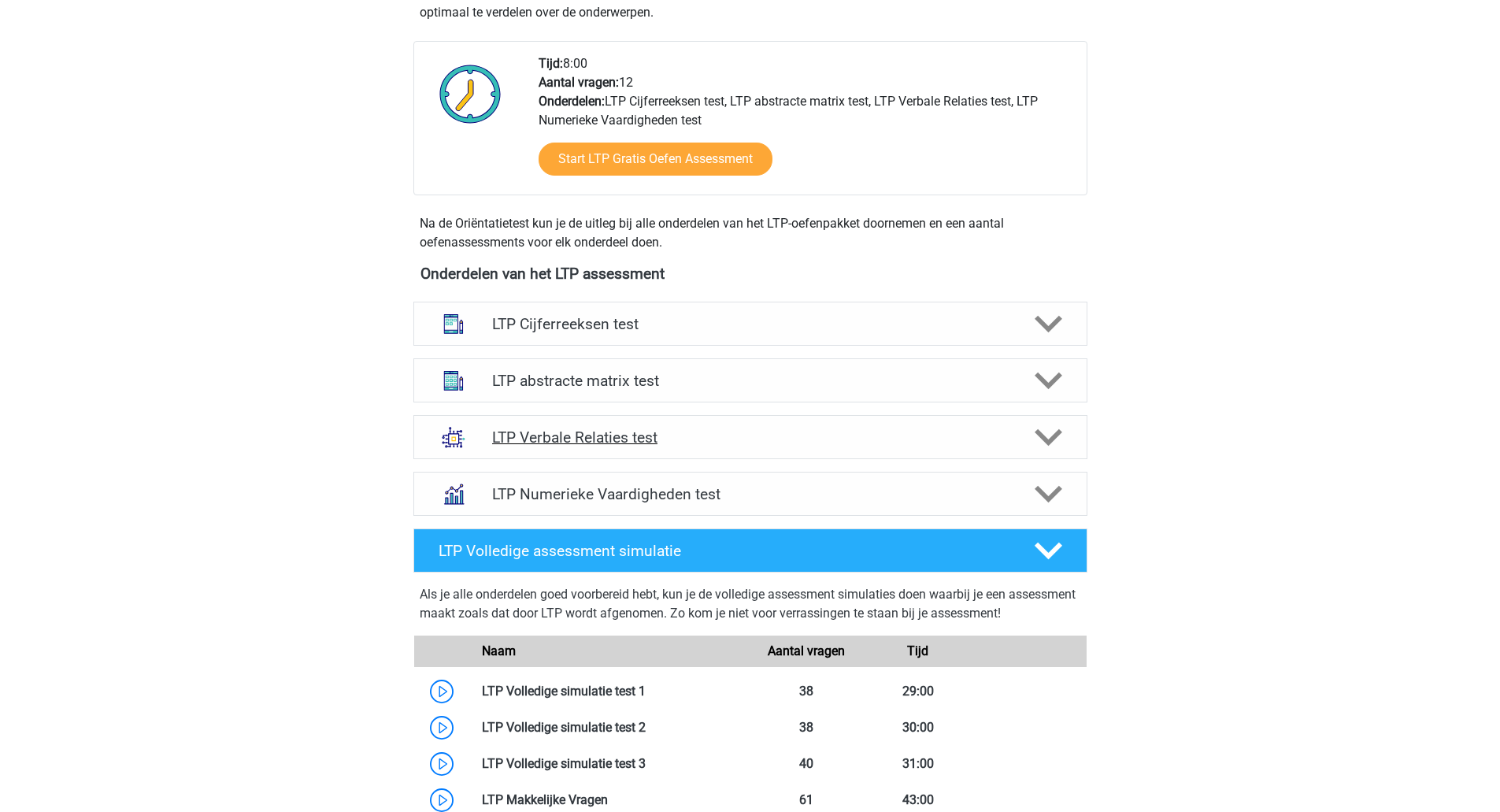
click at [1050, 443] on polygon at bounding box center [1048, 438] width 27 height 17
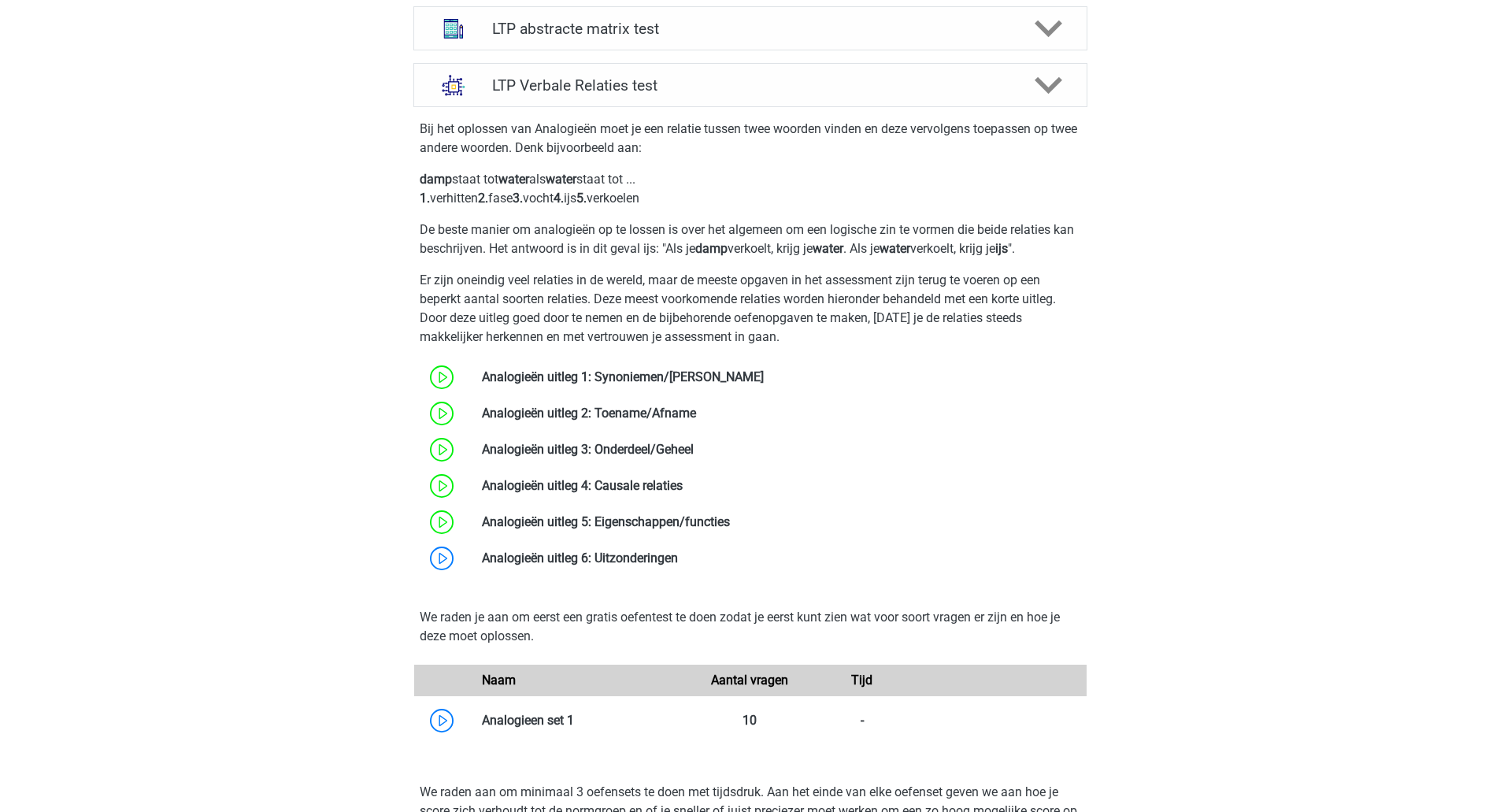
scroll to position [679, 0]
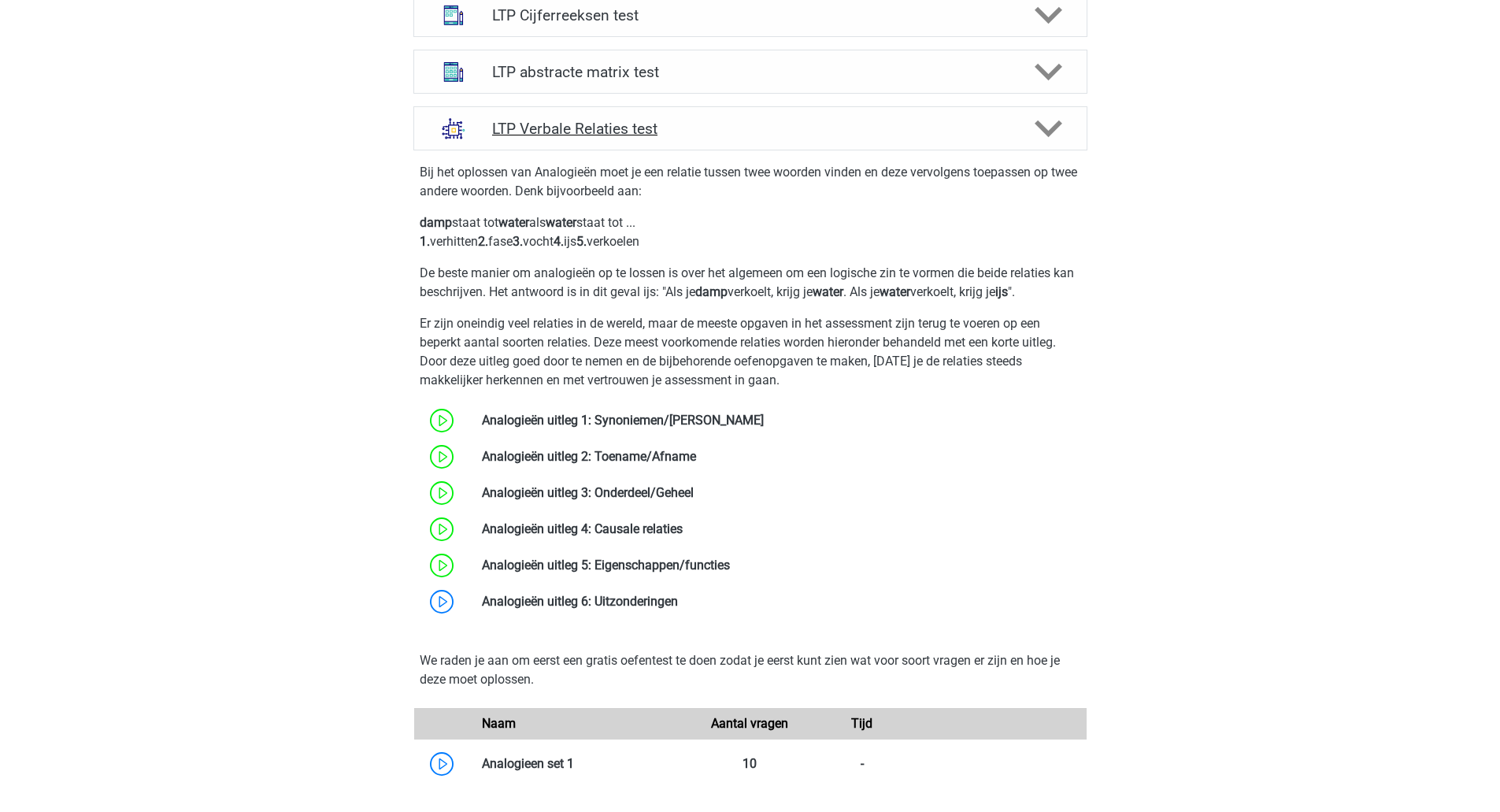
click at [1051, 123] on icon at bounding box center [1048, 128] width 27 height 27
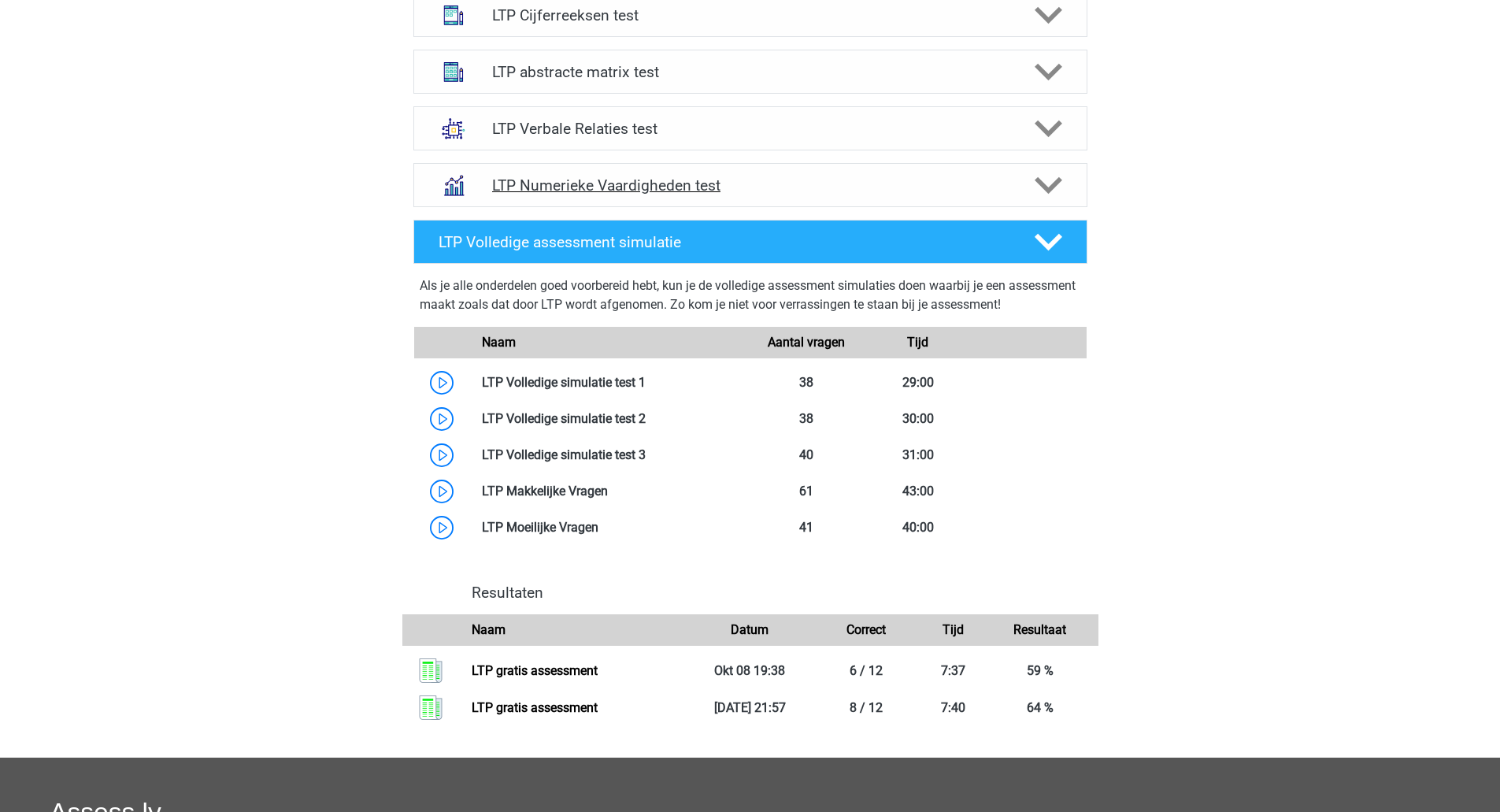
click at [1055, 181] on polygon at bounding box center [1048, 185] width 27 height 17
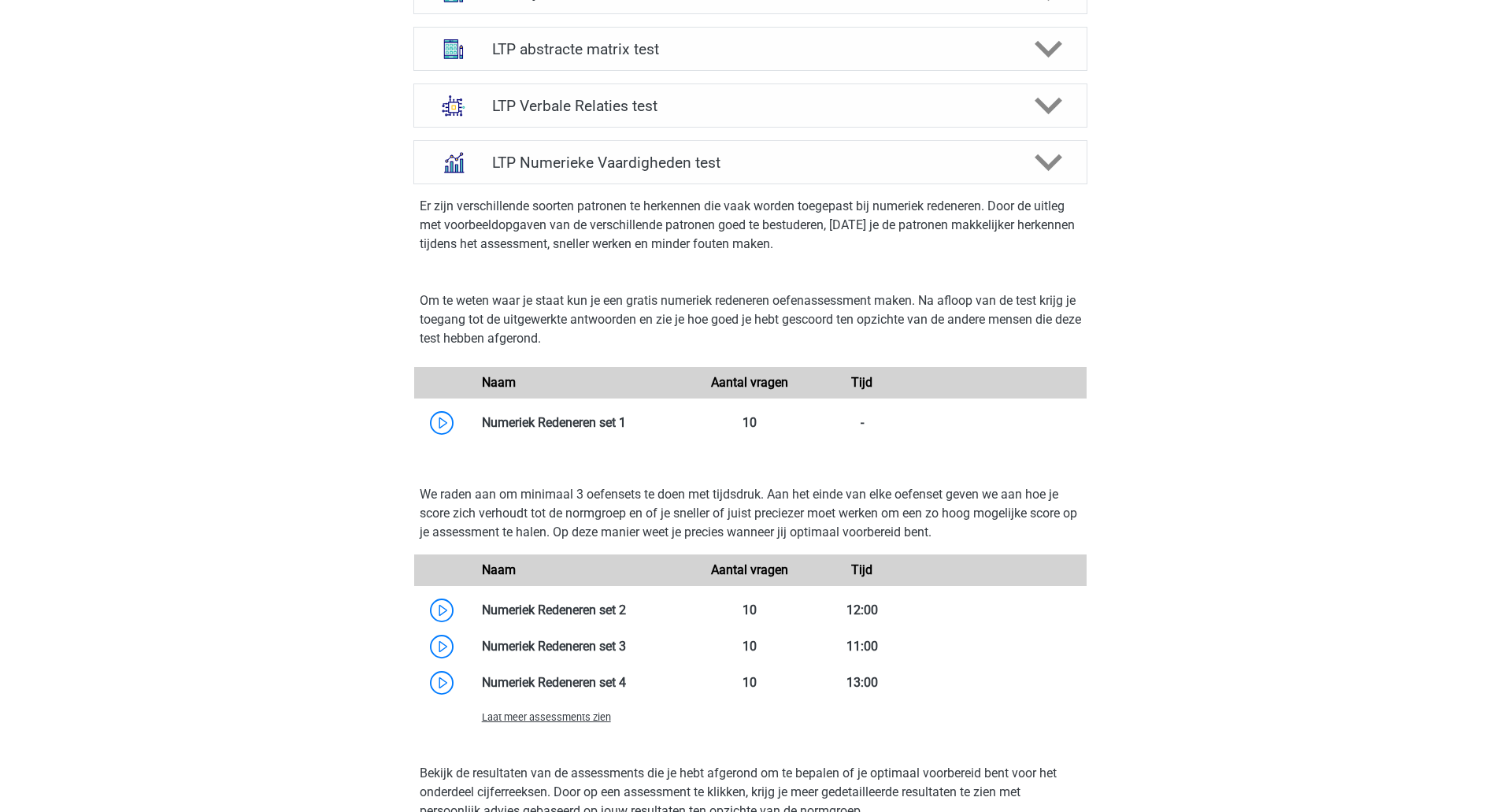
scroll to position [719, 0]
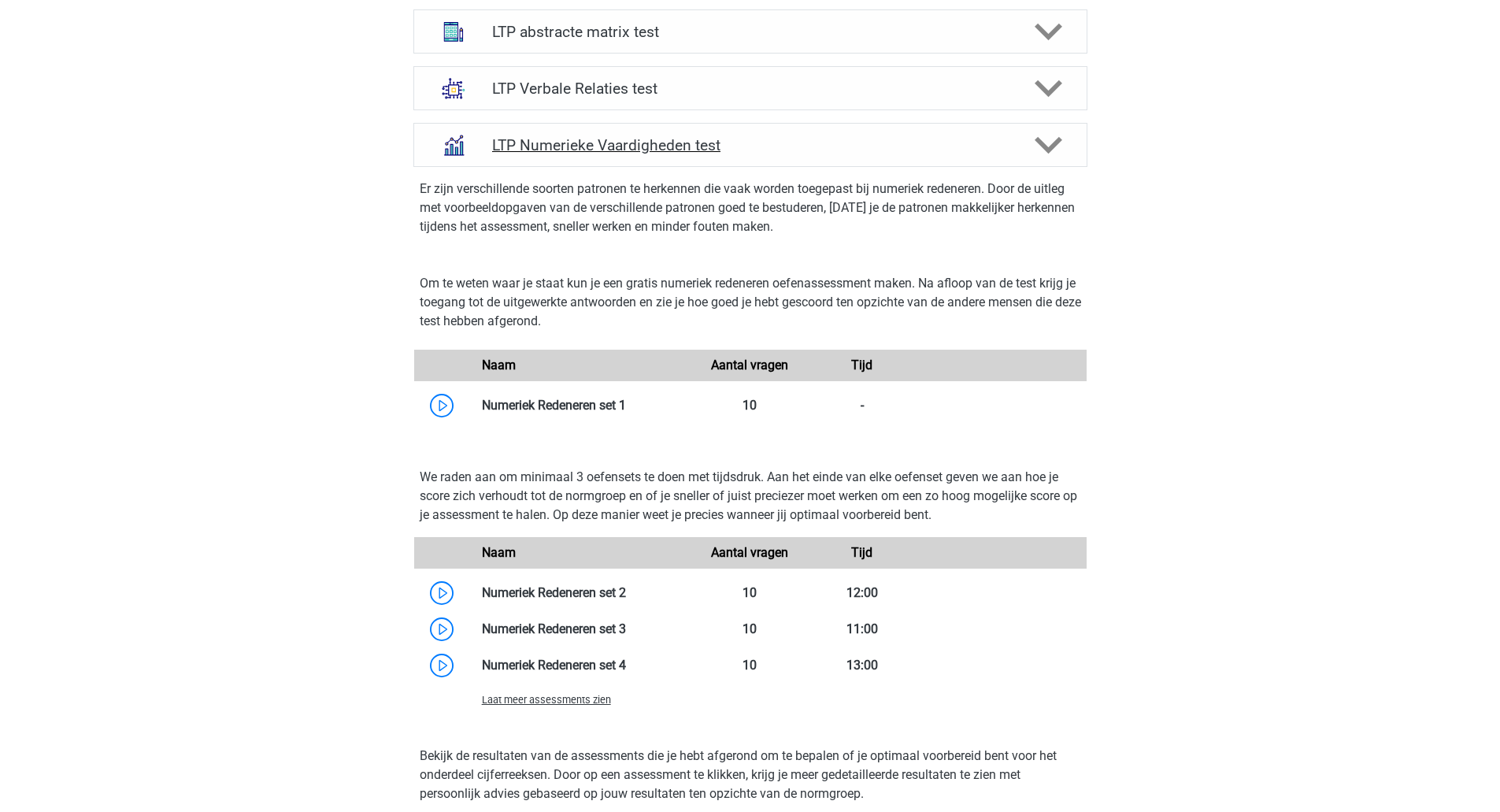
click at [1046, 156] on icon at bounding box center [1048, 145] width 27 height 27
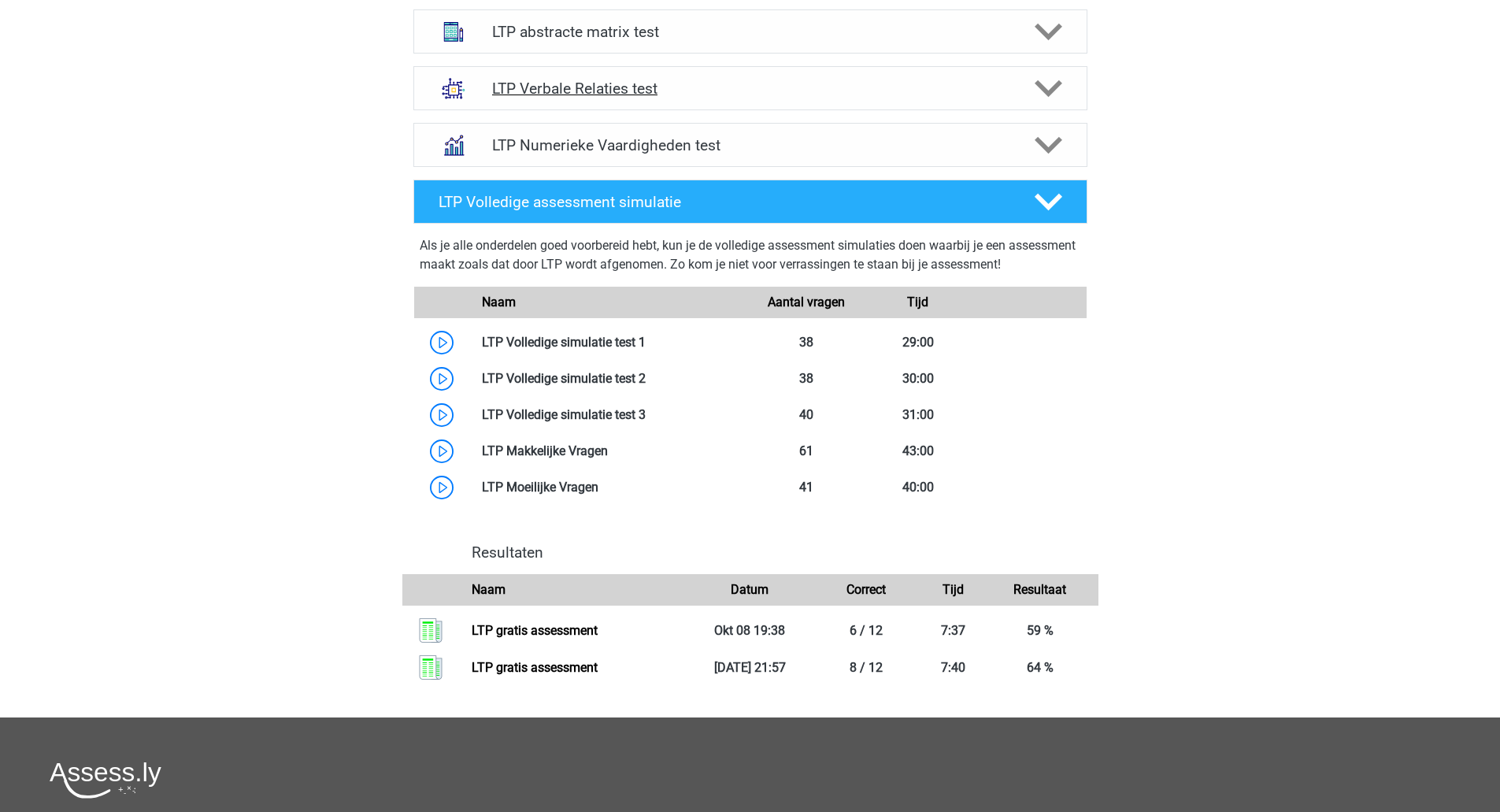
click at [1048, 95] on polygon at bounding box center [1048, 89] width 27 height 17
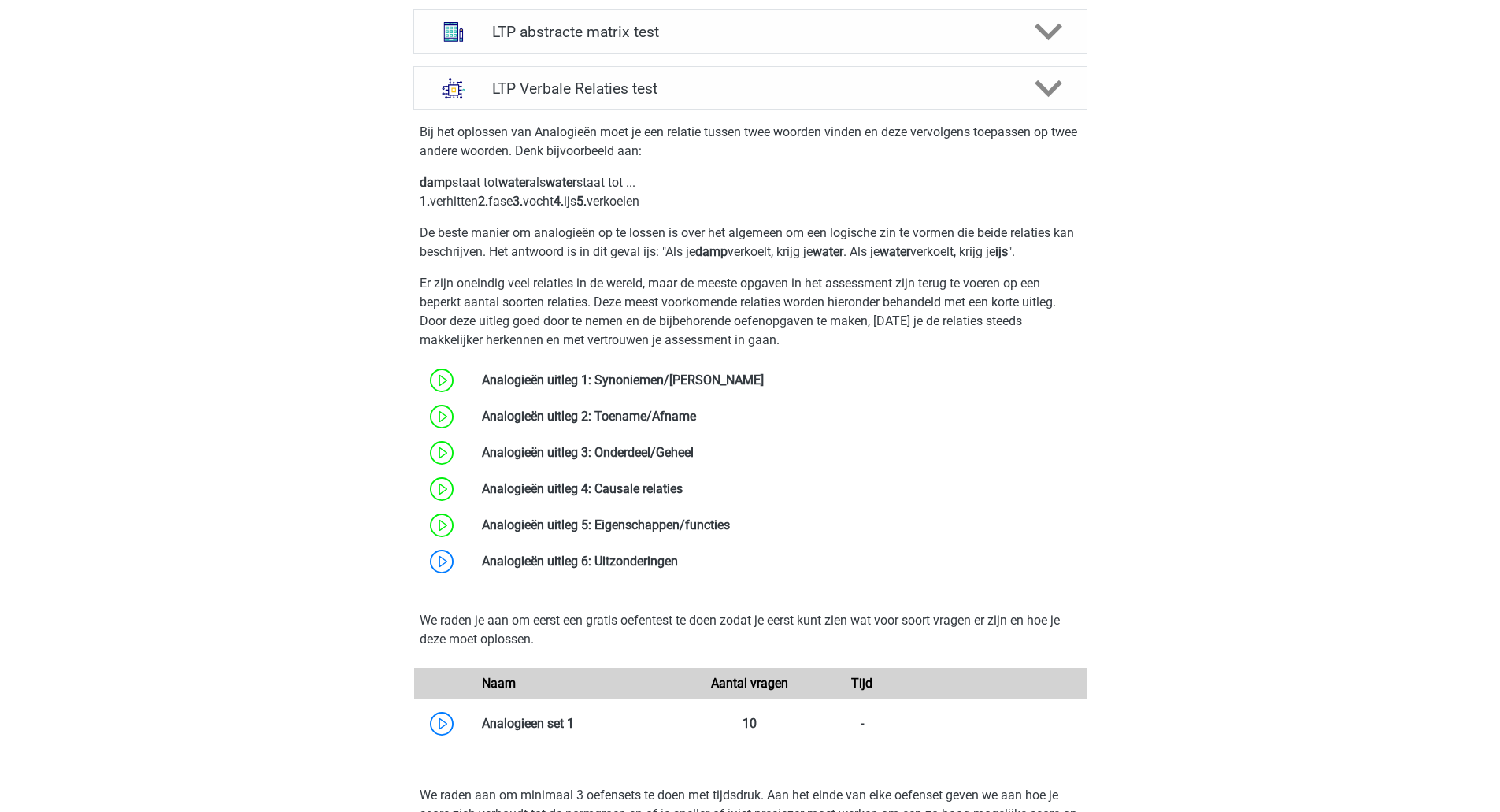
click at [1048, 95] on polygon at bounding box center [1048, 89] width 27 height 17
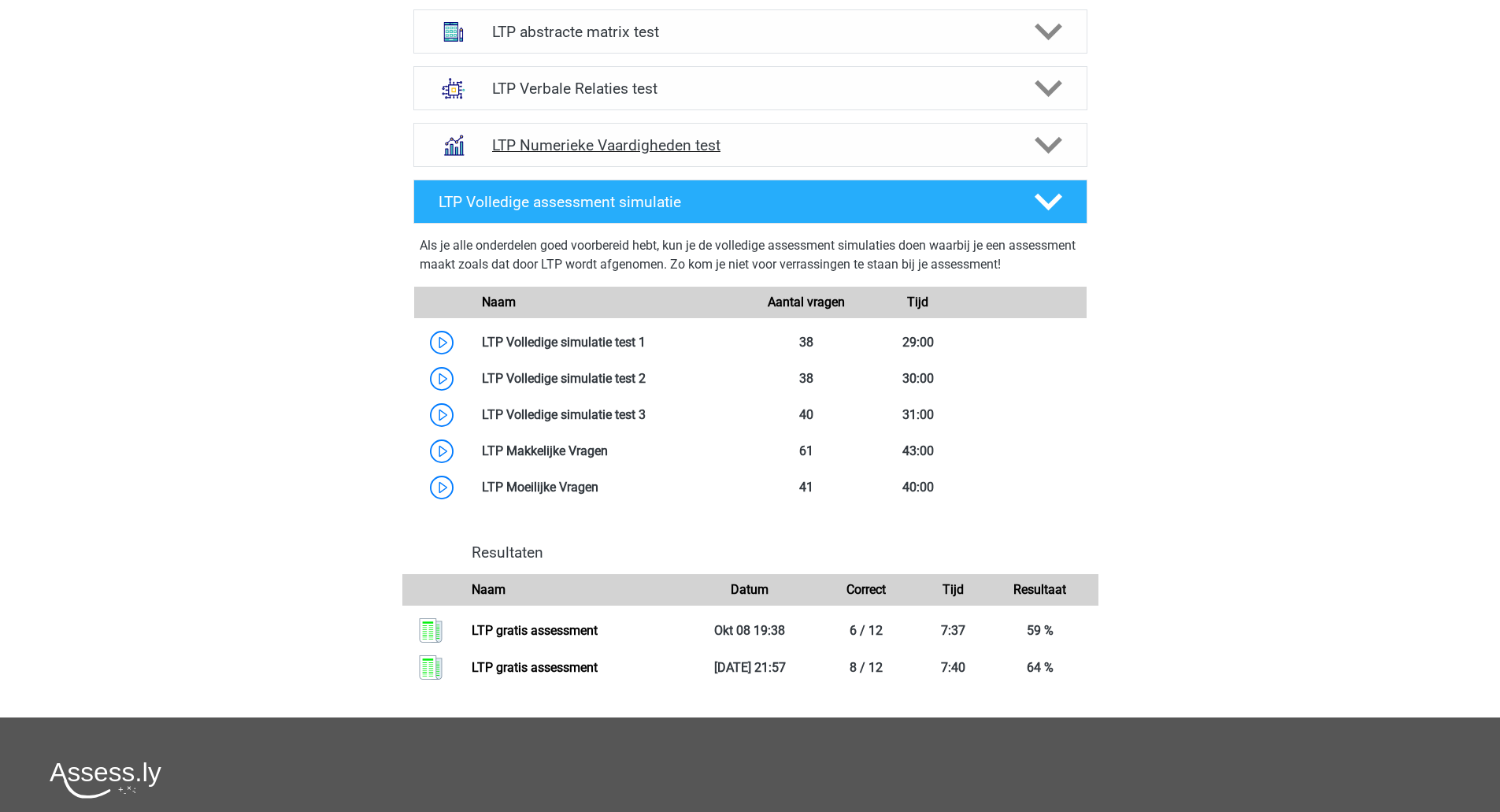
click at [1054, 135] on icon at bounding box center [1048, 145] width 27 height 27
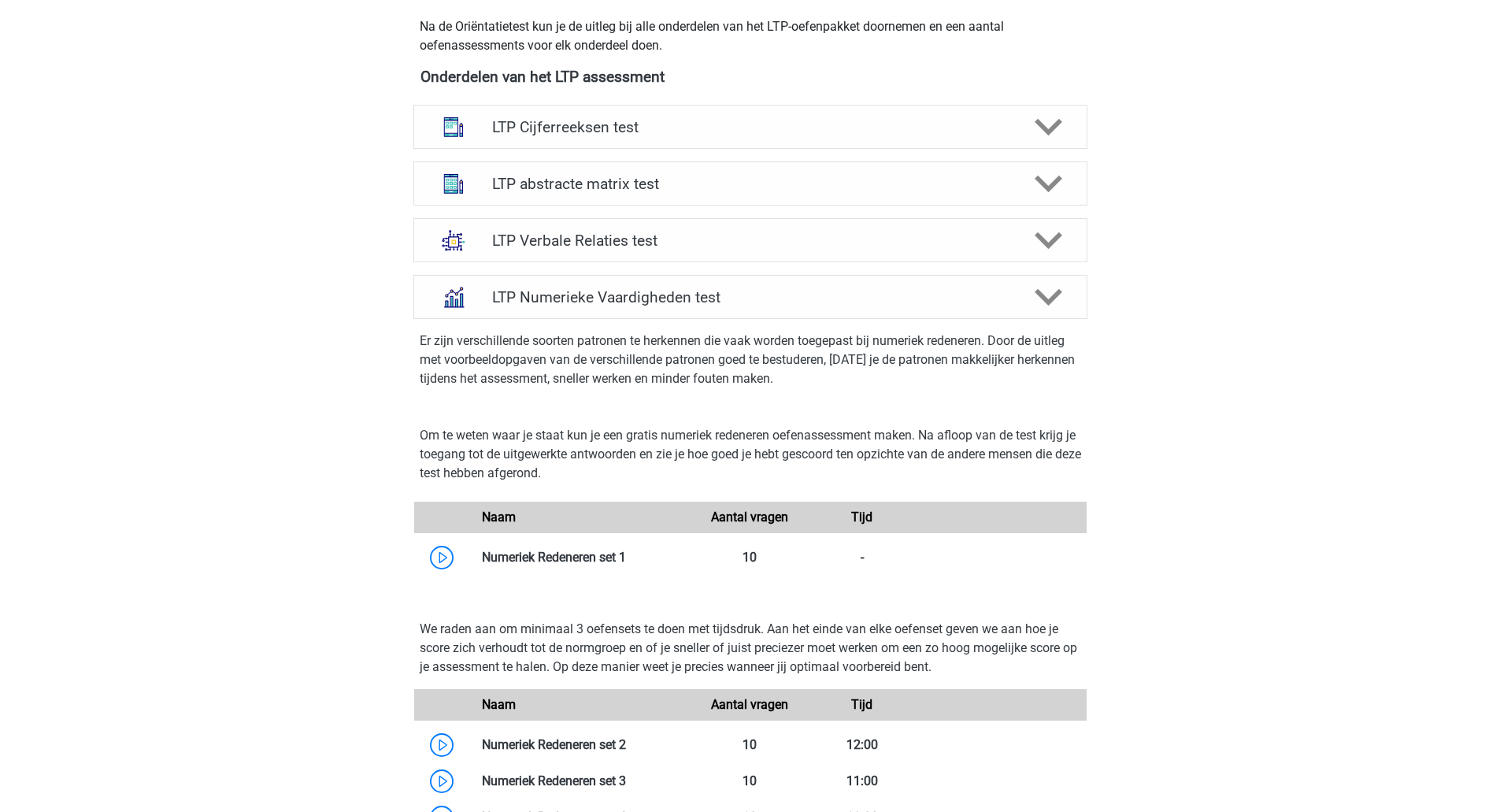
scroll to position [564, 0]
click at [607, 238] on h4 "LTP Verbale Relaties test" at bounding box center [750, 243] width 516 height 18
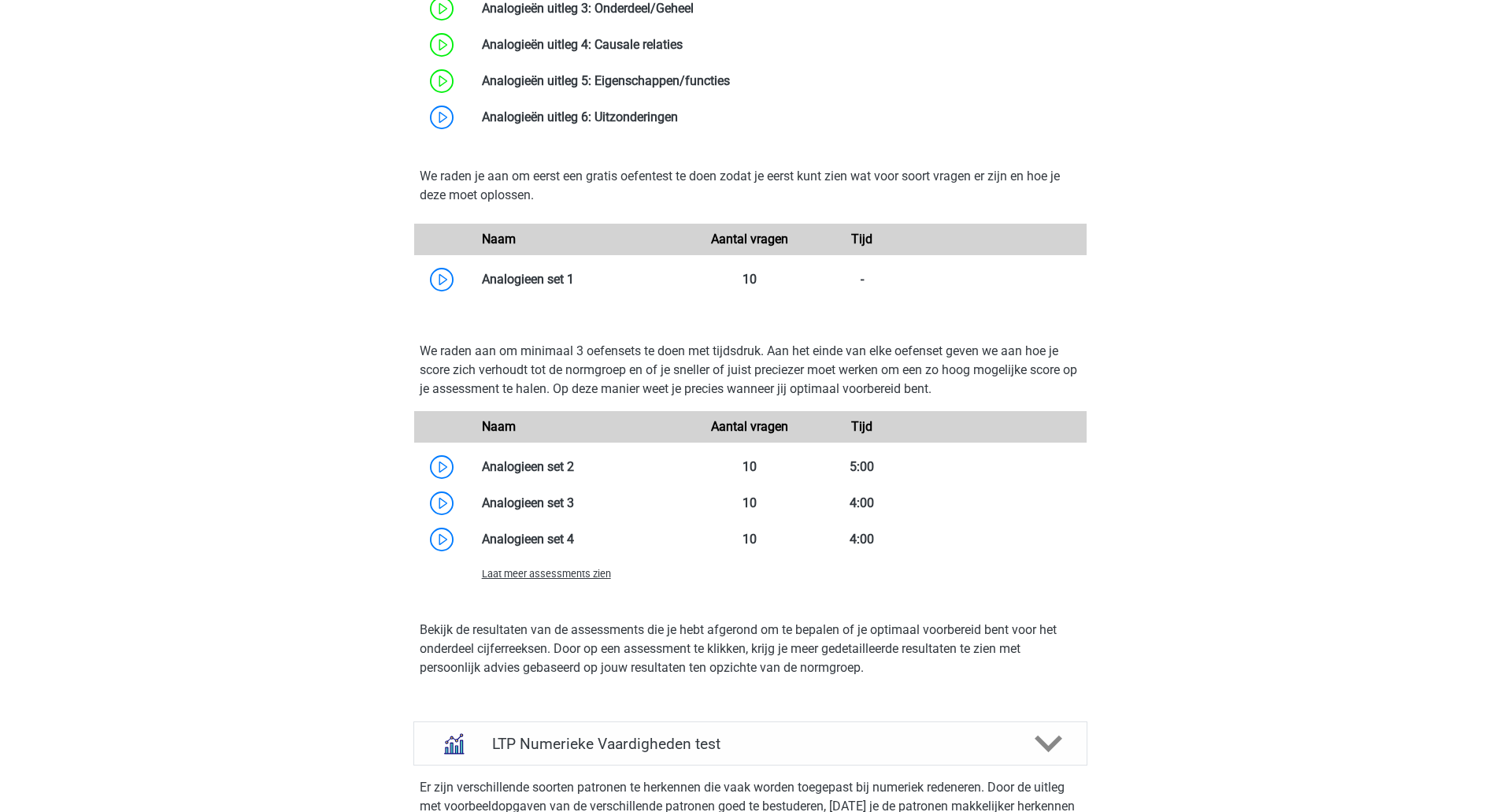
scroll to position [1155, 0]
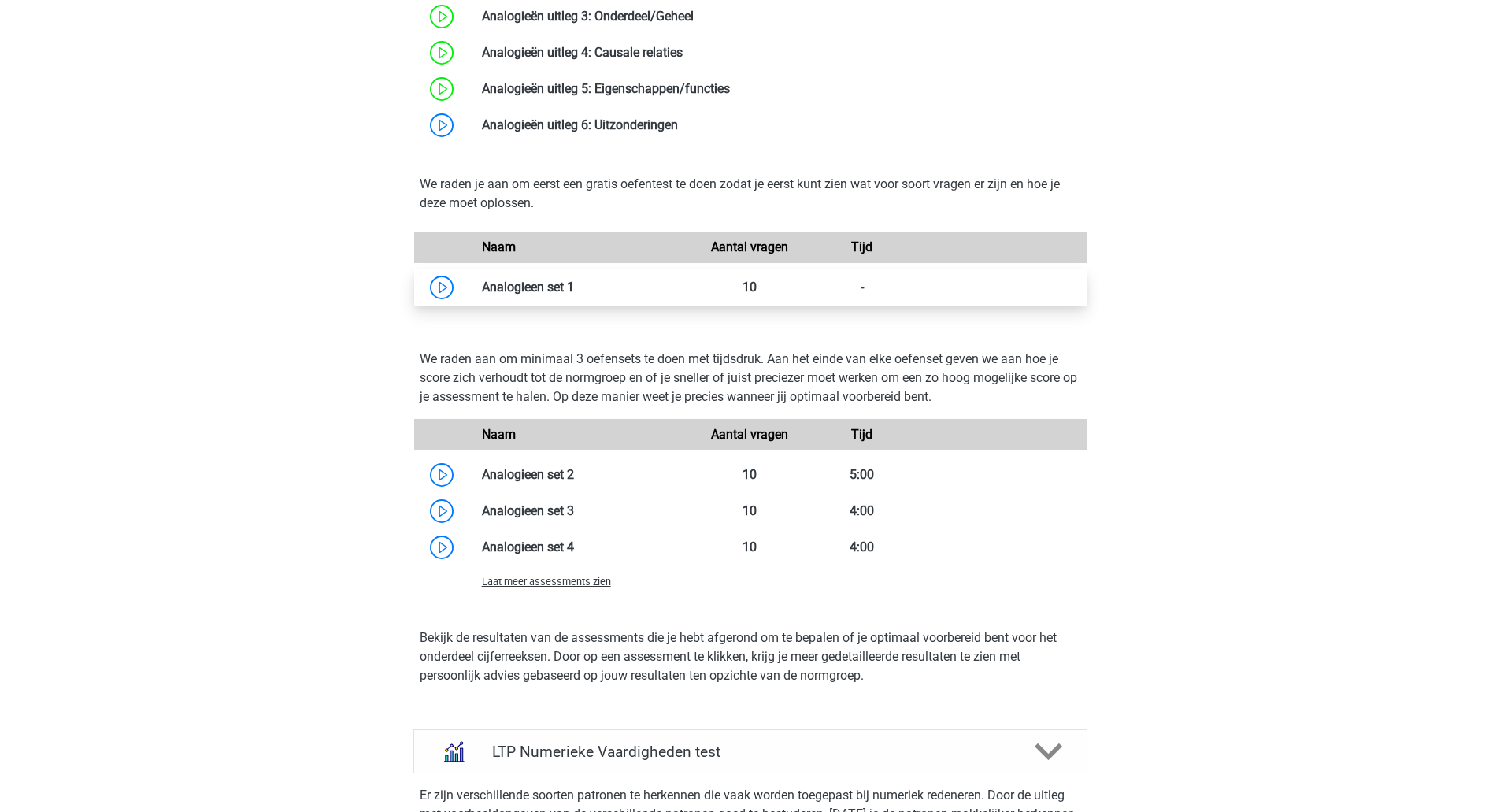
click at [574, 280] on link at bounding box center [574, 287] width 0 height 15
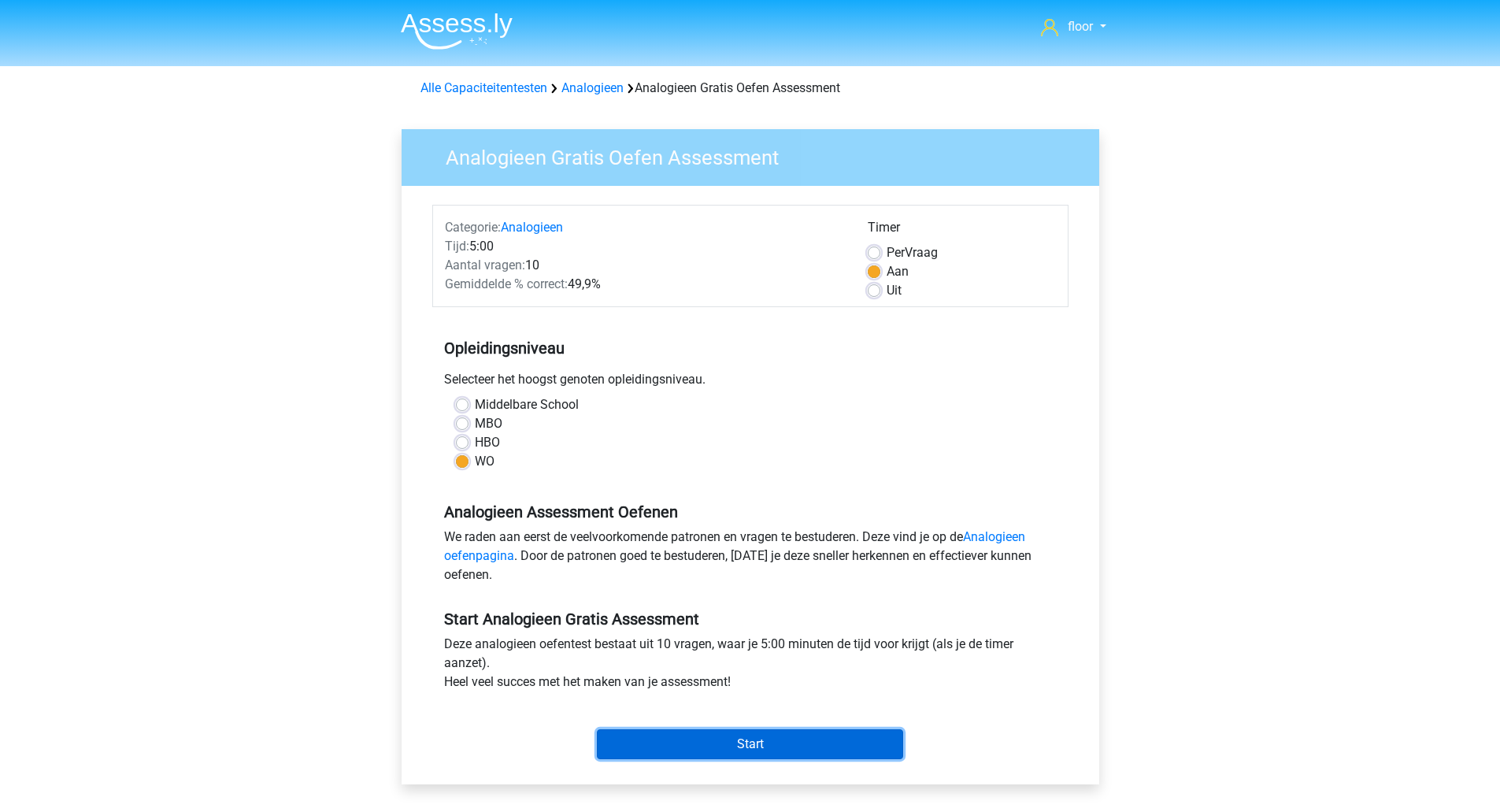
click at [759, 739] on input "Start" at bounding box center [750, 744] width 306 height 30
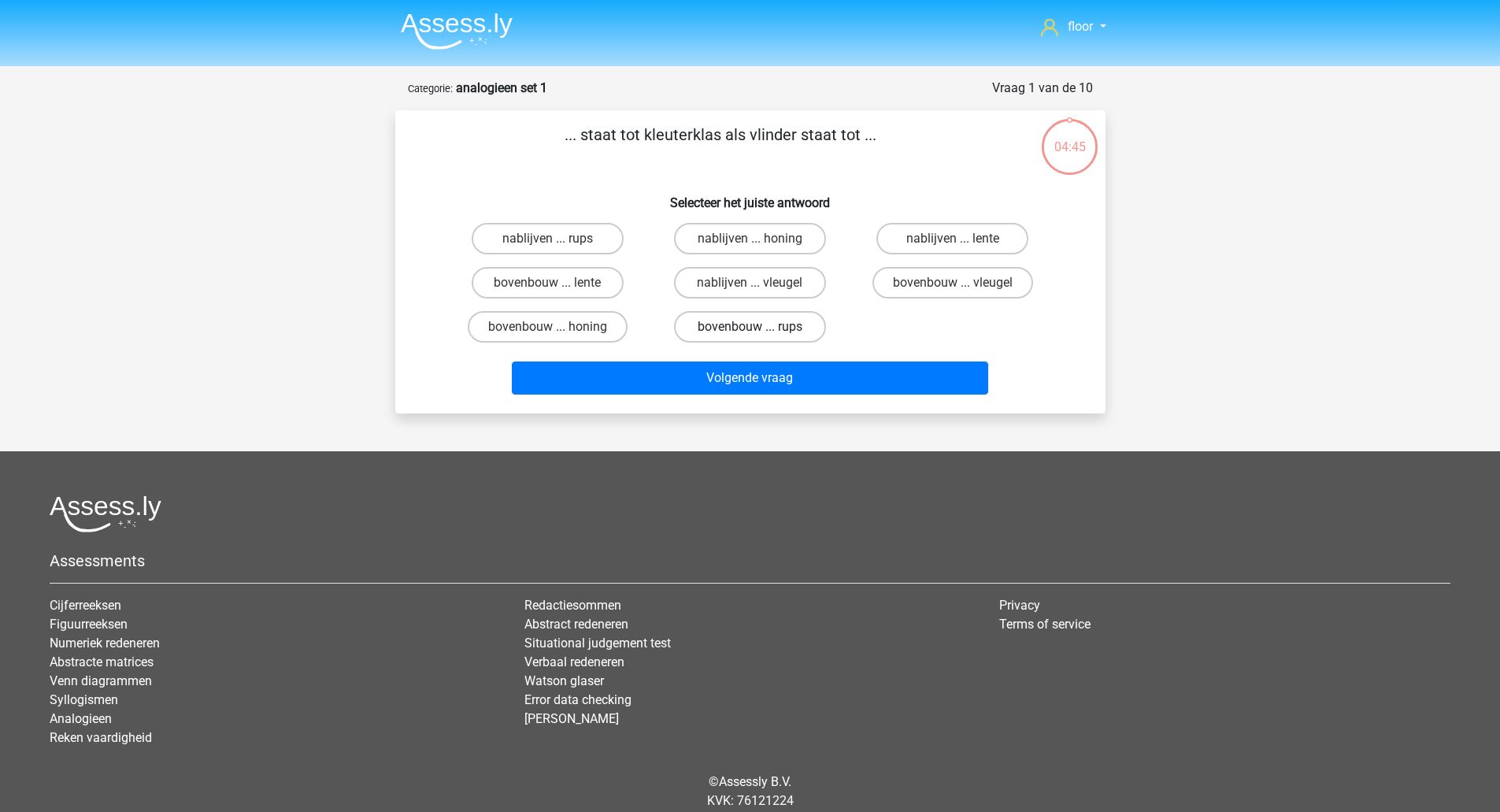
click at [754, 319] on label "bovenbouw ... rups" at bounding box center [750, 327] width 152 height 31
click at [754, 327] on input "bovenbouw ... rups" at bounding box center [755, 332] width 10 height 10
radio input "true"
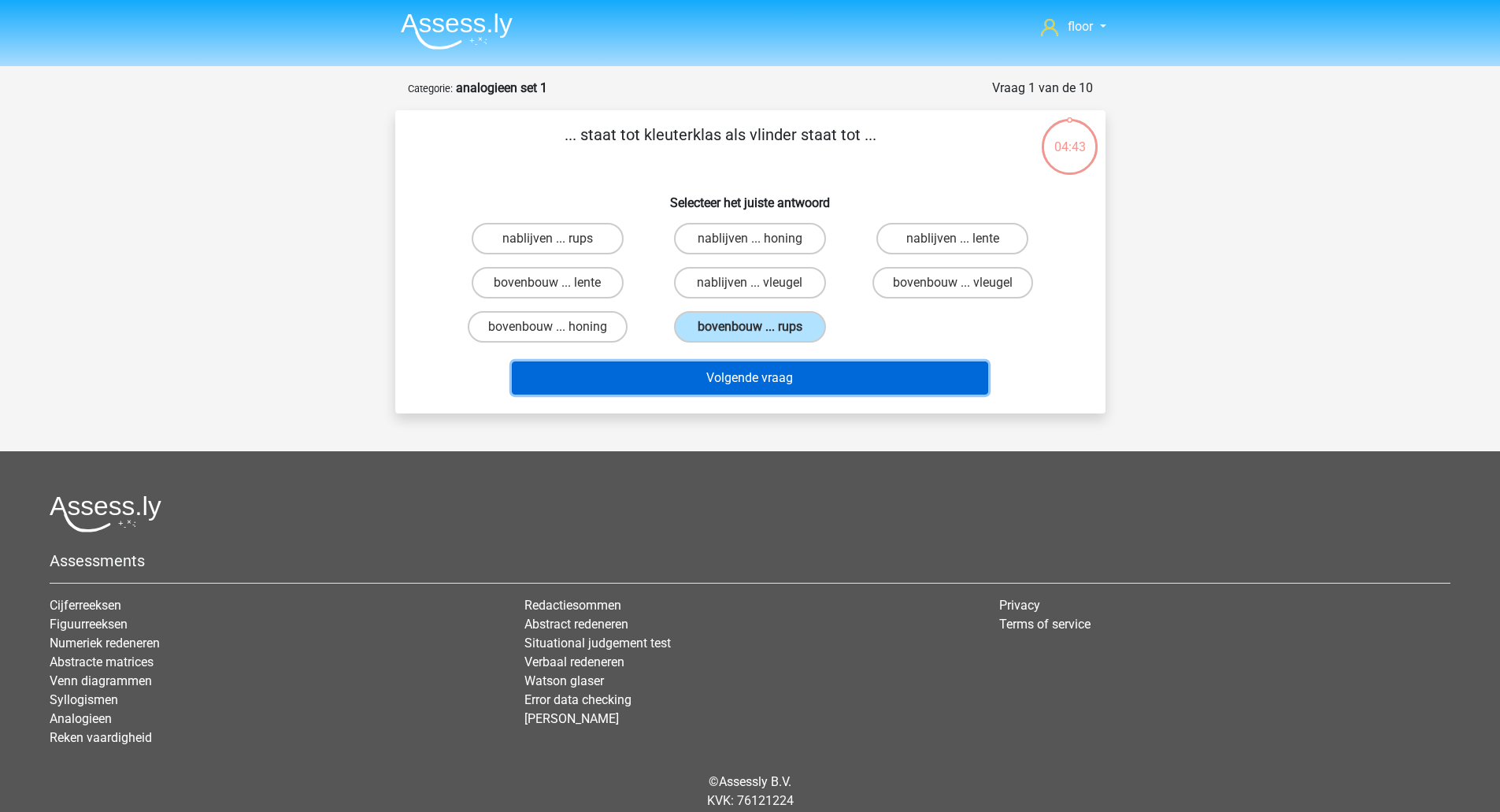
click at [750, 386] on button "Volgende vraag" at bounding box center [750, 378] width 476 height 33
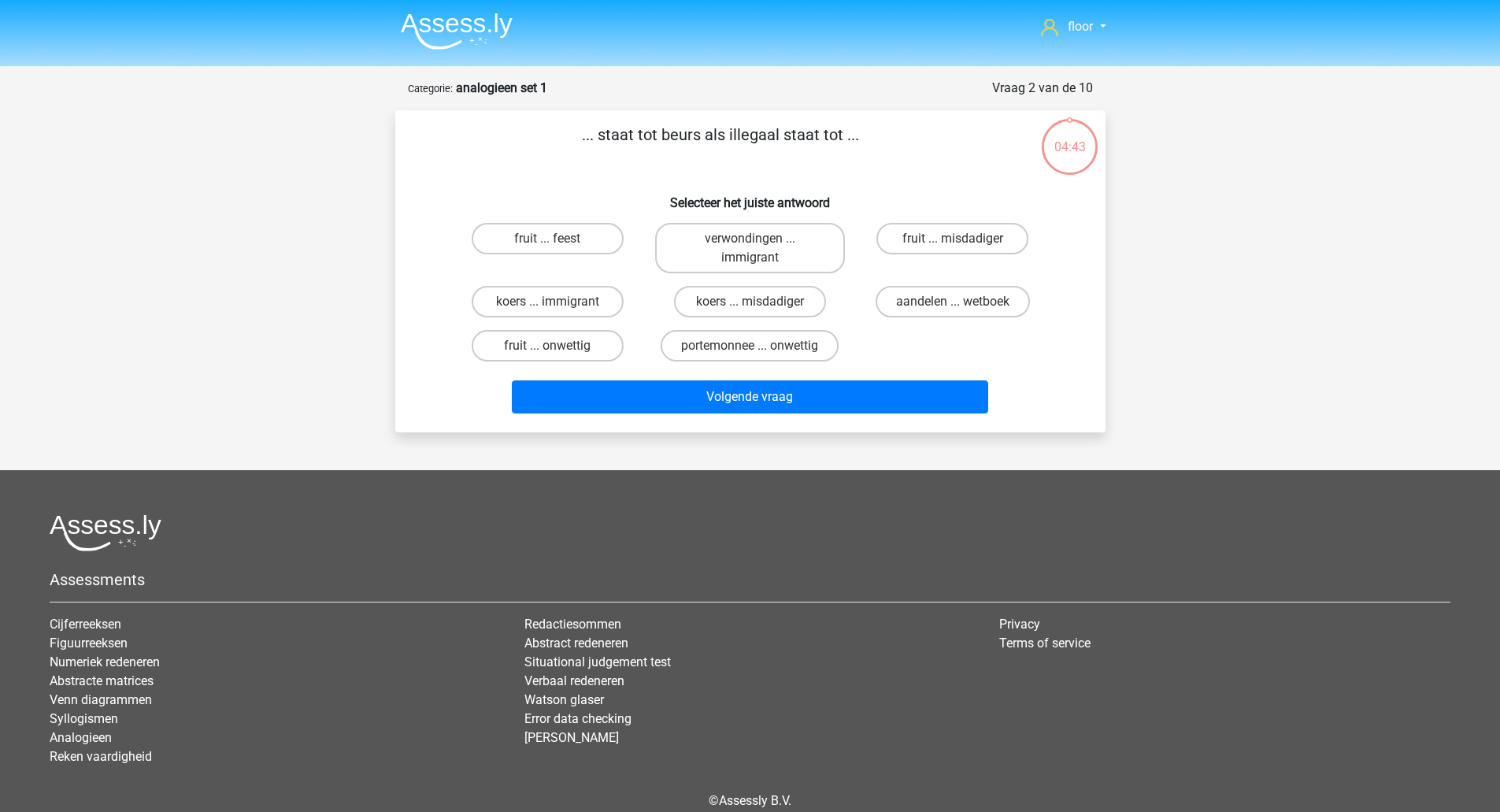
scroll to position [74, 0]
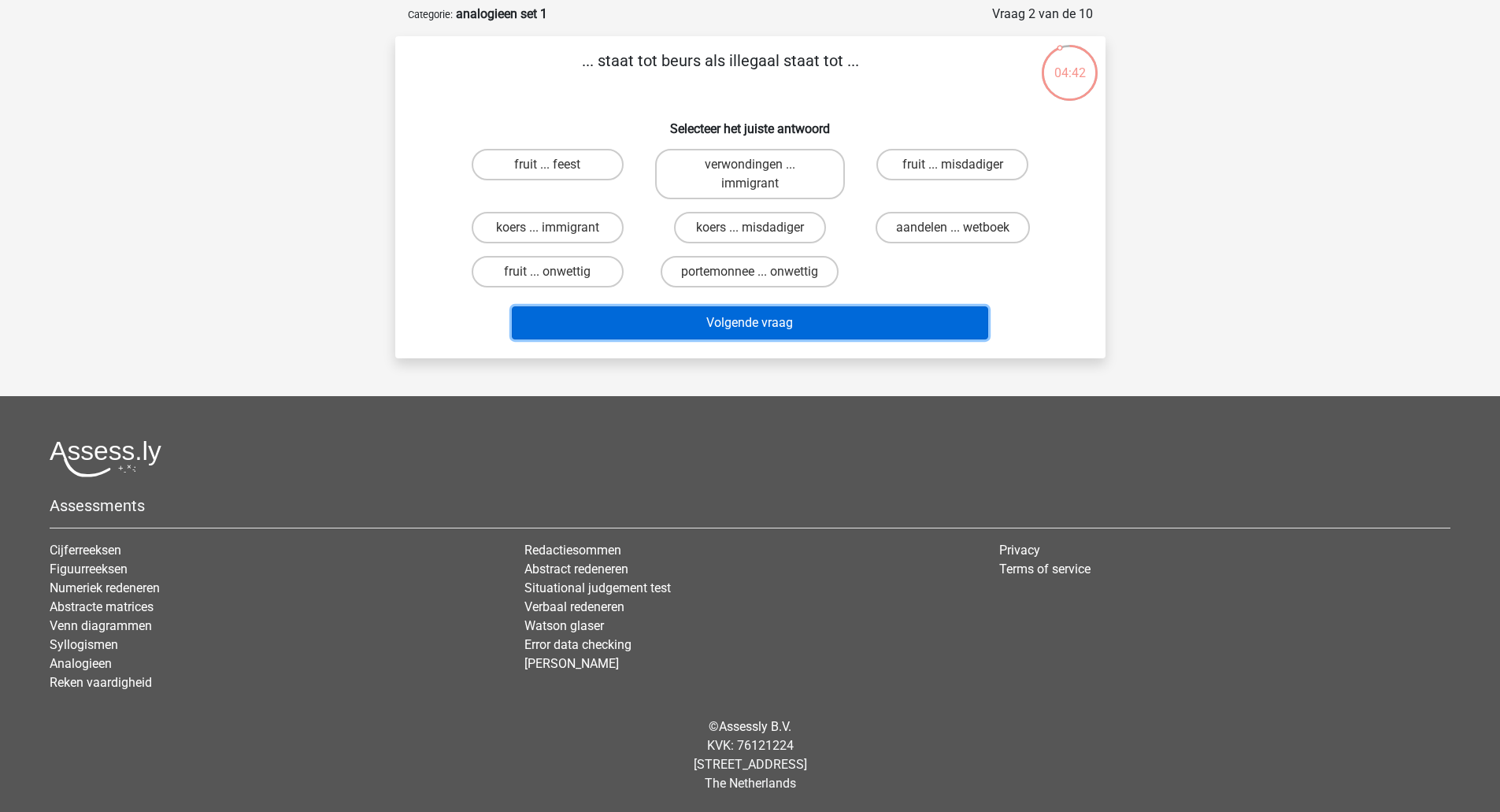
click at [750, 325] on button "Volgende vraag" at bounding box center [750, 322] width 476 height 33
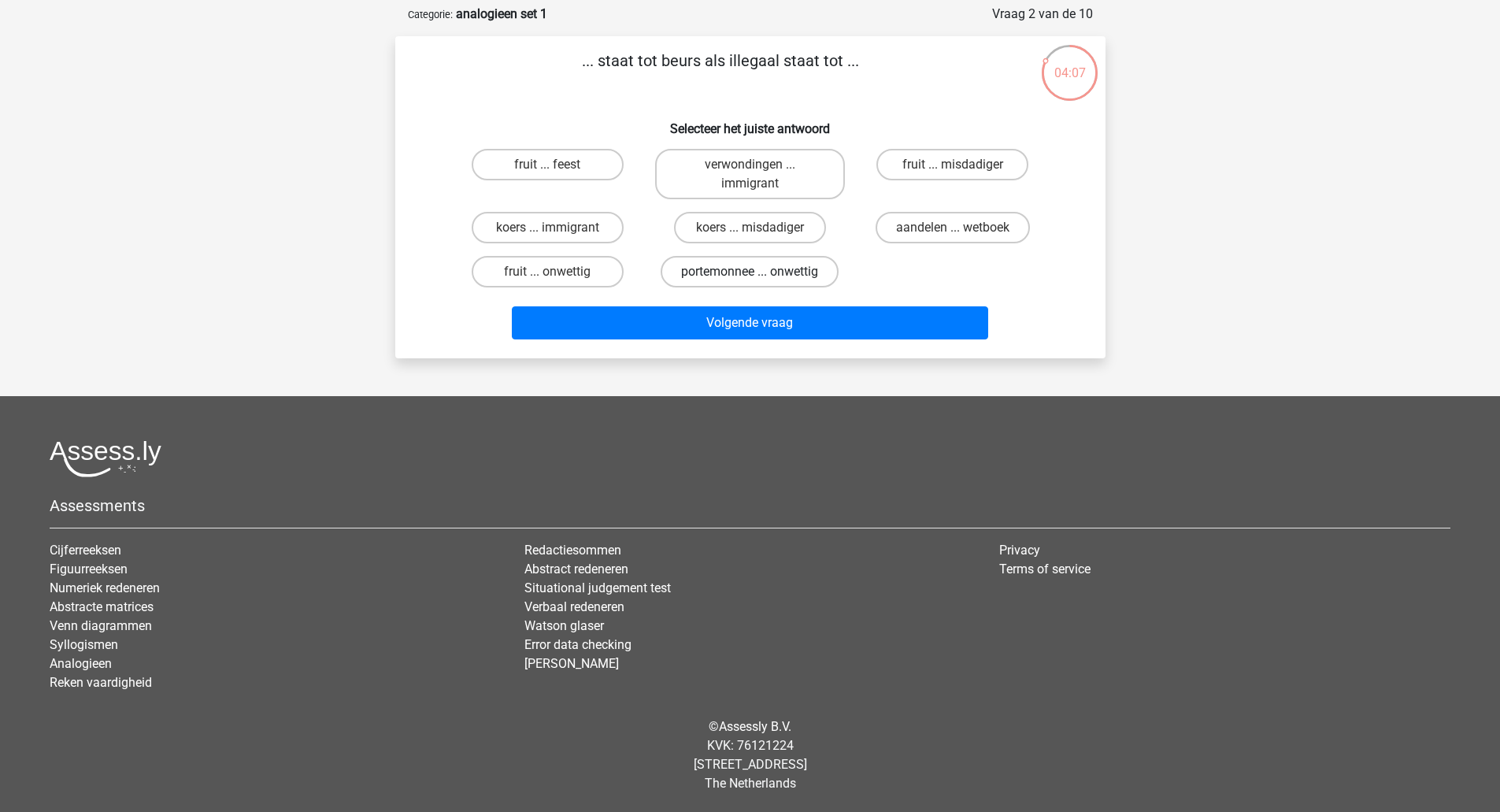
click at [750, 262] on label "portemonnee ... onwettig" at bounding box center [750, 271] width 178 height 31
click at [750, 271] on input "portemonnee ... onwettig" at bounding box center [755, 276] width 10 height 10
radio input "true"
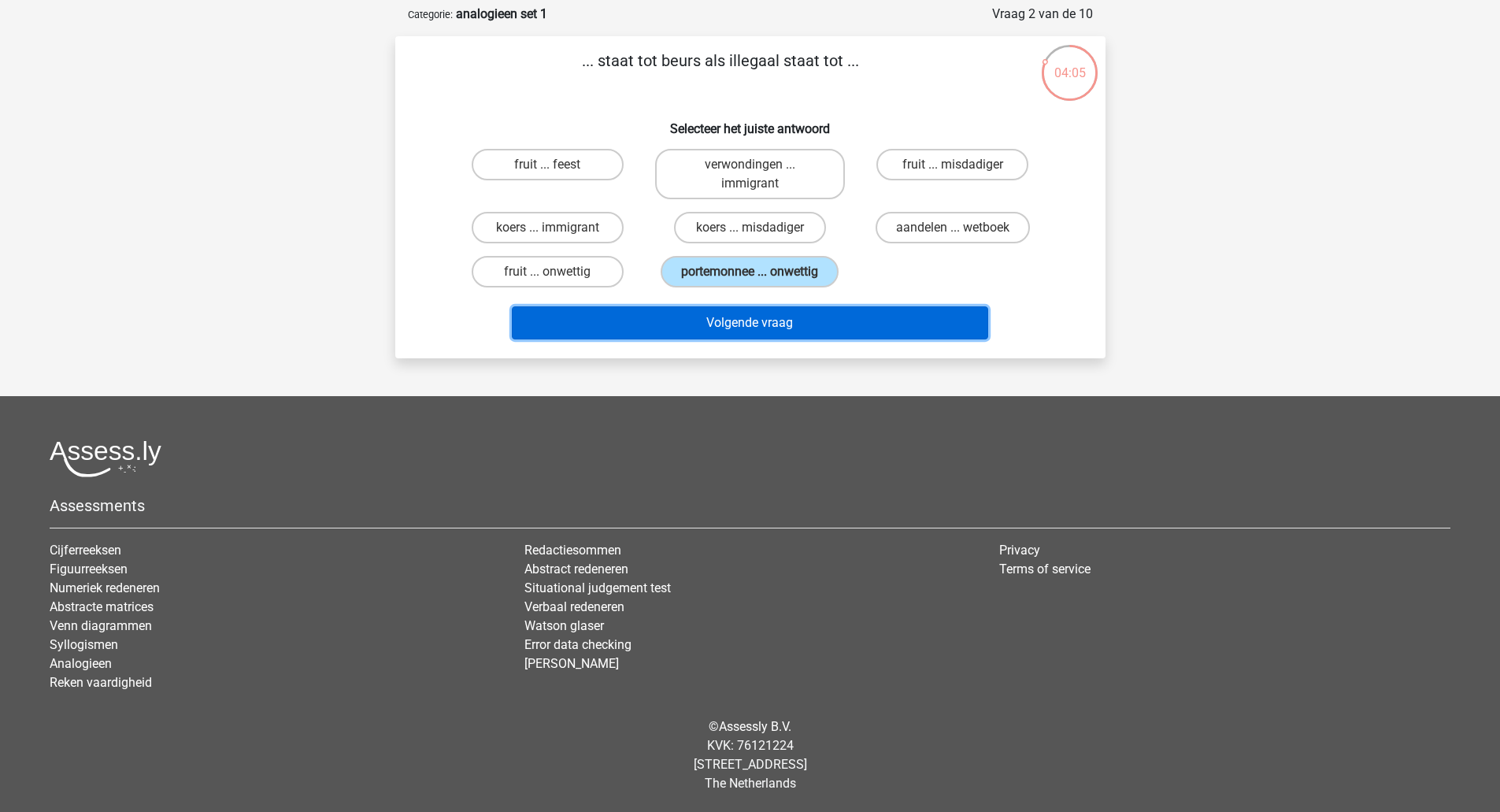
click at [729, 325] on button "Volgende vraag" at bounding box center [750, 322] width 476 height 33
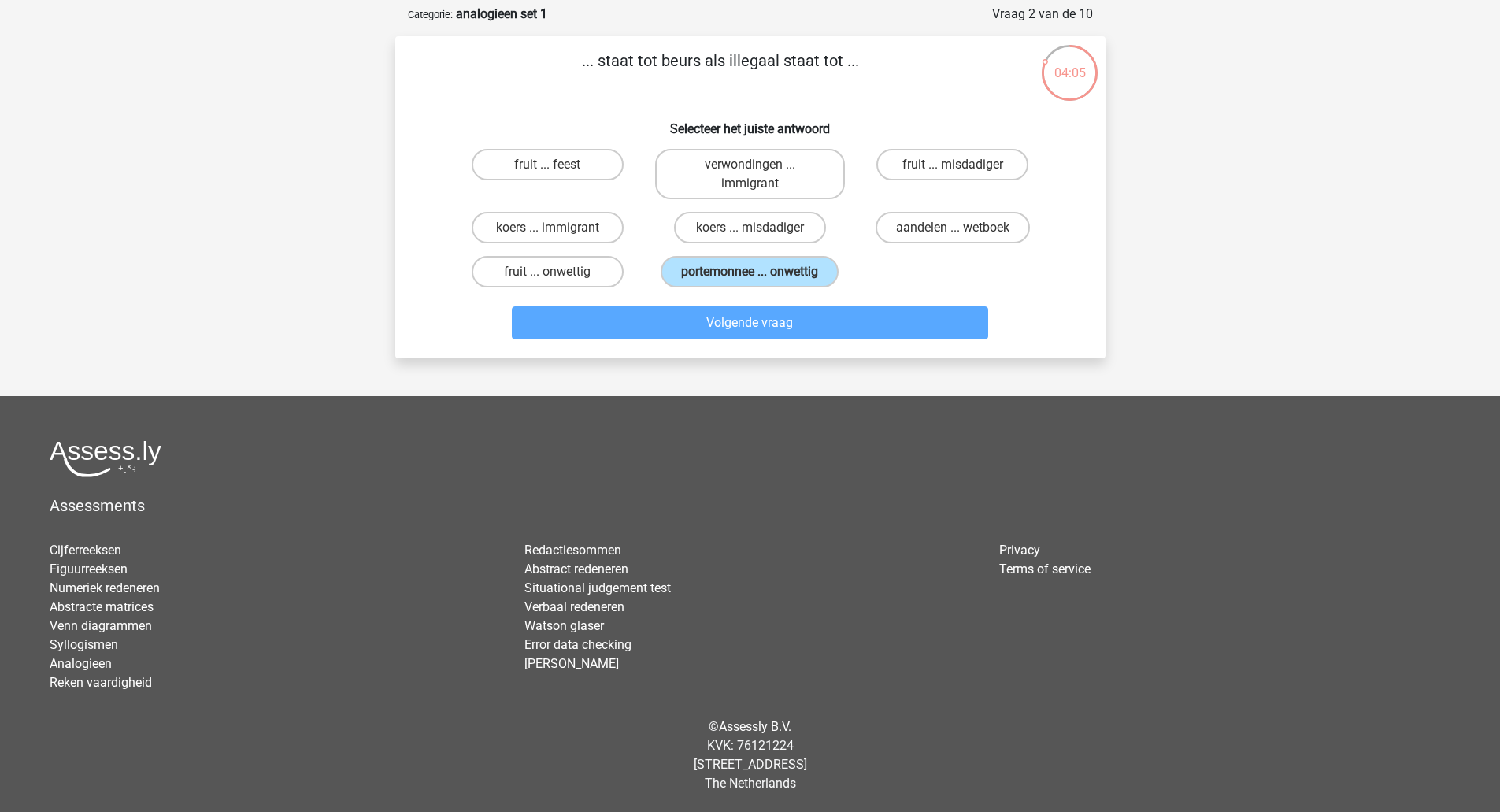
scroll to position [55, 0]
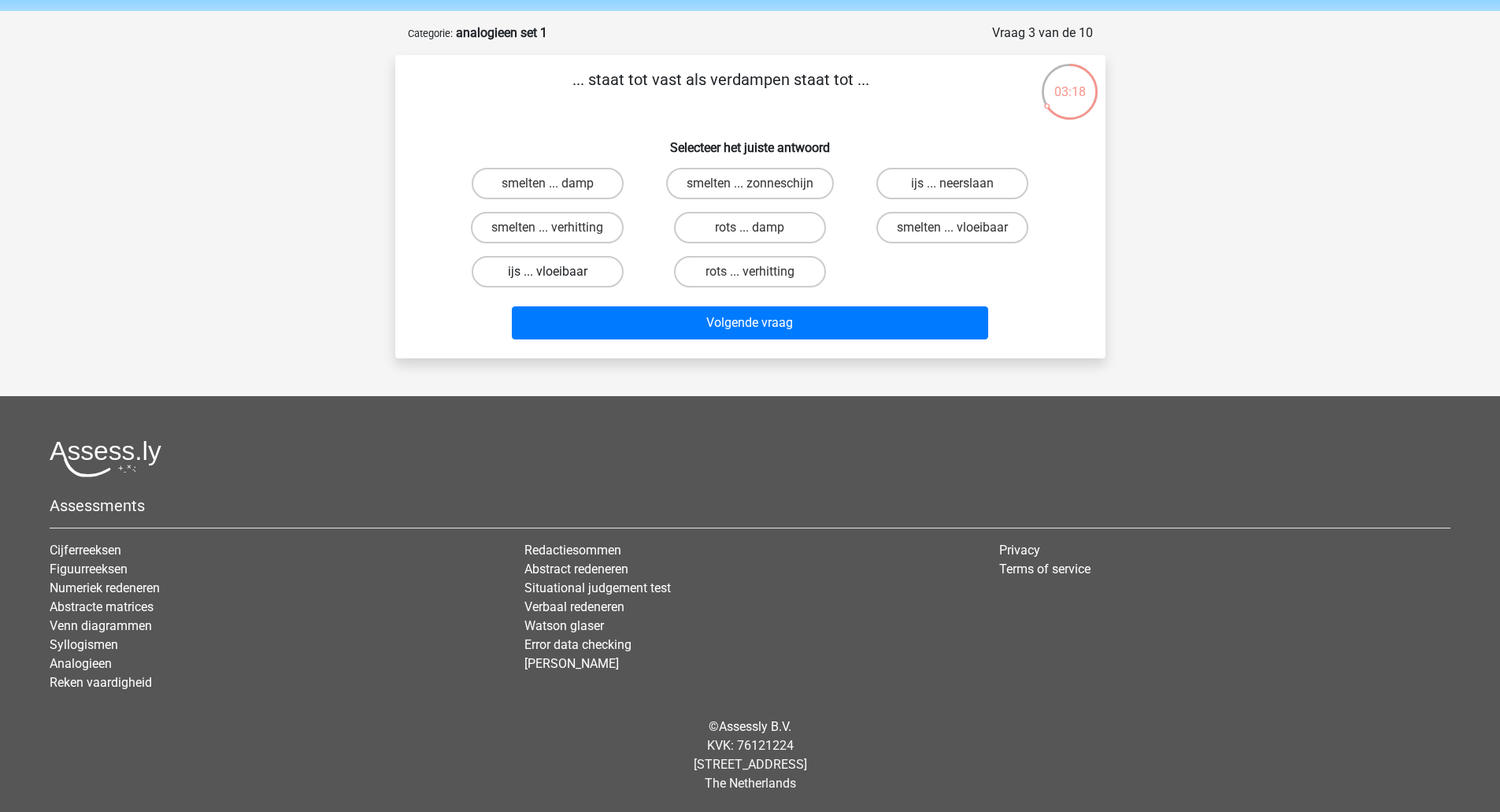
click at [550, 267] on label "ijs ... vloeibaar" at bounding box center [547, 271] width 152 height 31
click at [550, 271] on input "ijs ... vloeibaar" at bounding box center [552, 276] width 10 height 10
radio input "true"
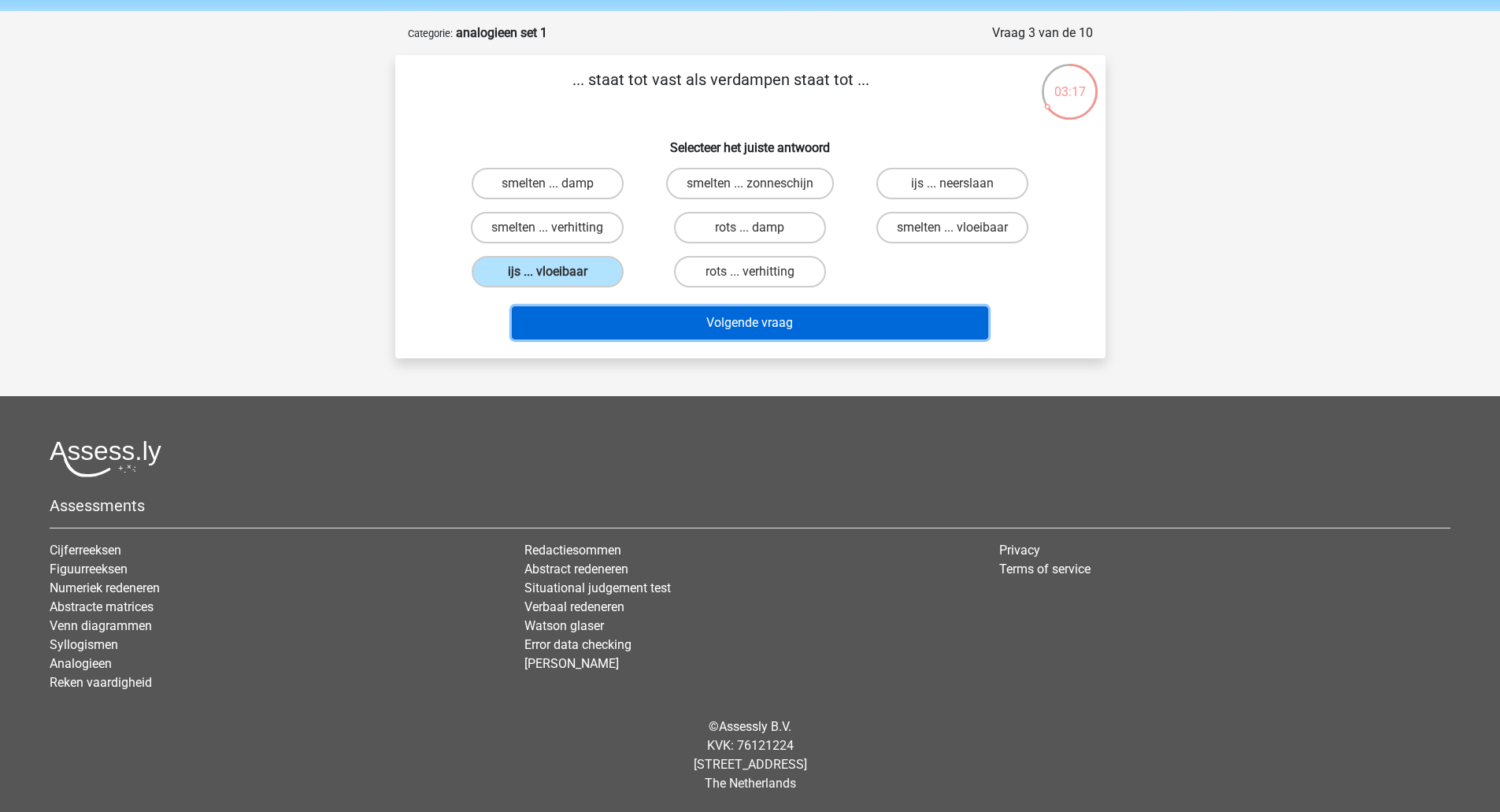
click at [620, 327] on button "Volgende vraag" at bounding box center [750, 322] width 476 height 33
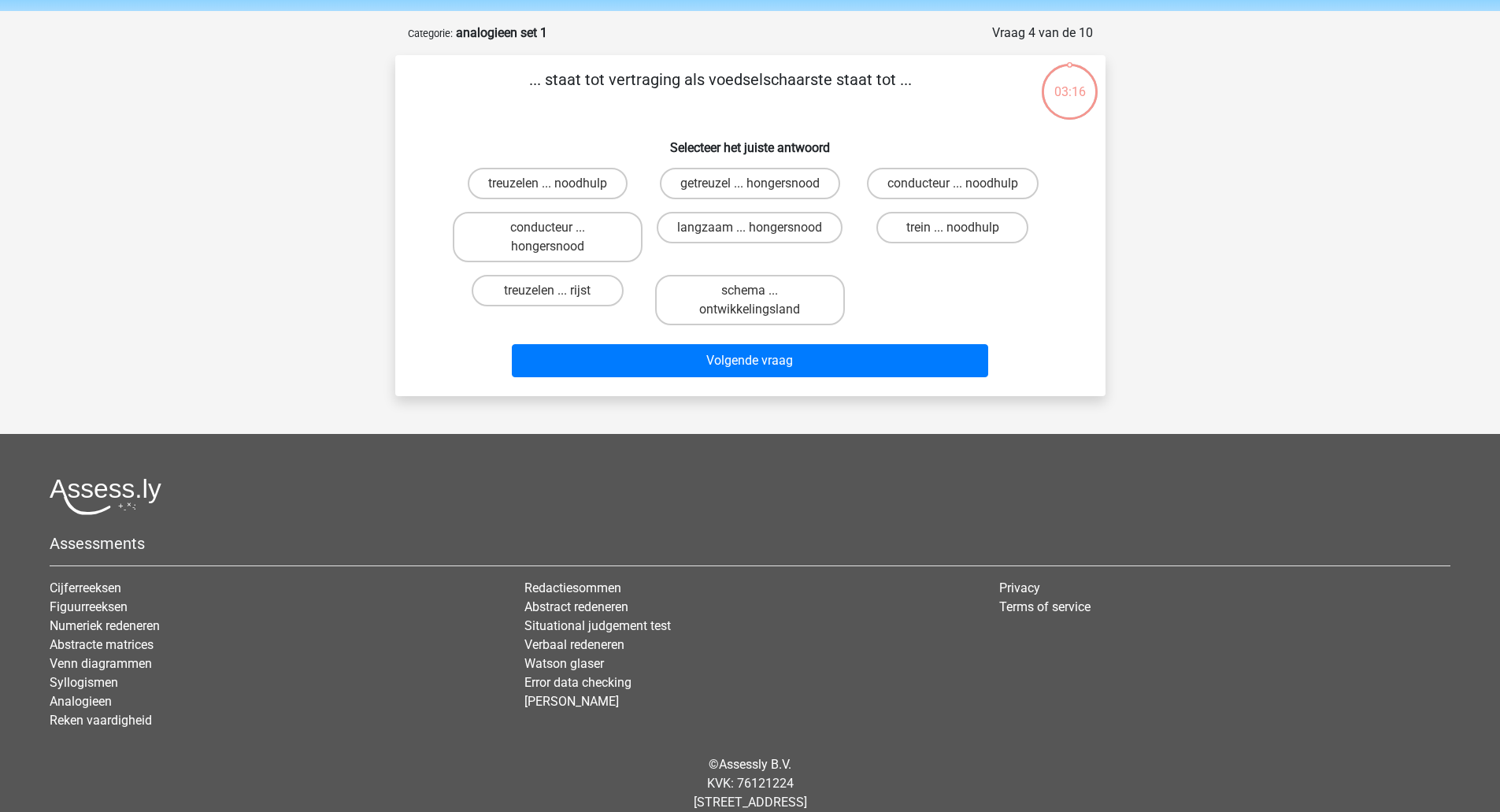
scroll to position [79, 0]
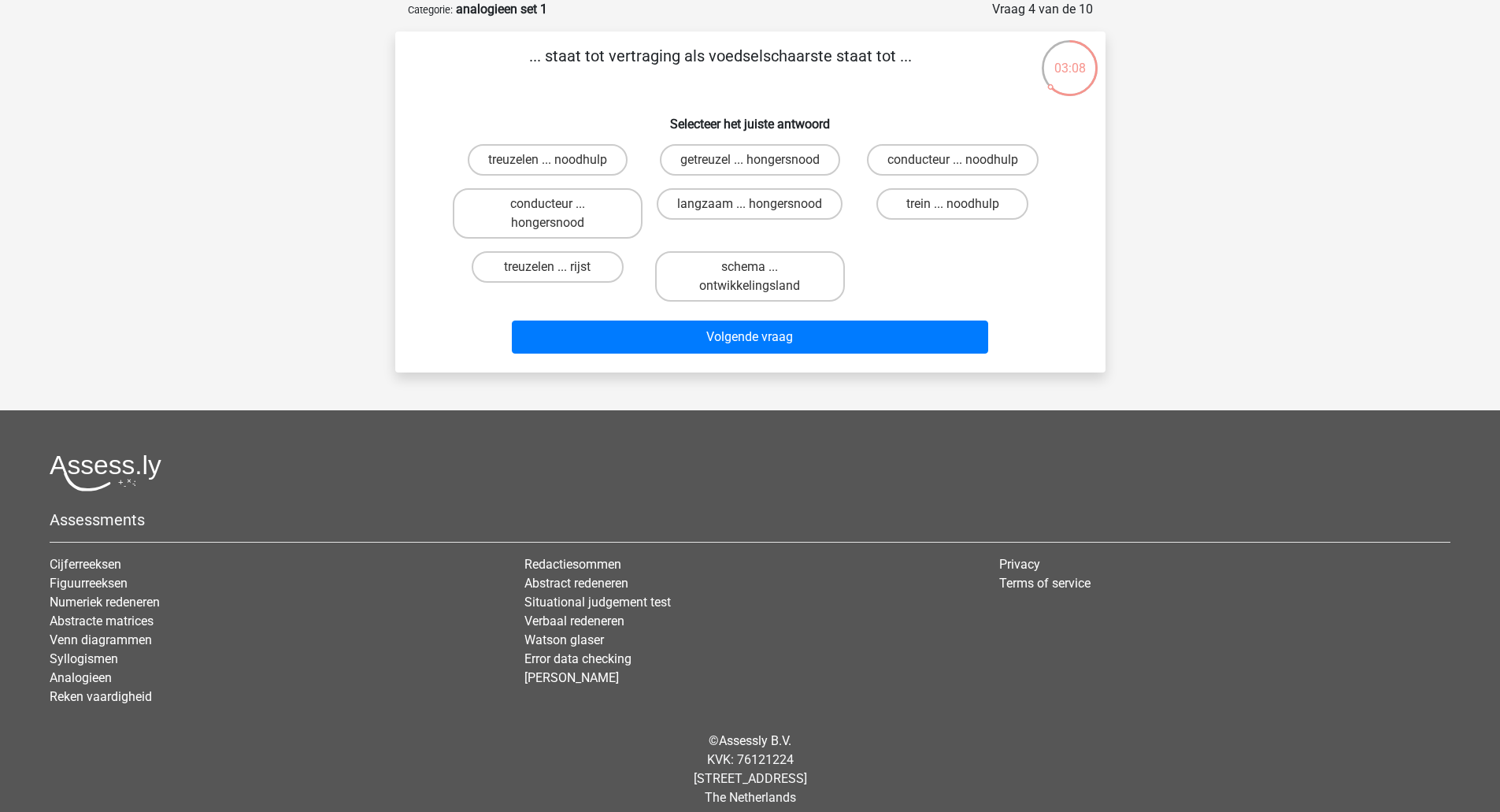
click at [757, 164] on input "getreuzel ... hongersnood" at bounding box center [755, 165] width 10 height 10
radio input "true"
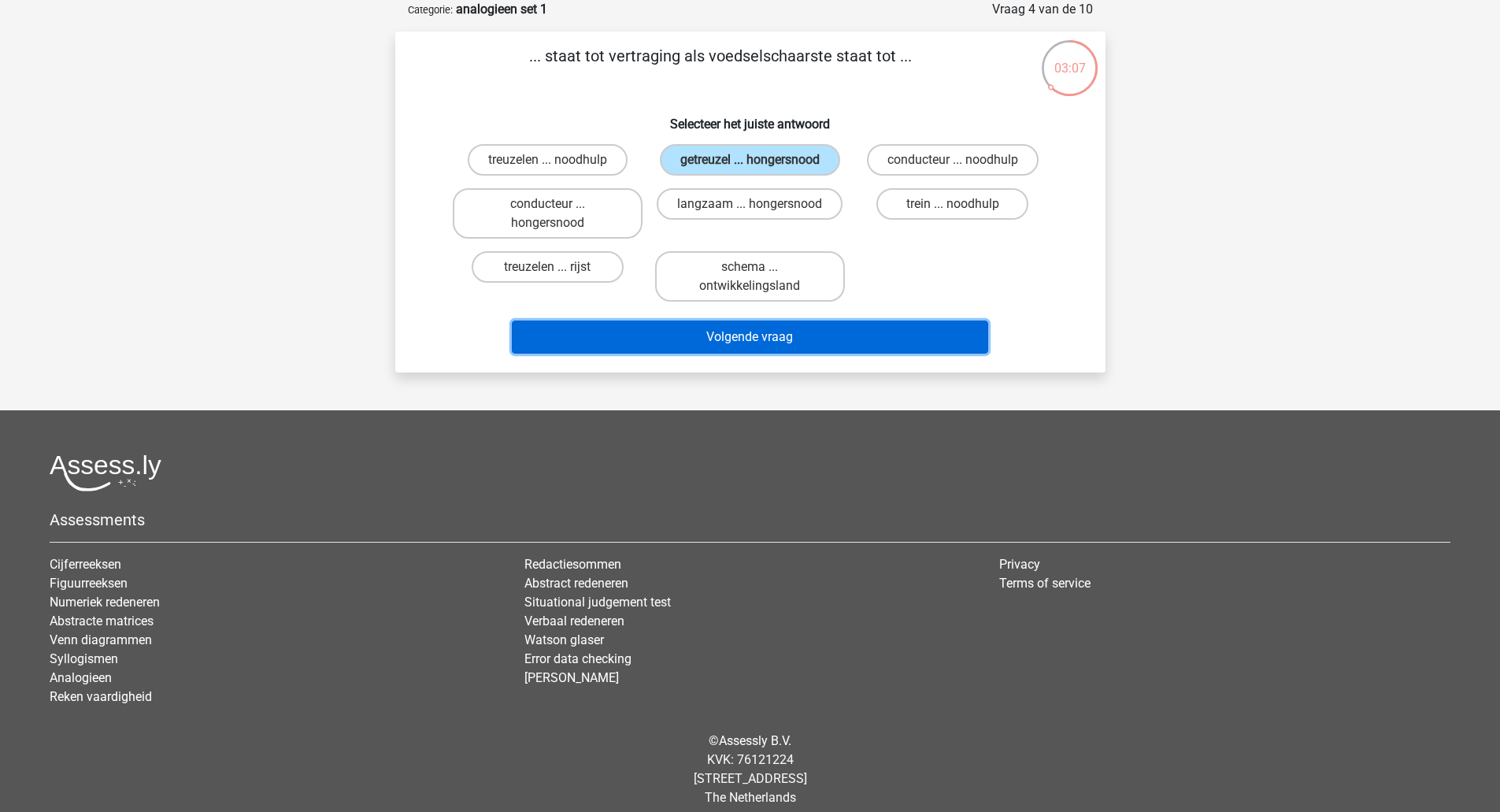
click at [724, 340] on button "Volgende vraag" at bounding box center [750, 337] width 476 height 33
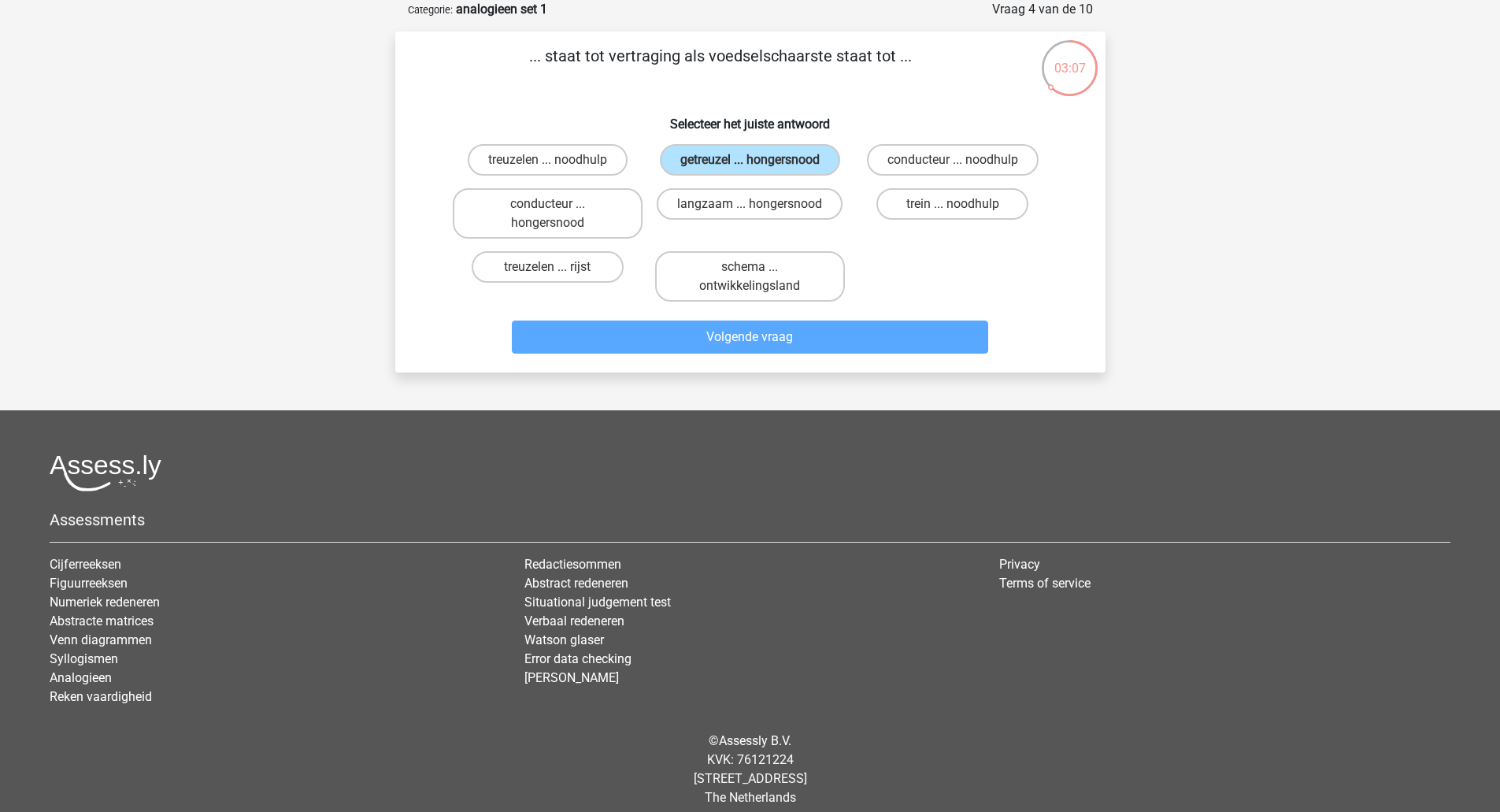
scroll to position [55, 0]
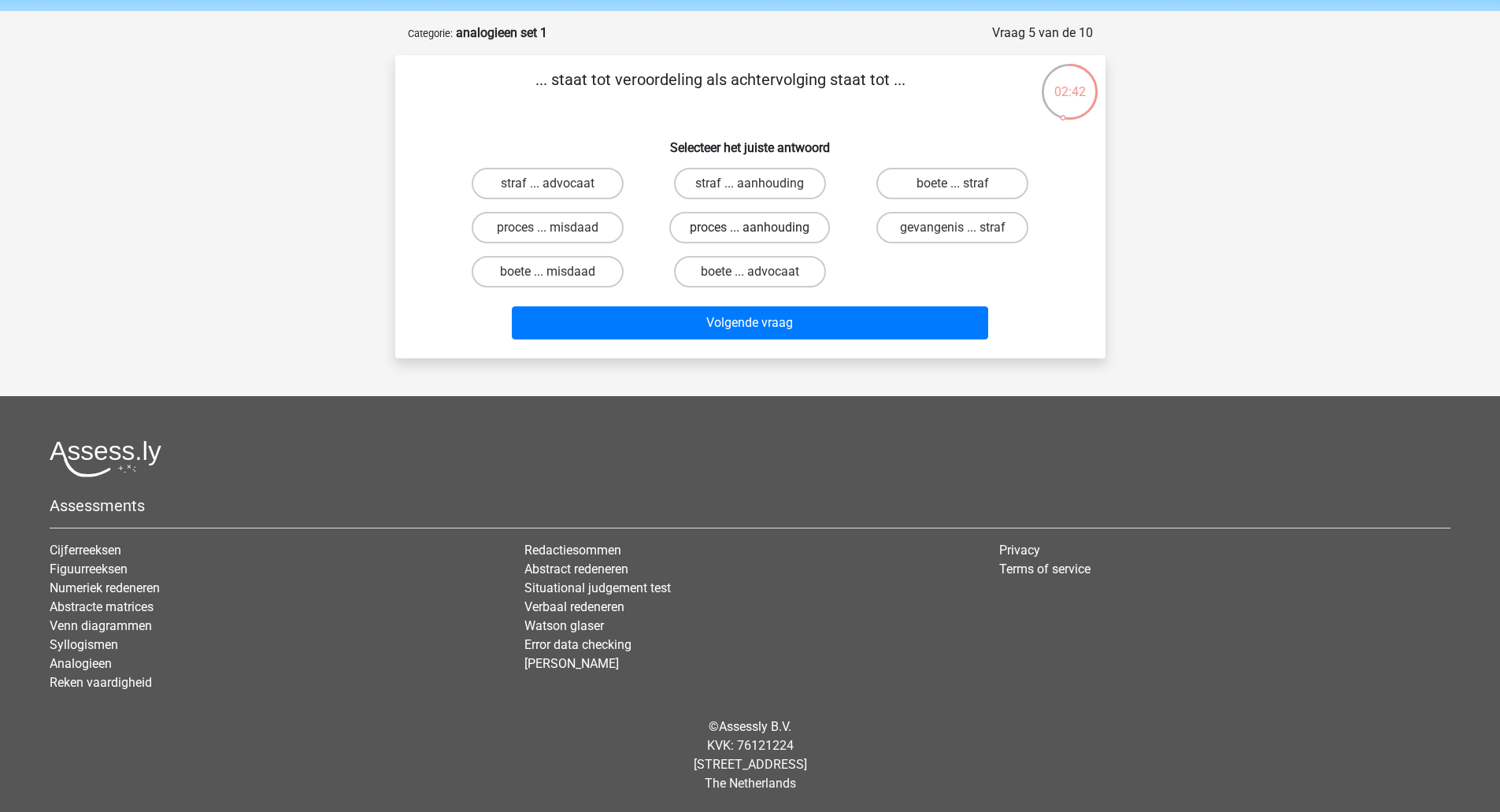
click at [743, 231] on label "proces ... aanhouding" at bounding box center [750, 227] width 160 height 31
click at [750, 231] on input "proces ... aanhouding" at bounding box center [755, 233] width 10 height 10
radio input "true"
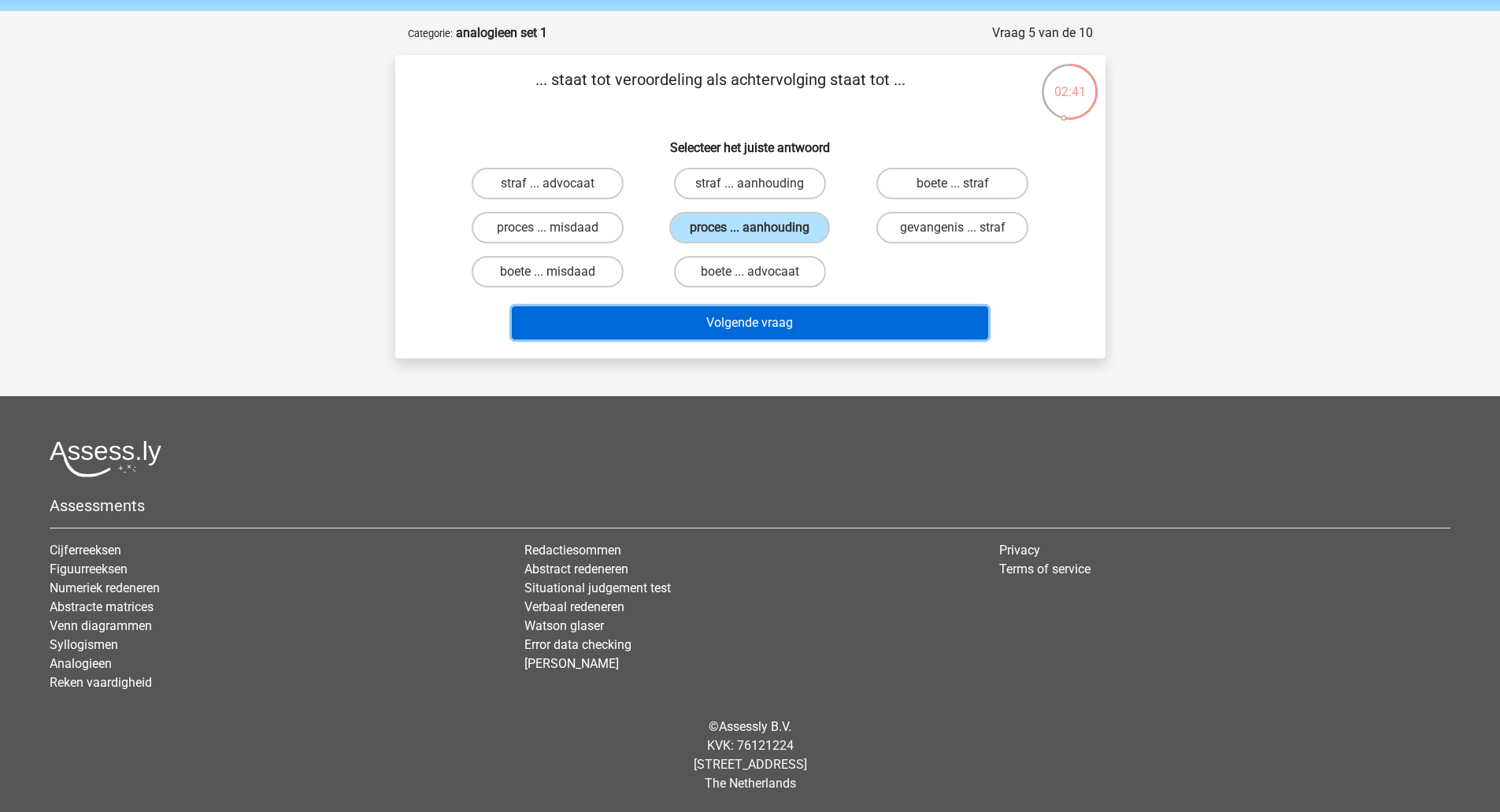
click at [740, 334] on button "Volgende vraag" at bounding box center [750, 322] width 476 height 33
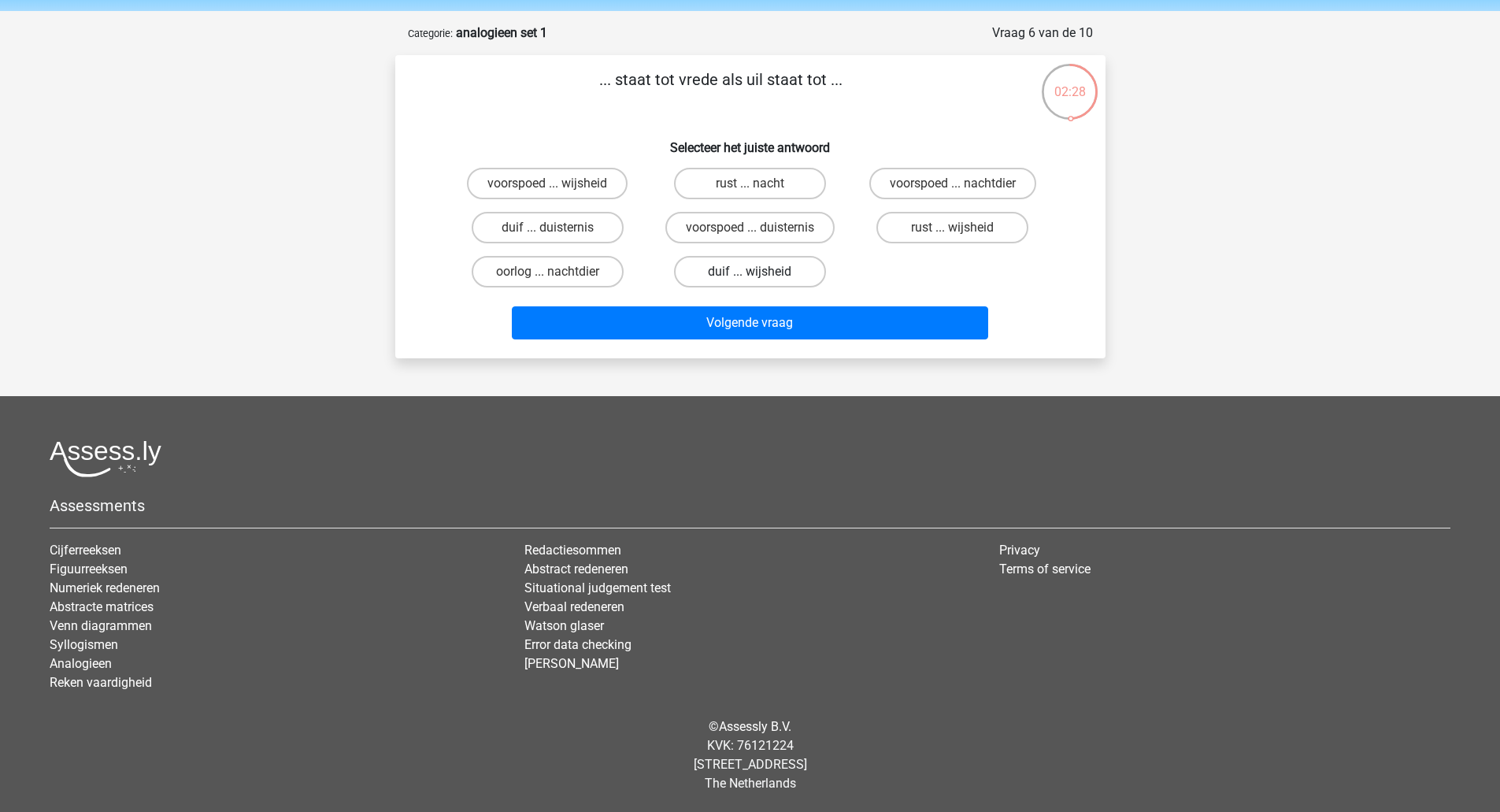
click at [765, 270] on label "duif ... wijsheid" at bounding box center [750, 271] width 152 height 31
click at [760, 271] on input "duif ... wijsheid" at bounding box center [755, 276] width 10 height 10
radio input "true"
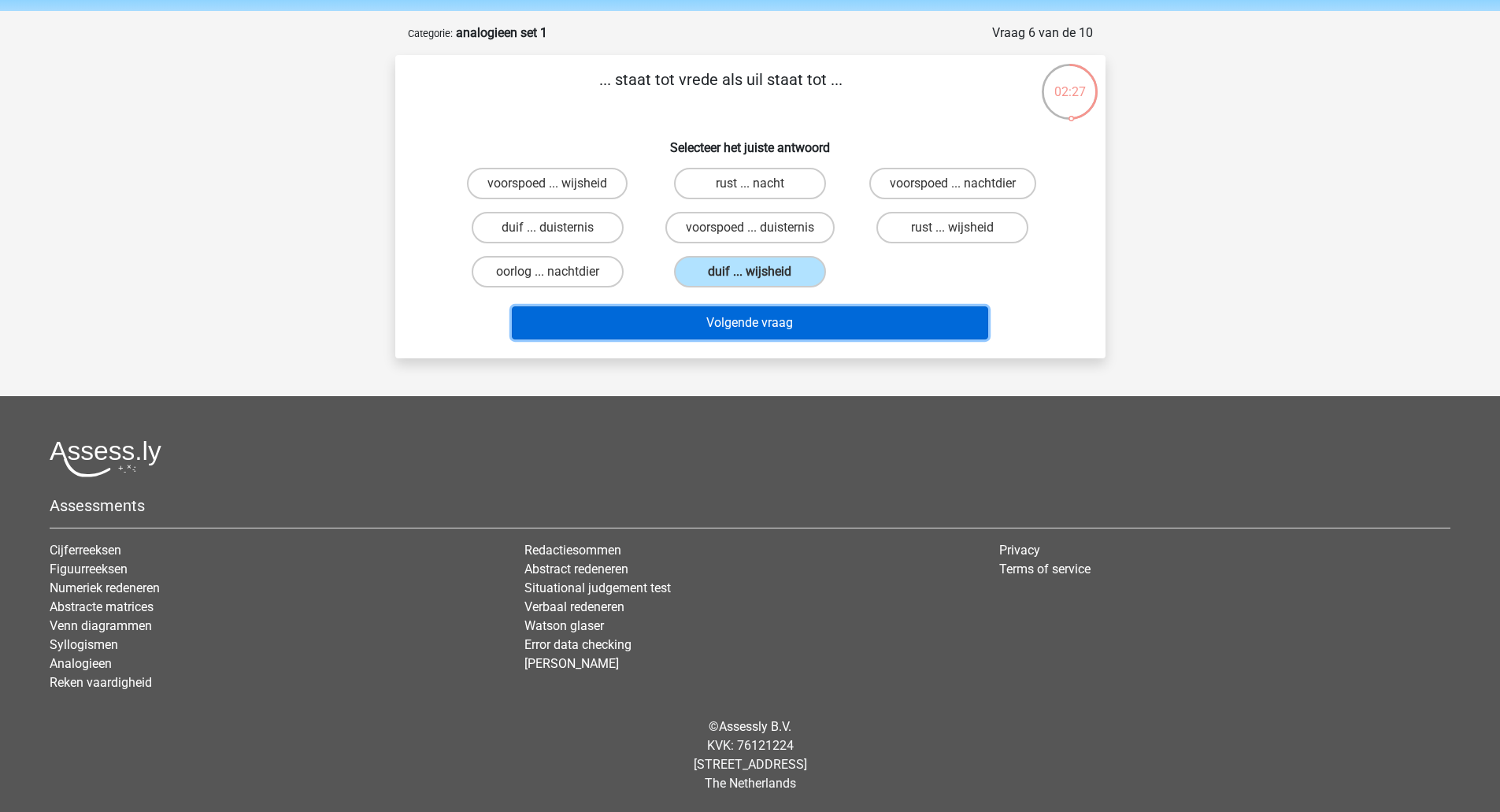
click at [750, 322] on button "Volgende vraag" at bounding box center [750, 322] width 476 height 33
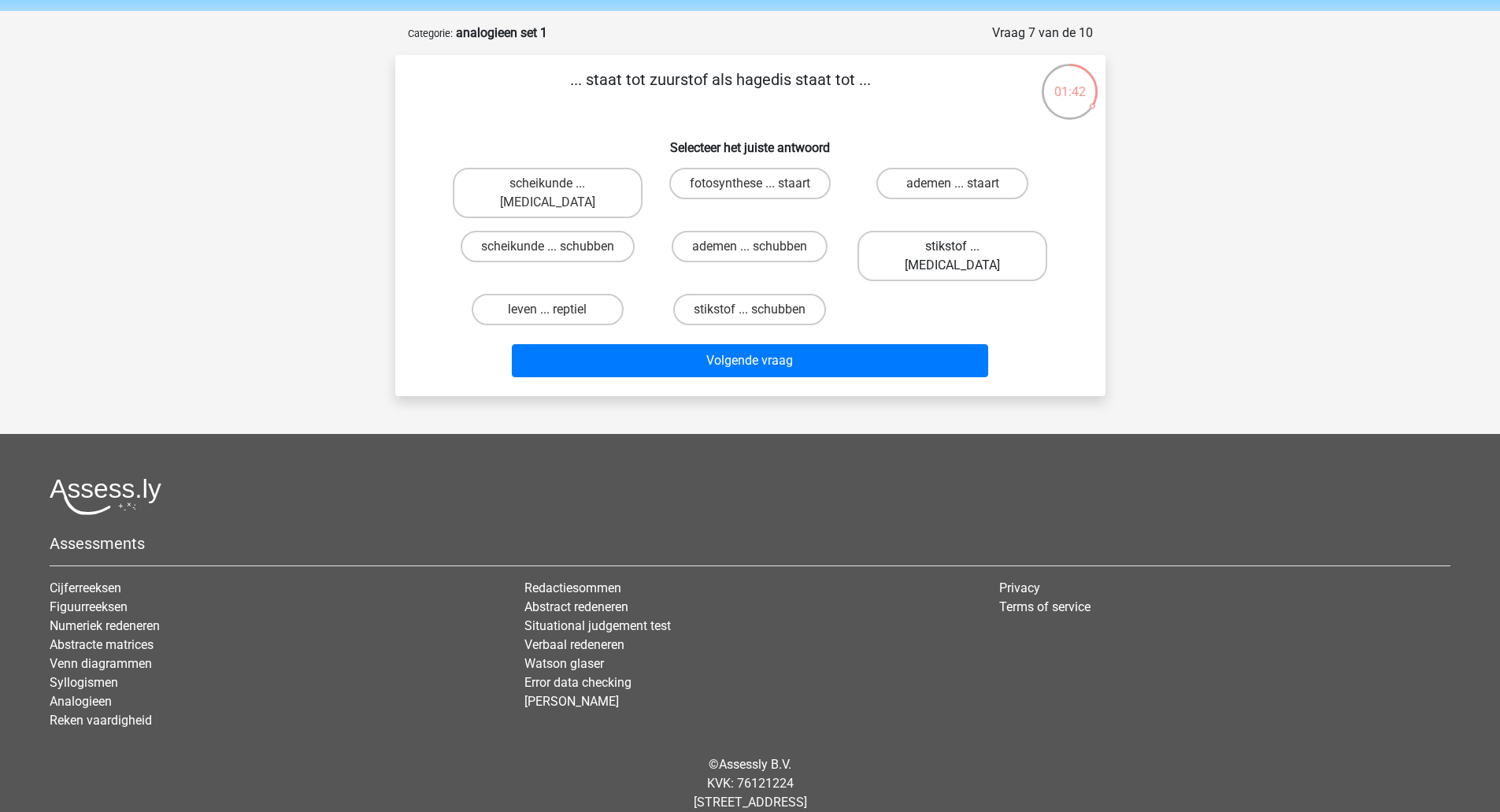
click at [917, 235] on label "stikstof ... krokodil" at bounding box center [952, 255] width 190 height 50
click at [953, 247] on input "stikstof ... krokodil" at bounding box center [958, 252] width 10 height 10
radio input "true"
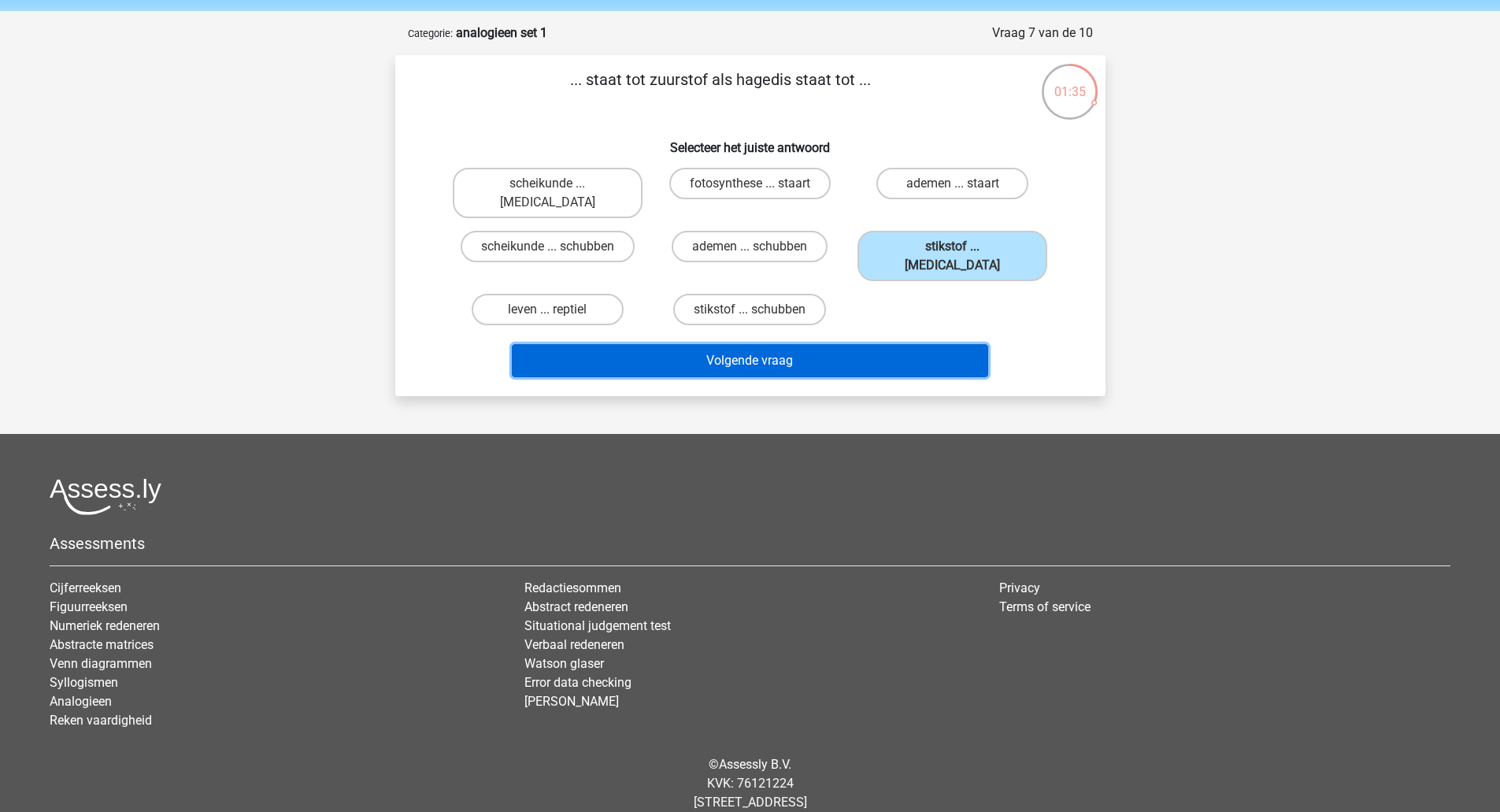
click at [825, 344] on button "Volgende vraag" at bounding box center [750, 360] width 476 height 33
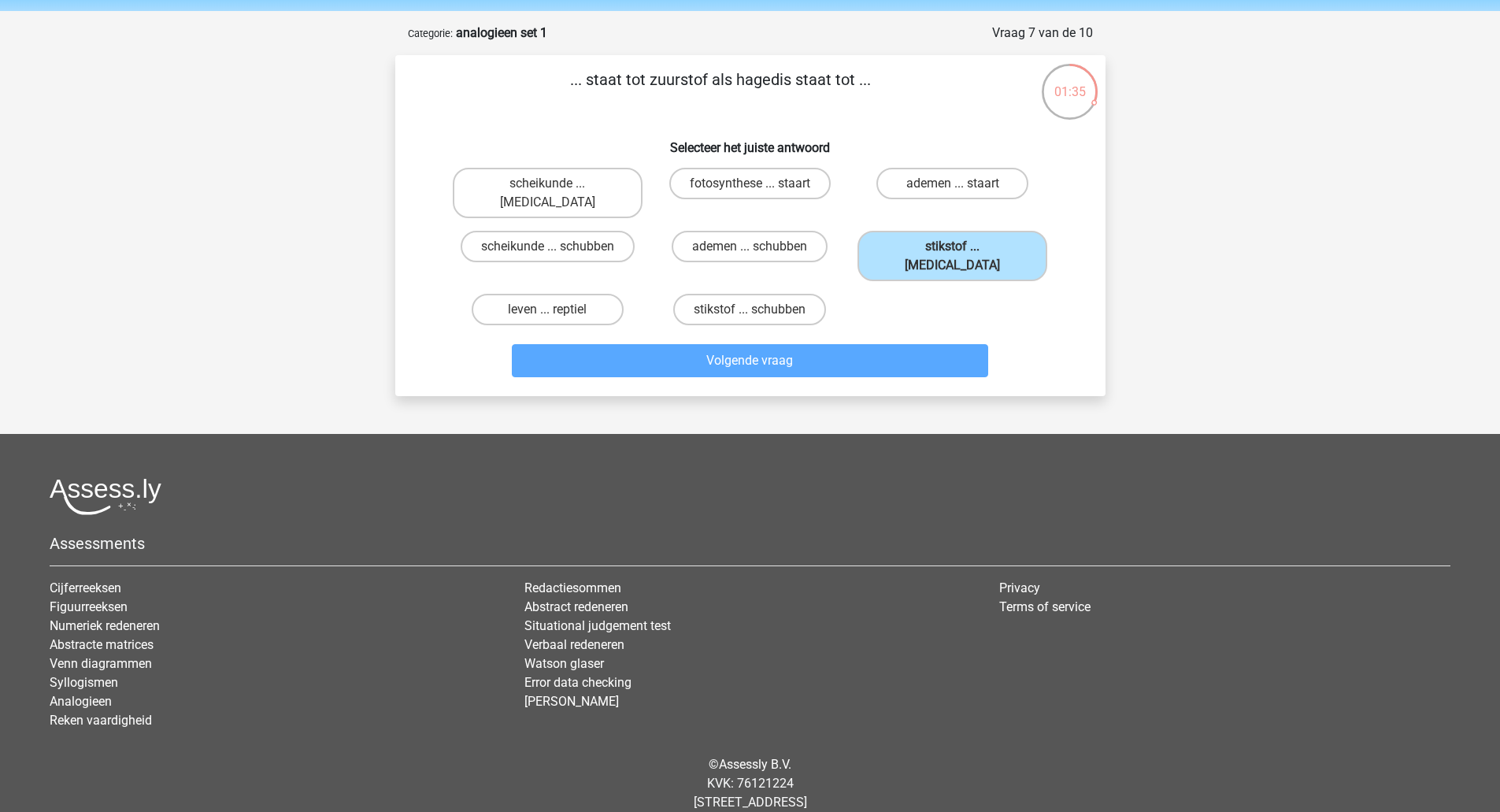
scroll to position [74, 0]
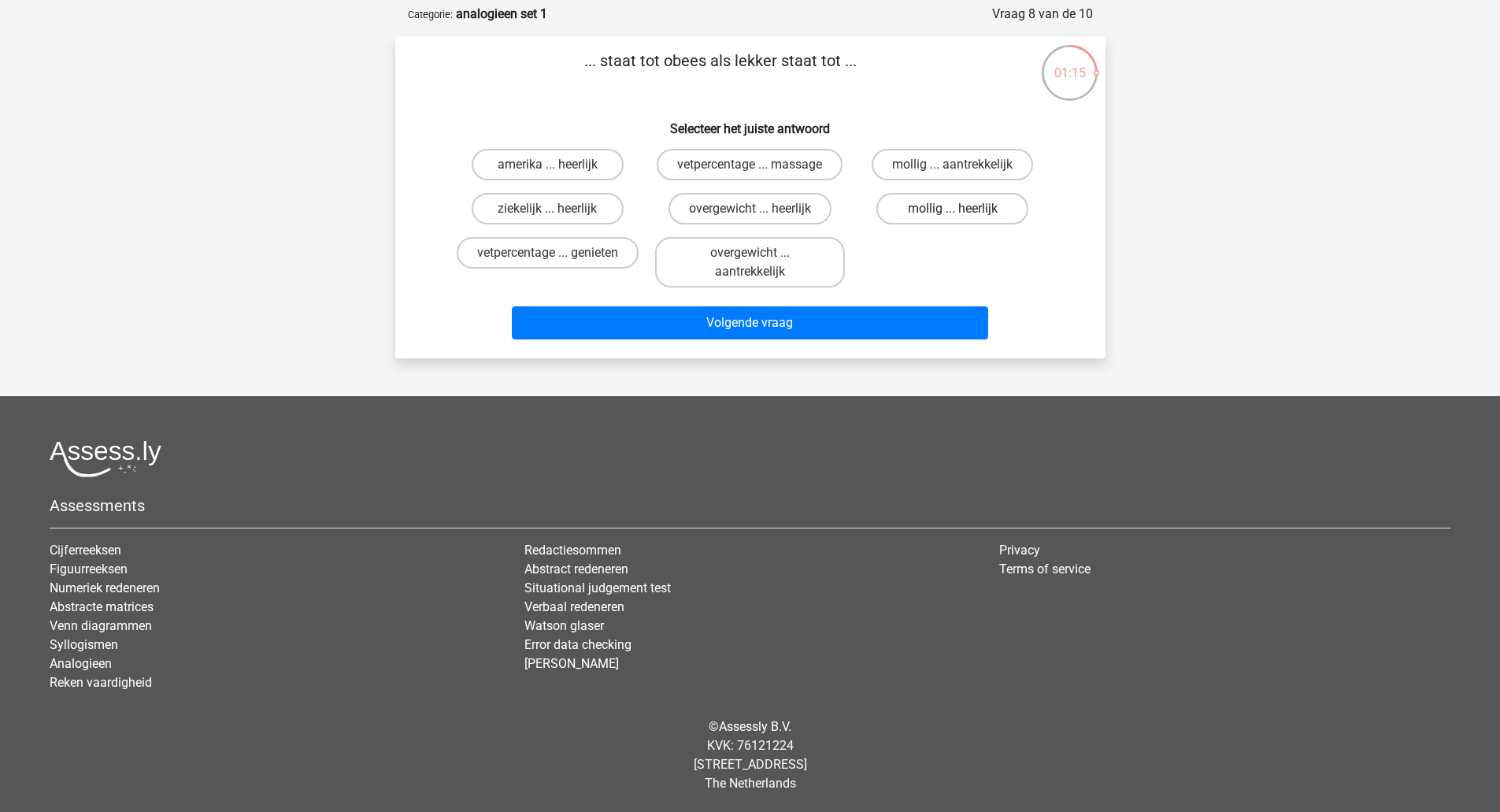
click at [951, 211] on label "mollig ... heerlijk" at bounding box center [952, 208] width 152 height 31
click at [953, 211] on input "mollig ... heerlijk" at bounding box center [958, 214] width 10 height 10
radio input "true"
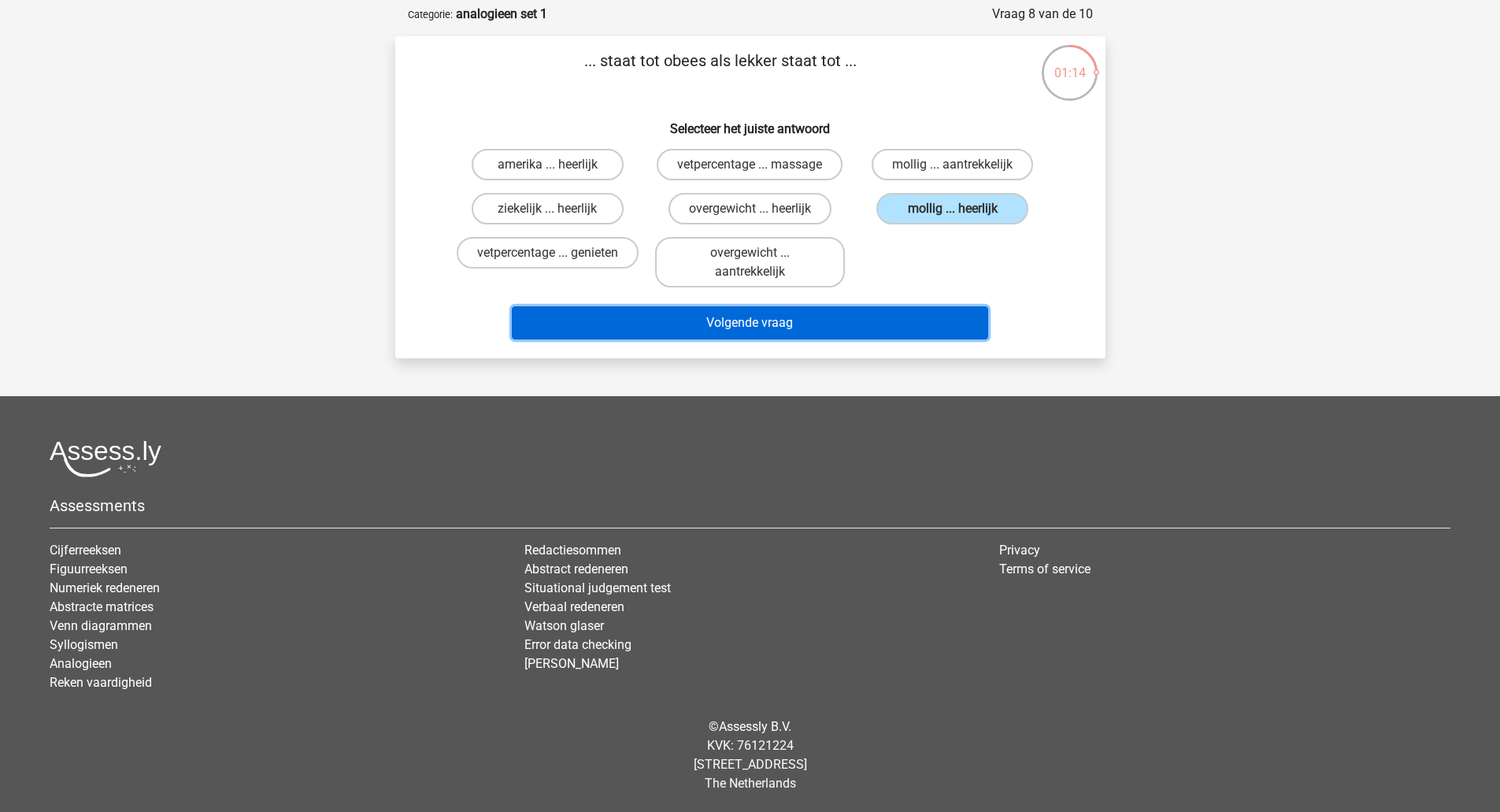
click at [868, 322] on button "Volgende vraag" at bounding box center [750, 322] width 476 height 33
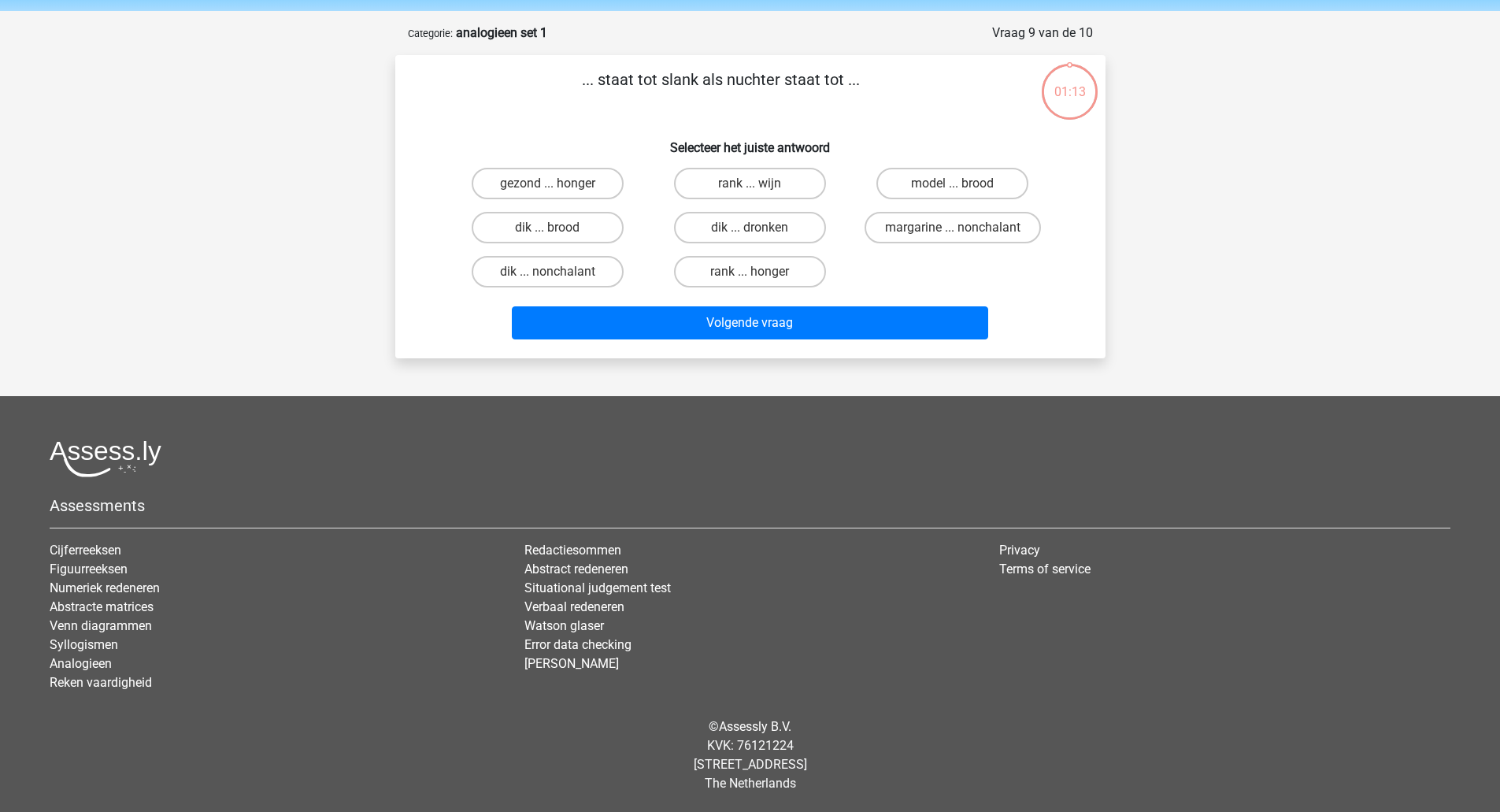
scroll to position [55, 0]
click at [741, 232] on label "dik ... dronken" at bounding box center [750, 227] width 152 height 31
click at [750, 232] on input "dik ... dronken" at bounding box center [755, 233] width 10 height 10
radio input "true"
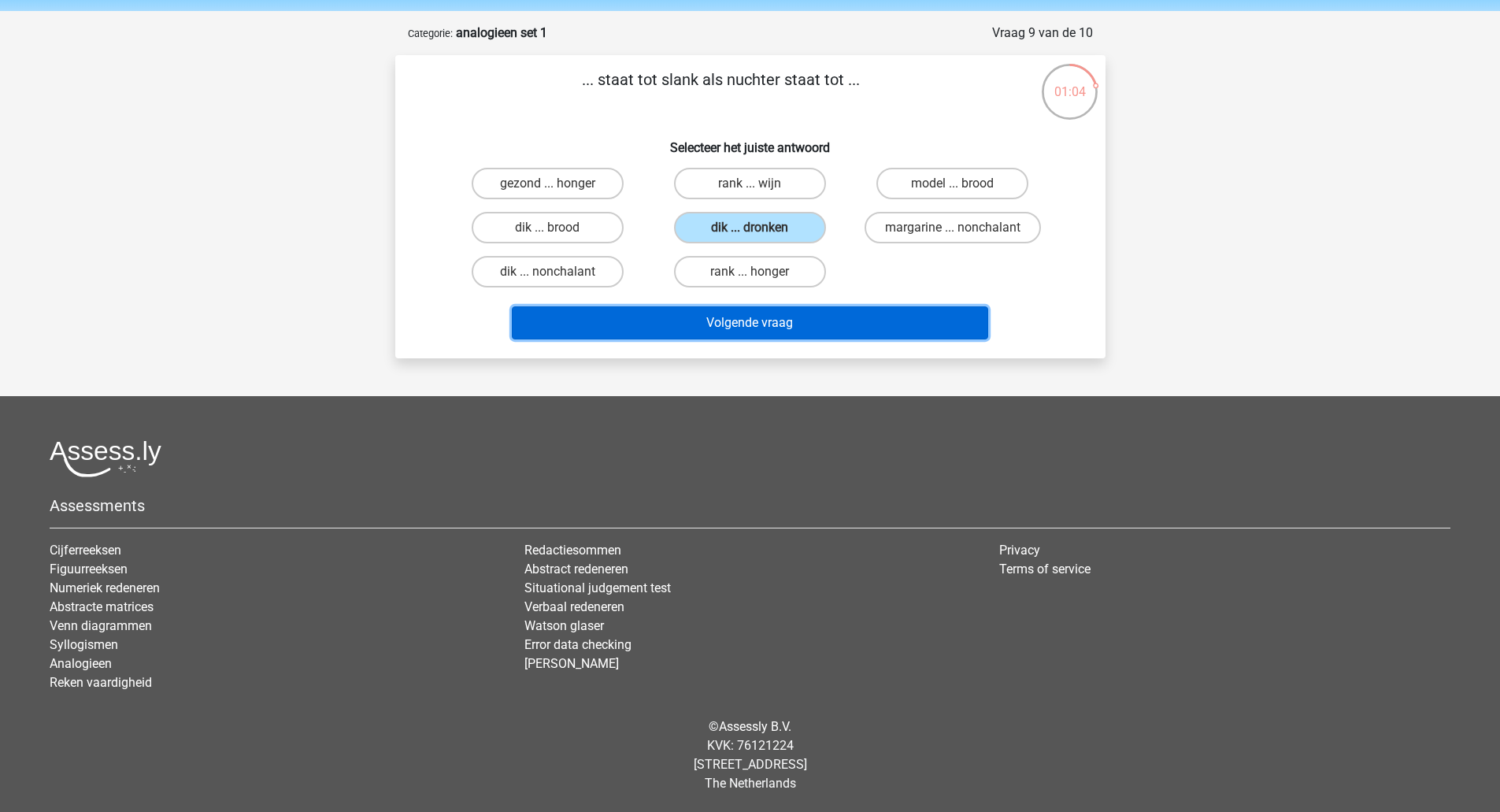
click at [718, 336] on button "Volgende vraag" at bounding box center [750, 322] width 476 height 33
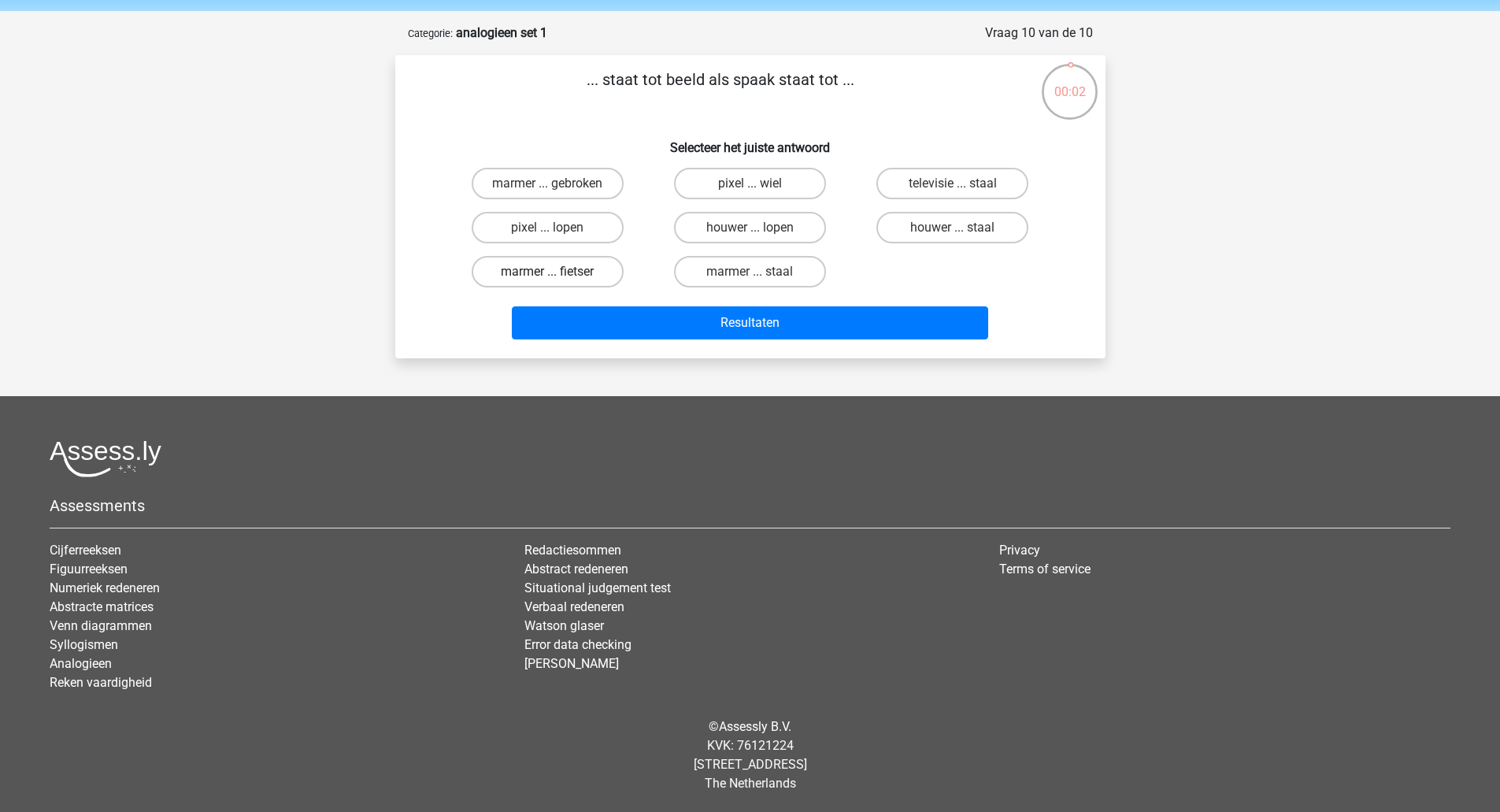
click at [574, 274] on label "marmer ... fietser" at bounding box center [547, 271] width 152 height 31
click at [558, 274] on input "marmer ... fietser" at bounding box center [552, 276] width 10 height 10
radio input "true"
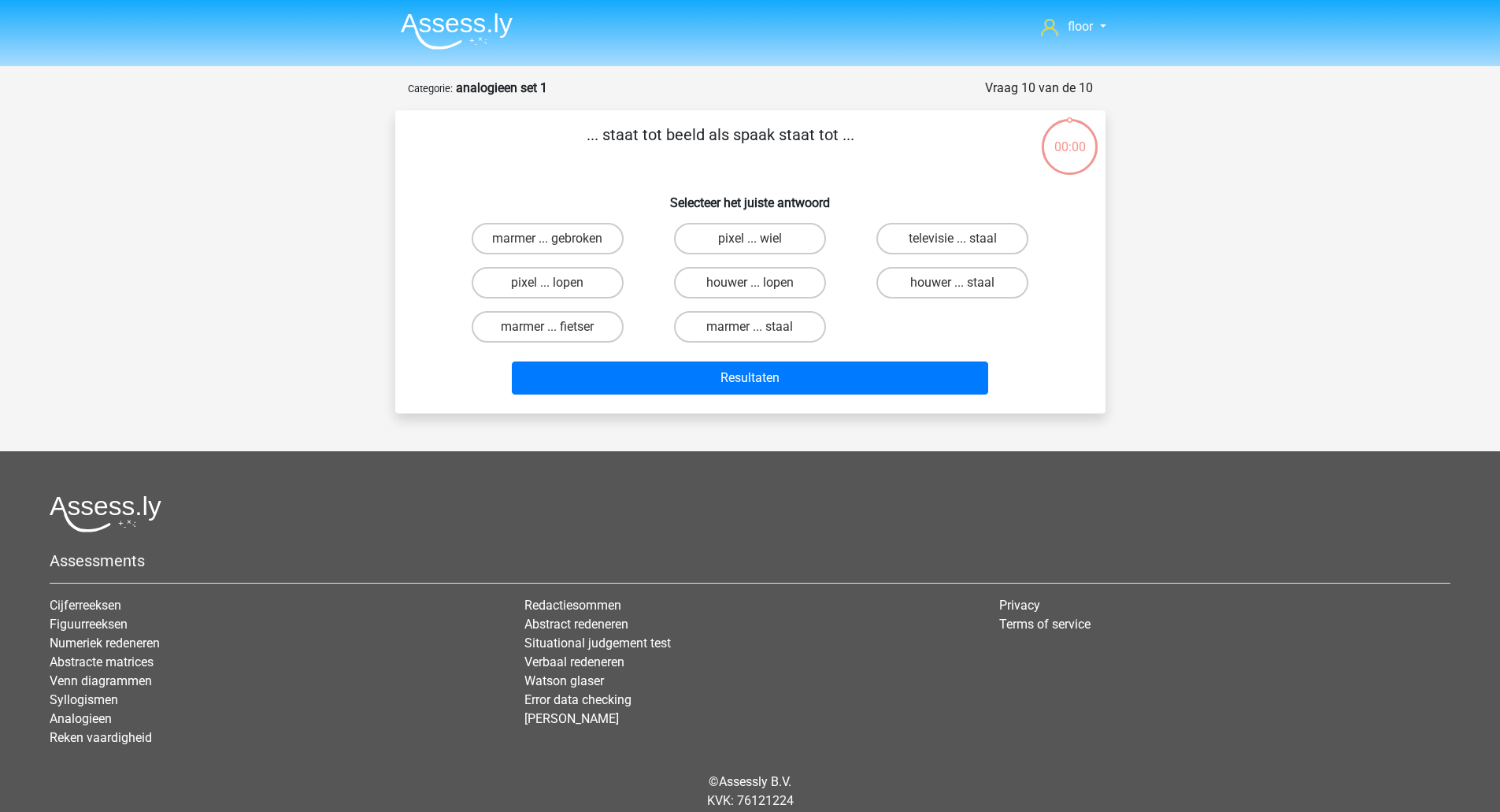
scroll to position [55, 0]
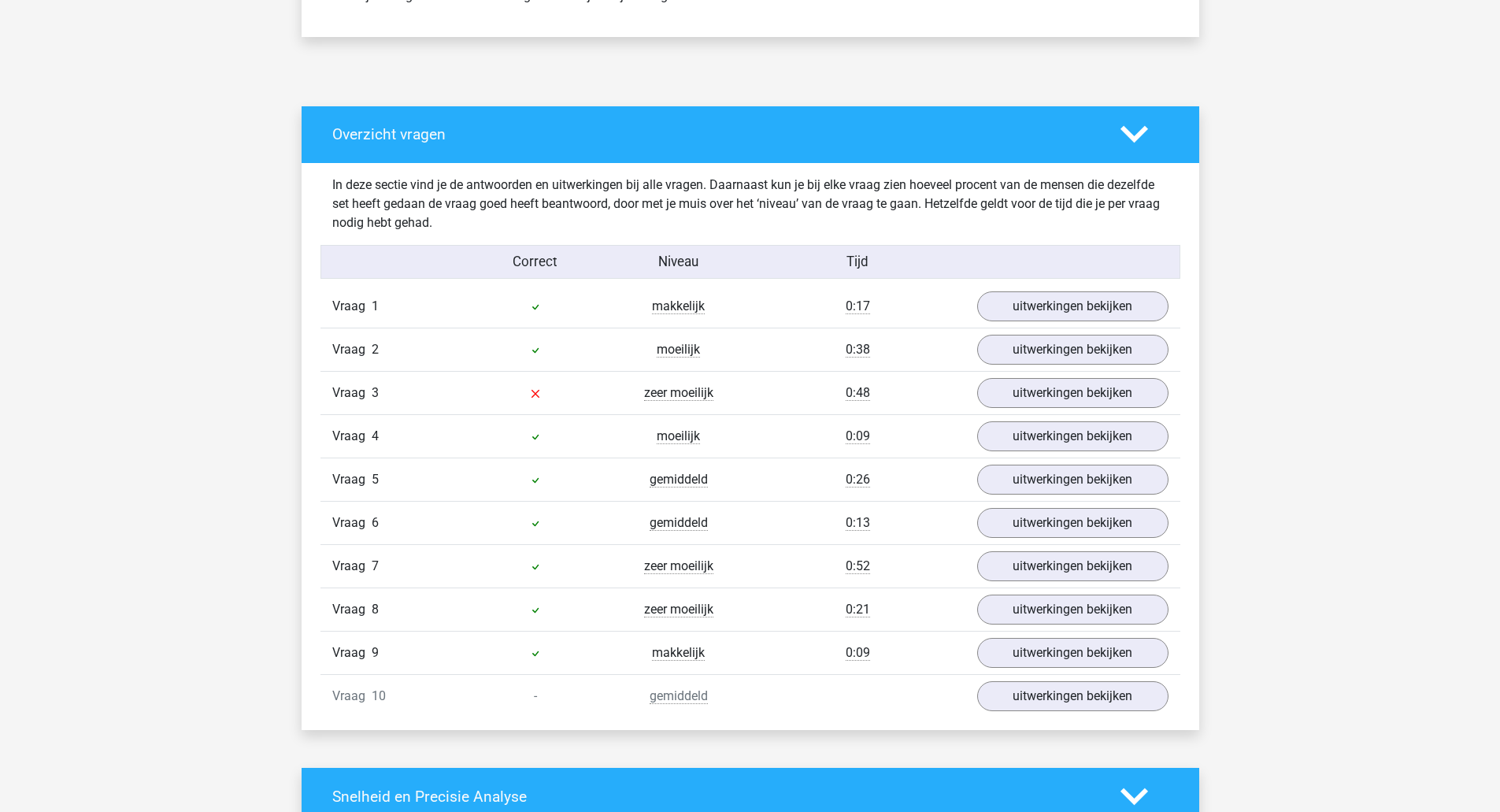
scroll to position [765, 0]
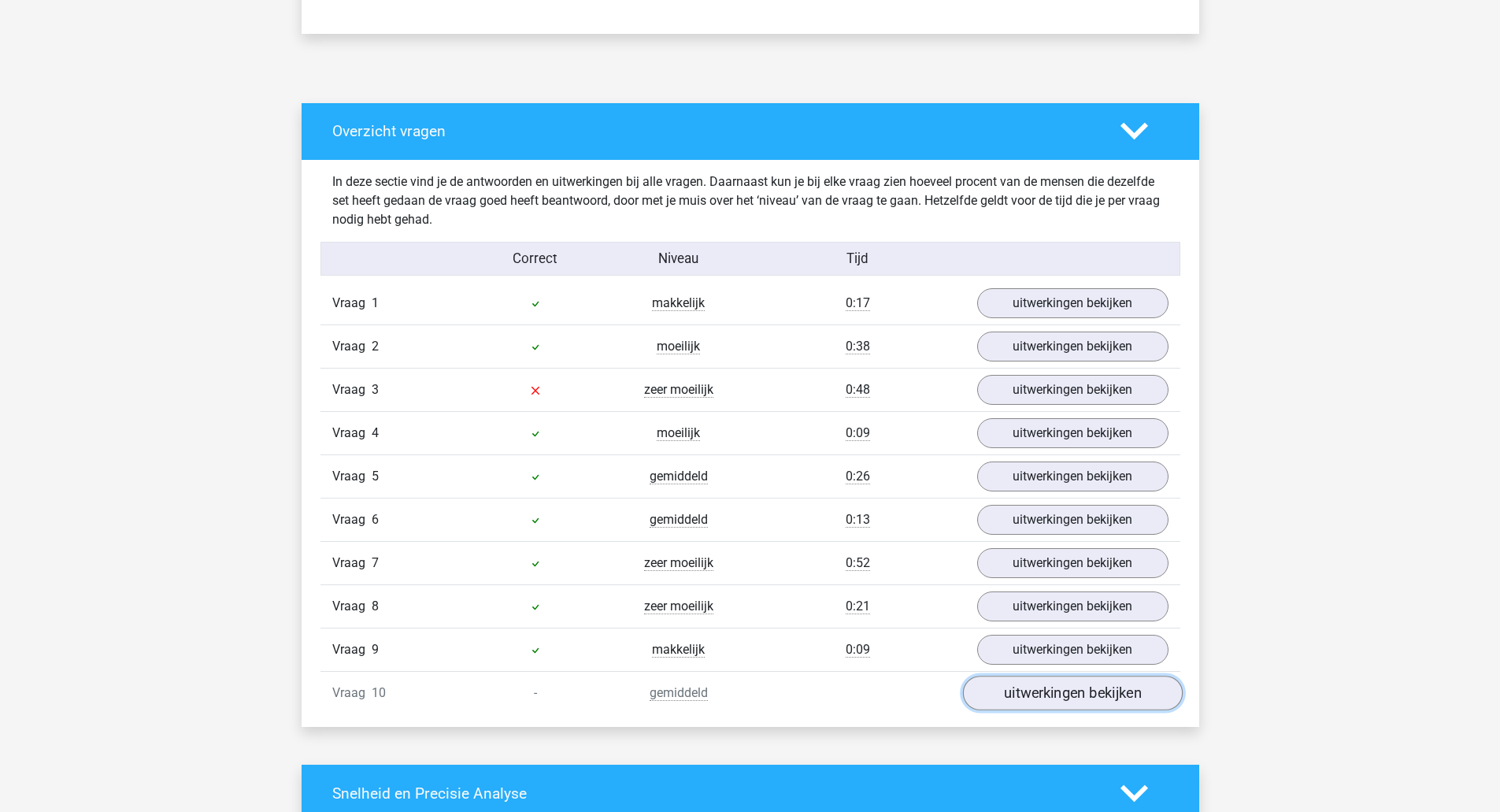
click at [1098, 681] on link "uitwerkingen bekijken" at bounding box center [1072, 693] width 220 height 35
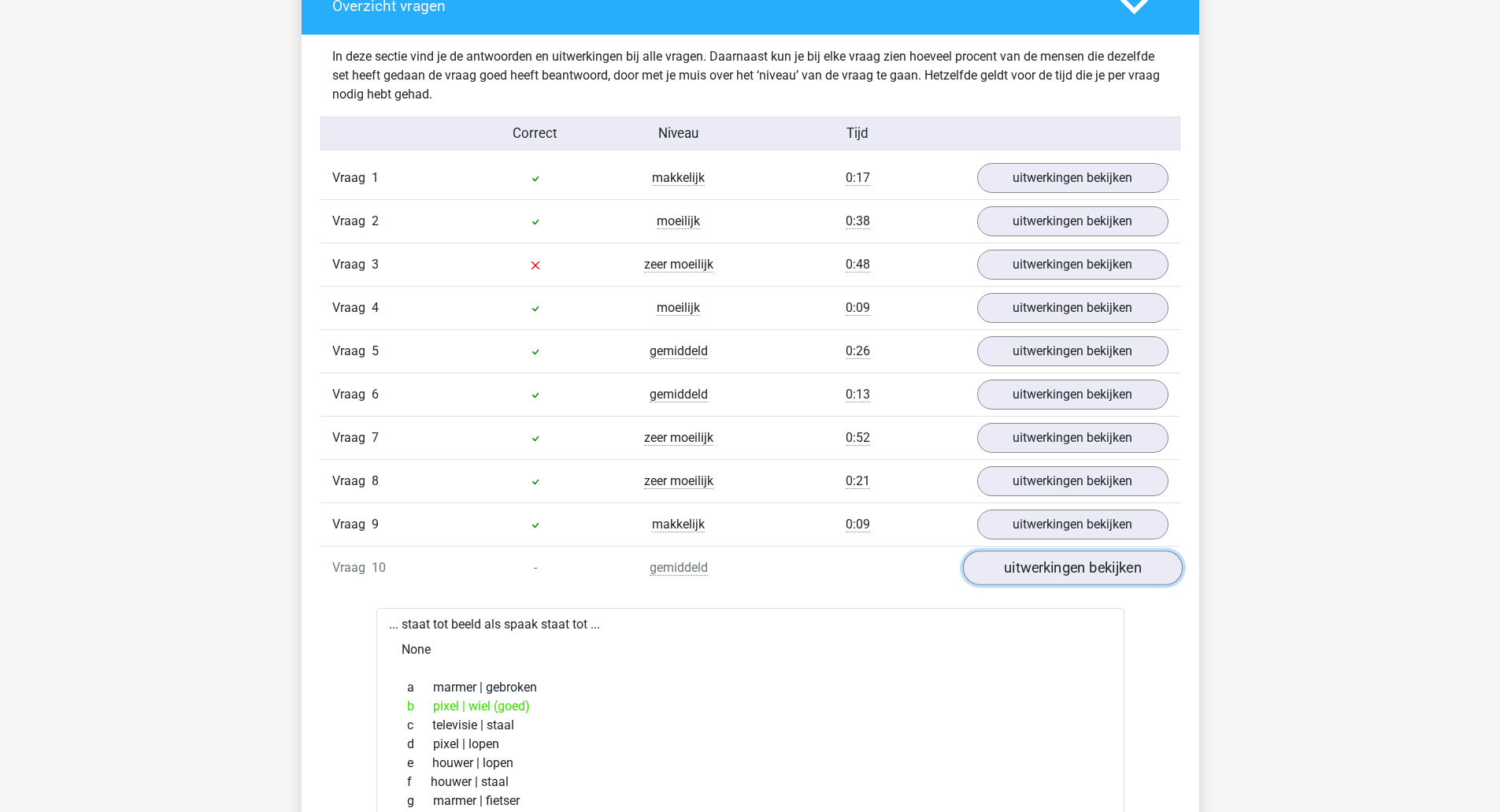
scroll to position [892, 0]
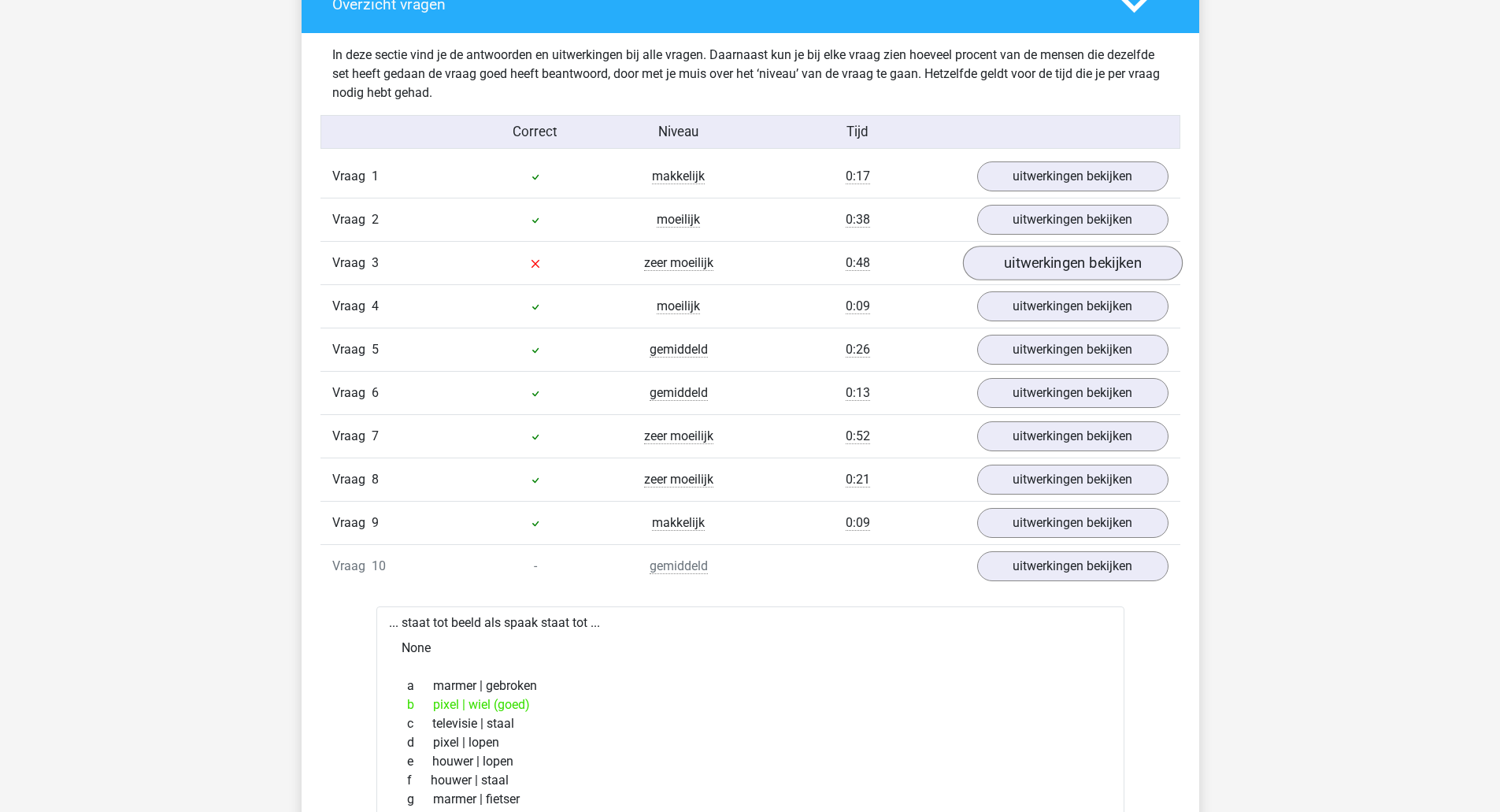
click at [1121, 277] on link "uitwerkingen bekijken" at bounding box center [1072, 263] width 220 height 35
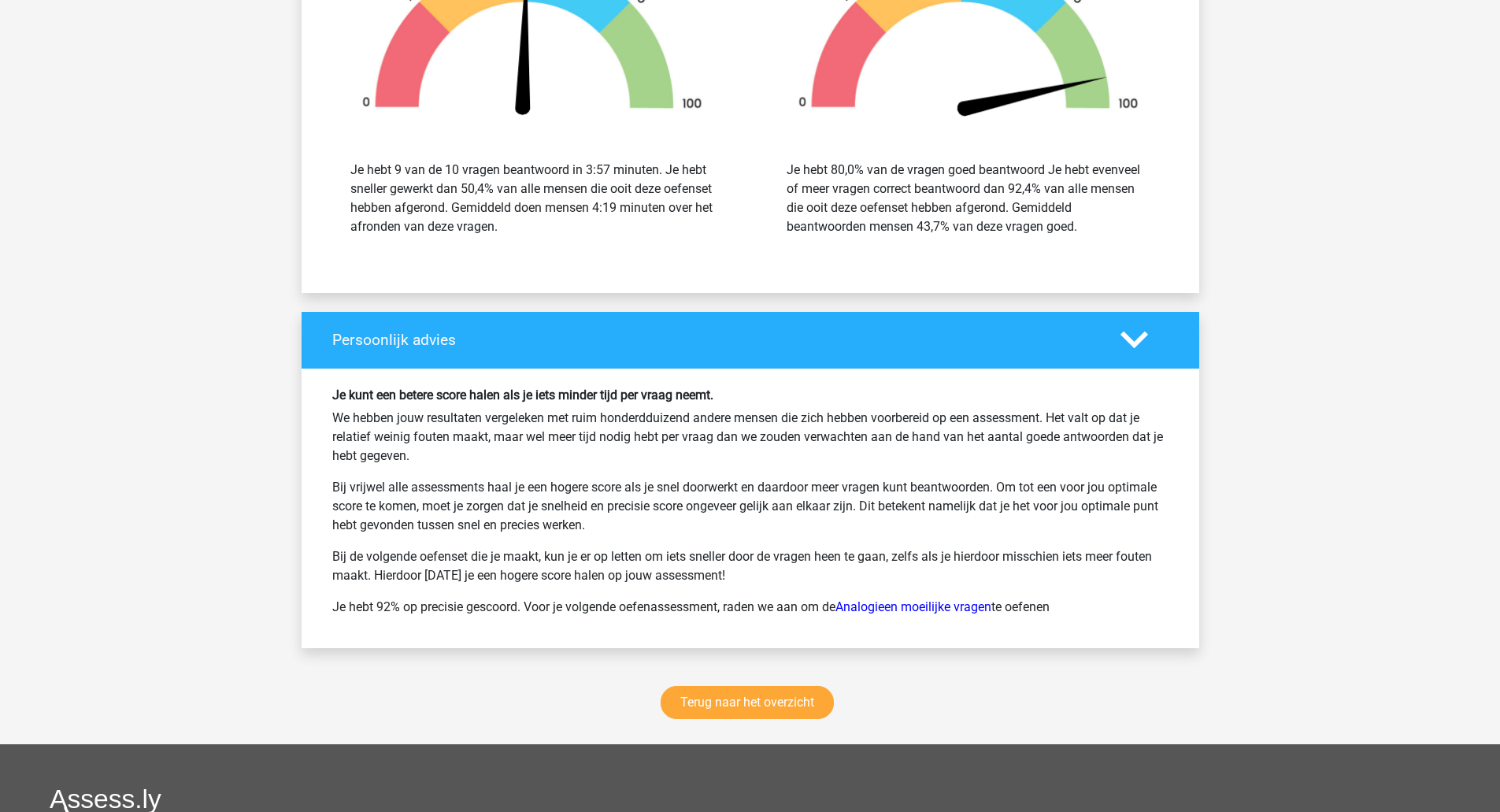
scroll to position [2644, 0]
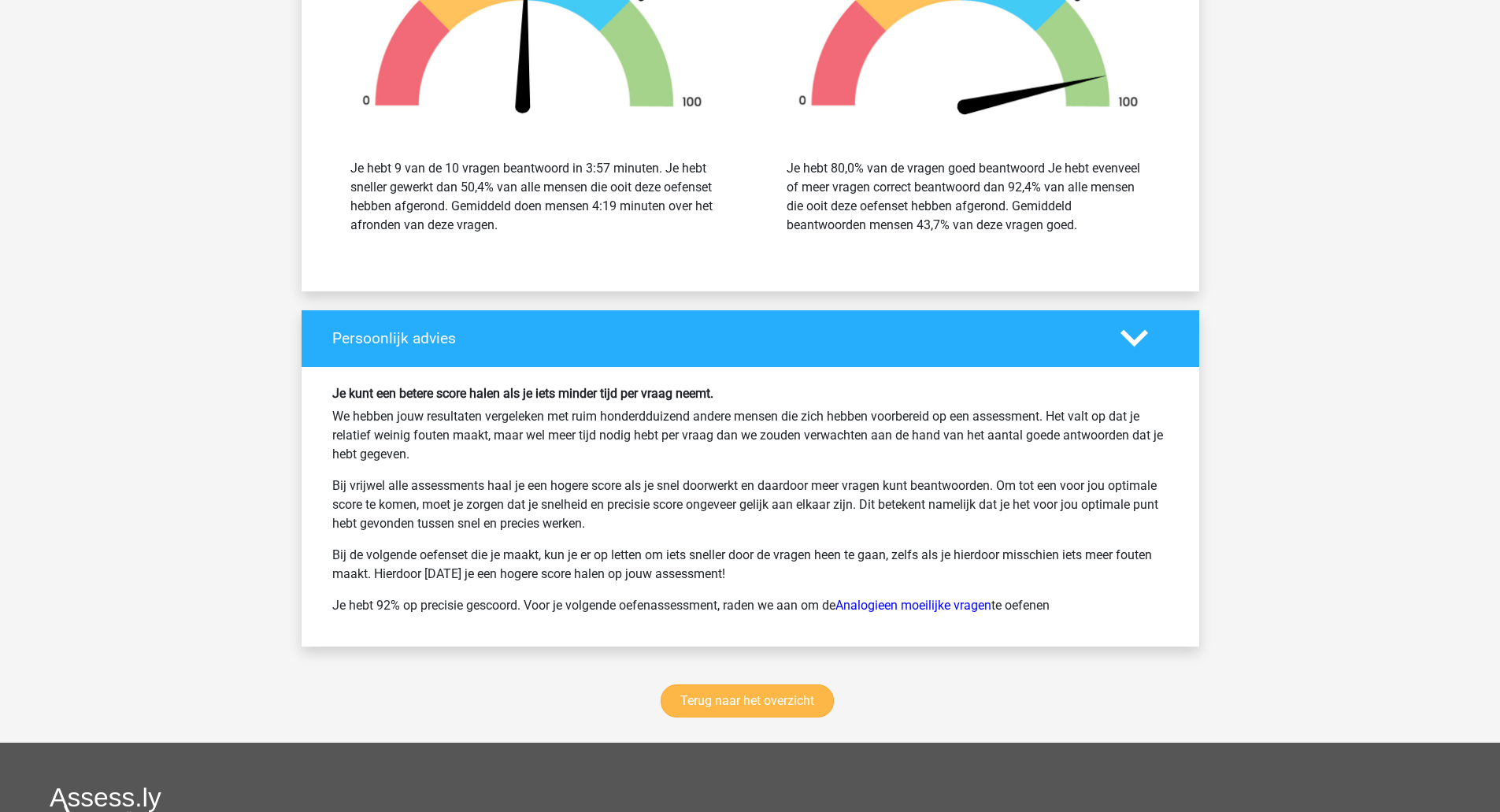
click at [790, 703] on link "Terug naar het overzicht" at bounding box center [747, 701] width 174 height 33
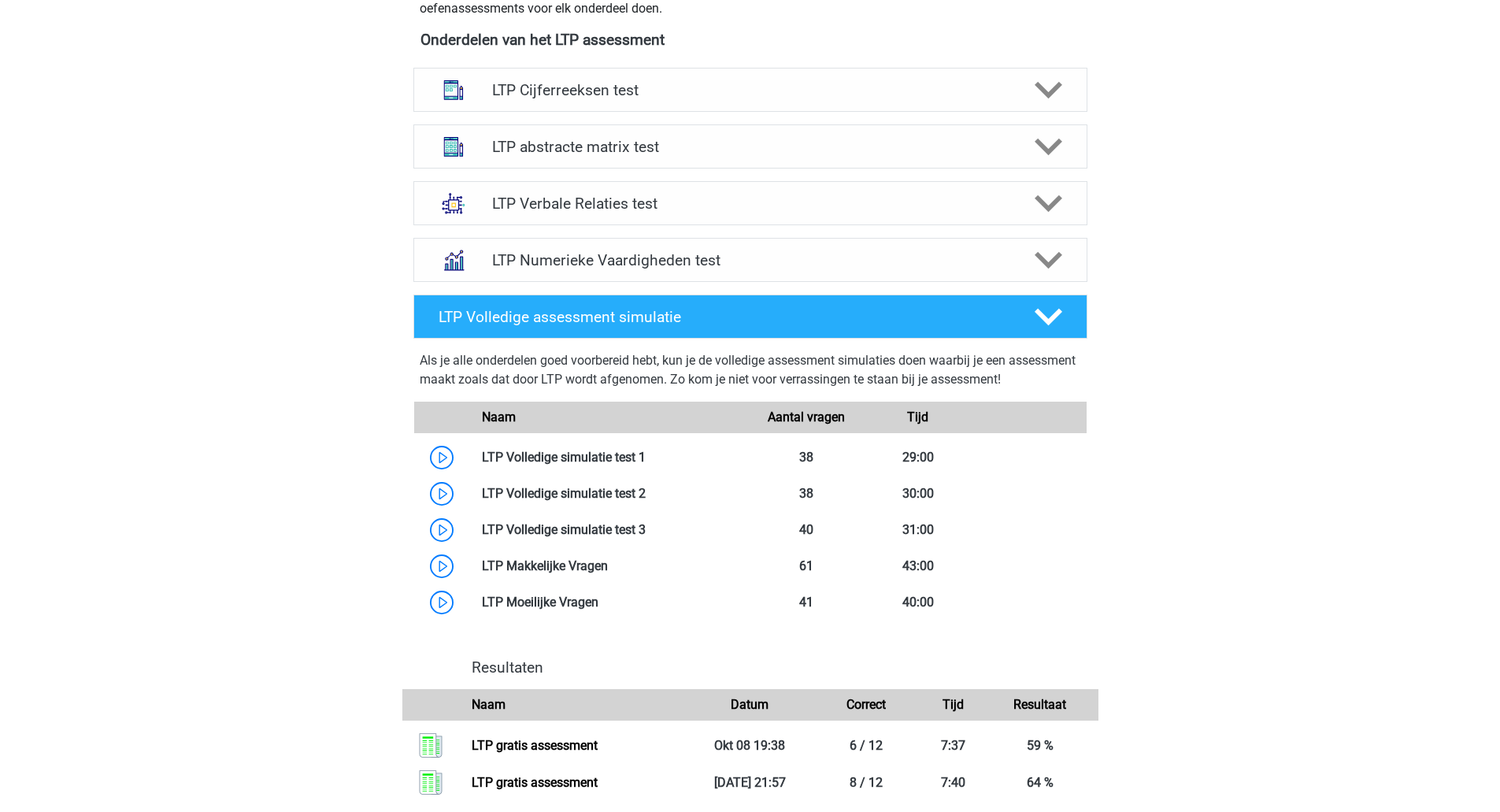
scroll to position [550, 0]
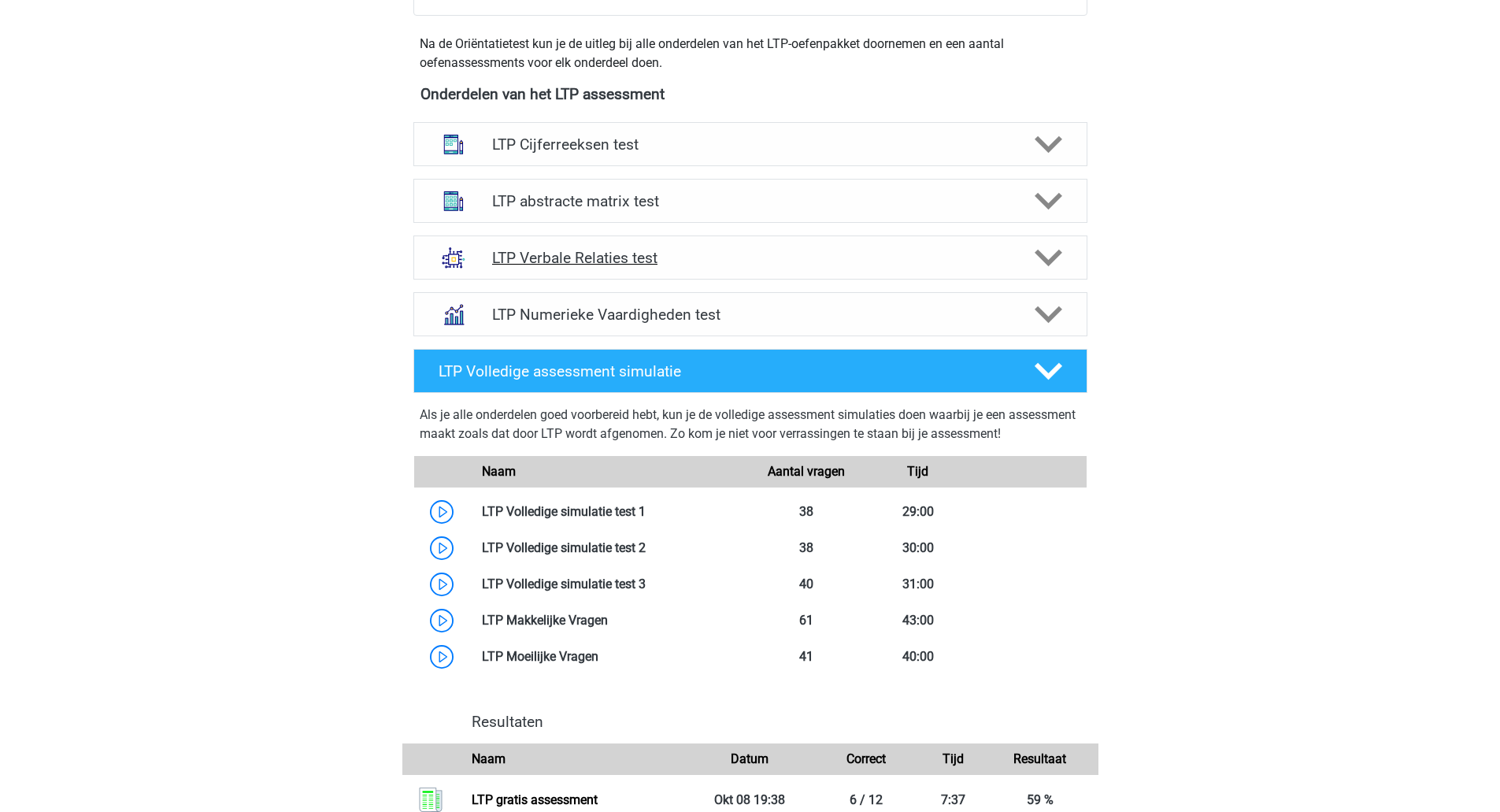
click at [1055, 271] on icon at bounding box center [1048, 258] width 27 height 27
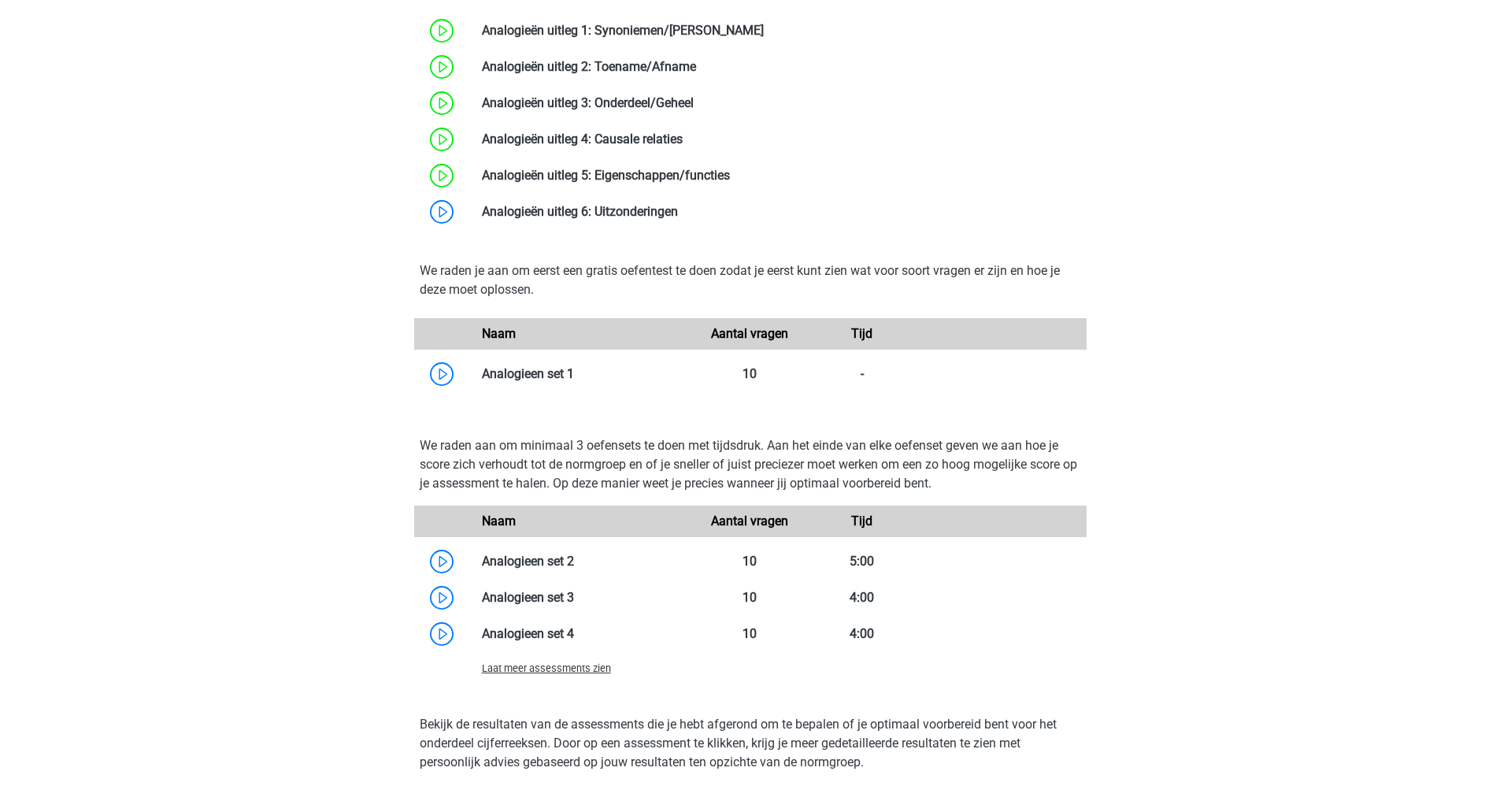
scroll to position [1080, 0]
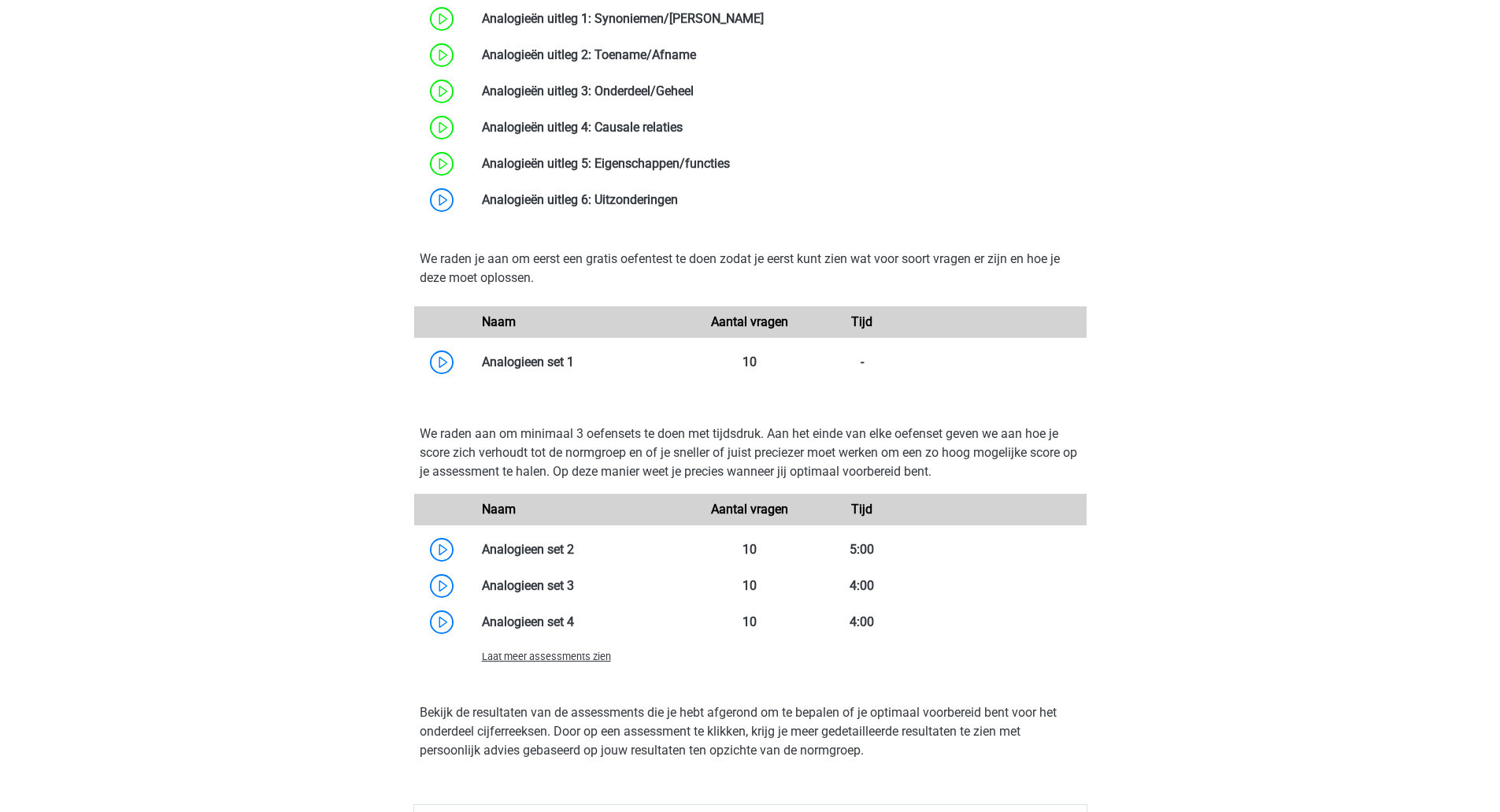
click at [574, 557] on link at bounding box center [574, 549] width 0 height 15
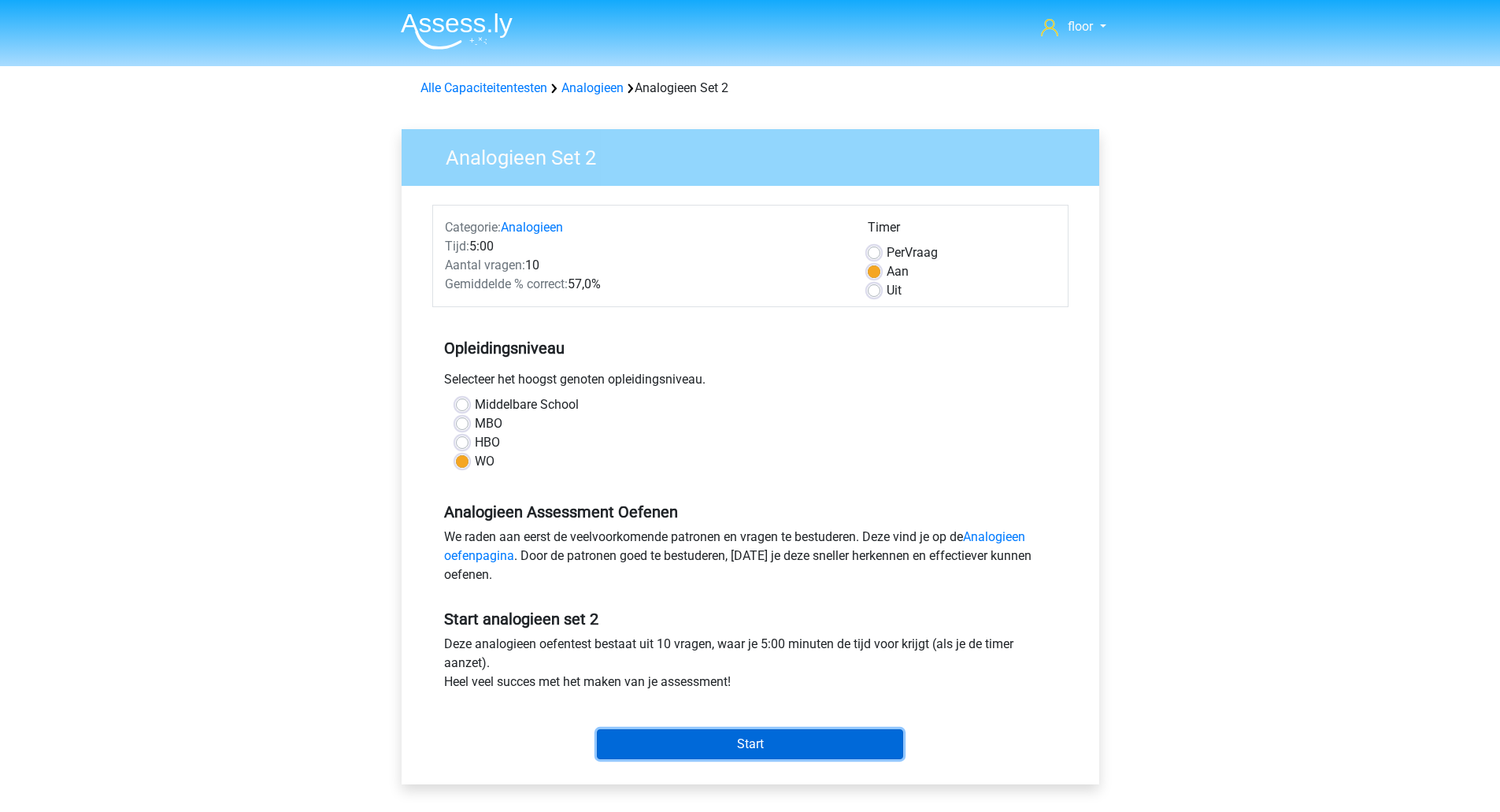
click at [702, 733] on input "Start" at bounding box center [750, 744] width 306 height 30
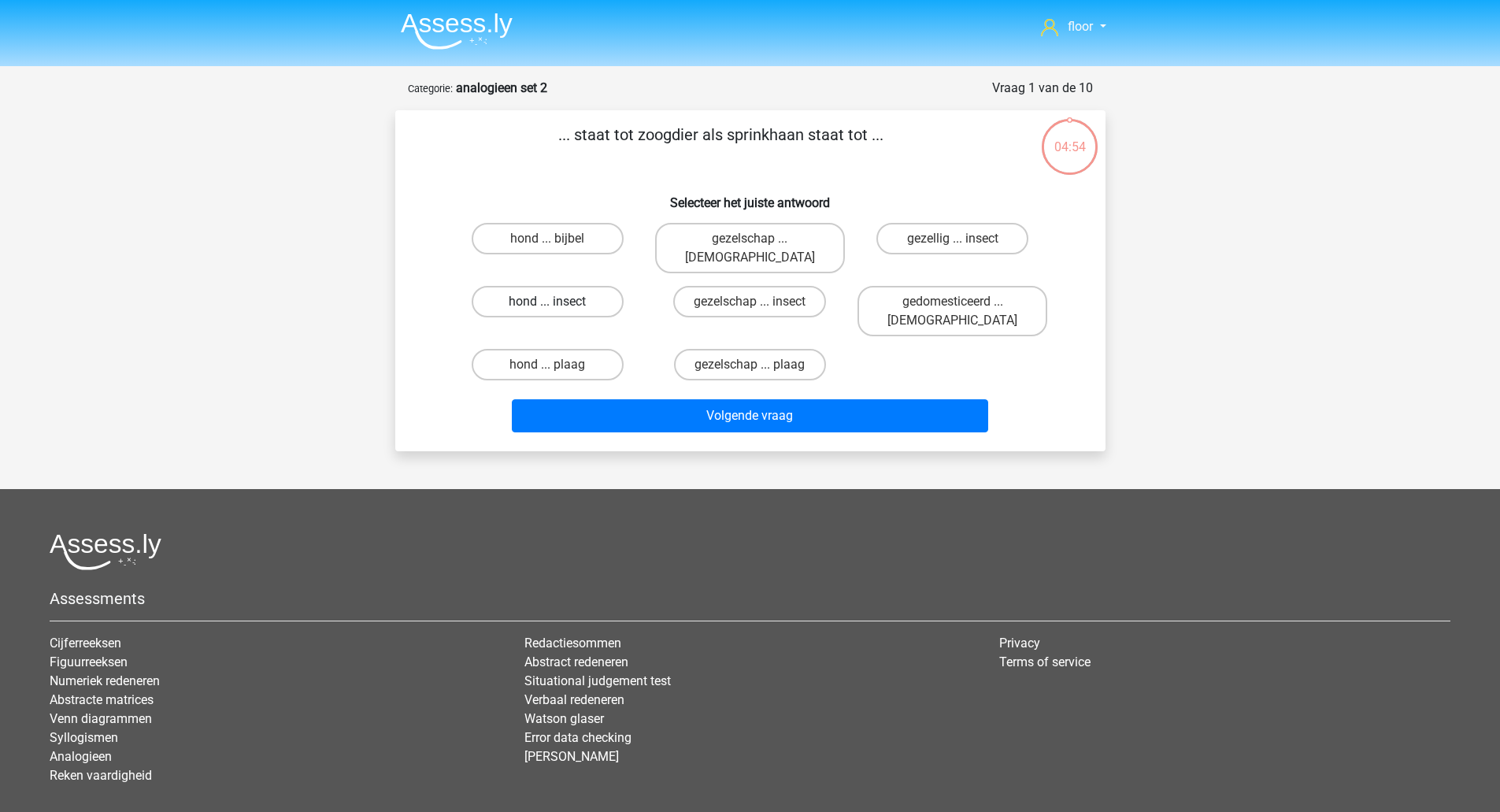
click at [583, 285] on label "hond ... insect" at bounding box center [547, 301] width 152 height 31
click at [558, 302] on input "hond ... insect" at bounding box center [552, 307] width 10 height 10
radio input "true"
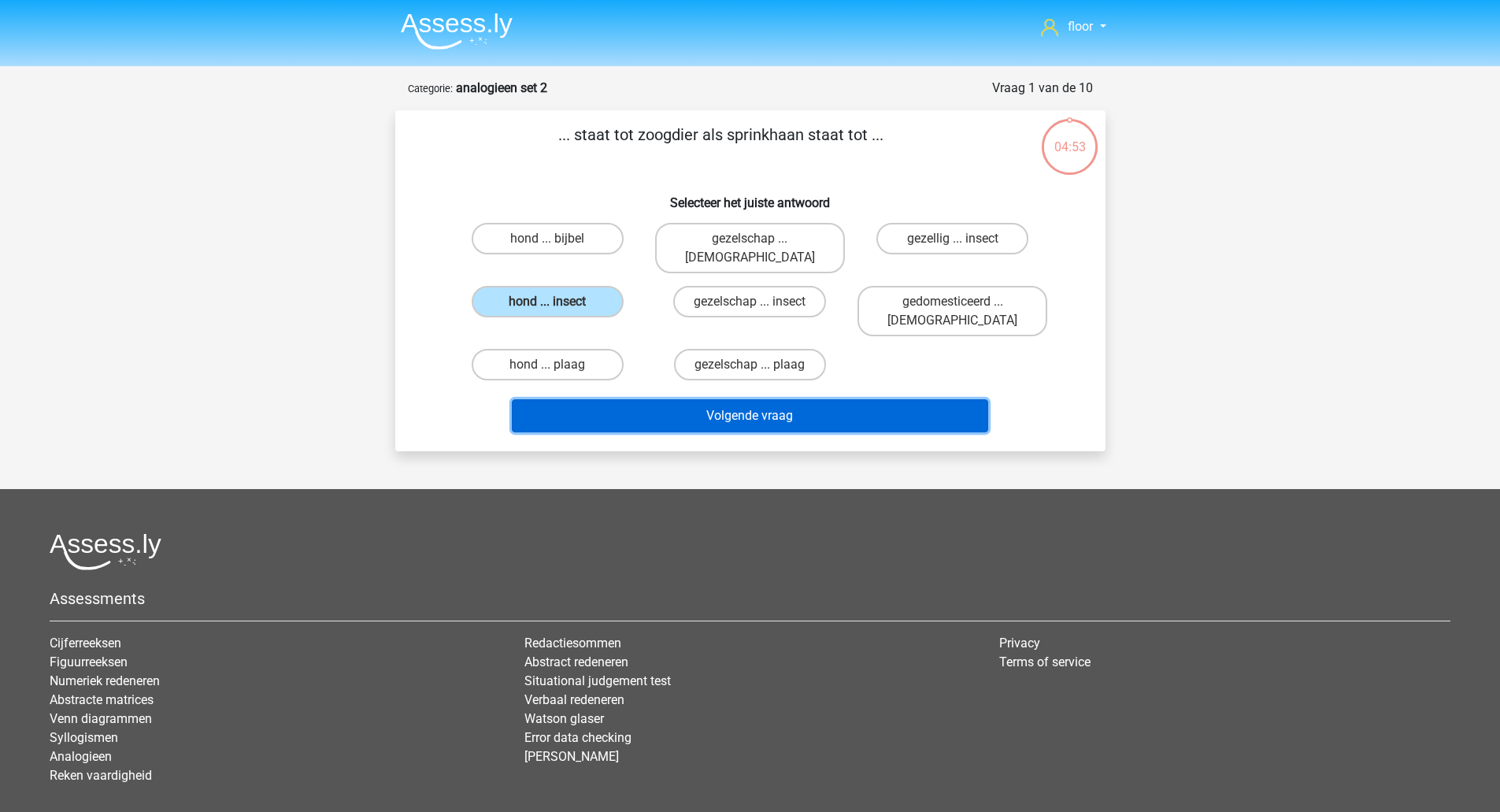
click at [662, 399] on button "Volgende vraag" at bounding box center [750, 415] width 476 height 33
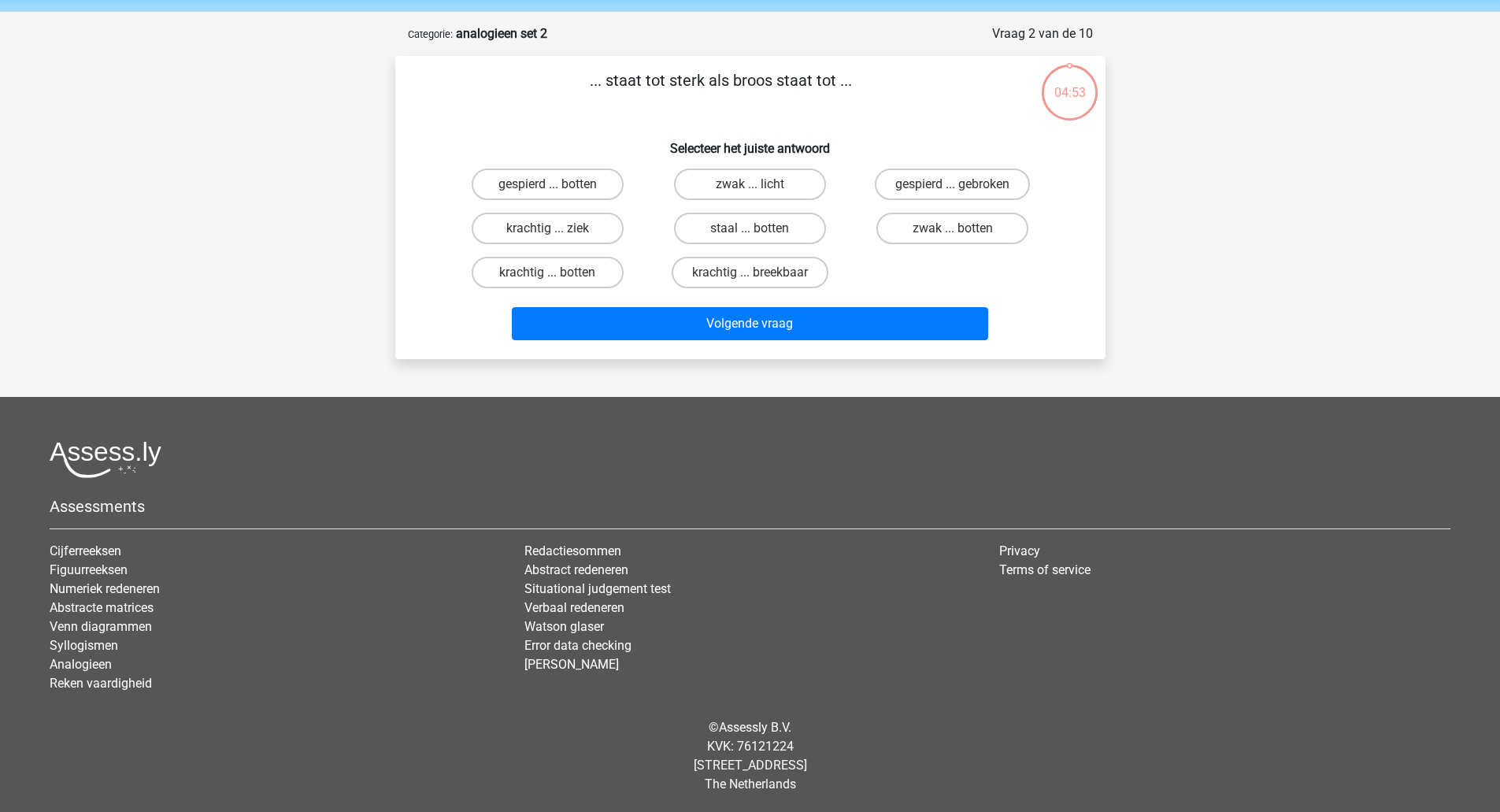
scroll to position [55, 0]
click at [744, 273] on label "krachtig ... breekbaar" at bounding box center [750, 271] width 156 height 31
click at [750, 273] on input "krachtig ... breekbaar" at bounding box center [755, 276] width 10 height 10
radio input "true"
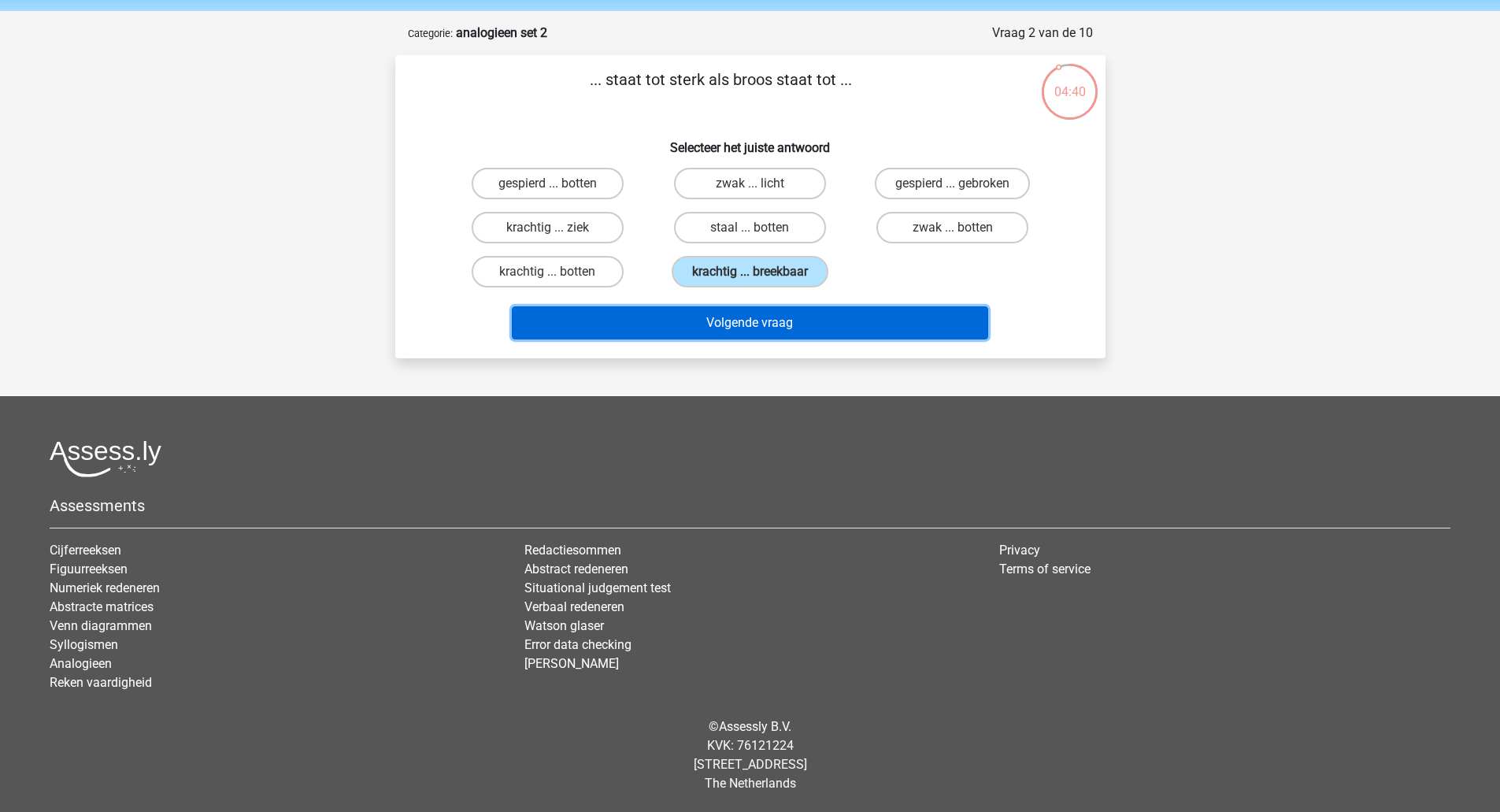
click at [731, 316] on button "Volgende vraag" at bounding box center [750, 322] width 476 height 33
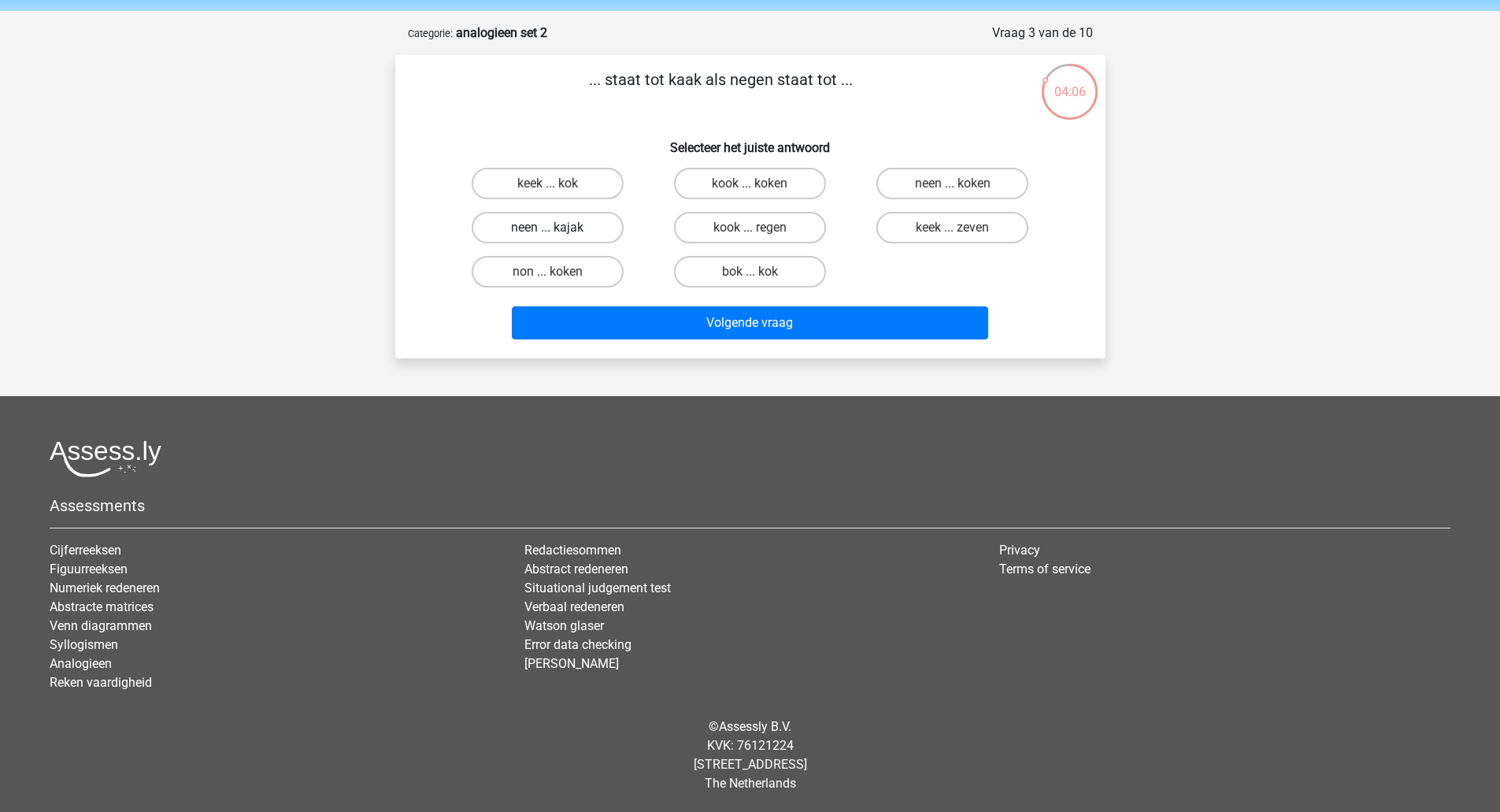
click at [589, 225] on label "neen ... kajak" at bounding box center [547, 227] width 152 height 31
click at [558, 228] on input "neen ... kajak" at bounding box center [552, 233] width 10 height 10
radio input "true"
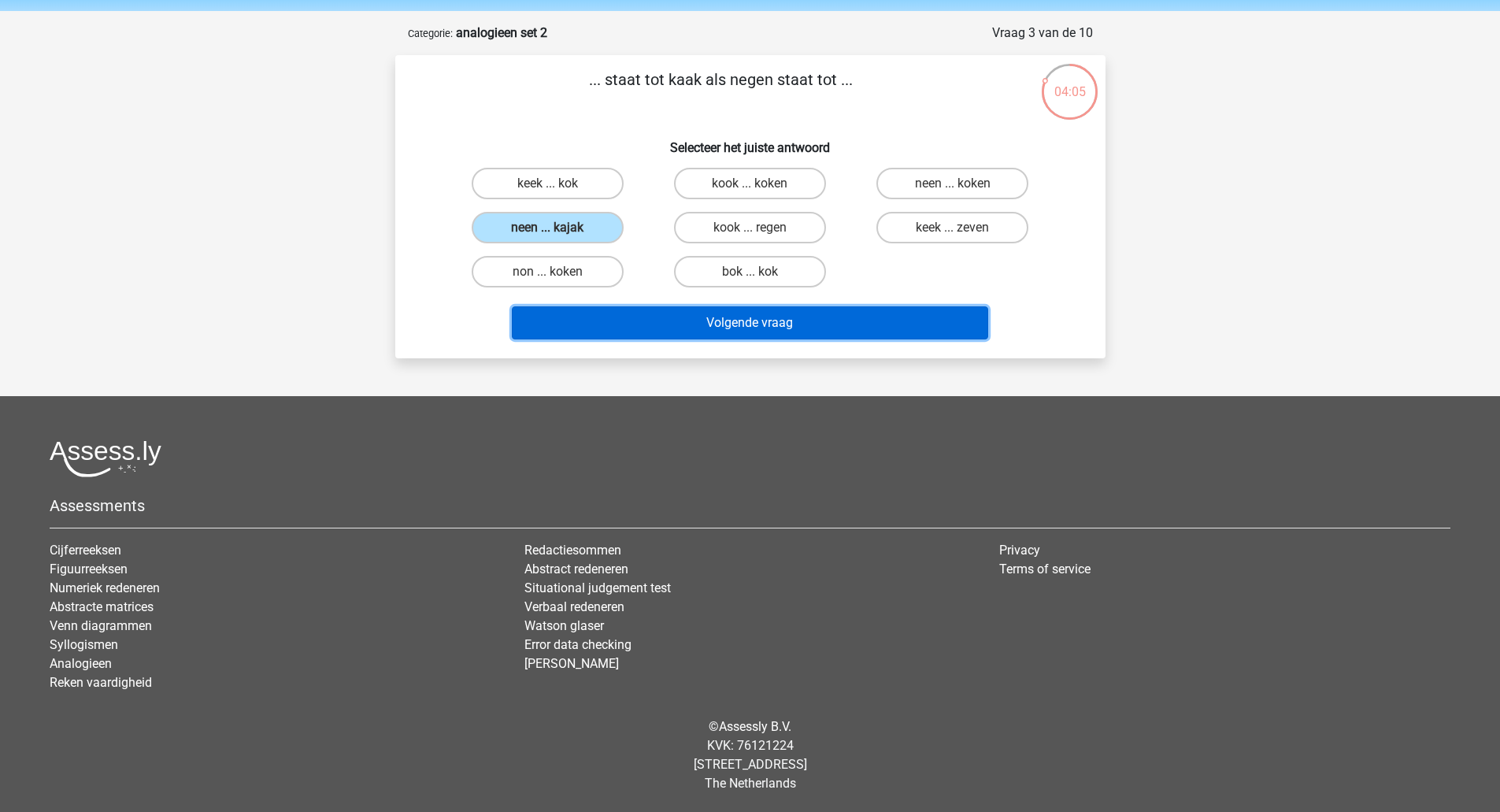
click at [618, 323] on button "Volgende vraag" at bounding box center [750, 322] width 476 height 33
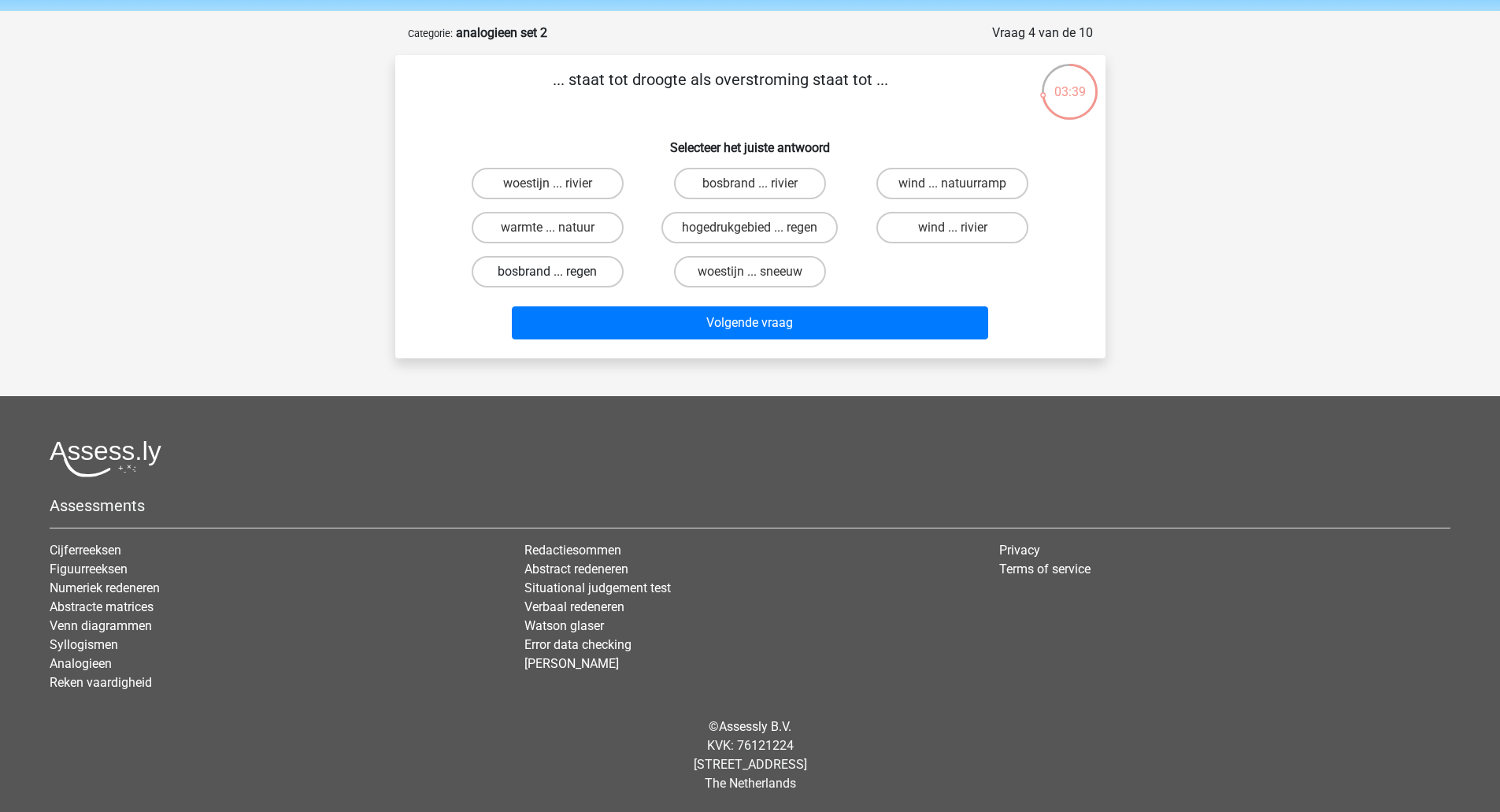
click at [570, 270] on label "bosbrand ... regen" at bounding box center [547, 271] width 152 height 31
click at [558, 271] on input "bosbrand ... regen" at bounding box center [552, 276] width 10 height 10
radio input "true"
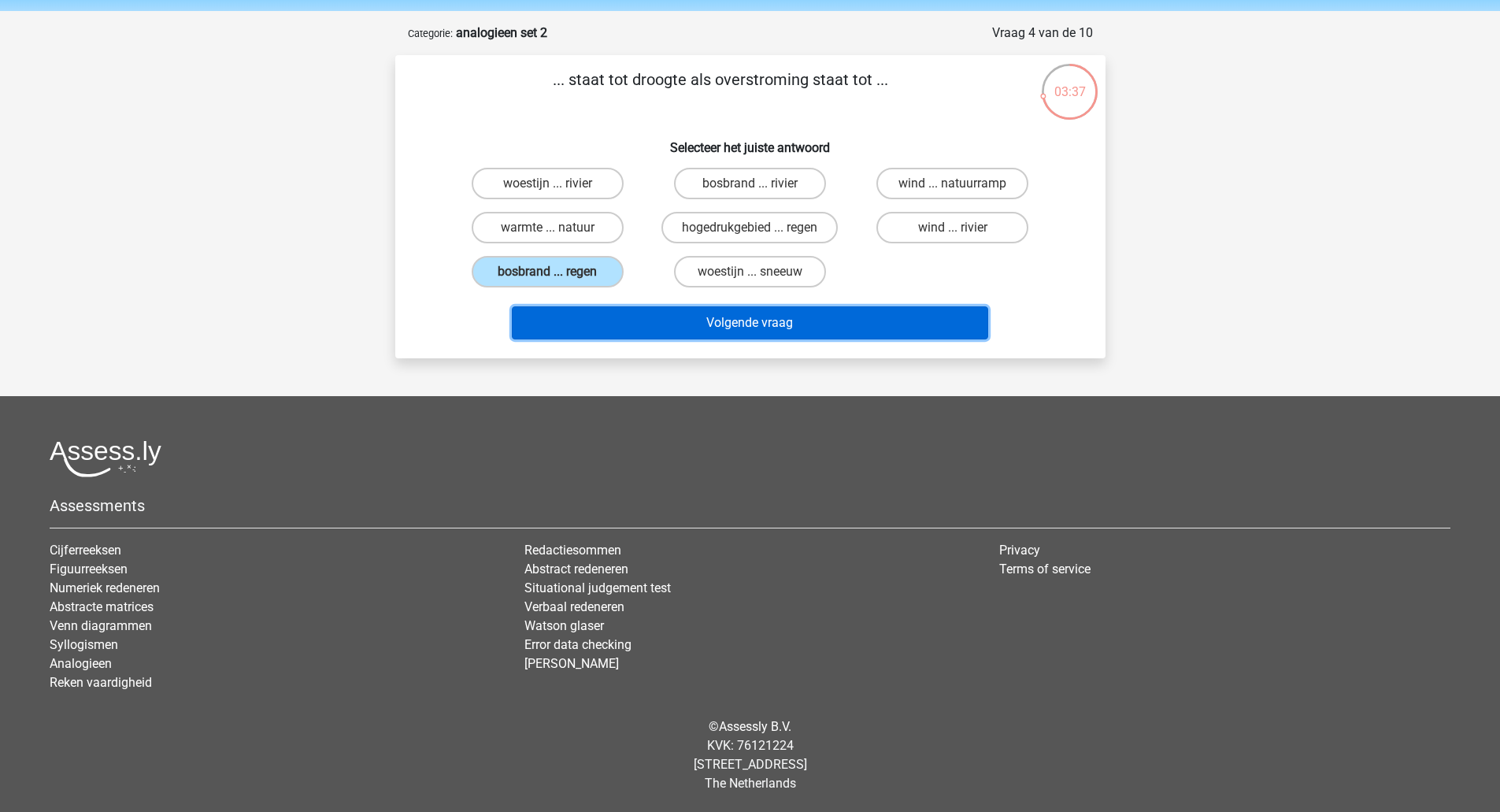
click at [634, 322] on button "Volgende vraag" at bounding box center [750, 322] width 476 height 33
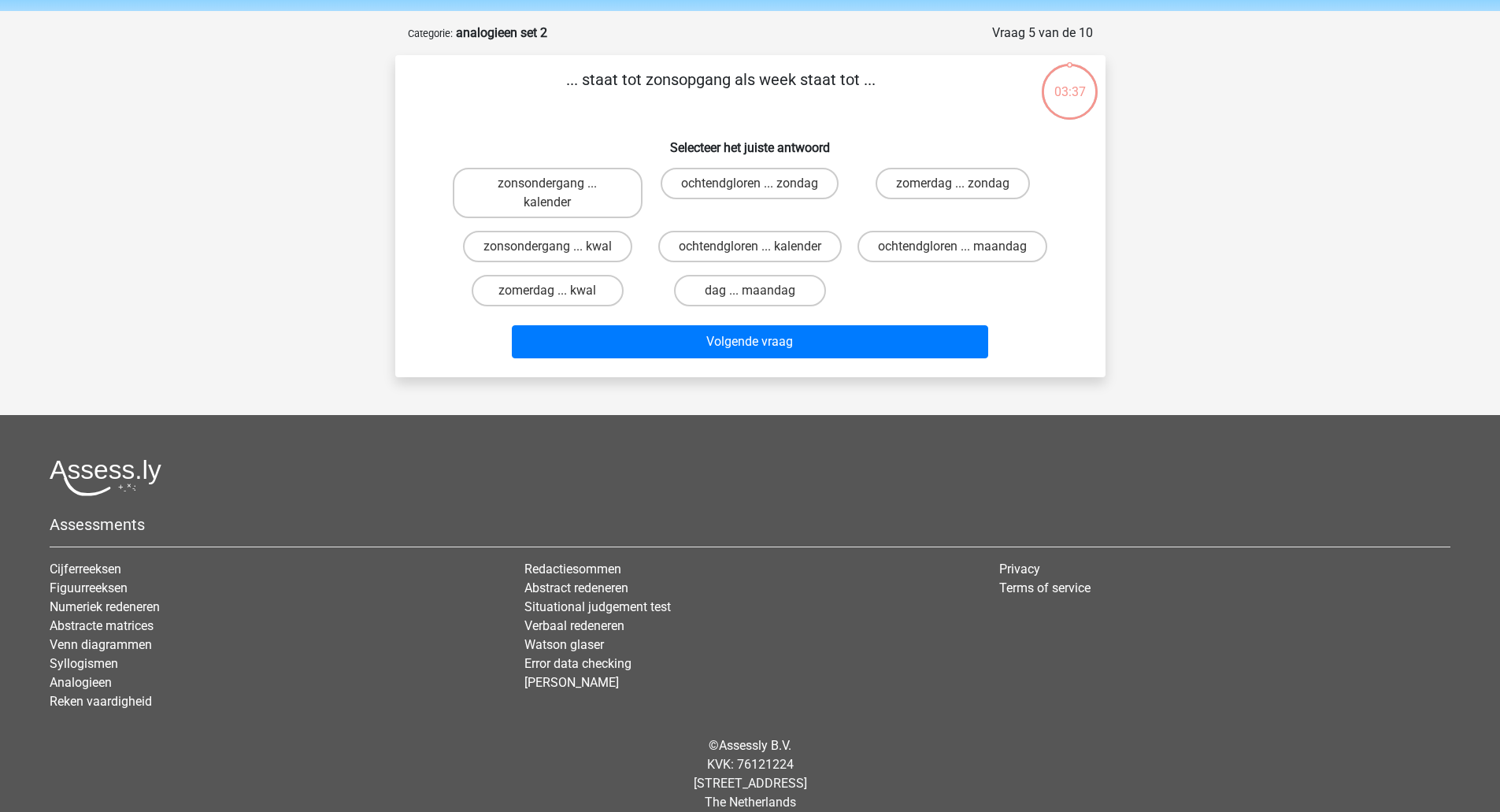
scroll to position [79, 0]
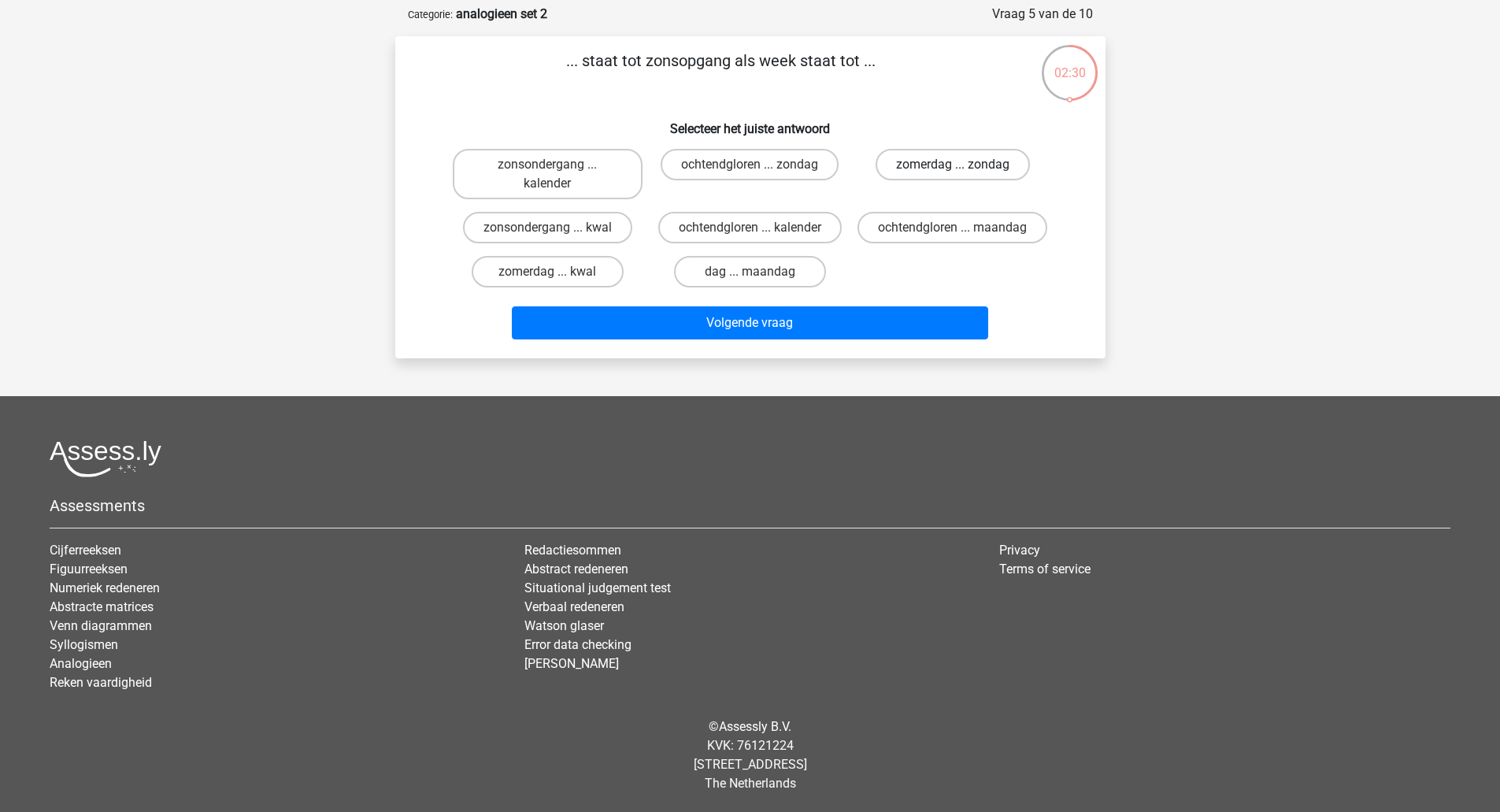
click at [935, 157] on label "zomerdag ... zondag" at bounding box center [953, 165] width 155 height 31
click at [953, 165] on input "zomerdag ... zondag" at bounding box center [958, 169] width 10 height 10
radio input "true"
click at [565, 281] on label "zomerdag ... kwal" at bounding box center [547, 271] width 152 height 31
click at [558, 281] on input "zomerdag ... kwal" at bounding box center [552, 276] width 10 height 10
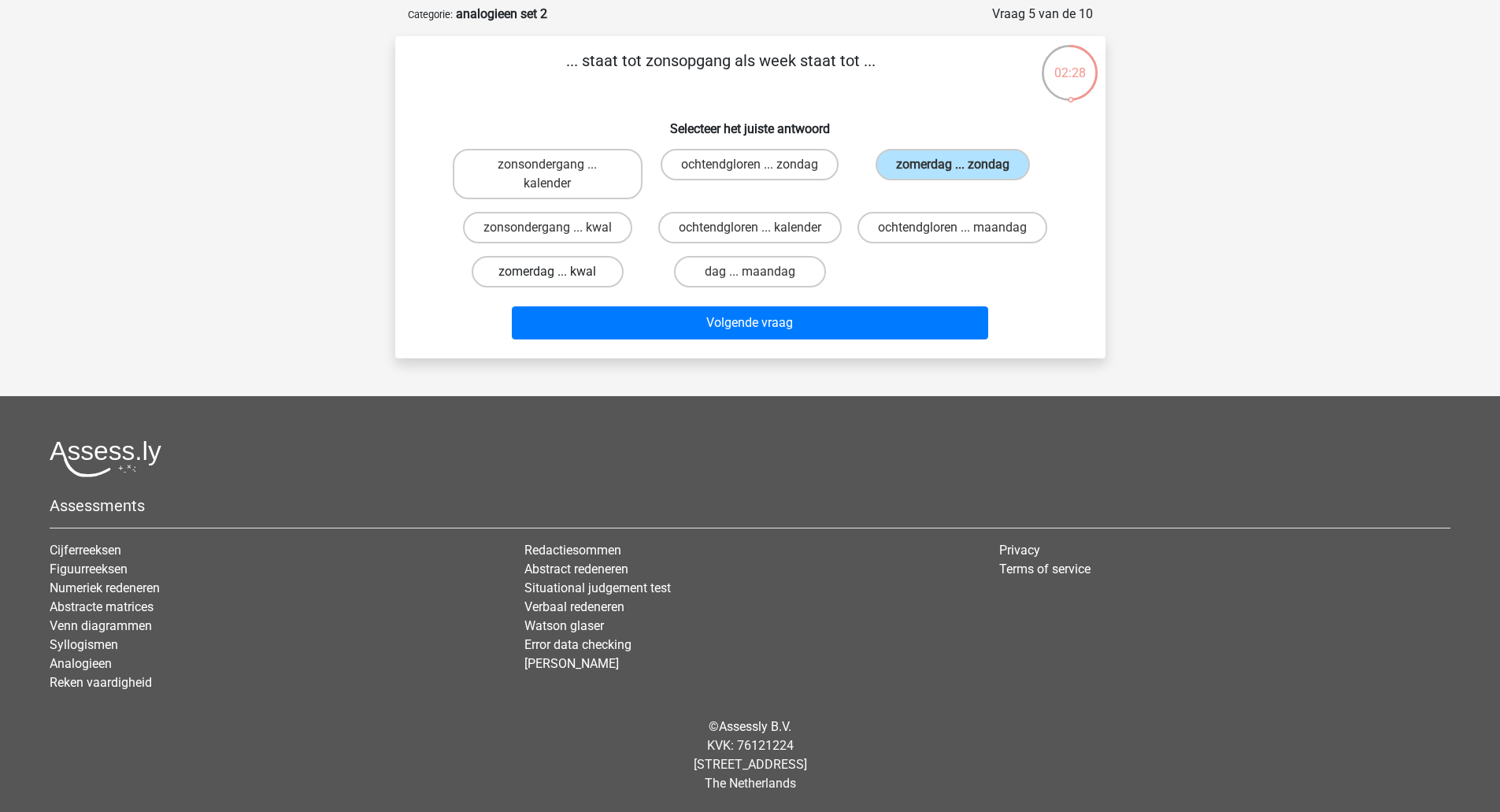
radio input "true"
click at [615, 225] on label "zonsondergang ... kwal" at bounding box center [548, 227] width 170 height 31
click at [558, 228] on input "zonsondergang ... kwal" at bounding box center [552, 233] width 10 height 10
radio input "true"
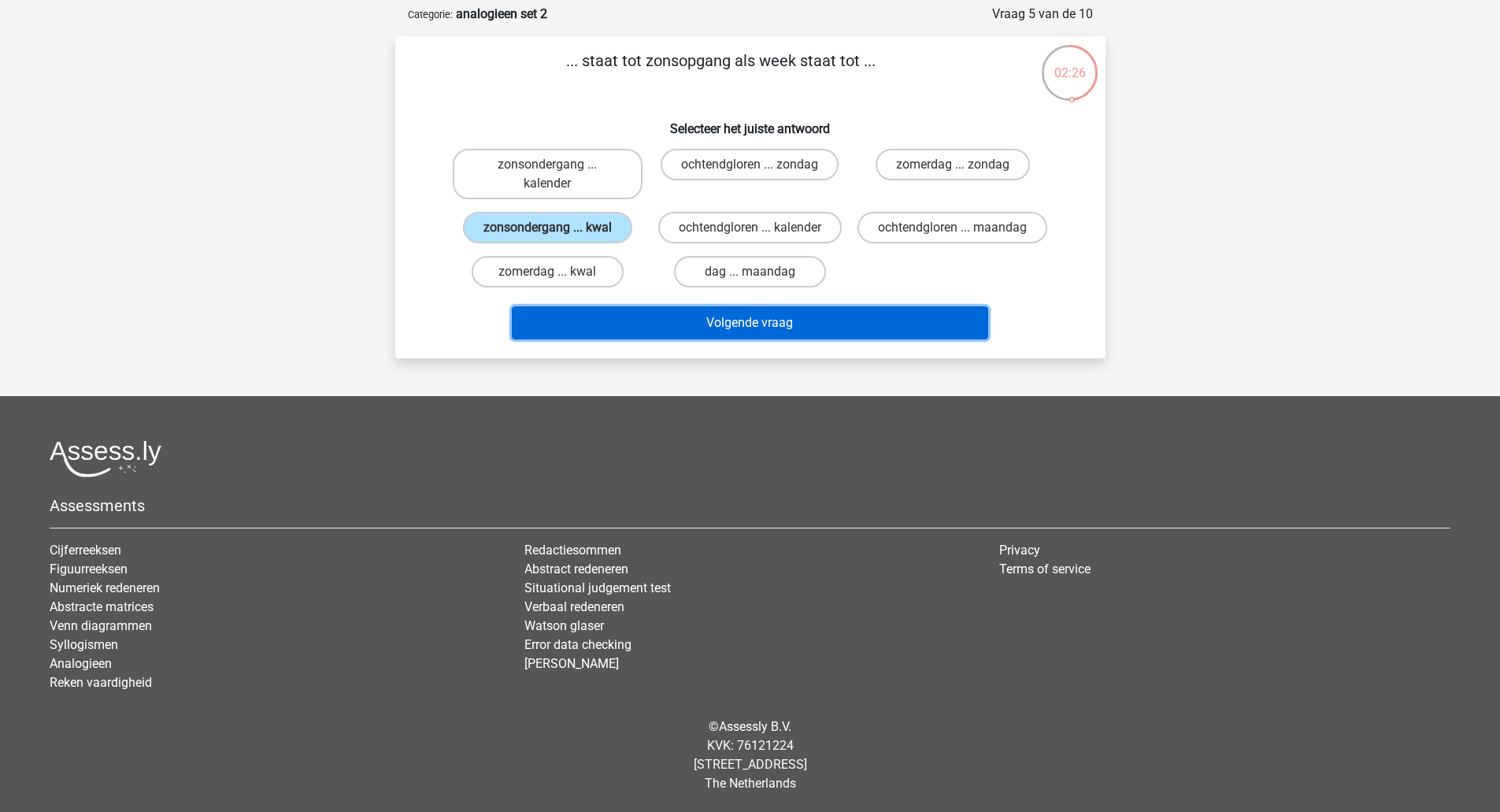
click at [717, 337] on button "Volgende vraag" at bounding box center [750, 322] width 476 height 33
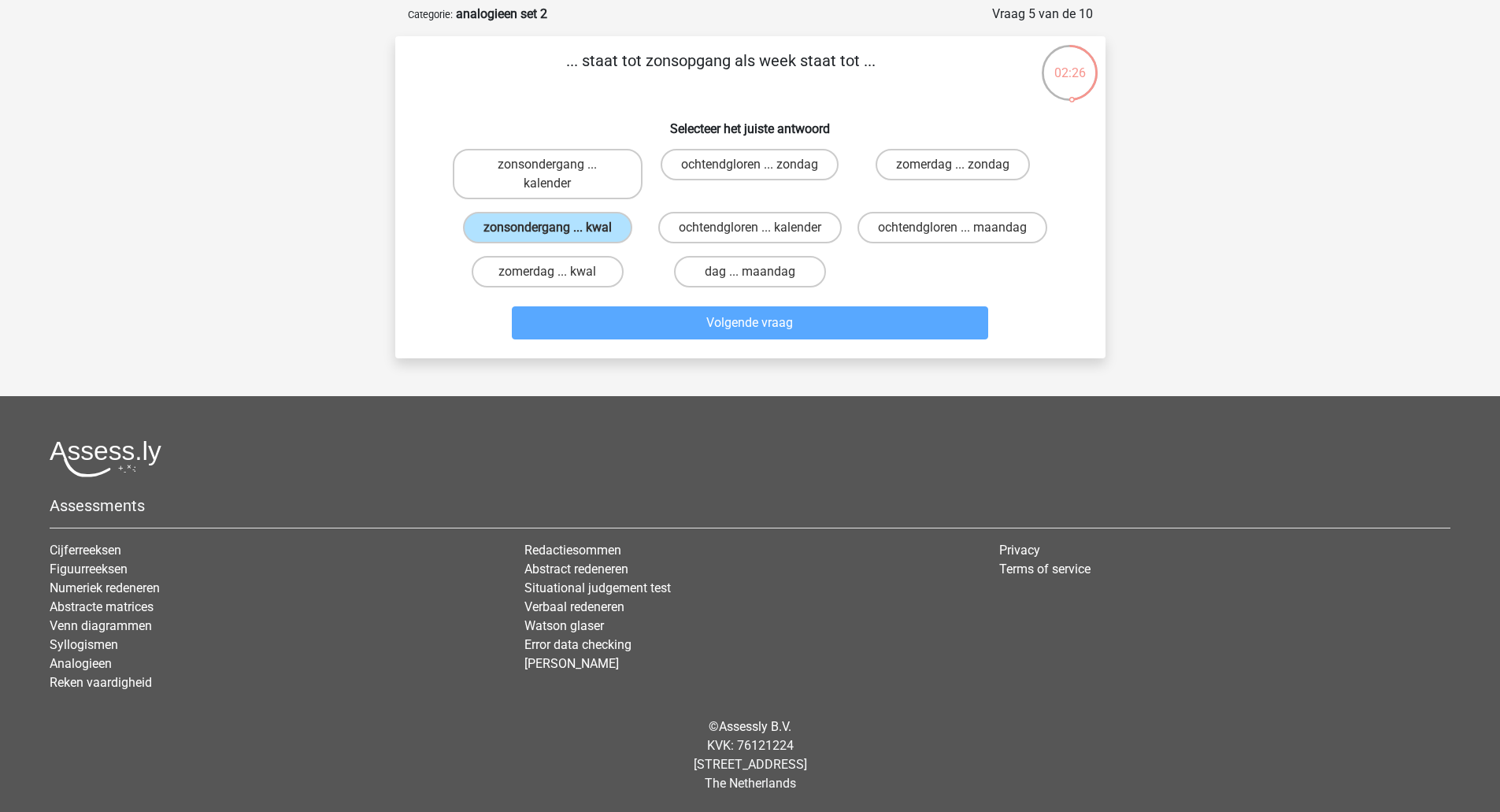
scroll to position [55, 0]
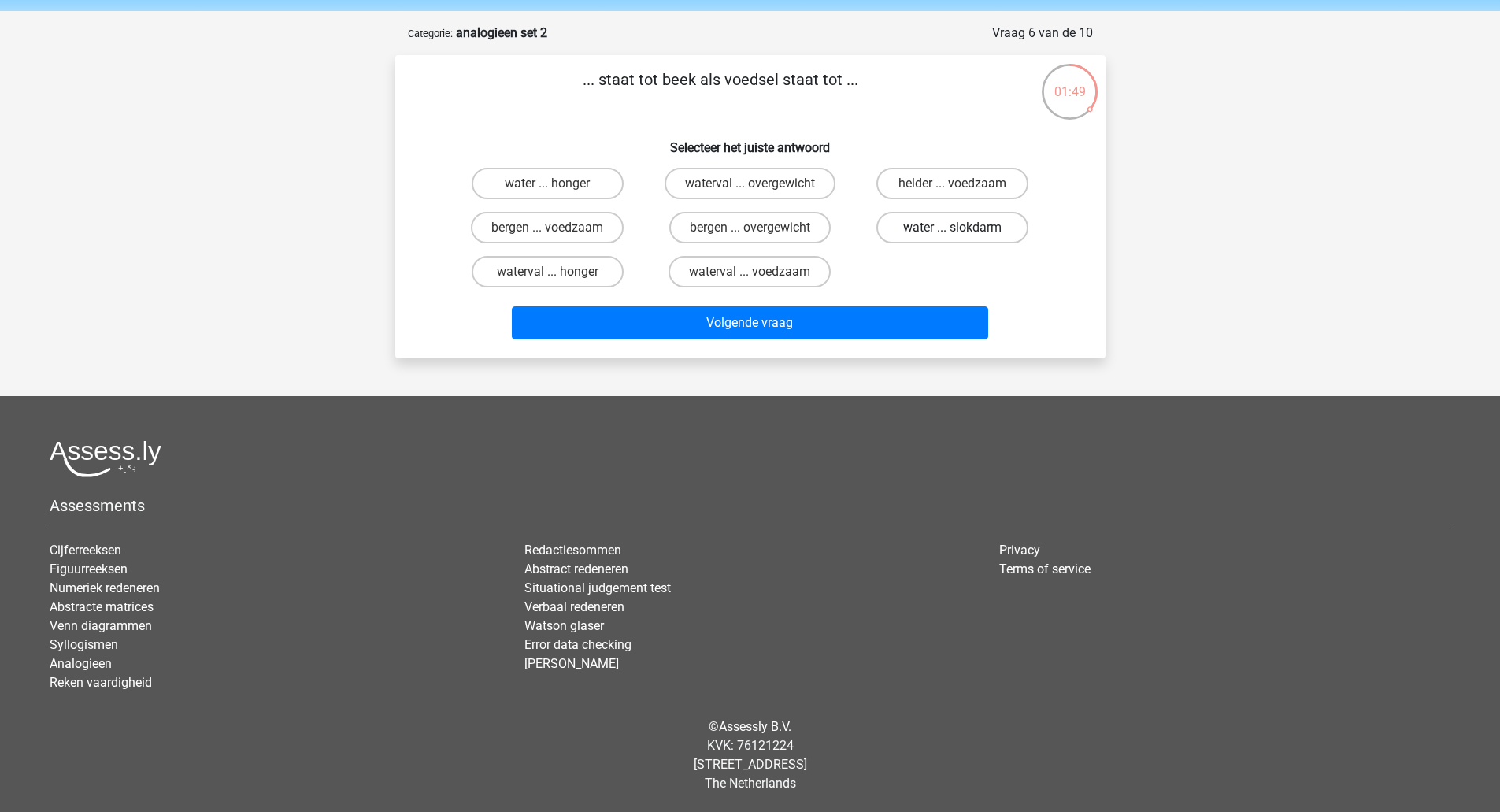
click at [967, 227] on label "water ... slokdarm" at bounding box center [952, 227] width 152 height 31
click at [963, 228] on input "water ... slokdarm" at bounding box center [958, 233] width 10 height 10
radio input "true"
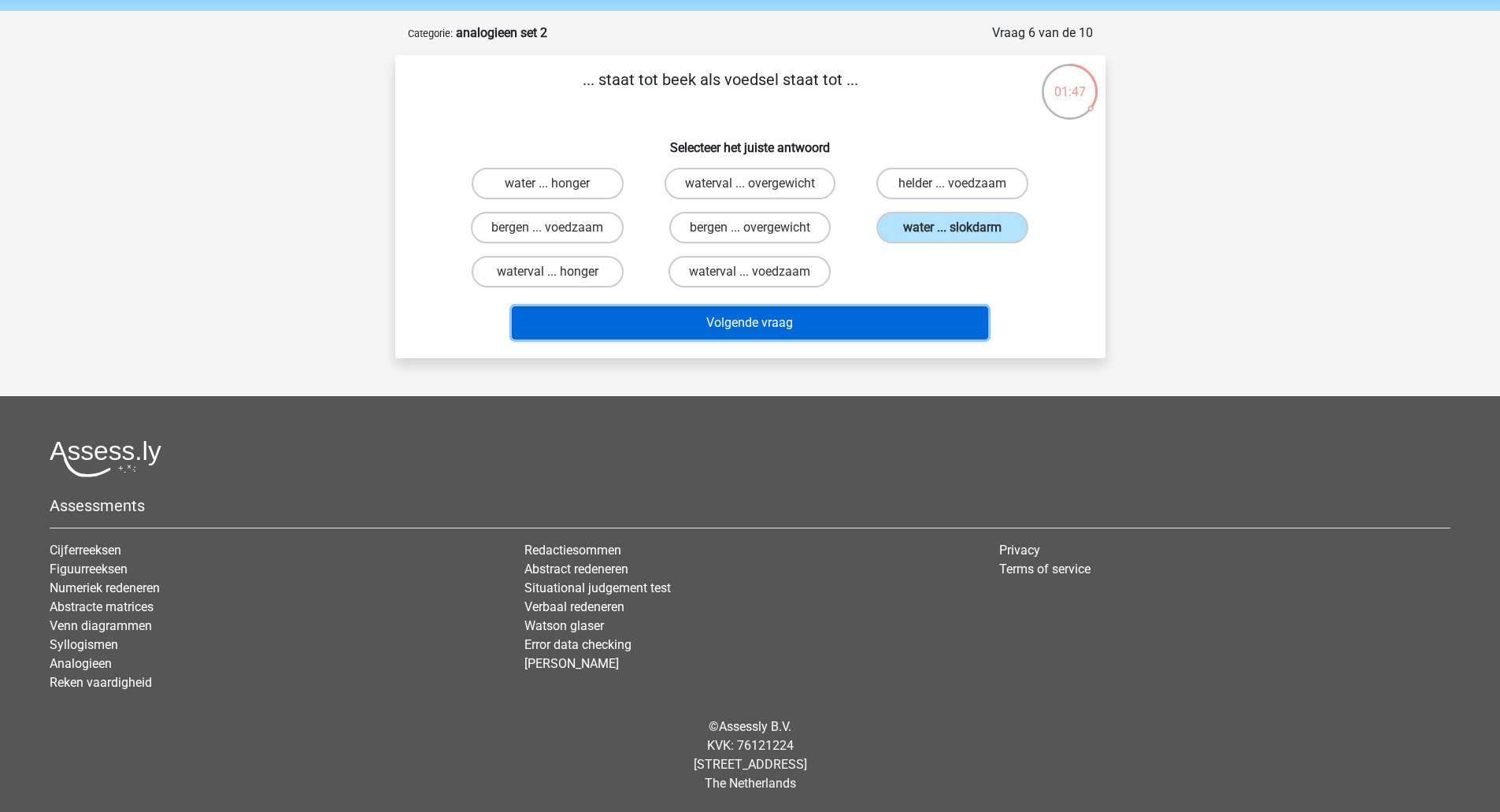
click at [868, 316] on button "Volgende vraag" at bounding box center [750, 322] width 476 height 33
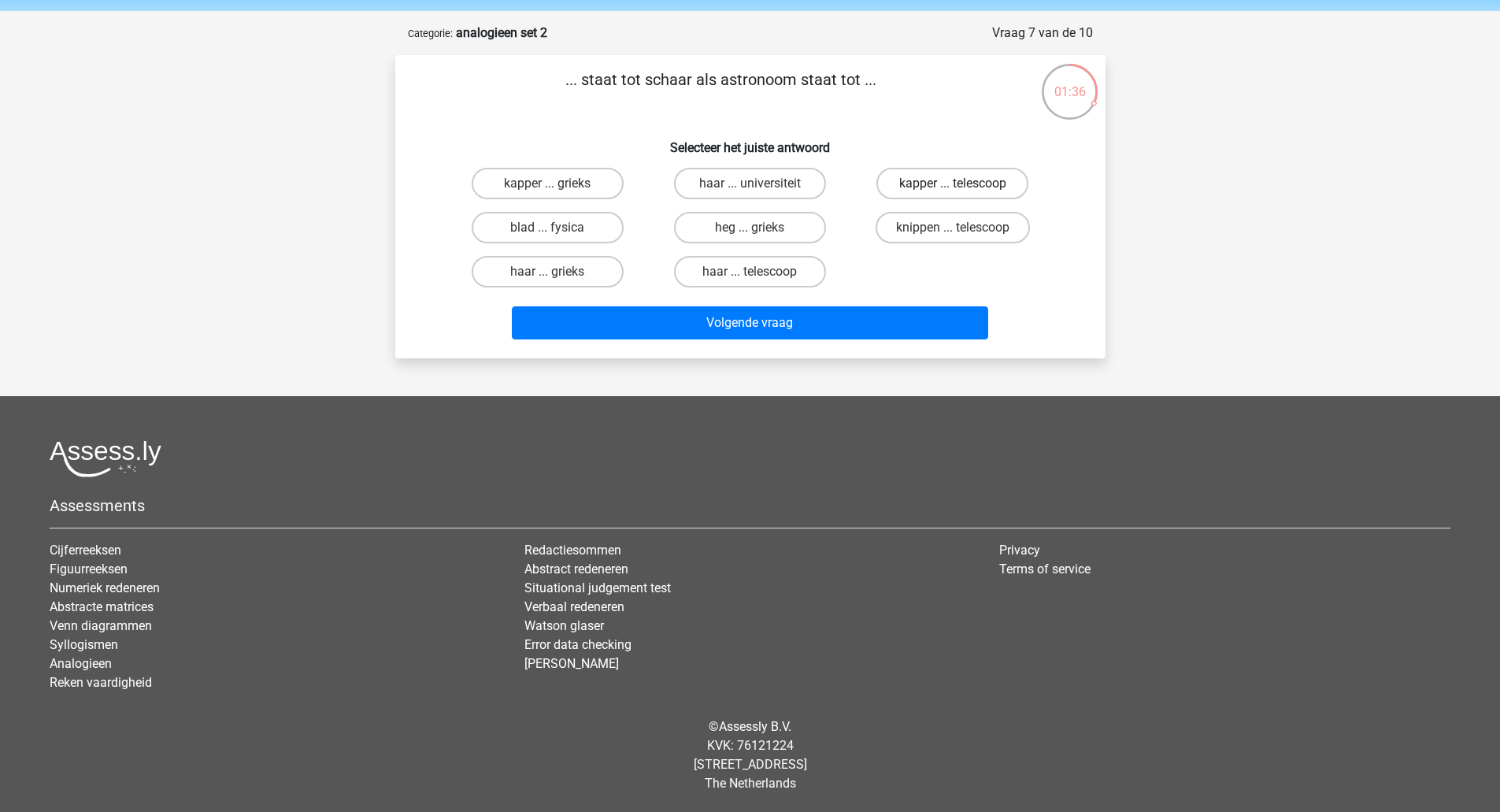
click at [945, 193] on label "kapper ... telescoop" at bounding box center [952, 183] width 152 height 31
click at [953, 193] on input "kapper ... telescoop" at bounding box center [958, 188] width 10 height 10
radio input "true"
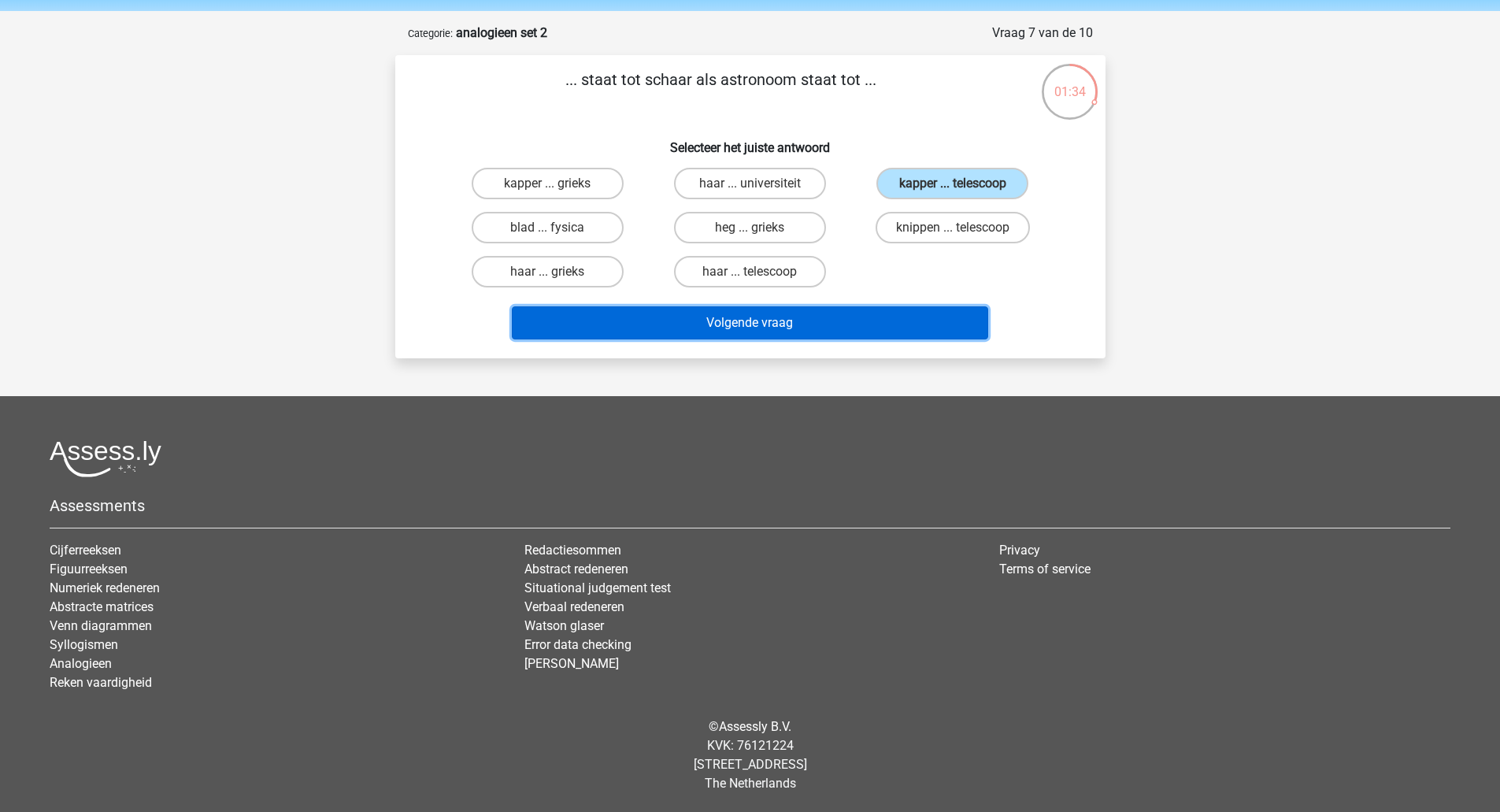
click at [840, 320] on button "Volgende vraag" at bounding box center [750, 322] width 476 height 33
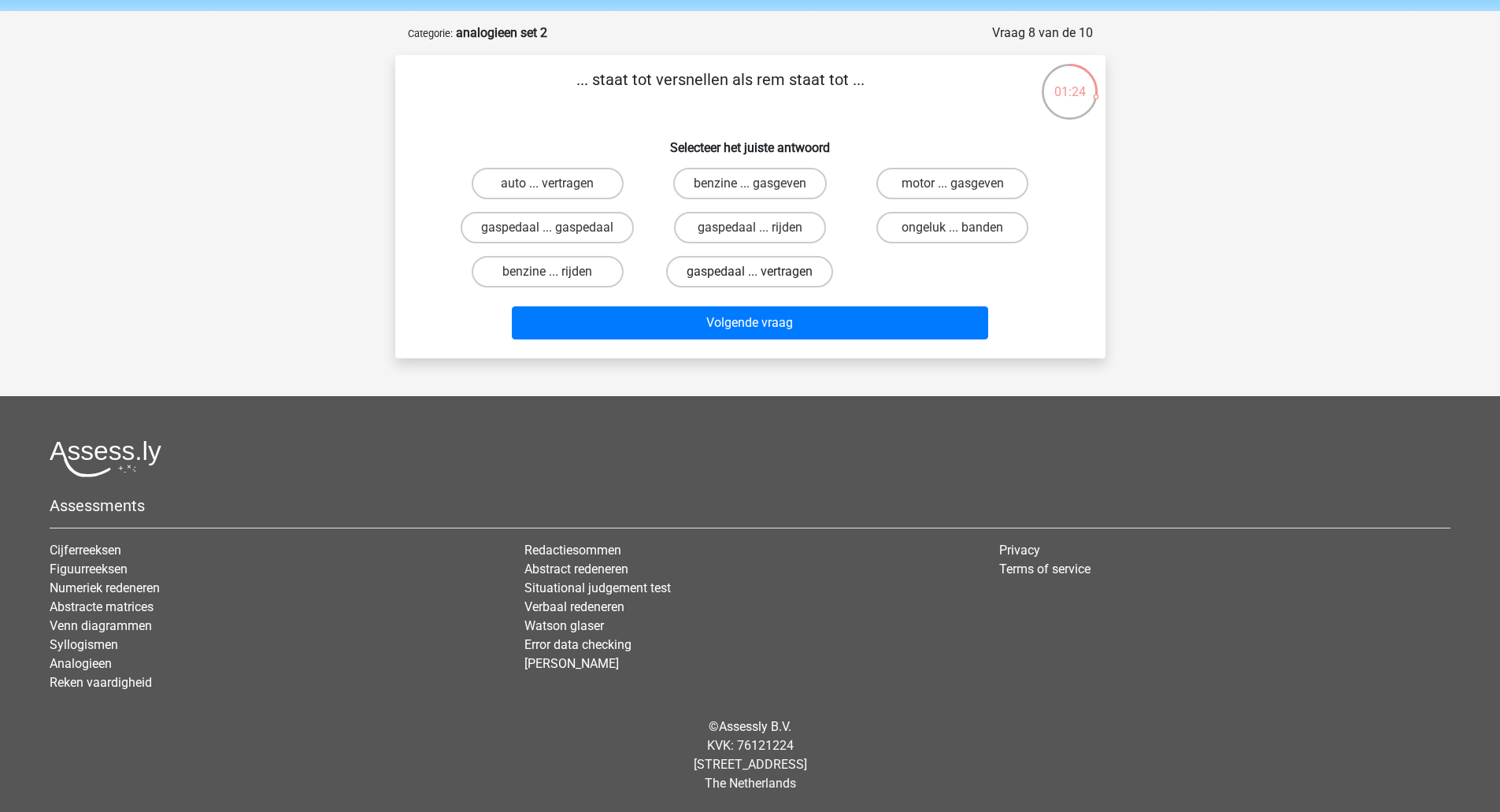
click at [759, 267] on label "gaspedaal ... vertragen" at bounding box center [750, 271] width 167 height 31
click at [759, 271] on input "gaspedaal ... vertragen" at bounding box center [755, 276] width 10 height 10
radio input "true"
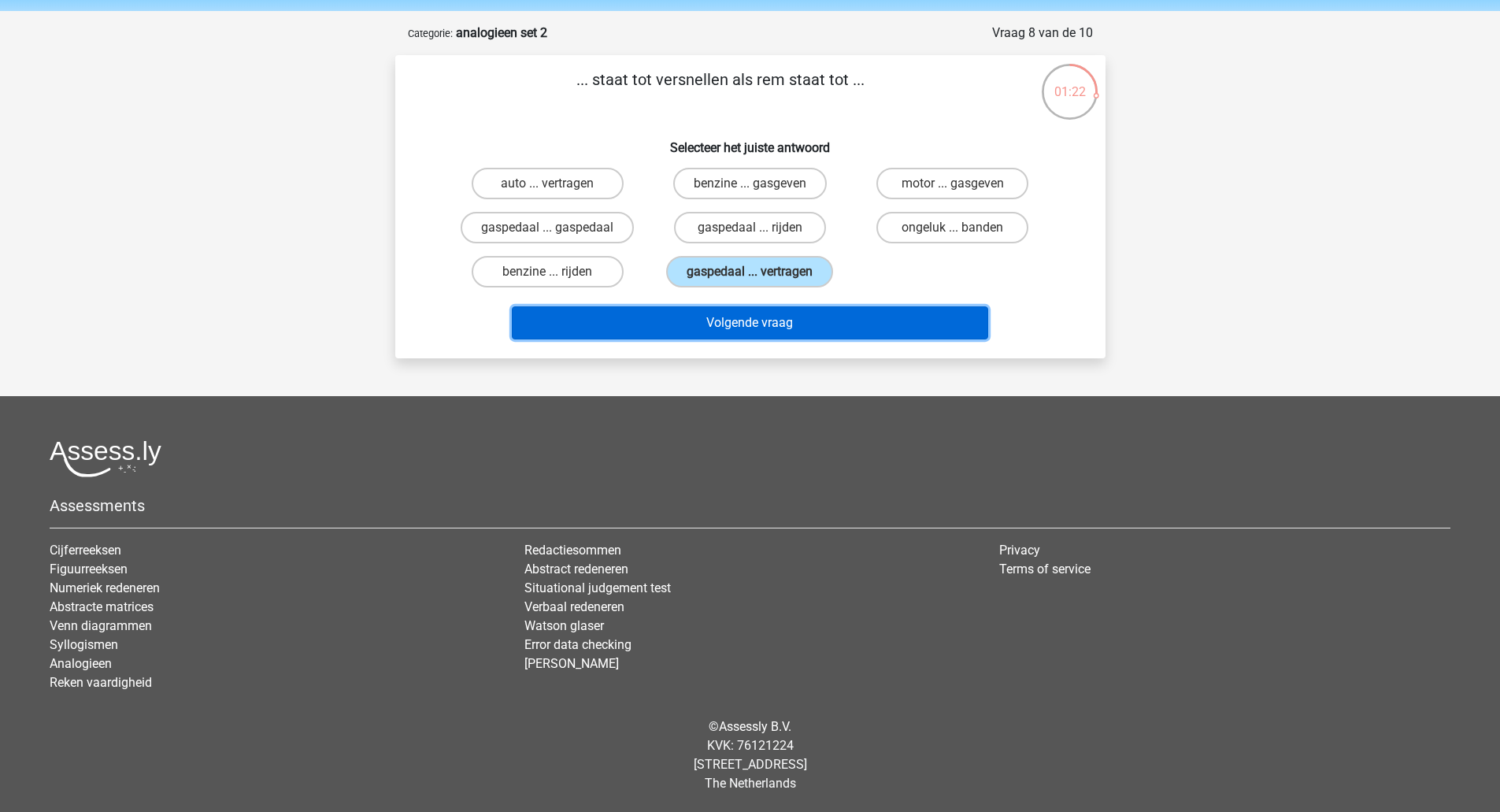
click at [745, 328] on button "Volgende vraag" at bounding box center [750, 322] width 476 height 33
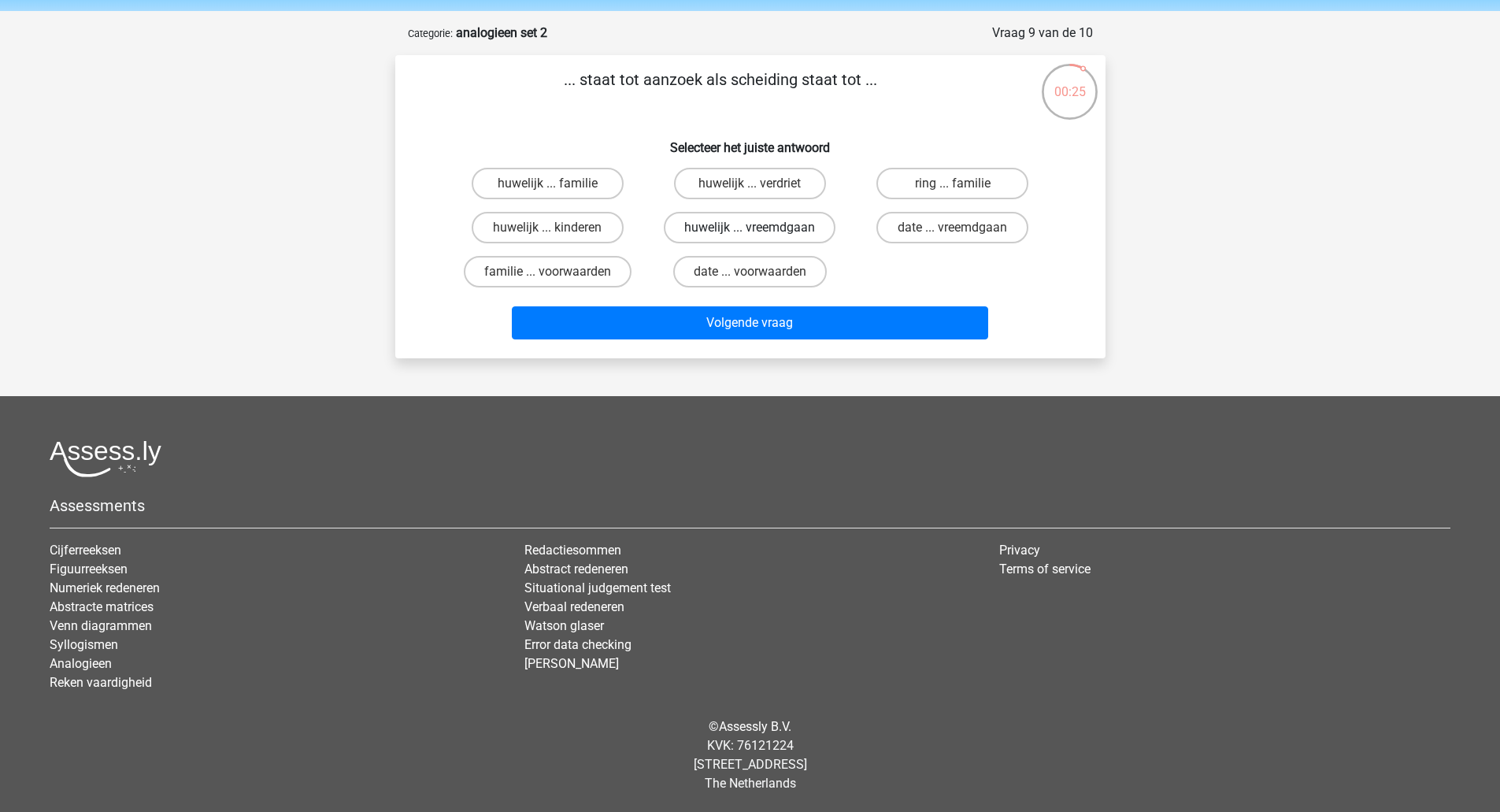
click at [755, 241] on label "huwelijk ... vreemdgaan" at bounding box center [750, 227] width 172 height 31
click at [755, 238] on input "huwelijk ... vreemdgaan" at bounding box center [755, 233] width 10 height 10
radio input "true"
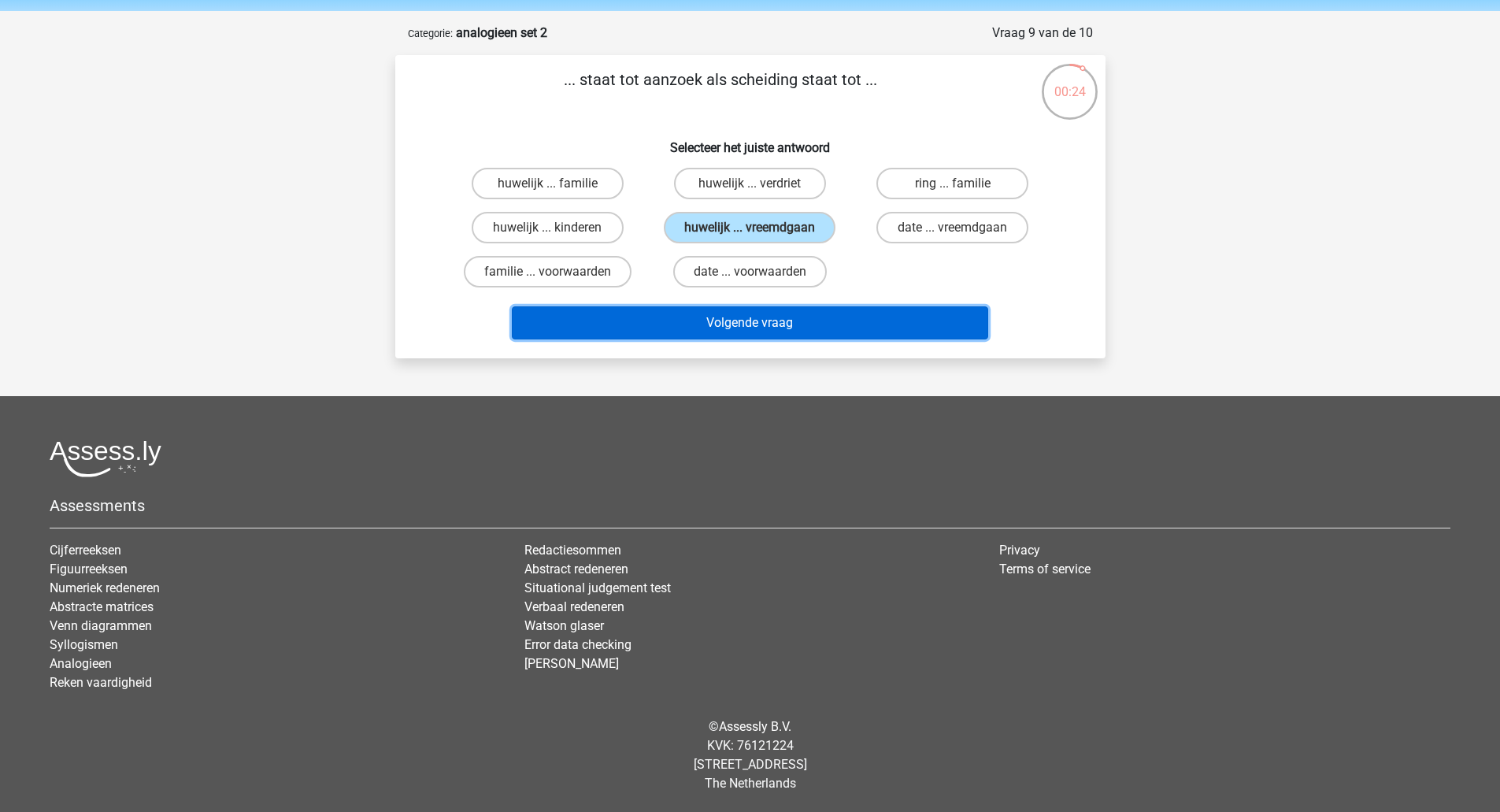
click at [742, 328] on button "Volgende vraag" at bounding box center [750, 322] width 476 height 33
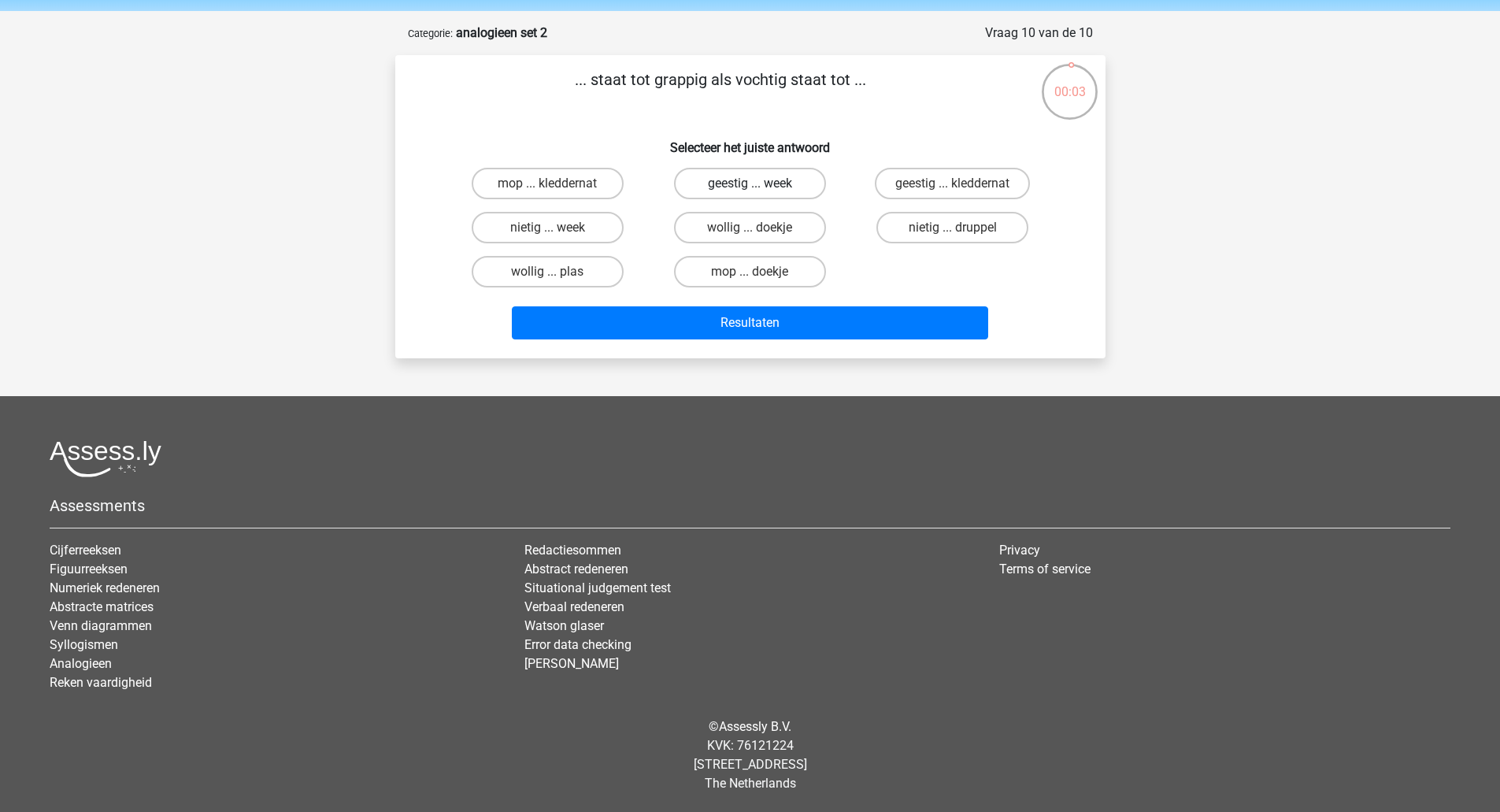
click at [796, 184] on label "geestig ... week" at bounding box center [750, 183] width 152 height 31
click at [760, 184] on input "geestig ... week" at bounding box center [755, 188] width 10 height 10
radio input "true"
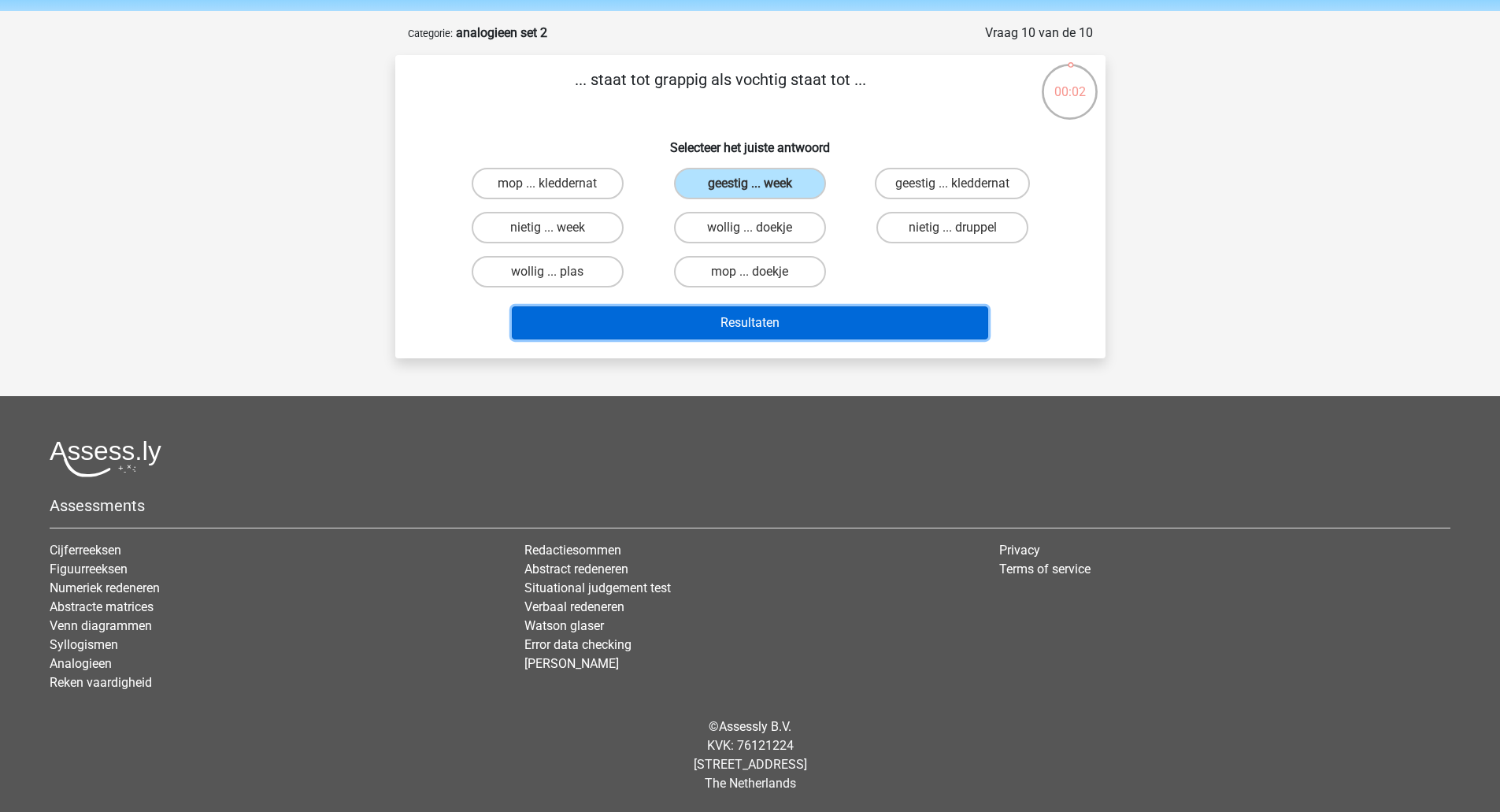
click at [775, 319] on button "Resultaten" at bounding box center [750, 322] width 476 height 33
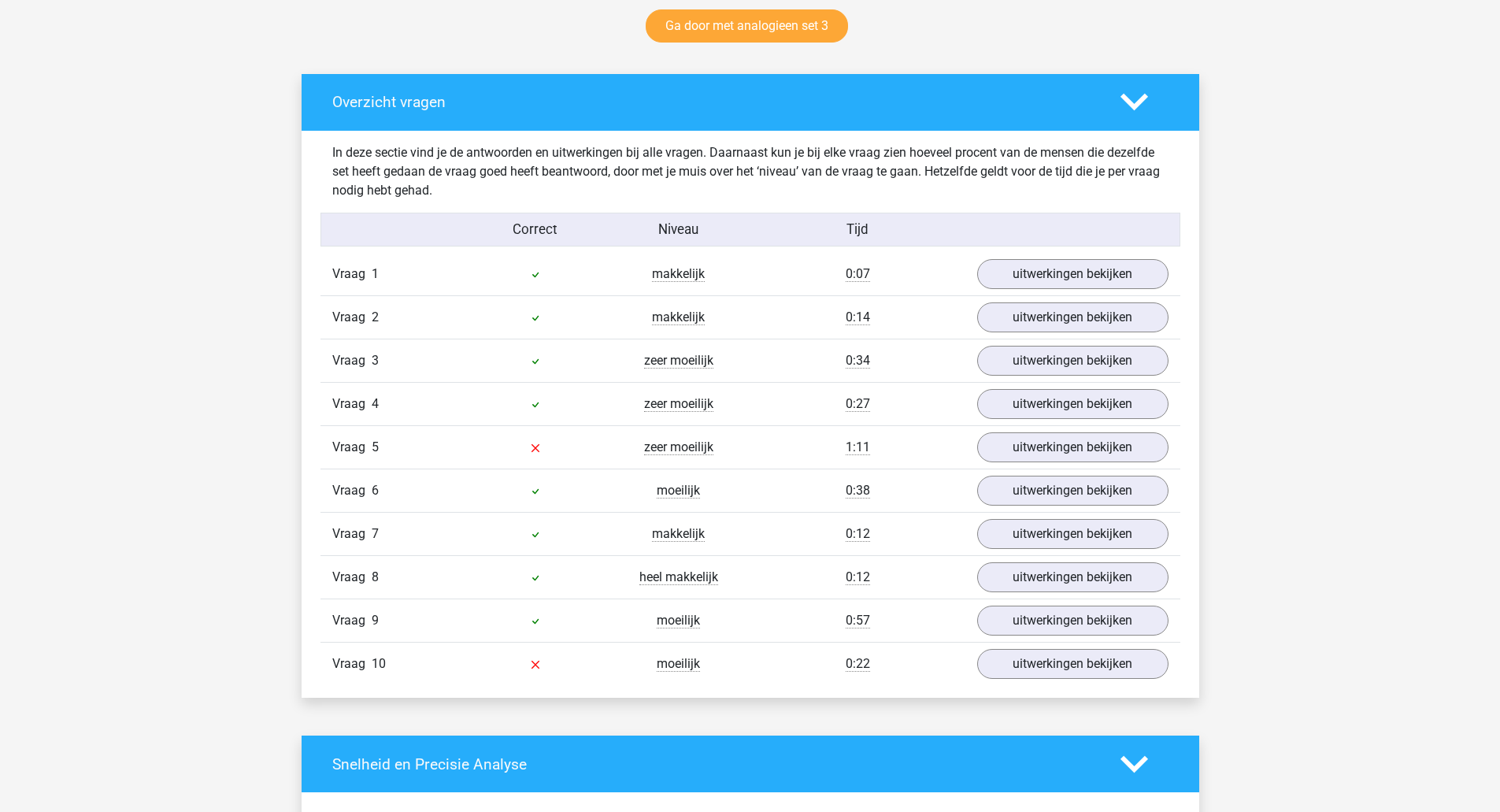
scroll to position [834, 0]
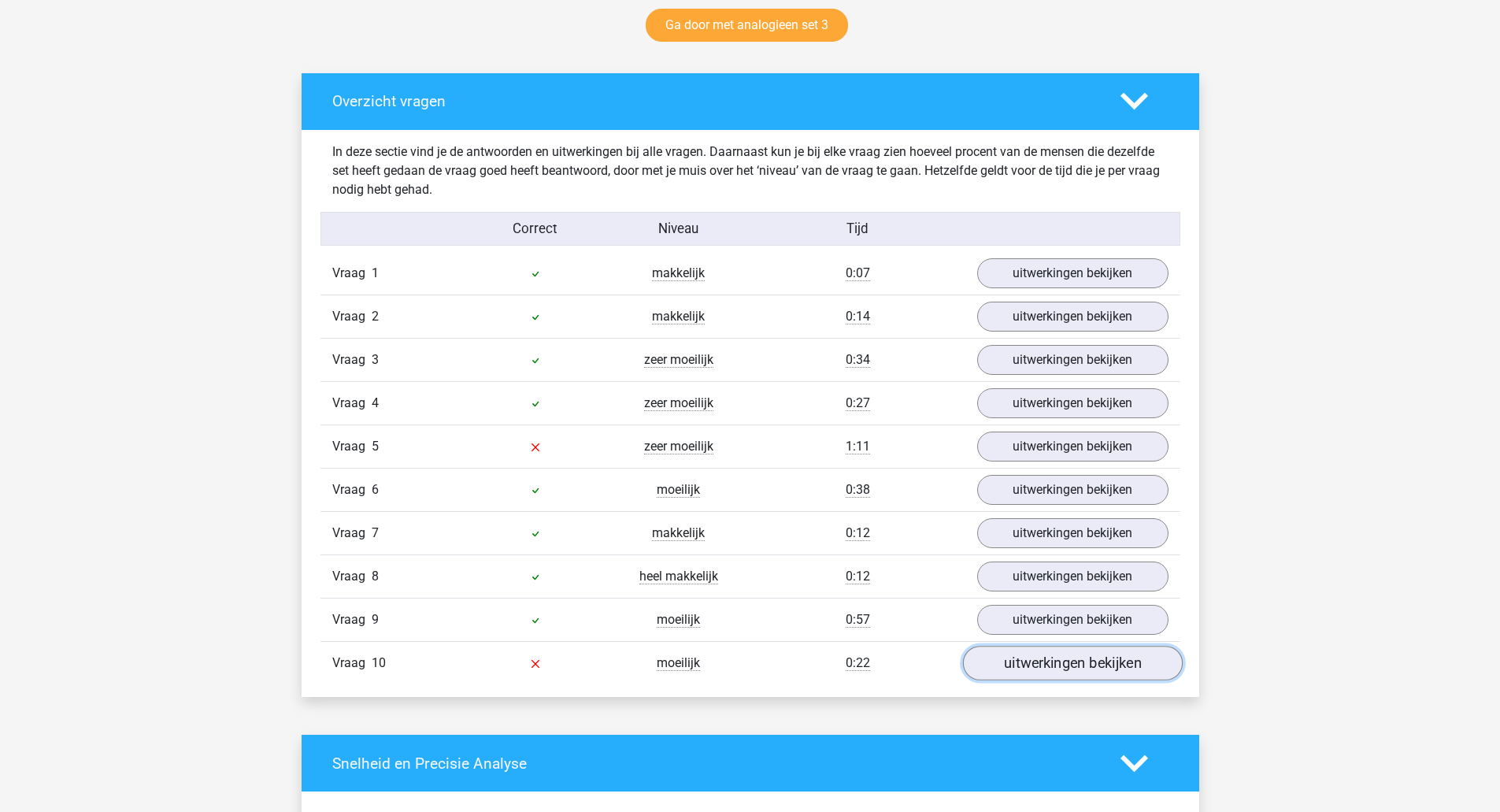
click at [1119, 659] on link "uitwerkingen bekijken" at bounding box center [1072, 663] width 220 height 35
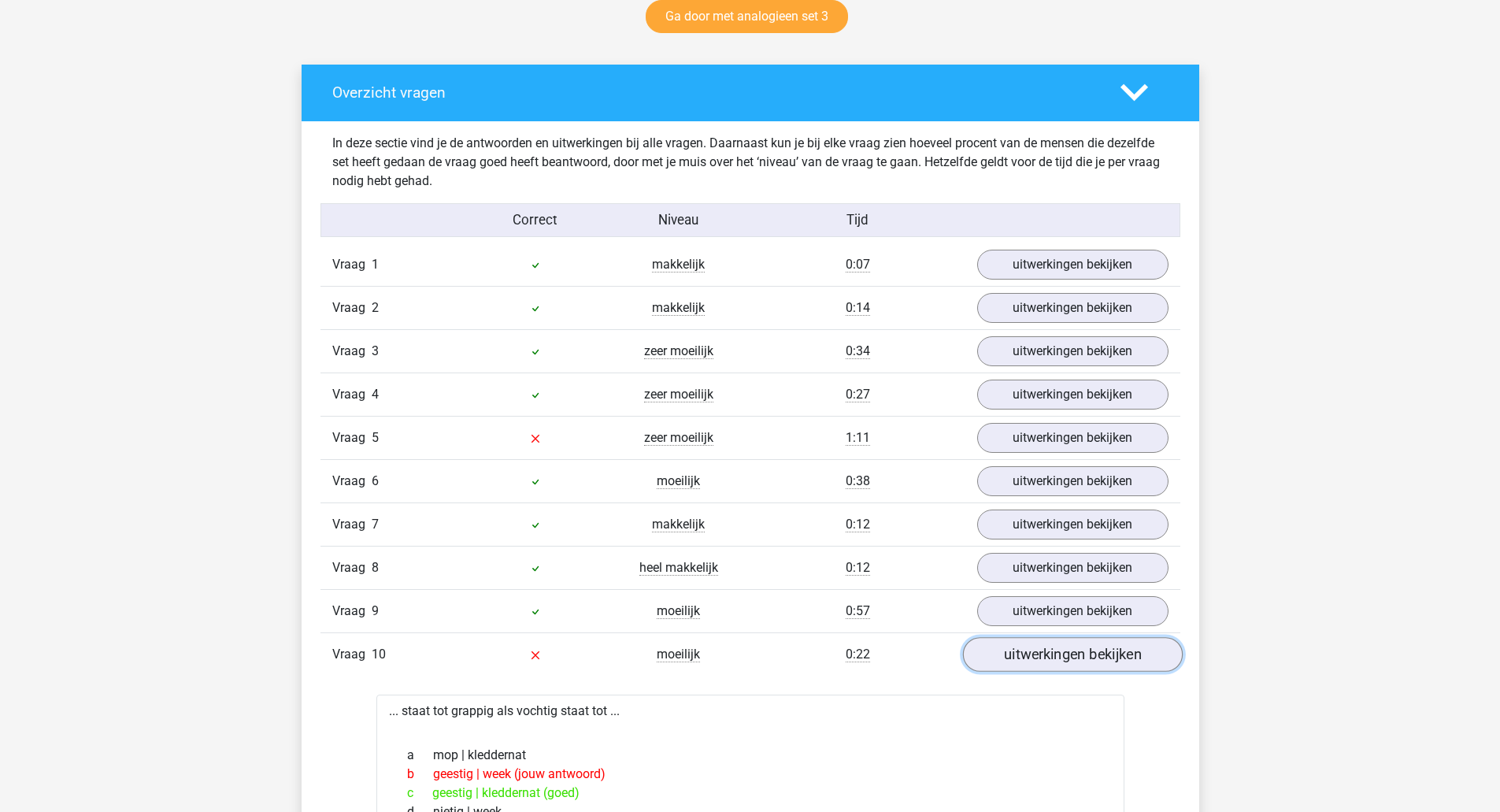
scroll to position [839, 0]
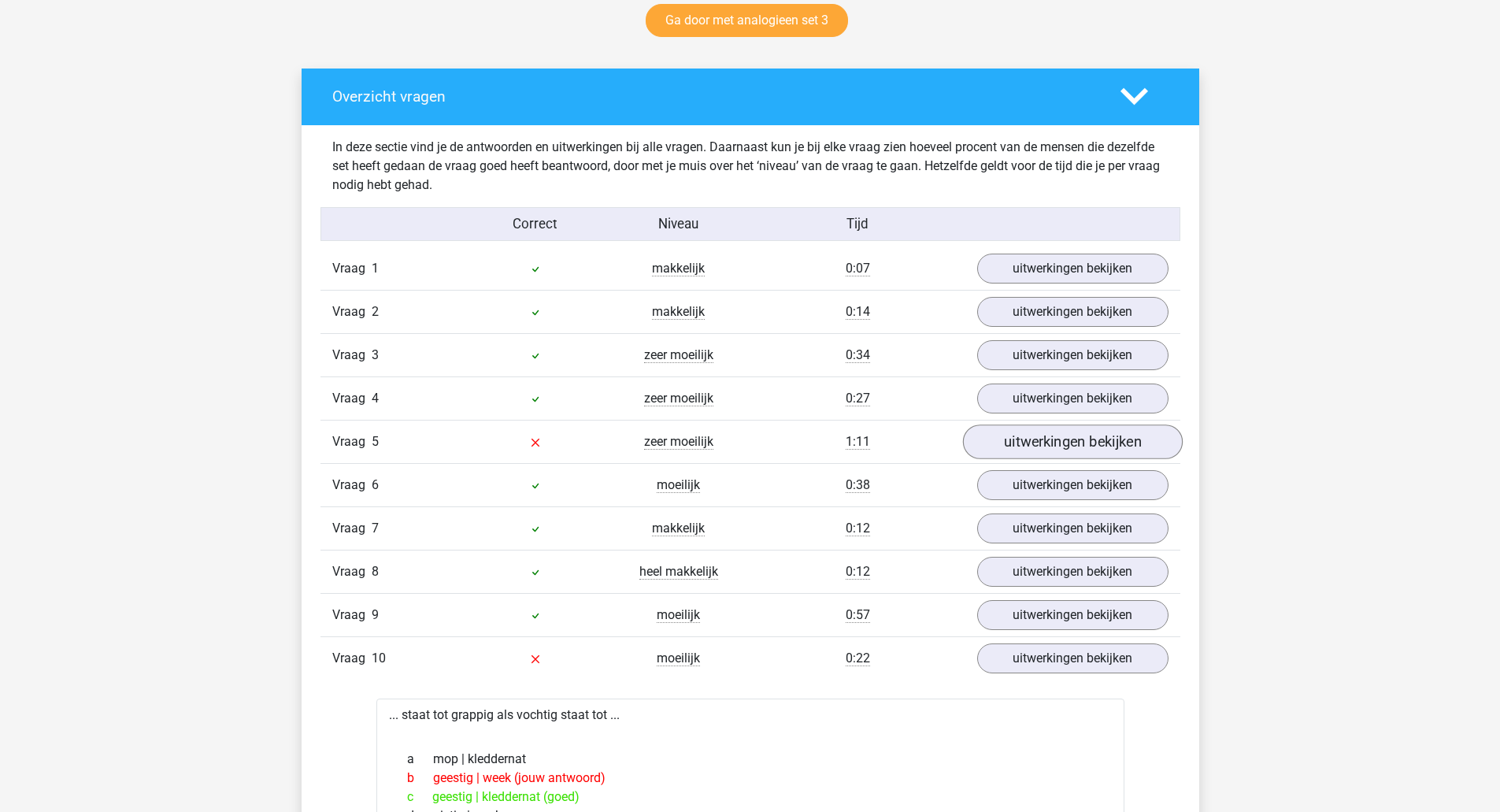
click at [1139, 452] on link "uitwerkingen bekijken" at bounding box center [1072, 442] width 220 height 35
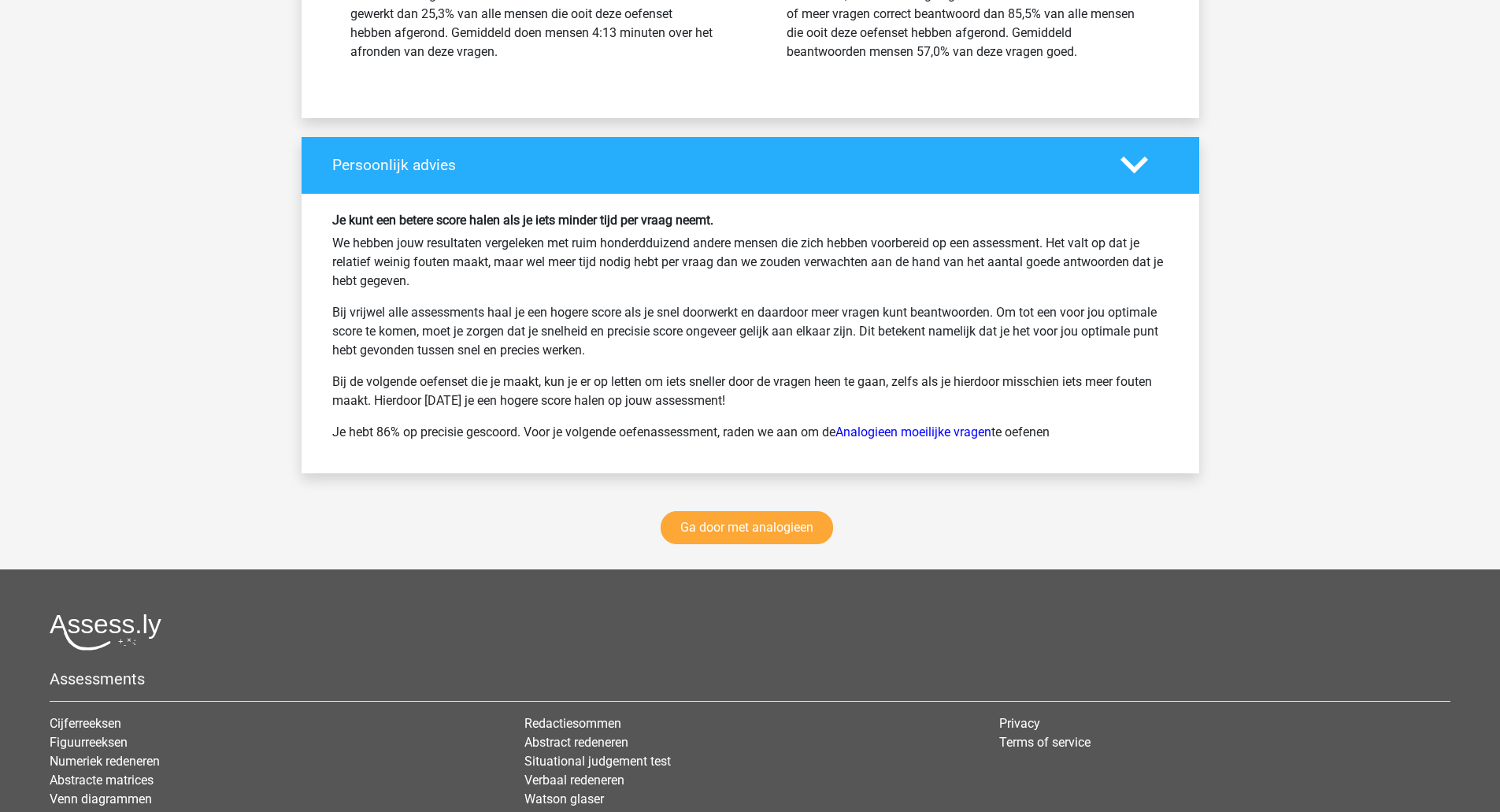
scroll to position [2771, 0]
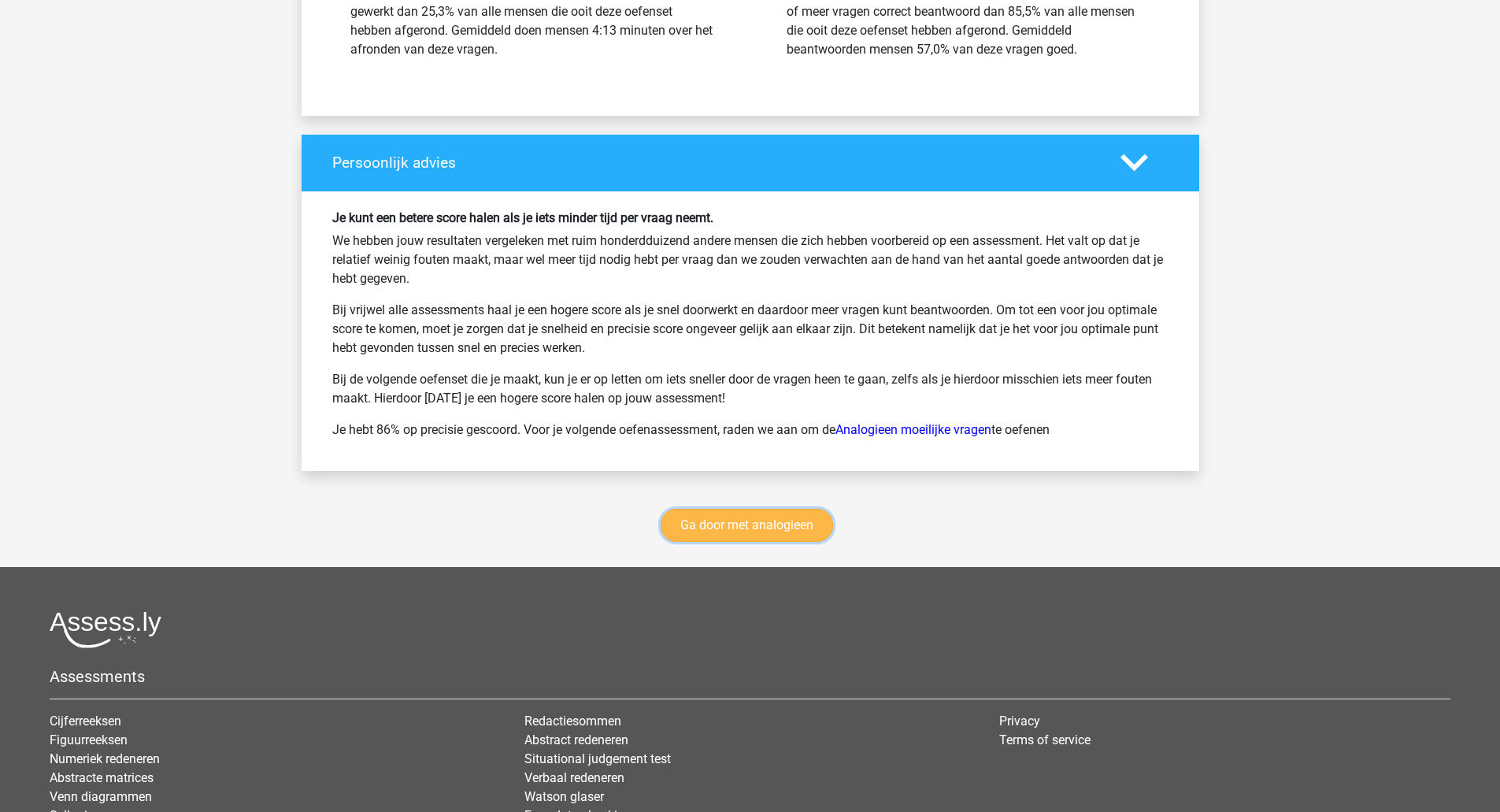
click at [707, 524] on link "Ga door met analogieen" at bounding box center [747, 525] width 173 height 33
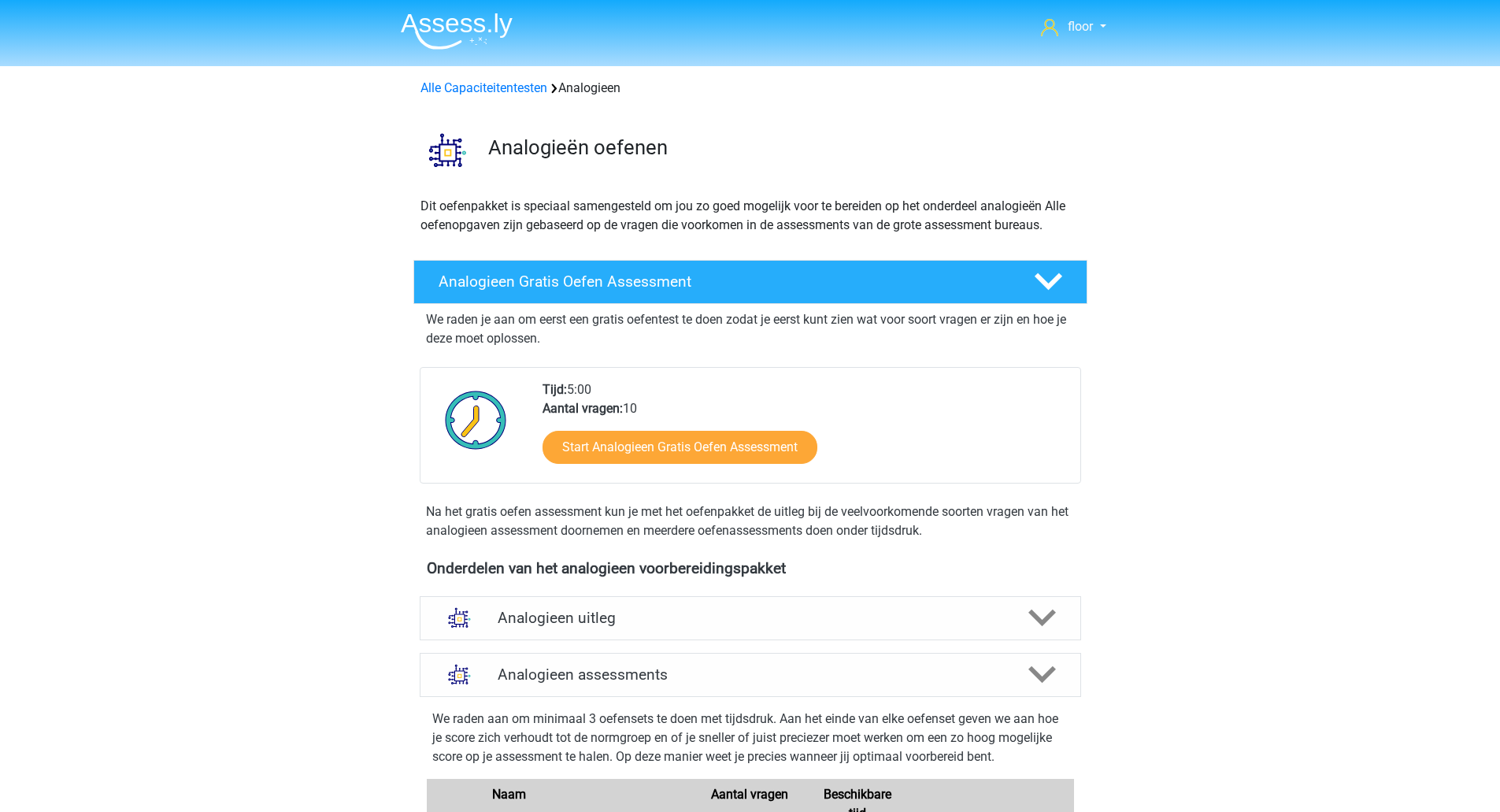
scroll to position [647, 0]
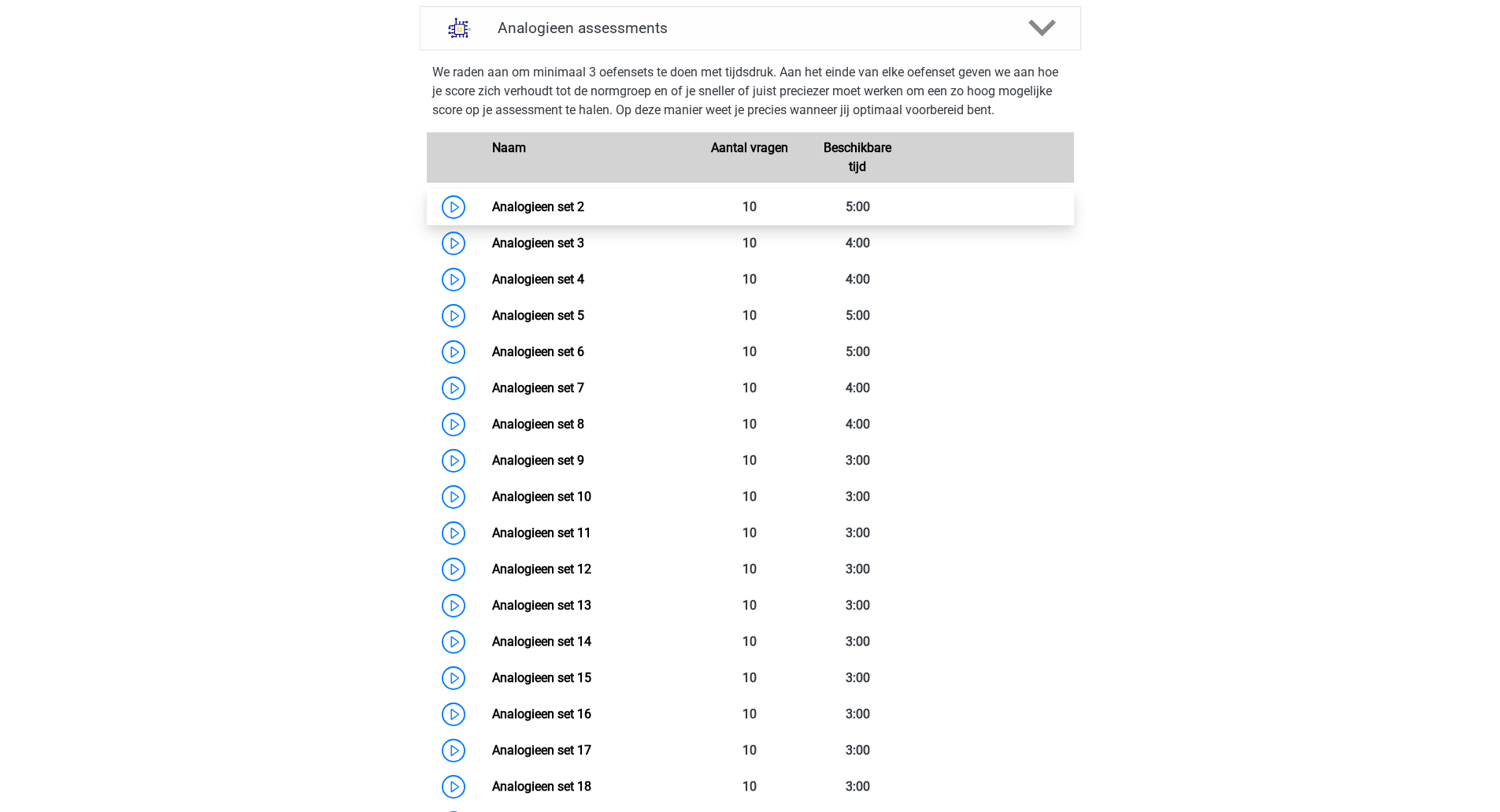
click at [545, 204] on link "Analogieen set 2" at bounding box center [538, 206] width 92 height 15
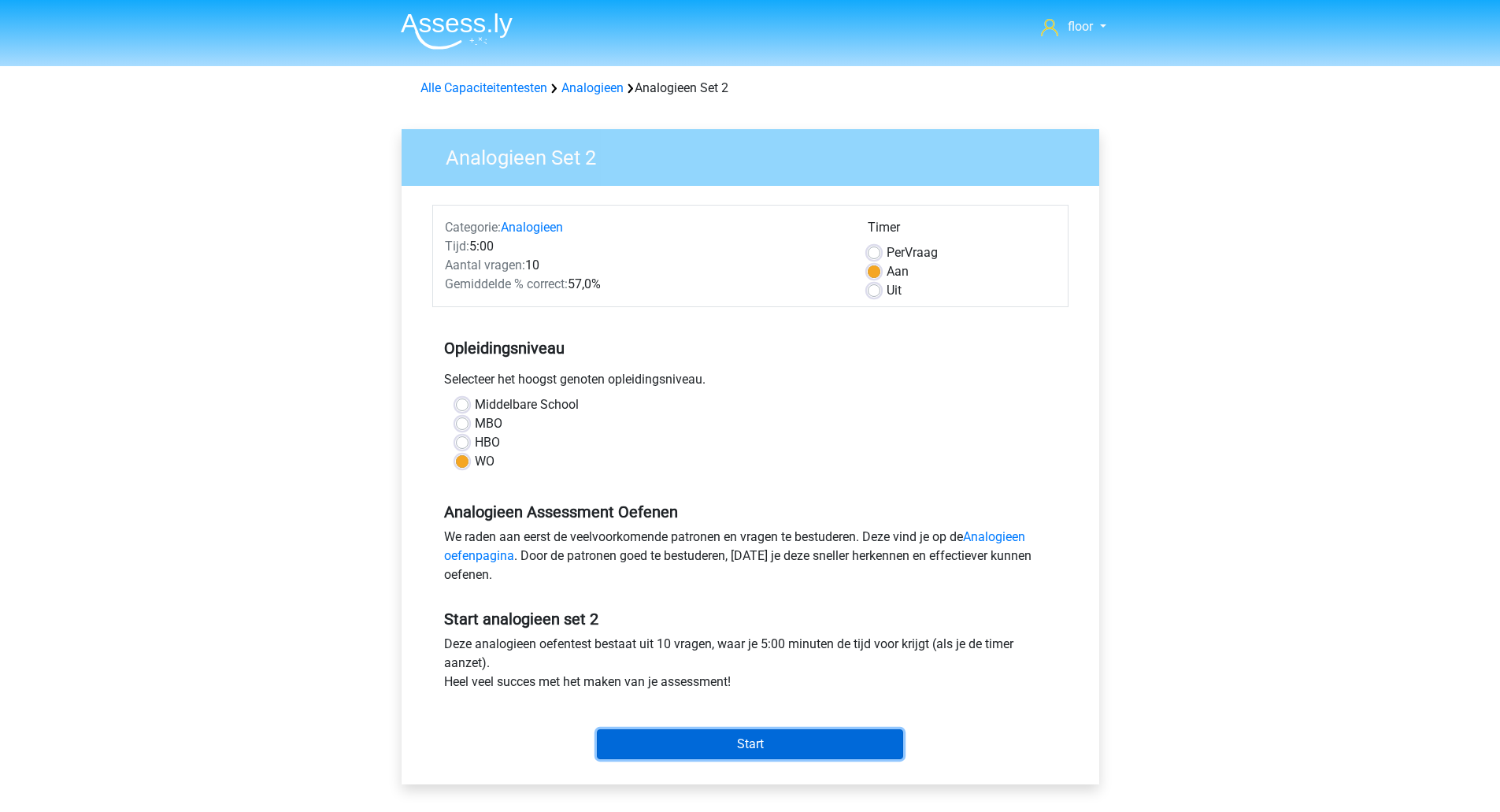
click at [777, 741] on input "Start" at bounding box center [750, 744] width 306 height 30
click at [513, 89] on link "Alle Capaciteitentesten" at bounding box center [484, 88] width 127 height 15
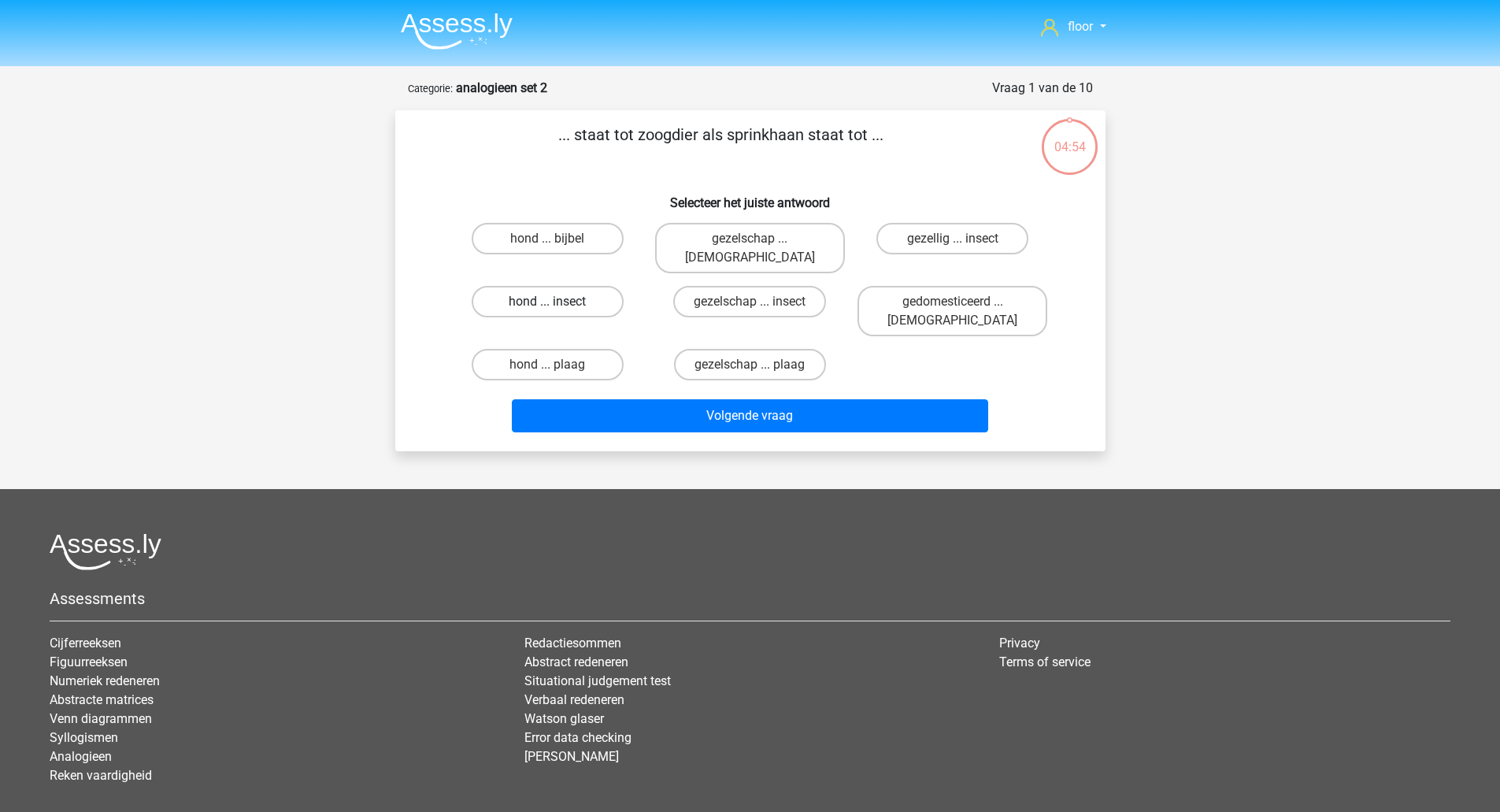
click at [576, 285] on label "hond ... insect" at bounding box center [547, 301] width 152 height 31
click at [558, 302] on input "hond ... insect" at bounding box center [552, 307] width 10 height 10
radio input "true"
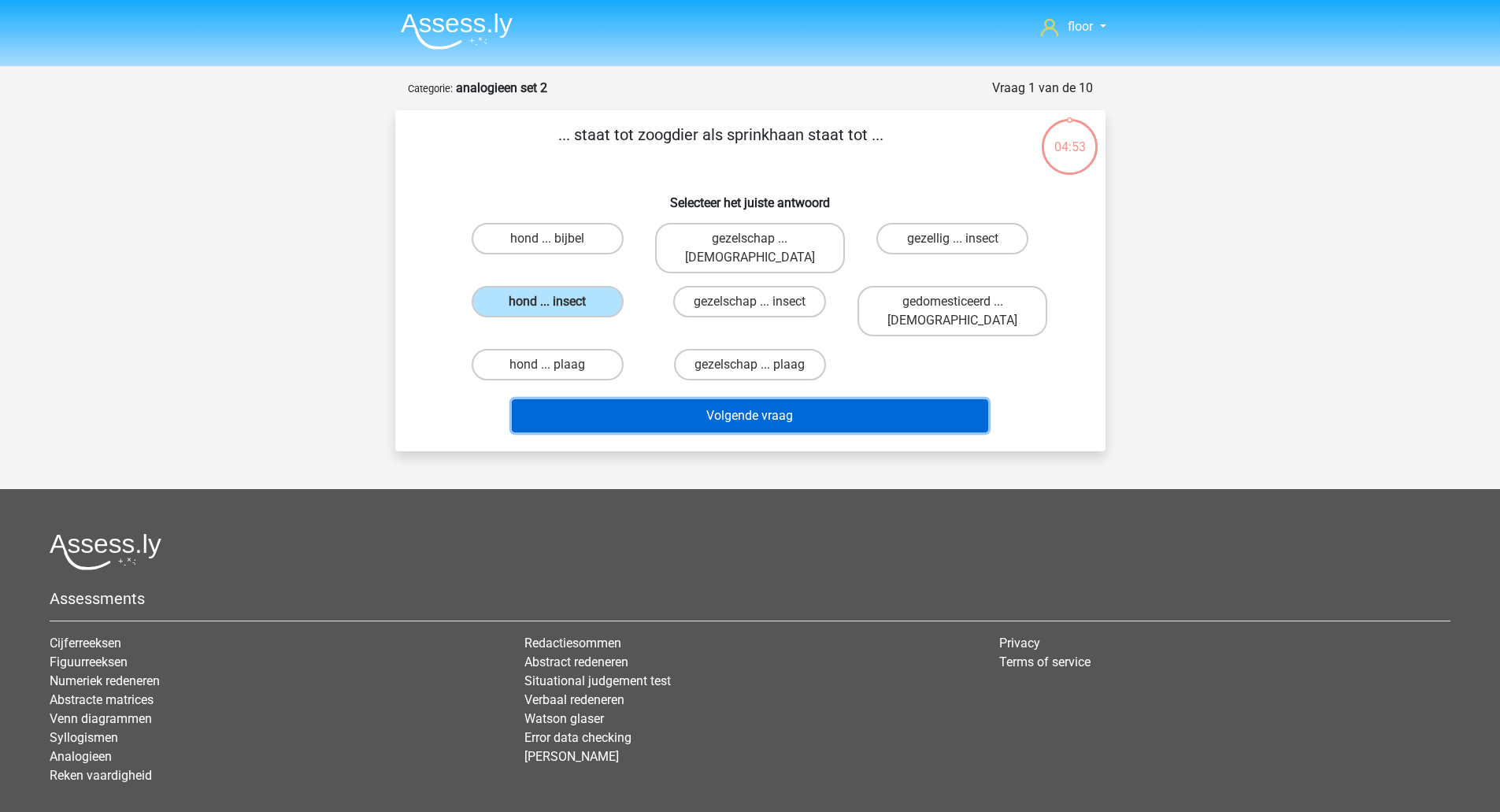
click at [624, 399] on button "Volgende vraag" at bounding box center [750, 415] width 476 height 33
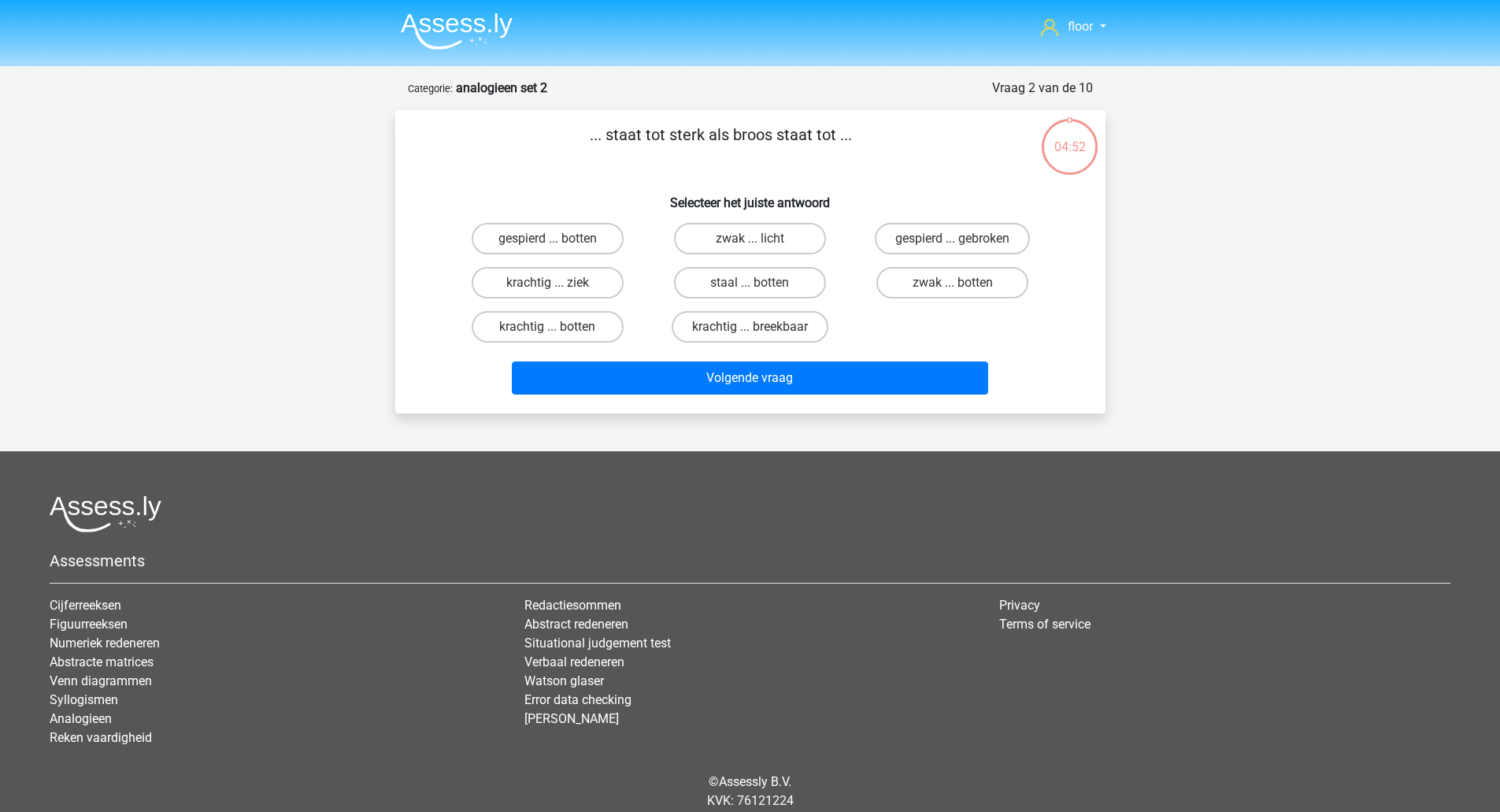
scroll to position [55, 0]
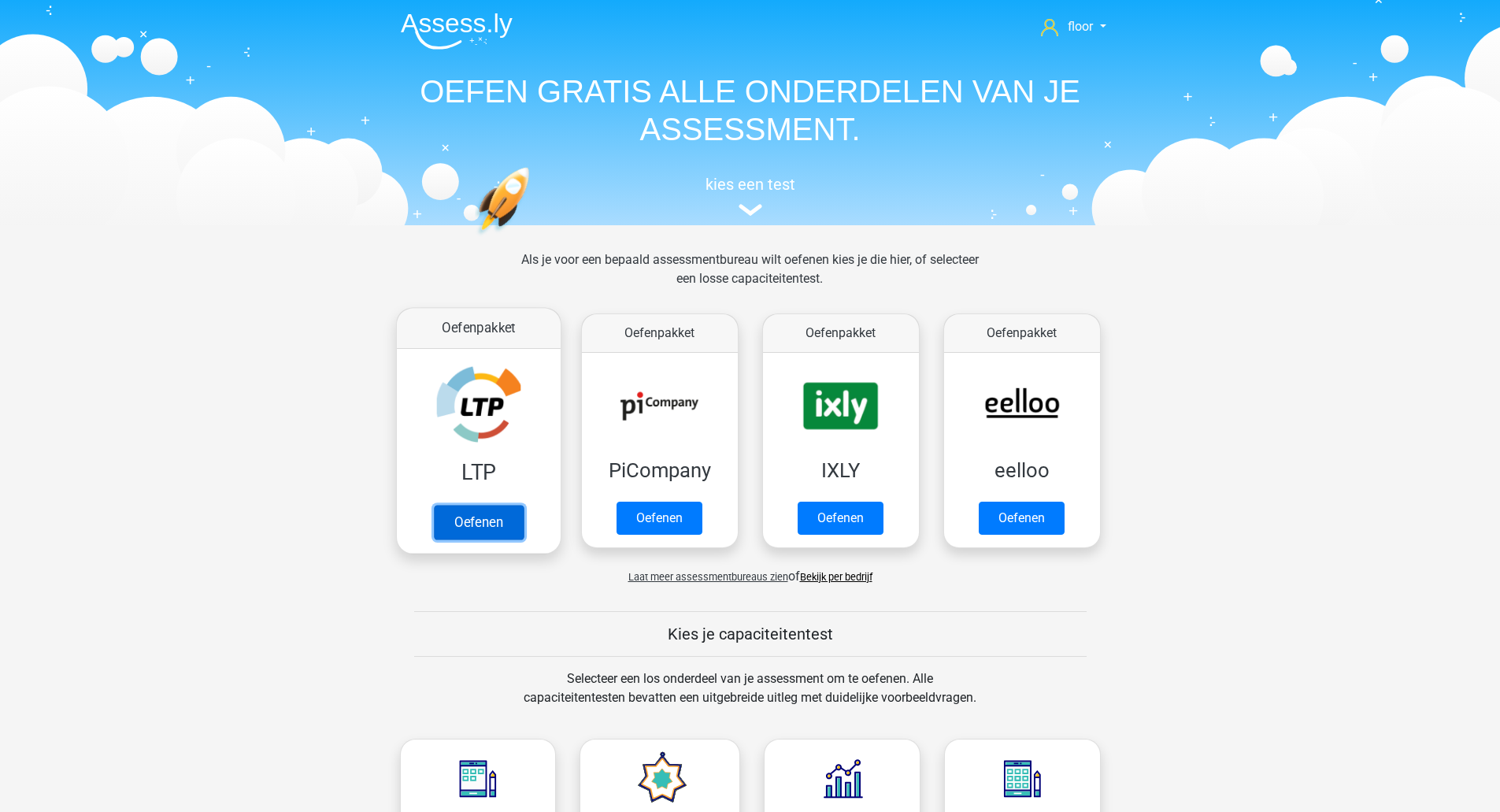
click at [447, 504] on link "Oefenen" at bounding box center [477, 522] width 90 height 35
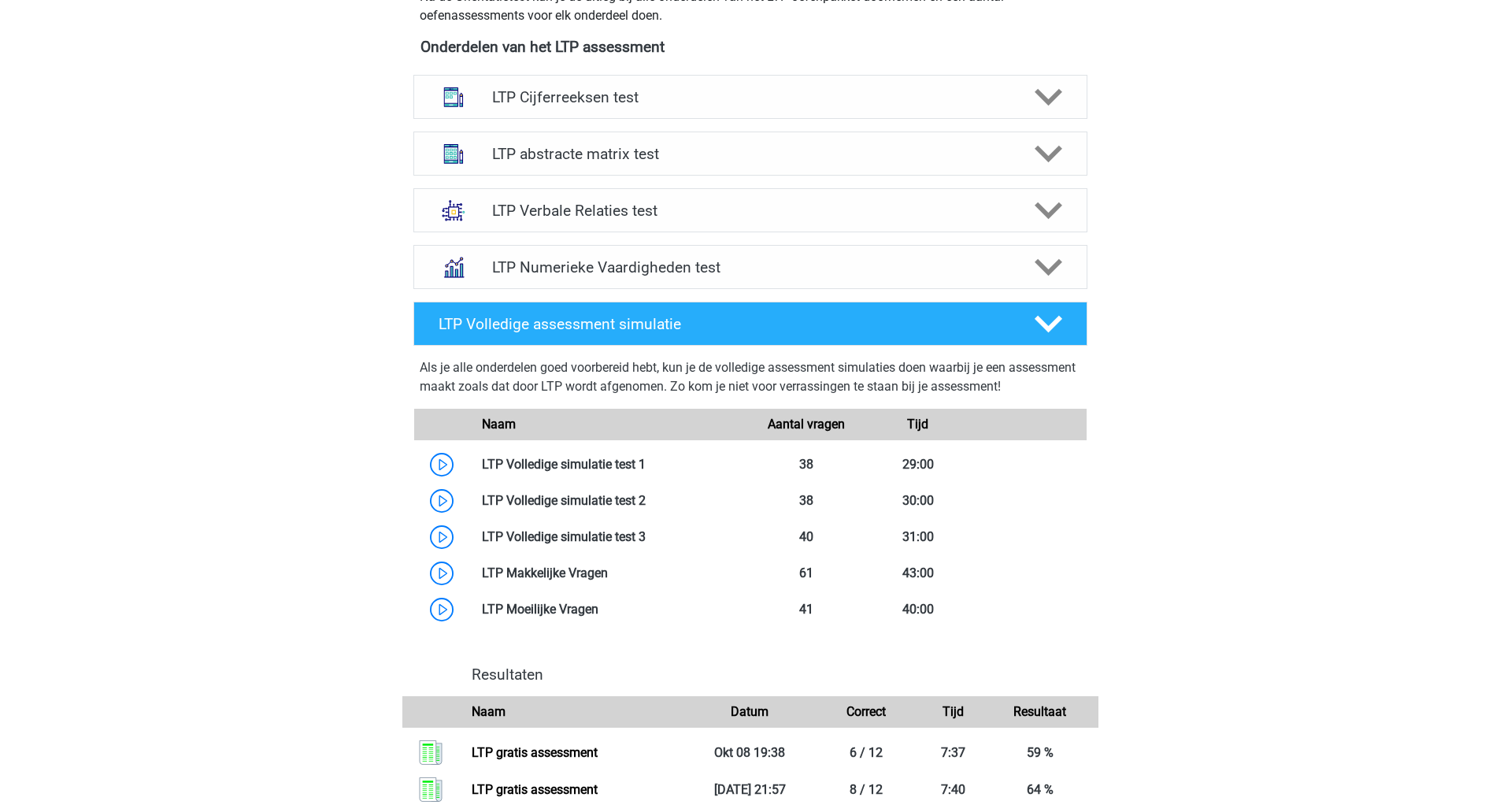
scroll to position [598, 0]
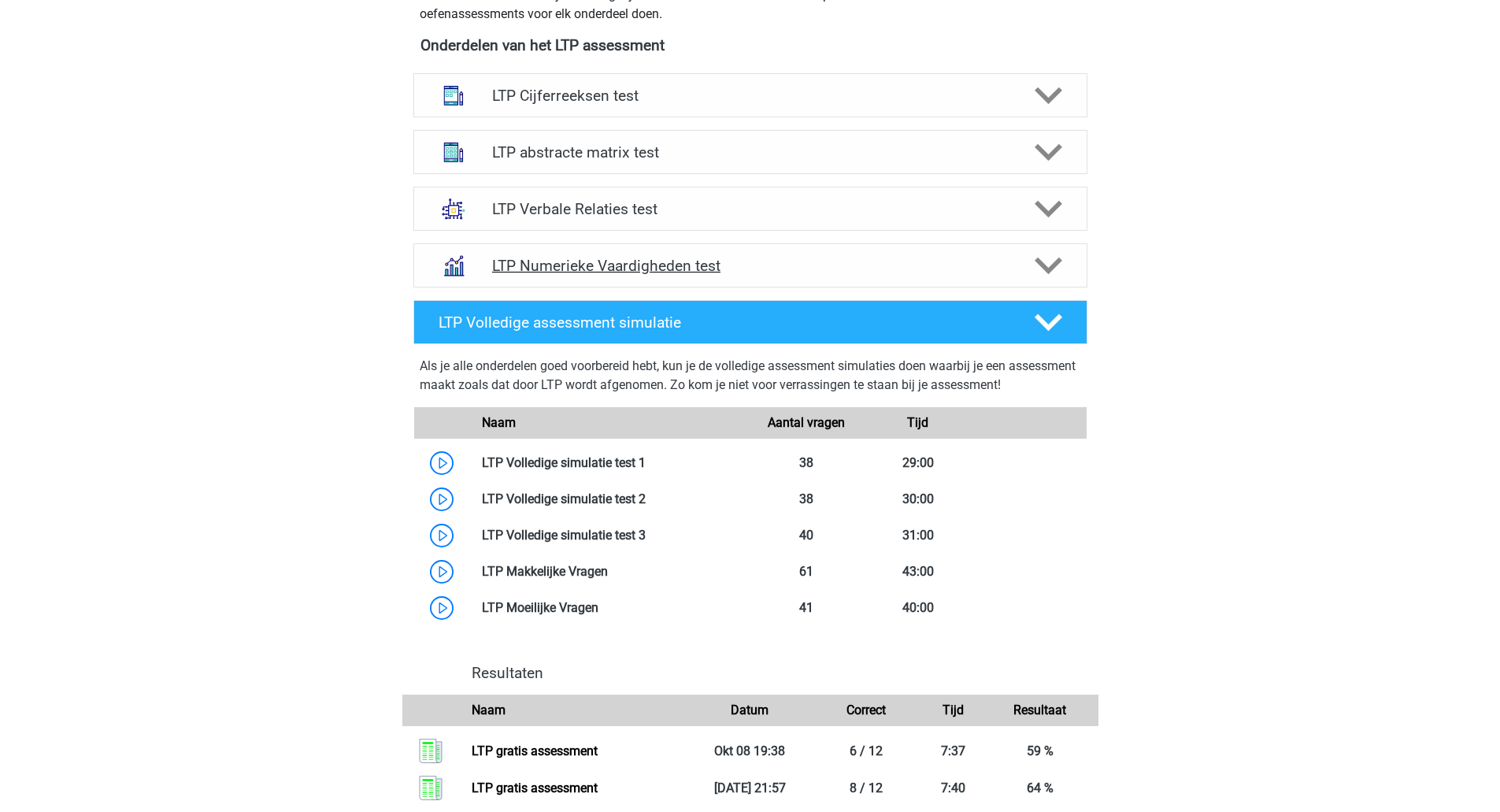
click at [1055, 271] on icon at bounding box center [1048, 265] width 27 height 27
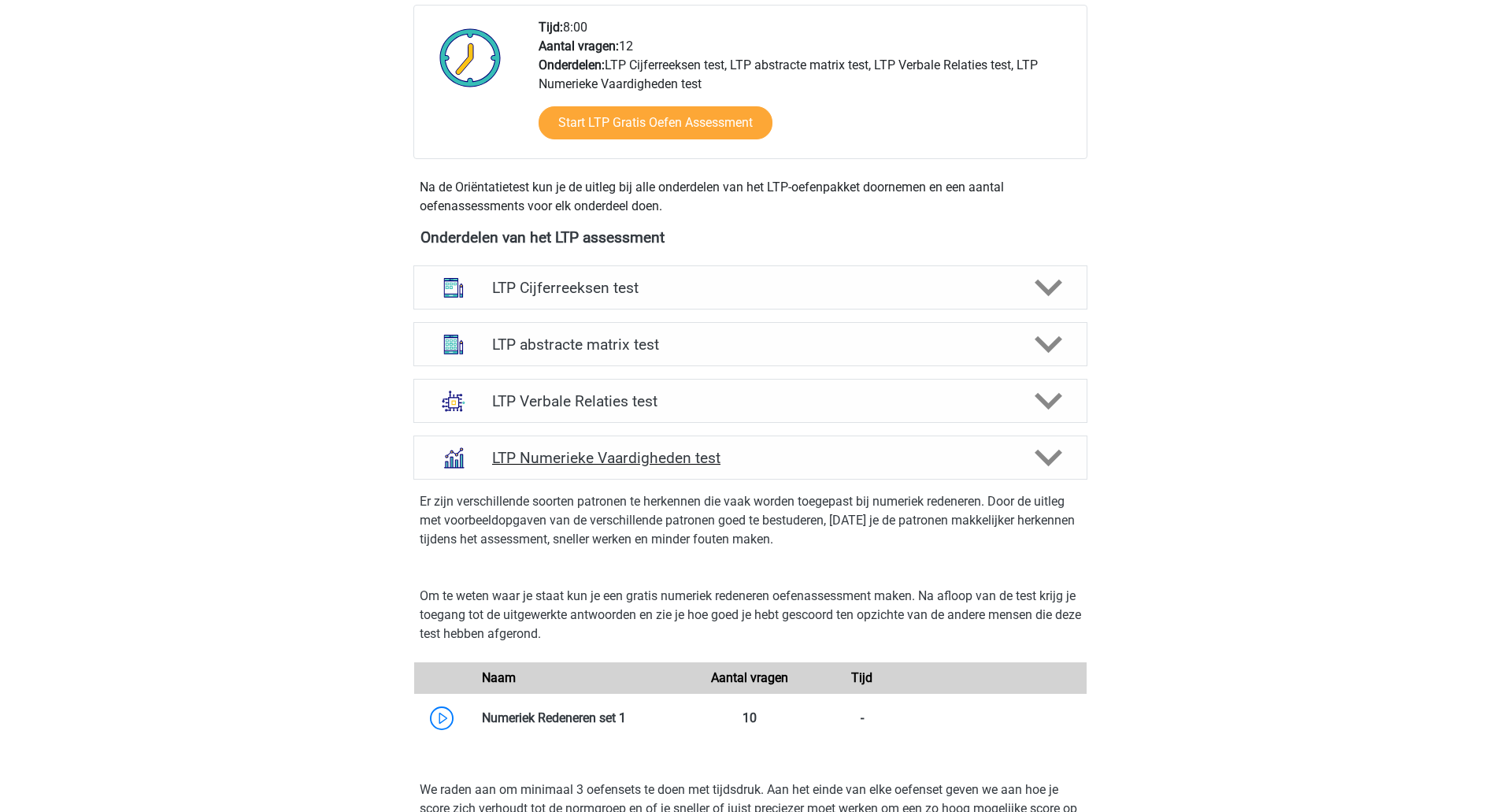
scroll to position [406, 0]
click at [1062, 464] on div at bounding box center [1046, 458] width 53 height 27
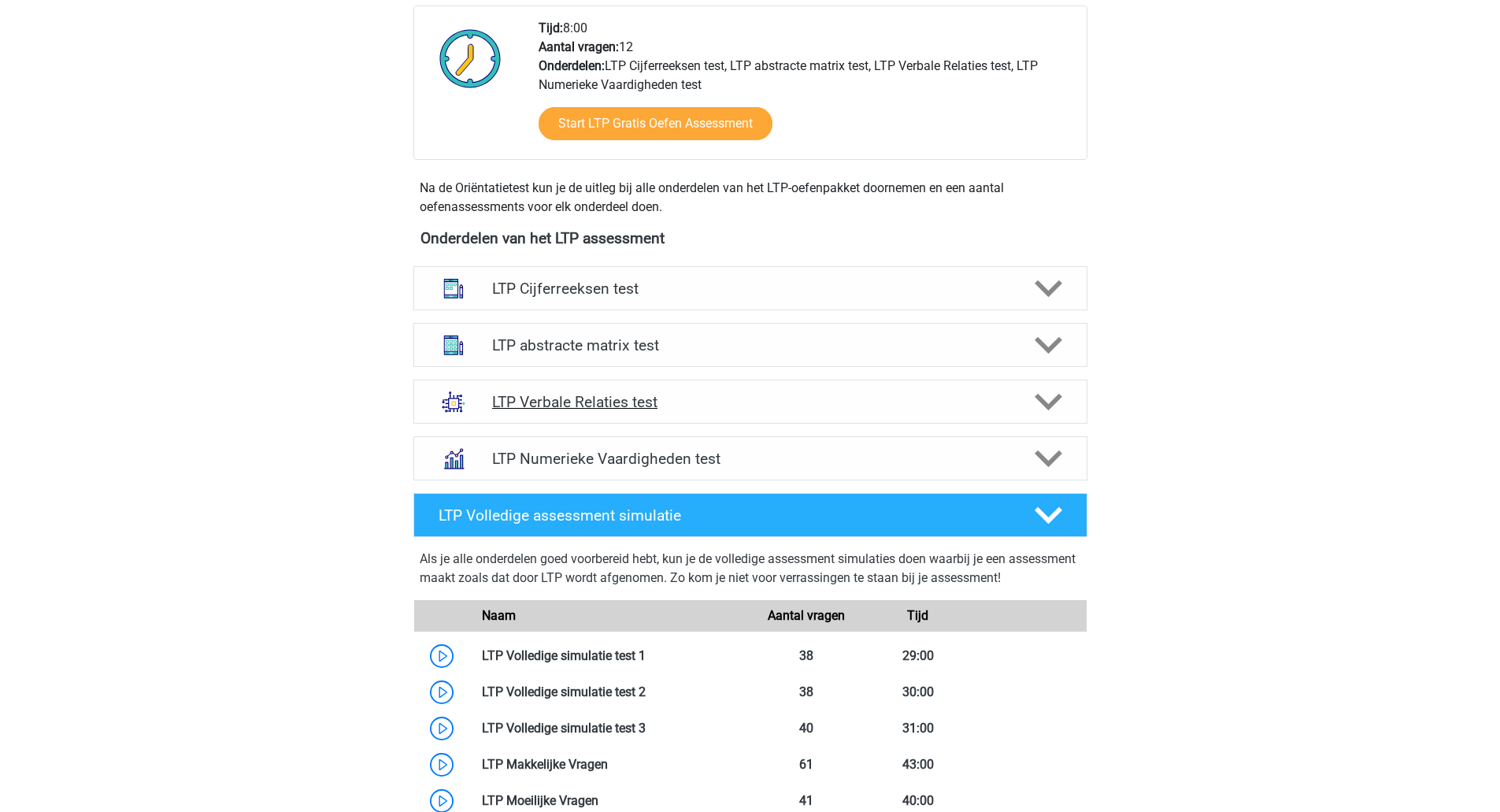
click at [1056, 407] on icon at bounding box center [1048, 401] width 27 height 27
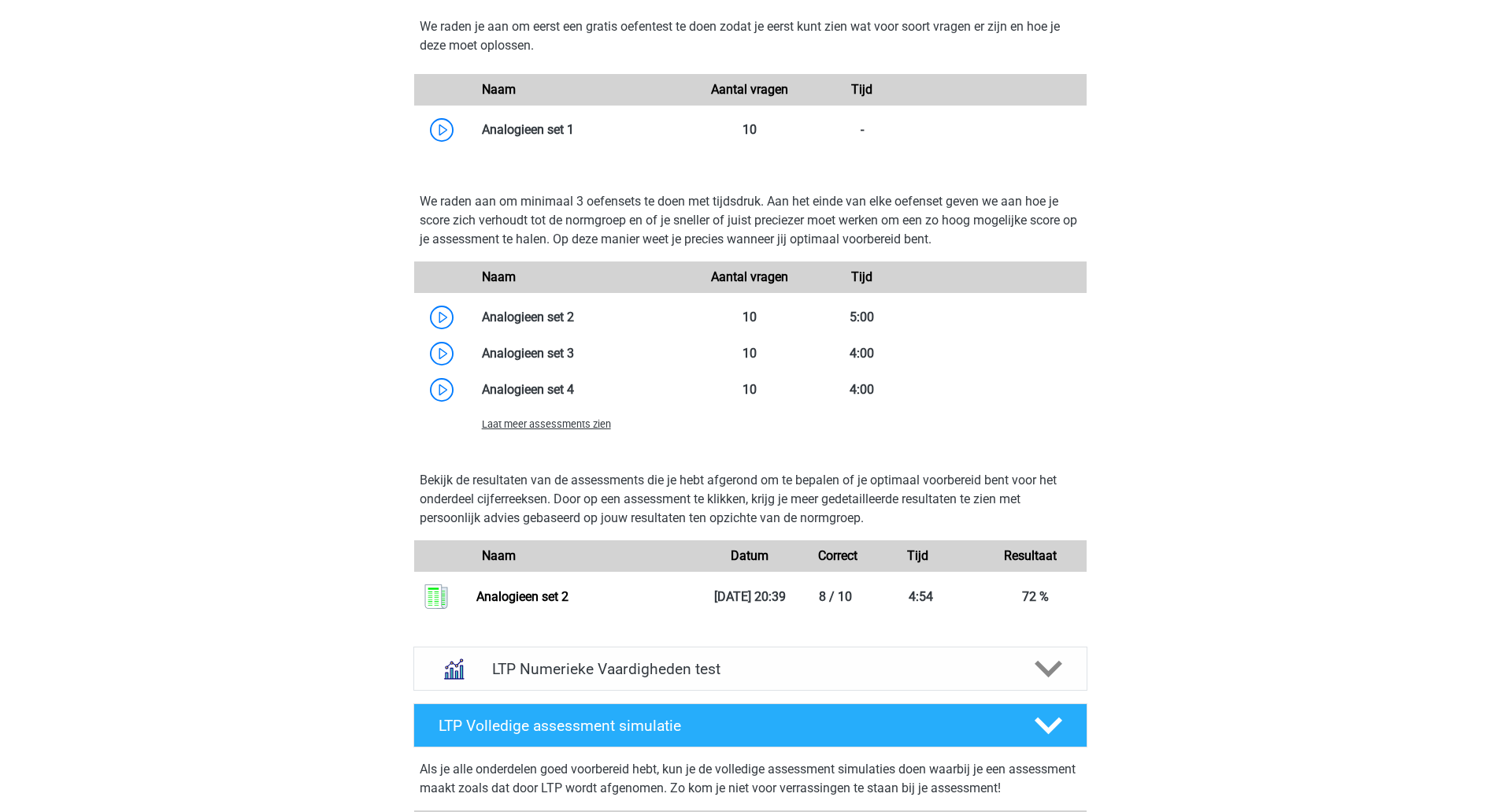
scroll to position [1313, 0]
click at [574, 355] on link at bounding box center [574, 352] width 0 height 15
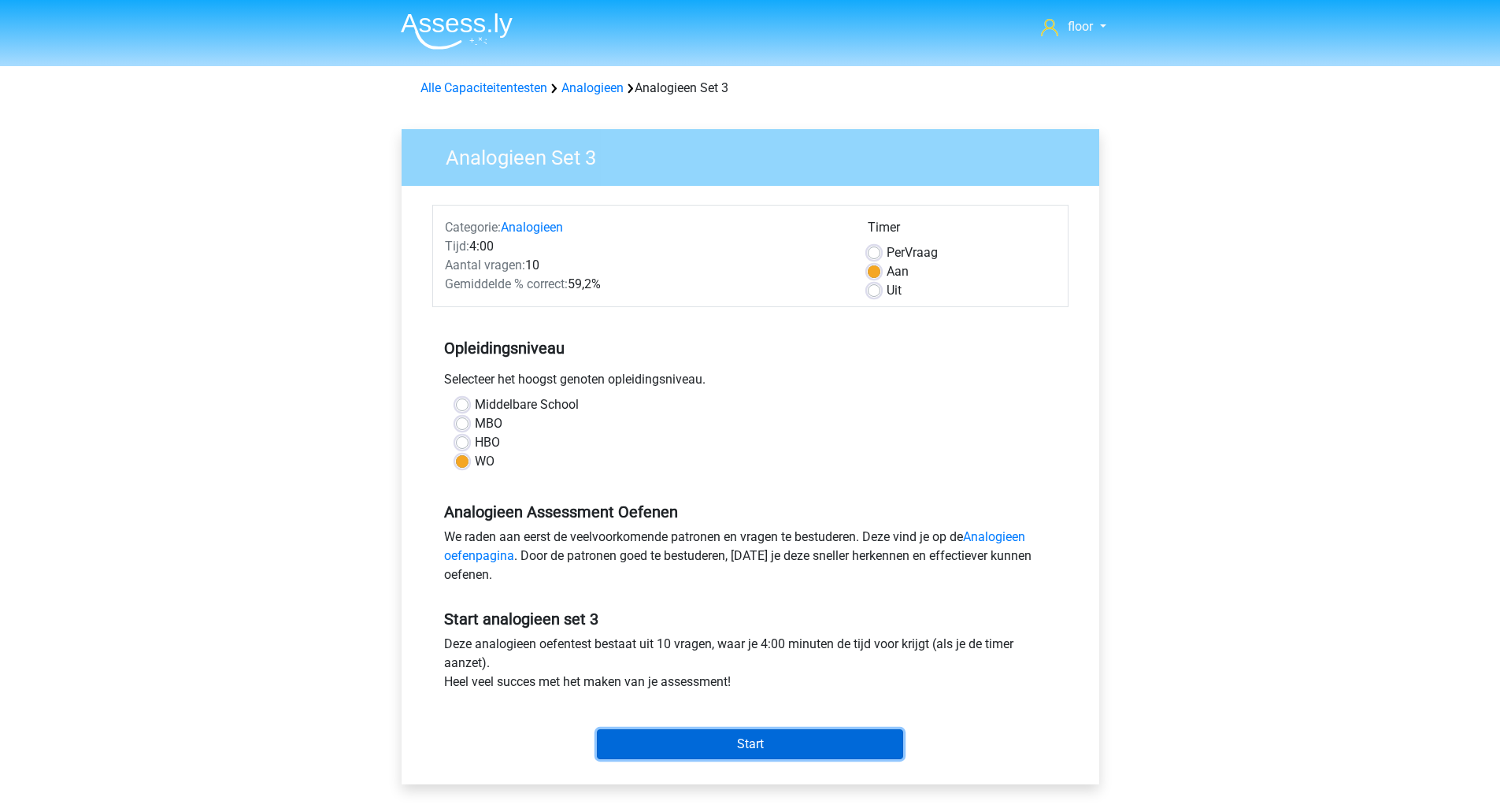
click at [807, 732] on input "Start" at bounding box center [750, 744] width 306 height 30
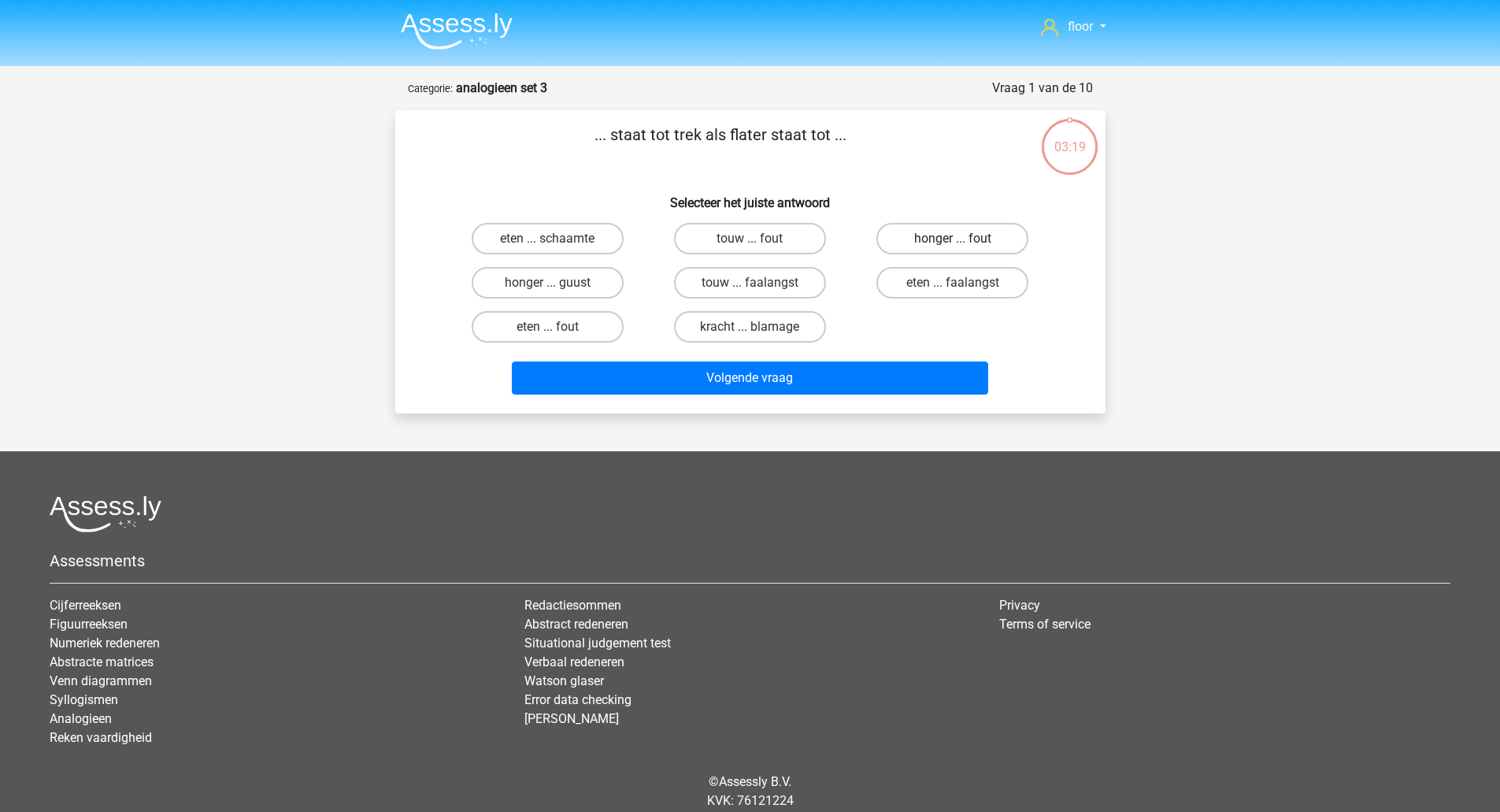
click at [972, 227] on label "honger ... fout" at bounding box center [952, 239] width 152 height 31
click at [963, 239] on input "honger ... fout" at bounding box center [958, 244] width 10 height 10
radio input "true"
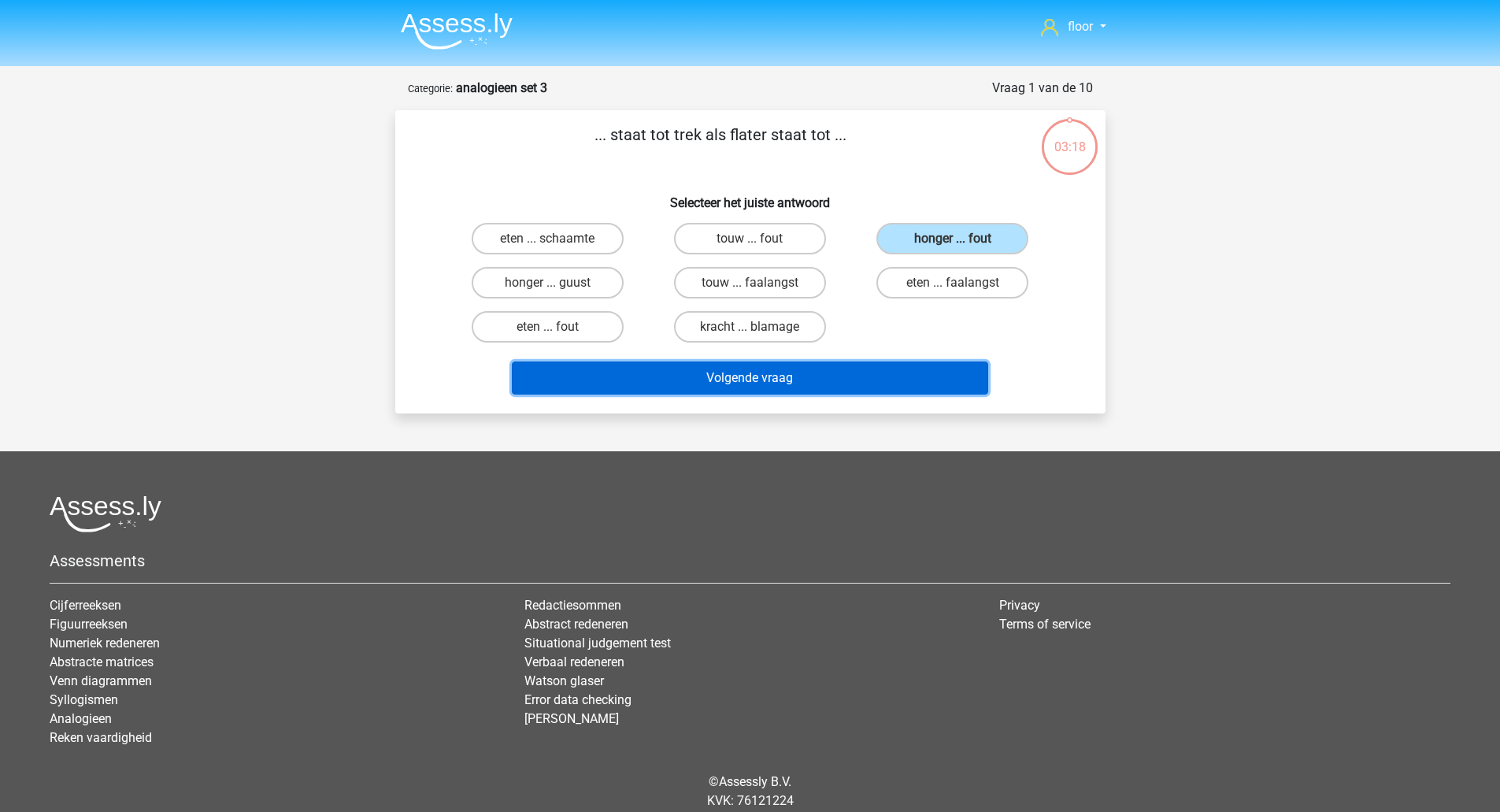
click at [773, 367] on button "Volgende vraag" at bounding box center [750, 378] width 476 height 33
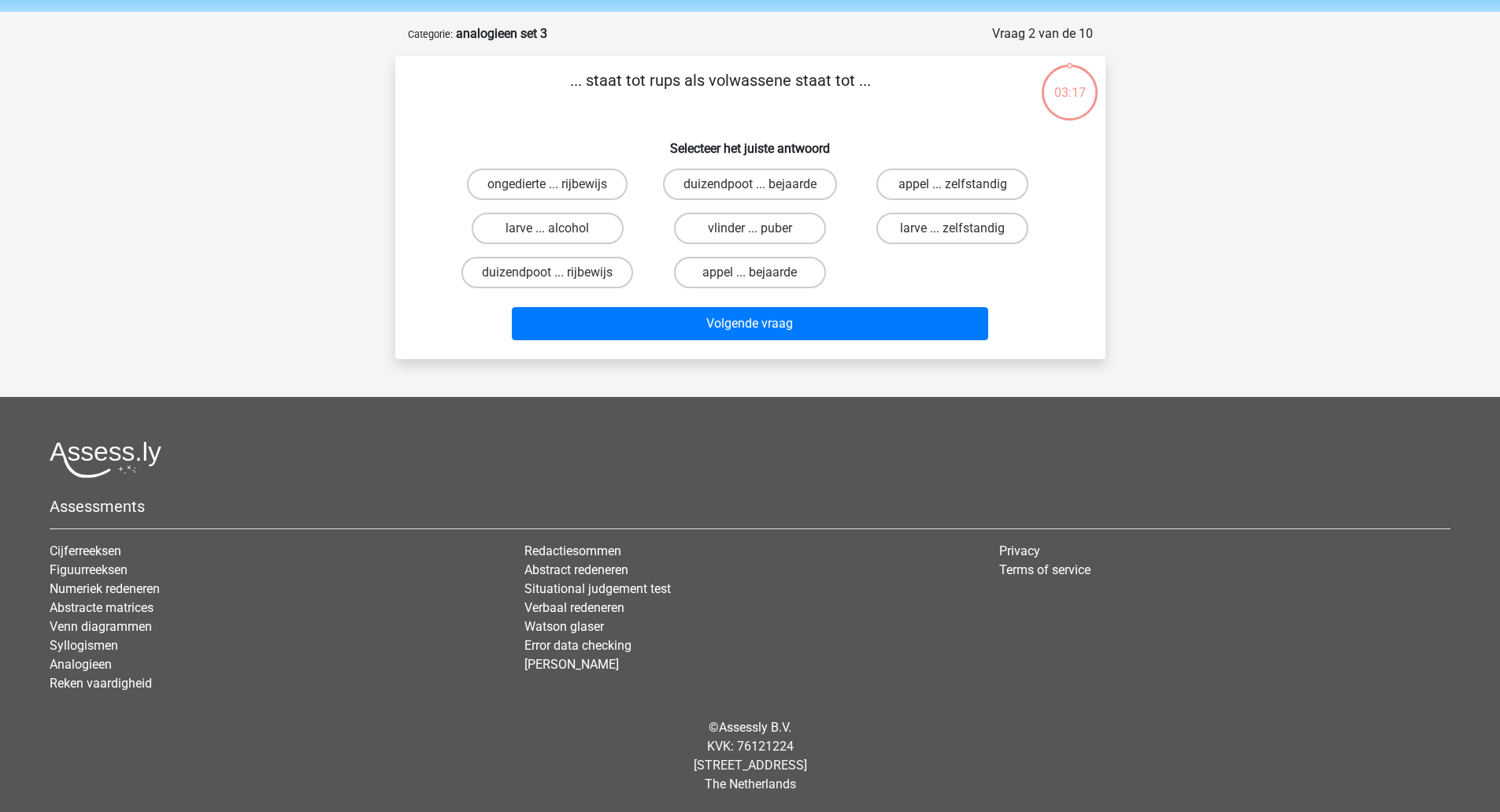
scroll to position [55, 0]
click at [765, 234] on label "vlinder ... puber" at bounding box center [750, 227] width 152 height 31
click at [760, 234] on input "vlinder ... puber" at bounding box center [755, 233] width 10 height 10
radio input "true"
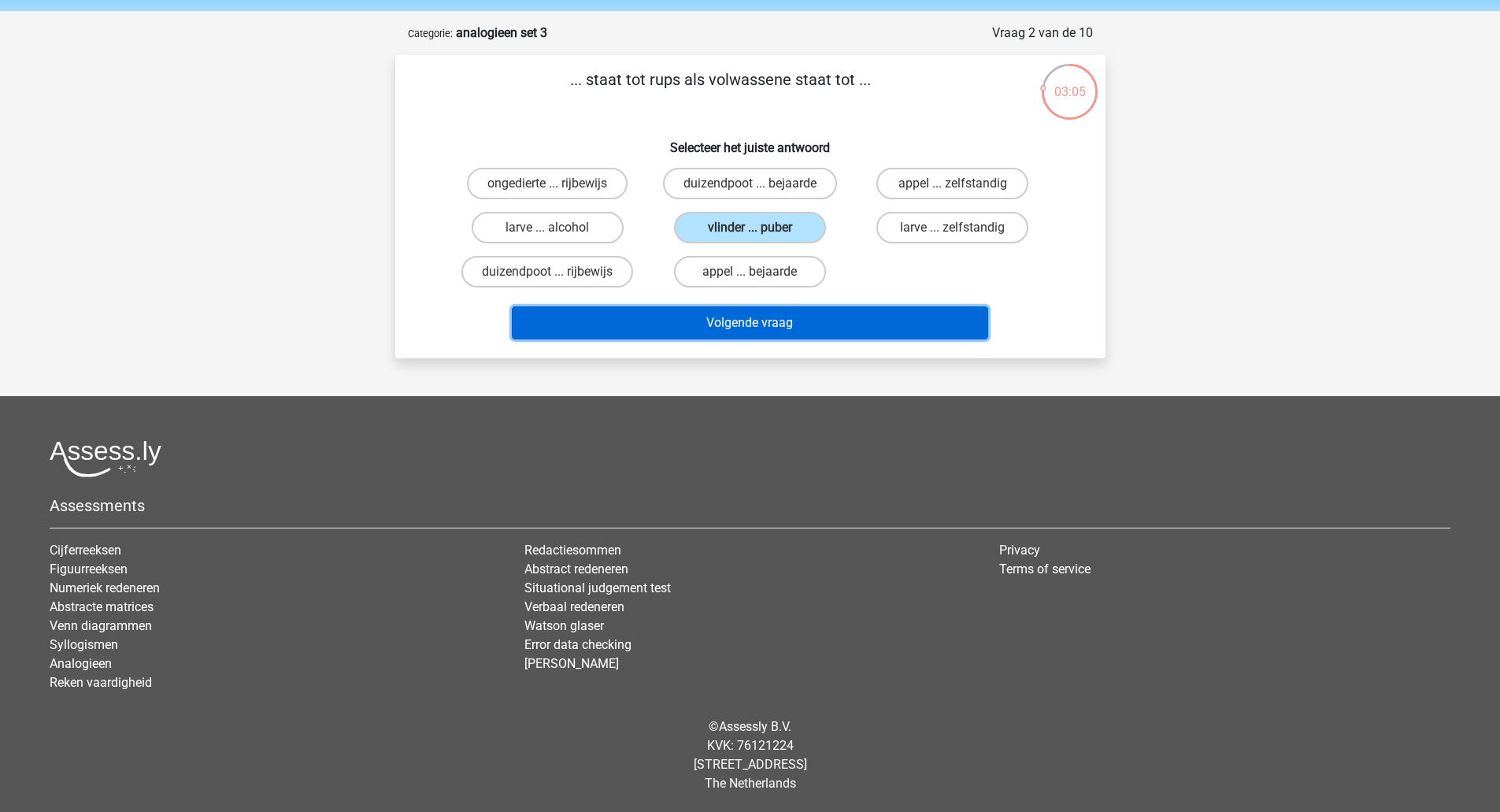
click at [737, 335] on button "Volgende vraag" at bounding box center [750, 322] width 476 height 33
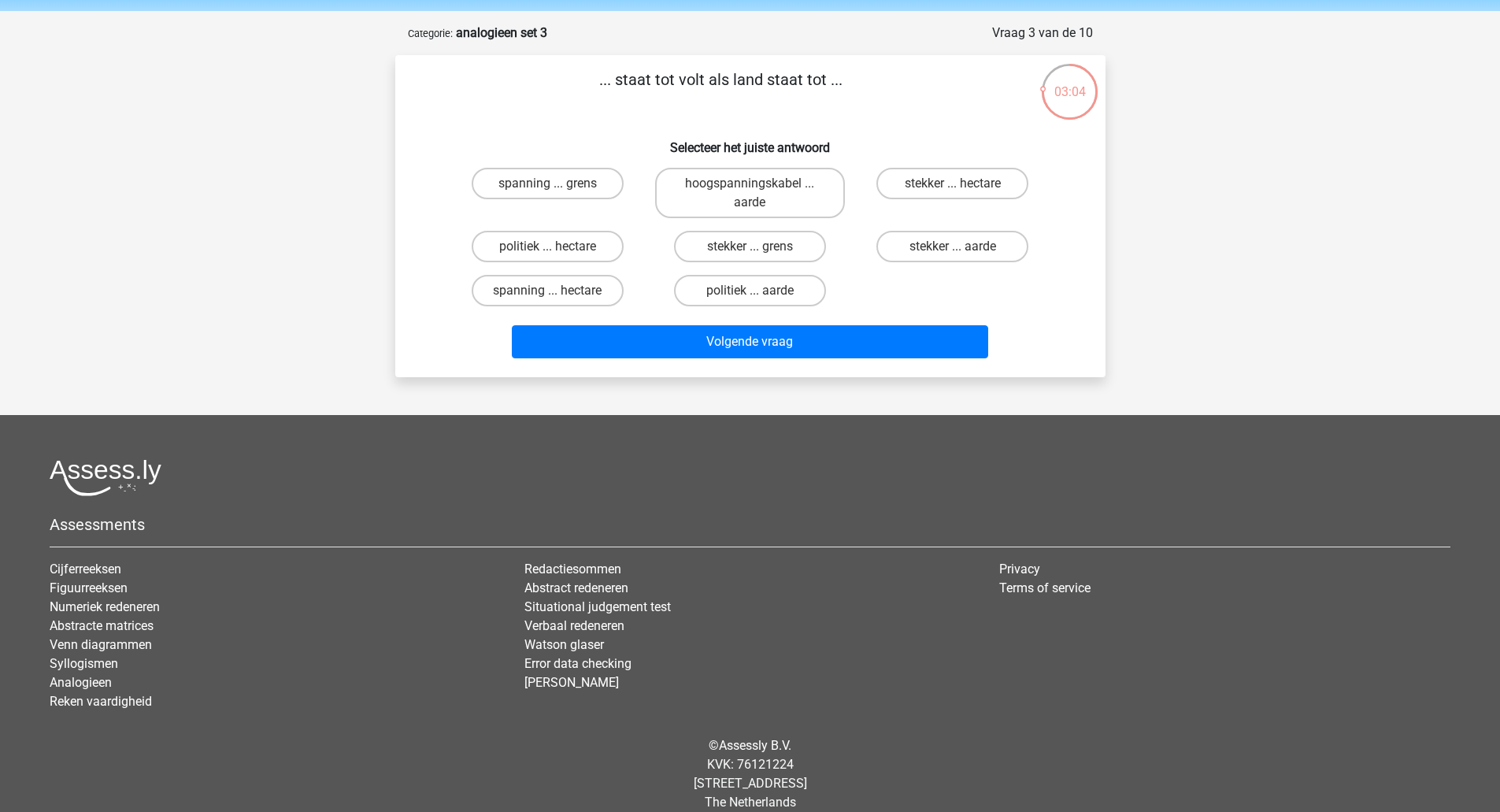
scroll to position [74, 0]
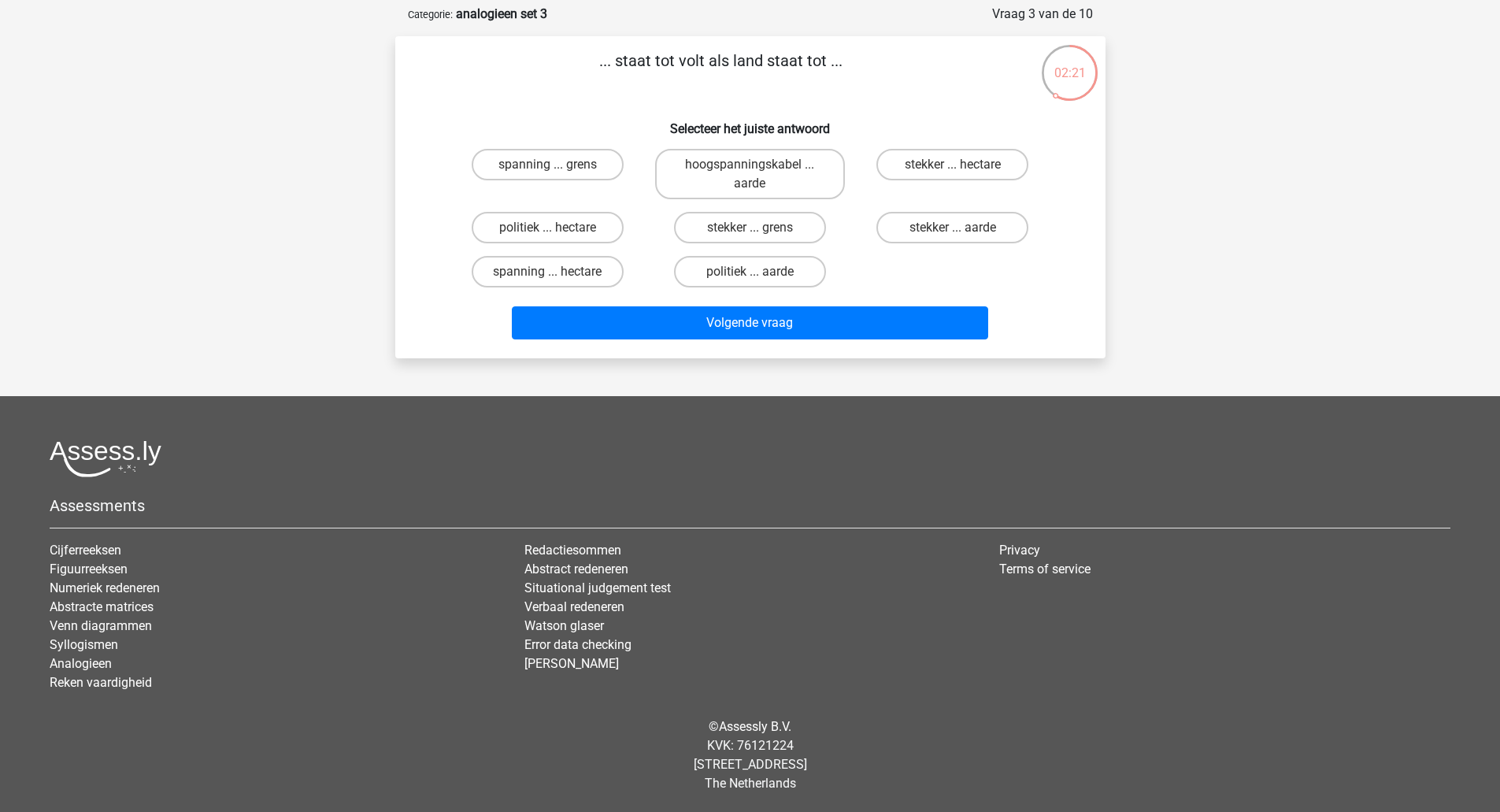
click at [550, 281] on input "spanning ... hectare" at bounding box center [552, 276] width 10 height 10
radio input "true"
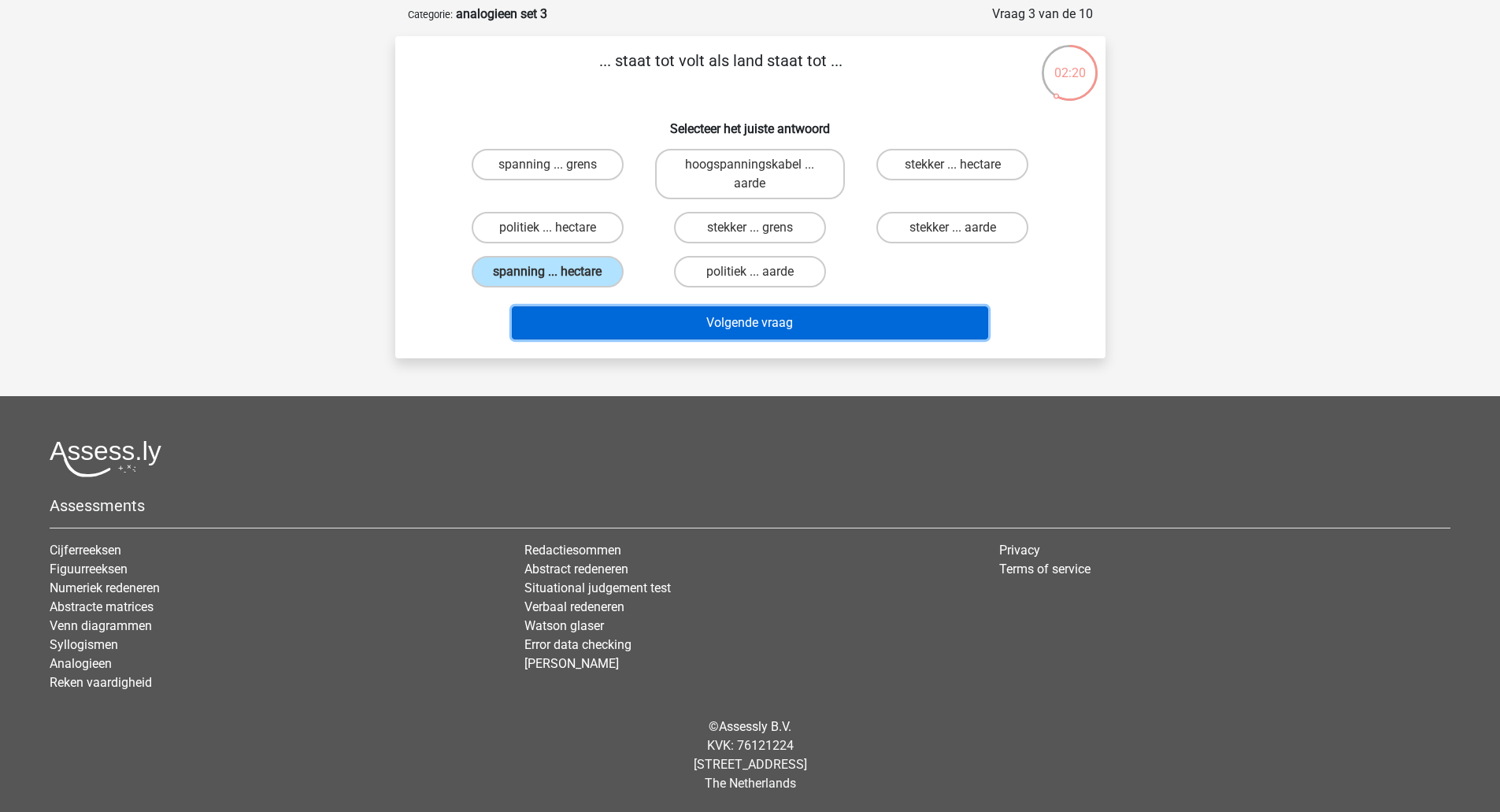
click at [596, 332] on button "Volgende vraag" at bounding box center [750, 322] width 476 height 33
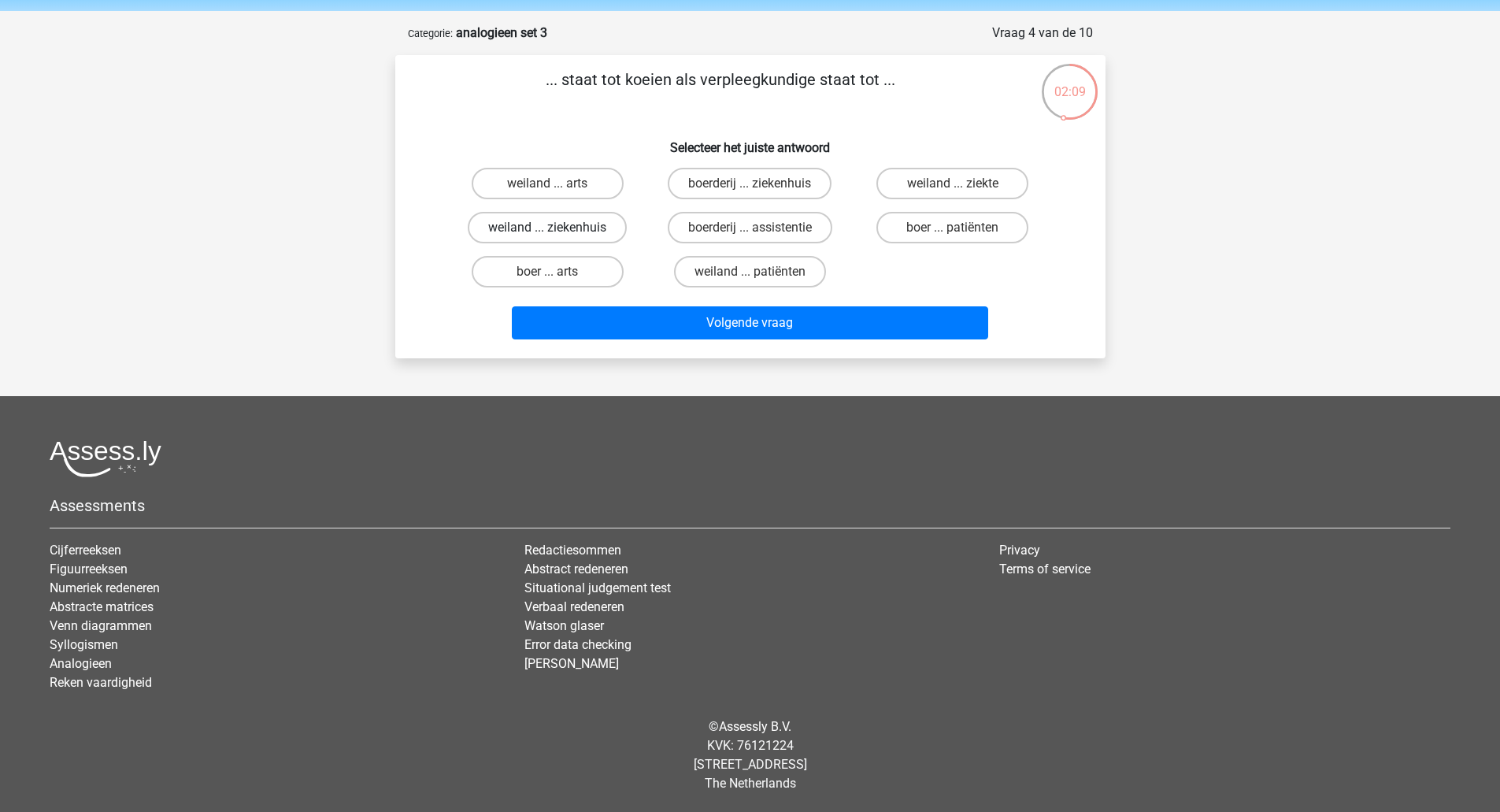
click at [588, 230] on label "weiland ... ziekenhuis" at bounding box center [546, 227] width 159 height 31
click at [558, 230] on input "weiland ... ziekenhuis" at bounding box center [552, 233] width 10 height 10
radio input "true"
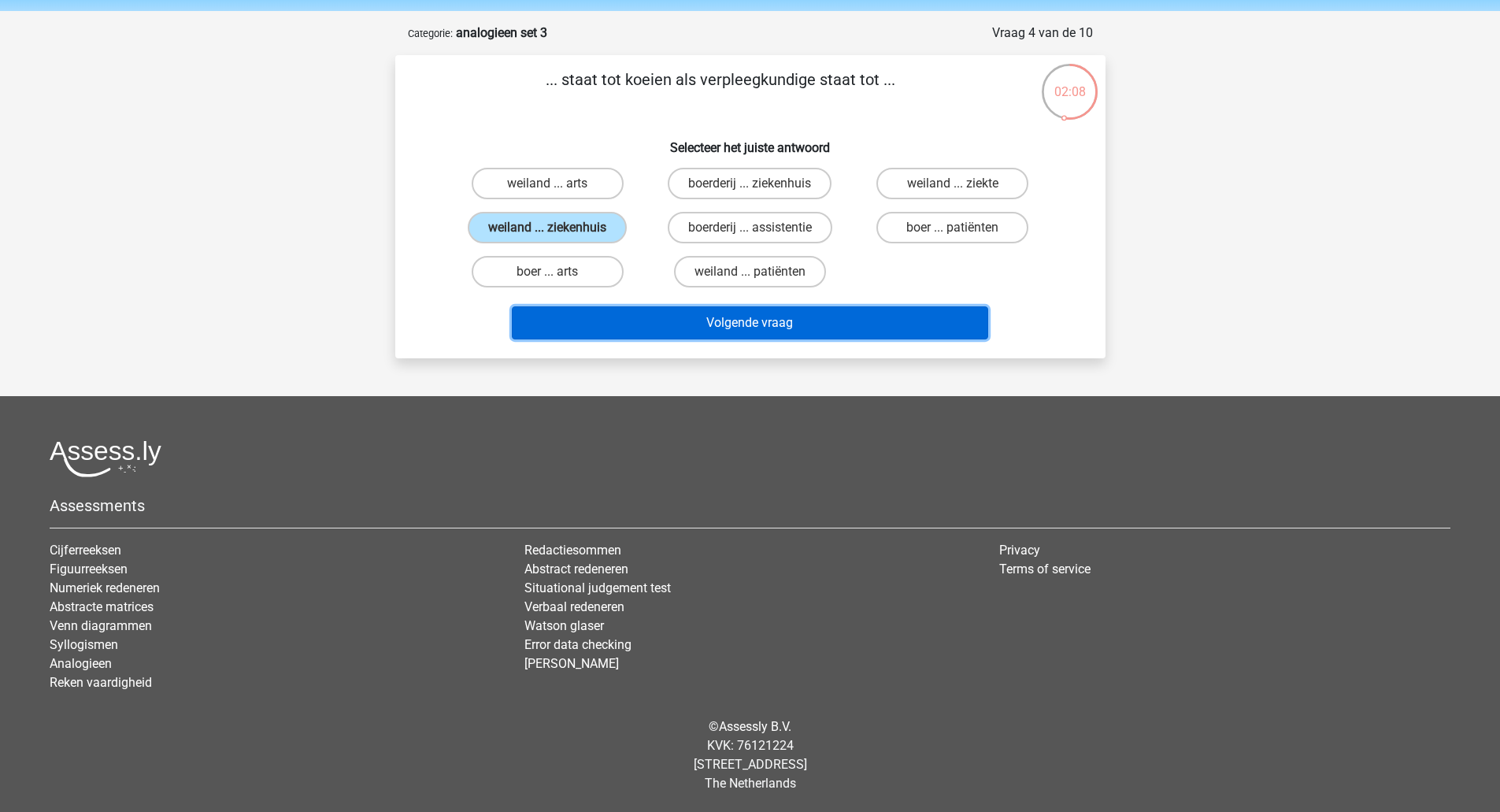
click at [665, 322] on button "Volgende vraag" at bounding box center [750, 322] width 476 height 33
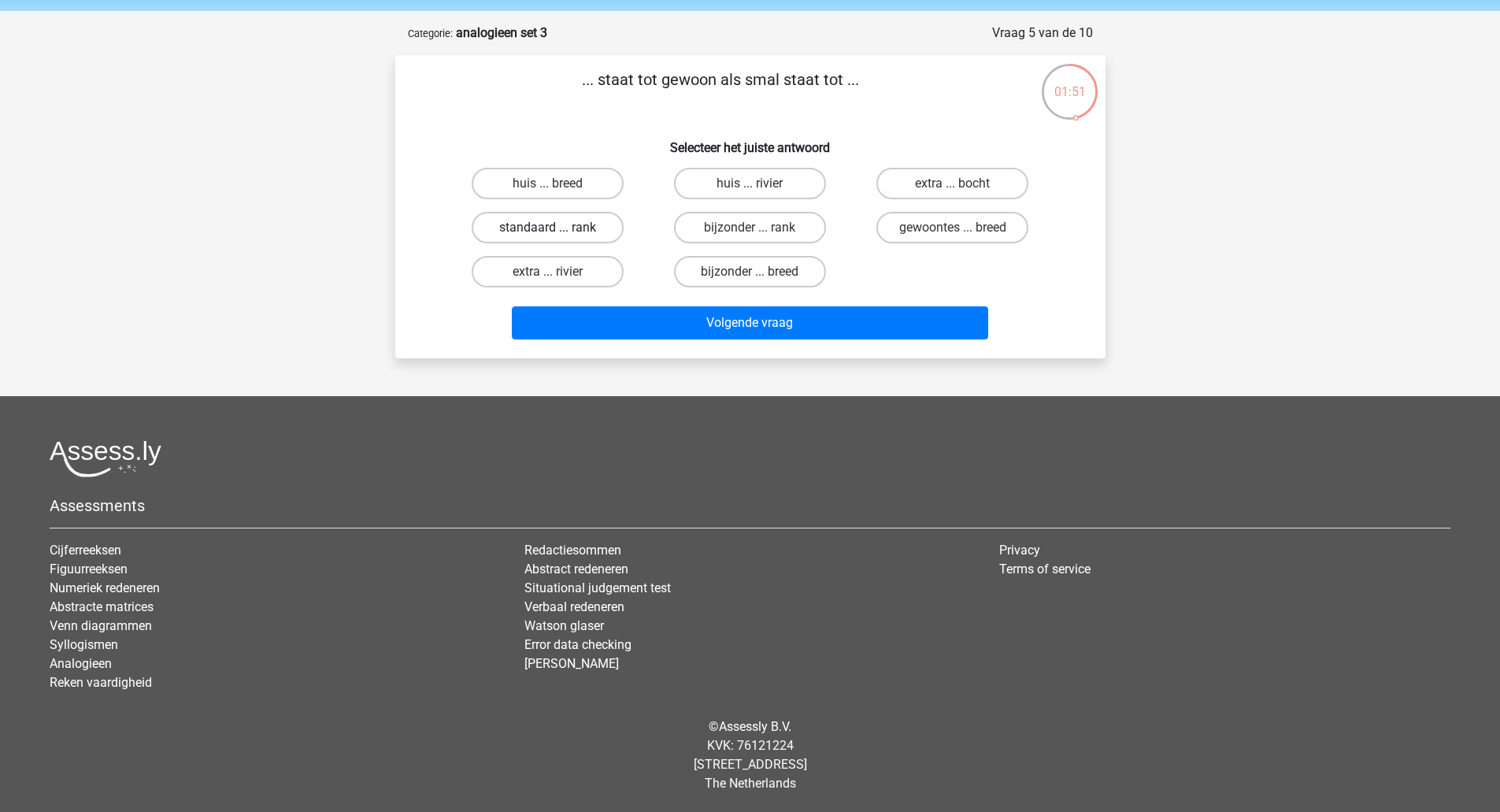
click at [582, 225] on label "standaard ... rank" at bounding box center [547, 227] width 152 height 31
click at [558, 228] on input "standaard ... rank" at bounding box center [552, 233] width 10 height 10
radio input "true"
click at [754, 276] on input "bijzonder ... breed" at bounding box center [755, 276] width 10 height 10
radio input "true"
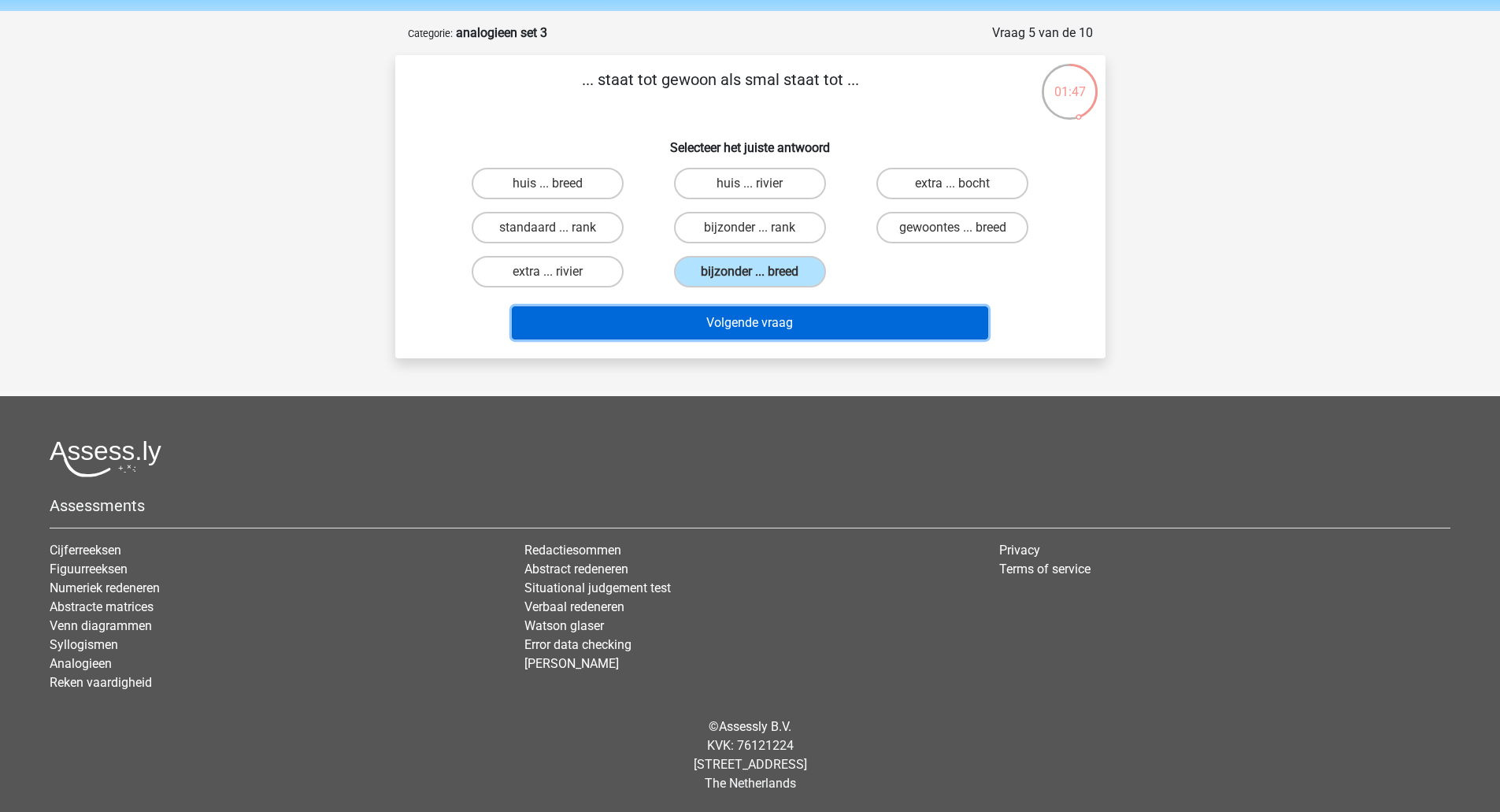
click at [754, 331] on button "Volgende vraag" at bounding box center [750, 322] width 476 height 33
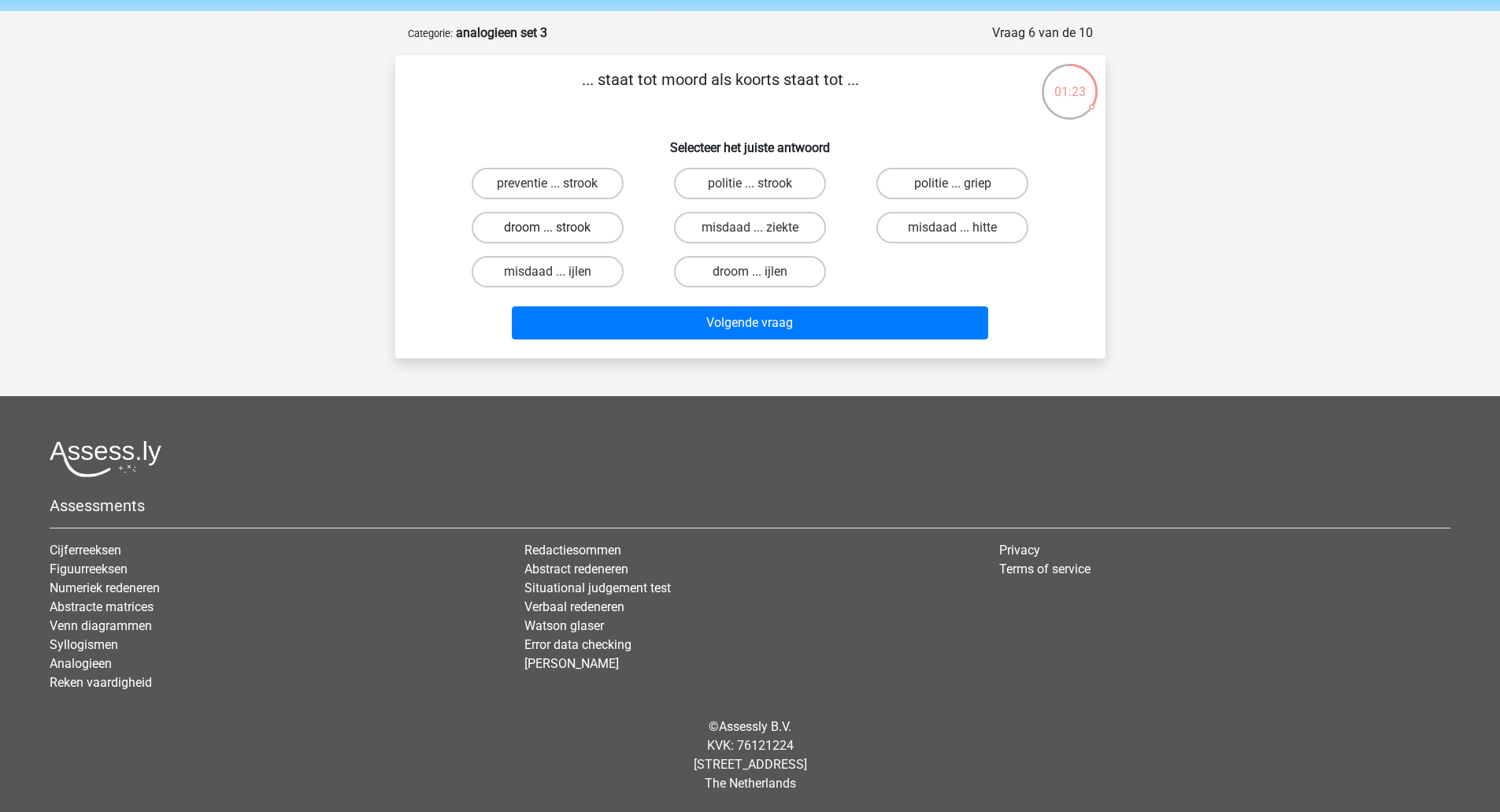
click at [586, 236] on label "droom ... strook" at bounding box center [547, 227] width 152 height 31
click at [558, 236] on input "droom ... strook" at bounding box center [552, 233] width 10 height 10
radio input "true"
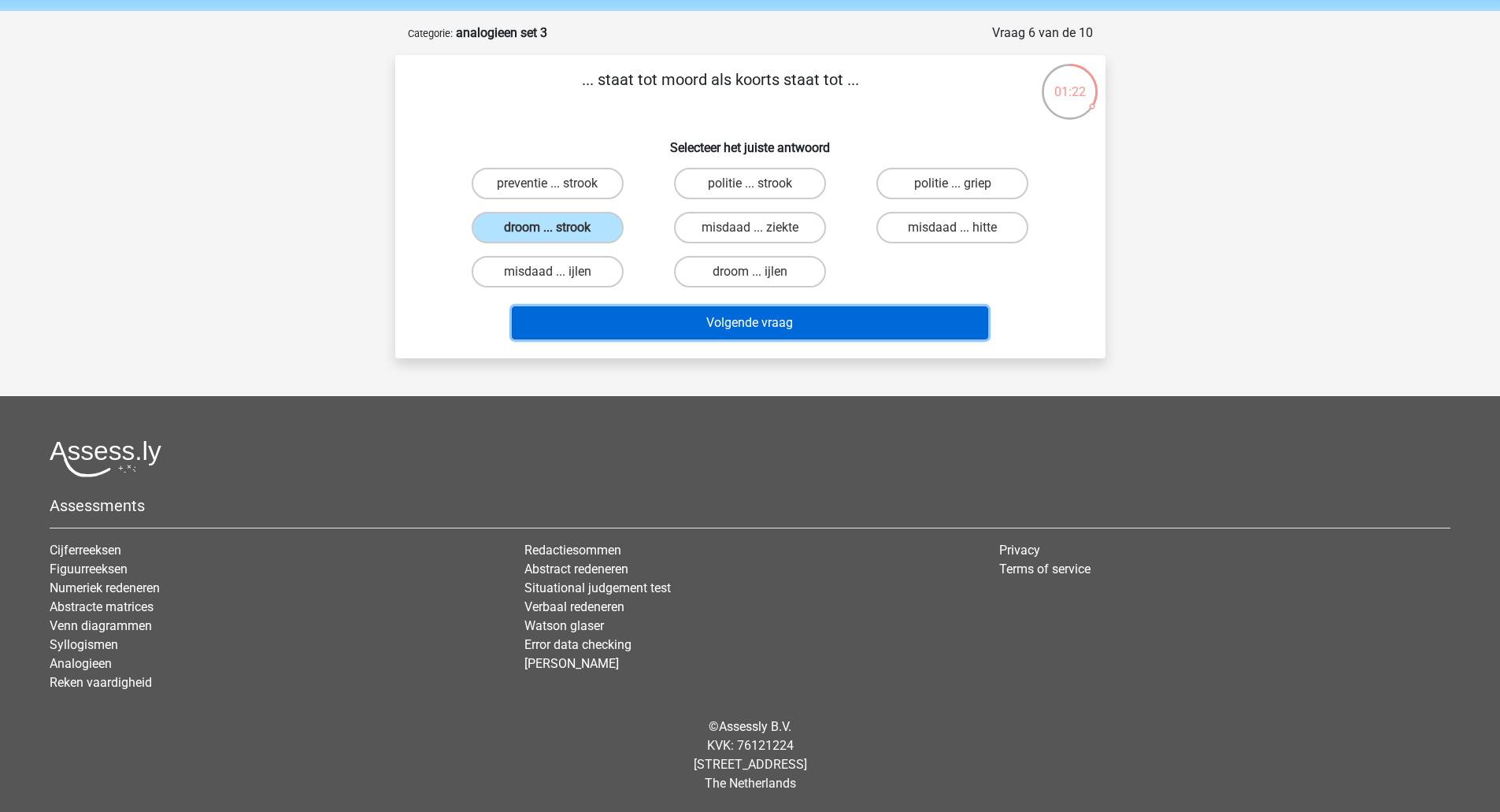
click at [609, 324] on button "Volgende vraag" at bounding box center [750, 322] width 476 height 33
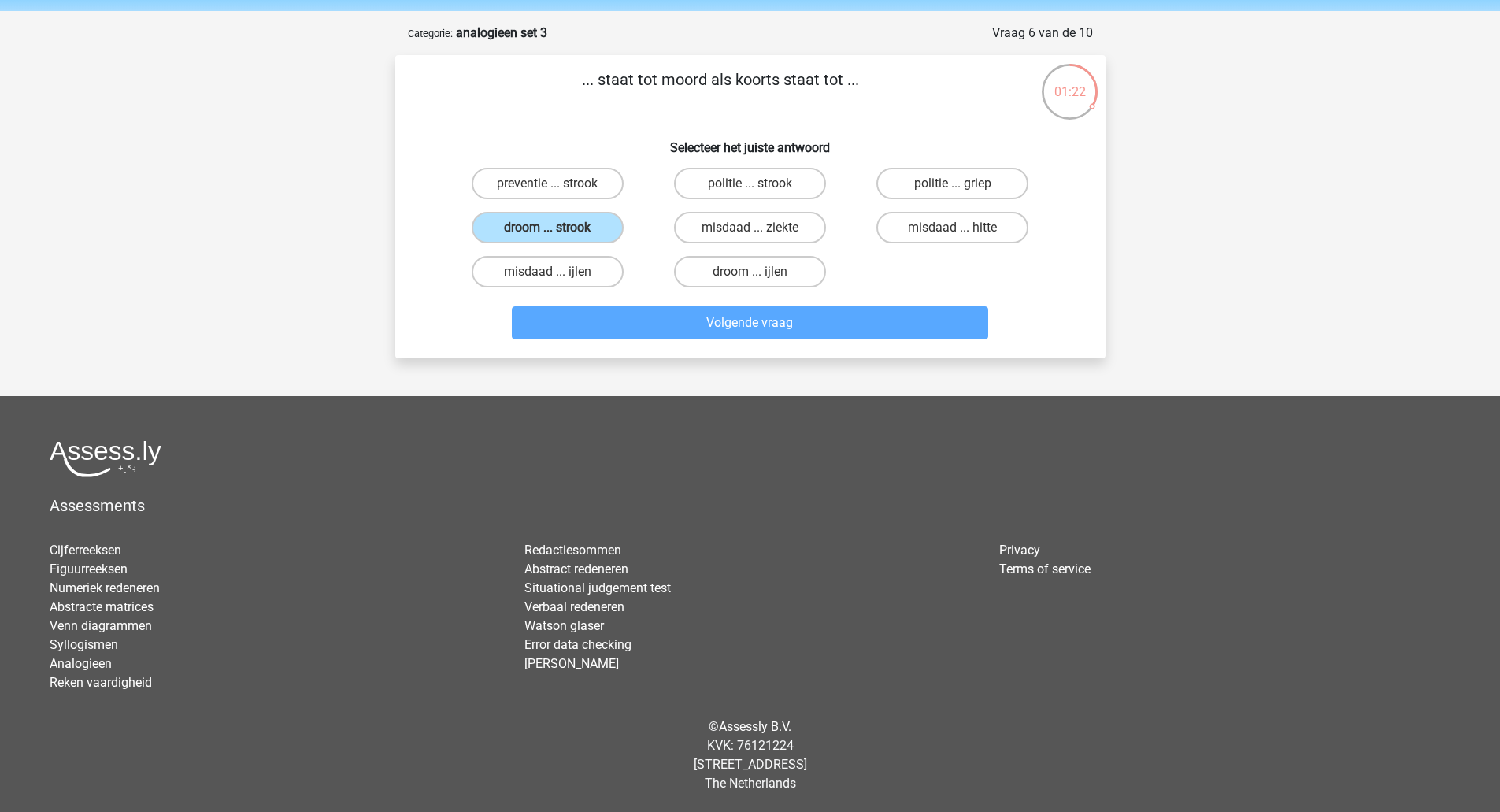
scroll to position [74, 0]
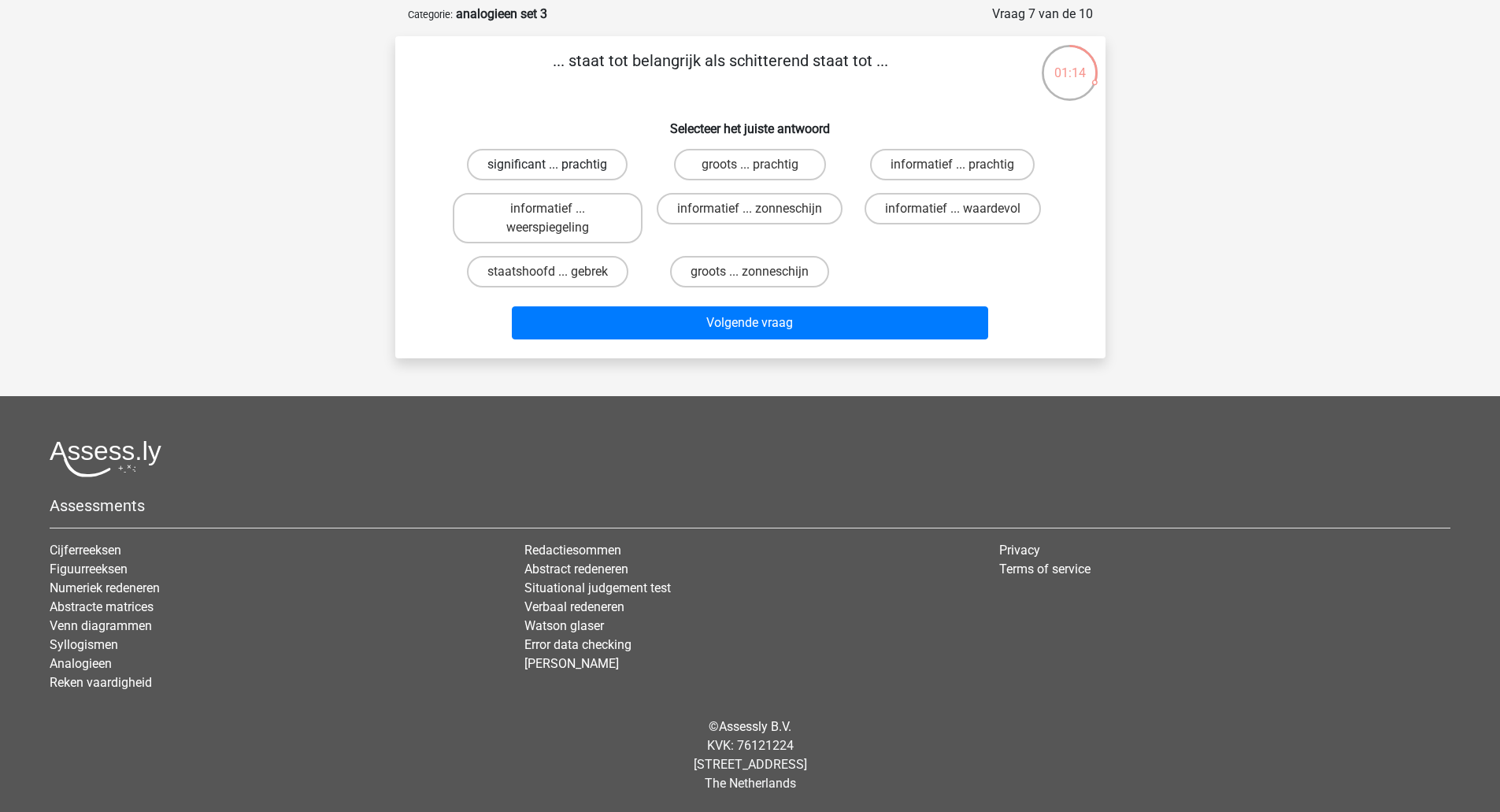
click at [592, 175] on label "significant ... prachtig" at bounding box center [547, 165] width 160 height 31
click at [558, 174] on input "significant ... prachtig" at bounding box center [552, 169] width 10 height 10
radio input "true"
click at [941, 163] on label "informatief ... prachtig" at bounding box center [953, 165] width 165 height 31
click at [953, 165] on input "informatief ... prachtig" at bounding box center [958, 169] width 10 height 10
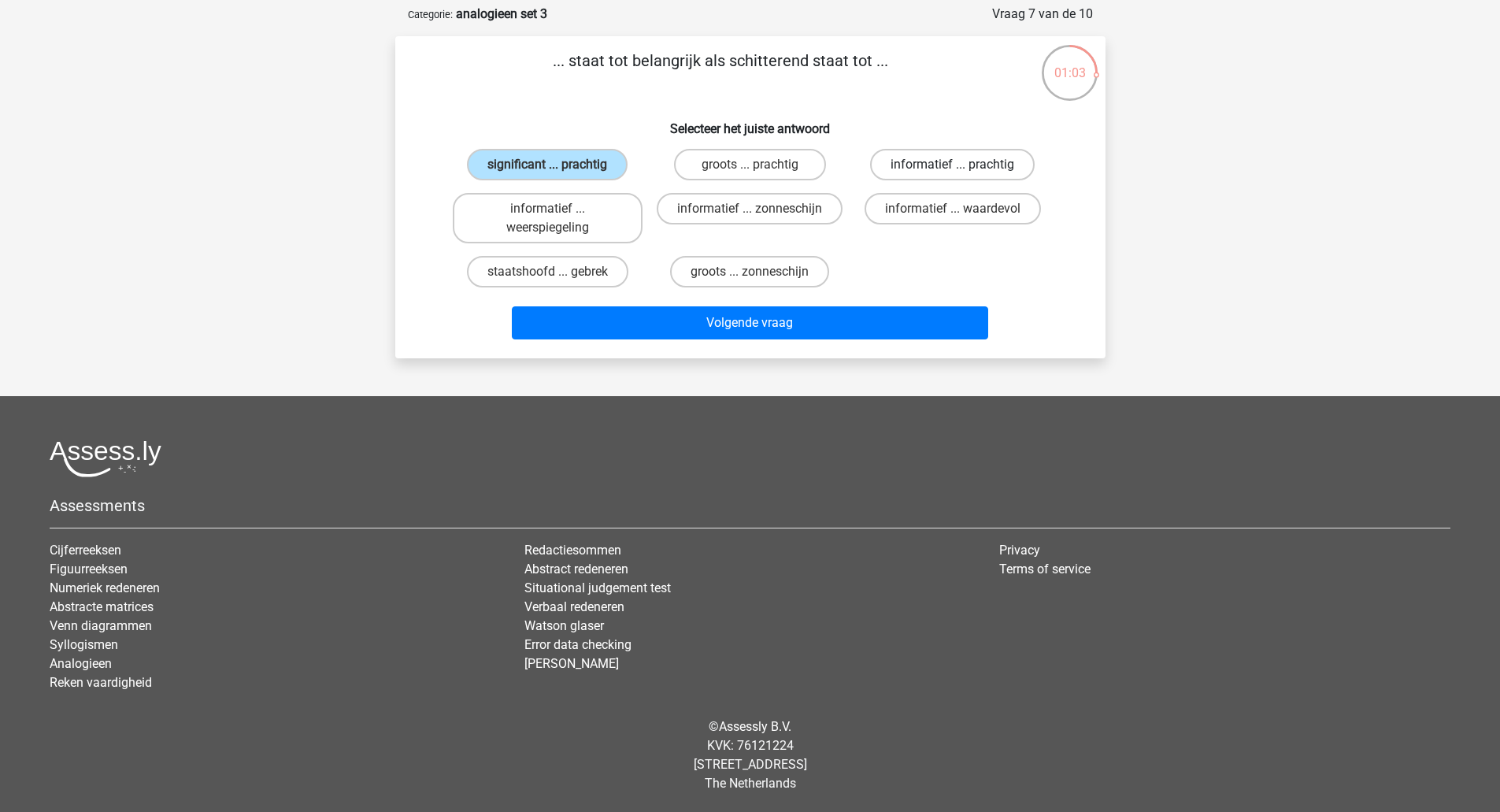
radio input "true"
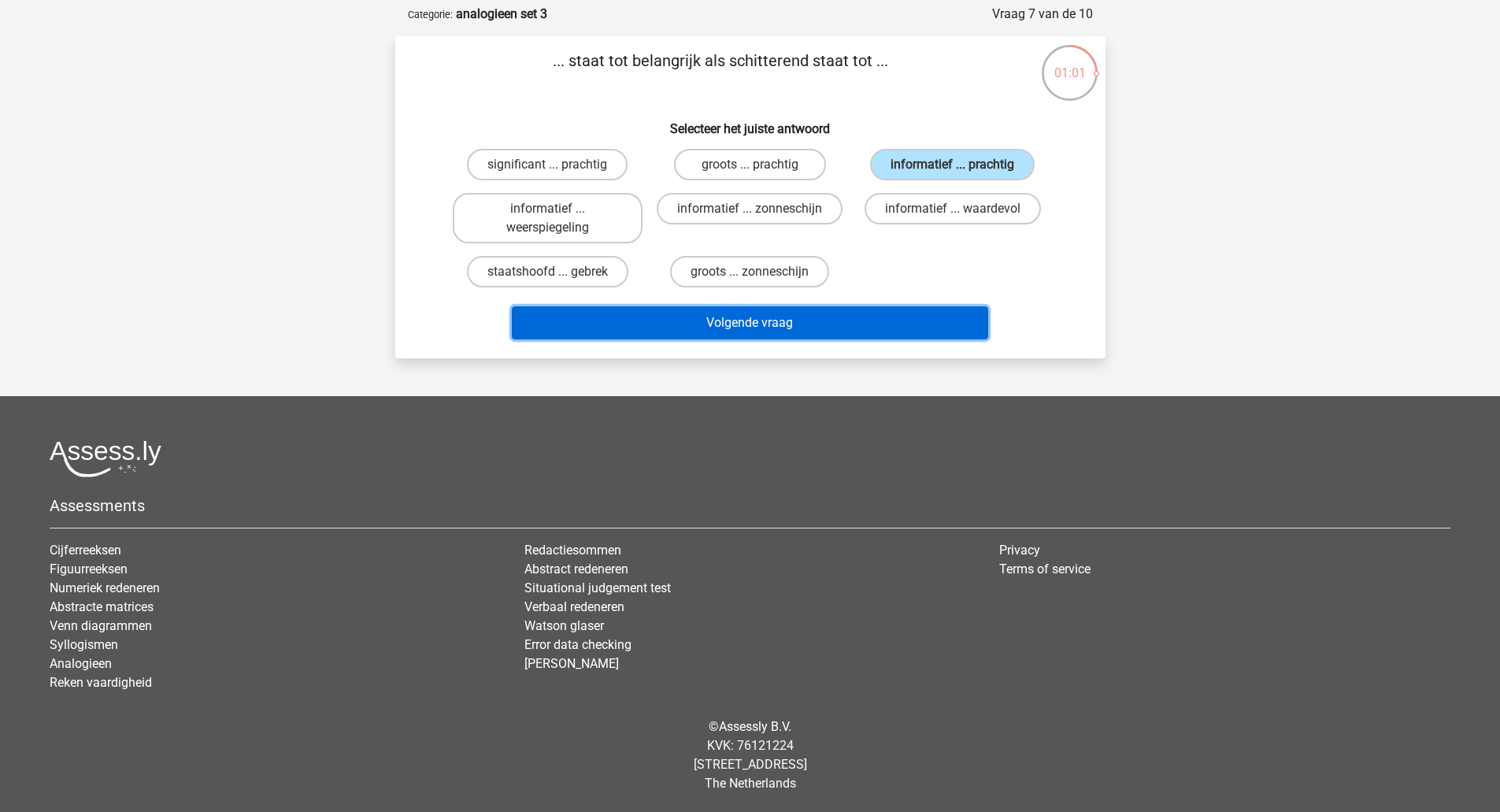
click at [734, 321] on button "Volgende vraag" at bounding box center [750, 322] width 476 height 33
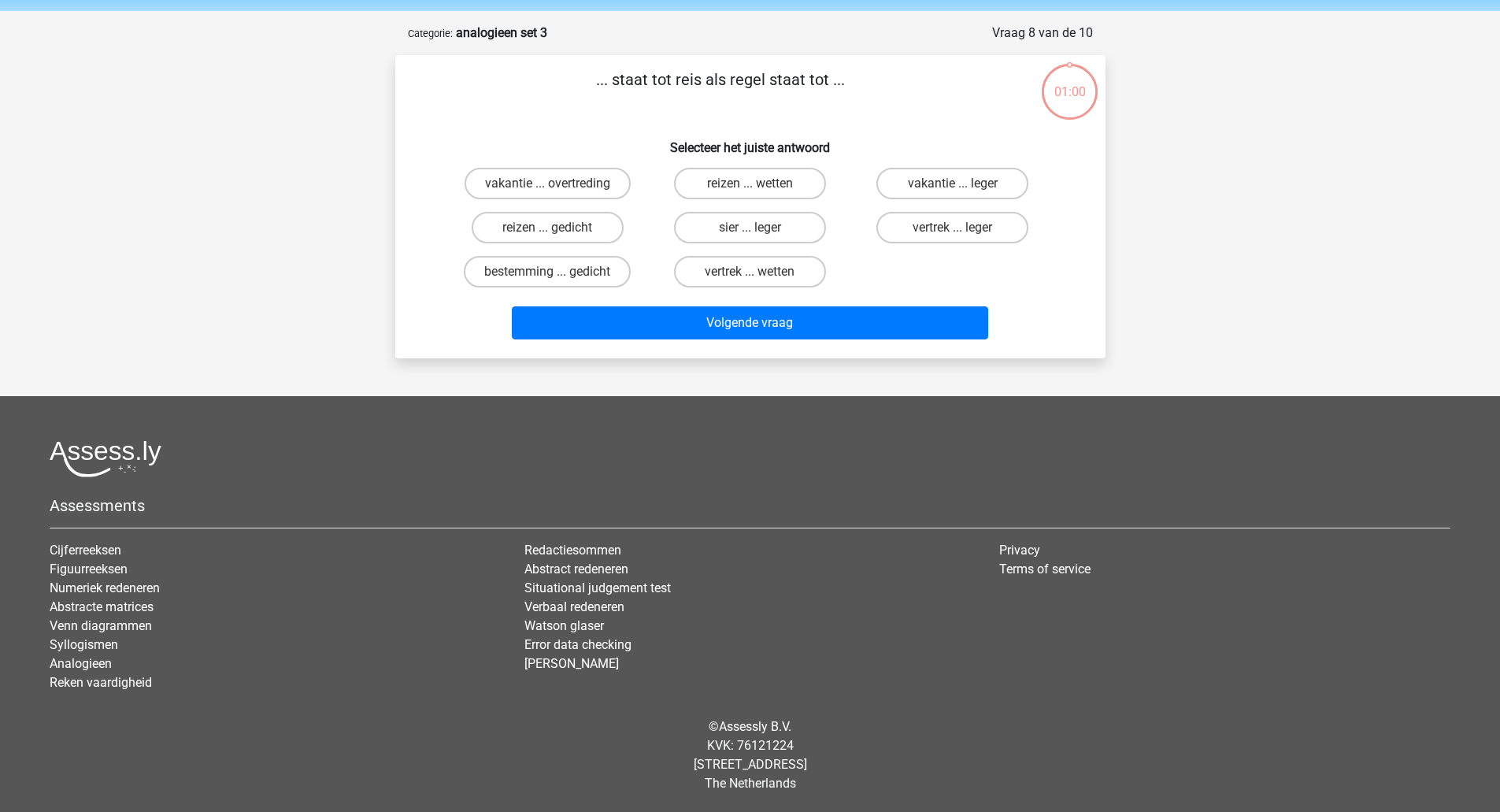
scroll to position [55, 0]
click at [794, 228] on label "sier ... leger" at bounding box center [750, 227] width 152 height 31
click at [760, 228] on input "sier ... leger" at bounding box center [755, 233] width 10 height 10
radio input "true"
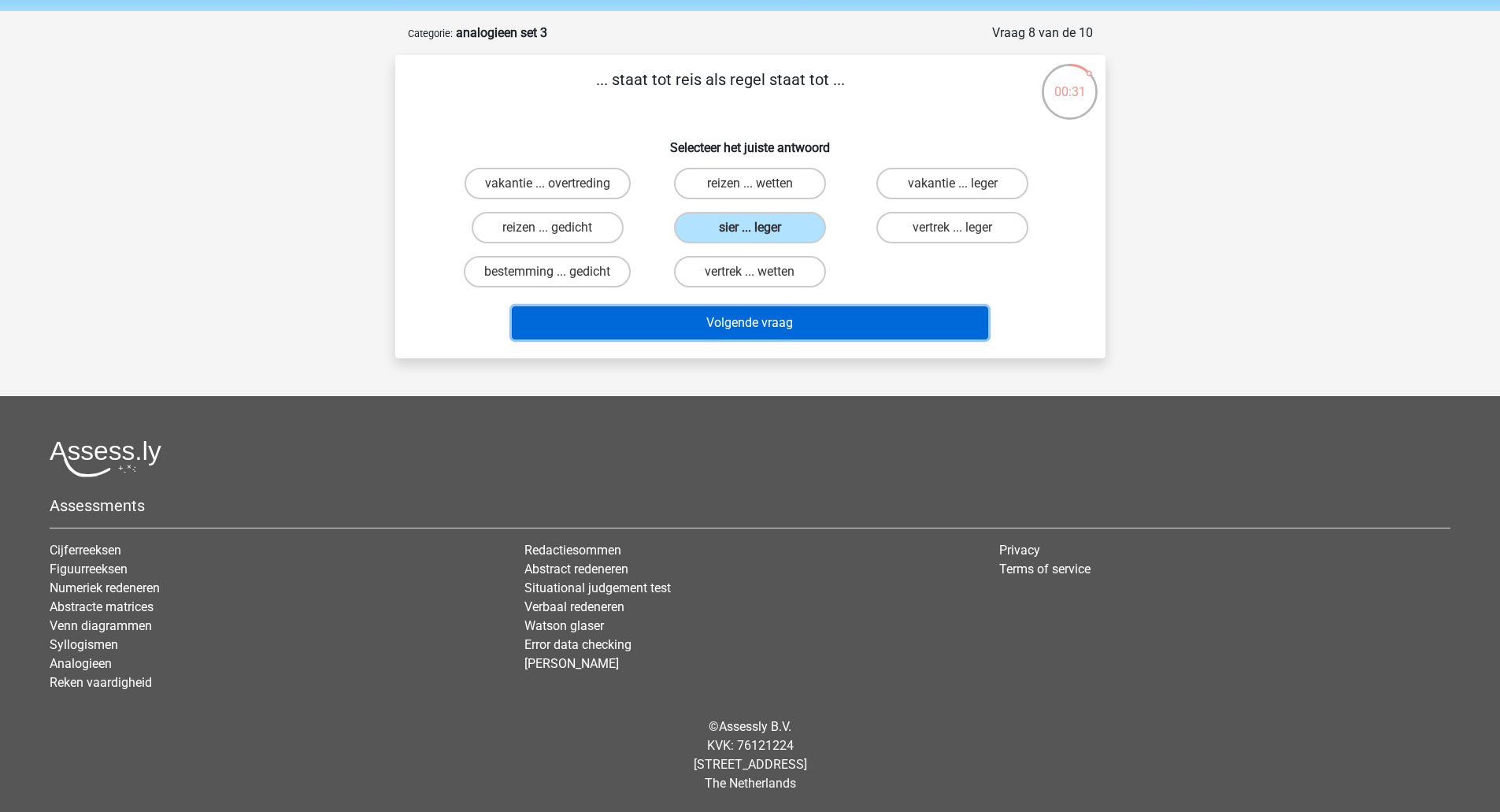
click at [753, 330] on button "Volgende vraag" at bounding box center [750, 322] width 476 height 33
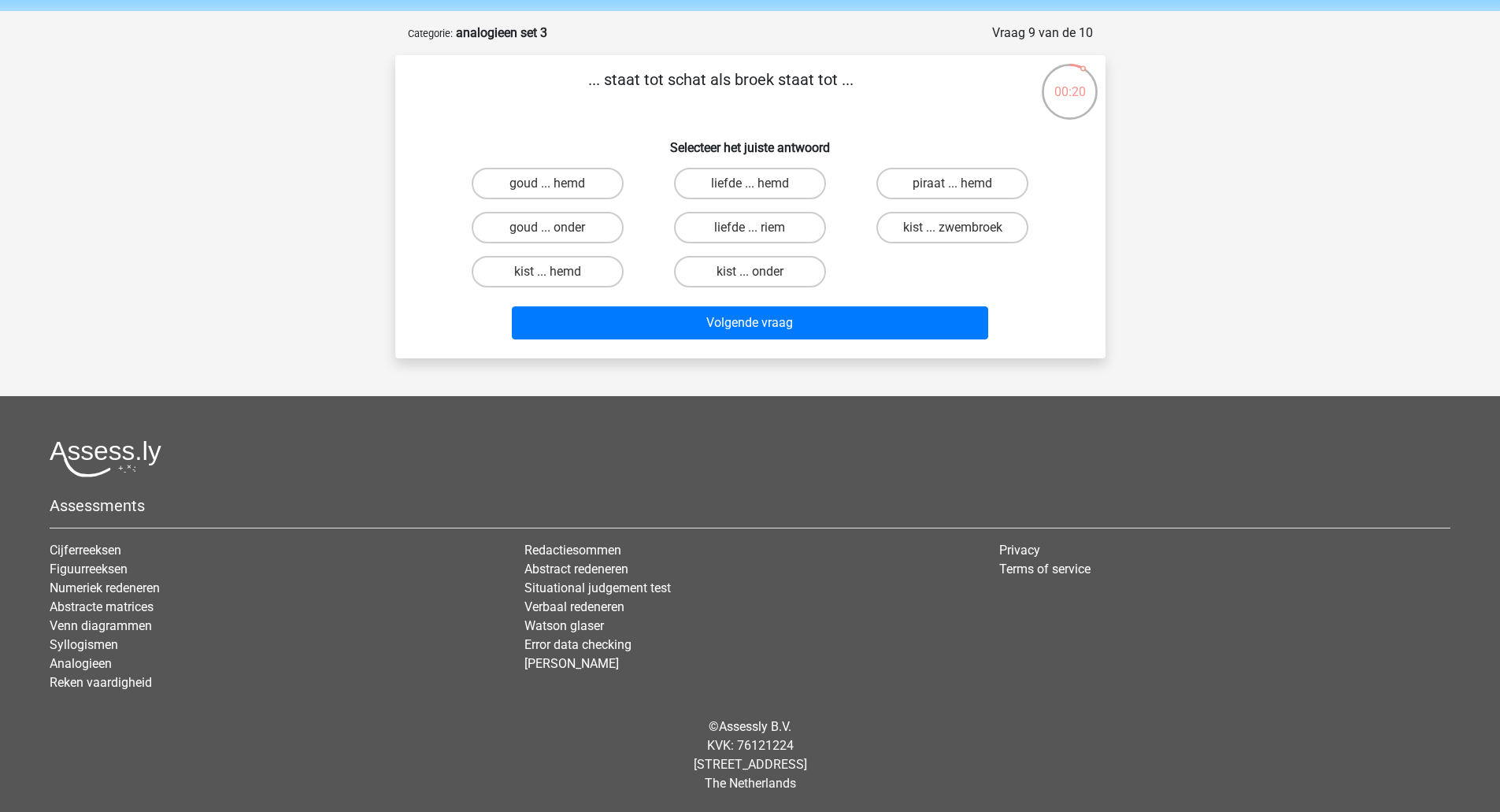
click at [551, 229] on input "goud ... onder" at bounding box center [552, 233] width 10 height 10
radio input "true"
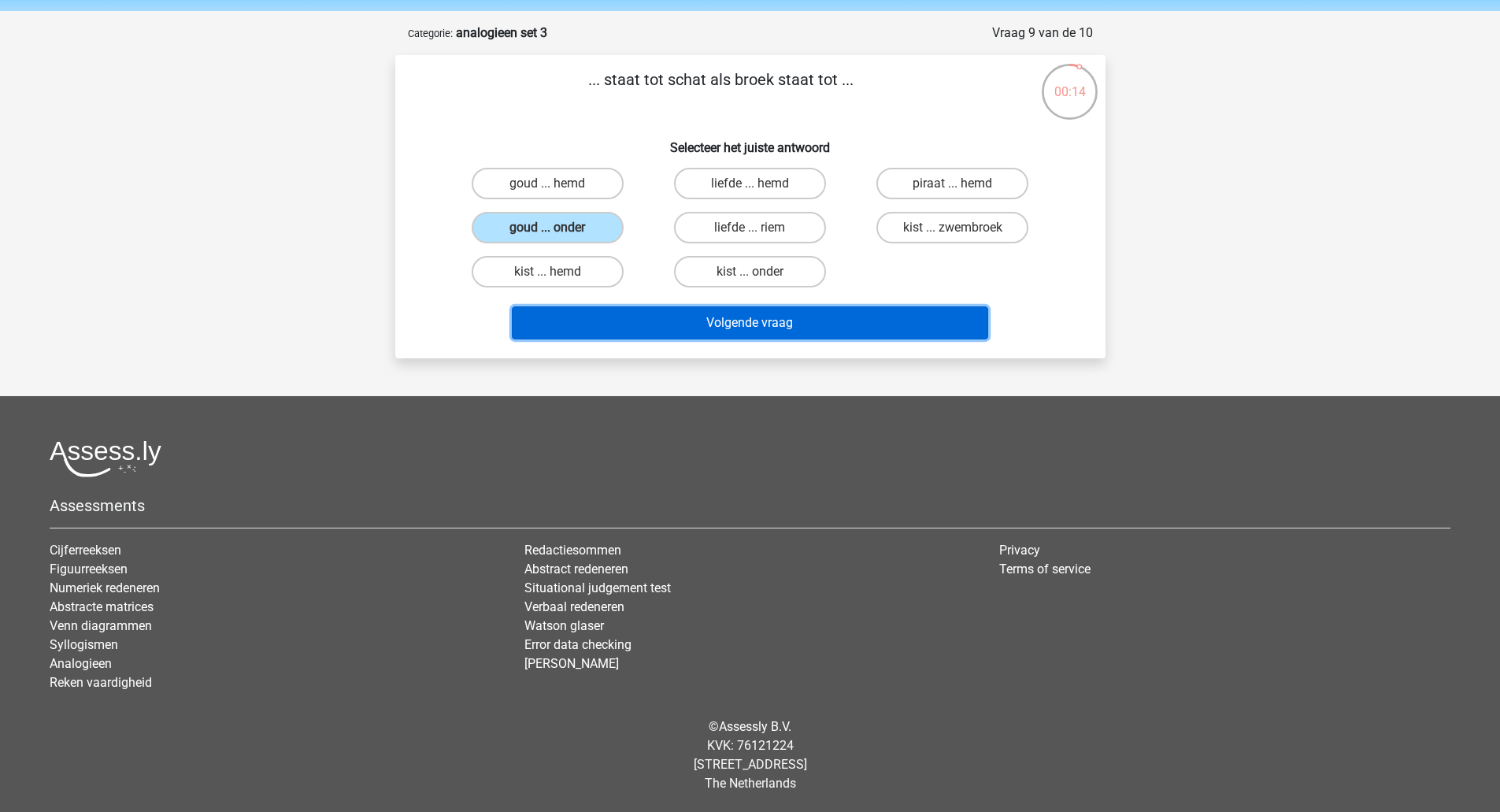
click at [661, 327] on button "Volgende vraag" at bounding box center [750, 322] width 476 height 33
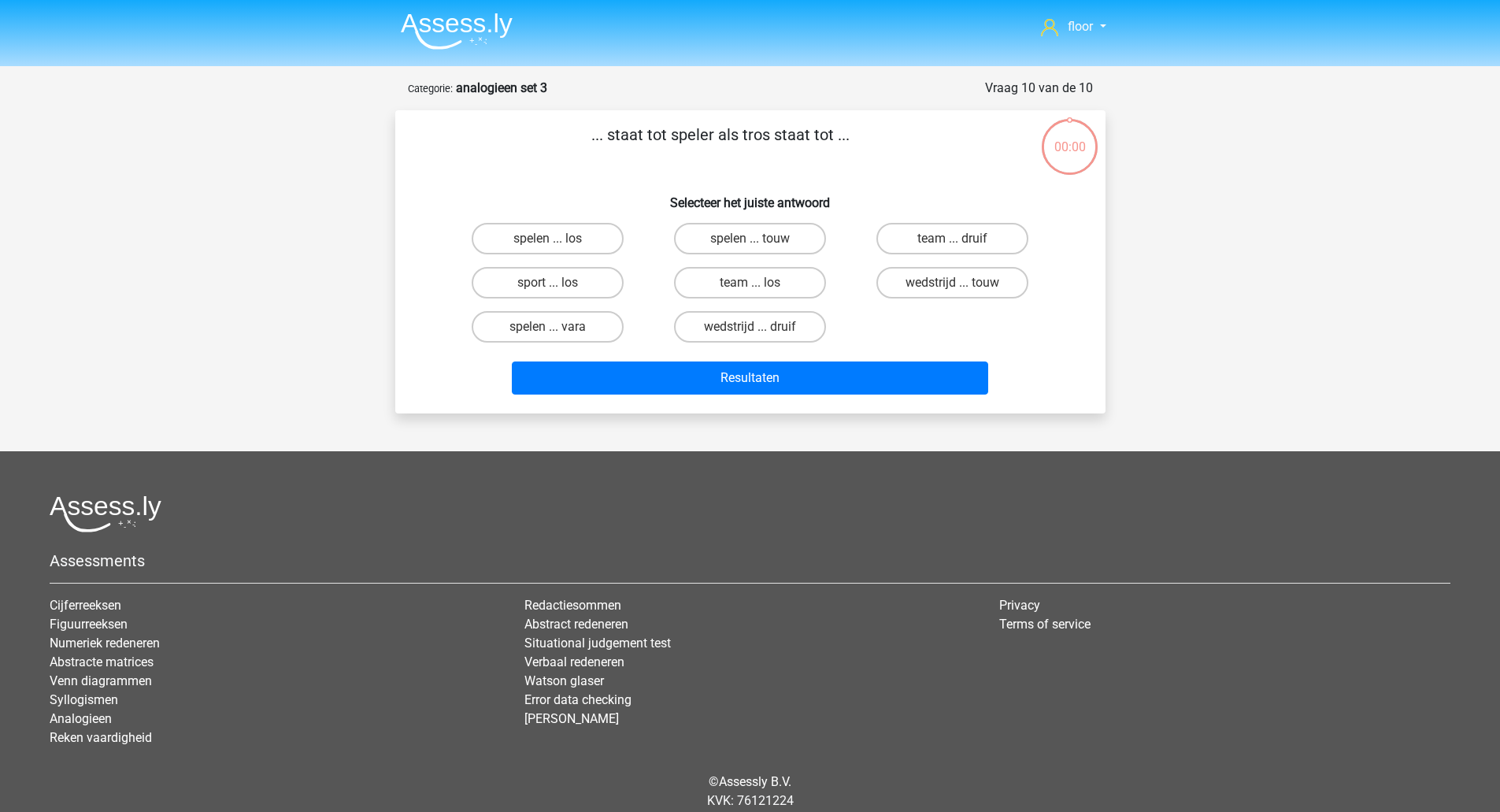
scroll to position [55, 0]
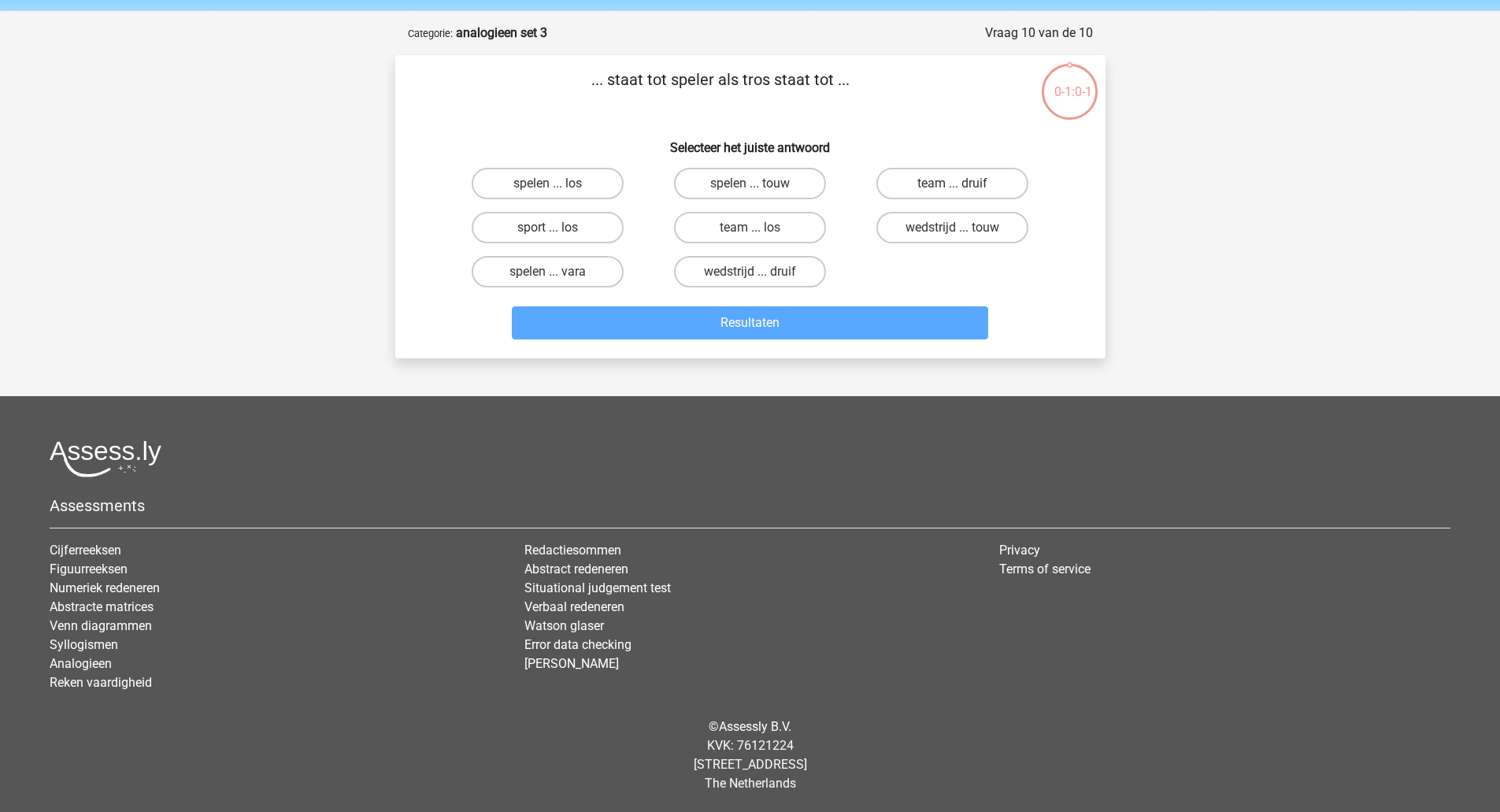
click at [934, 183] on label "team ... druif" at bounding box center [952, 183] width 152 height 31
click at [953, 183] on input "team ... druif" at bounding box center [958, 188] width 10 height 10
radio input "true"
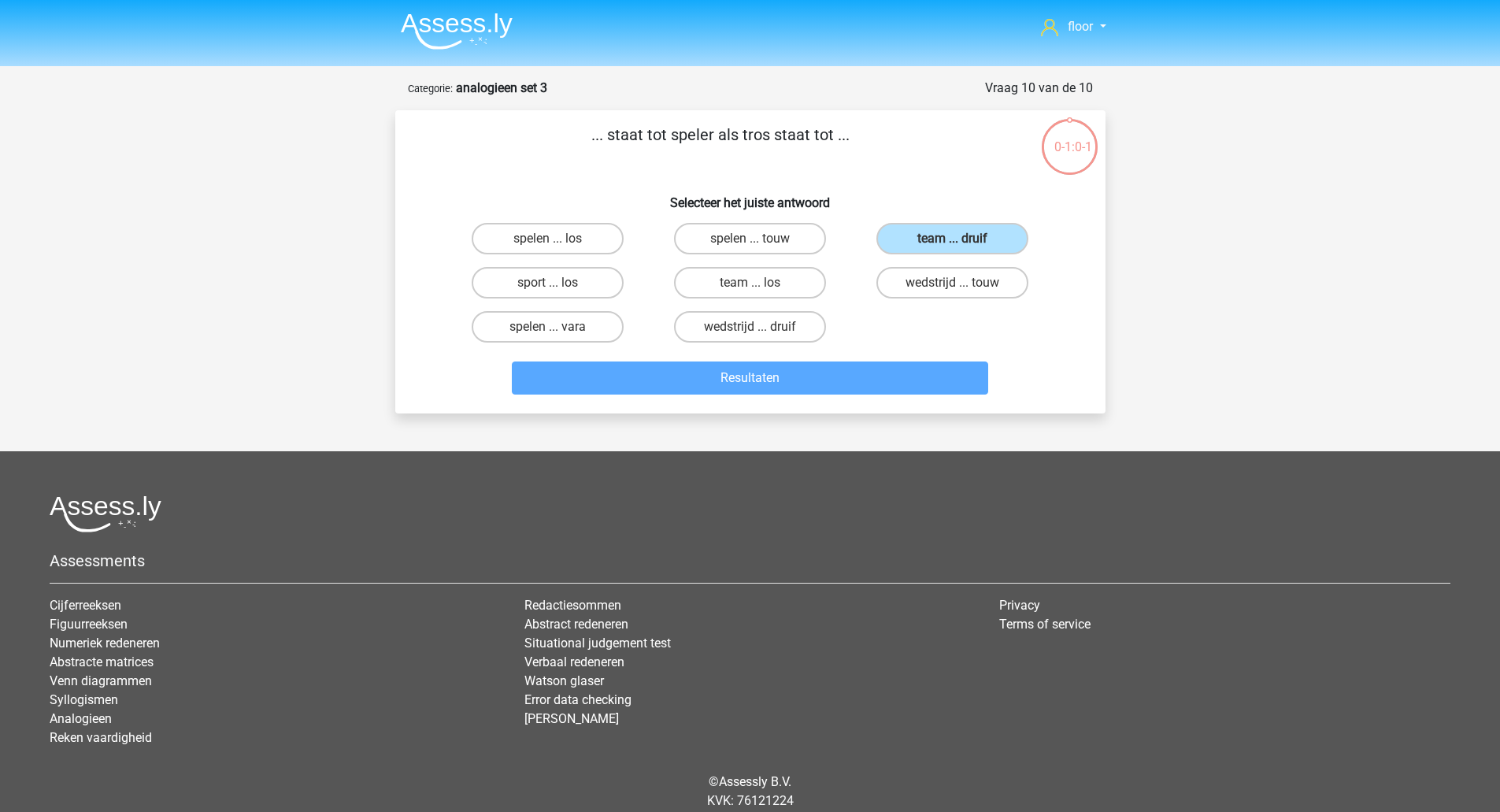
click at [496, 37] on img at bounding box center [457, 30] width 112 height 37
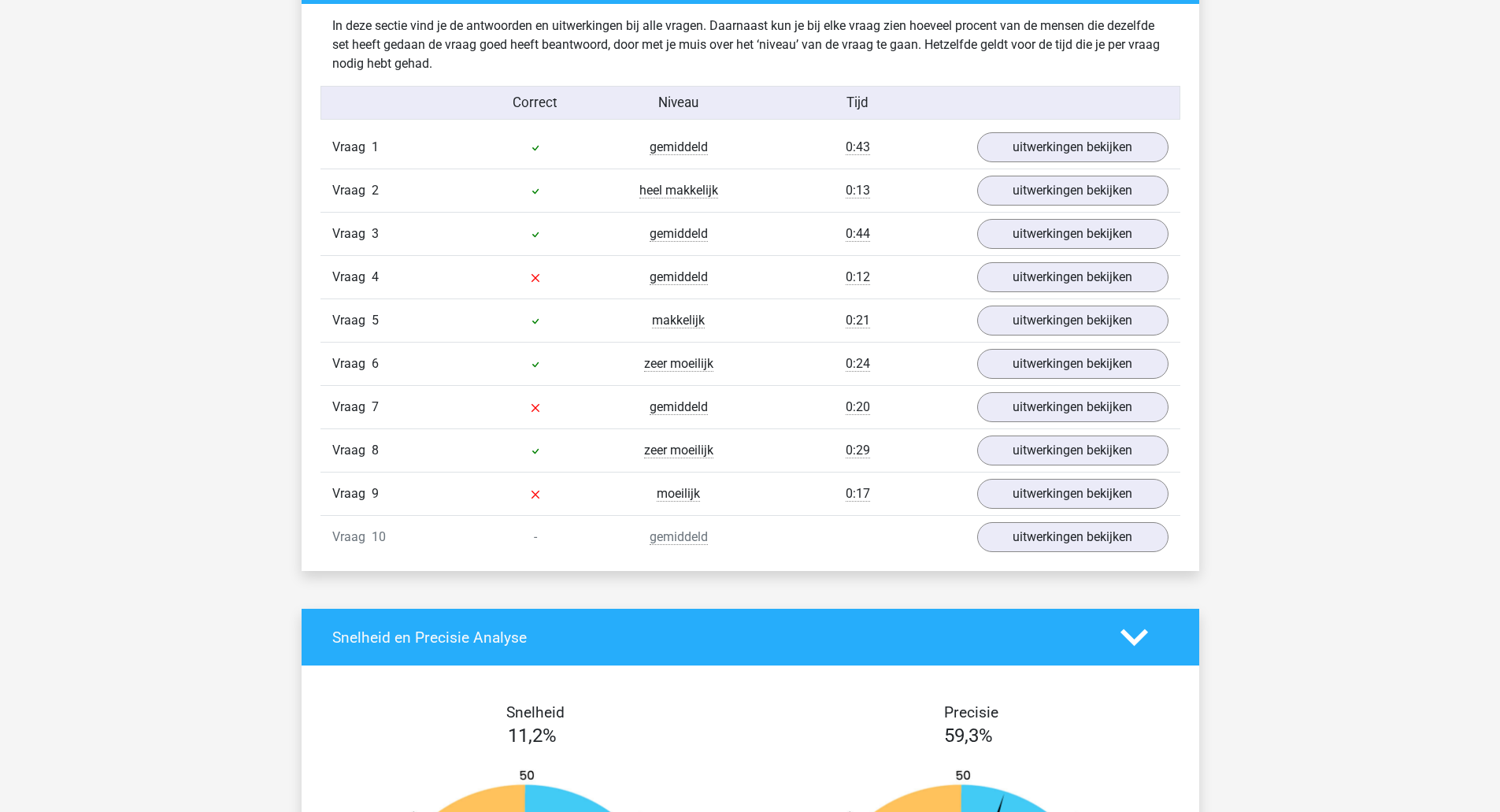
scroll to position [962, 0]
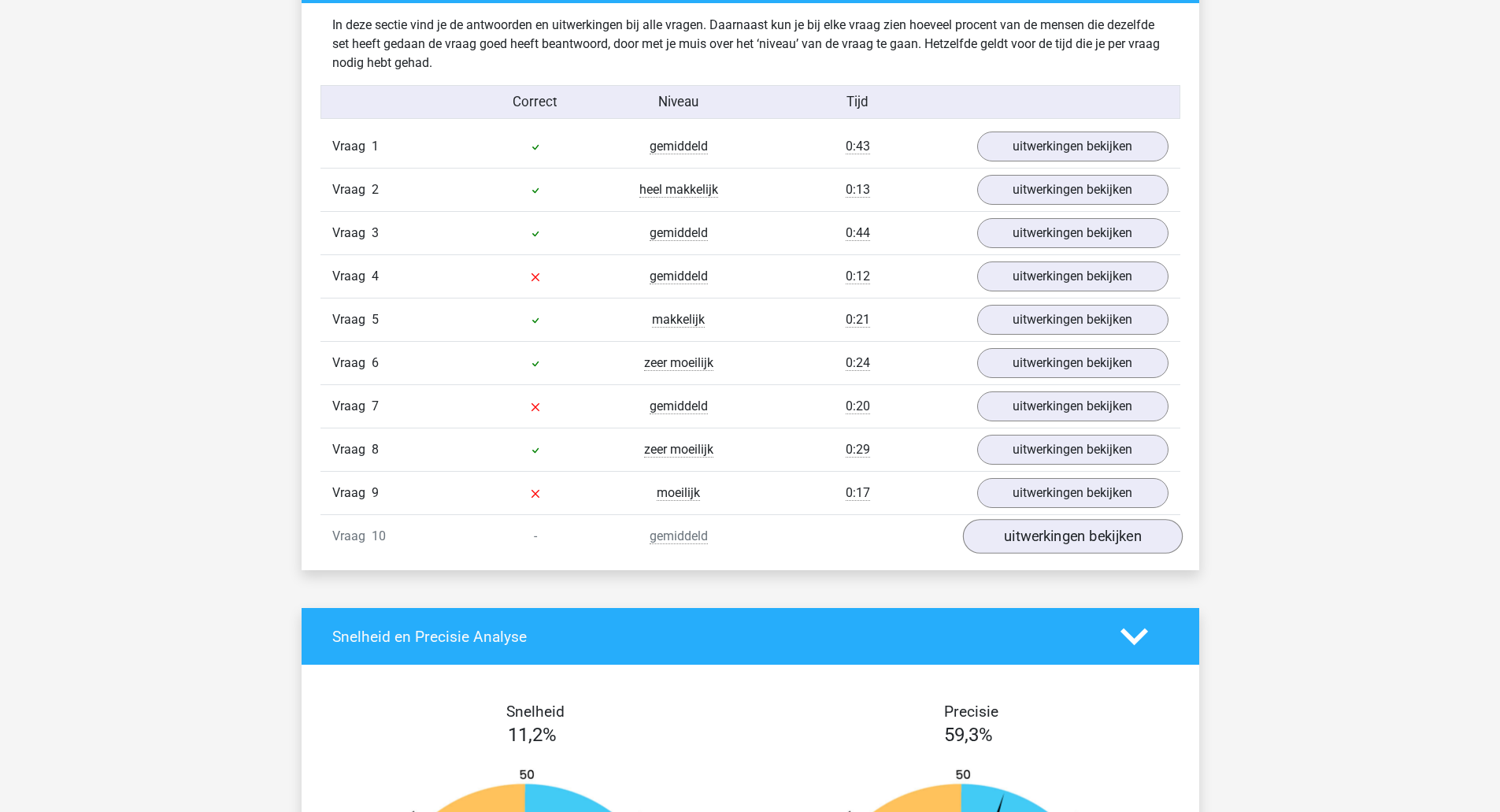
click at [1119, 546] on link "uitwerkingen bekijken" at bounding box center [1072, 536] width 220 height 35
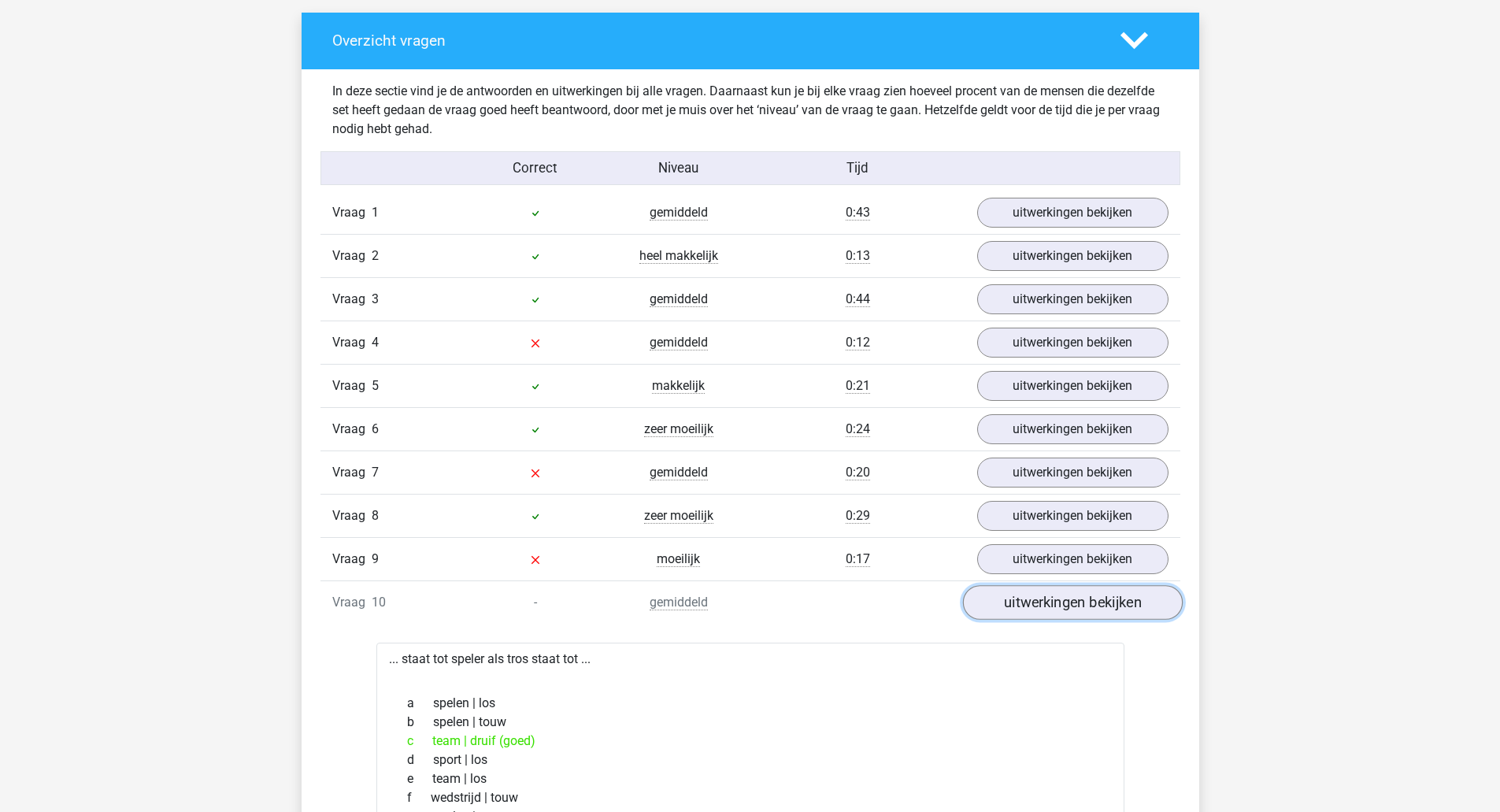
scroll to position [894, 0]
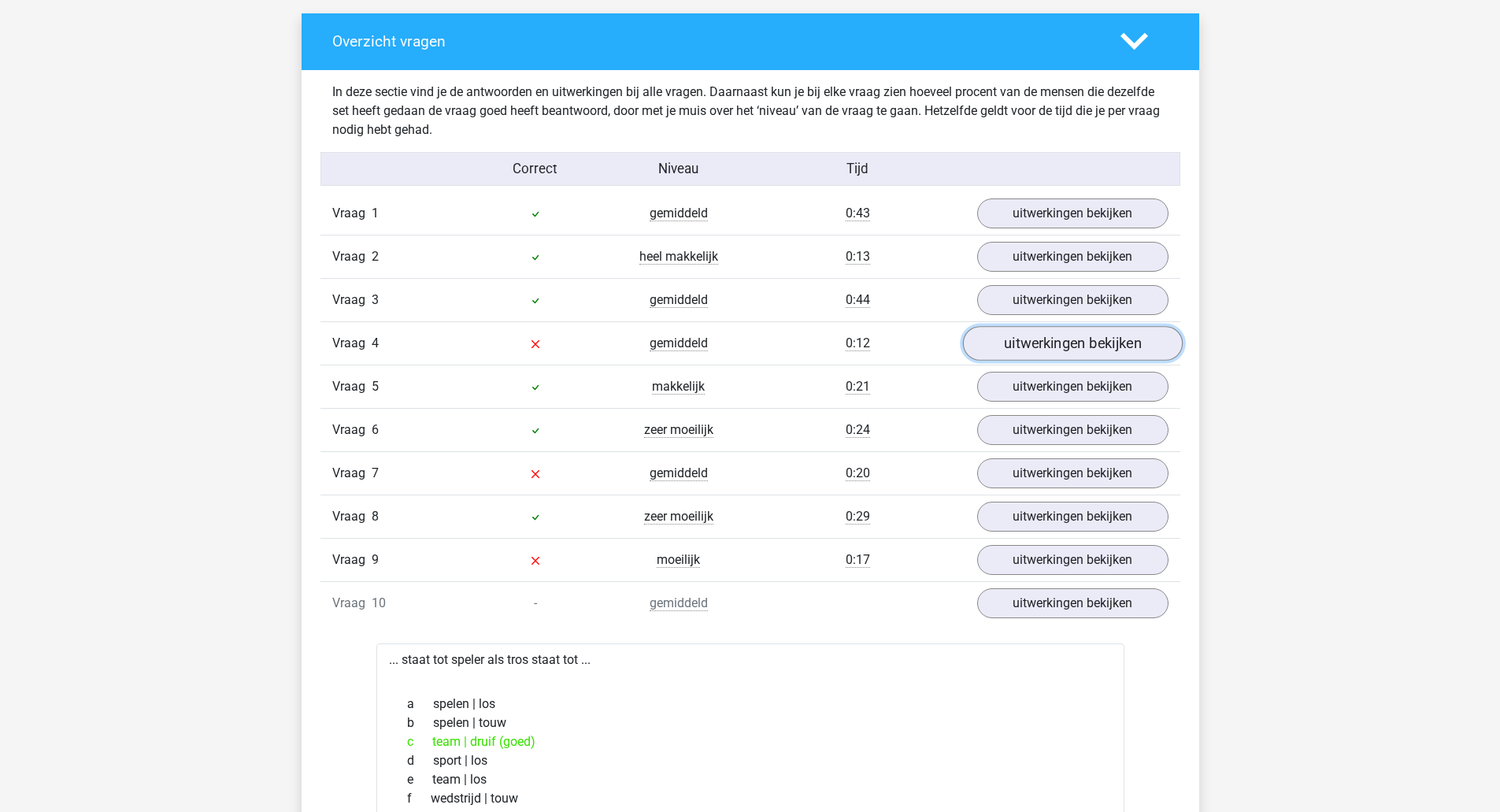
click at [1075, 355] on link "uitwerkingen bekijken" at bounding box center [1072, 343] width 220 height 35
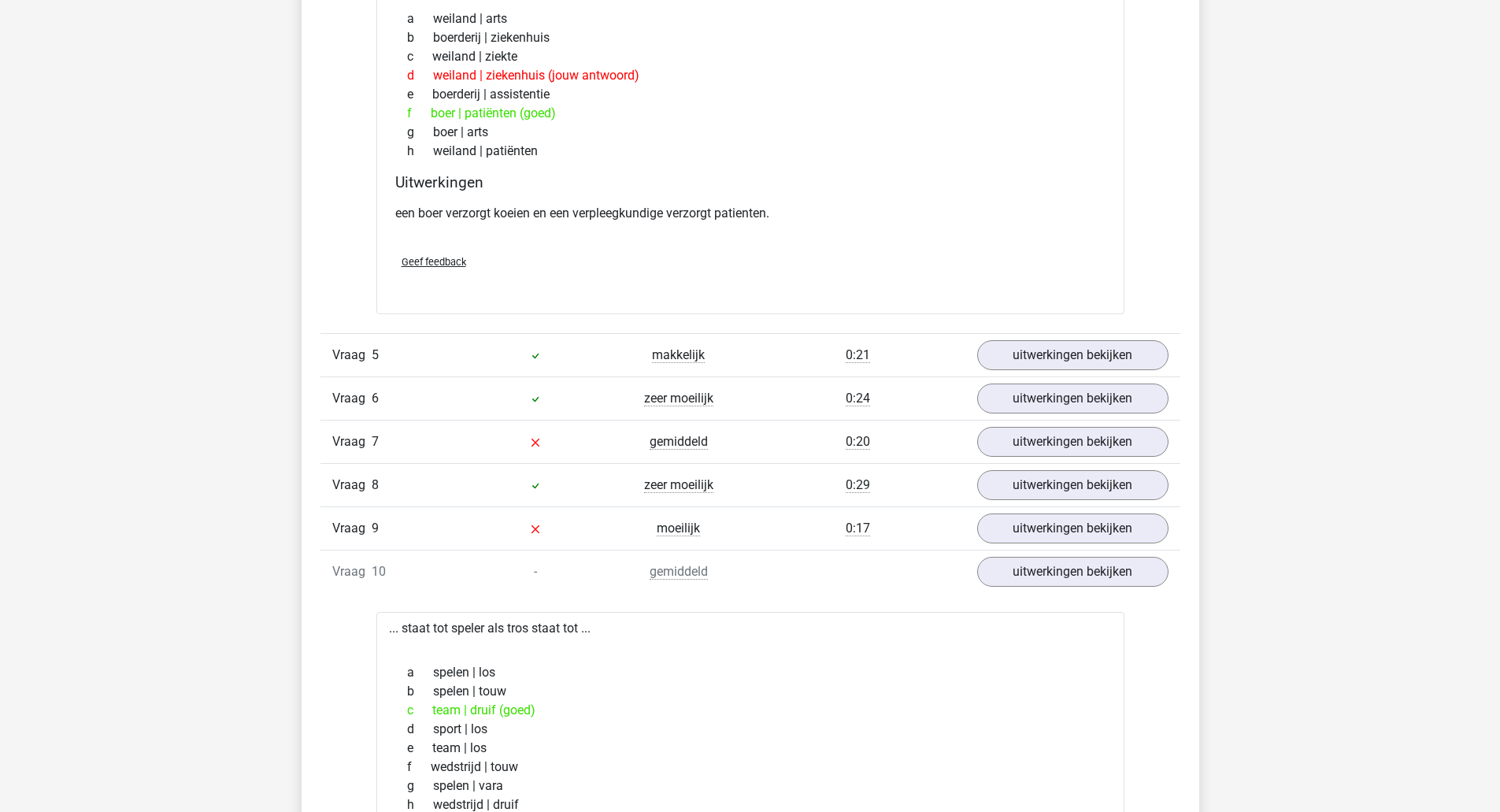
scroll to position [1320, 0]
click at [1094, 453] on link "uitwerkingen bekijken" at bounding box center [1072, 442] width 220 height 35
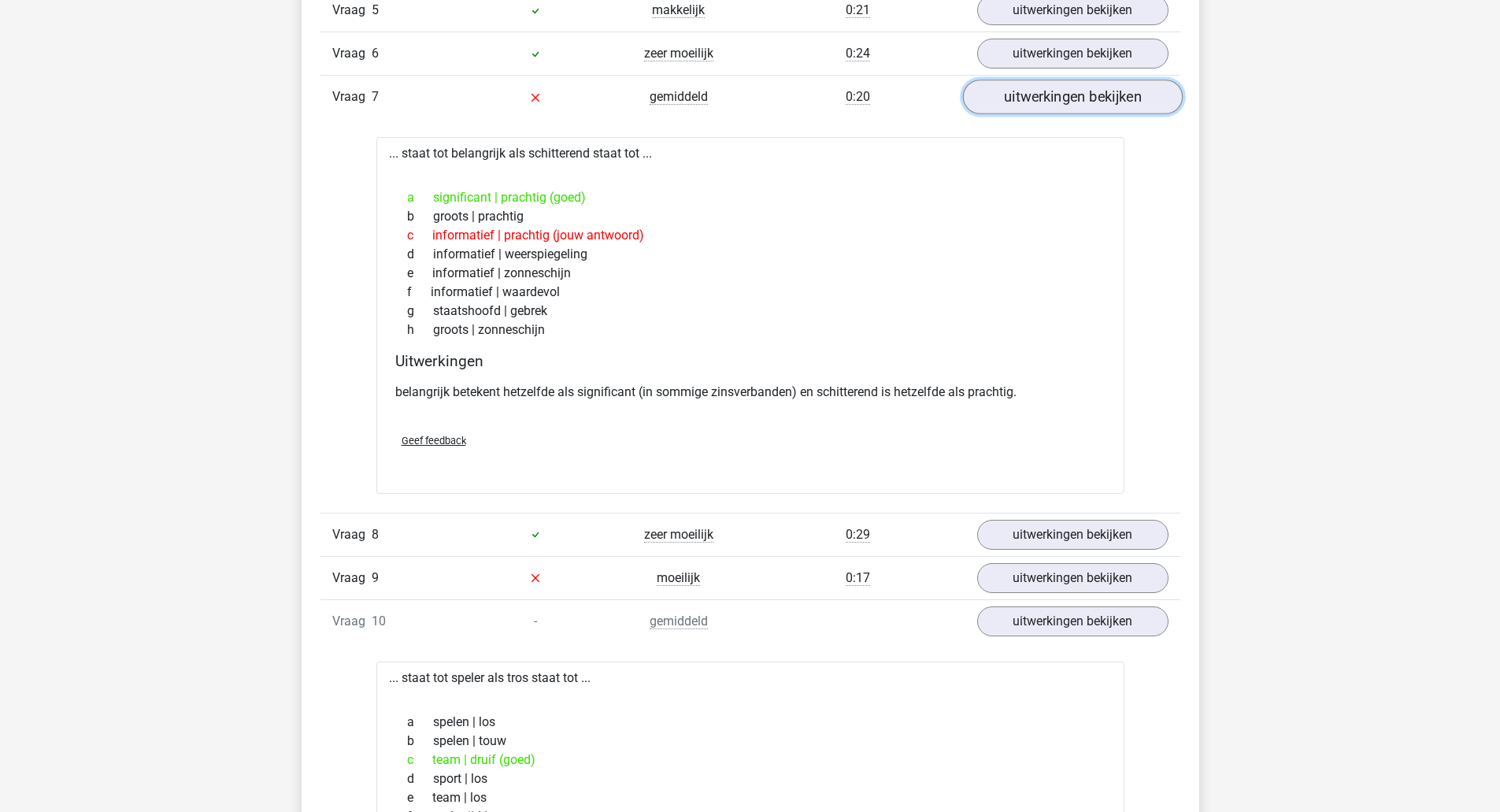
scroll to position [1677, 0]
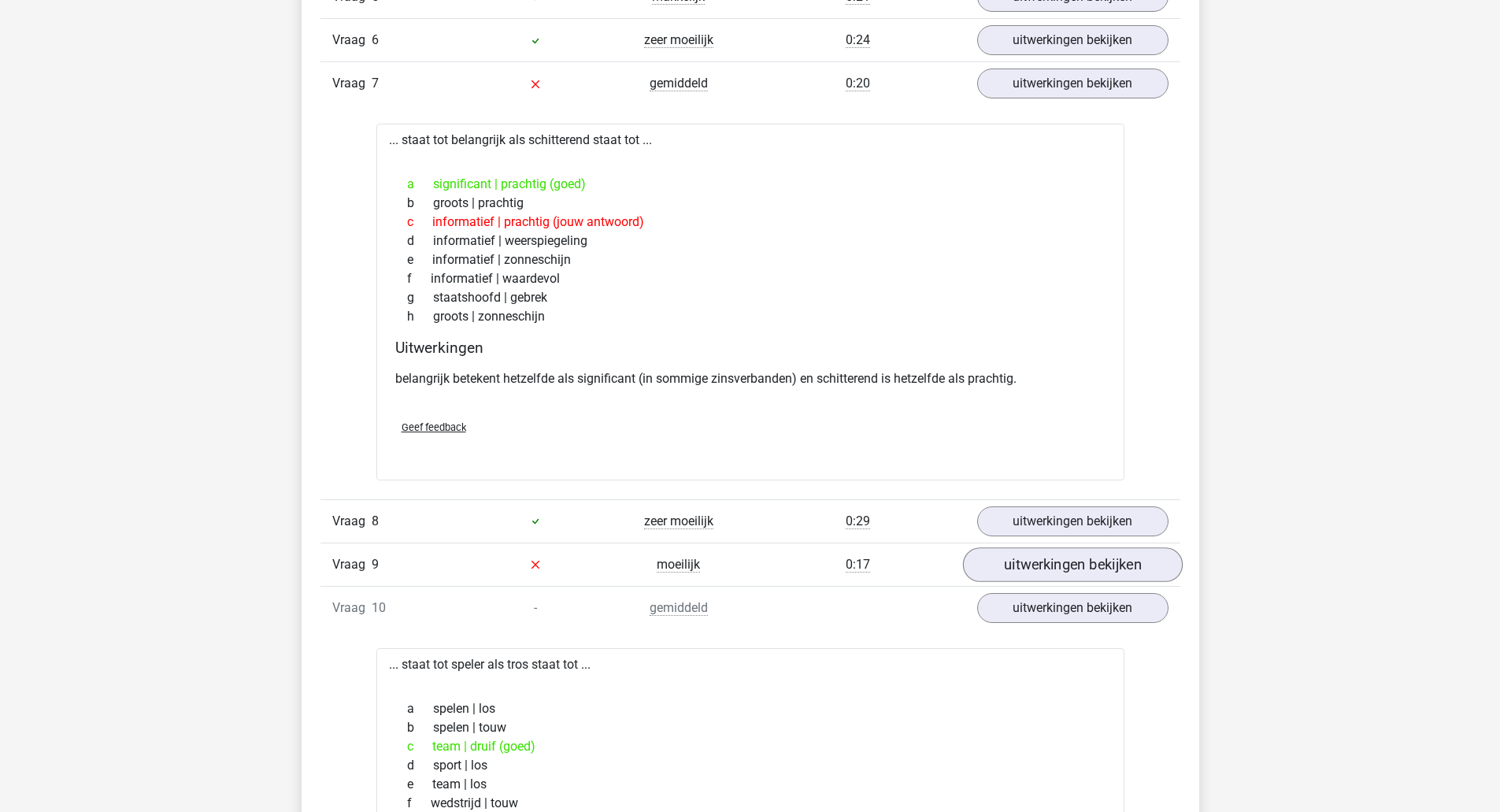
click at [1066, 573] on link "uitwerkingen bekijken" at bounding box center [1072, 564] width 220 height 35
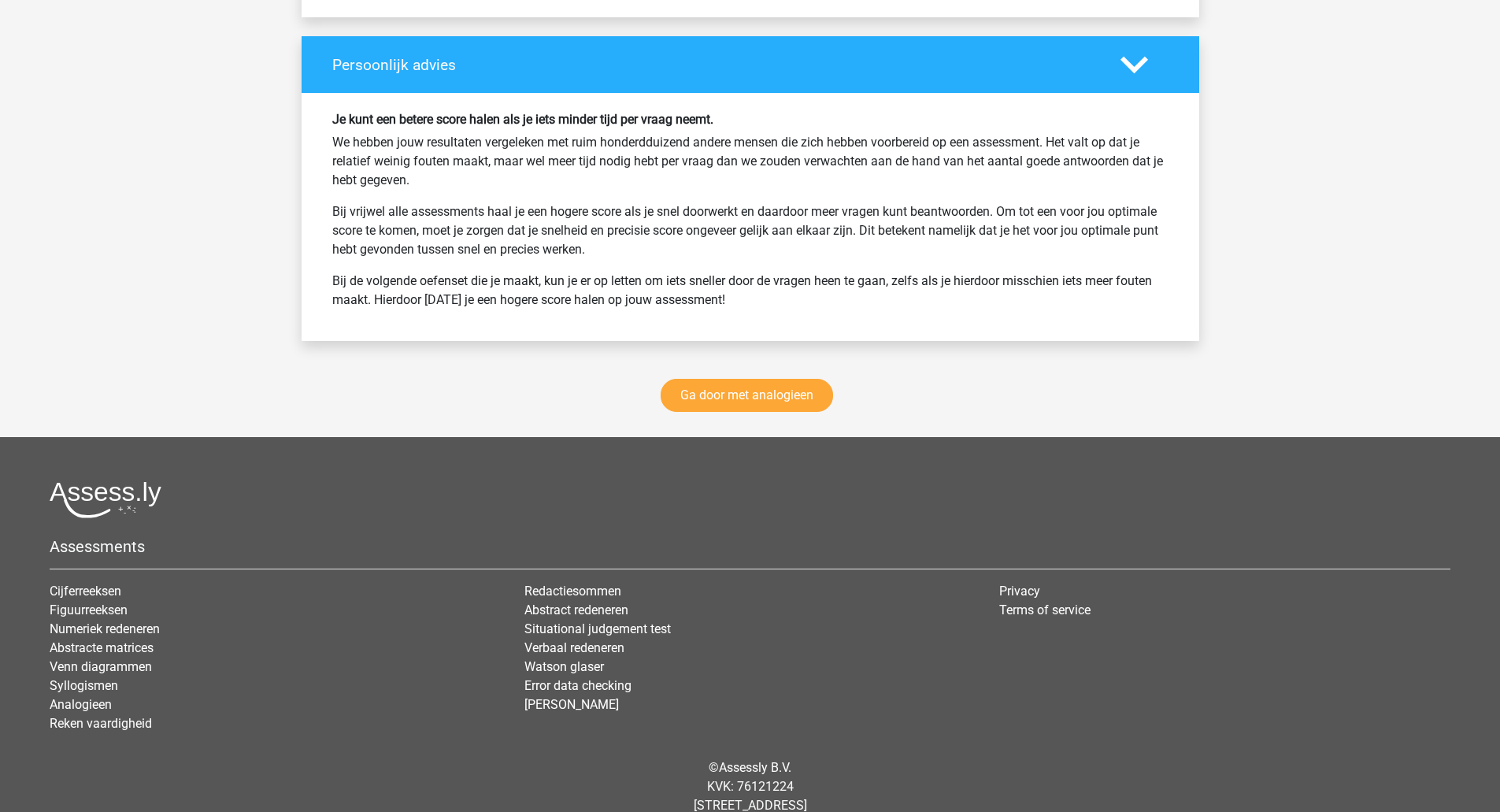
scroll to position [3653, 0]
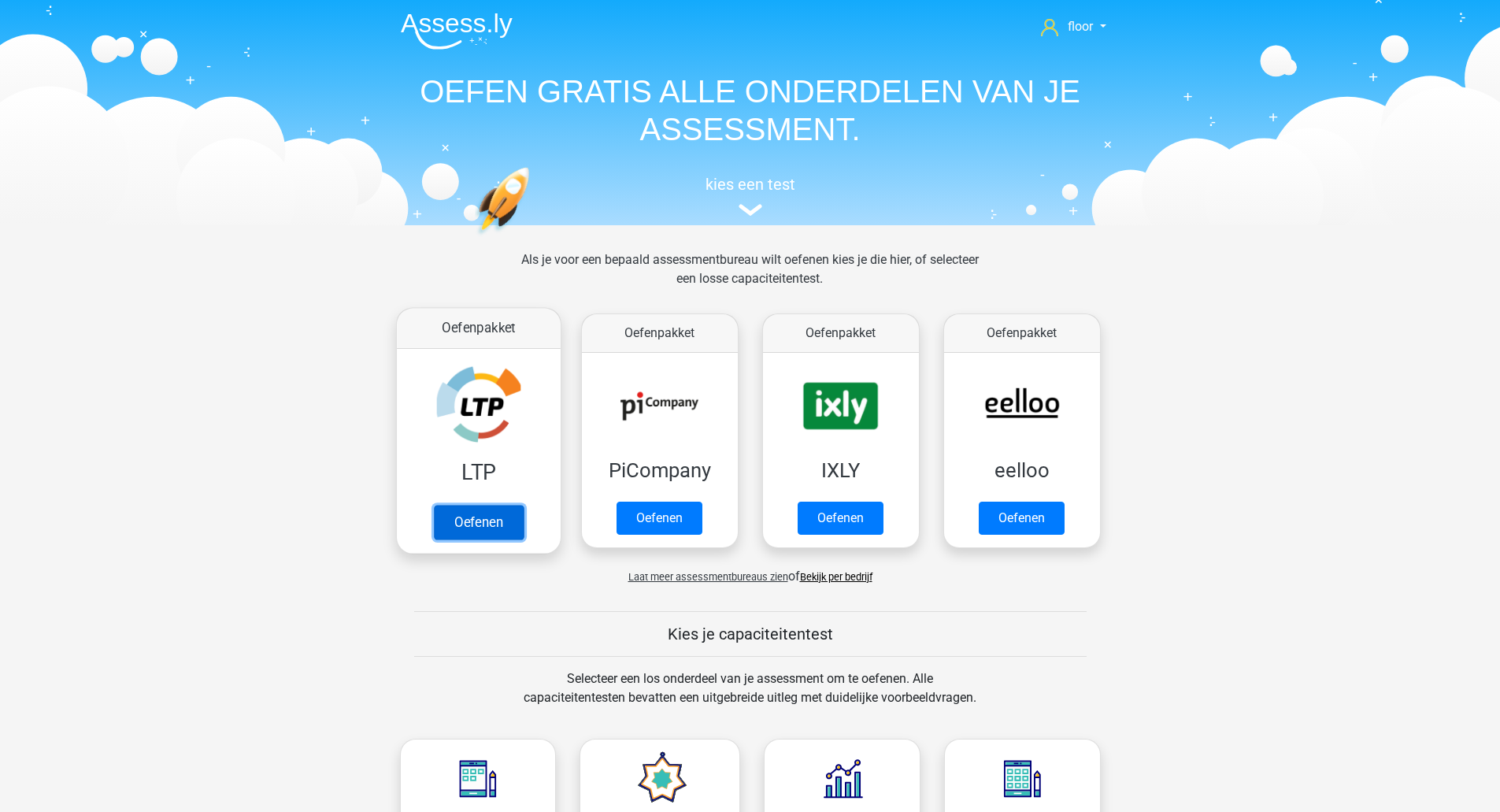
click at [486, 504] on link "Oefenen" at bounding box center [477, 522] width 90 height 35
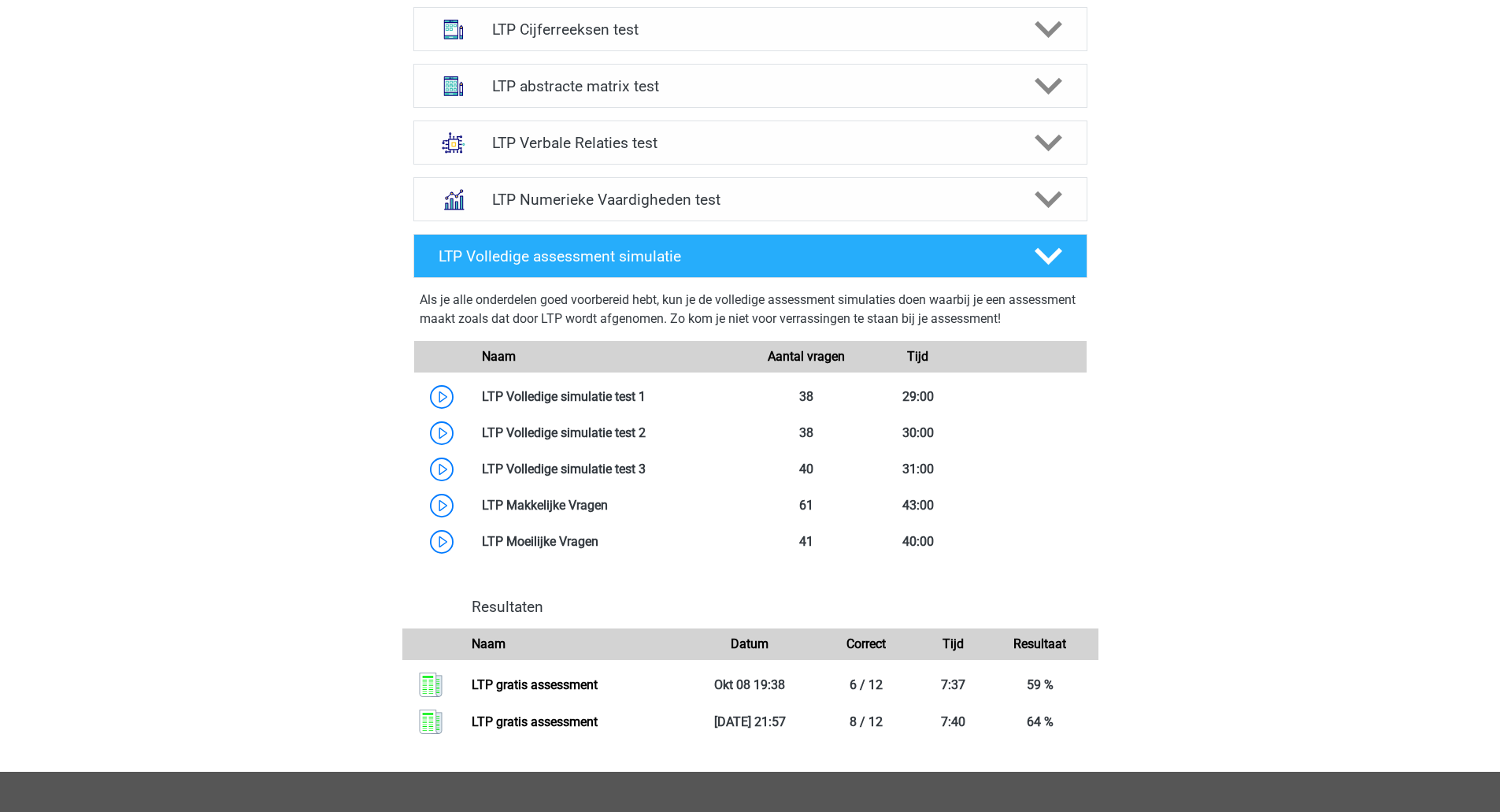
scroll to position [668, 0]
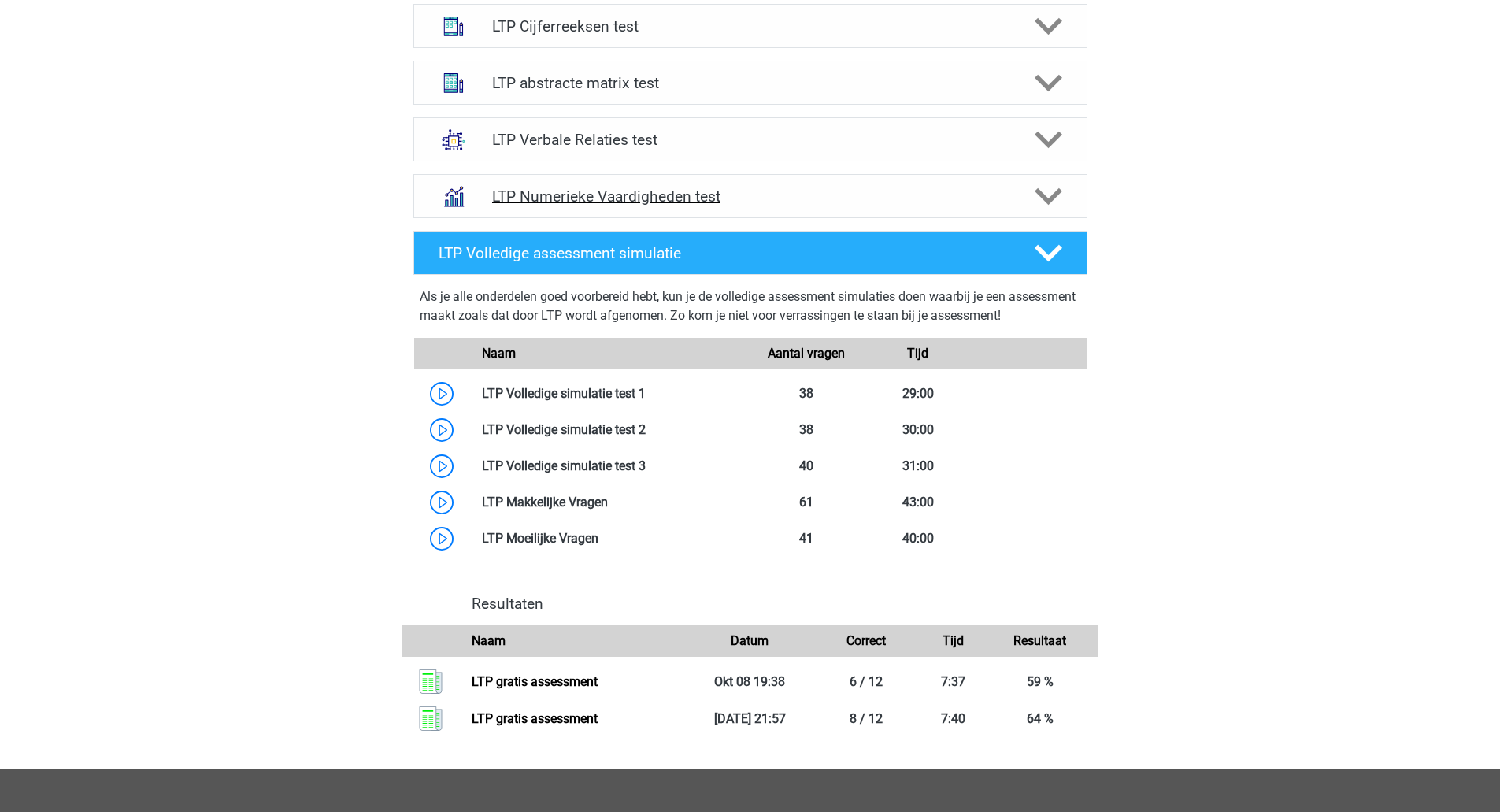
click at [1052, 188] on icon at bounding box center [1048, 196] width 27 height 27
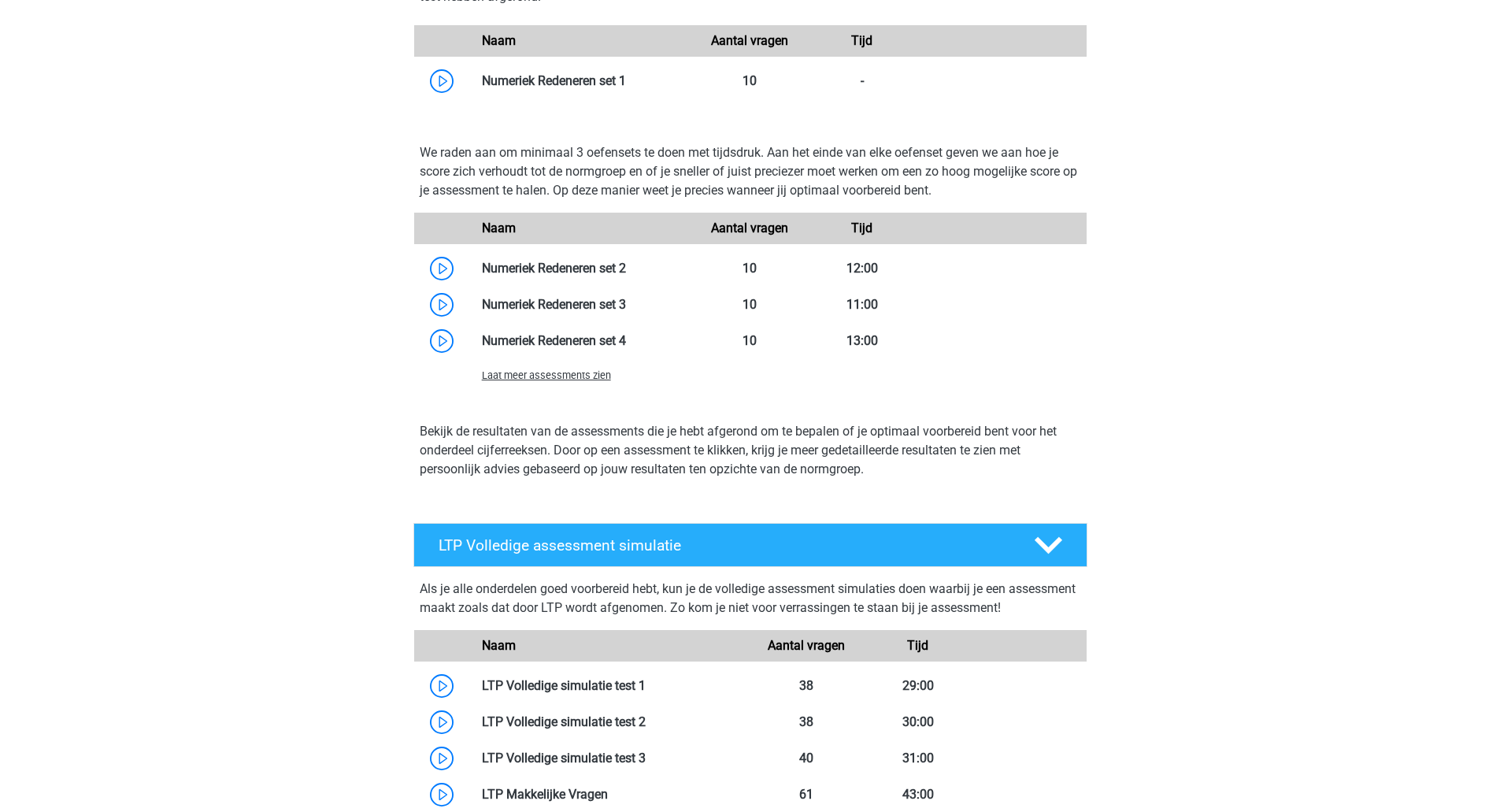
scroll to position [713, 0]
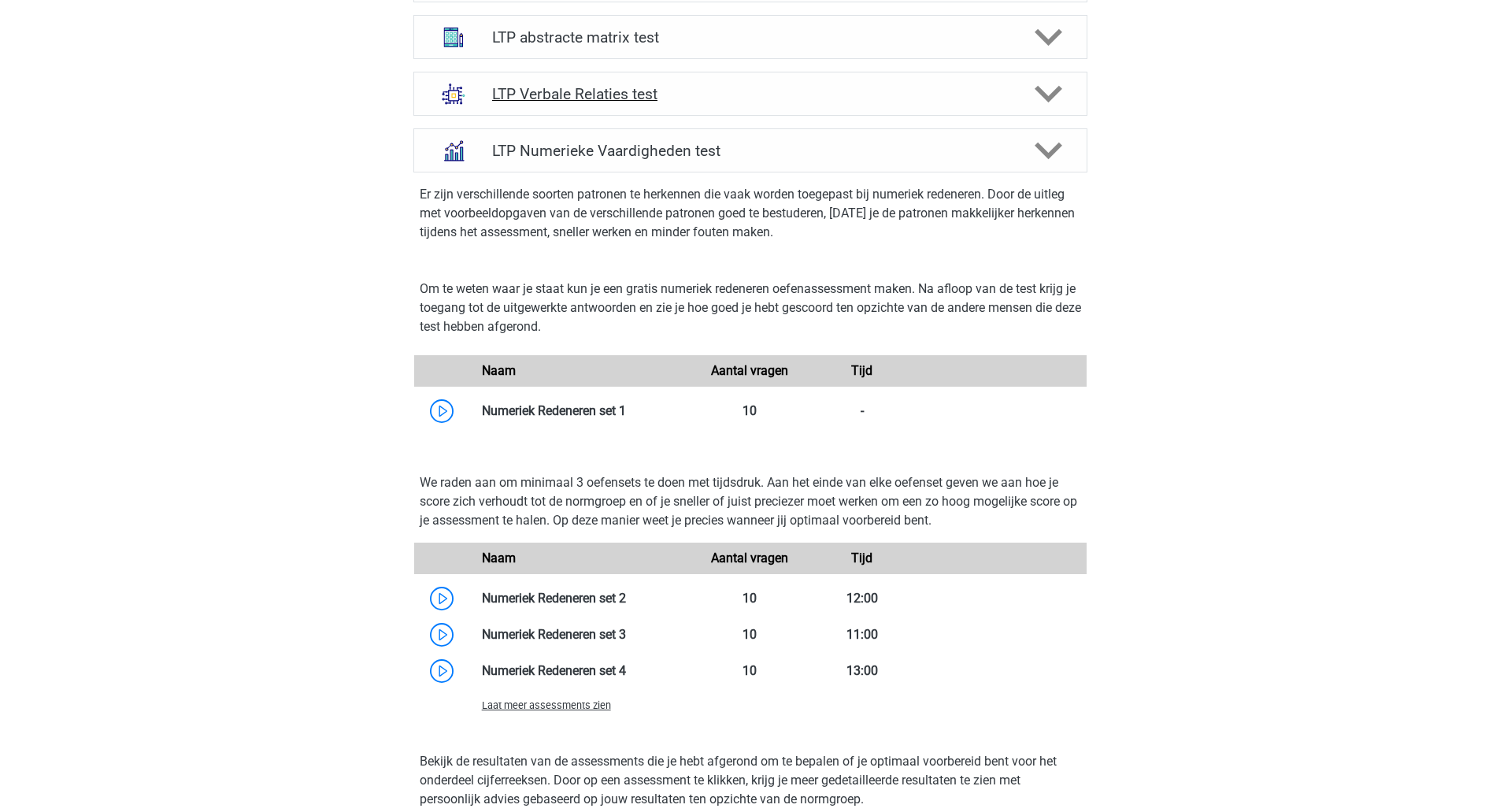
click at [1048, 86] on icon at bounding box center [1048, 94] width 27 height 27
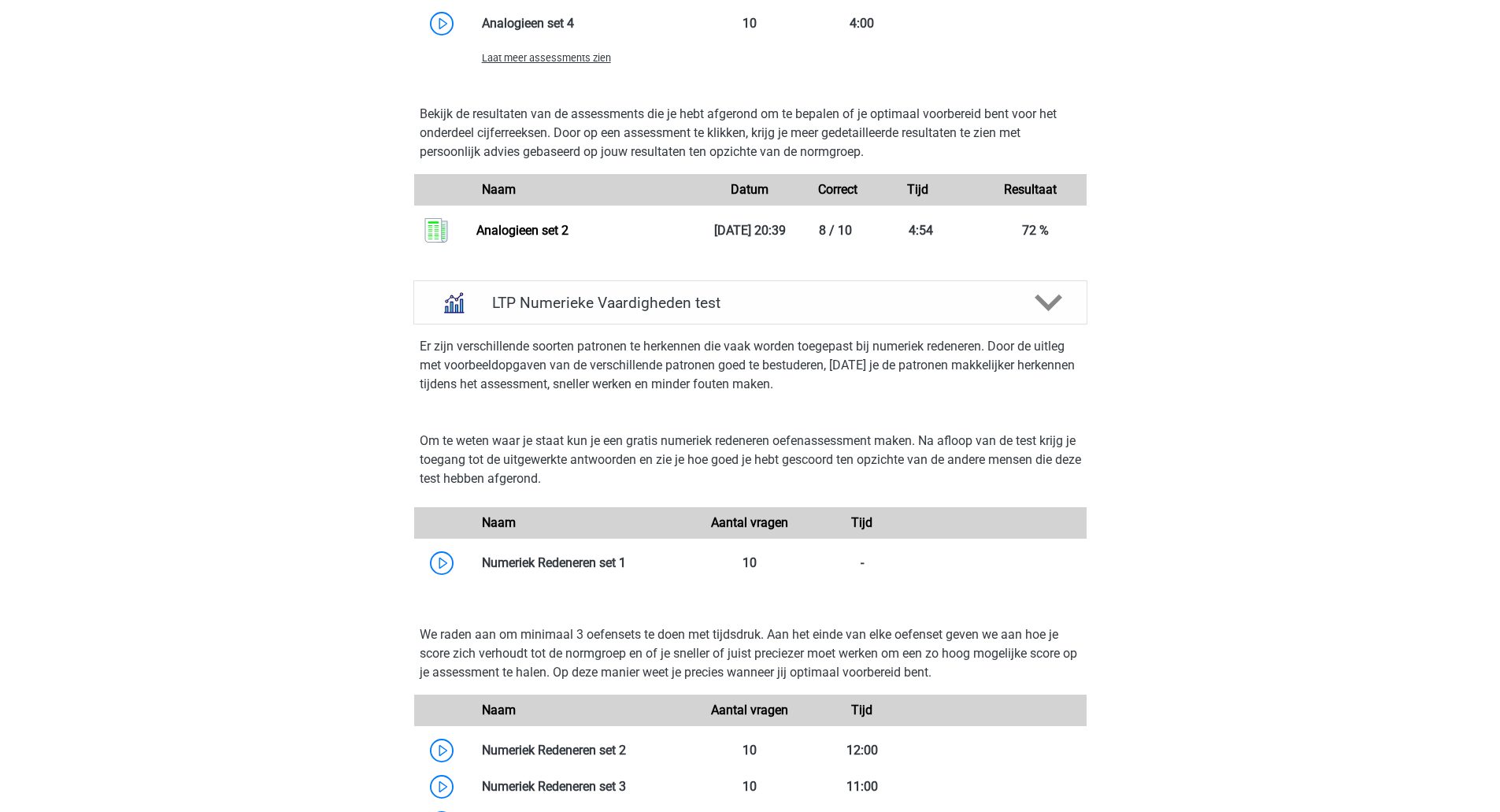
scroll to position [1686, 0]
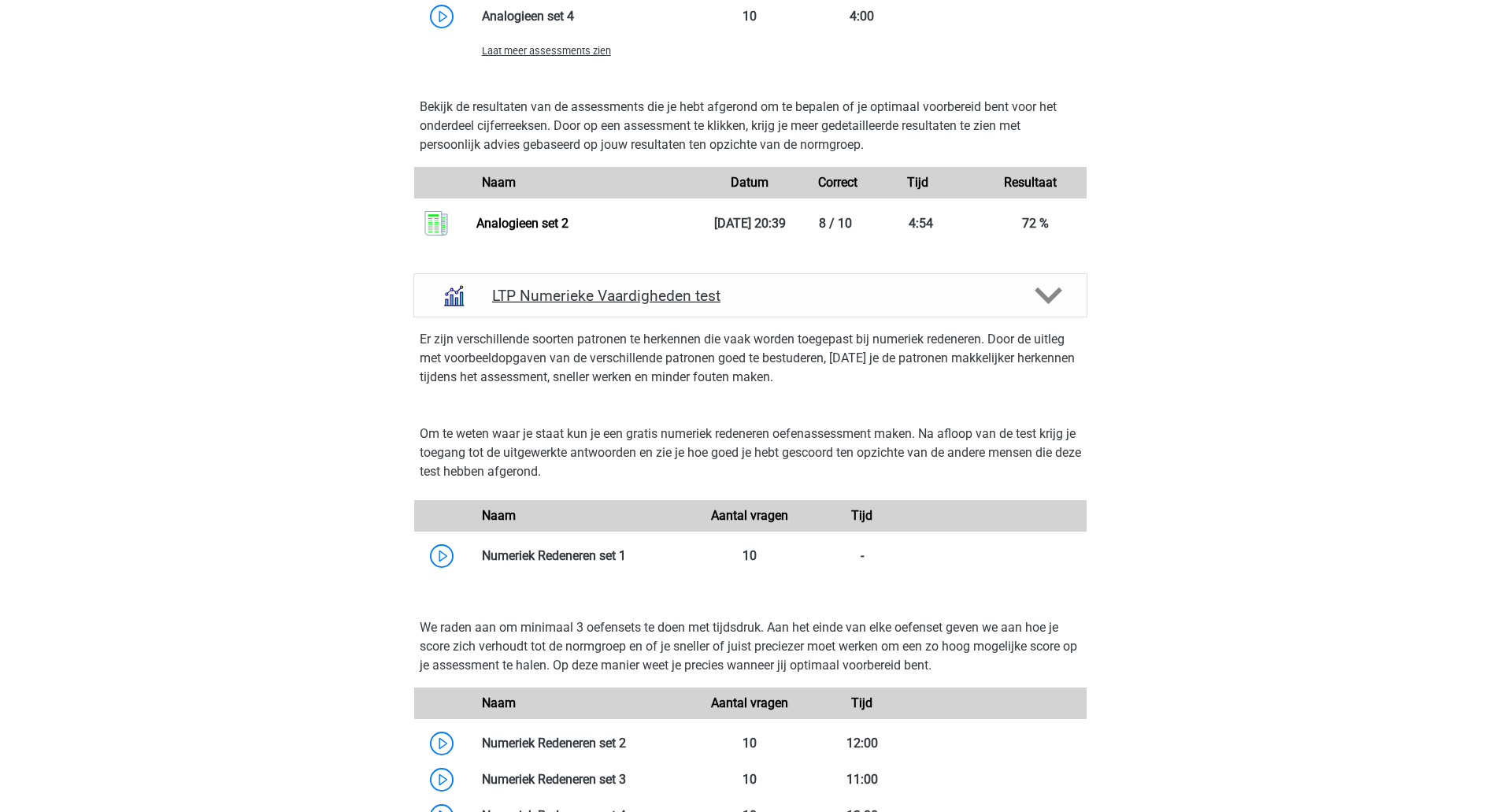
click at [1054, 298] on polygon at bounding box center [1048, 295] width 27 height 17
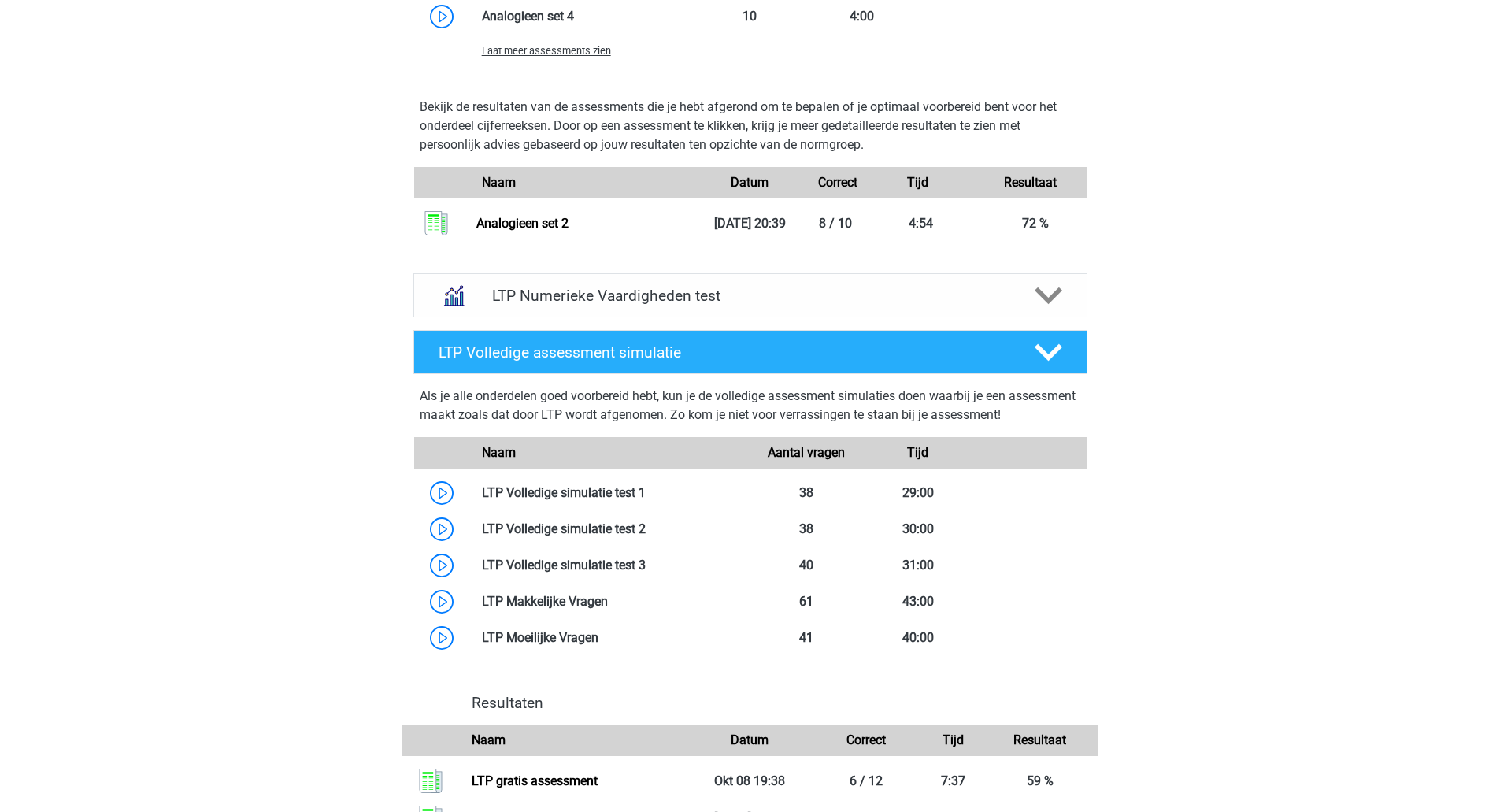
click at [1054, 298] on polygon at bounding box center [1048, 295] width 27 height 17
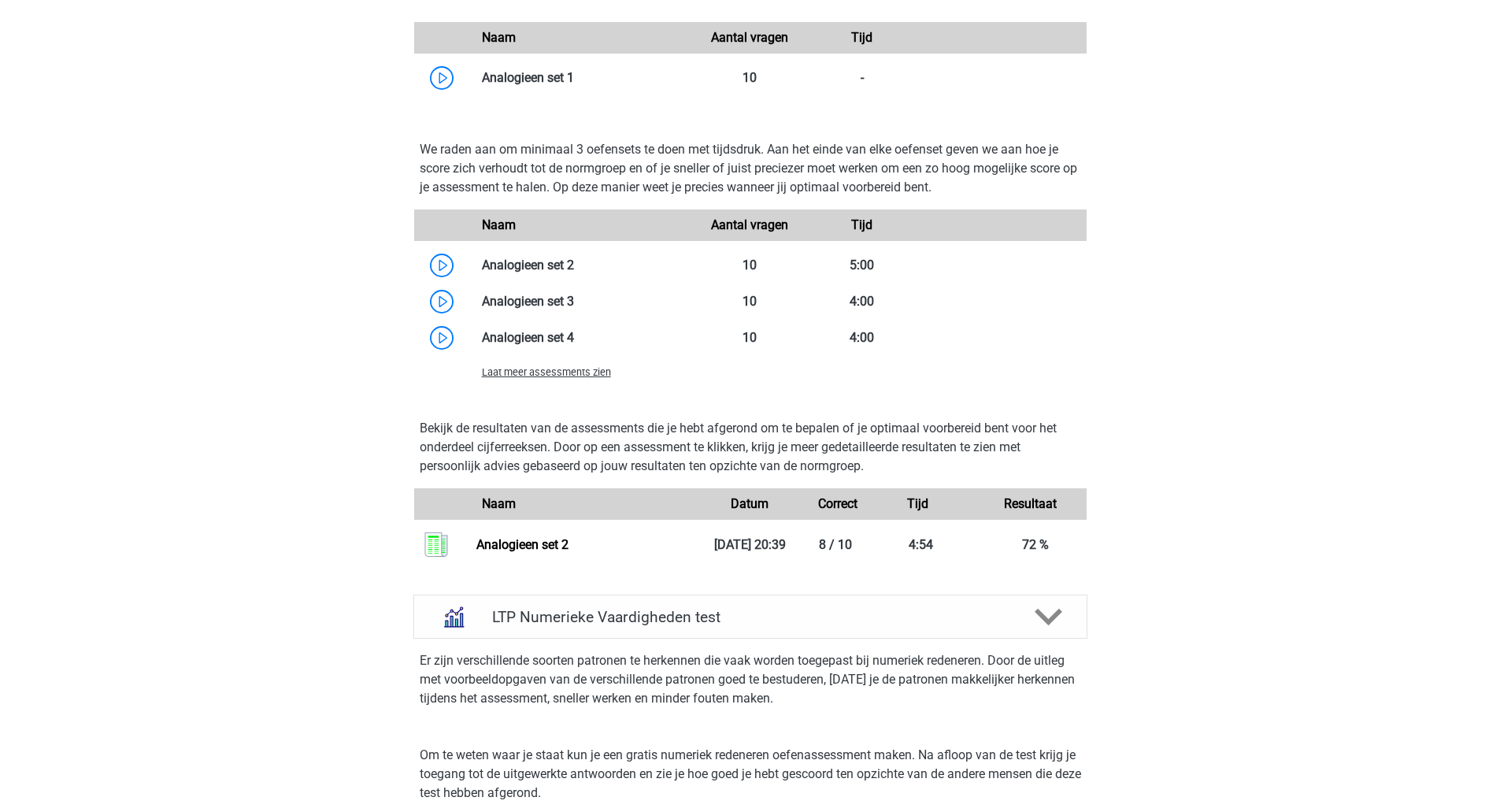
scroll to position [1371, 0]
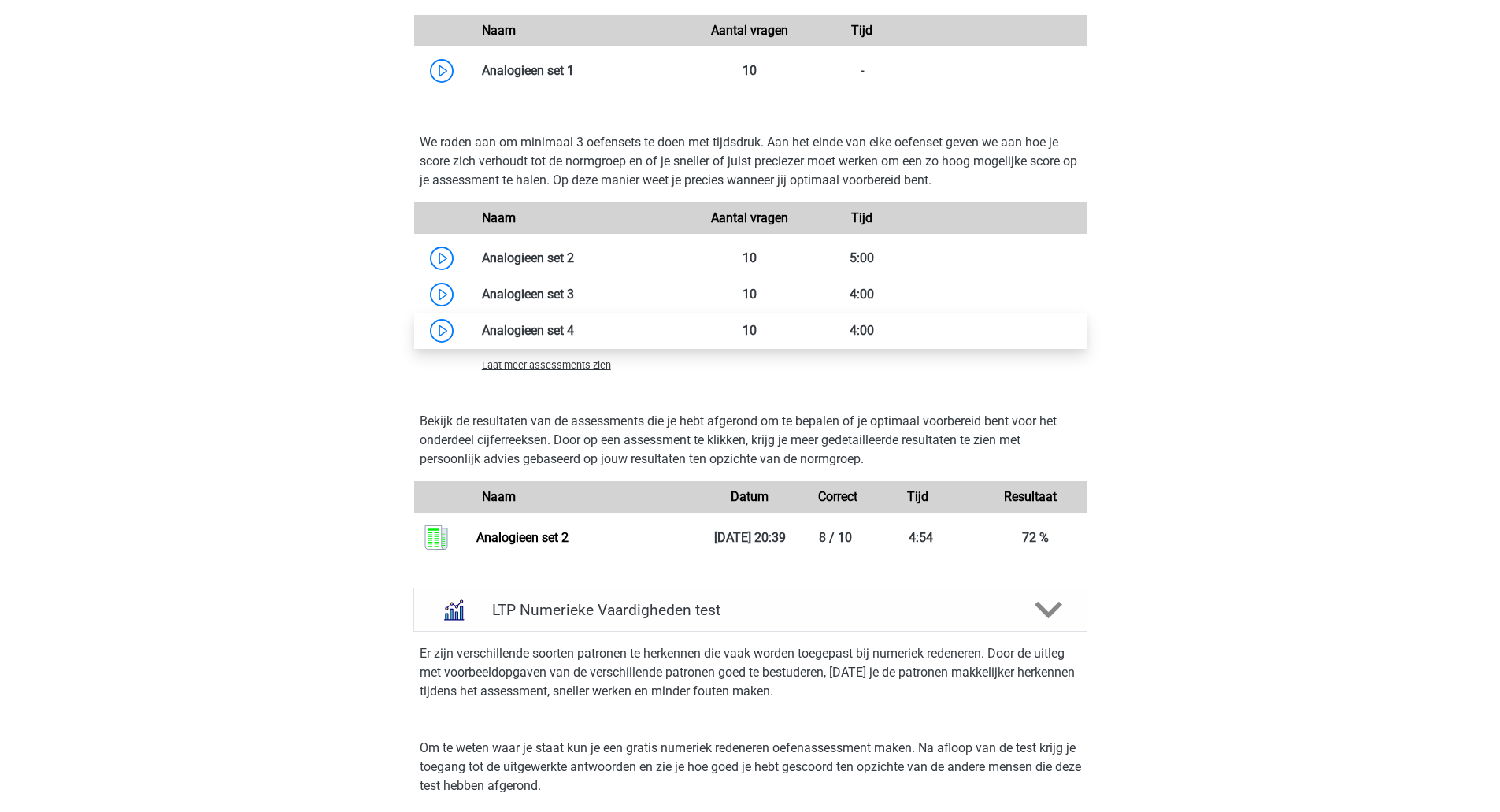
click at [574, 332] on link at bounding box center [574, 330] width 0 height 15
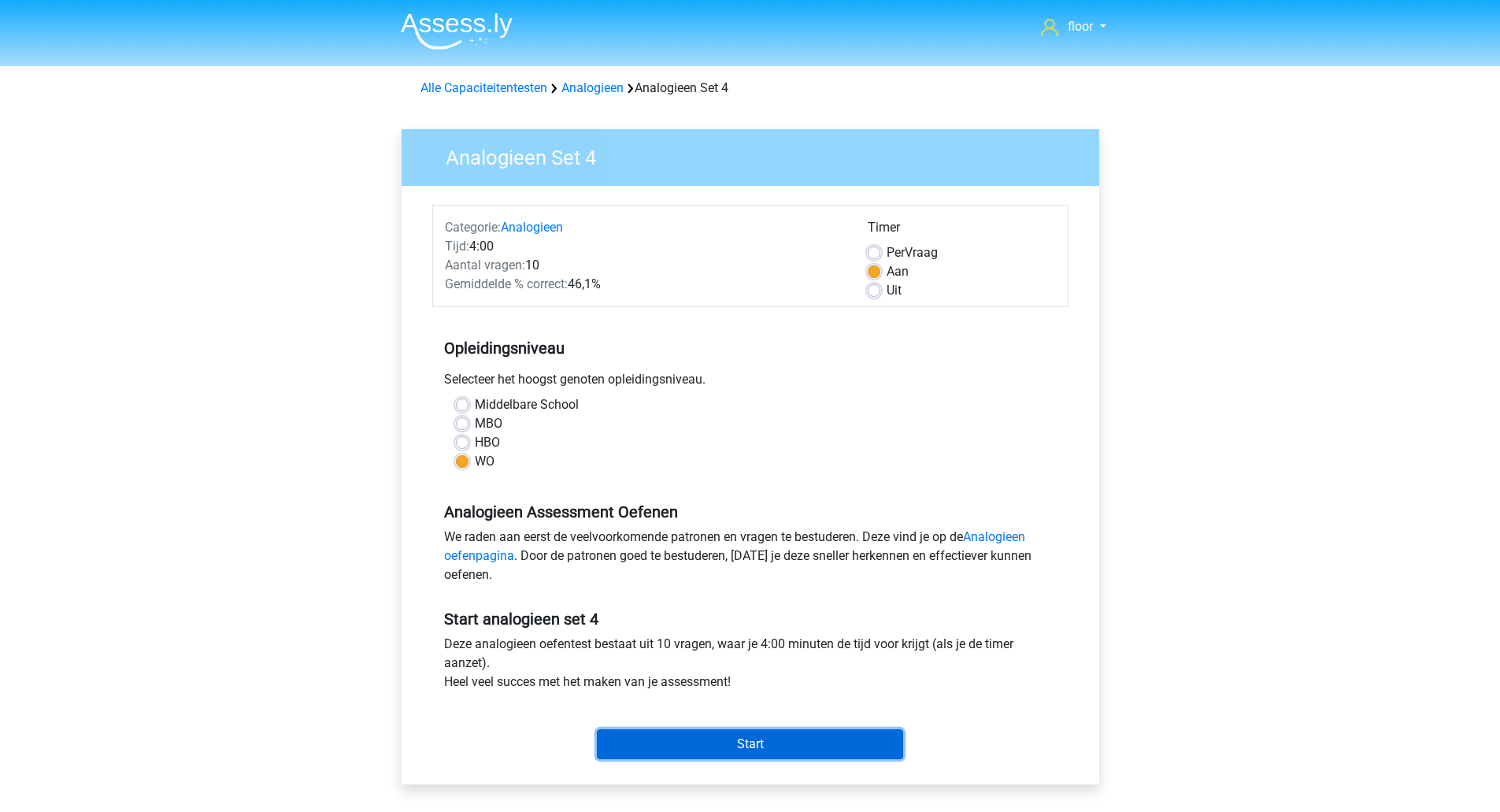
click at [712, 742] on input "Start" at bounding box center [750, 744] width 306 height 30
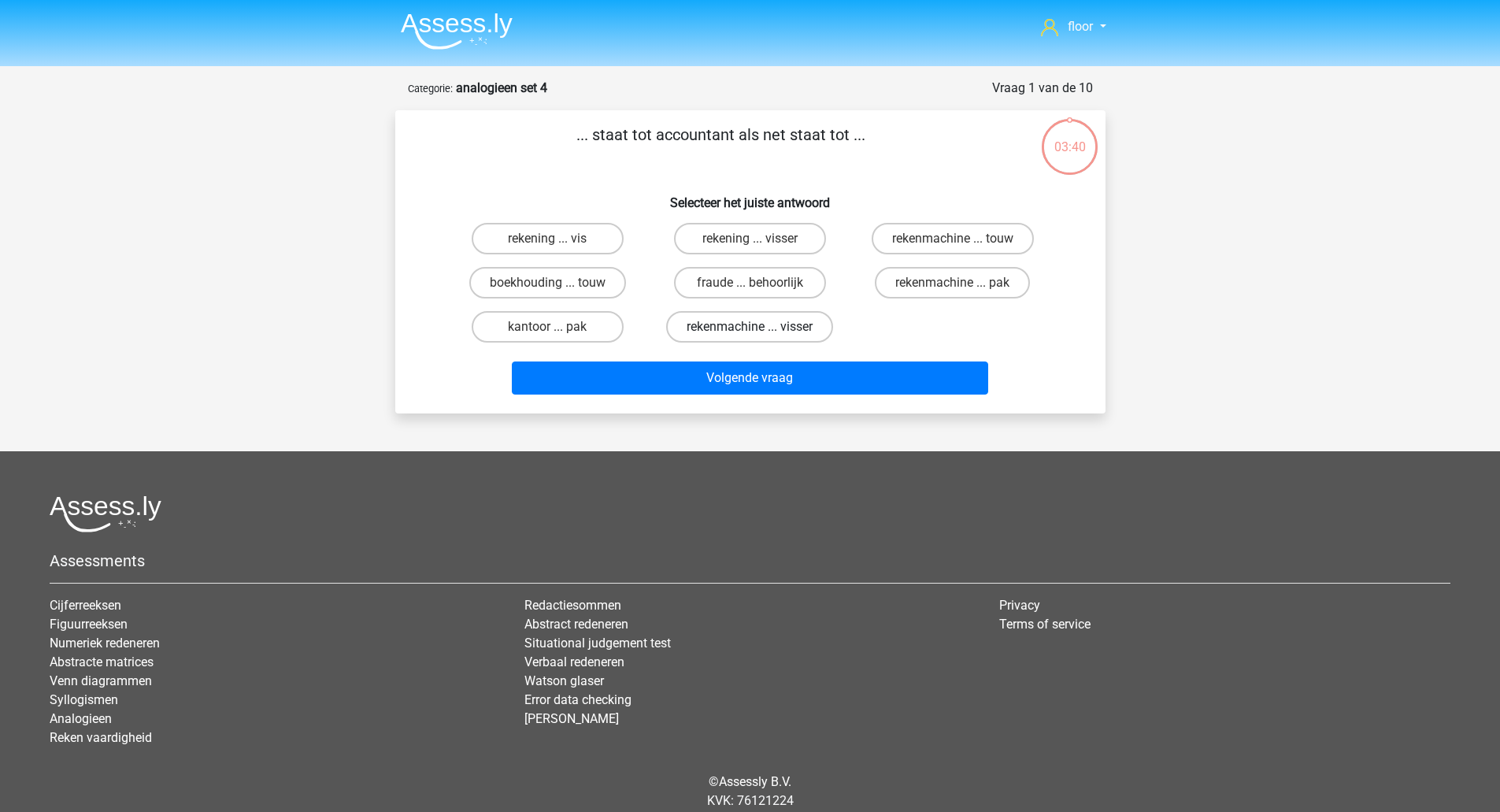
click at [722, 331] on label "rekenmachine ... visser" at bounding box center [750, 327] width 167 height 31
click at [750, 331] on input "rekenmachine ... visser" at bounding box center [755, 332] width 10 height 10
radio input "true"
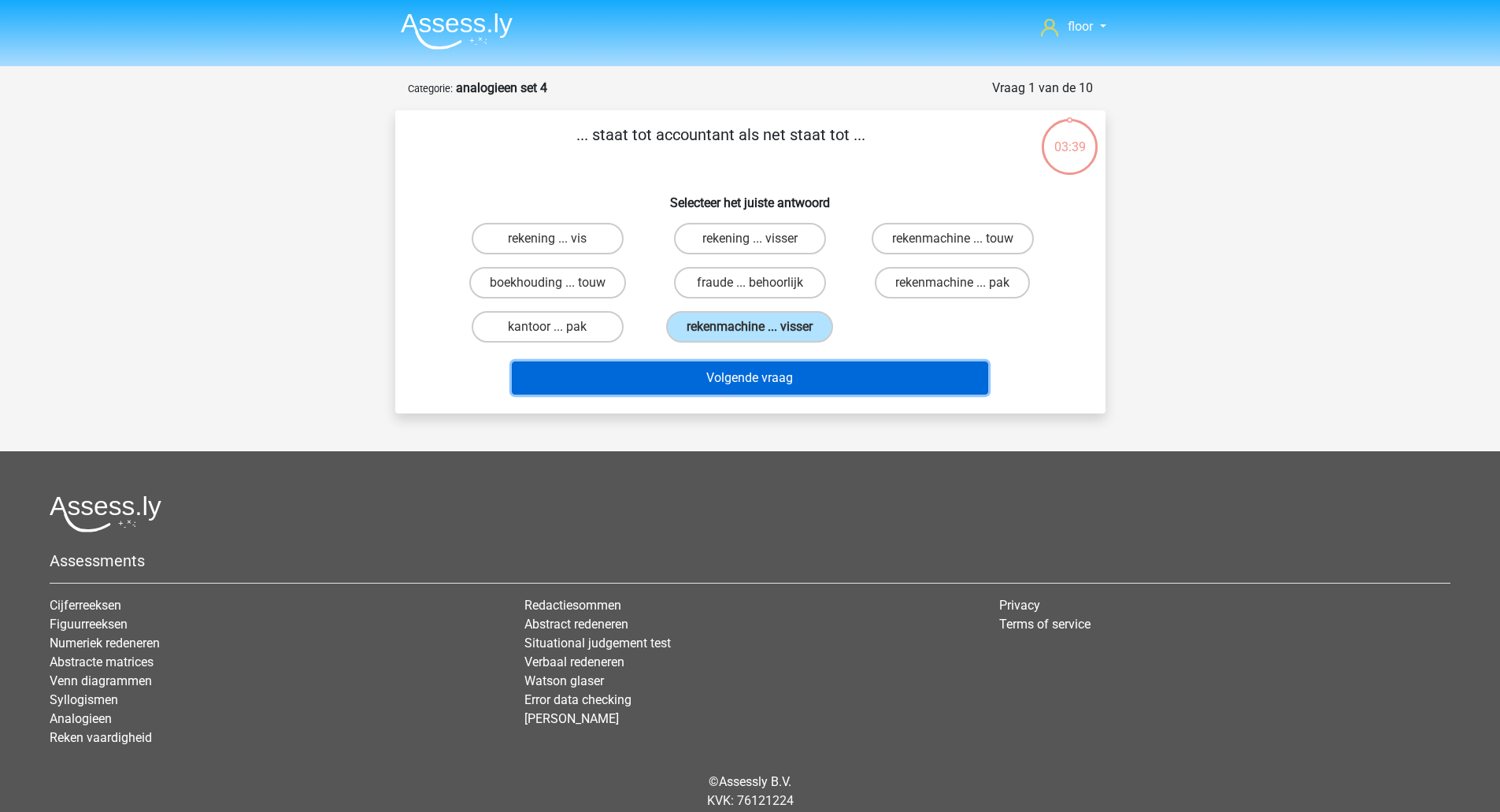
click at [713, 376] on button "Volgende vraag" at bounding box center [750, 378] width 476 height 33
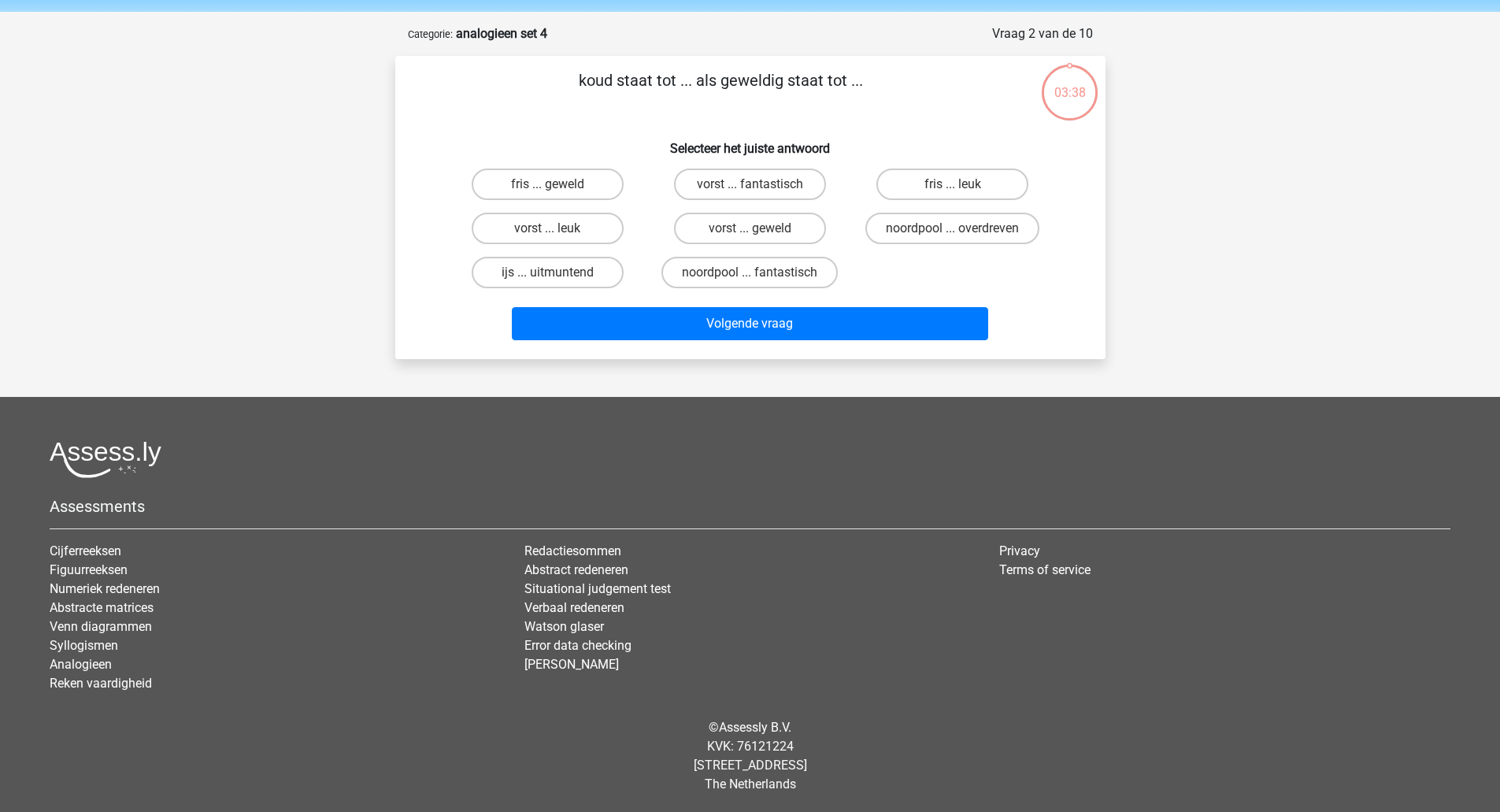
scroll to position [55, 0]
click at [1008, 177] on label "fris ... leuk" at bounding box center [952, 183] width 152 height 31
click at [963, 183] on input "fris ... leuk" at bounding box center [958, 188] width 10 height 10
radio input "true"
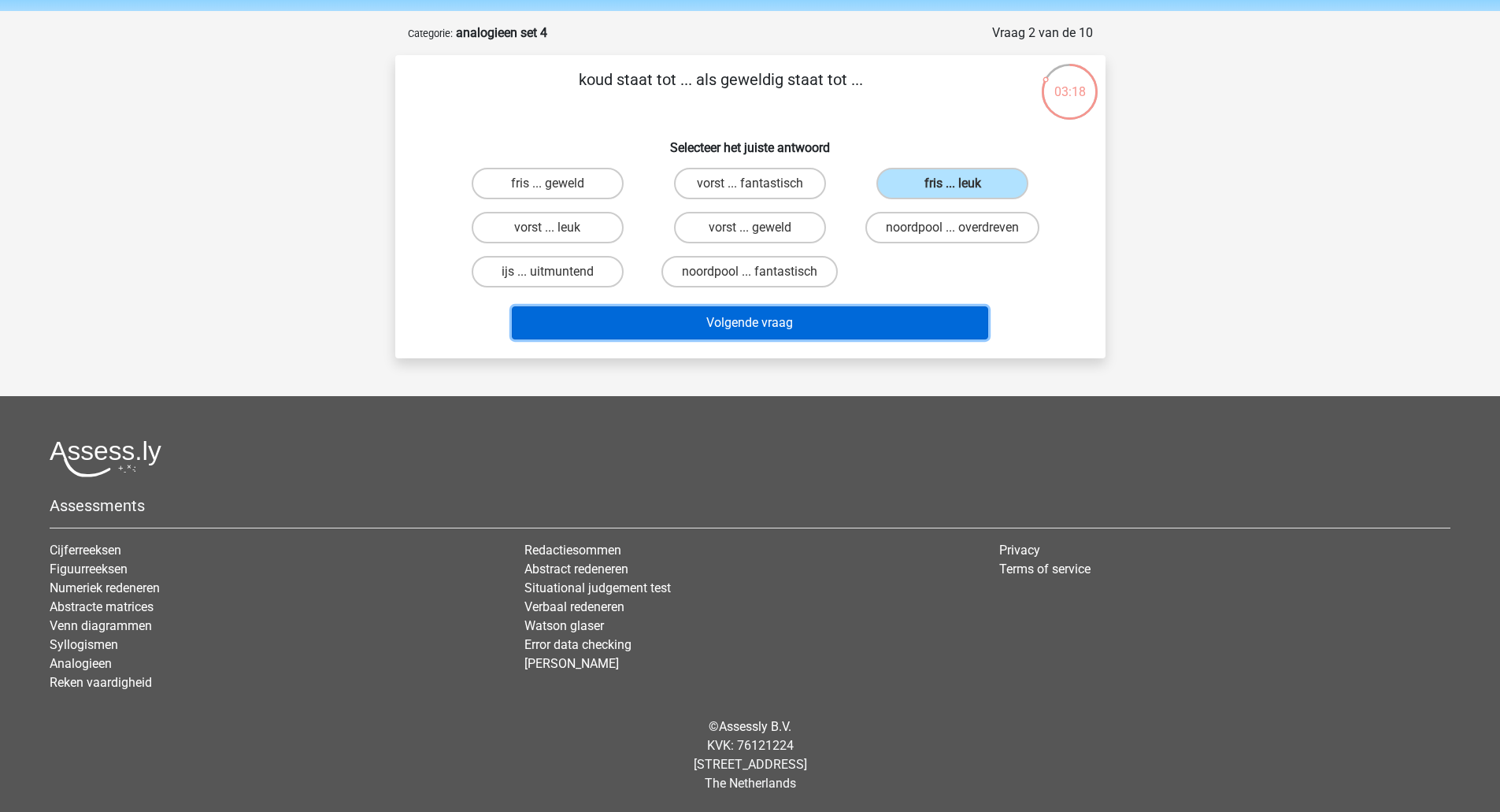
click at [769, 322] on button "Volgende vraag" at bounding box center [750, 322] width 476 height 33
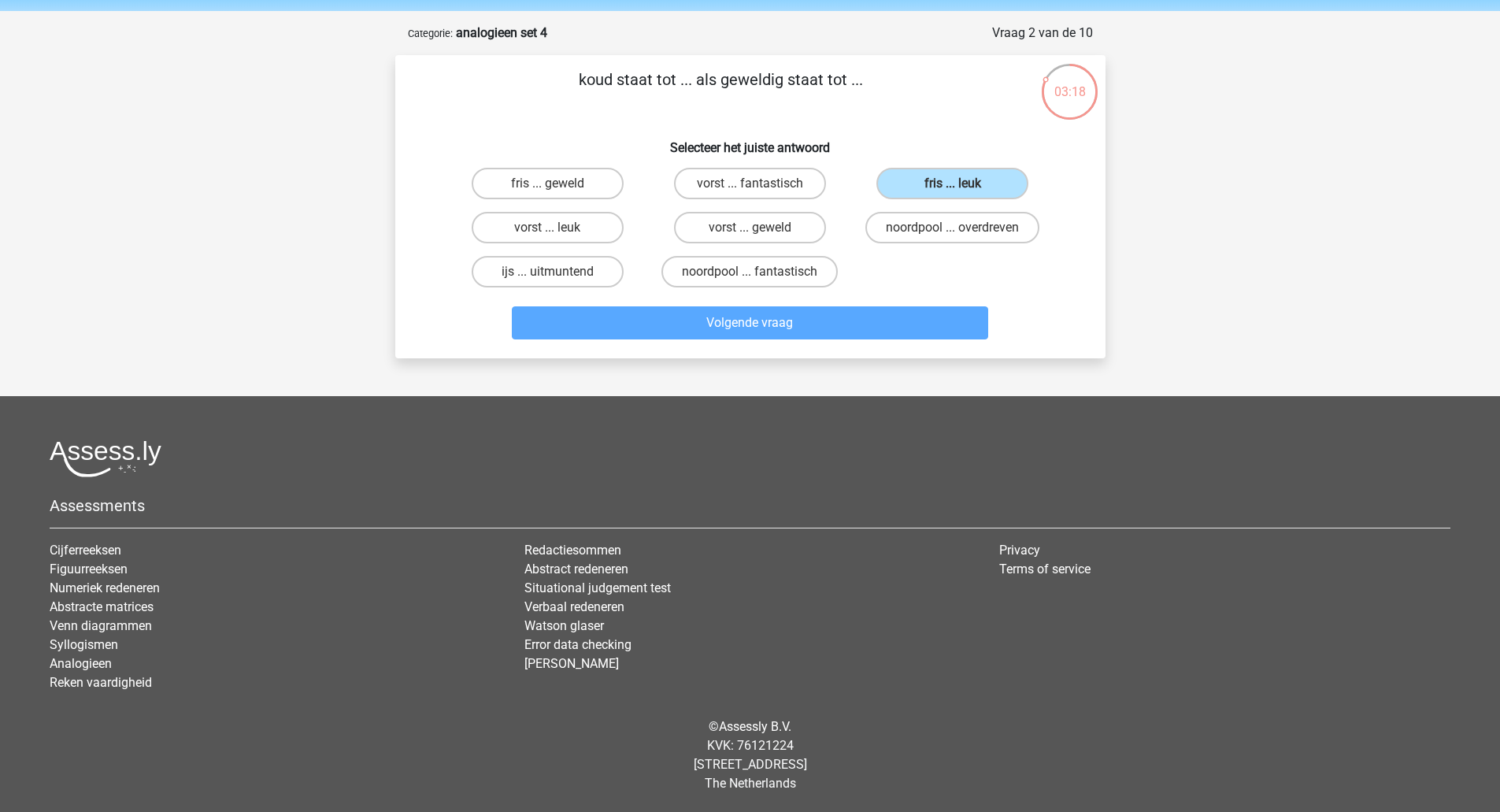
scroll to position [74, 0]
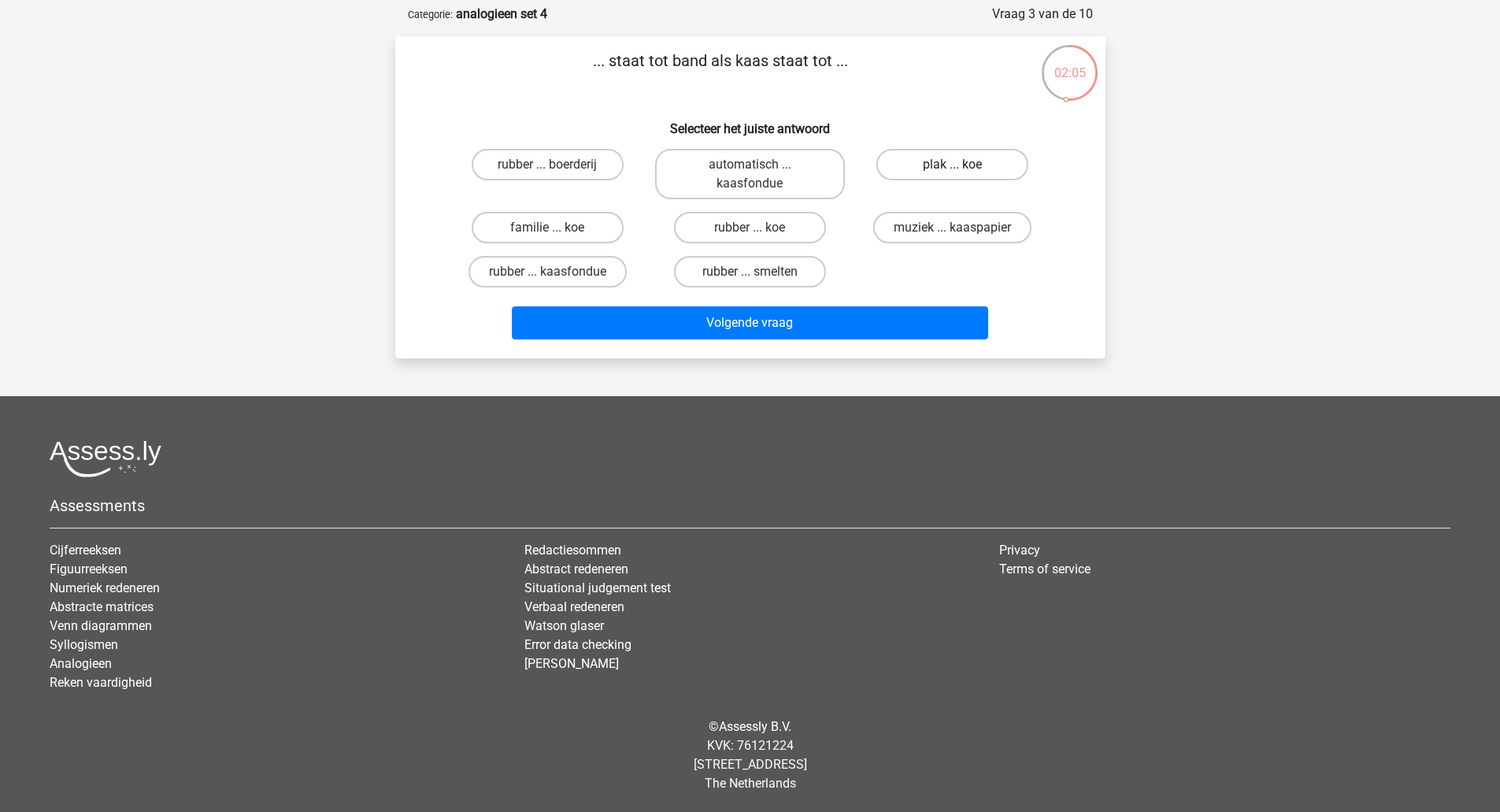
click at [956, 163] on label "plak ... koe" at bounding box center [952, 165] width 152 height 31
click at [956, 165] on input "plak ... koe" at bounding box center [958, 169] width 10 height 10
radio input "true"
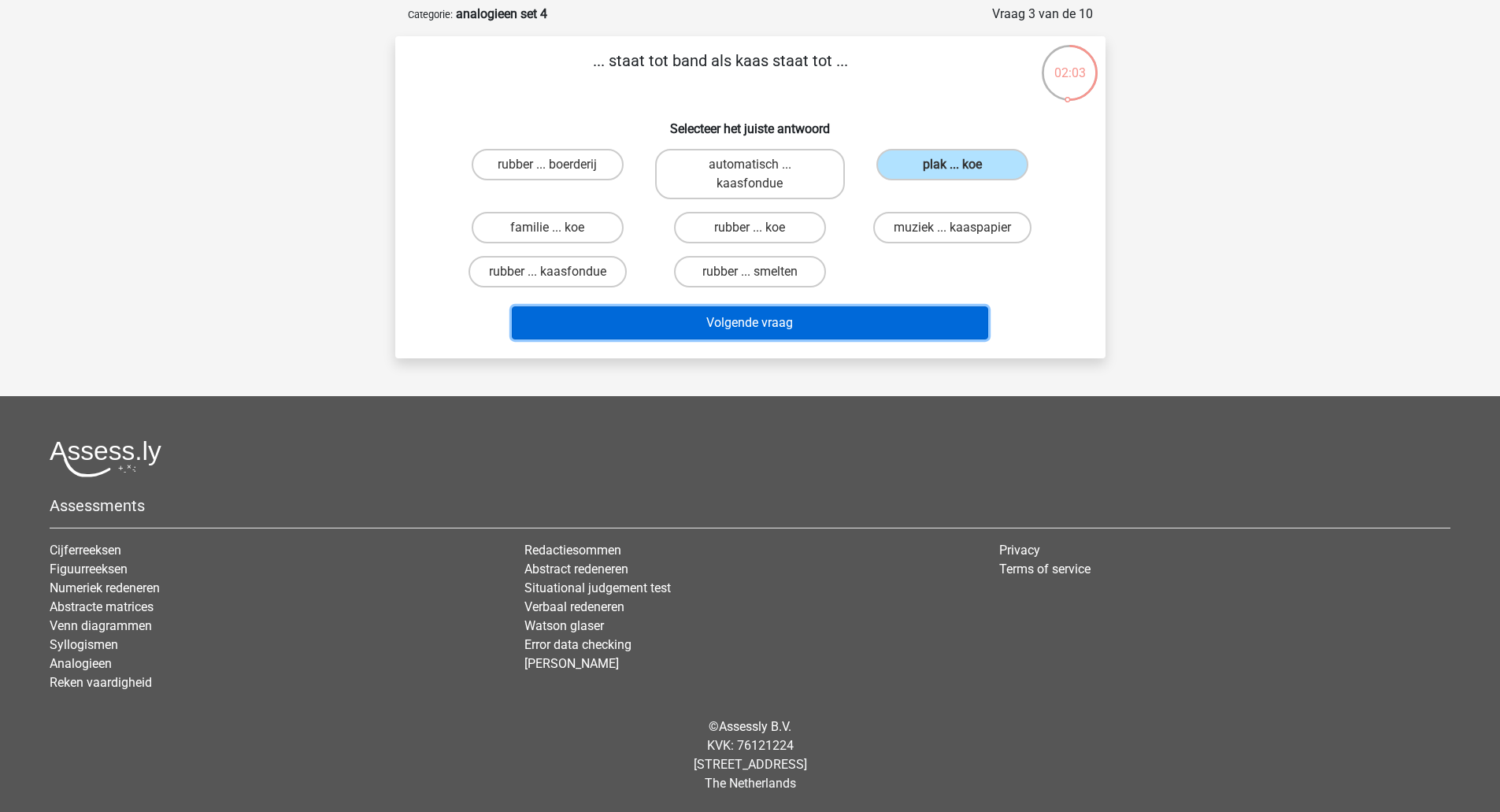
click at [782, 332] on button "Volgende vraag" at bounding box center [750, 322] width 476 height 33
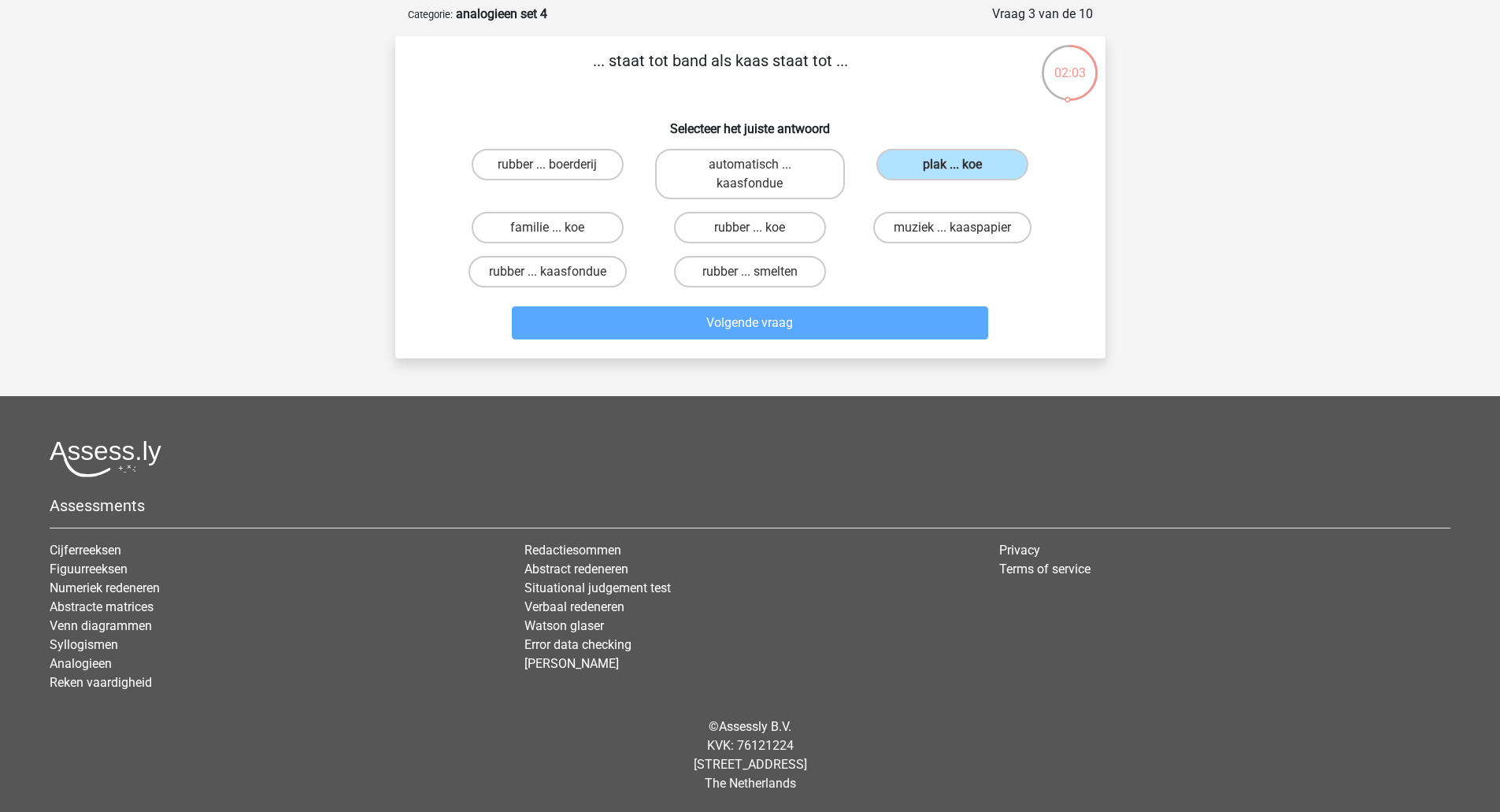
scroll to position [79, 0]
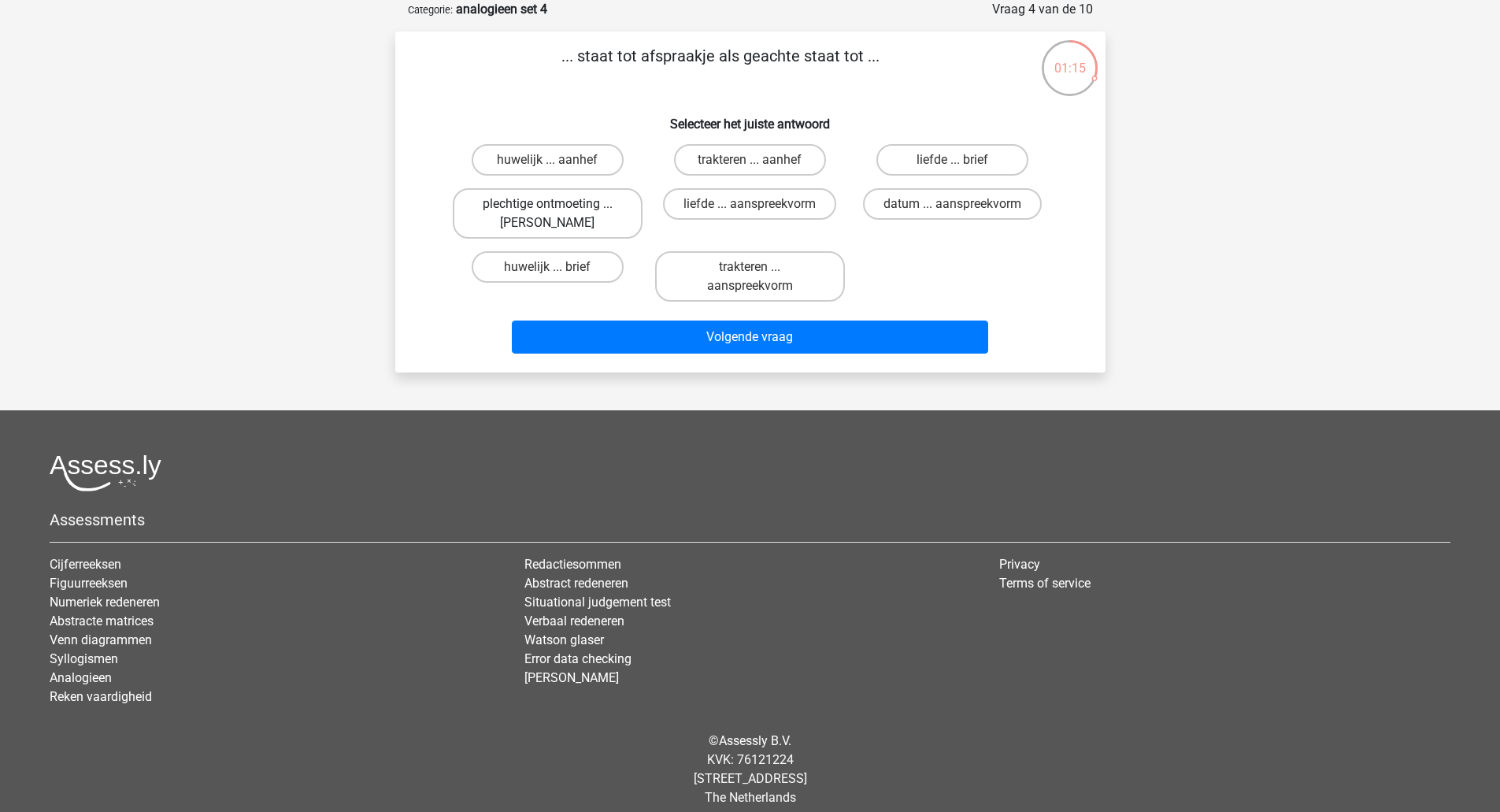
click at [587, 197] on label "plechtige ontmoeting ... [PERSON_NAME]" at bounding box center [547, 213] width 190 height 50
click at [558, 204] on input "plechtige ontmoeting ... [PERSON_NAME]" at bounding box center [552, 209] width 10 height 10
radio input "true"
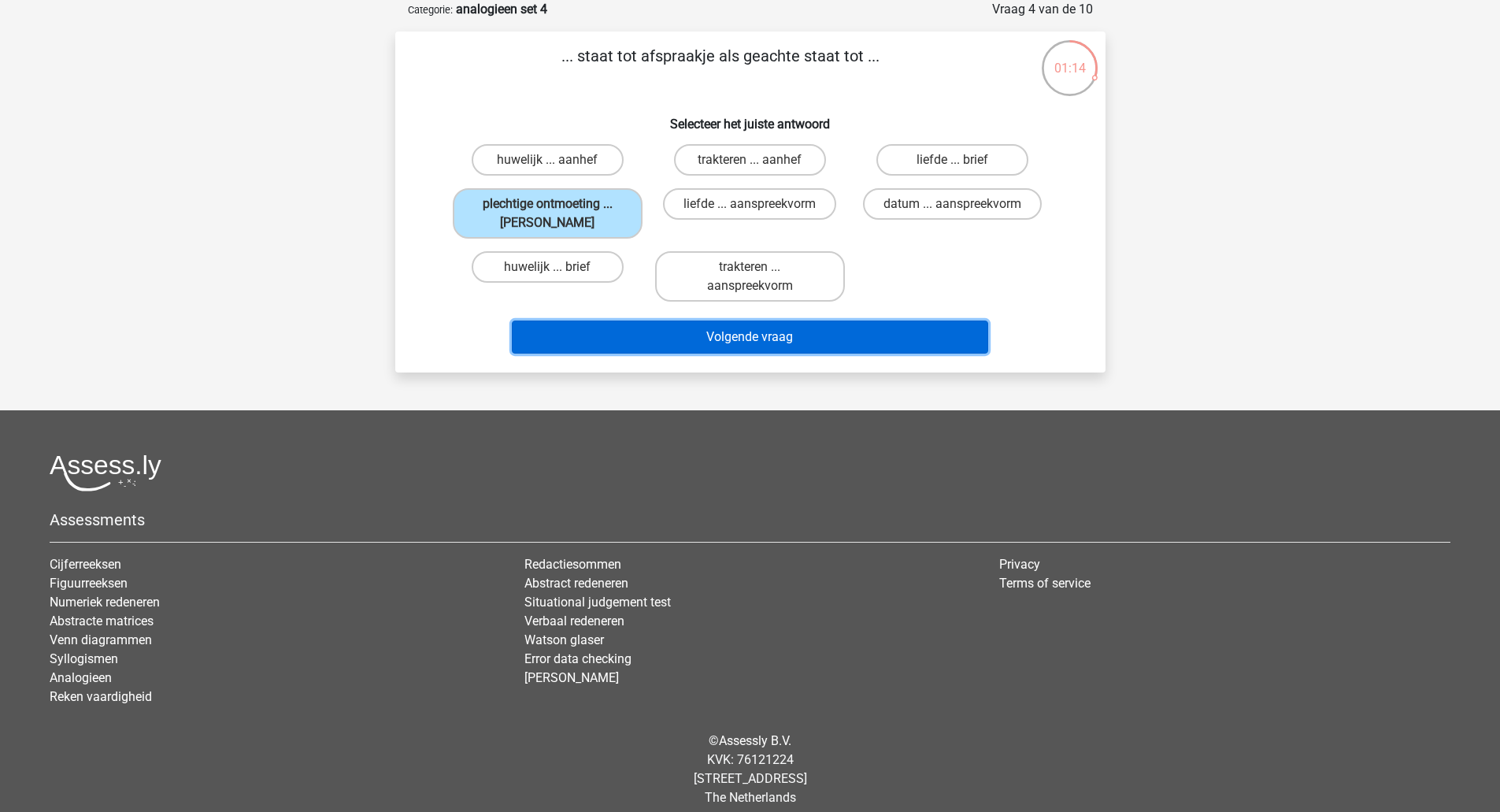
click at [633, 340] on button "Volgende vraag" at bounding box center [750, 337] width 476 height 33
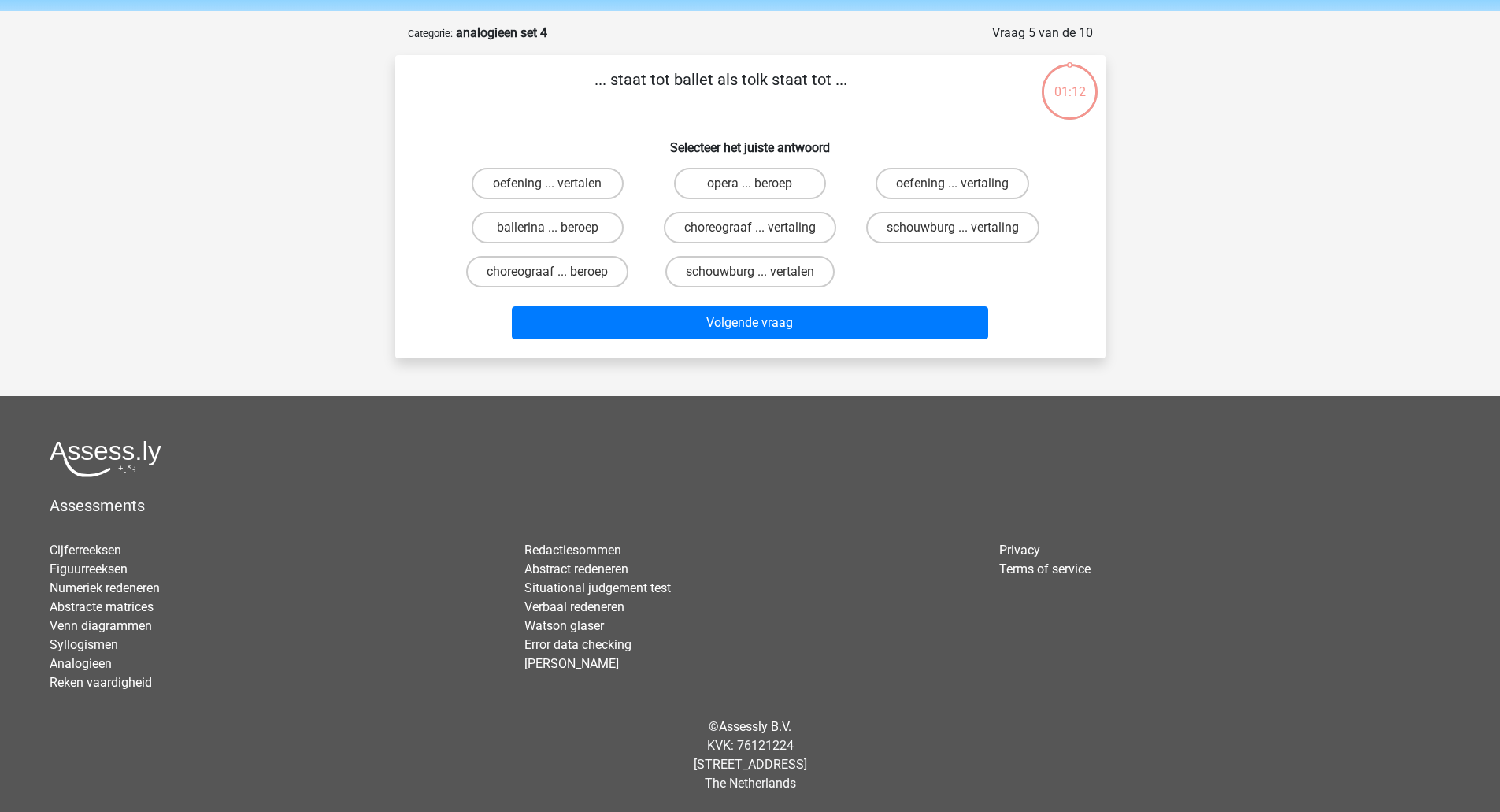
scroll to position [55, 0]
click at [706, 226] on label "choreograaf ... vertaling" at bounding box center [750, 227] width 173 height 31
click at [750, 228] on input "choreograaf ... vertaling" at bounding box center [755, 233] width 10 height 10
radio input "true"
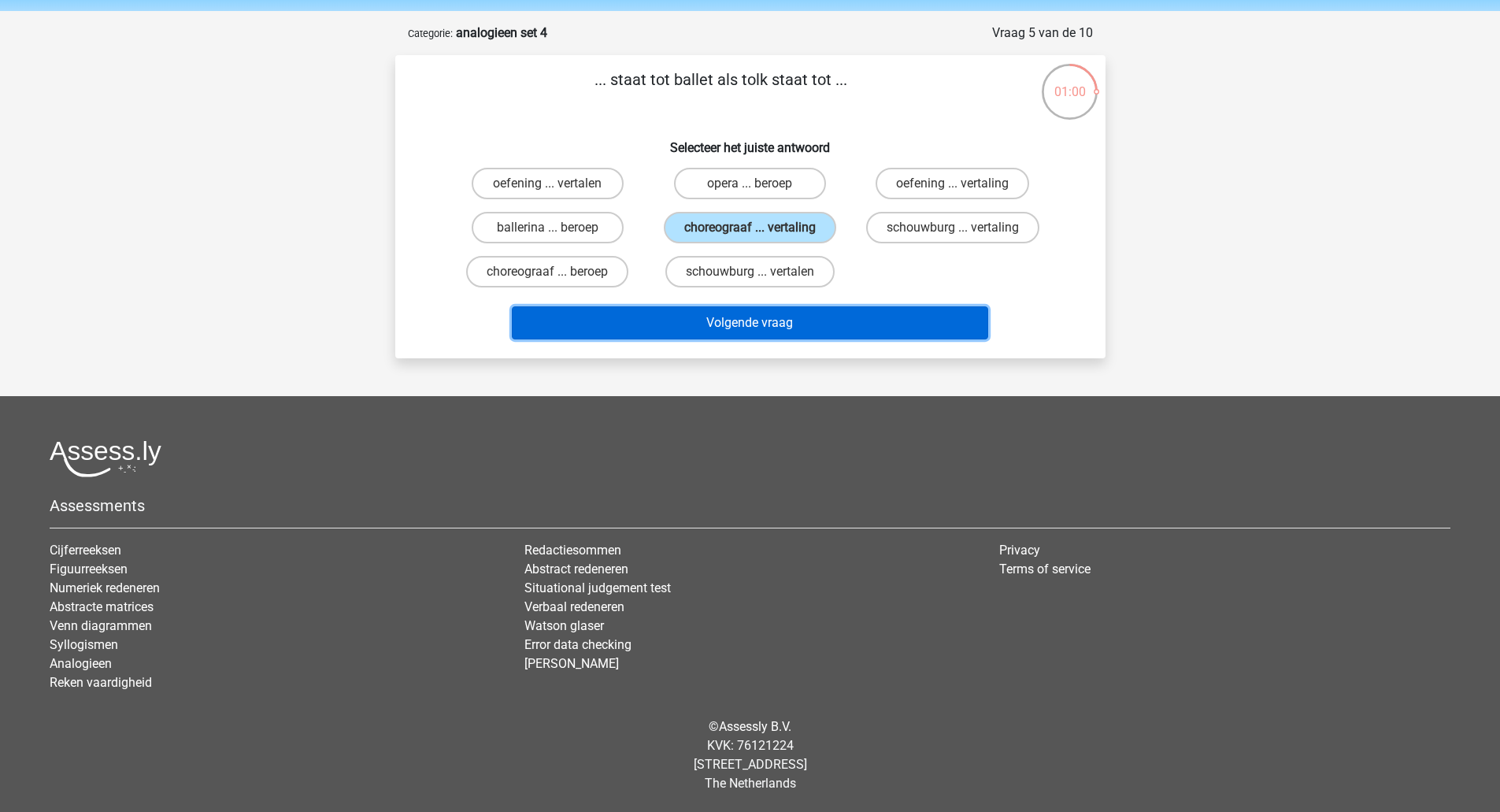
click at [702, 339] on button "Volgende vraag" at bounding box center [750, 322] width 476 height 33
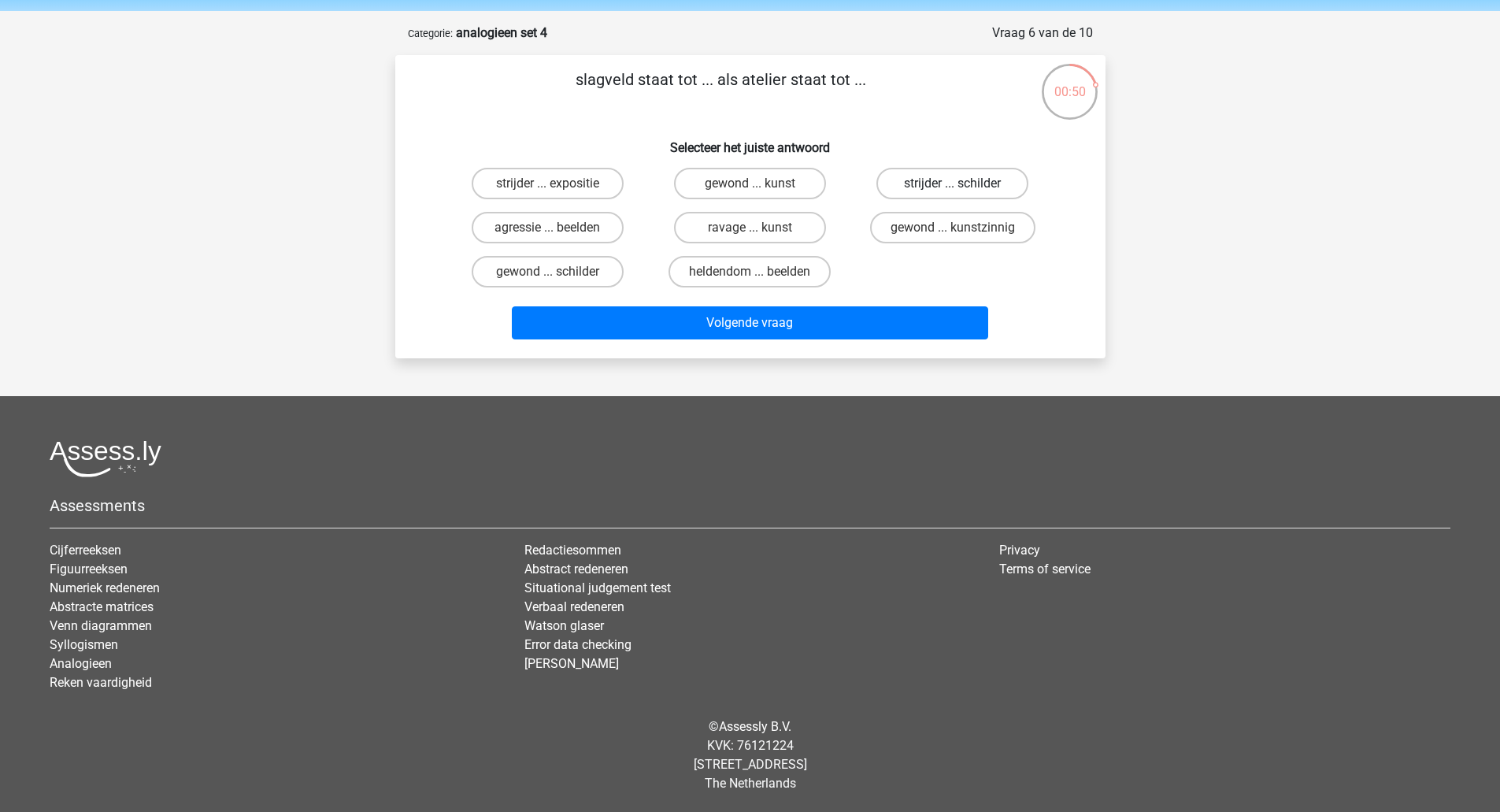
click at [936, 182] on label "strijder ... schilder" at bounding box center [952, 183] width 152 height 31
click at [953, 183] on input "strijder ... schilder" at bounding box center [958, 188] width 10 height 10
radio input "true"
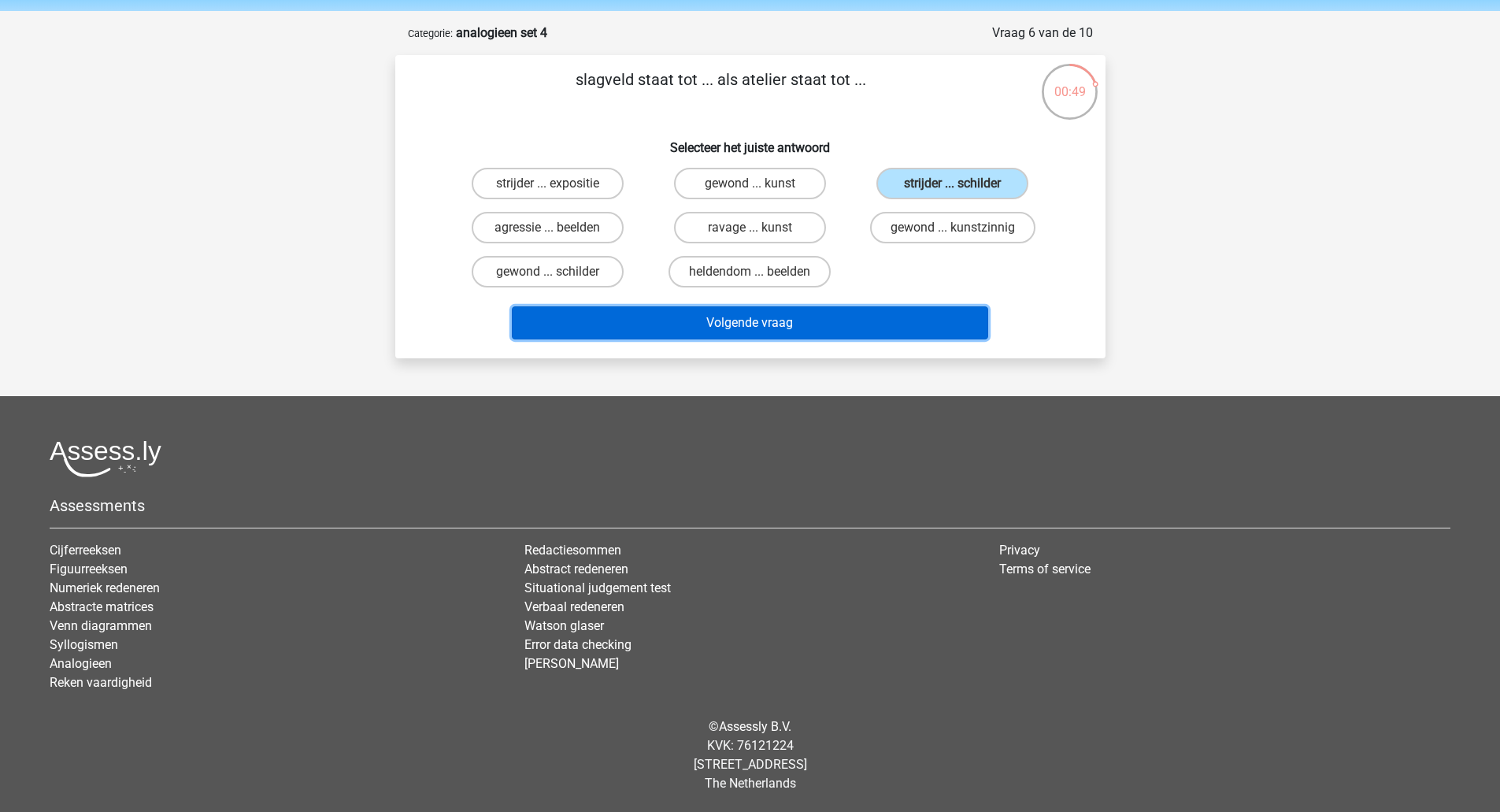
click at [798, 335] on button "Volgende vraag" at bounding box center [750, 322] width 476 height 33
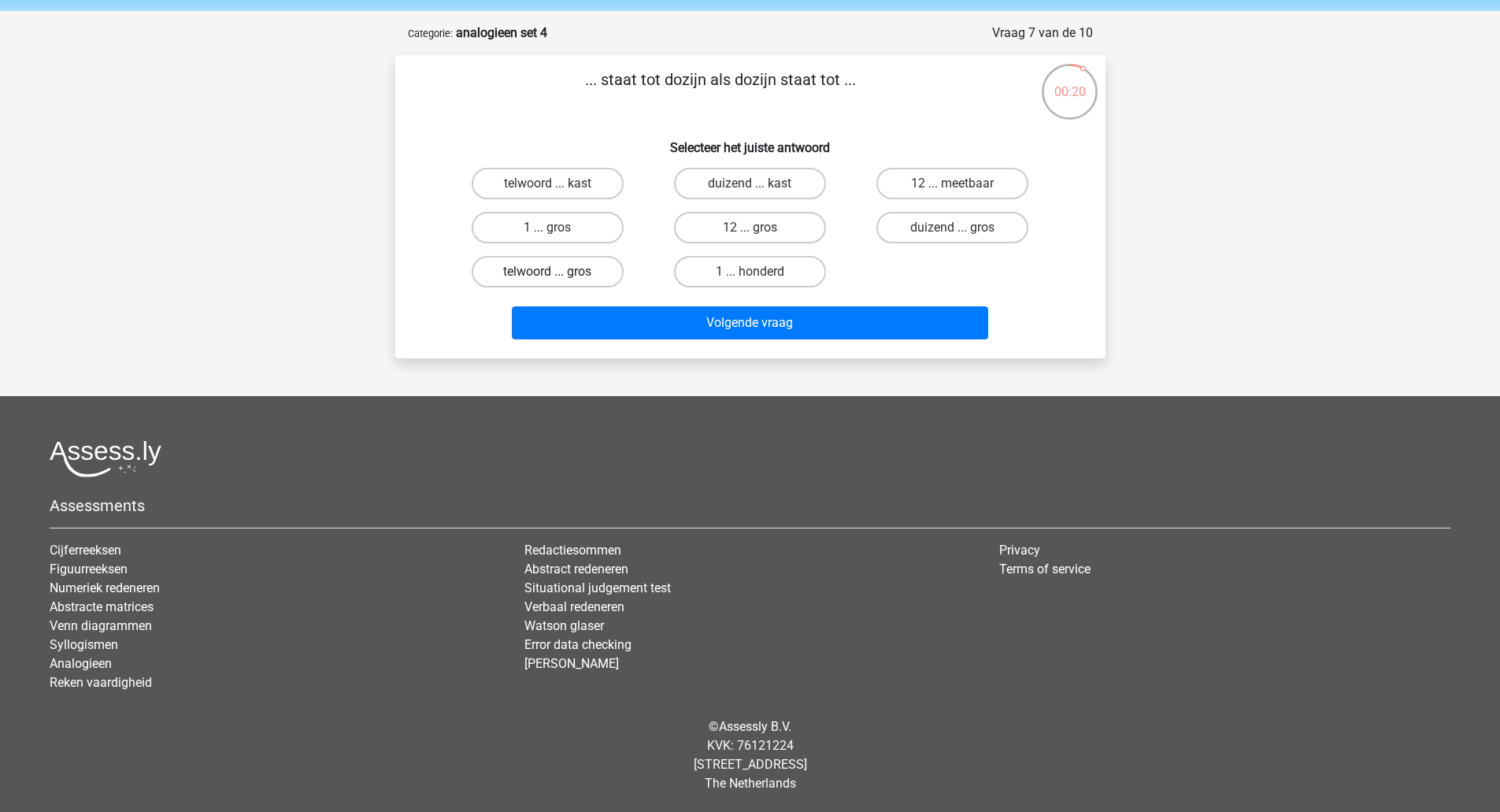
click at [590, 277] on label "telwoord ... gros" at bounding box center [547, 271] width 152 height 31
click at [558, 277] on input "telwoord ... gros" at bounding box center [552, 276] width 10 height 10
radio input "true"
click at [588, 183] on label "telwoord ... kast" at bounding box center [547, 183] width 152 height 31
click at [558, 183] on input "telwoord ... kast" at bounding box center [552, 188] width 10 height 10
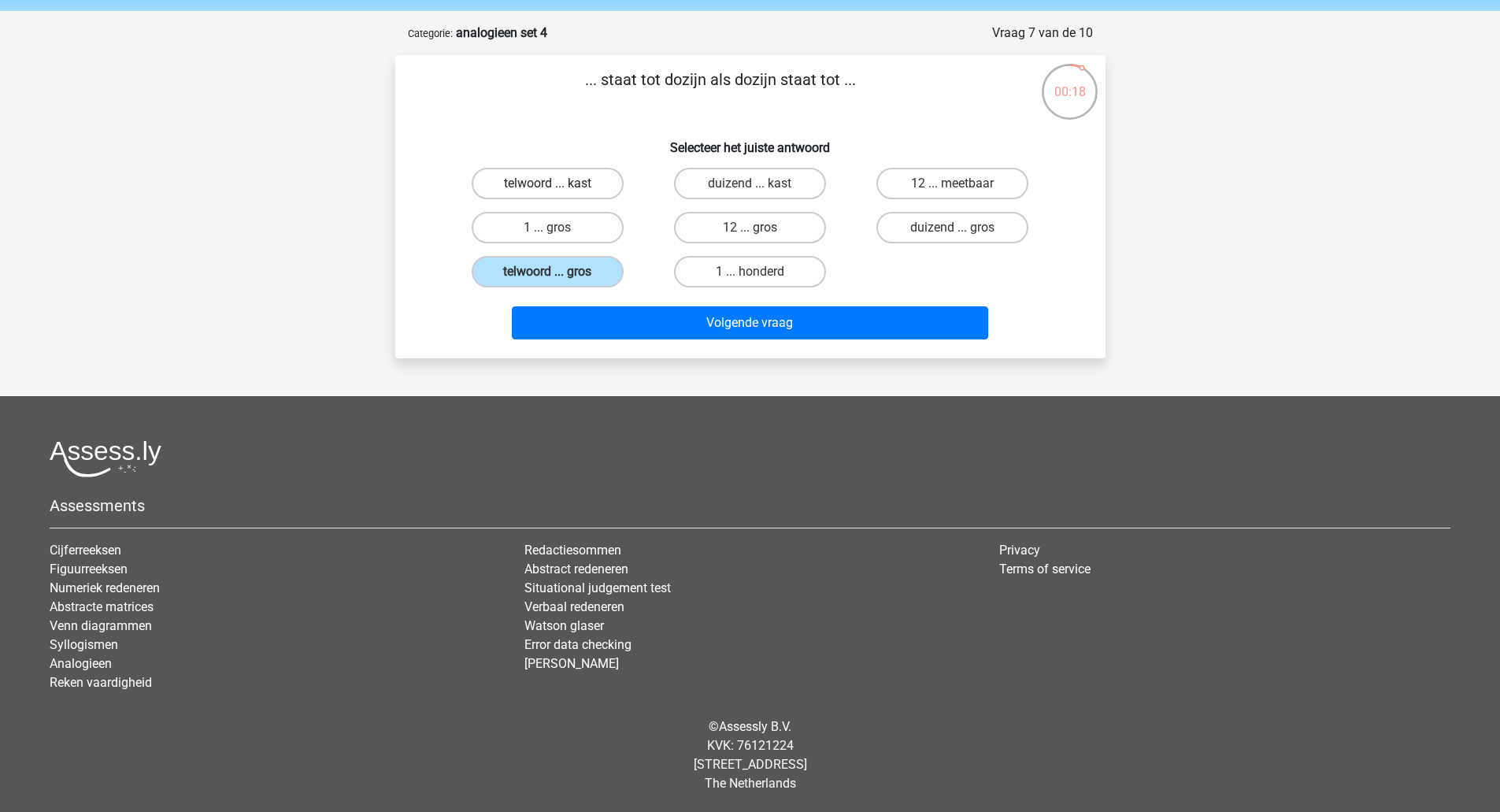
radio input "true"
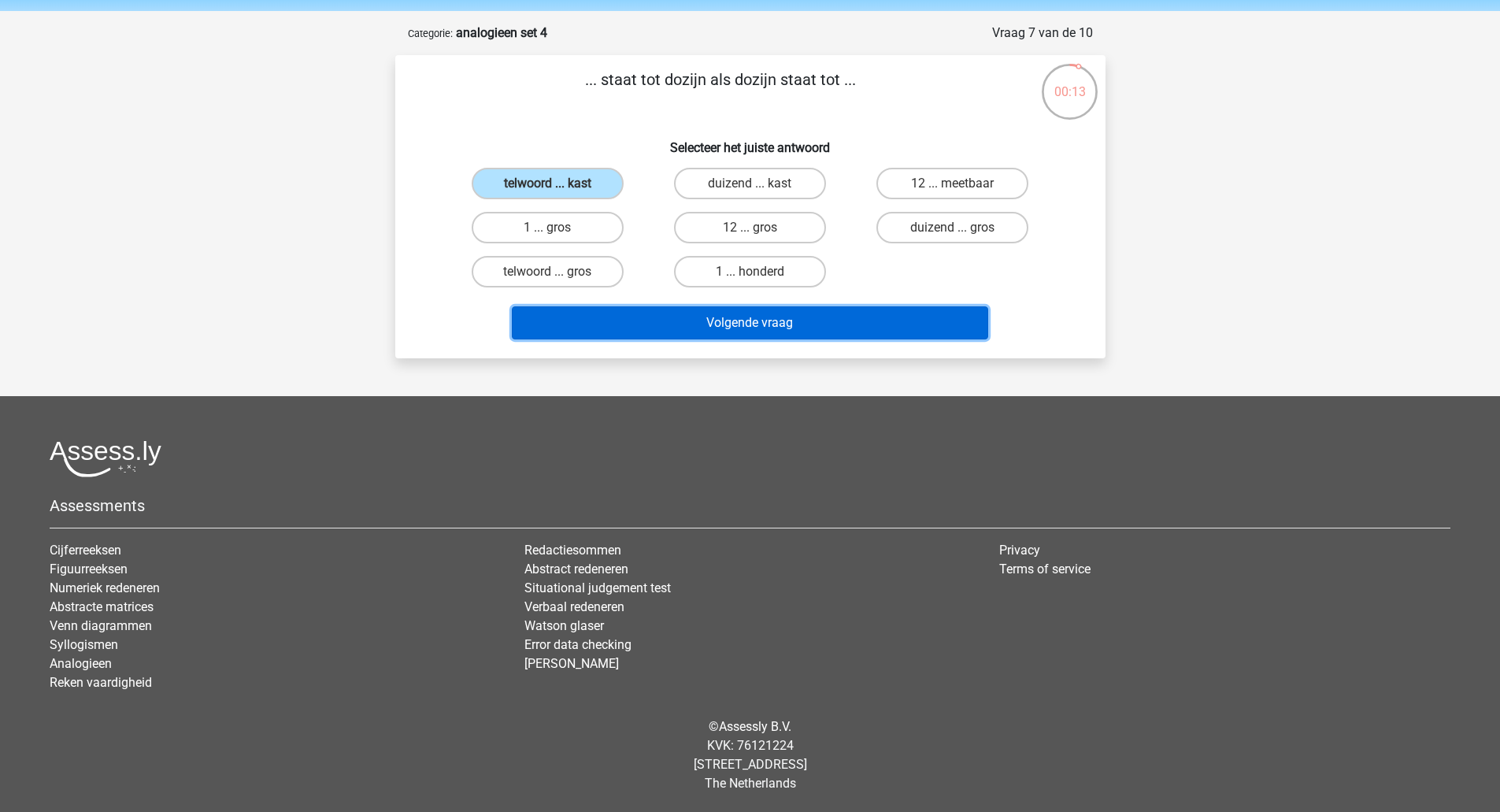
click at [709, 321] on button "Volgende vraag" at bounding box center [750, 322] width 476 height 33
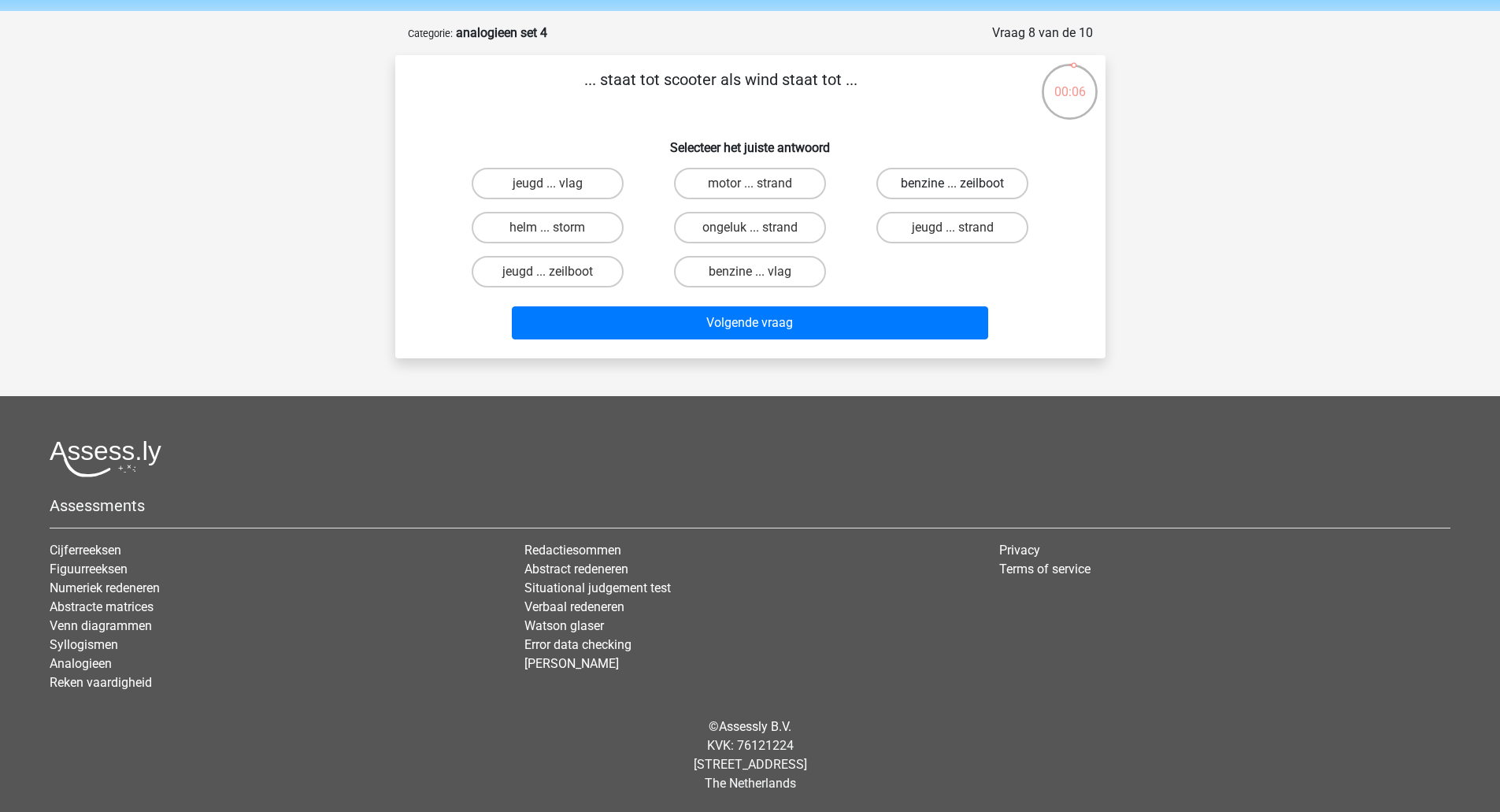
click at [966, 180] on label "benzine ... zeilboot" at bounding box center [952, 183] width 152 height 31
click at [963, 183] on input "benzine ... zeilboot" at bounding box center [958, 188] width 10 height 10
radio input "true"
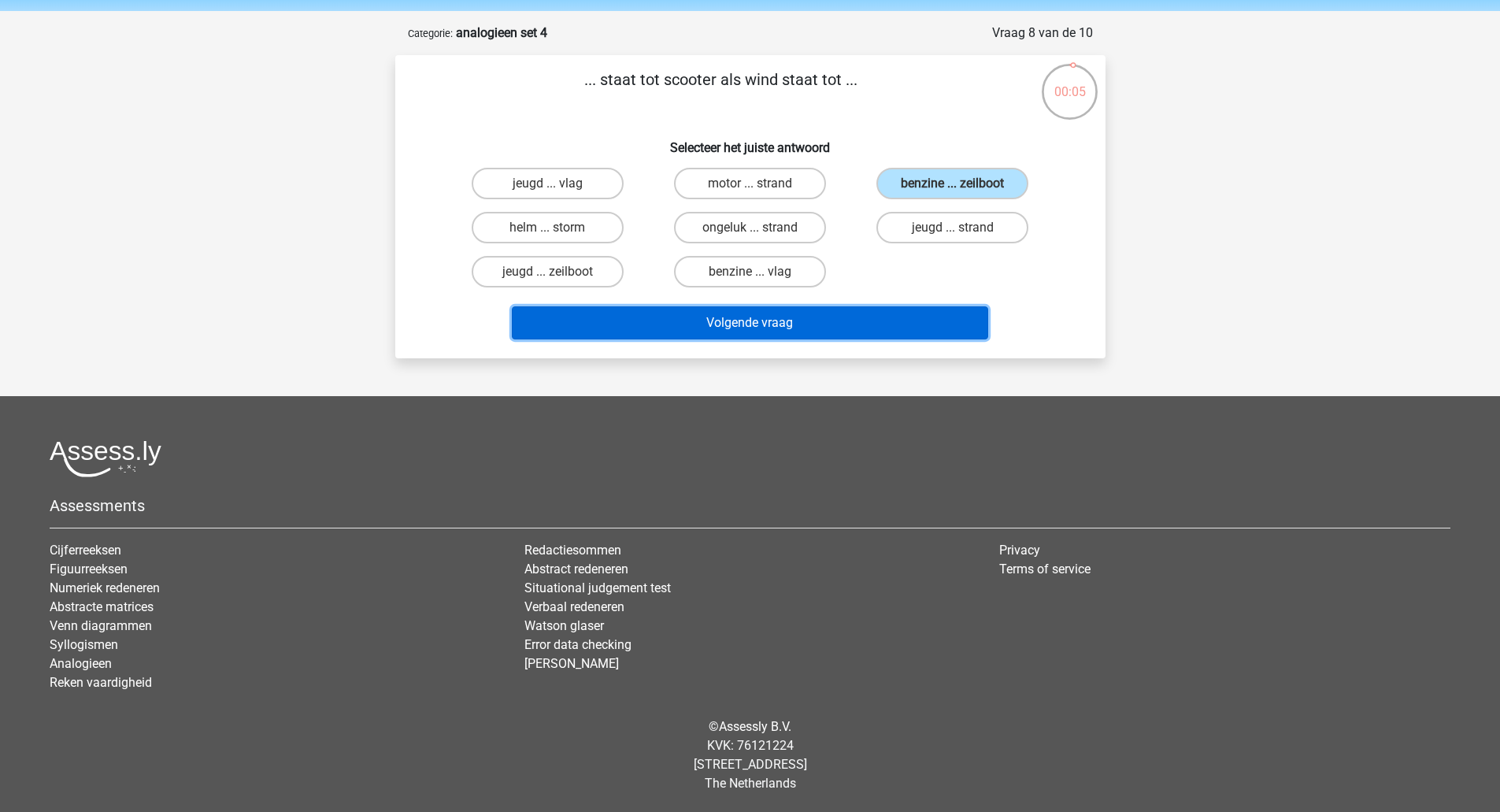
click at [787, 330] on button "Volgende vraag" at bounding box center [750, 322] width 476 height 33
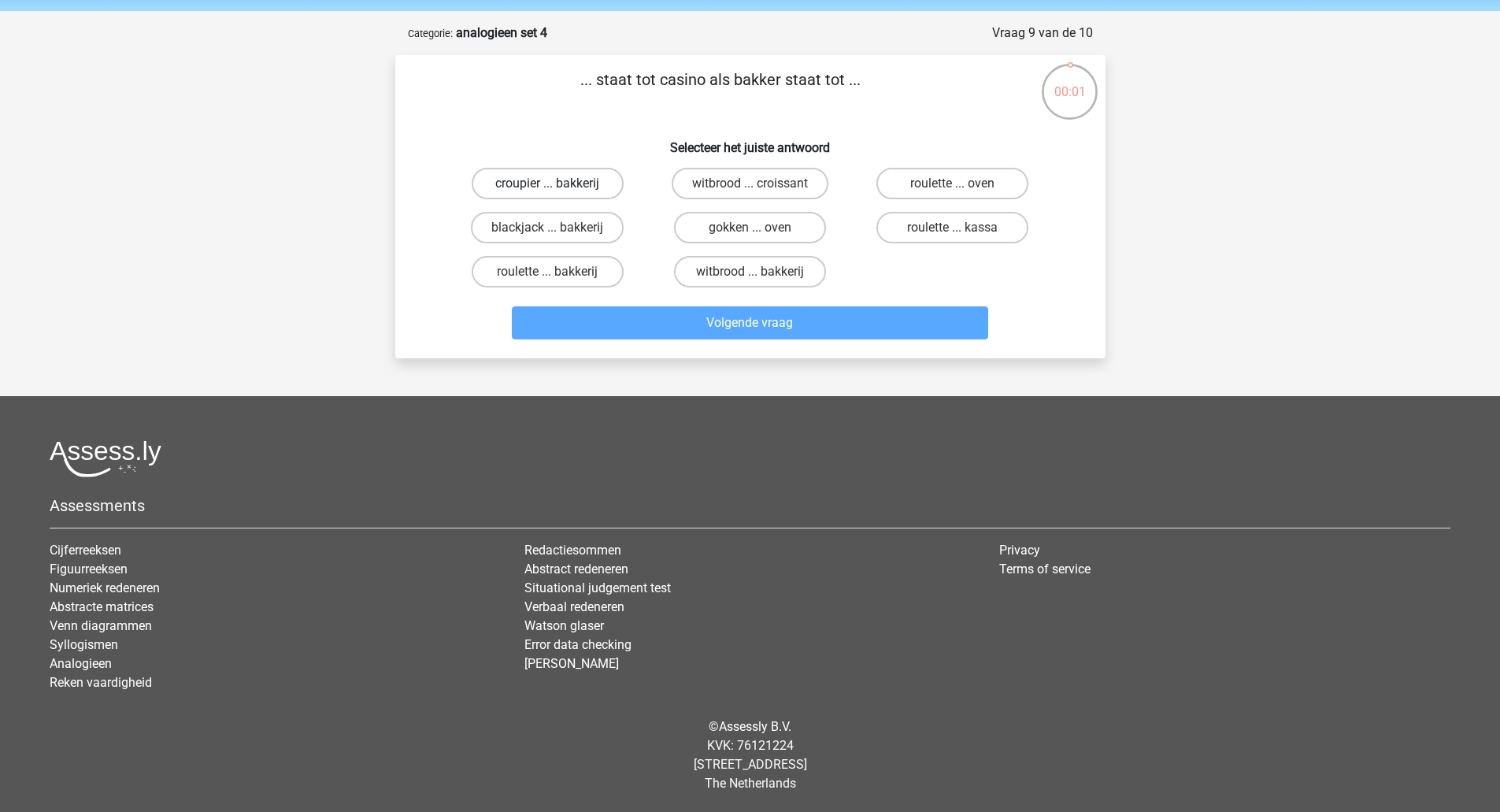
click at [578, 181] on label "croupier ... bakkerij" at bounding box center [547, 183] width 152 height 31
click at [558, 183] on input "croupier ... bakkerij" at bounding box center [552, 188] width 10 height 10
radio input "true"
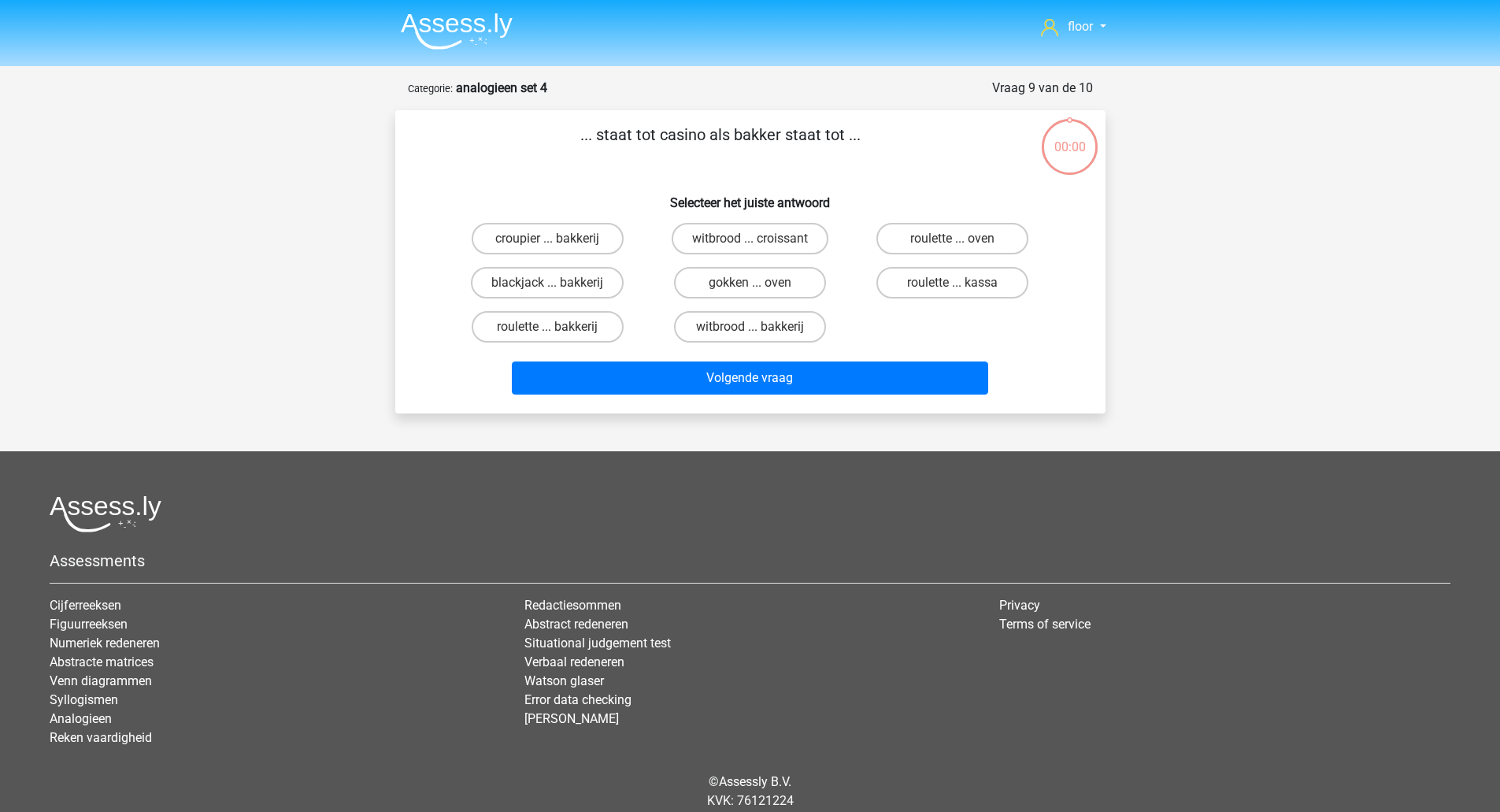
scroll to position [55, 0]
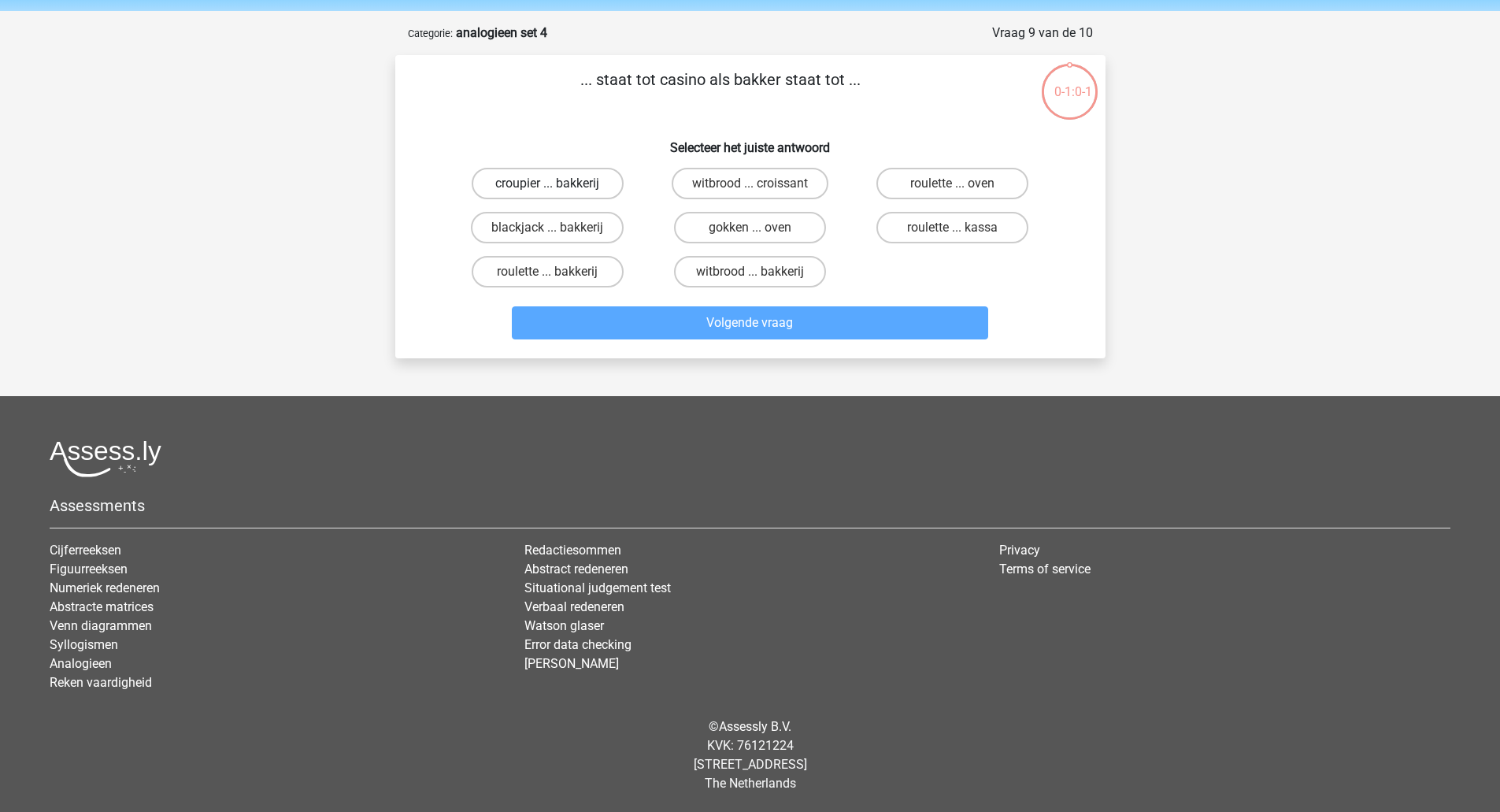
click at [578, 185] on label "croupier ... bakkerij" at bounding box center [547, 183] width 152 height 31
click at [558, 185] on input "croupier ... bakkerij" at bounding box center [552, 188] width 10 height 10
radio input "true"
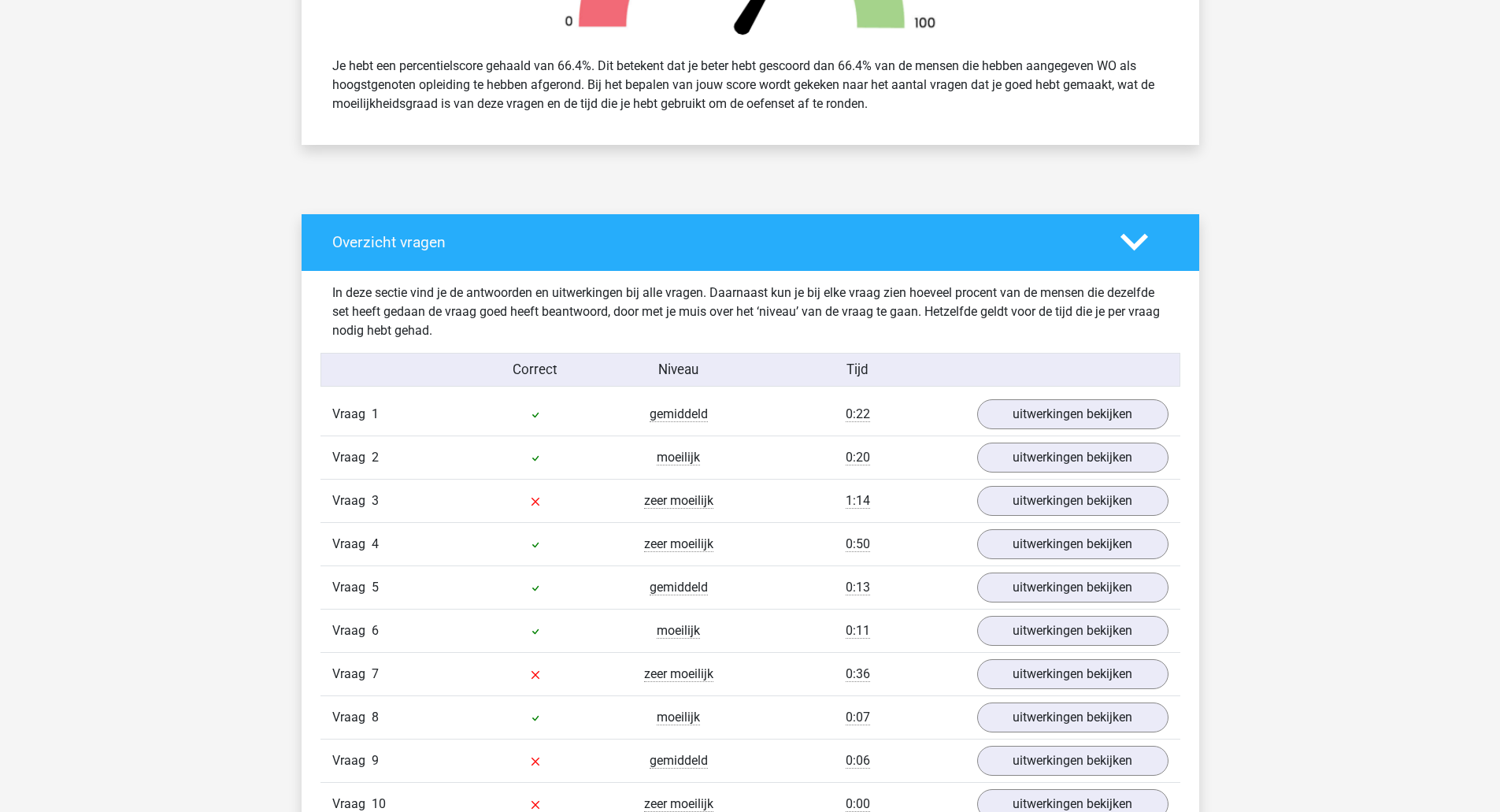
scroll to position [655, 0]
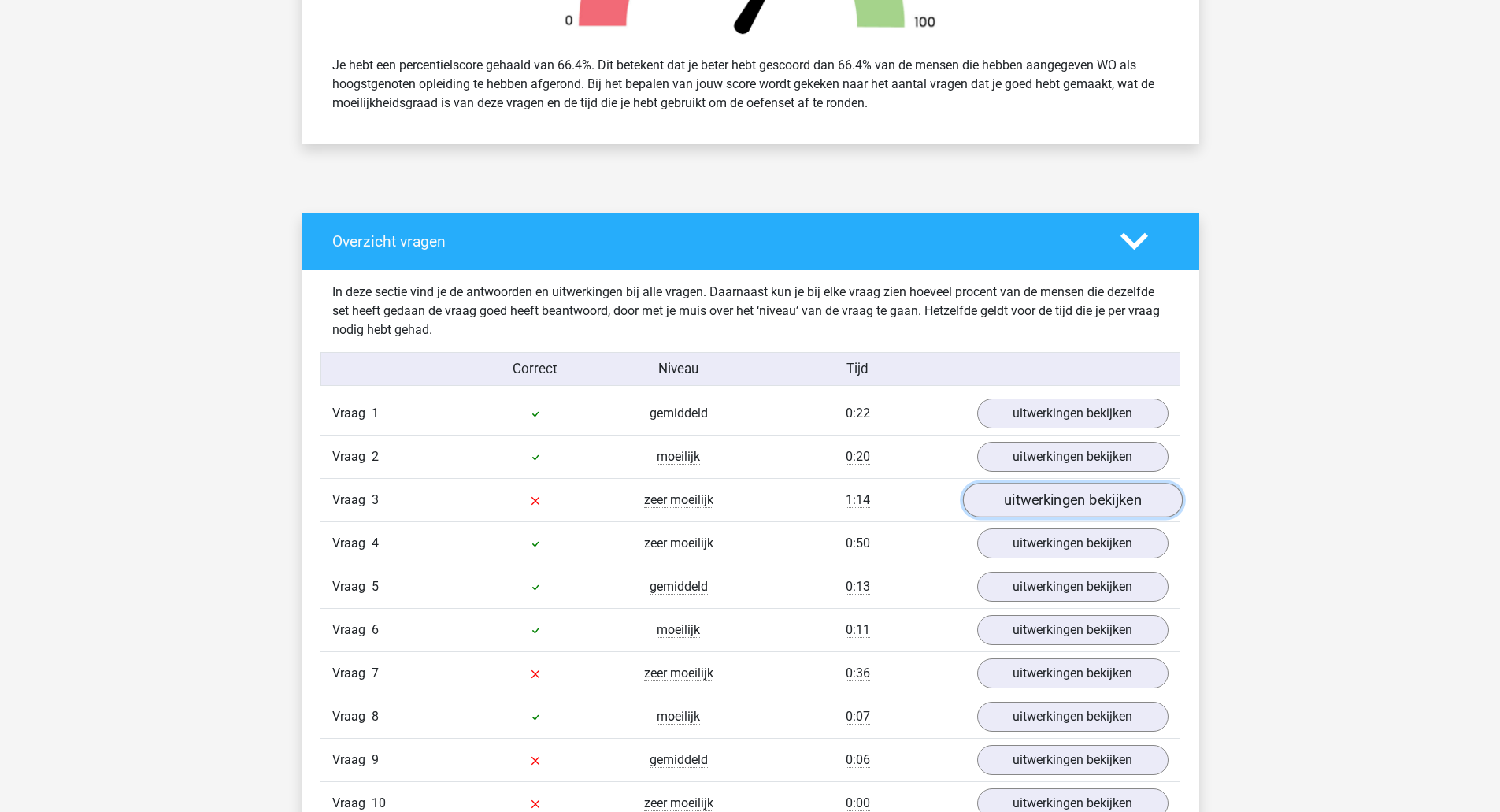
click at [1103, 506] on link "uitwerkingen bekijken" at bounding box center [1072, 500] width 220 height 35
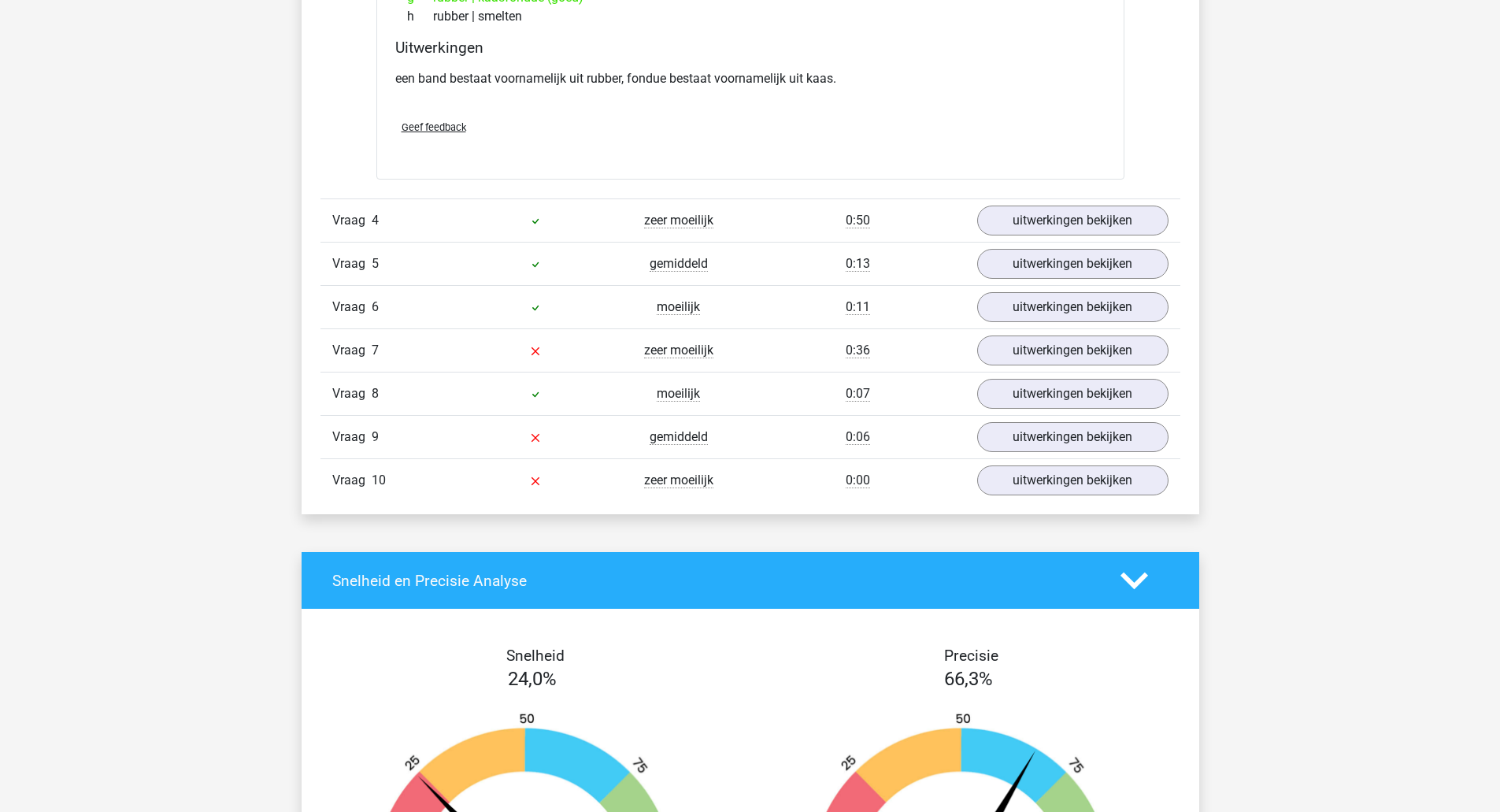
scroll to position [1407, 0]
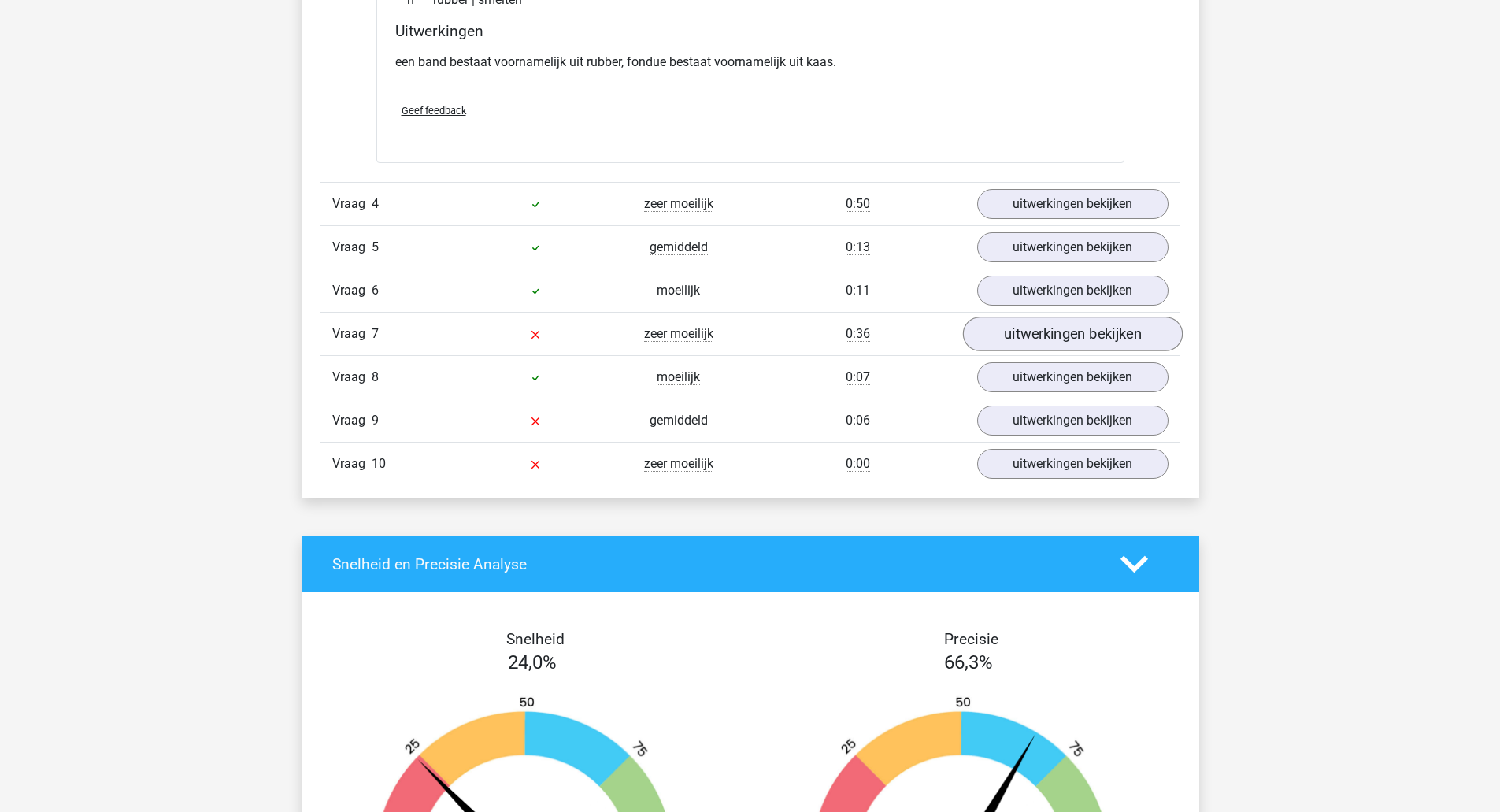
click at [1119, 340] on link "uitwerkingen bekijken" at bounding box center [1072, 335] width 220 height 35
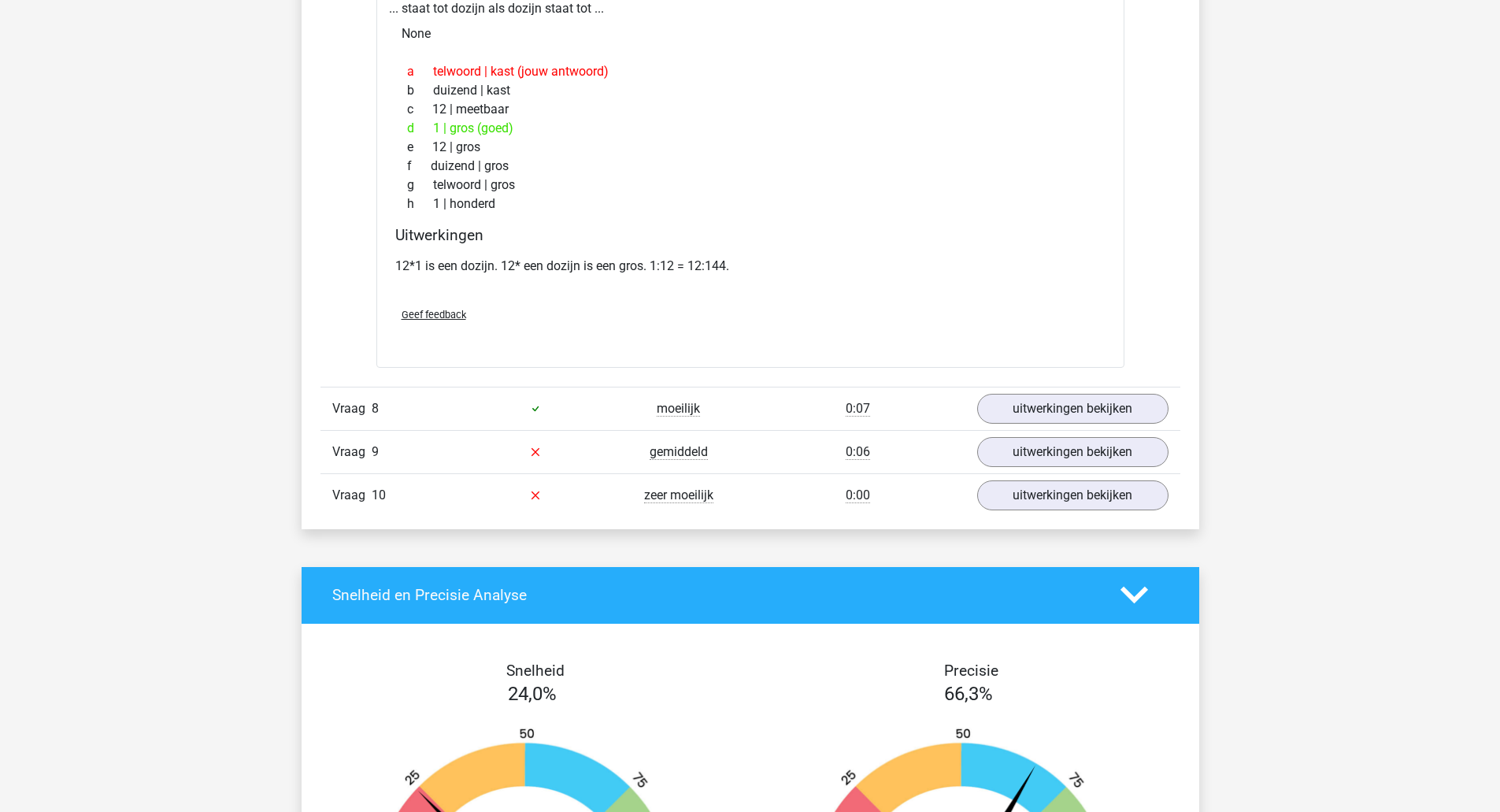
scroll to position [1794, 0]
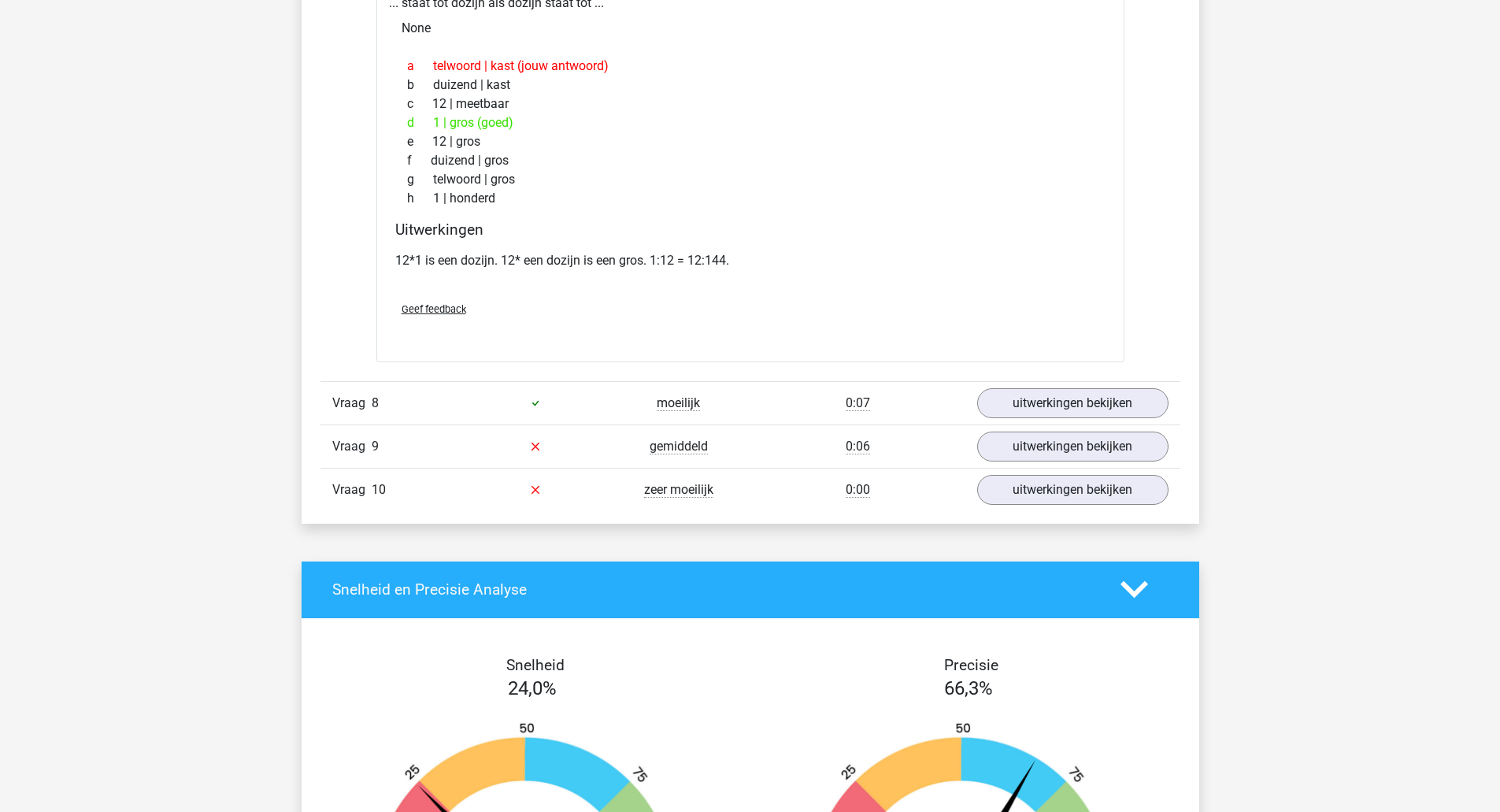
click at [1143, 460] on link "uitwerkingen bekijken" at bounding box center [1073, 446] width 192 height 30
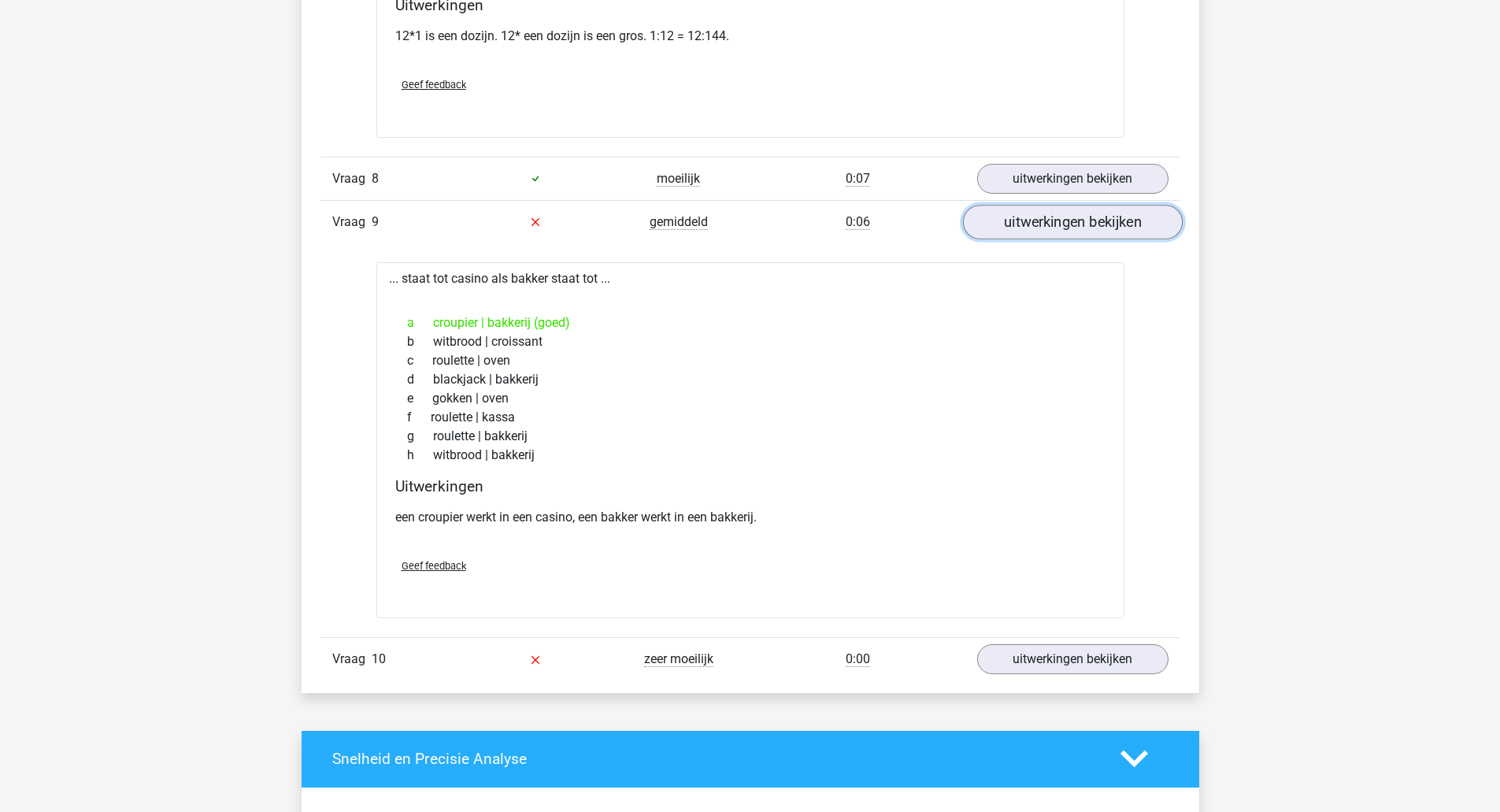
scroll to position [2020, 0]
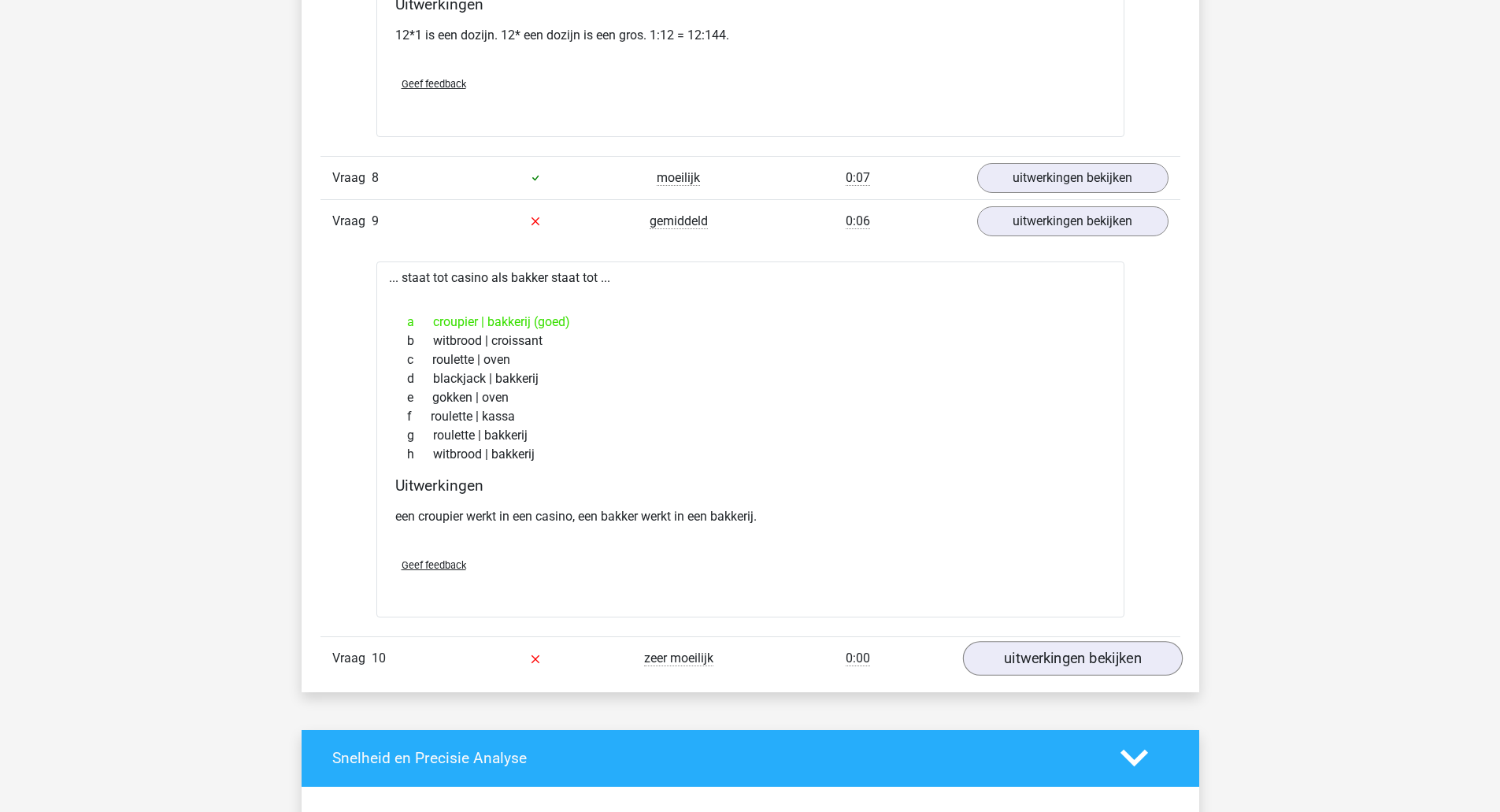
click at [1122, 659] on link "uitwerkingen bekijken" at bounding box center [1072, 658] width 220 height 35
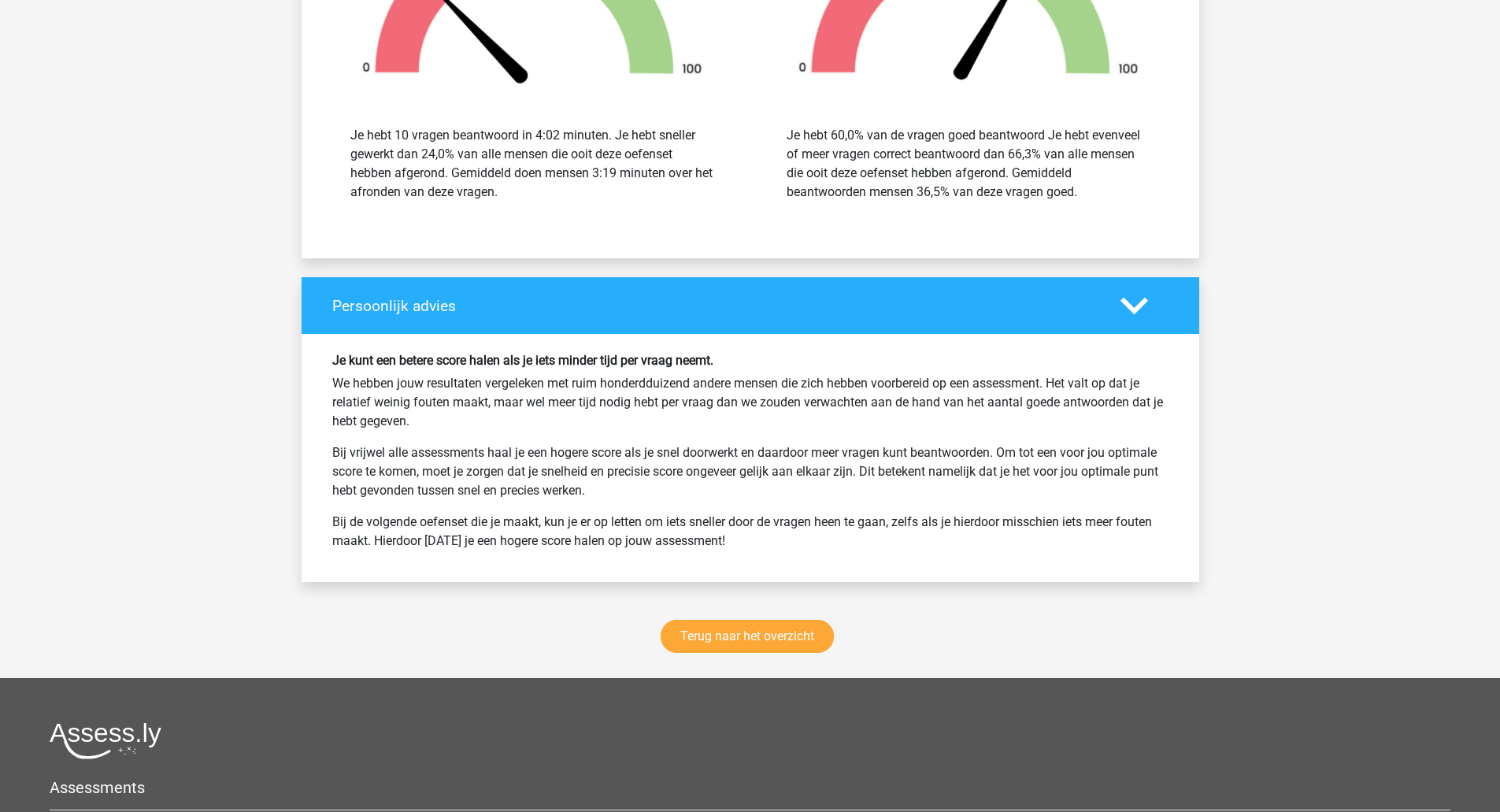
scroll to position [3419, 0]
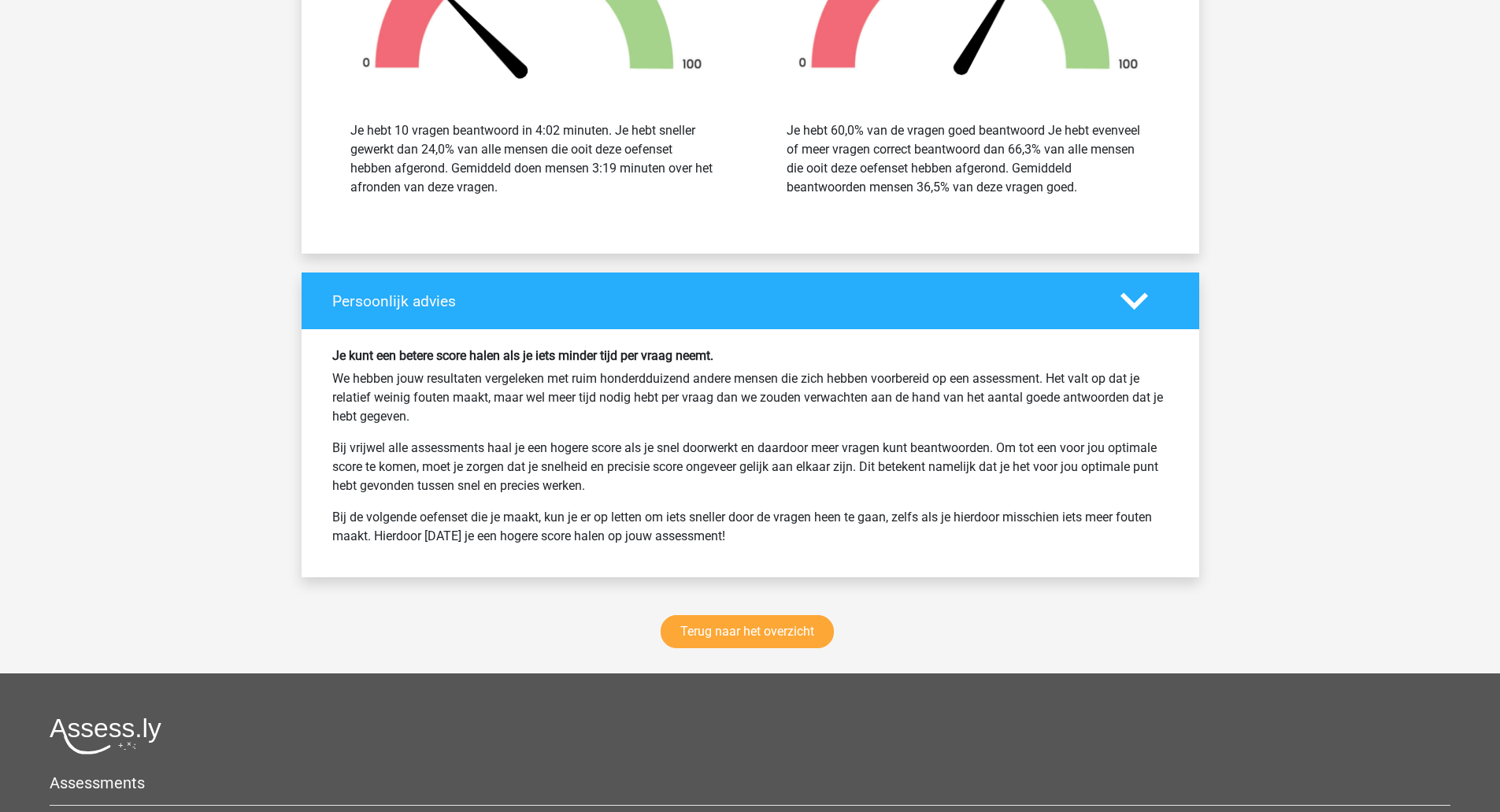
click at [792, 643] on link "Terug naar het overzicht" at bounding box center [747, 631] width 174 height 33
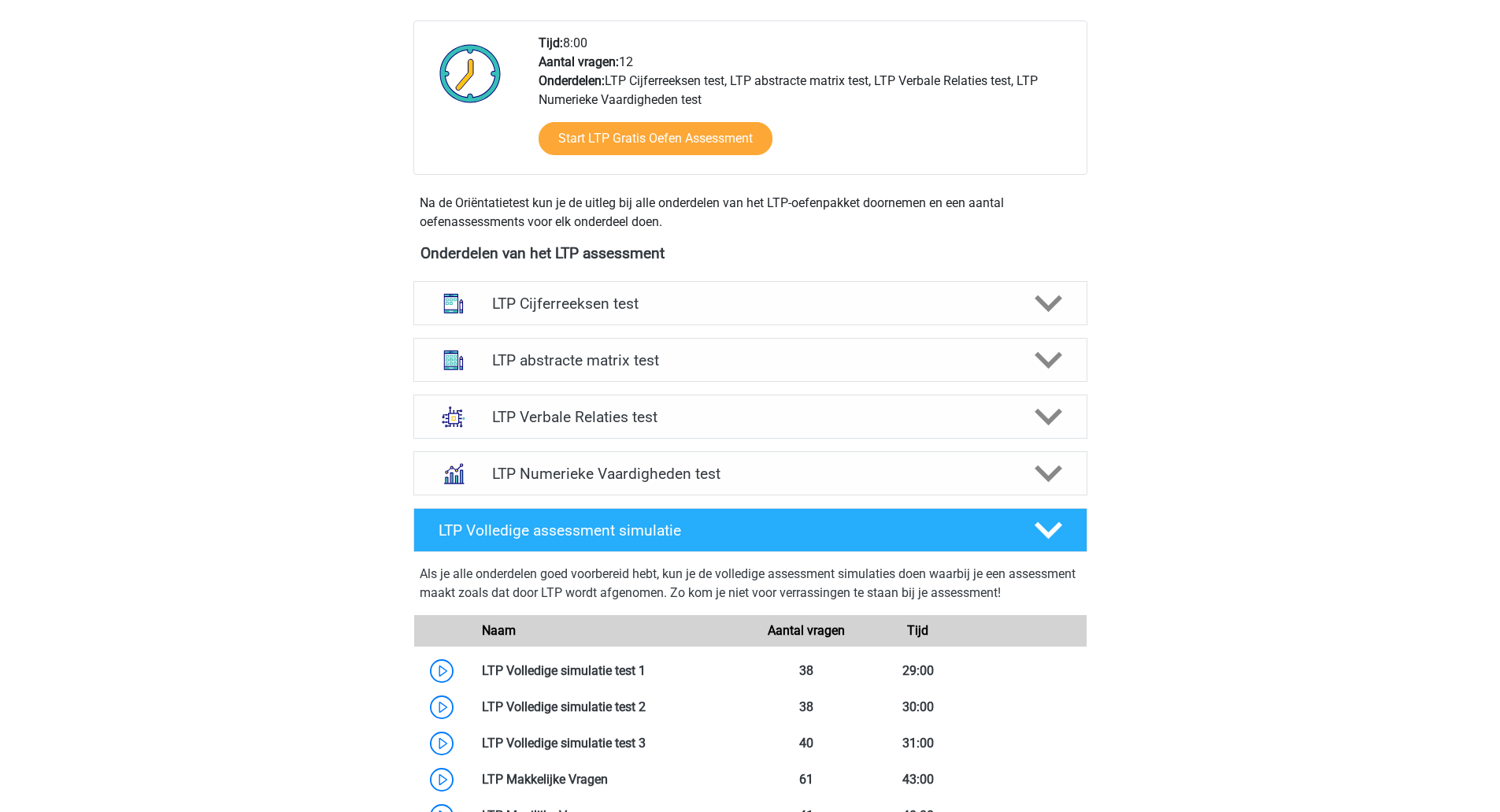
scroll to position [387, 0]
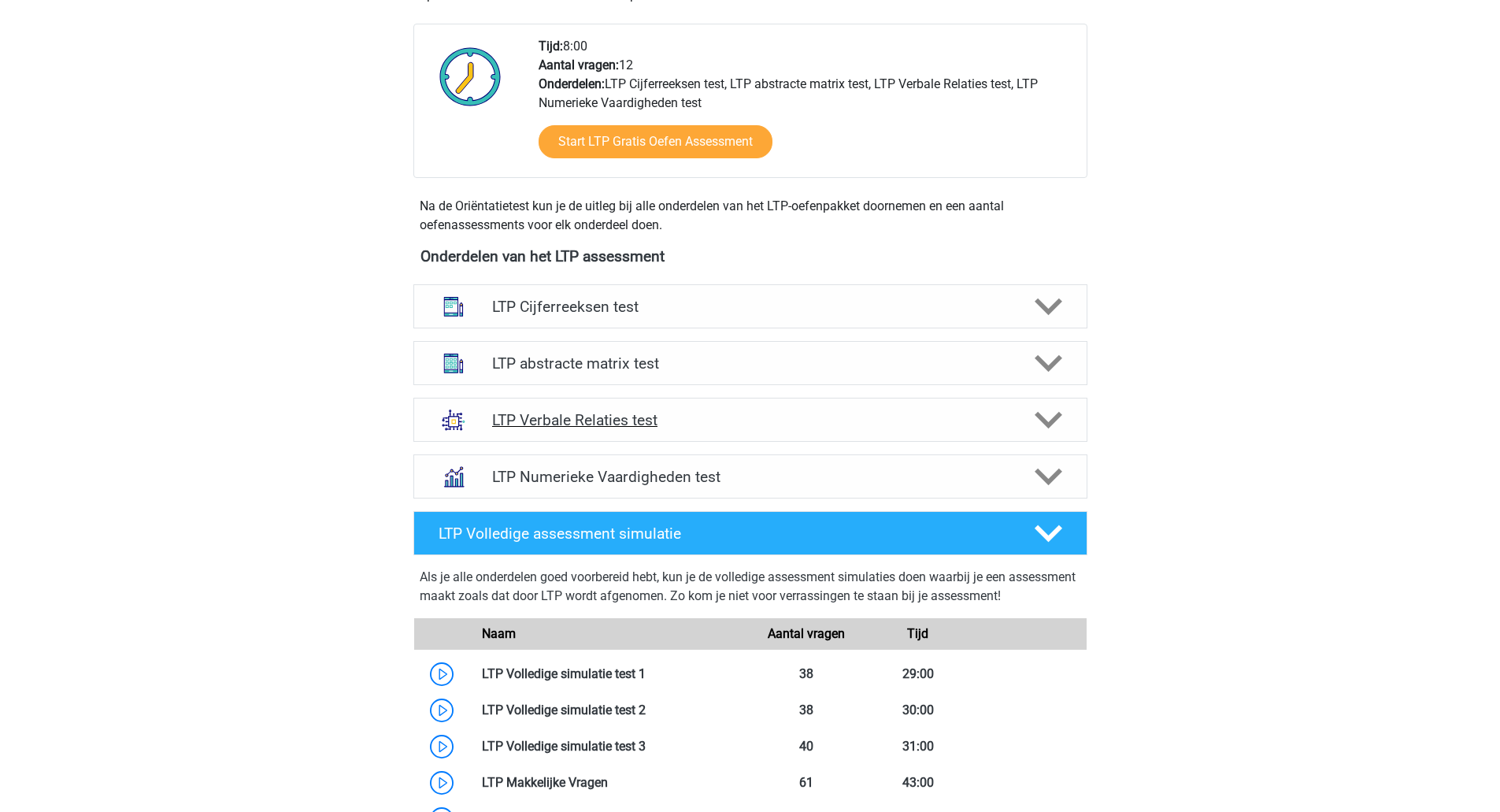
click at [1055, 431] on icon at bounding box center [1048, 420] width 27 height 27
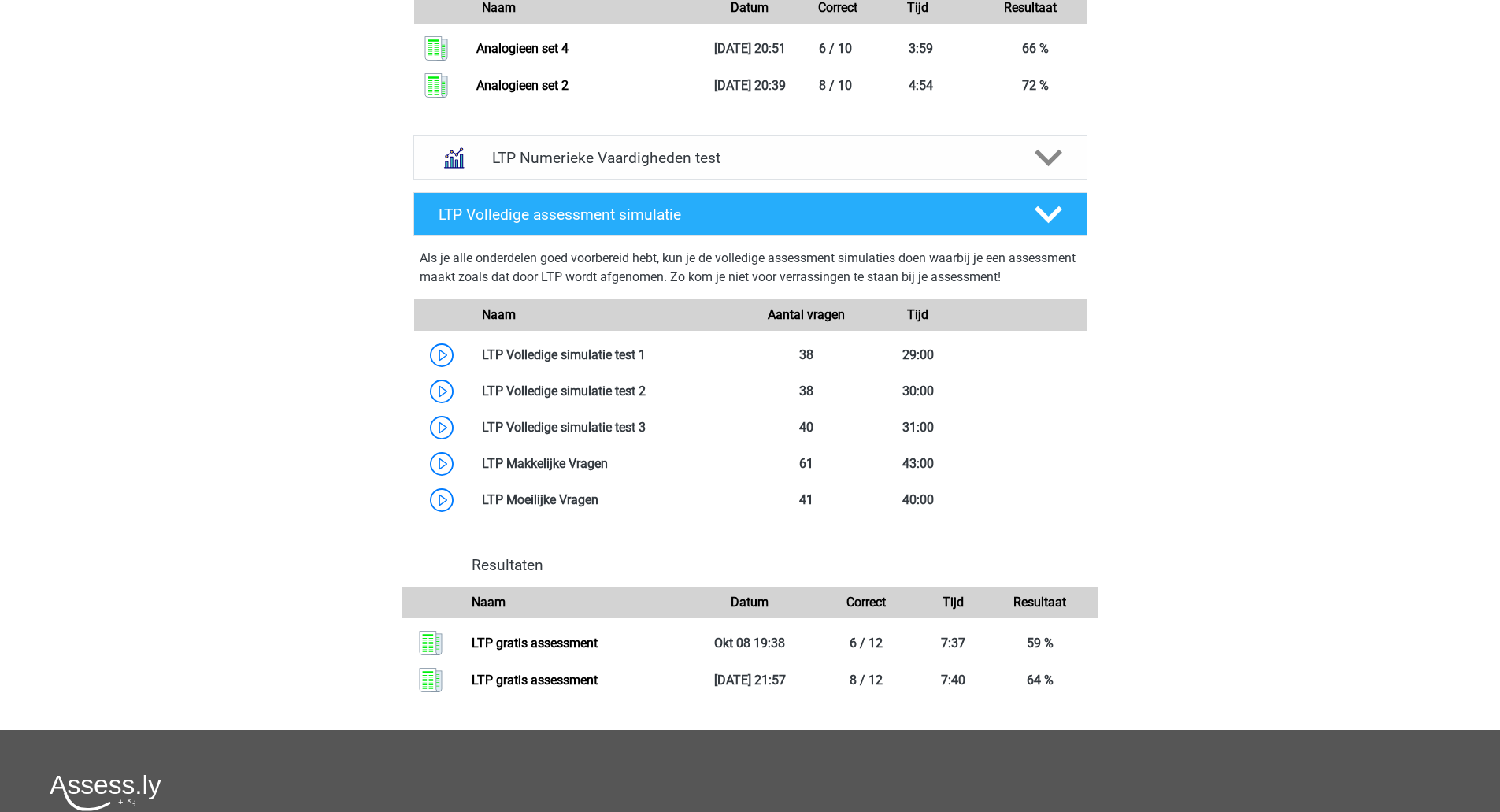
scroll to position [1888, 0]
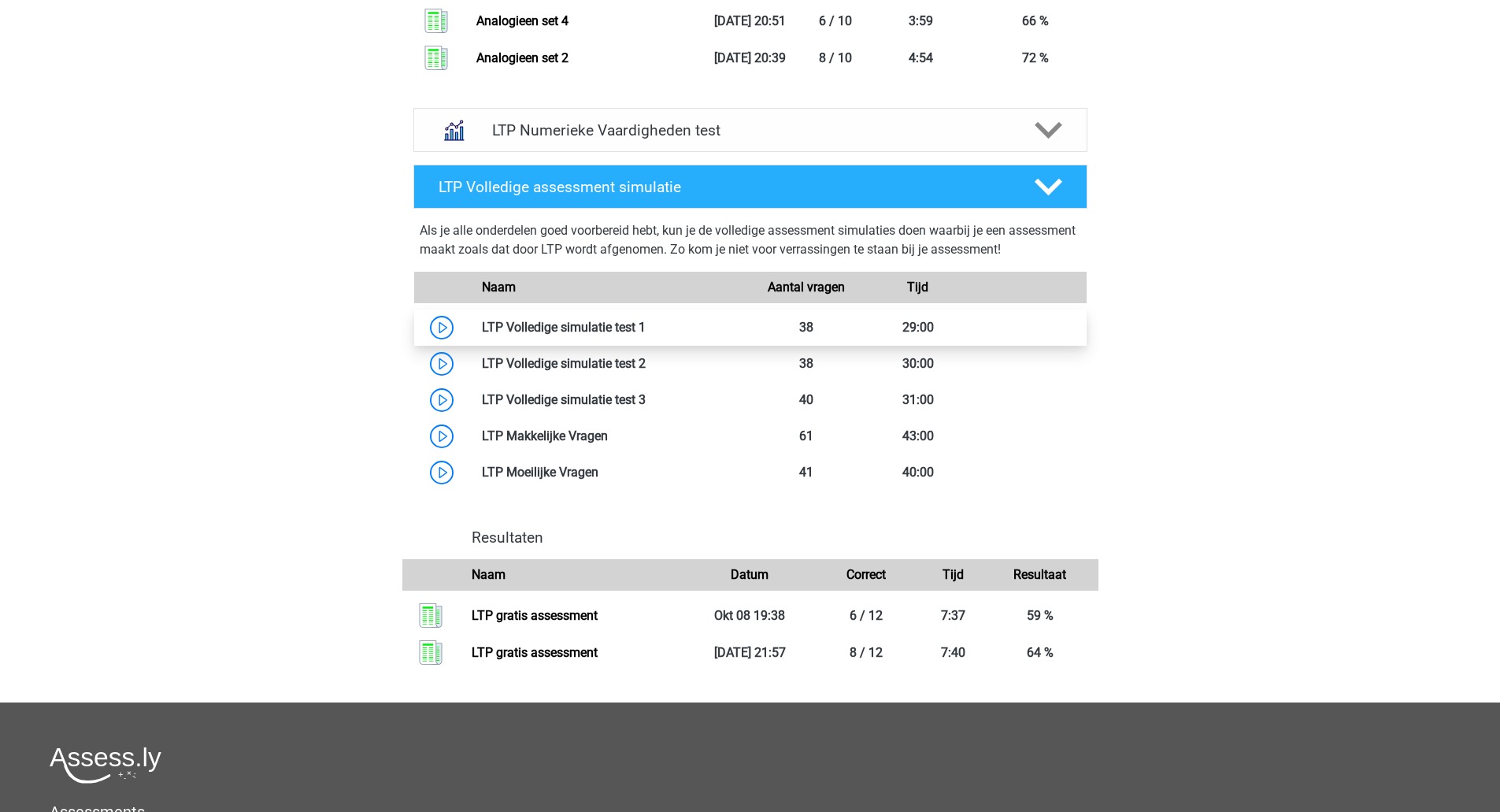
click at [646, 326] on link at bounding box center [646, 327] width 0 height 15
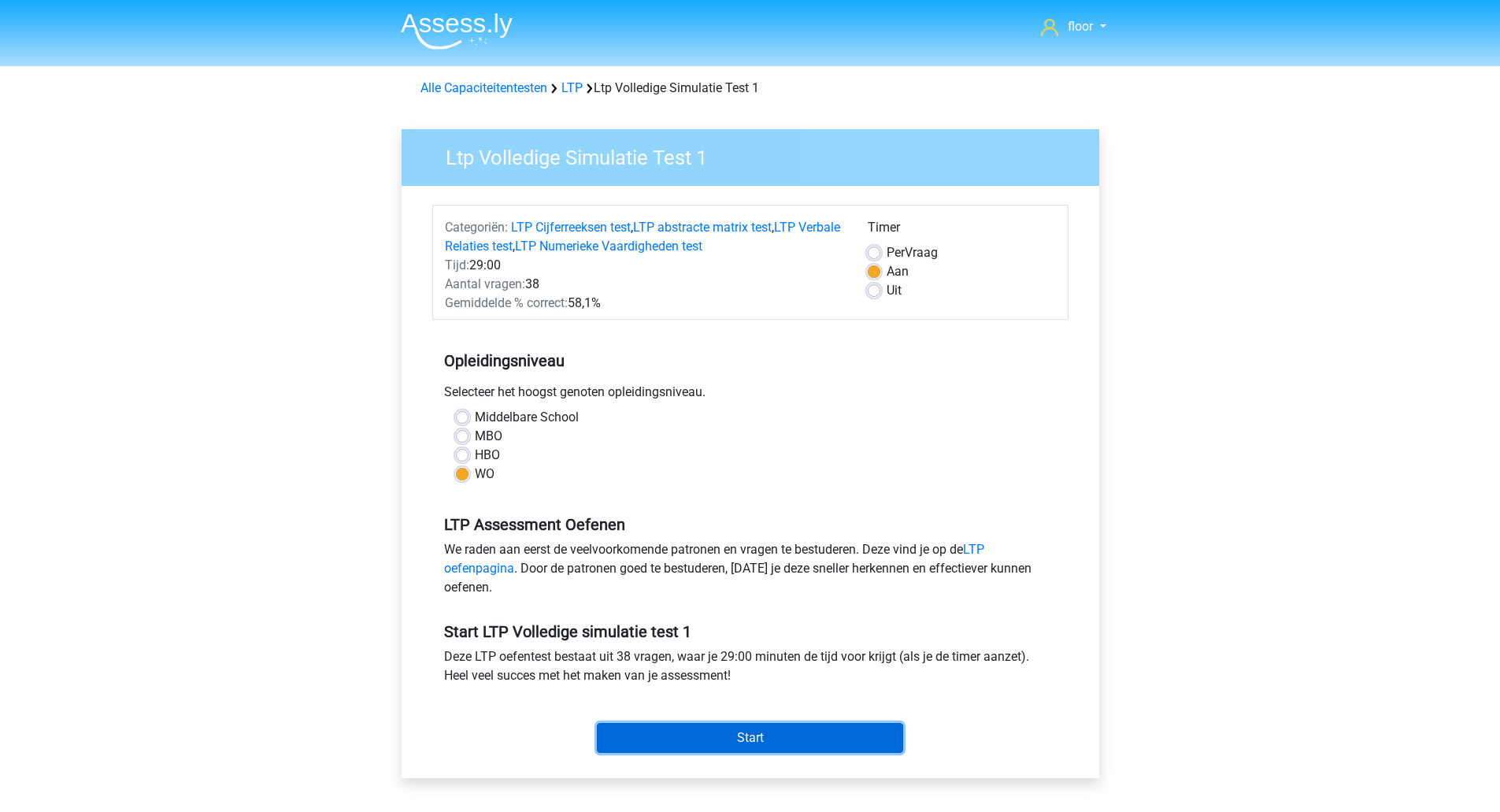
click at [748, 731] on input "Start" at bounding box center [750, 738] width 306 height 30
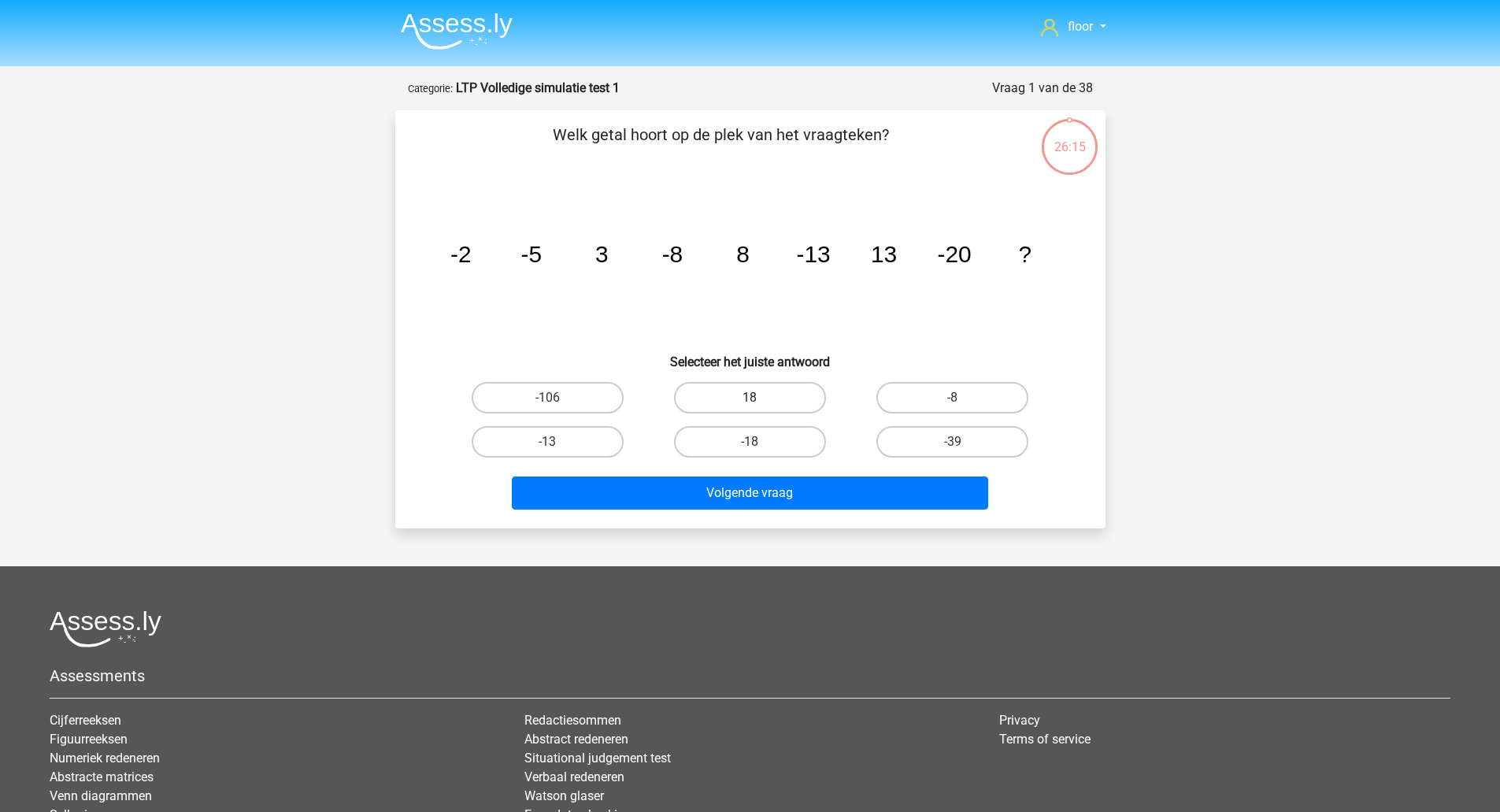
click at [745, 401] on label "18" at bounding box center [750, 397] width 152 height 31
click at [750, 401] on input "18" at bounding box center [755, 402] width 10 height 10
radio input "true"
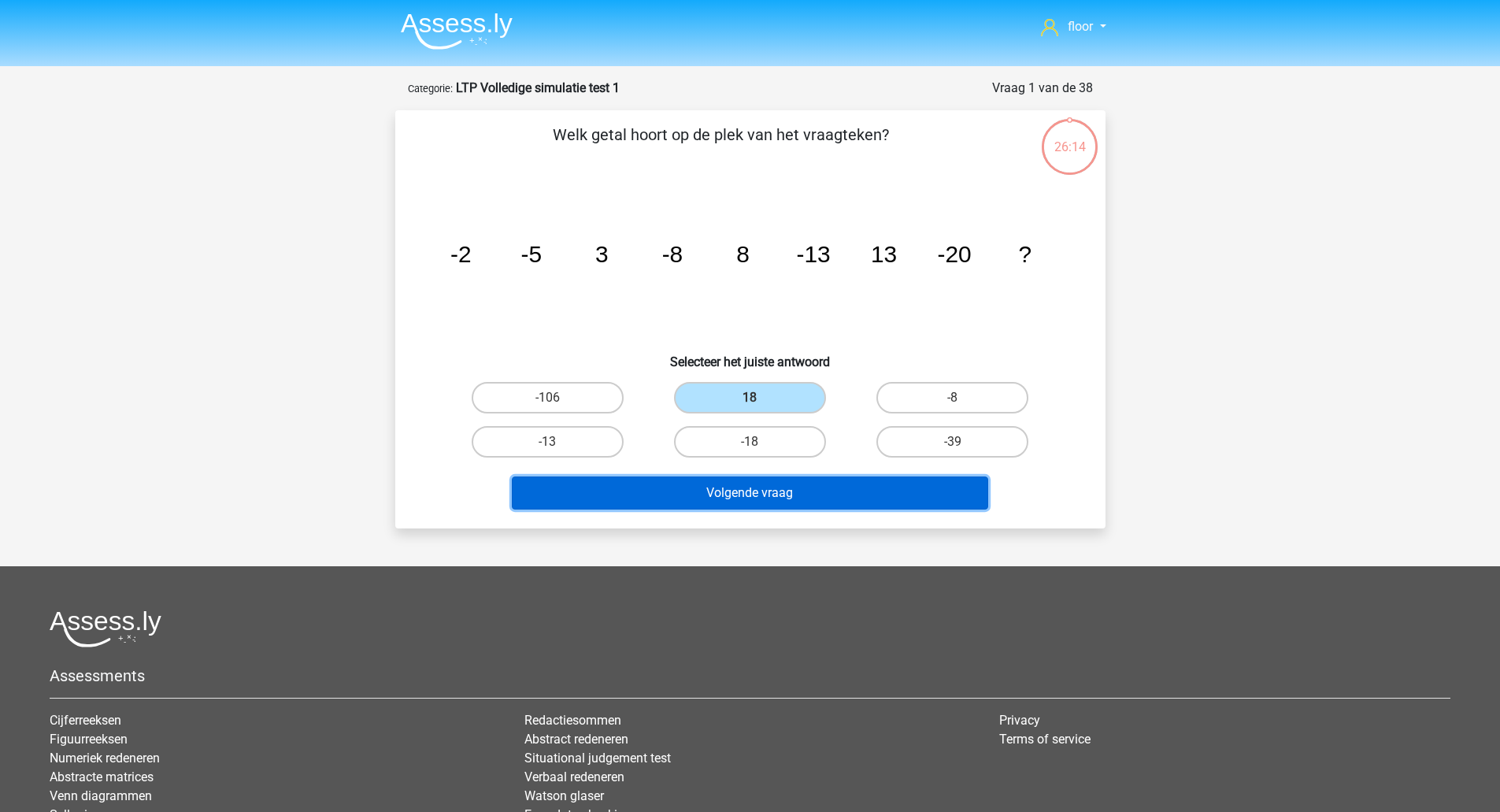
click at [731, 495] on button "Volgende vraag" at bounding box center [750, 493] width 476 height 33
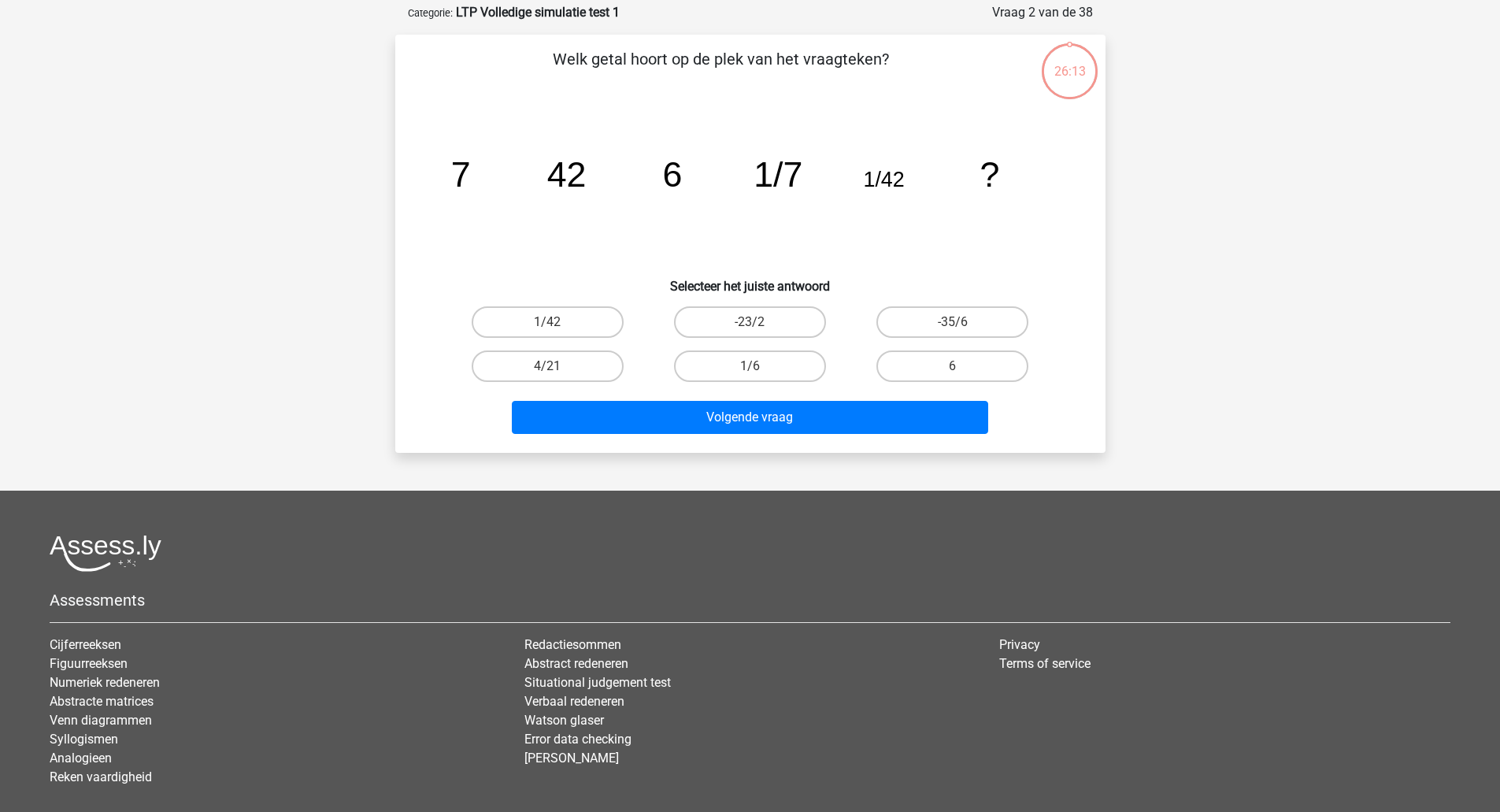
scroll to position [79, 0]
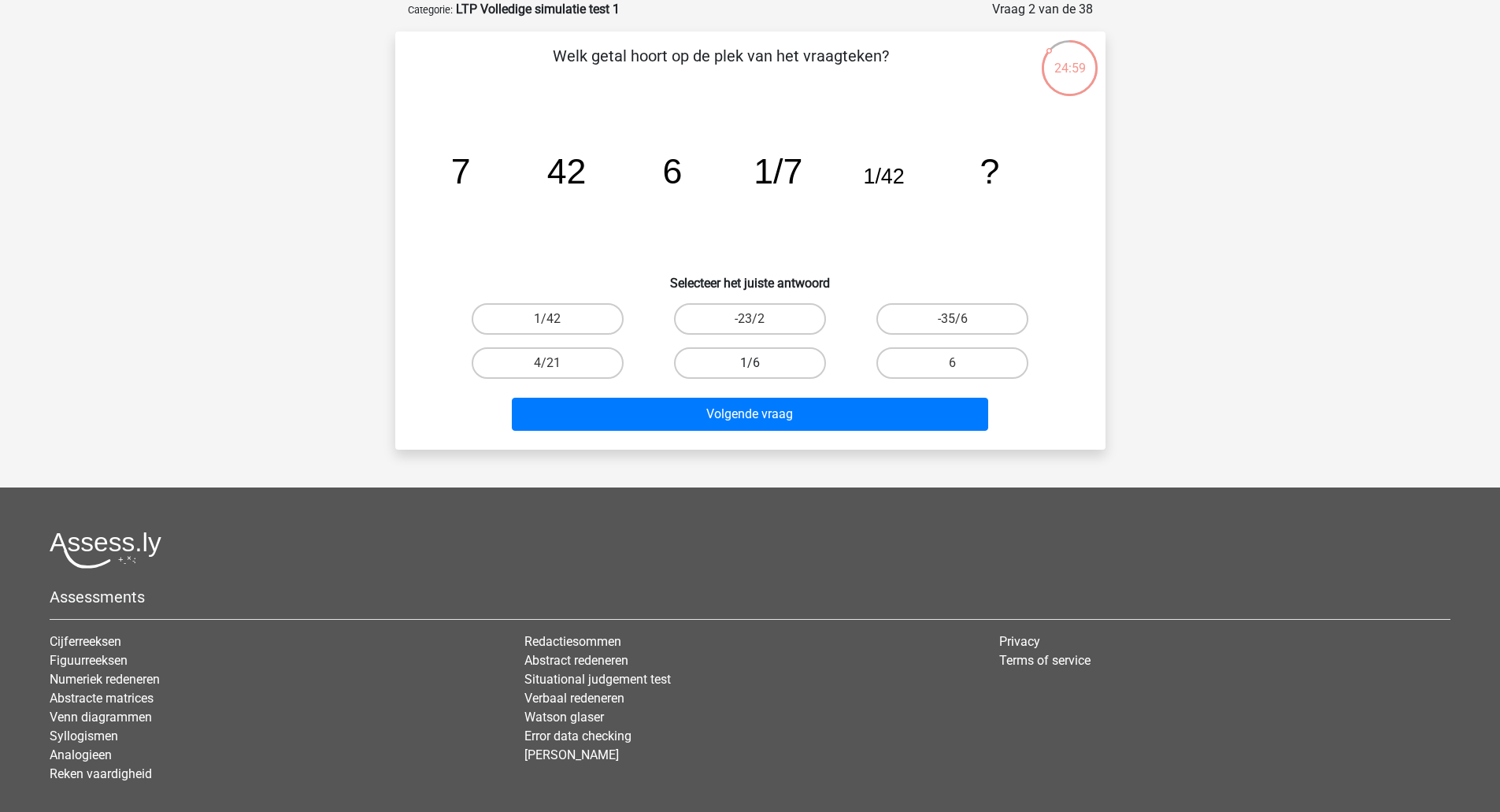
click at [768, 376] on label "1/6" at bounding box center [750, 363] width 152 height 31
click at [760, 374] on input "1/6" at bounding box center [755, 368] width 10 height 10
radio input "true"
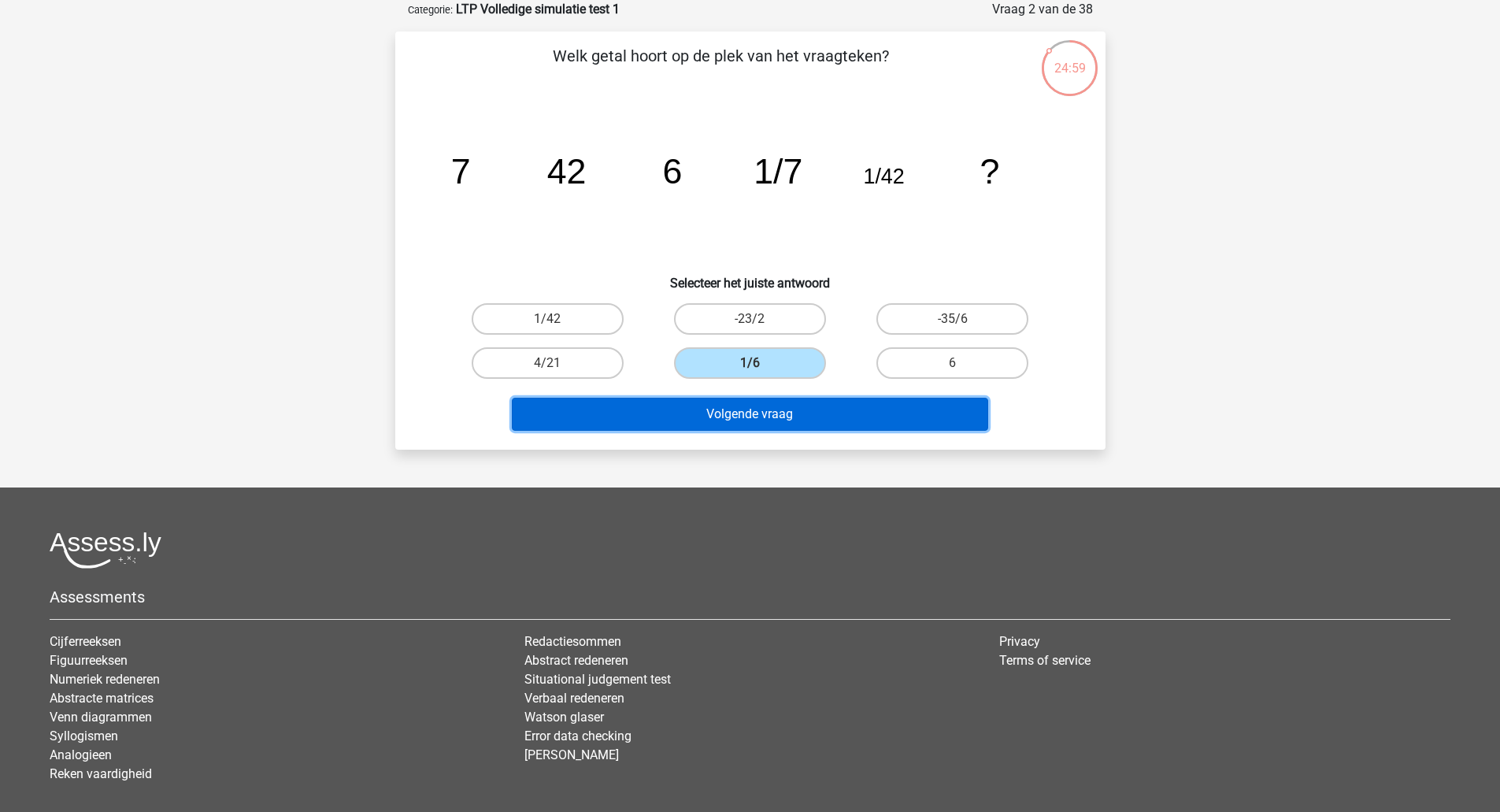
click at [755, 408] on button "Volgende vraag" at bounding box center [750, 414] width 476 height 33
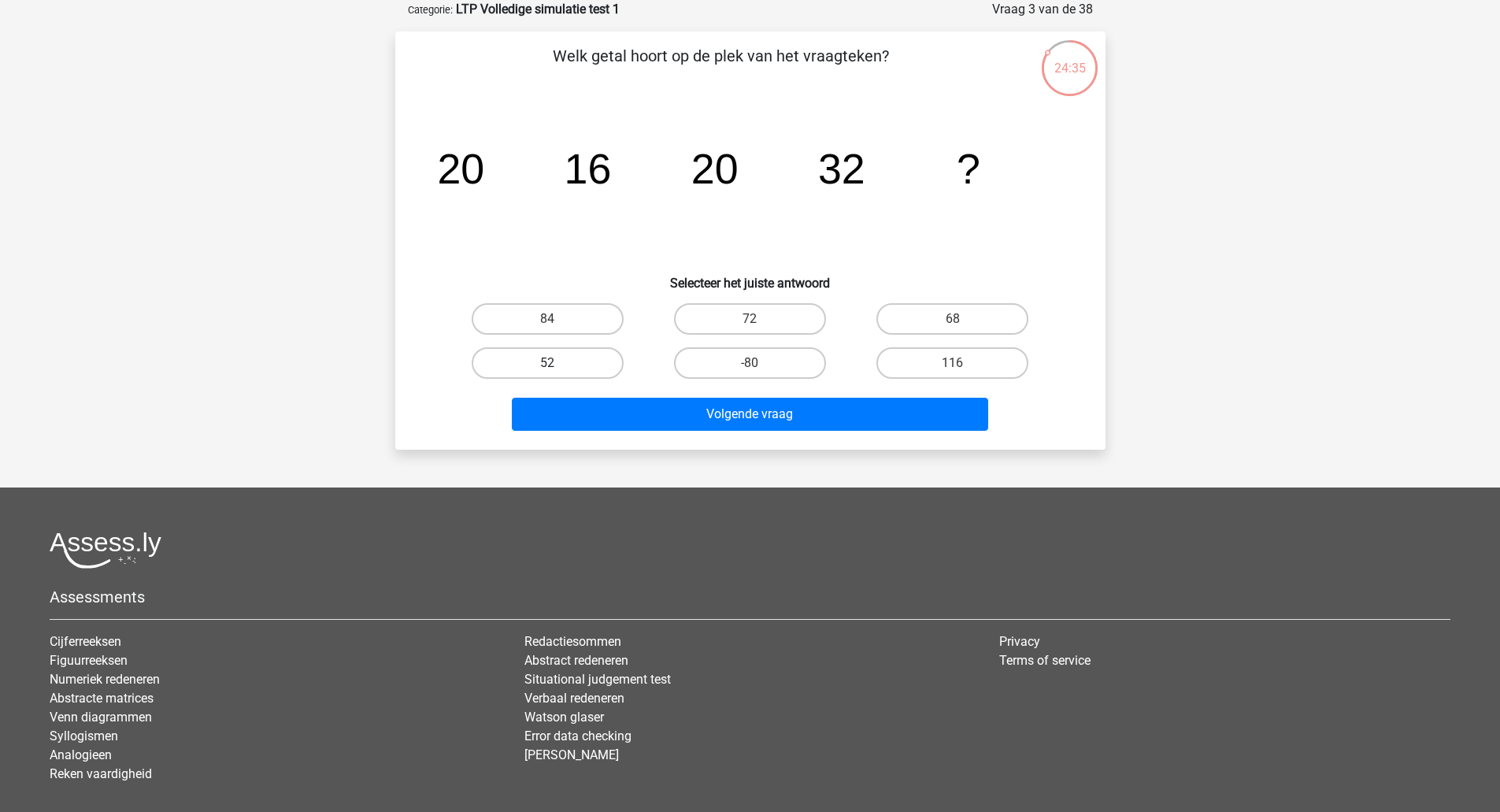
click at [568, 360] on label "52" at bounding box center [547, 363] width 152 height 31
click at [558, 363] on input "52" at bounding box center [552, 368] width 10 height 10
radio input "true"
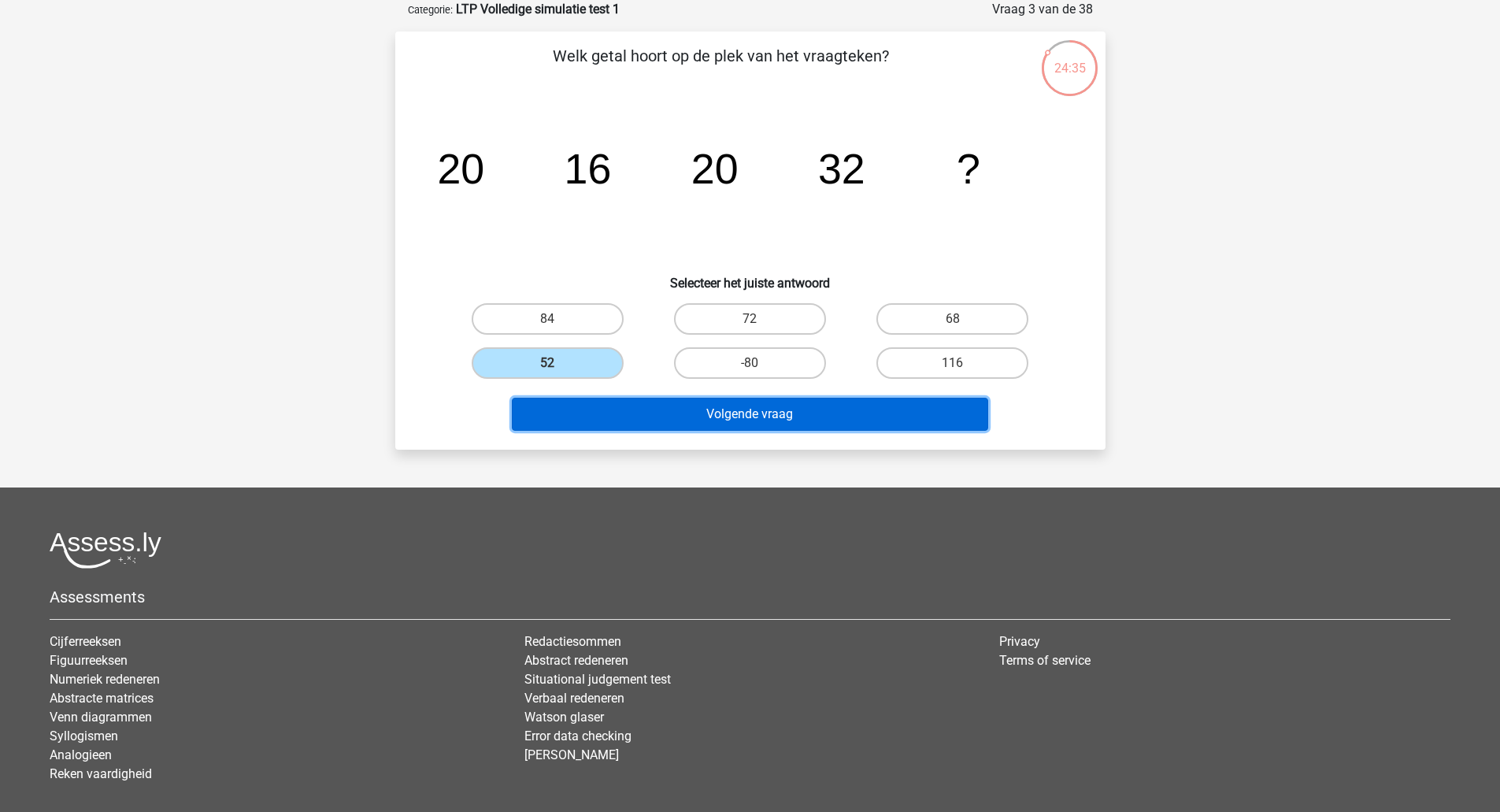
click at [601, 421] on button "Volgende vraag" at bounding box center [750, 414] width 476 height 33
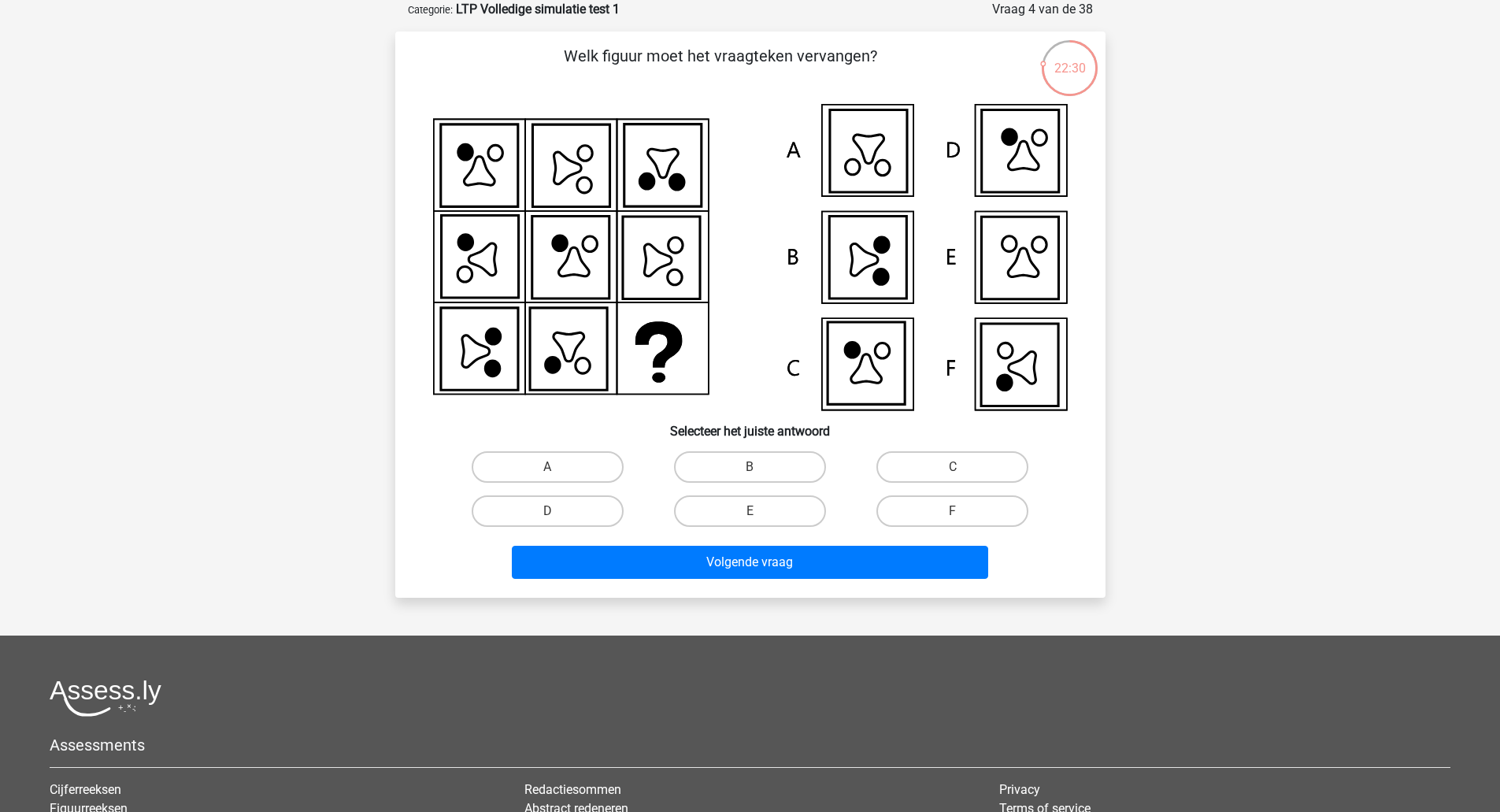
click at [956, 471] on input "C" at bounding box center [958, 472] width 10 height 10
radio input "true"
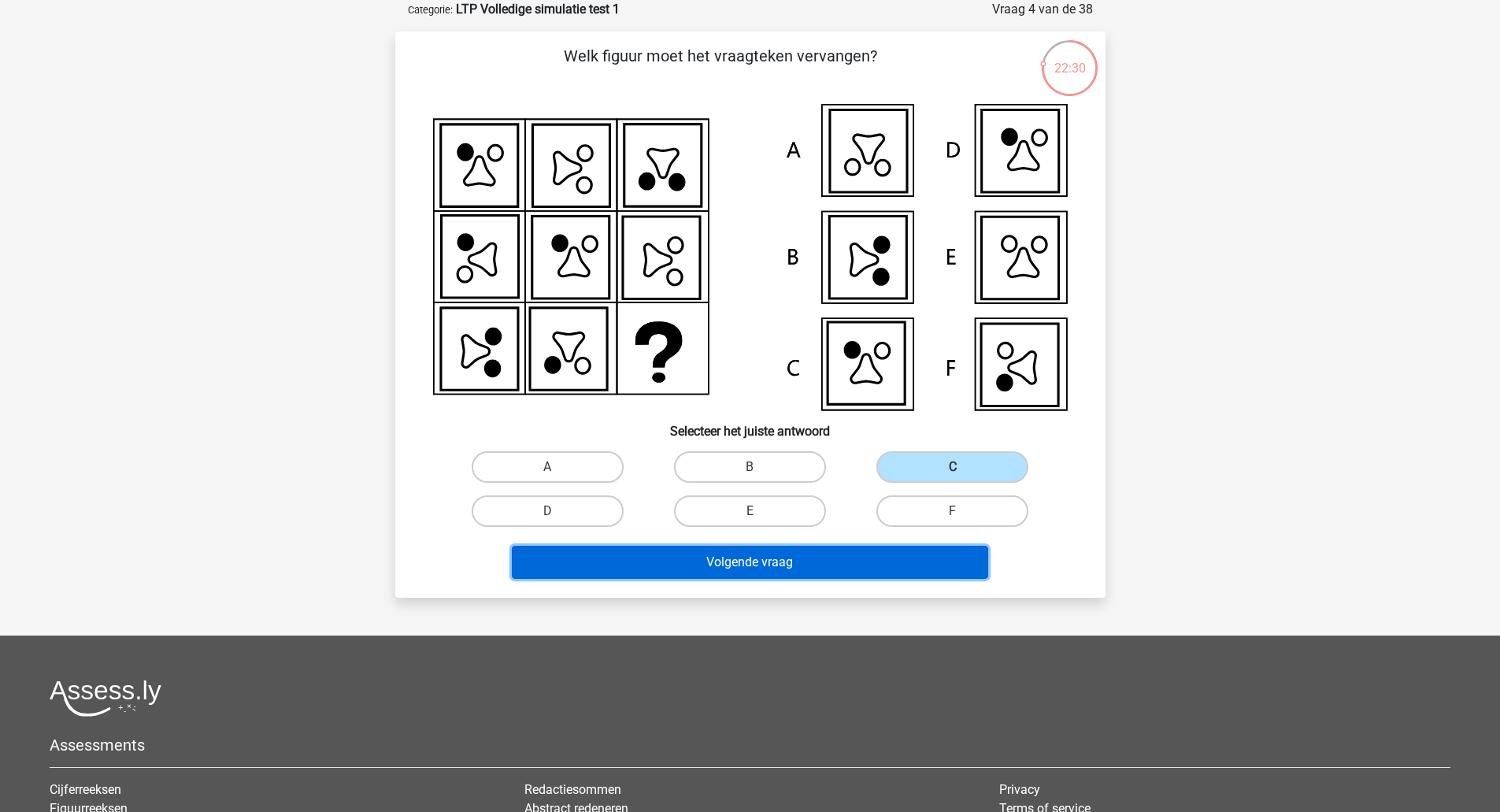
click at [900, 555] on button "Volgende vraag" at bounding box center [750, 562] width 476 height 33
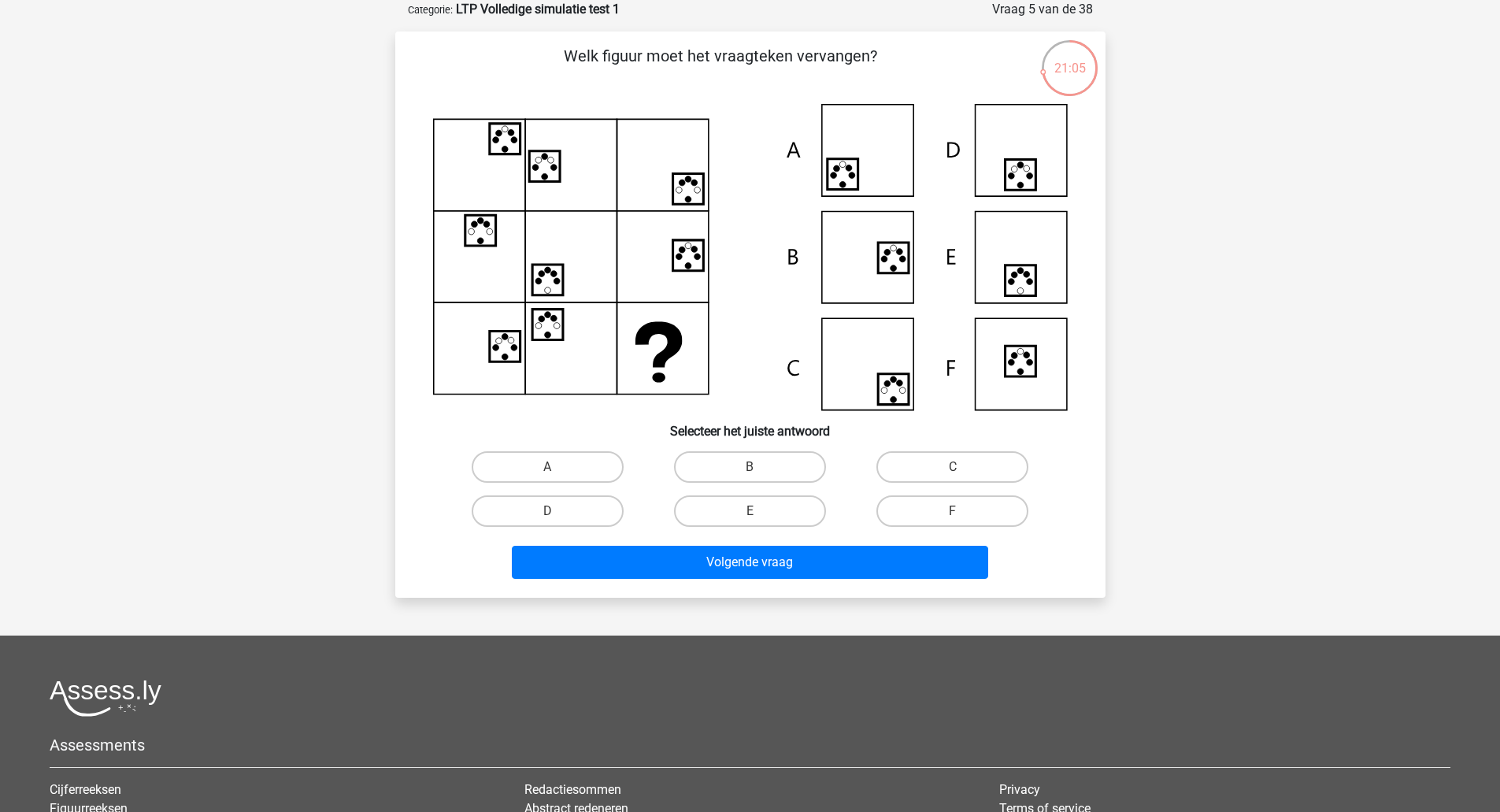
click at [580, 478] on label "A" at bounding box center [547, 466] width 152 height 31
click at [558, 477] on input "A" at bounding box center [552, 472] width 10 height 10
radio input "true"
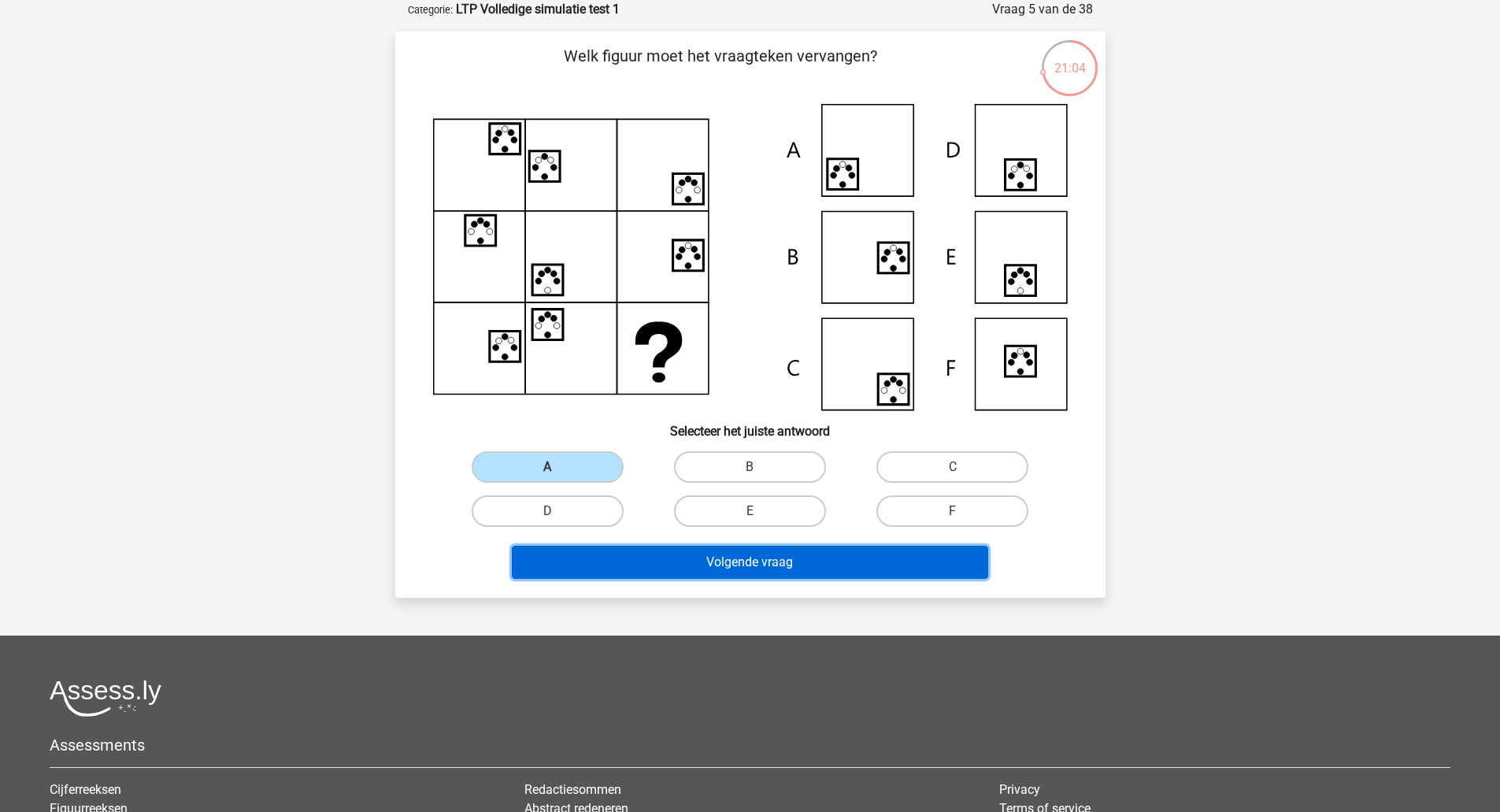
click at [633, 575] on button "Volgende vraag" at bounding box center [750, 562] width 476 height 33
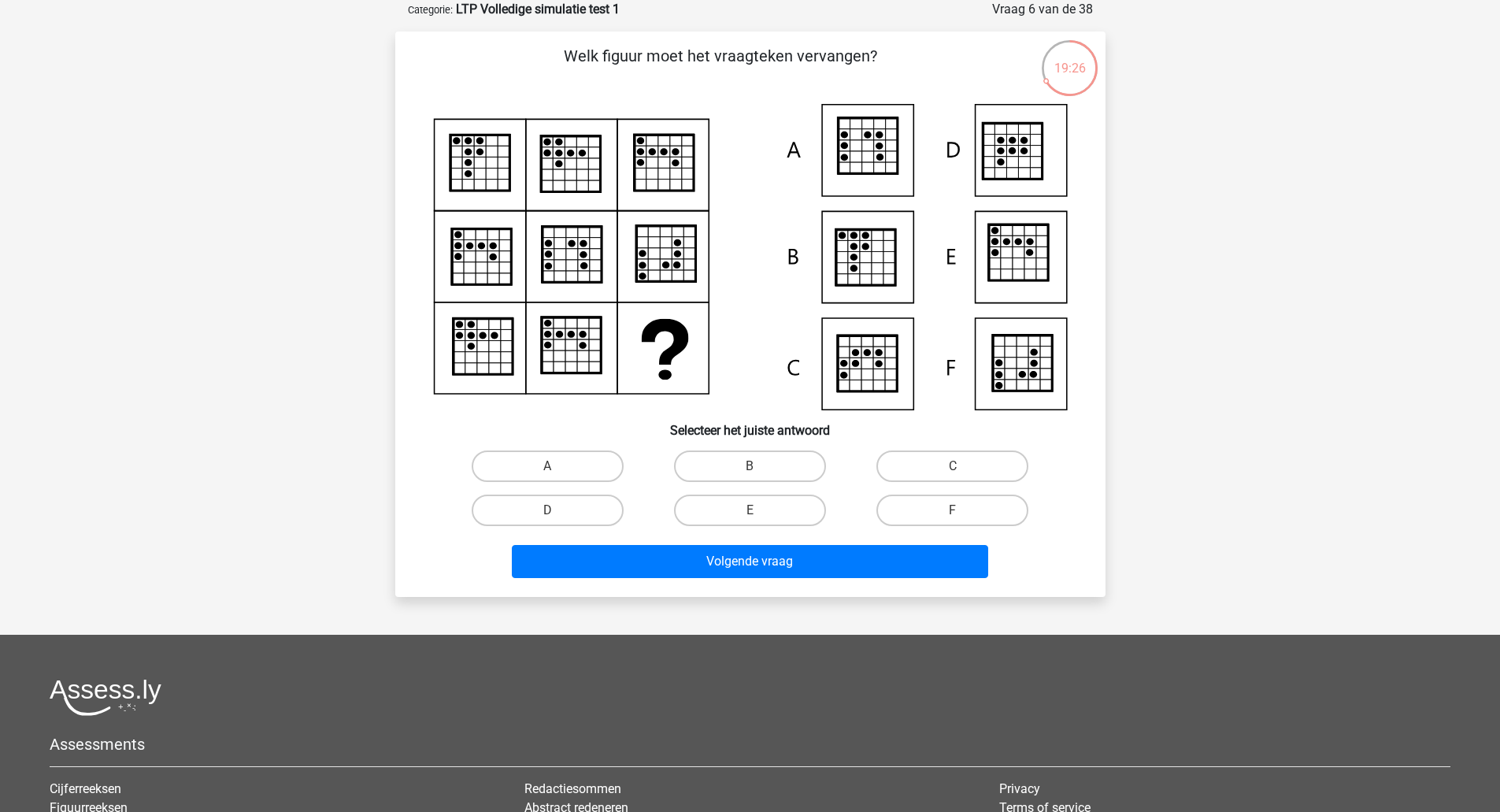
click at [755, 516] on input "E" at bounding box center [755, 515] width 10 height 10
radio input "true"
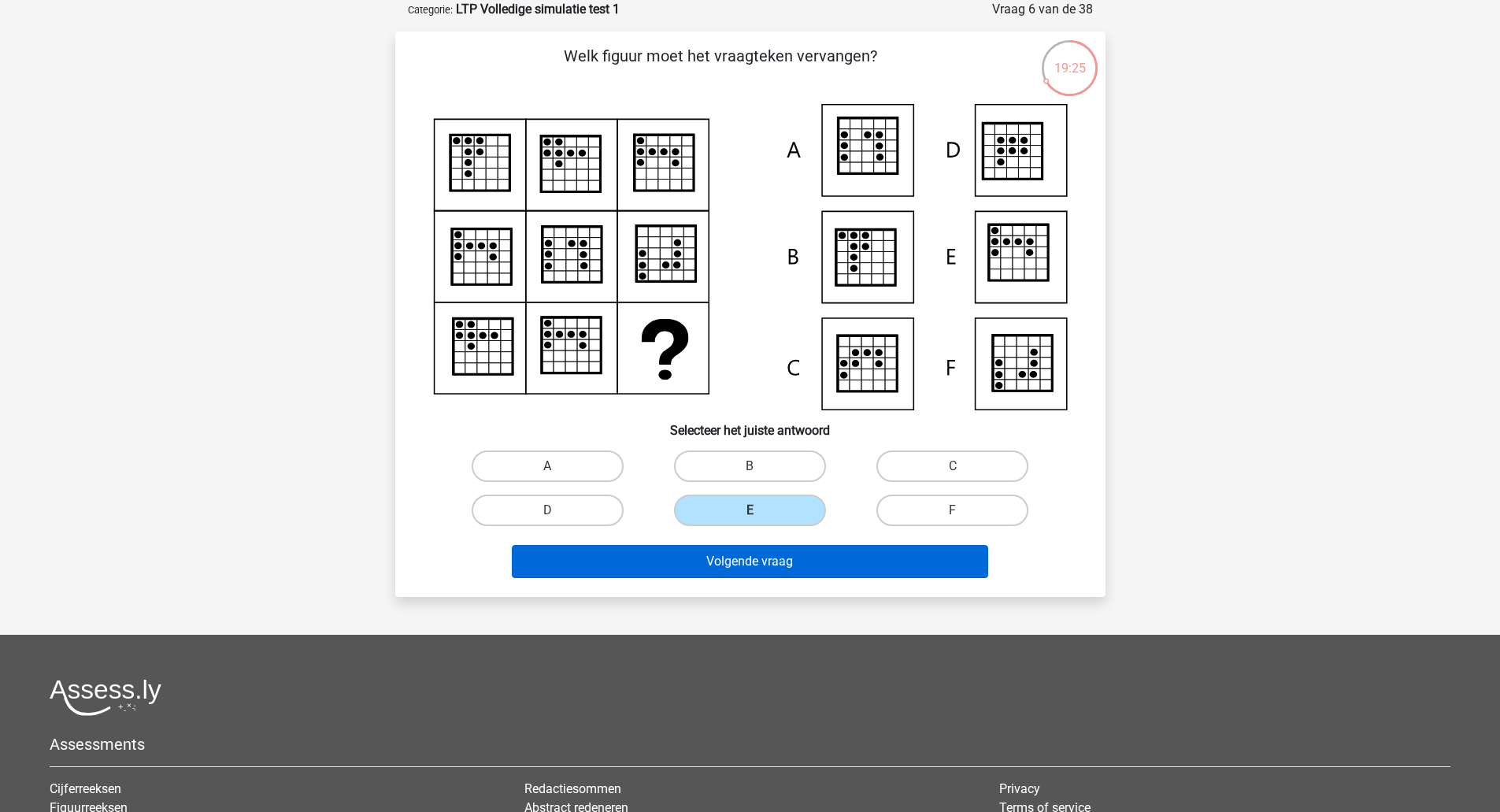
click at [728, 553] on button "Volgende vraag" at bounding box center [750, 561] width 476 height 33
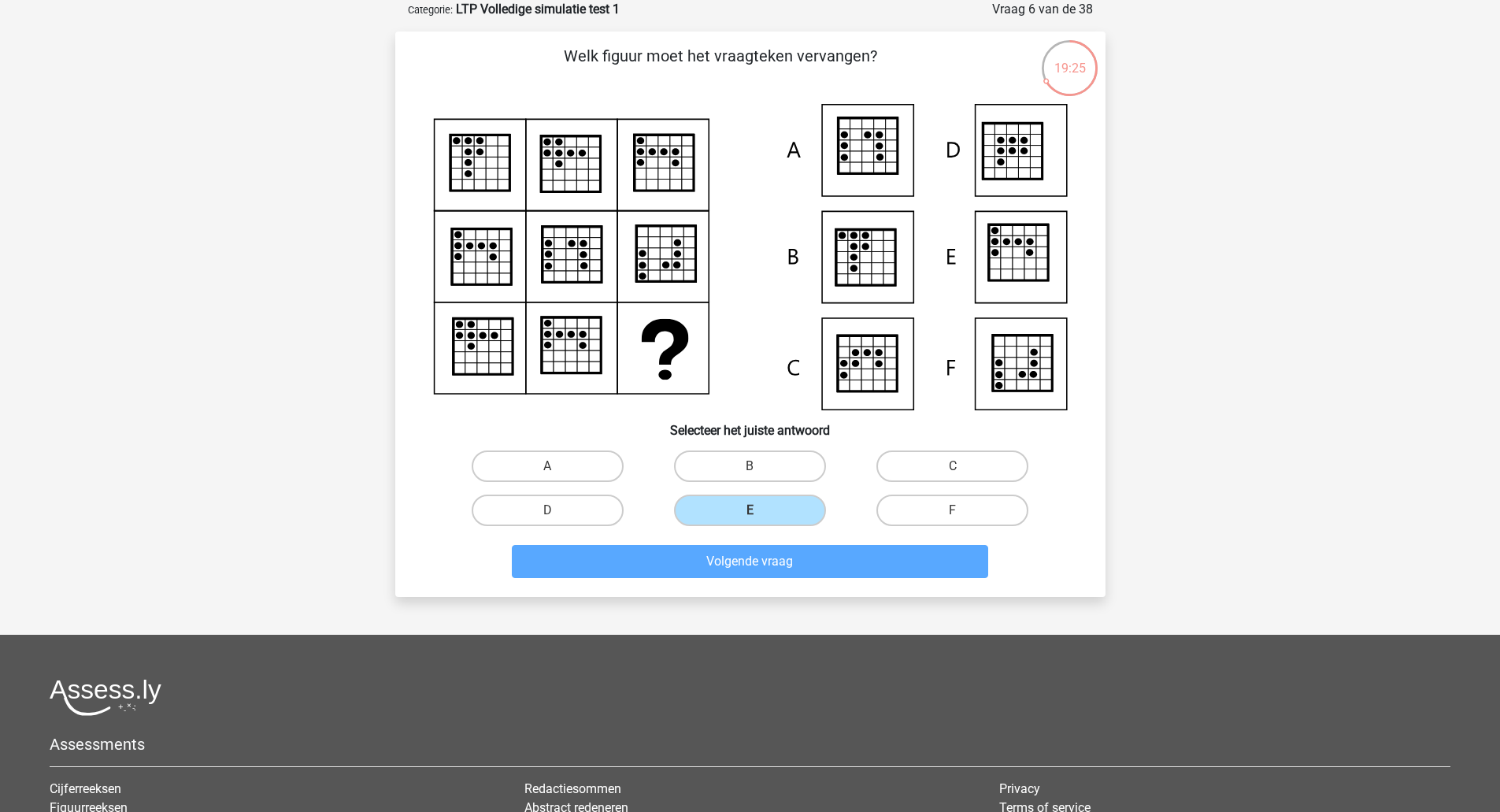
scroll to position [11, 0]
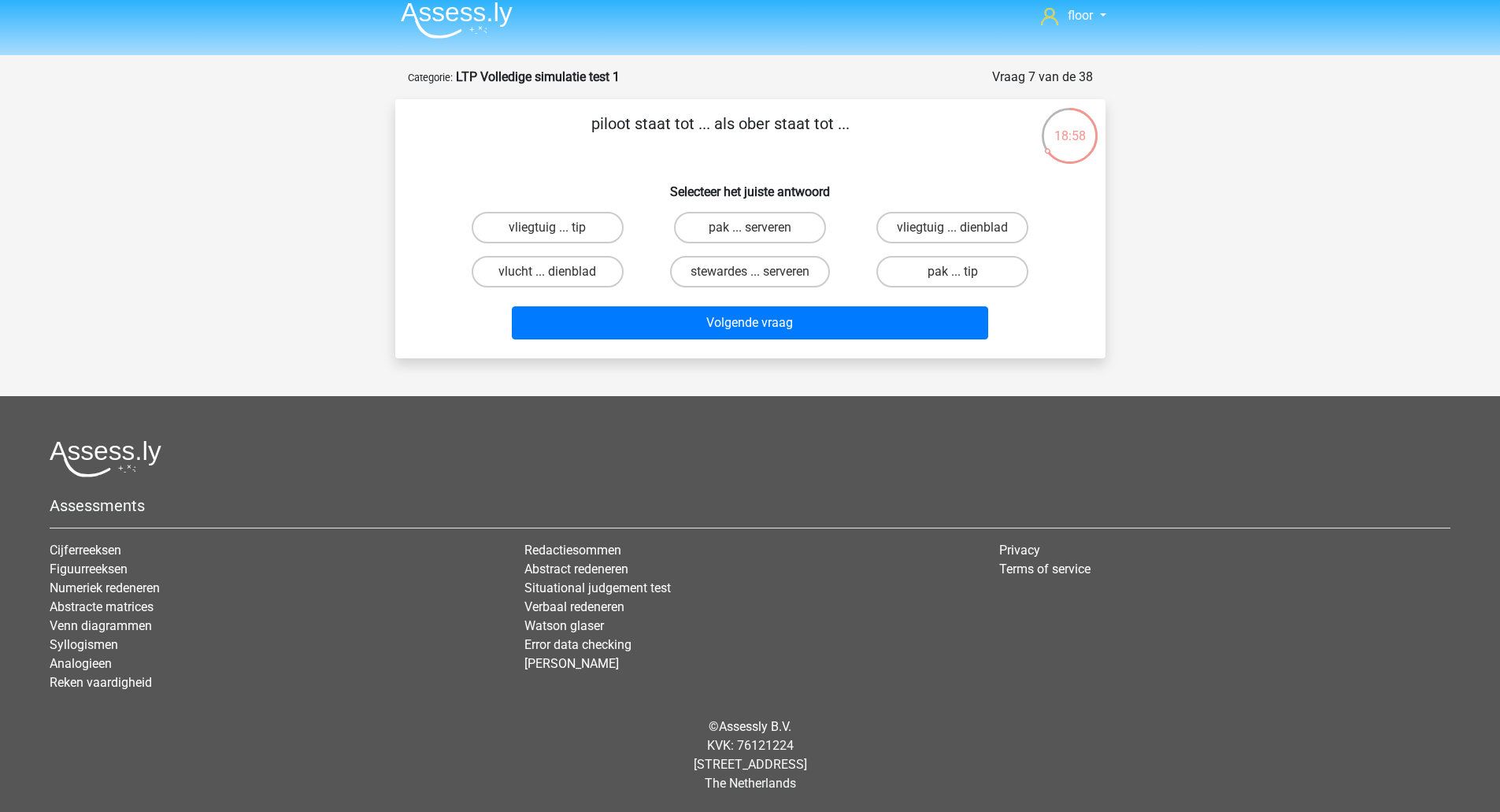
click at [958, 236] on input "vliegtuig ... dienblad" at bounding box center [958, 233] width 10 height 10
radio input "true"
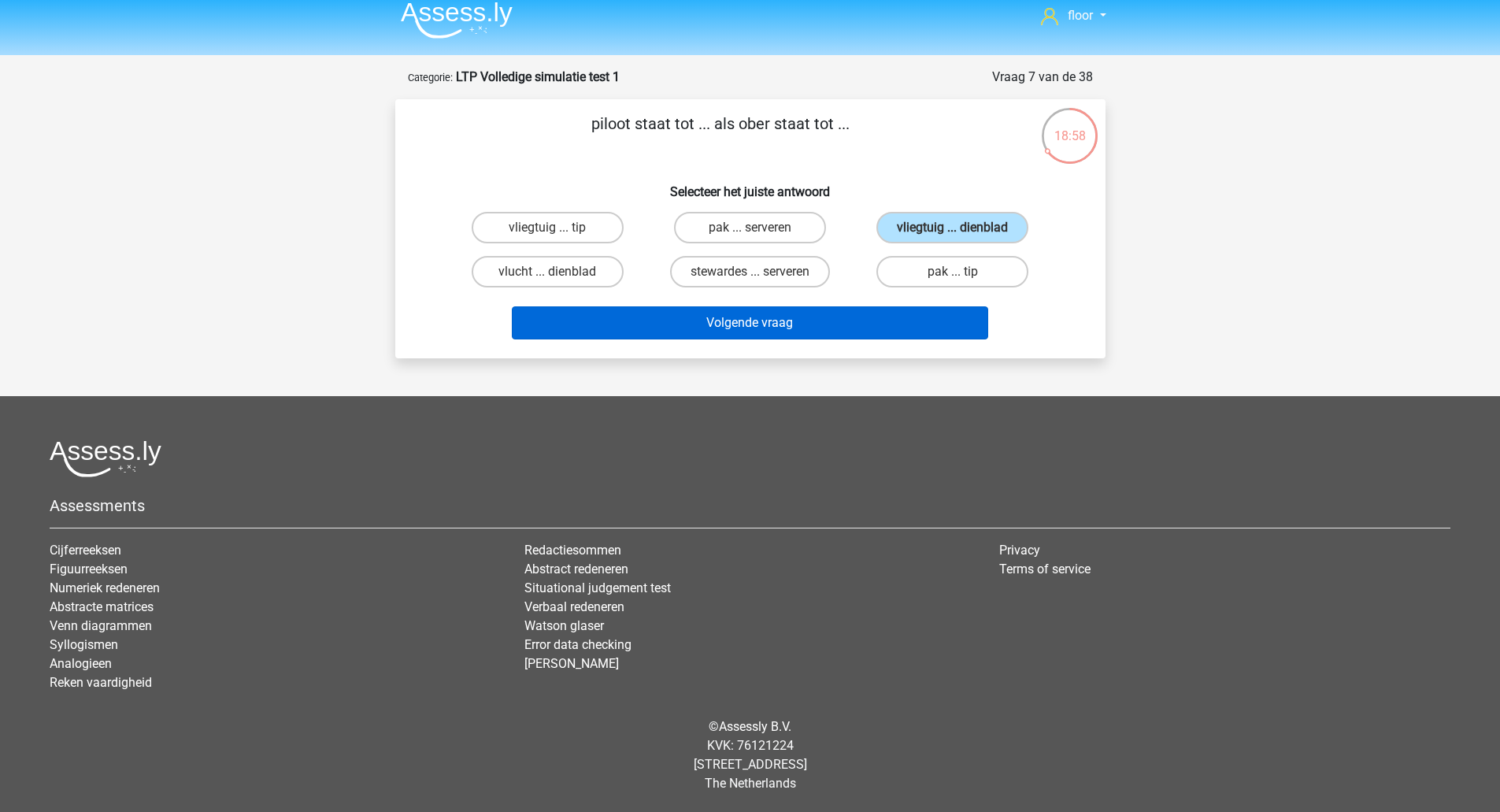
click at [918, 319] on button "Volgende vraag" at bounding box center [750, 322] width 476 height 33
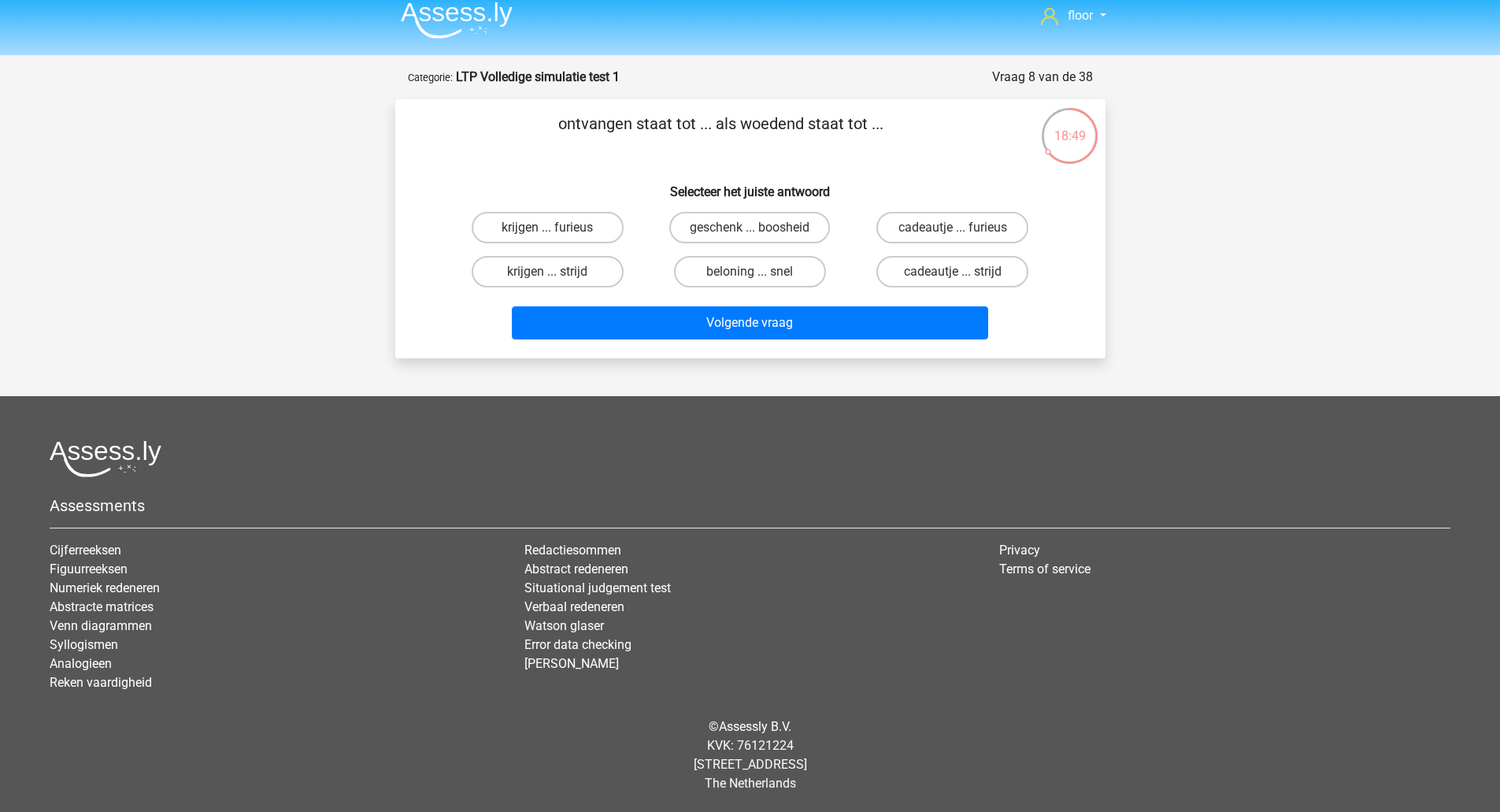
click at [578, 231] on label "krijgen ... furieus" at bounding box center [547, 227] width 152 height 31
click at [558, 231] on input "krijgen ... furieus" at bounding box center [552, 233] width 10 height 10
radio input "true"
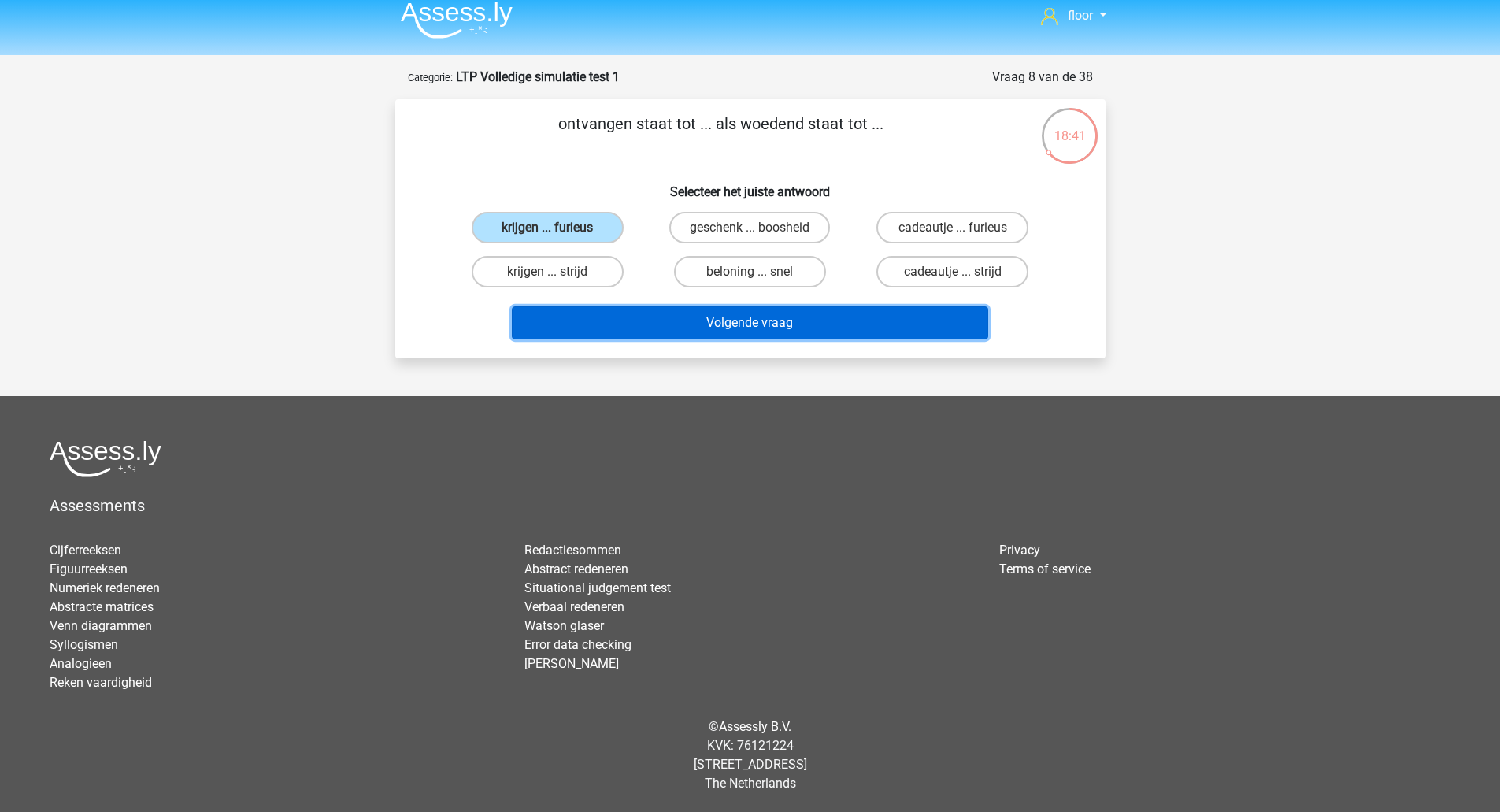
click at [888, 334] on button "Volgende vraag" at bounding box center [750, 322] width 476 height 33
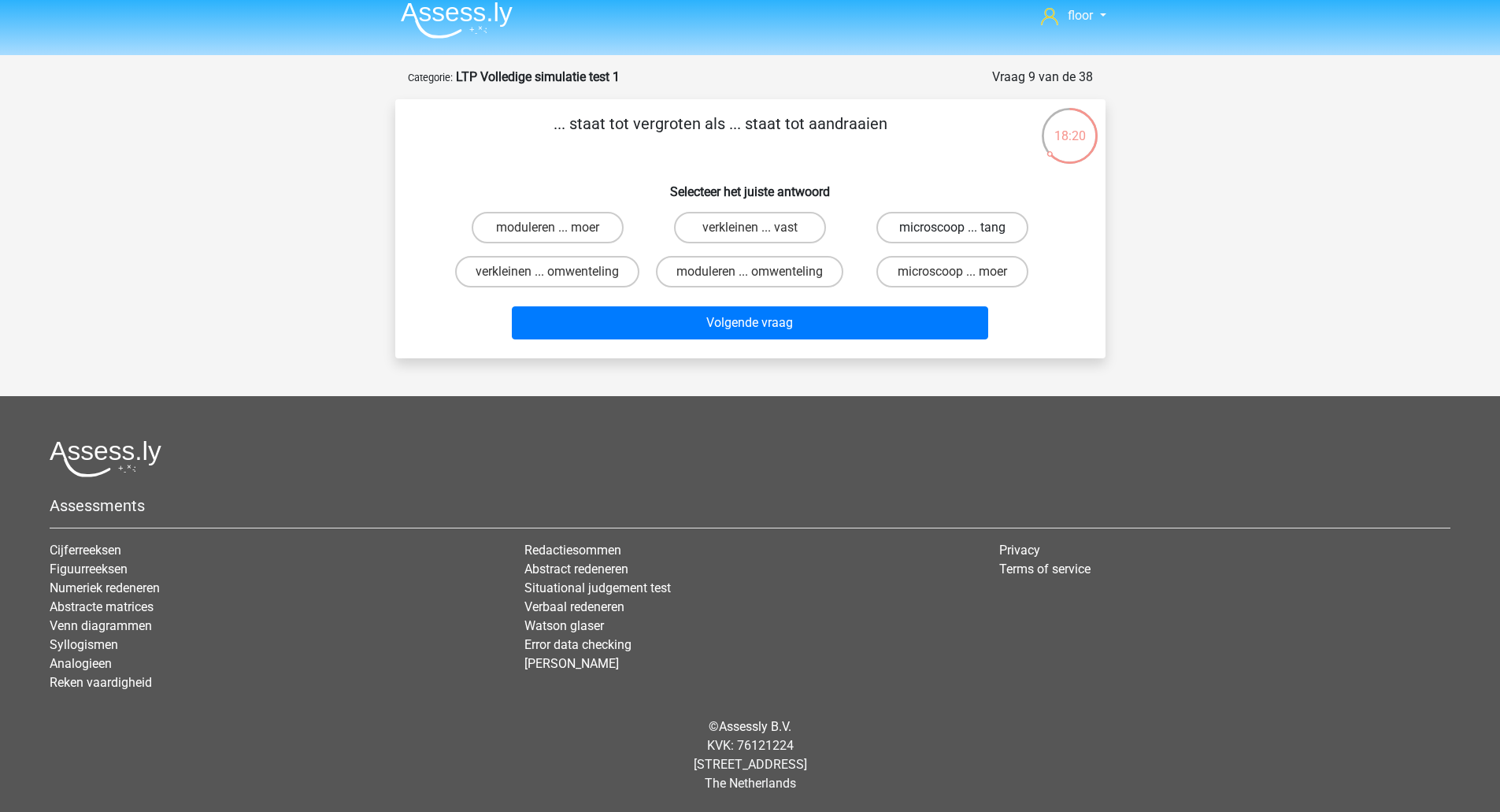
click at [966, 226] on label "microscoop ... tang" at bounding box center [952, 227] width 152 height 31
click at [963, 228] on input "microscoop ... tang" at bounding box center [958, 233] width 10 height 10
radio input "true"
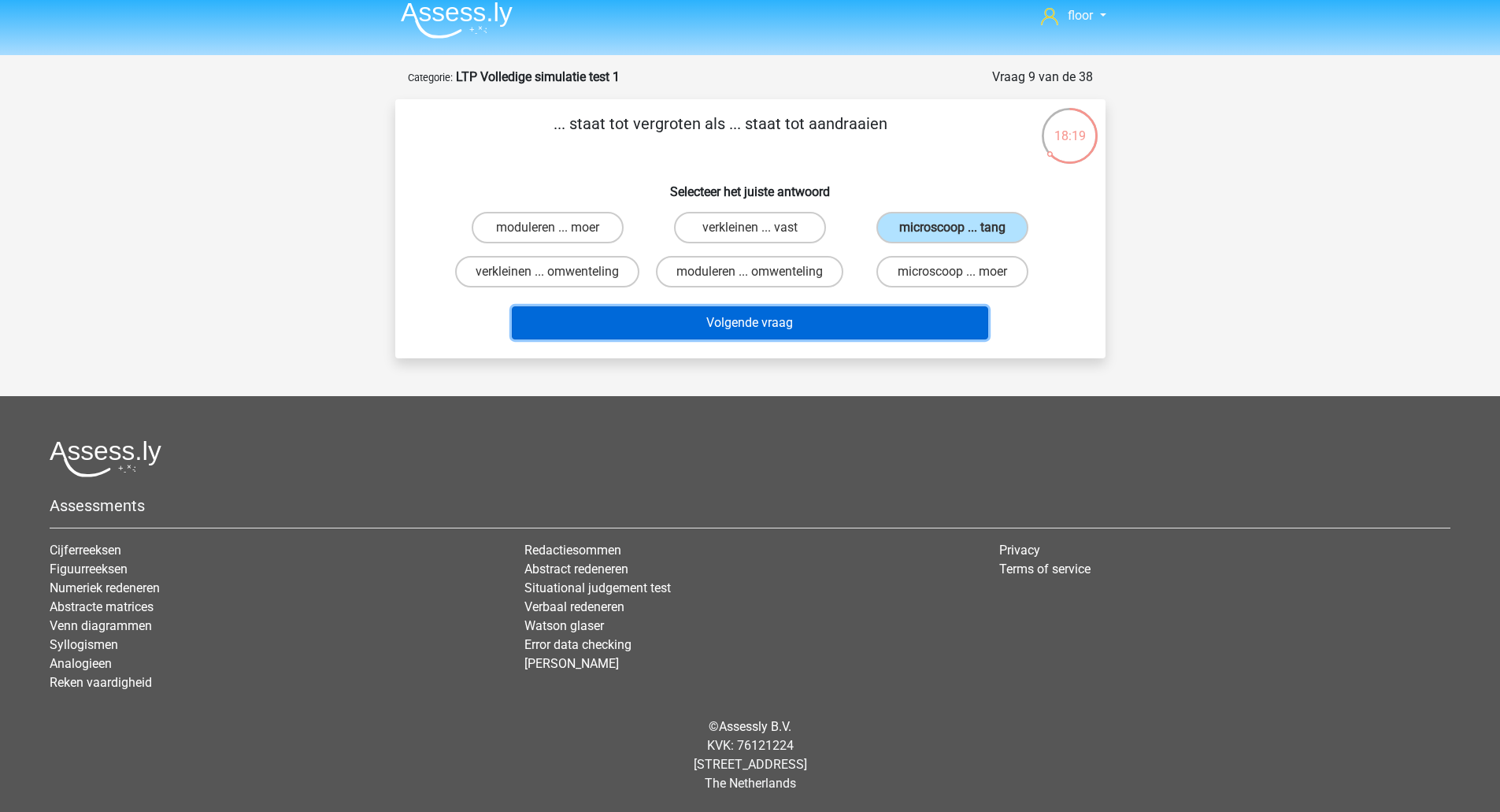
click at [910, 321] on button "Volgende vraag" at bounding box center [750, 322] width 476 height 33
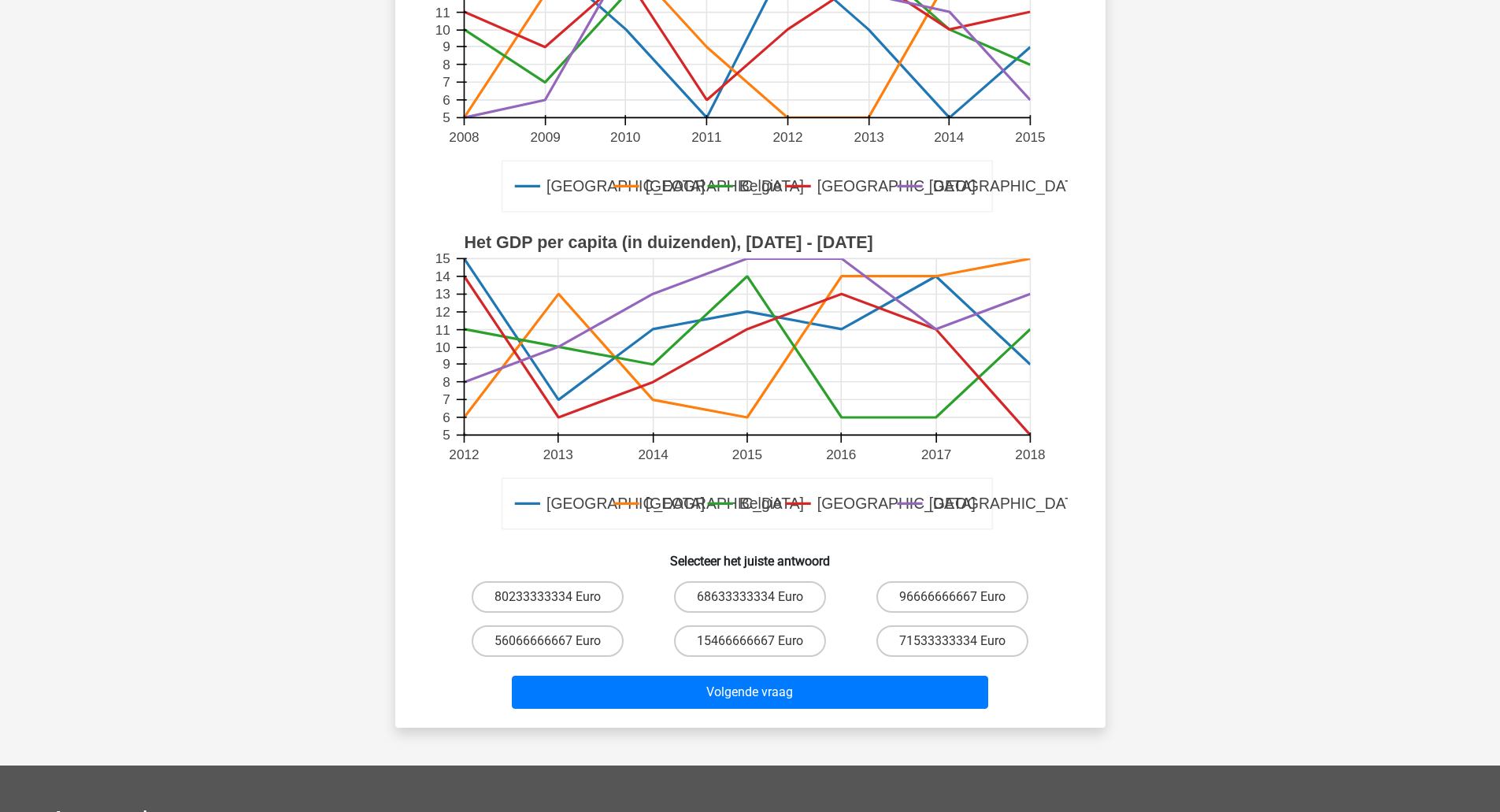
scroll to position [283, 0]
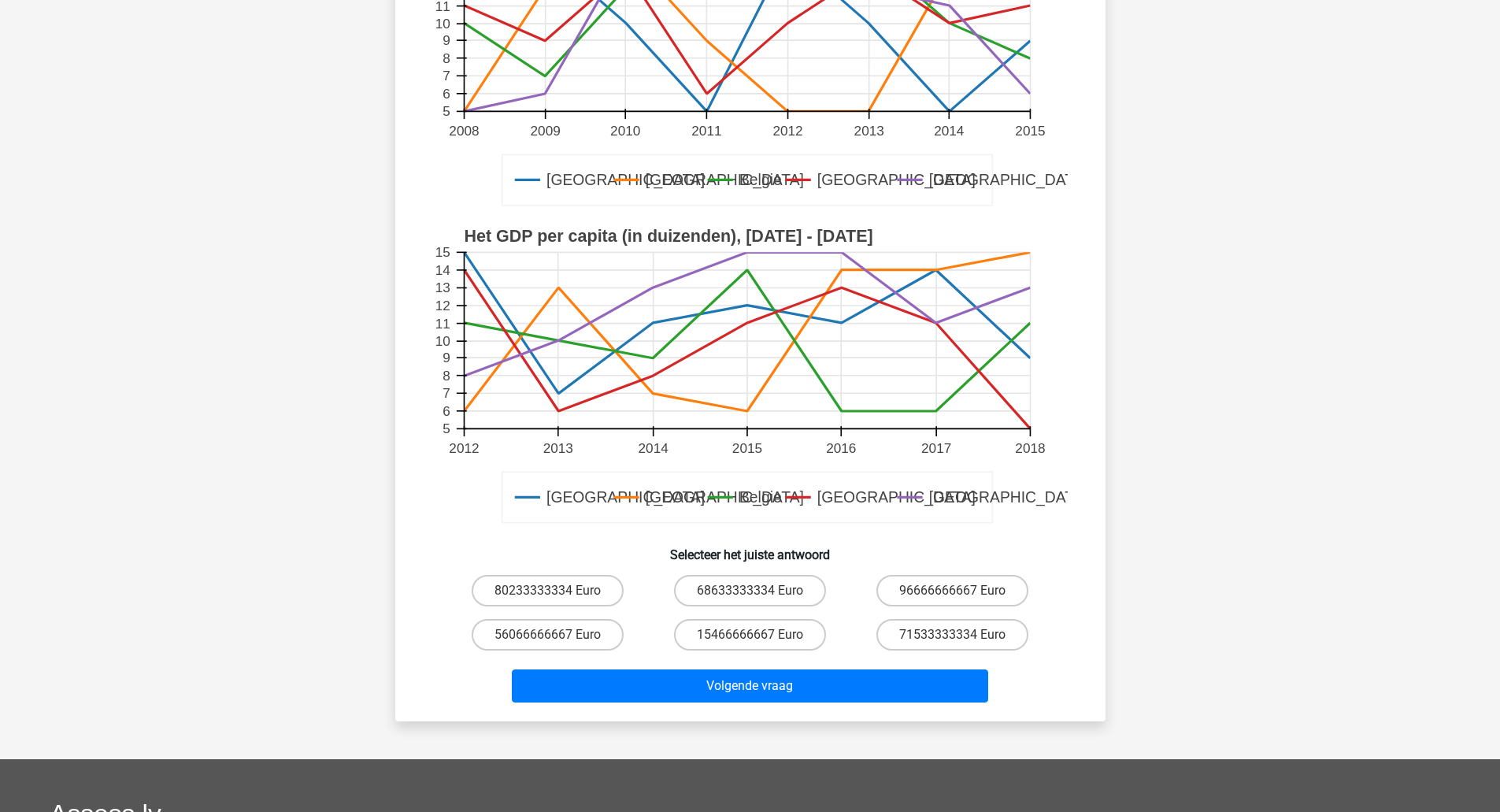
click at [968, 600] on label "96666666667 Euro" at bounding box center [952, 591] width 152 height 31
click at [963, 600] on input "96666666667 Euro" at bounding box center [958, 596] width 10 height 10
radio input "true"
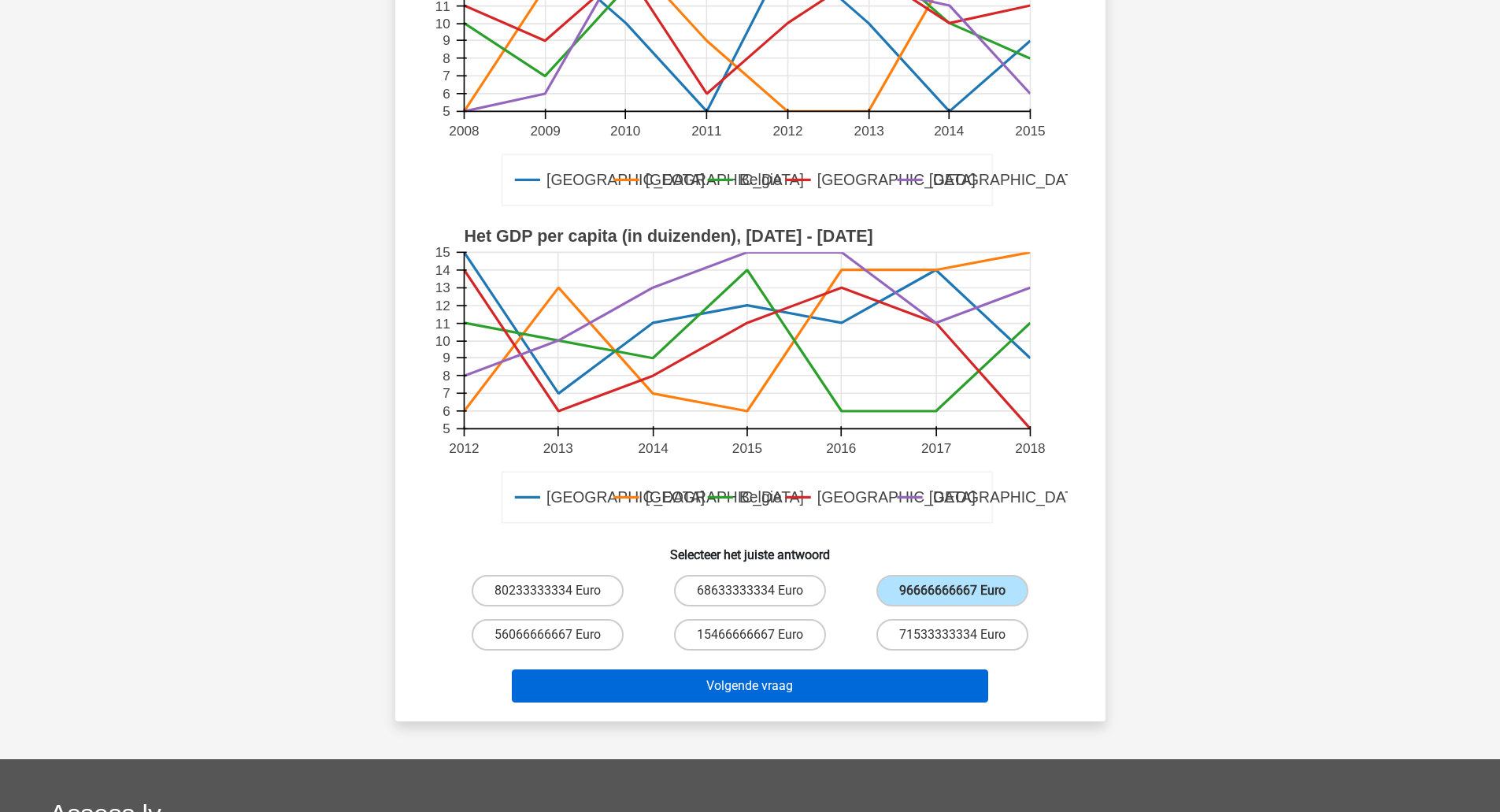
click at [926, 681] on button "Volgende vraag" at bounding box center [750, 686] width 476 height 33
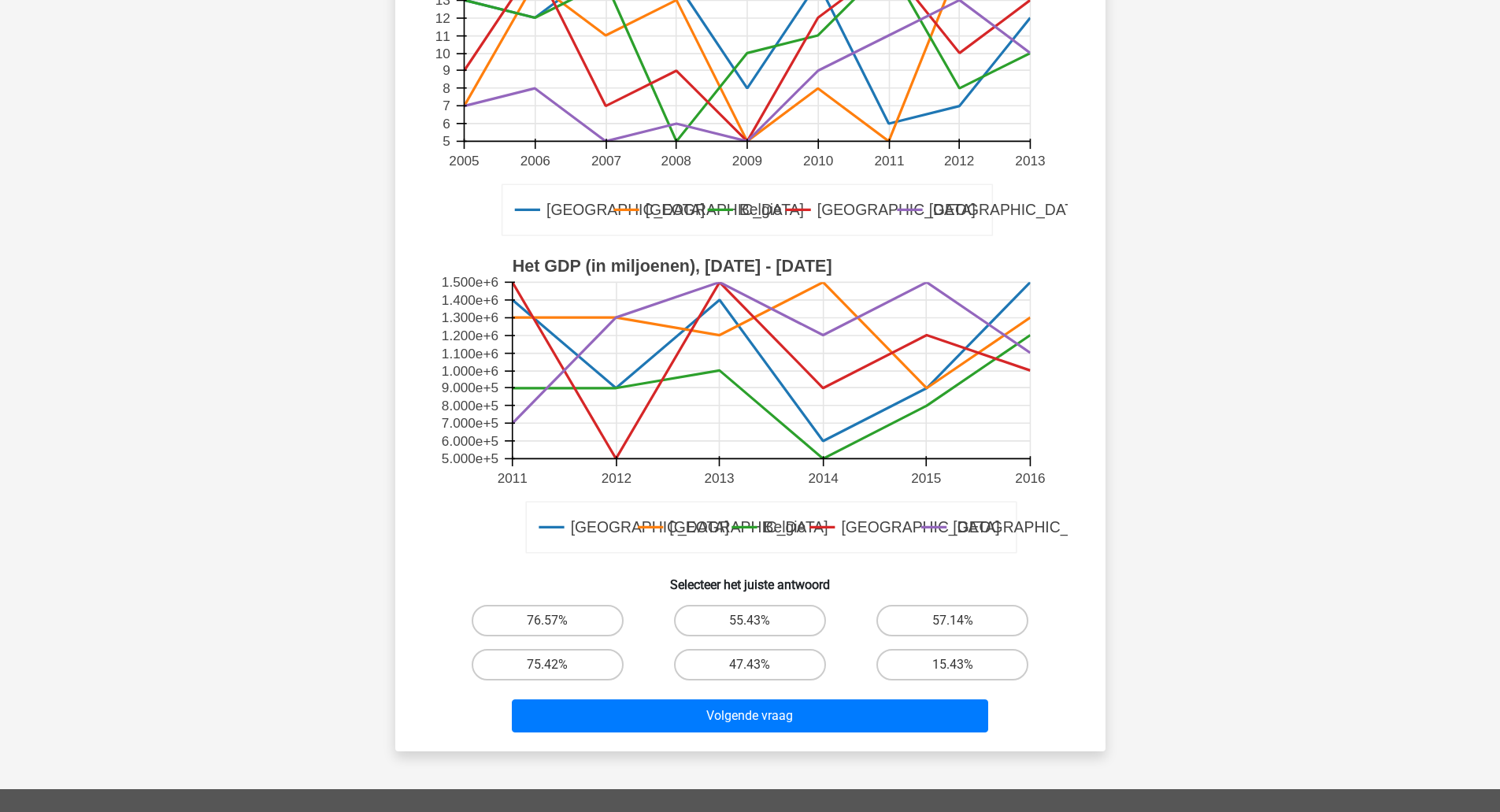
scroll to position [256, 0]
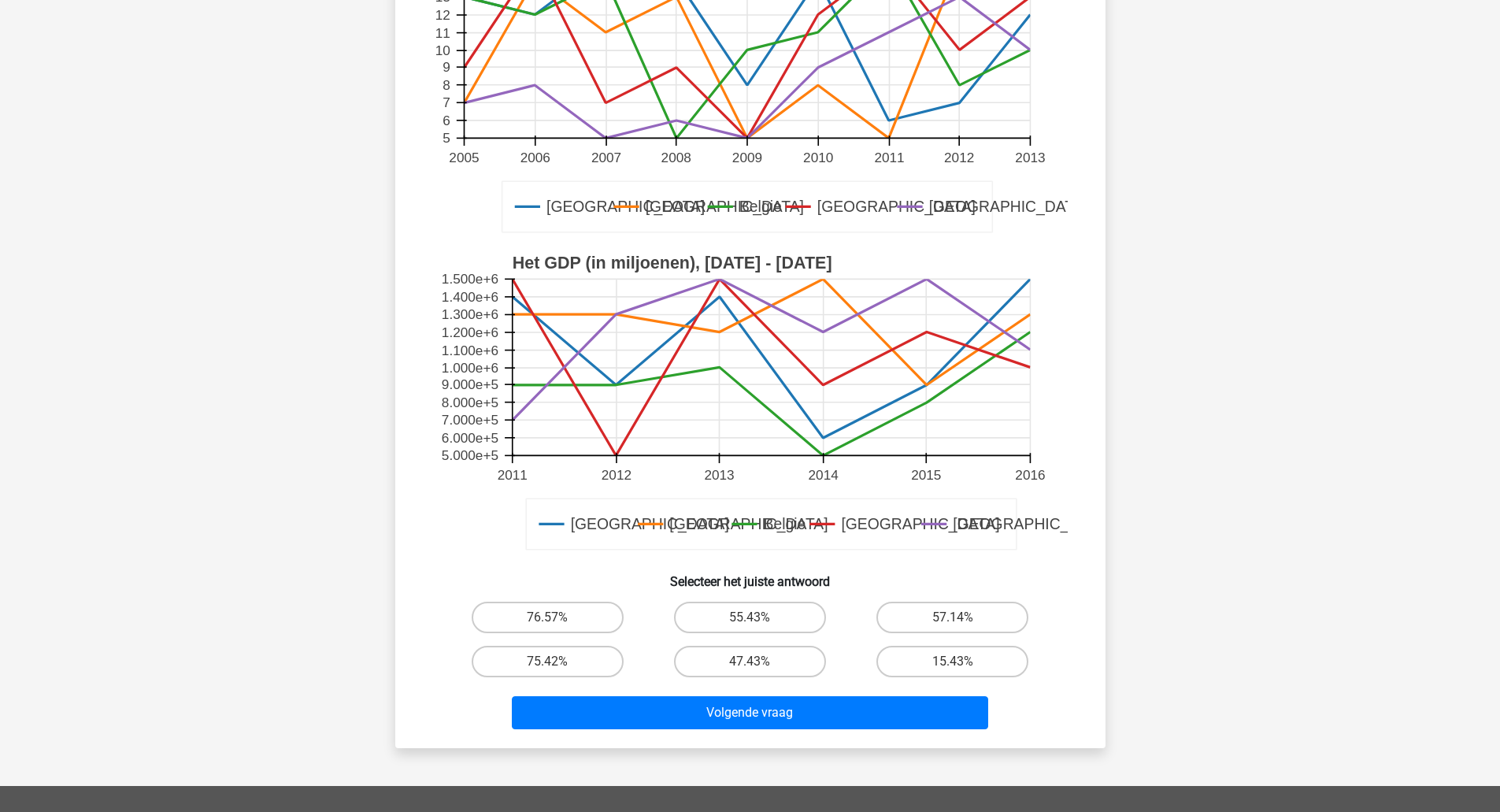
click at [941, 659] on label "15.43%" at bounding box center [952, 661] width 152 height 31
click at [953, 661] on input "15.43%" at bounding box center [958, 666] width 10 height 10
radio input "true"
click at [878, 703] on button "Volgende vraag" at bounding box center [750, 712] width 476 height 33
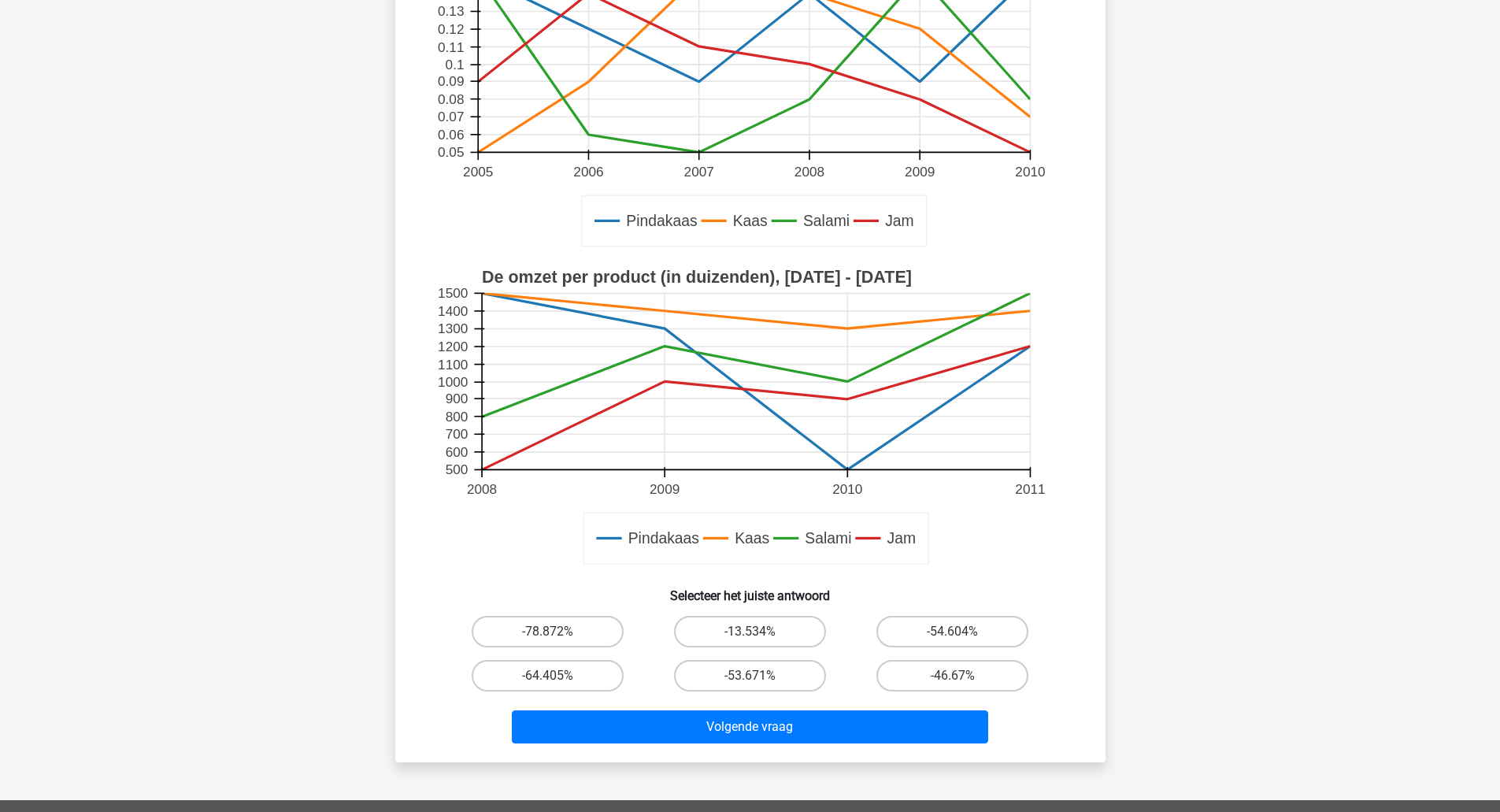
scroll to position [244, 0]
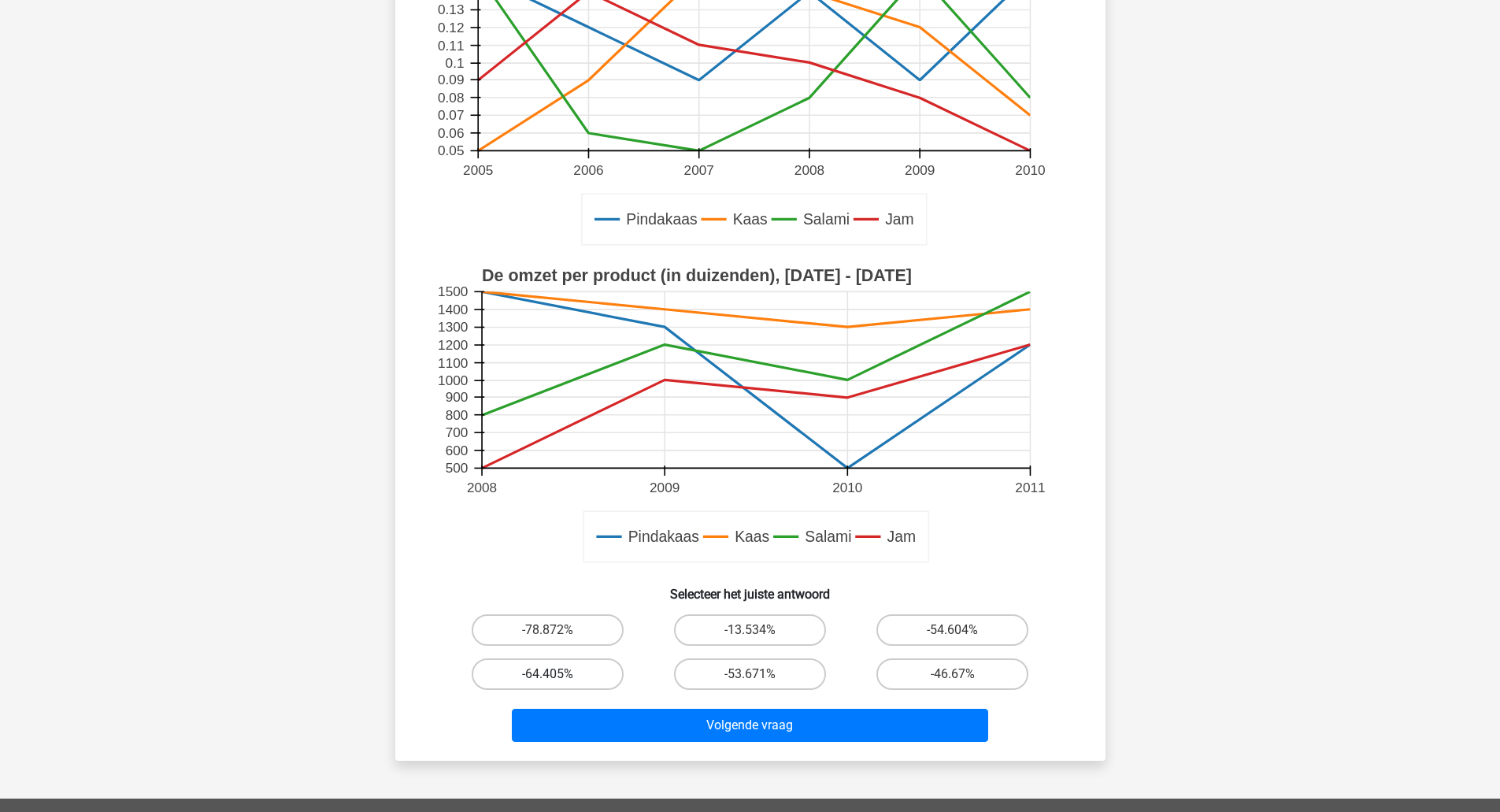
click at [524, 675] on label "-64.405%" at bounding box center [547, 674] width 152 height 31
click at [547, 675] on input "-64.405%" at bounding box center [552, 679] width 10 height 10
radio input "true"
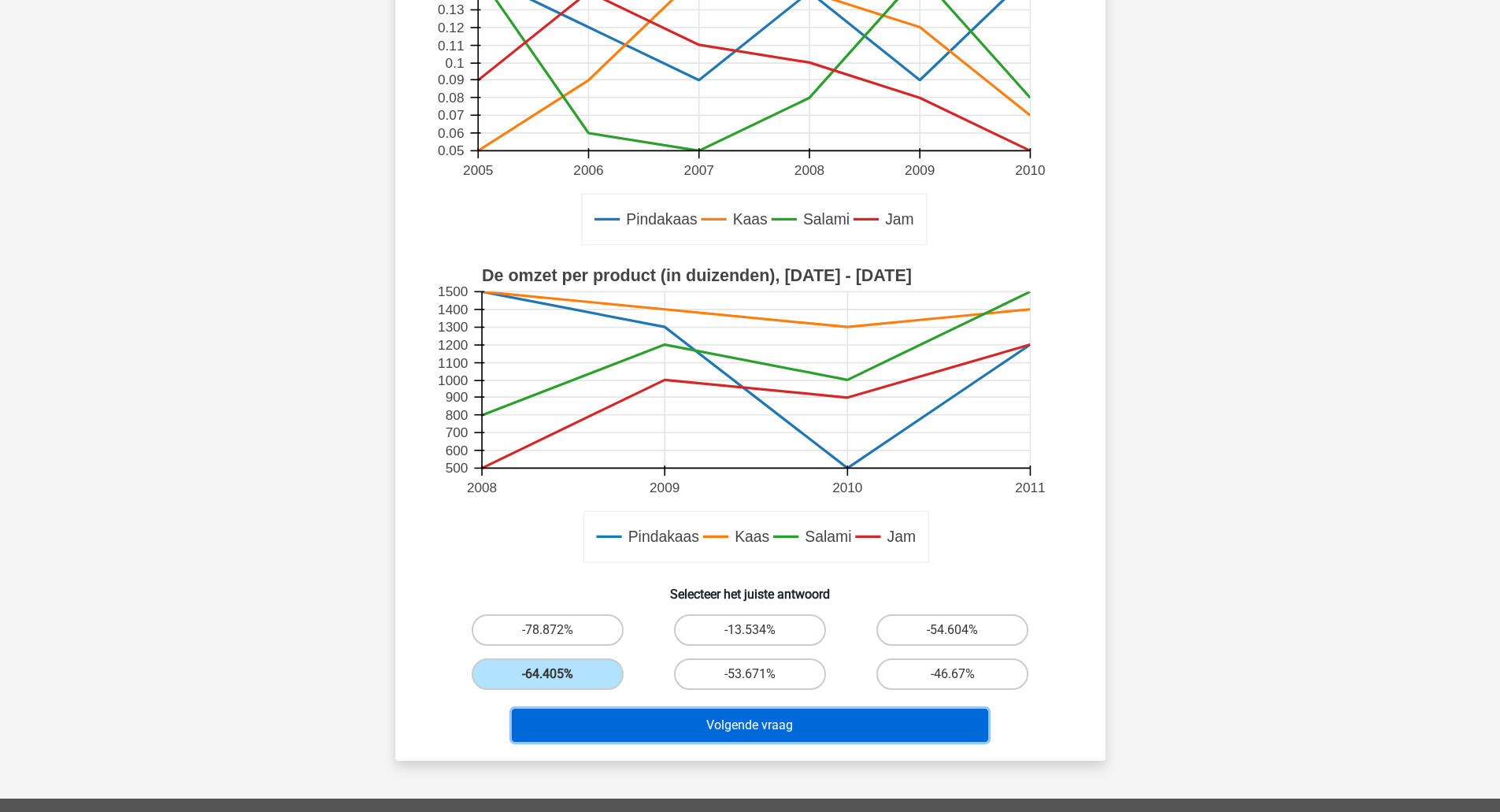
click at [546, 724] on button "Volgende vraag" at bounding box center [750, 725] width 476 height 33
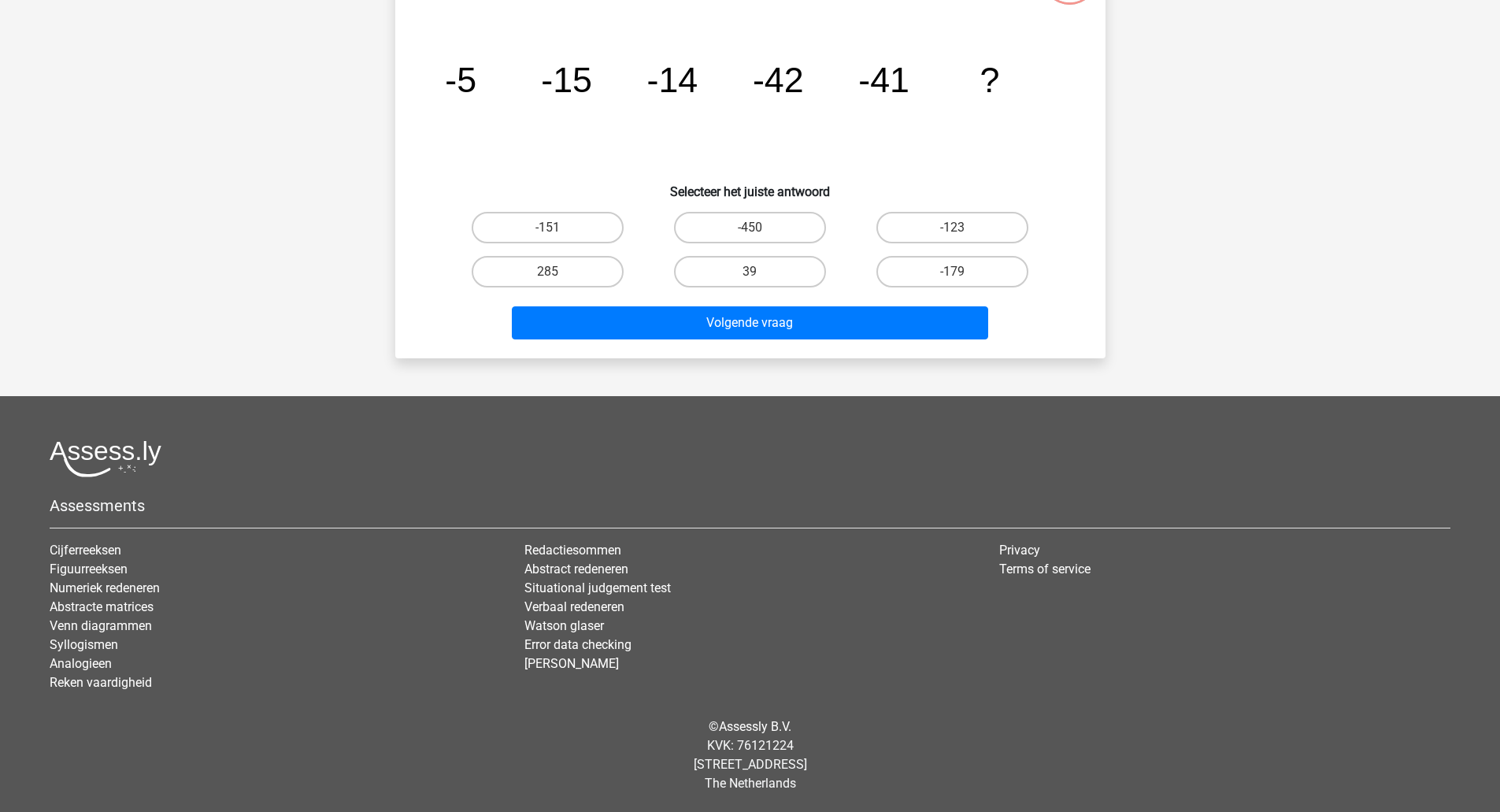
scroll to position [79, 0]
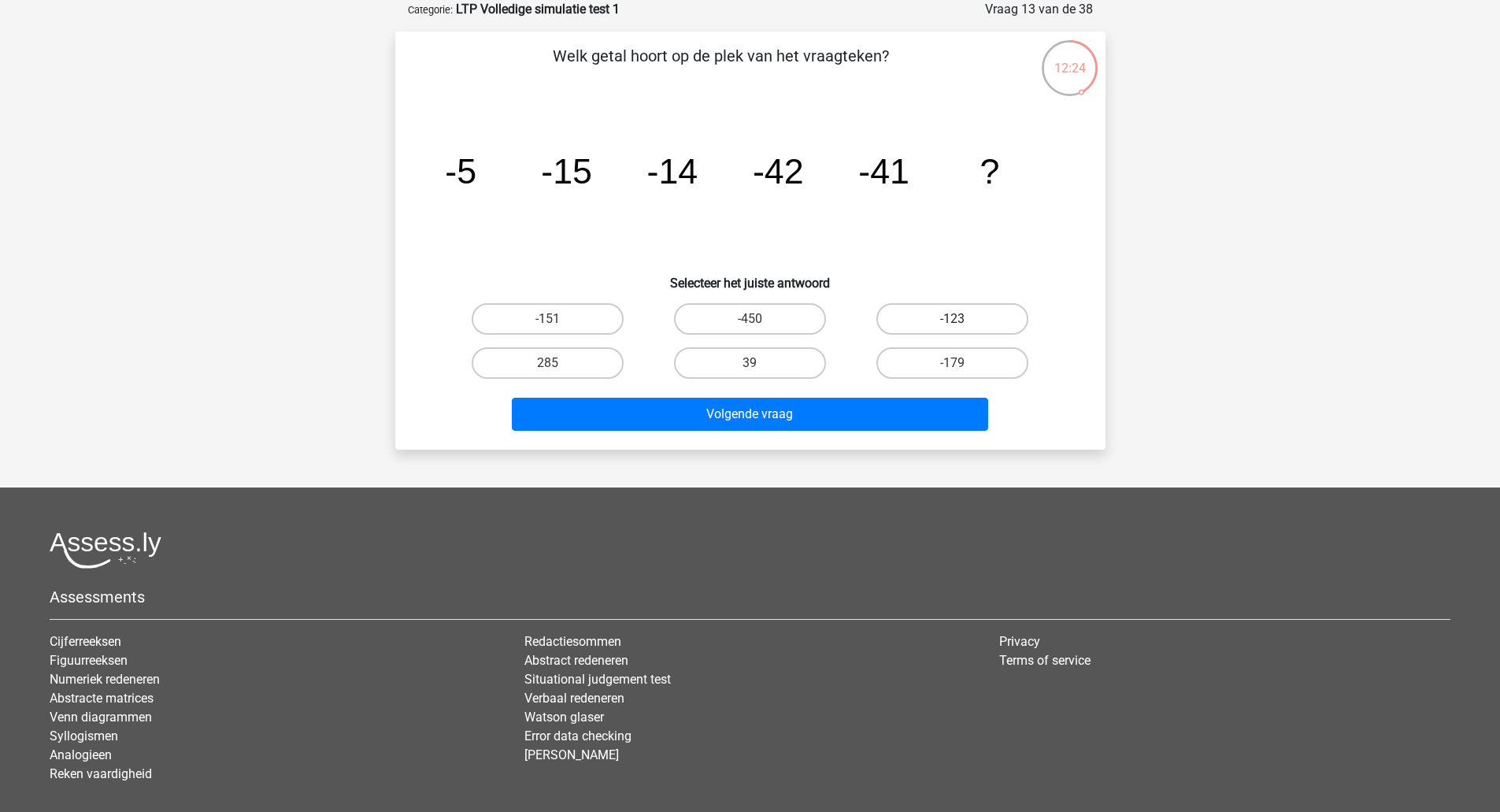
click at [940, 326] on label "-123" at bounding box center [952, 318] width 152 height 31
click at [953, 326] on input "-123" at bounding box center [958, 324] width 10 height 10
radio input "true"
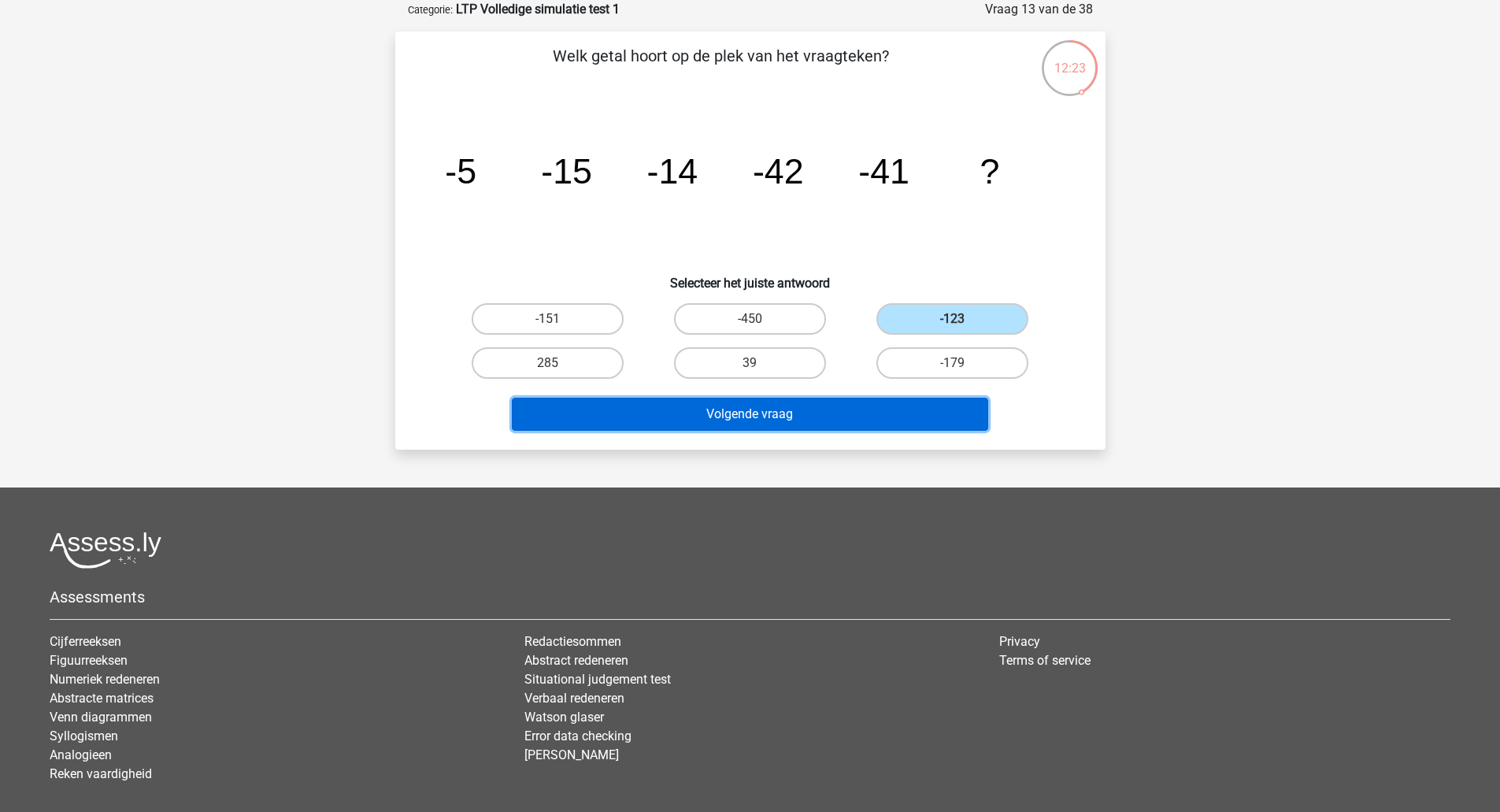
click at [804, 412] on button "Volgende vraag" at bounding box center [750, 414] width 476 height 33
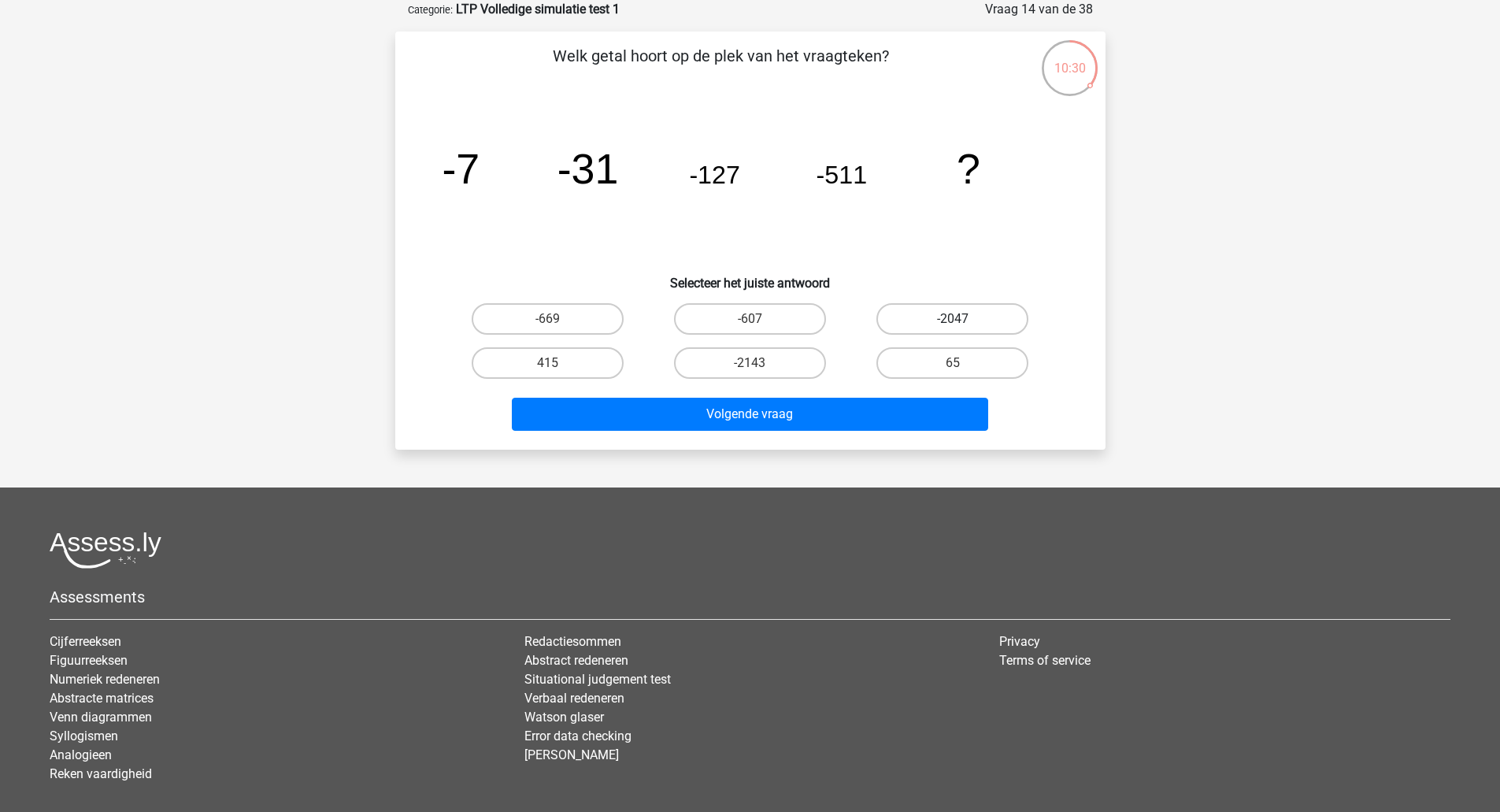
click at [950, 313] on label "-2047" at bounding box center [952, 318] width 152 height 31
click at [953, 319] on input "-2047" at bounding box center [958, 324] width 10 height 10
radio input "true"
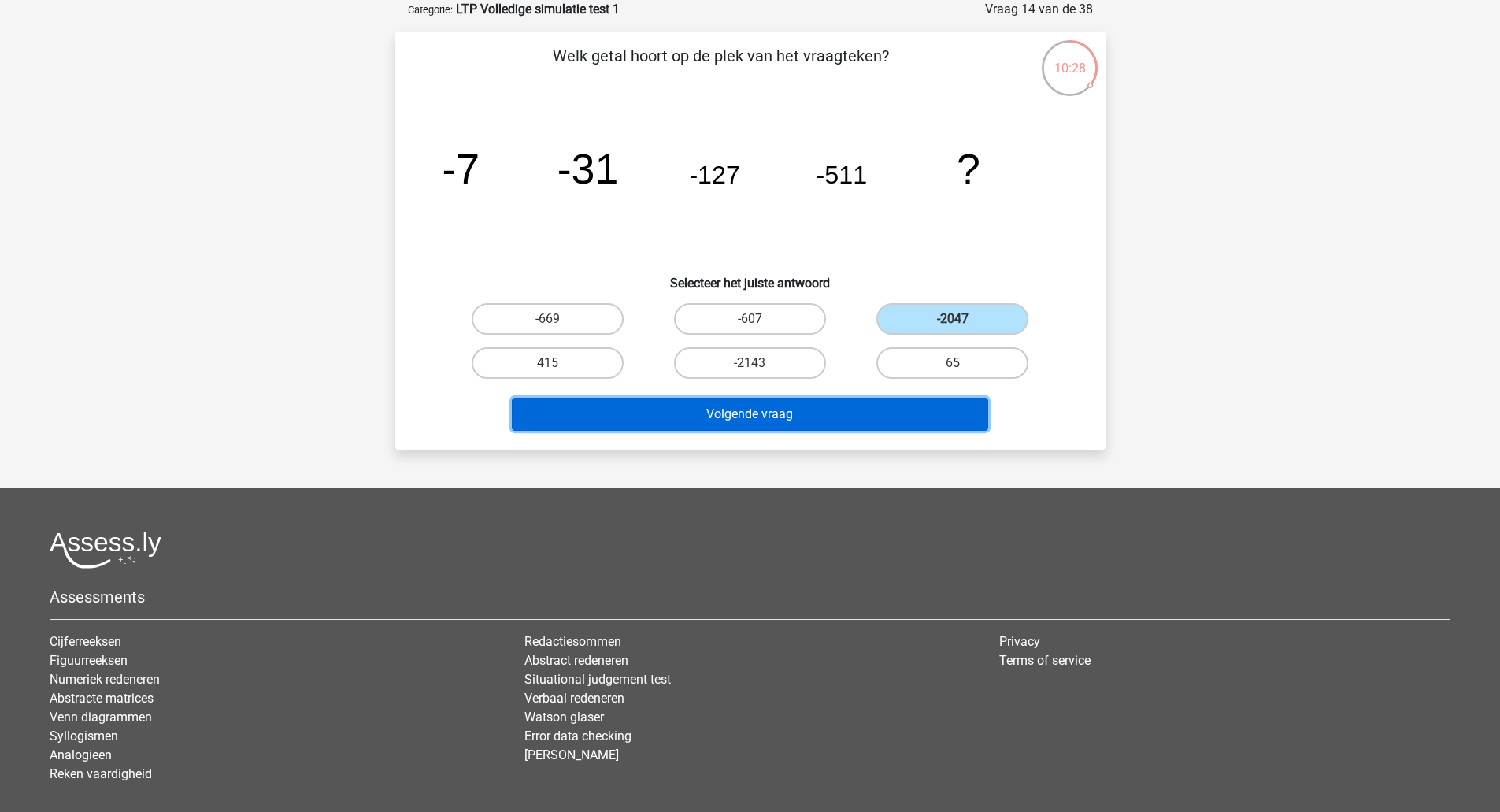
click at [791, 415] on button "Volgende vraag" at bounding box center [750, 414] width 476 height 33
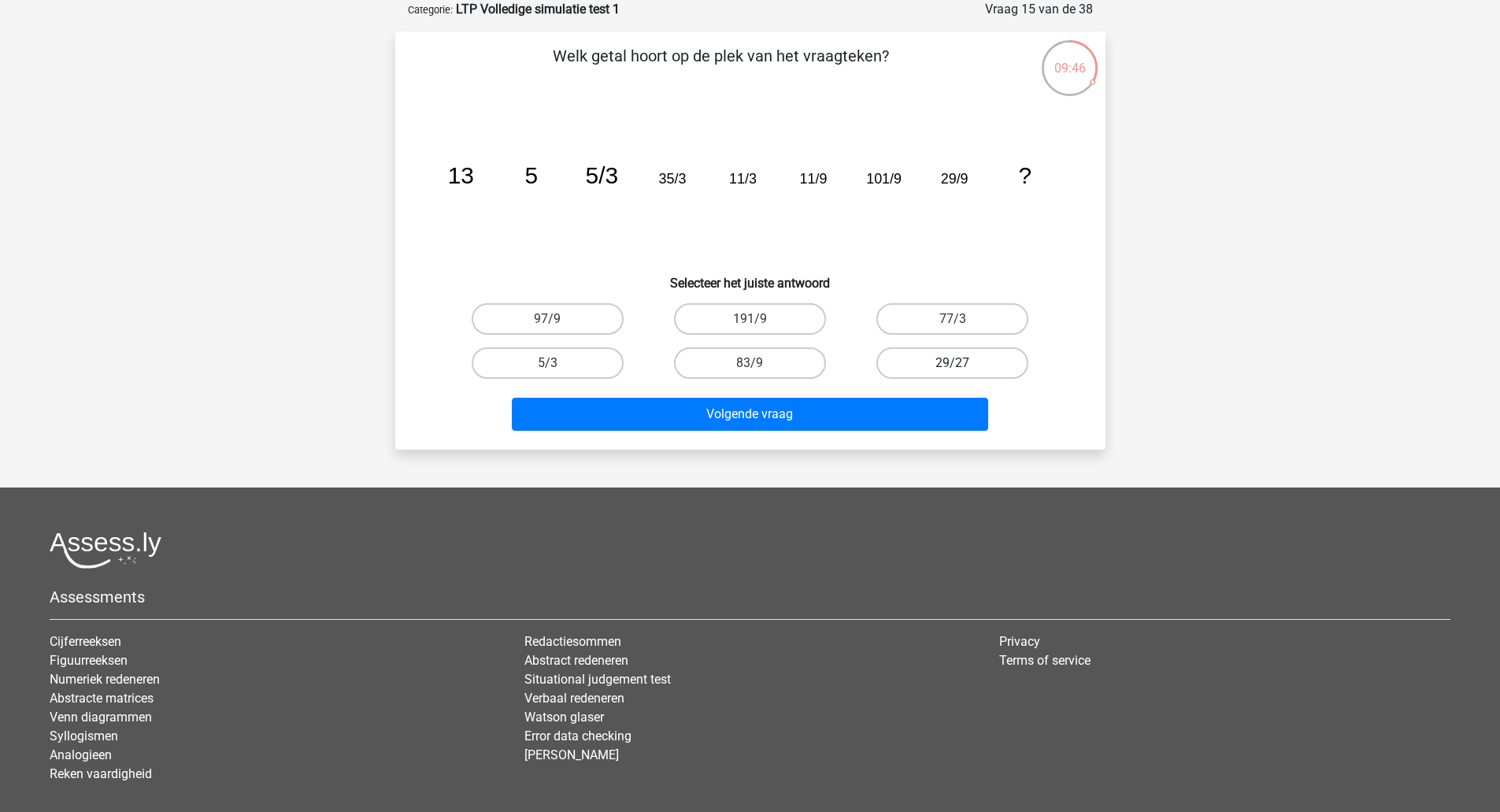
click at [915, 358] on label "29/27" at bounding box center [952, 363] width 152 height 31
click at [953, 363] on input "29/27" at bounding box center [958, 368] width 10 height 10
radio input "true"
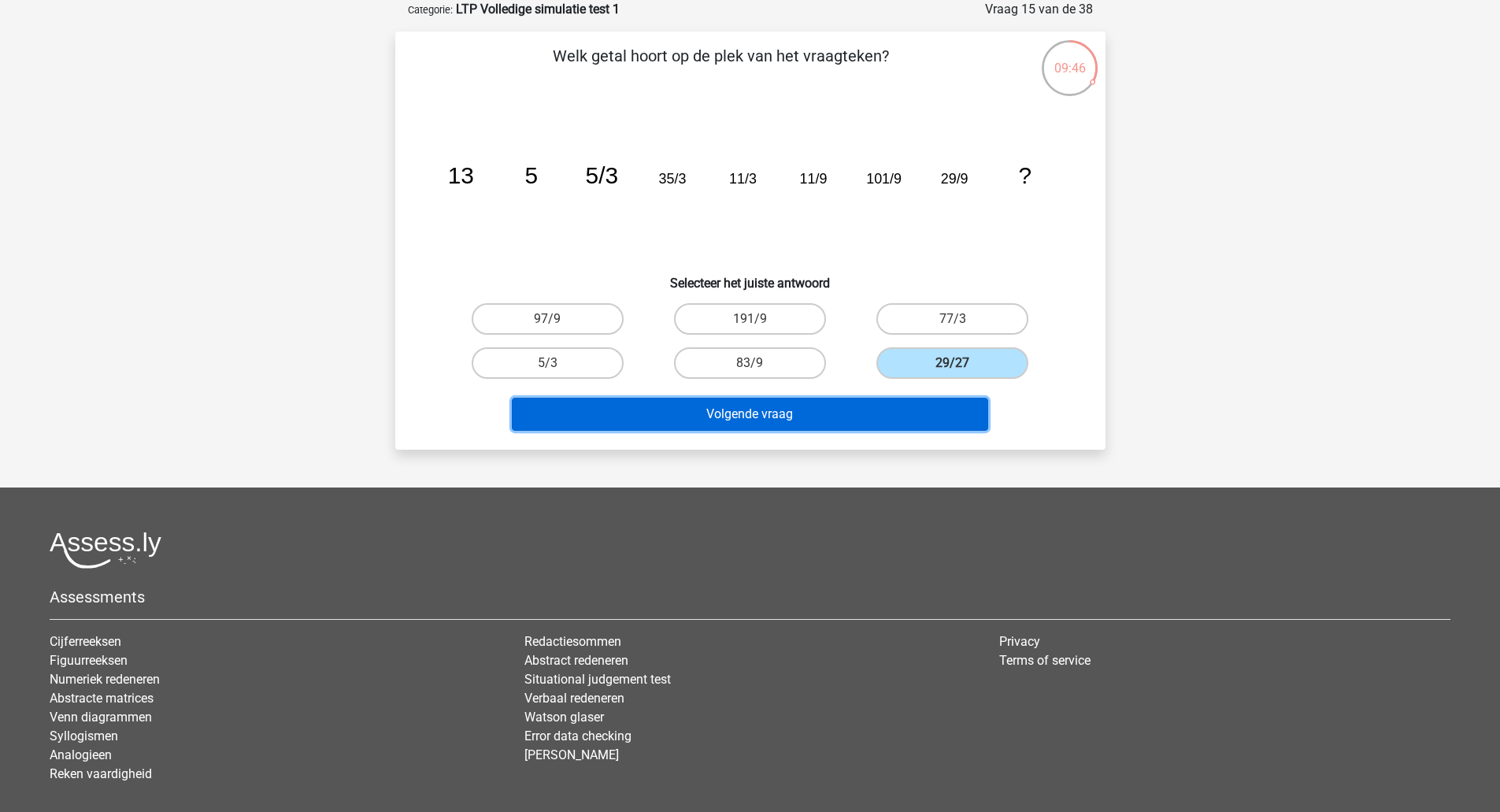
click at [855, 419] on button "Volgende vraag" at bounding box center [750, 414] width 476 height 33
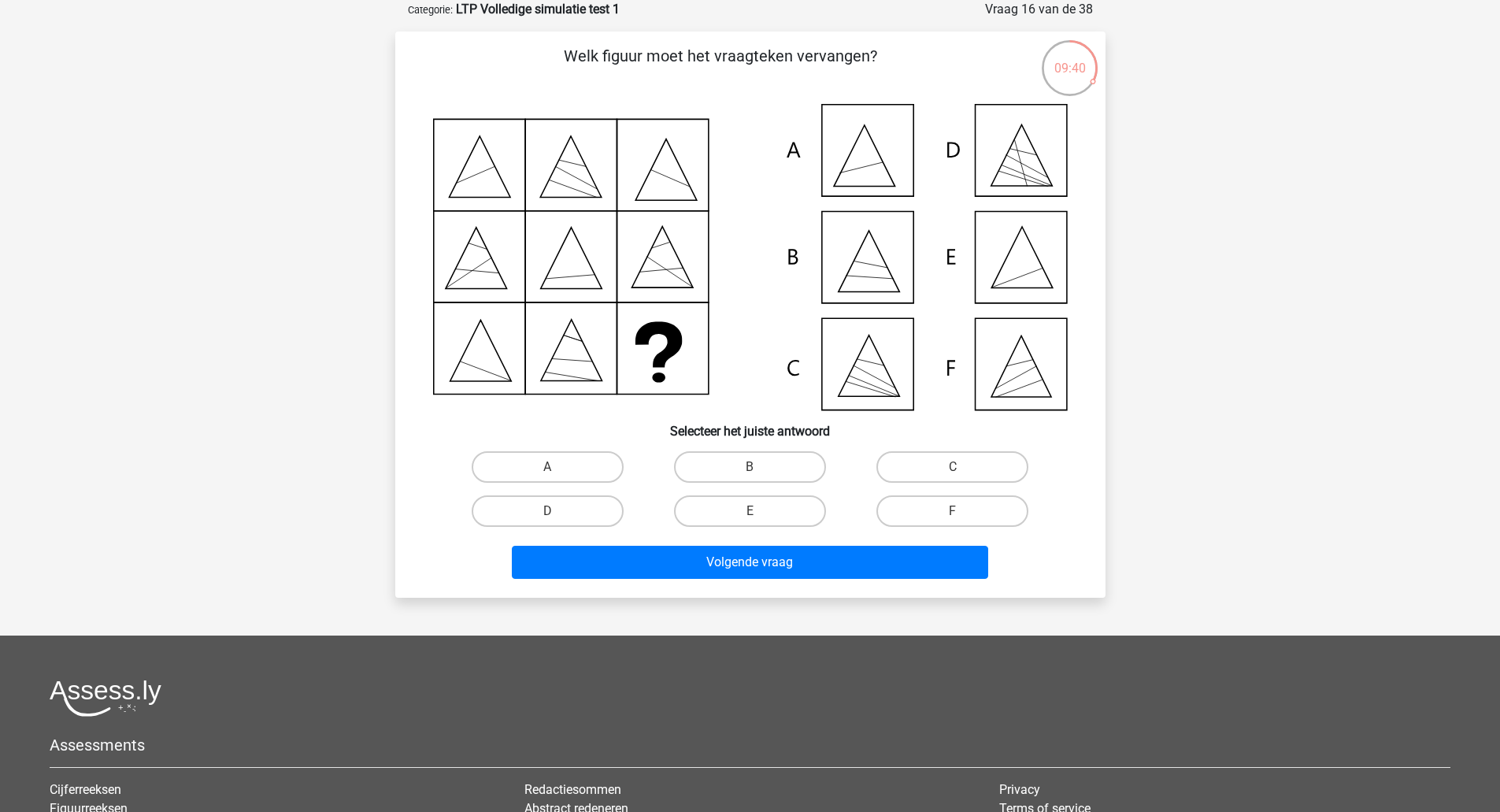
click at [1025, 248] on icon at bounding box center [750, 257] width 634 height 306
click at [758, 503] on label "E" at bounding box center [750, 511] width 152 height 31
click at [758, 511] on input "E" at bounding box center [755, 516] width 10 height 10
radio input "true"
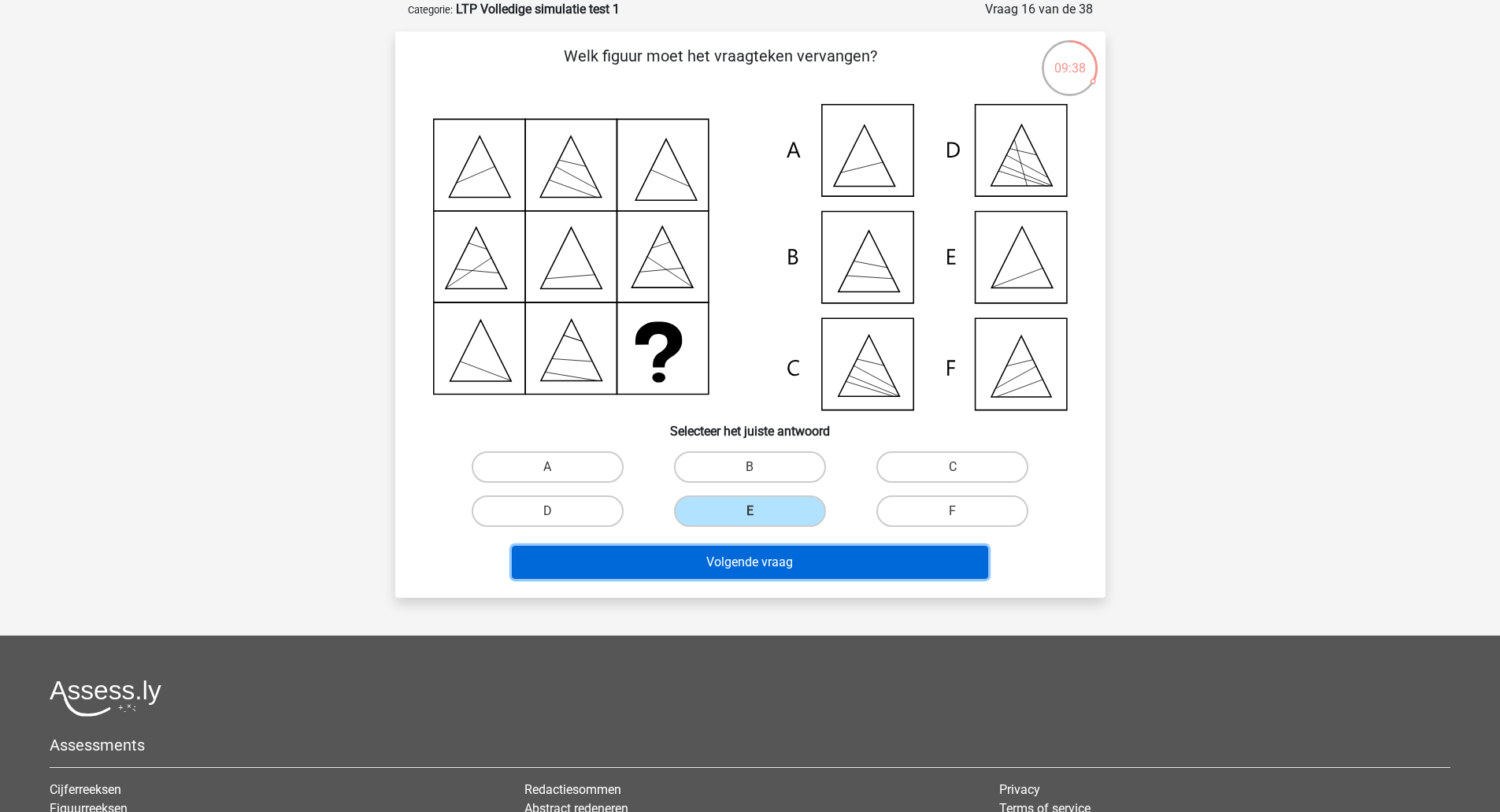
click at [751, 549] on button "Volgende vraag" at bounding box center [750, 562] width 476 height 33
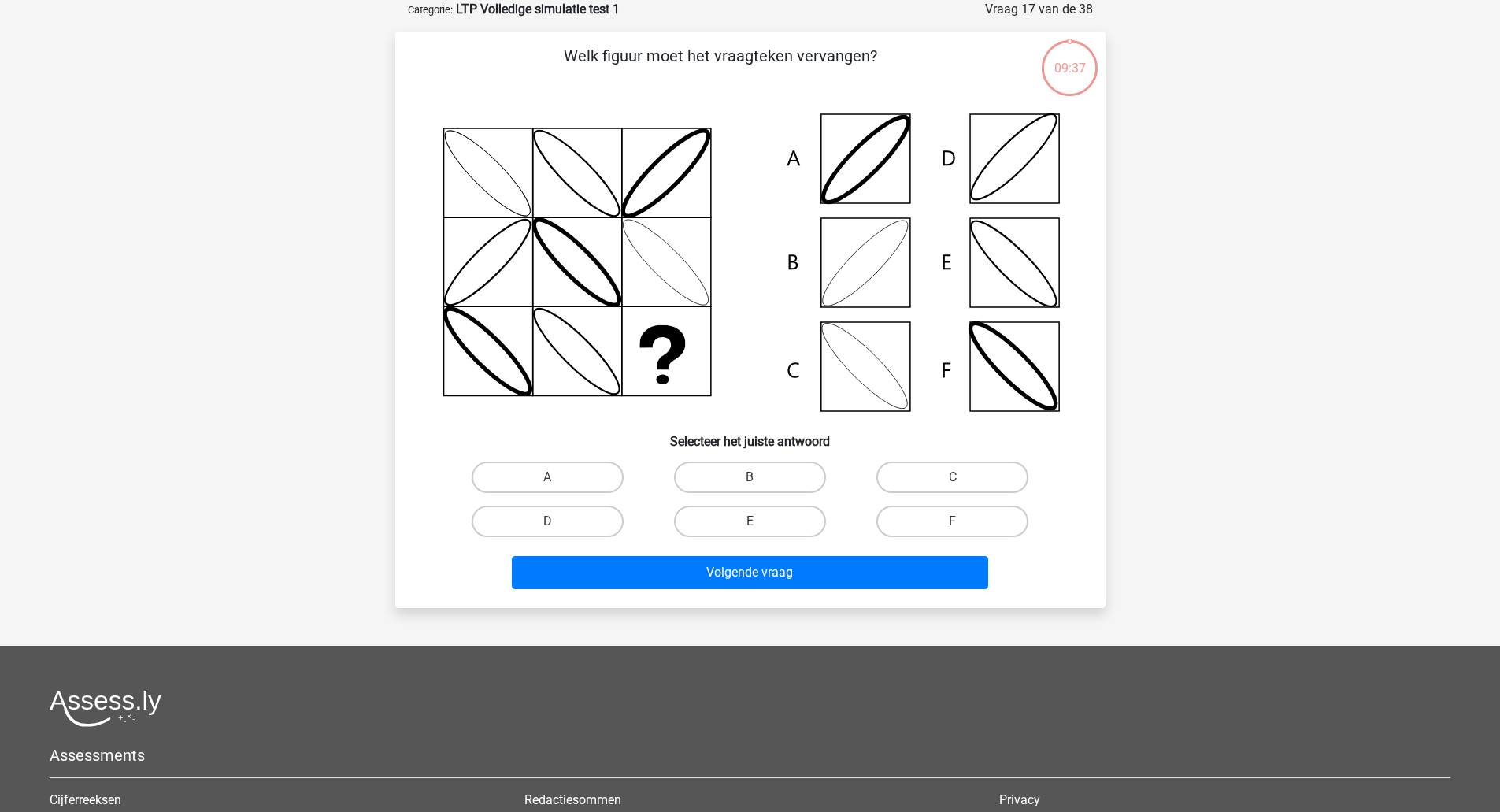
click at [751, 549] on div "Volgende vraag" at bounding box center [750, 568] width 660 height 52
click at [751, 473] on label "B" at bounding box center [750, 477] width 152 height 31
click at [751, 477] on input "B" at bounding box center [755, 482] width 10 height 10
radio input "true"
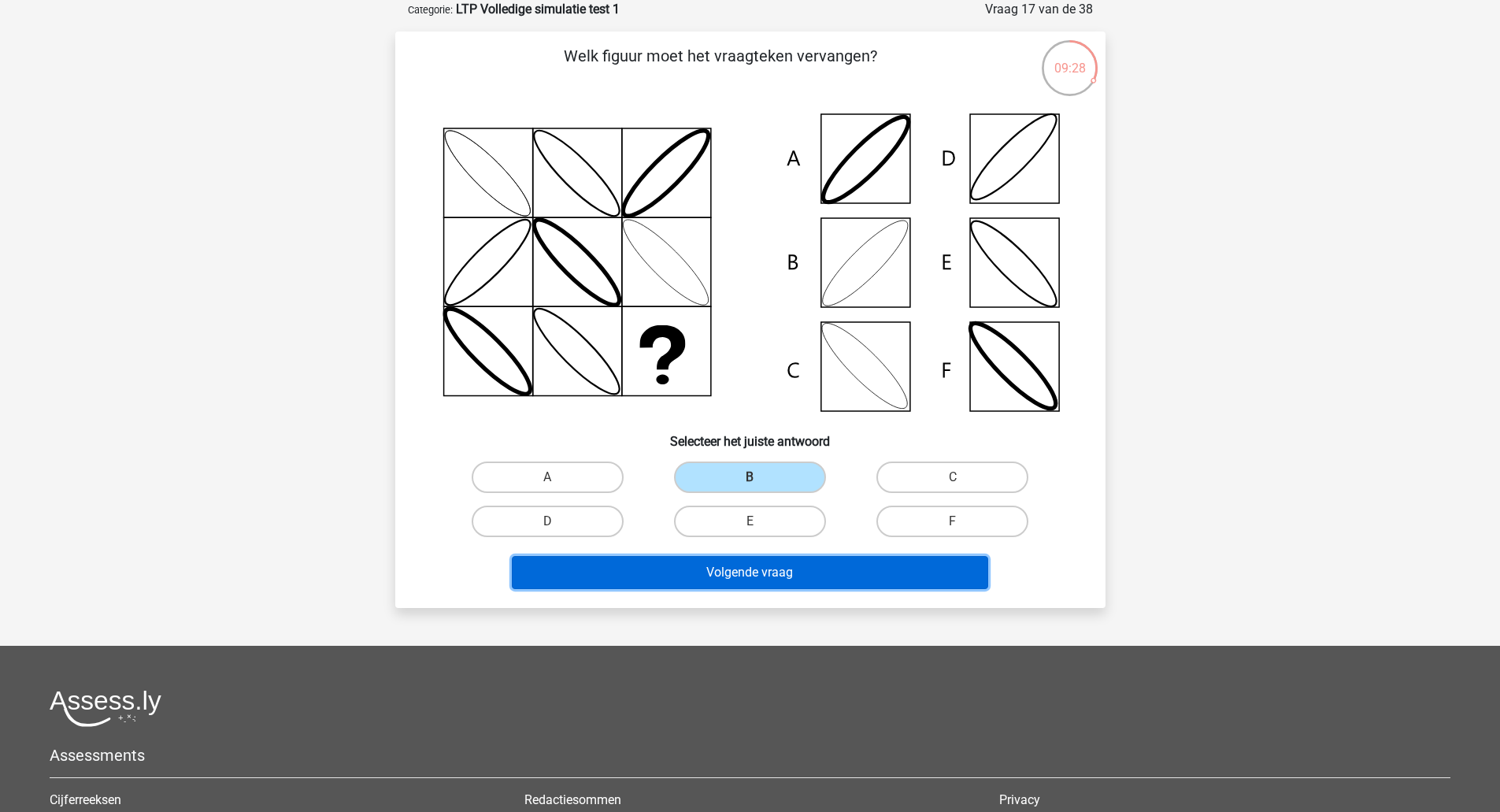
click at [739, 572] on button "Volgende vraag" at bounding box center [750, 573] width 476 height 33
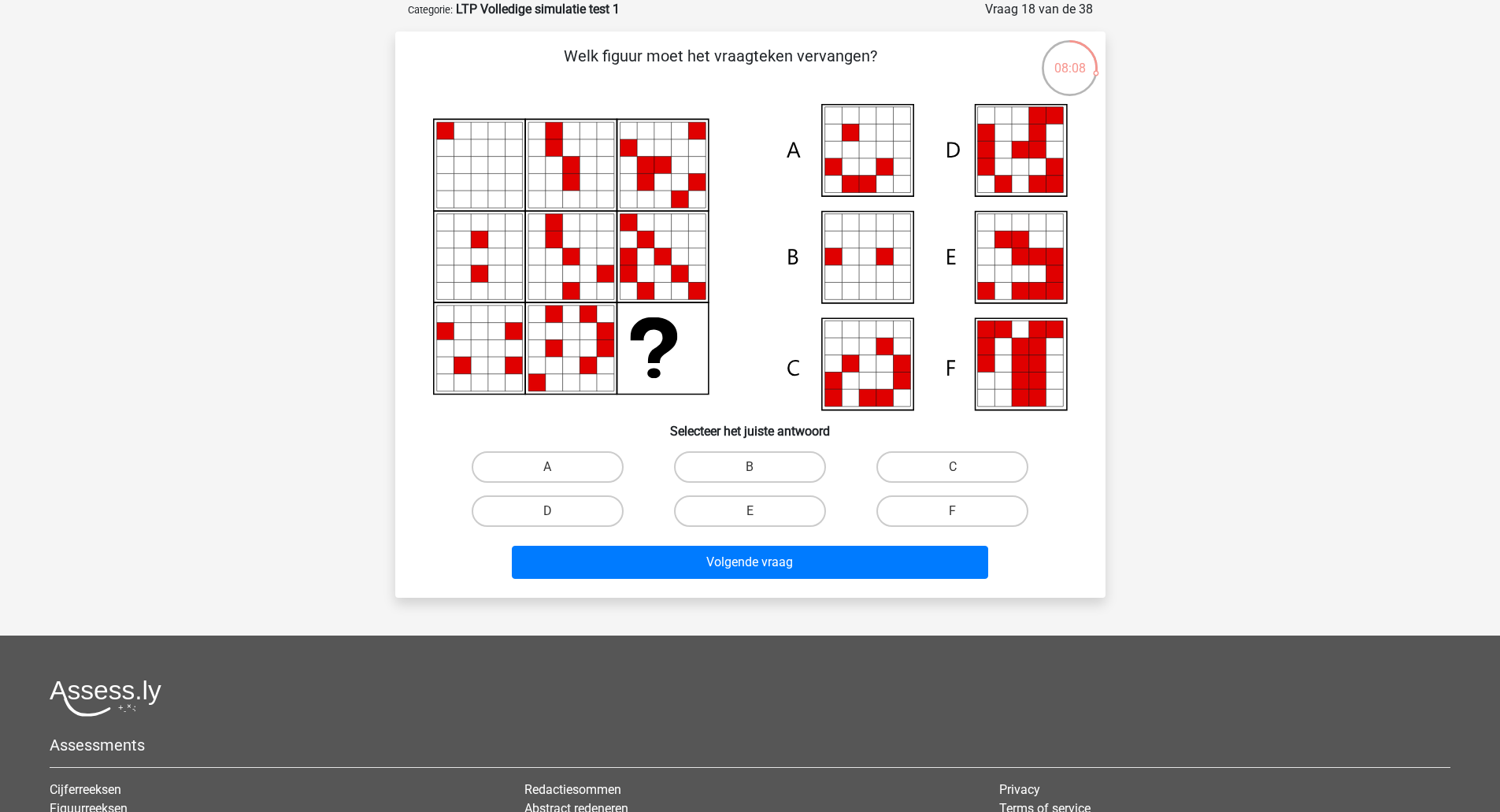
click at [770, 516] on label "E" at bounding box center [750, 511] width 152 height 31
click at [760, 516] on input "E" at bounding box center [755, 516] width 10 height 10
radio input "true"
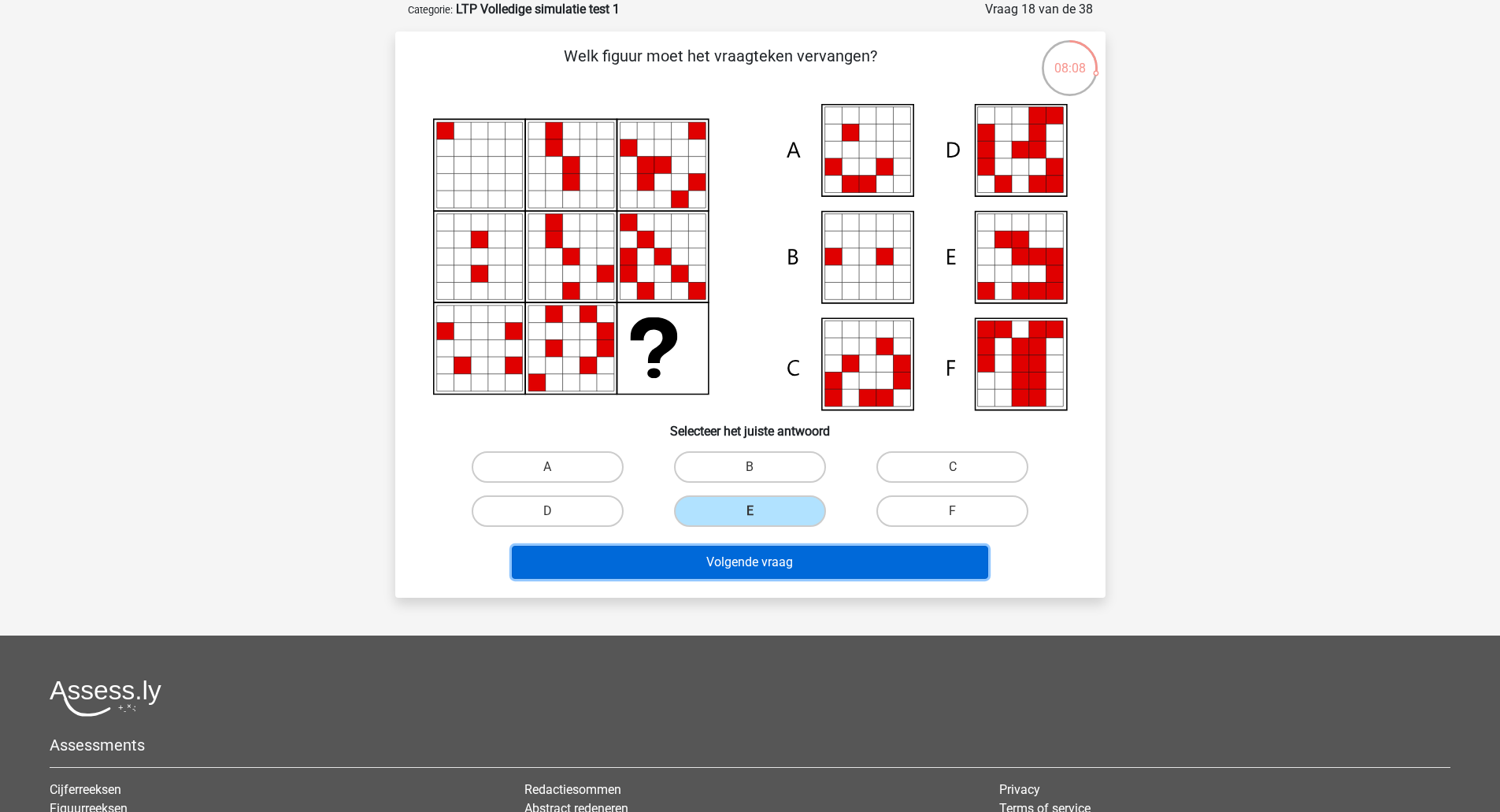
click at [792, 569] on button "Volgende vraag" at bounding box center [750, 562] width 476 height 33
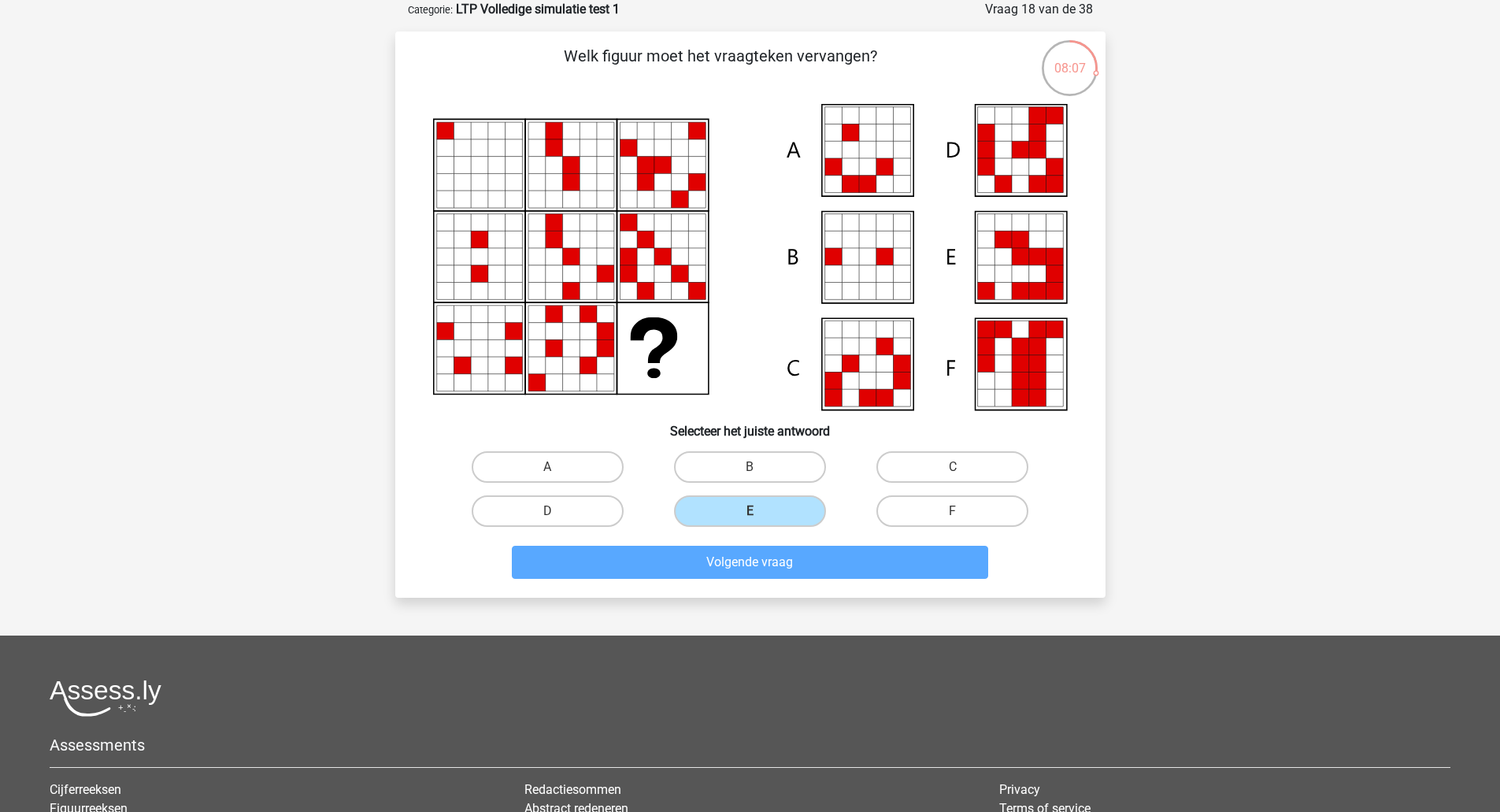
scroll to position [11, 0]
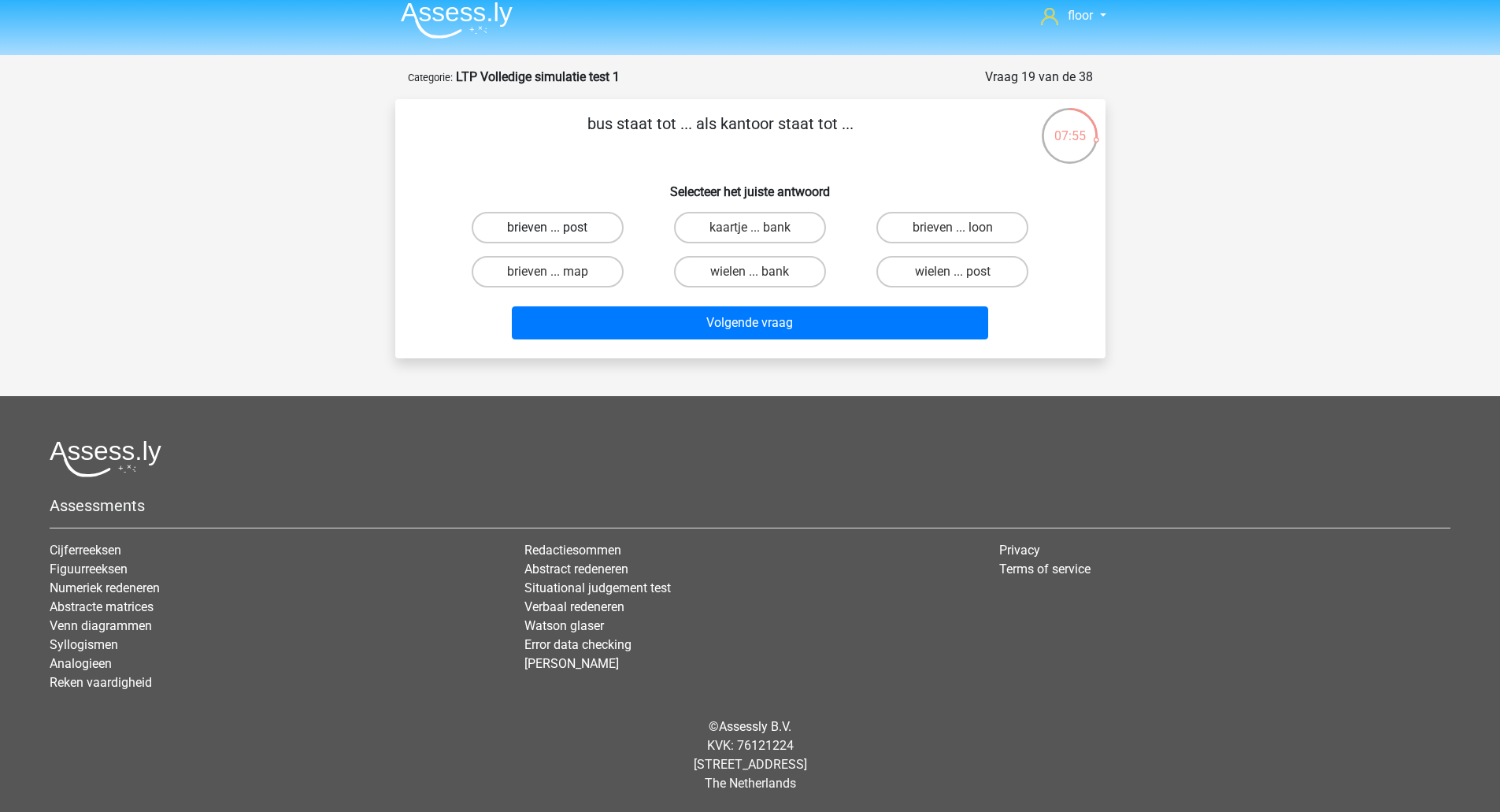
click at [577, 218] on label "brieven ... post" at bounding box center [547, 227] width 152 height 31
click at [558, 228] on input "brieven ... post" at bounding box center [552, 233] width 10 height 10
radio input "true"
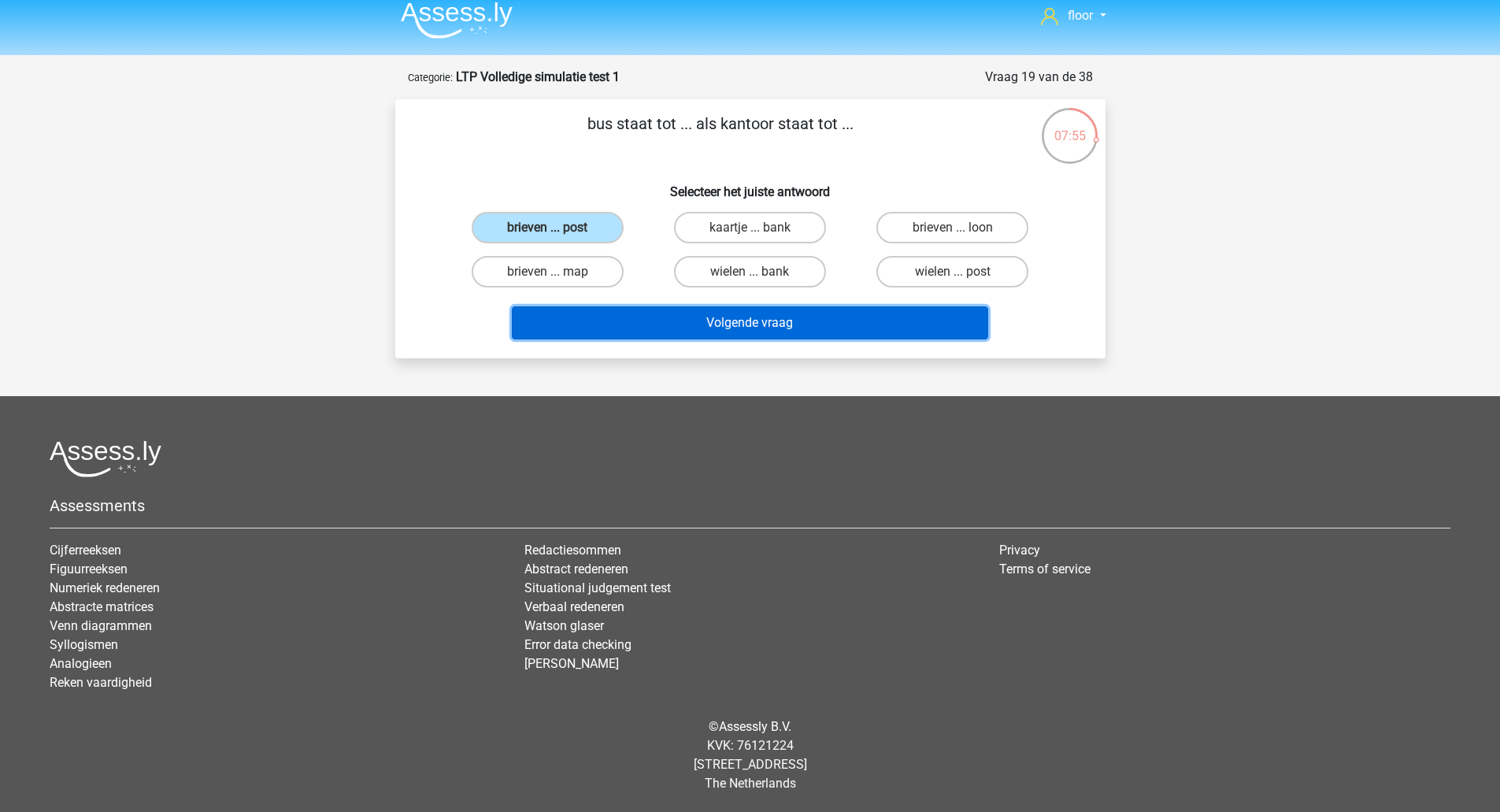
click at [589, 326] on button "Volgende vraag" at bounding box center [750, 322] width 476 height 33
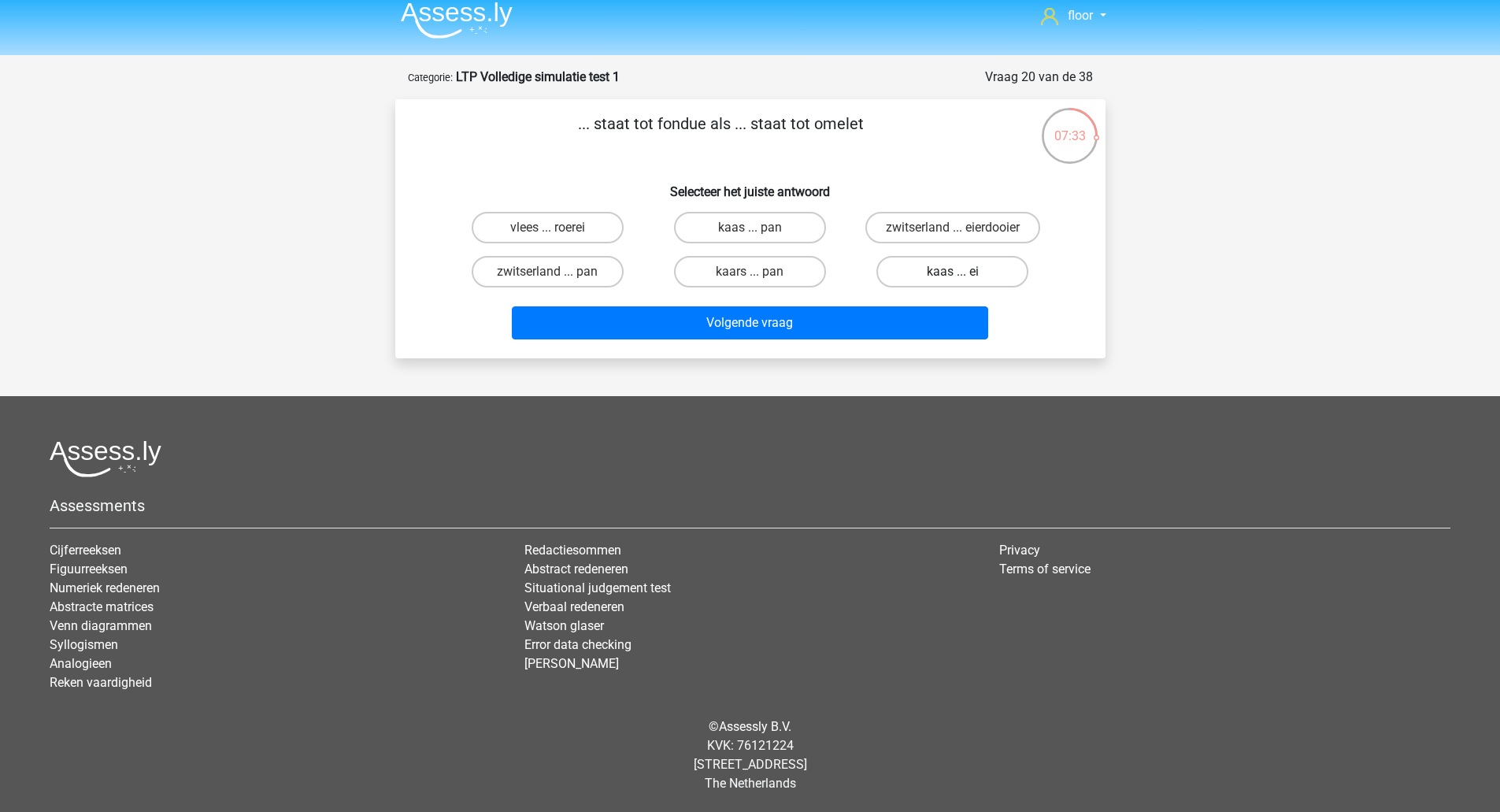
click at [941, 273] on label "kaas ... ei" at bounding box center [952, 271] width 152 height 31
click at [953, 273] on input "kaas ... ei" at bounding box center [958, 276] width 10 height 10
radio input "true"
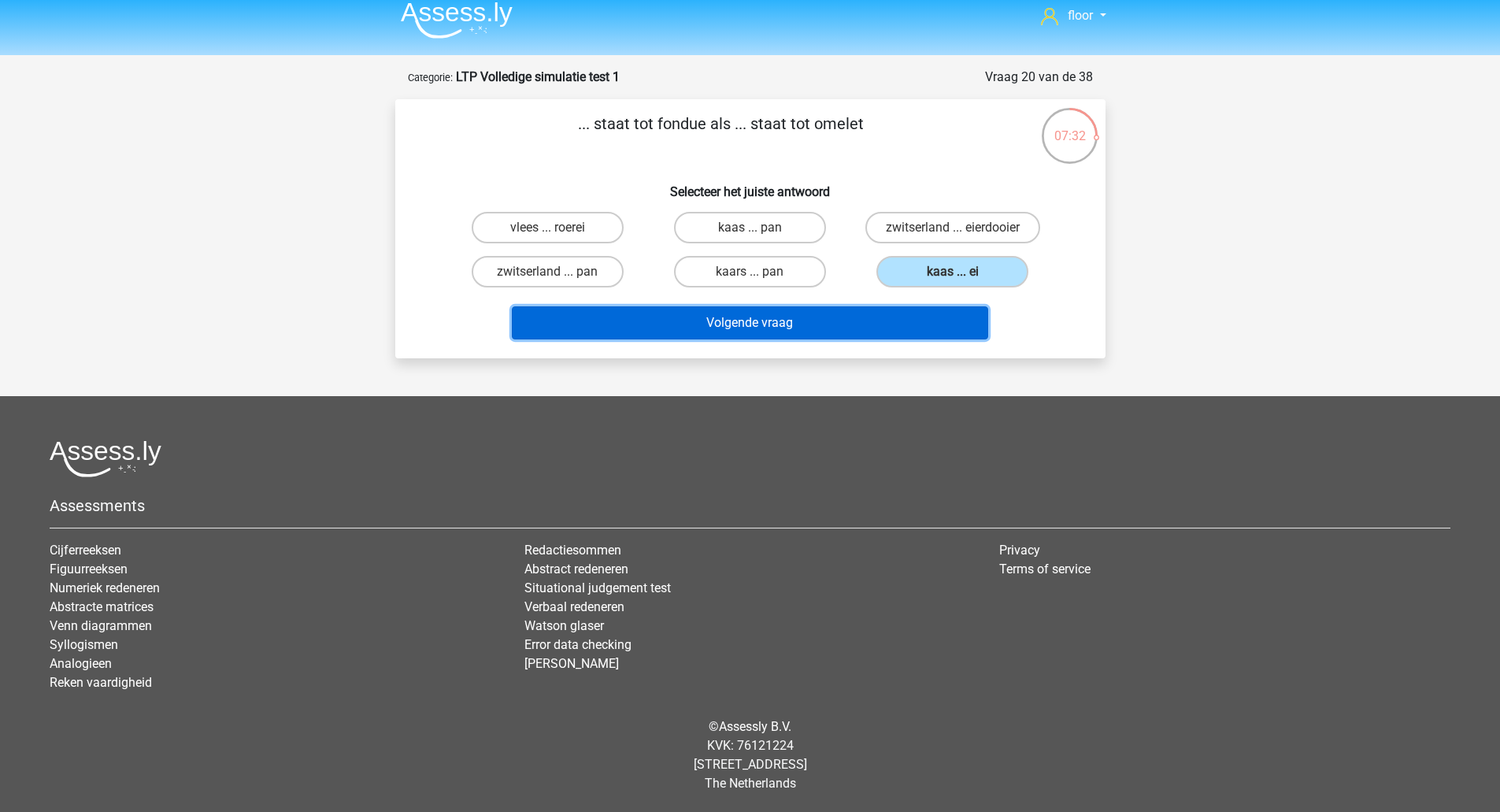
click at [860, 324] on button "Volgende vraag" at bounding box center [750, 322] width 476 height 33
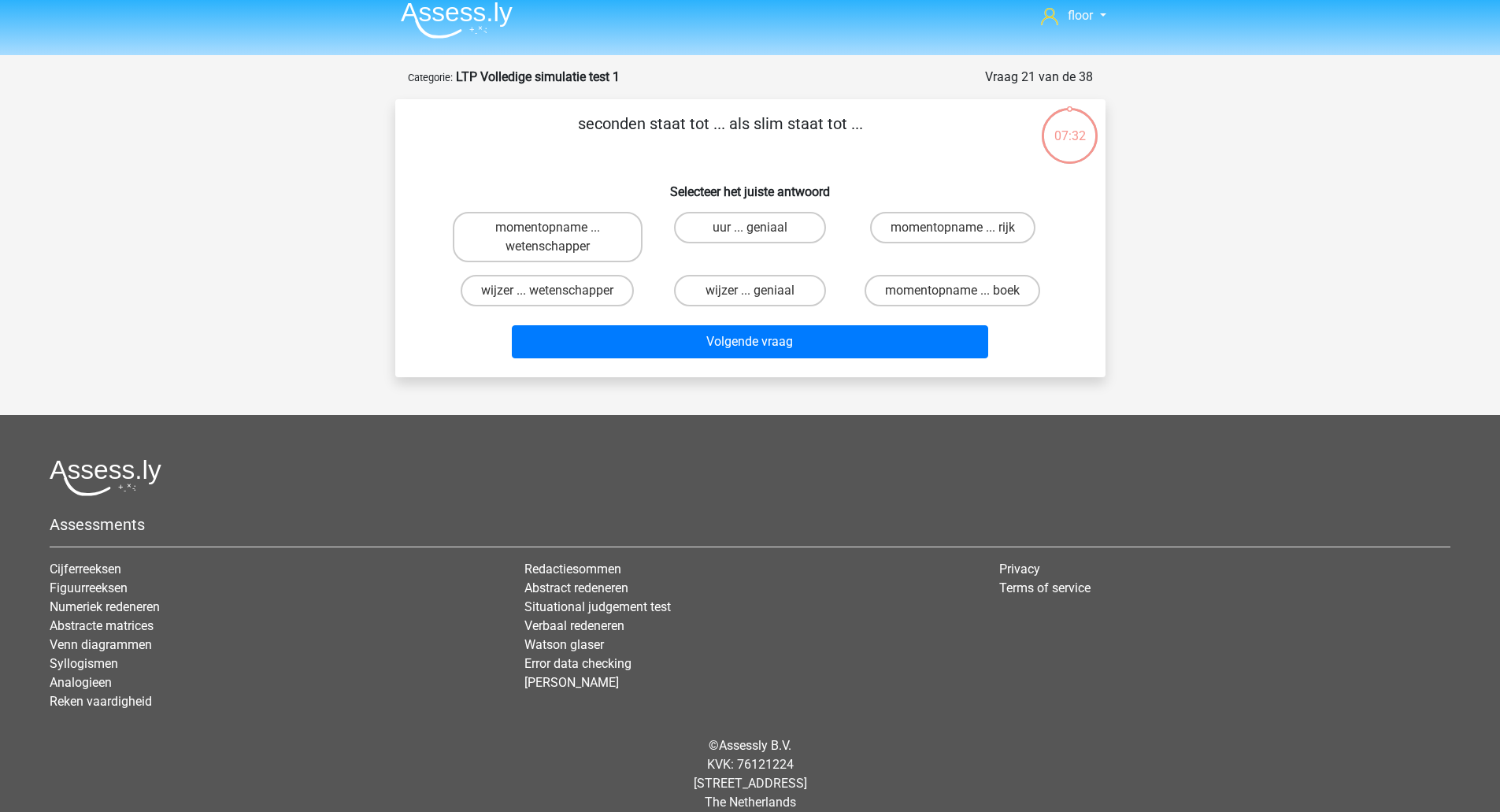
scroll to position [30, 0]
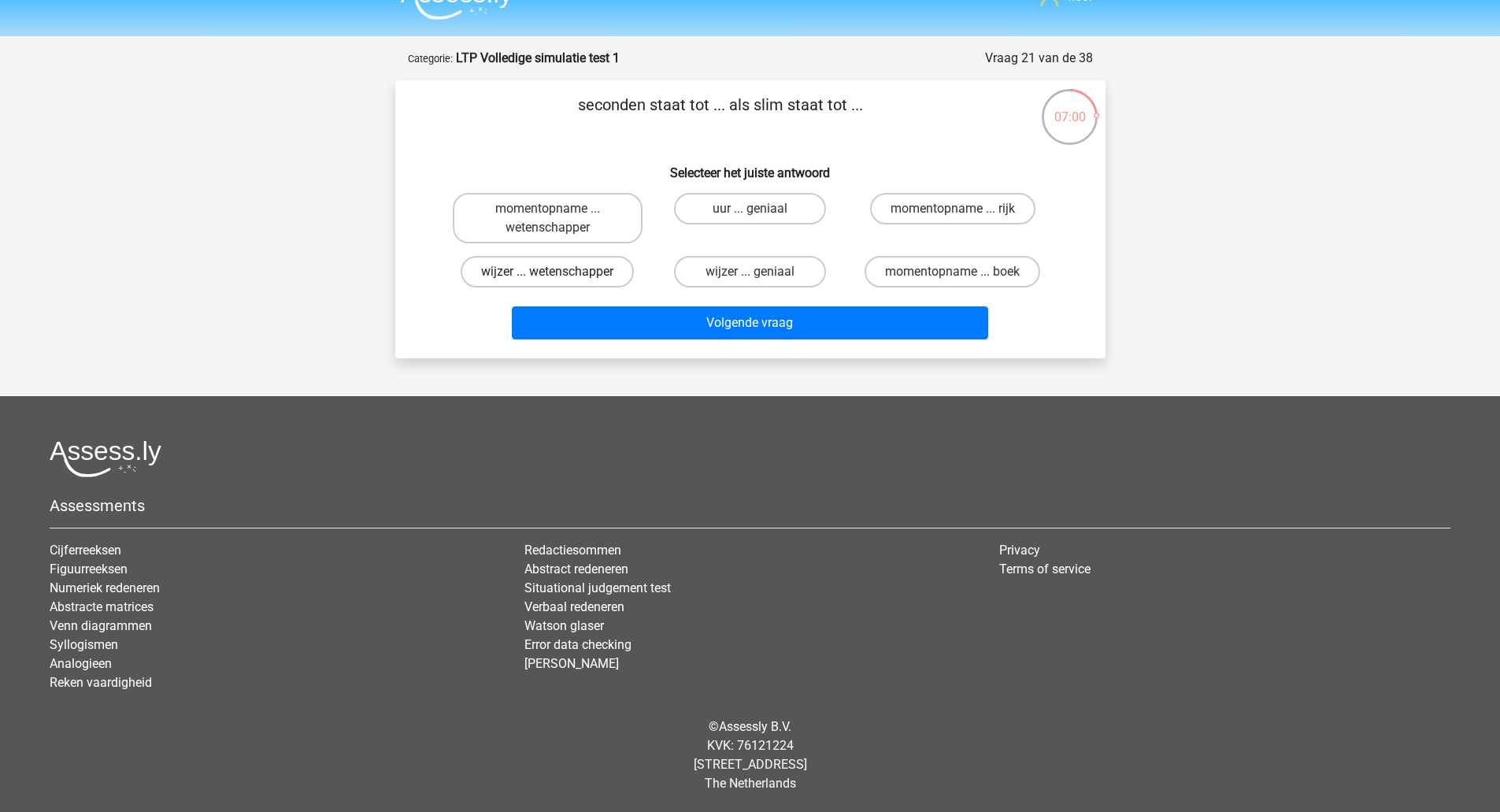
click at [605, 272] on label "wijzer ... wetenschapper" at bounding box center [547, 271] width 174 height 31
click at [558, 272] on input "wijzer ... wetenschapper" at bounding box center [552, 276] width 10 height 10
radio input "true"
click at [599, 228] on label "momentopname ... wetenschapper" at bounding box center [547, 217] width 190 height 50
click at [558, 219] on input "momentopname ... wetenschapper" at bounding box center [552, 214] width 10 height 10
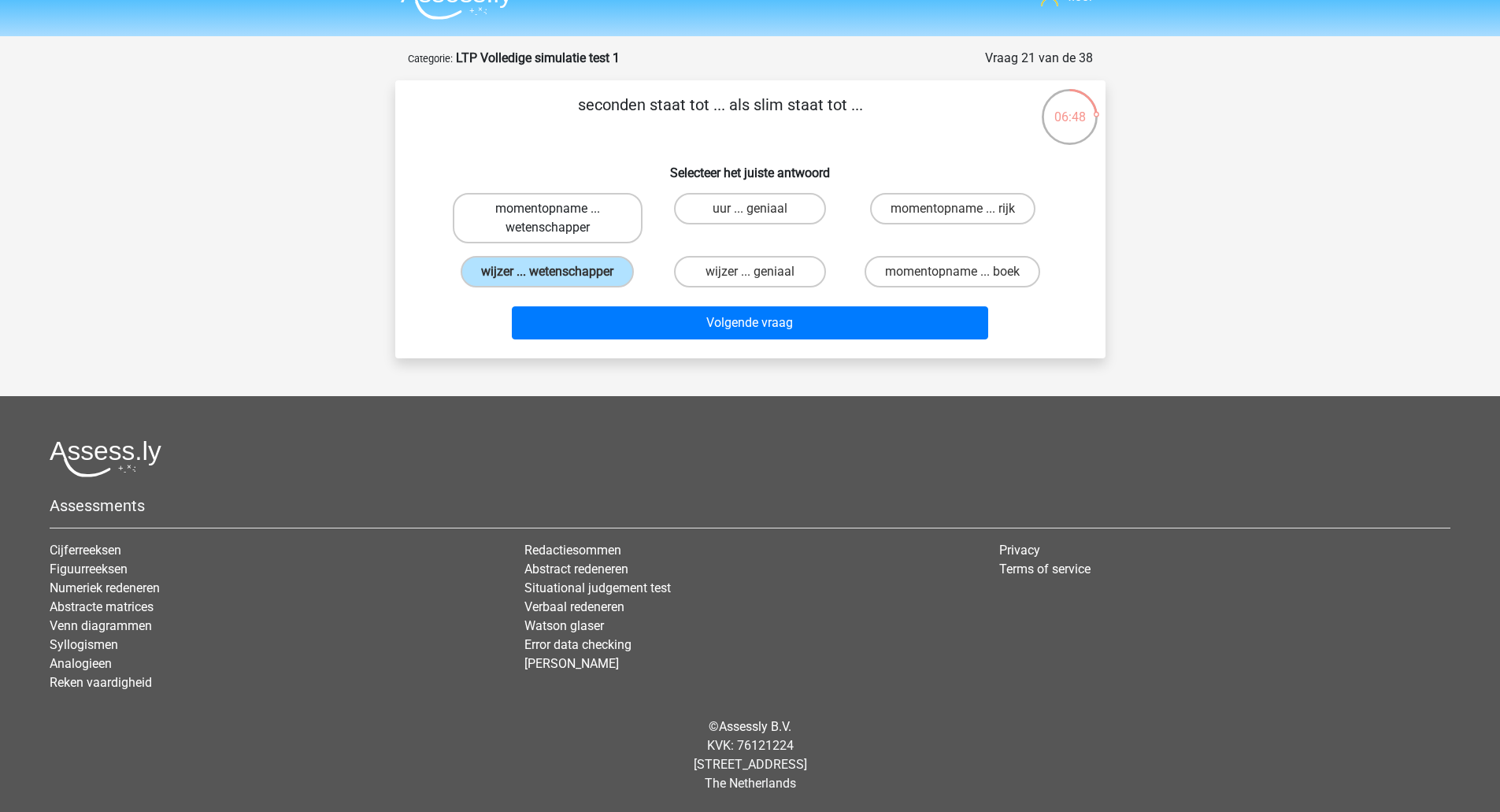
radio input "true"
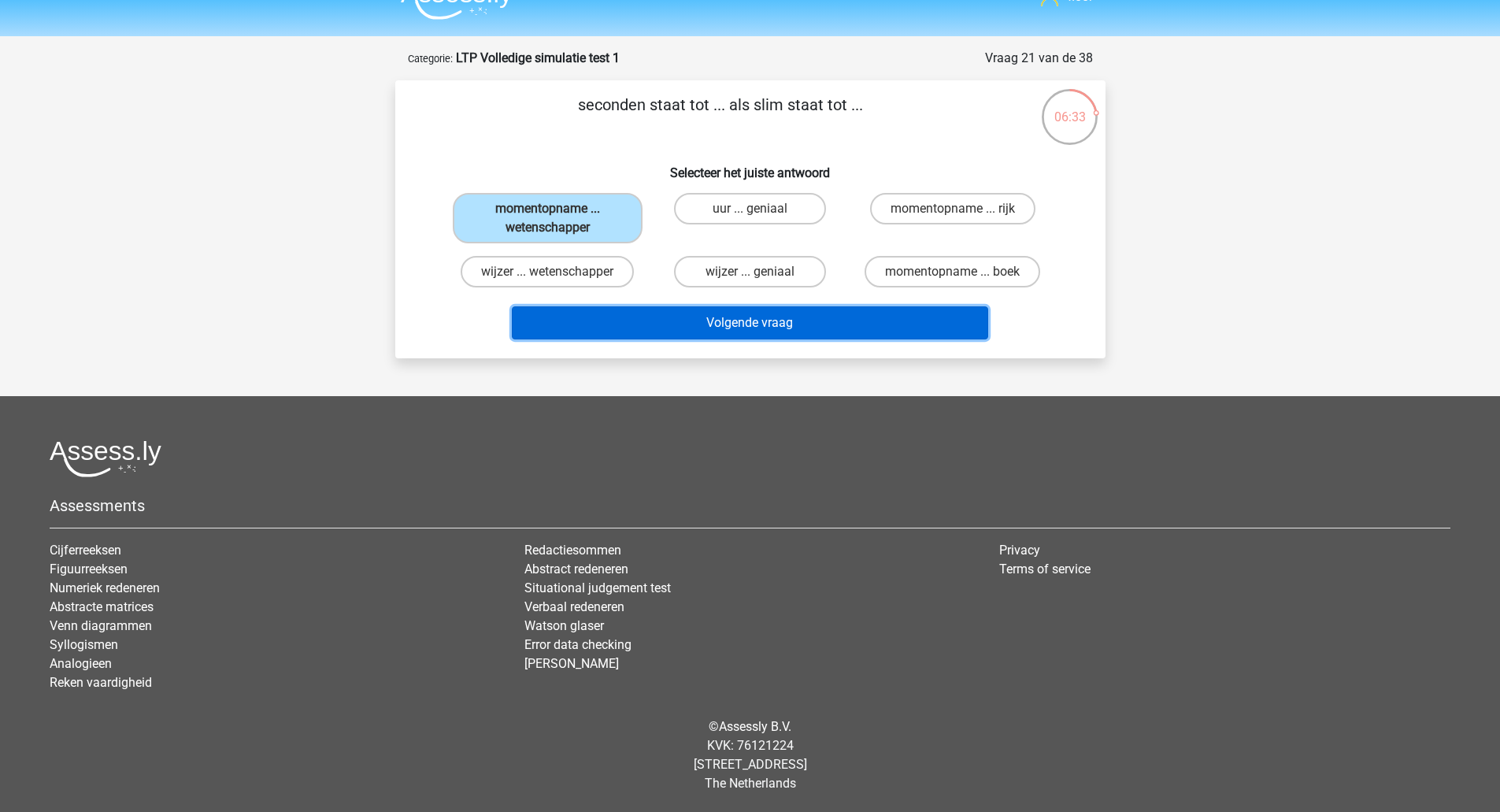
click at [609, 311] on button "Volgende vraag" at bounding box center [750, 322] width 476 height 33
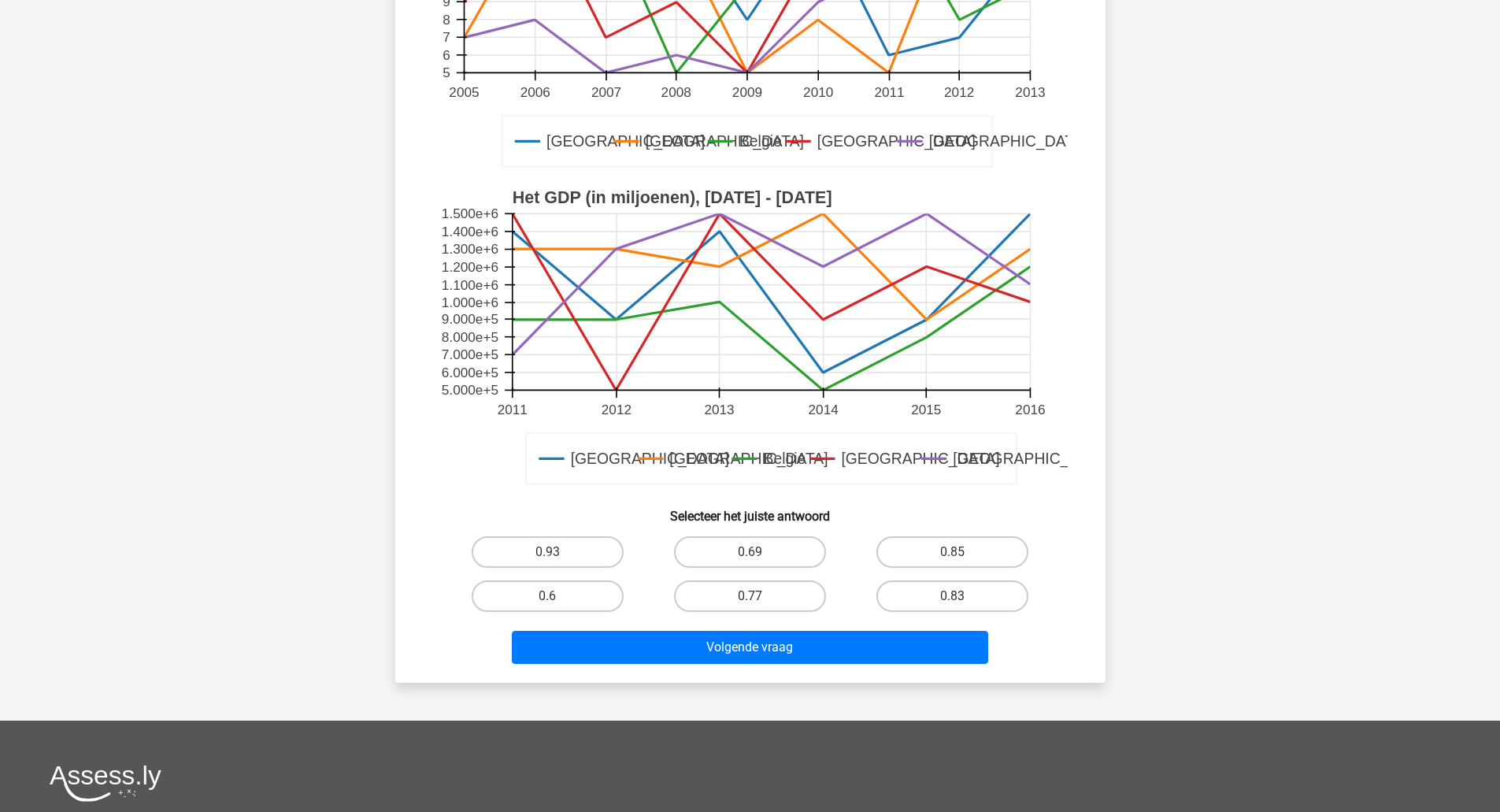
scroll to position [328, 0]
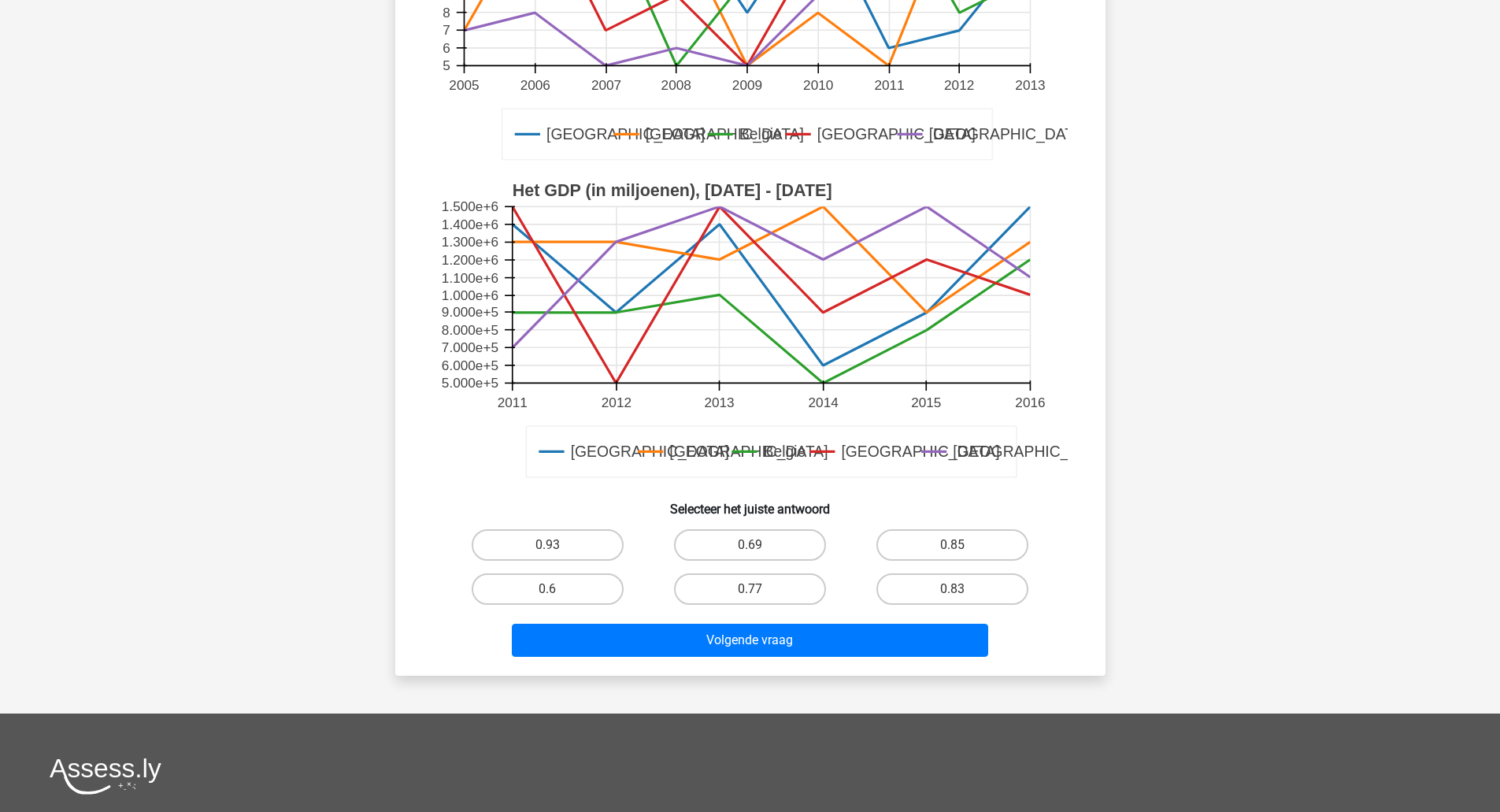
click at [569, 595] on label "0.6" at bounding box center [547, 589] width 152 height 31
click at [558, 595] on input "0.6" at bounding box center [552, 594] width 10 height 10
radio input "true"
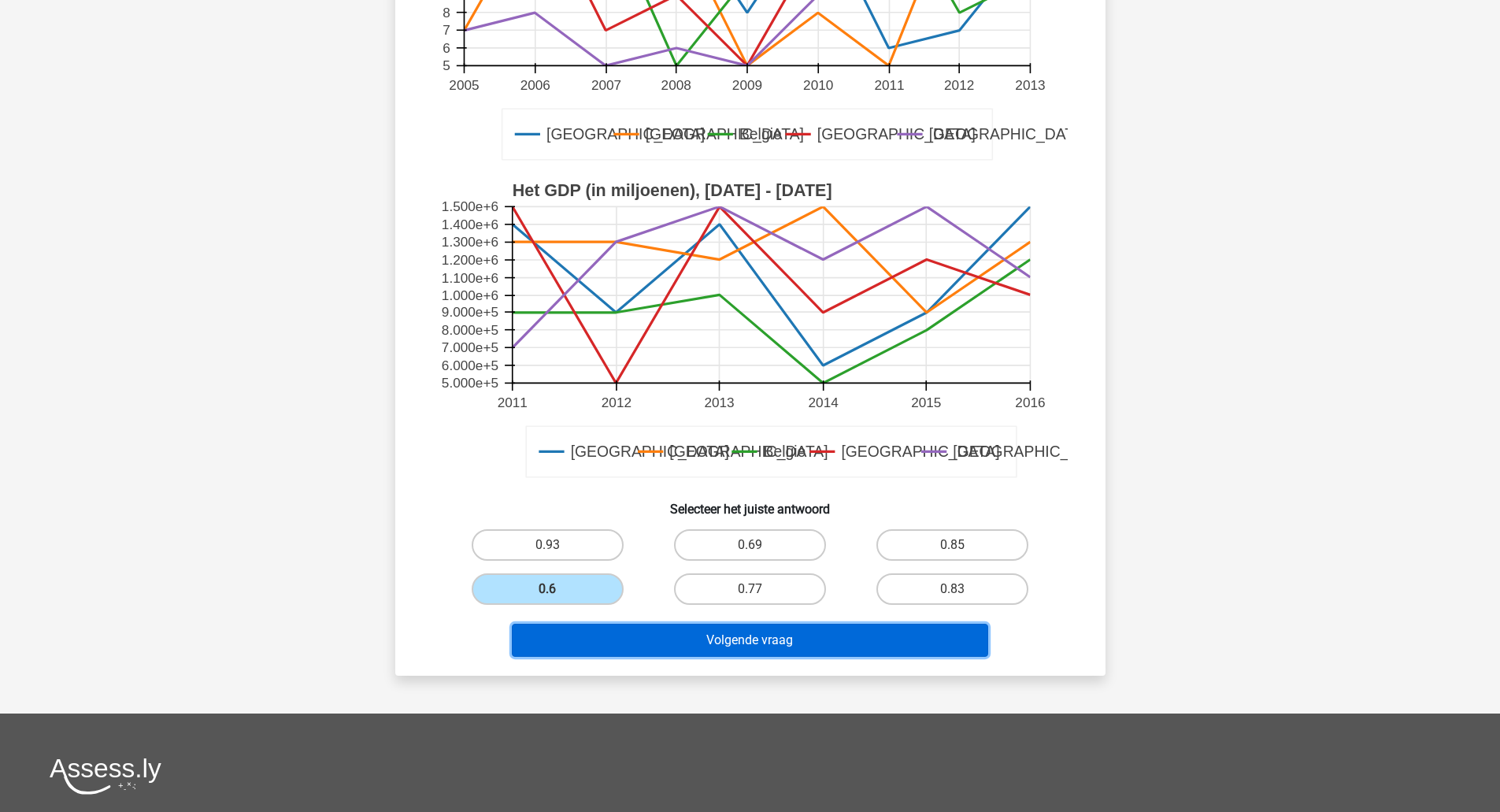
click at [634, 643] on button "Volgende vraag" at bounding box center [750, 640] width 476 height 33
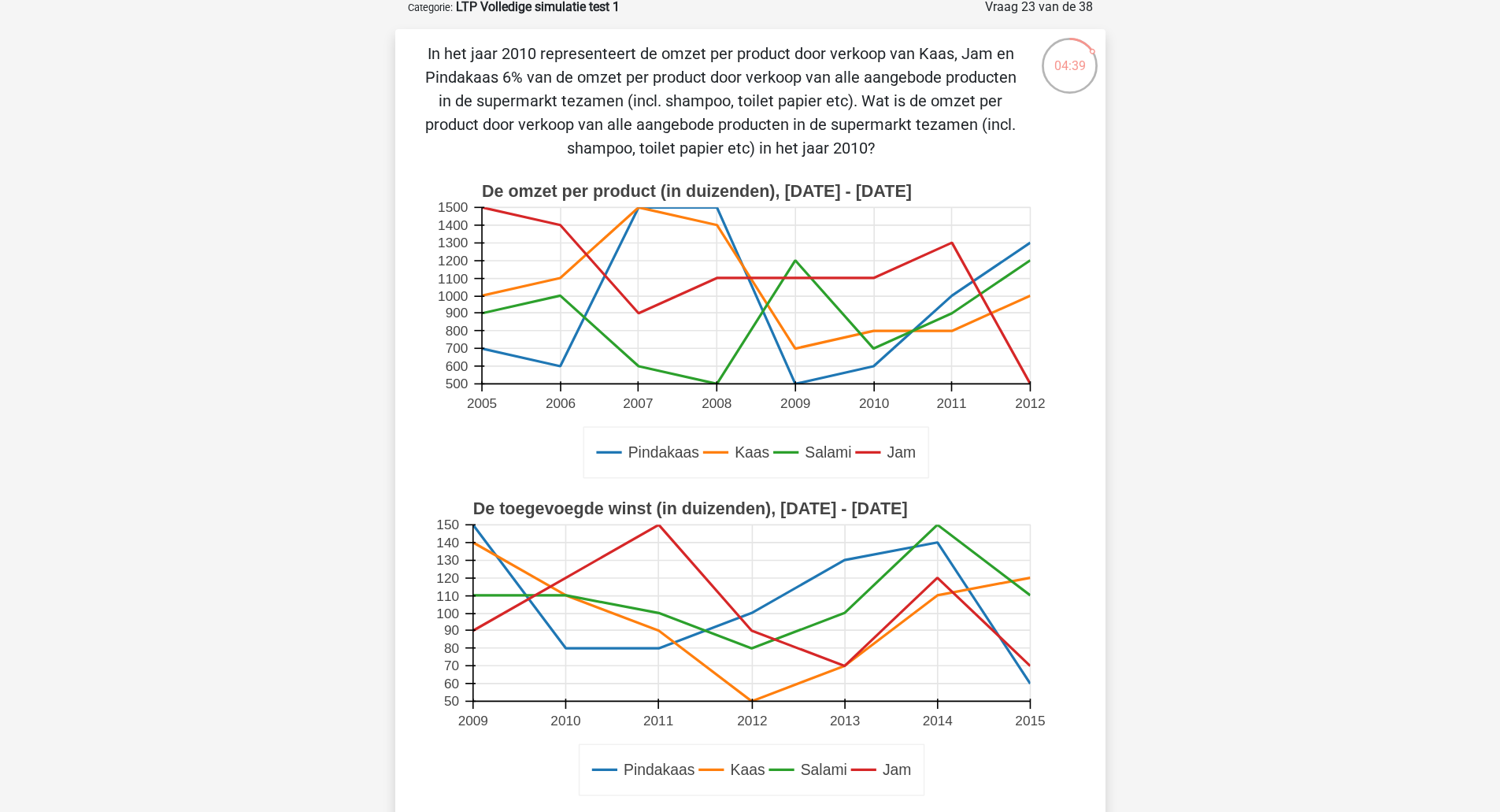
scroll to position [82, 0]
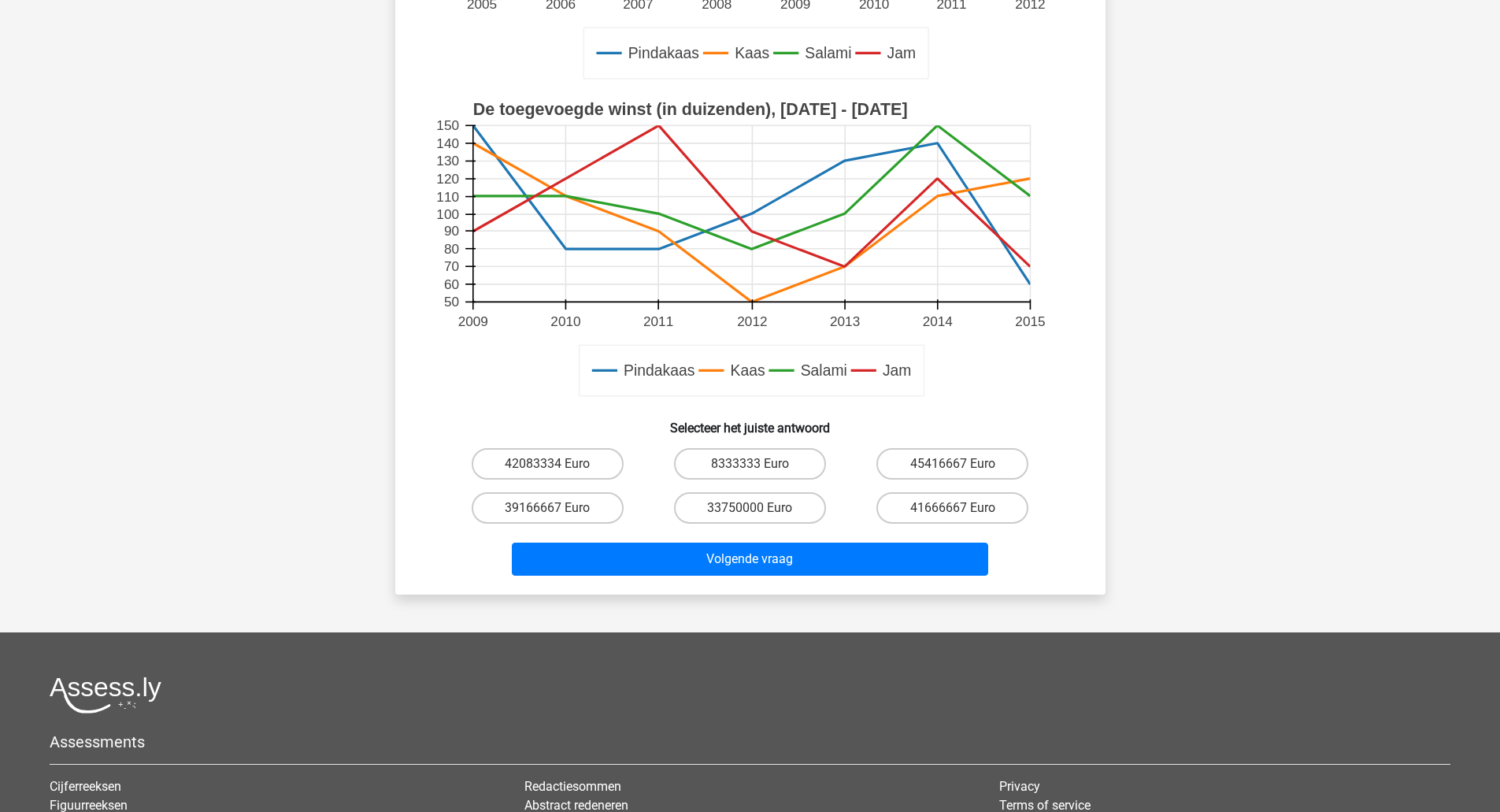
click at [982, 506] on label "41666667 Euro" at bounding box center [952, 508] width 152 height 31
click at [963, 508] on input "41666667 Euro" at bounding box center [958, 513] width 10 height 10
radio input "true"
click at [938, 572] on button "Volgende vraag" at bounding box center [750, 559] width 476 height 33
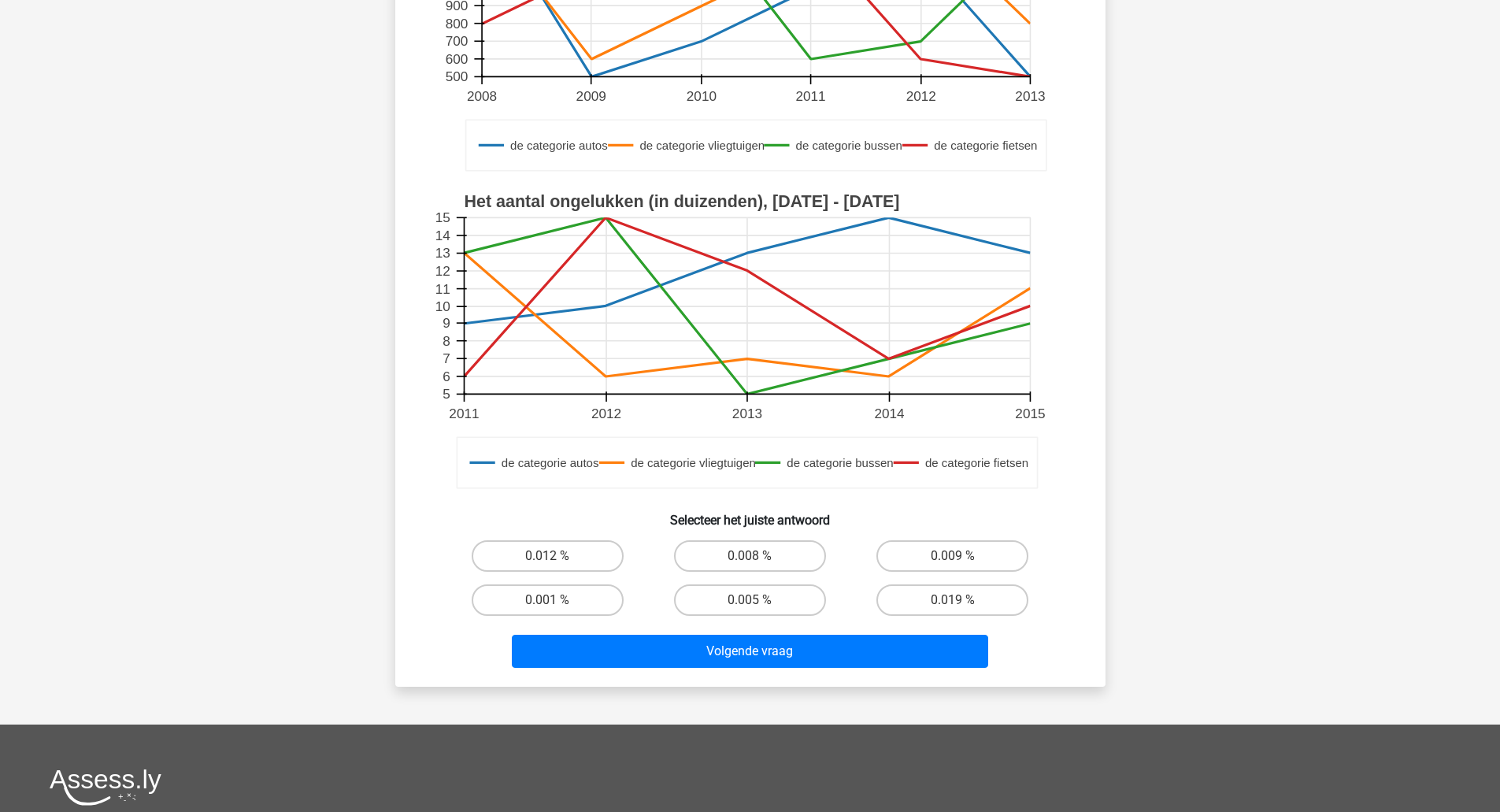
scroll to position [410, 0]
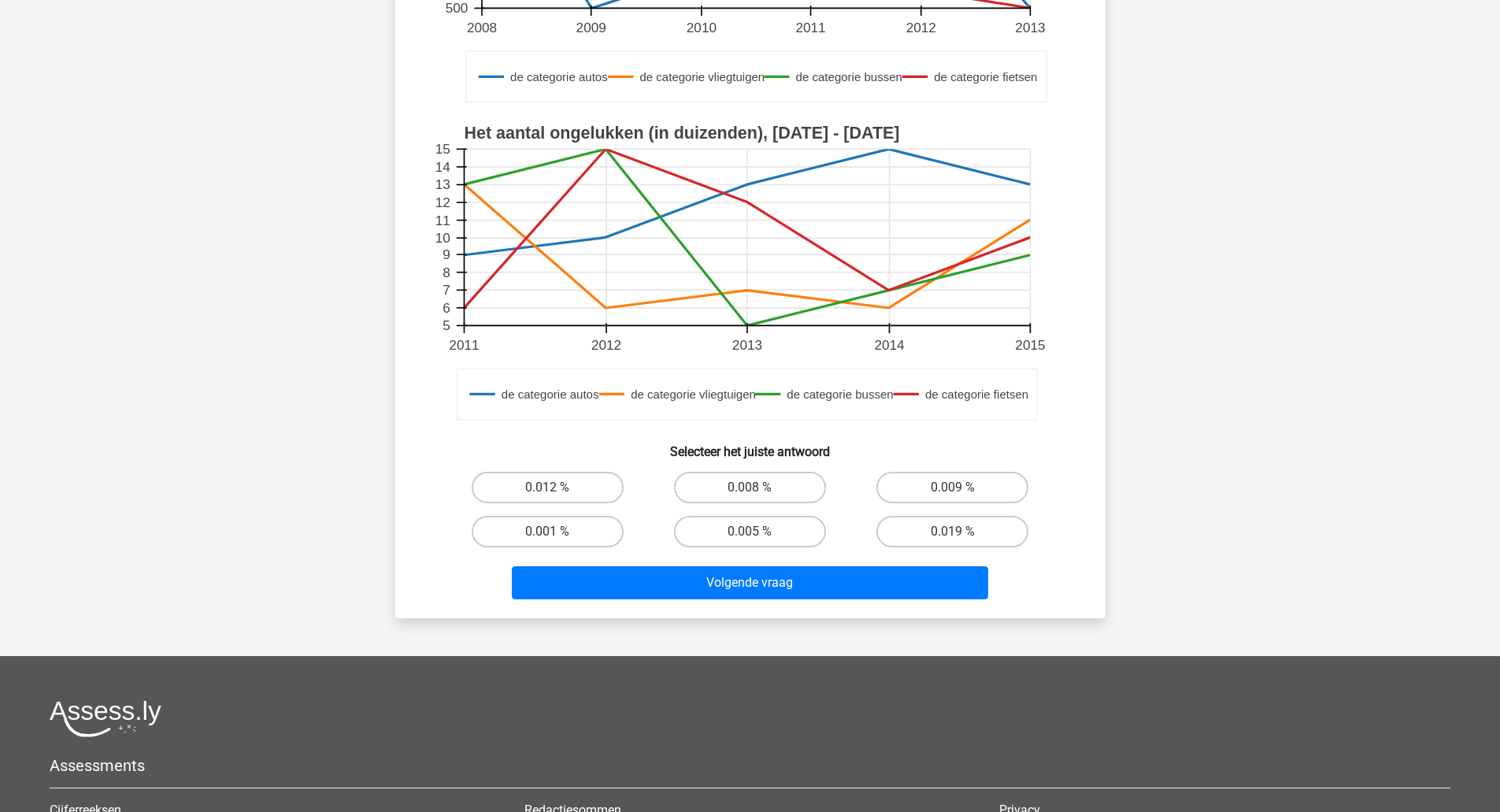
click at [1010, 529] on label "0.019 %" at bounding box center [952, 531] width 152 height 31
click at [963, 531] on input "0.019 %" at bounding box center [958, 536] width 10 height 10
radio input "true"
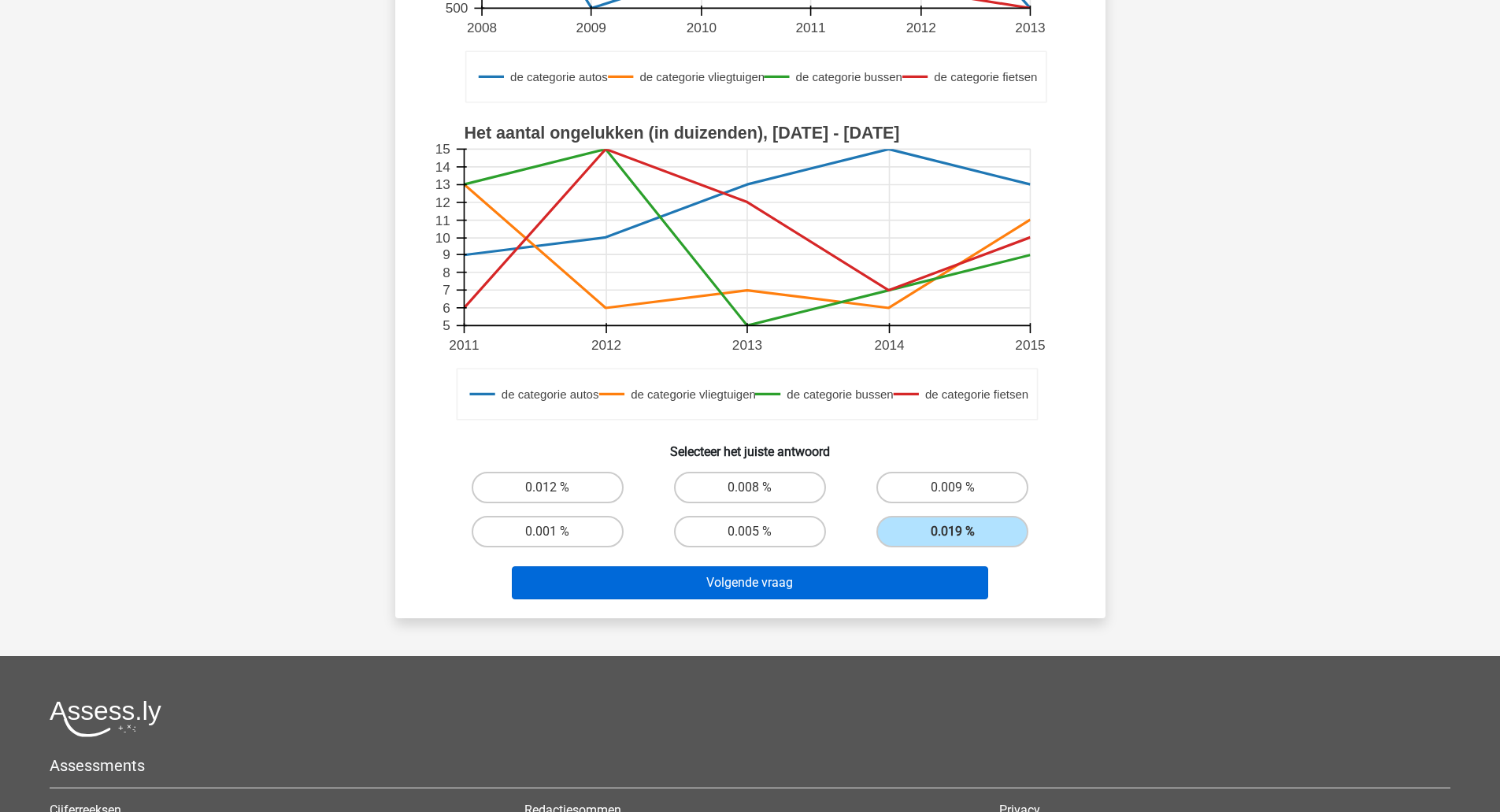
click at [963, 593] on button "Volgende vraag" at bounding box center [750, 582] width 476 height 33
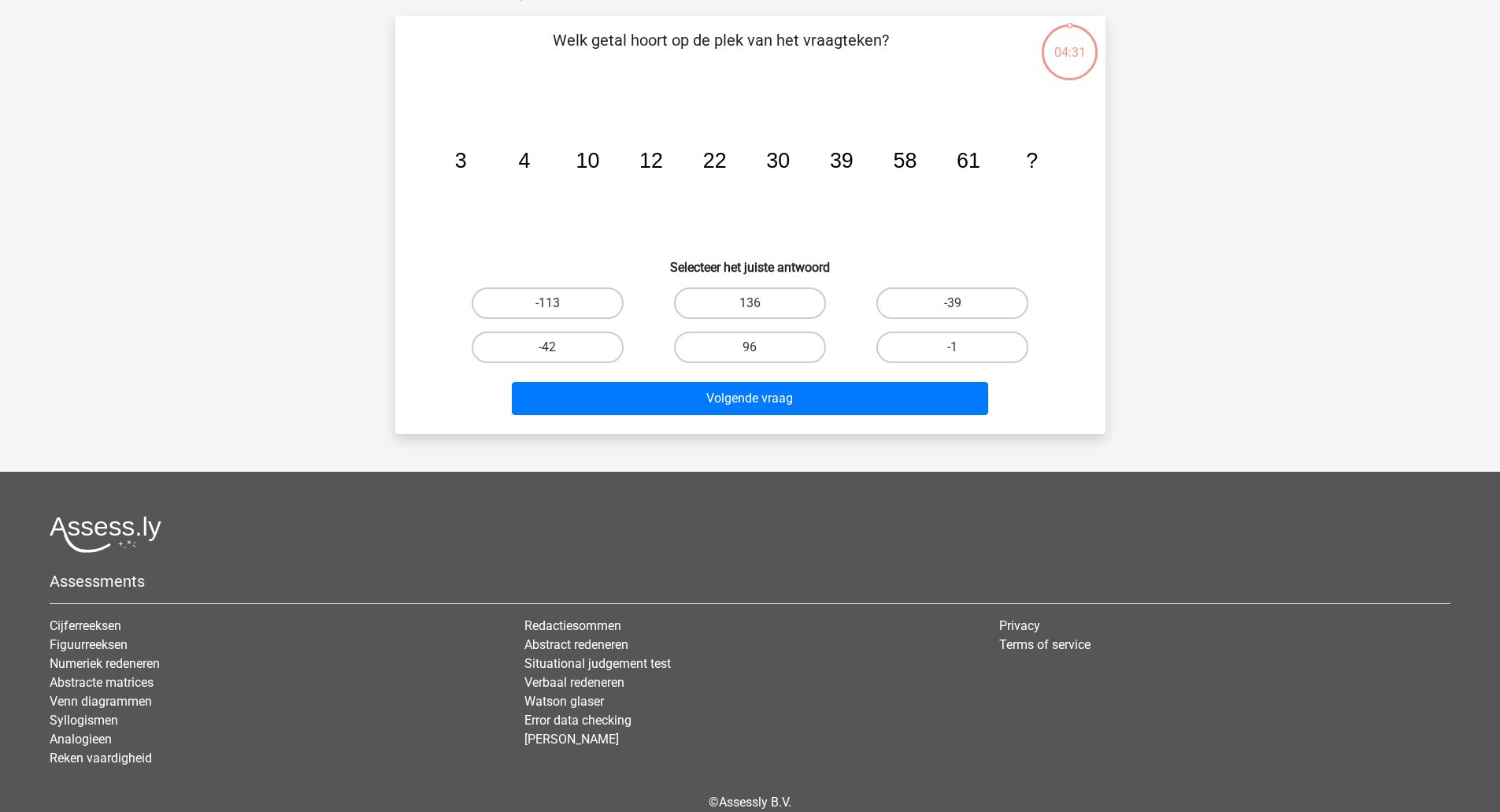
scroll to position [79, 0]
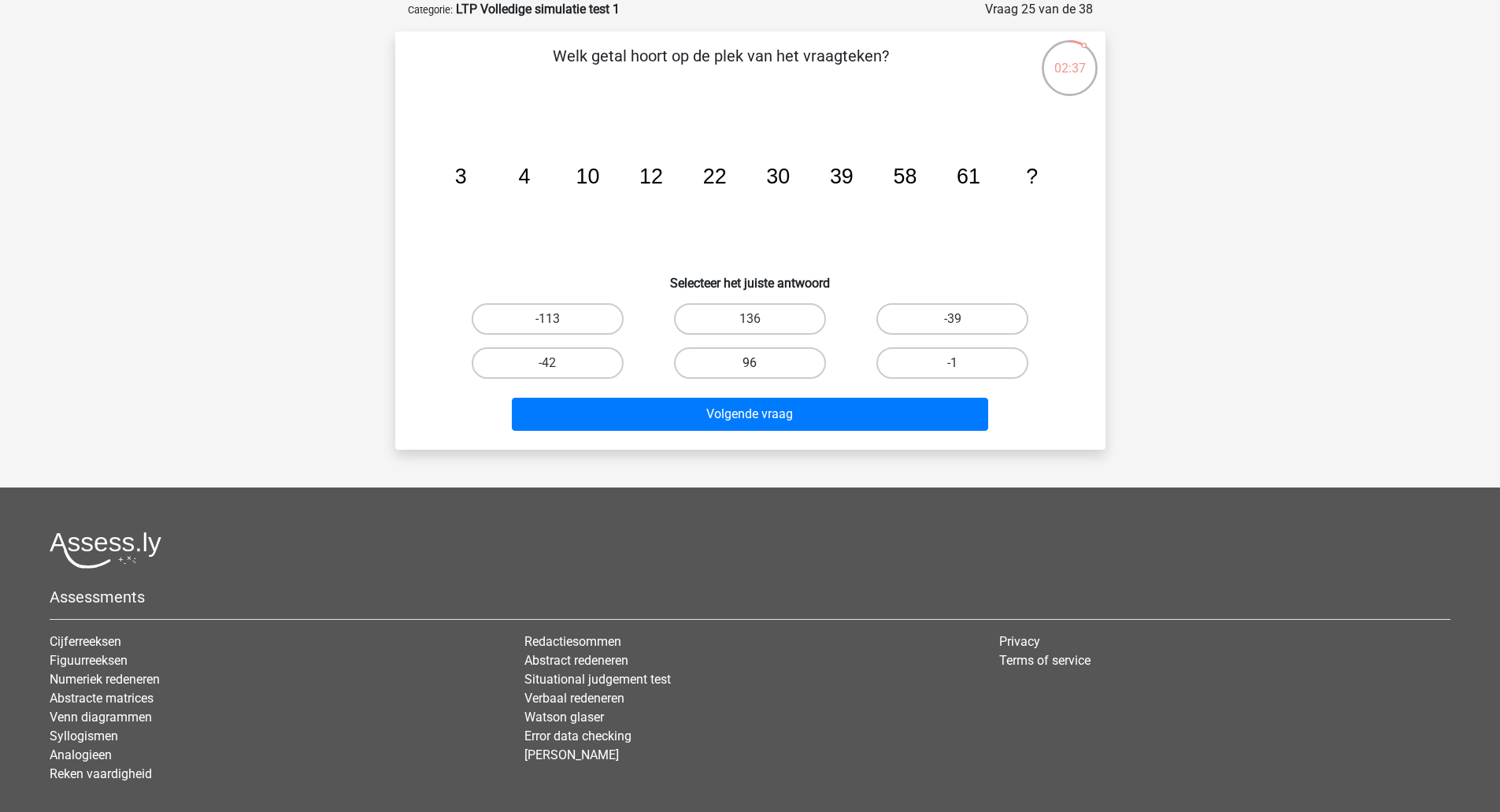
click at [740, 364] on label "96" at bounding box center [750, 363] width 152 height 31
click at [750, 364] on input "96" at bounding box center [755, 368] width 10 height 10
radio input "true"
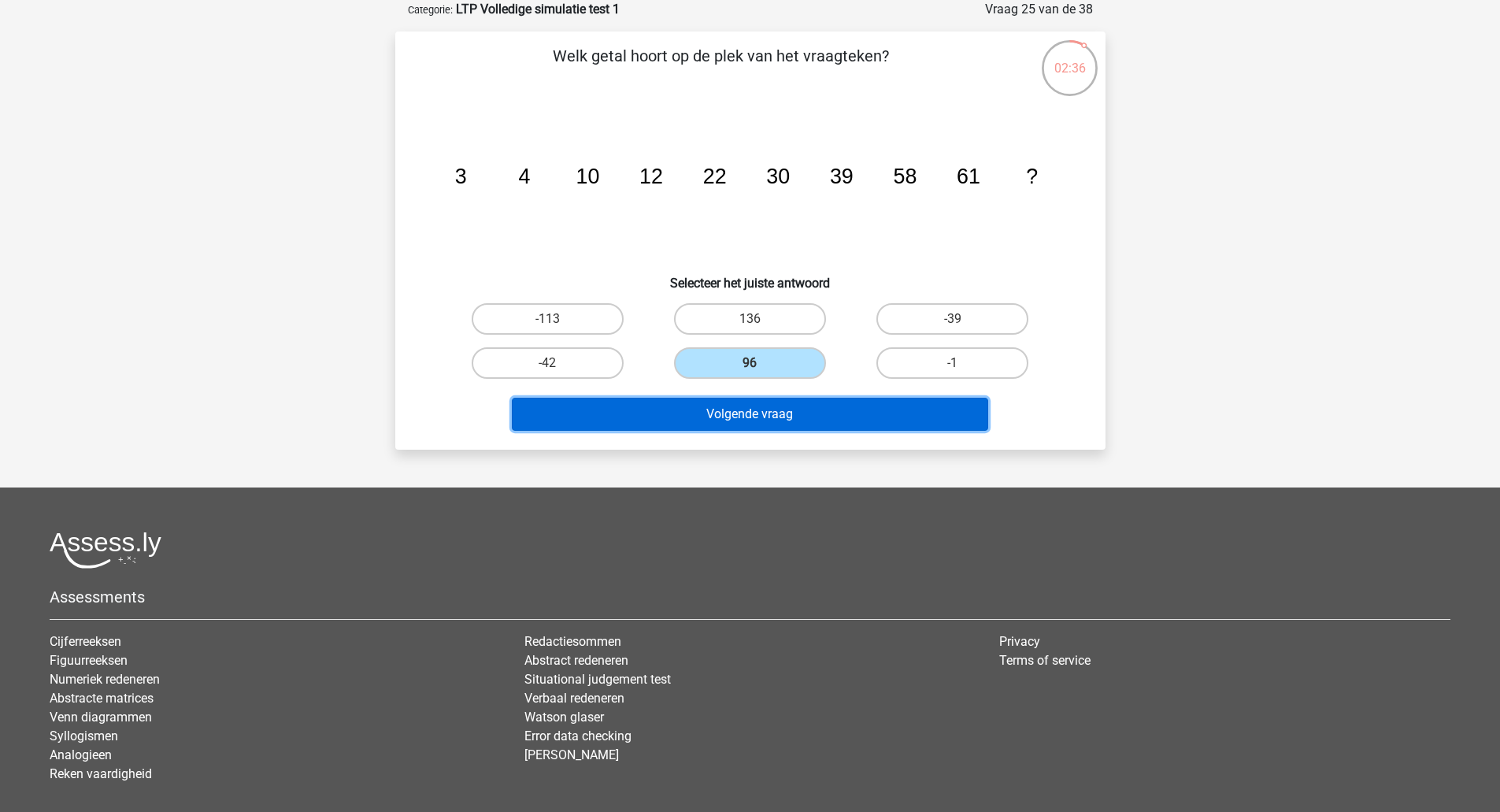
click at [747, 416] on button "Volgende vraag" at bounding box center [750, 414] width 476 height 33
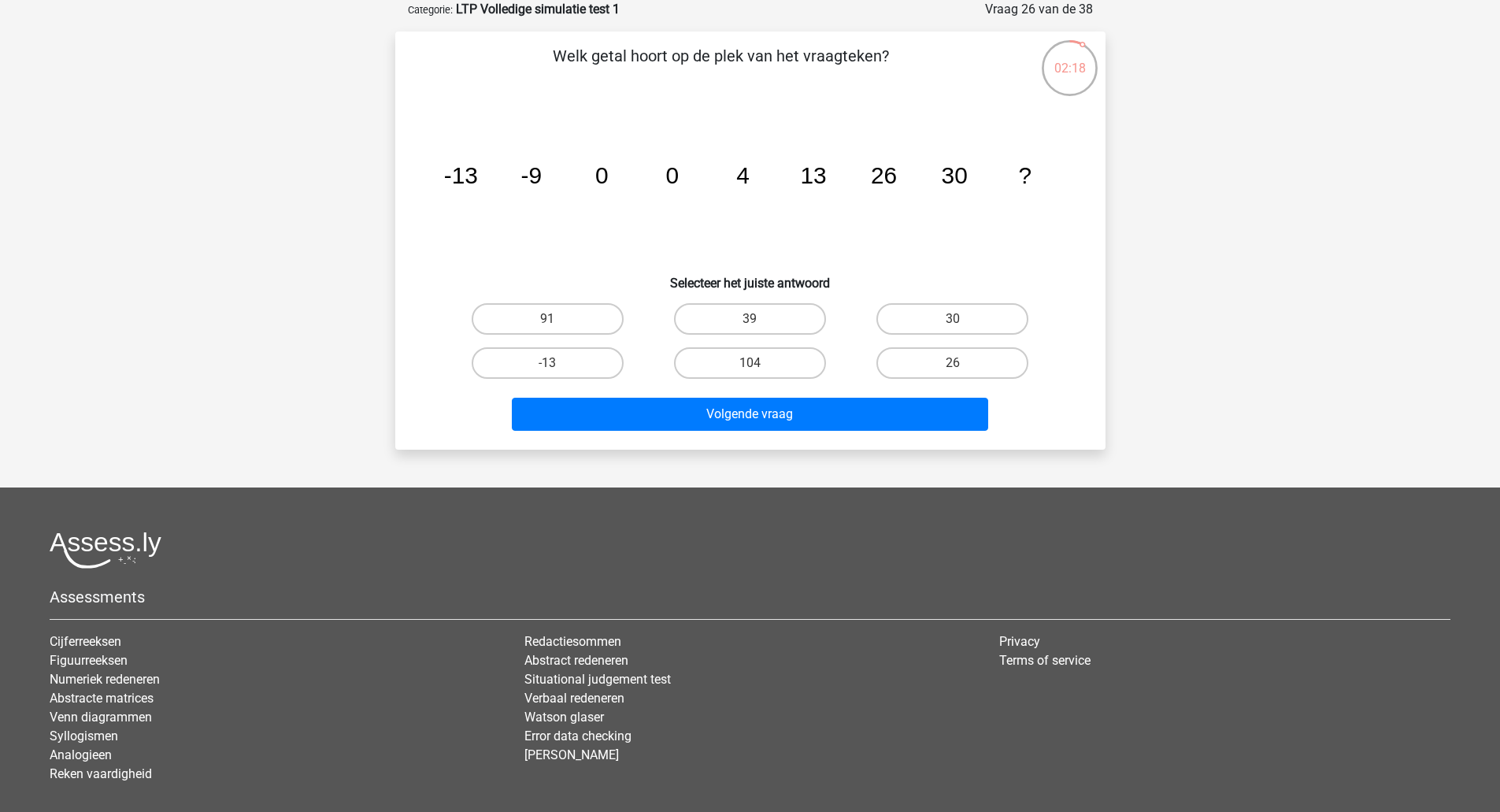
click at [794, 309] on label "39" at bounding box center [750, 318] width 152 height 31
click at [760, 319] on input "39" at bounding box center [755, 324] width 10 height 10
radio input "true"
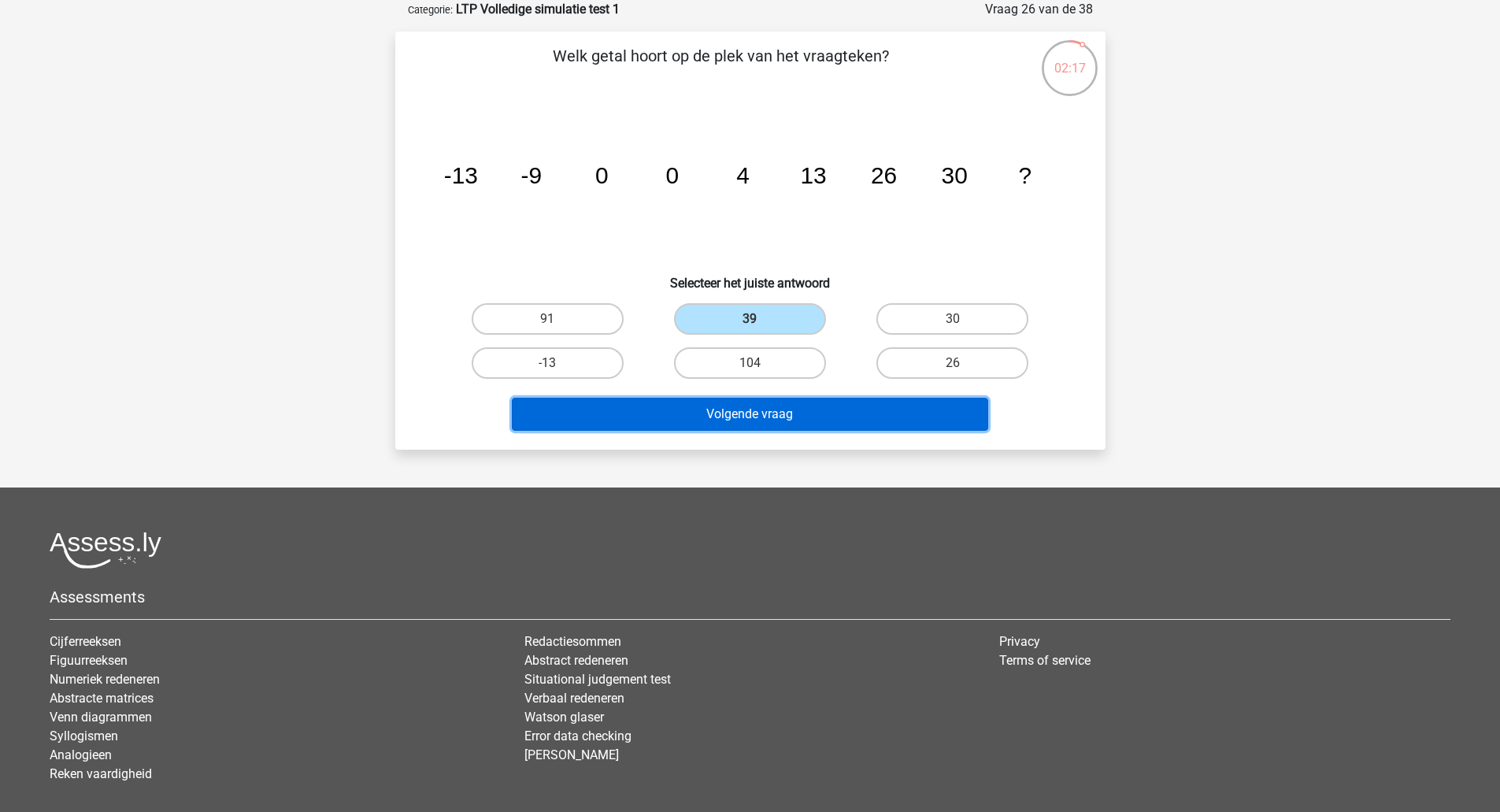
click at [803, 422] on button "Volgende vraag" at bounding box center [750, 414] width 476 height 33
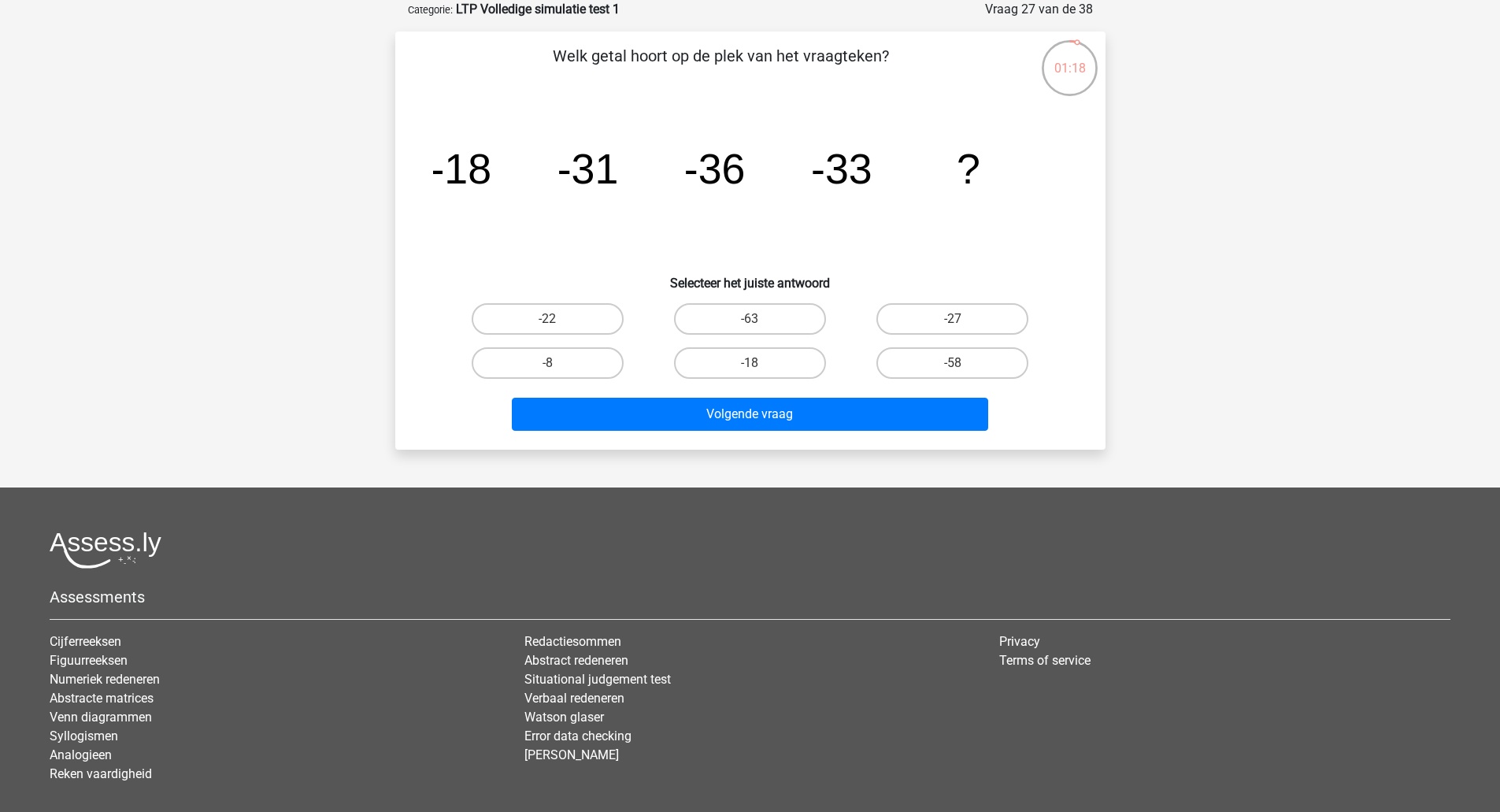
click at [958, 325] on input "-27" at bounding box center [958, 324] width 10 height 10
radio input "true"
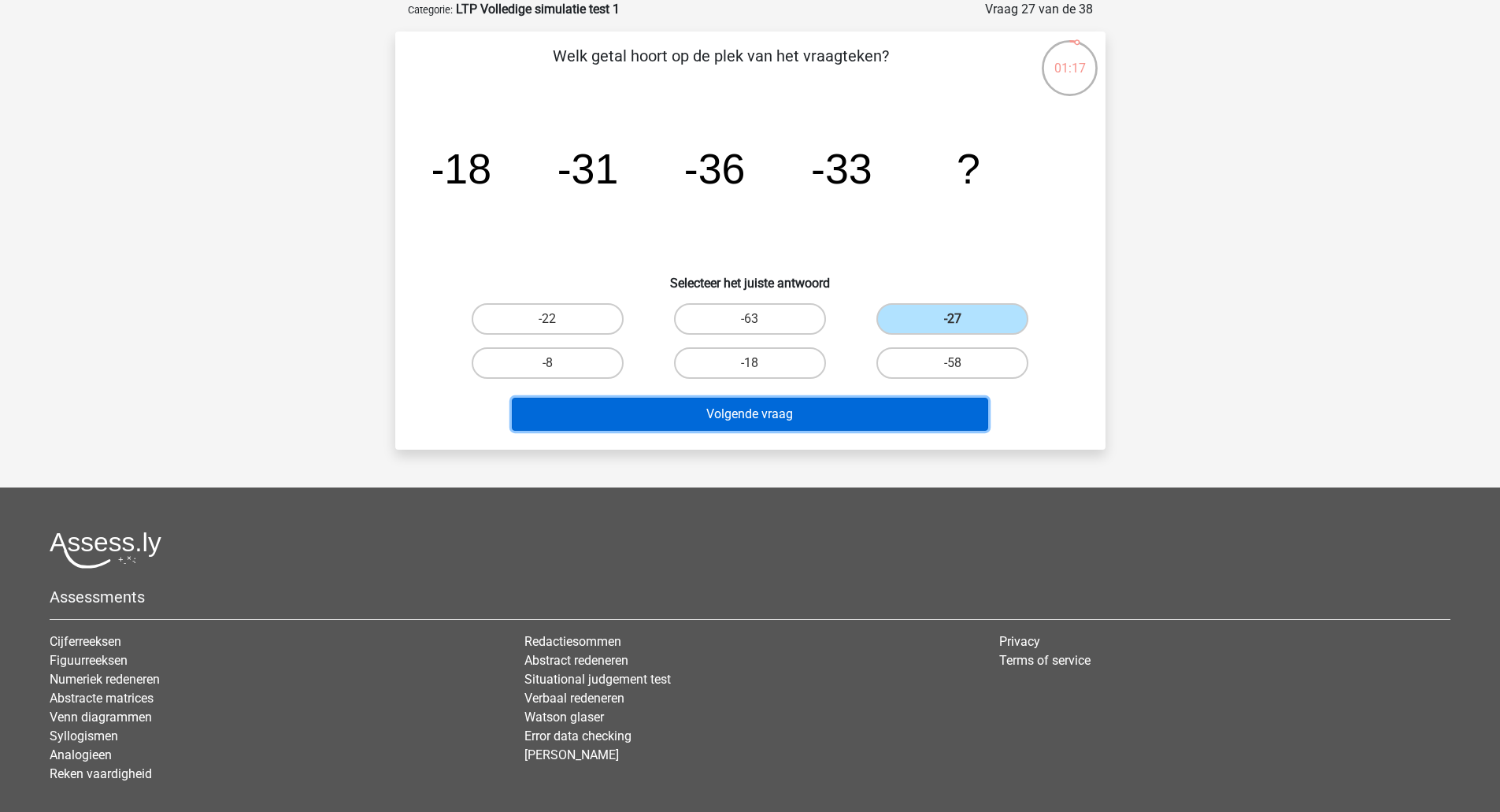
click at [918, 423] on button "Volgende vraag" at bounding box center [750, 414] width 476 height 33
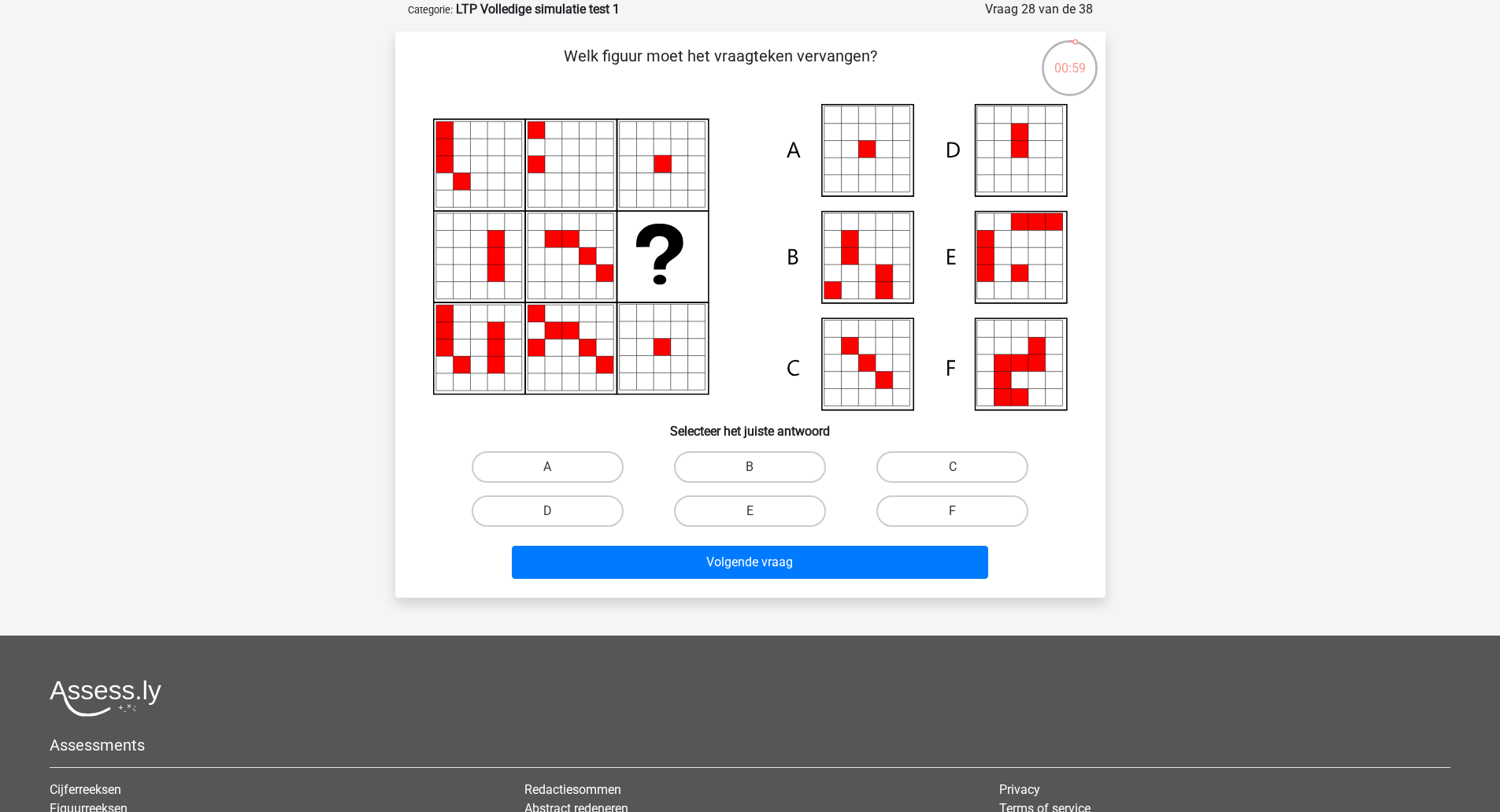
click at [547, 475] on input "A" at bounding box center [552, 472] width 10 height 10
radio input "true"
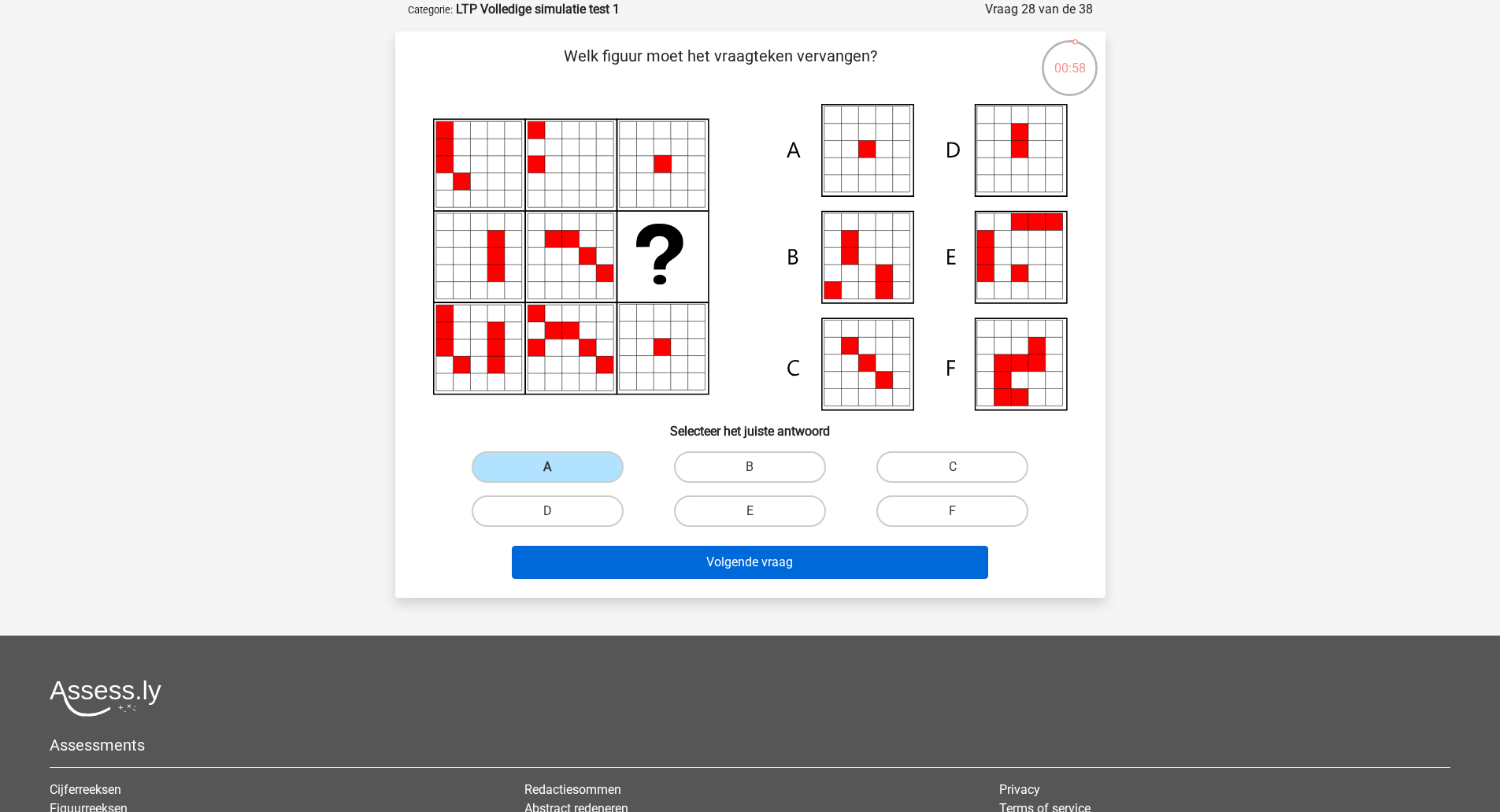
click at [613, 569] on button "Volgende vraag" at bounding box center [750, 562] width 476 height 33
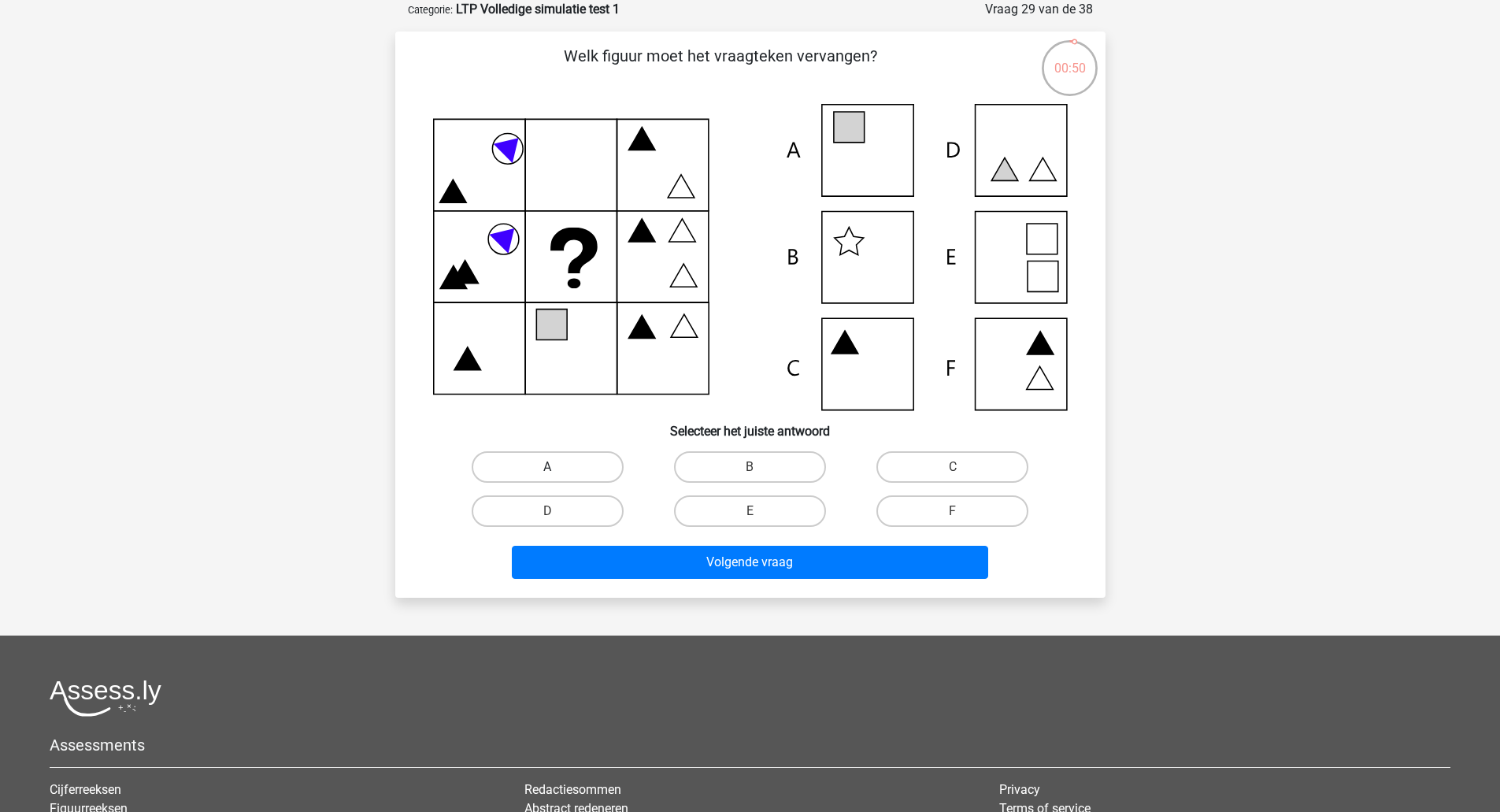
click at [592, 464] on label "A" at bounding box center [547, 466] width 152 height 31
click at [558, 467] on input "A" at bounding box center [552, 472] width 10 height 10
radio input "true"
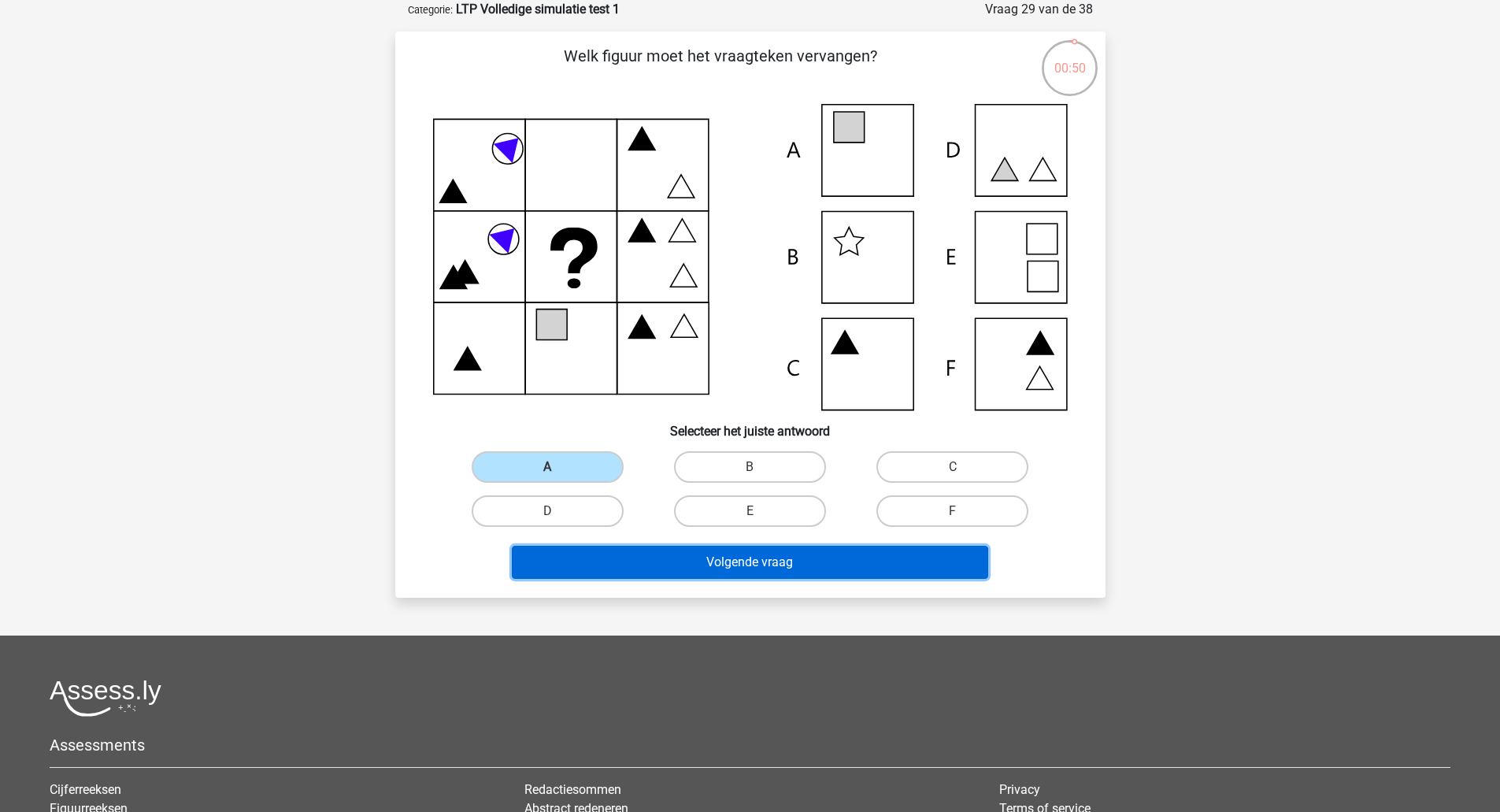
click at [611, 551] on button "Volgende vraag" at bounding box center [750, 562] width 476 height 33
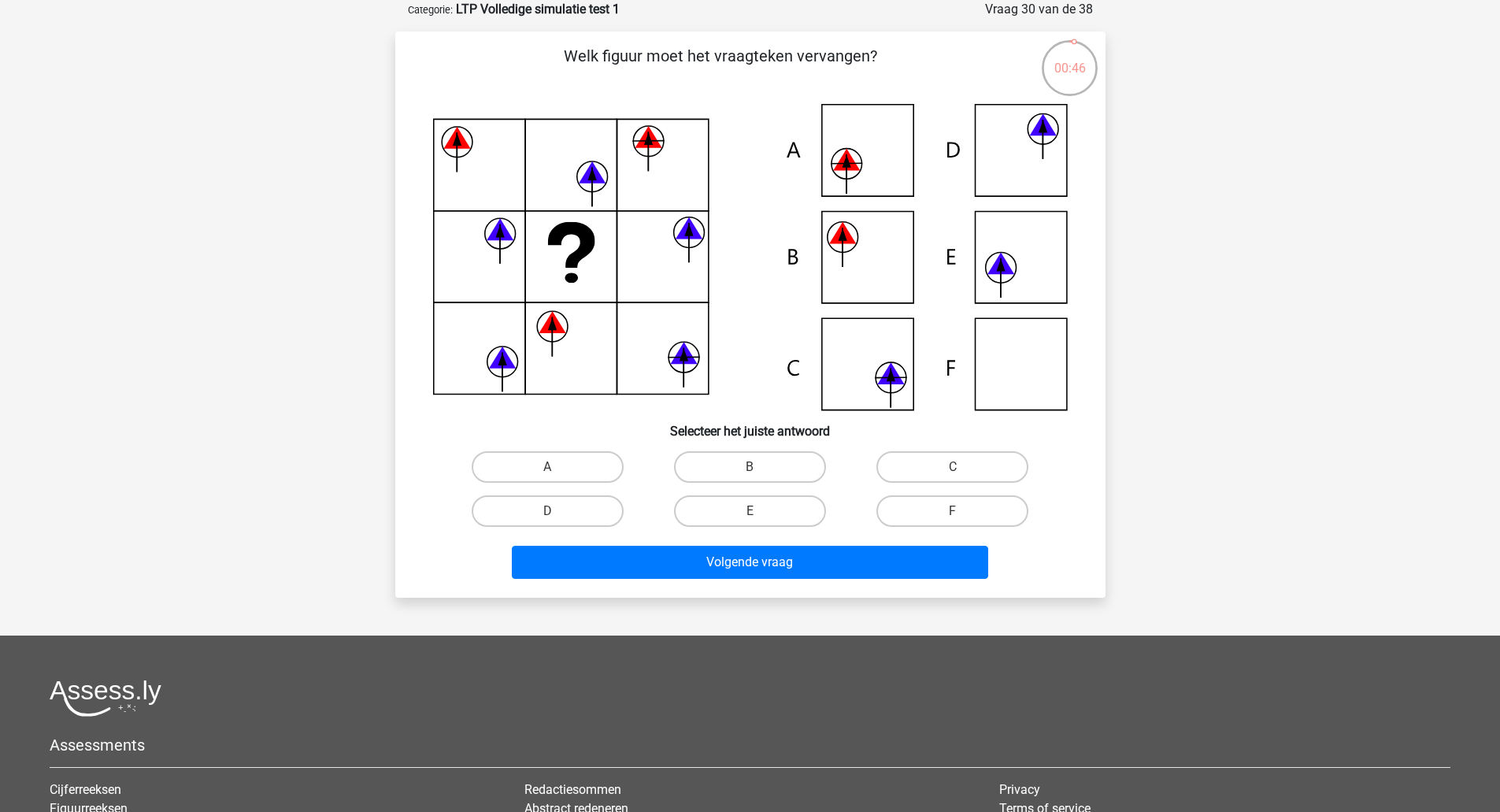
click at [935, 476] on label "C" at bounding box center [952, 466] width 152 height 31
click at [953, 476] on input "C" at bounding box center [958, 472] width 10 height 10
radio input "true"
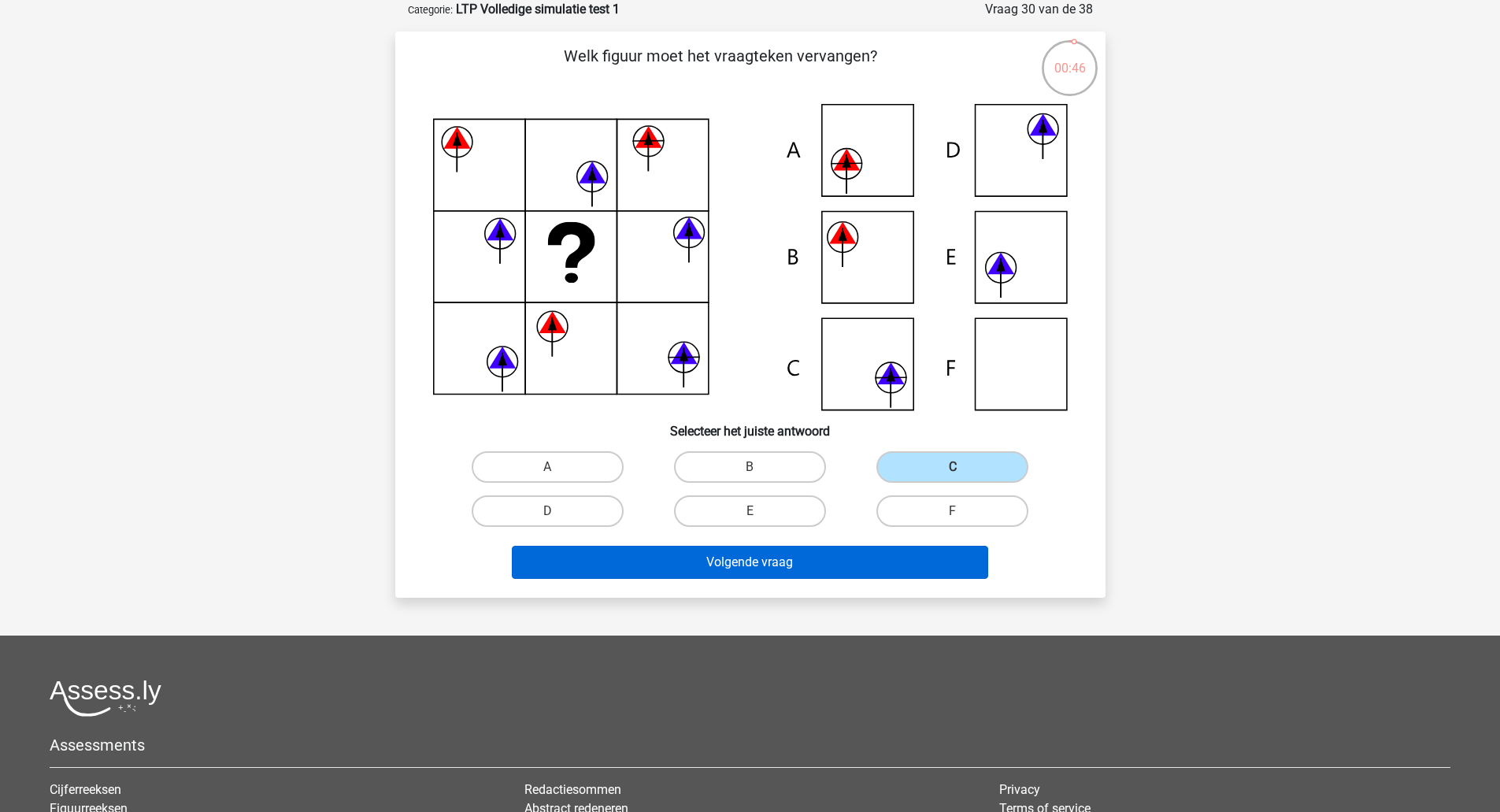
click at [895, 557] on button "Volgende vraag" at bounding box center [750, 562] width 476 height 33
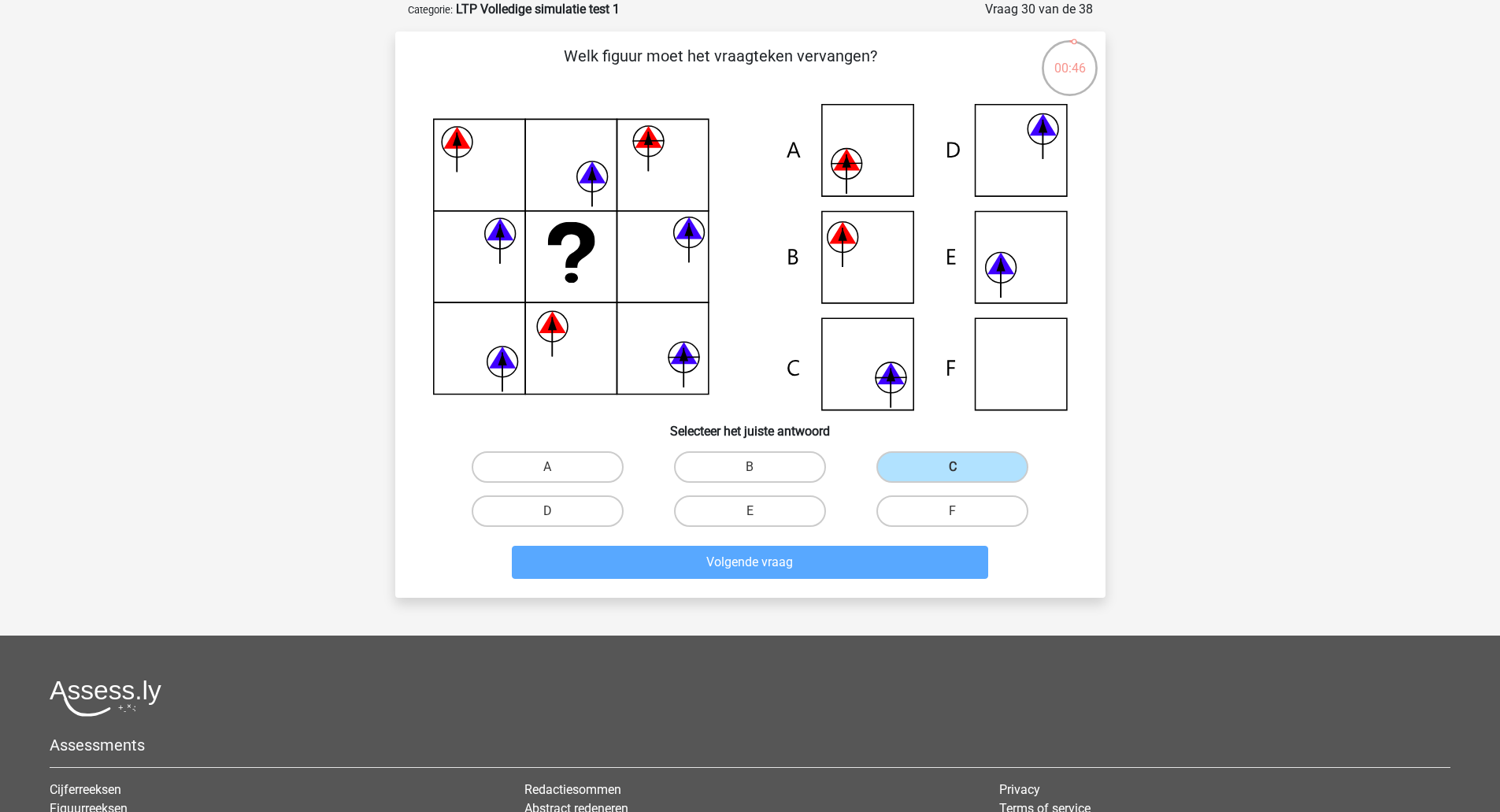
scroll to position [11, 0]
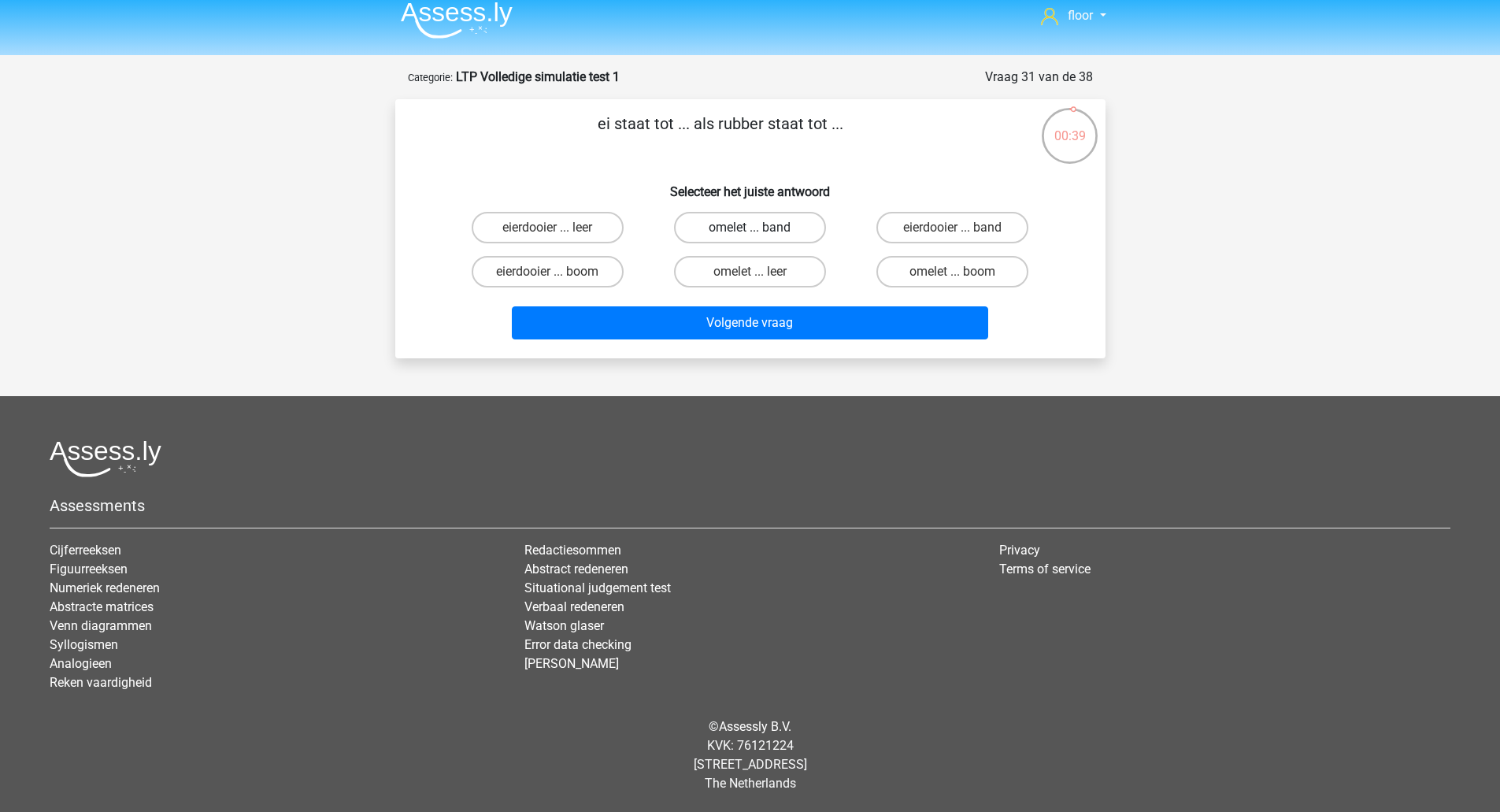
click at [788, 225] on label "omelet ... band" at bounding box center [750, 227] width 152 height 31
click at [760, 228] on input "omelet ... band" at bounding box center [755, 233] width 10 height 10
radio input "true"
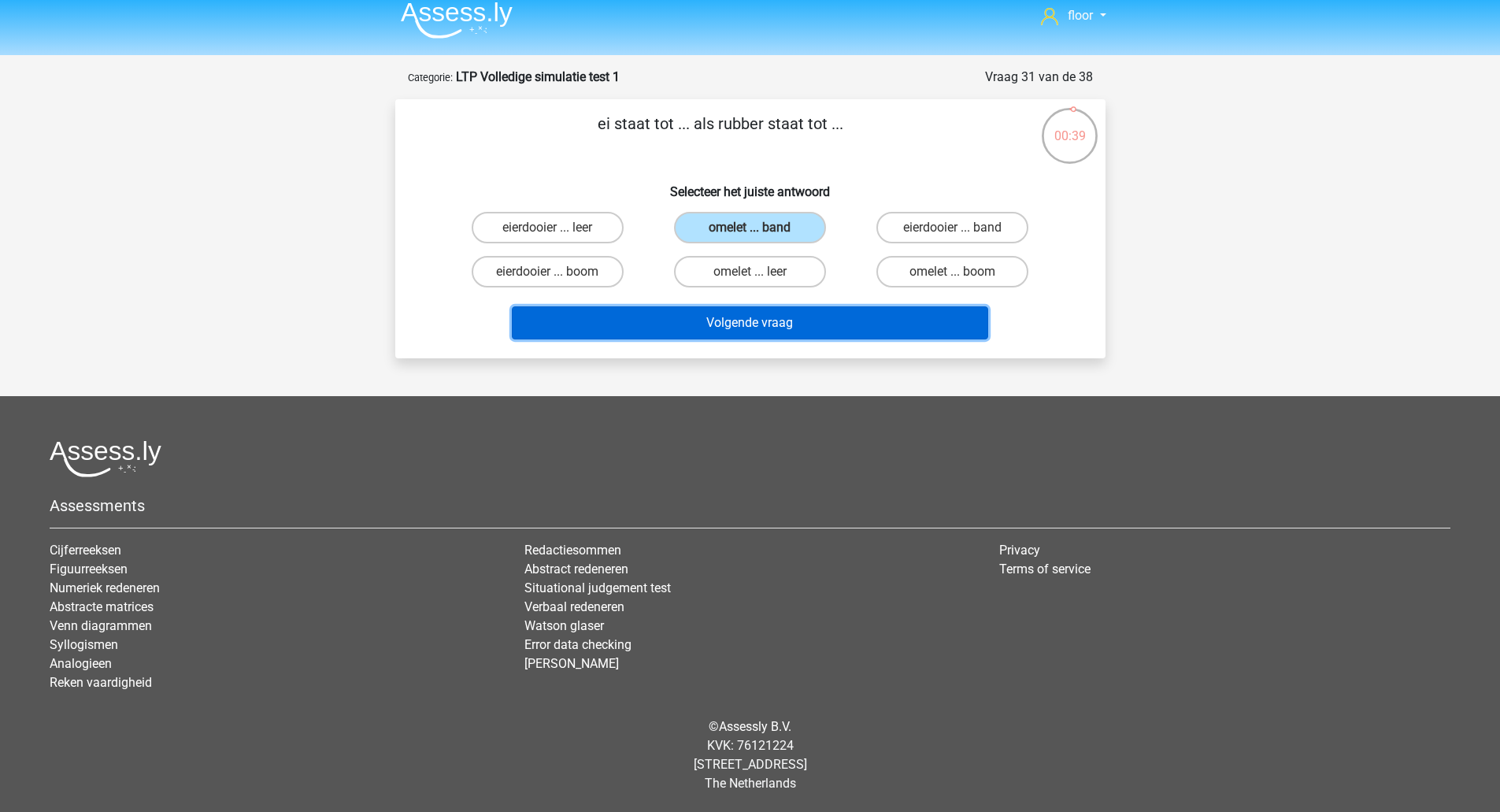
click at [767, 326] on button "Volgende vraag" at bounding box center [750, 322] width 476 height 33
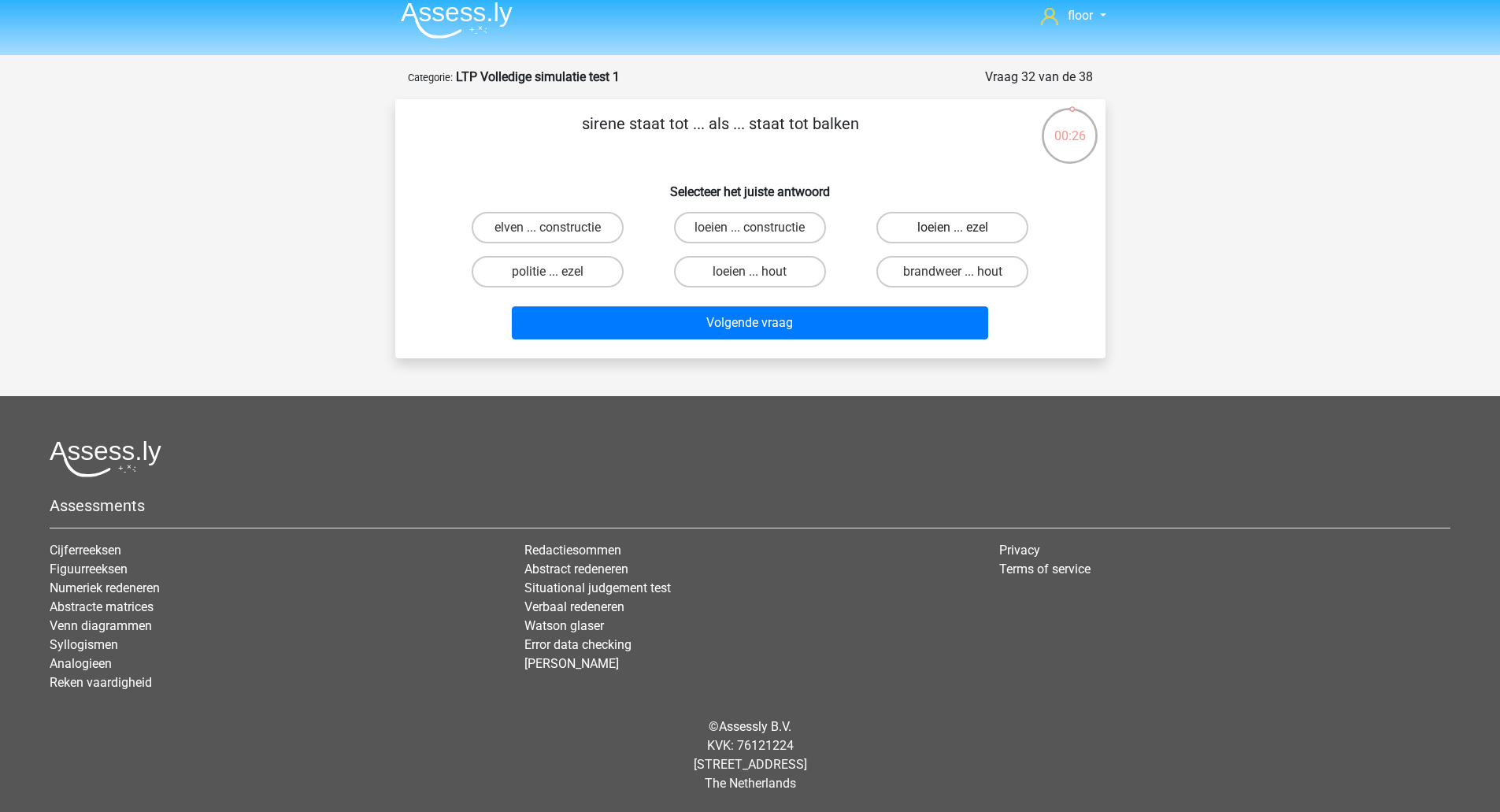
click at [941, 234] on label "loeien ... ezel" at bounding box center [952, 227] width 152 height 31
click at [953, 234] on input "loeien ... ezel" at bounding box center [958, 233] width 10 height 10
radio input "true"
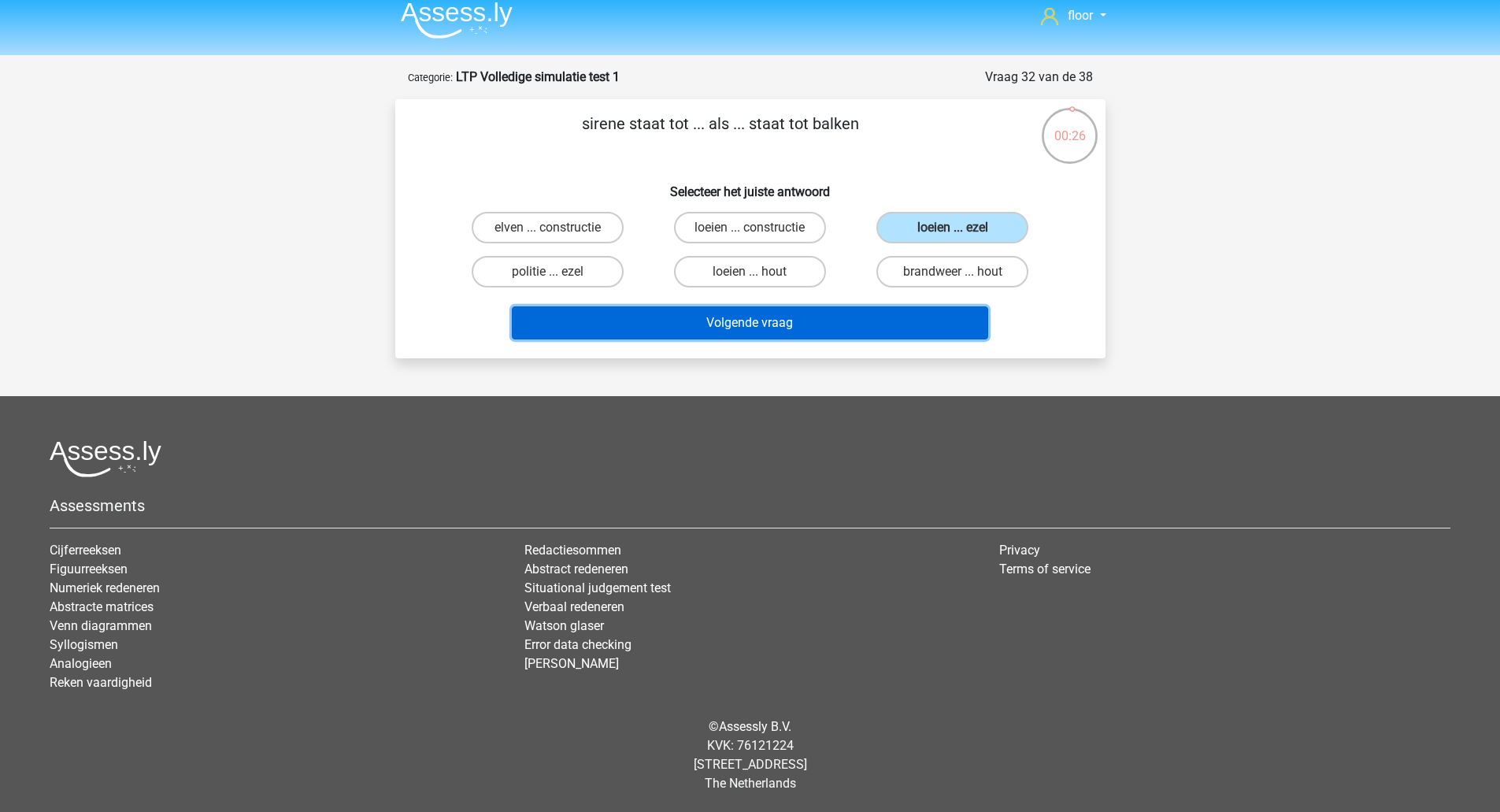
click at [866, 334] on button "Volgende vraag" at bounding box center [750, 322] width 476 height 33
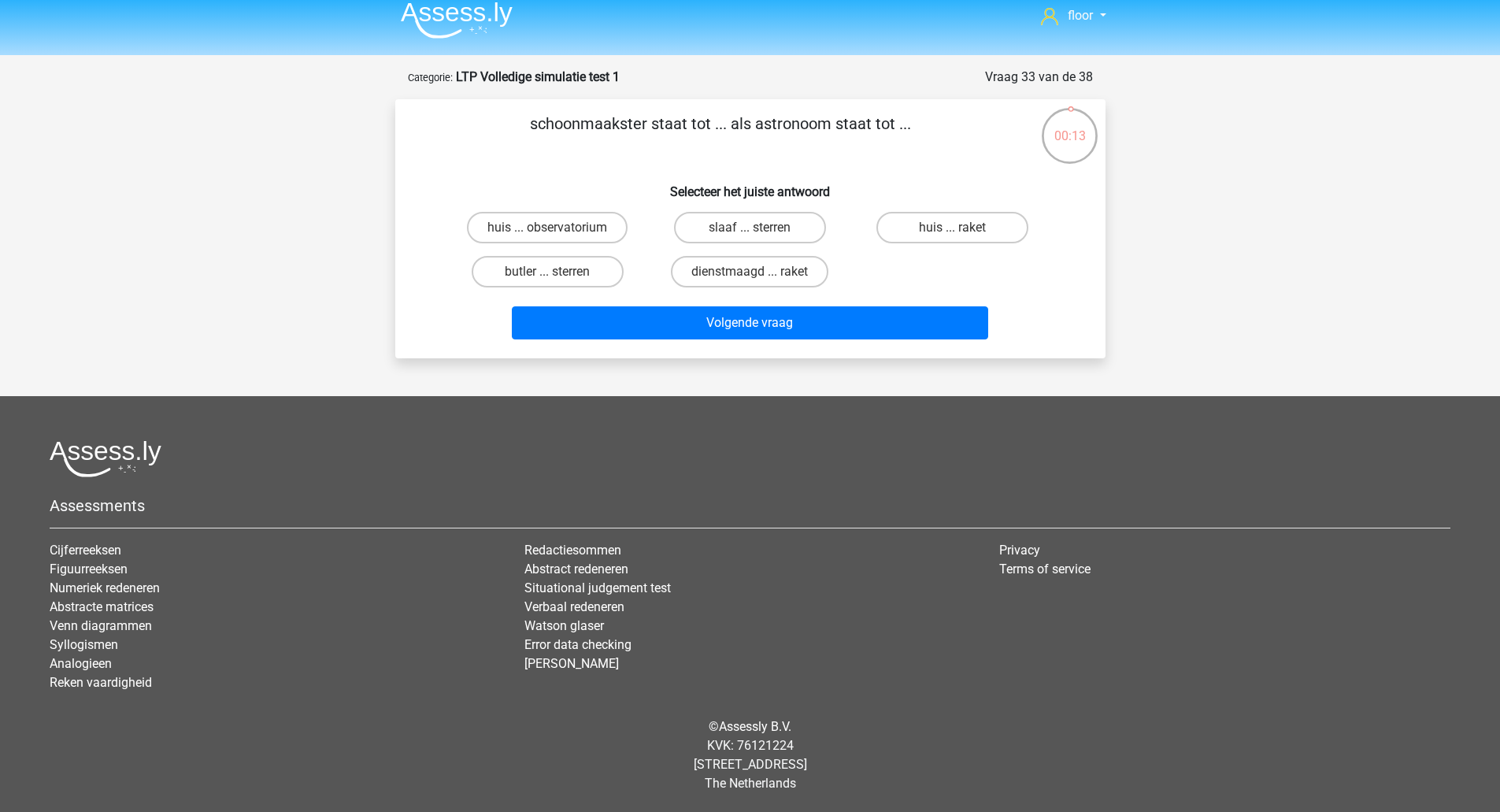
click at [966, 228] on label "huis ... raket" at bounding box center [952, 227] width 152 height 31
click at [963, 228] on input "huis ... raket" at bounding box center [958, 233] width 10 height 10
radio input "true"
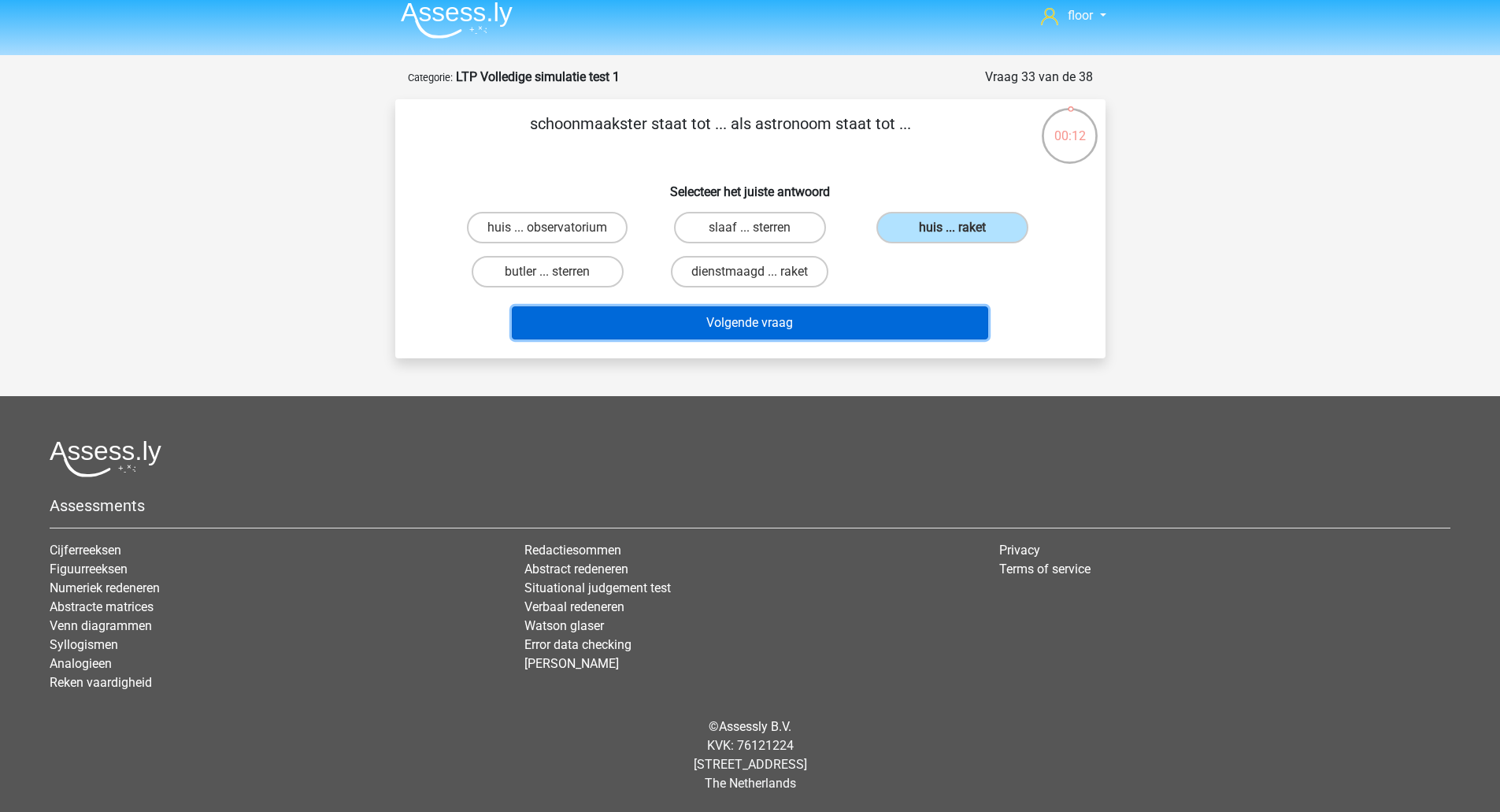
click at [884, 334] on button "Volgende vraag" at bounding box center [750, 322] width 476 height 33
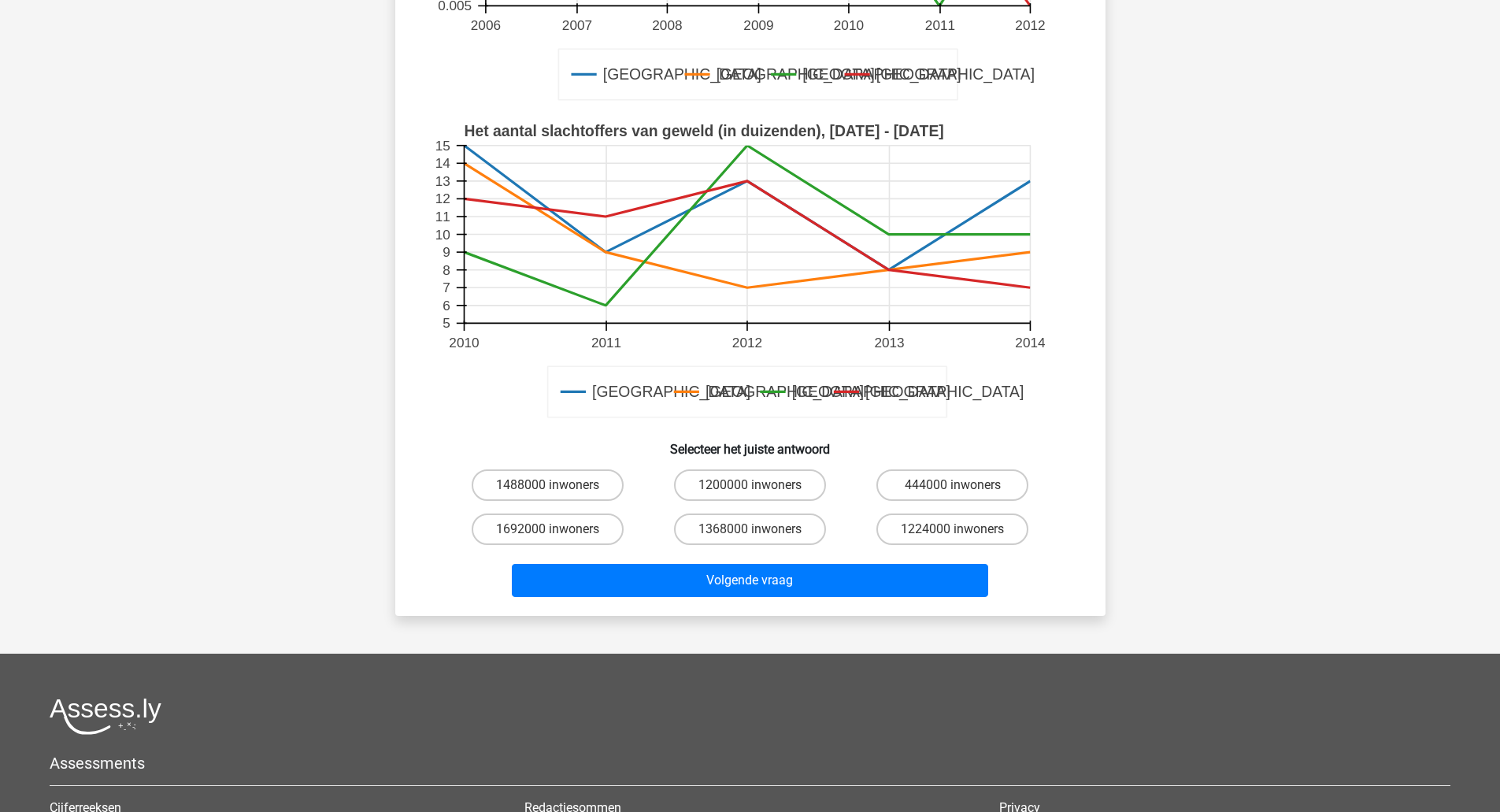
scroll to position [428, 0]
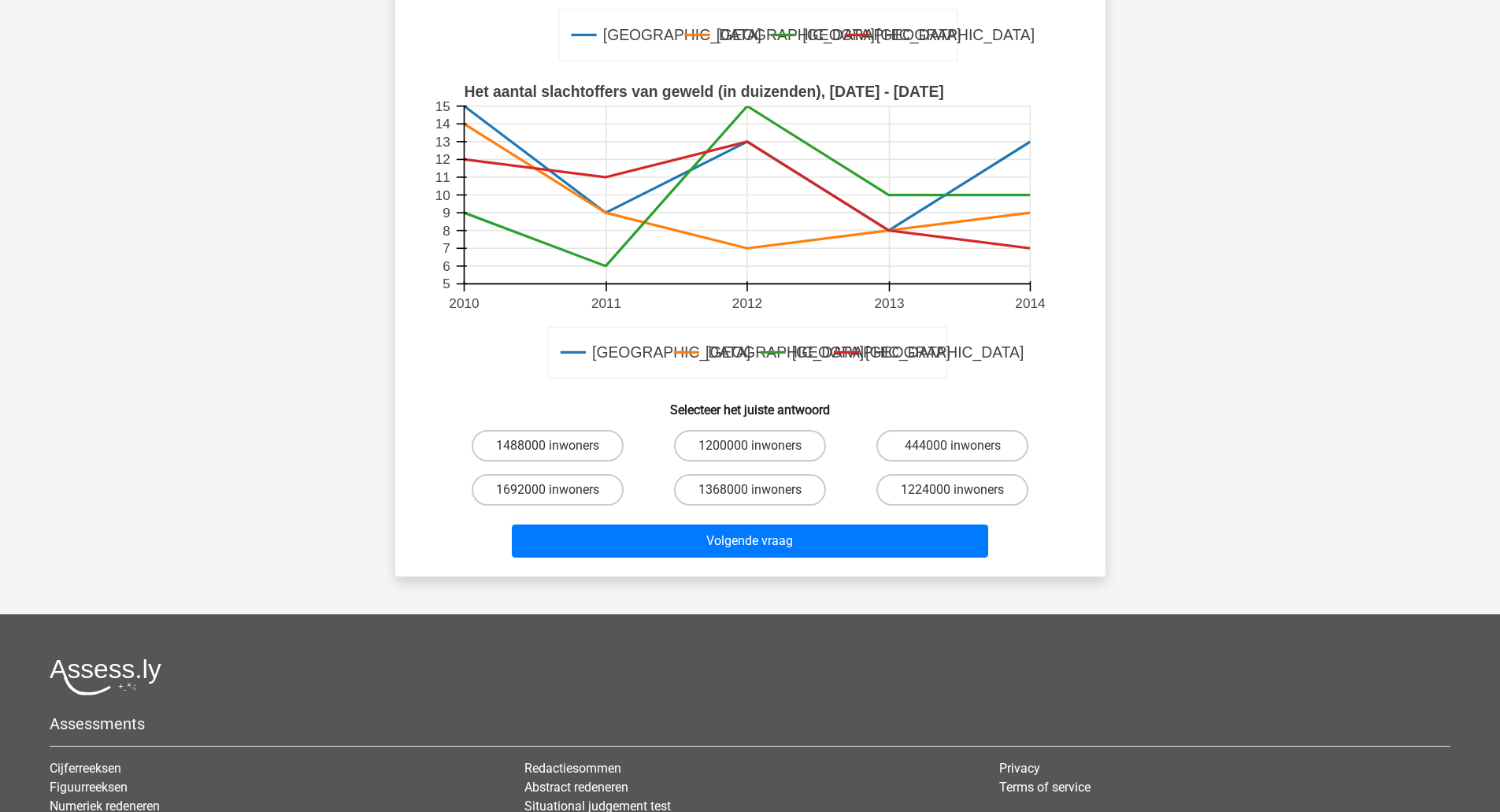
click at [796, 448] on label "1200000 inwoners" at bounding box center [750, 446] width 152 height 31
click at [760, 448] on input "1200000 inwoners" at bounding box center [755, 451] width 10 height 10
radio input "true"
click at [792, 545] on button "Volgende vraag" at bounding box center [750, 541] width 476 height 33
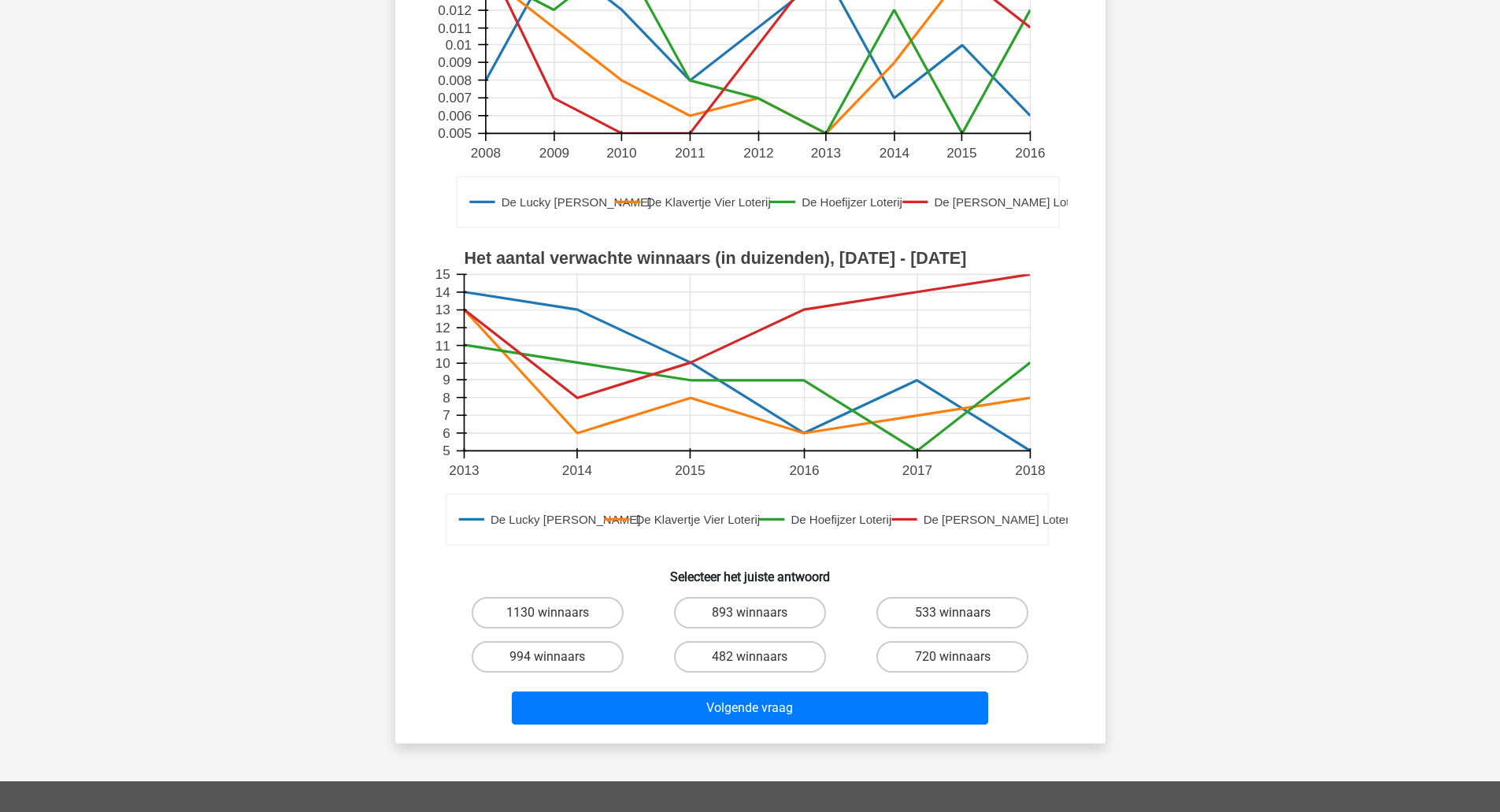
scroll to position [426, 0]
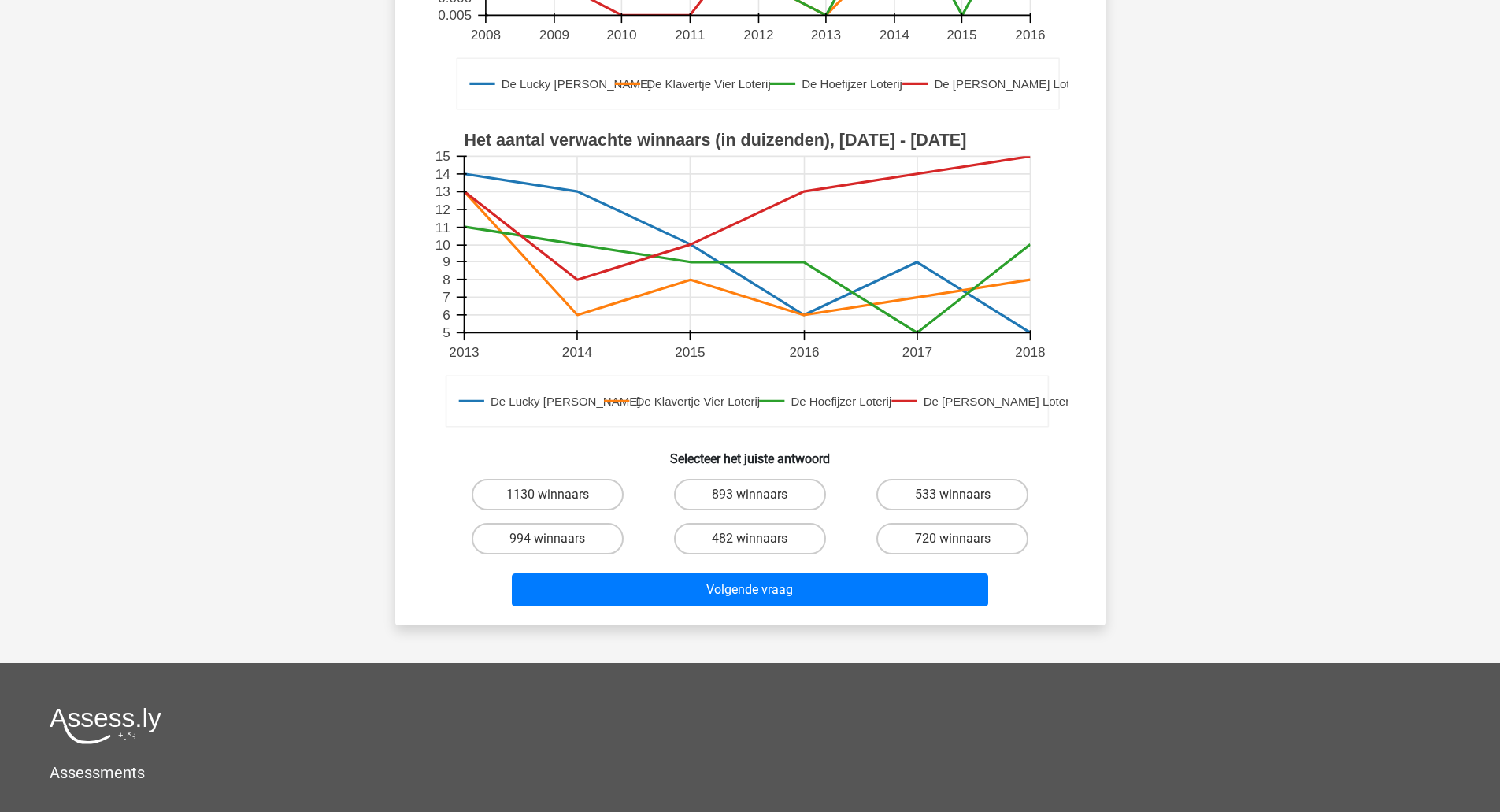
click at [790, 551] on label "482 winnaars" at bounding box center [750, 538] width 152 height 31
click at [760, 549] on input "482 winnaars" at bounding box center [755, 544] width 10 height 10
radio input "true"
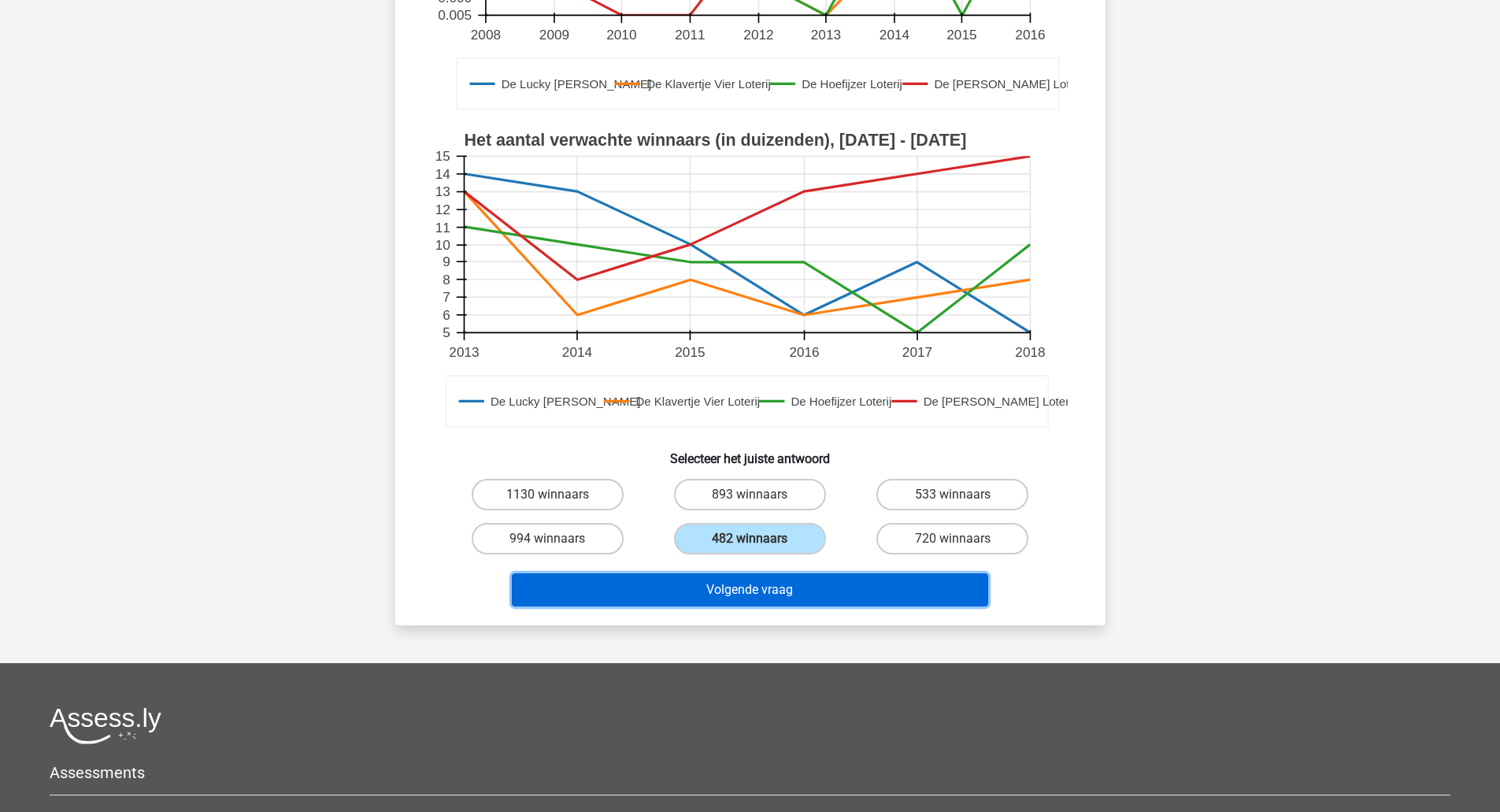
click at [791, 592] on button "Volgende vraag" at bounding box center [750, 590] width 476 height 33
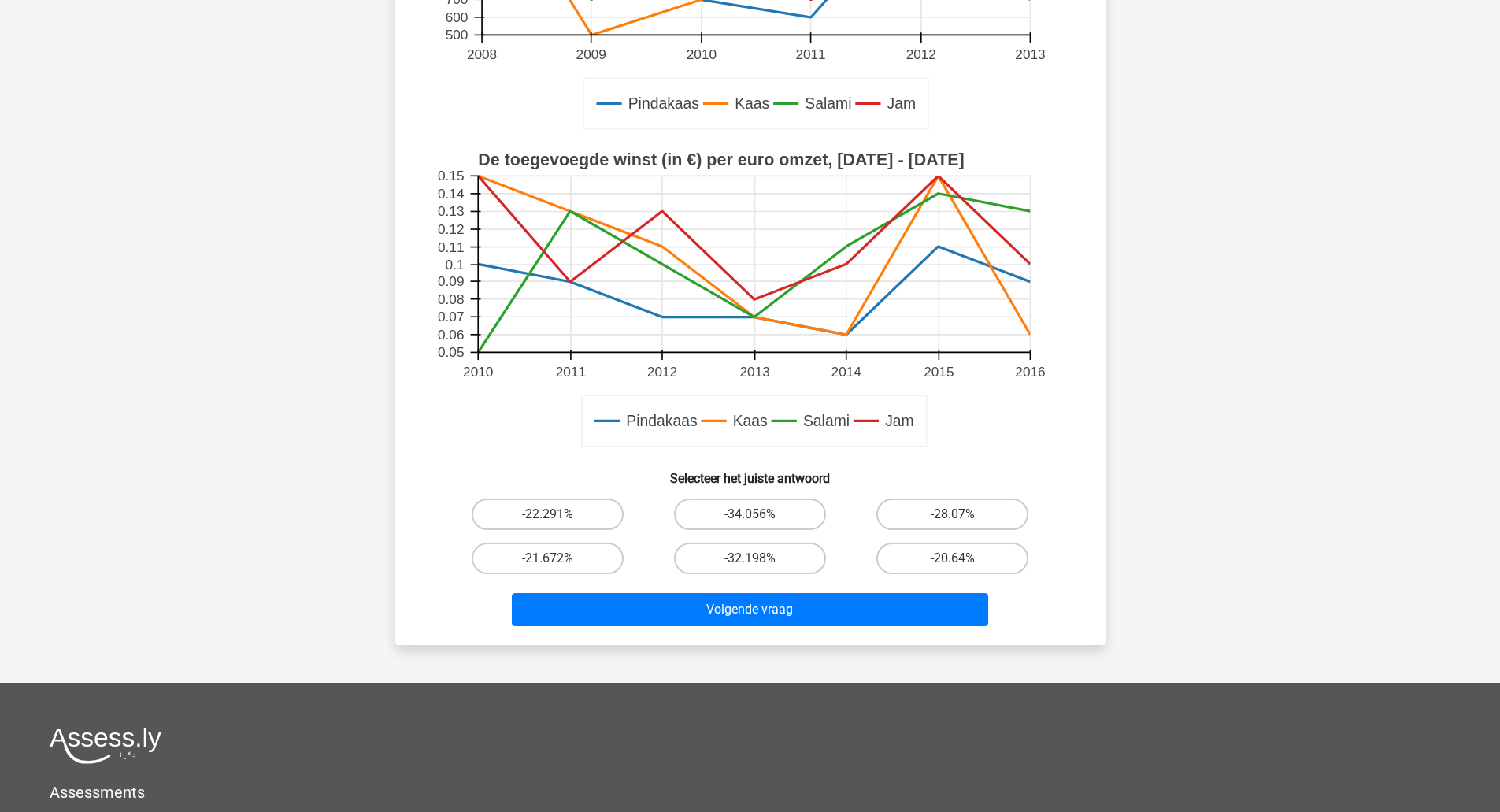
scroll to position [435, 0]
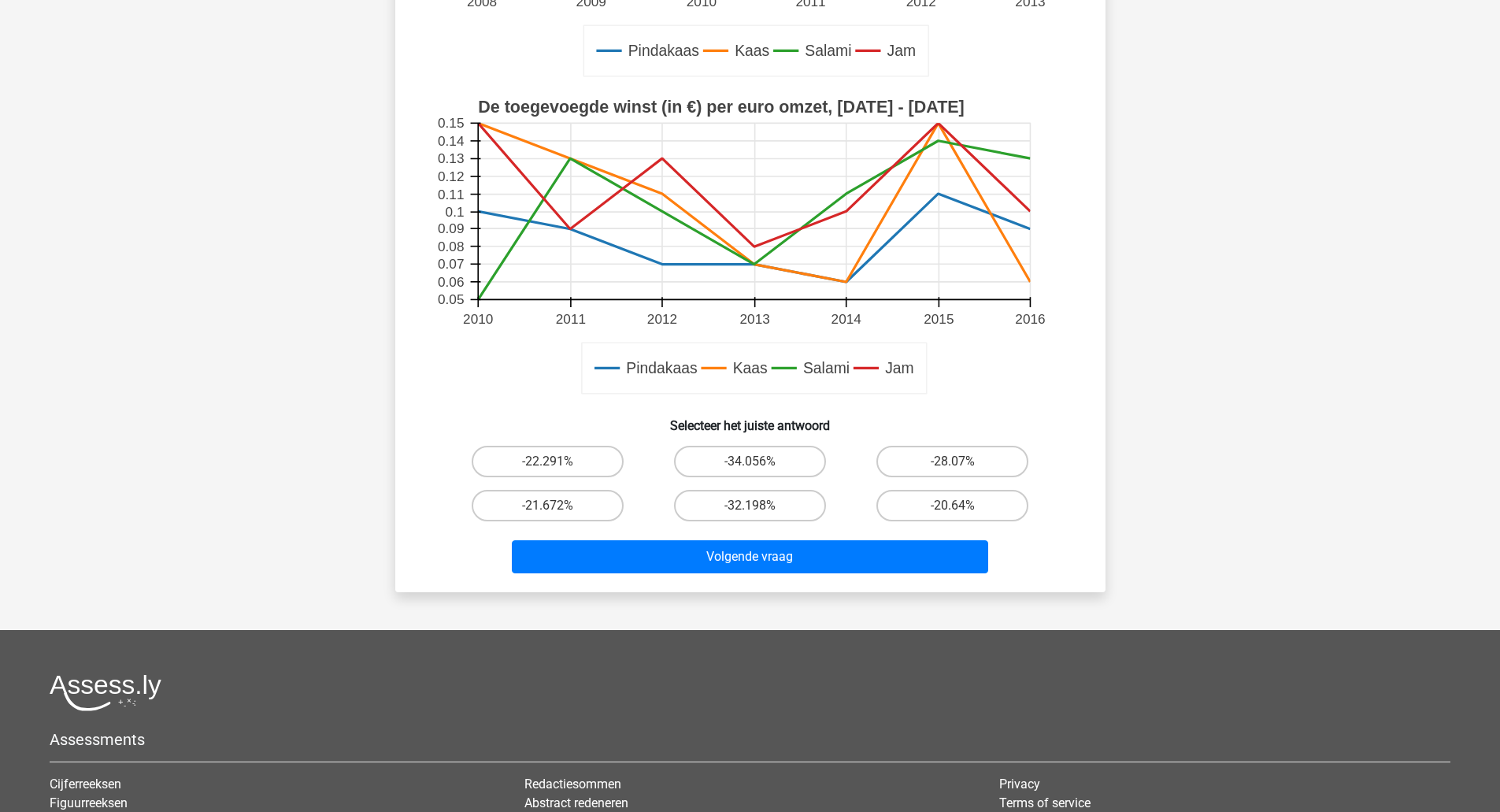
click at [787, 467] on label "-34.056%" at bounding box center [750, 462] width 152 height 31
click at [760, 467] on input "-34.056%" at bounding box center [755, 466] width 10 height 10
radio input "true"
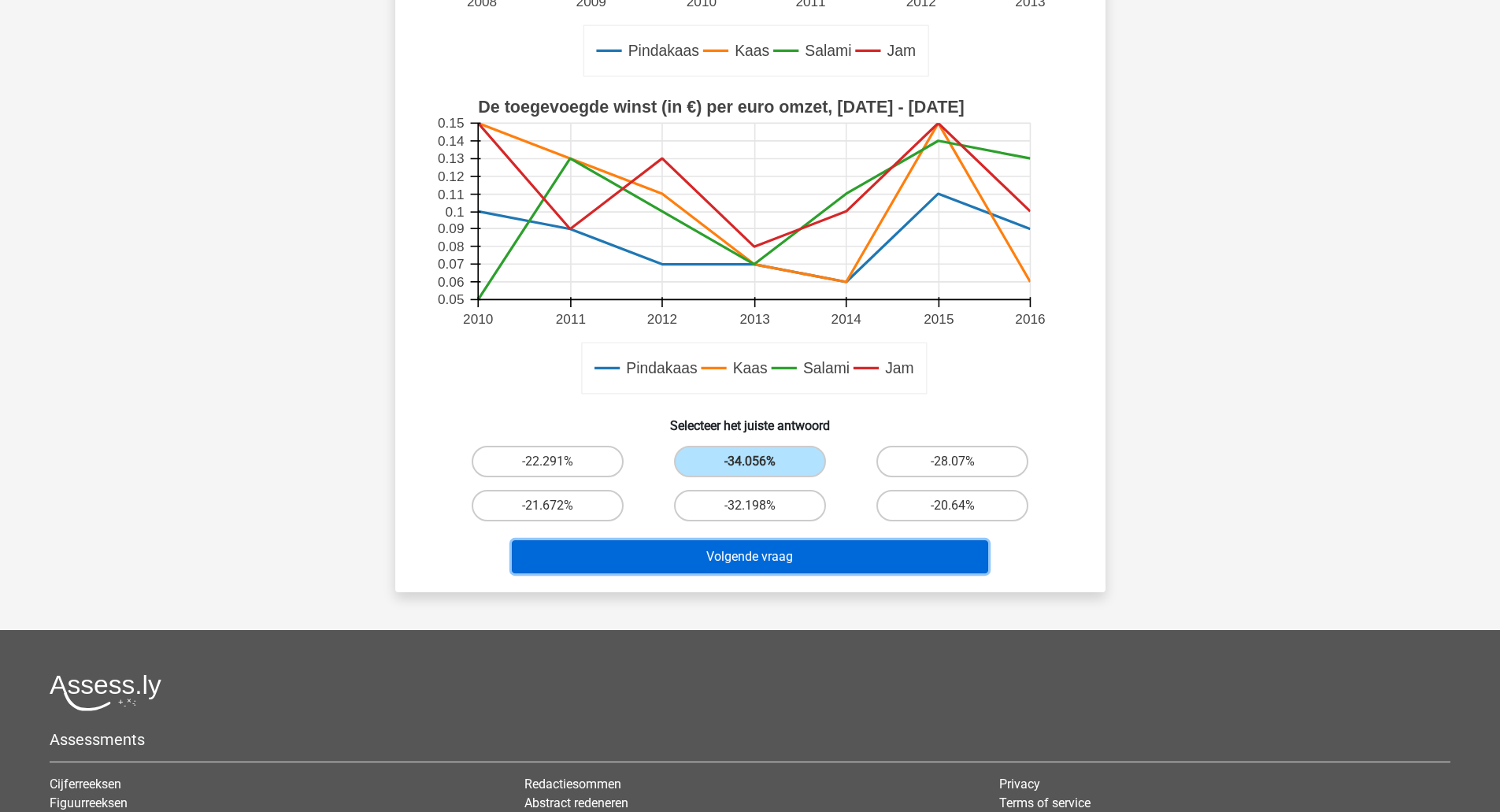
click at [790, 560] on button "Volgende vraag" at bounding box center [750, 557] width 476 height 33
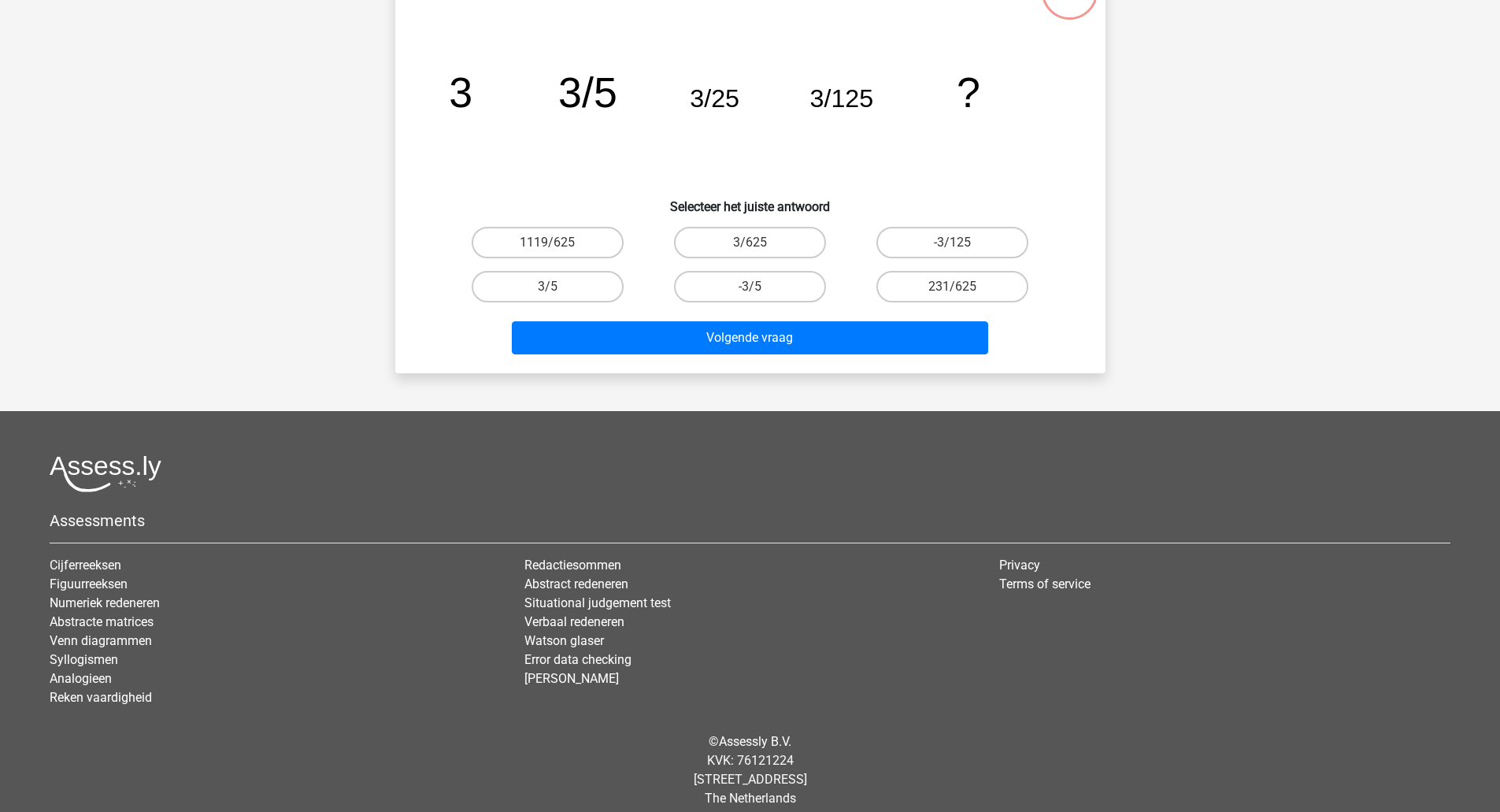
scroll to position [79, 0]
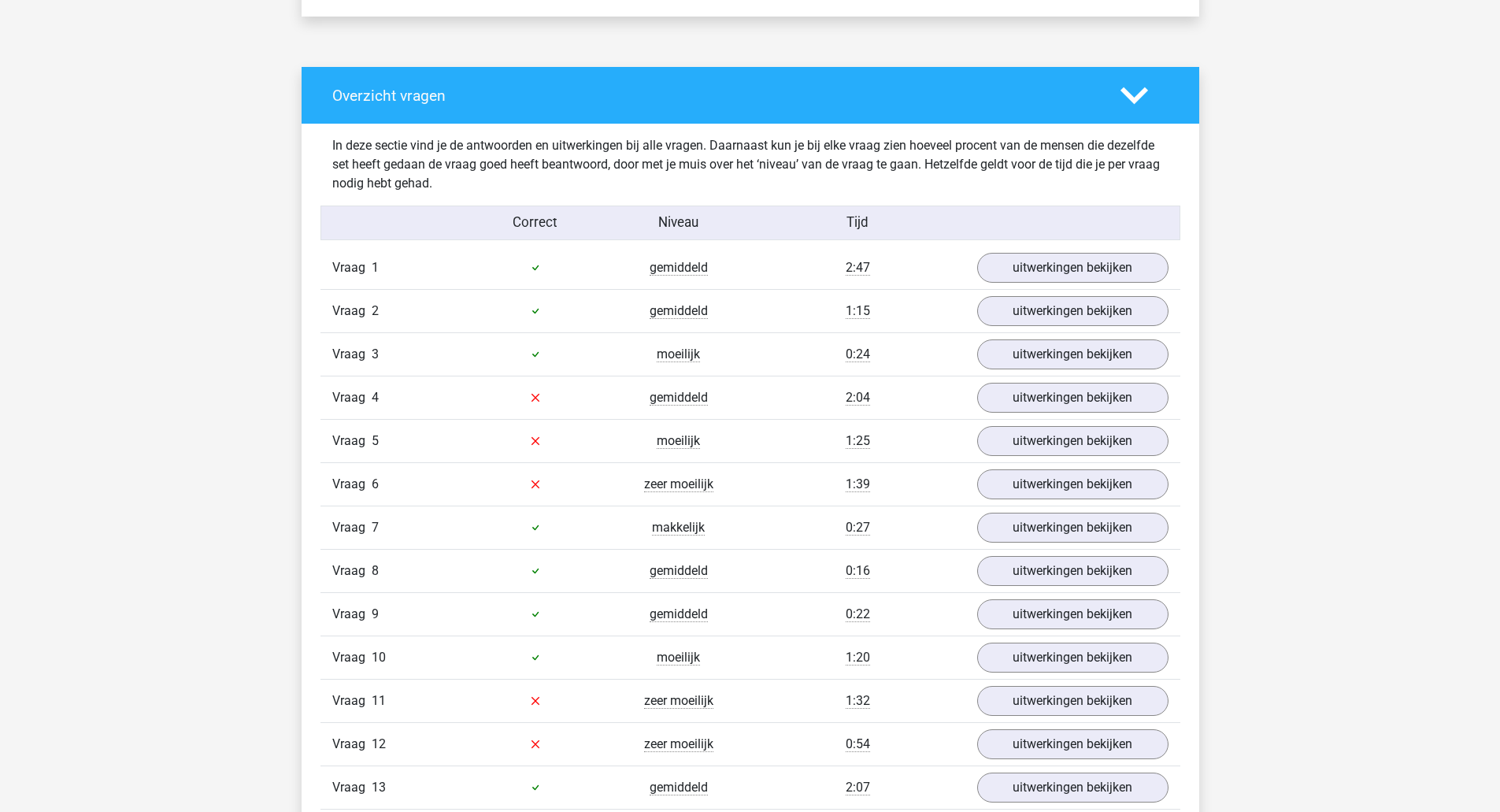
scroll to position [1195, 0]
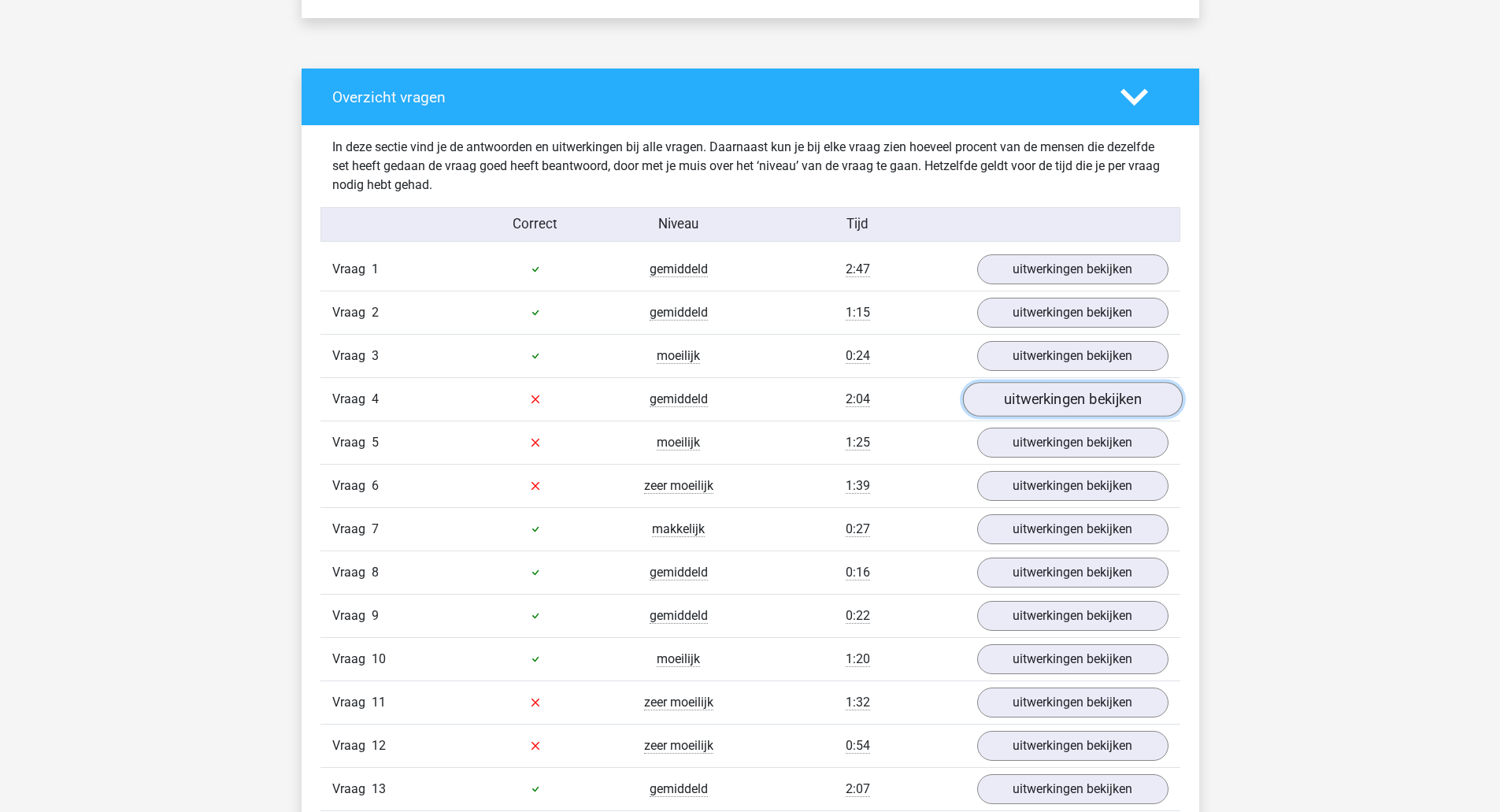
click at [1024, 387] on link "uitwerkingen bekijken" at bounding box center [1072, 399] width 220 height 35
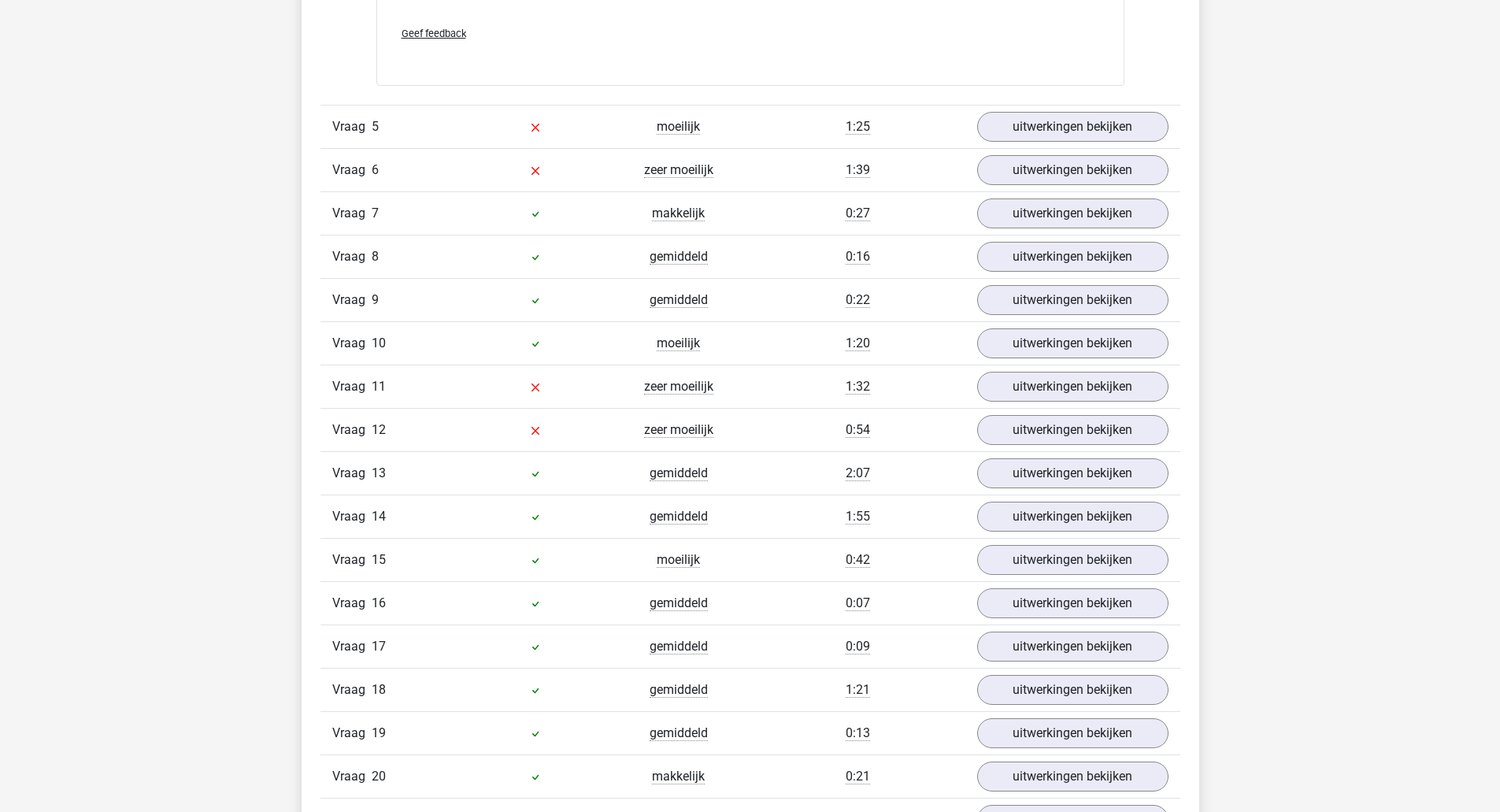
scroll to position [2246, 0]
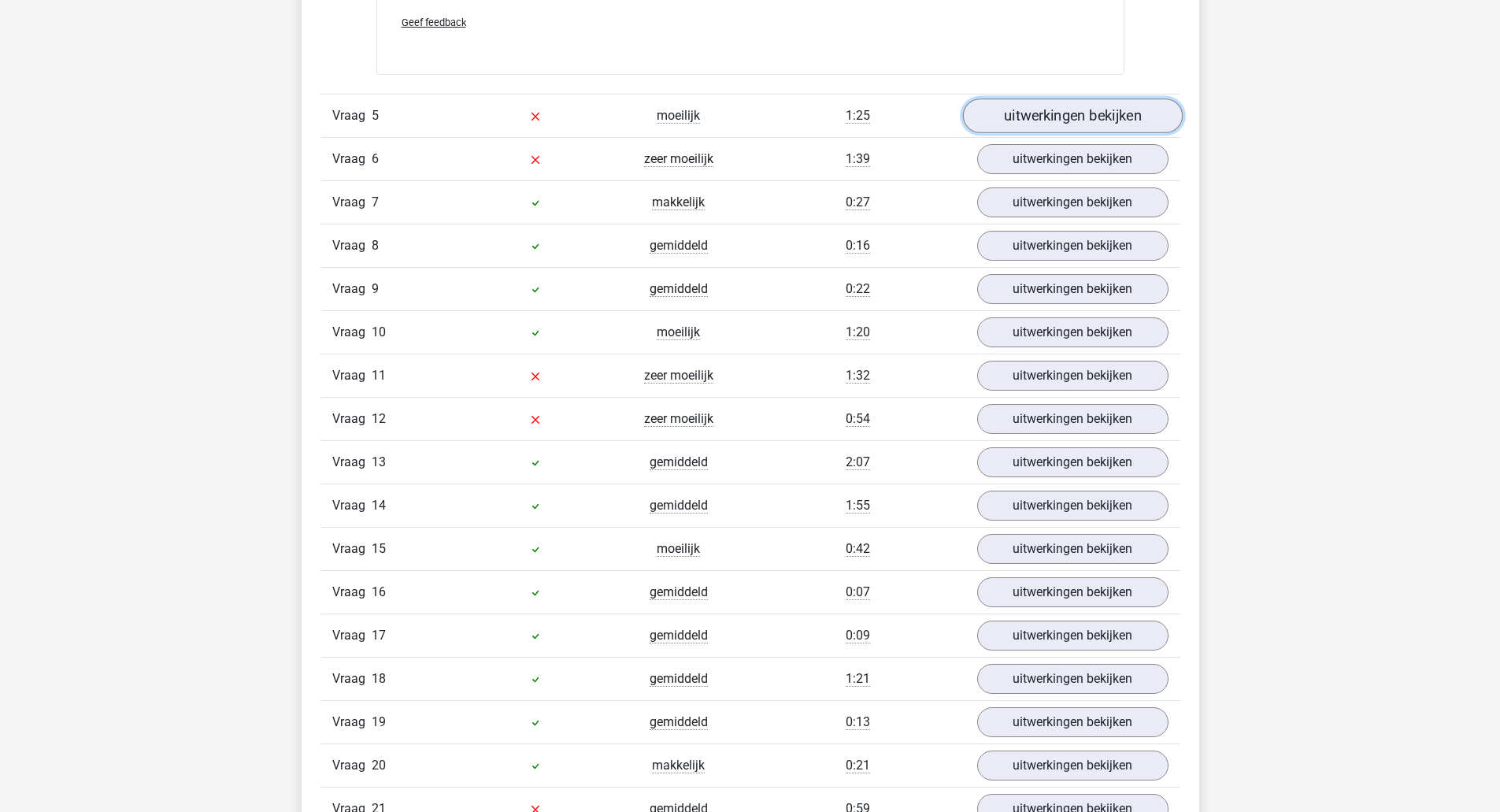
click at [1049, 124] on link "uitwerkingen bekijken" at bounding box center [1072, 116] width 220 height 35
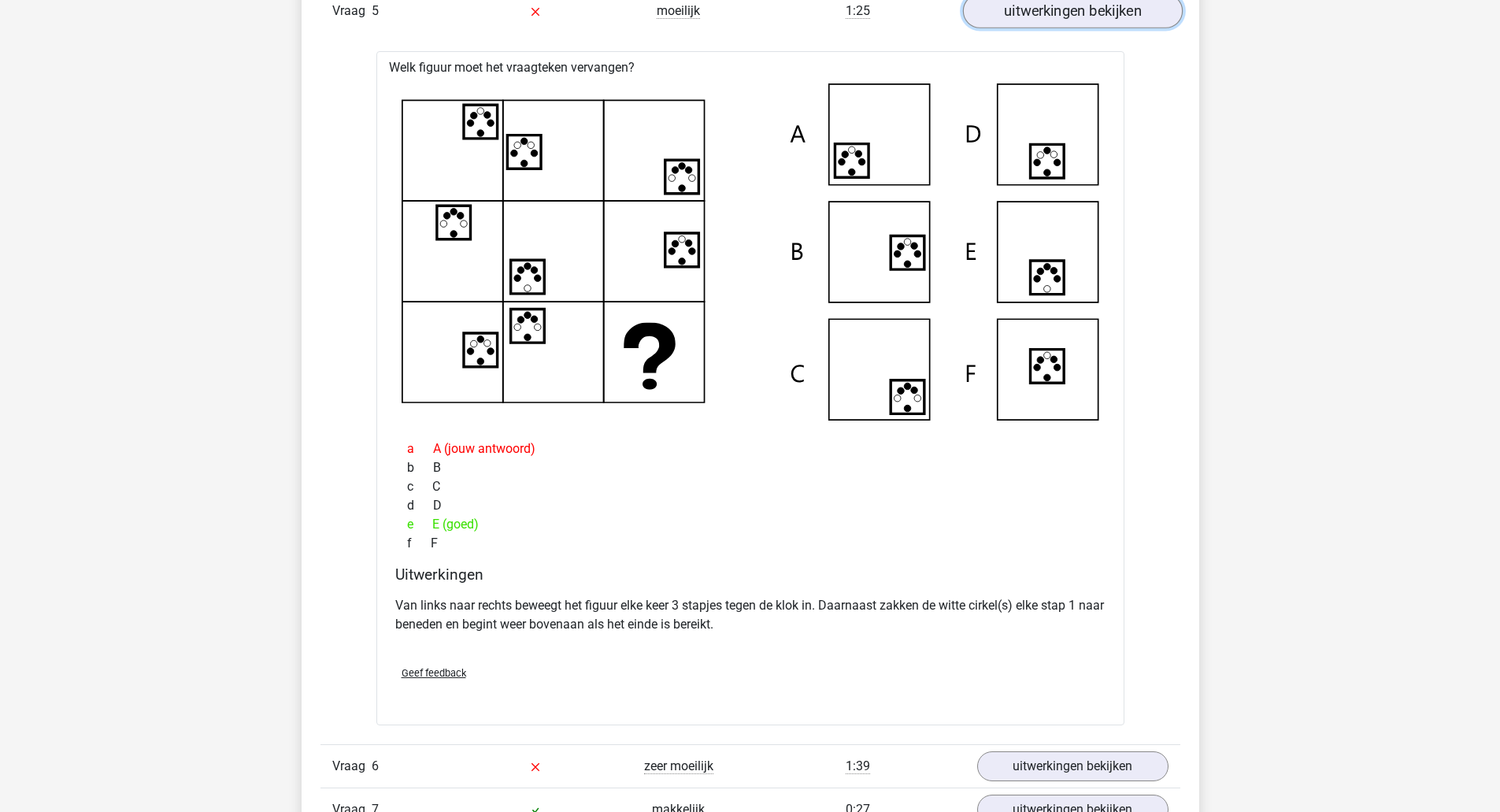
scroll to position [2352, 0]
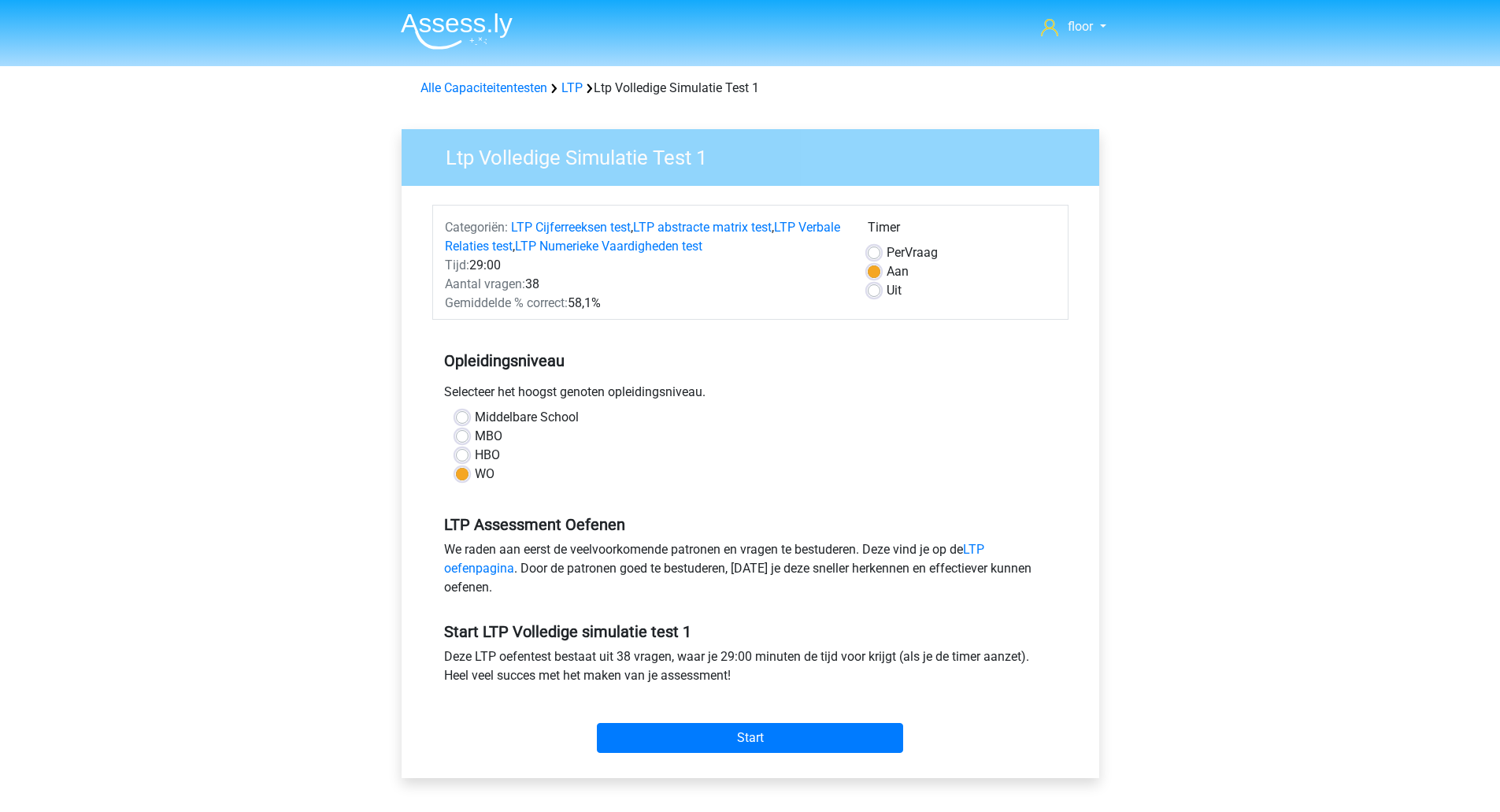
click at [466, 30] on img at bounding box center [457, 30] width 112 height 37
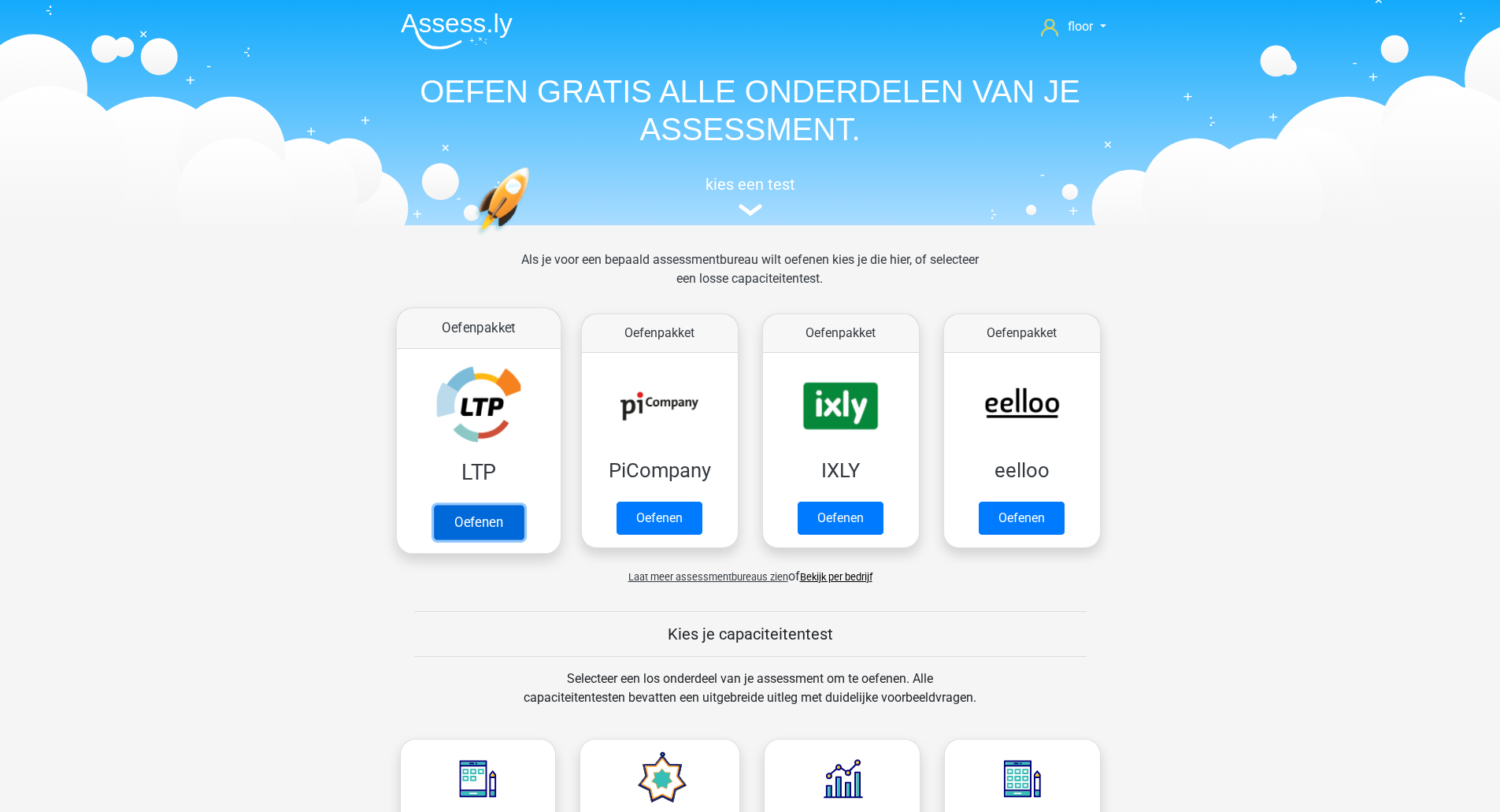
click at [467, 504] on link "Oefenen" at bounding box center [477, 522] width 90 height 35
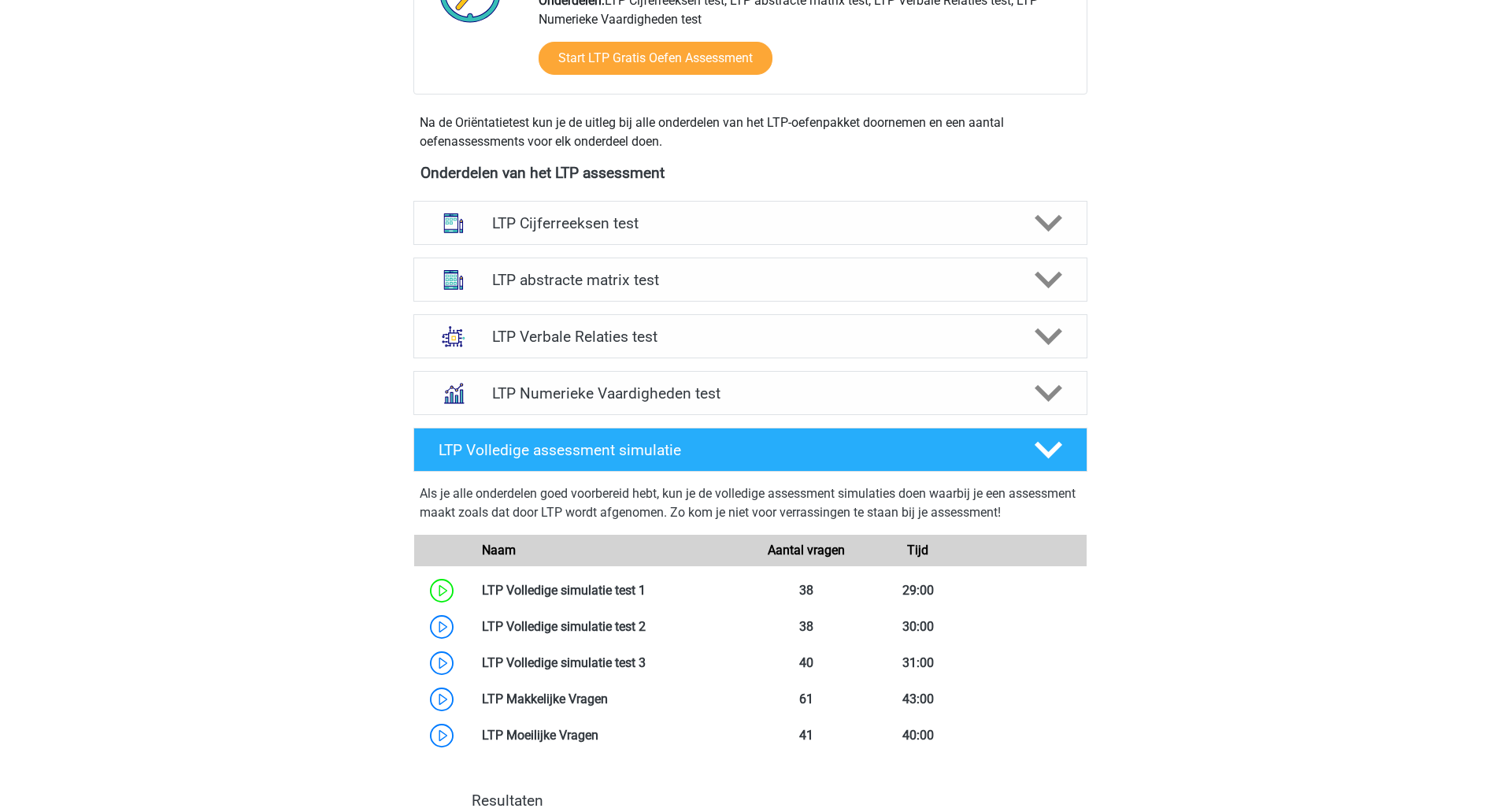
scroll to position [437, 0]
